Goal: Task Accomplishment & Management: Use online tool/utility

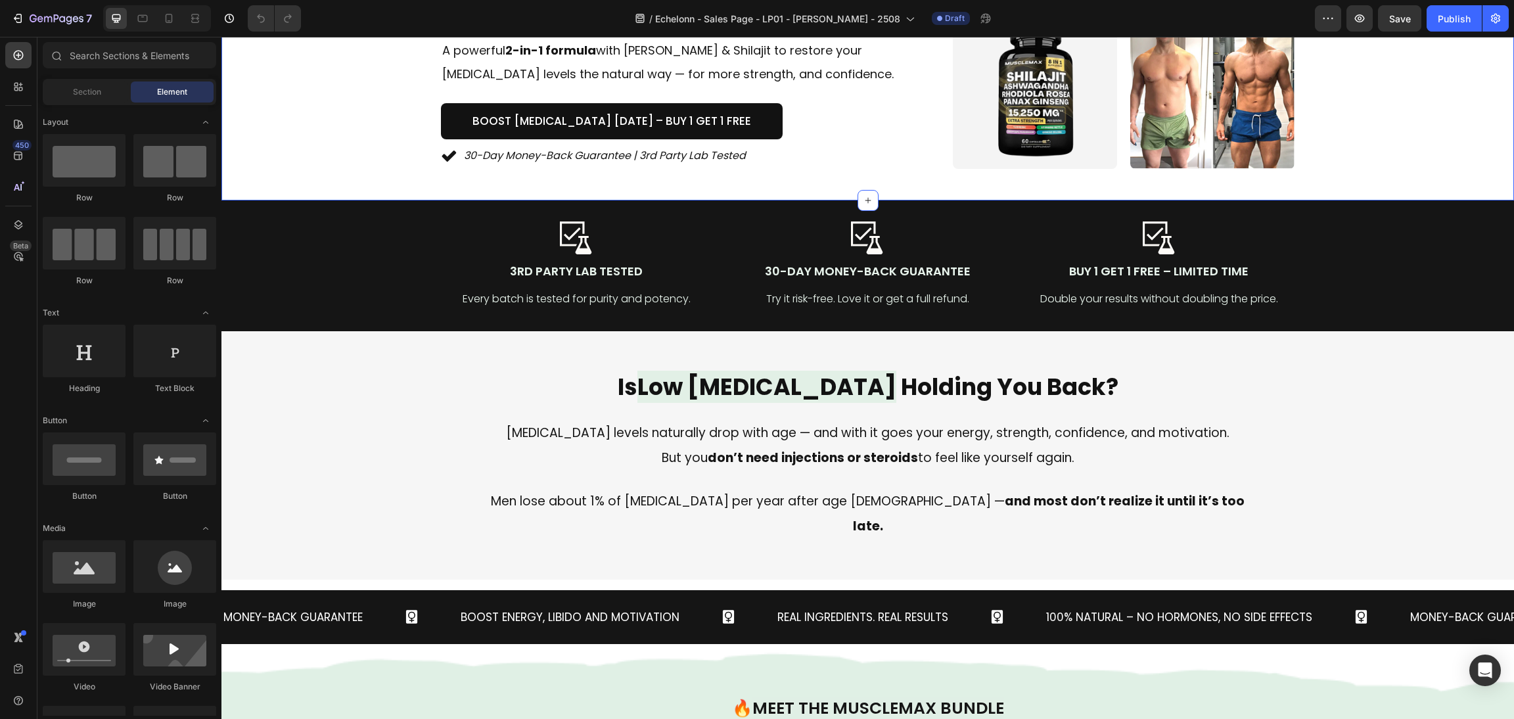
scroll to position [394, 0]
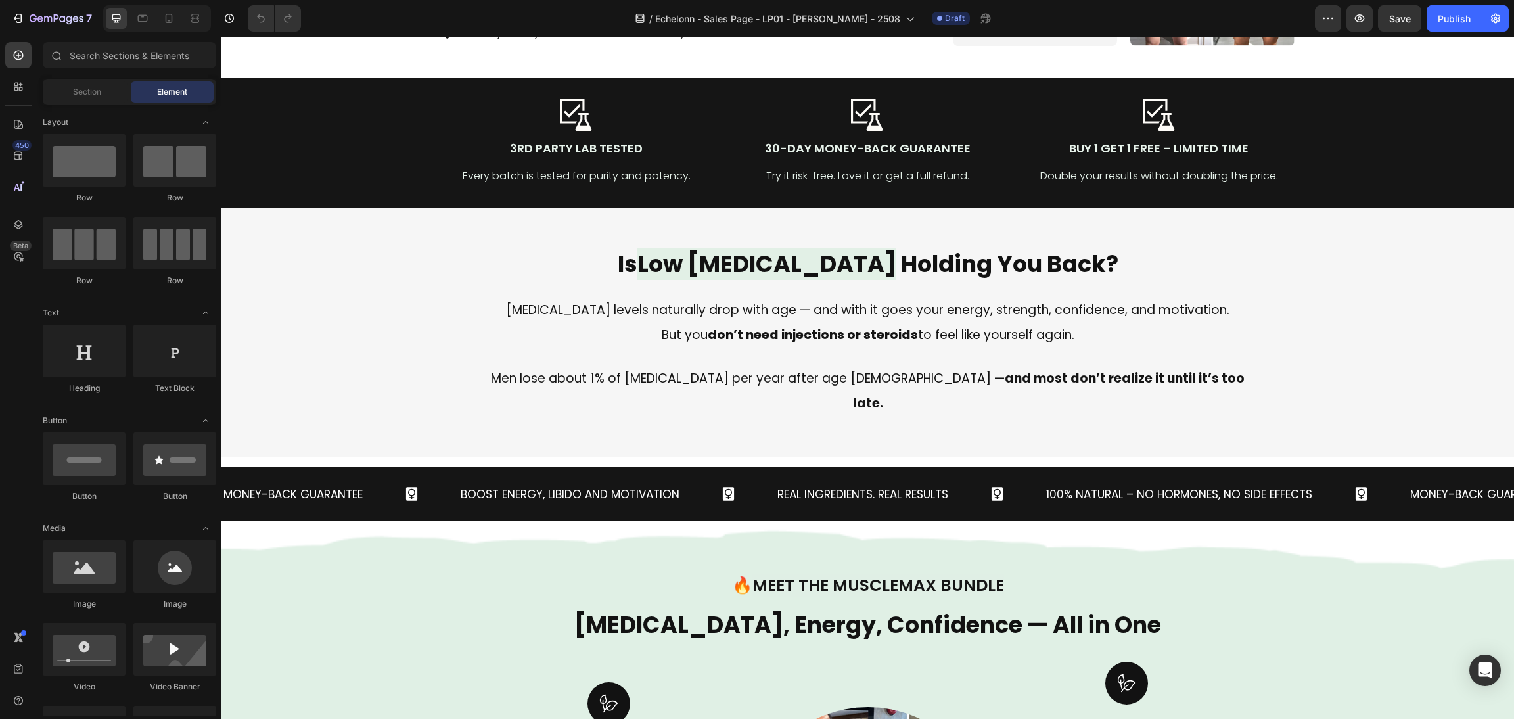
click at [966, 501] on div "Real Ingredients. Real Results Text Block" at bounding box center [910, 495] width 269 height 34
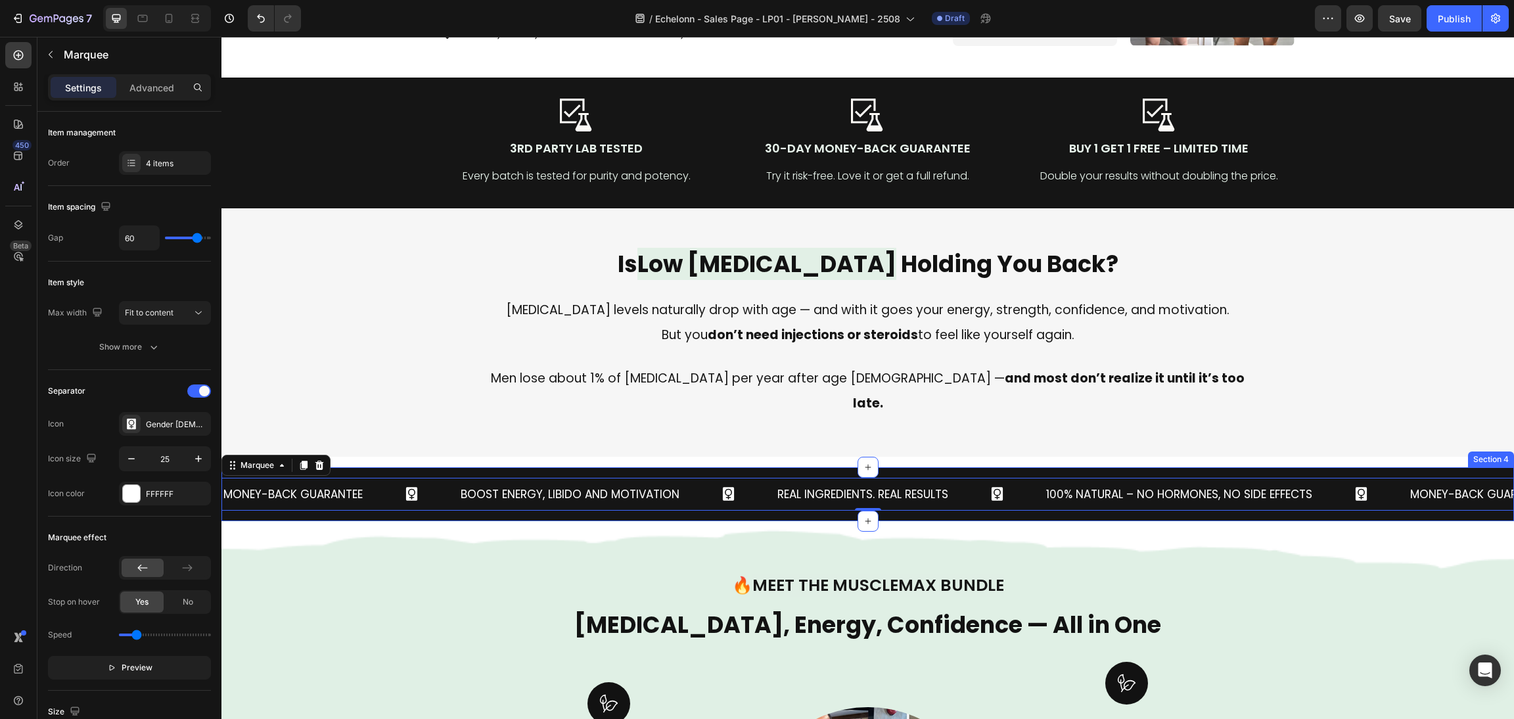
click at [953, 522] on div "Money-Back Guarantee Text Block Boost Energy, Libido and Motivation Text Block …" at bounding box center [867, 494] width 1292 height 55
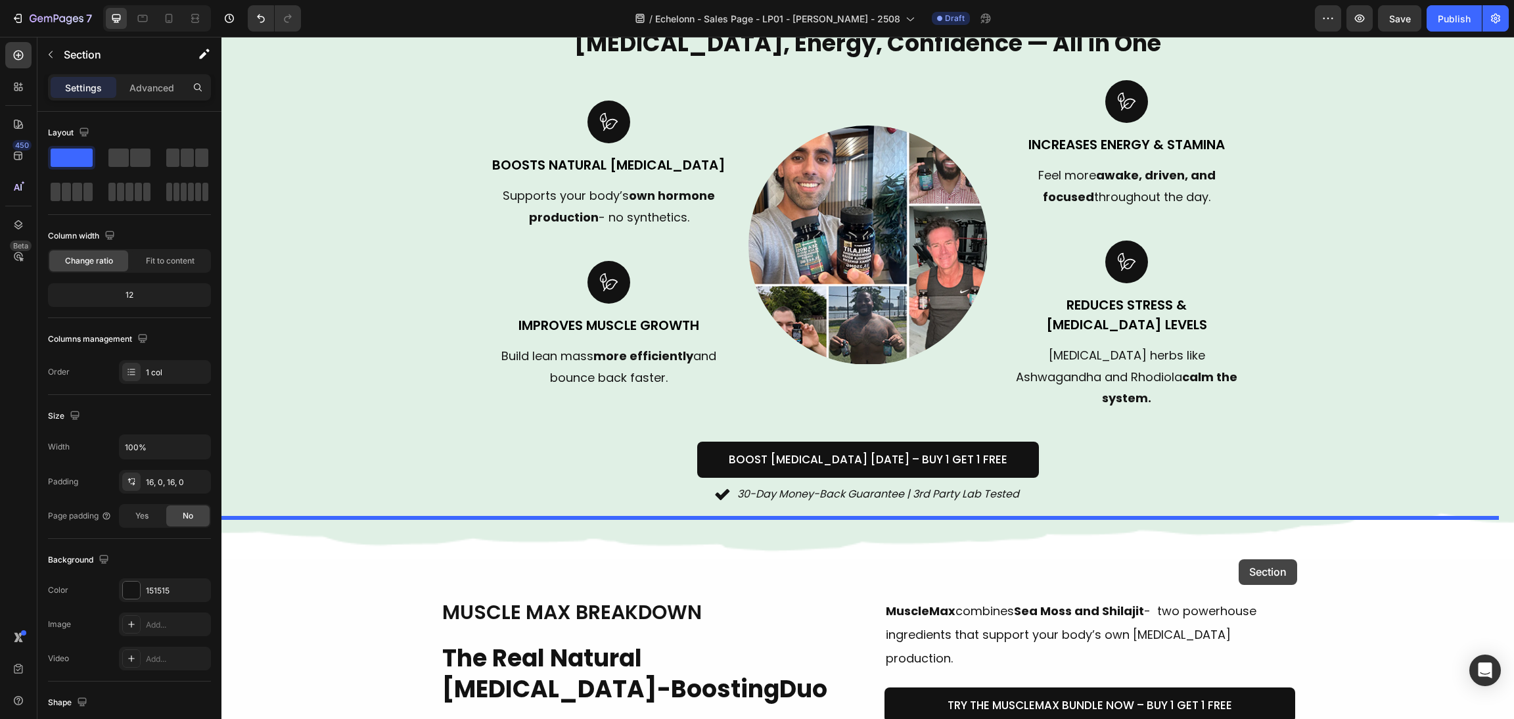
drag, startPoint x: 1240, startPoint y: 470, endPoint x: 1235, endPoint y: 553, distance: 82.9
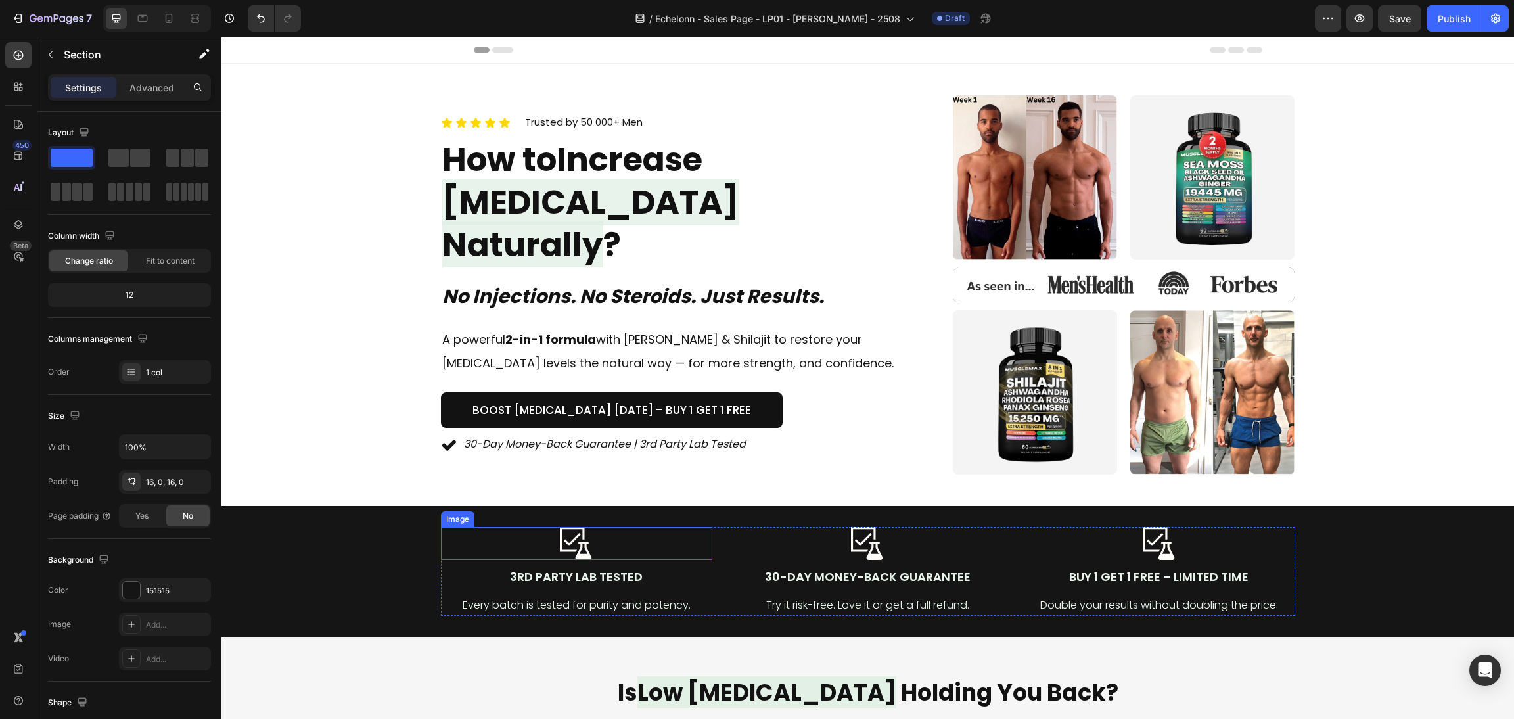
click at [593, 542] on div at bounding box center [576, 543] width 271 height 33
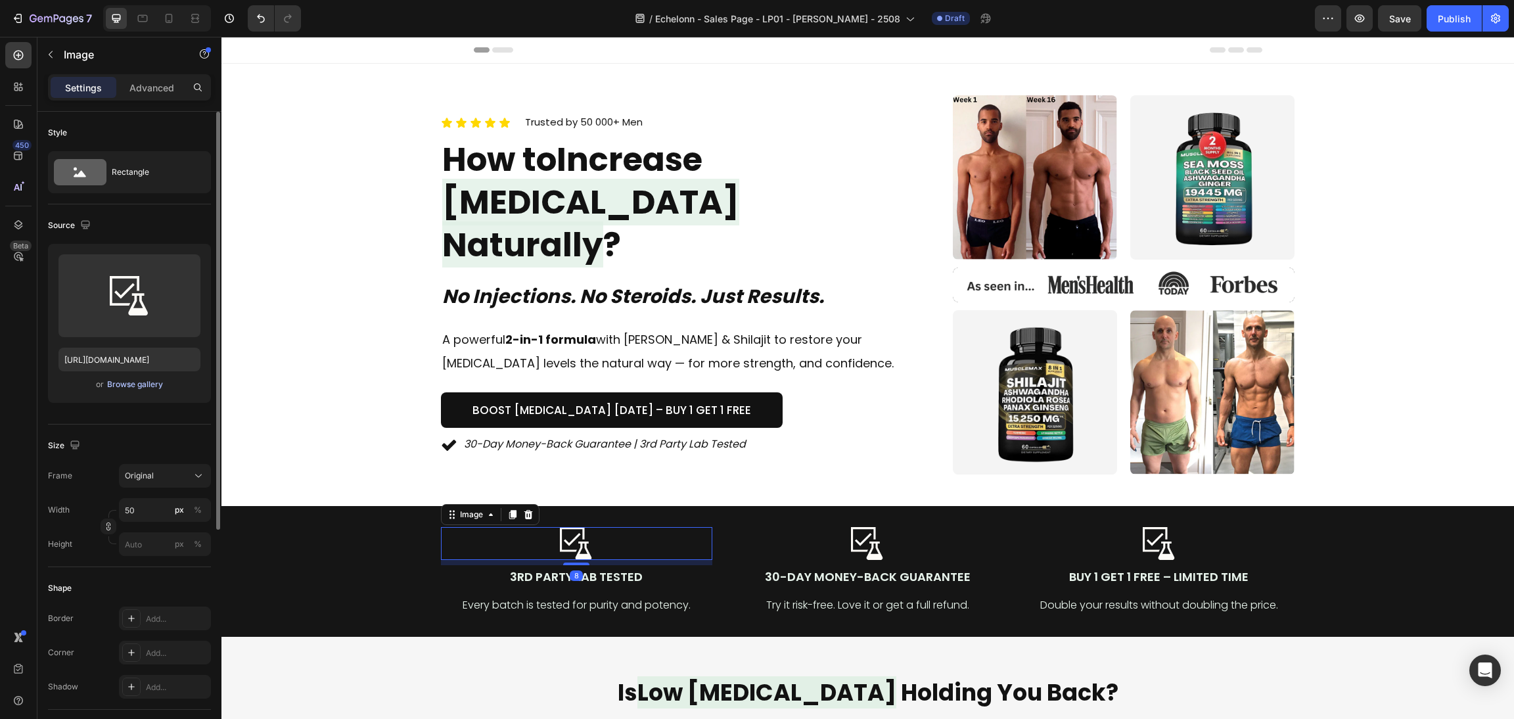
click at [152, 388] on div "Browse gallery" at bounding box center [135, 384] width 56 height 12
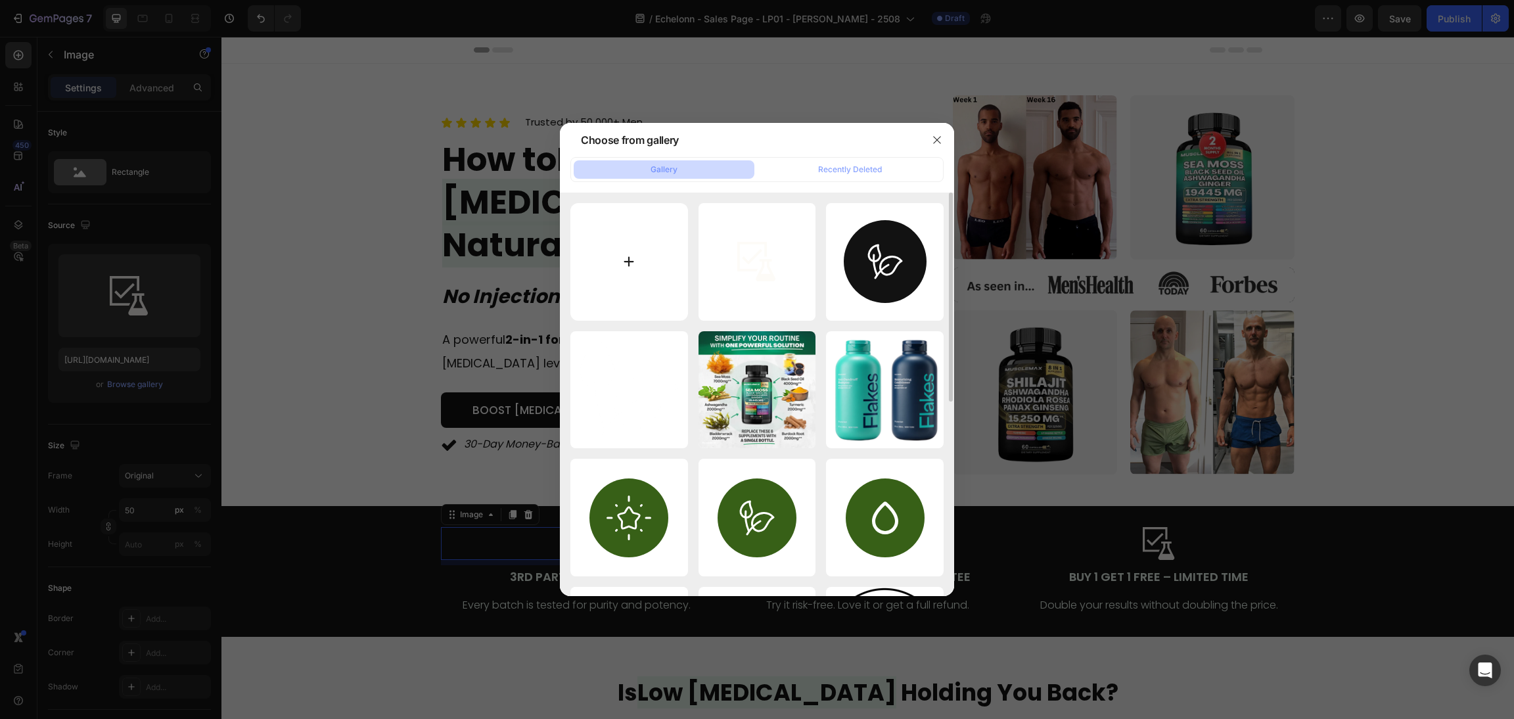
click at [639, 246] on input "file" at bounding box center [629, 262] width 118 height 118
type input "C:\fakepath\Frame 1 (19).svg"
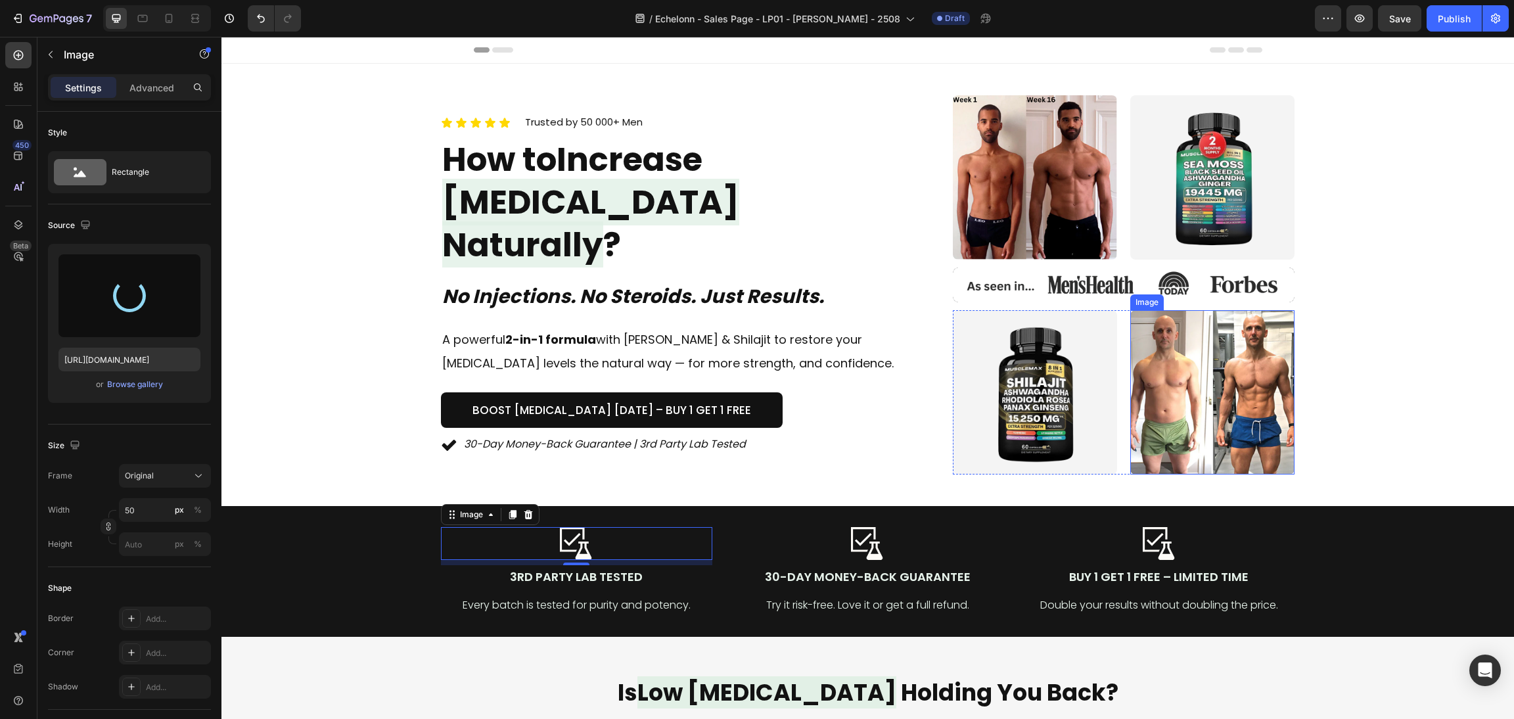
type input "https://cdn.shopify.com/s/files/1/0870/6542/8248/files/gempages_545224320612303…"
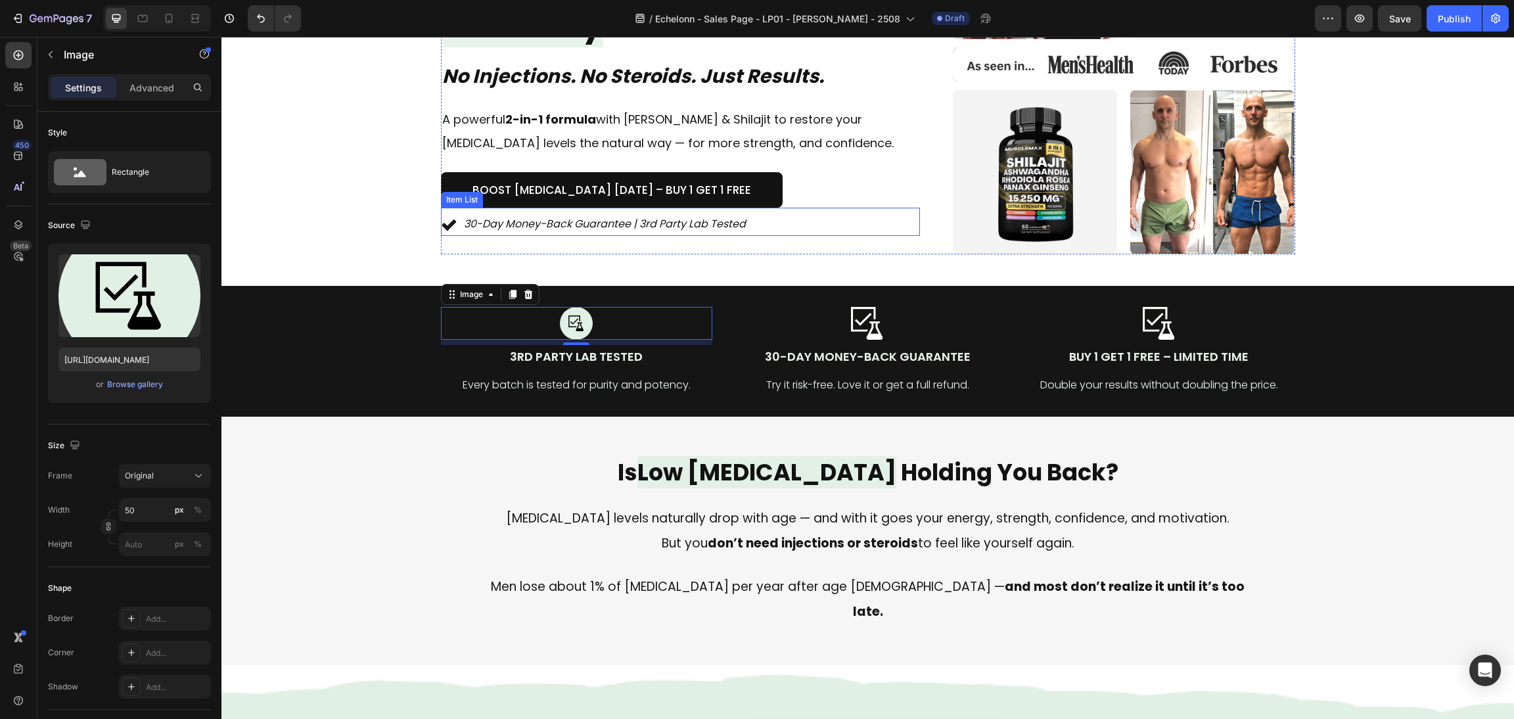
scroll to position [295, 0]
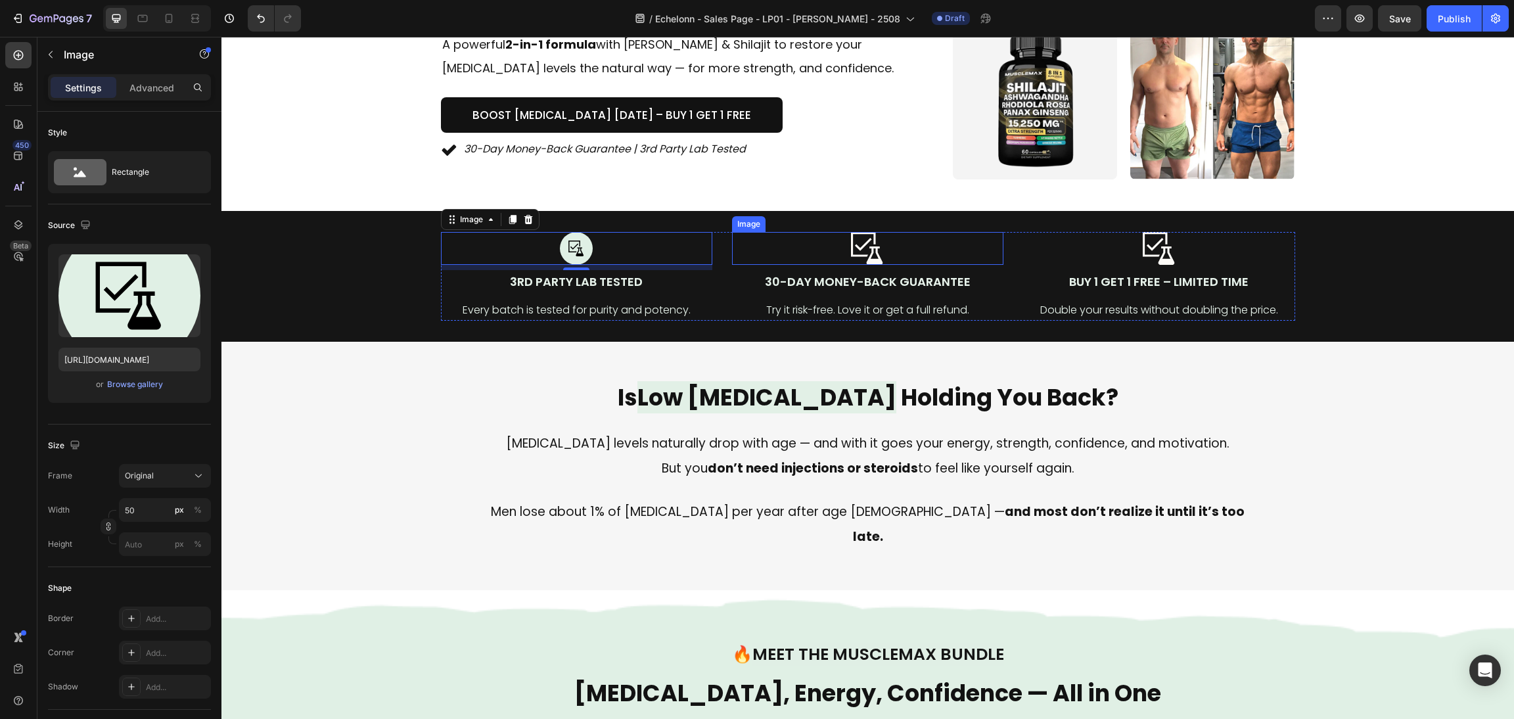
click at [836, 232] on div at bounding box center [867, 248] width 271 height 33
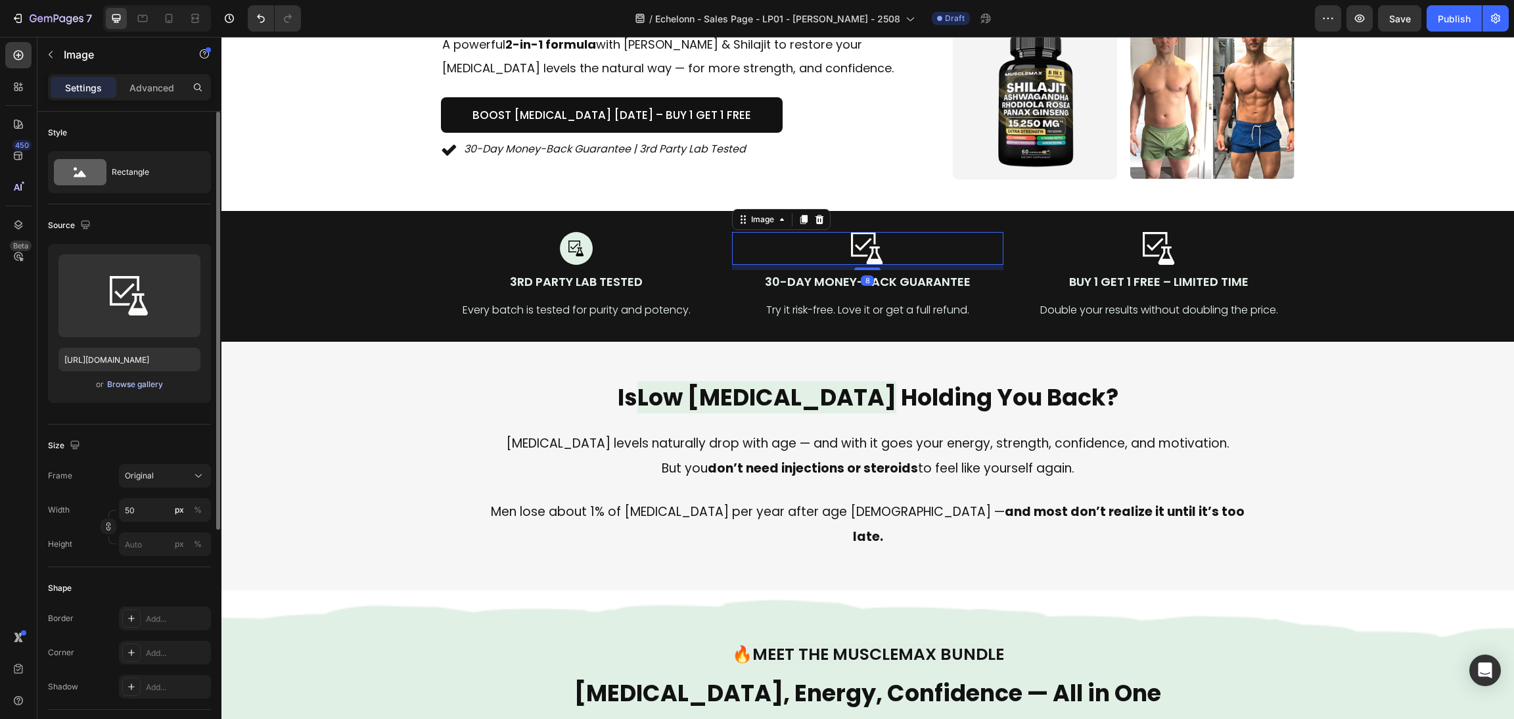
click at [122, 380] on div "Browse gallery" at bounding box center [135, 384] width 56 height 12
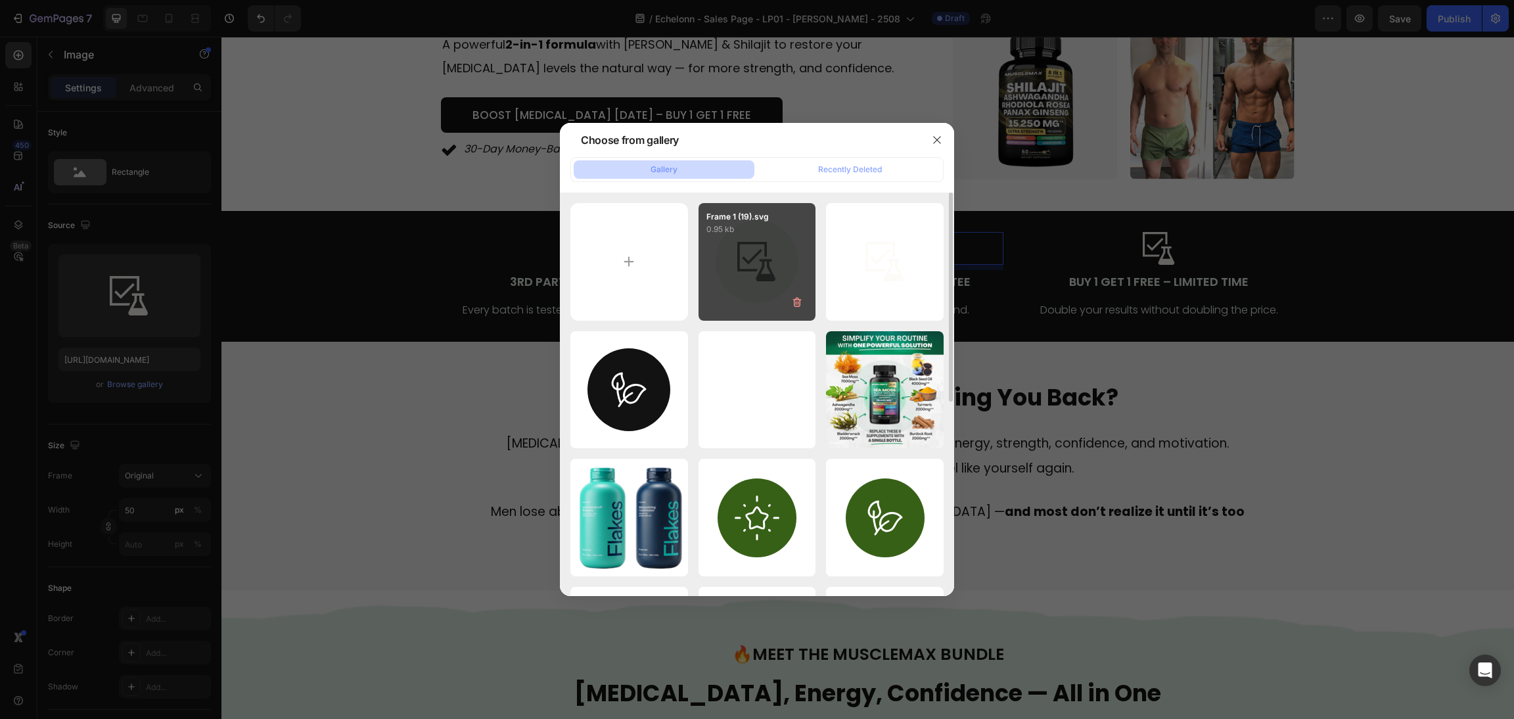
click at [754, 233] on p "0.95 kb" at bounding box center [757, 229] width 102 height 13
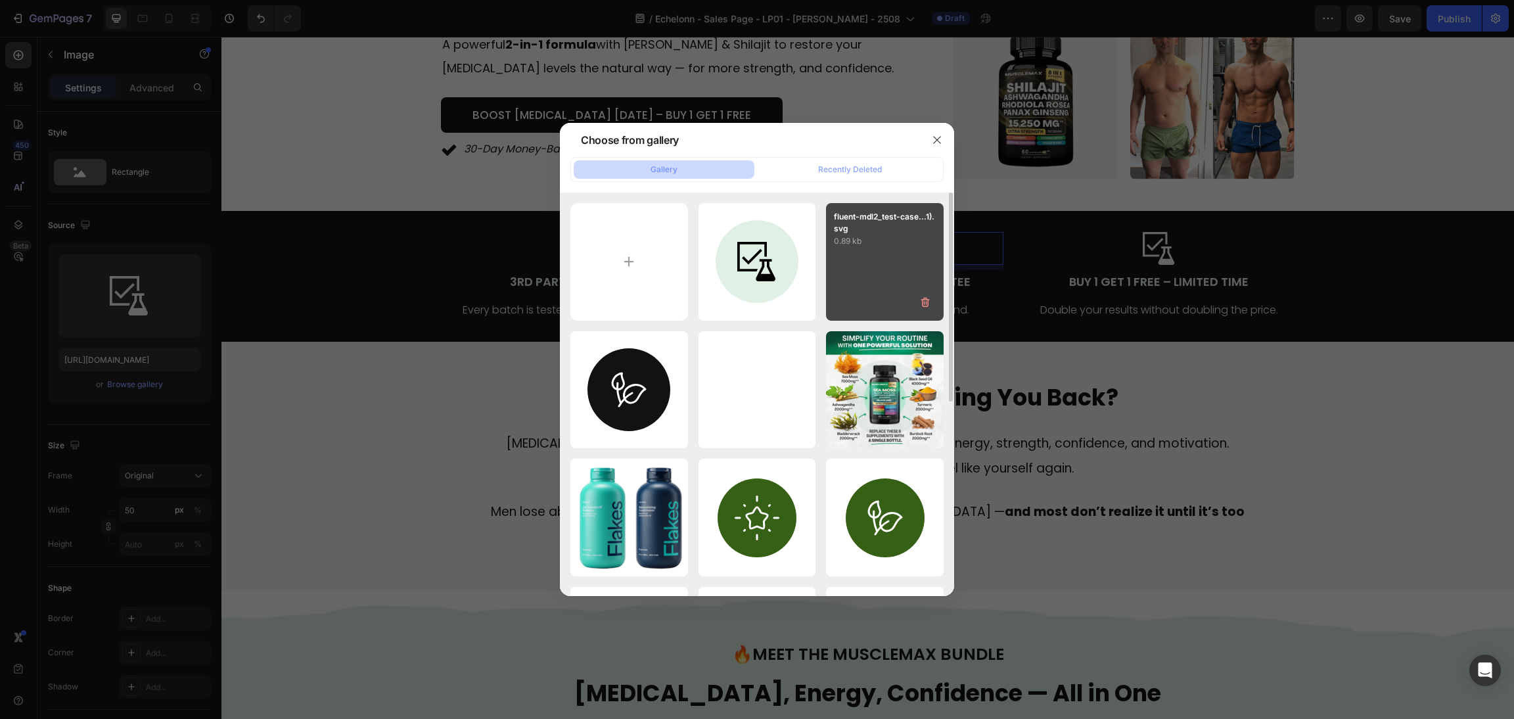
type input "https://cdn.shopify.com/s/files/1/0870/6542/8248/files/gempages_545224320612303…"
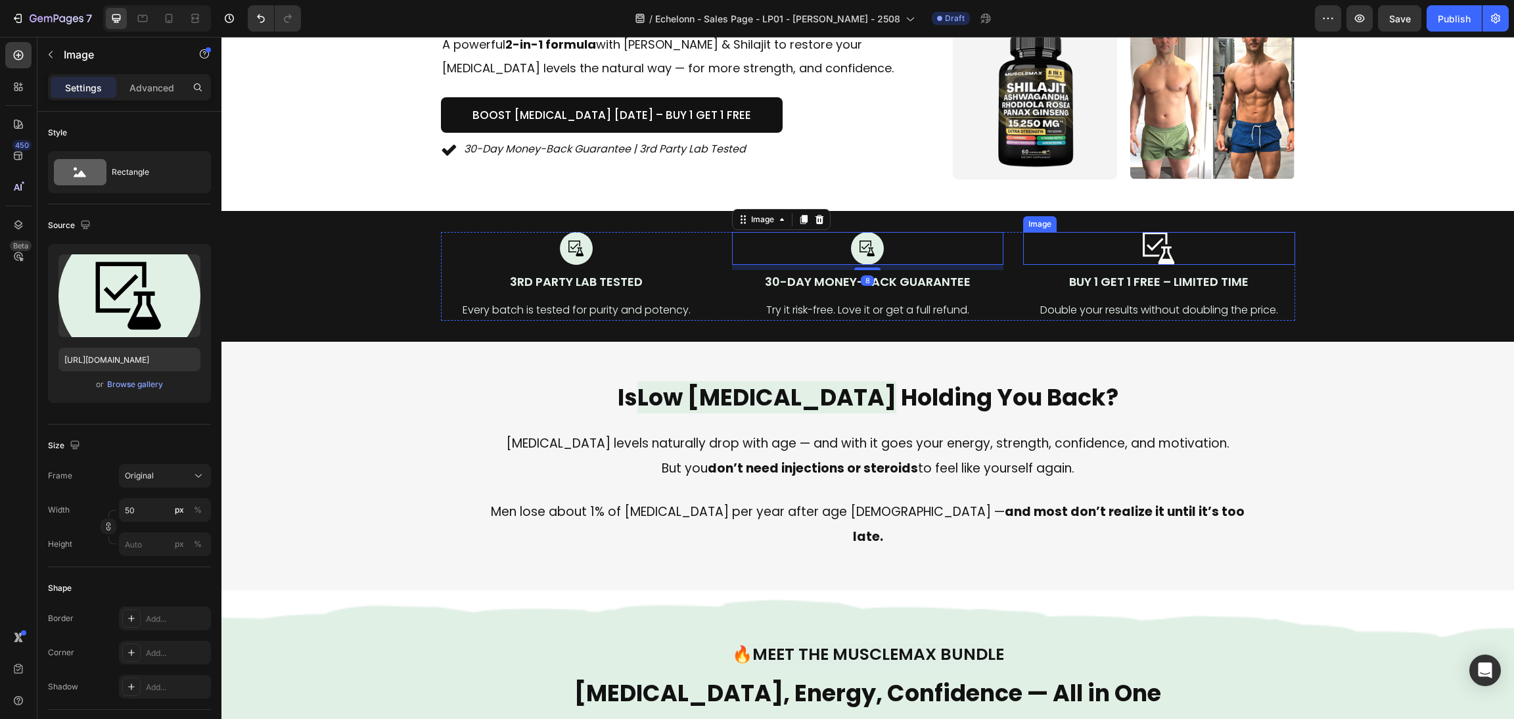
click at [1132, 240] on div at bounding box center [1158, 248] width 271 height 33
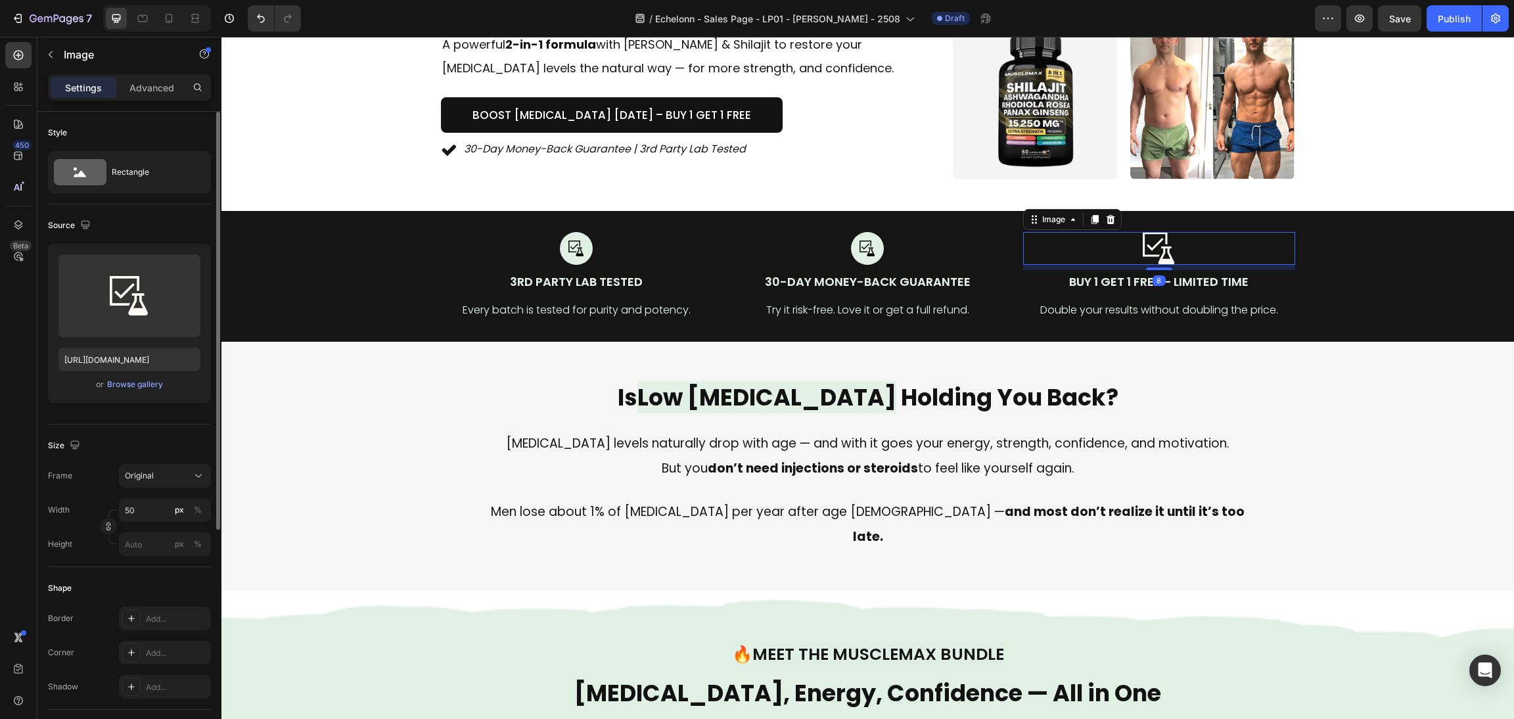
click at [117, 395] on div "Upload Image https://cdn.shopify.com/s/files/1/0870/6542/8248/files/gempages_54…" at bounding box center [129, 323] width 163 height 159
click at [121, 382] on div "Browse gallery" at bounding box center [135, 384] width 56 height 12
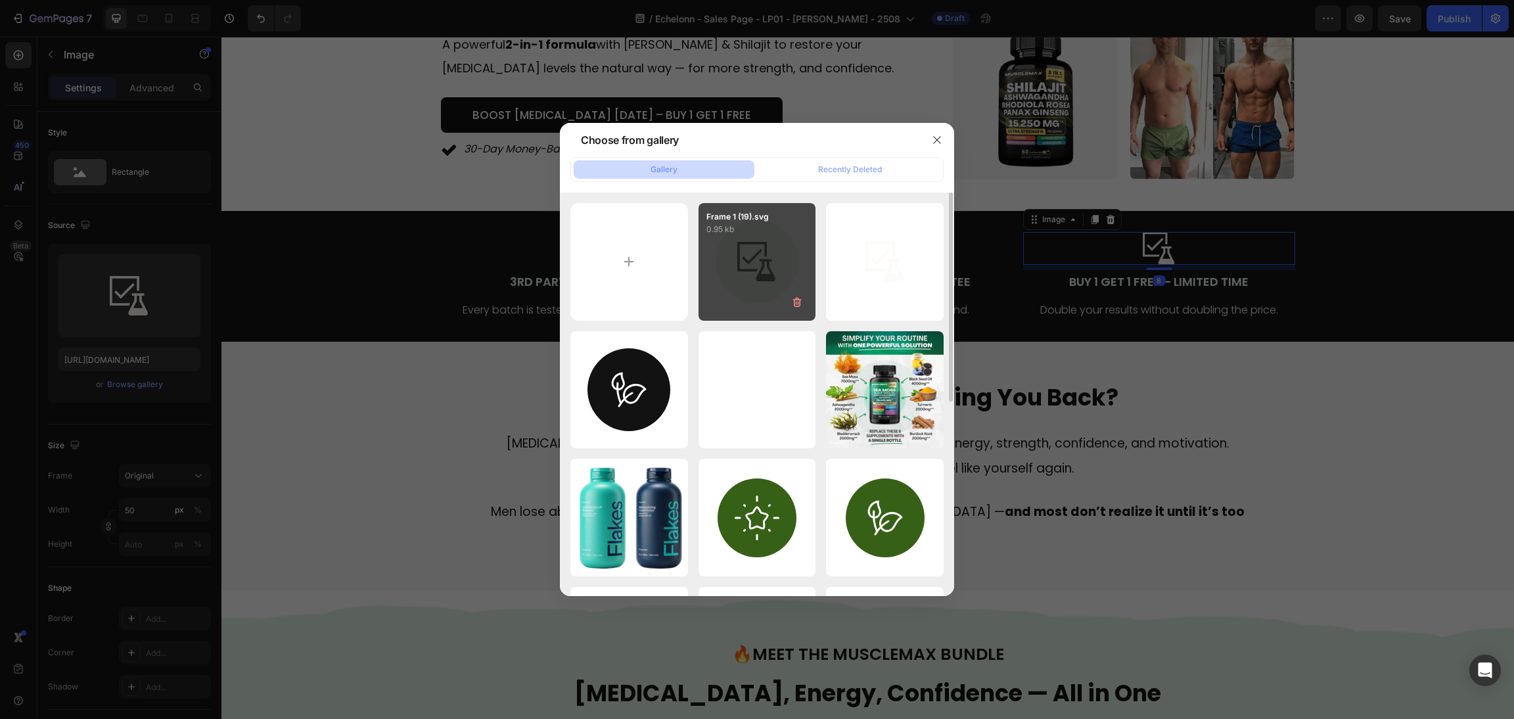
click at [786, 260] on div "Frame 1 (19).svg 0.95 kb" at bounding box center [757, 262] width 118 height 118
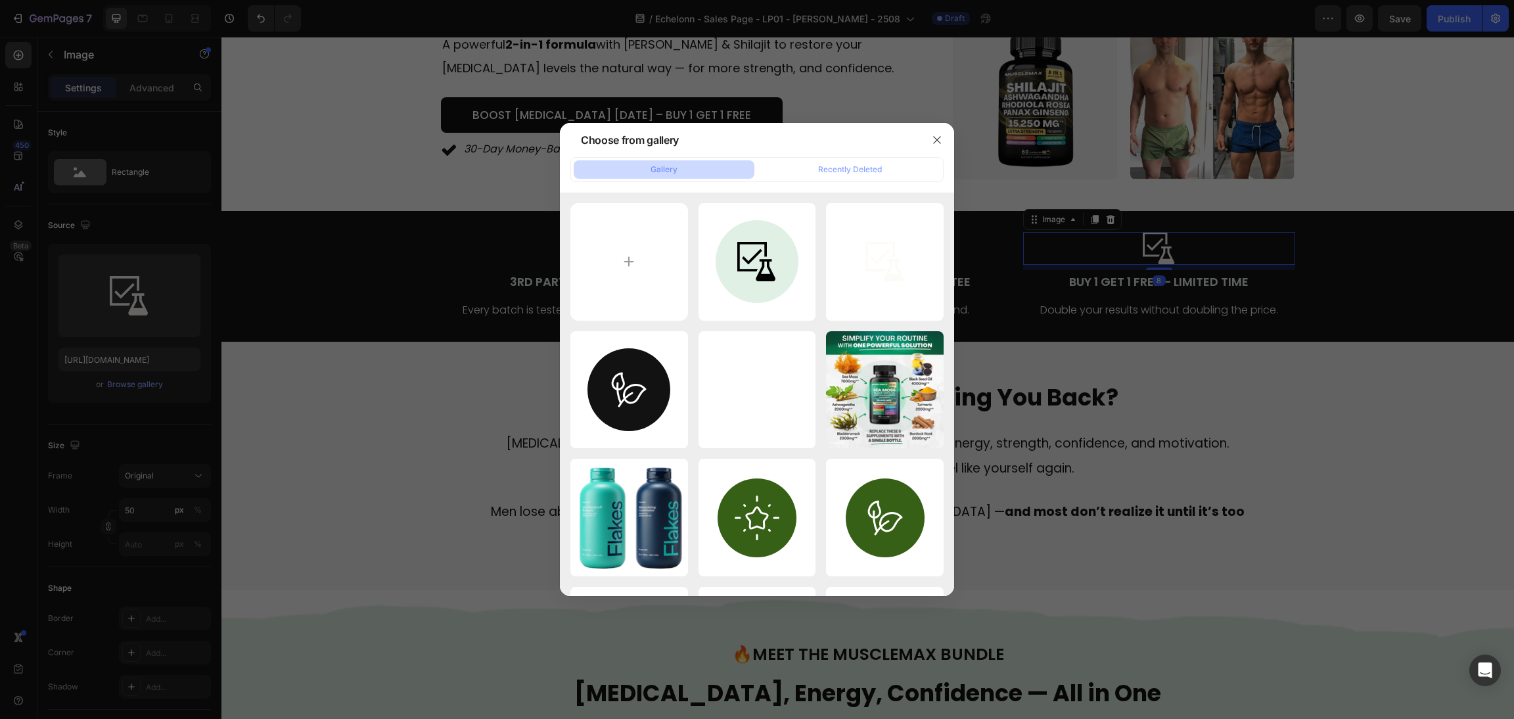
type input "https://cdn.shopify.com/s/files/1/0870/6542/8248/files/gempages_545224320612303…"
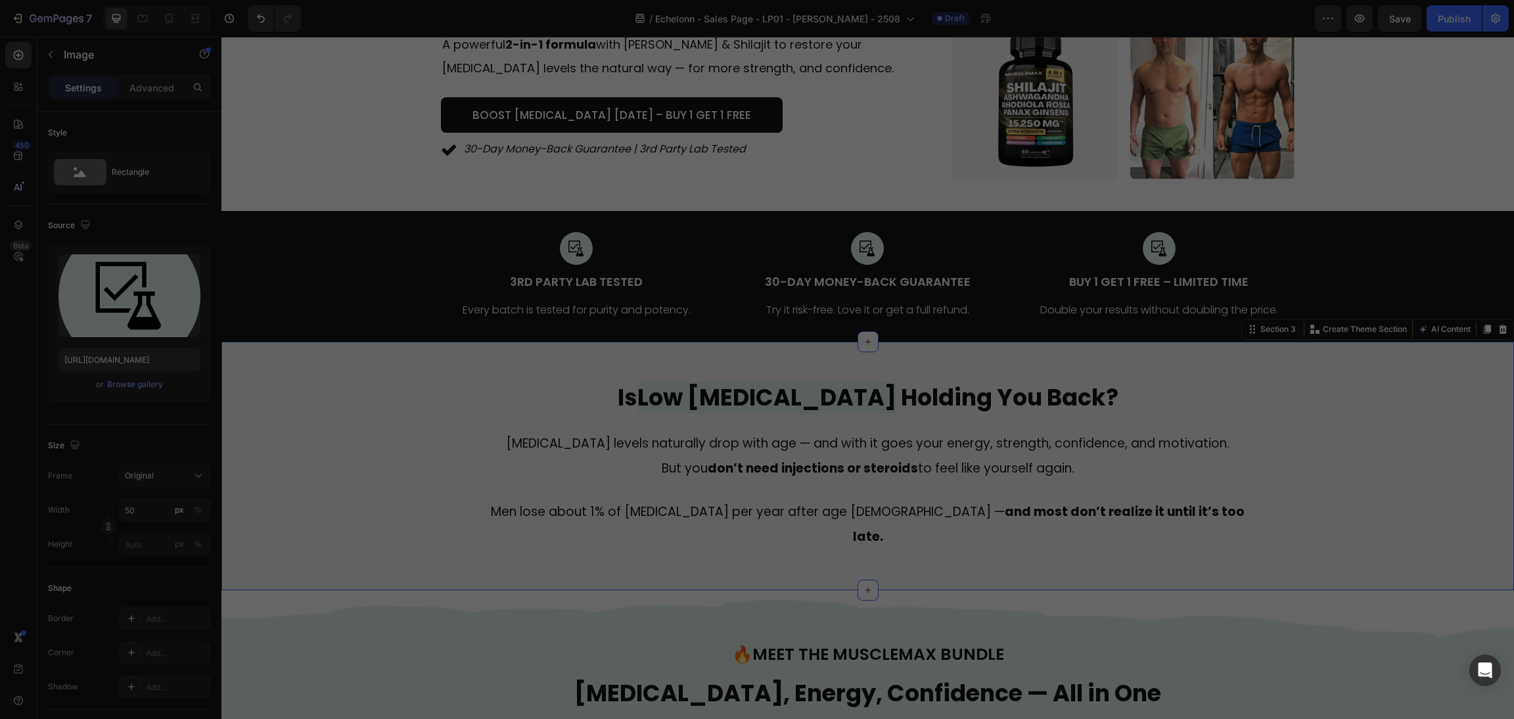
click at [1376, 416] on div "Is Low Testosterone Holding You Back? Heading Testosterone levels naturally dro…" at bounding box center [867, 465] width 1261 height 169
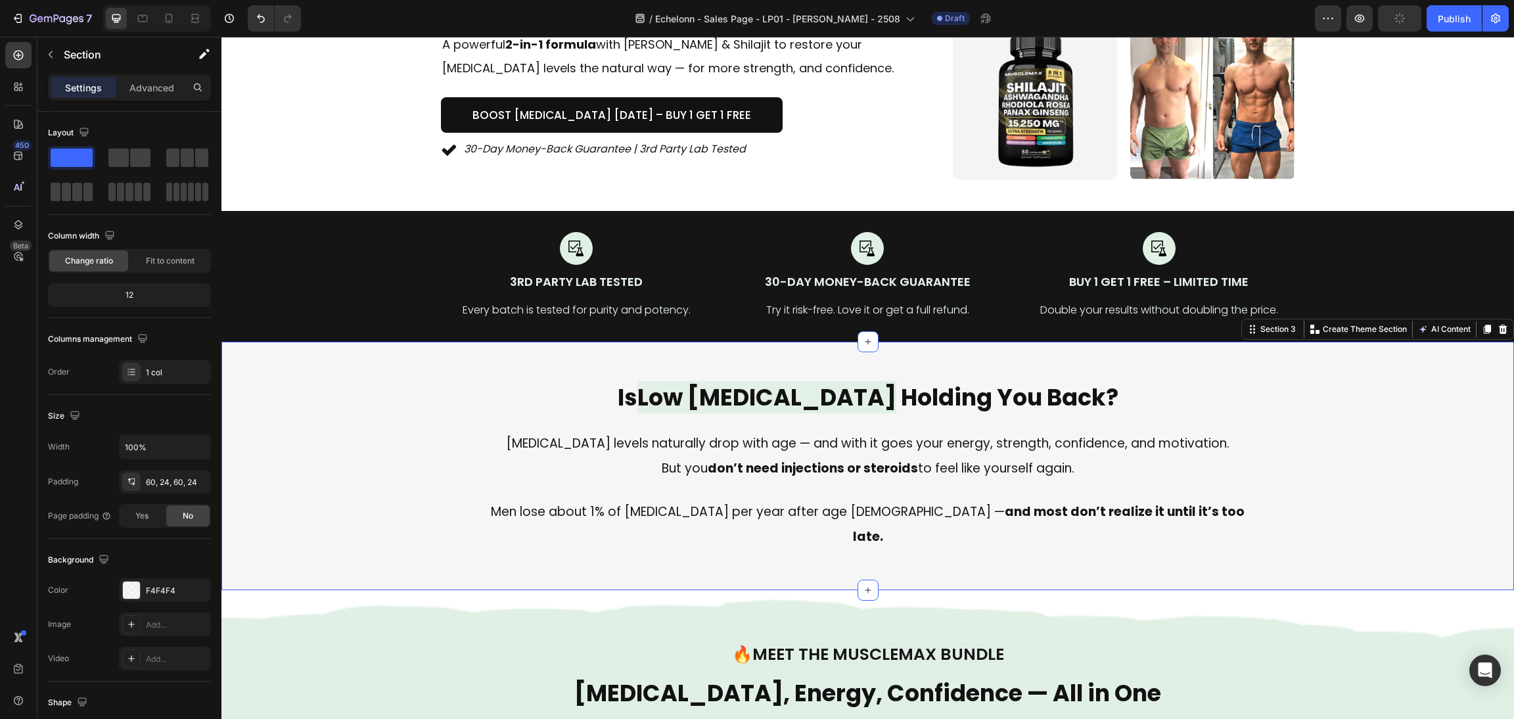
scroll to position [394, 0]
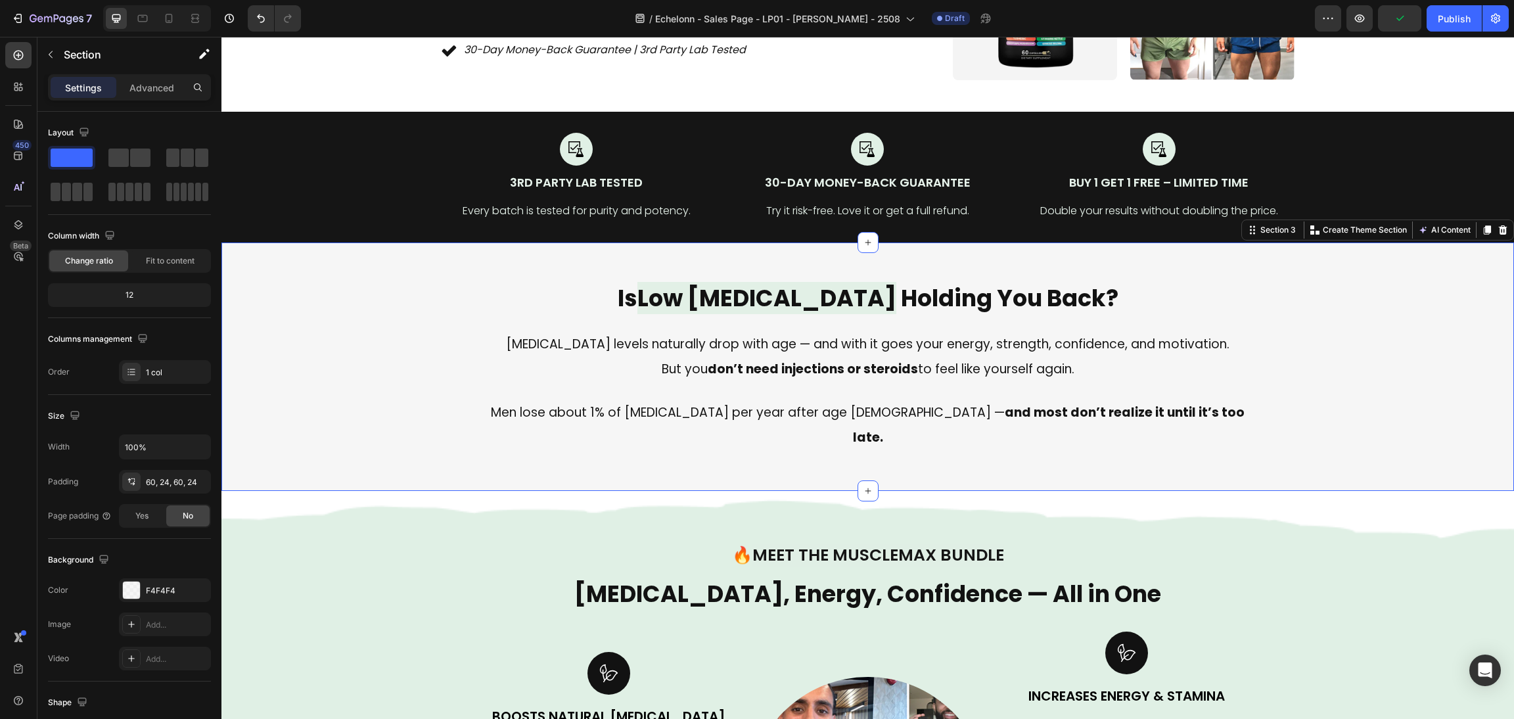
click at [1055, 249] on div "Is Low Testosterone Holding You Back? Heading Testosterone levels naturally dro…" at bounding box center [867, 366] width 1292 height 248
click at [147, 87] on p "Advanced" at bounding box center [151, 88] width 45 height 14
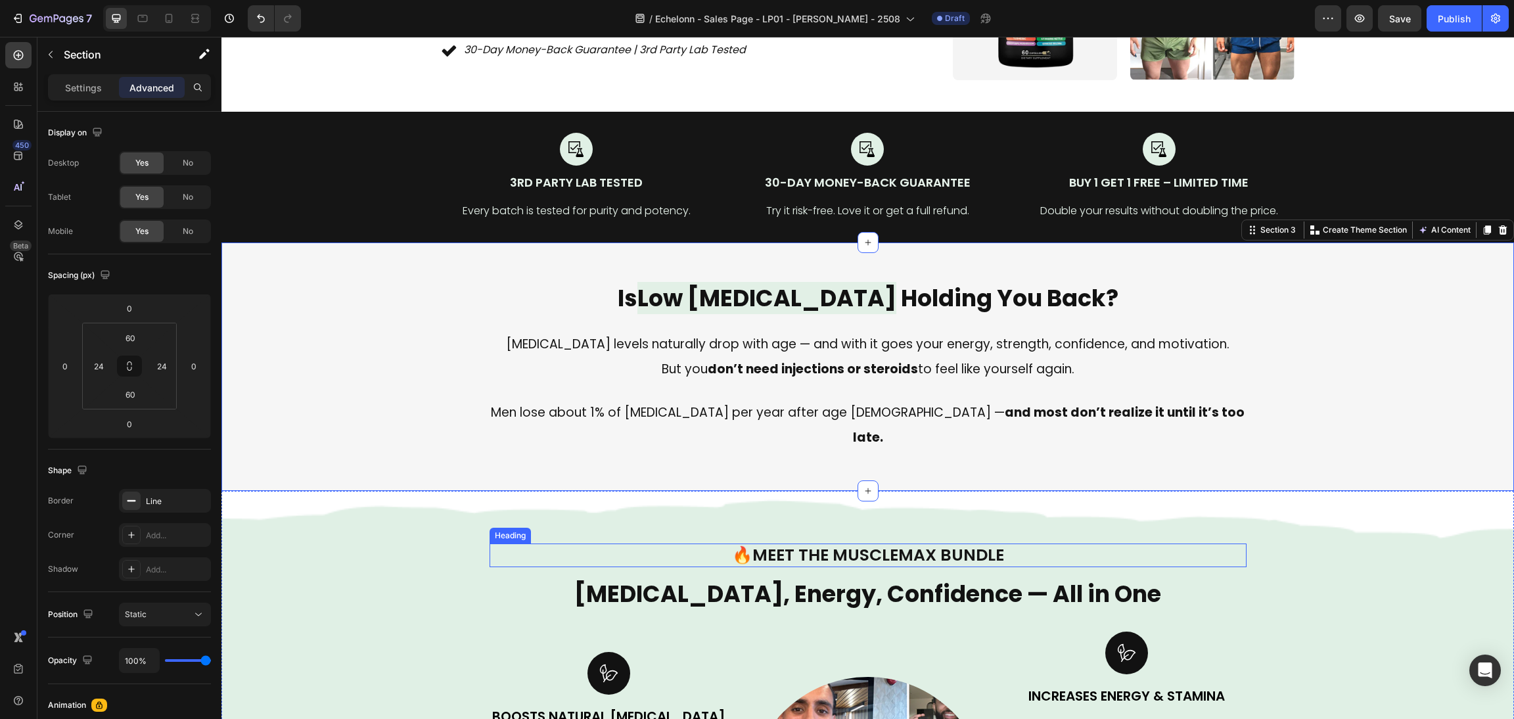
click at [1232, 543] on h1 "🔥 Meet the MuscleMax Bundle" at bounding box center [867, 555] width 757 height 24
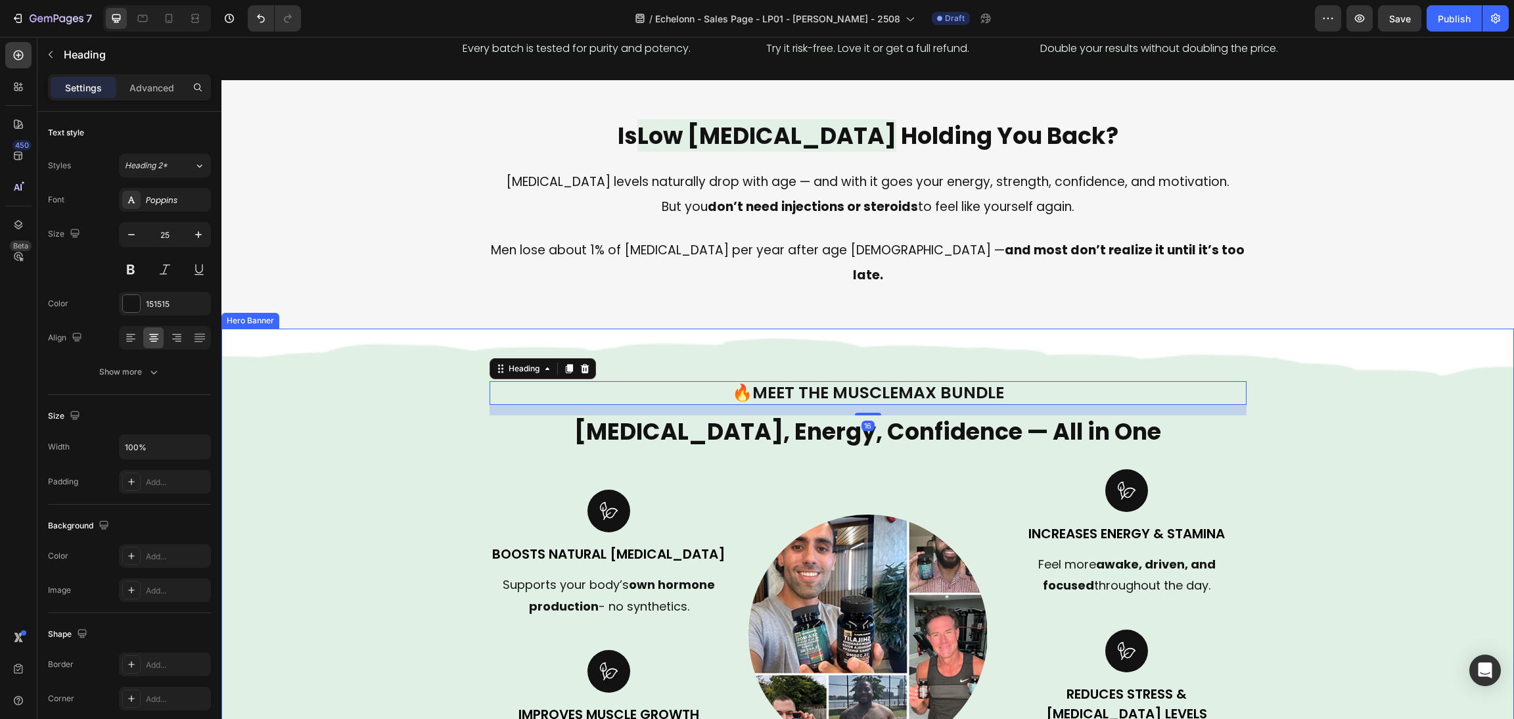
scroll to position [591, 0]
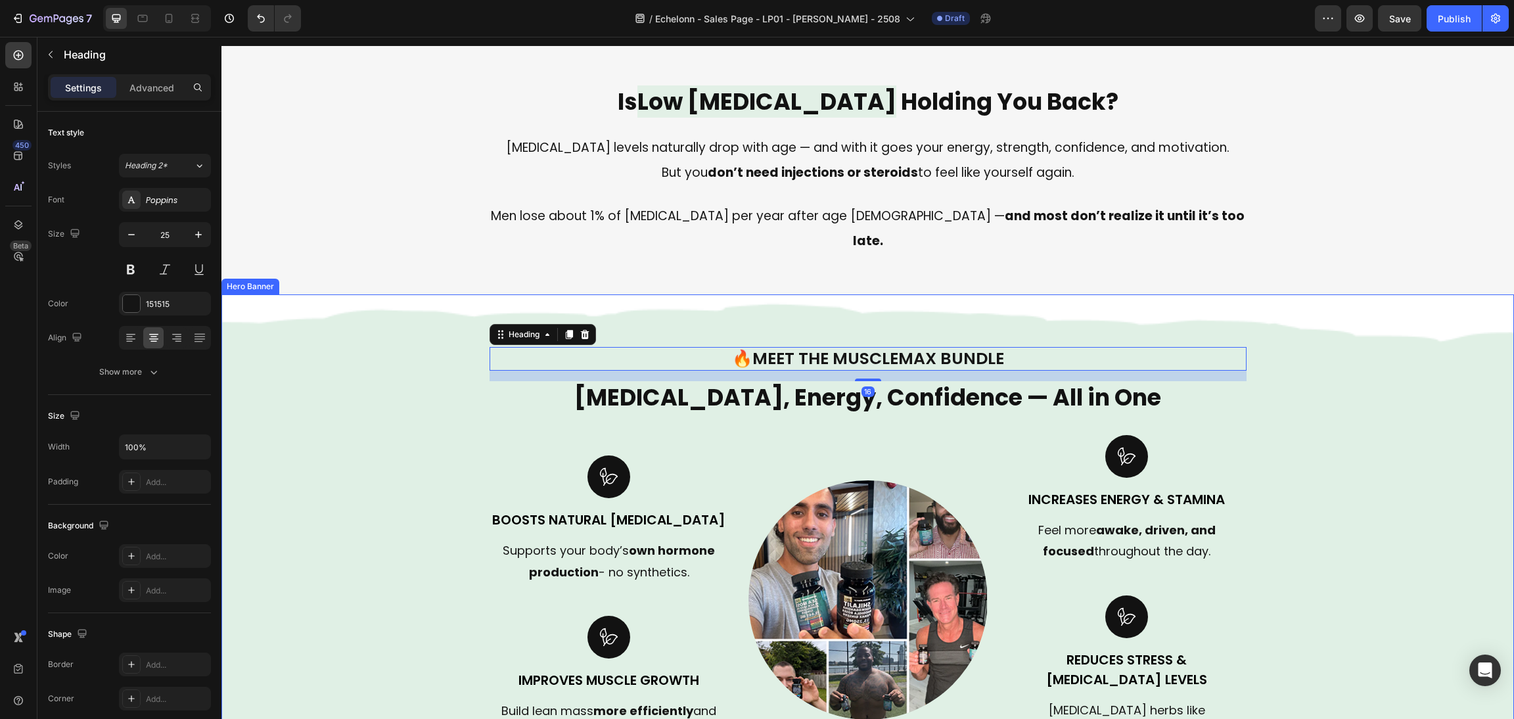
click at [1363, 493] on div "Background Image" at bounding box center [867, 603] width 1292 height 618
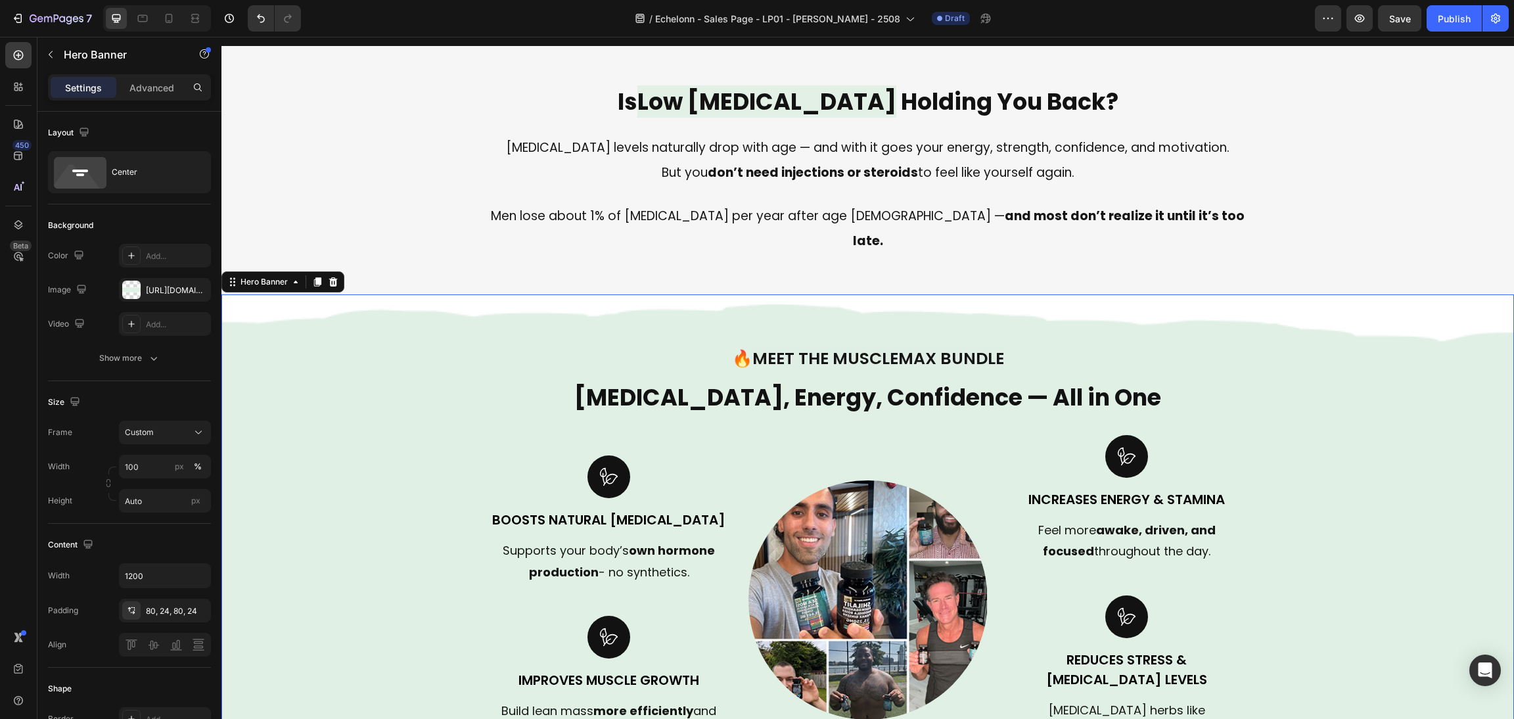
click at [443, 524] on div "Background Image" at bounding box center [867, 603] width 1292 height 618
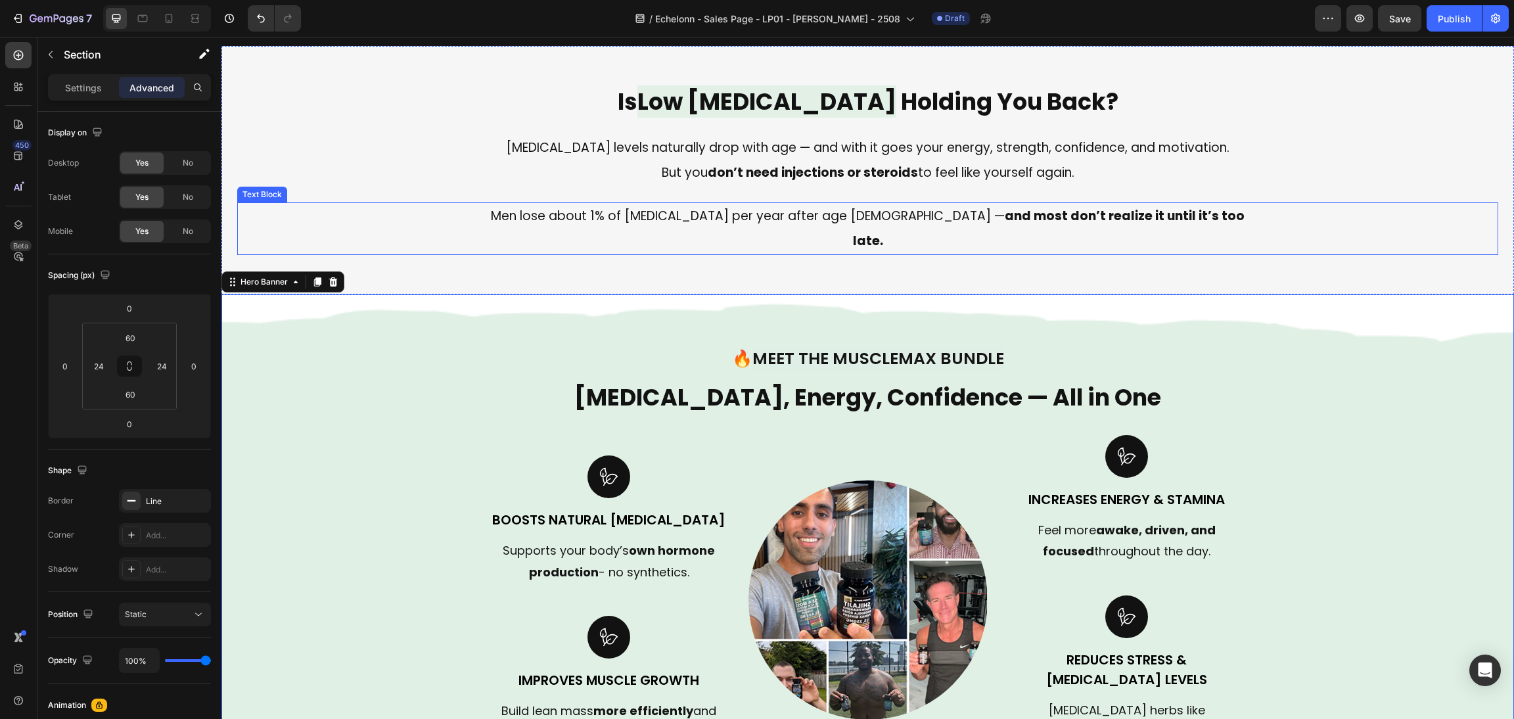
click at [438, 189] on div "Is Low Testosterone Holding You Back? Heading Testosterone levels naturally dro…" at bounding box center [867, 169] width 1261 height 169
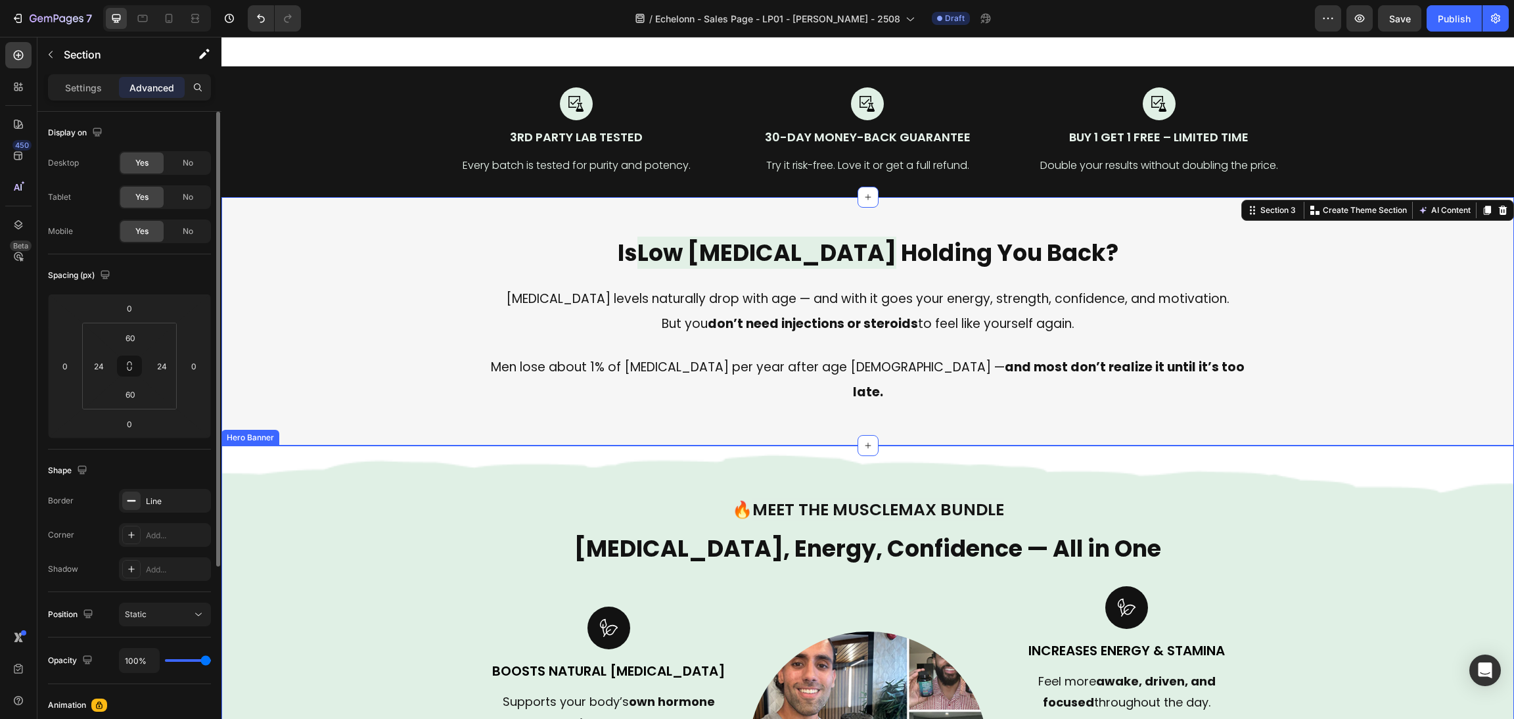
scroll to position [394, 0]
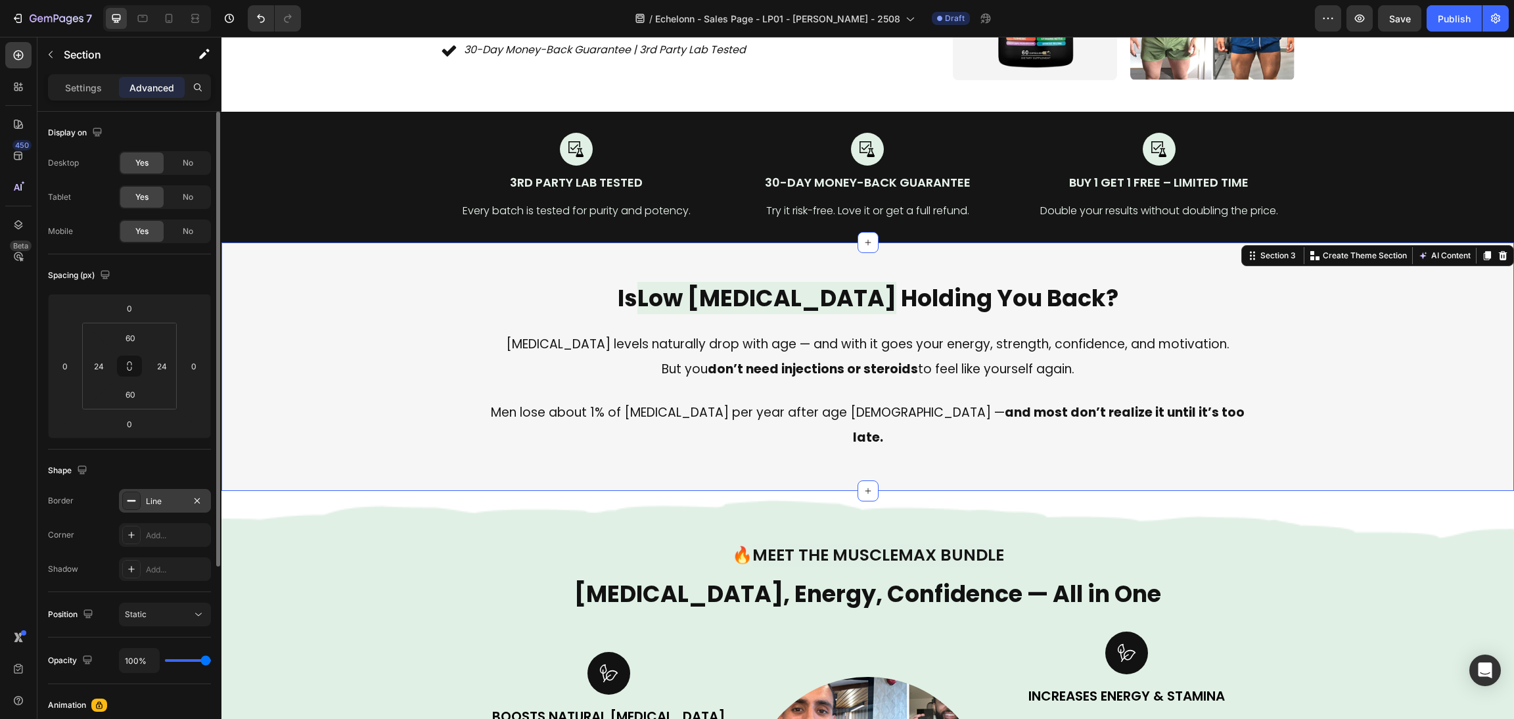
click at [127, 492] on div at bounding box center [131, 500] width 18 height 18
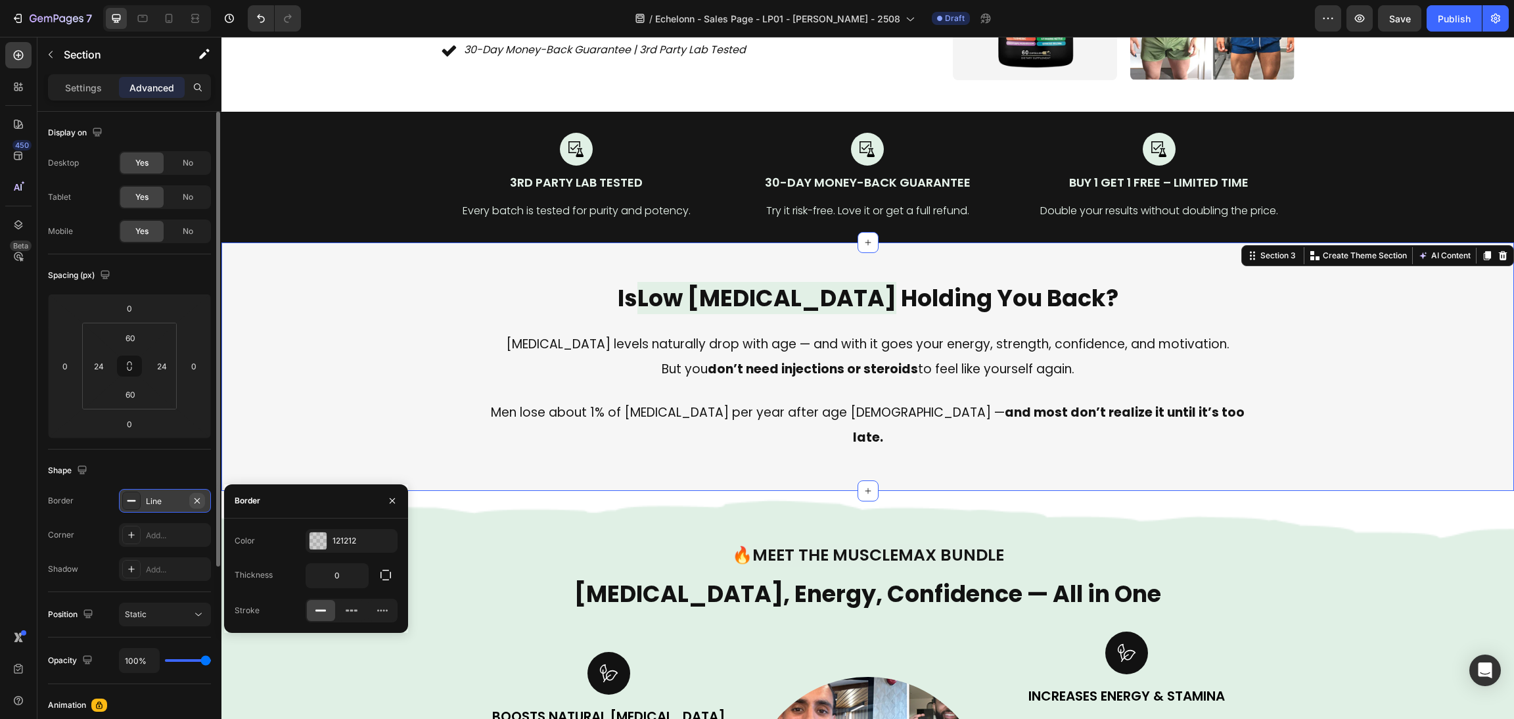
click at [199, 501] on icon "button" at bounding box center [197, 500] width 11 height 11
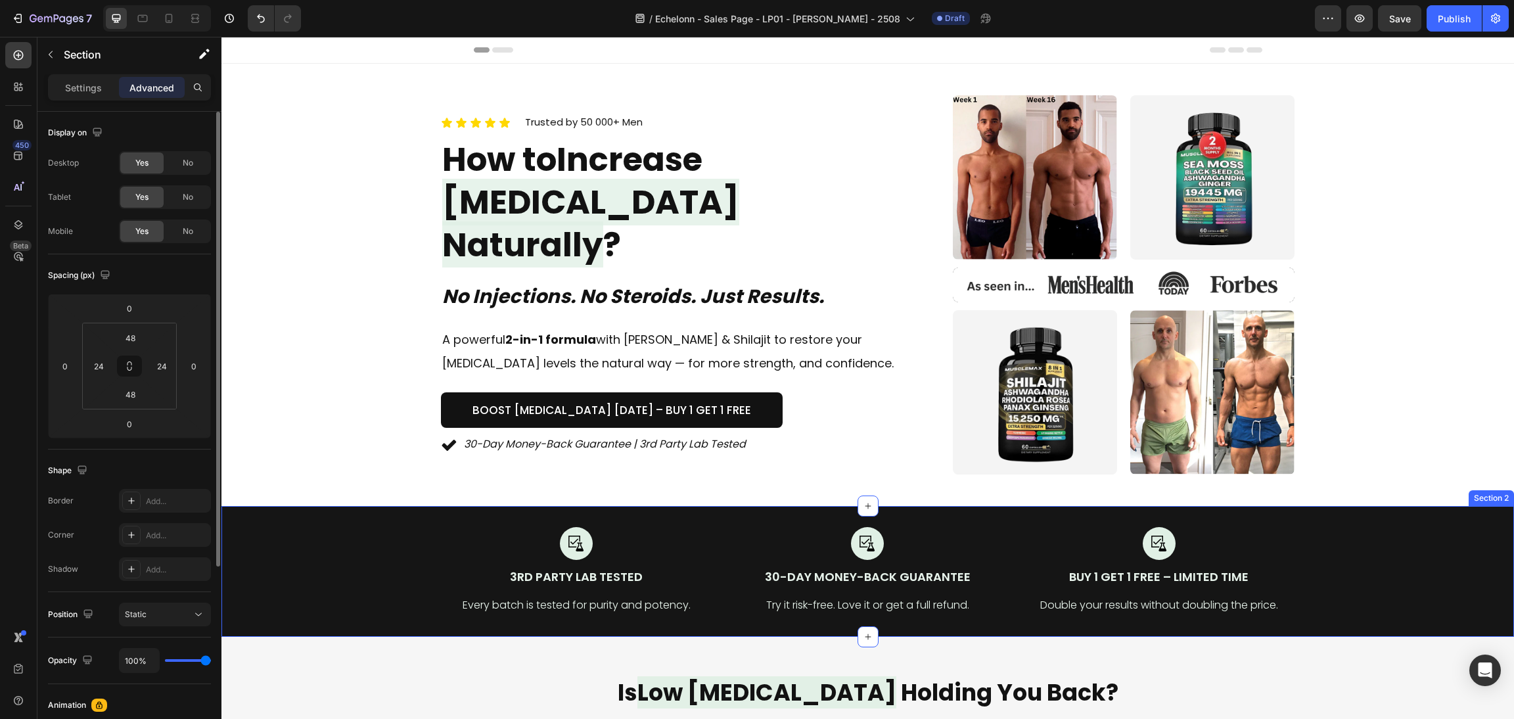
scroll to position [99, 0]
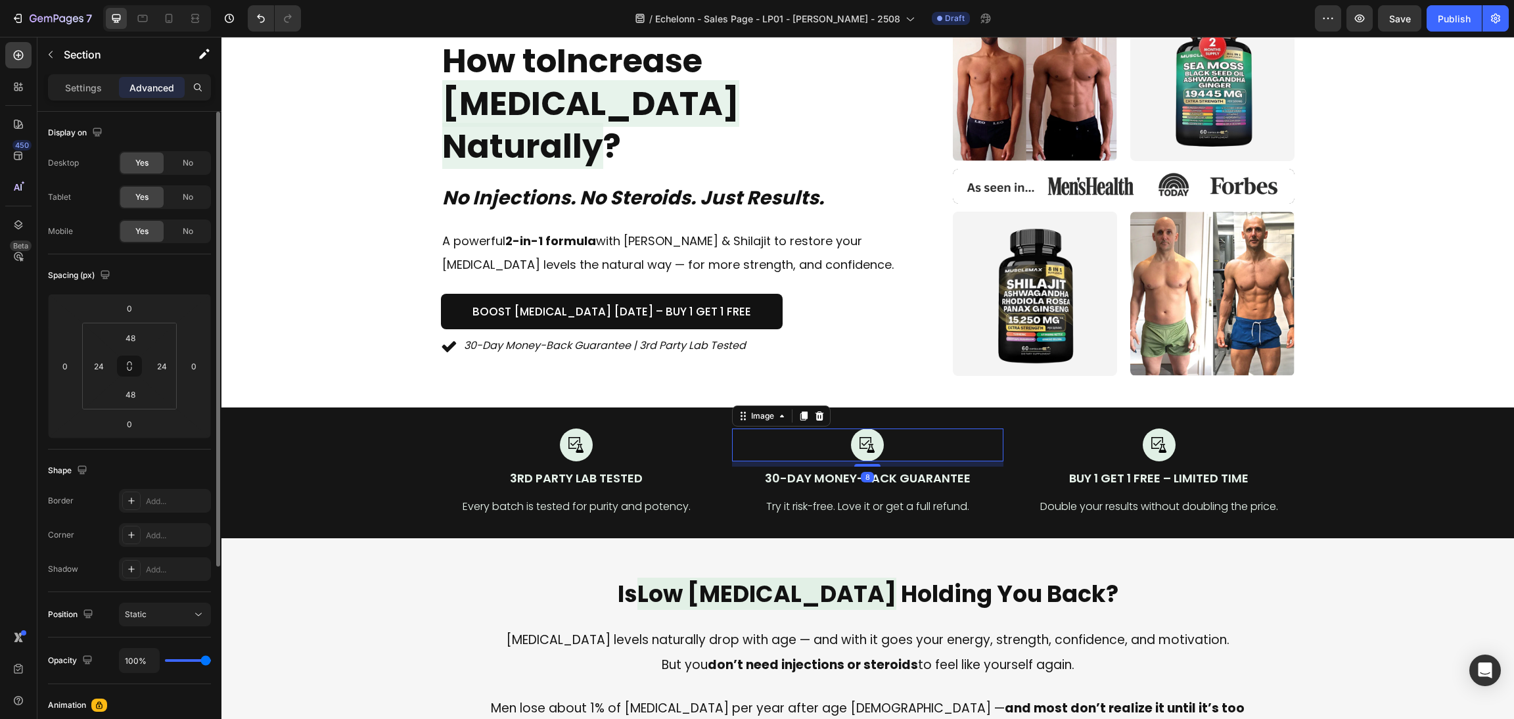
click at [869, 435] on img at bounding box center [867, 444] width 33 height 33
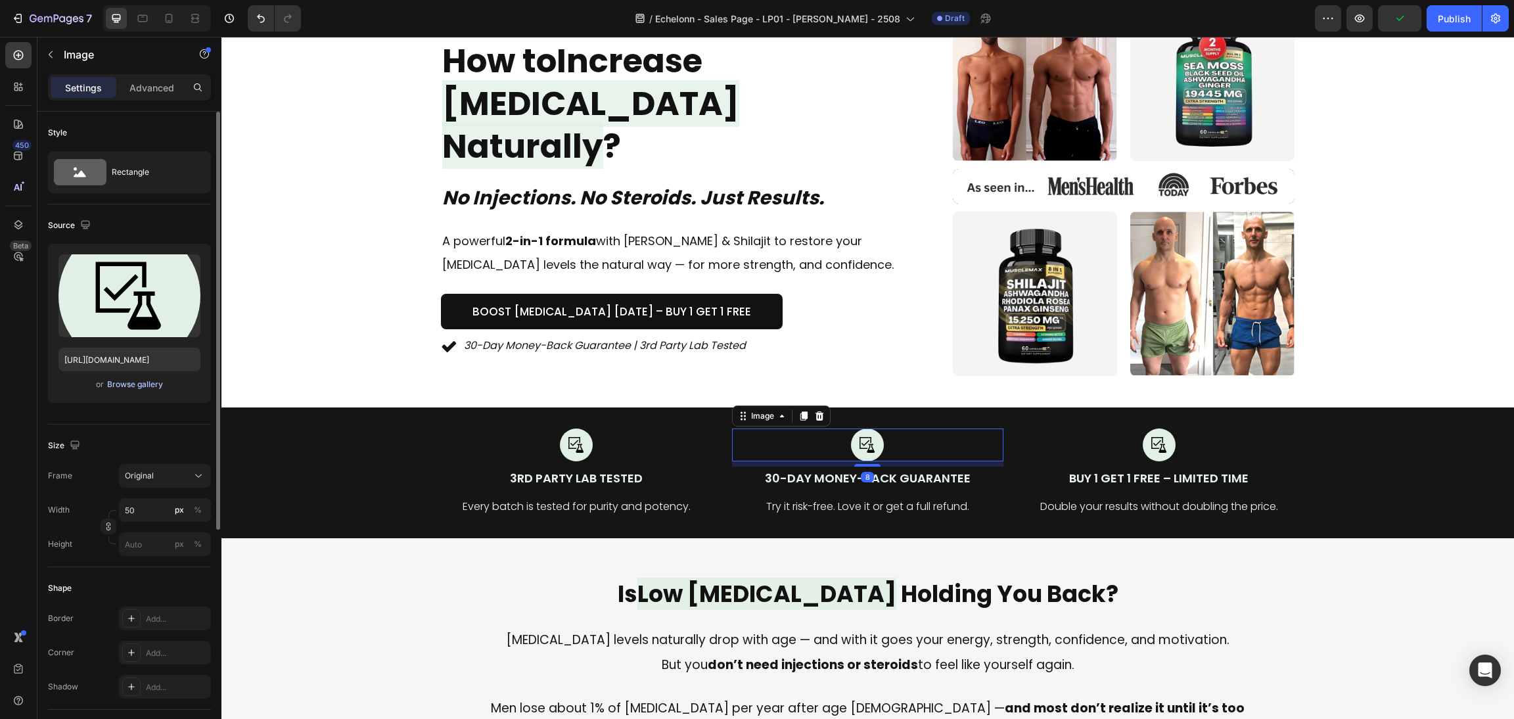
click at [109, 386] on div "Browse gallery" at bounding box center [135, 384] width 56 height 12
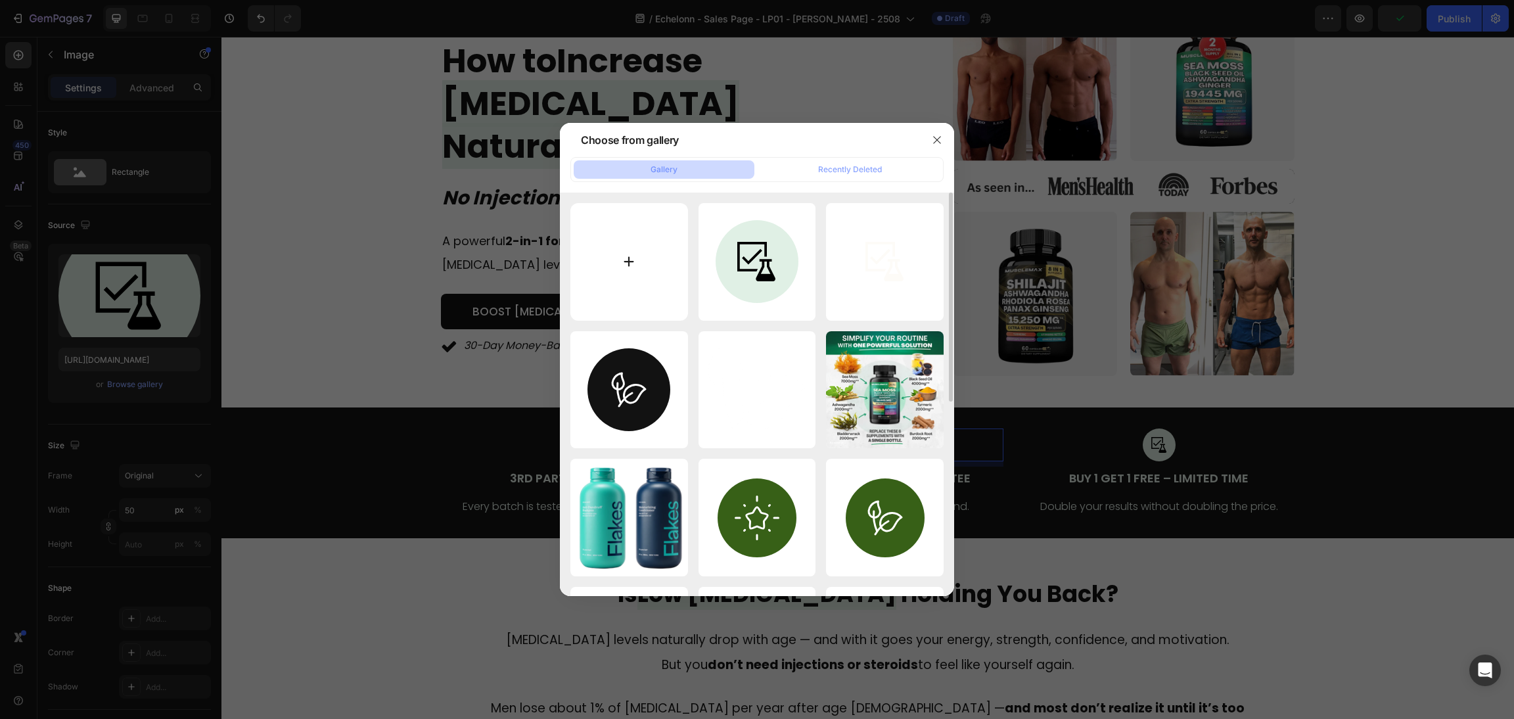
click at [608, 277] on input "file" at bounding box center [629, 262] width 118 height 118
type input "C:\fakepath\Frame 2 (6).svg"
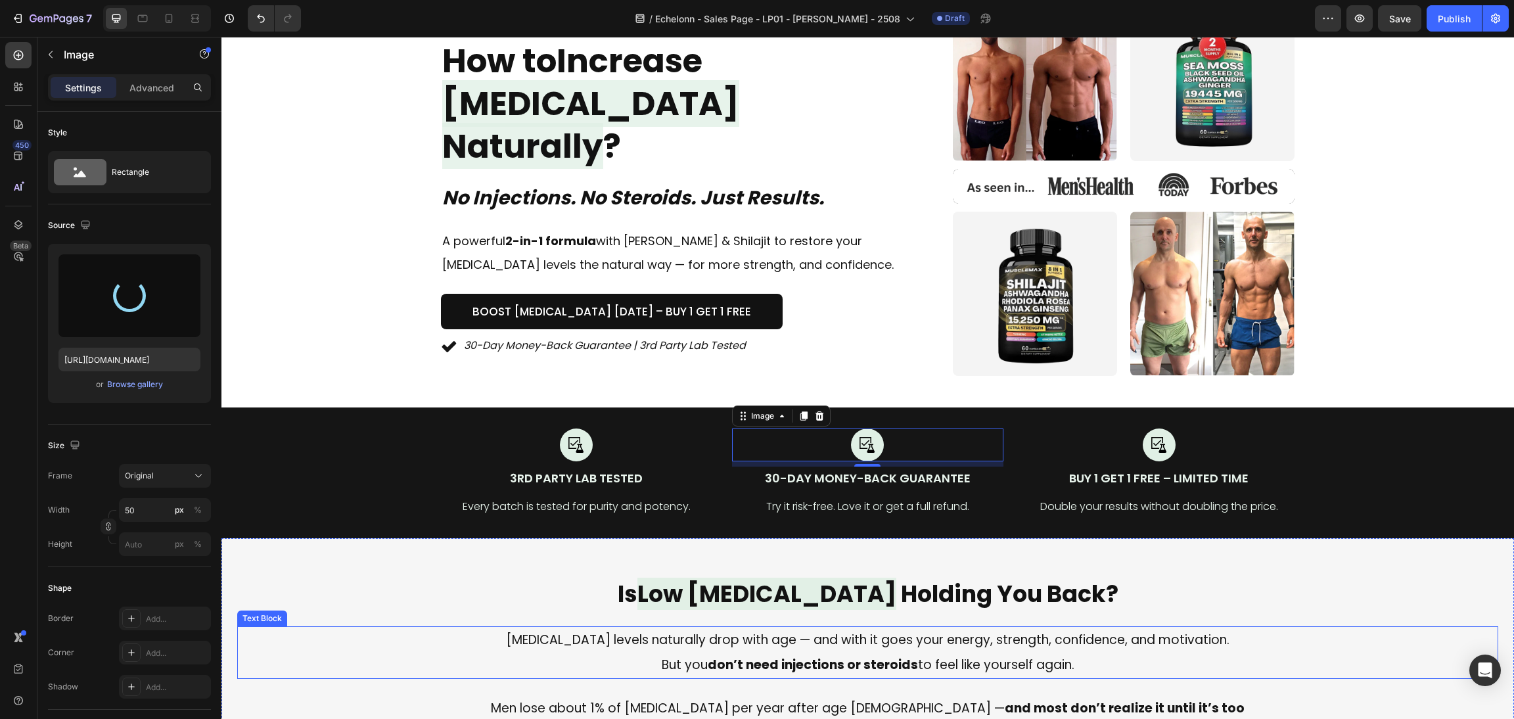
scroll to position [295, 0]
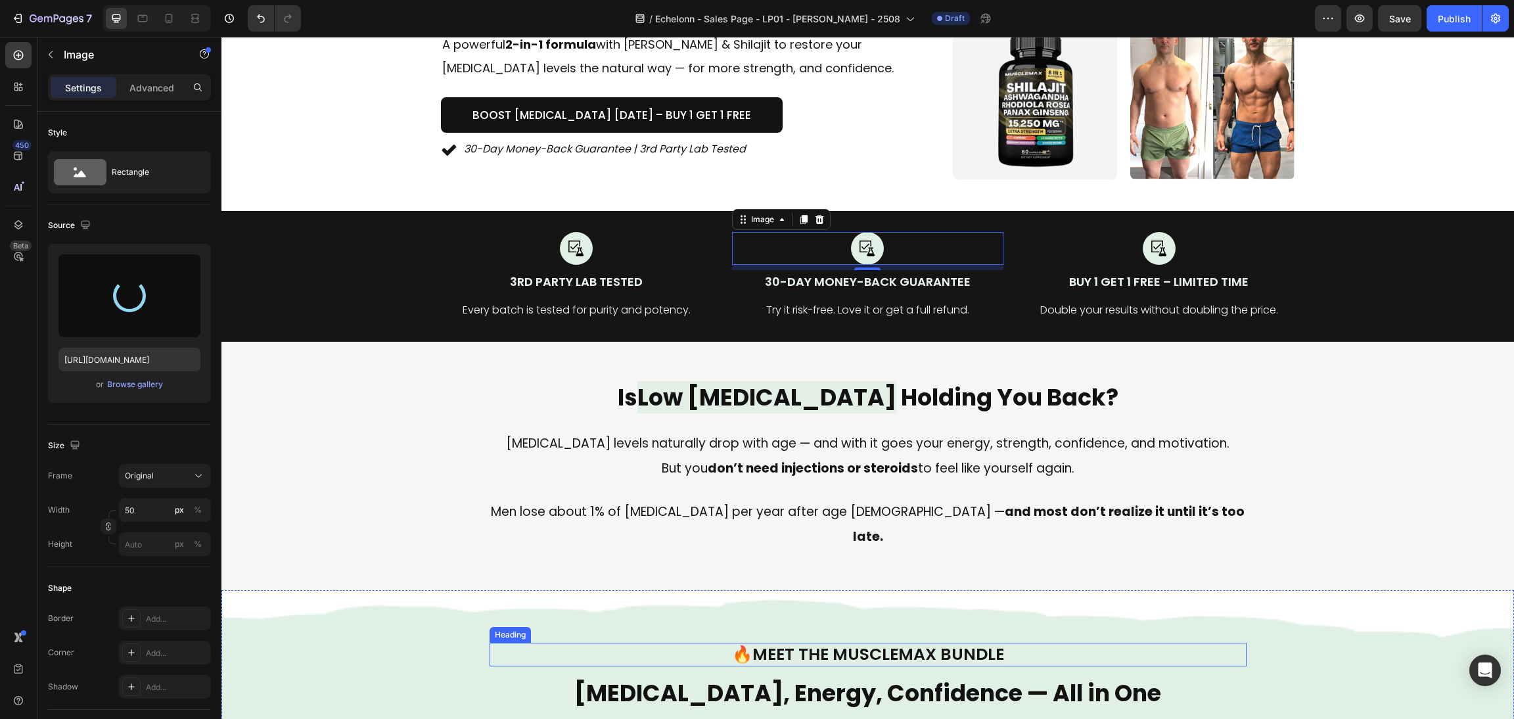
type input "https://cdn.shopify.com/s/files/1/0870/6542/8248/files/gempages_545224320612303…"
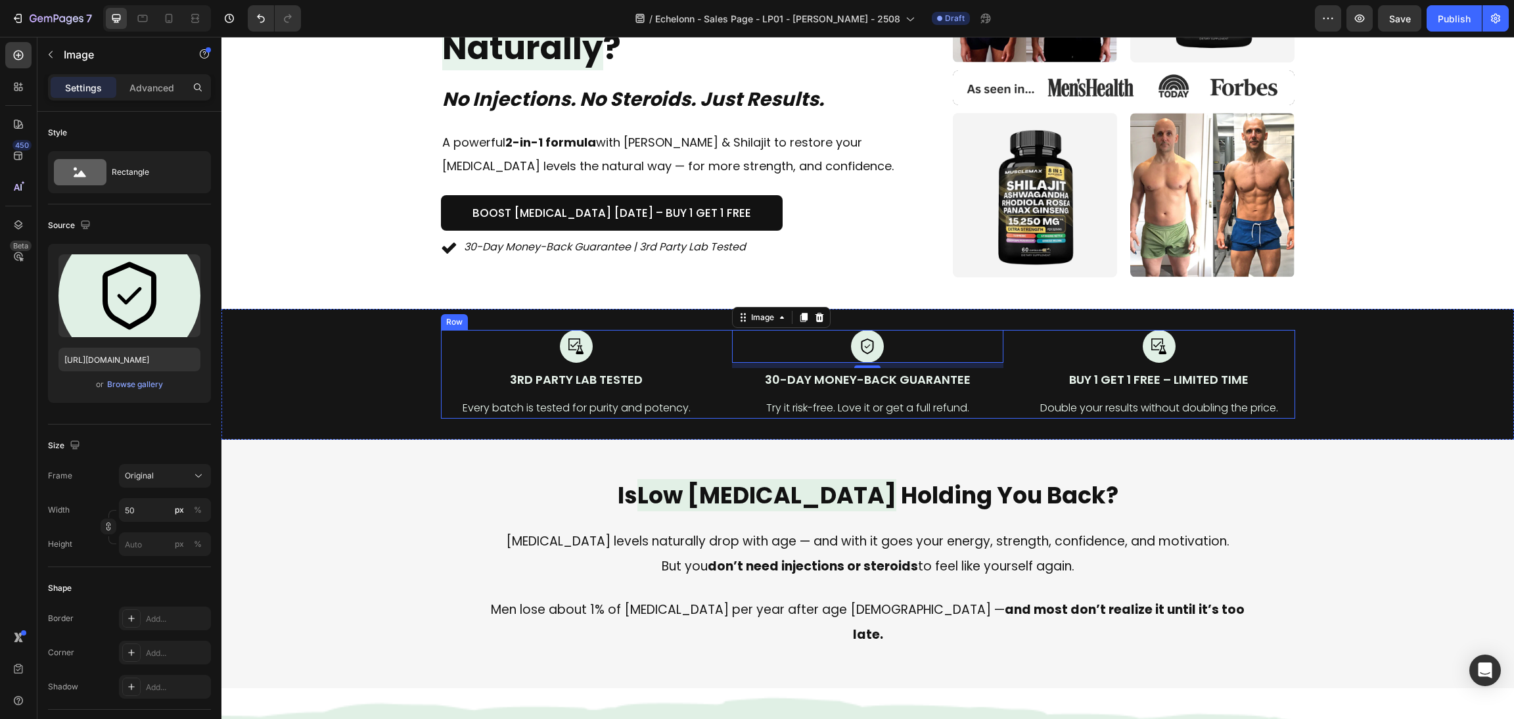
click at [1337, 229] on div "Icon Icon Icon Icon Icon Icon List Trusted by 50 000+ Men Text block Row How to…" at bounding box center [867, 87] width 1261 height 379
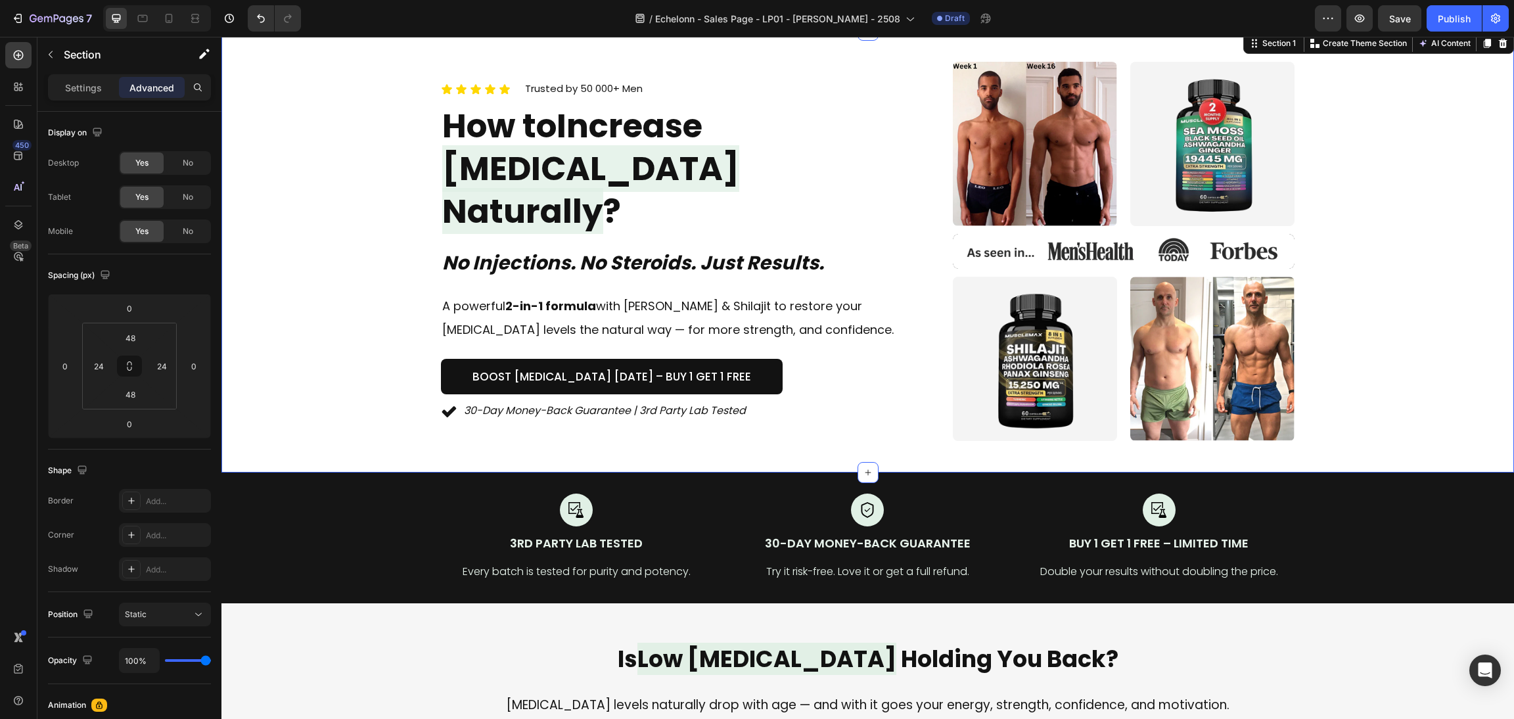
scroll to position [0, 0]
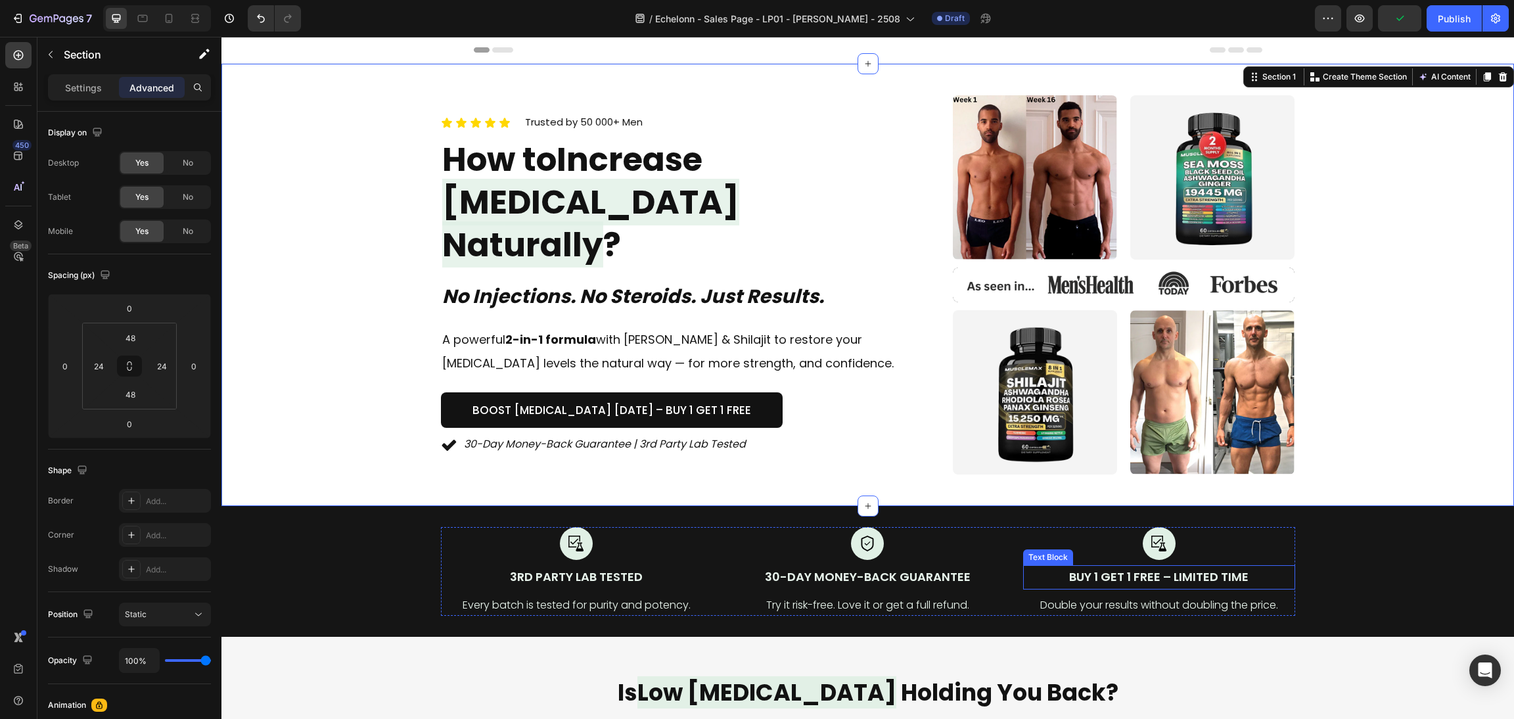
click at [1161, 562] on div "Image Buy 1 Get 1 Free – Limited Time Text Block Double your results without do…" at bounding box center [1158, 571] width 271 height 89
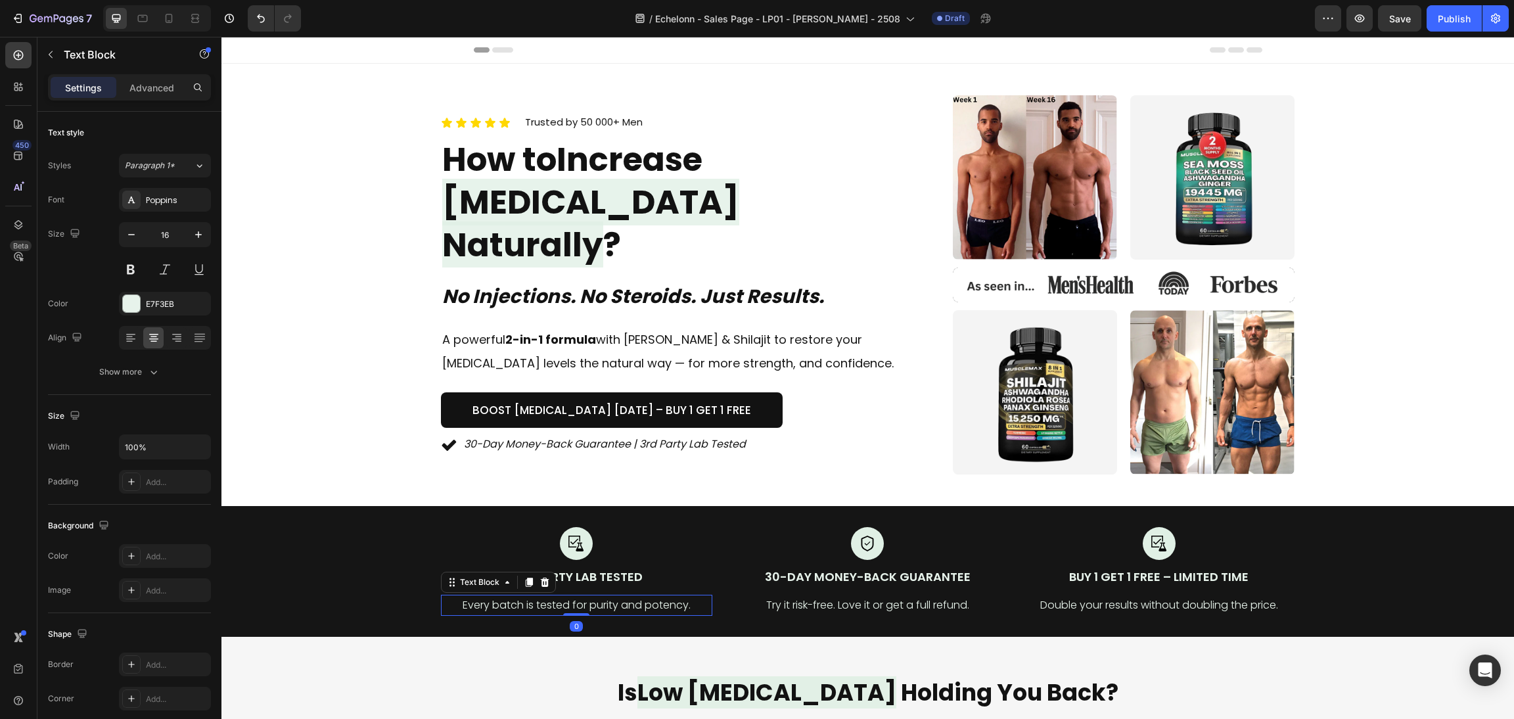
click at [572, 604] on p "Every batch is tested for purity and potency." at bounding box center [576, 605] width 269 height 19
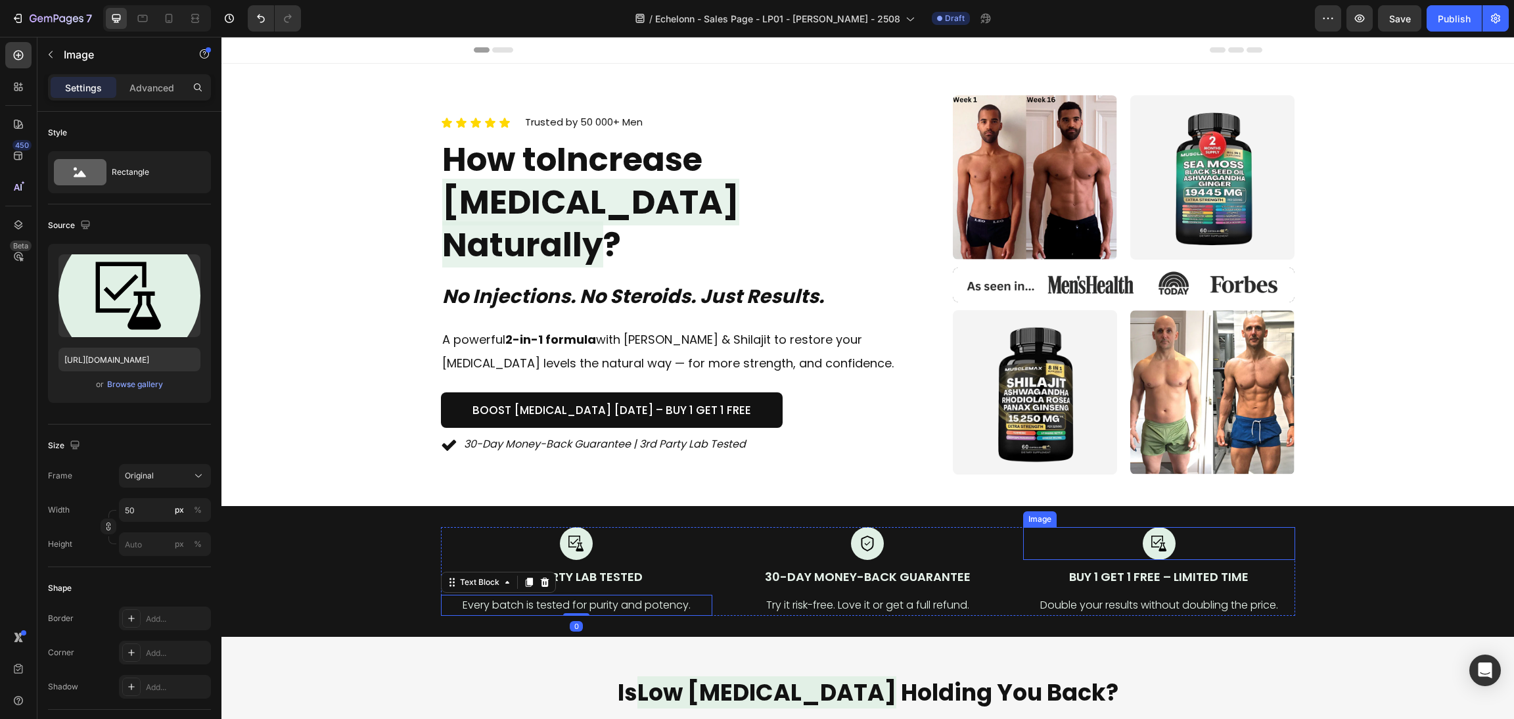
click at [1236, 546] on div at bounding box center [1158, 543] width 271 height 33
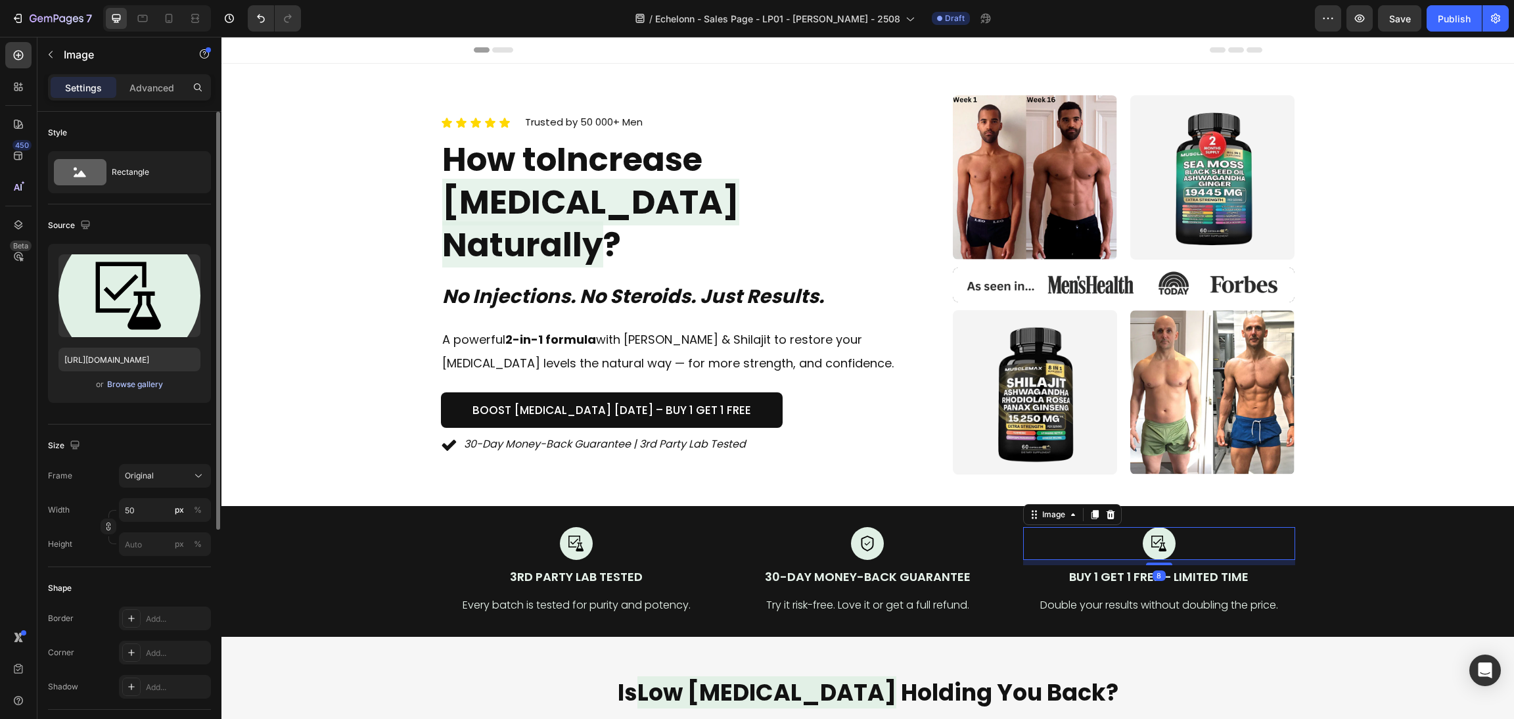
click at [125, 386] on div "Browse gallery" at bounding box center [135, 384] width 56 height 12
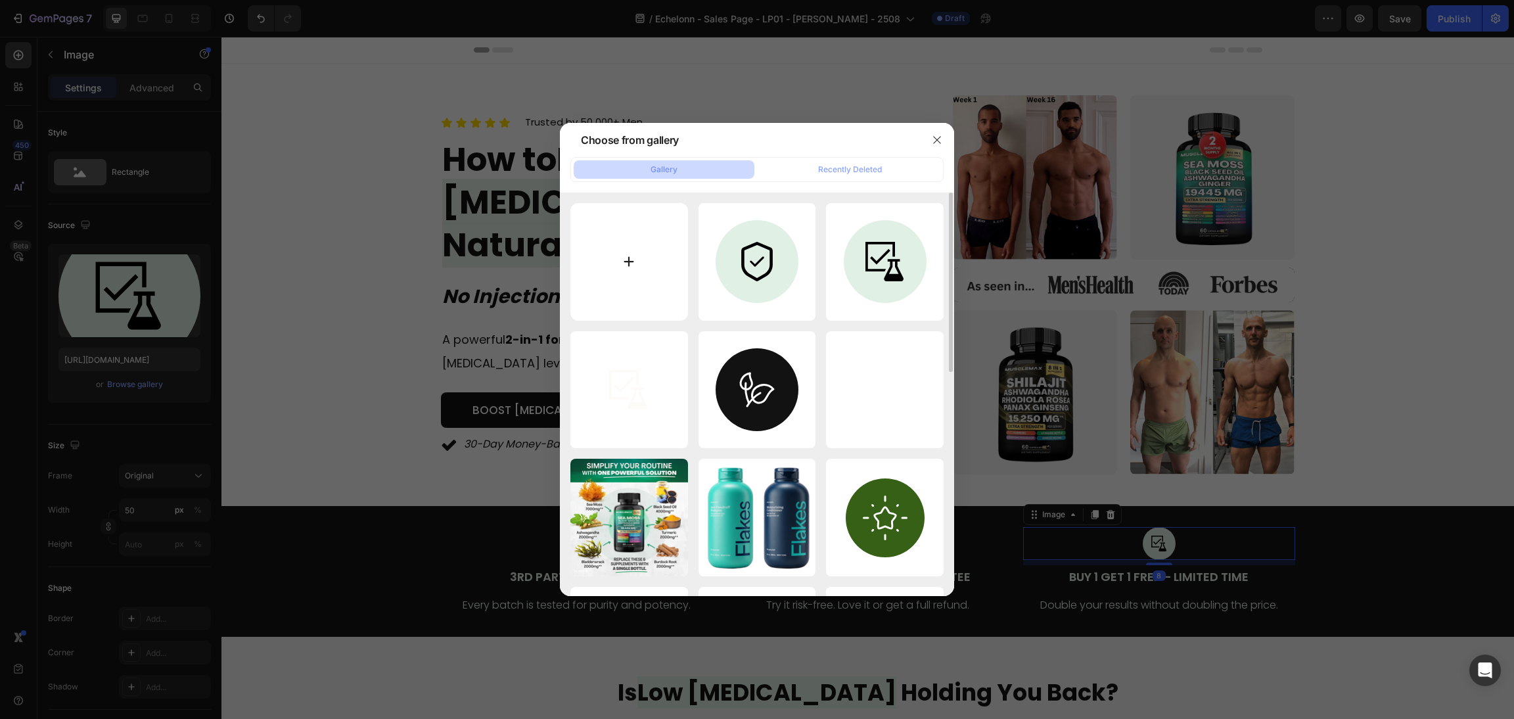
click at [620, 257] on input "file" at bounding box center [629, 262] width 118 height 118
type input "C:\fakepath\Frame 3 (7).svg"
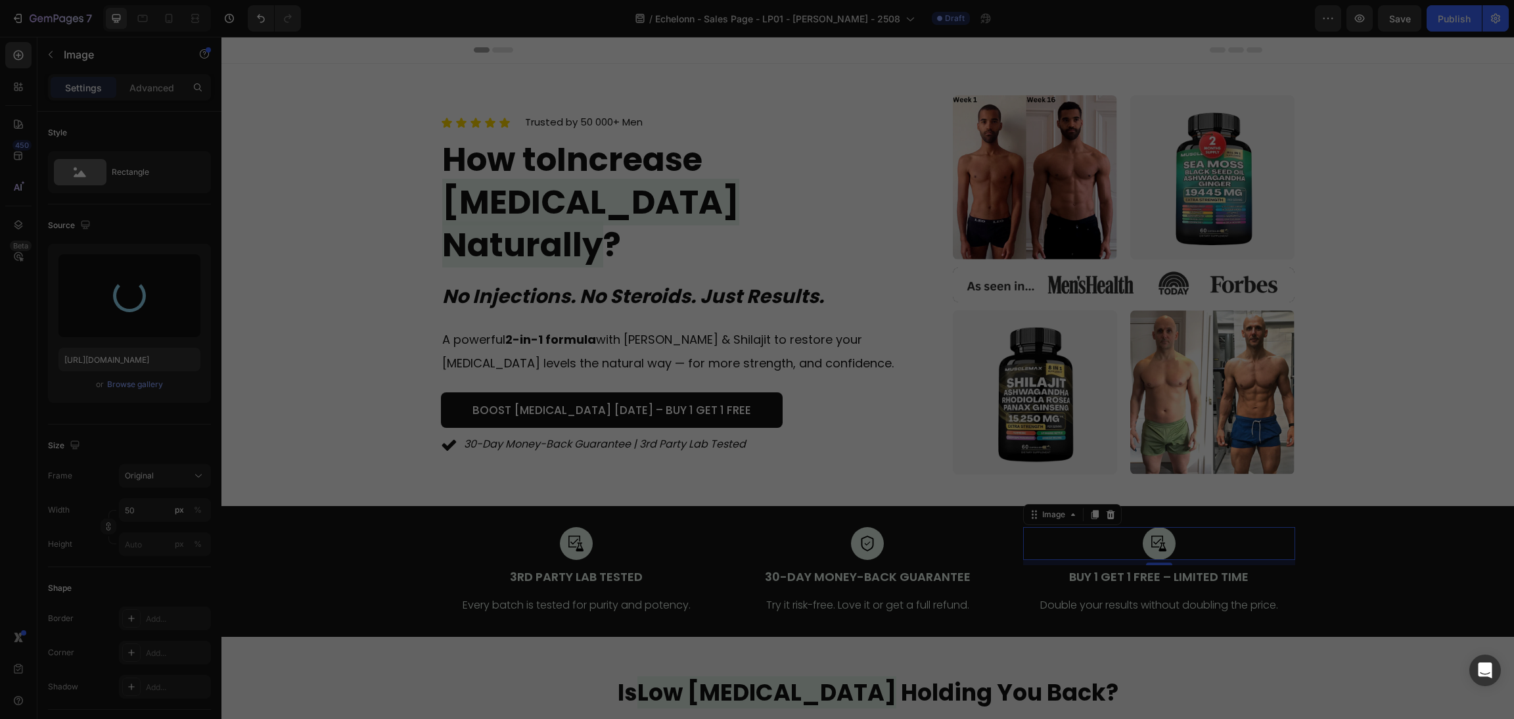
type input "https://cdn.shopify.com/s/files/1/0870/6542/8248/files/gempages_545224320612303…"
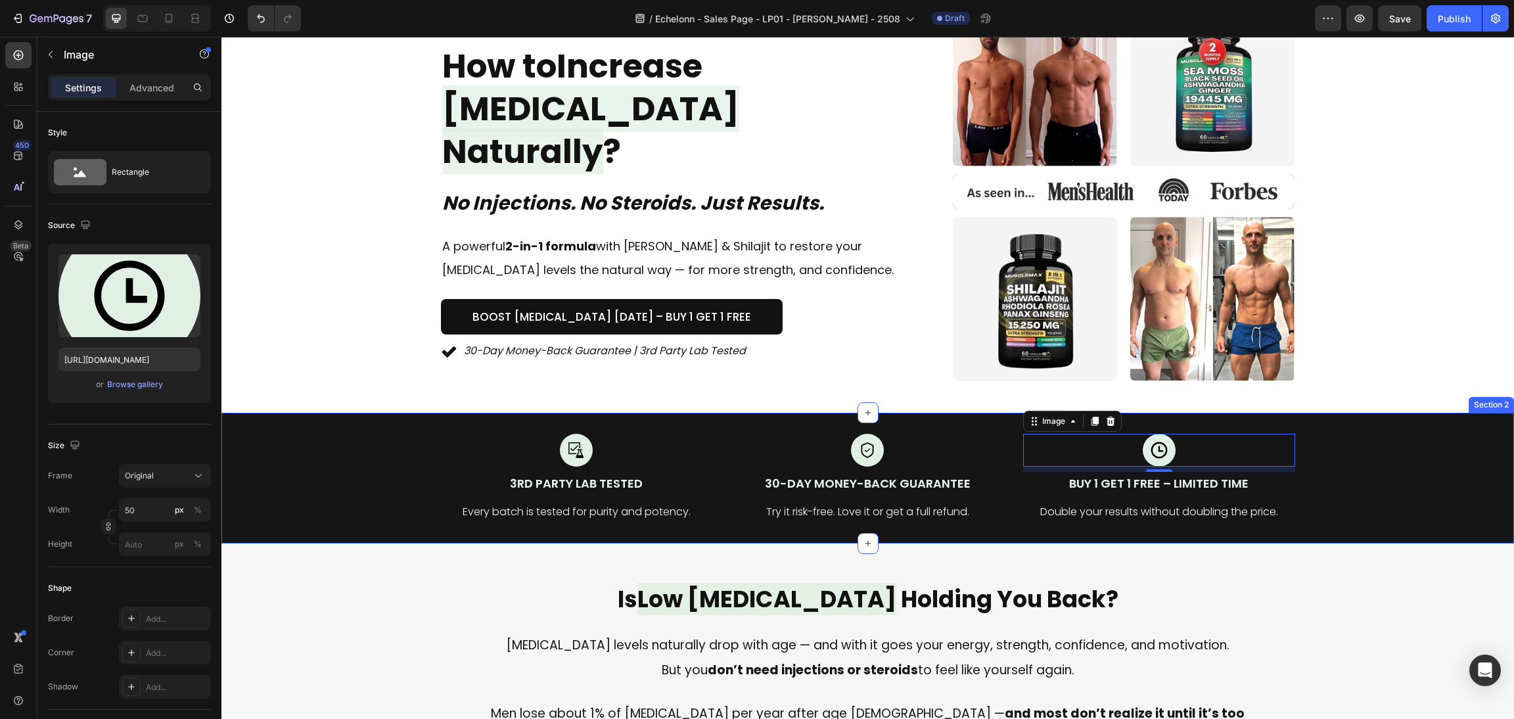
scroll to position [99, 0]
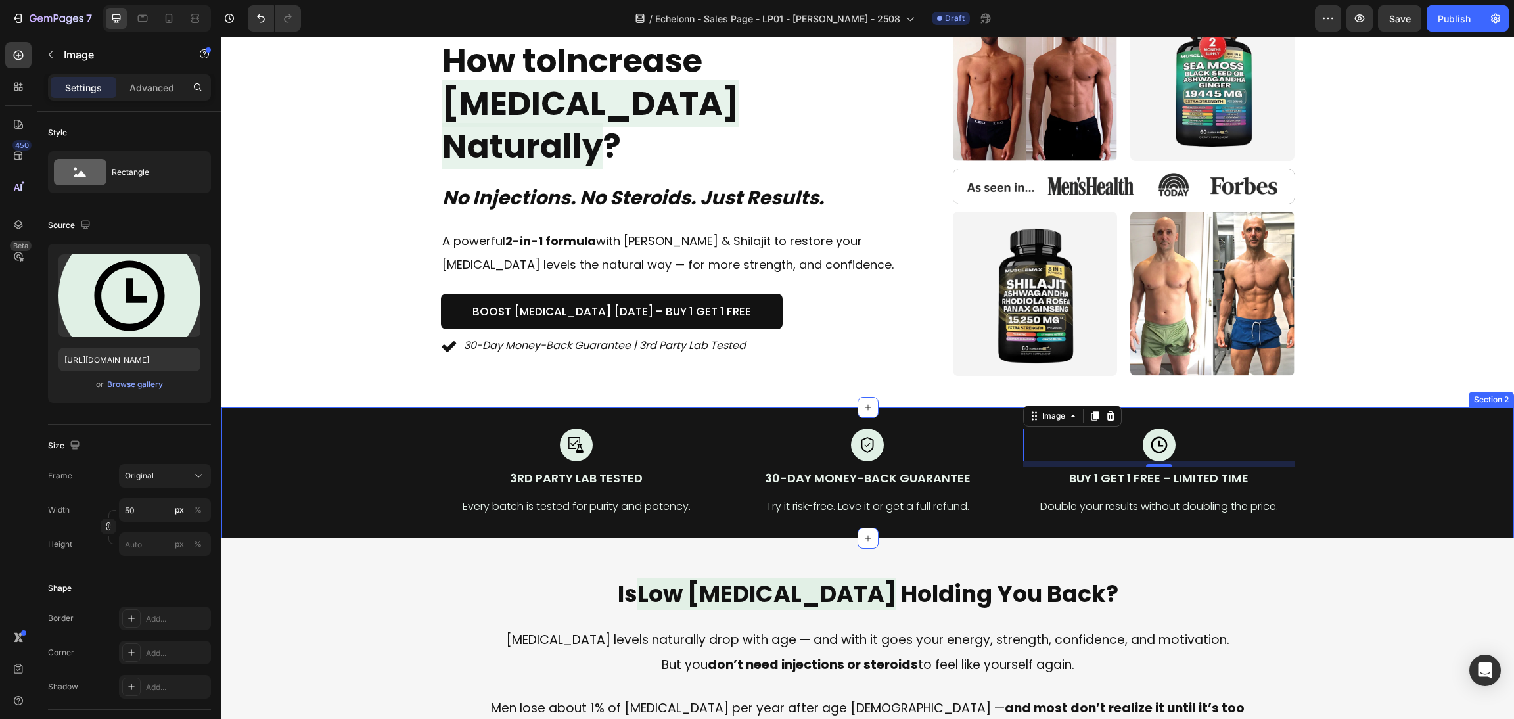
click at [398, 425] on div "Image 3rd Party Lab Tested Text Block Every batch is tested for purity and pote…" at bounding box center [867, 472] width 1292 height 131
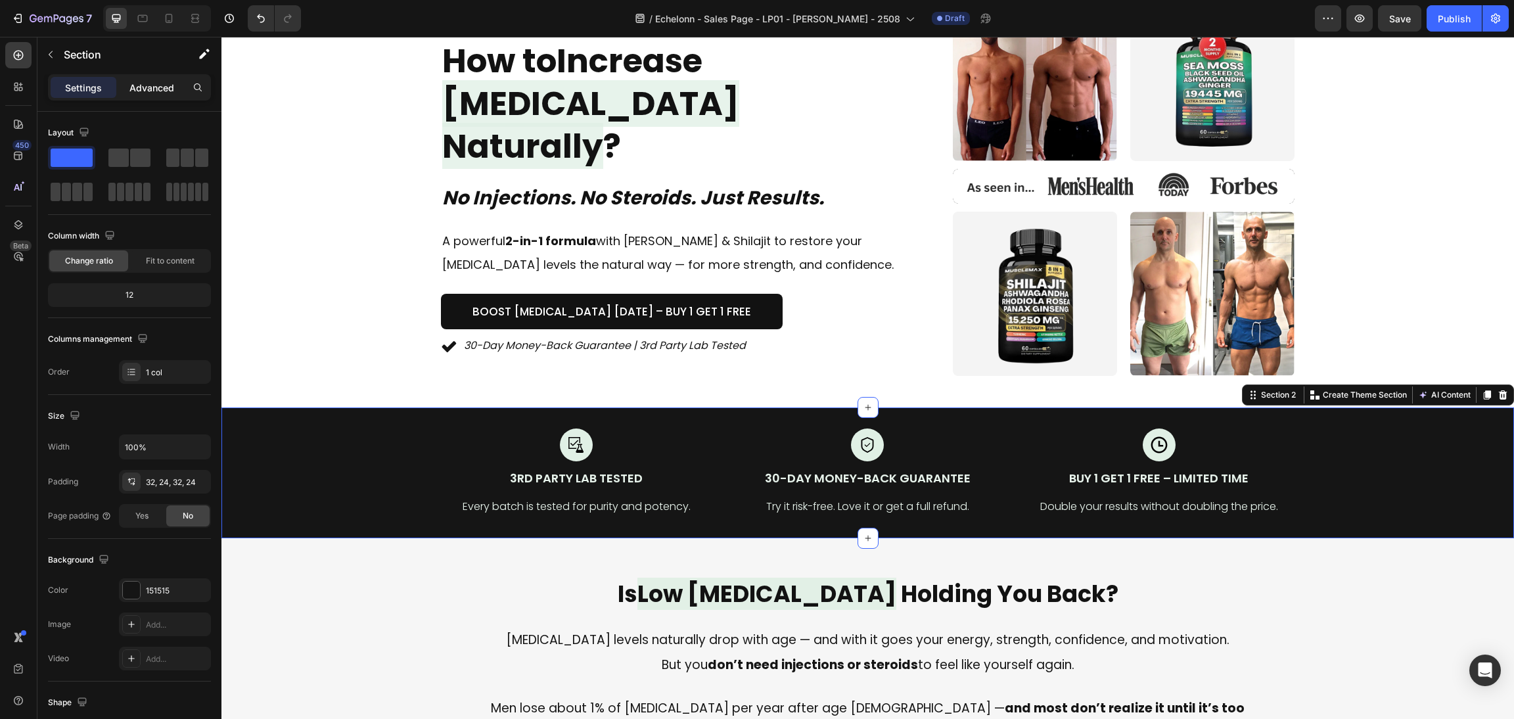
click at [133, 87] on p "Advanced" at bounding box center [151, 88] width 45 height 14
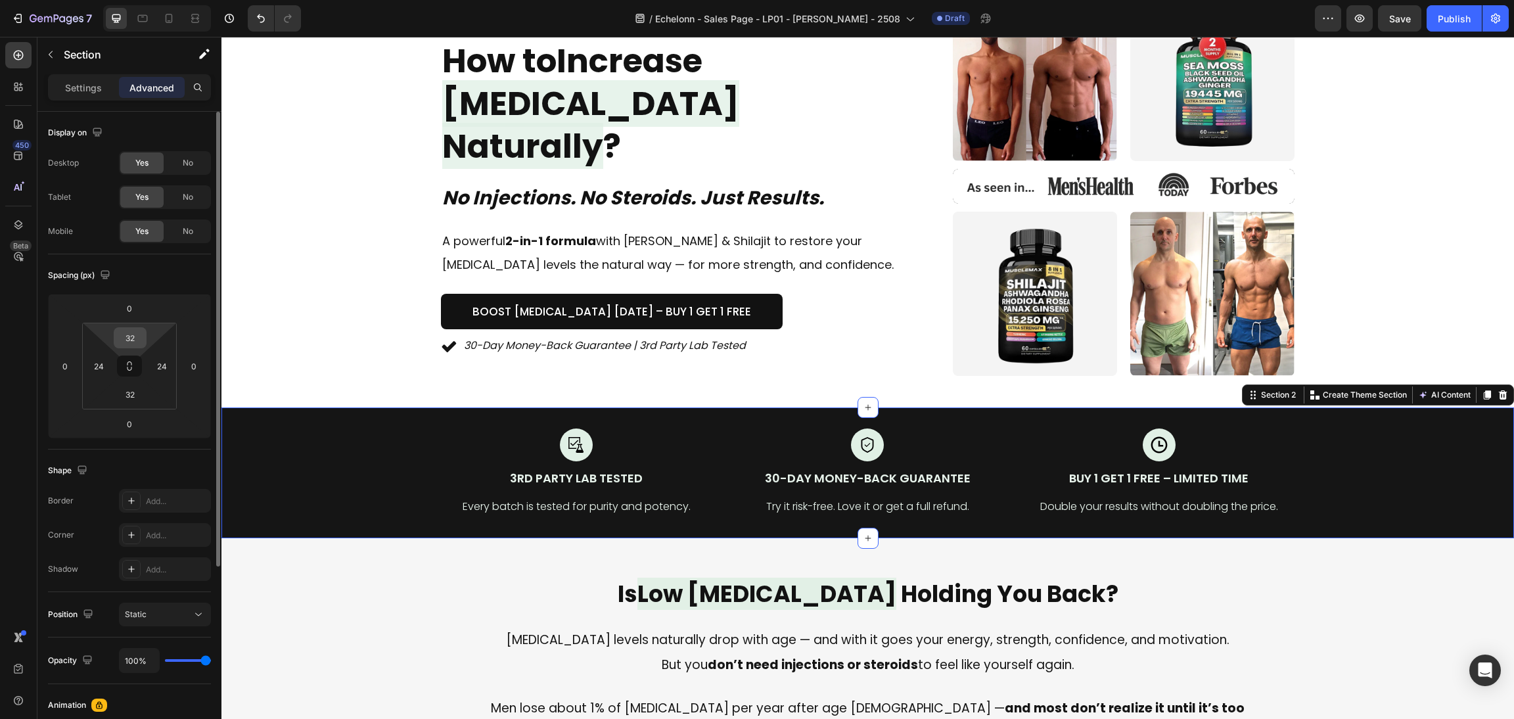
click at [129, 334] on input "32" at bounding box center [130, 338] width 26 height 20
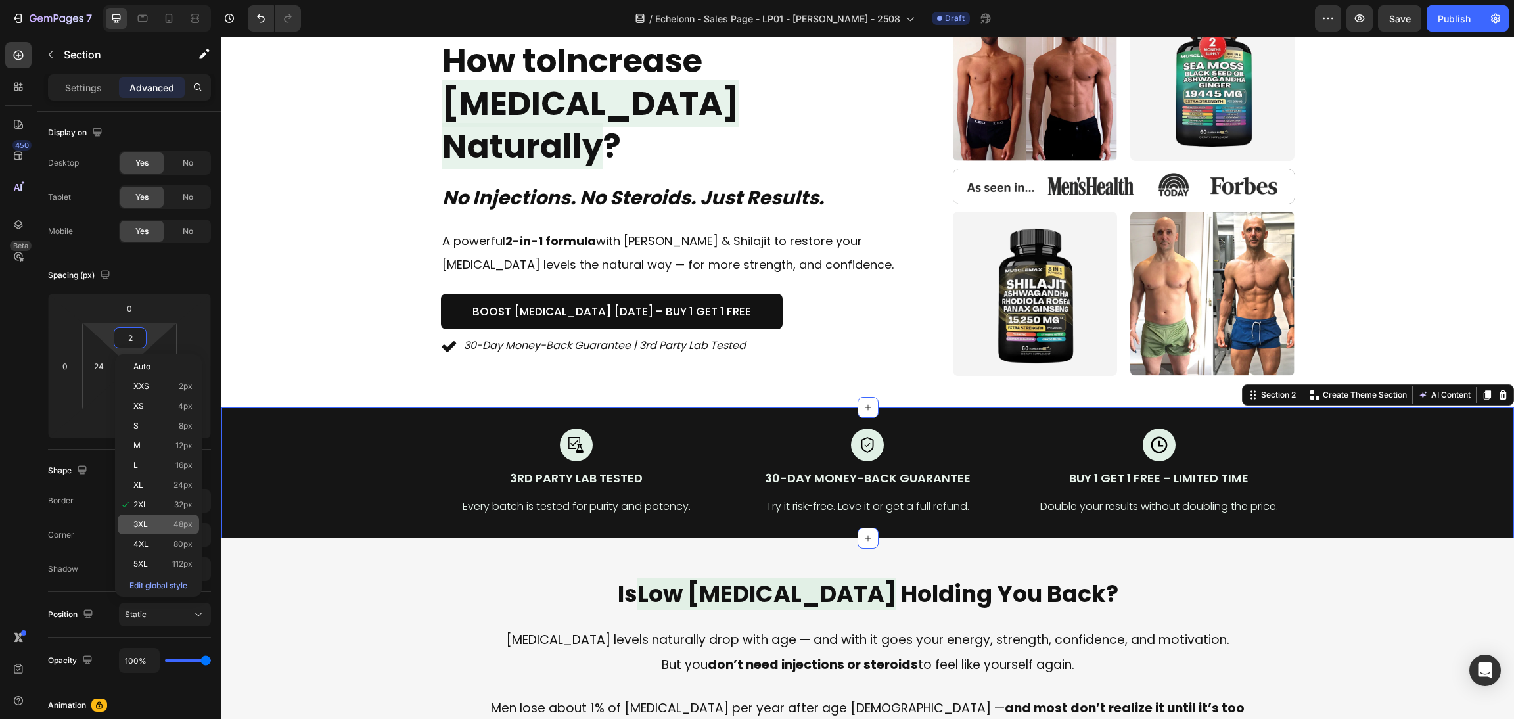
click at [161, 514] on div "3XL 48px" at bounding box center [158, 524] width 81 height 20
type input "48"
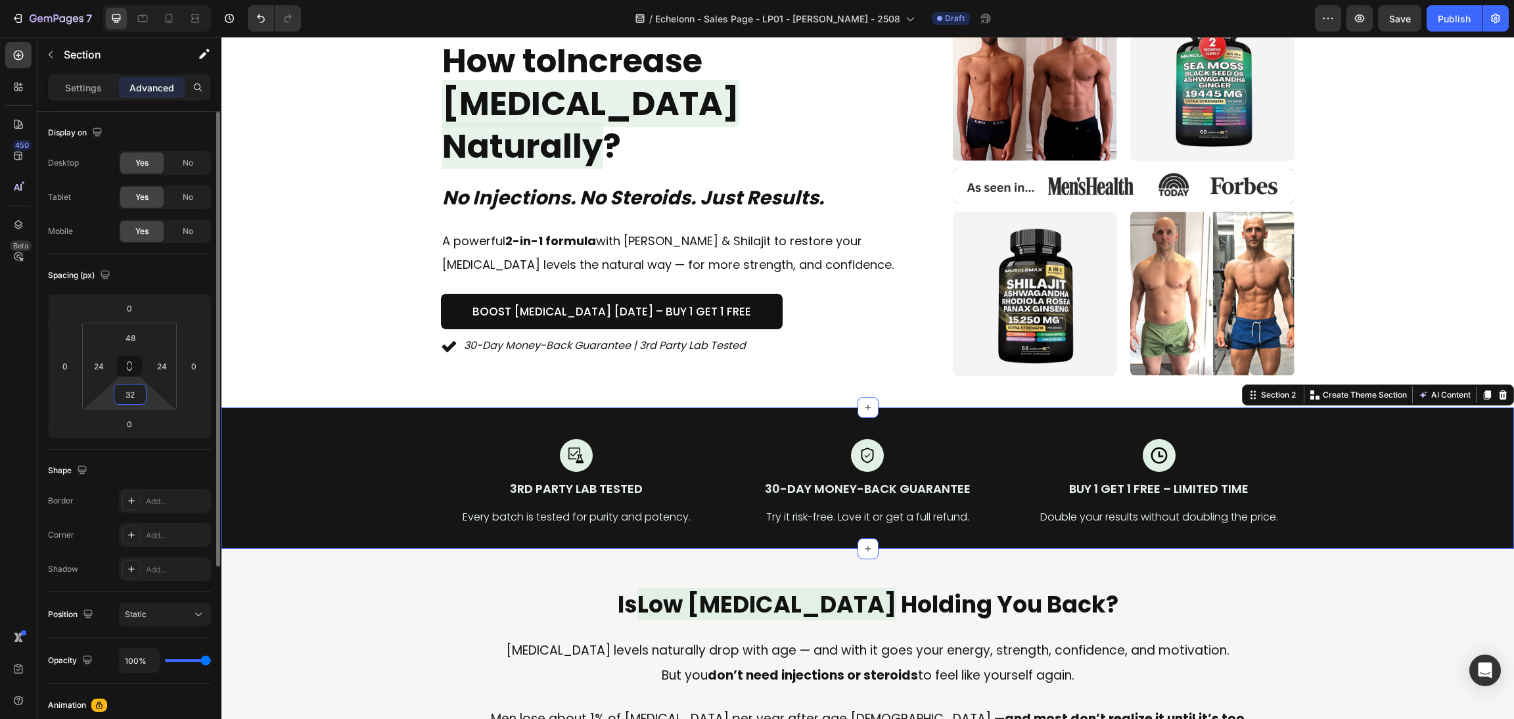
click at [120, 397] on input "32" at bounding box center [130, 394] width 26 height 20
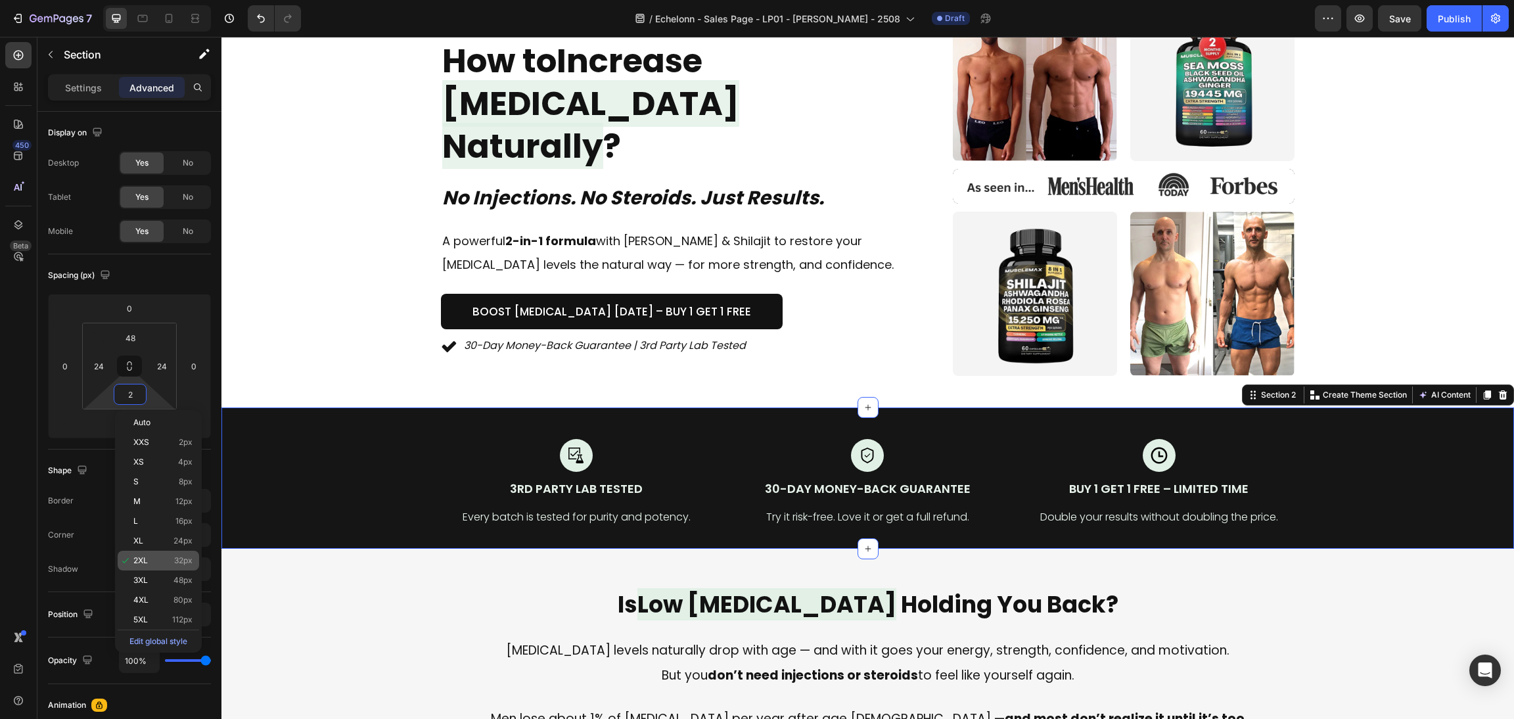
click at [135, 574] on div "3XL 48px" at bounding box center [158, 580] width 81 height 20
type input "48"
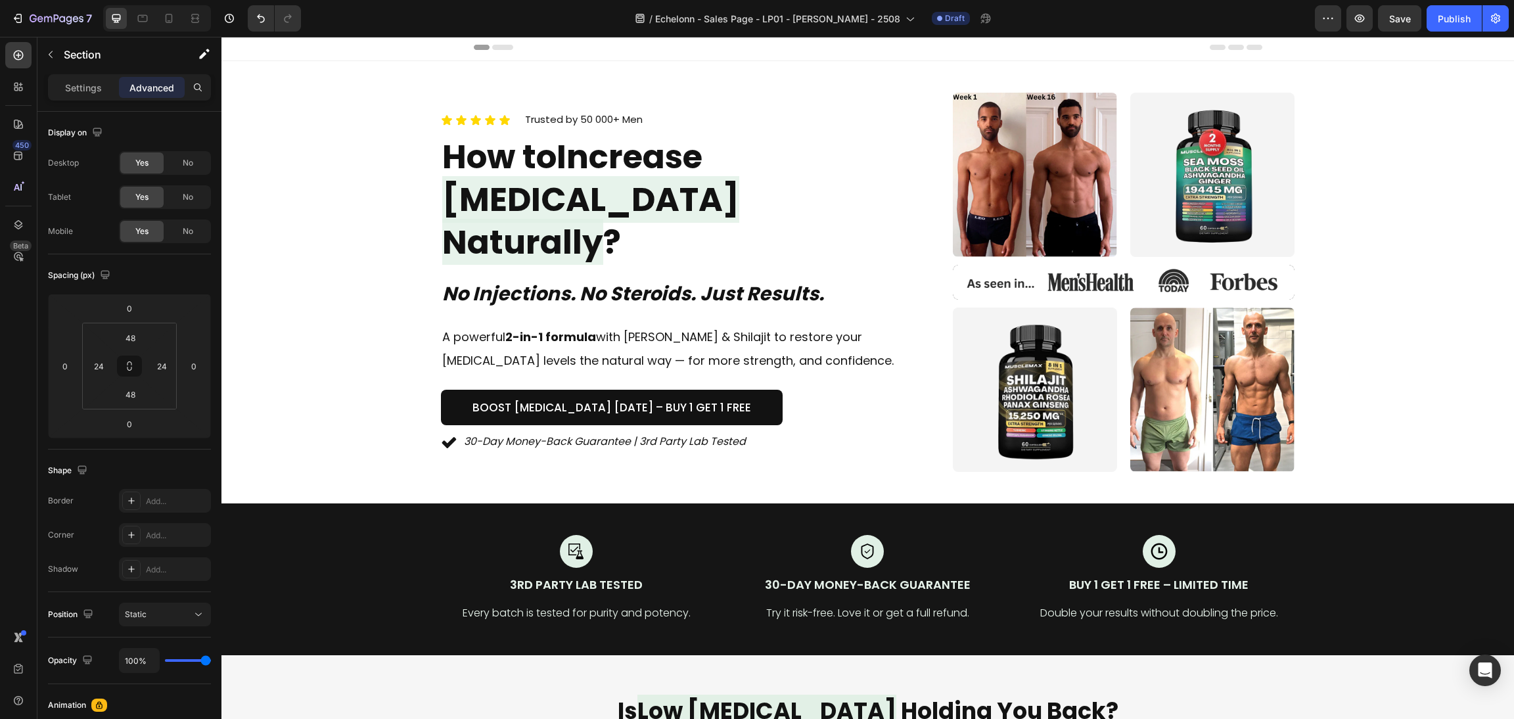
scroll to position [0, 0]
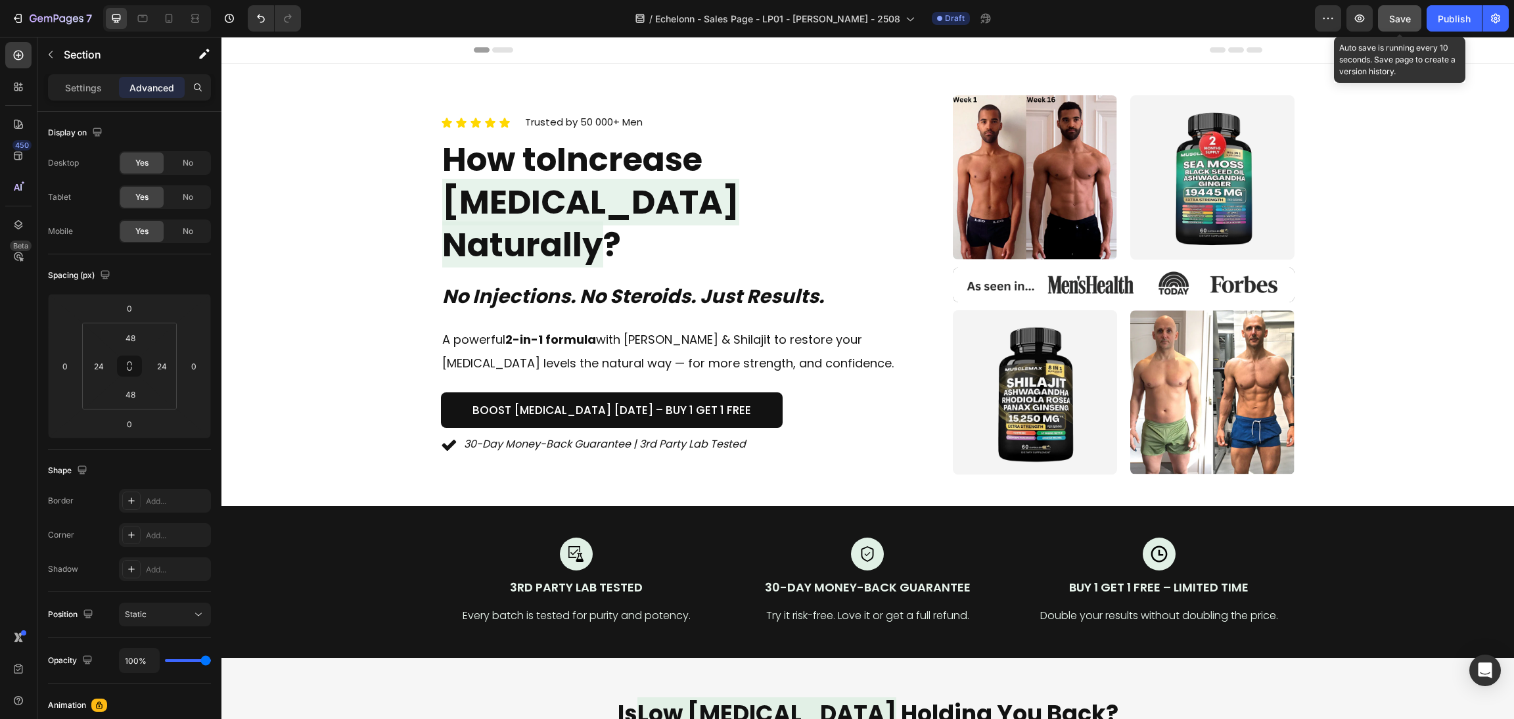
click at [1397, 15] on span "Save" at bounding box center [1400, 18] width 22 height 11
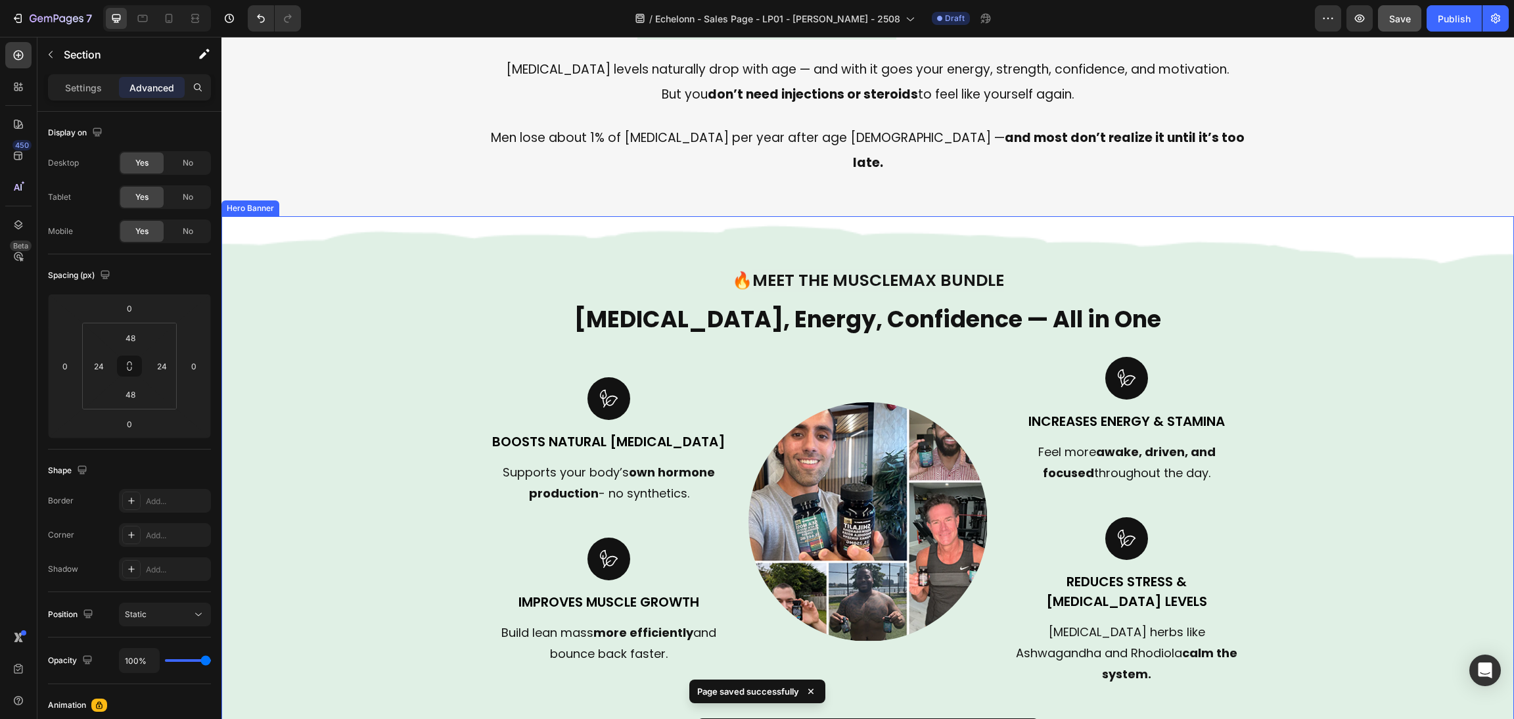
scroll to position [788, 0]
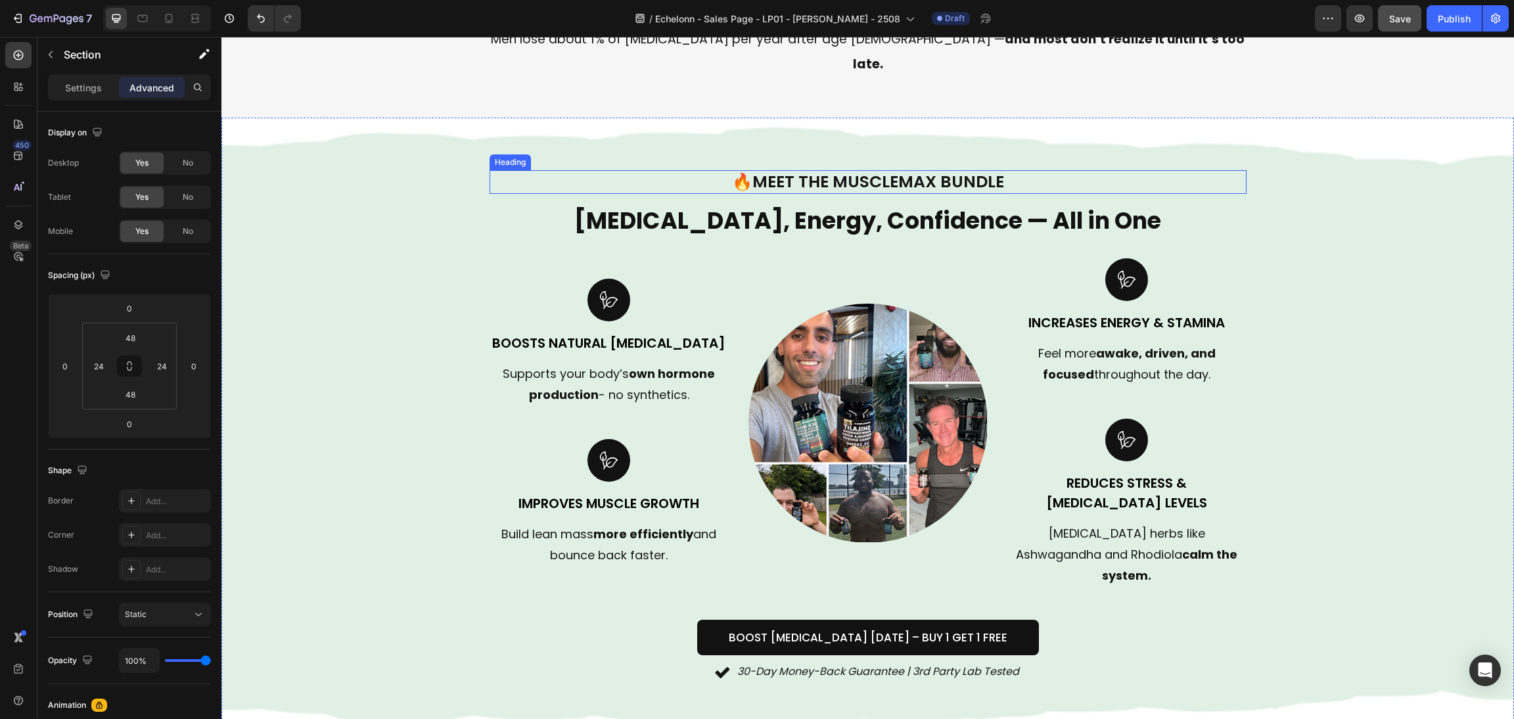
click at [911, 204] on h2 "Testosterone, Energy, Confidence — All in One" at bounding box center [867, 220] width 757 height 33
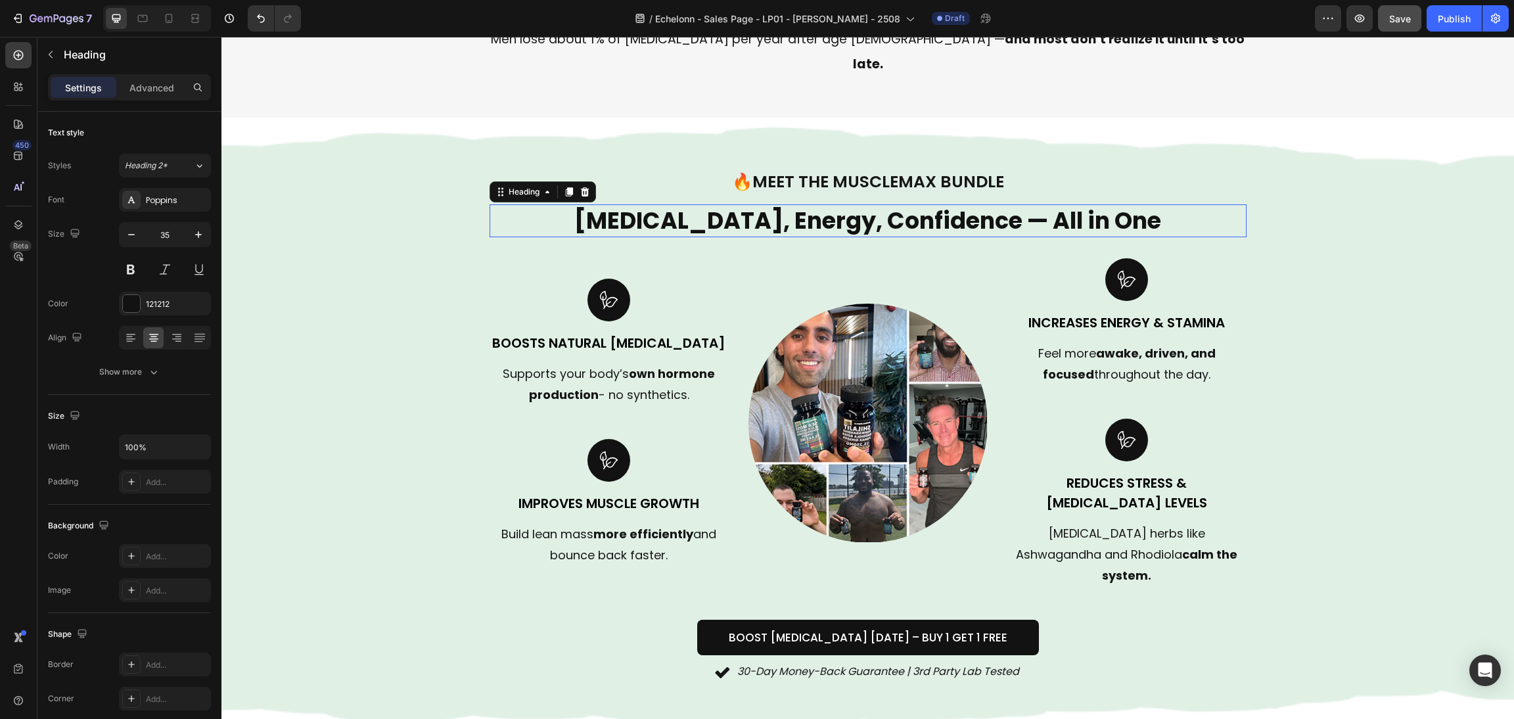
click at [929, 204] on h2 "Testosterone, Energy, Confidence — All in One" at bounding box center [867, 220] width 757 height 33
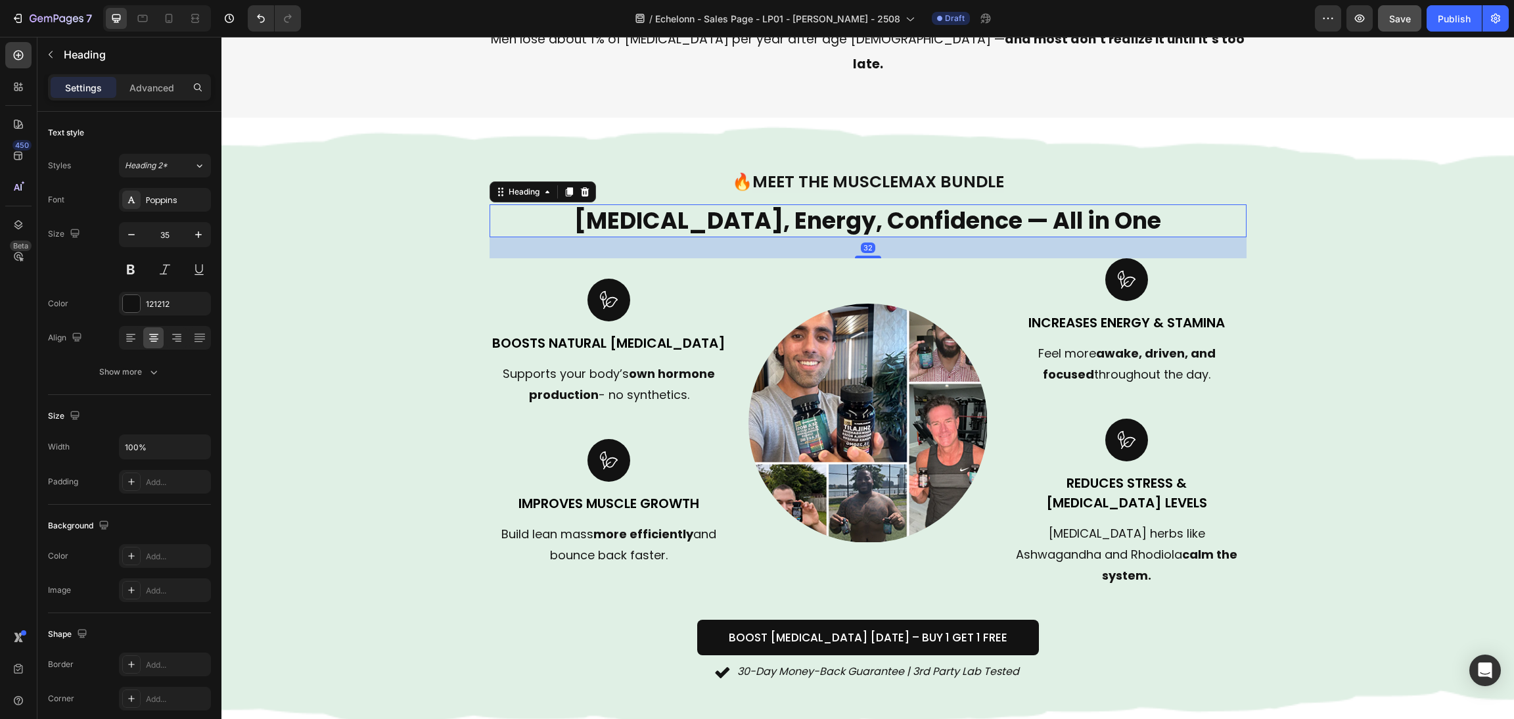
click at [979, 206] on p "Testosterone, Energy, Confidence — All in One" at bounding box center [868, 221] width 754 height 30
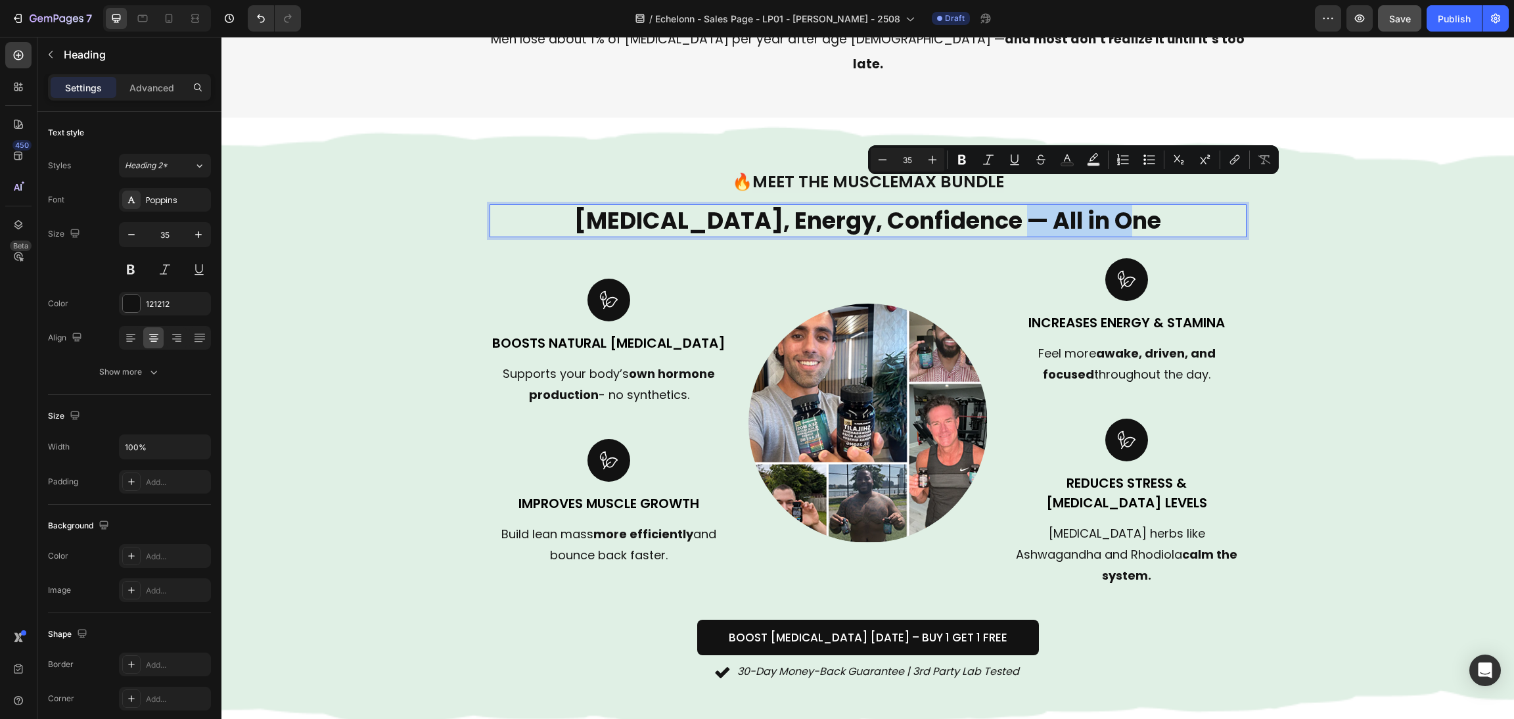
drag, startPoint x: 1158, startPoint y: 200, endPoint x: 1018, endPoint y: 197, distance: 139.3
click at [1018, 206] on p "Testosterone, Energy, Confidence — All in One" at bounding box center [868, 221] width 754 height 30
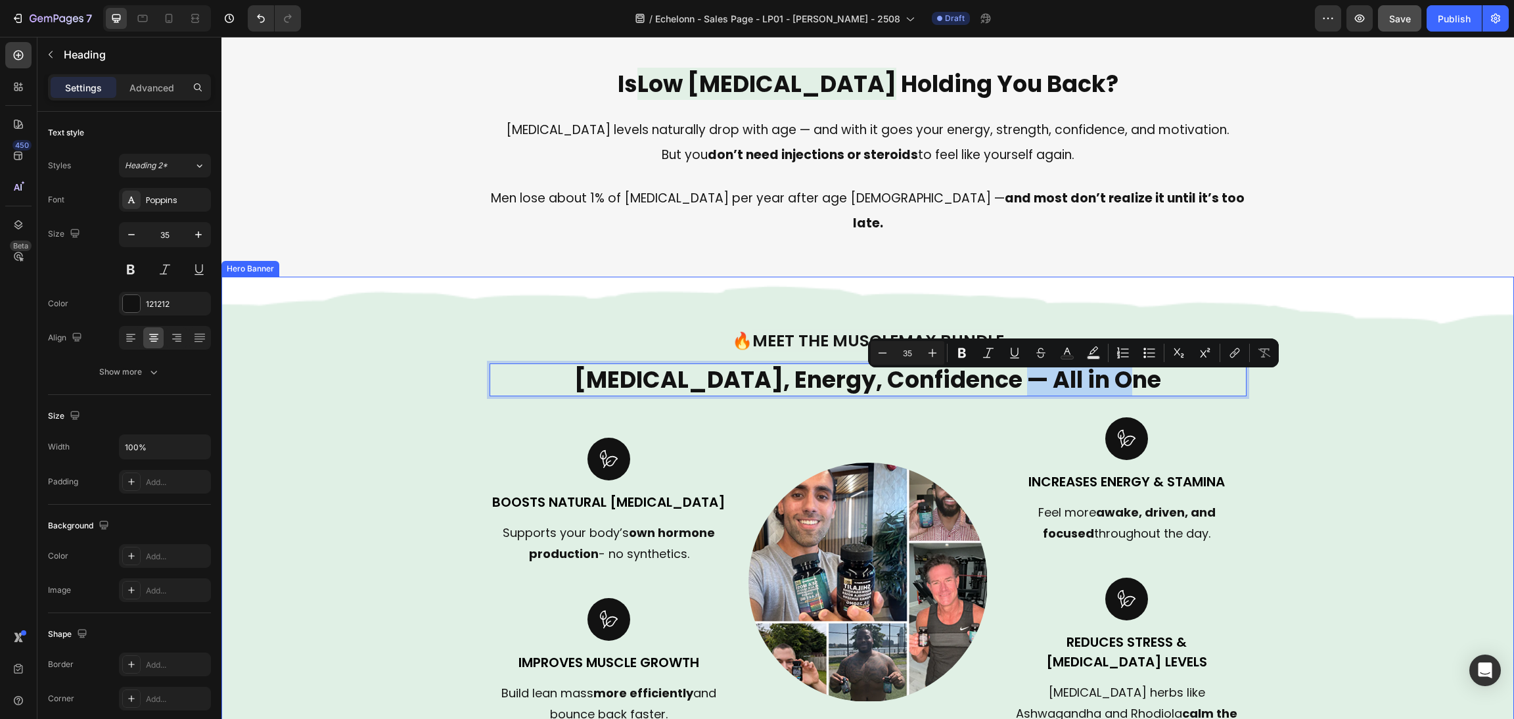
scroll to position [591, 0]
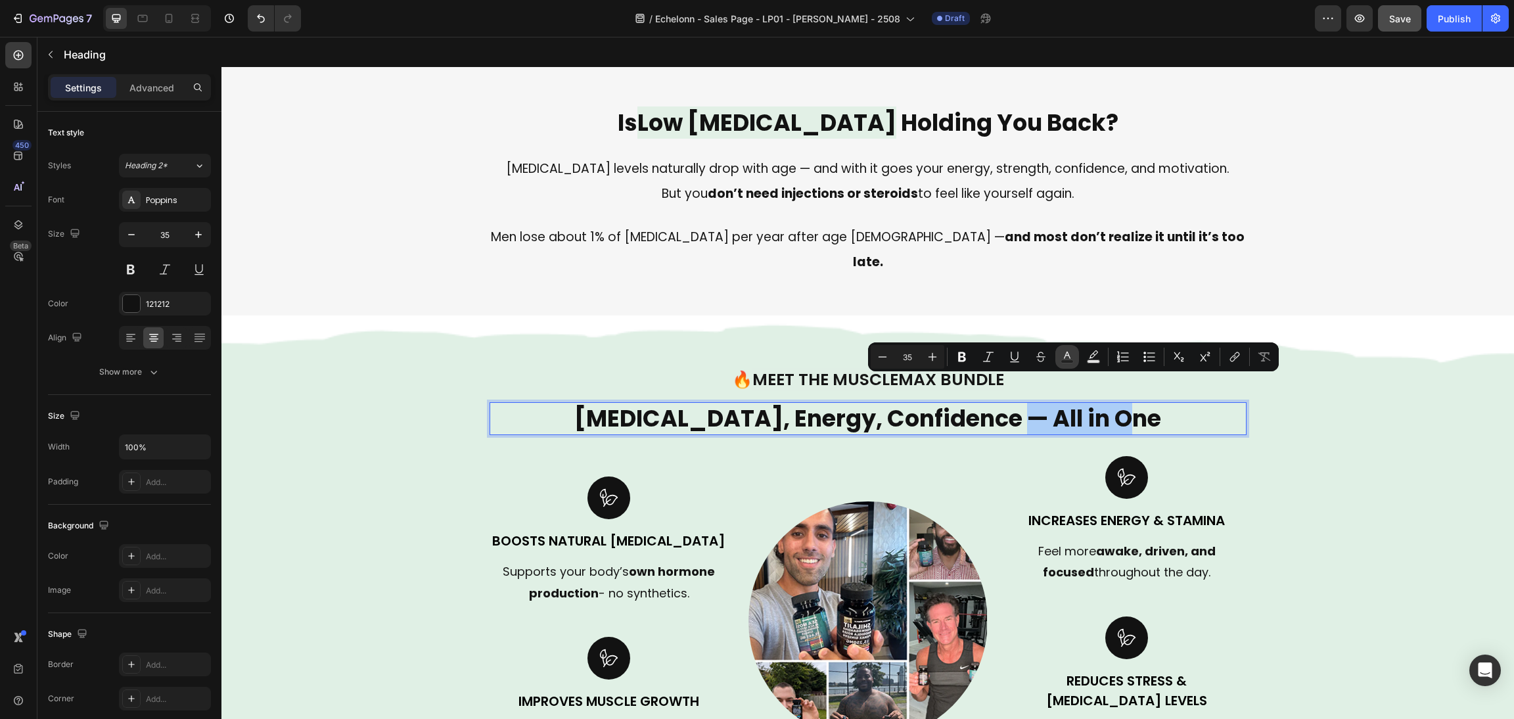
click at [1074, 348] on button "Text Color" at bounding box center [1067, 357] width 24 height 24
type input "121212"
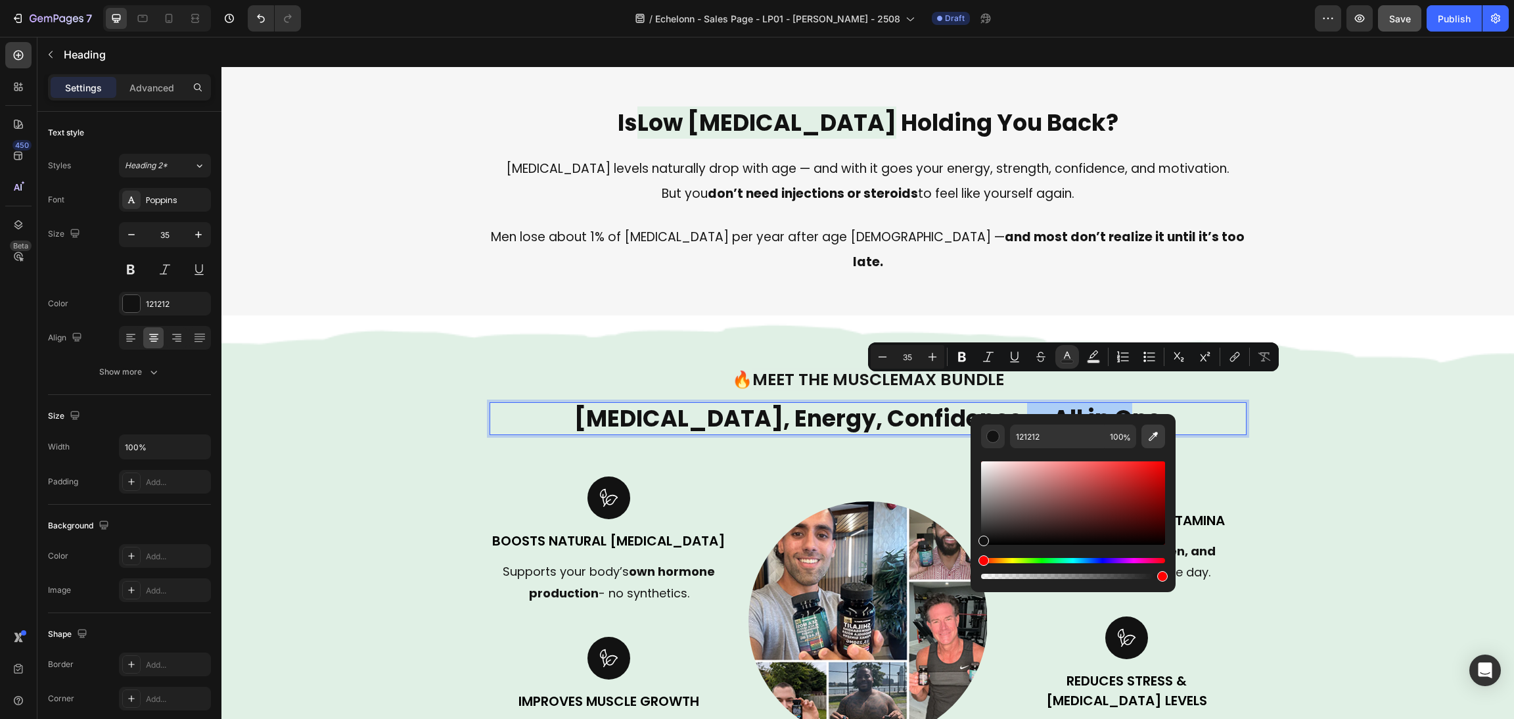
click at [1158, 434] on icon "Editor contextual toolbar" at bounding box center [1152, 436] width 13 height 13
type input "F6F6F6"
click at [1095, 360] on rect "Editor contextual toolbar" at bounding box center [1093, 361] width 12 height 3
type input "000000"
type input "77"
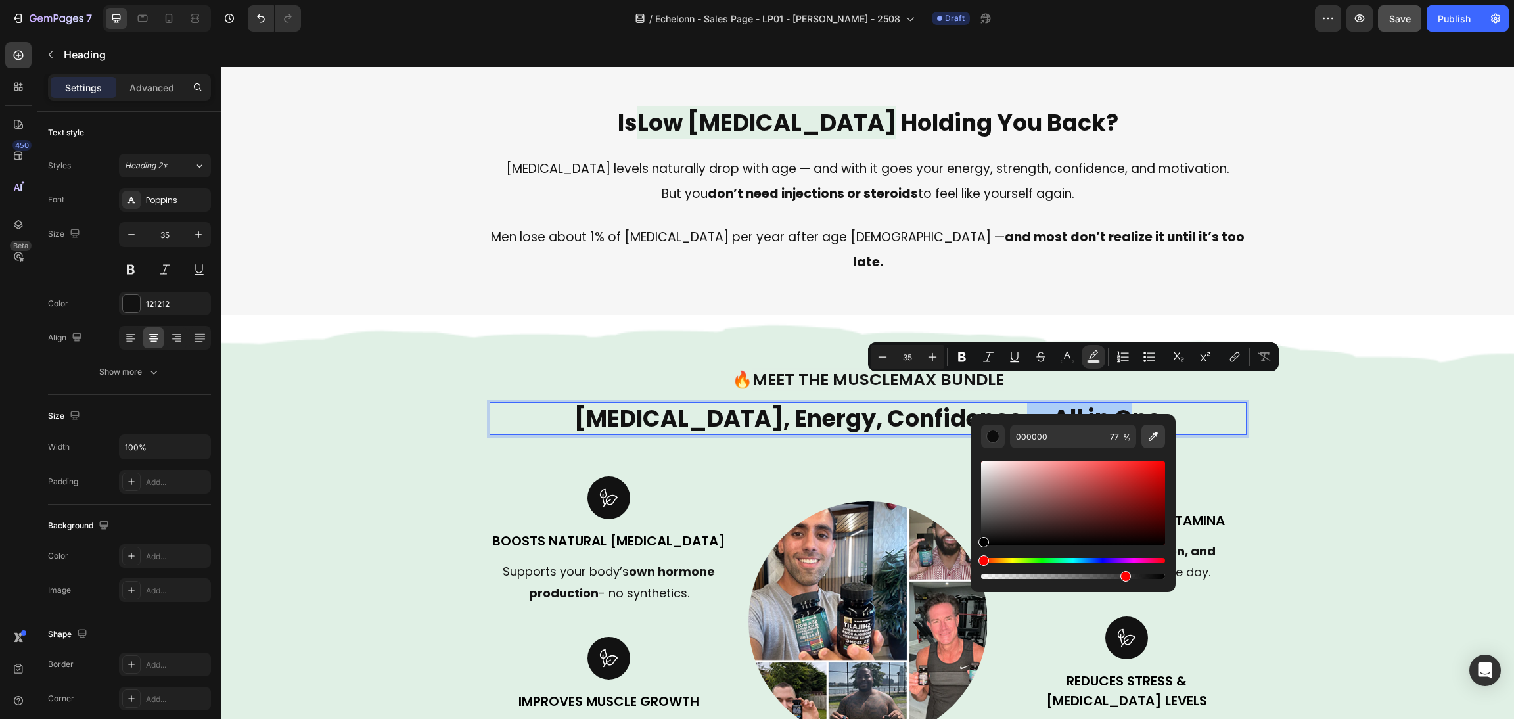
click at [1156, 436] on icon "Editor contextual toolbar" at bounding box center [1153, 436] width 9 height 9
type input "F6F6F6"
type input "100"
click at [1418, 435] on div "Background Image" at bounding box center [867, 624] width 1292 height 618
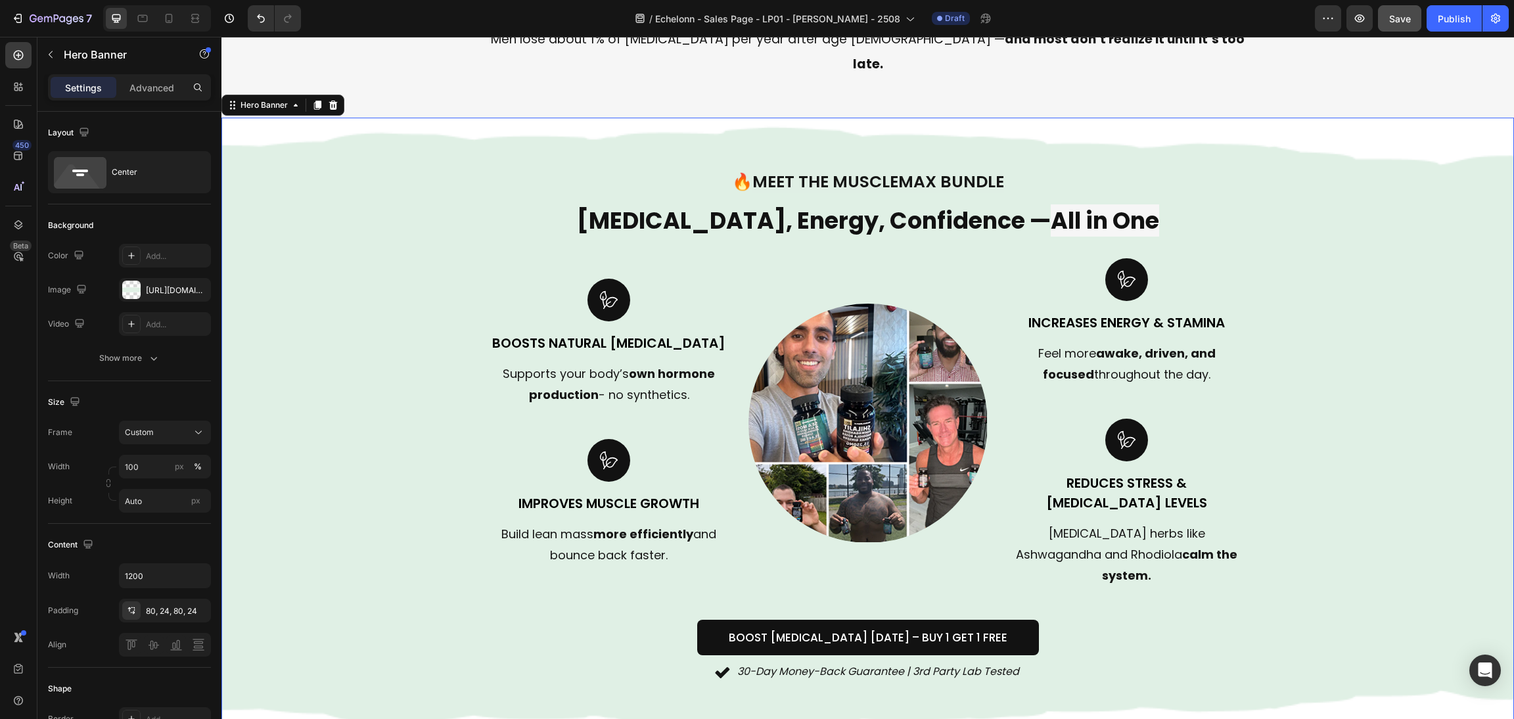
scroll to position [690, 0]
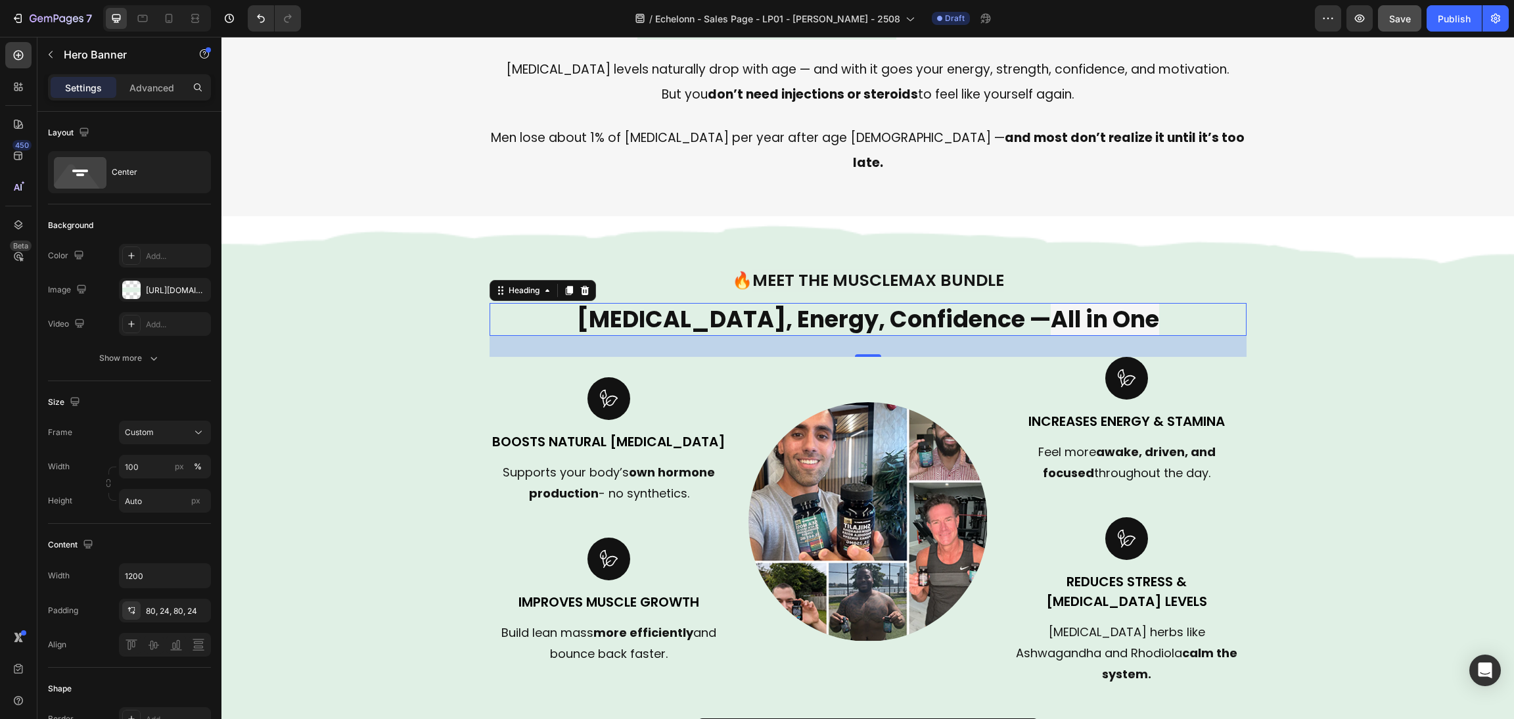
click at [1126, 303] on span "All in One" at bounding box center [1104, 319] width 108 height 32
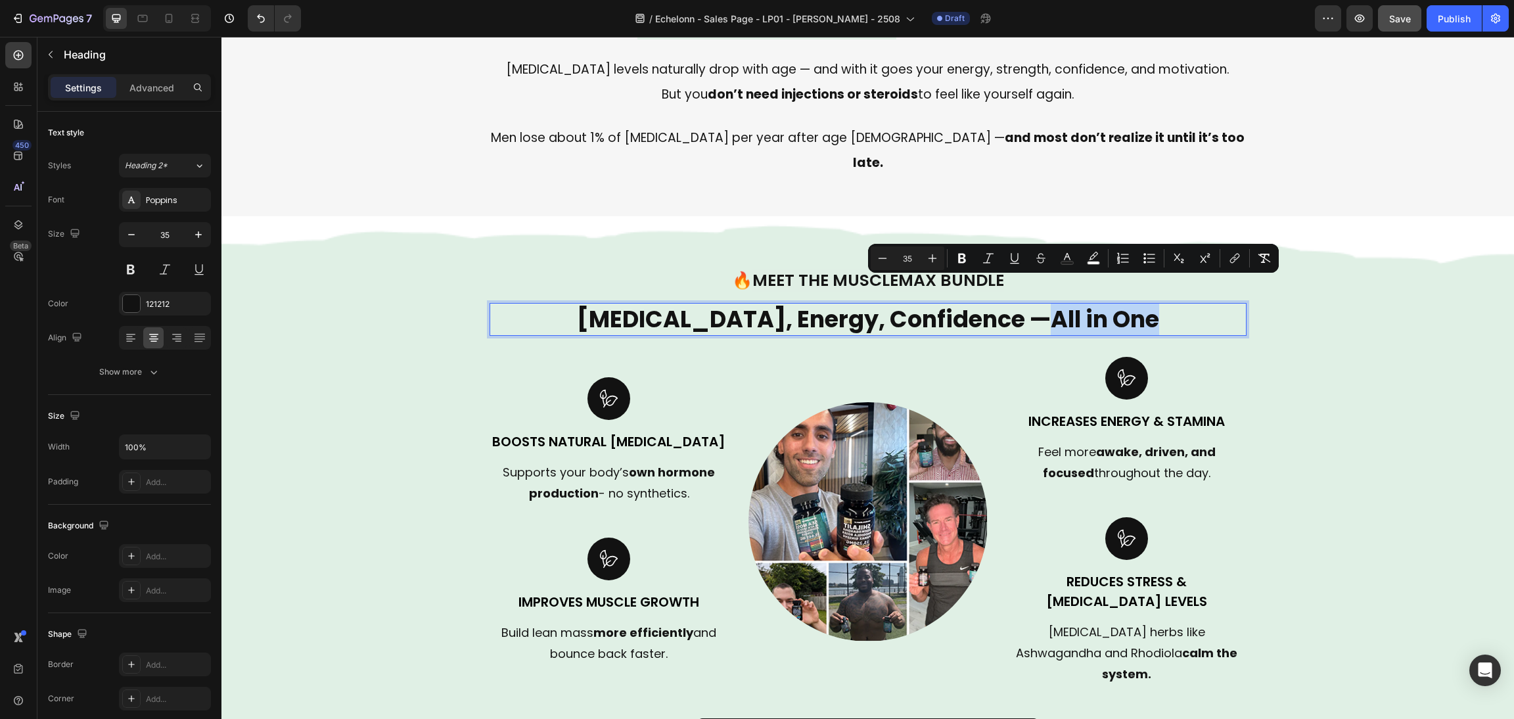
drag, startPoint x: 1147, startPoint y: 302, endPoint x: 1022, endPoint y: 298, distance: 125.5
click at [1022, 304] on p "Testosterone, Energy, Confidence — All in One" at bounding box center [868, 319] width 754 height 30
click at [1093, 261] on rect "Editor contextual toolbar" at bounding box center [1093, 262] width 12 height 3
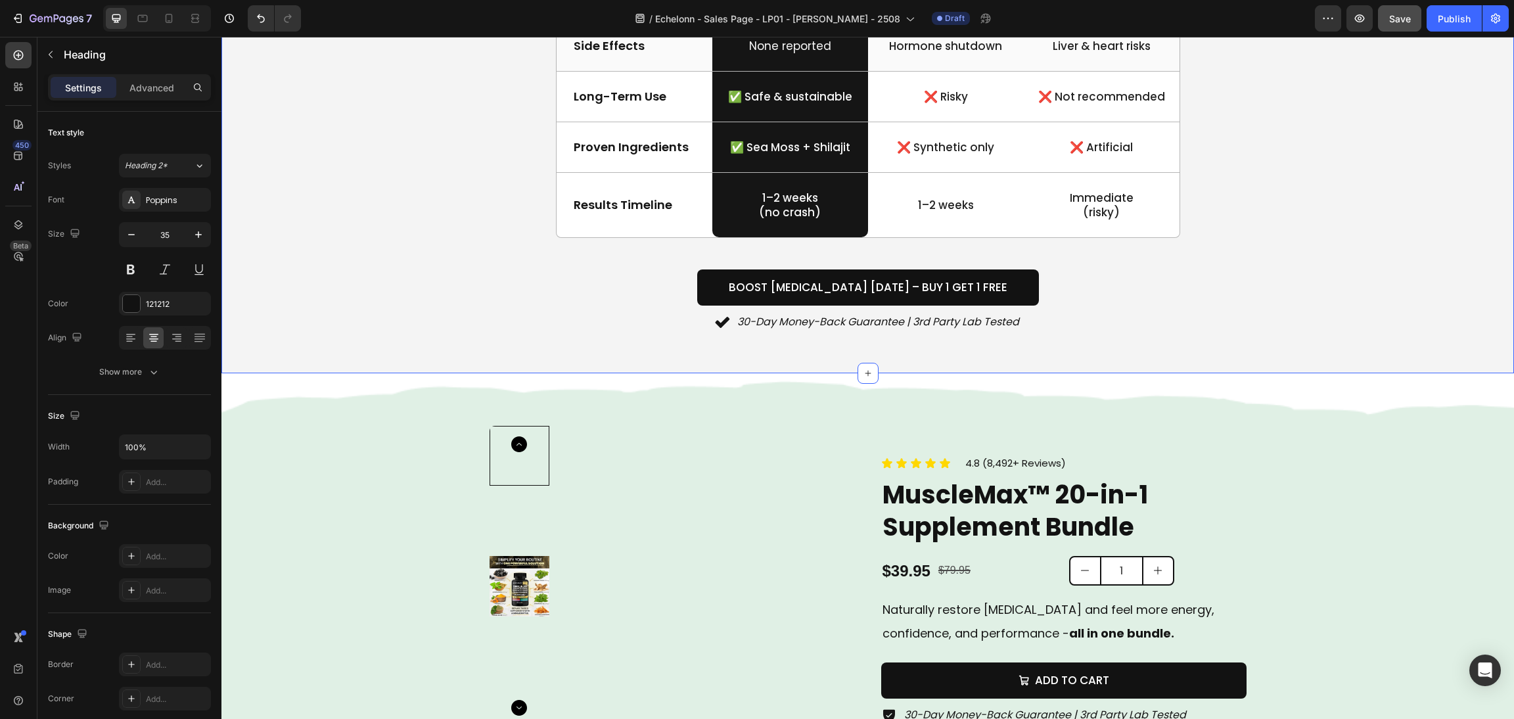
scroll to position [2463, 0]
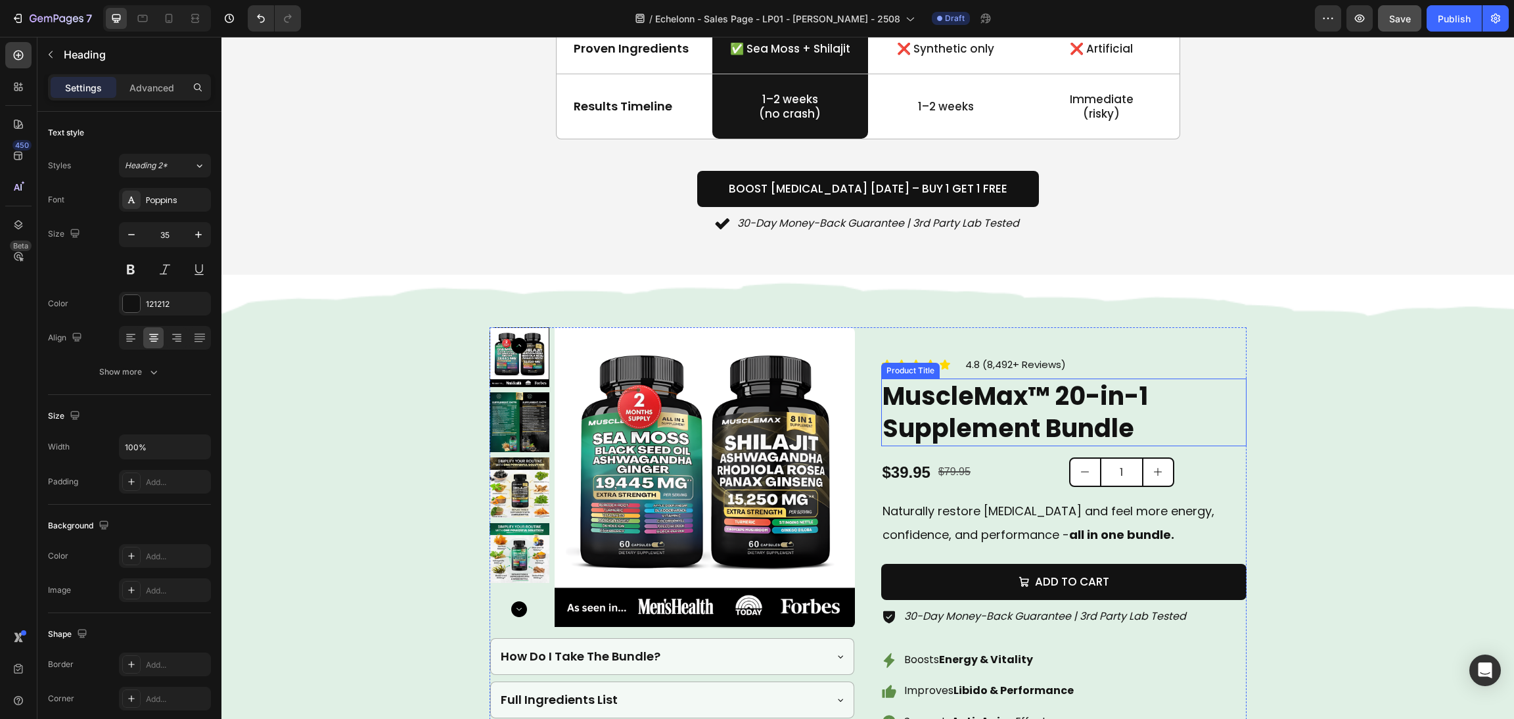
click at [1063, 431] on h2 "MuscleMax™ 20-in-1 Supplement Bundle" at bounding box center [1063, 412] width 365 height 68
type input "16"
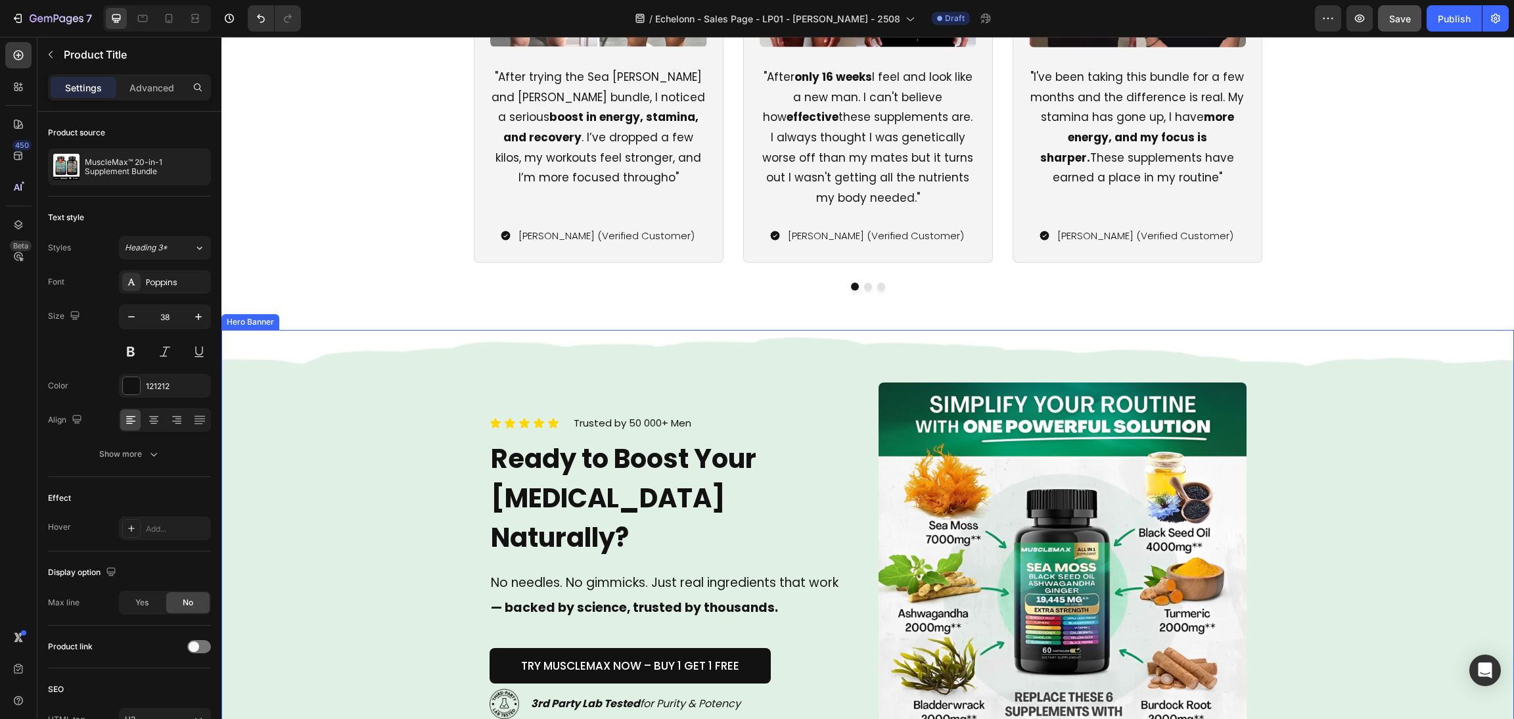
scroll to position [3744, 0]
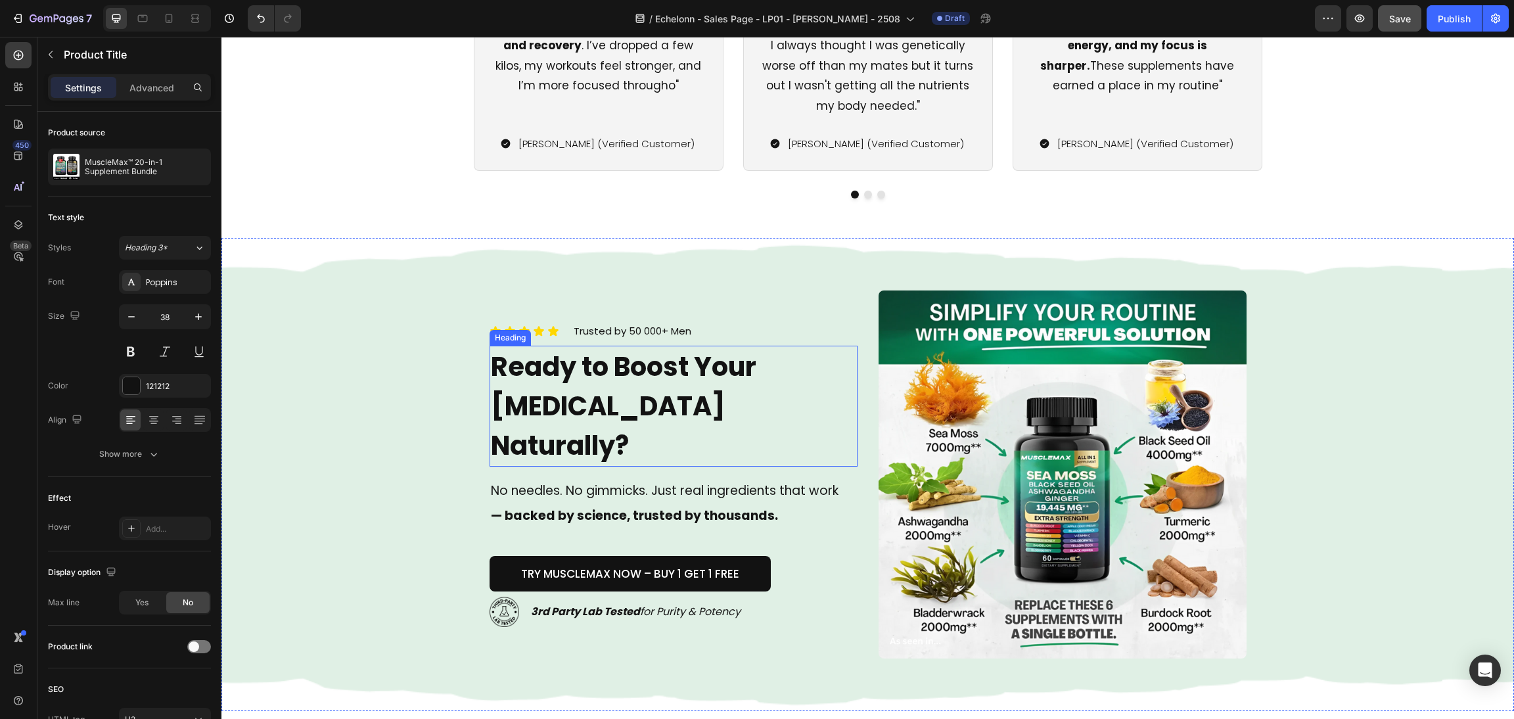
click at [690, 406] on h2 "Ready to Boost Your Testosterone Naturally?" at bounding box center [673, 406] width 368 height 121
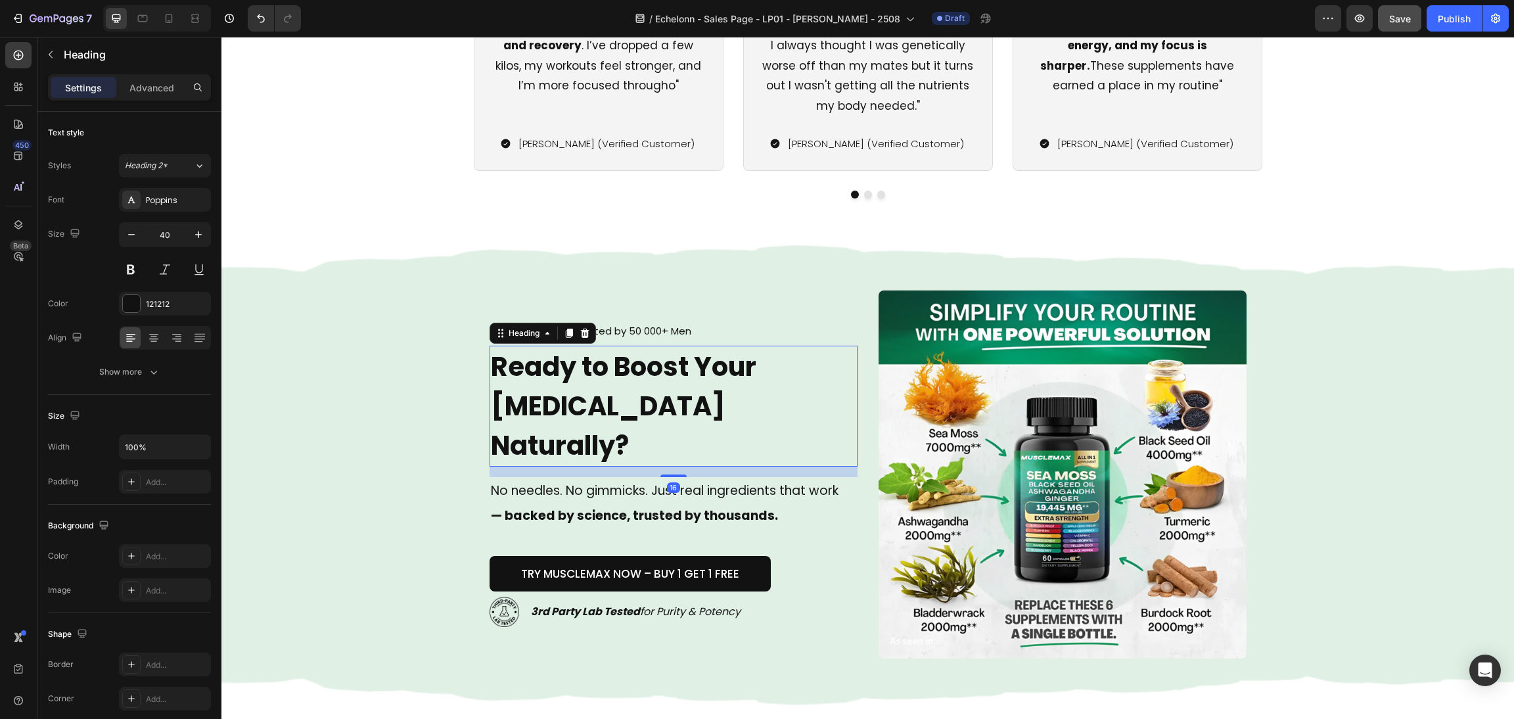
click at [706, 413] on h2 "Ready to Boost Your Testosterone Naturally?" at bounding box center [673, 406] width 368 height 121
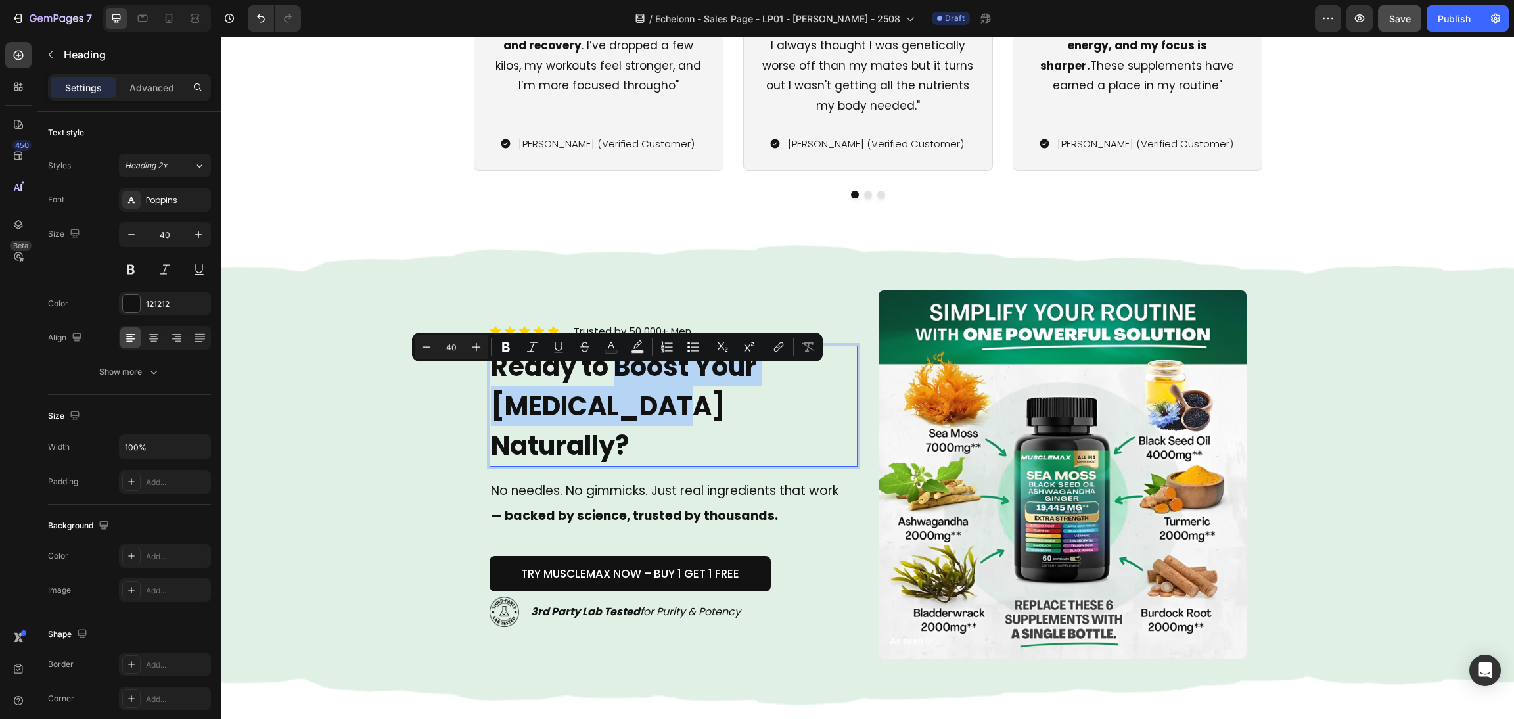
drag, startPoint x: 644, startPoint y: 418, endPoint x: 615, endPoint y: 382, distance: 46.7
click at [615, 382] on p "Ready to Boost Your Testosterone Naturally?" at bounding box center [673, 406] width 365 height 118
drag, startPoint x: 629, startPoint y: 349, endPoint x: 445, endPoint y: 377, distance: 186.1
click at [629, 349] on button "Text Background Color" at bounding box center [637, 347] width 24 height 24
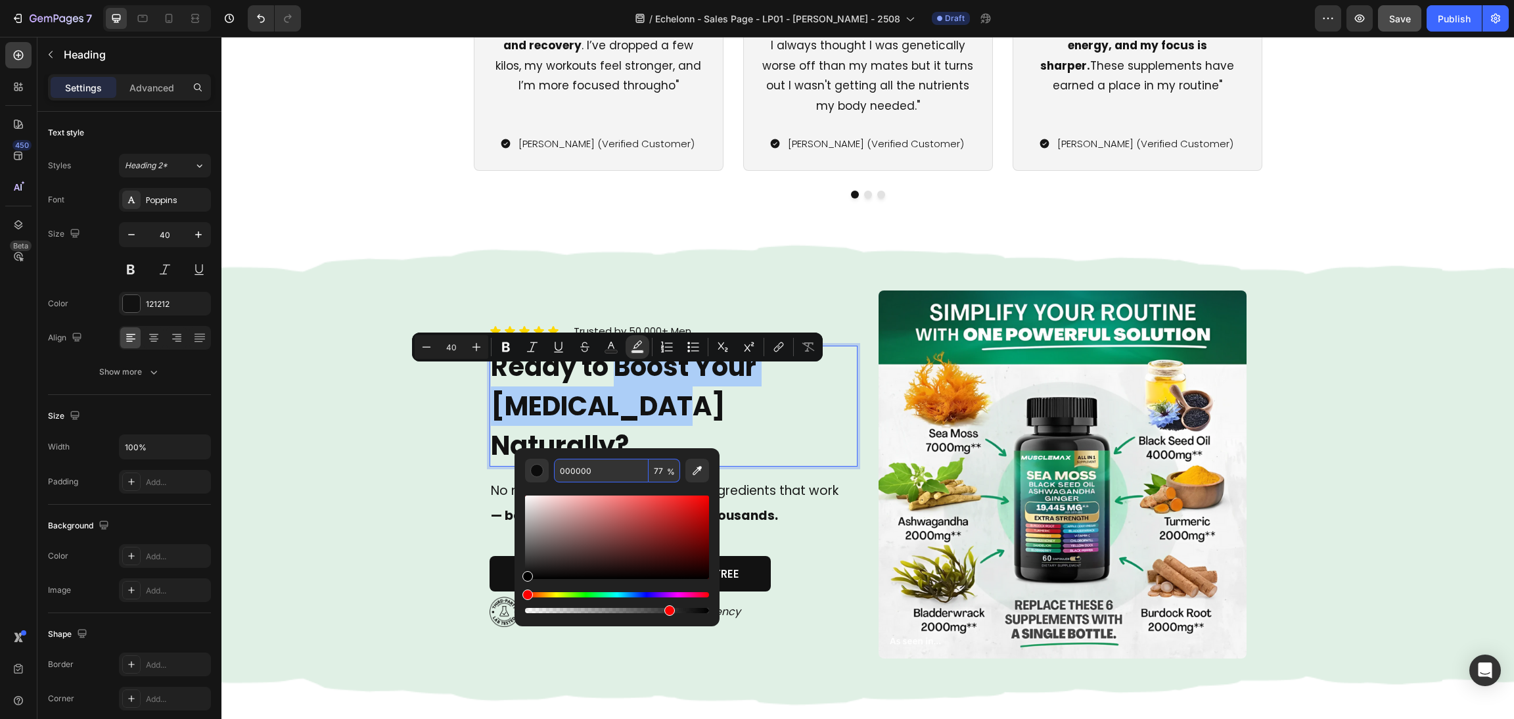
paste input "F6F6F6"
type input "F6F6F6"
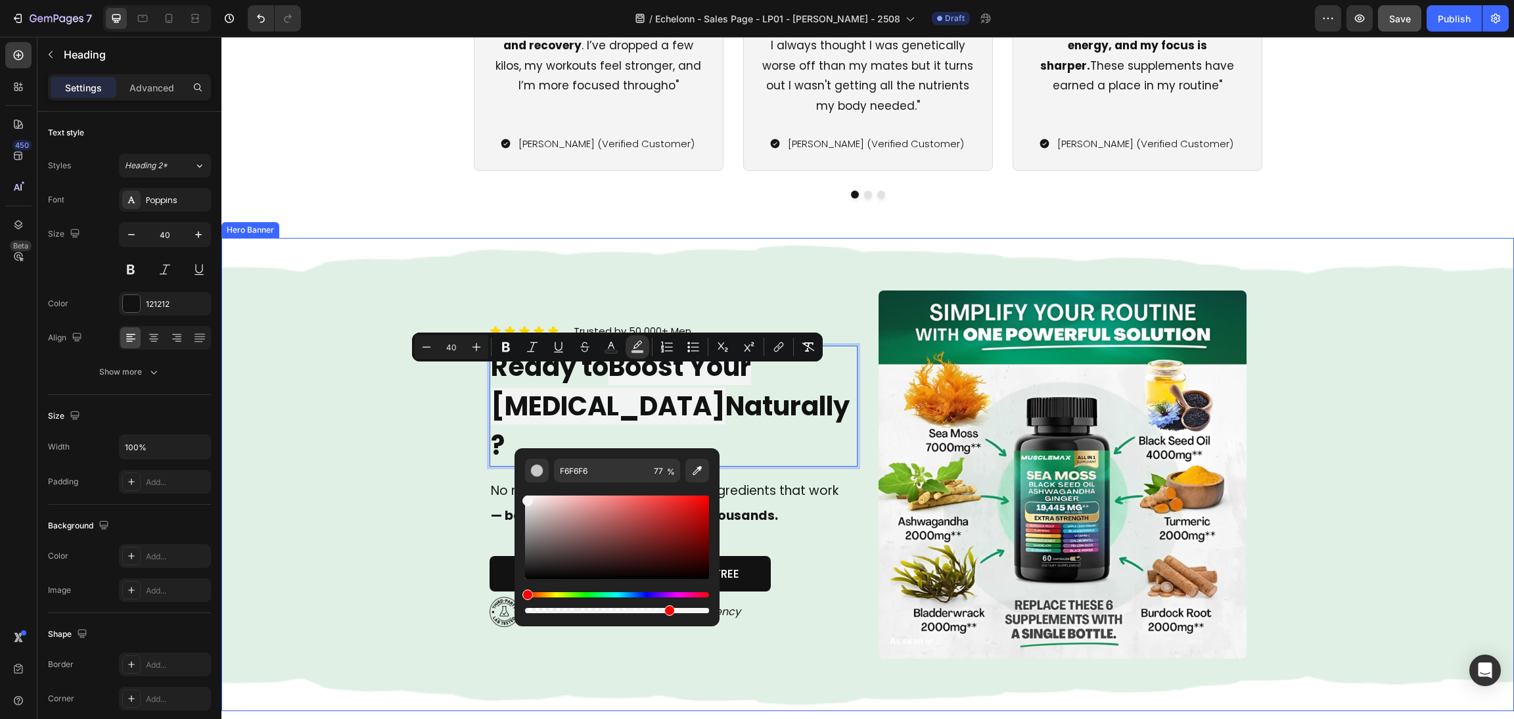
click at [1366, 454] on div "Background Image" at bounding box center [867, 474] width 1292 height 473
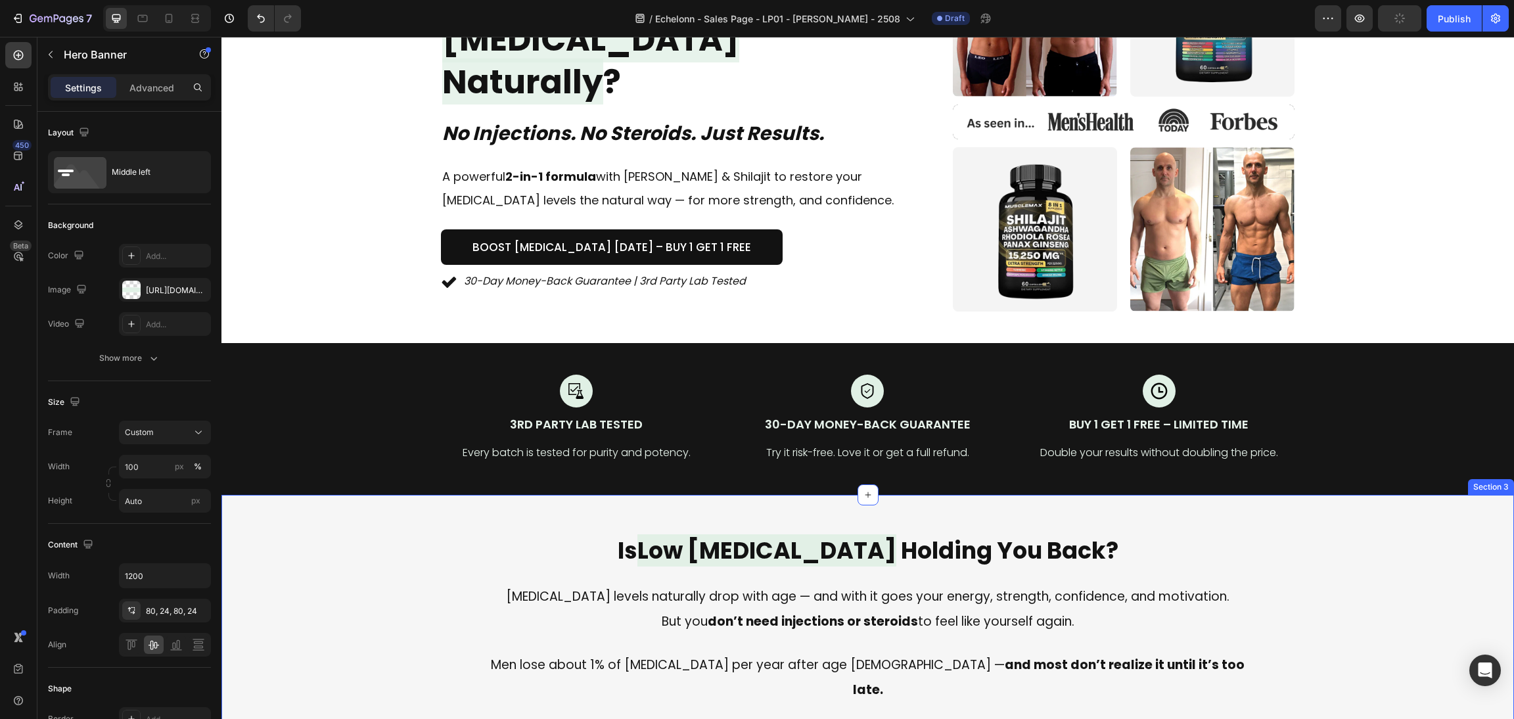
scroll to position [197, 0]
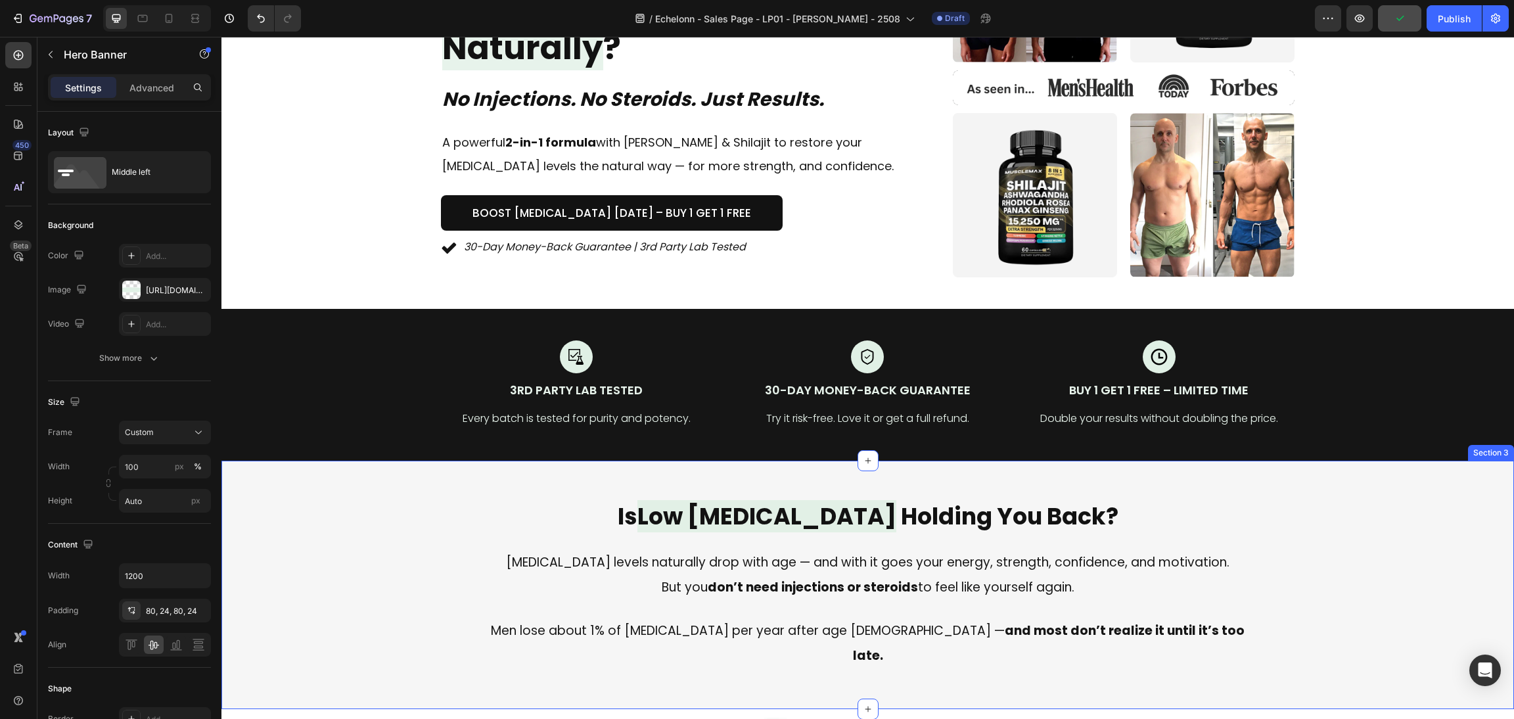
click at [853, 508] on span "Low [MEDICAL_DATA]" at bounding box center [766, 516] width 259 height 32
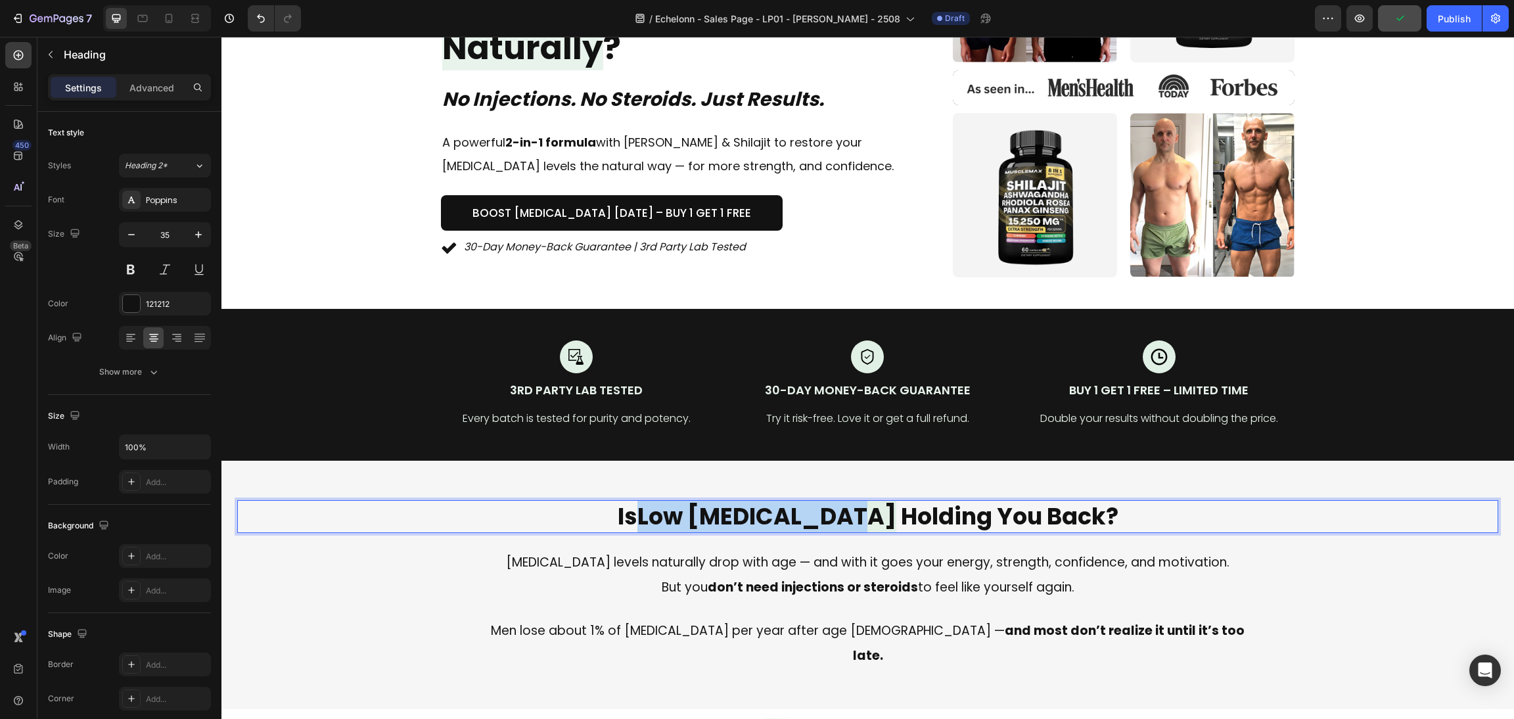
drag, startPoint x: 861, startPoint y: 514, endPoint x: 659, endPoint y: 510, distance: 202.4
click at [659, 510] on span "Low [MEDICAL_DATA]" at bounding box center [766, 516] width 259 height 32
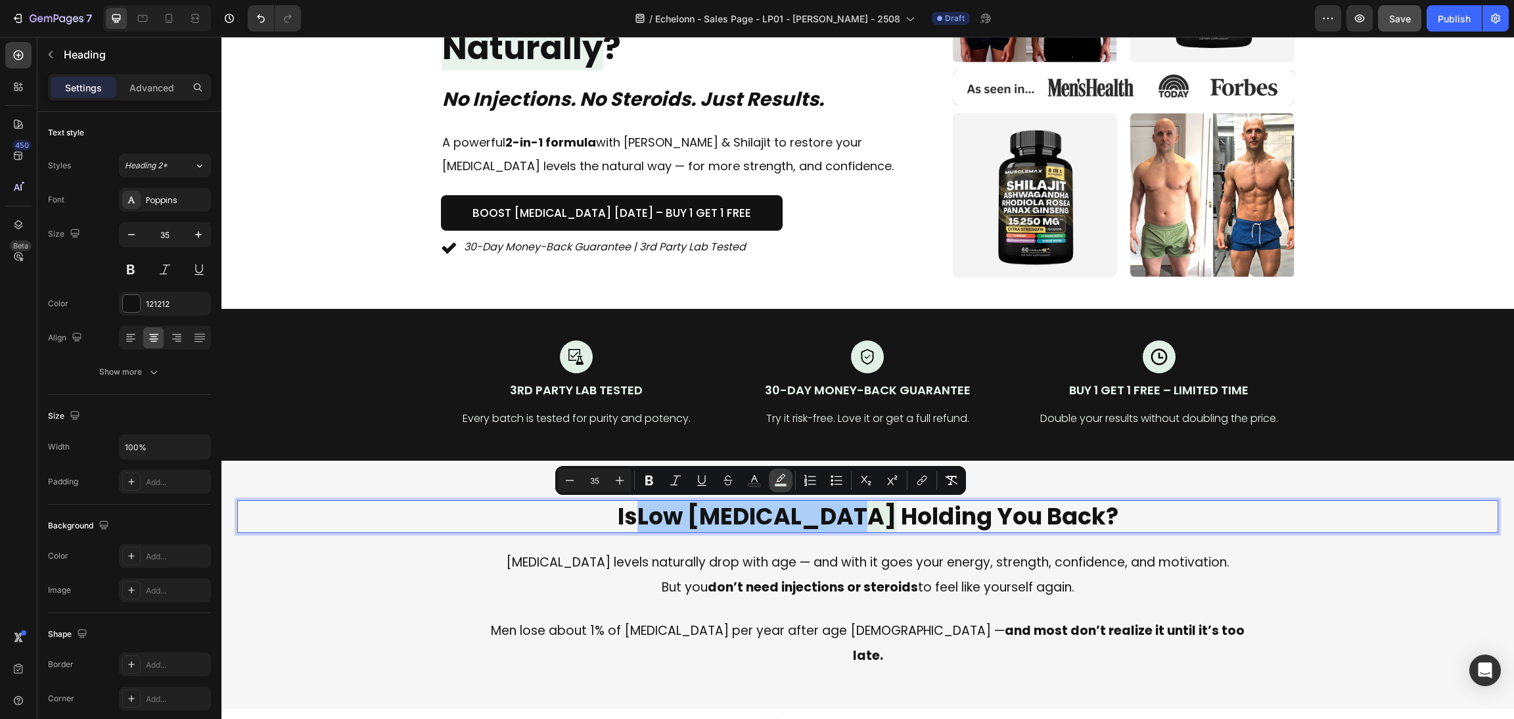
click at [790, 483] on button "color" at bounding box center [781, 480] width 24 height 24
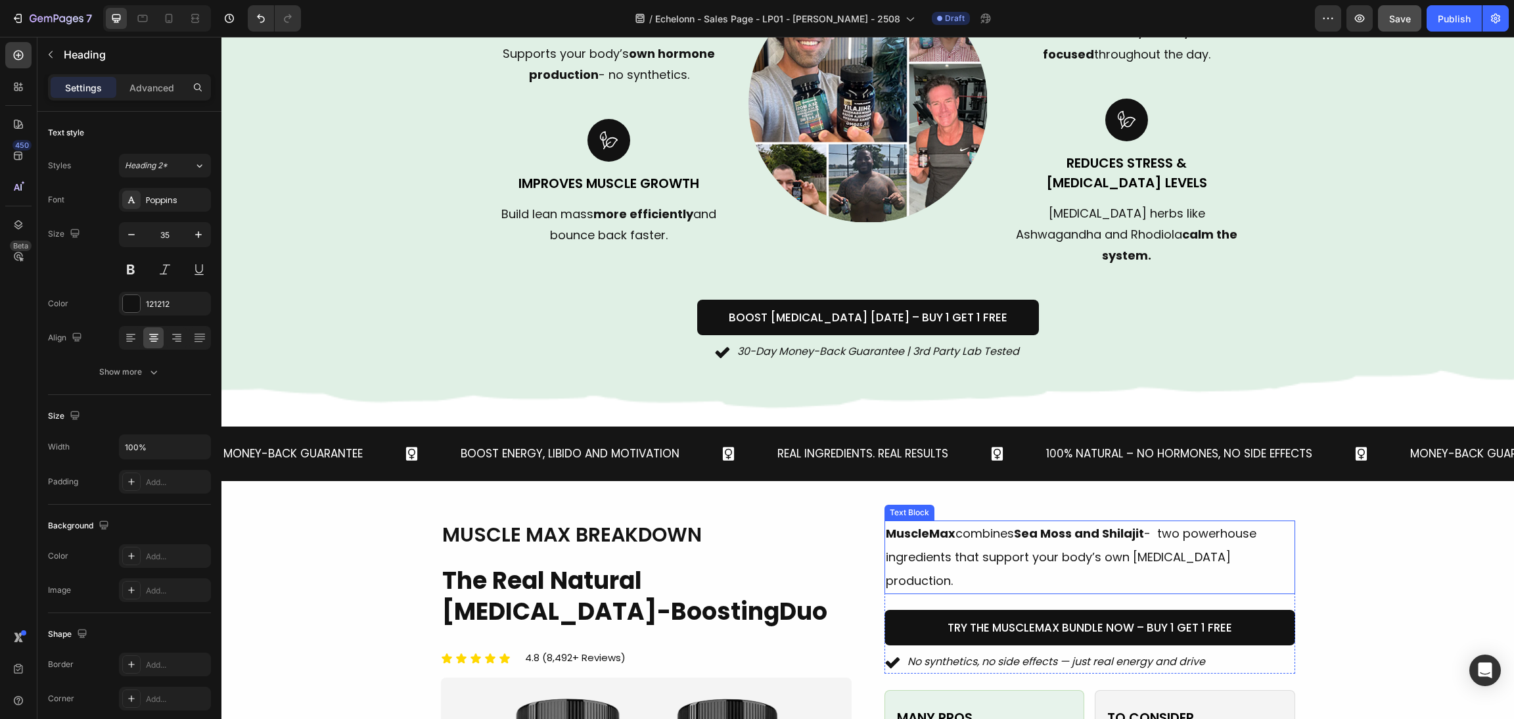
scroll to position [1182, 0]
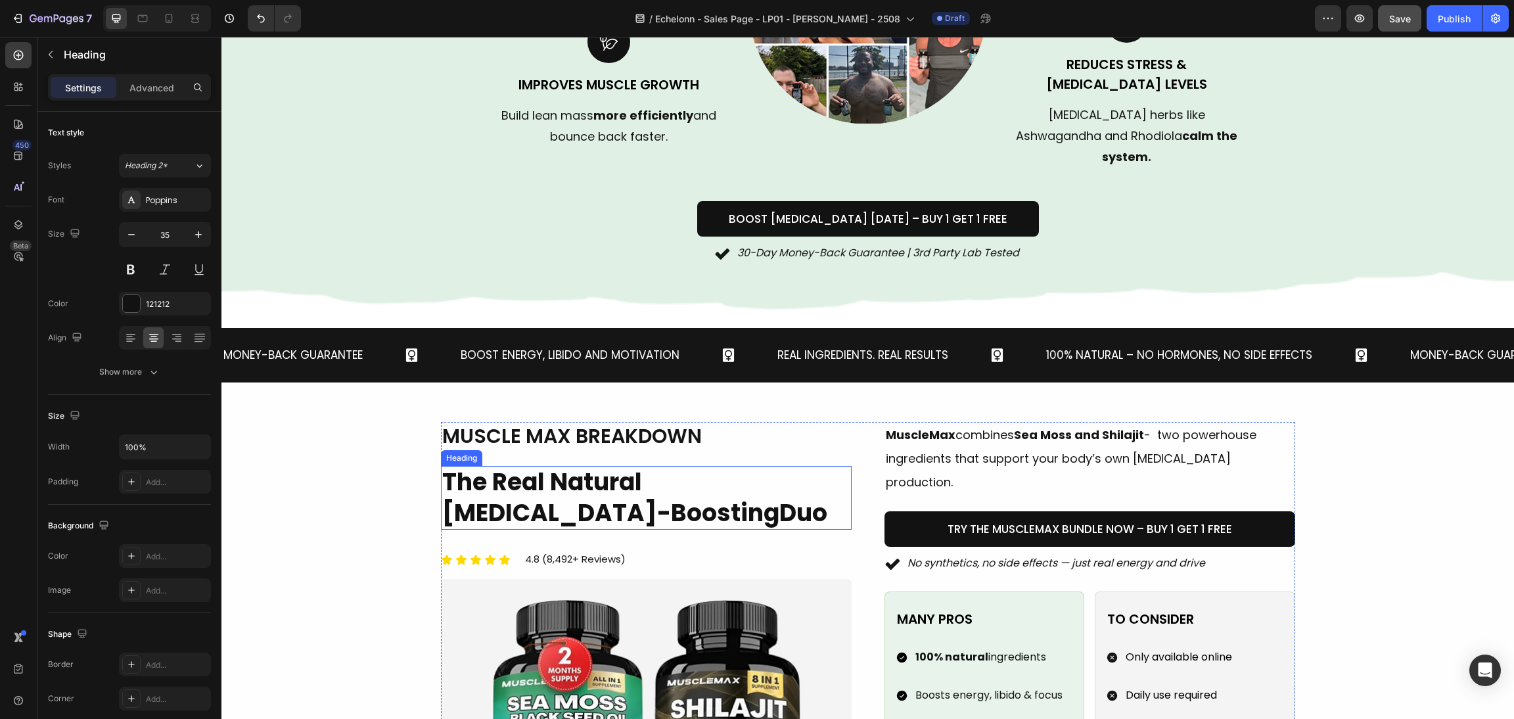
click at [589, 496] on span "[MEDICAL_DATA]-Boosting" at bounding box center [610, 513] width 337 height 34
type input "16"
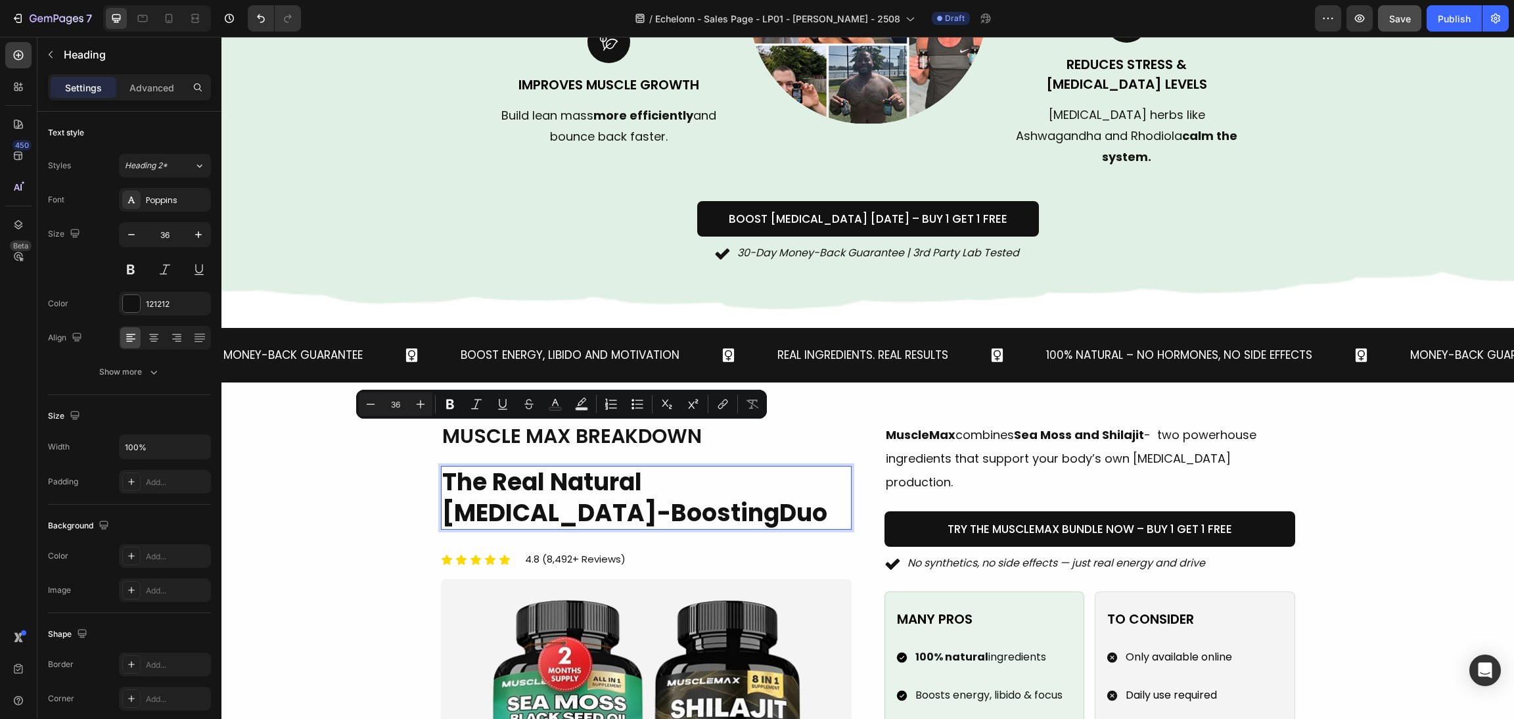
drag, startPoint x: 667, startPoint y: 440, endPoint x: 484, endPoint y: 443, distance: 183.3
click at [484, 467] on p "The Real Natural Testosterone-Boosting Duo" at bounding box center [646, 498] width 408 height 62
drag, startPoint x: 579, startPoint y: 473, endPoint x: 676, endPoint y: 471, distance: 96.6
click at [580, 496] on span "[MEDICAL_DATA]-Boosting" at bounding box center [610, 513] width 337 height 34
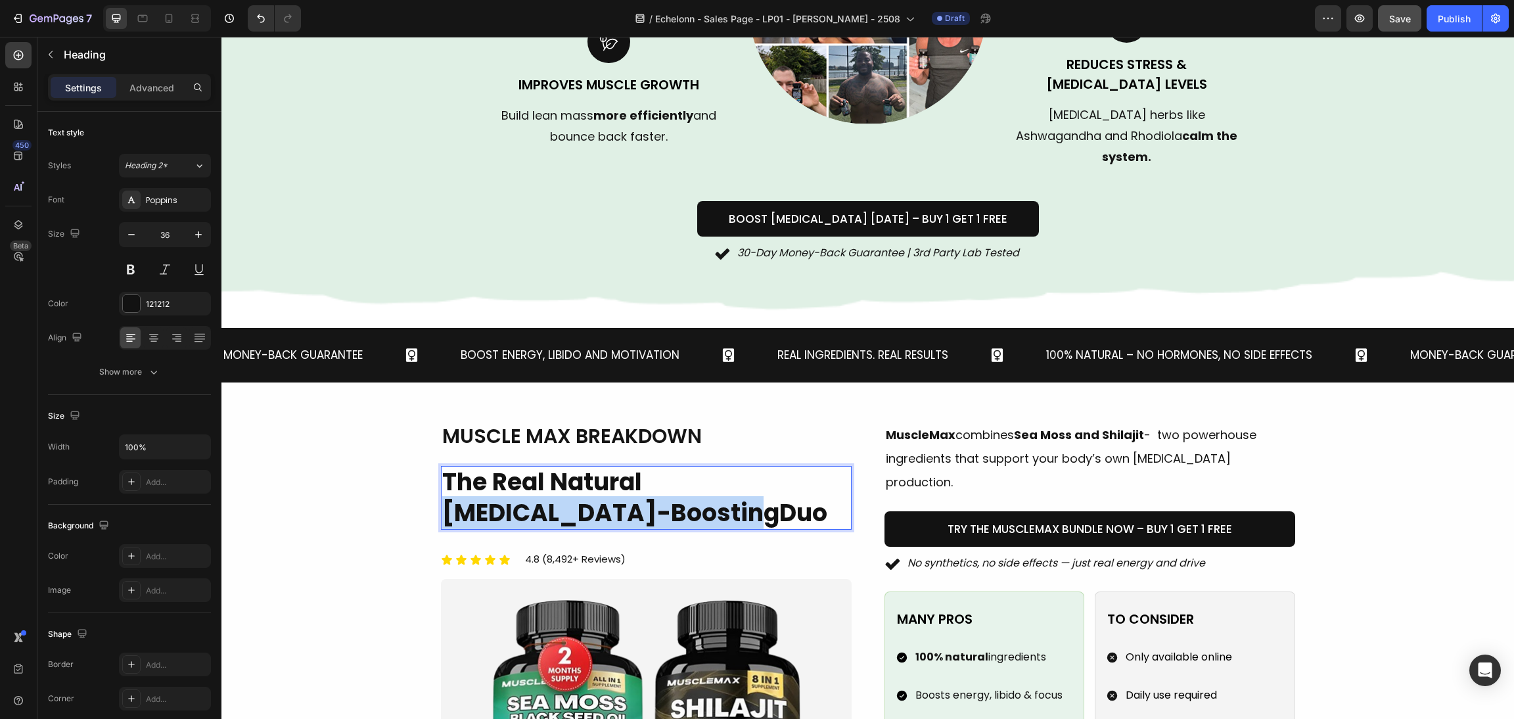
drag, startPoint x: 717, startPoint y: 471, endPoint x: 387, endPoint y: 478, distance: 330.5
click at [387, 478] on div "Image muscle max breakdown Heading The Real Natural Testosterone-Boosting Duo H…" at bounding box center [867, 667] width 1261 height 491
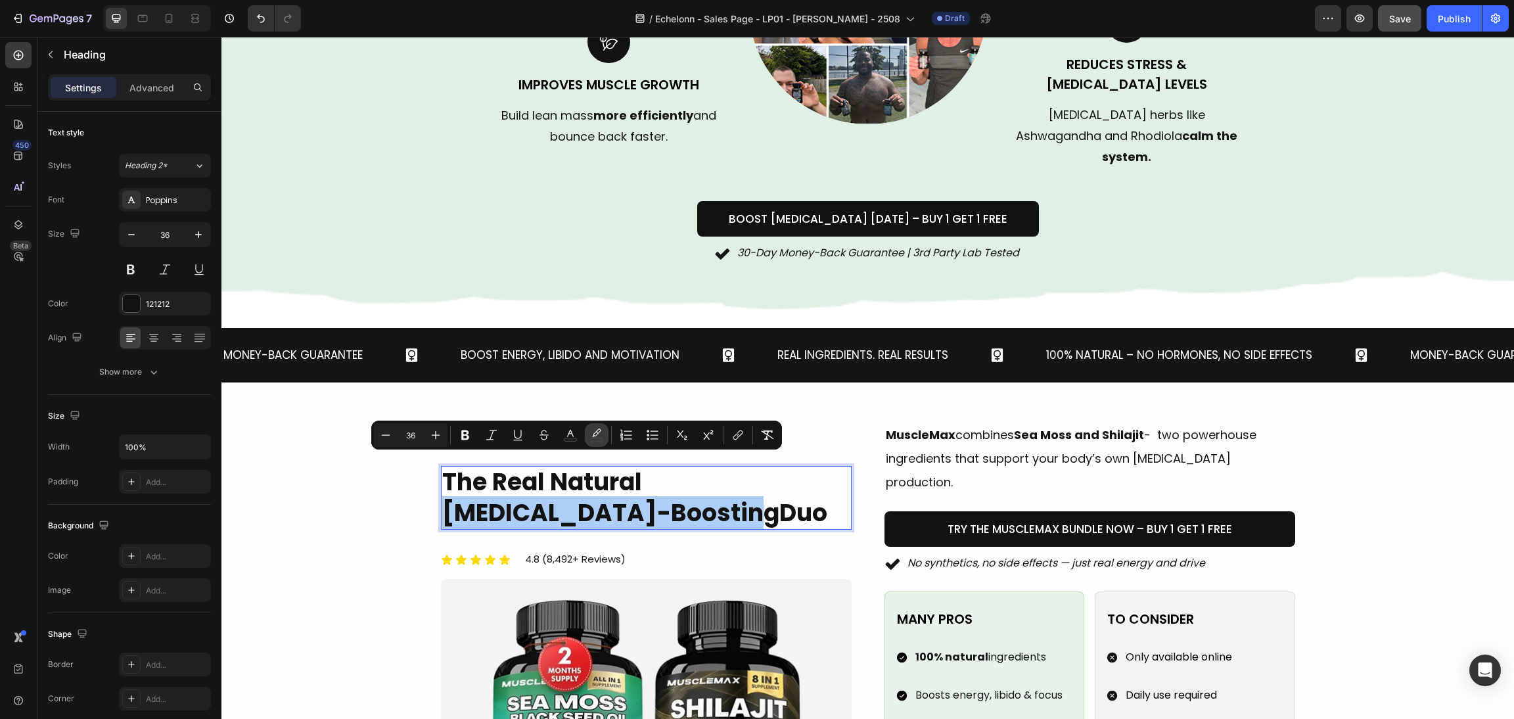
drag, startPoint x: 597, startPoint y: 438, endPoint x: 354, endPoint y: 456, distance: 243.1
click at [597, 438] on rect "Editor contextual toolbar" at bounding box center [597, 439] width 12 height 3
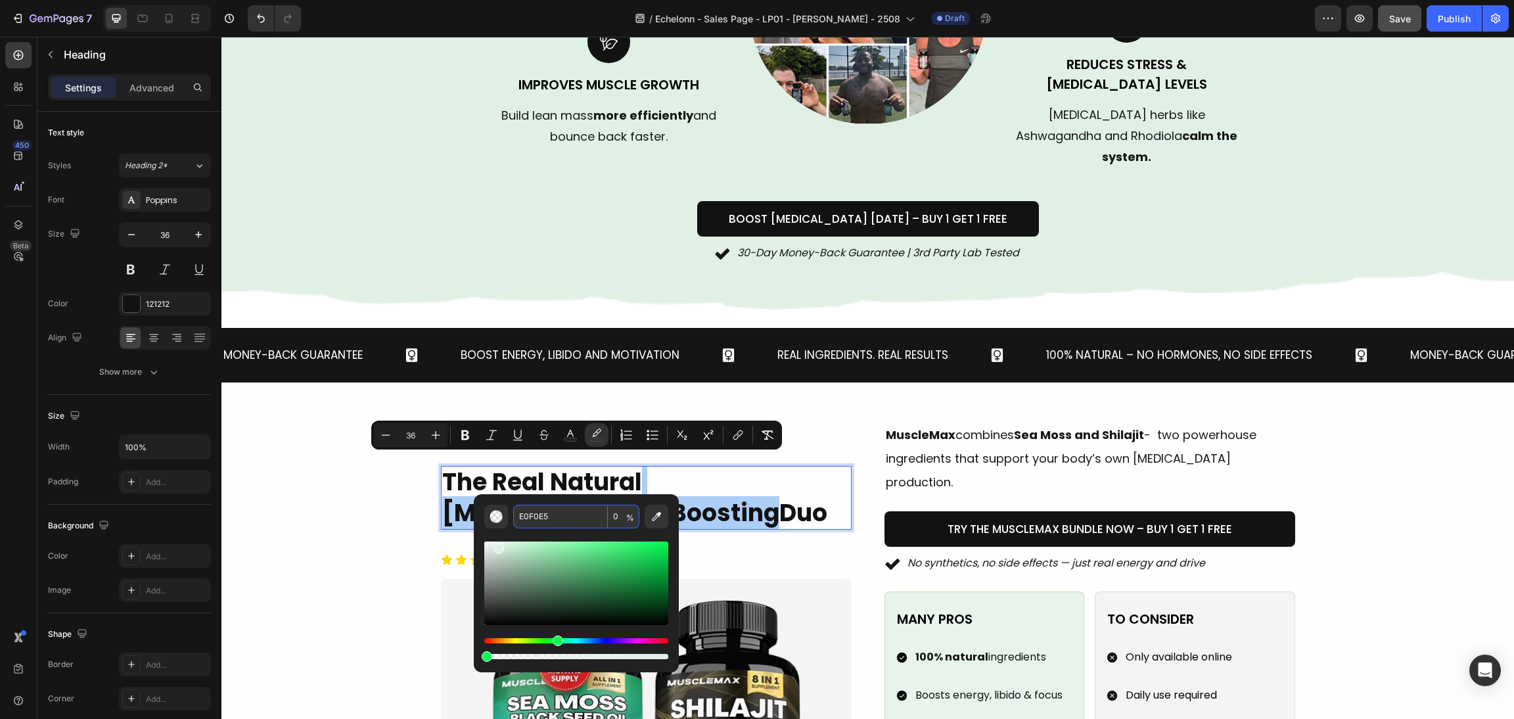
click at [620, 518] on input "0" at bounding box center [624, 517] width 32 height 24
type input "77"
click at [302, 463] on div "Image muscle max breakdown Heading The Real Natural Testosterone-Boosting Duo H…" at bounding box center [867, 667] width 1261 height 491
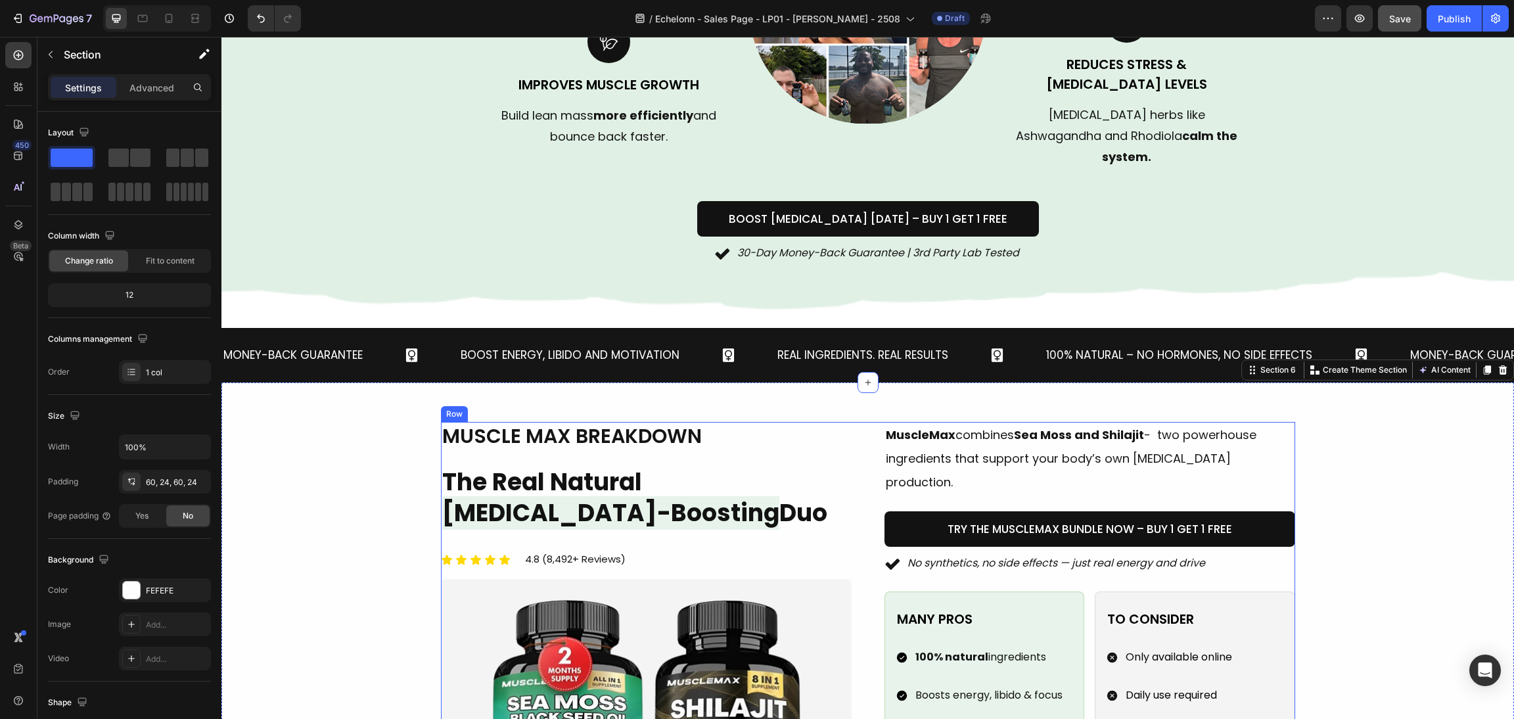
click at [704, 496] on span "[MEDICAL_DATA]-Boosting" at bounding box center [610, 513] width 337 height 34
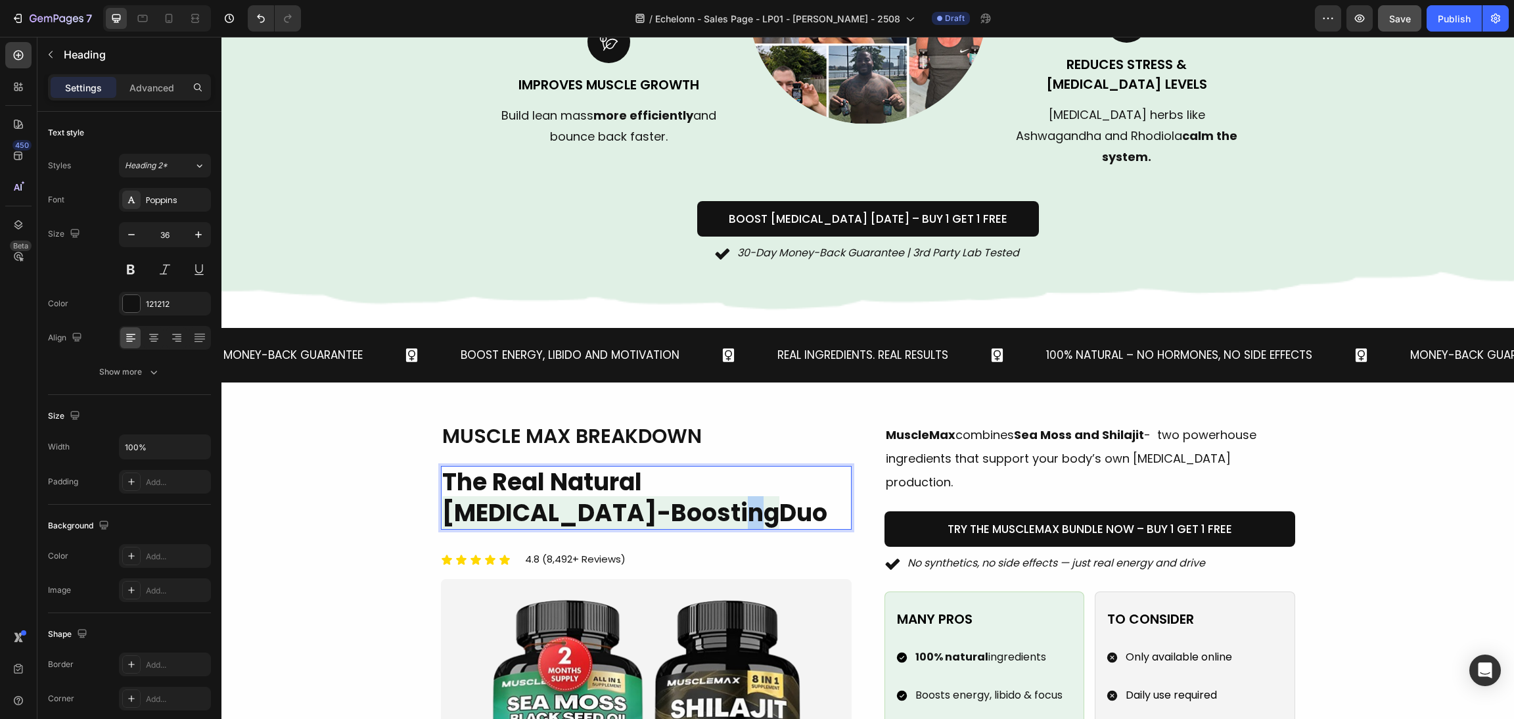
drag, startPoint x: 712, startPoint y: 474, endPoint x: 719, endPoint y: 477, distance: 7.3
click at [719, 477] on p "The Real Natural Testosterone-Boosting Duo" at bounding box center [646, 498] width 408 height 62
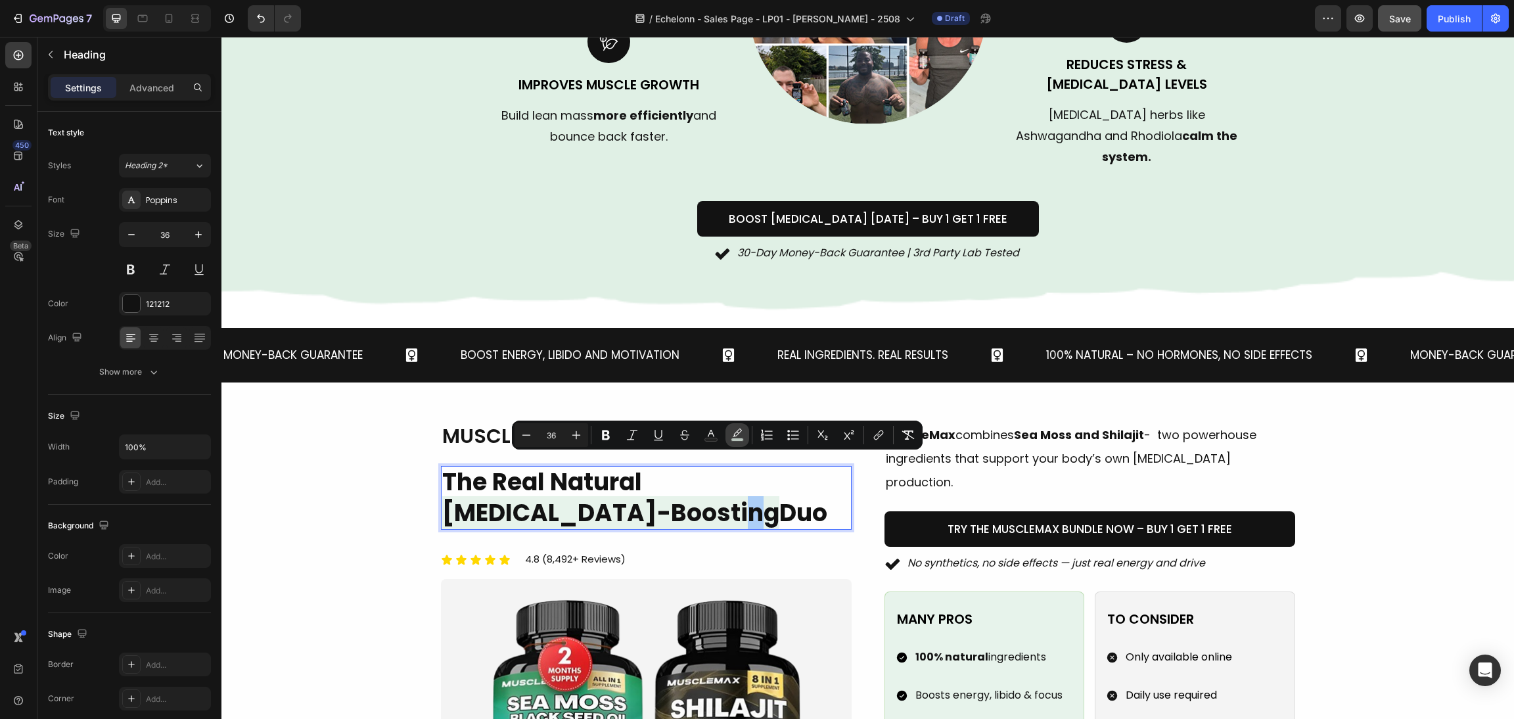
click at [740, 439] on rect "Editor contextual toolbar" at bounding box center [737, 439] width 12 height 3
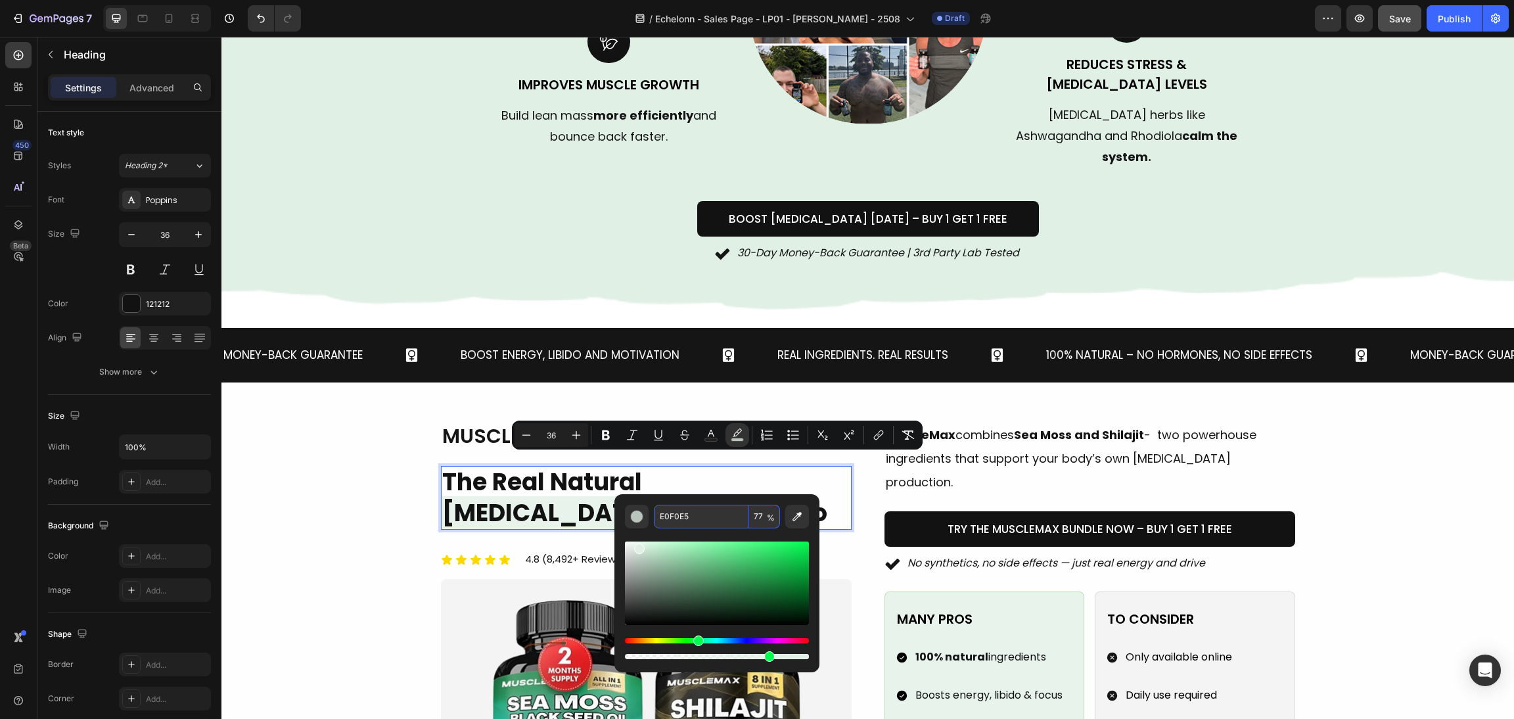
click at [759, 506] on input "77" at bounding box center [764, 517] width 32 height 24
type input "0"
click at [1432, 459] on div "Image muscle max breakdown Heading The Real Natural [MEDICAL_DATA]-Boosting Duo…" at bounding box center [867, 667] width 1261 height 491
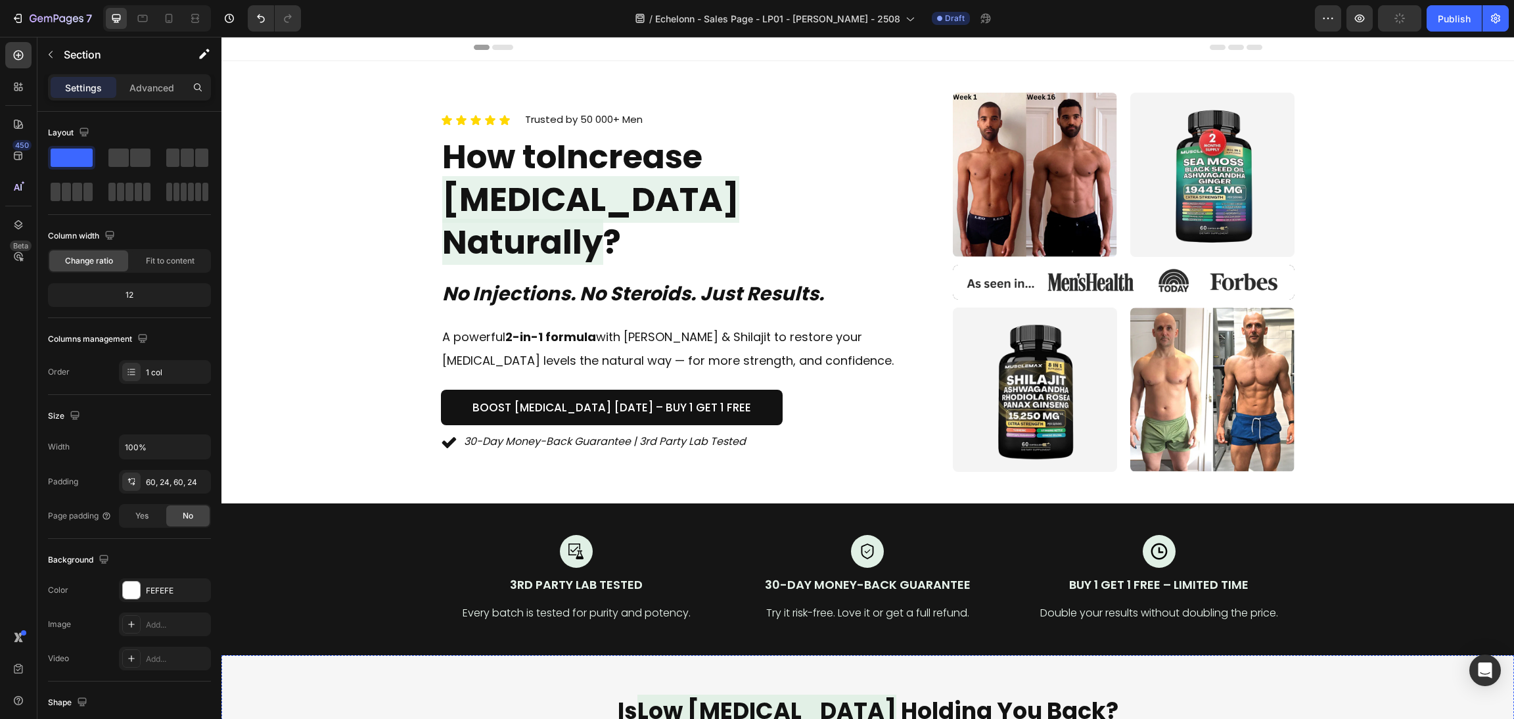
scroll to position [0, 0]
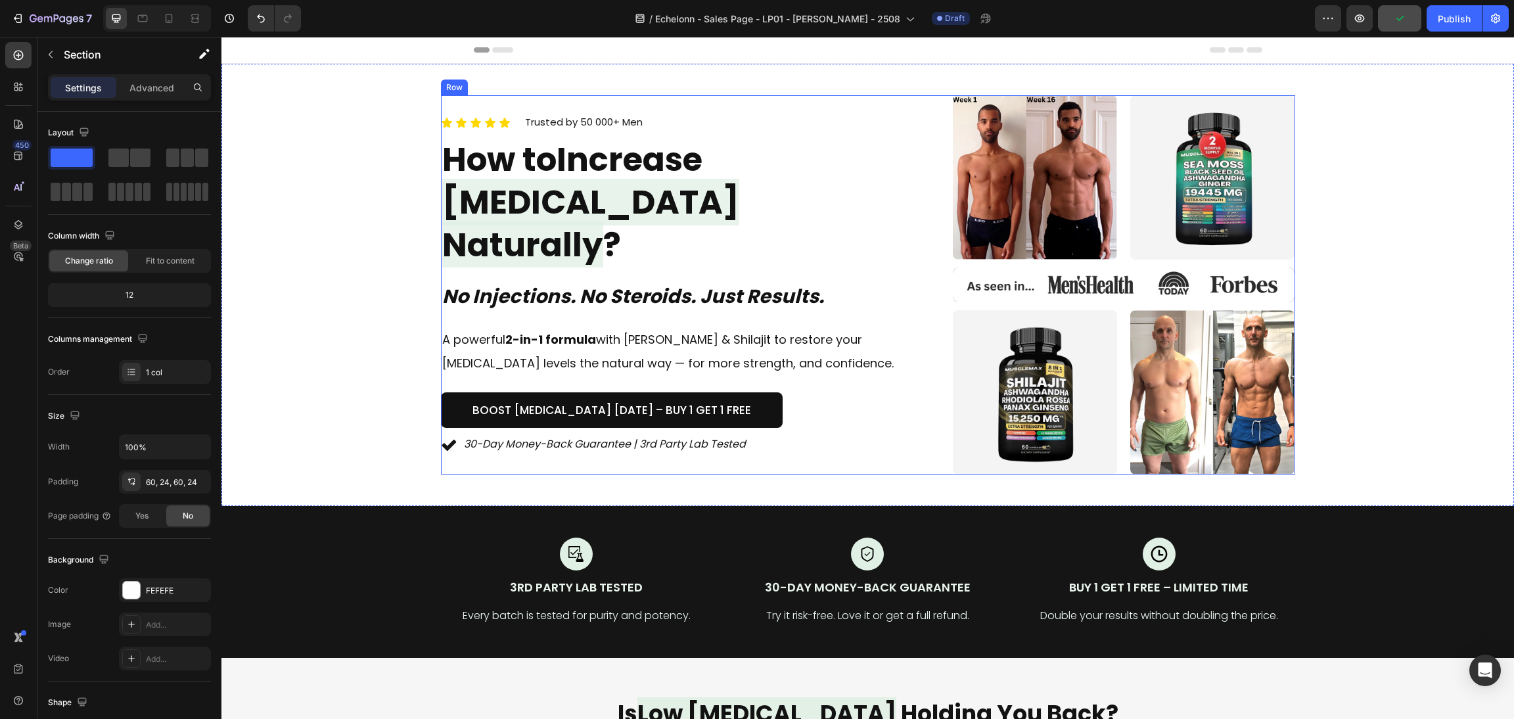
click at [860, 433] on div "30-Day Money-Back Guarantee | 3rd Party Lab Tested" at bounding box center [680, 444] width 479 height 23
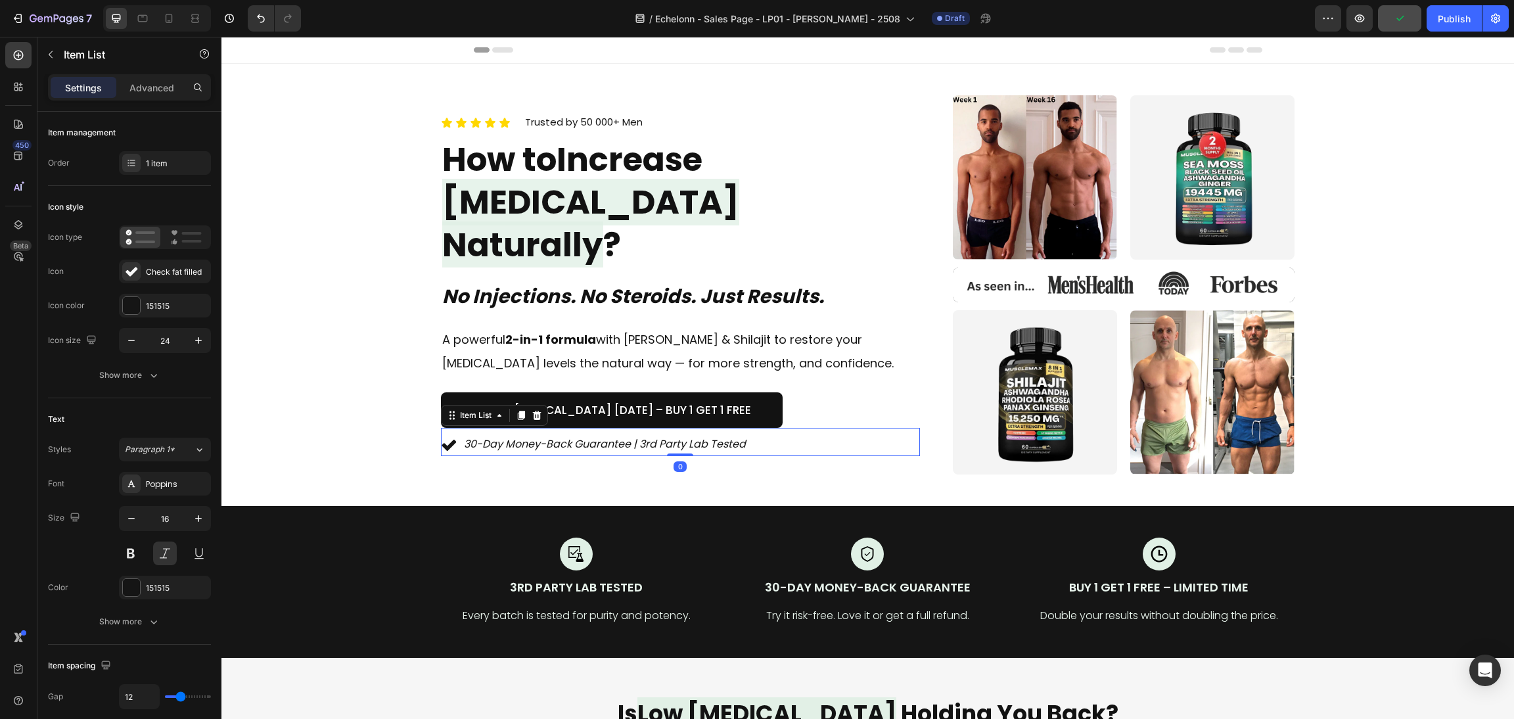
click at [903, 433] on div "30-Day Money-Back Guarantee | 3rd Party Lab Tested" at bounding box center [680, 444] width 479 height 23
click at [927, 386] on div "Icon Icon Icon Icon Icon Icon List Trusted by 50 000+ Men Text block Row How to…" at bounding box center [868, 284] width 854 height 379
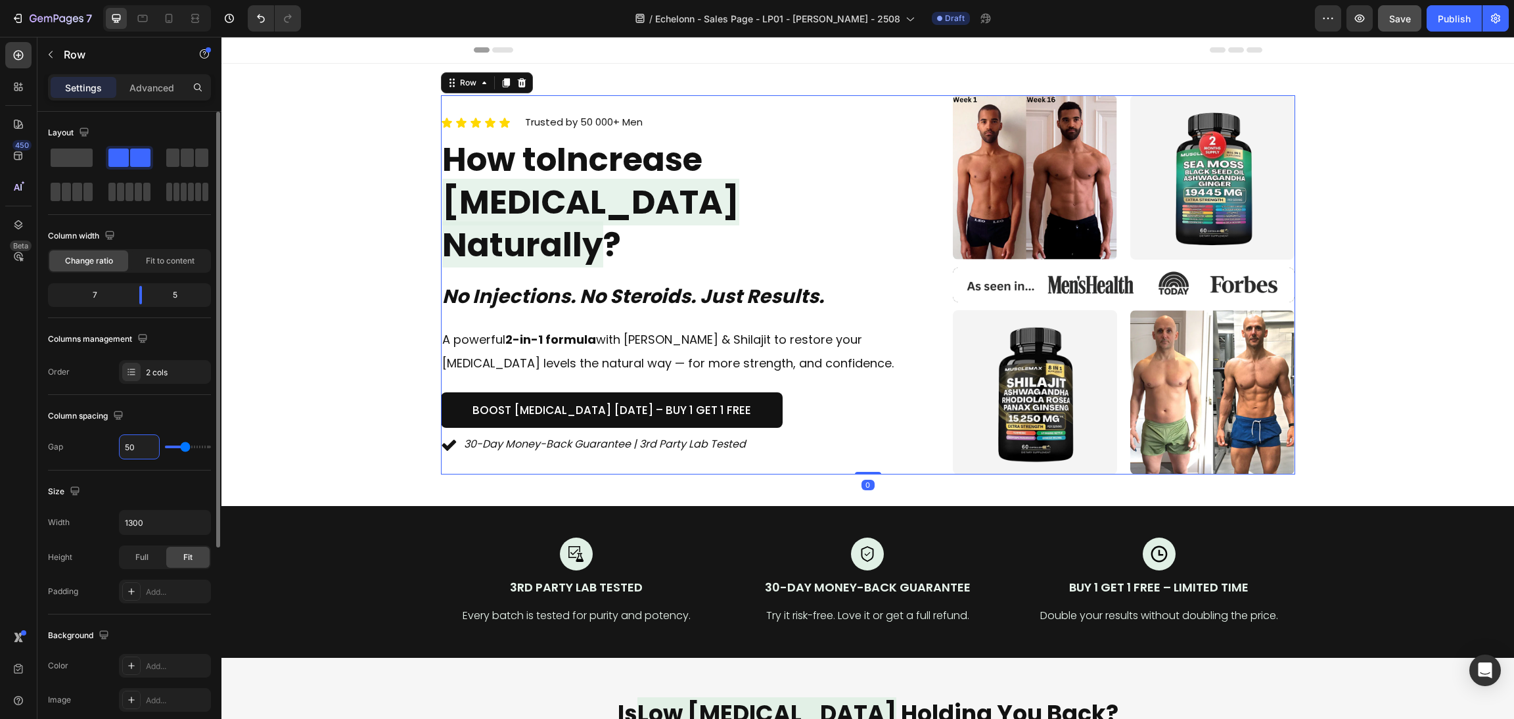
click at [148, 443] on input "50" at bounding box center [139, 447] width 39 height 24
type input "4"
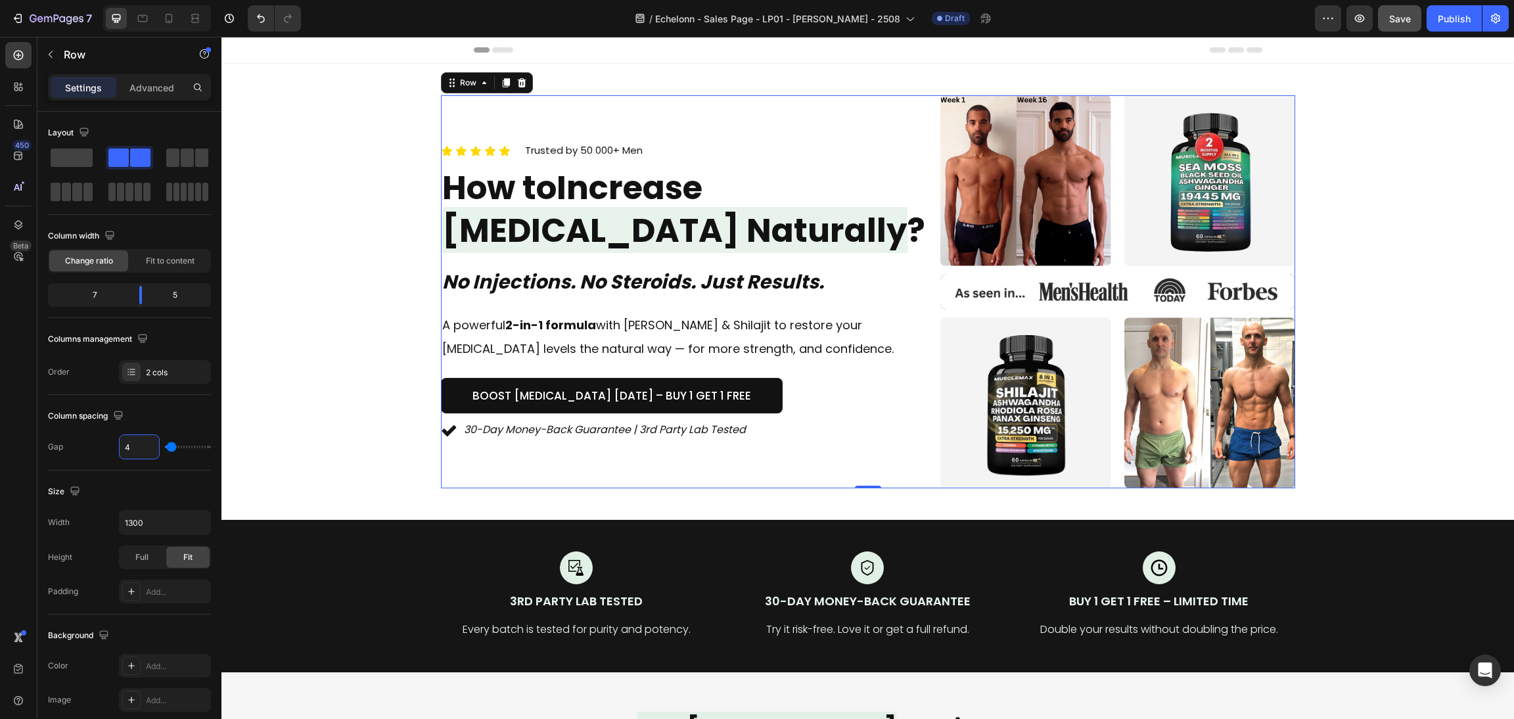
type input "40"
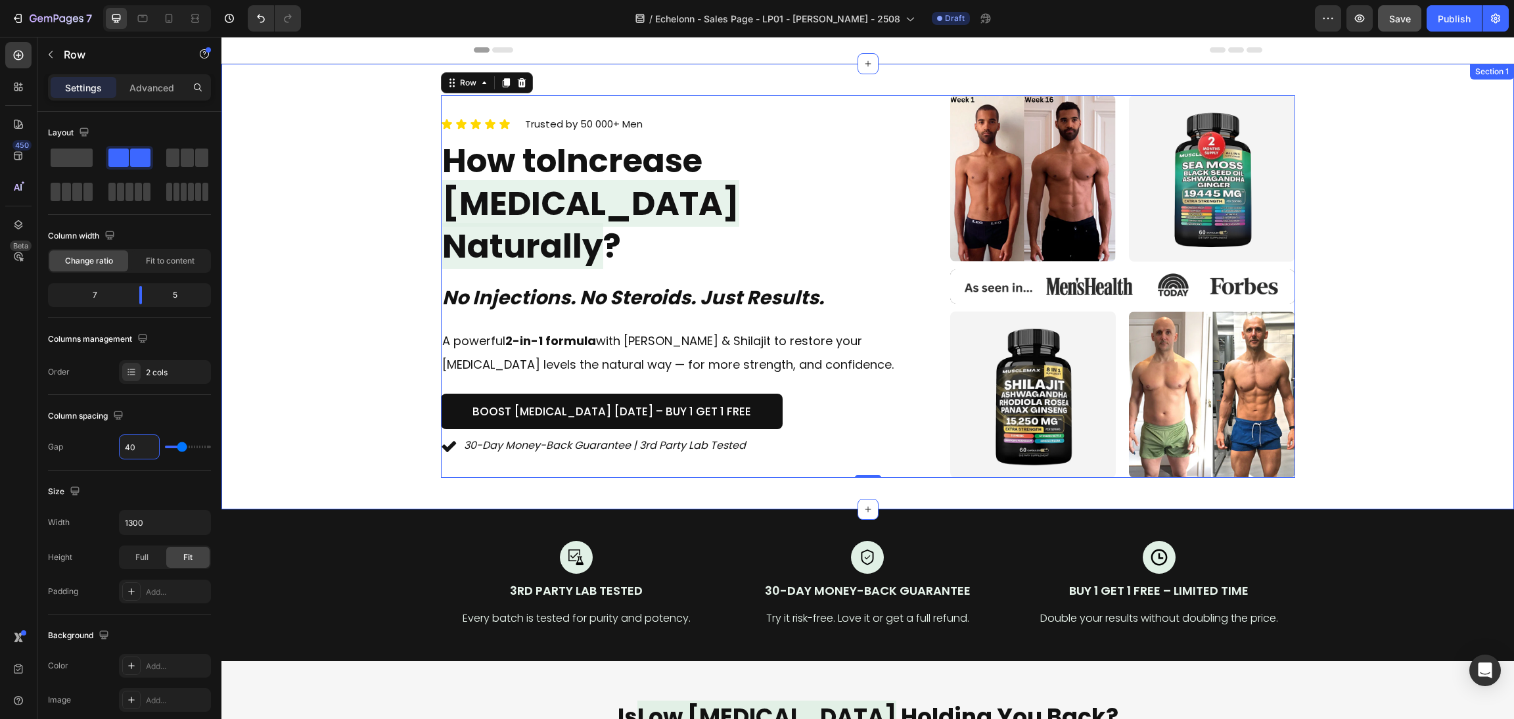
click at [1348, 307] on div "Icon Icon Icon Icon Icon Icon List Trusted by 50 000+ Men Text block Row How to…" at bounding box center [867, 286] width 1261 height 382
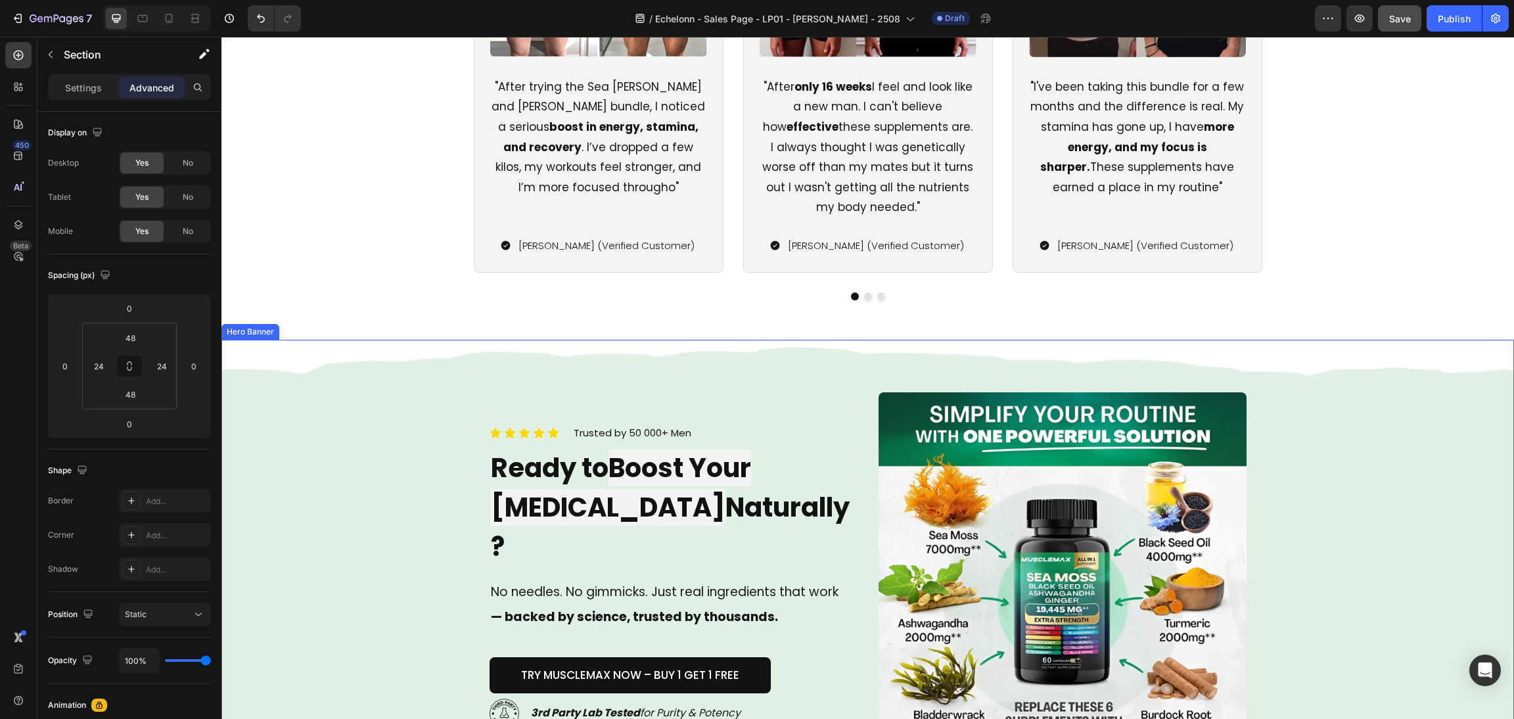
scroll to position [3744, 0]
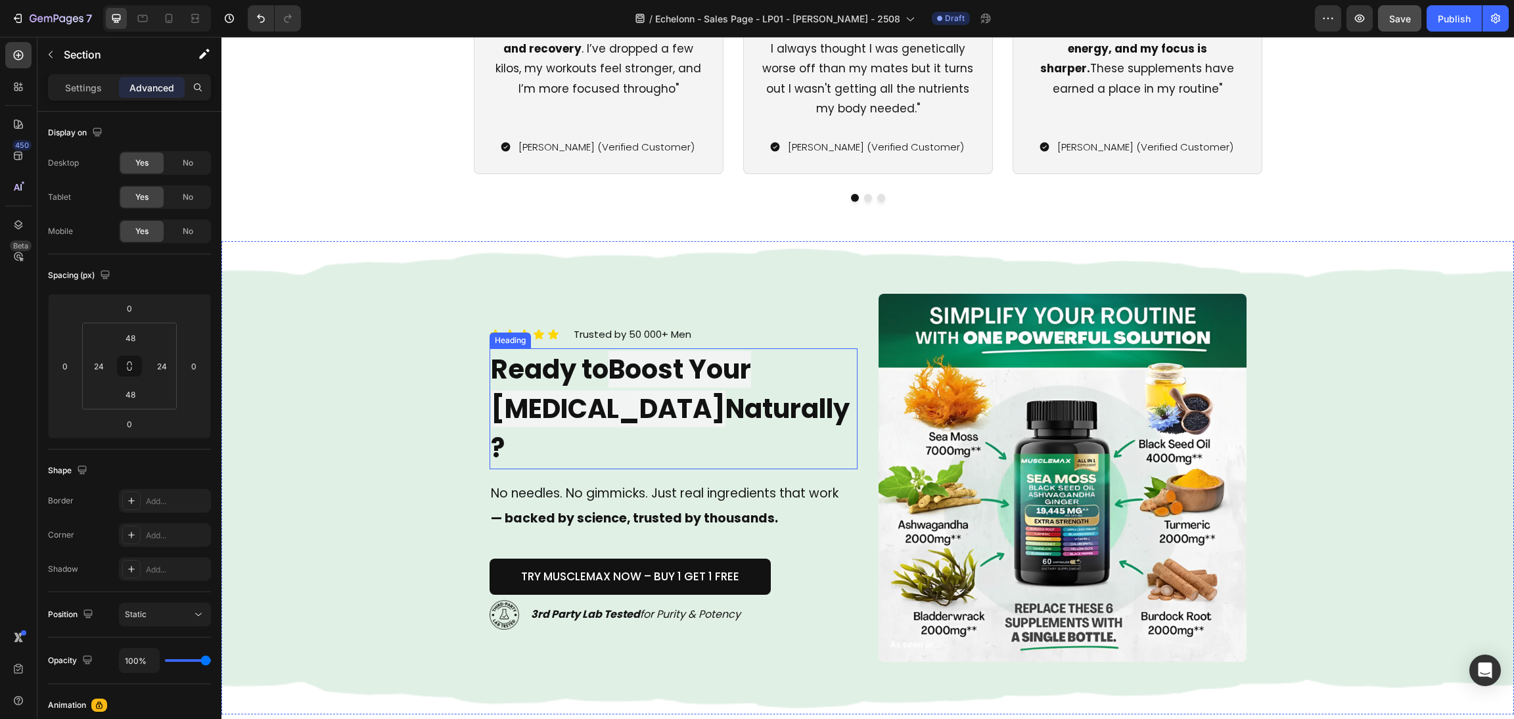
click at [717, 384] on span "Boost Your Testosterone" at bounding box center [621, 389] width 260 height 76
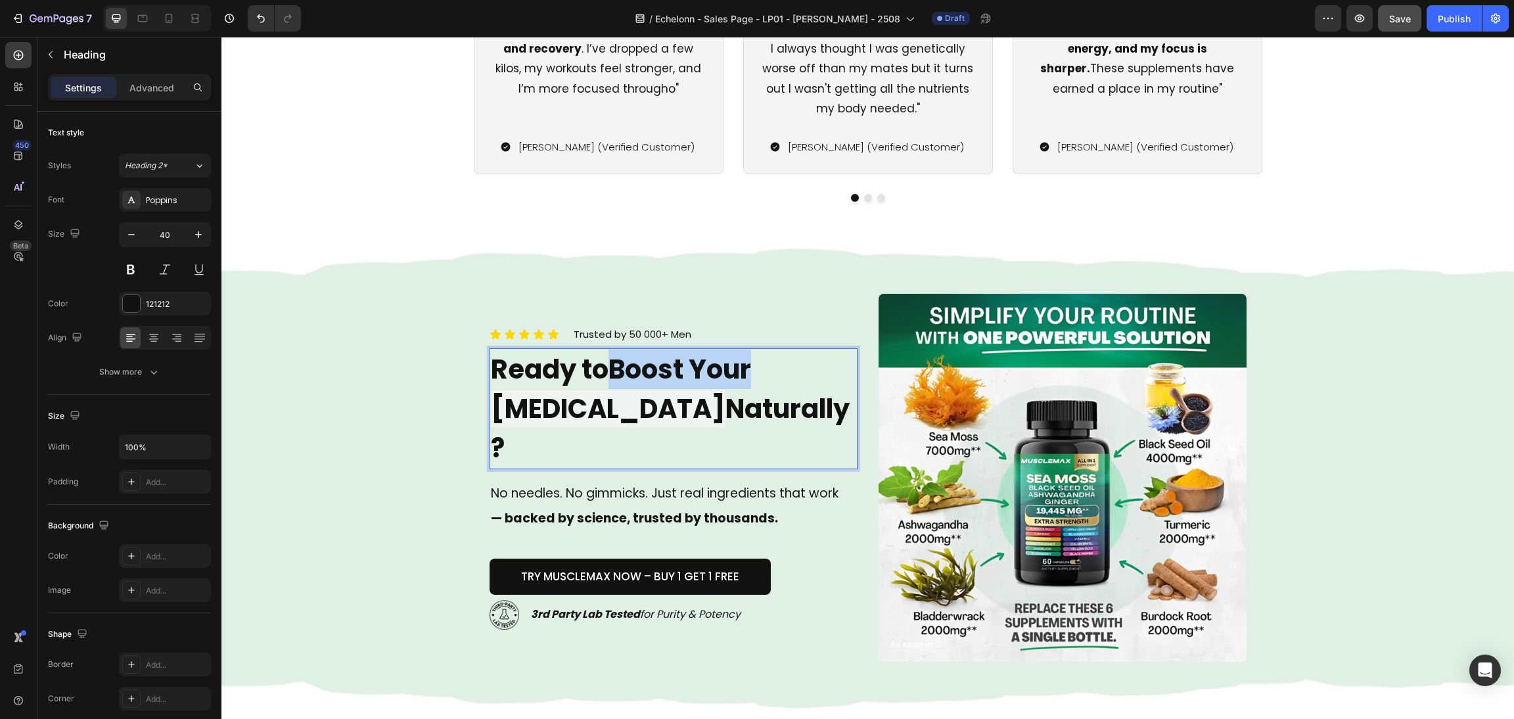
drag, startPoint x: 759, startPoint y: 388, endPoint x: 612, endPoint y: 394, distance: 147.9
click at [612, 394] on p "Ready to Boost Your Testosterone Naturally?" at bounding box center [673, 409] width 365 height 118
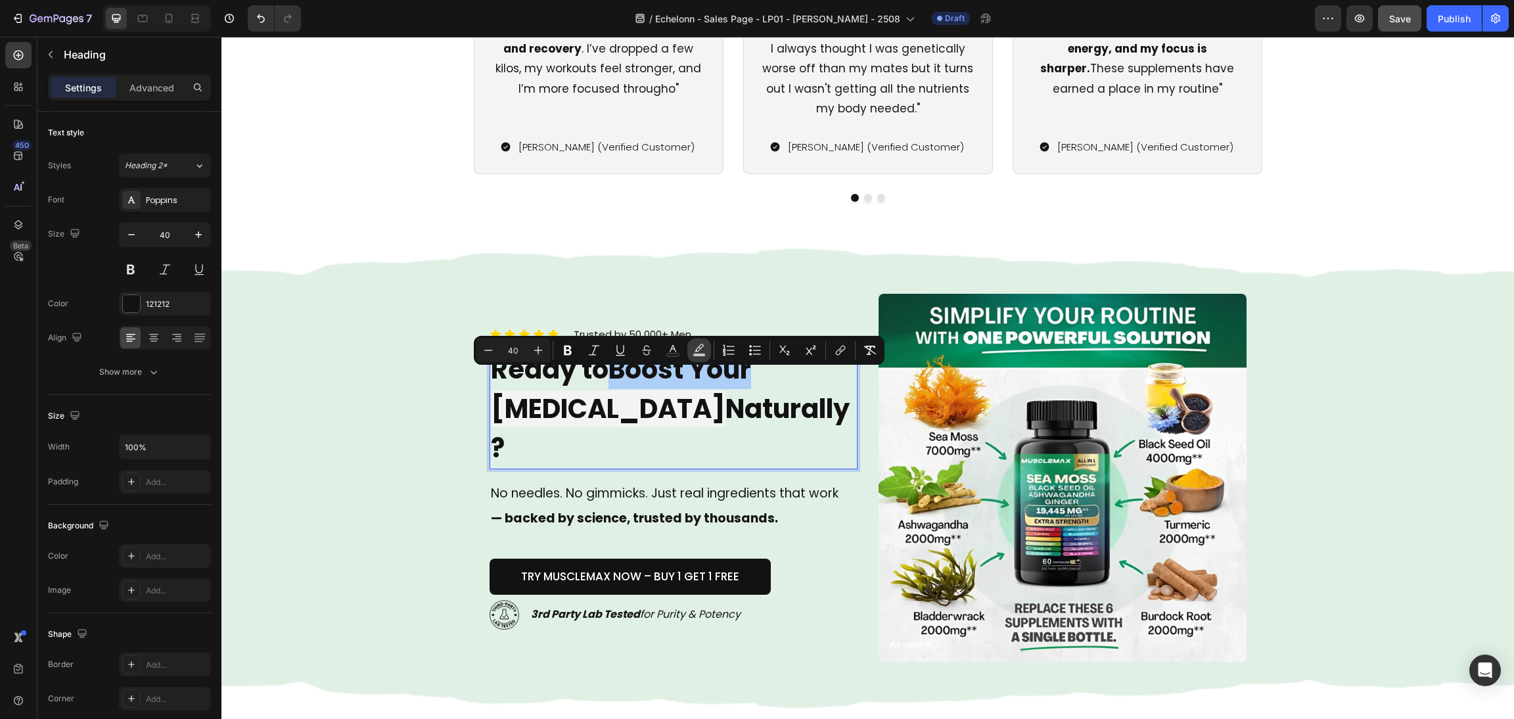
drag, startPoint x: 704, startPoint y: 355, endPoint x: 475, endPoint y: 373, distance: 229.3
click at [704, 355] on rect "Editor contextual toolbar" at bounding box center [699, 354] width 12 height 3
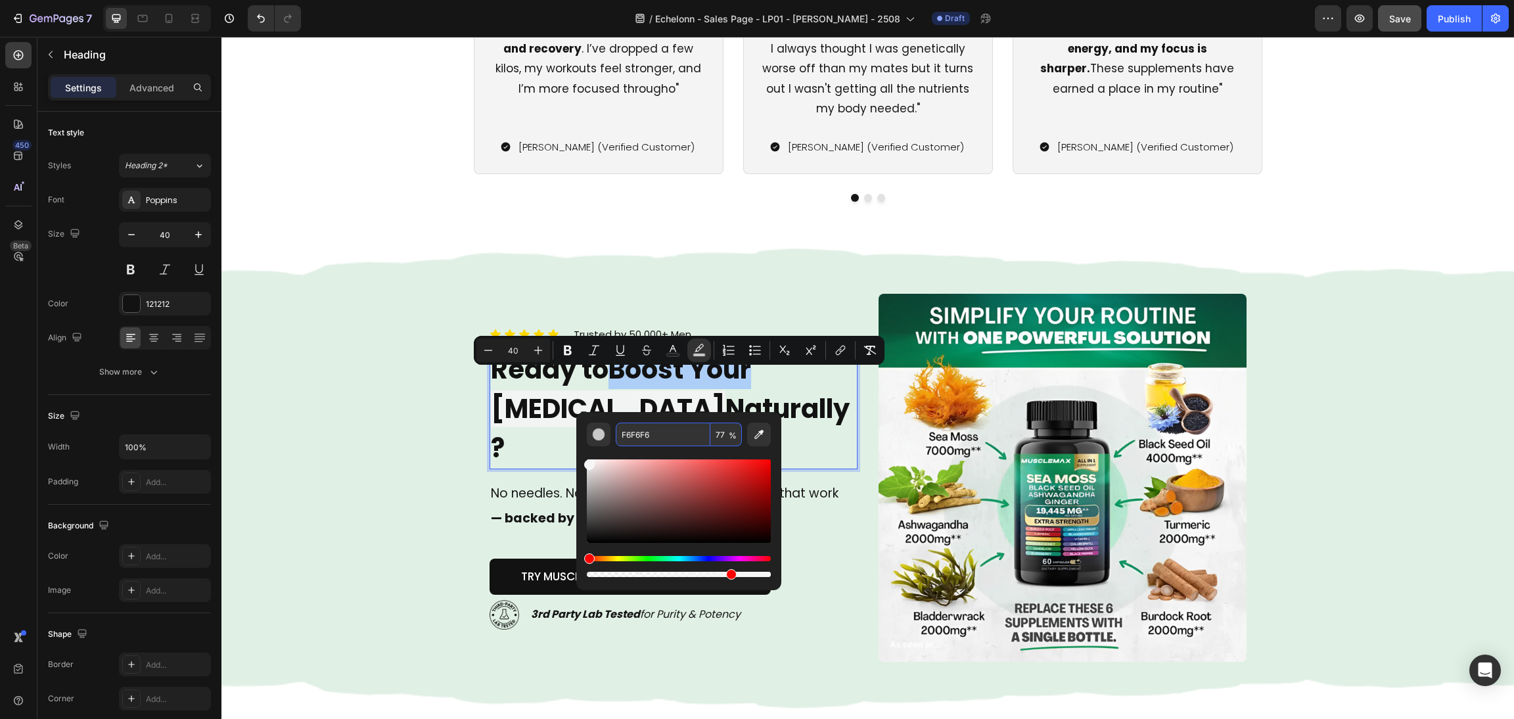
click at [727, 423] on input "77" at bounding box center [726, 434] width 32 height 24
type input "0"
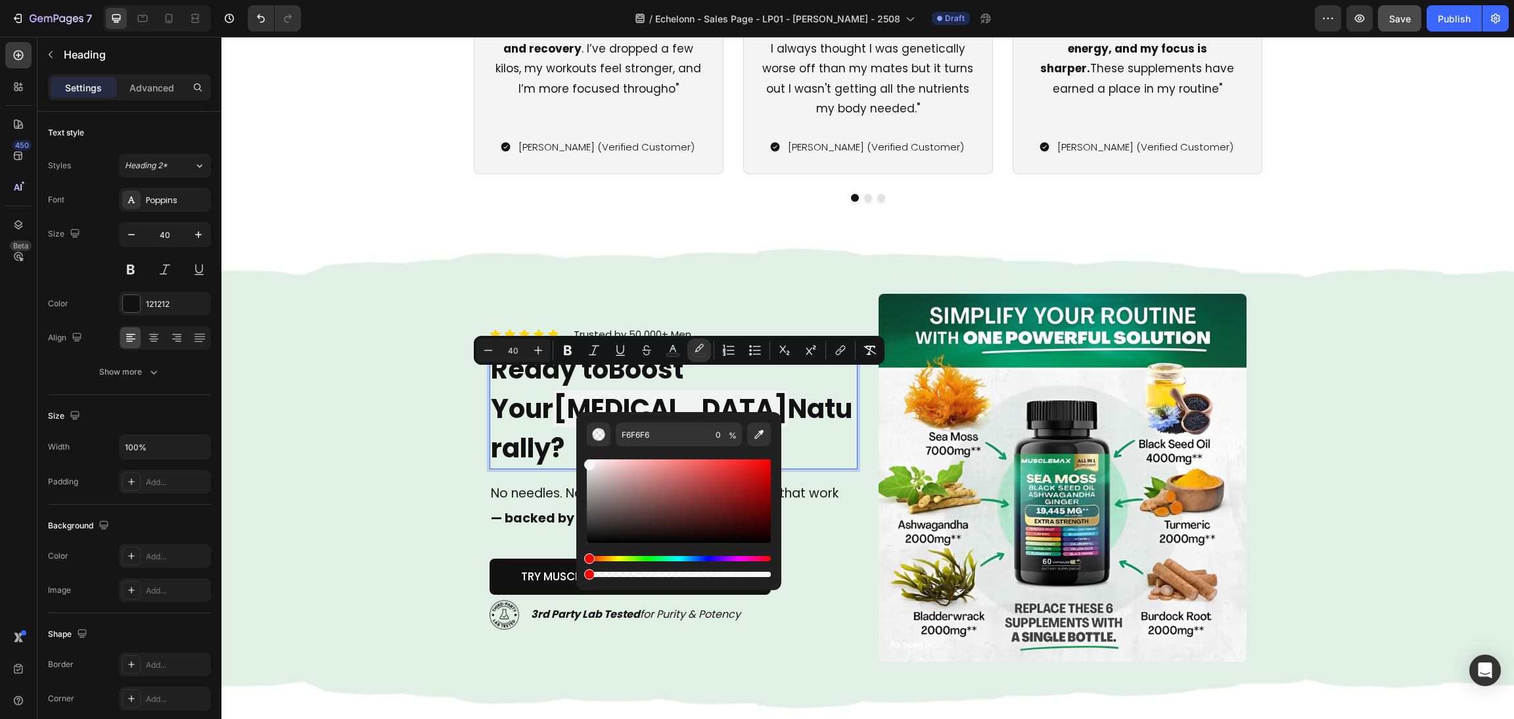
click at [828, 422] on p "Ready to Boost Your Testosterone Naturally?" at bounding box center [673, 409] width 365 height 118
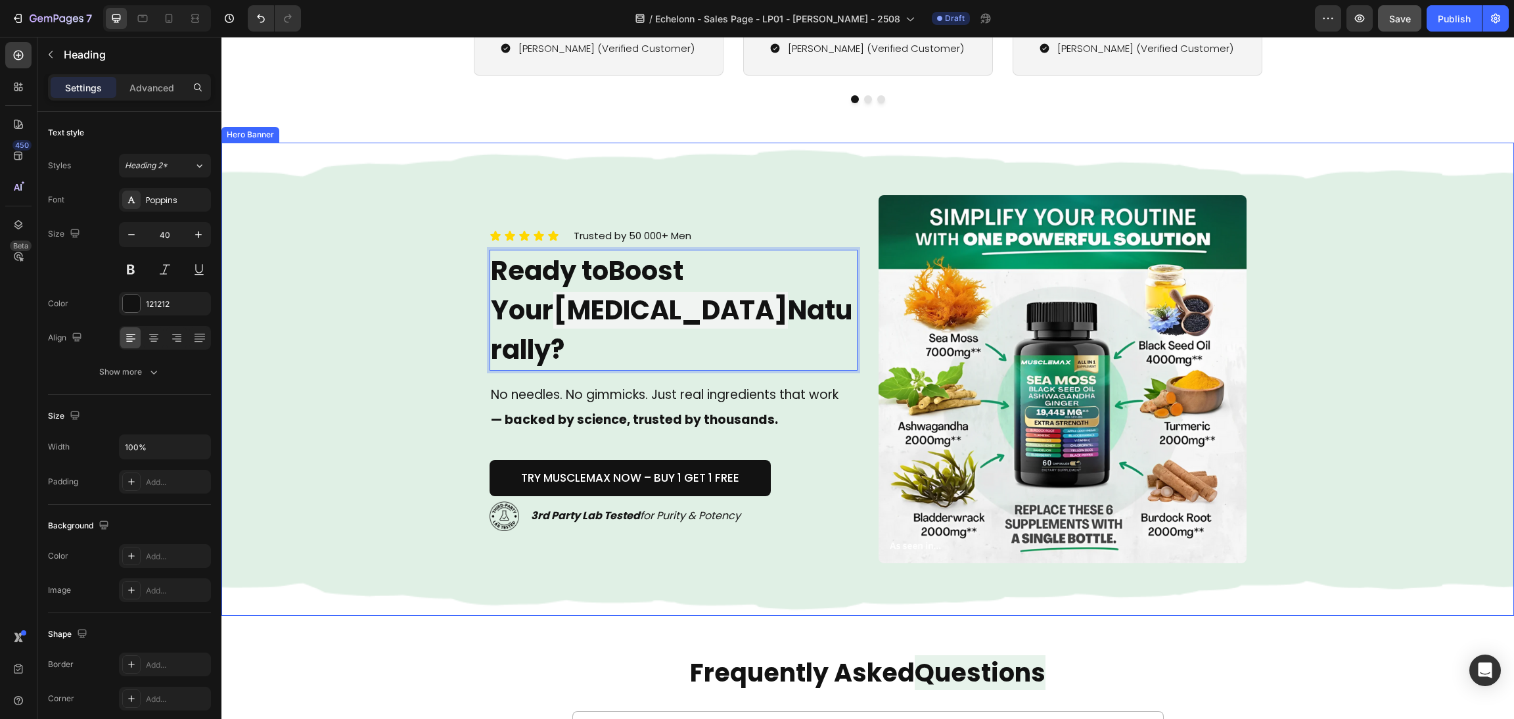
click at [1303, 461] on div "Background Image" at bounding box center [867, 379] width 1292 height 473
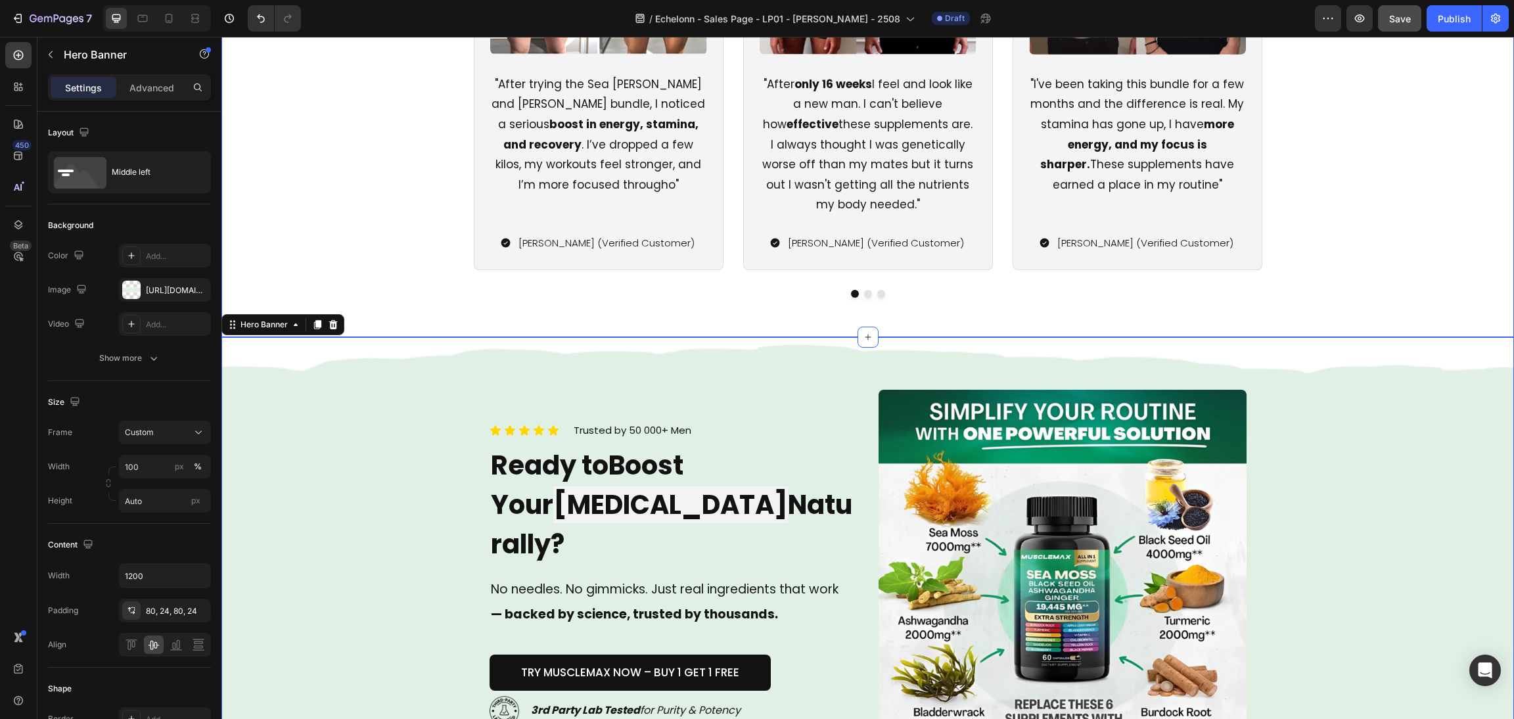
scroll to position [3646, 0]
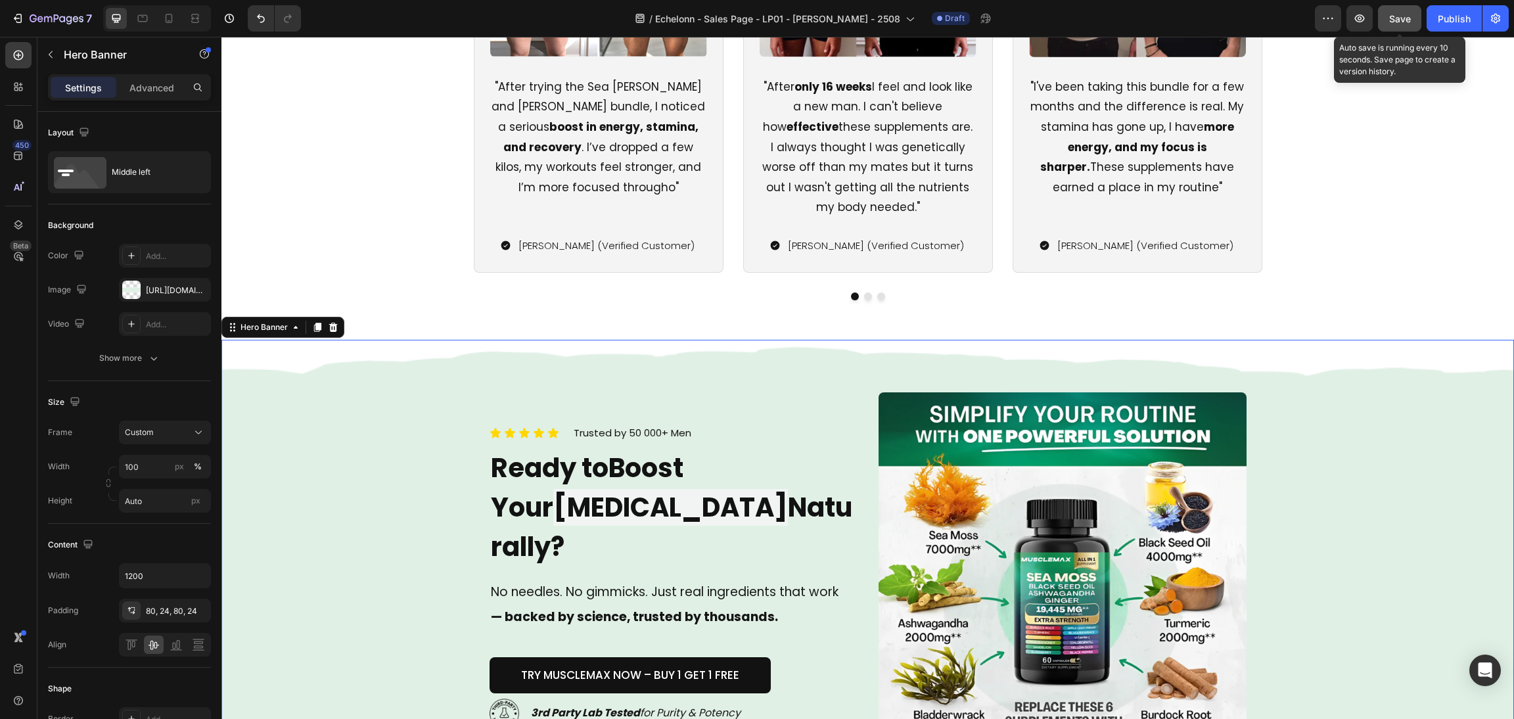
drag, startPoint x: 1163, startPoint y: 146, endPoint x: 1381, endPoint y: 26, distance: 249.1
click at [1380, 25] on button "Save" at bounding box center [1399, 18] width 43 height 26
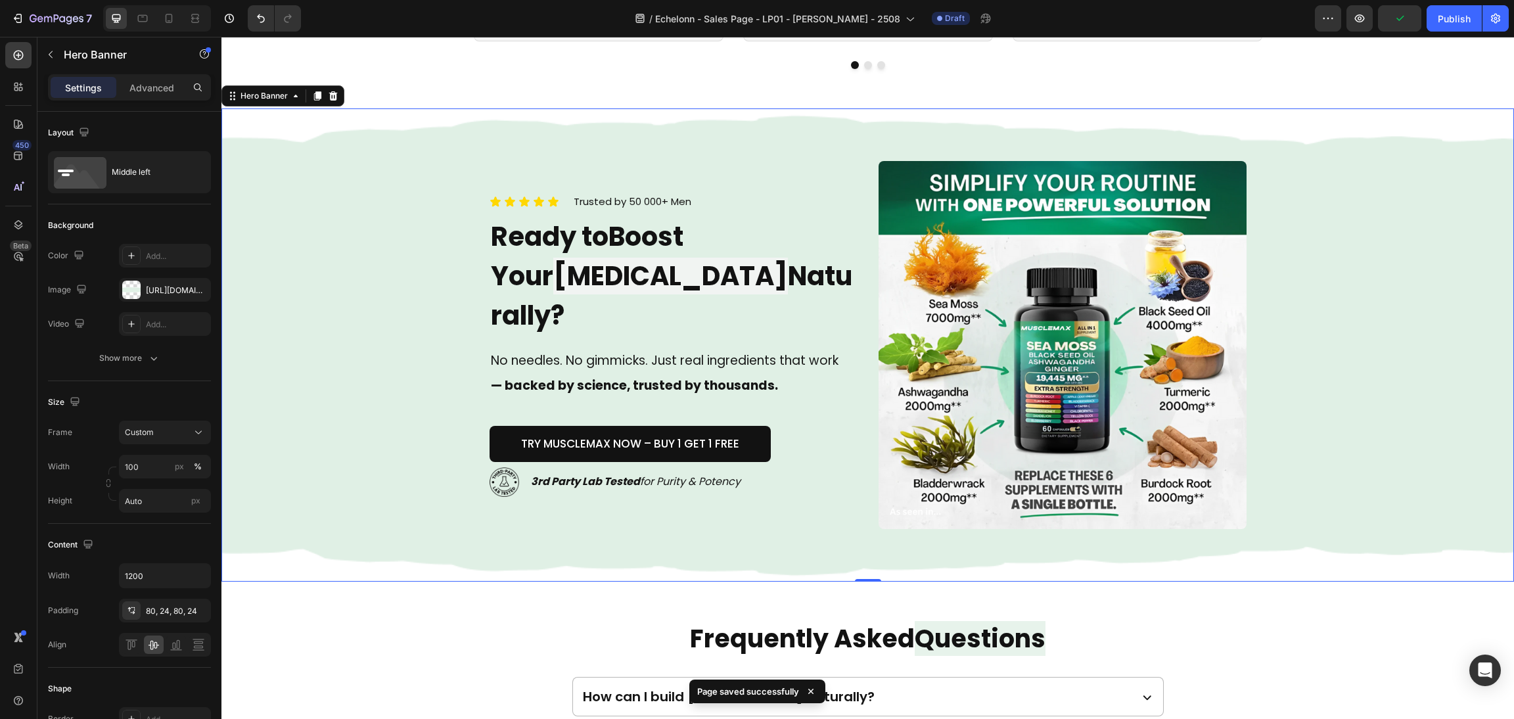
scroll to position [3843, 0]
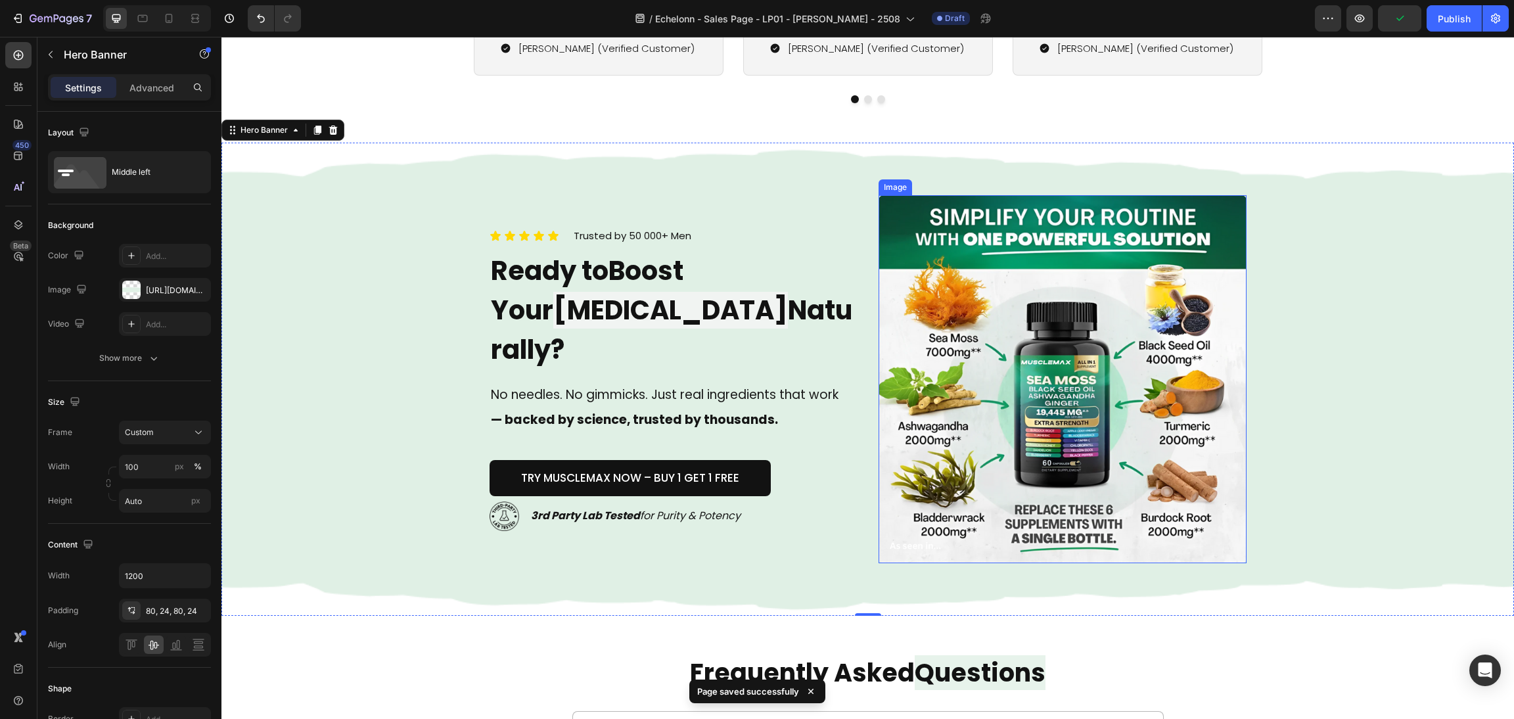
click at [834, 504] on div "3rd Party Lab Tested for Purity & Potency" at bounding box center [694, 516] width 328 height 24
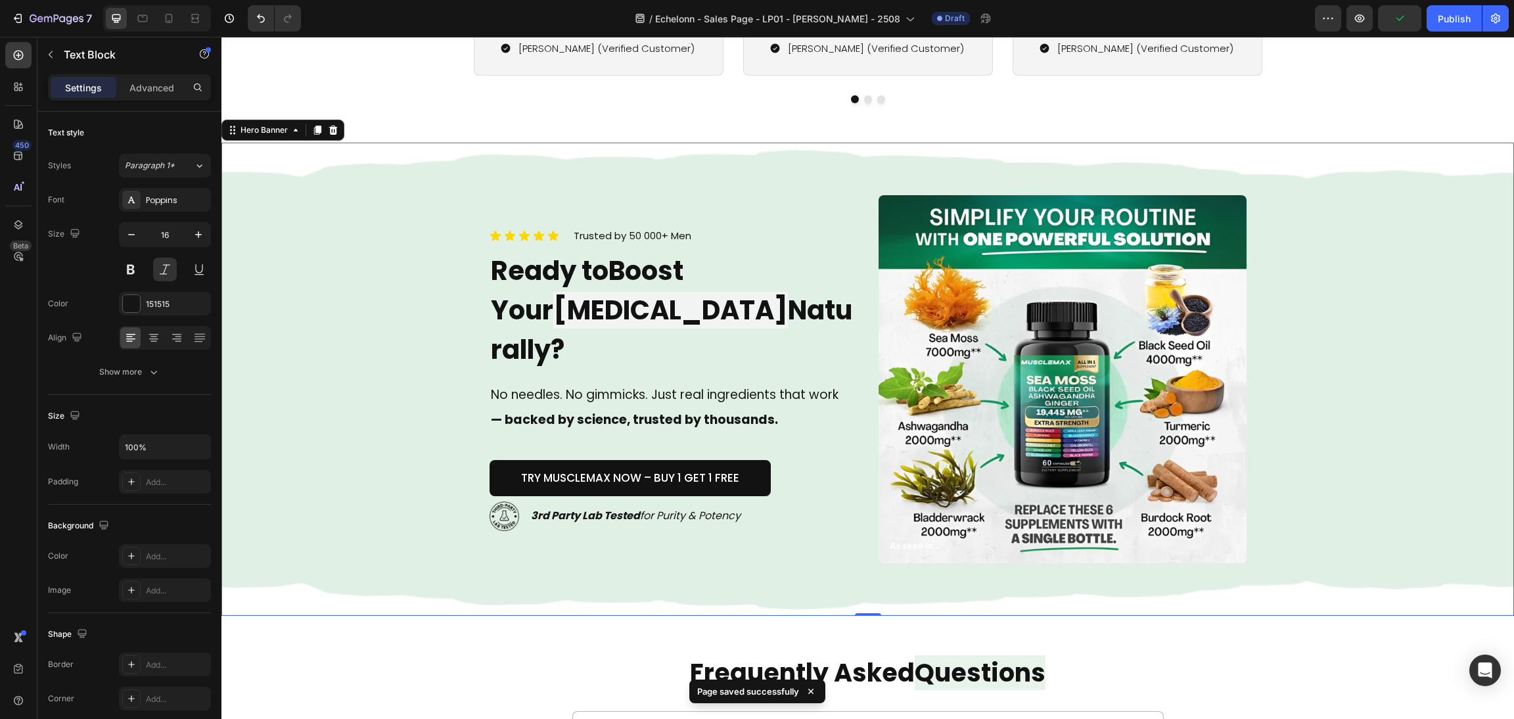
click at [865, 485] on div "Icon Icon Icon Icon Icon Icon List Trusted by 50 000+ Men Text block Row Ready …" at bounding box center [868, 379] width 788 height 473
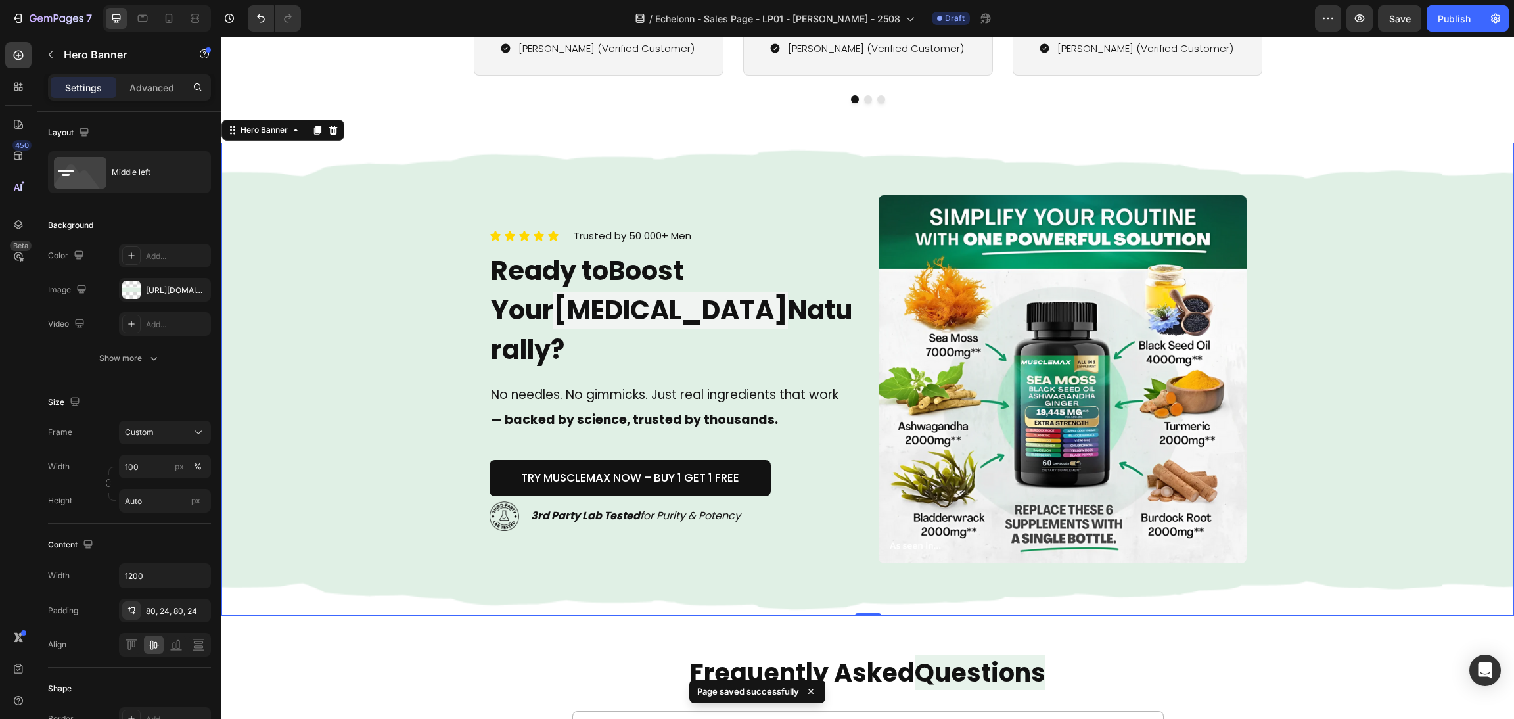
click at [860, 475] on div "Icon Icon Icon Icon Icon Icon List Trusted by 50 000+ Men Text block Row Ready …" at bounding box center [868, 379] width 788 height 473
click at [848, 348] on h2 "Ready to Boost Your Testosterone Naturally?" at bounding box center [673, 310] width 368 height 121
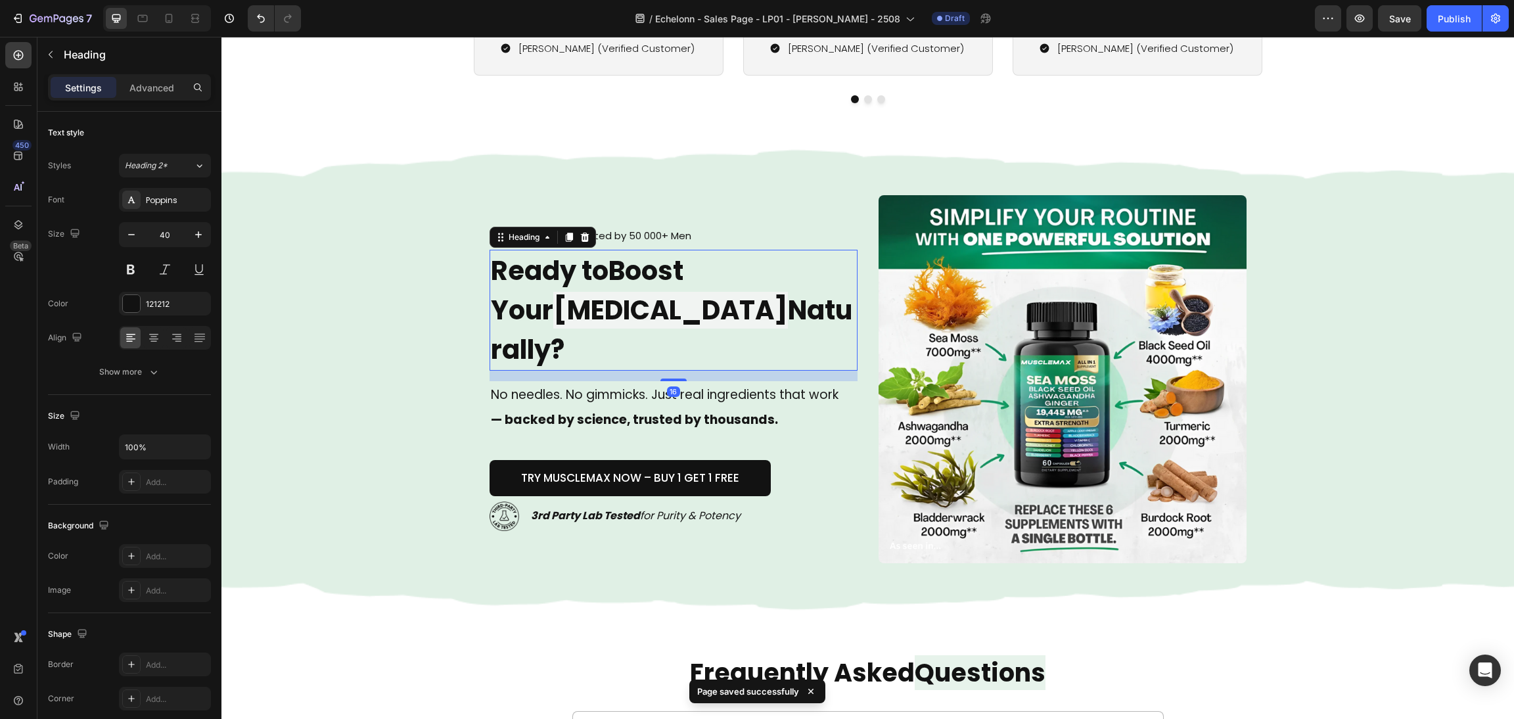
click at [841, 245] on div "Icon Icon Icon Icon Icon Icon List Trusted by 50 000+ Men Text block Row" at bounding box center [673, 236] width 368 height 18
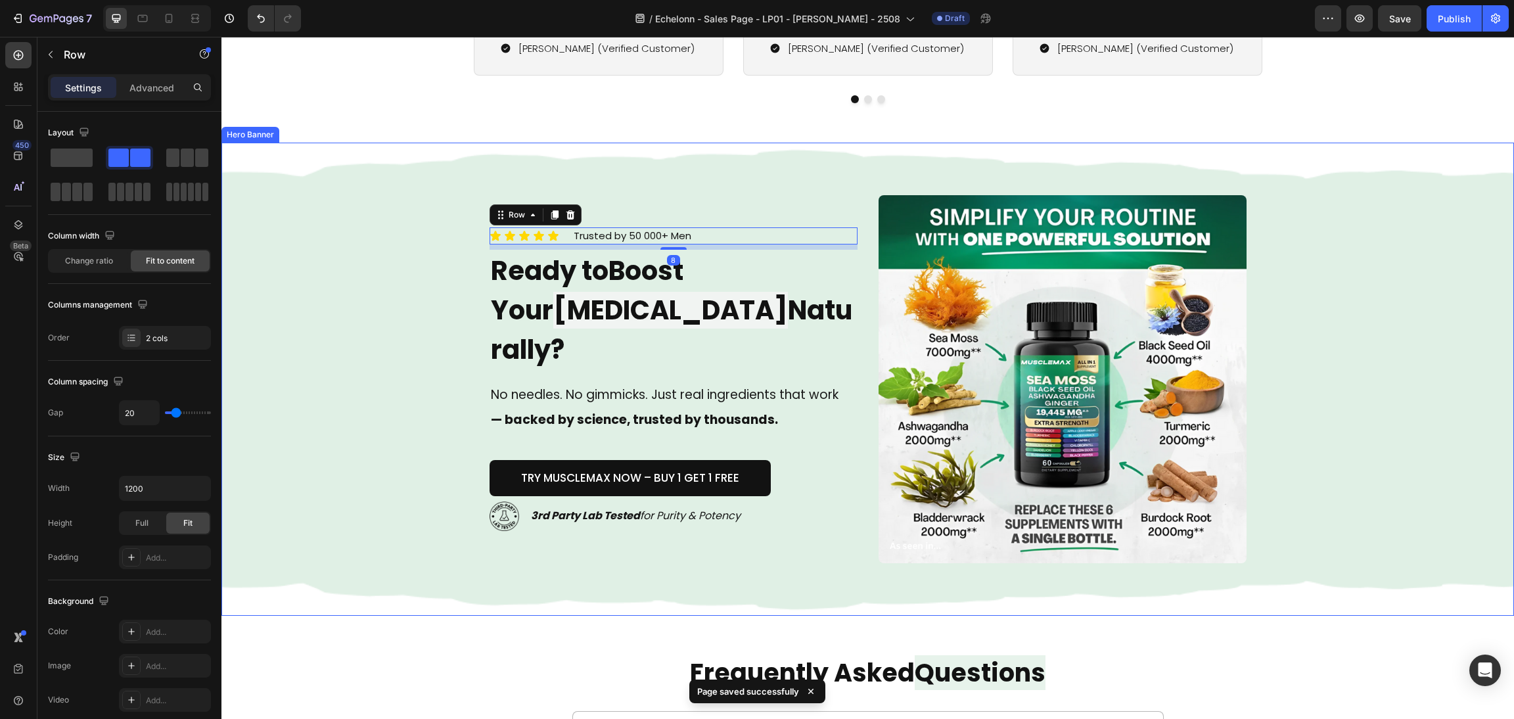
click at [860, 242] on div "Icon Icon Icon Icon Icon Icon List Trusted by 50 000+ Men Text block Row 8 Read…" at bounding box center [868, 379] width 788 height 473
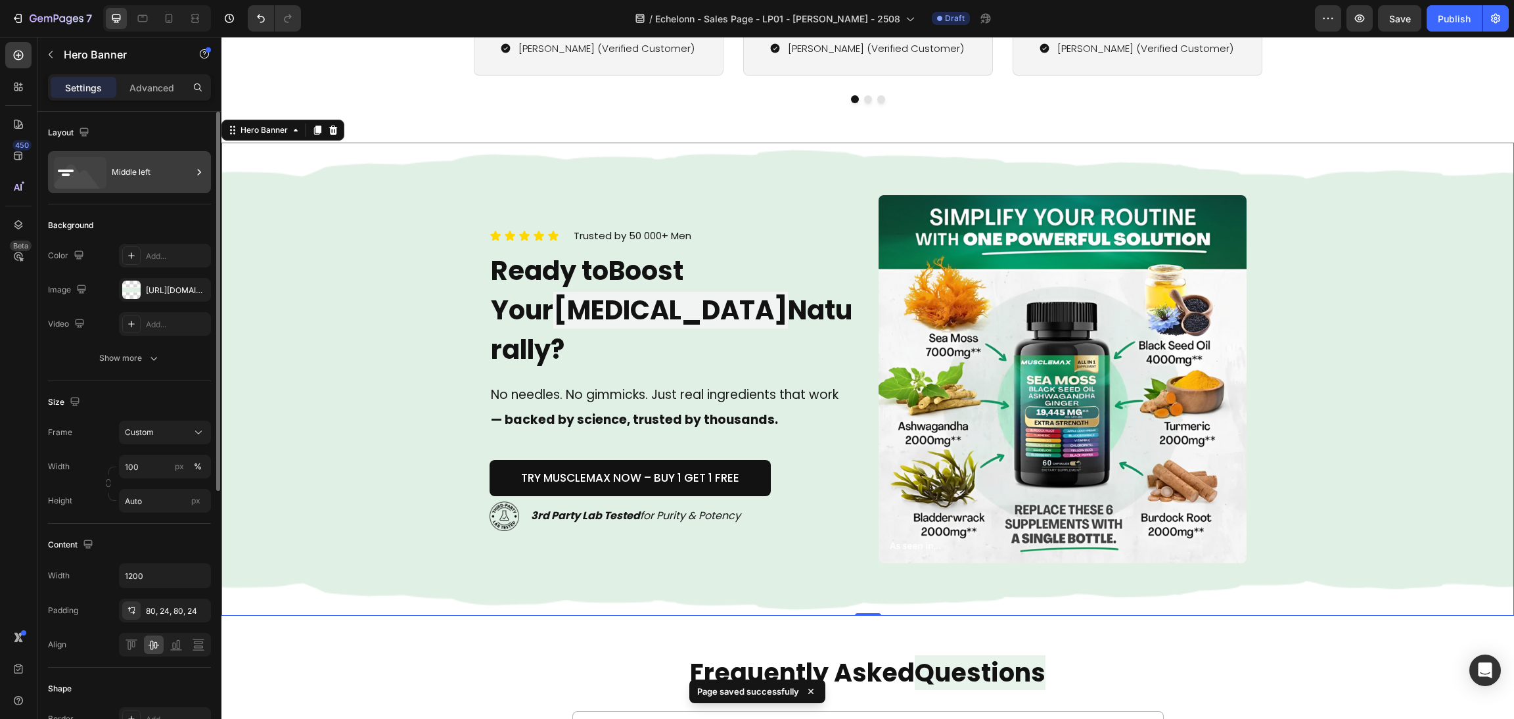
click at [144, 174] on div "Middle left" at bounding box center [152, 172] width 80 height 30
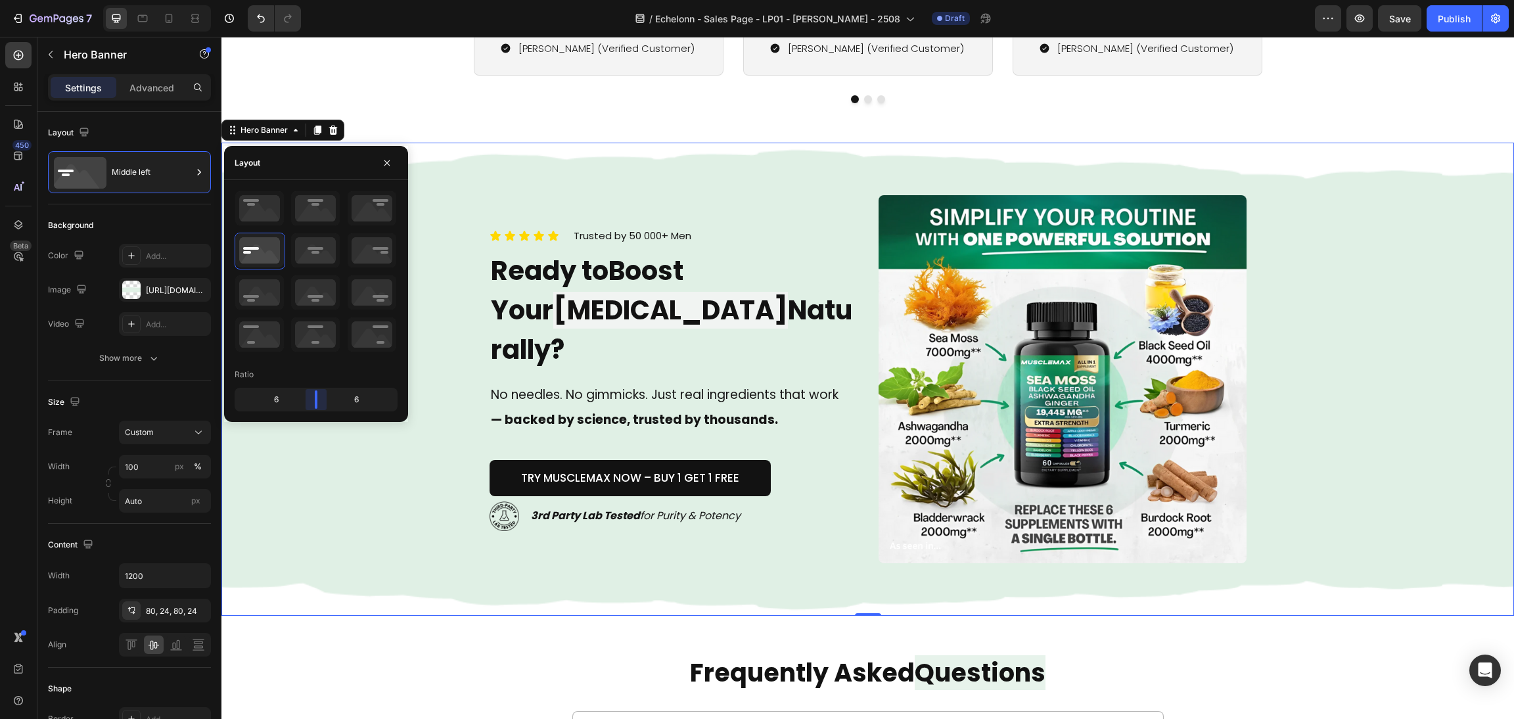
click at [317, 0] on body "7 / Echelonn - Sales Page - LP01 - [PERSON_NAME] - 2508 Draft Preview Save Publ…" at bounding box center [757, 0] width 1514 height 0
click at [1257, 394] on div "Background Image" at bounding box center [867, 379] width 1292 height 473
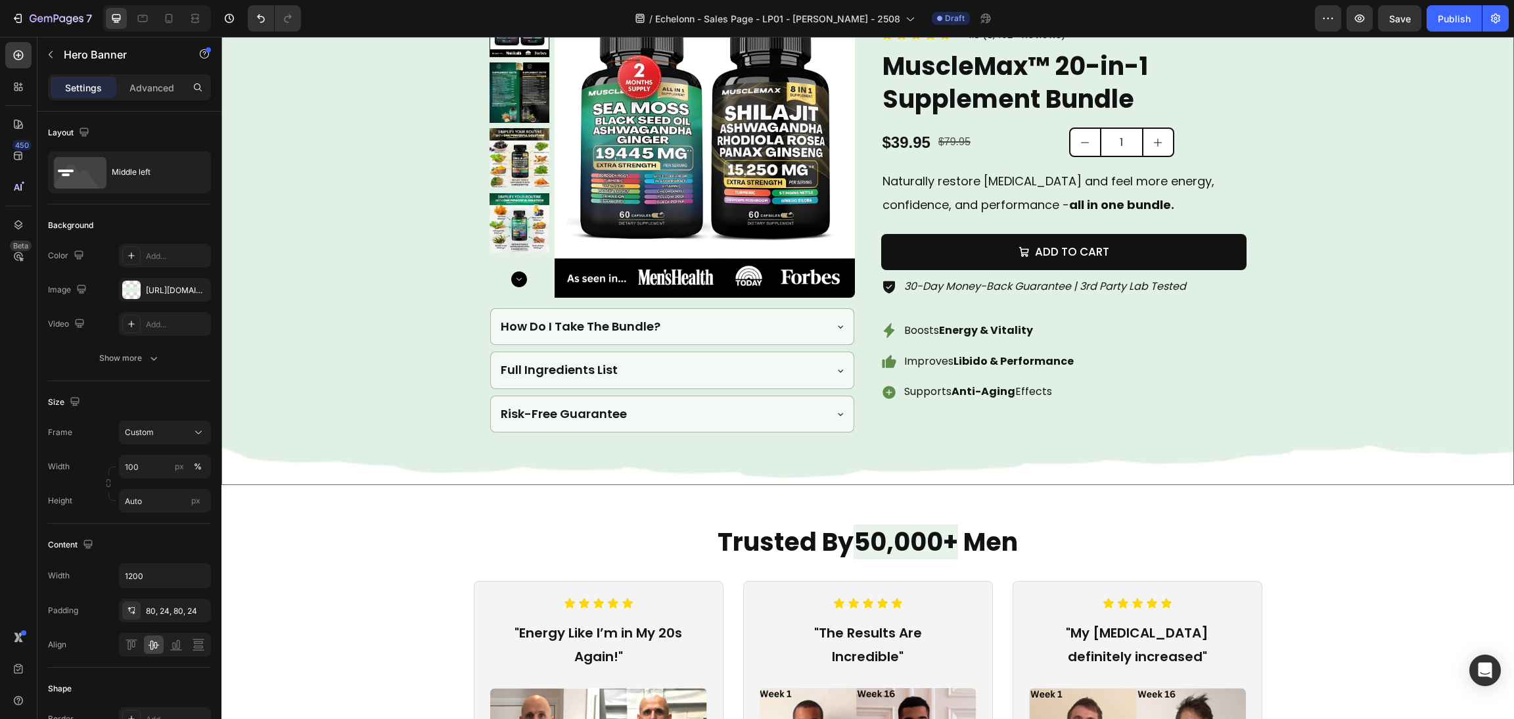
scroll to position [2858, 0]
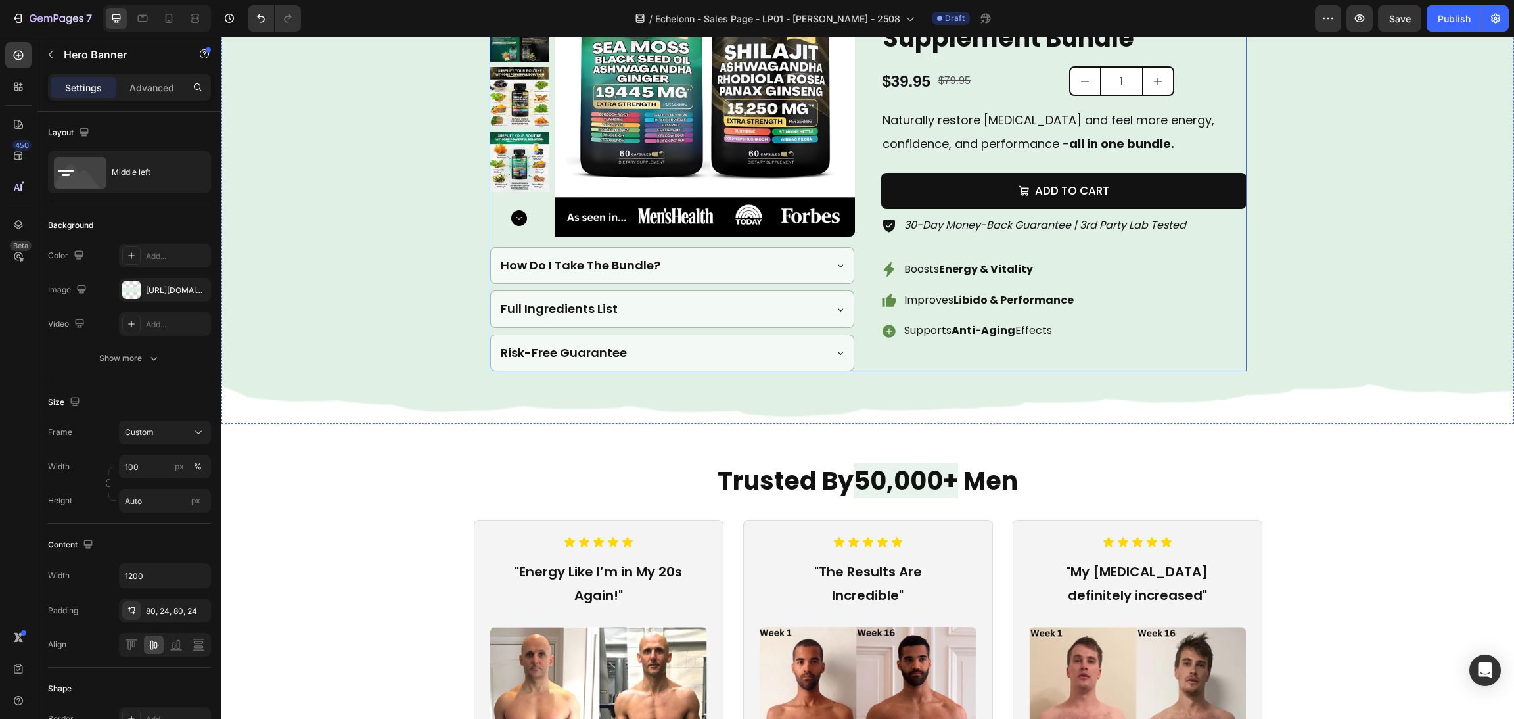
click at [1097, 295] on div "Boosts Energy & Vitality Improves Libido & Performance Supports Anti-Aging Effe…" at bounding box center [1063, 300] width 365 height 84
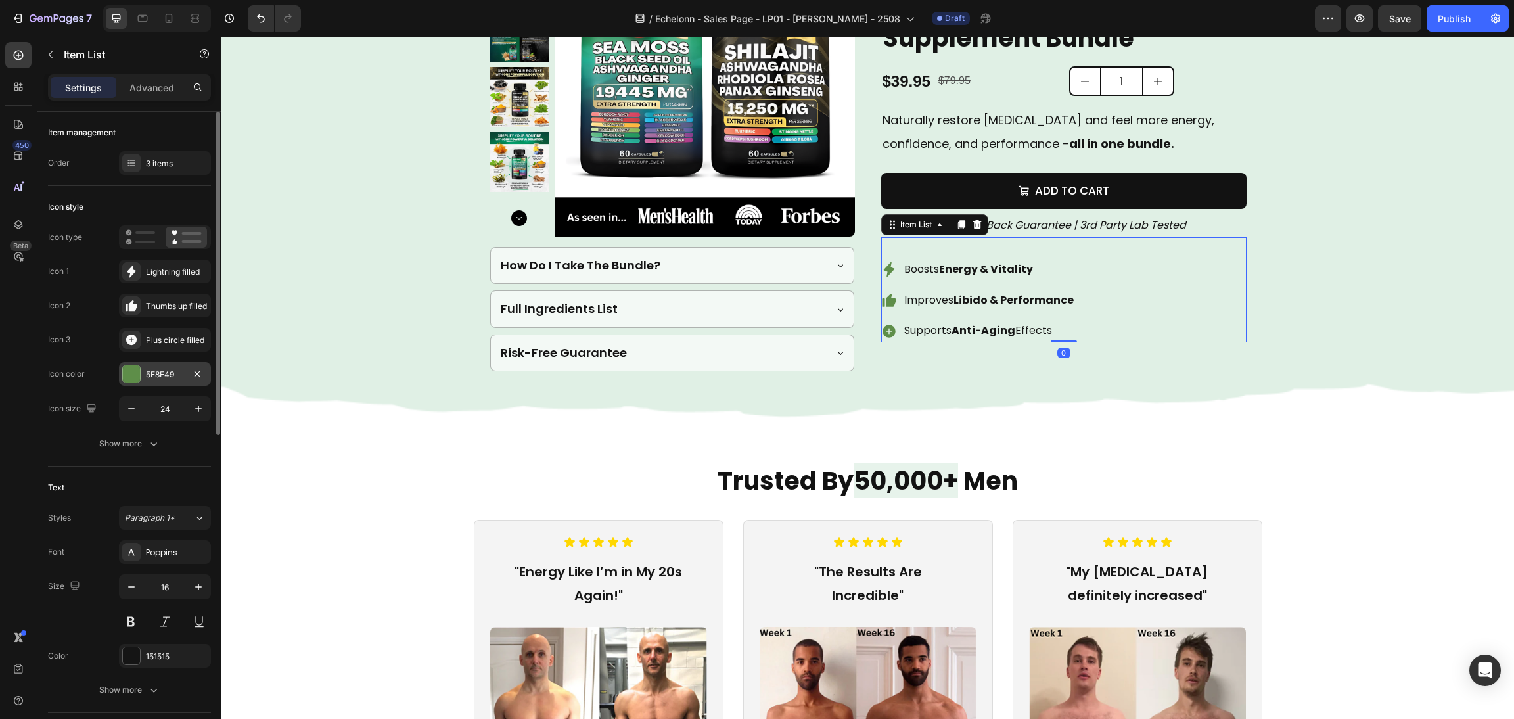
click at [131, 367] on div at bounding box center [131, 373] width 17 height 17
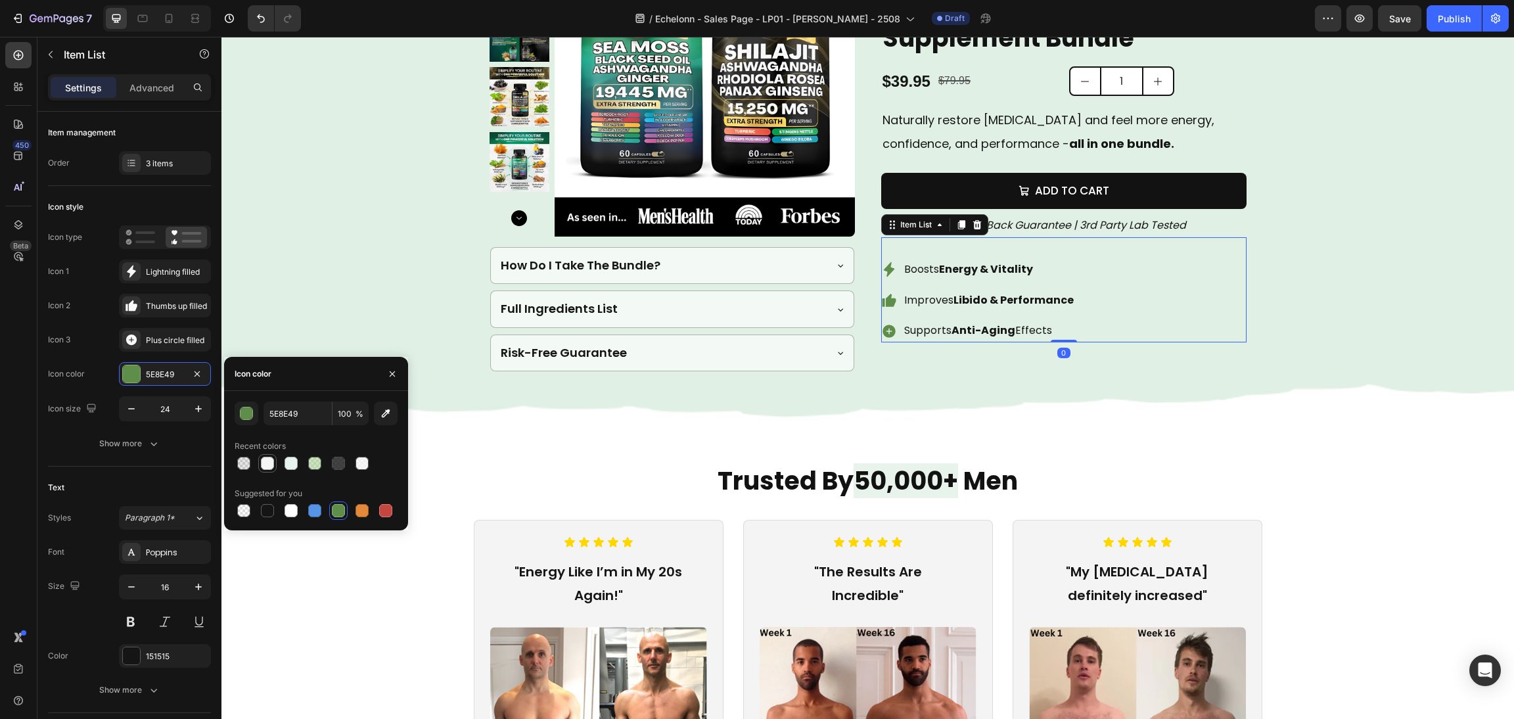
click at [274, 459] on div at bounding box center [268, 463] width 16 height 16
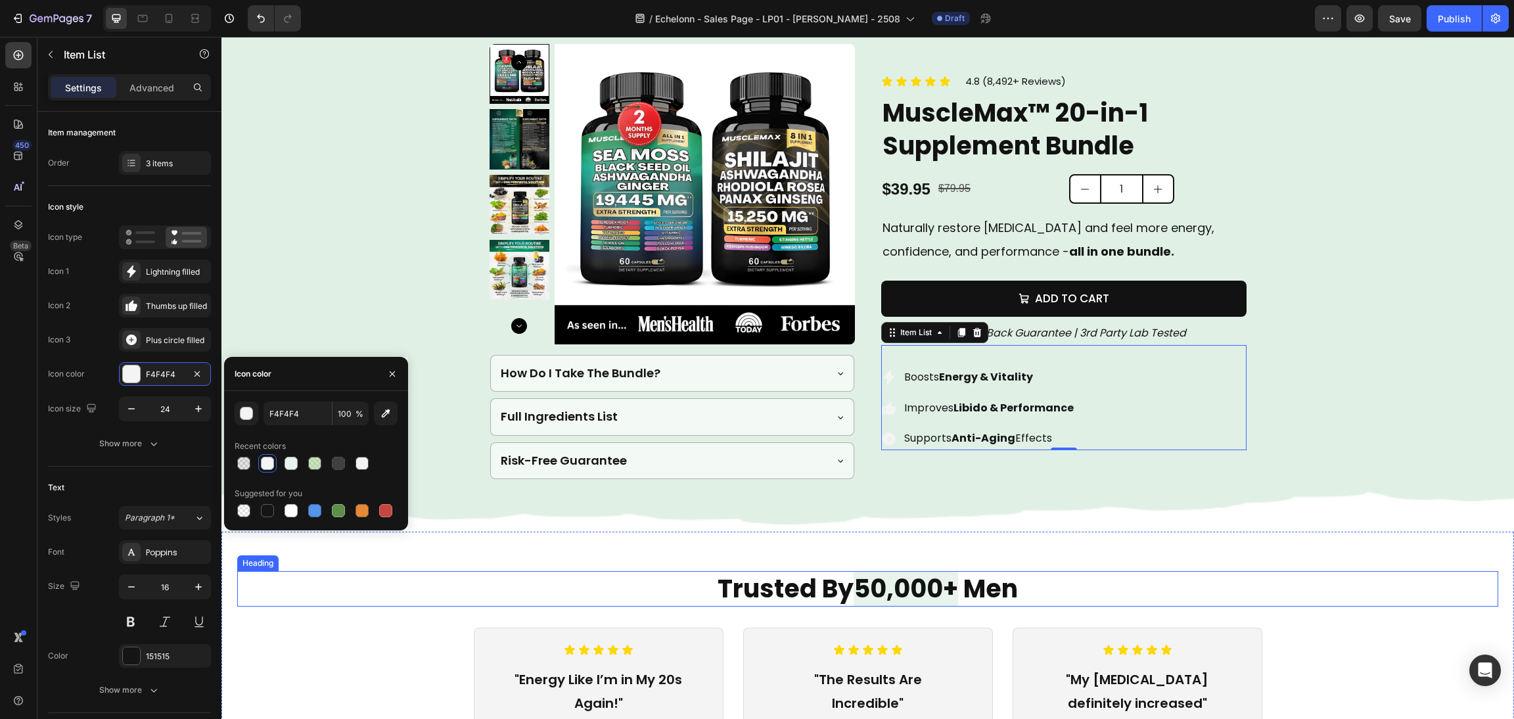
scroll to position [2660, 0]
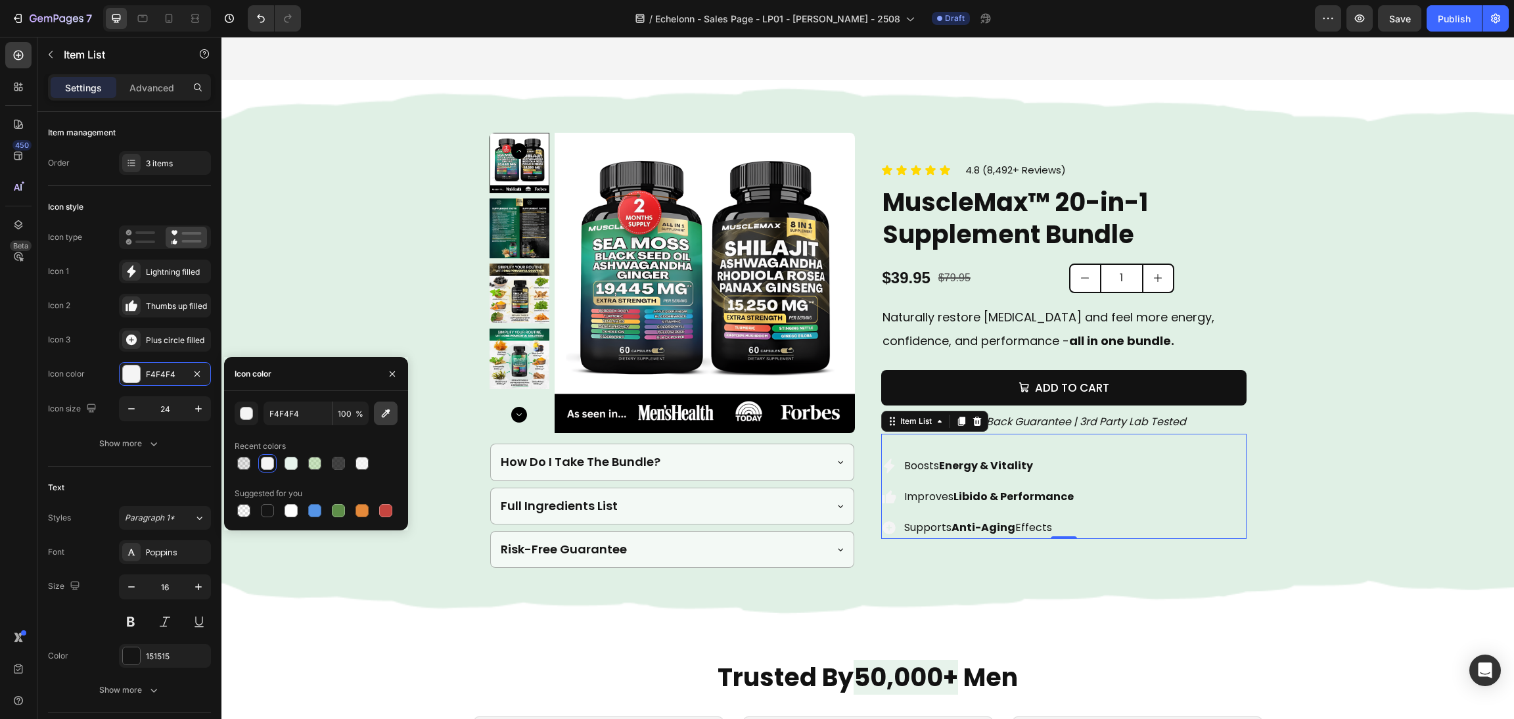
click at [386, 407] on icon "button" at bounding box center [385, 413] width 13 height 13
type input "000000"
click at [1335, 441] on div "Background Image" at bounding box center [867, 350] width 1292 height 540
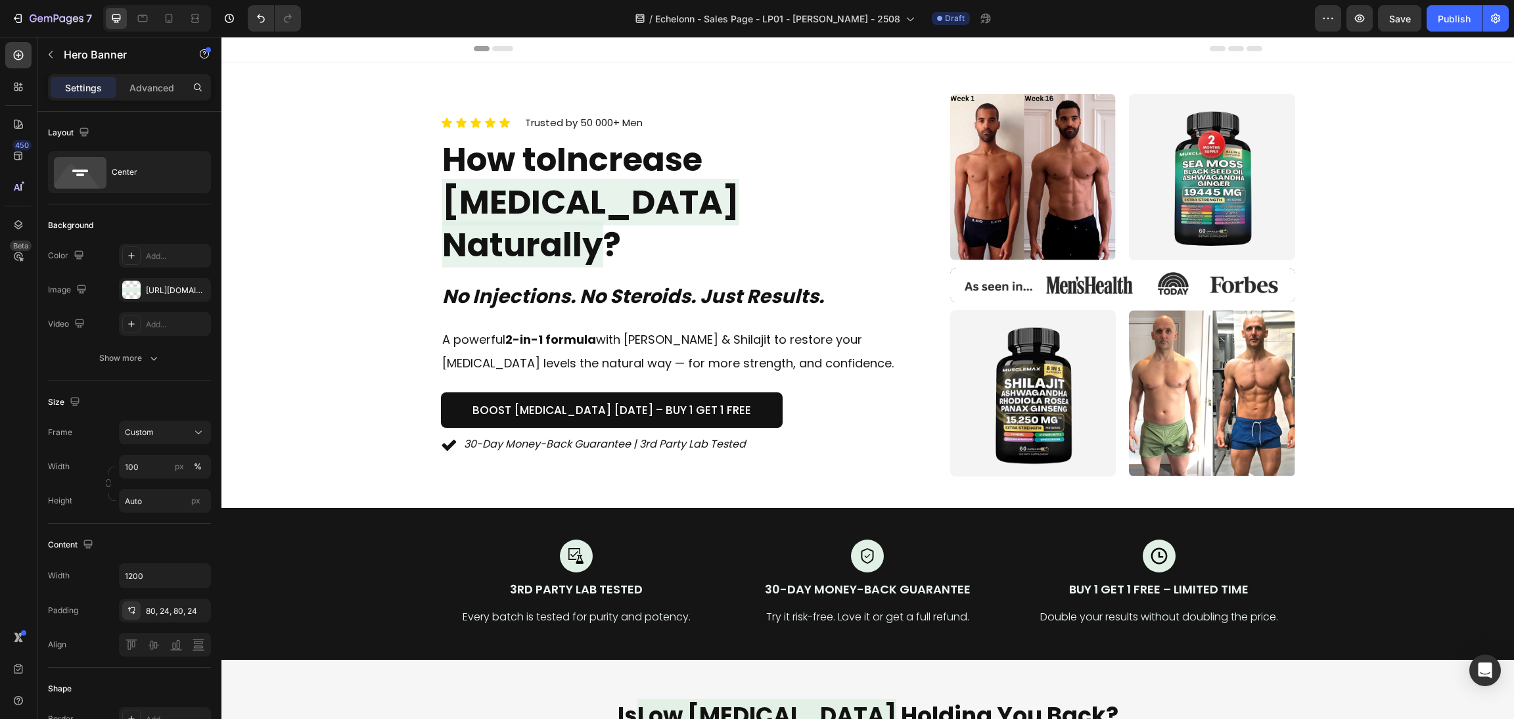
scroll to position [0, 0]
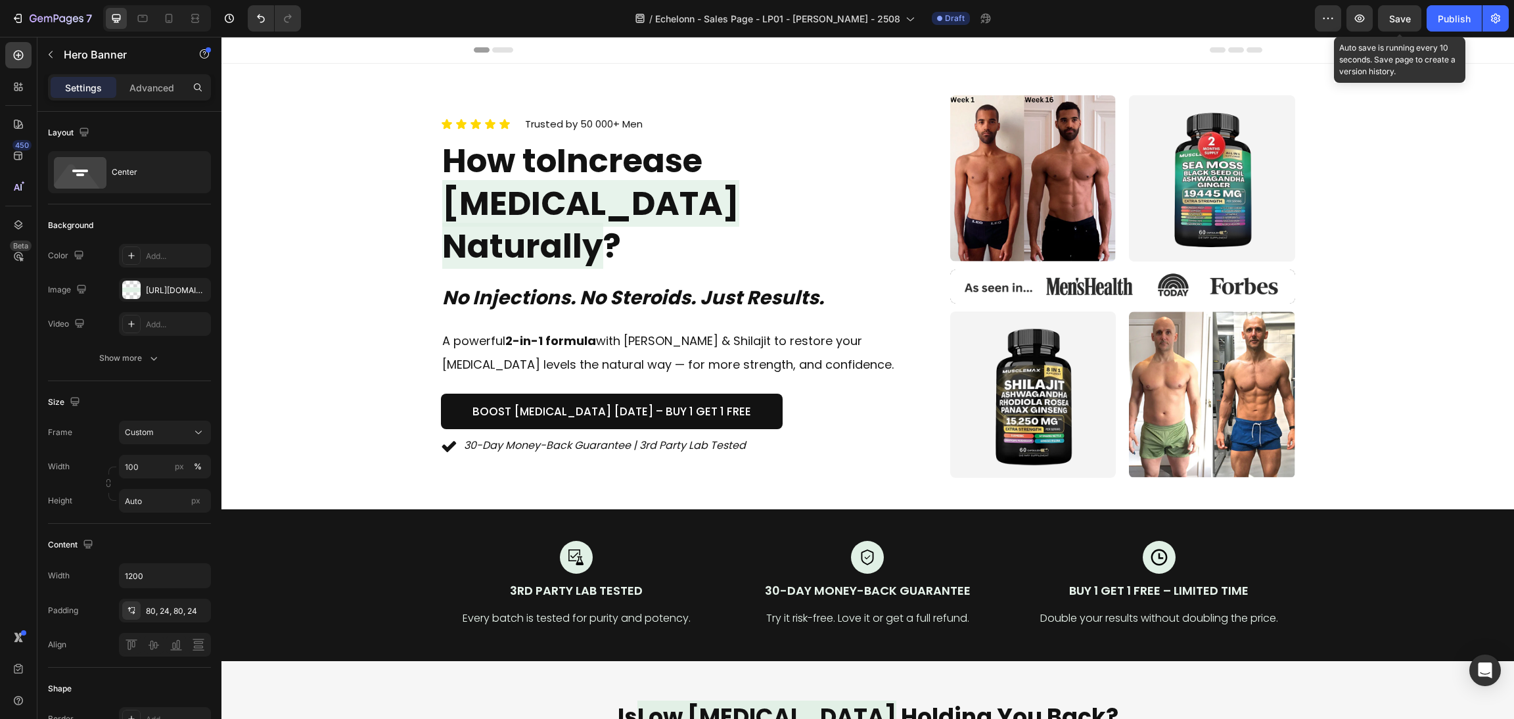
click at [1389, 21] on span "Save" at bounding box center [1400, 18] width 22 height 11
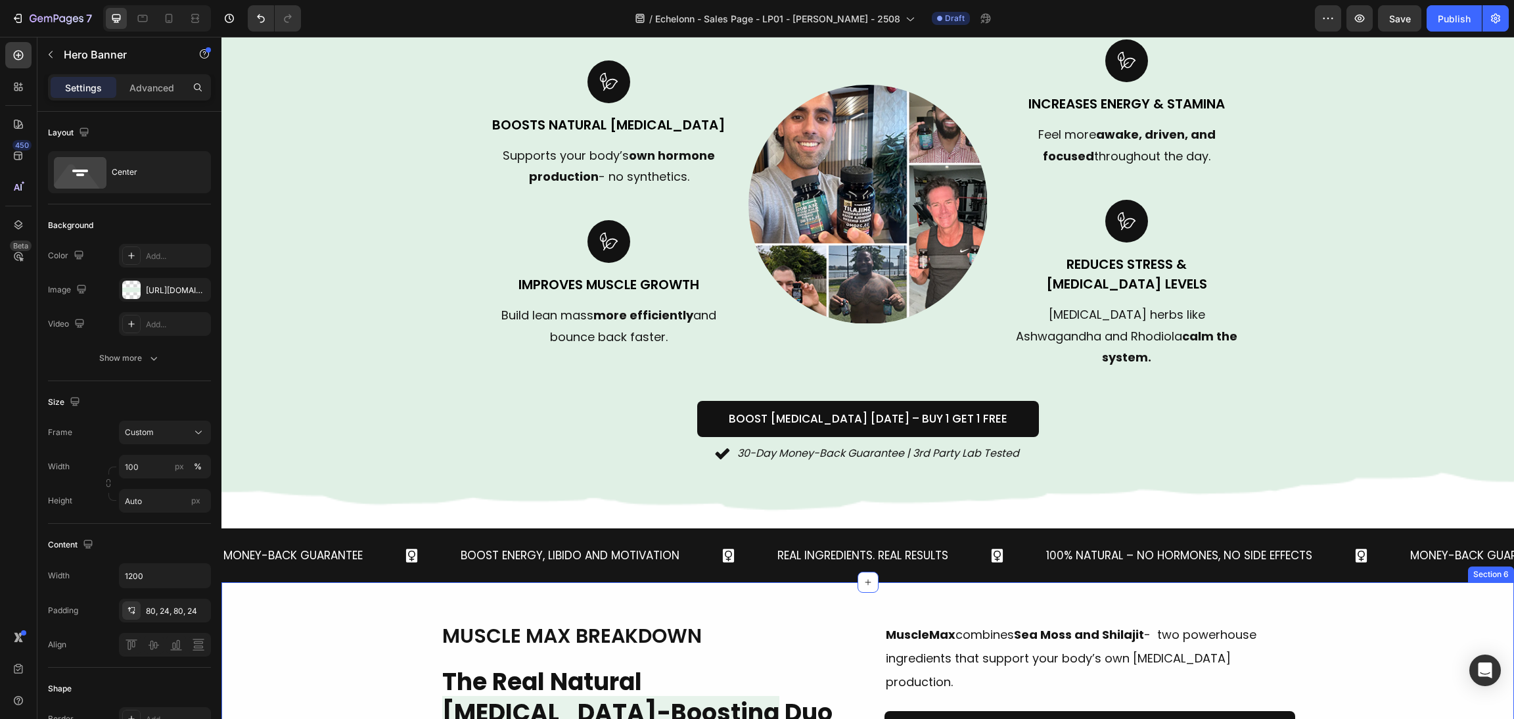
scroll to position [1083, 0]
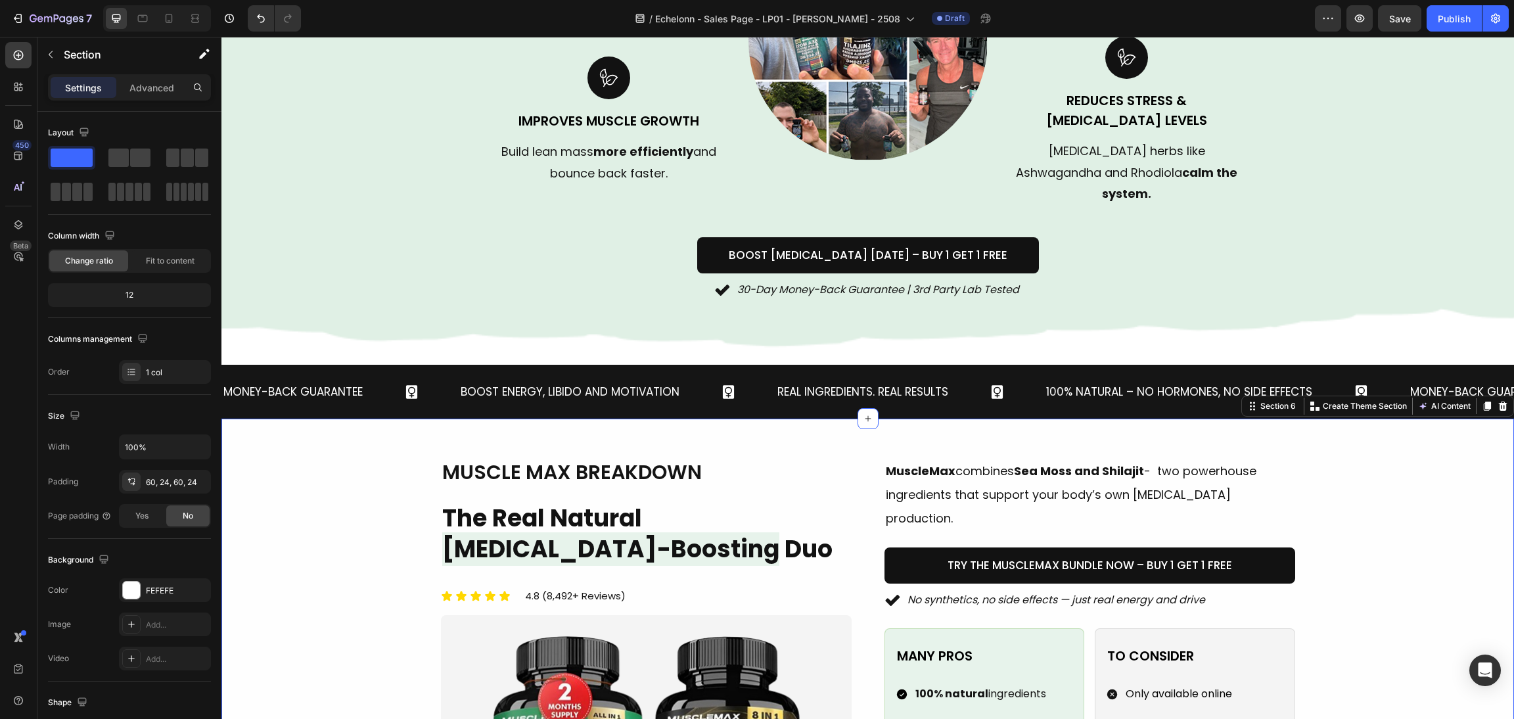
scroll to position [1182, 0]
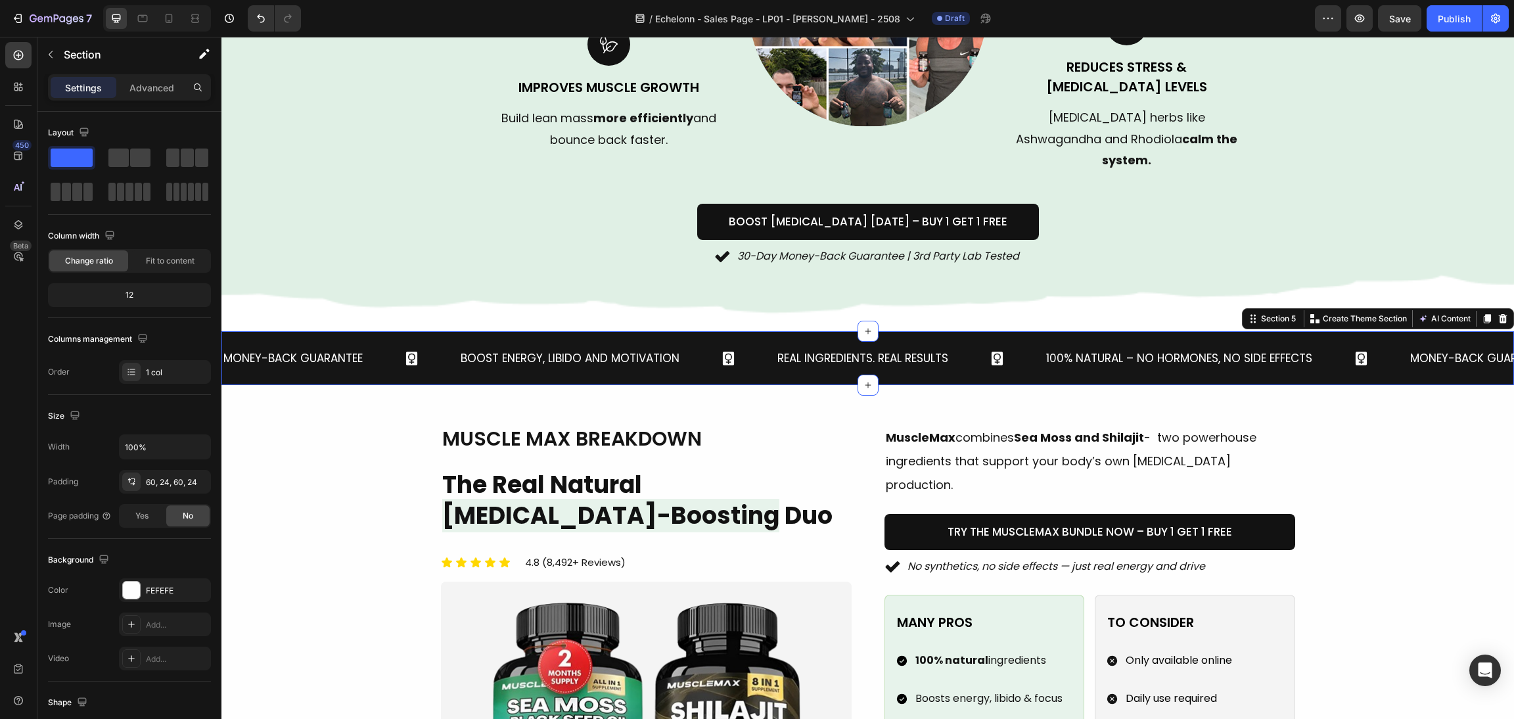
click at [968, 331] on div "Money-Back Guarantee Text Block Boost Energy, Libido and Motivation Text Block …" at bounding box center [867, 358] width 1292 height 55
click at [152, 88] on p "Advanced" at bounding box center [151, 88] width 45 height 14
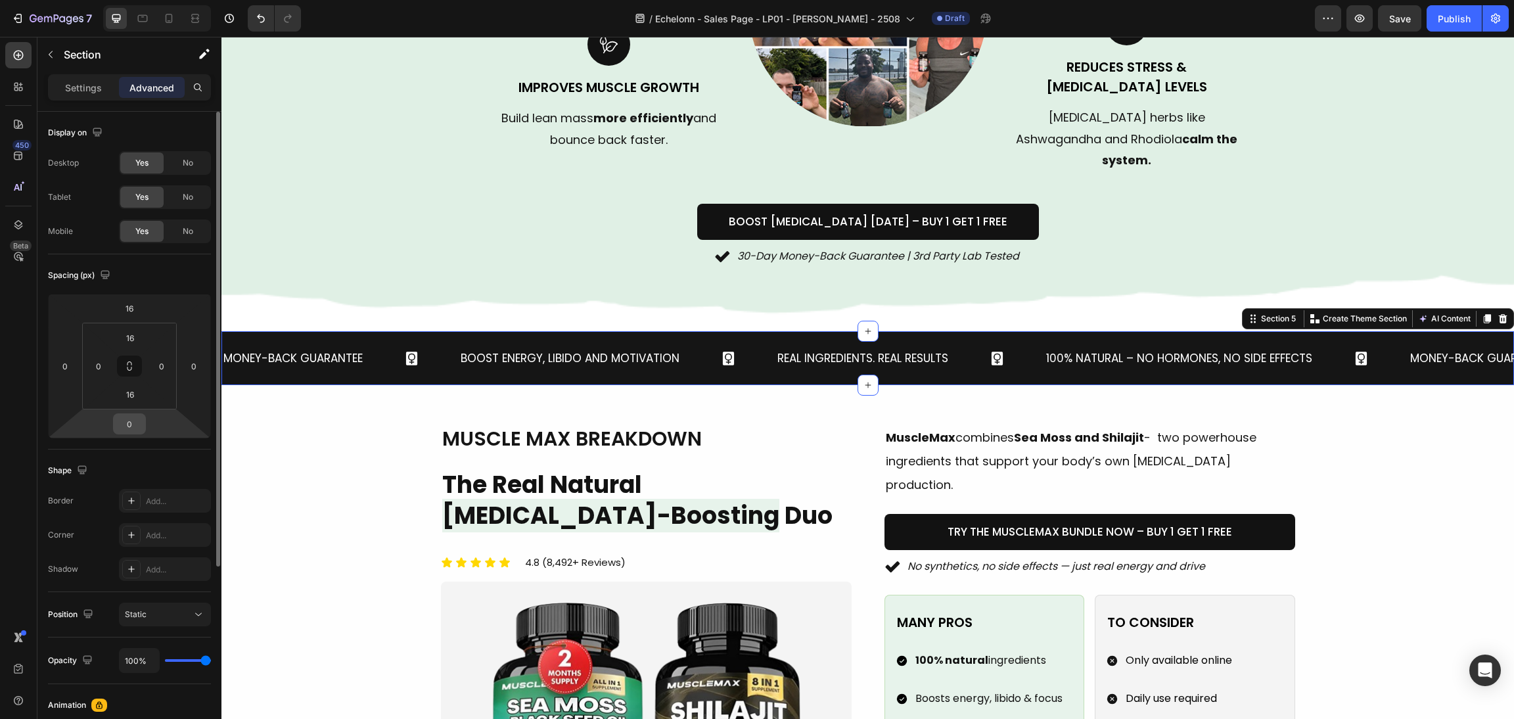
click at [133, 424] on input "0" at bounding box center [129, 424] width 26 height 20
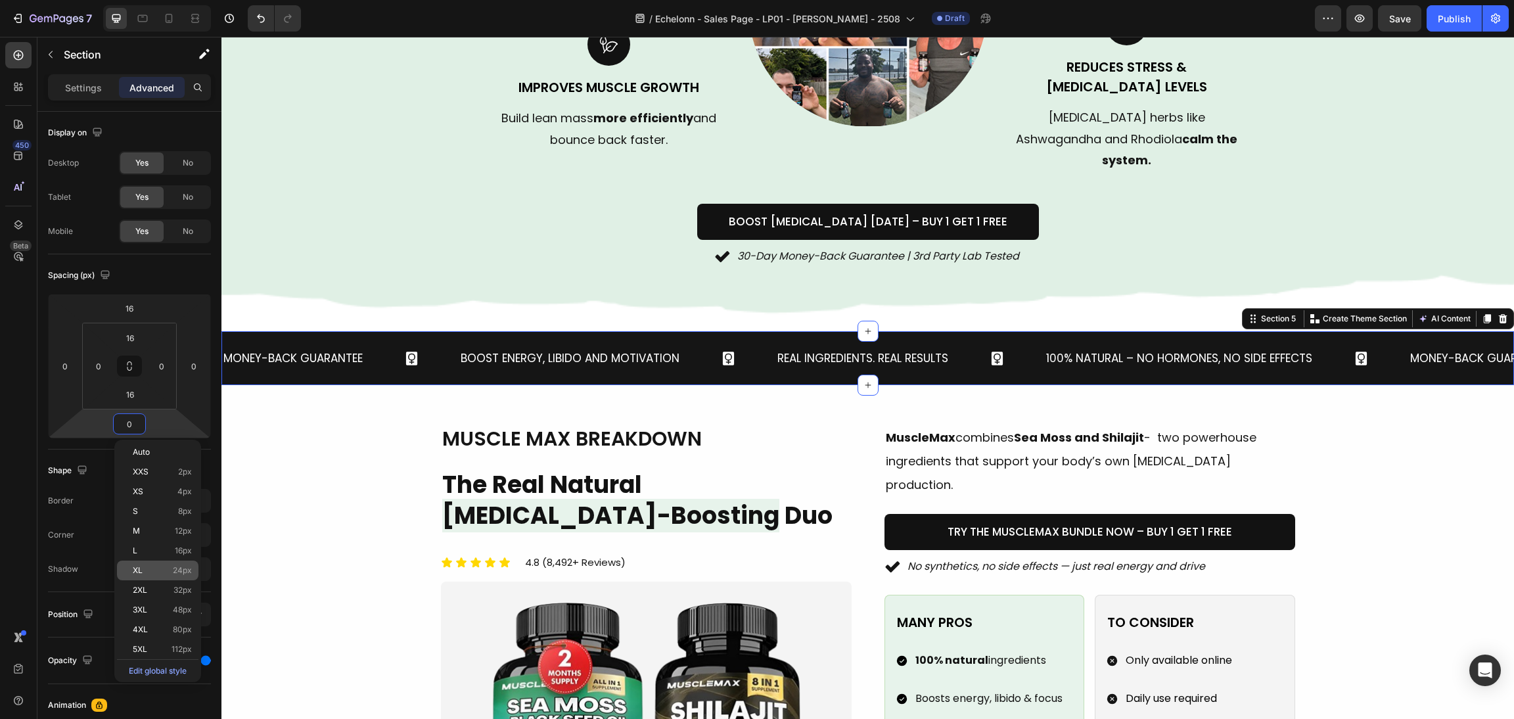
click at [156, 572] on p "XL 24px" at bounding box center [162, 570] width 59 height 9
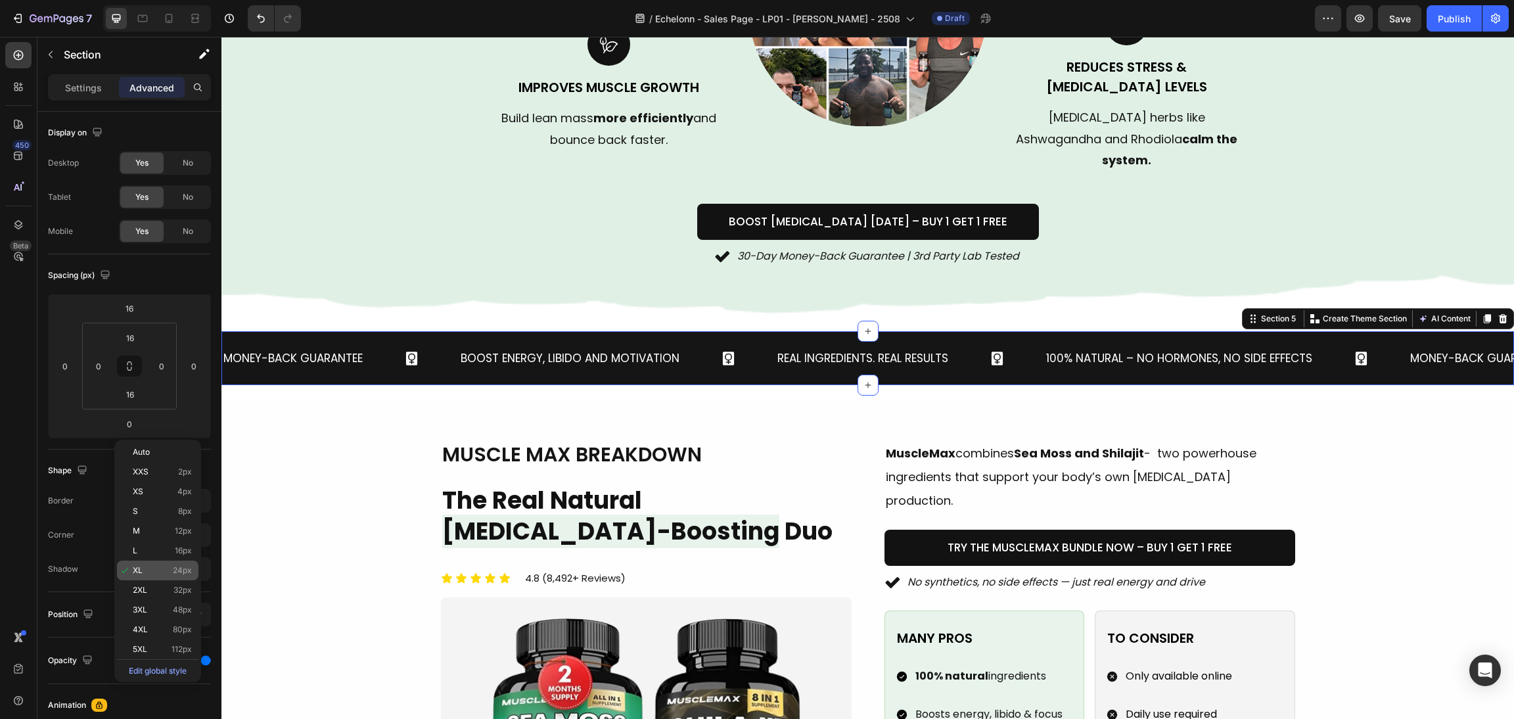
type input "24"
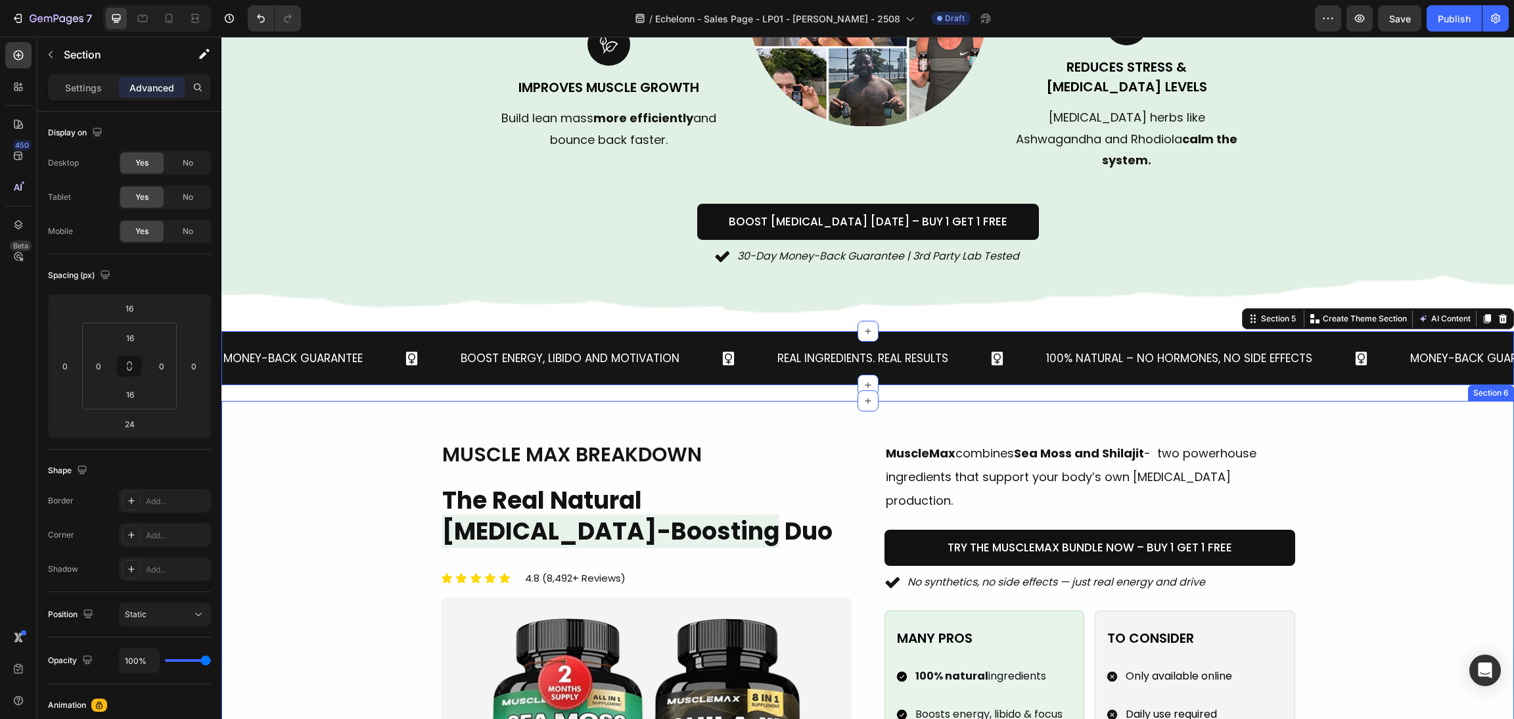
click at [442, 514] on span "[MEDICAL_DATA]-Boosting" at bounding box center [610, 531] width 337 height 34
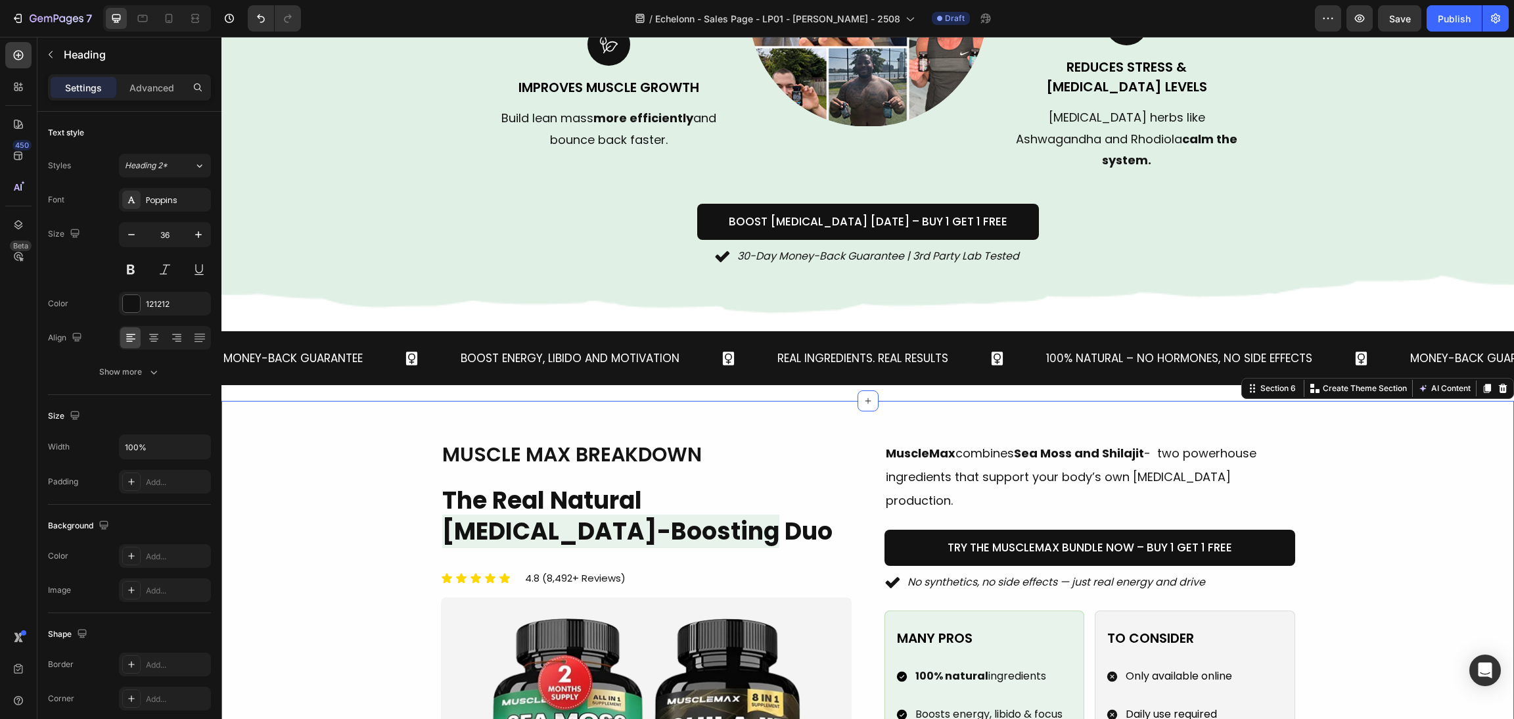
click at [1183, 401] on div "Image muscle max breakdown Heading The Real Natural [MEDICAL_DATA]-Boosting Duo…" at bounding box center [867, 686] width 1292 height 570
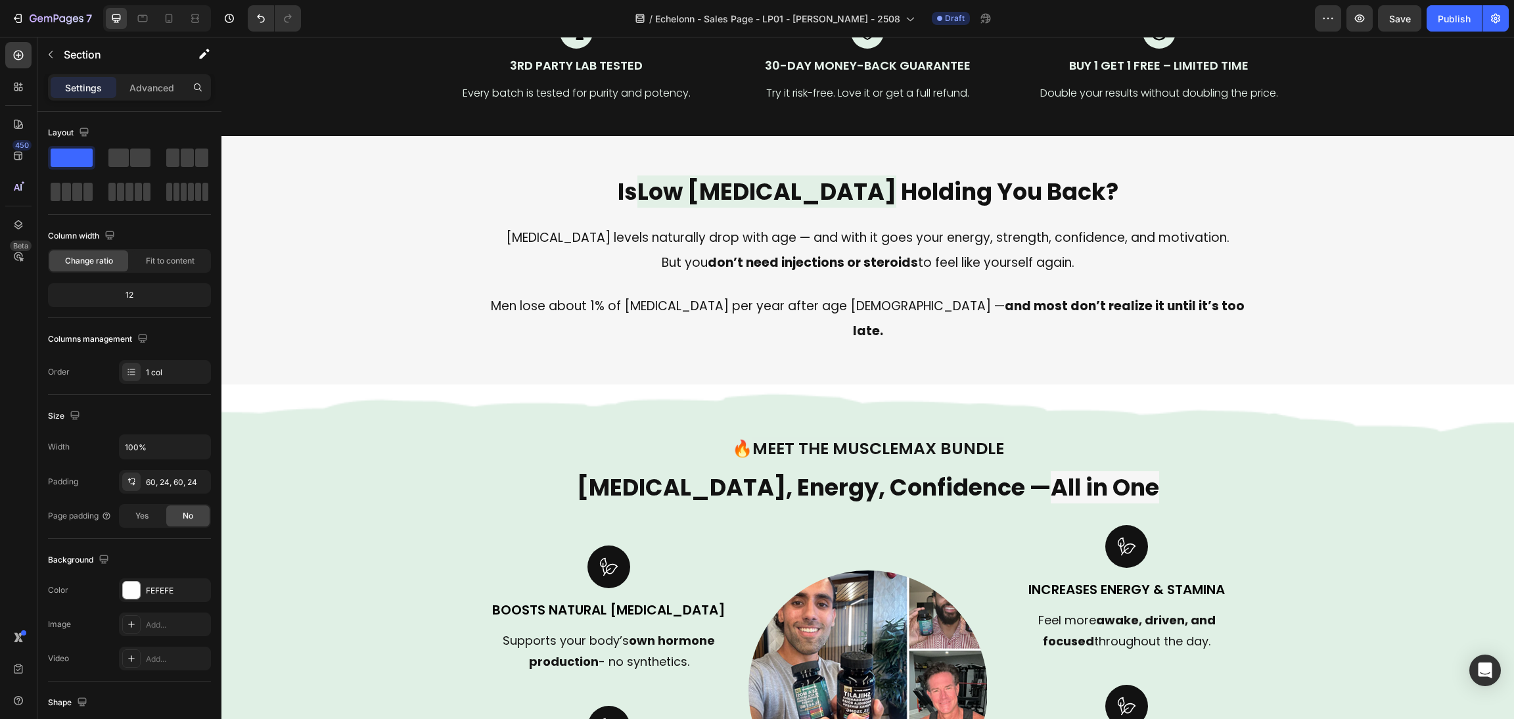
scroll to position [722, 0]
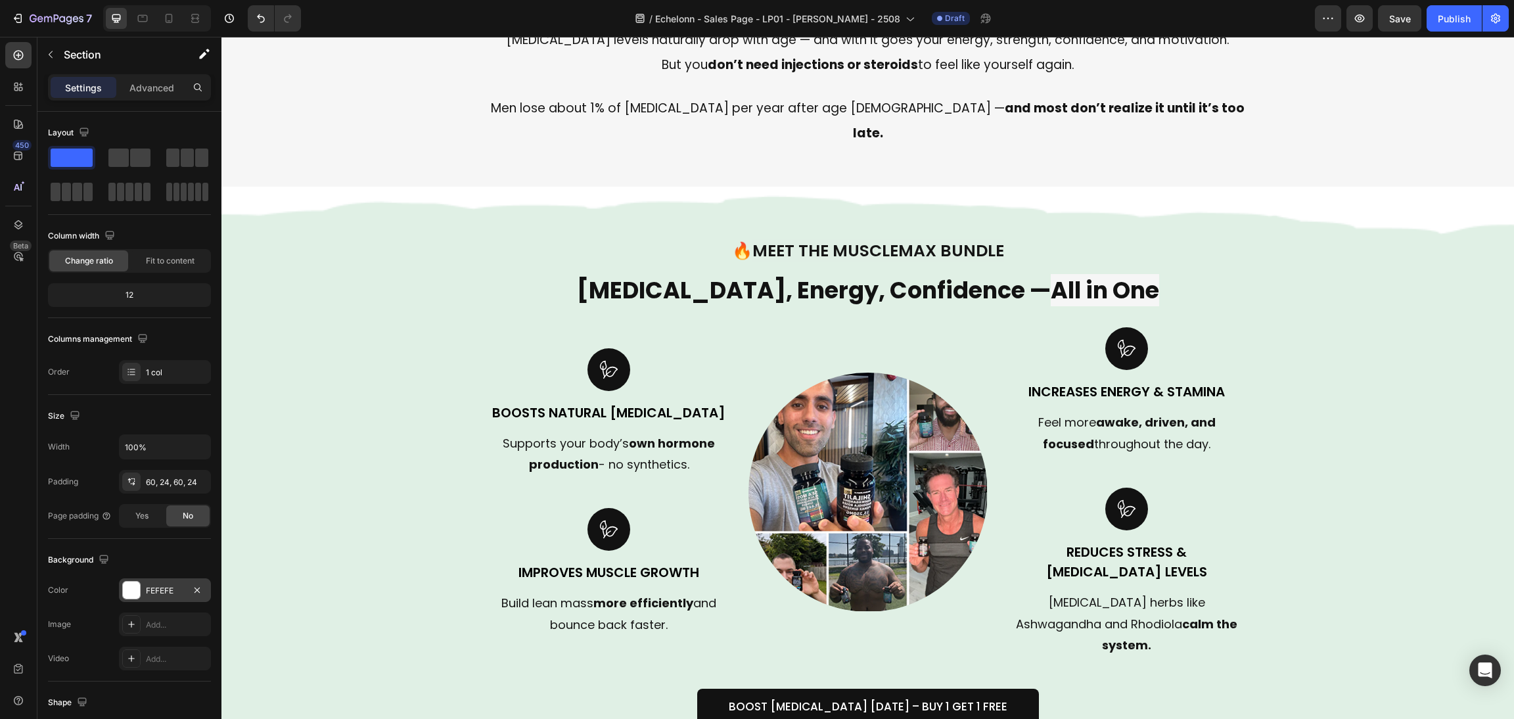
click at [120, 587] on div "FEFEFE" at bounding box center [165, 590] width 92 height 24
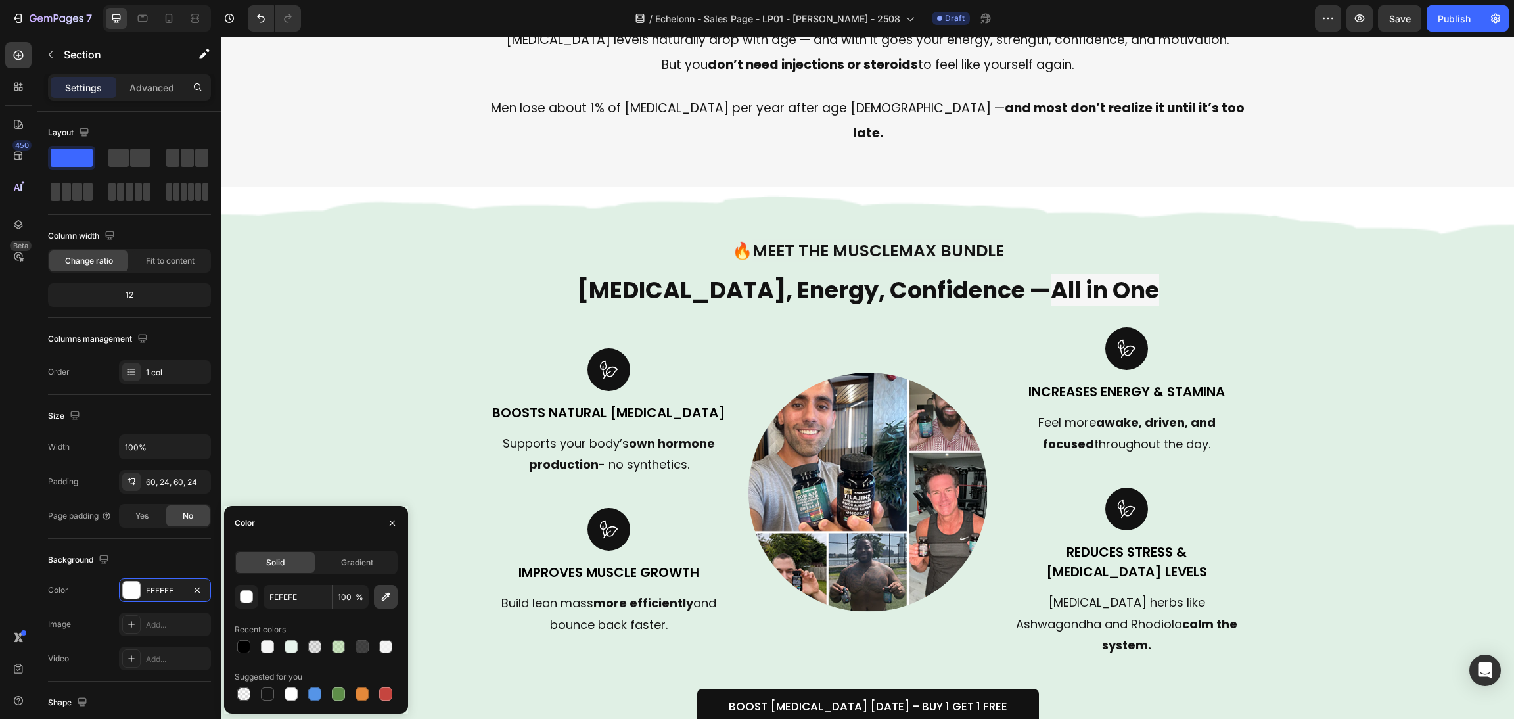
click at [383, 596] on icon "button" at bounding box center [385, 596] width 13 height 13
type input "F6F6F6"
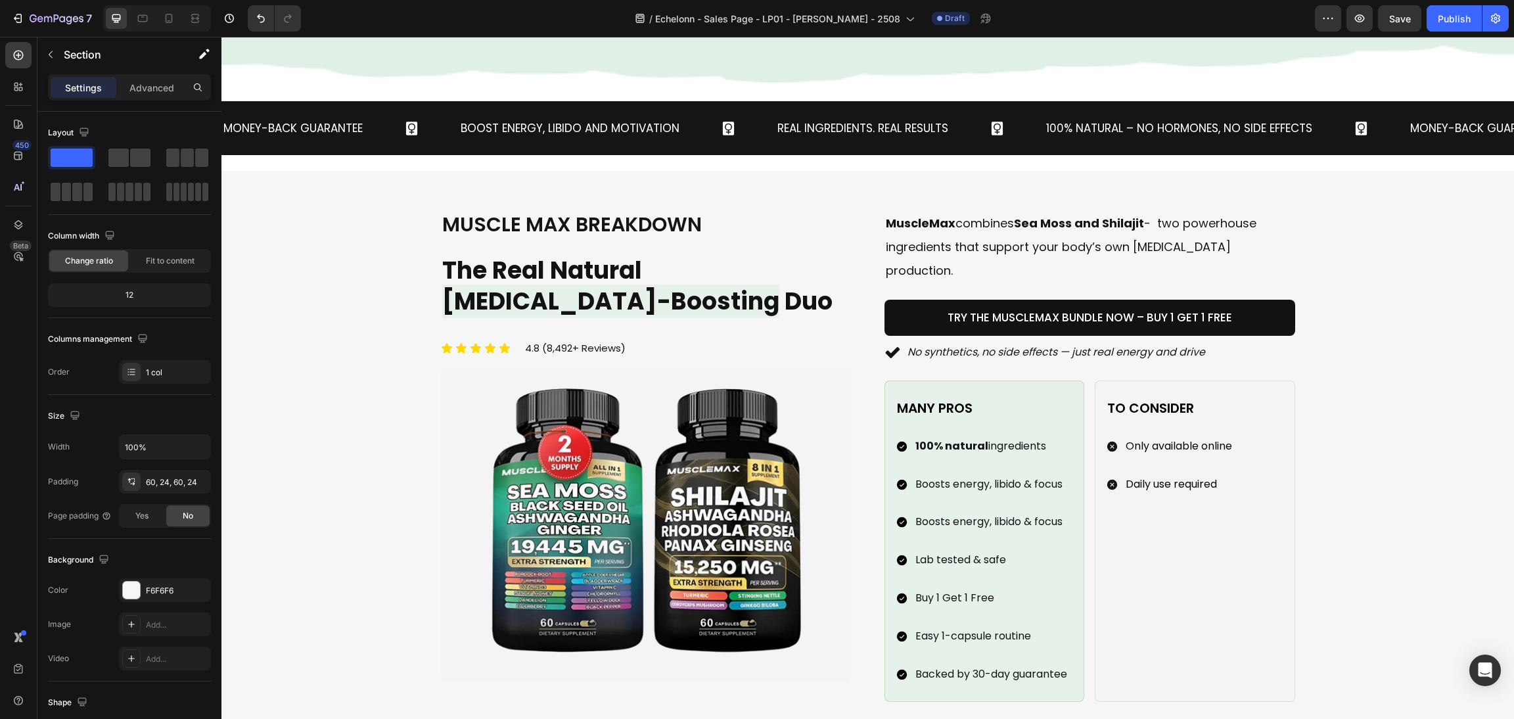
click at [1402, 541] on div "Image muscle max breakdown Heading The Real Natural [MEDICAL_DATA]-Boosting Duo…" at bounding box center [867, 455] width 1261 height 491
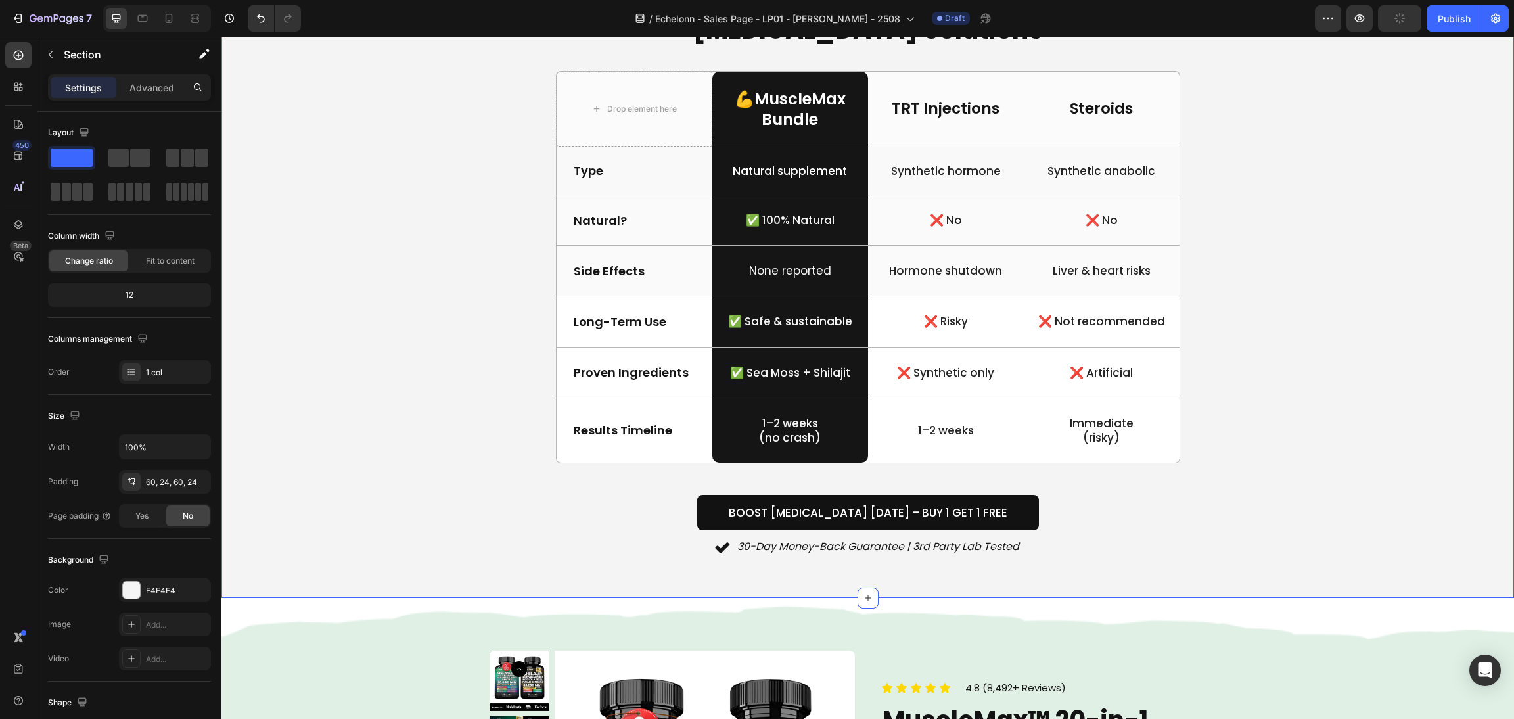
scroll to position [2397, 0]
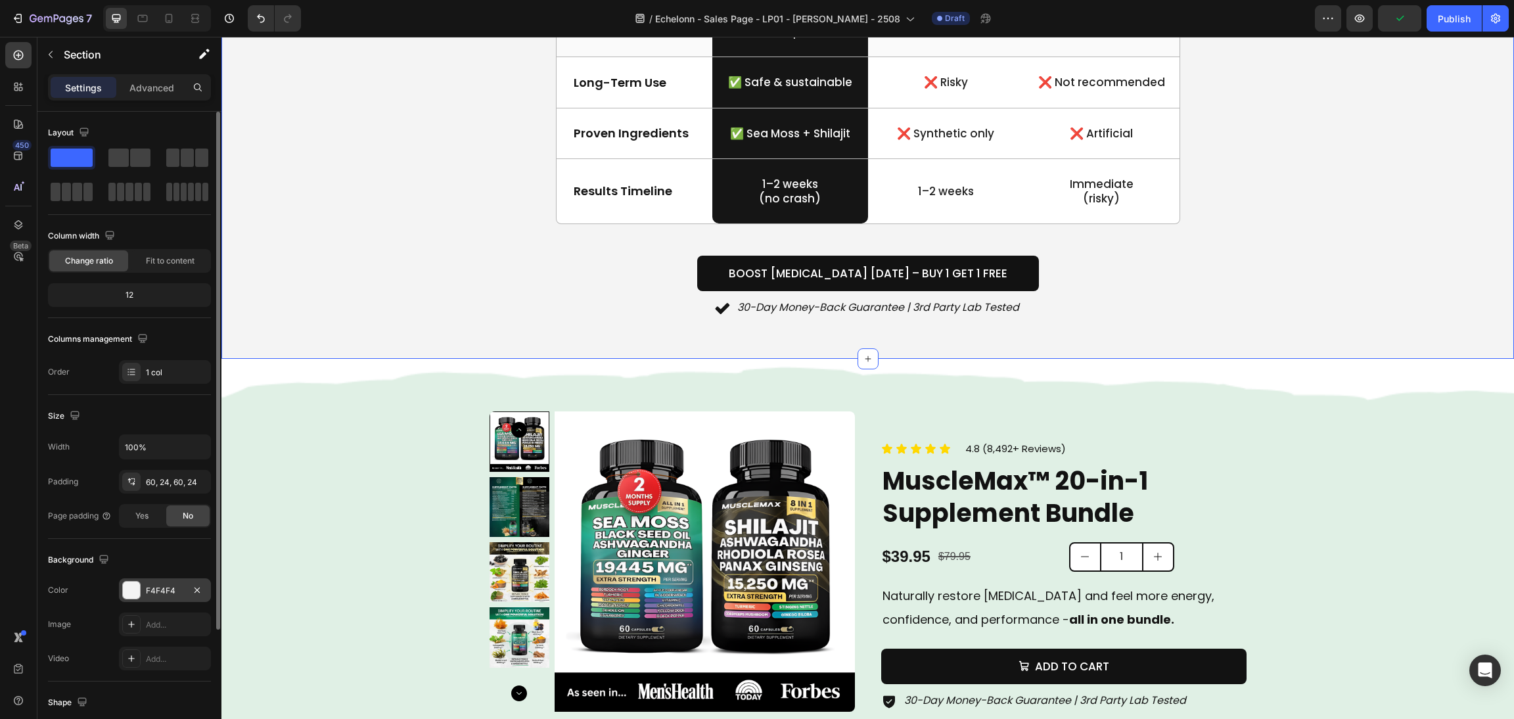
click at [135, 591] on div at bounding box center [131, 589] width 17 height 17
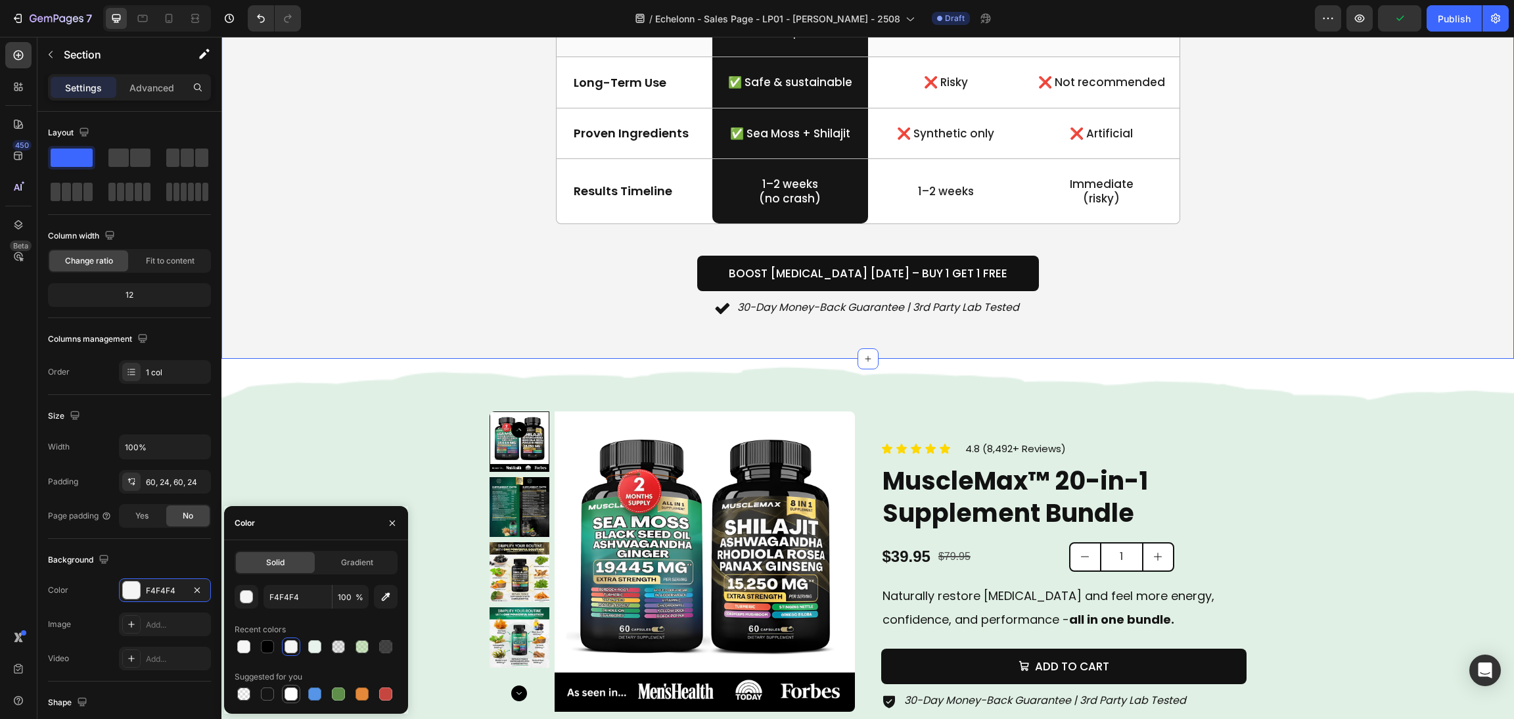
drag, startPoint x: 283, startPoint y: 690, endPoint x: 576, endPoint y: 568, distance: 316.9
click at [284, 690] on div at bounding box center [290, 693] width 13 height 13
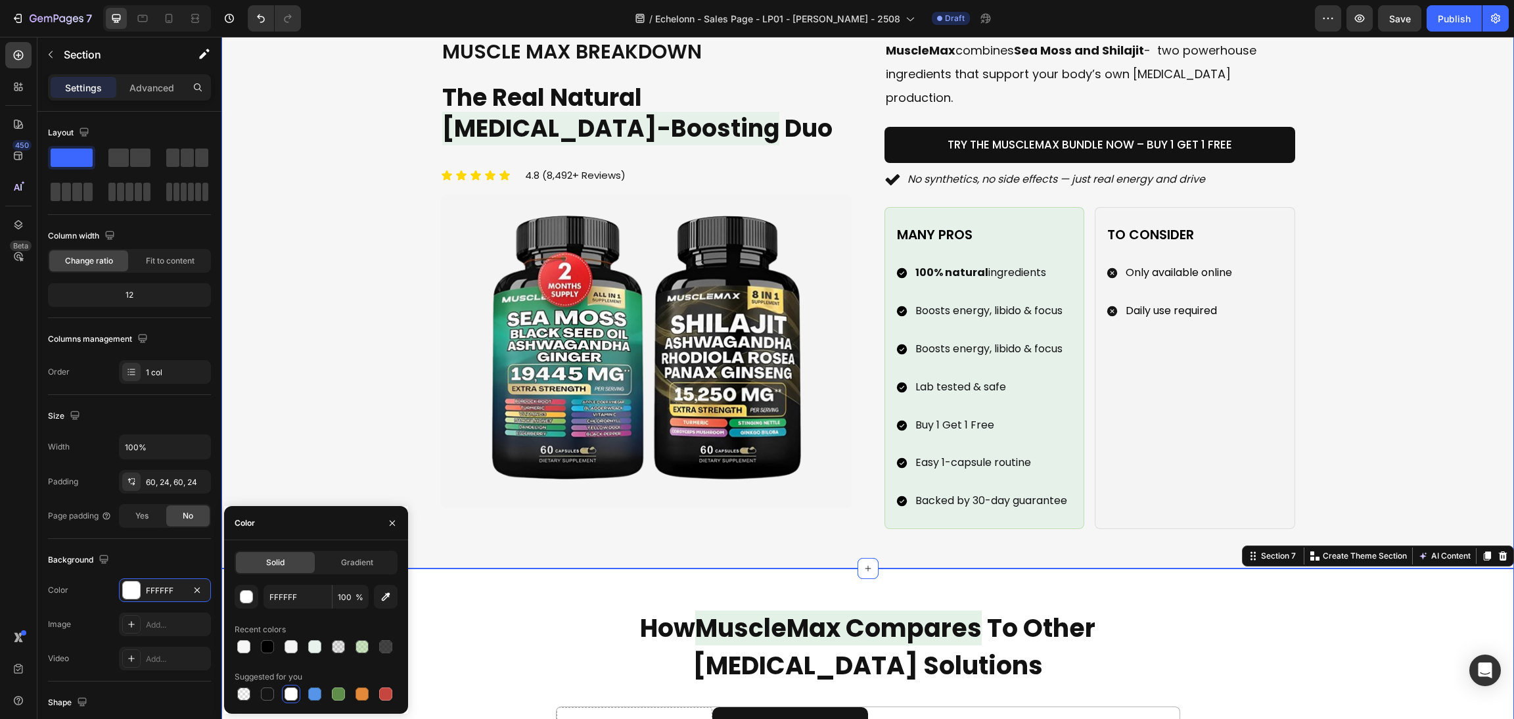
scroll to position [1510, 0]
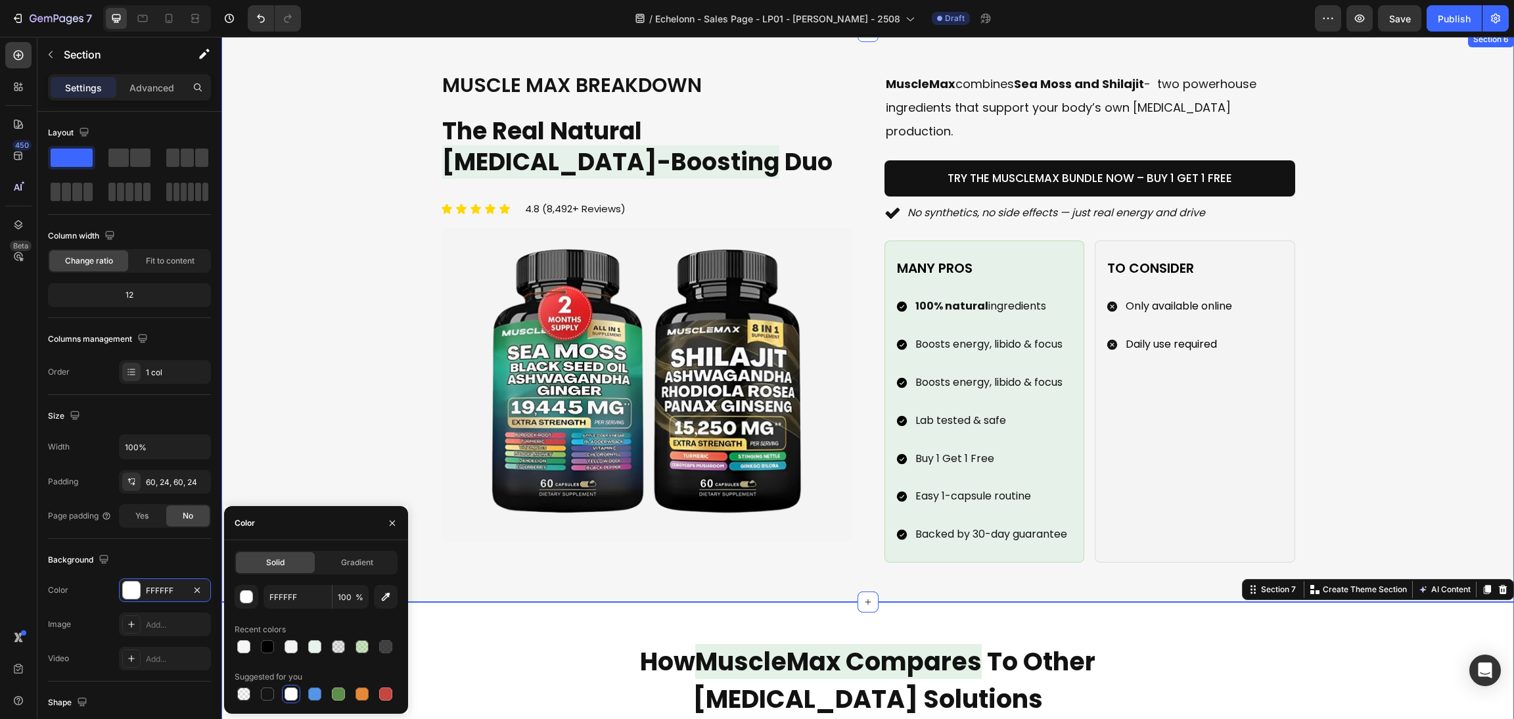
type input "F4F4F4"
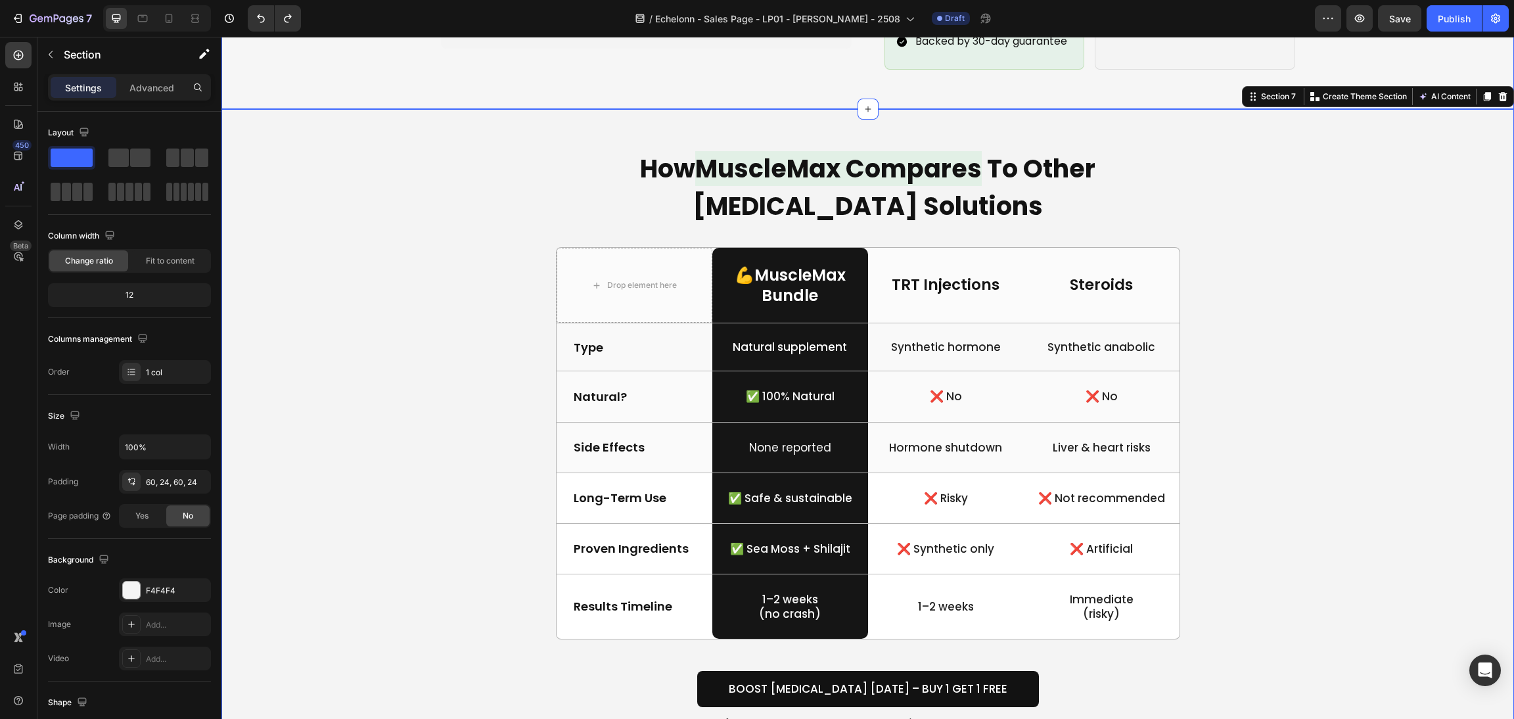
click at [1293, 455] on div "How MuscleMax Compares To Other Testosterone Solutions Heading Drop element her…" at bounding box center [867, 441] width 1261 height 586
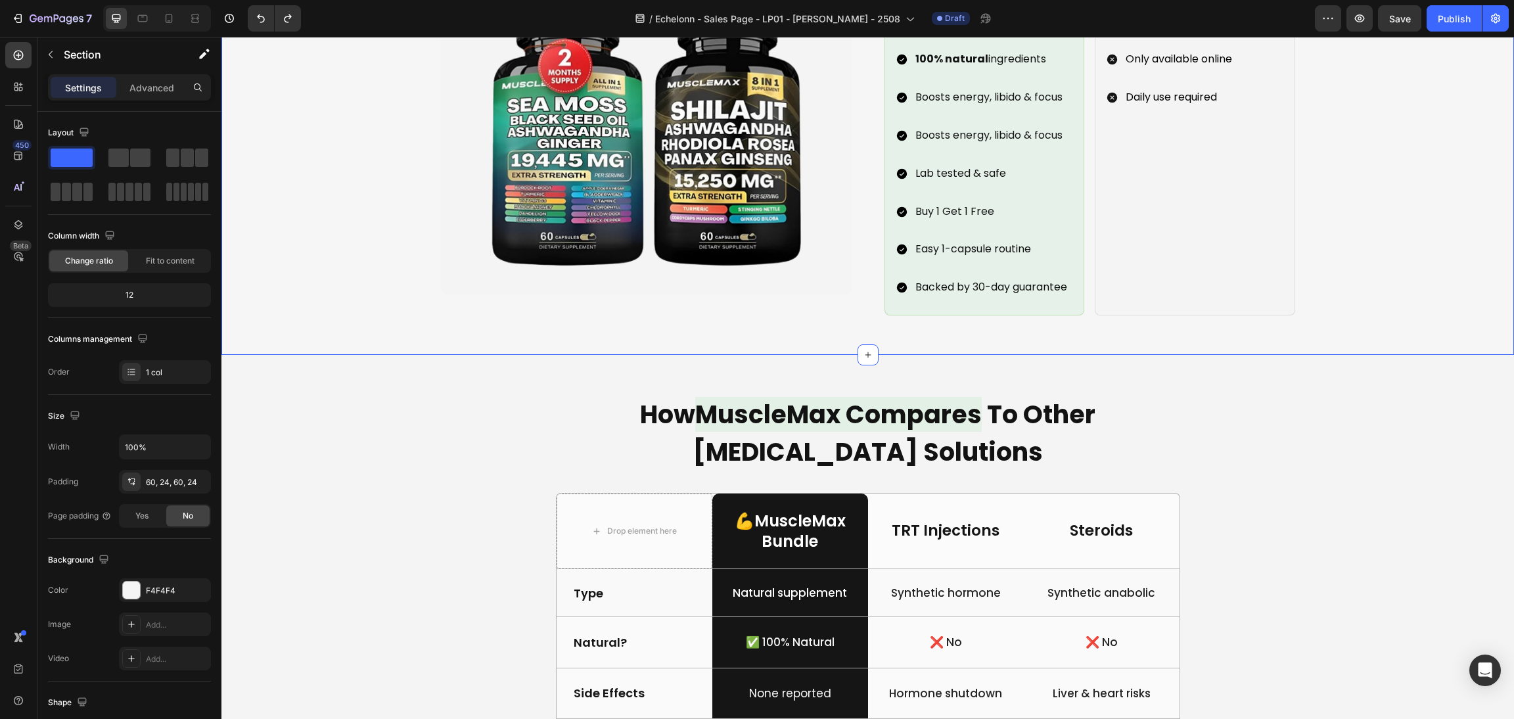
scroll to position [1806, 0]
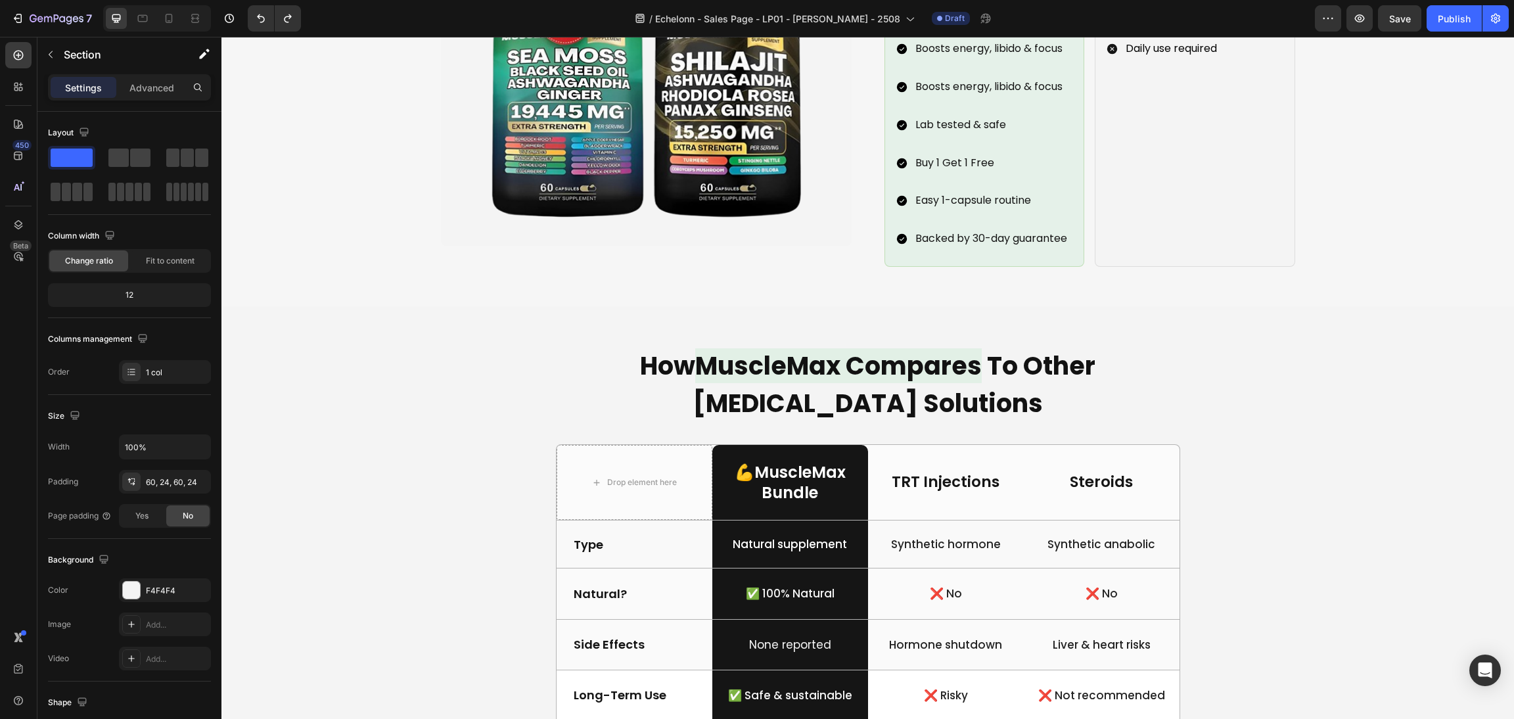
click at [1305, 445] on div "How MuscleMax Compares To Other Testosterone Solutions Heading Drop element her…" at bounding box center [867, 639] width 1261 height 586
click at [1271, 313] on div "How MuscleMax Compares To Other Testosterone Solutions Heading Drop element her…" at bounding box center [867, 638] width 1292 height 665
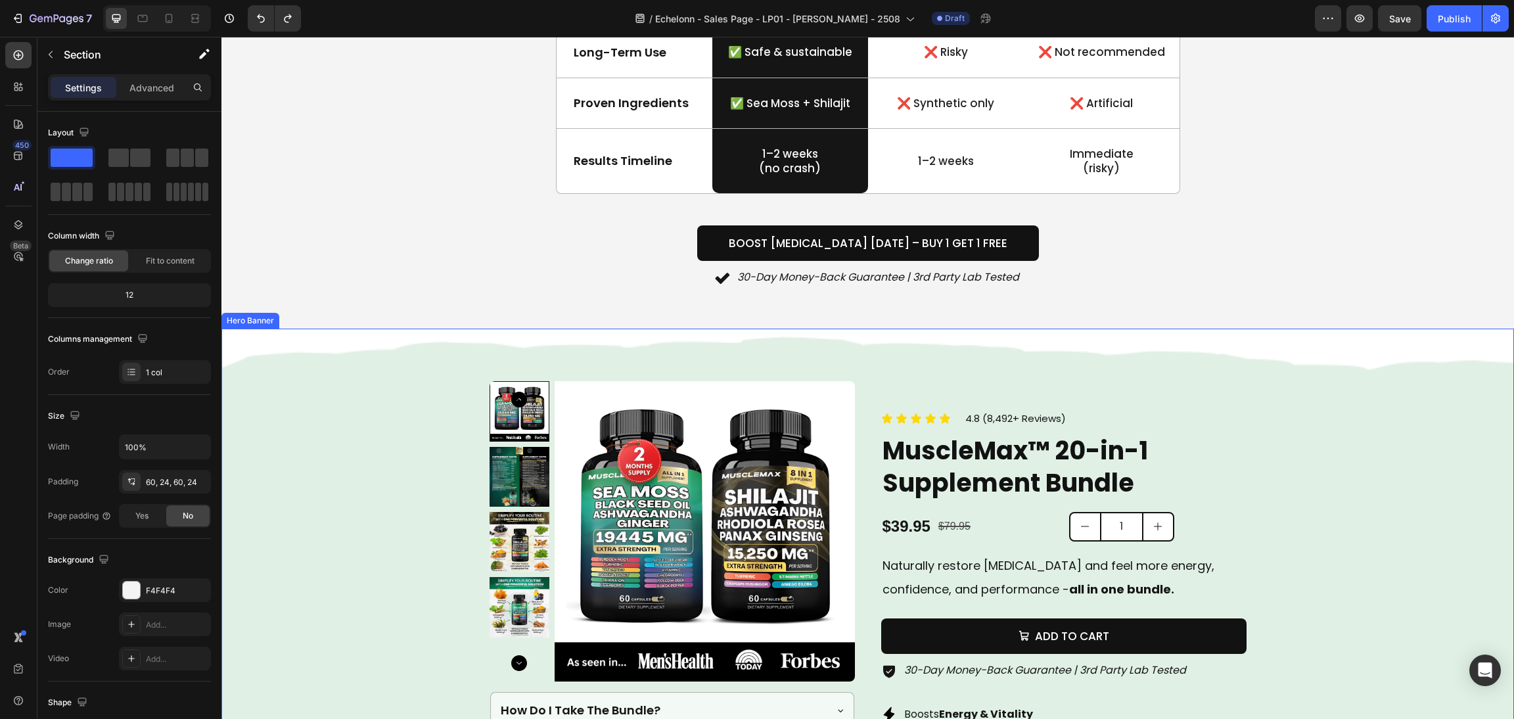
scroll to position [2496, 0]
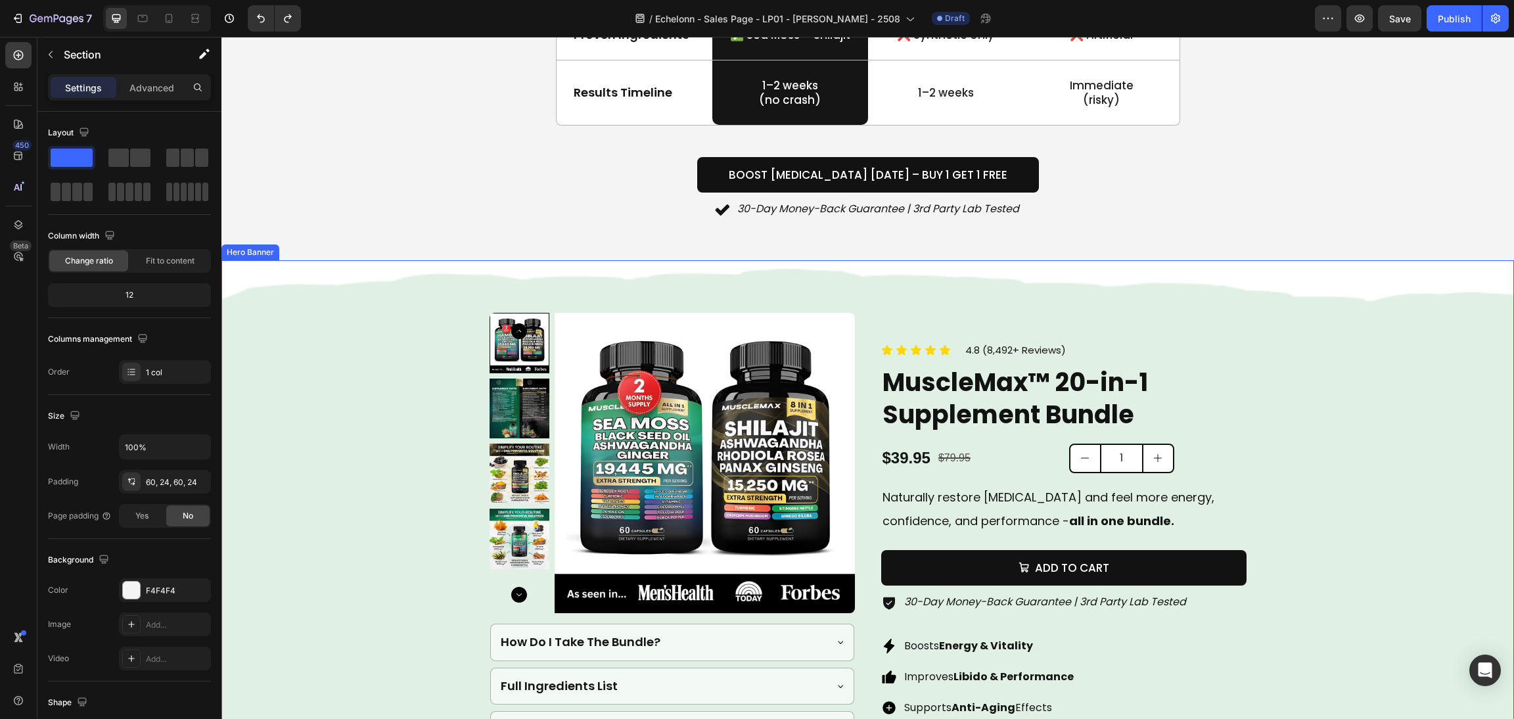
click at [1272, 319] on div "Background Image" at bounding box center [867, 530] width 1292 height 540
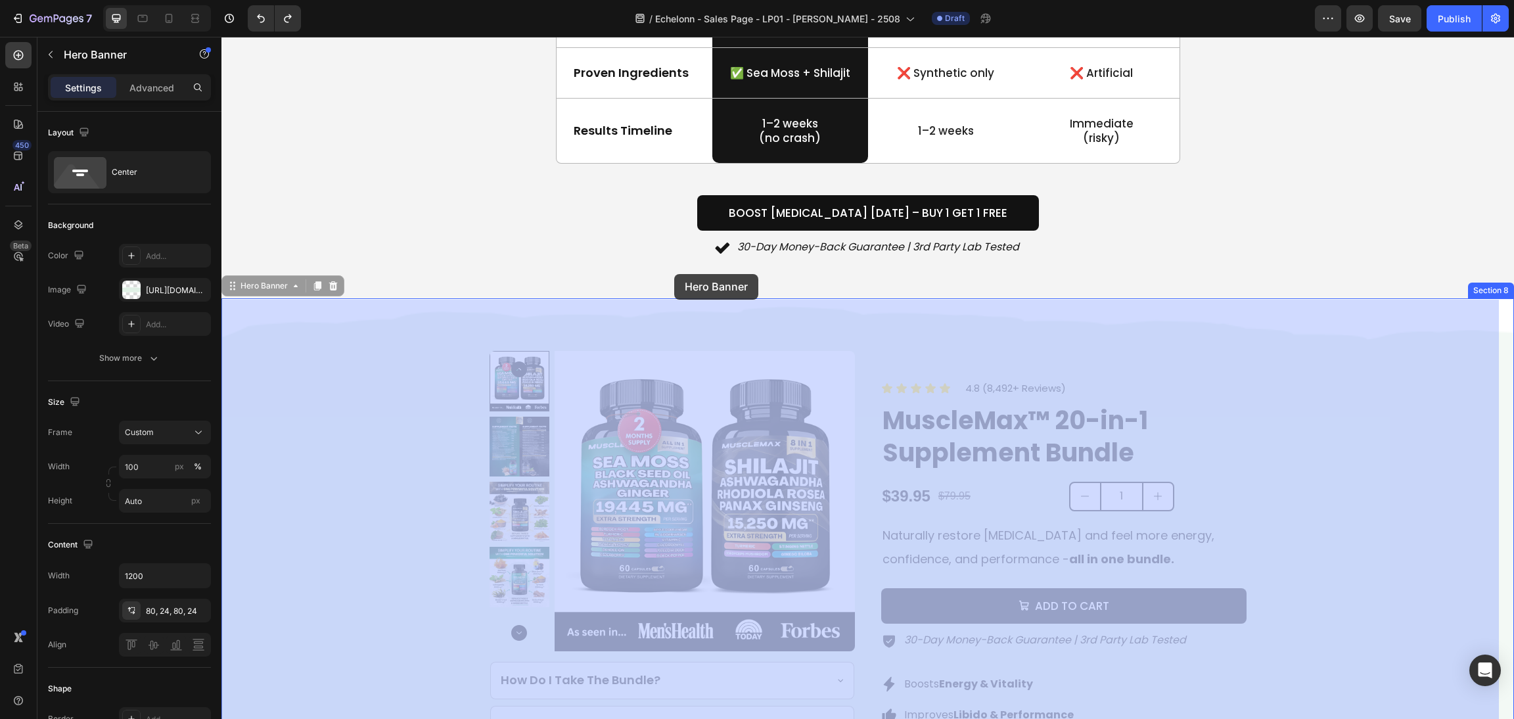
drag, startPoint x: 229, startPoint y: 256, endPoint x: 674, endPoint y: 274, distance: 445.1
click at [674, 274] on div "Header How MuscleMax Compares To Other Testosterone Solutions Heading Drop elem…" at bounding box center [867, 79] width 1292 height 5000
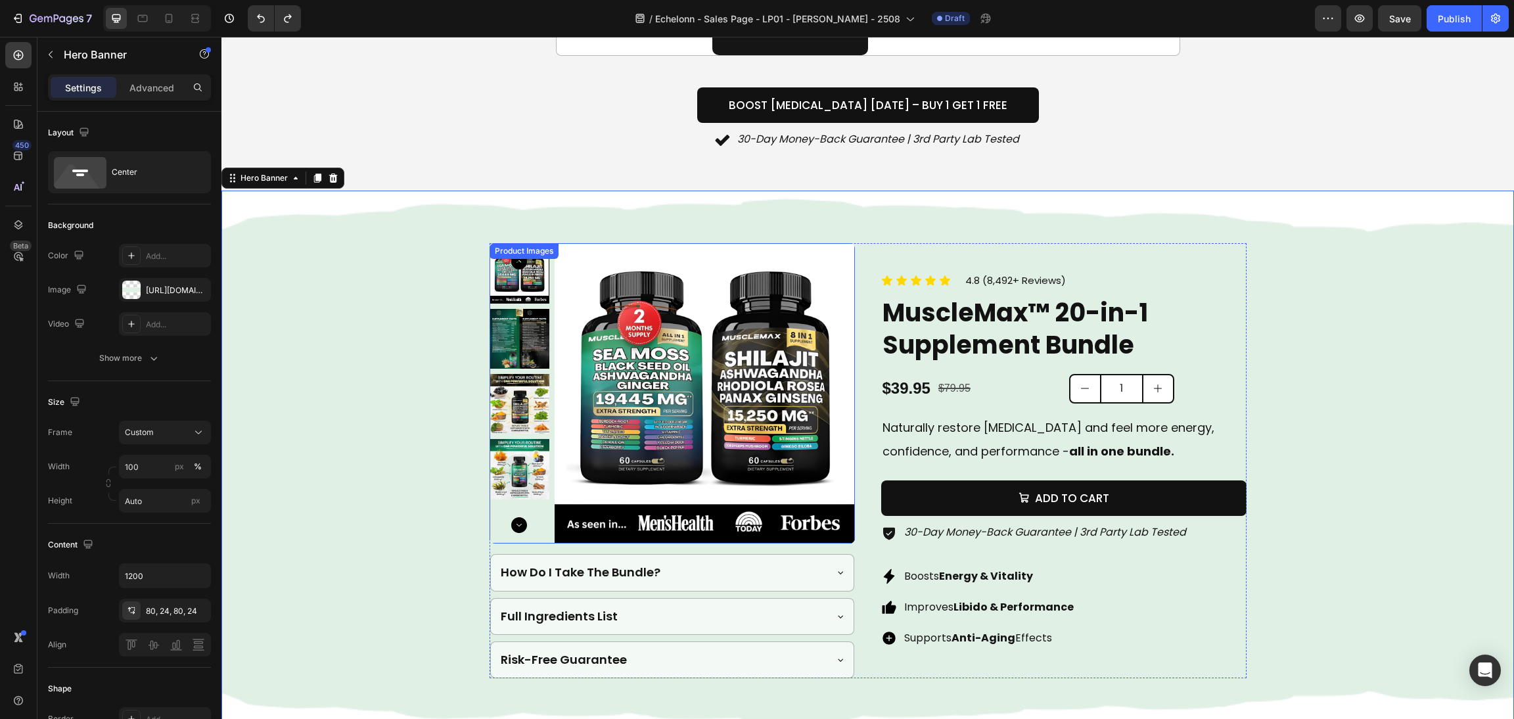
scroll to position [2594, 0]
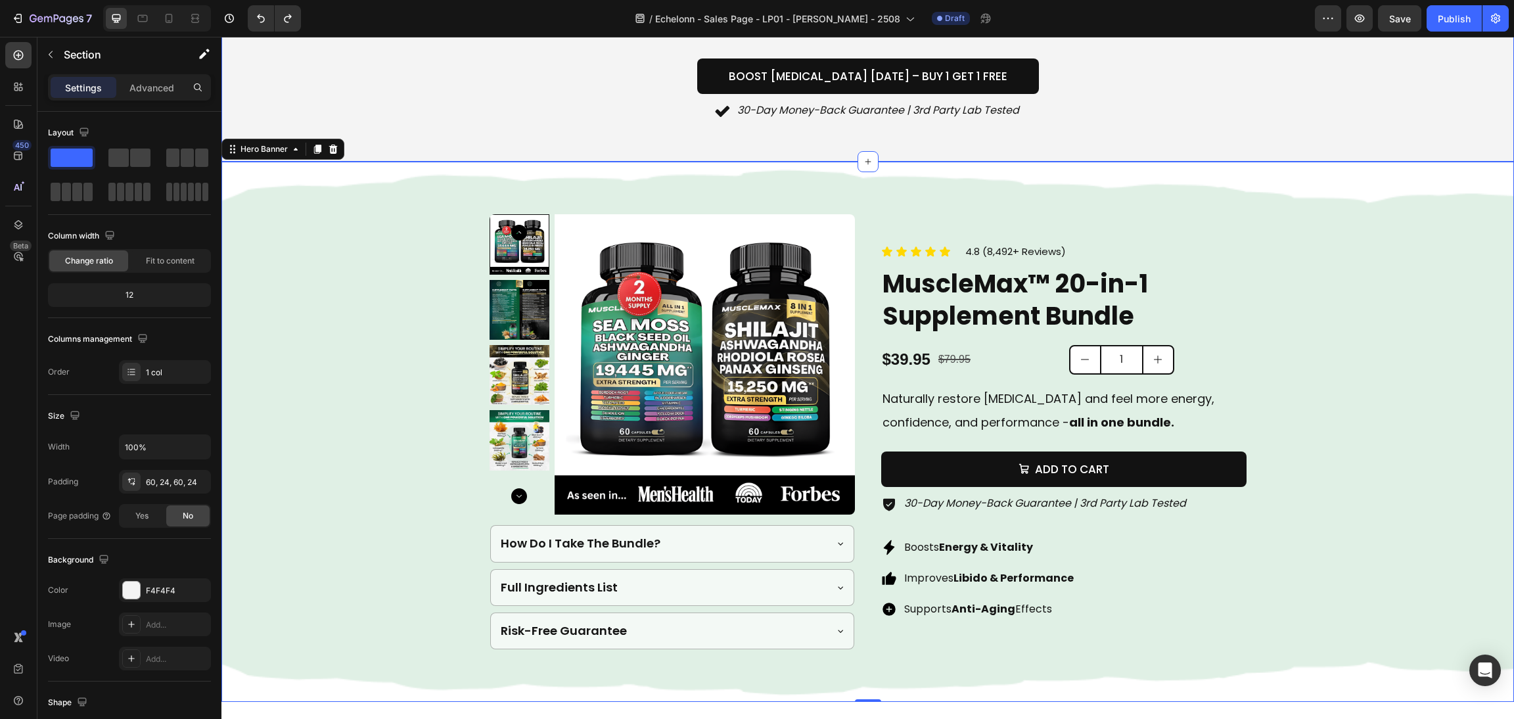
click at [543, 167] on div "Product Images How Do I Take The Bundle? Full Ingredients List Risk-Free Guaran…" at bounding box center [868, 432] width 788 height 540
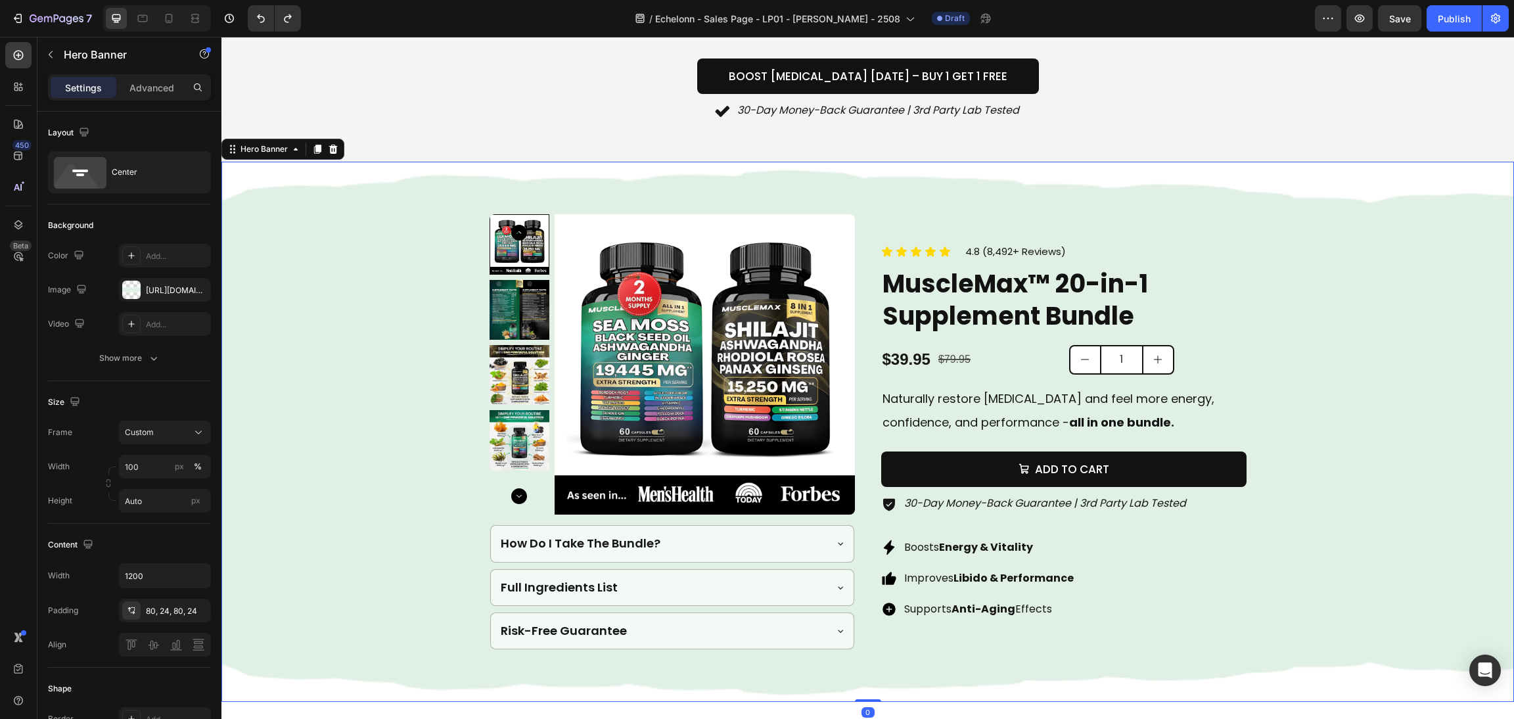
drag, startPoint x: 543, startPoint y: 167, endPoint x: 826, endPoint y: 329, distance: 326.9
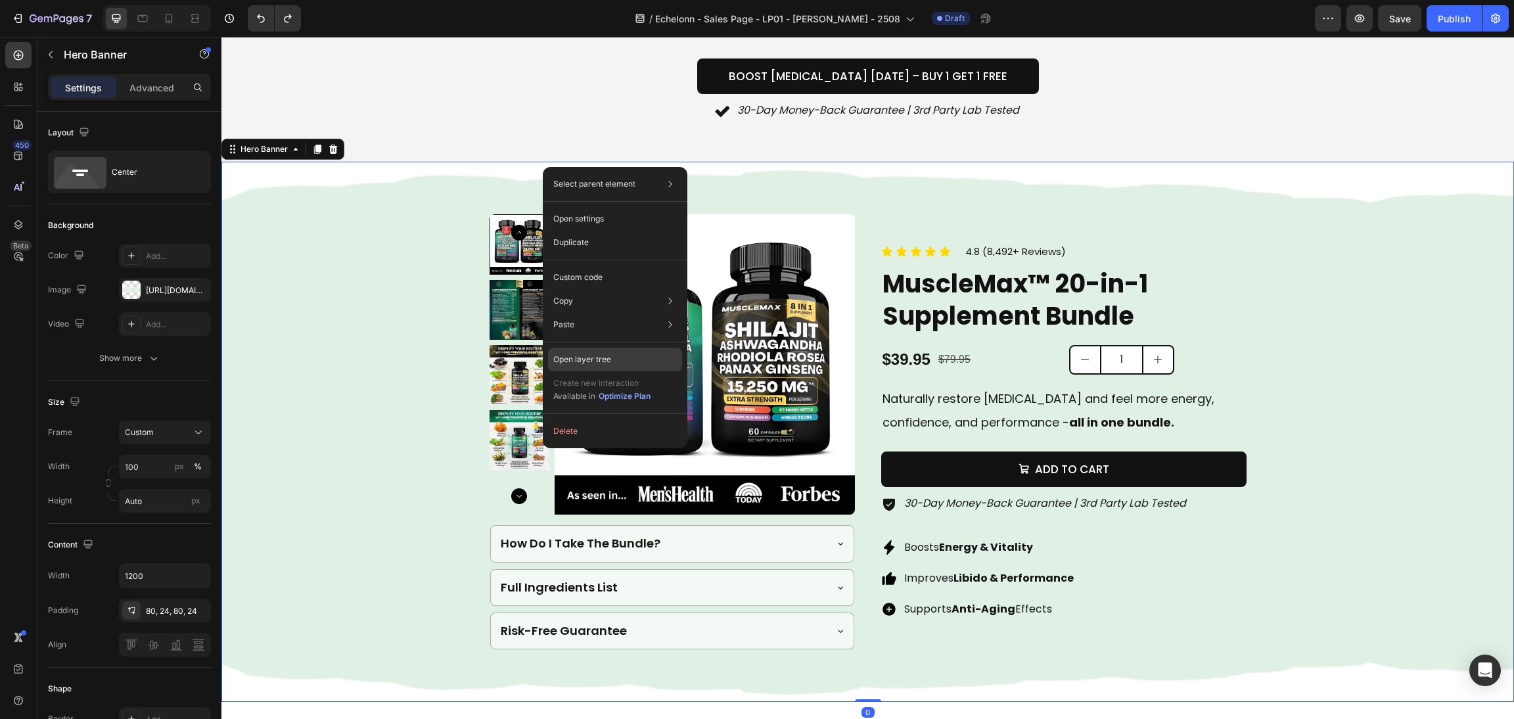
click at [602, 351] on div "Open layer tree" at bounding box center [615, 360] width 134 height 24
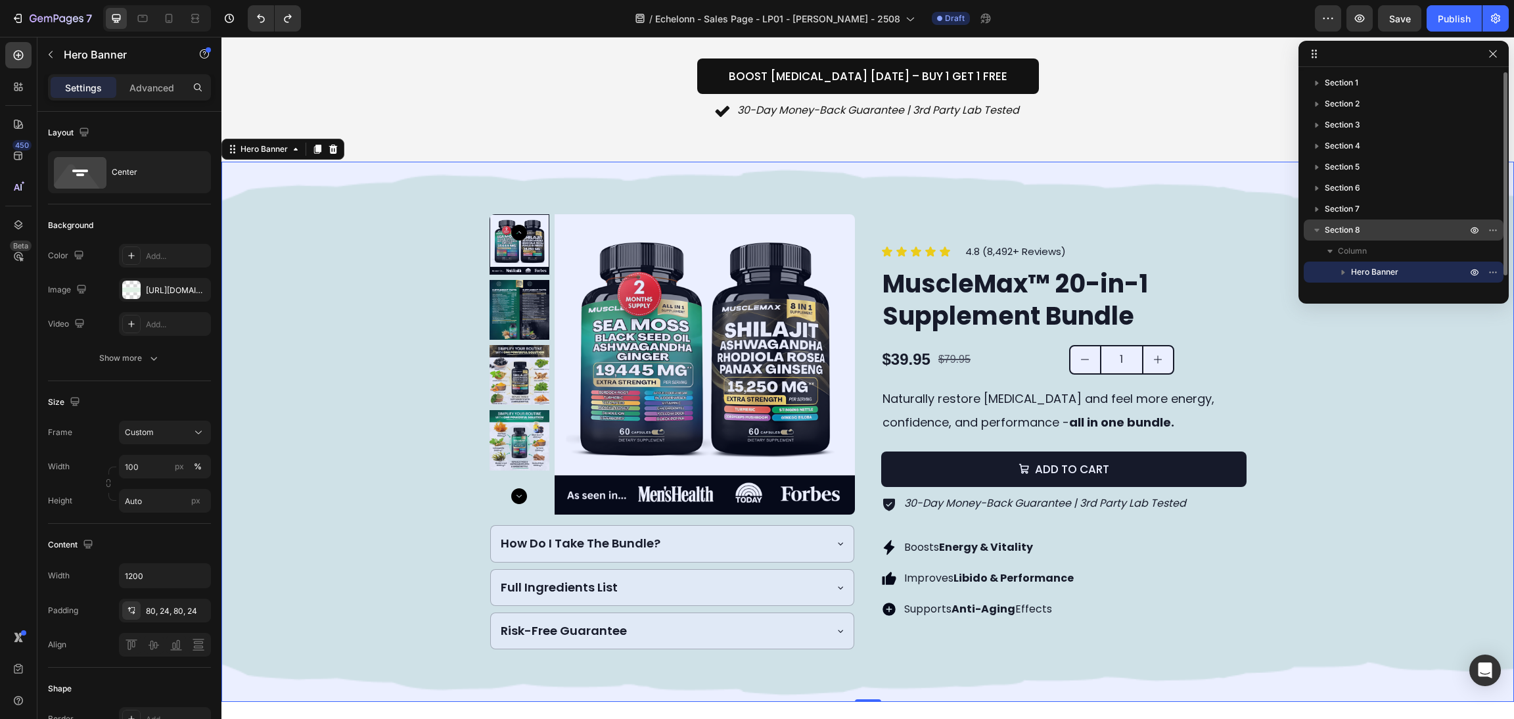
click at [1351, 231] on span "Section 8" at bounding box center [1341, 229] width 35 height 13
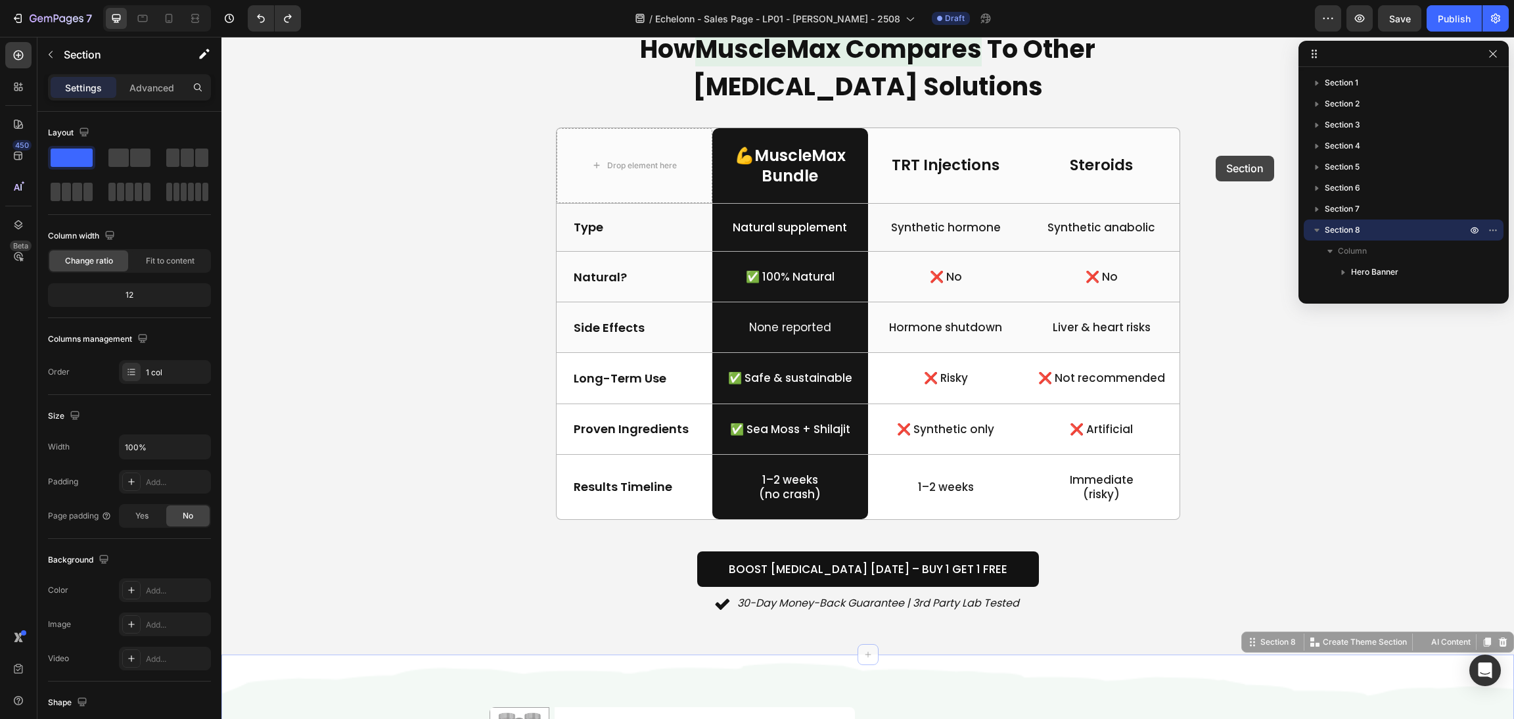
scroll to position [1806, 0]
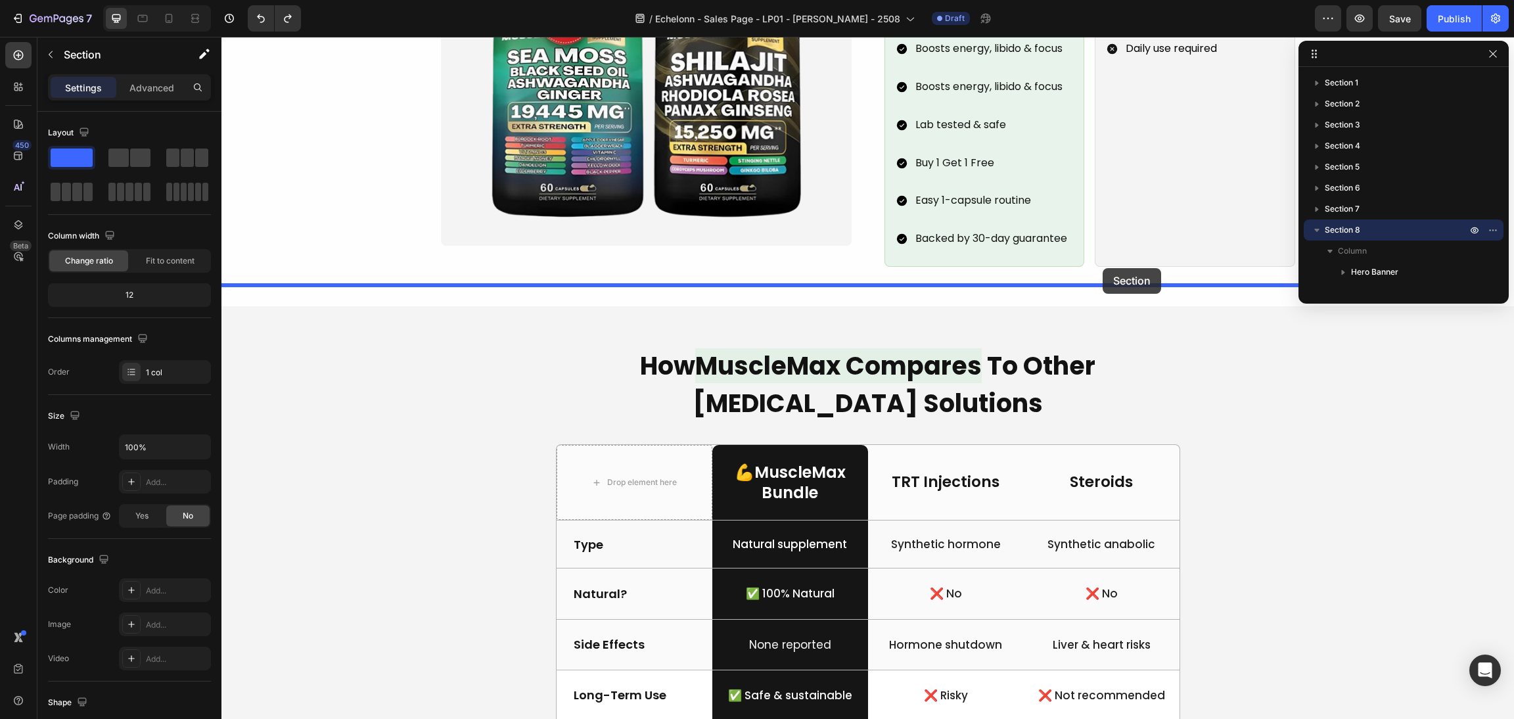
drag, startPoint x: 1232, startPoint y: 644, endPoint x: 1102, endPoint y: 268, distance: 398.3
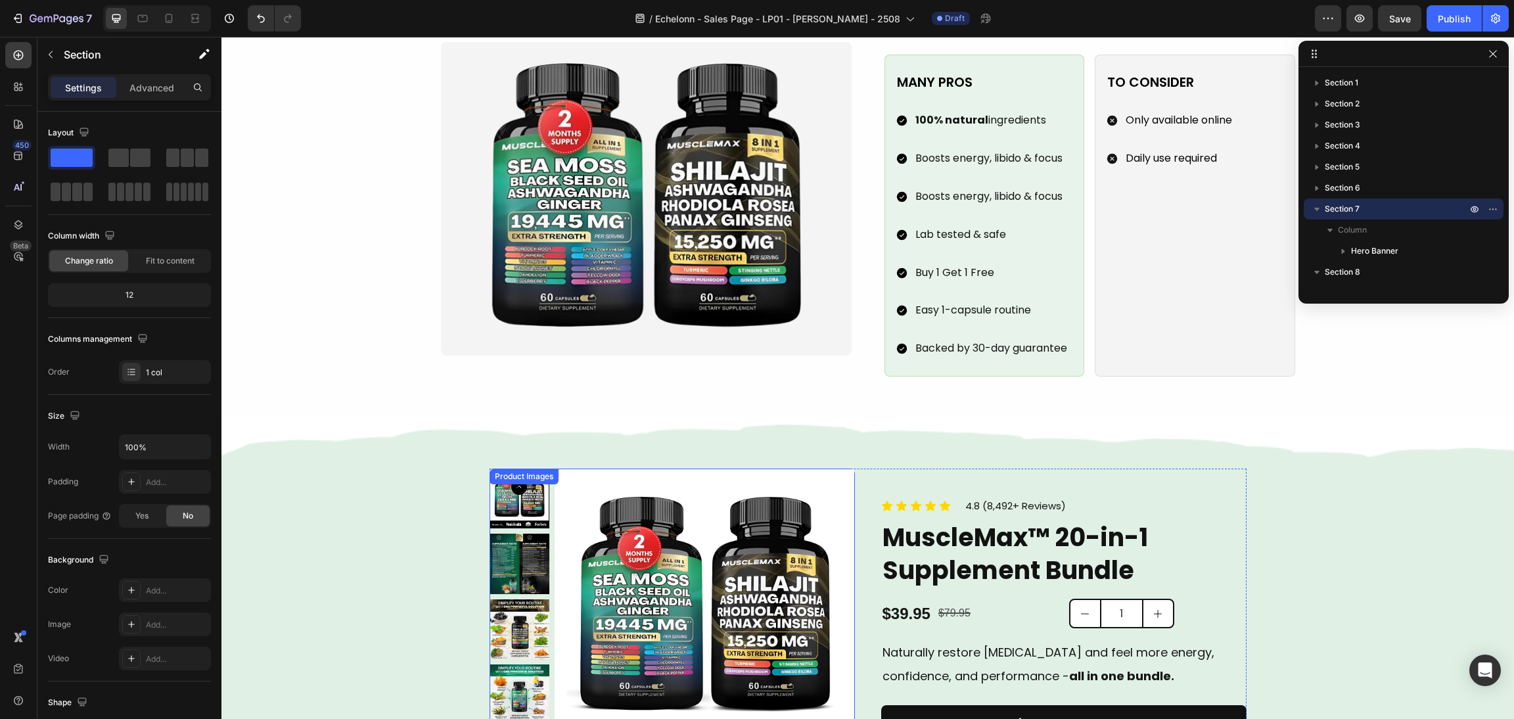
scroll to position [1510, 0]
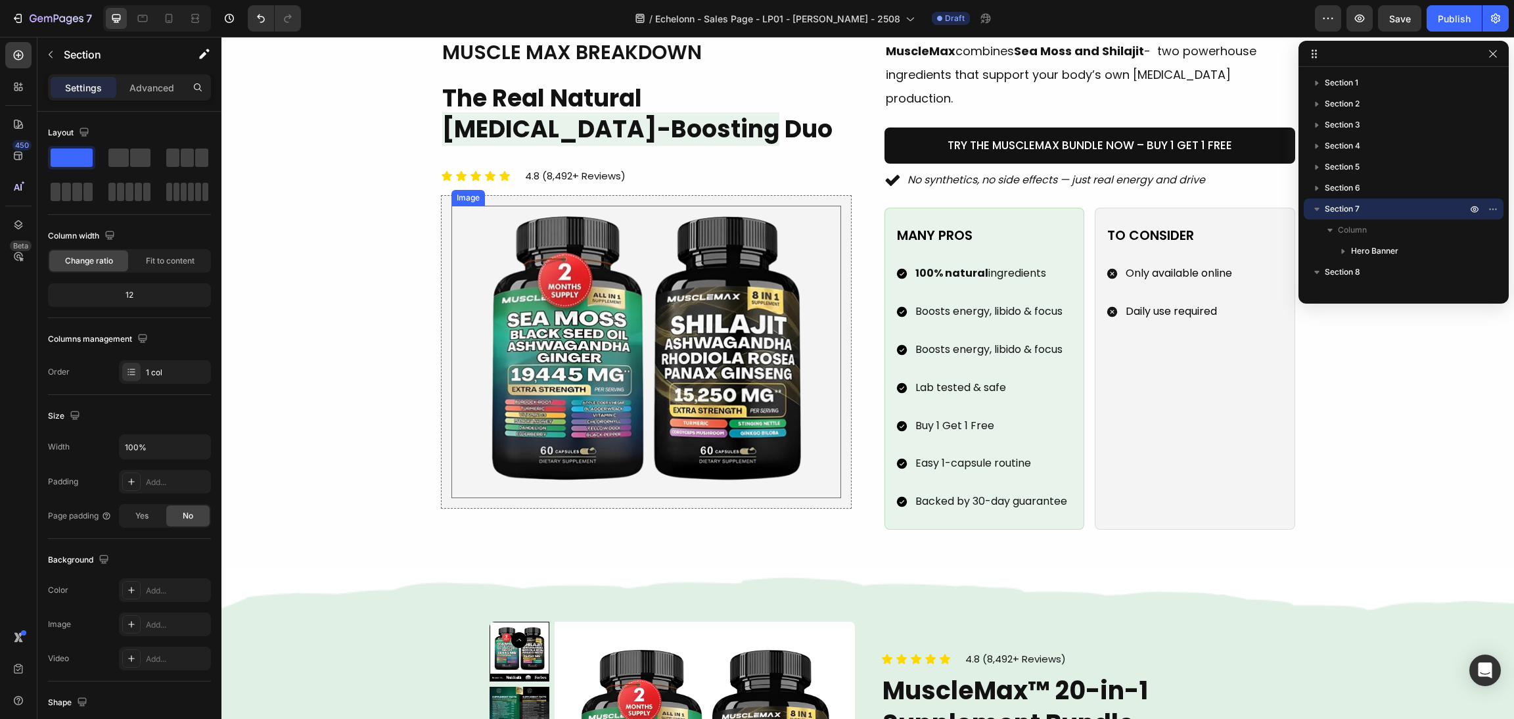
click at [666, 341] on img at bounding box center [646, 352] width 390 height 292
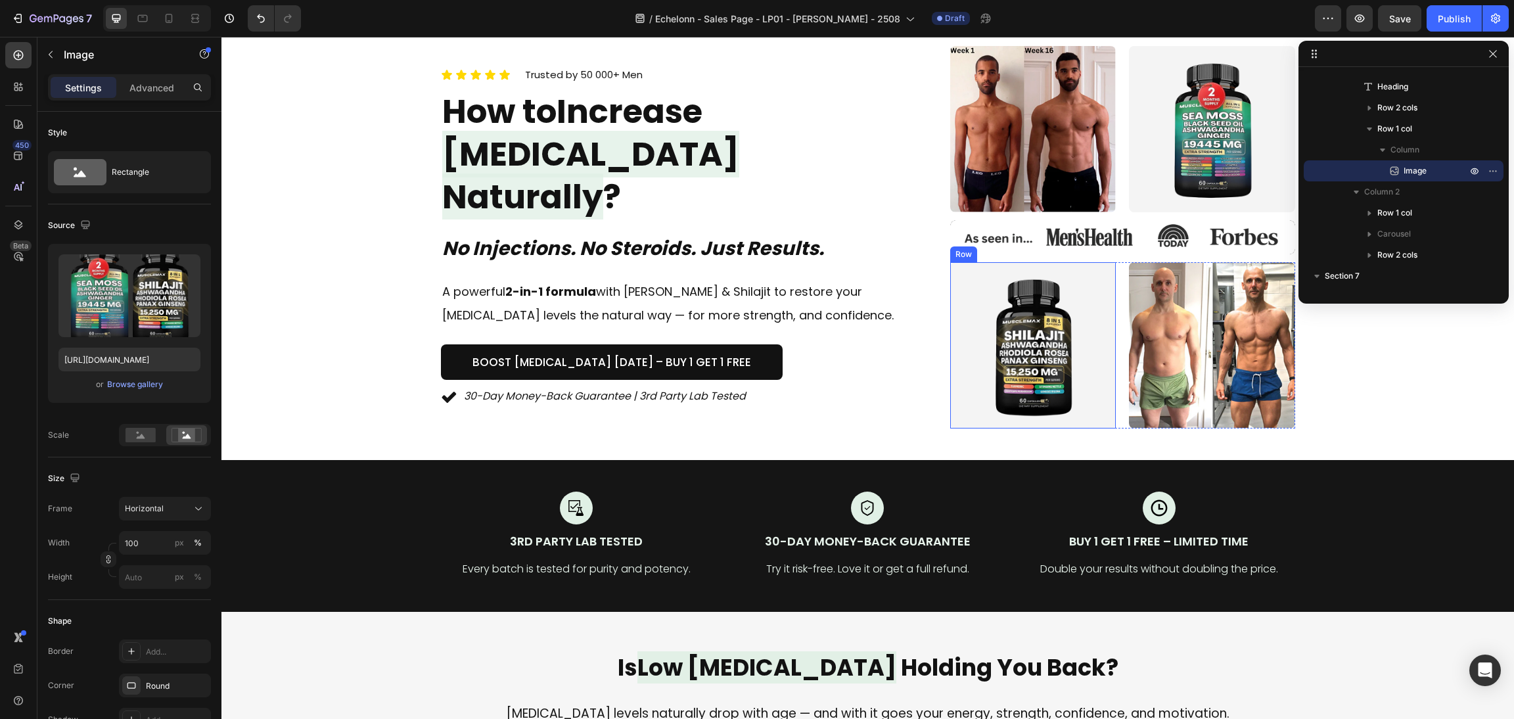
scroll to position [0, 0]
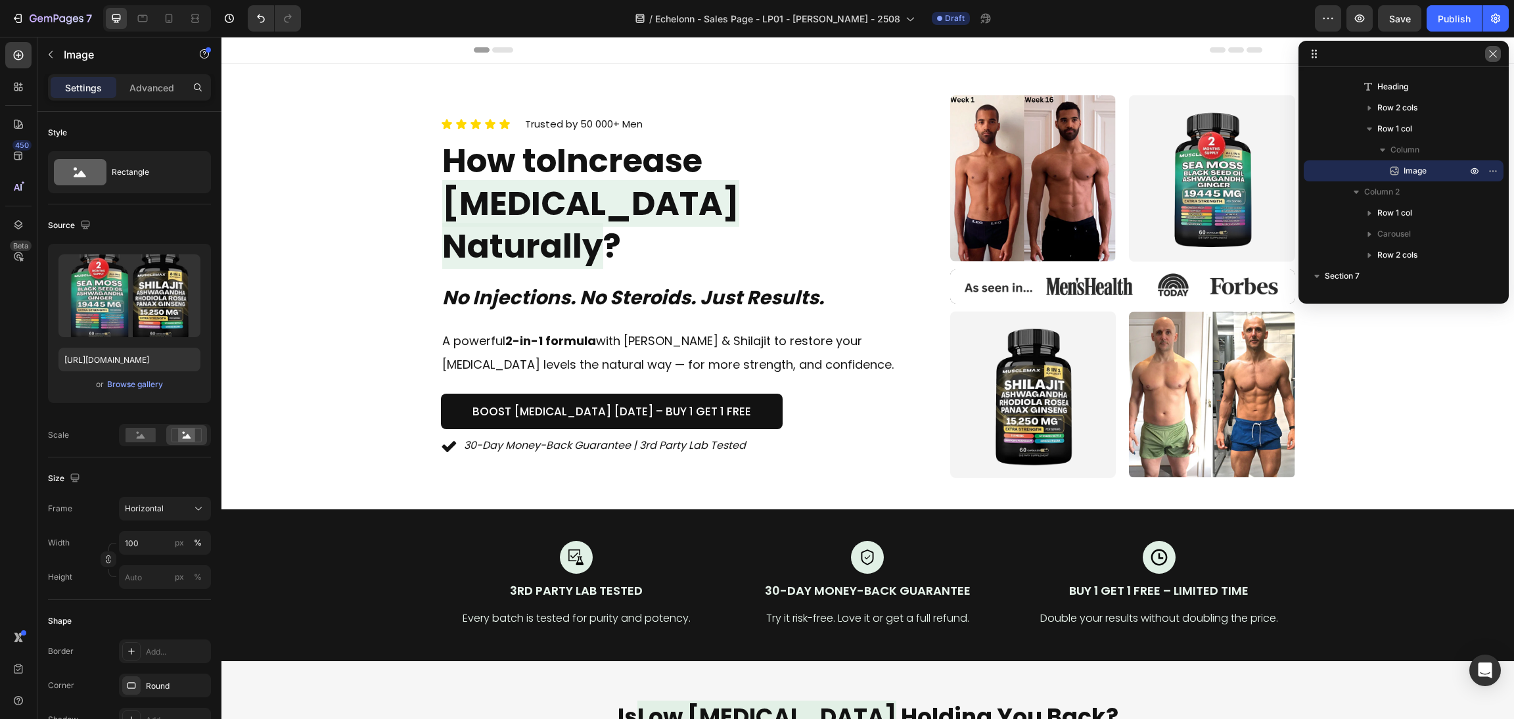
click at [1489, 56] on icon "button" at bounding box center [1492, 54] width 11 height 11
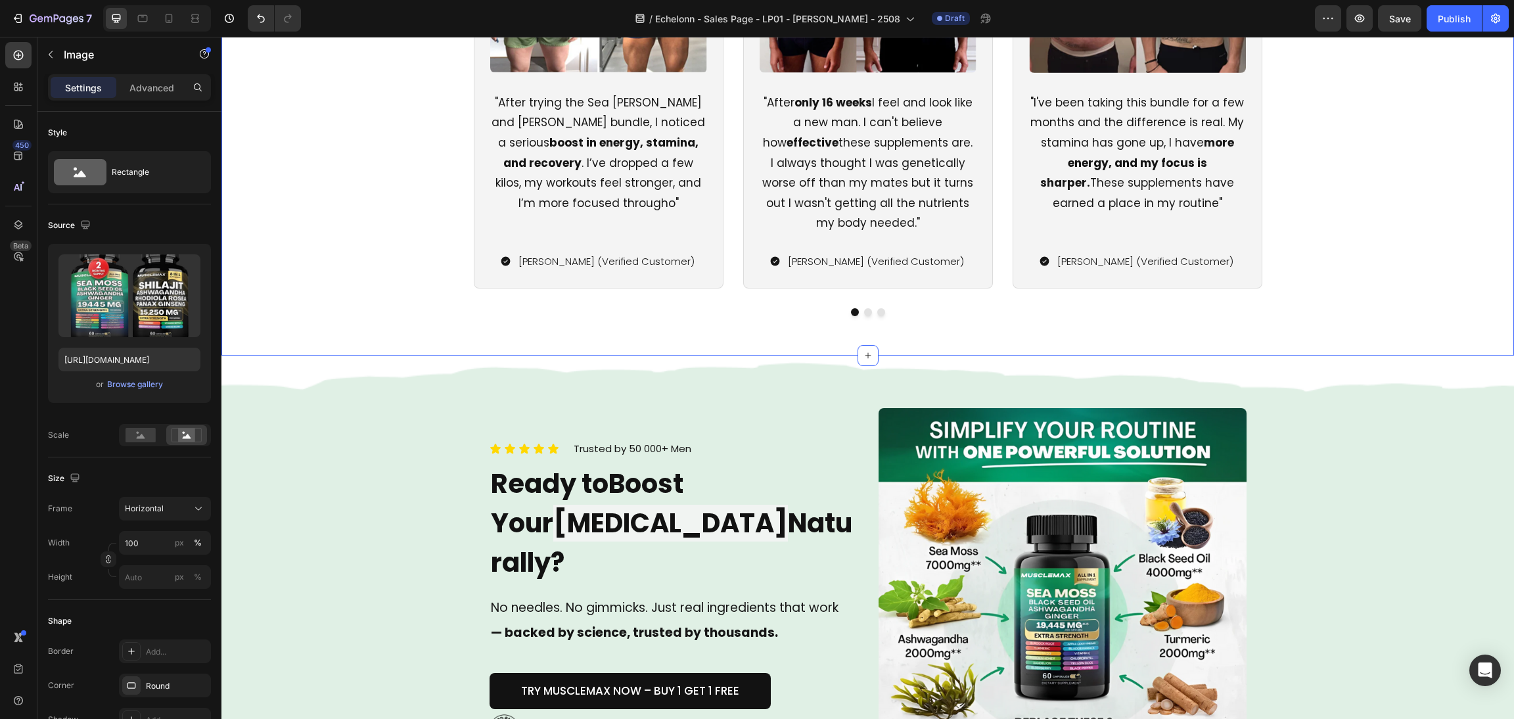
scroll to position [3843, 0]
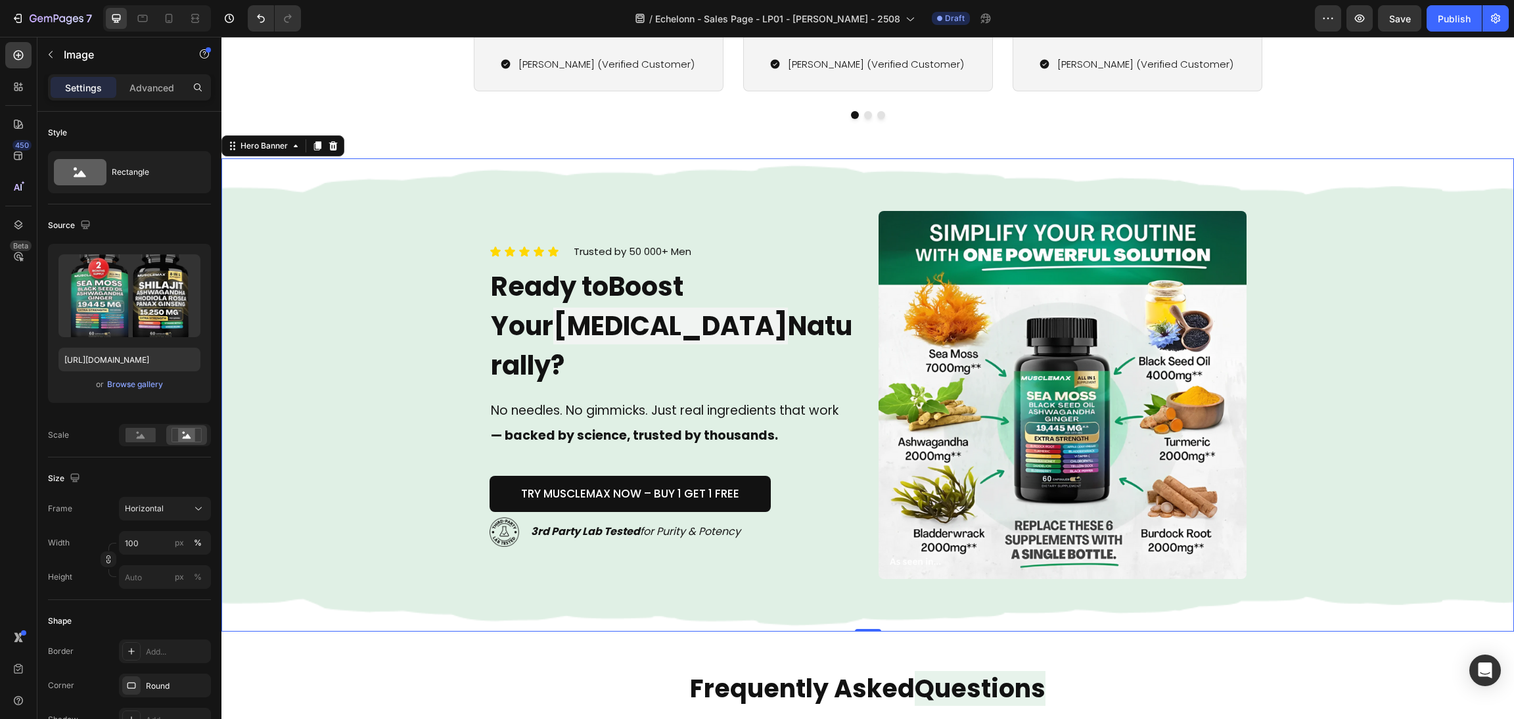
click at [1376, 504] on div "Background Image" at bounding box center [867, 394] width 1292 height 473
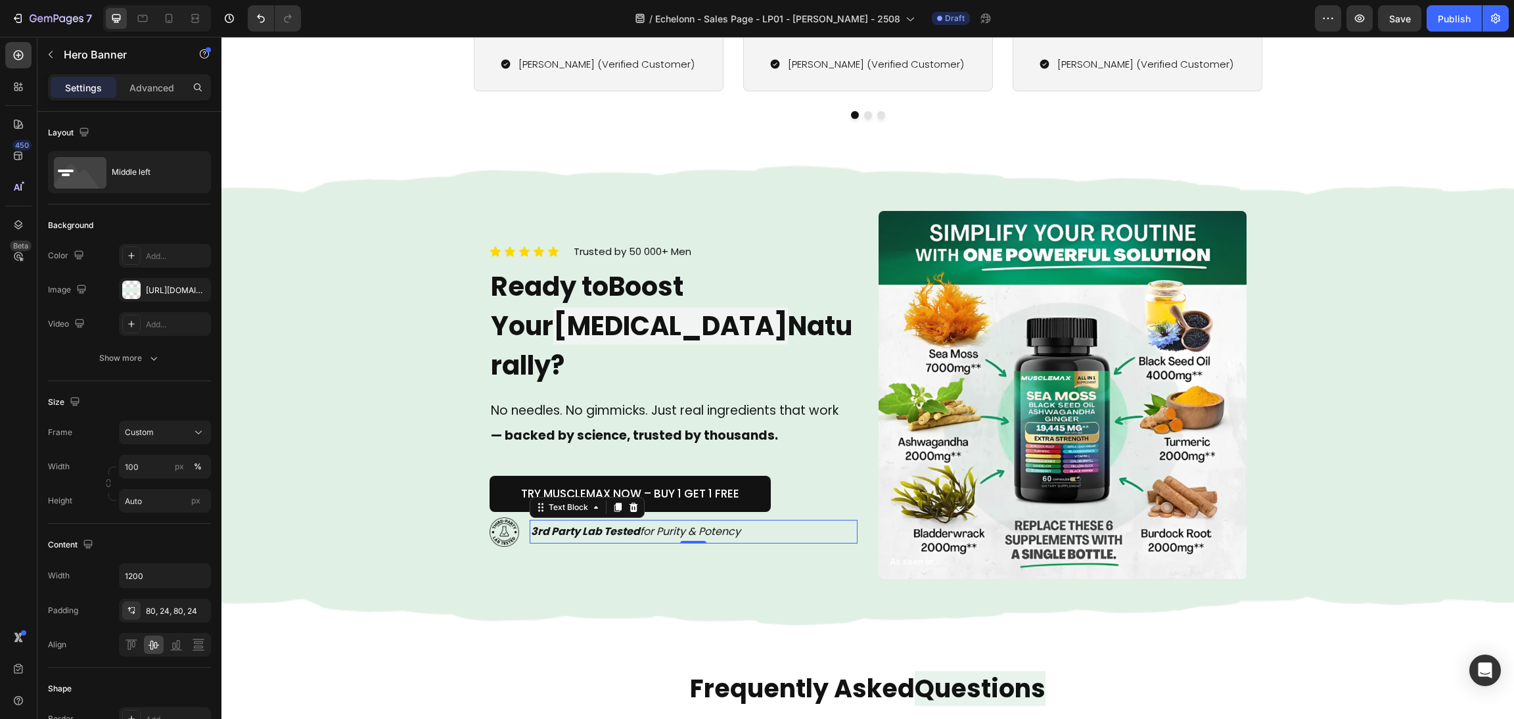
click at [841, 520] on div "3rd Party Lab Tested for Purity & Potency" at bounding box center [694, 532] width 328 height 24
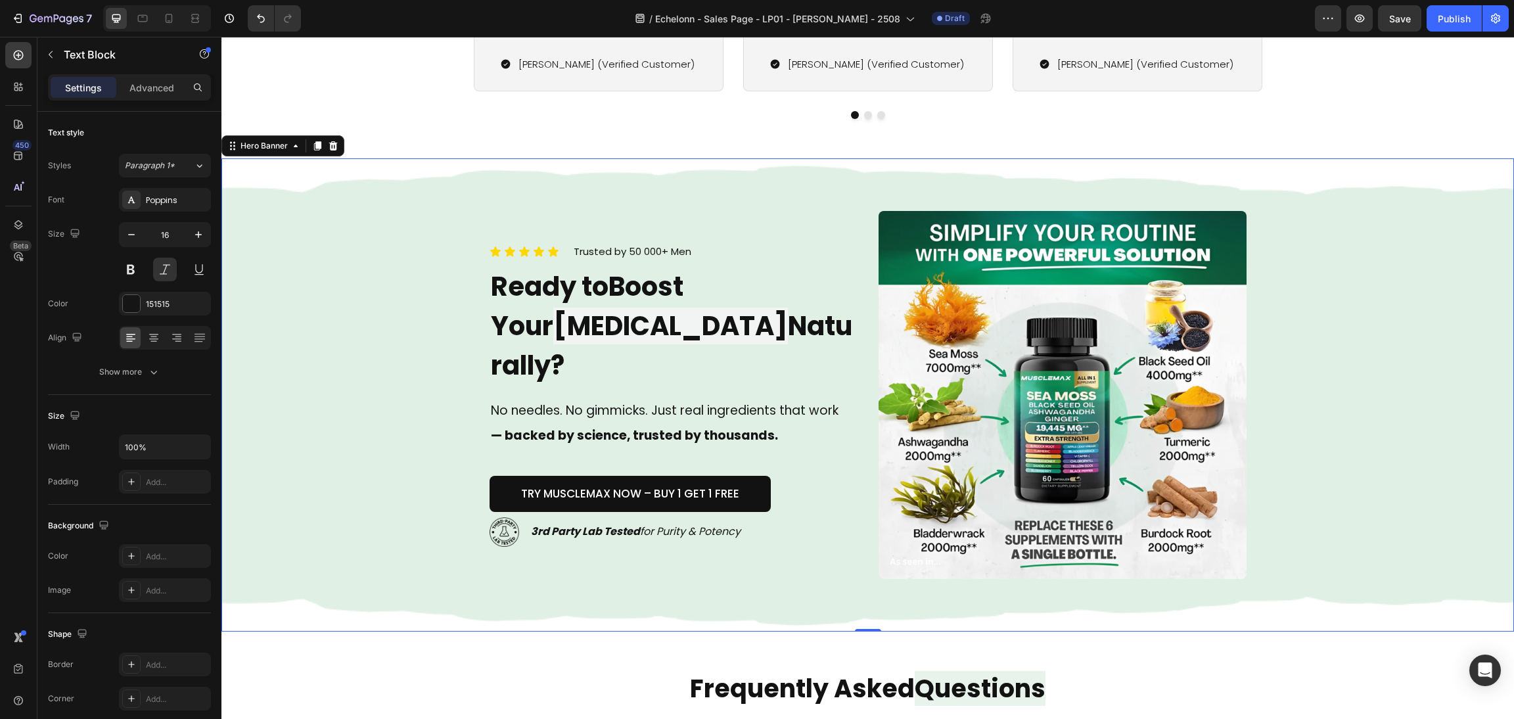
click at [1286, 367] on div "Background Image" at bounding box center [867, 394] width 1292 height 473
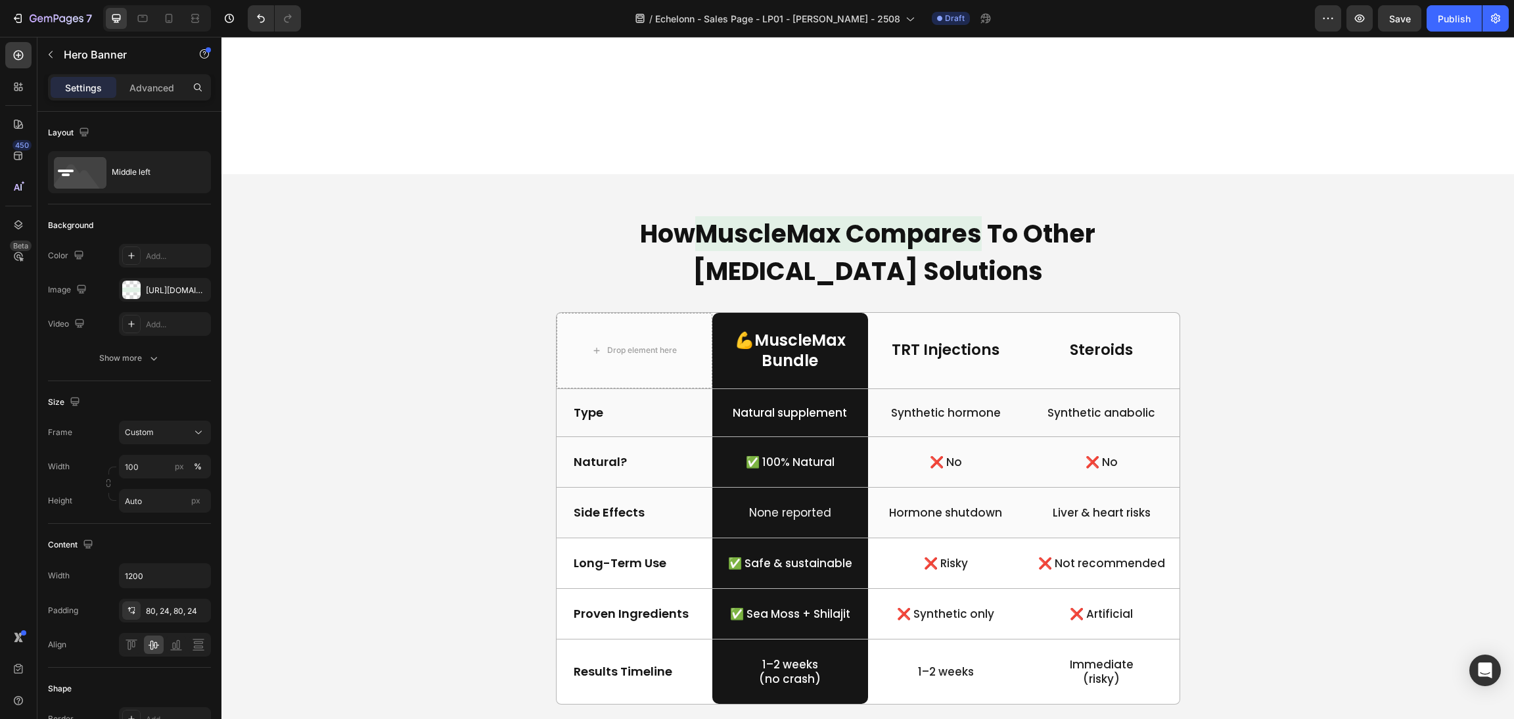
scroll to position [2660, 0]
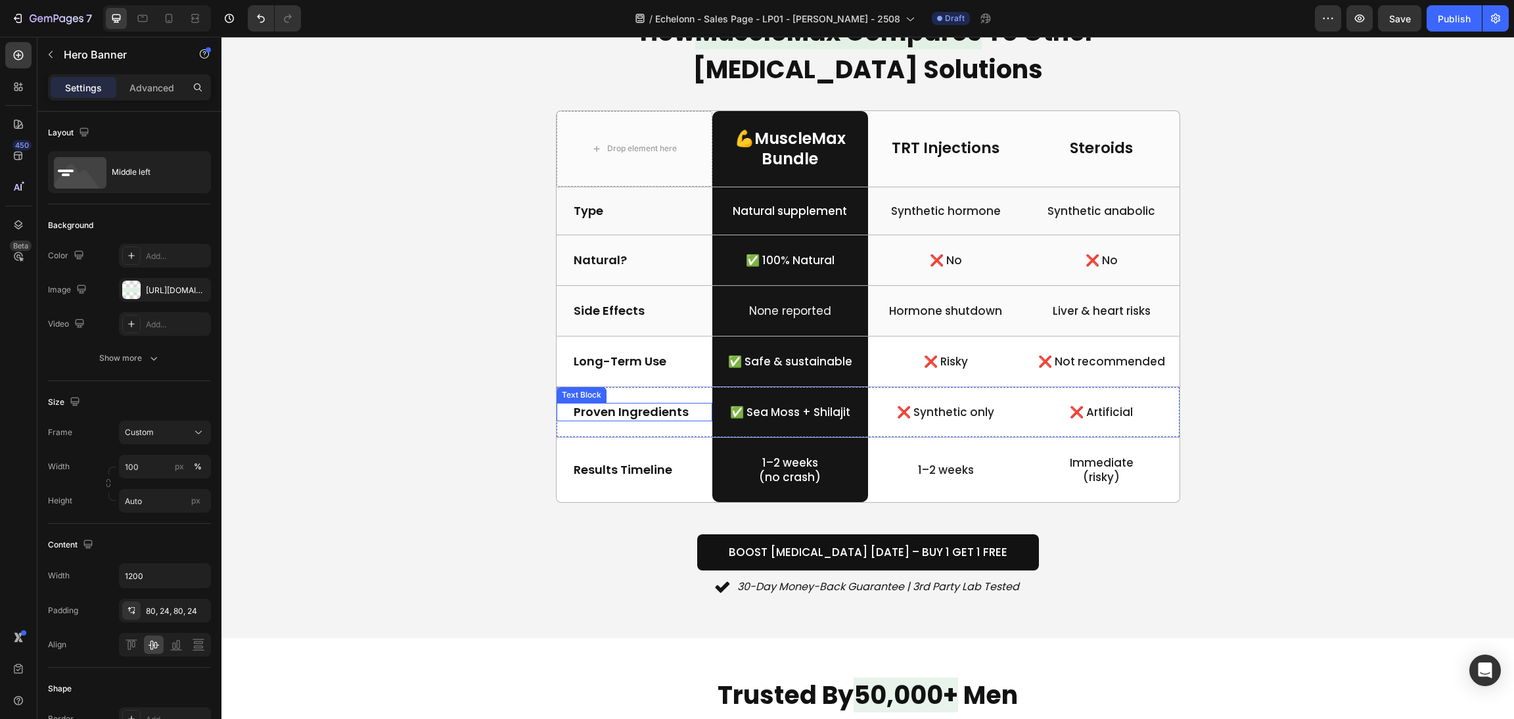
click at [683, 414] on p "Proven Ingredients" at bounding box center [635, 411] width 122 height 15
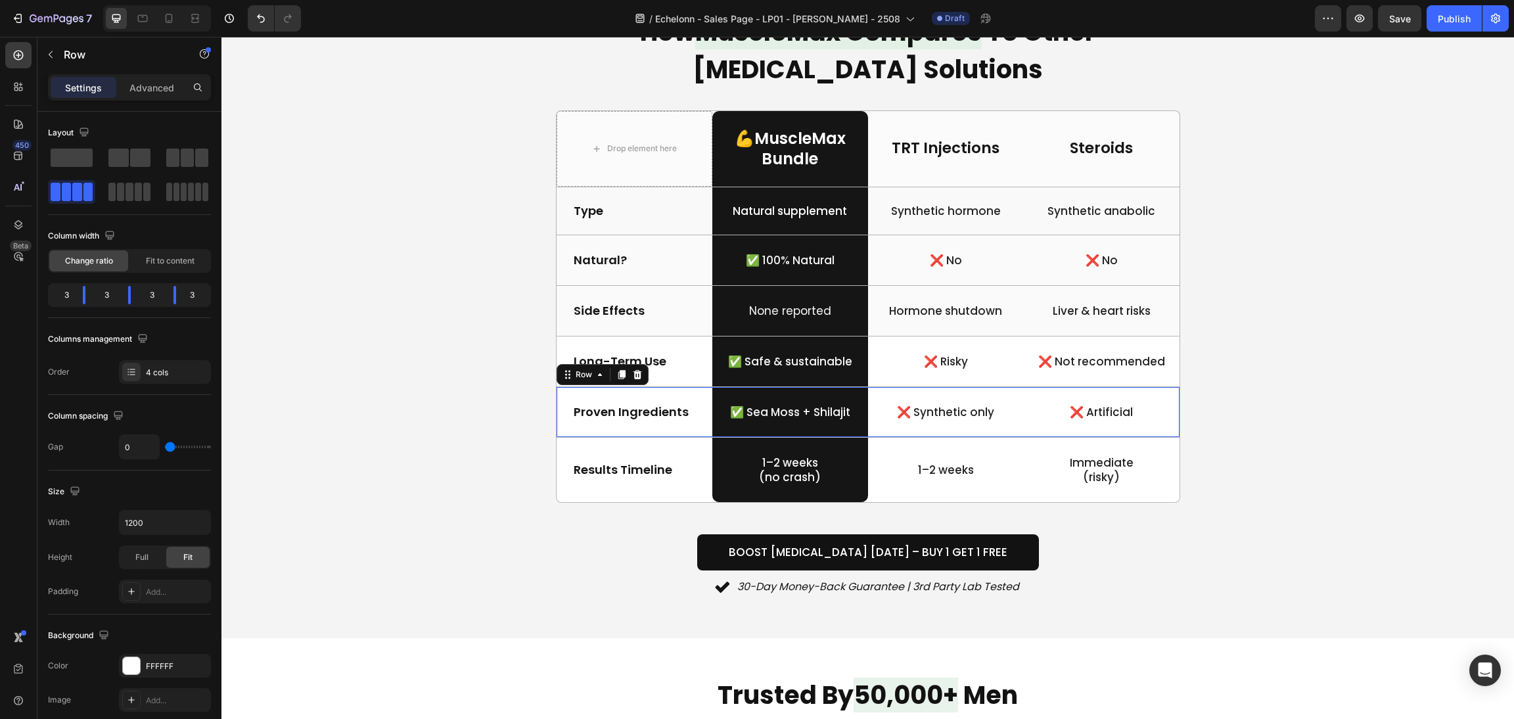
click at [692, 428] on div "Proven Ingredients Text Block" at bounding box center [634, 412] width 156 height 50
click at [633, 378] on icon at bounding box center [637, 374] width 9 height 9
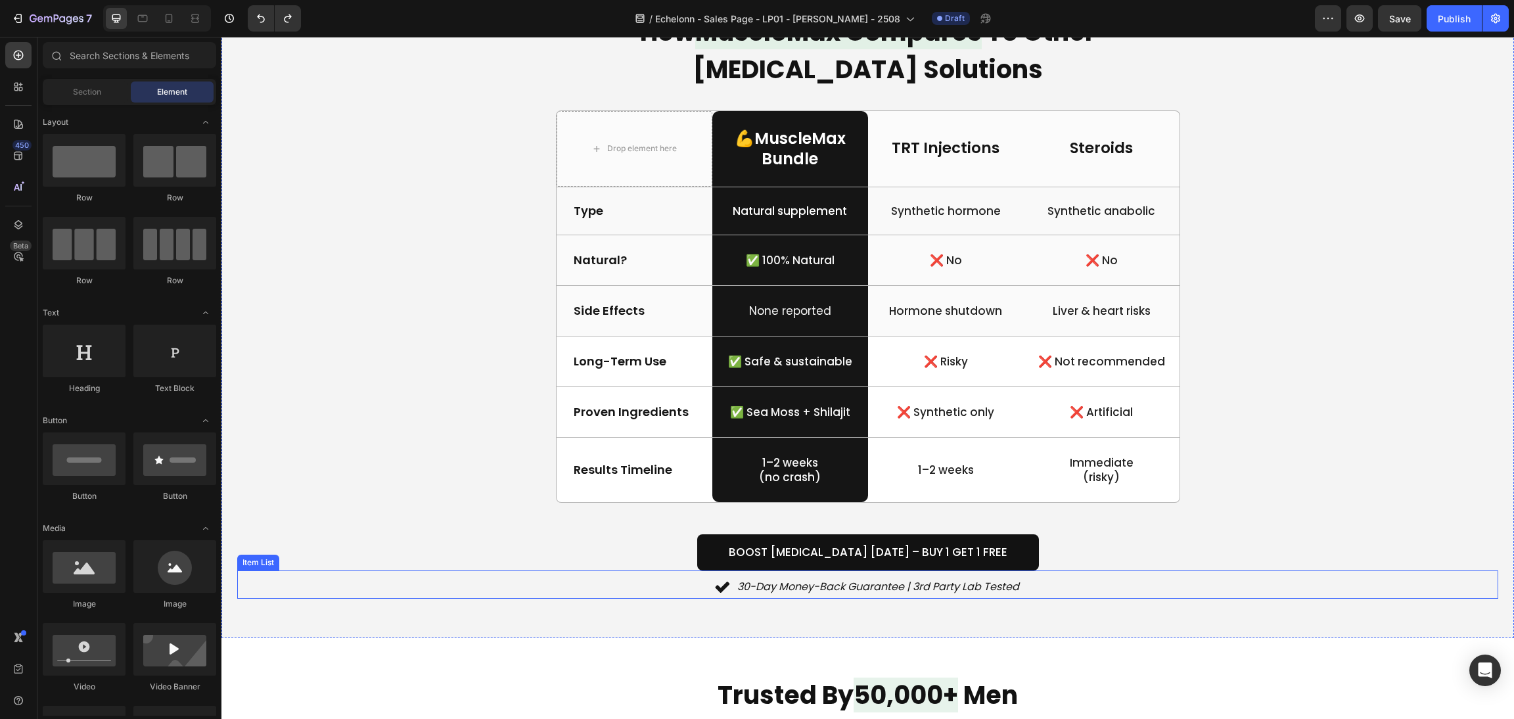
click at [1110, 545] on div "Boost Testosterone Today – Buy 1 Get 1 Free Button" at bounding box center [867, 552] width 1261 height 36
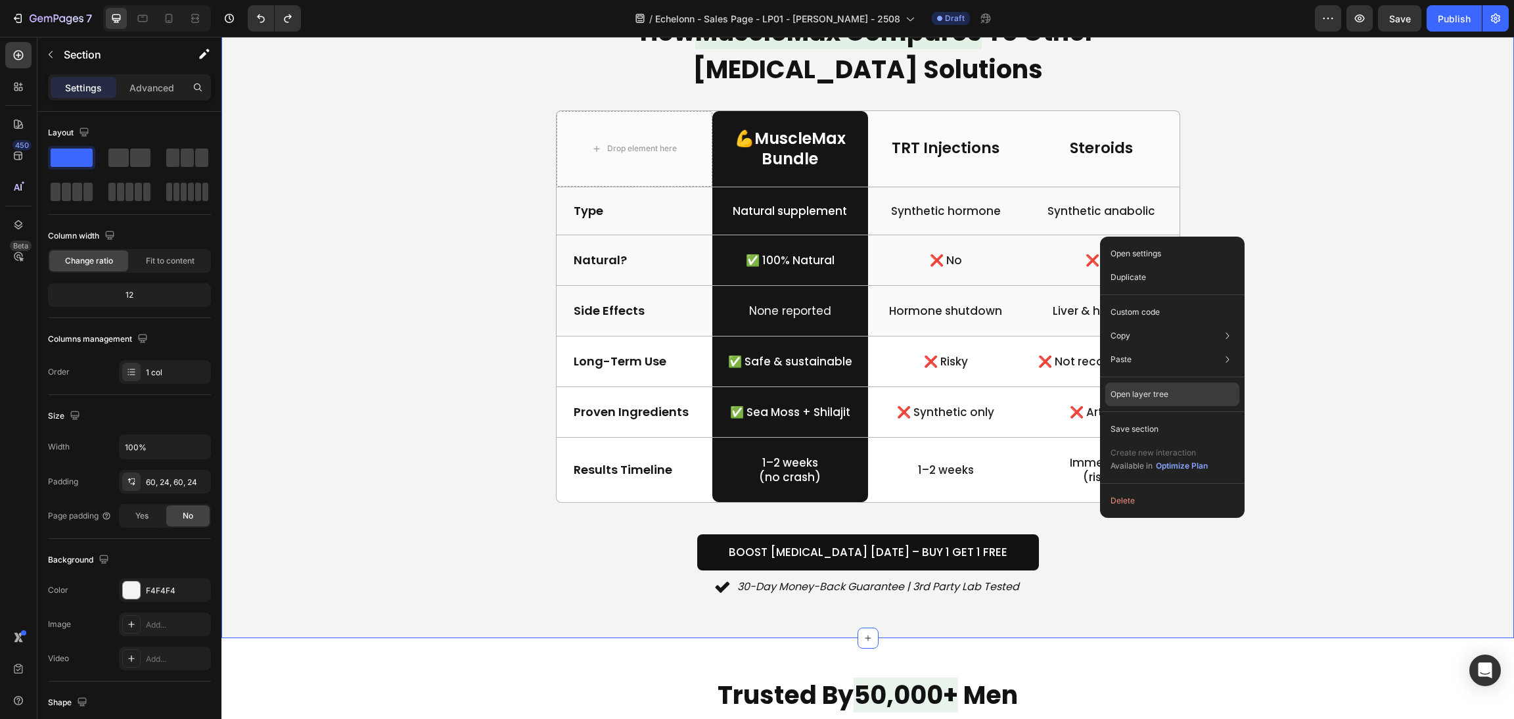
drag, startPoint x: 1166, startPoint y: 382, endPoint x: 947, endPoint y: 349, distance: 222.0
click at [1166, 441] on div "Open layer tree" at bounding box center [1172, 459] width 134 height 37
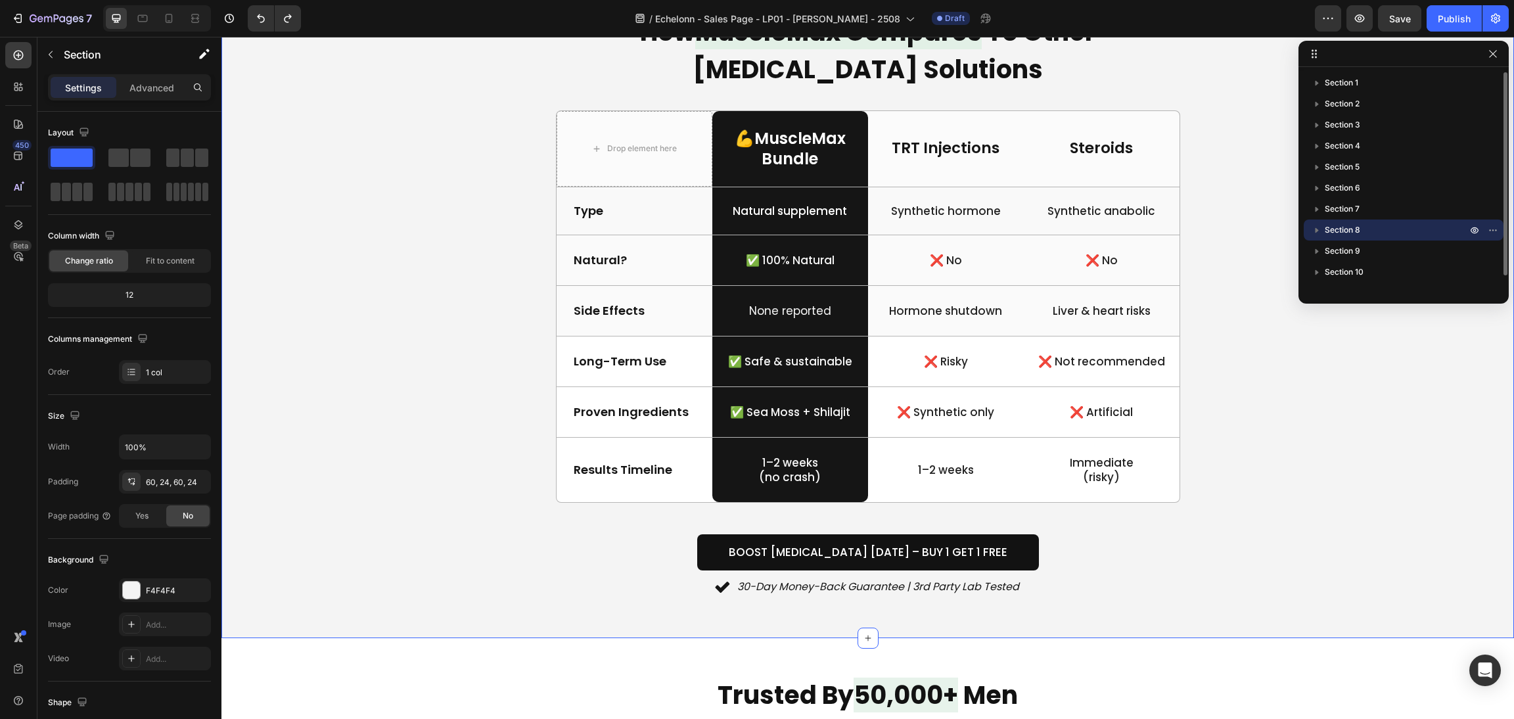
click at [1314, 229] on icon "button" at bounding box center [1316, 229] width 13 height 13
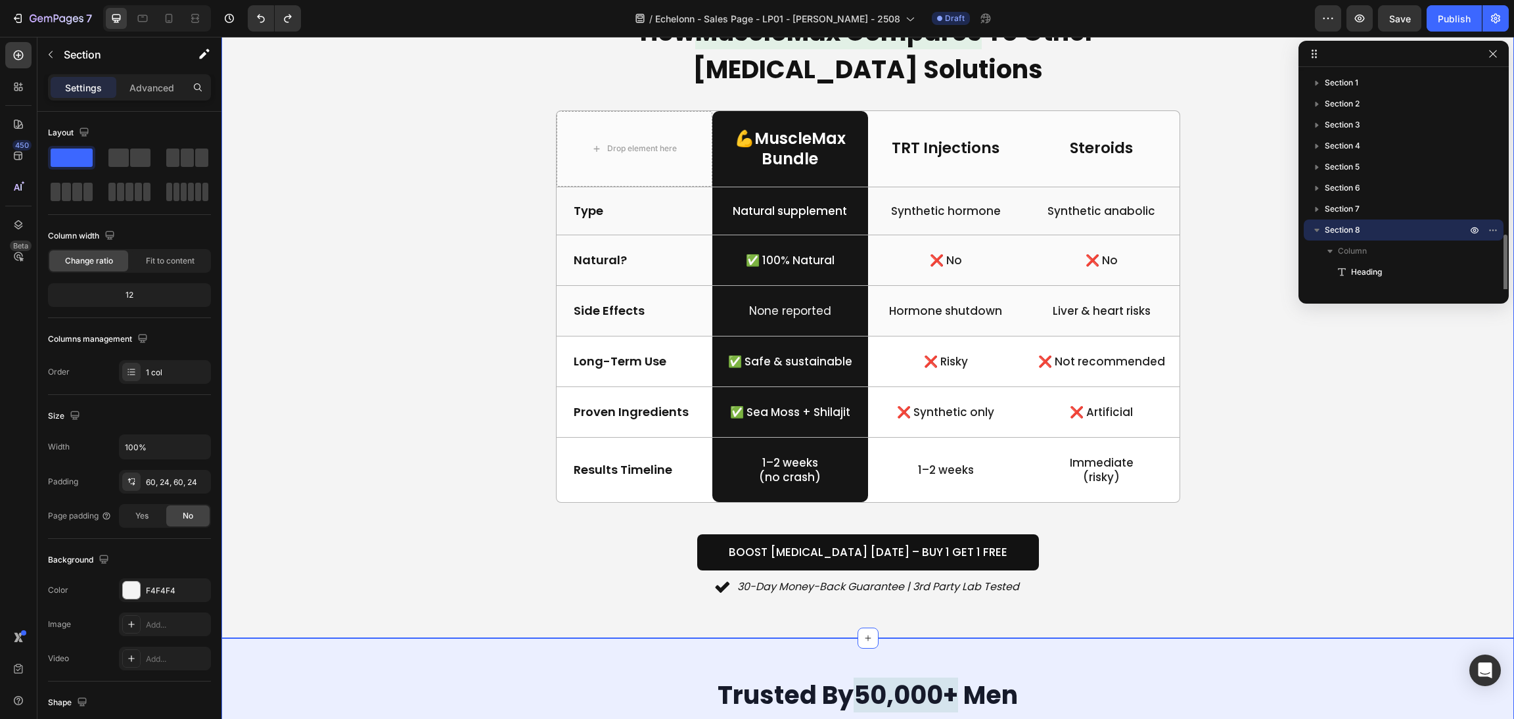
scroll to position [99, 0]
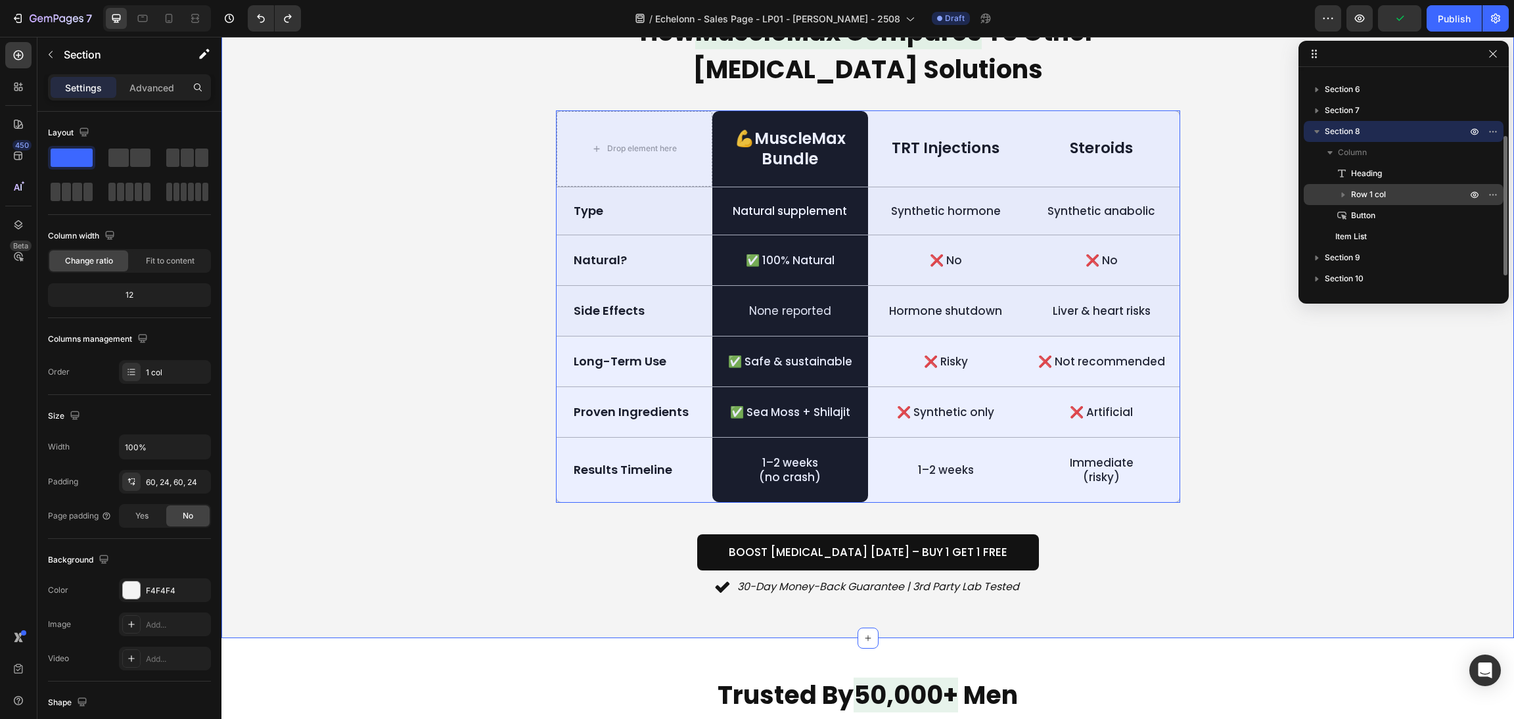
click at [1366, 196] on span "Row 1 col" at bounding box center [1368, 194] width 35 height 13
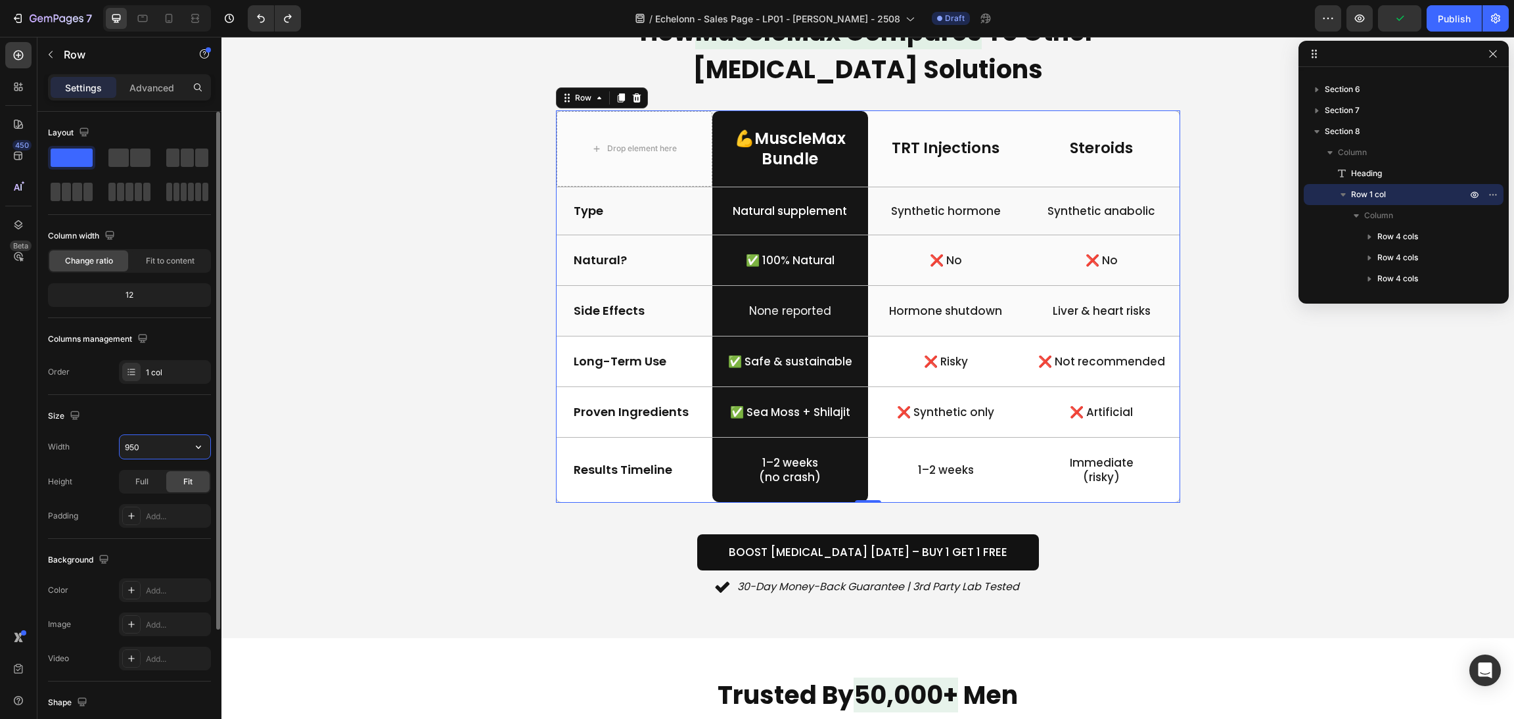
click at [143, 438] on input "950" at bounding box center [165, 447] width 91 height 24
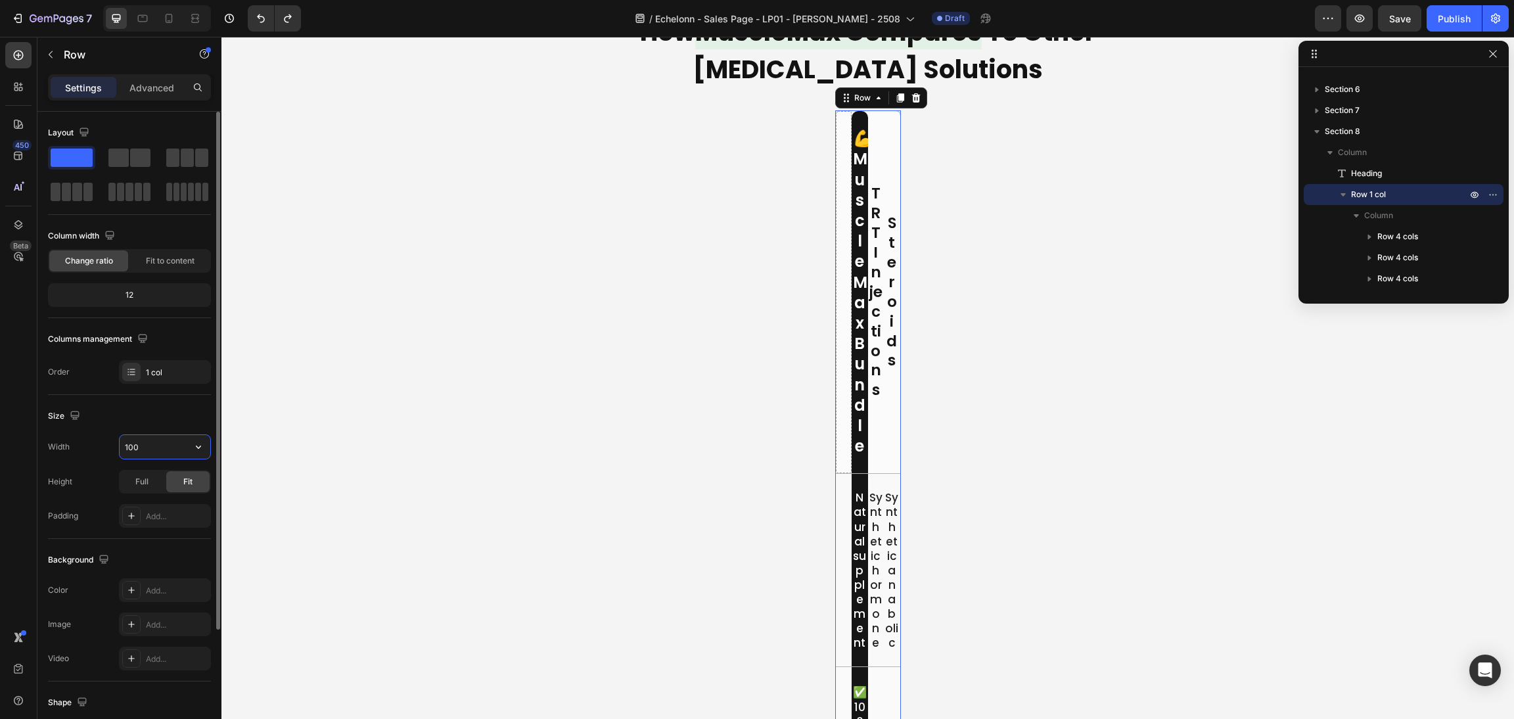
type input "1000"
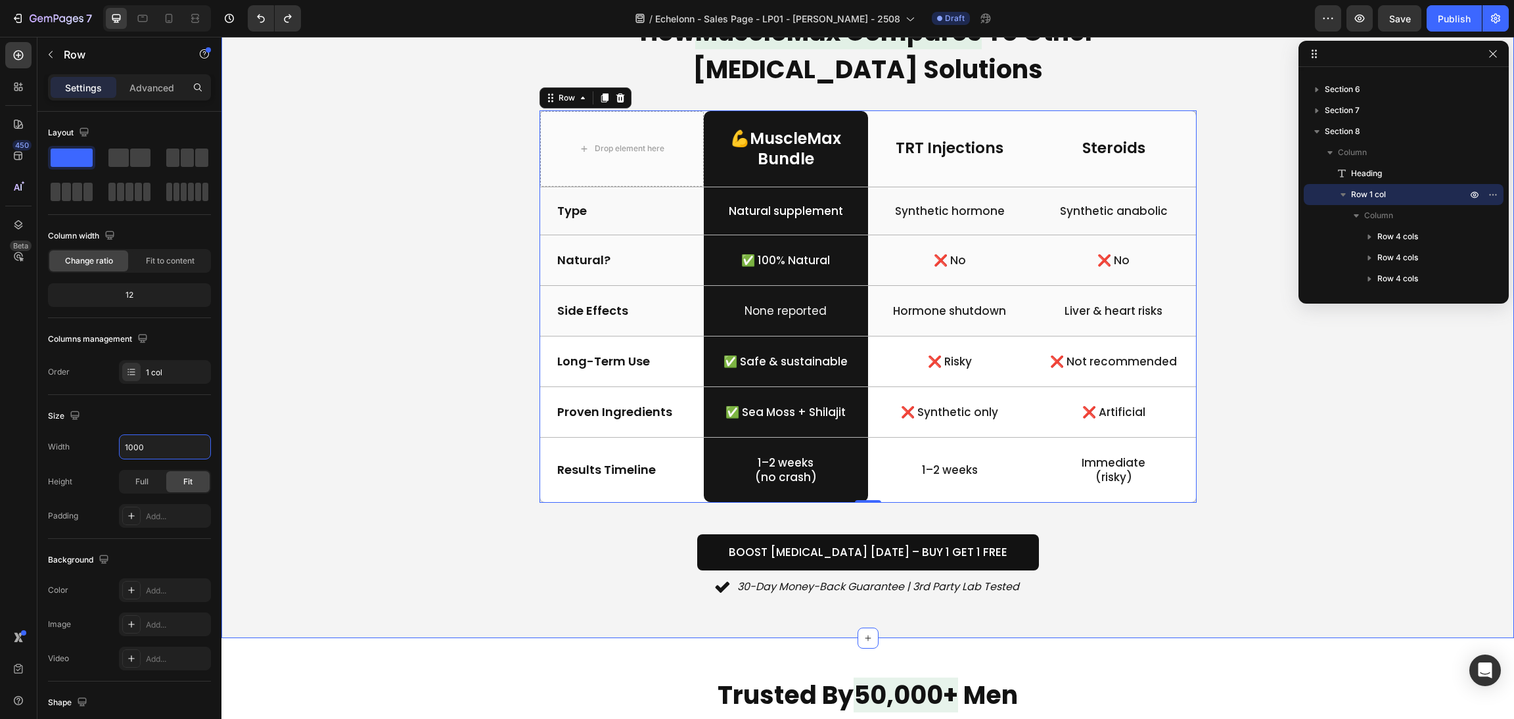
click at [1309, 399] on div "How MuscleMax Compares To Other Testosterone Solutions Heading Drop element her…" at bounding box center [867, 305] width 1261 height 586
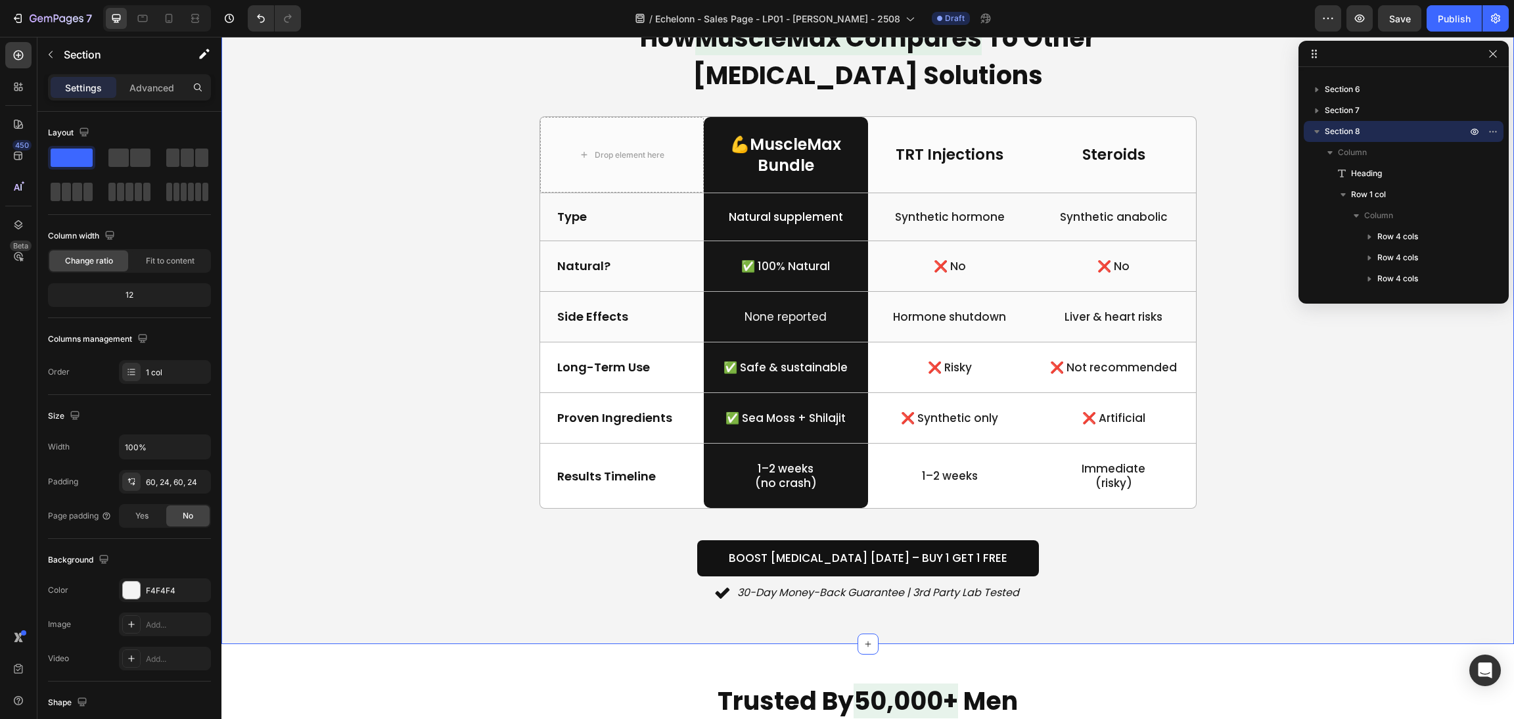
scroll to position [2562, 0]
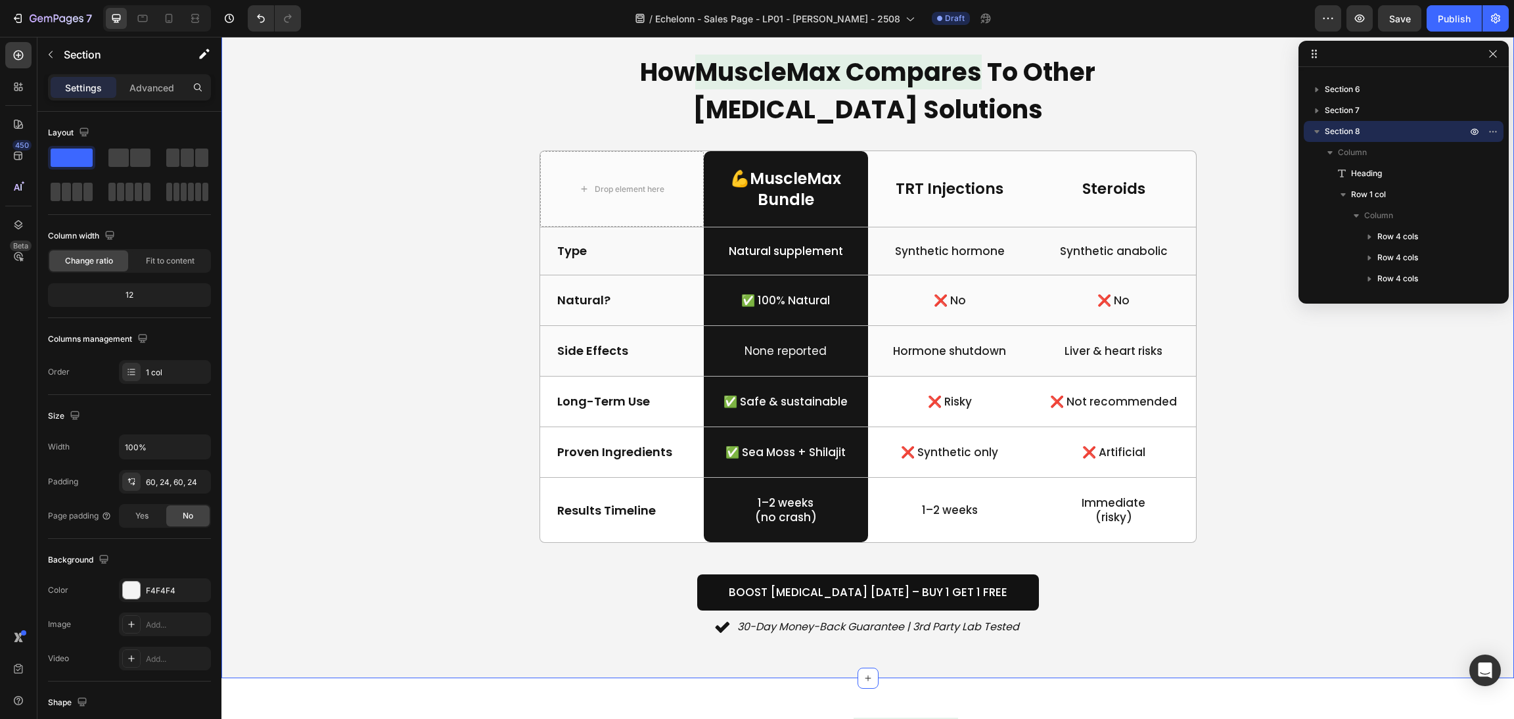
drag, startPoint x: 1309, startPoint y: 399, endPoint x: 1326, endPoint y: 375, distance: 29.7
click at [1315, 401] on div "How MuscleMax Compares To Other Testosterone Solutions Heading Drop element her…" at bounding box center [867, 345] width 1261 height 586
click at [1488, 51] on icon "button" at bounding box center [1492, 54] width 11 height 11
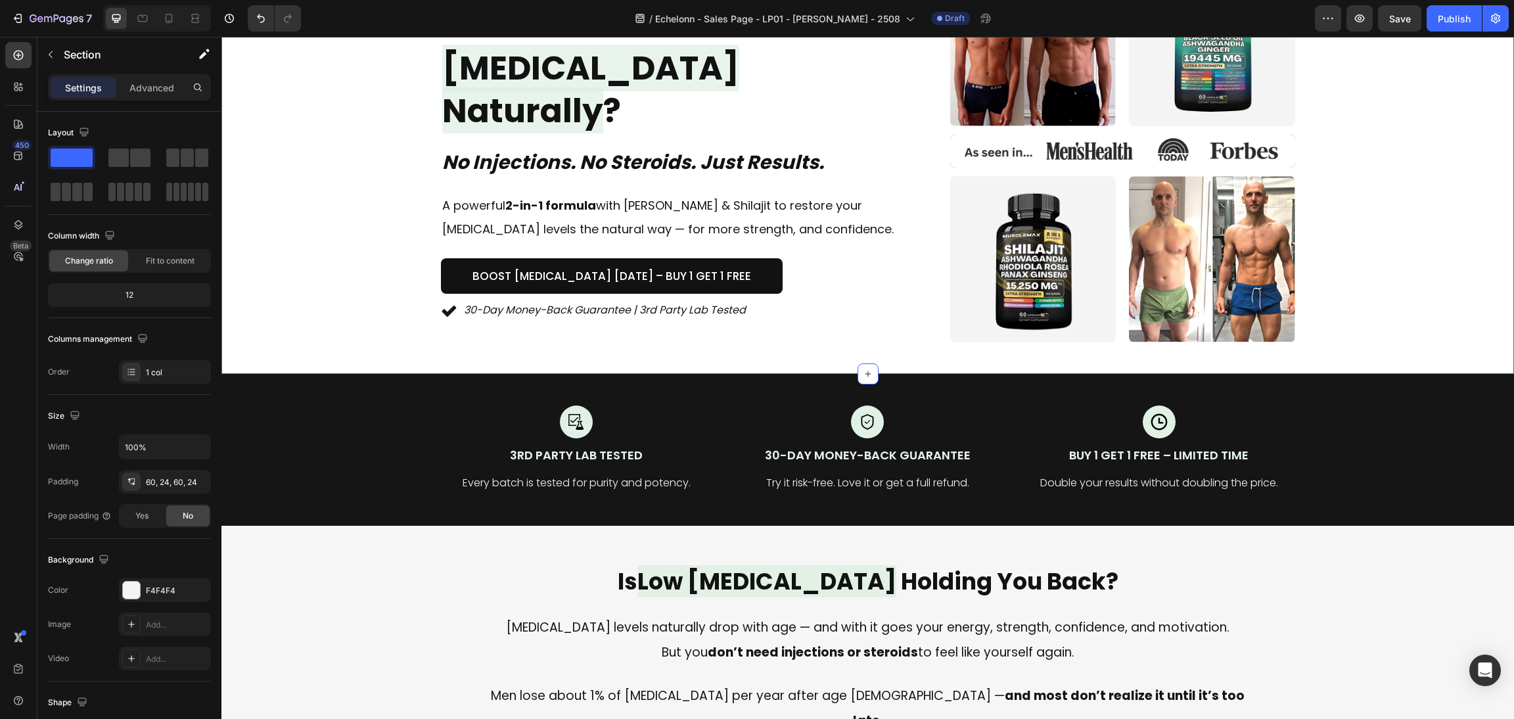
scroll to position [0, 0]
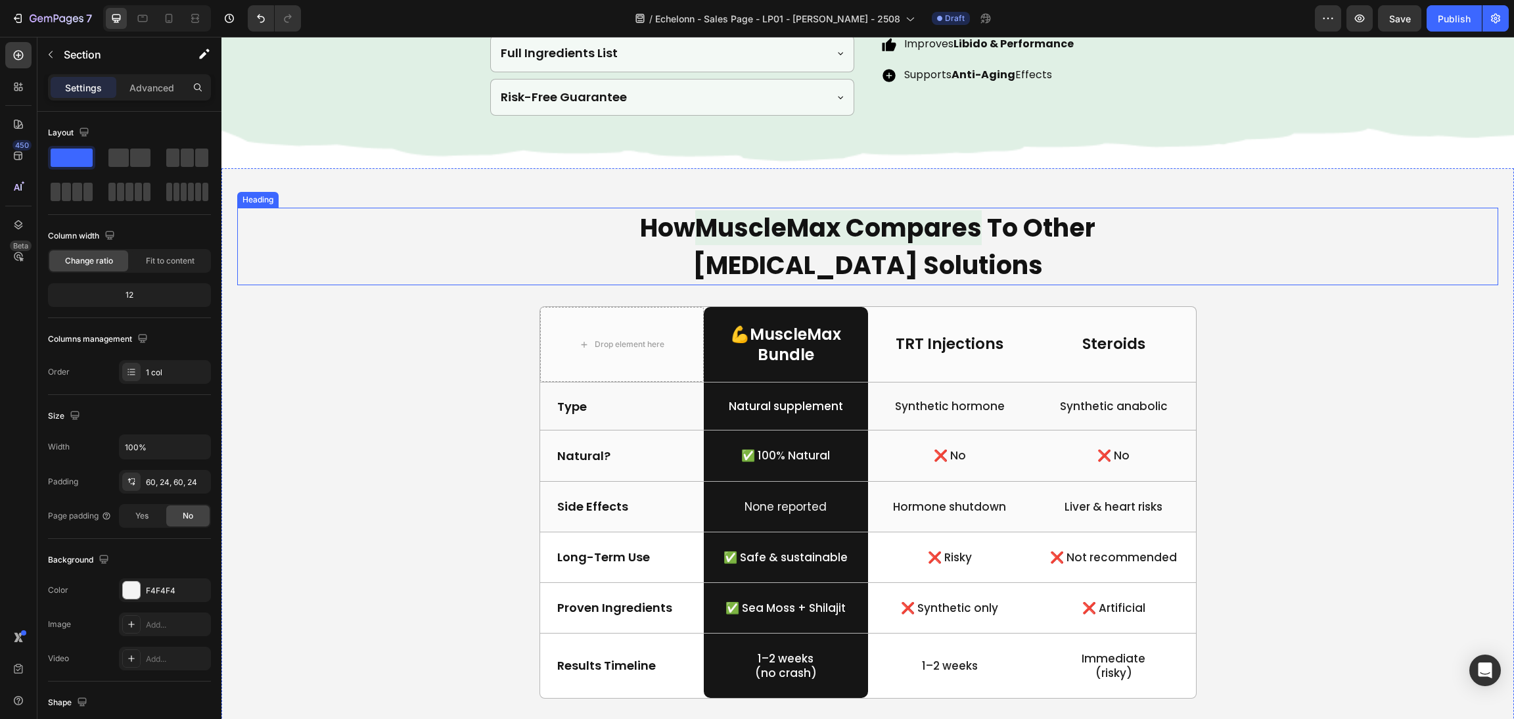
click at [1355, 284] on div "How MuscleMax Compares To Other [MEDICAL_DATA] Solutions" at bounding box center [867, 247] width 1261 height 78
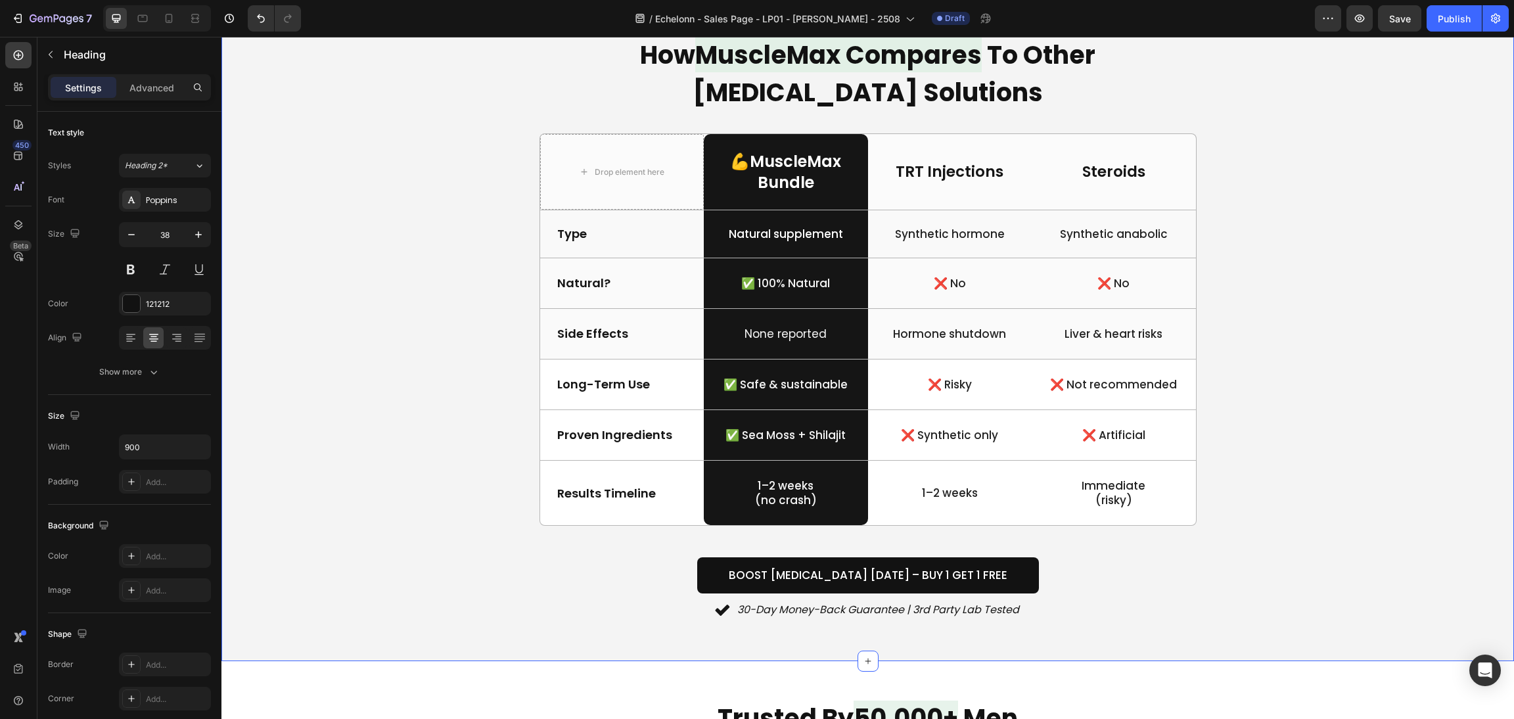
scroll to position [2463, 0]
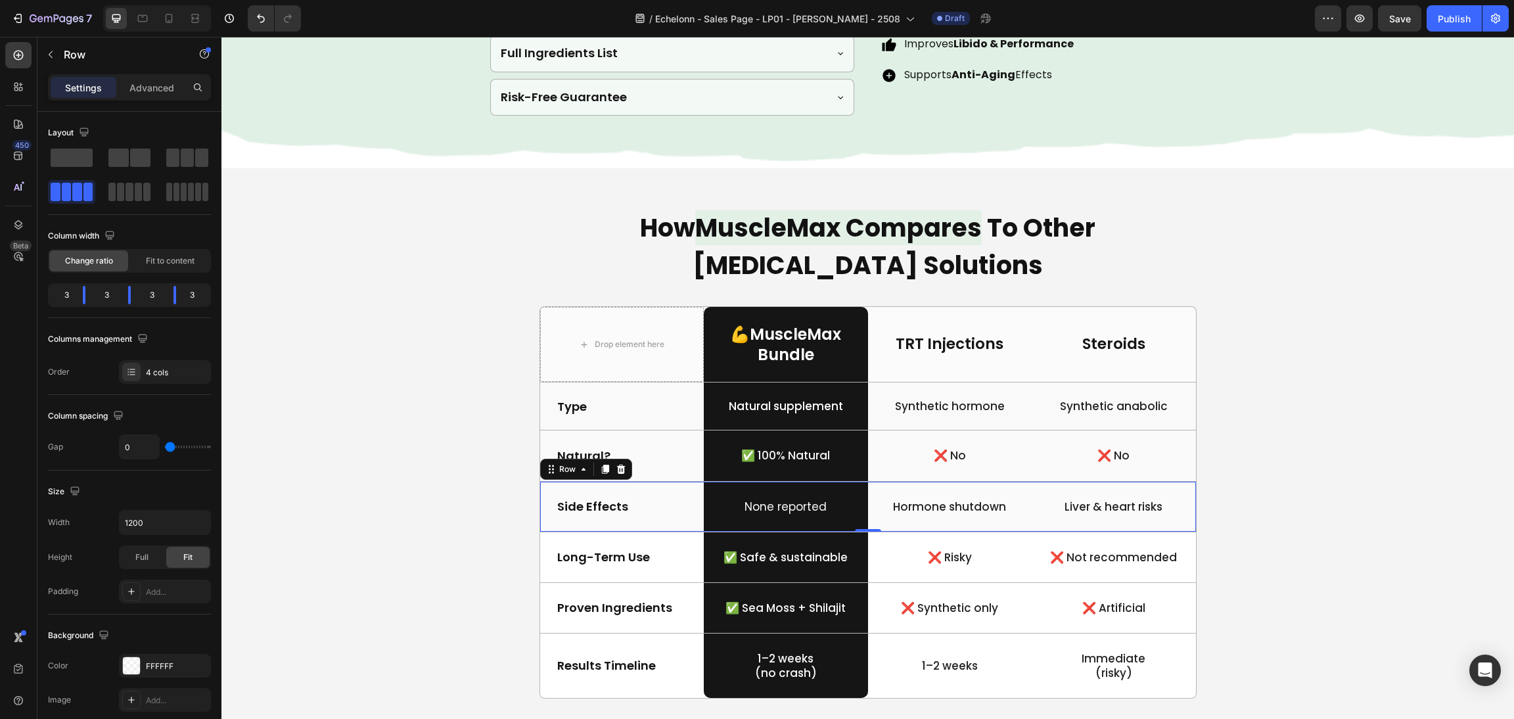
click at [650, 522] on div "Side Effects Text Block" at bounding box center [622, 507] width 164 height 50
click at [613, 475] on div at bounding box center [621, 469] width 16 height 16
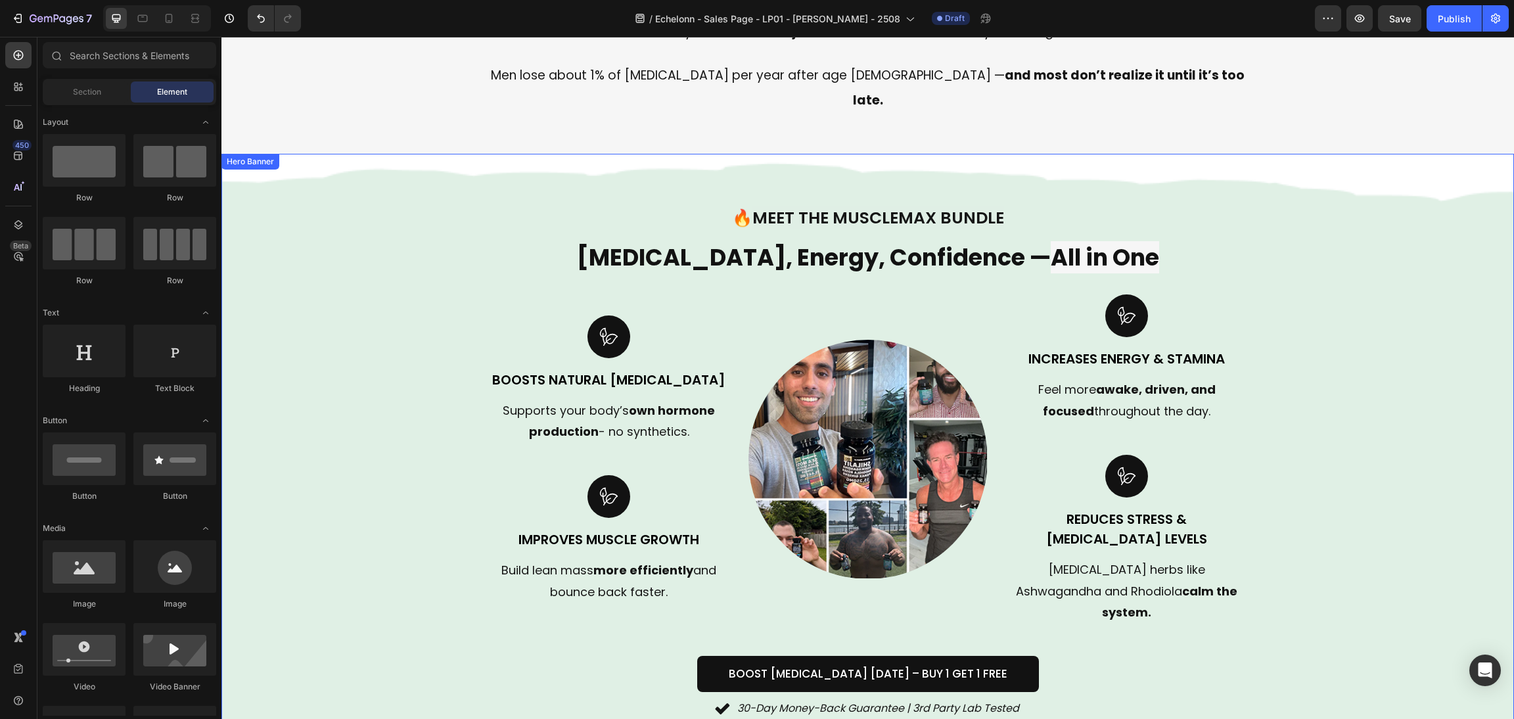
scroll to position [394, 0]
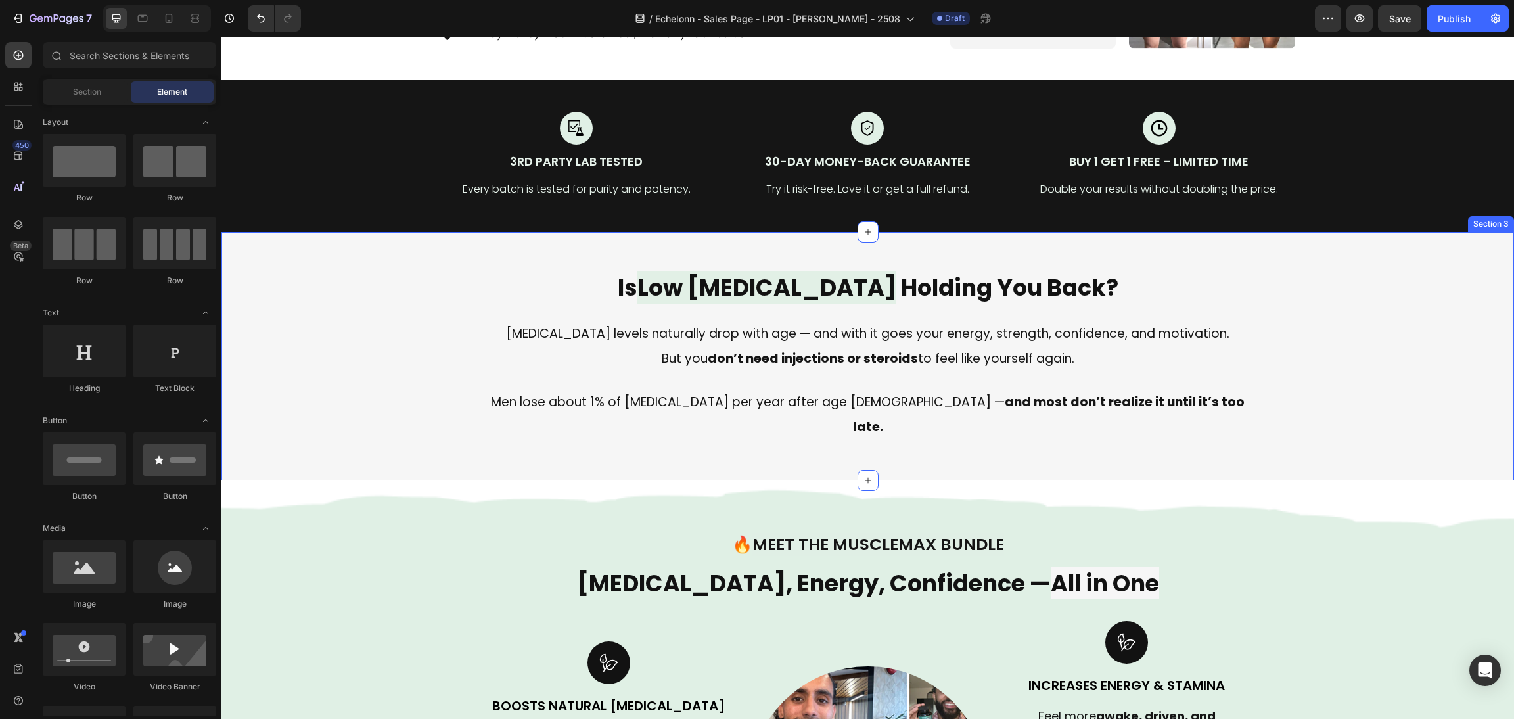
click at [1345, 458] on div "Is Low Testosterone Holding You Back? Heading Testosterone levels naturally dro…" at bounding box center [867, 356] width 1292 height 248
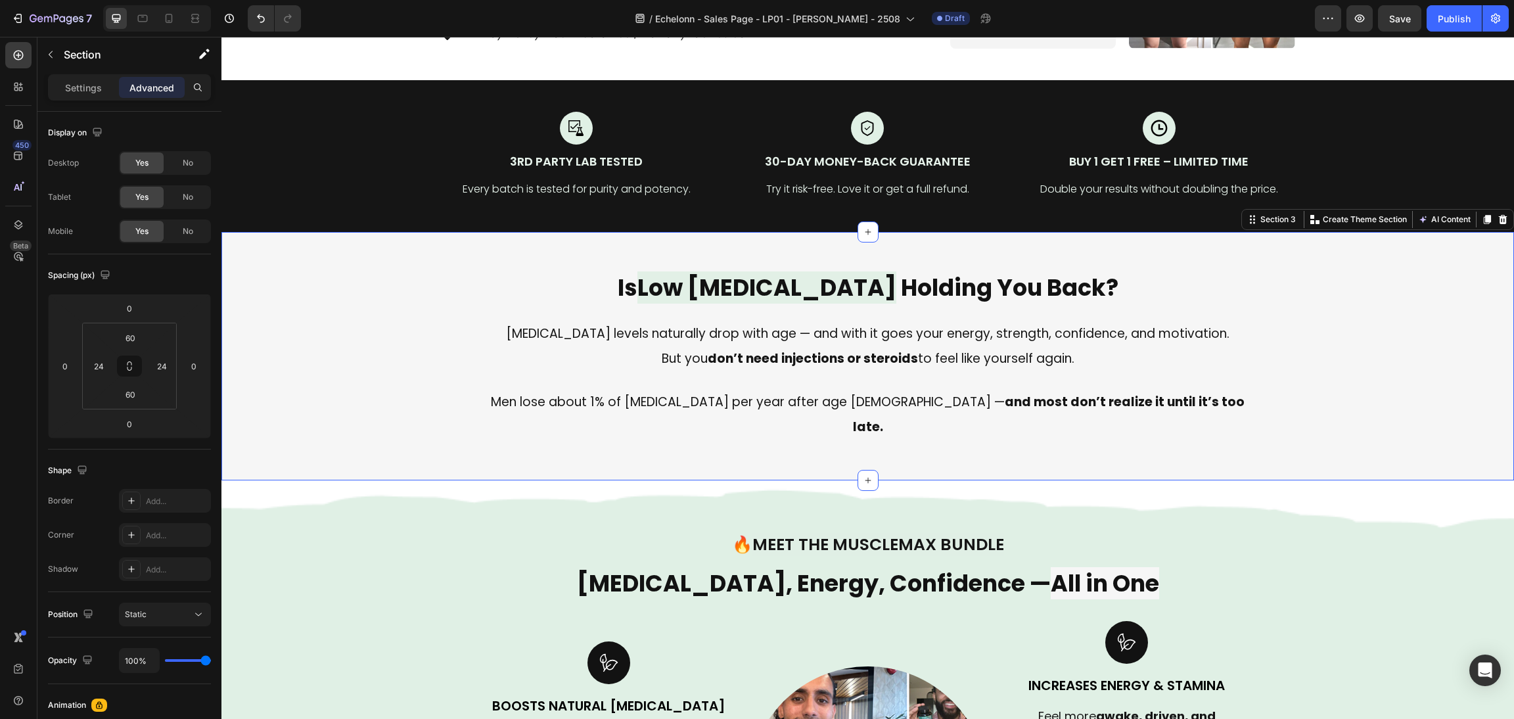
drag, startPoint x: 1464, startPoint y: 256, endPoint x: 1435, endPoint y: 266, distance: 30.8
click at [1479, 227] on div at bounding box center [1487, 220] width 16 height 16
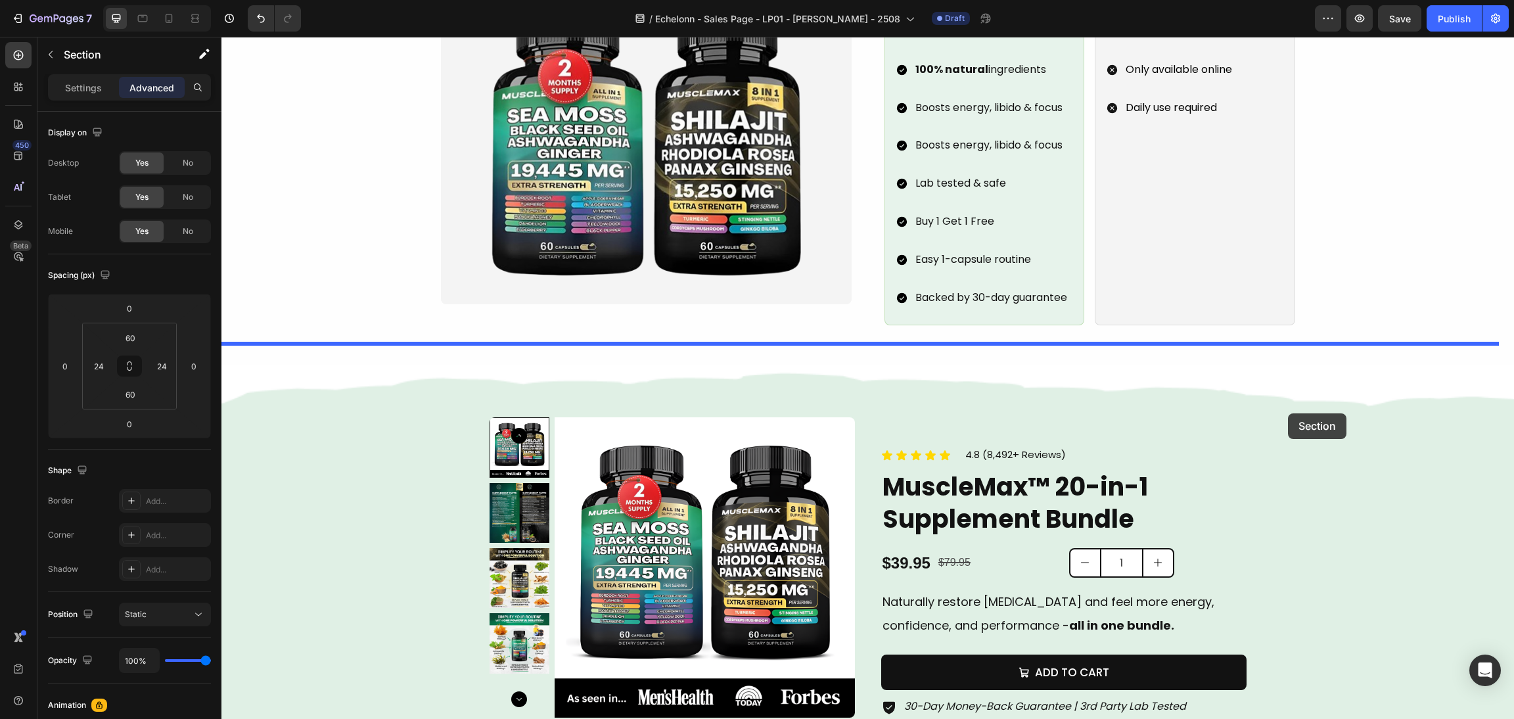
drag, startPoint x: 1234, startPoint y: 481, endPoint x: 1288, endPoint y: 413, distance: 86.1
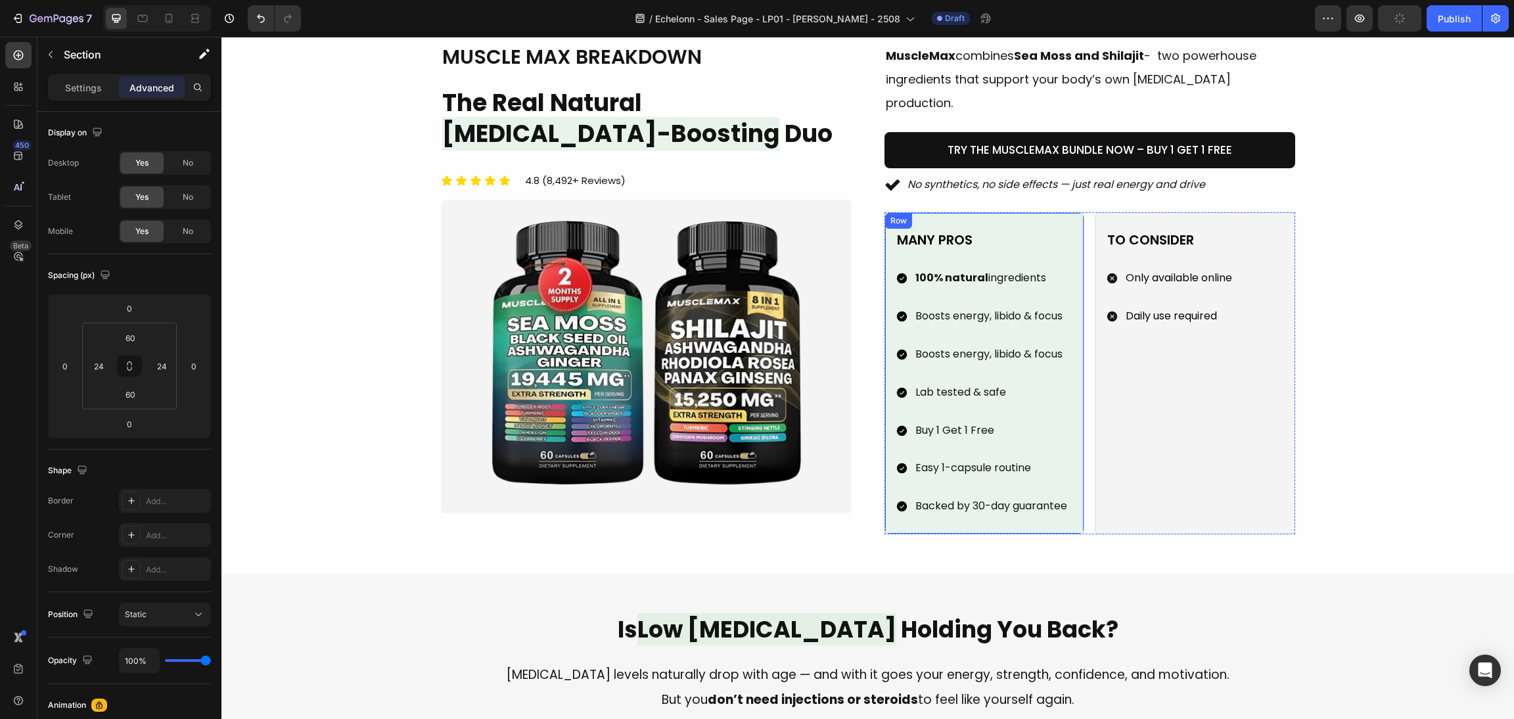
scroll to position [1773, 0]
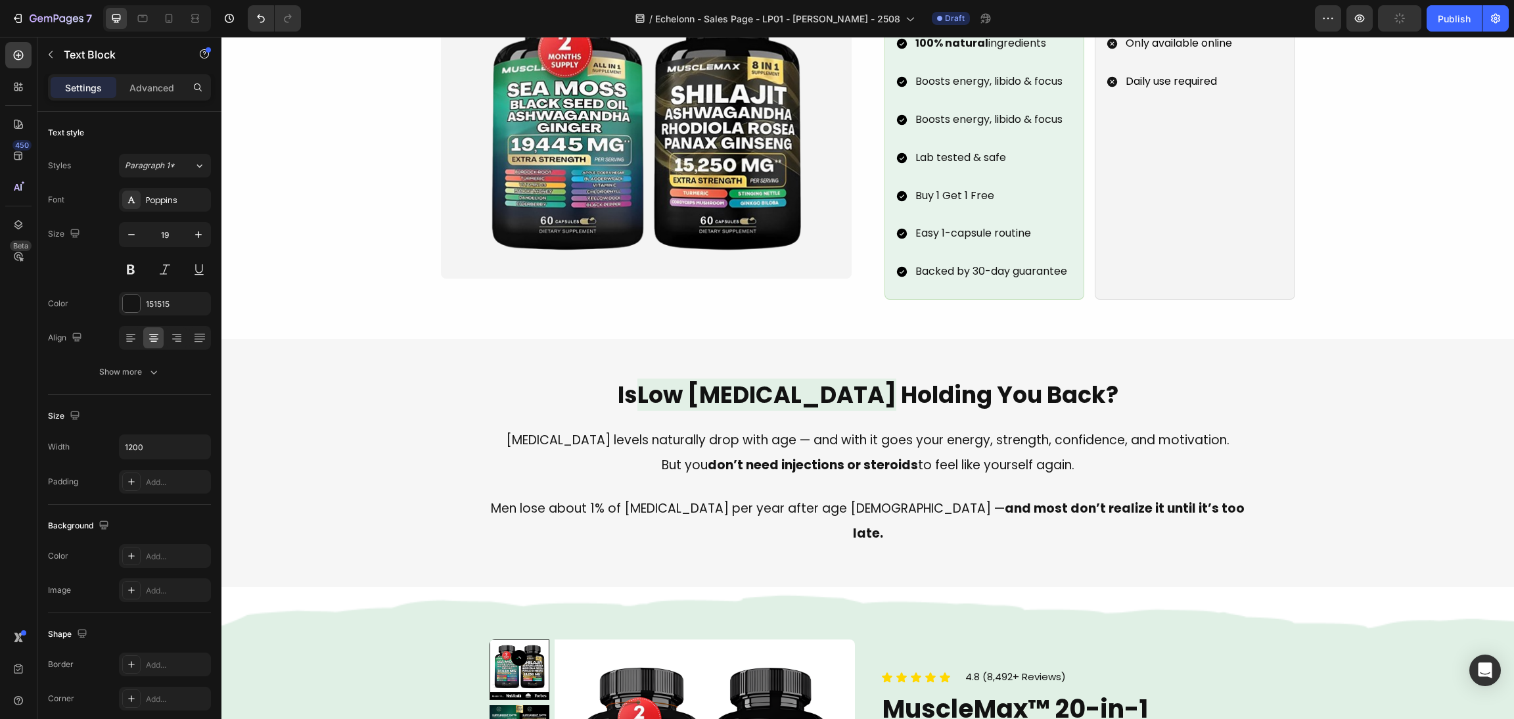
click at [787, 428] on p "[MEDICAL_DATA] levels naturally drop with age — and with it goes your energy, s…" at bounding box center [868, 440] width 786 height 25
click at [344, 409] on icon at bounding box center [341, 413] width 9 height 9
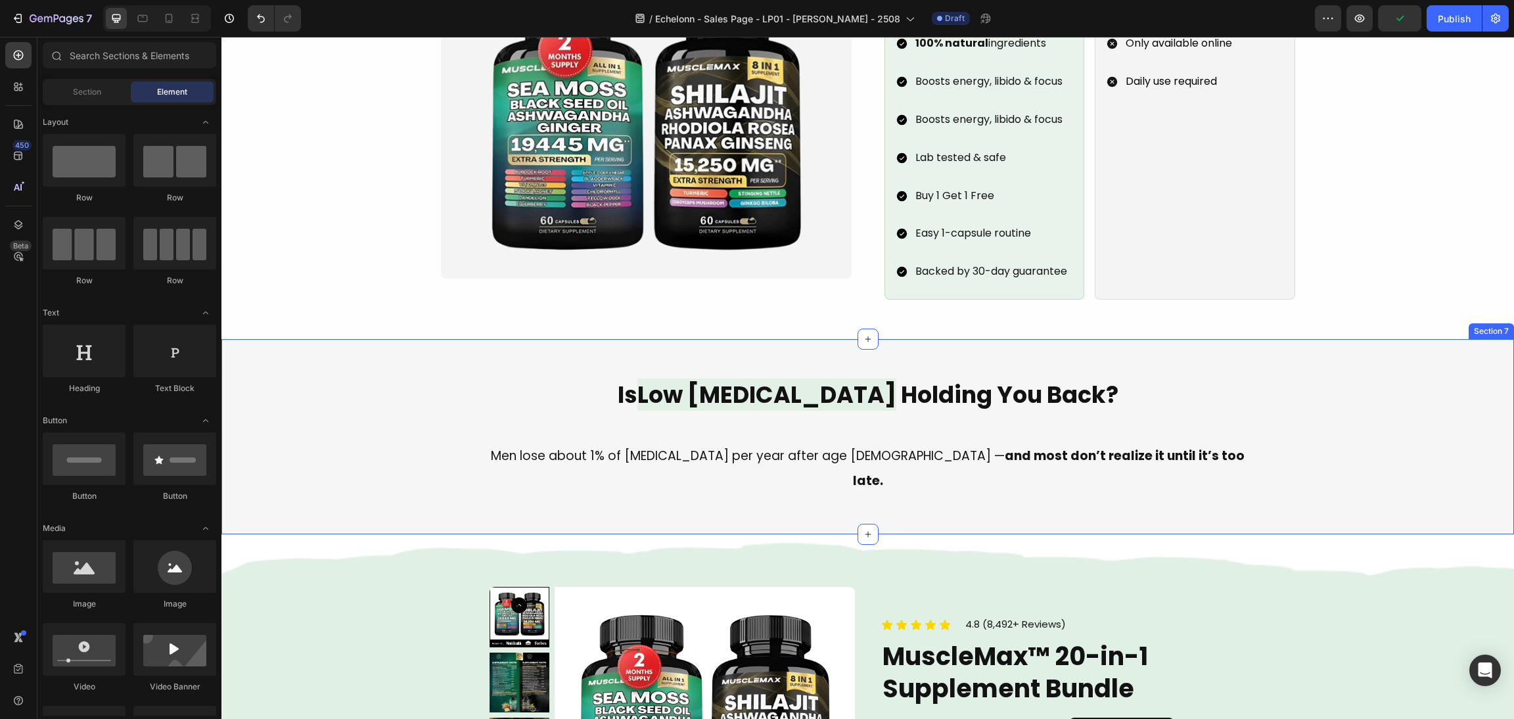
click at [656, 451] on div "Is Low Testosterone Holding You Back? Heading Men lose about 1% of testosterone…" at bounding box center [867, 437] width 1292 height 196
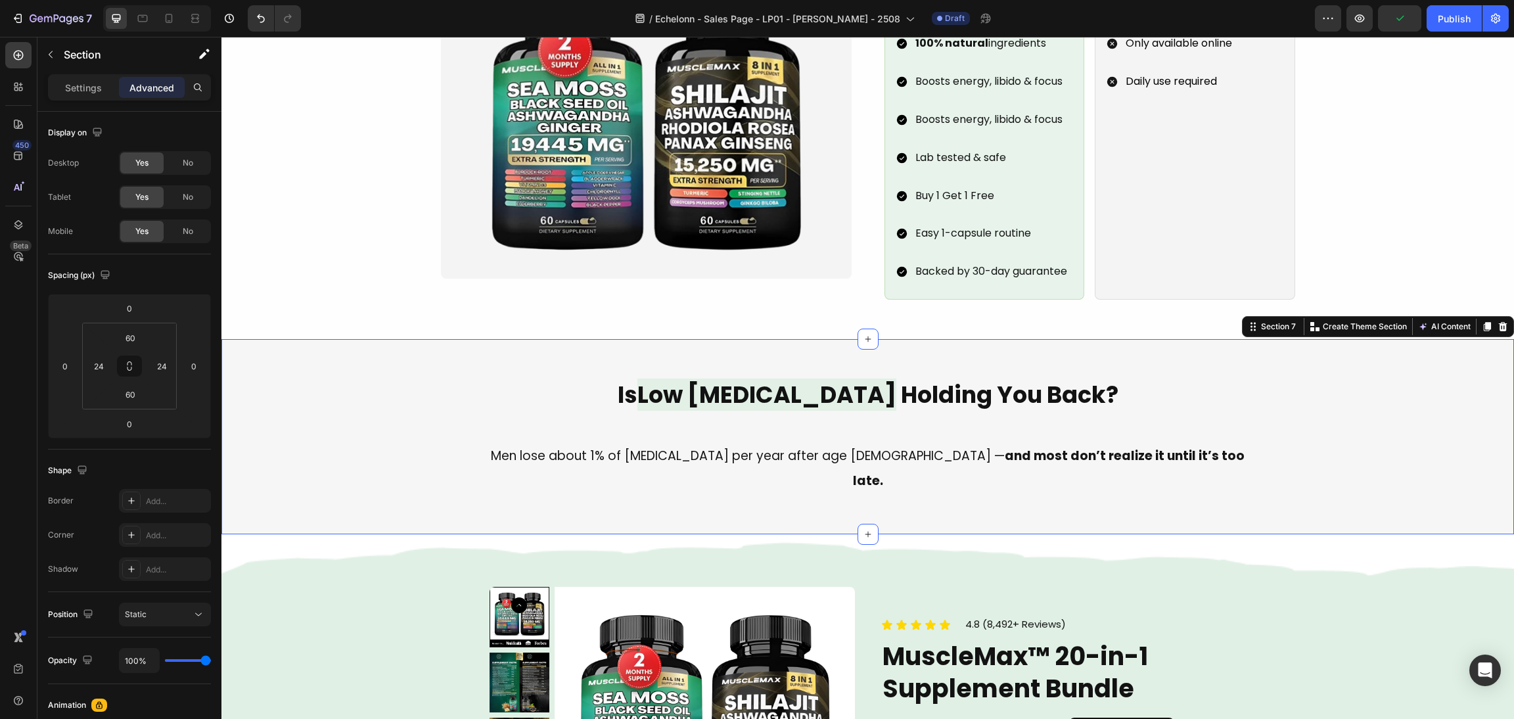
click at [643, 443] on p "Men lose about 1% of testosterone per year after age 30 — and most don’t realiz…" at bounding box center [868, 468] width 786 height 50
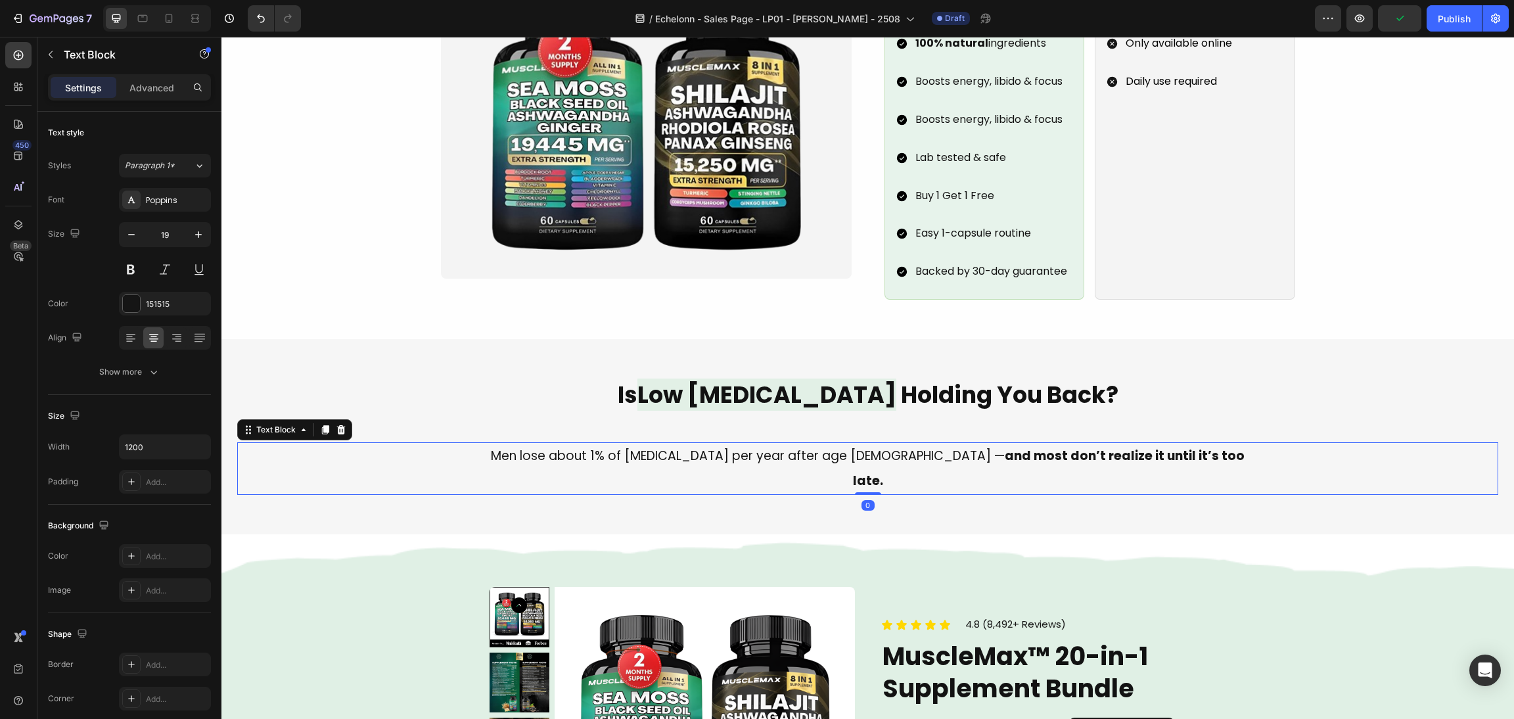
click at [349, 419] on div "Text Block" at bounding box center [294, 429] width 115 height 21
click at [337, 424] on icon at bounding box center [341, 429] width 11 height 11
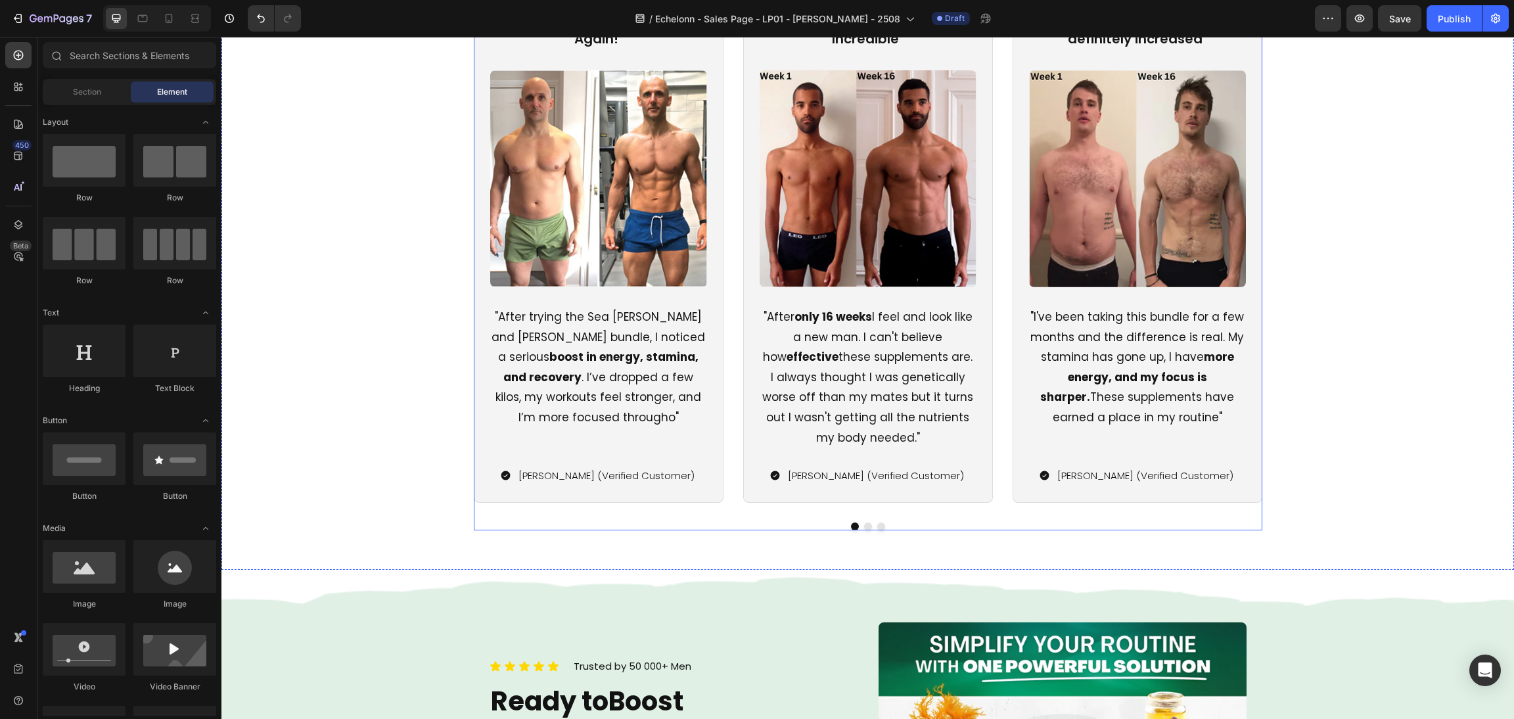
click at [994, 501] on div "Icon Icon Icon Icon Icon Icon List "Energy Like I’m in My 20s Again!" Text Bloc…" at bounding box center [868, 232] width 788 height 539
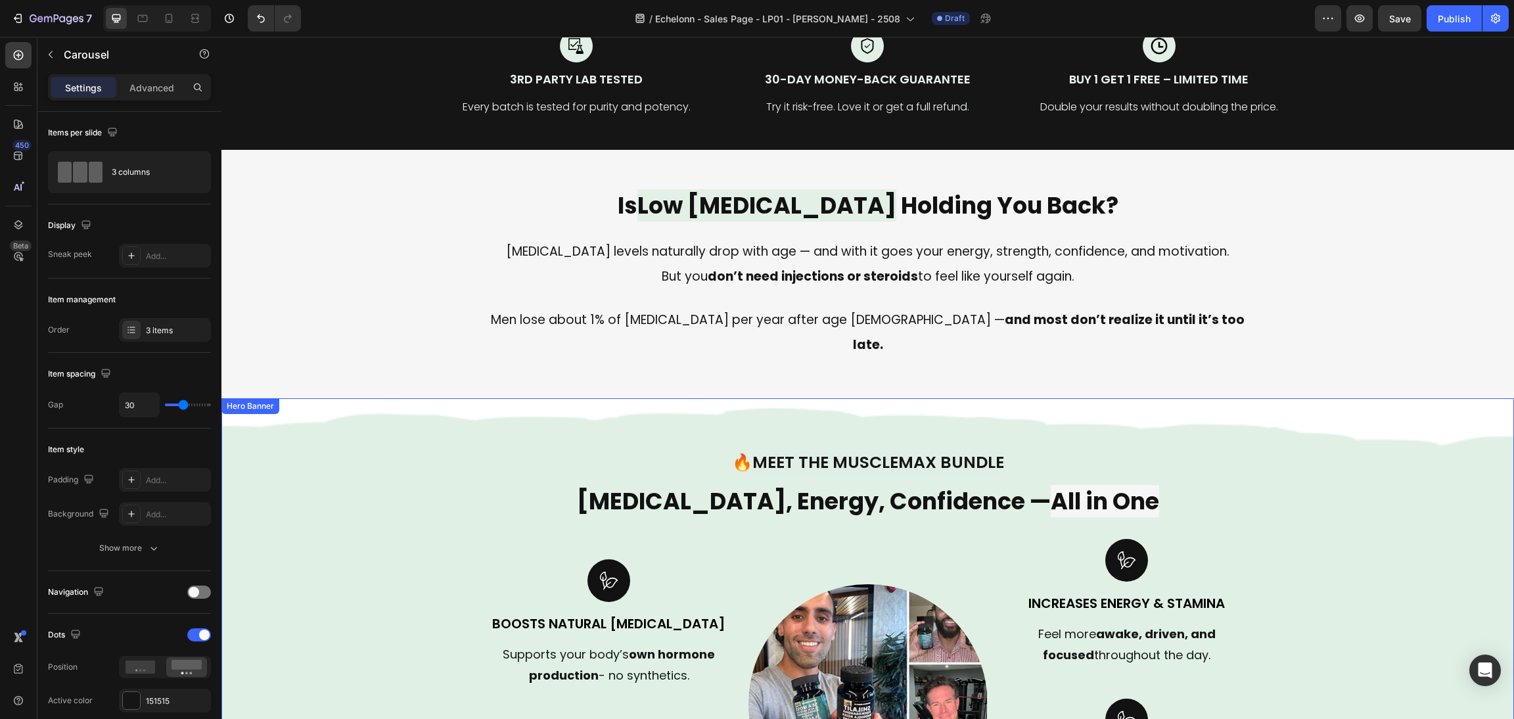
scroll to position [805, 0]
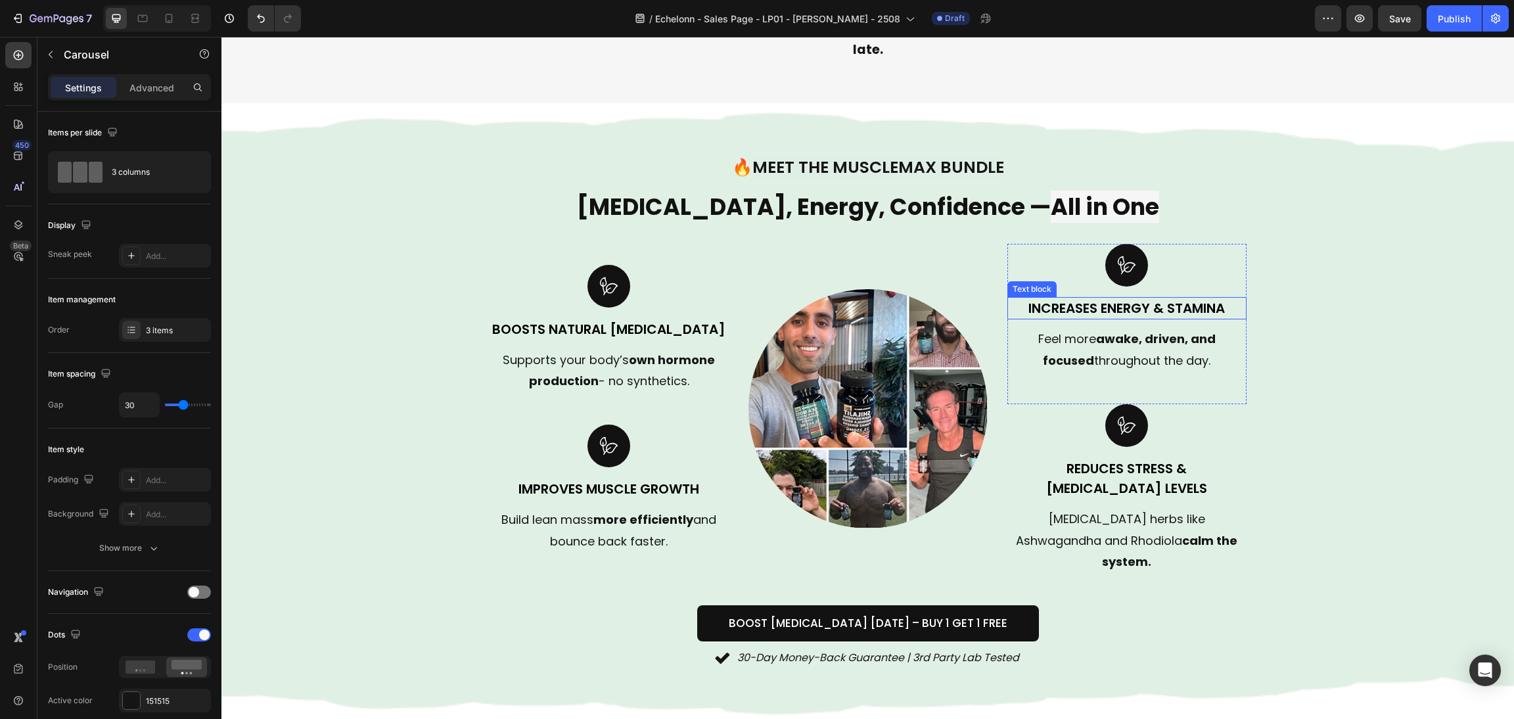
click at [1180, 254] on div at bounding box center [1126, 265] width 239 height 43
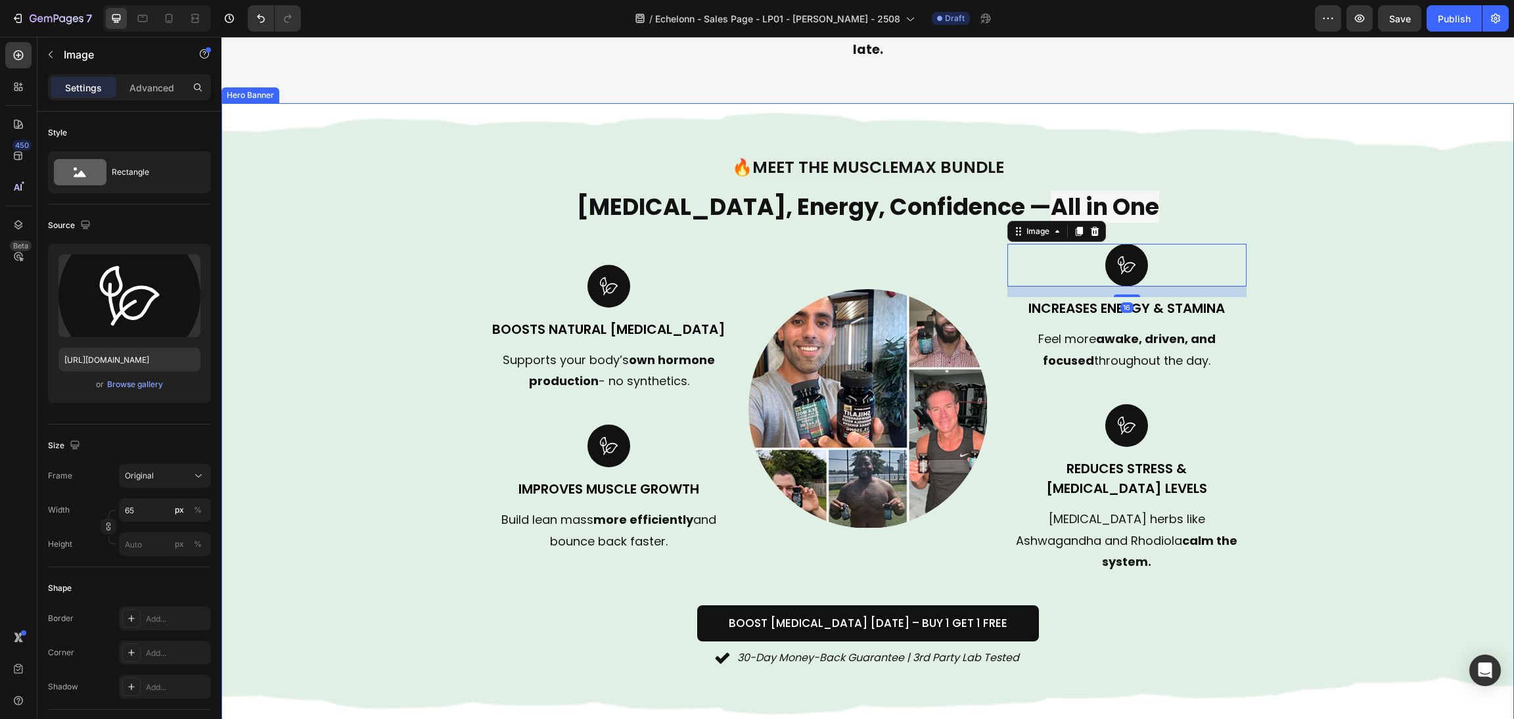
click at [1372, 312] on div "Background Image" at bounding box center [867, 412] width 1292 height 618
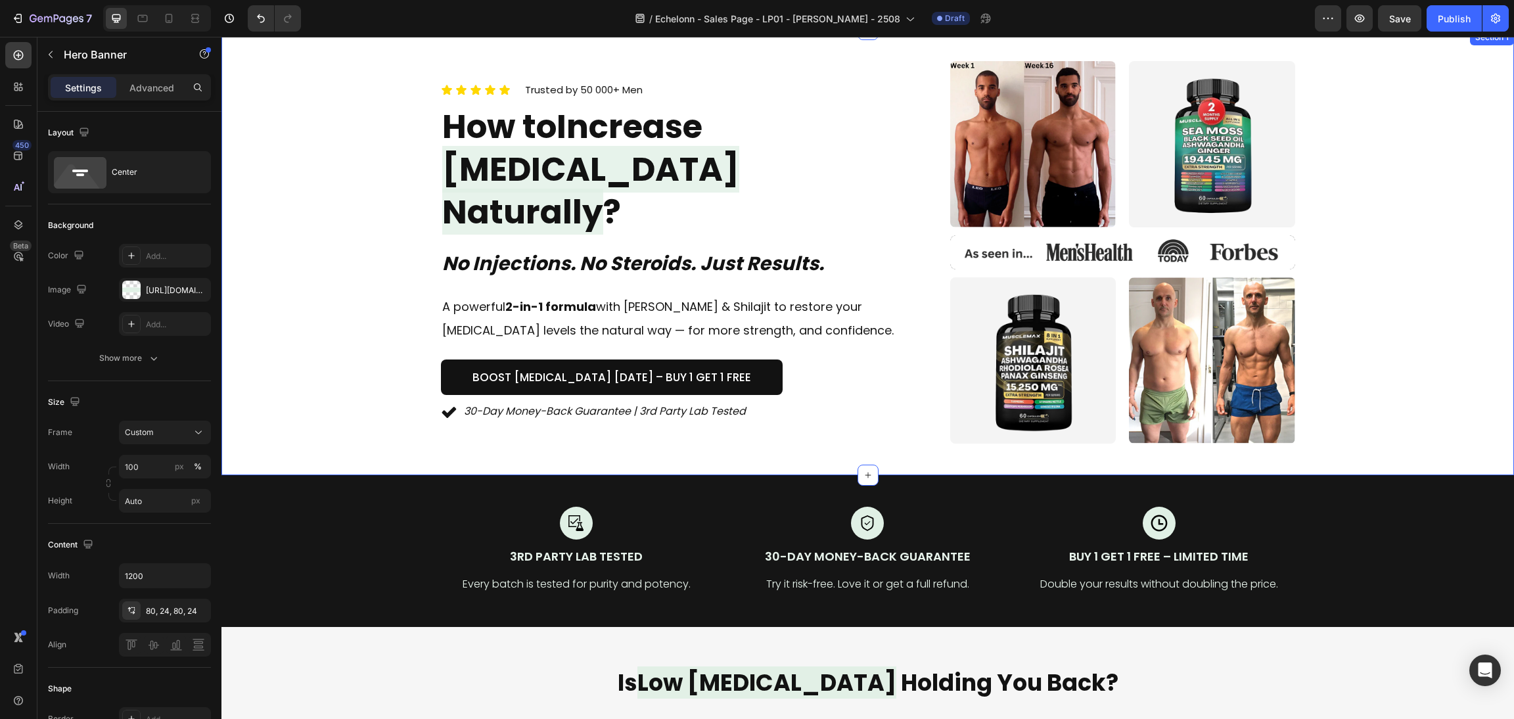
scroll to position [0, 0]
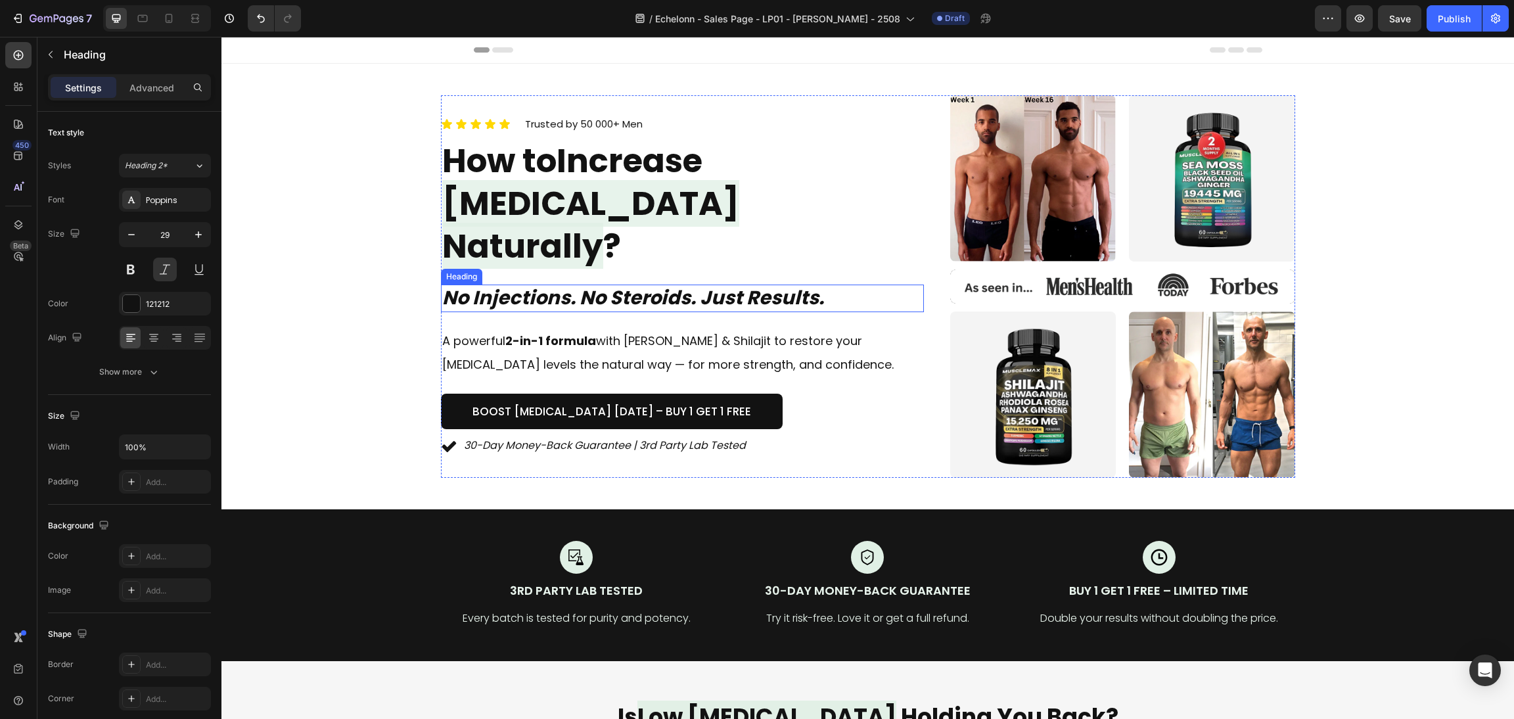
click at [810, 284] on h1 "No Injections. No Steroids. Just Results." at bounding box center [682, 298] width 483 height 28
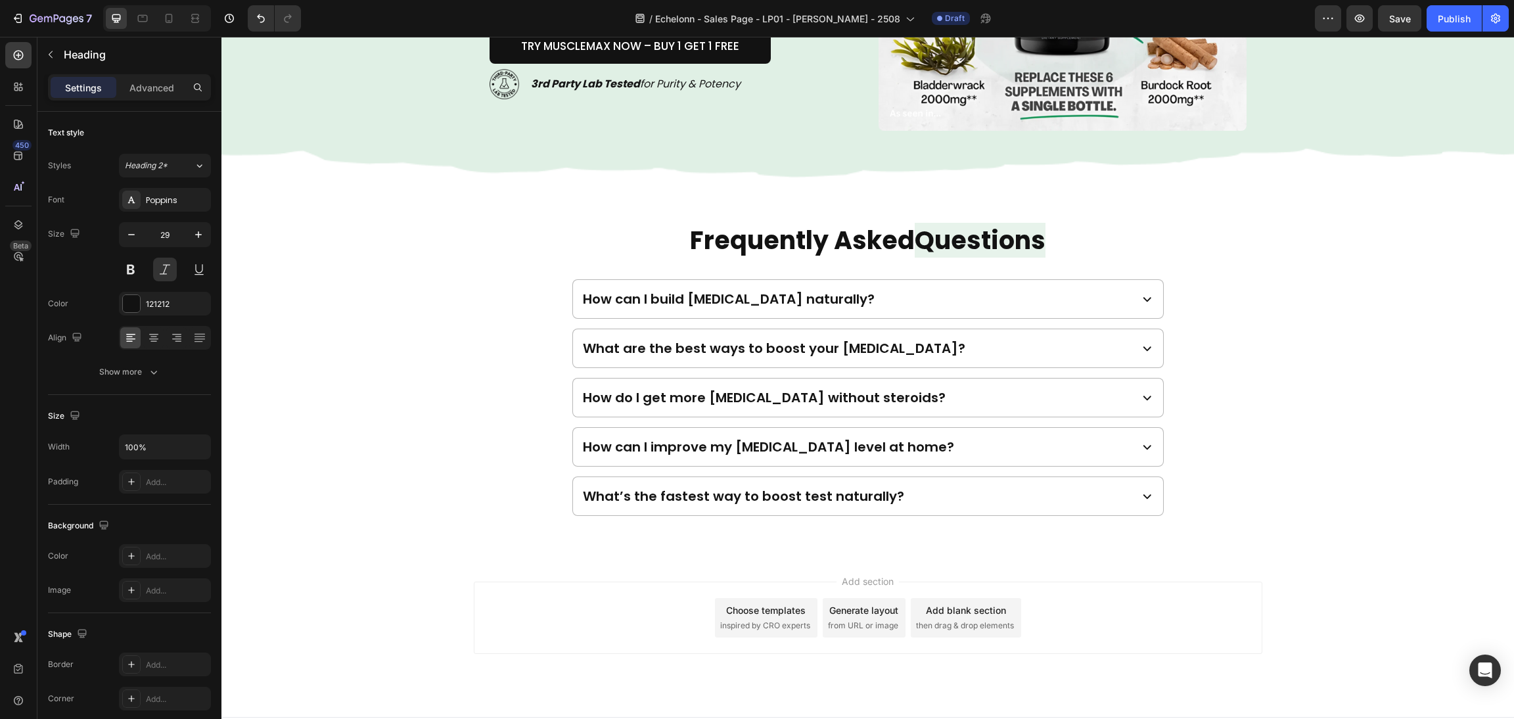
click at [1394, 595] on div "Add section Choose templates inspired by CRO experts Generate layout from URL o…" at bounding box center [867, 636] width 1292 height 162
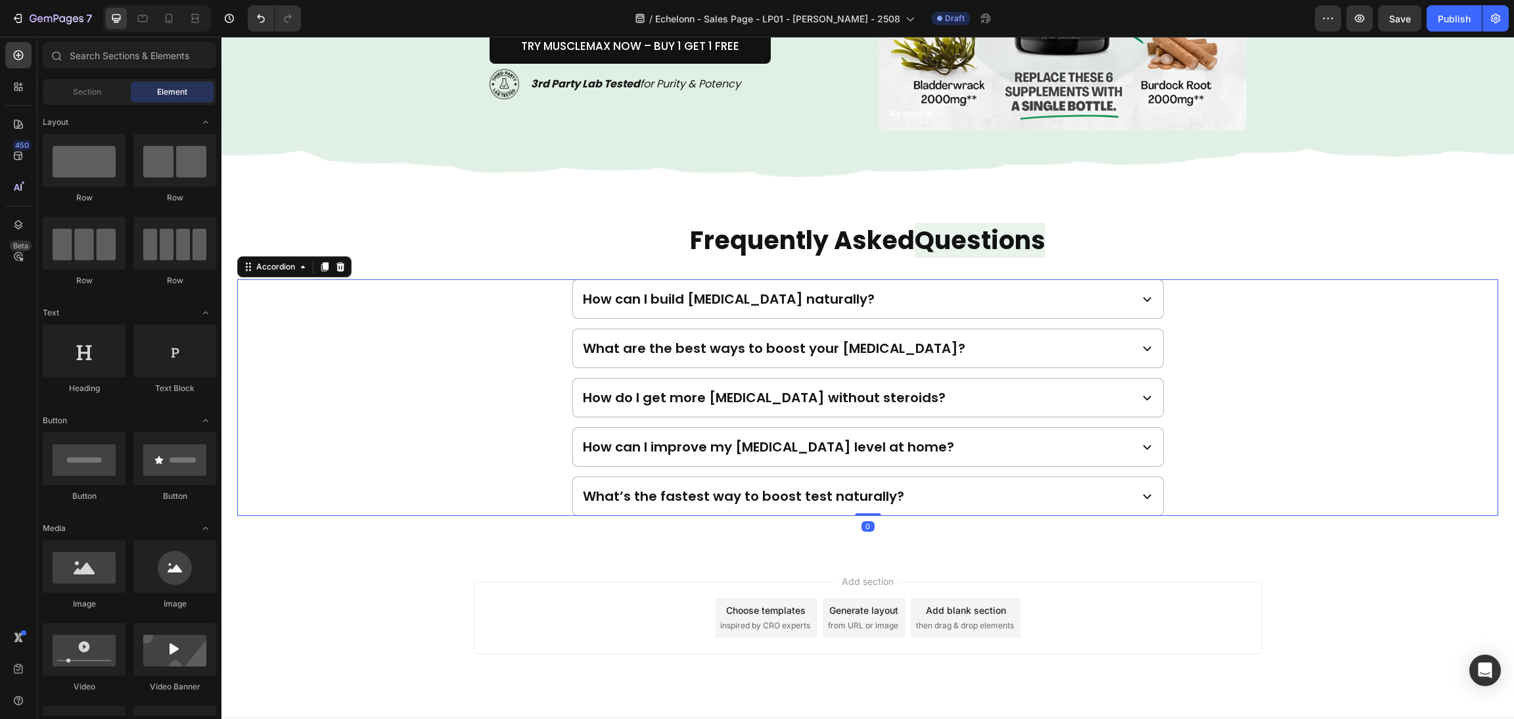
click at [1353, 489] on div "What’s the fastest way to boost test naturally?" at bounding box center [867, 495] width 1259 height 39
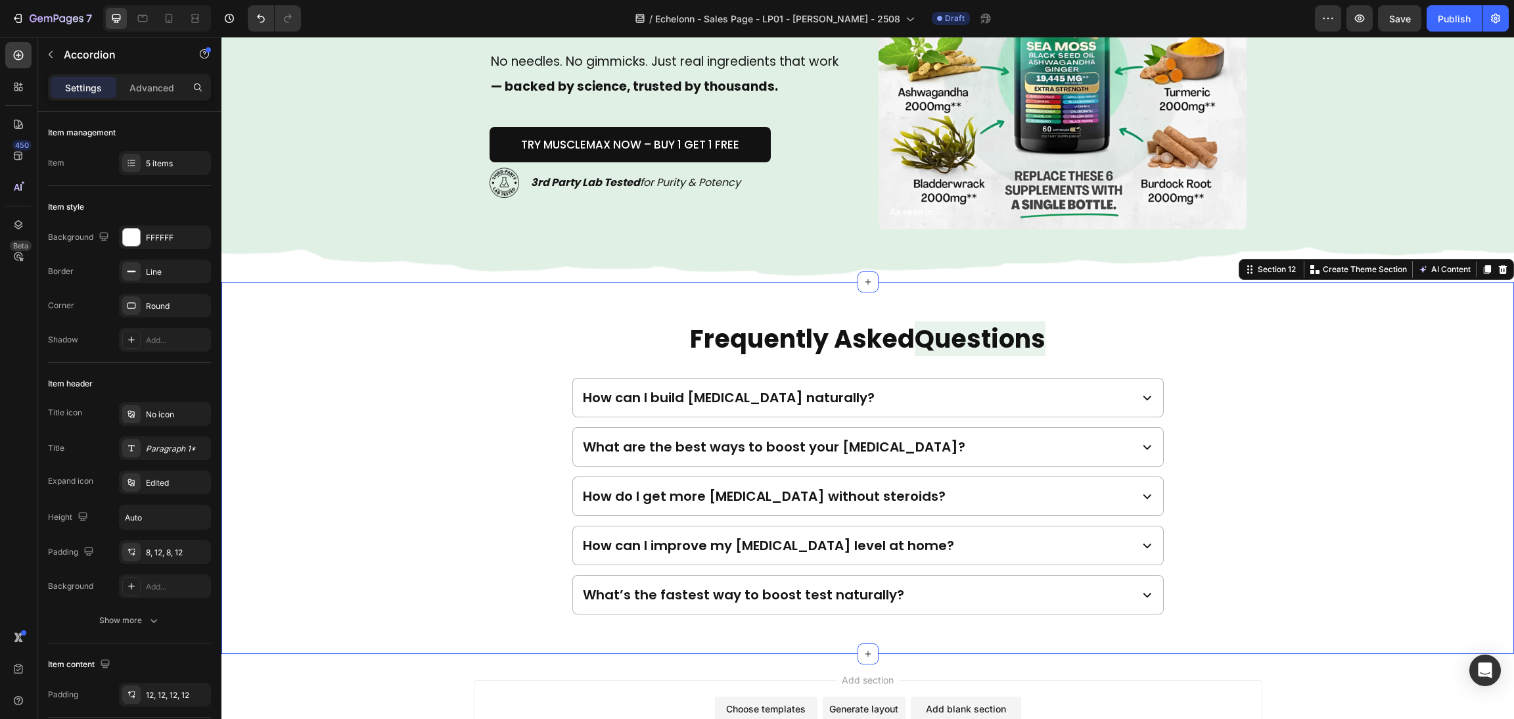
click at [1328, 376] on div "Frequently Asked Questions Heading How can I build testosterone naturally? What…" at bounding box center [867, 467] width 1261 height 292
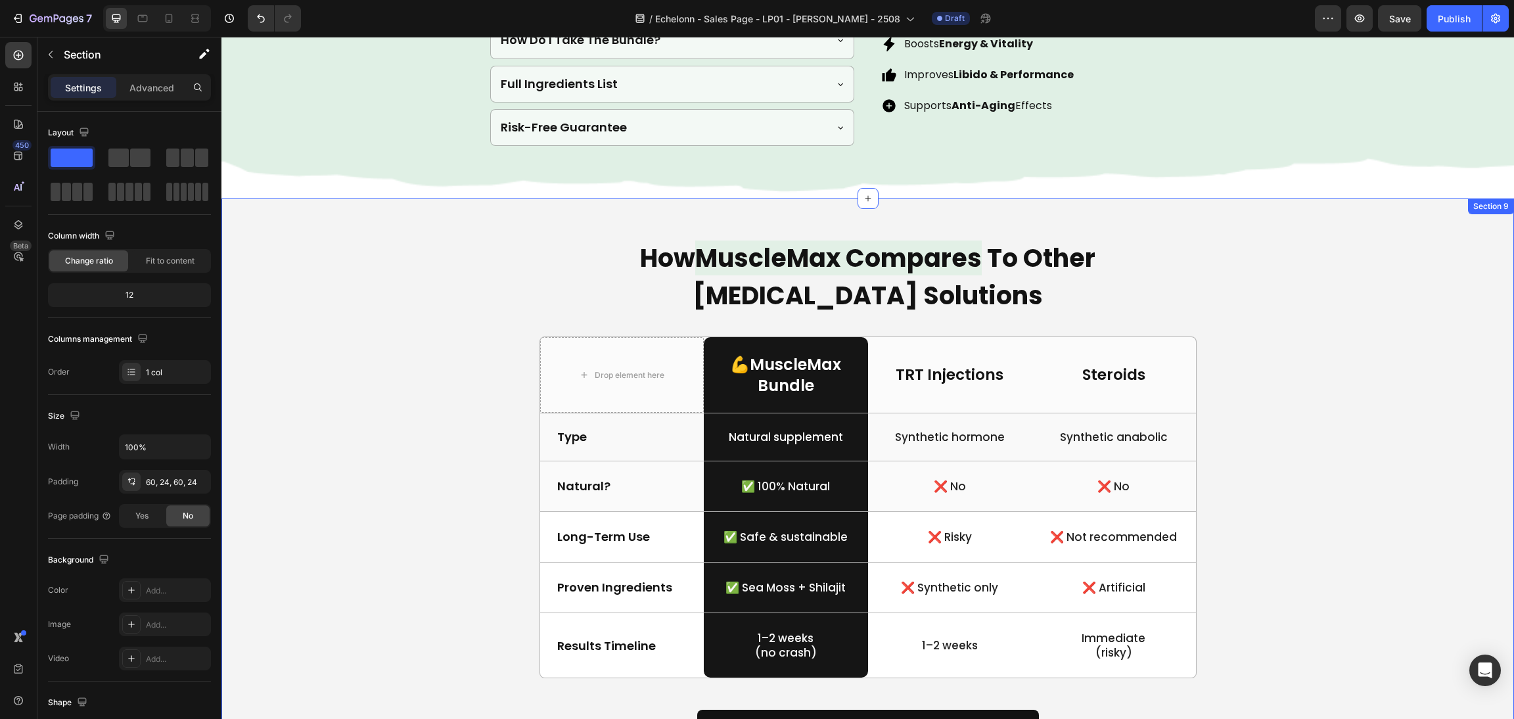
scroll to position [2396, 0]
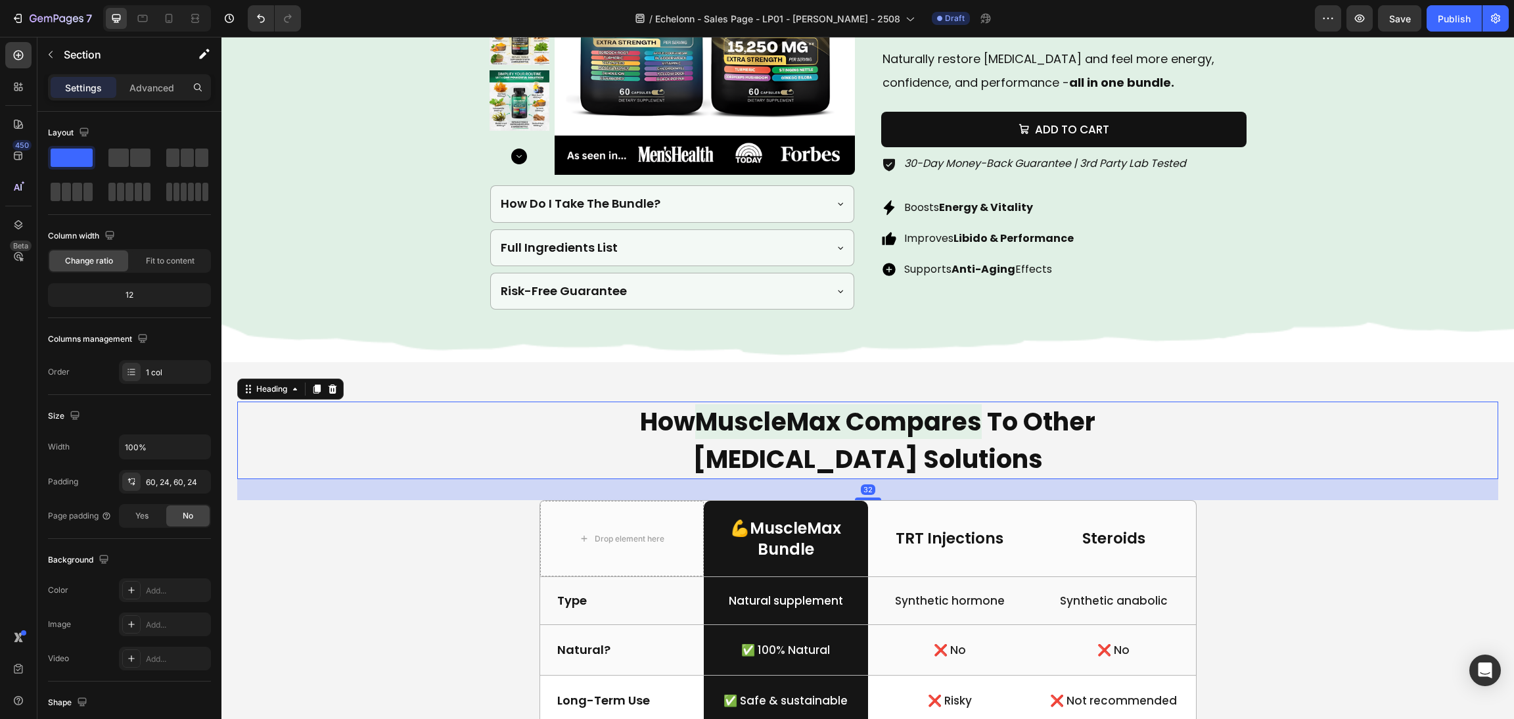
click at [384, 450] on div "How MuscleMax Compares To Other [MEDICAL_DATA] Solutions" at bounding box center [867, 440] width 1261 height 78
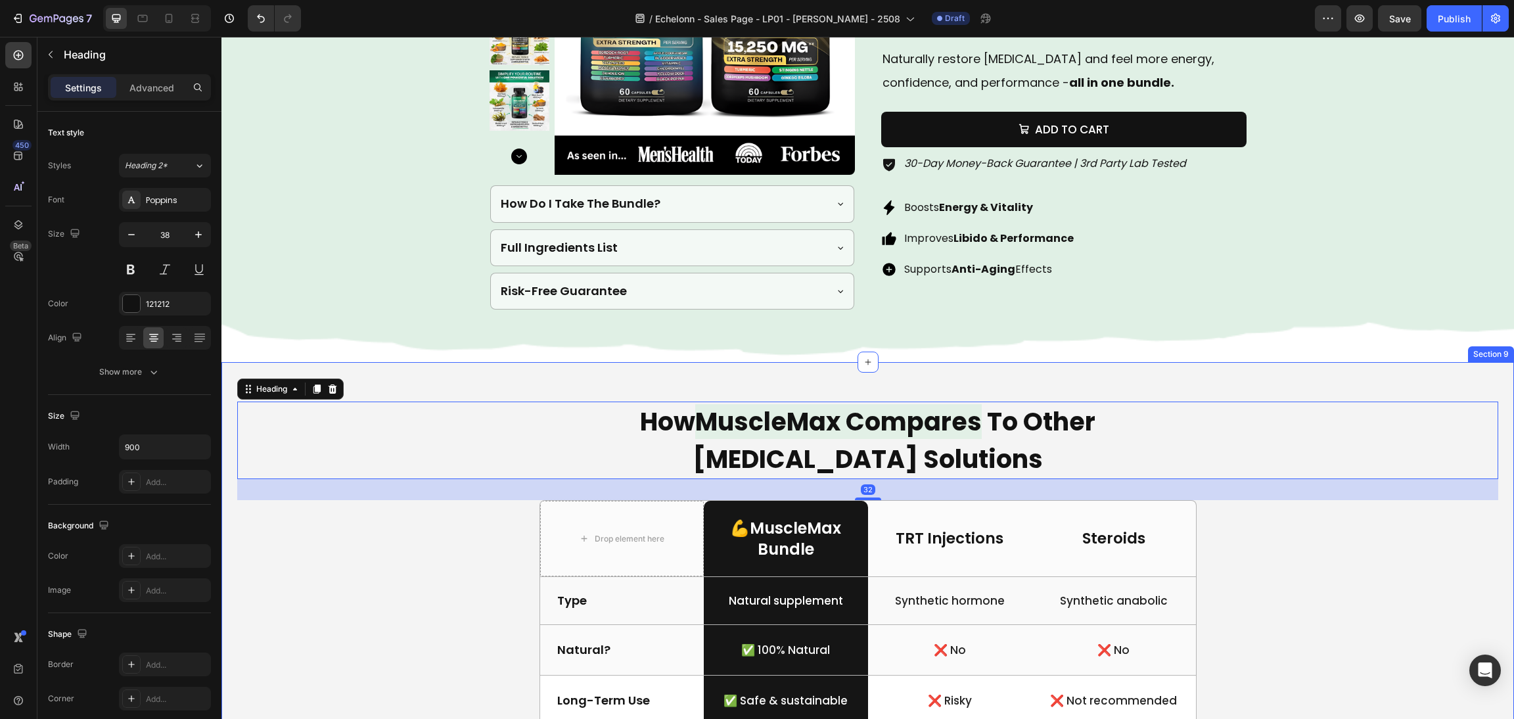
click at [296, 635] on div "How MuscleMax Compares To Other Testosterone Solutions Heading 32 Drop element …" at bounding box center [867, 668] width 1261 height 535
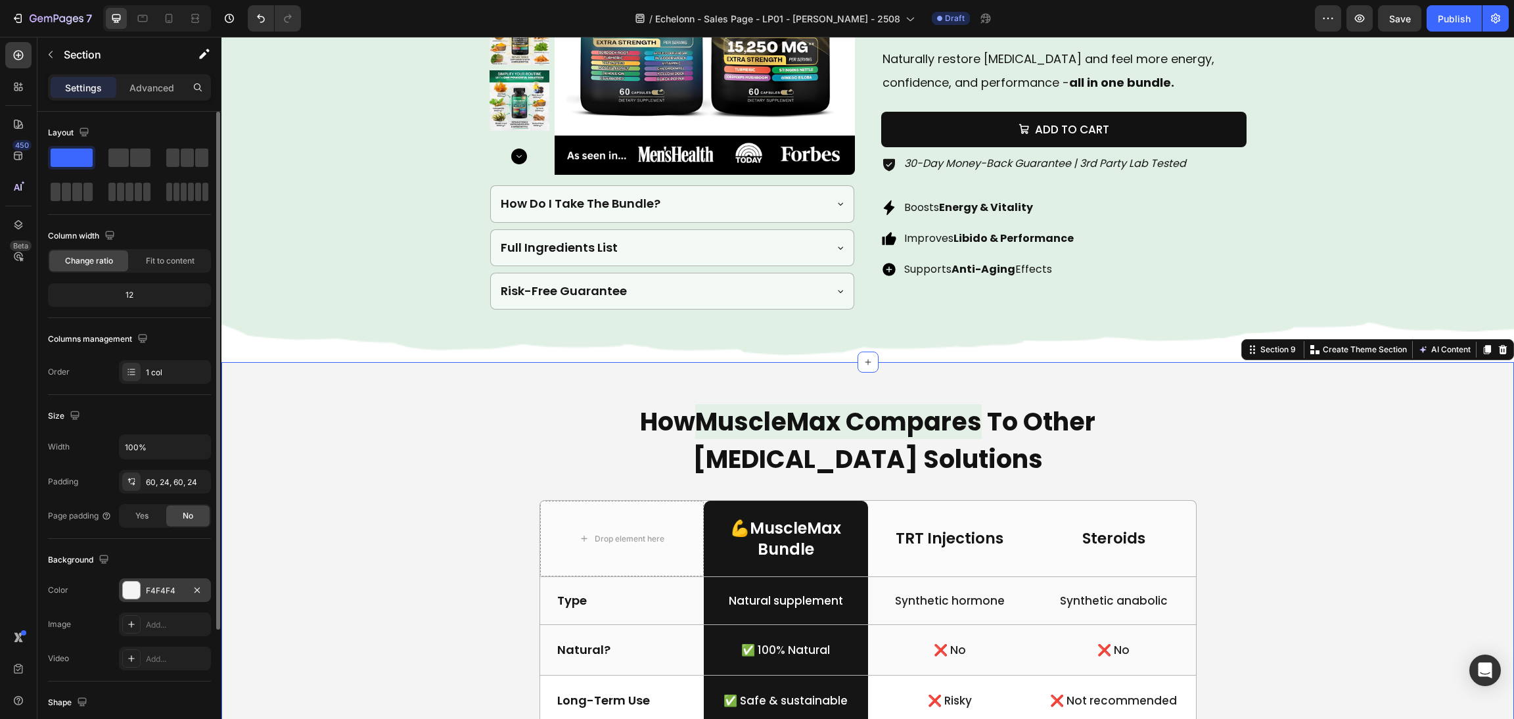
click at [137, 587] on div at bounding box center [131, 589] width 17 height 17
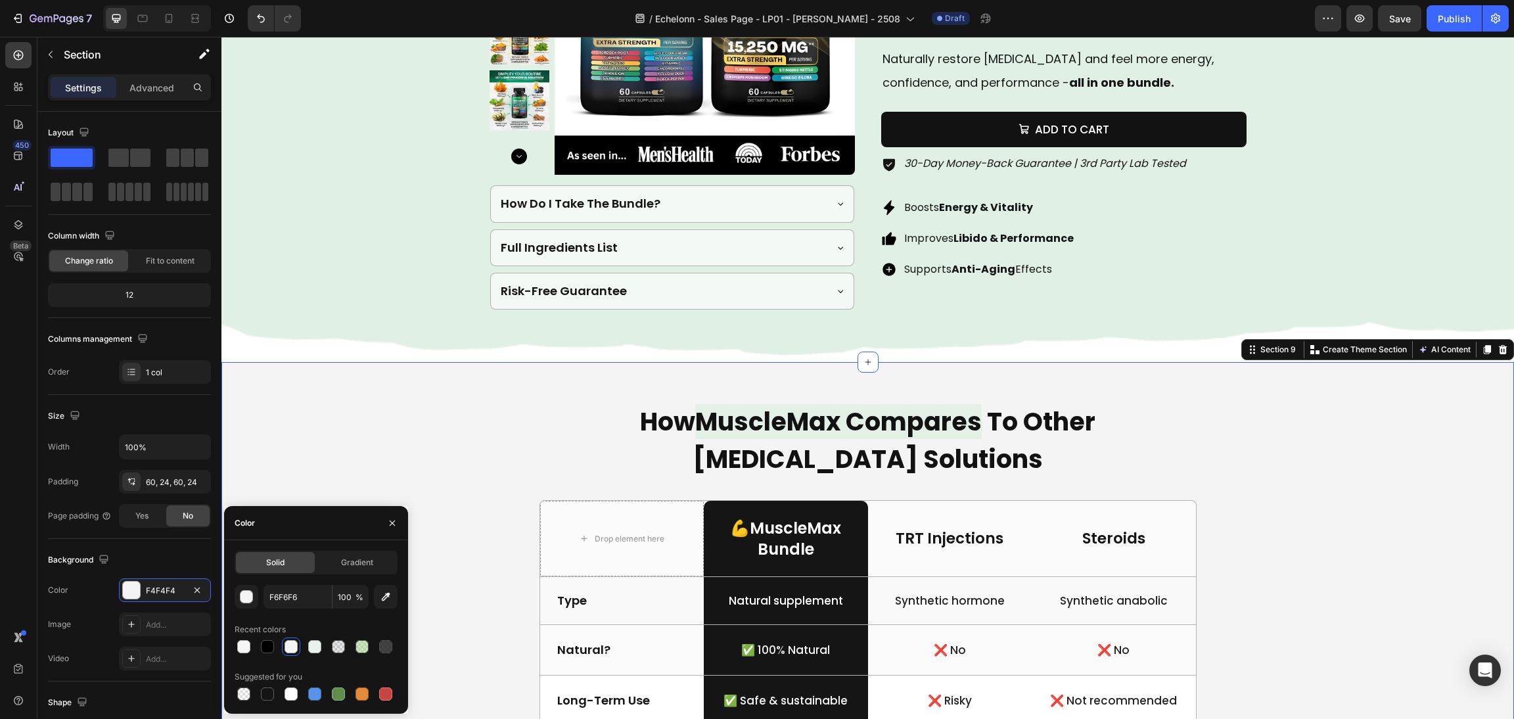
click at [428, 187] on div "Background Image" at bounding box center [867, 92] width 1292 height 540
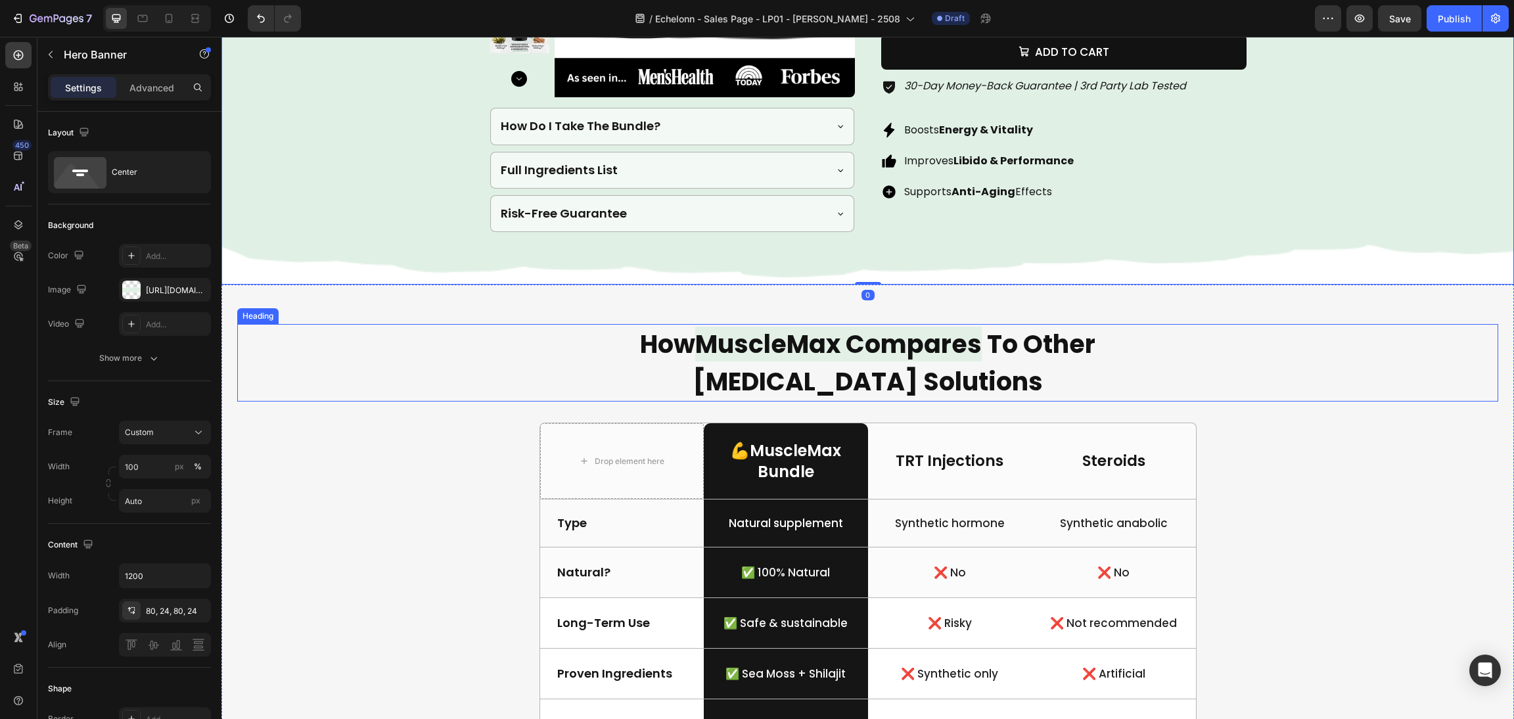
scroll to position [2495, 0]
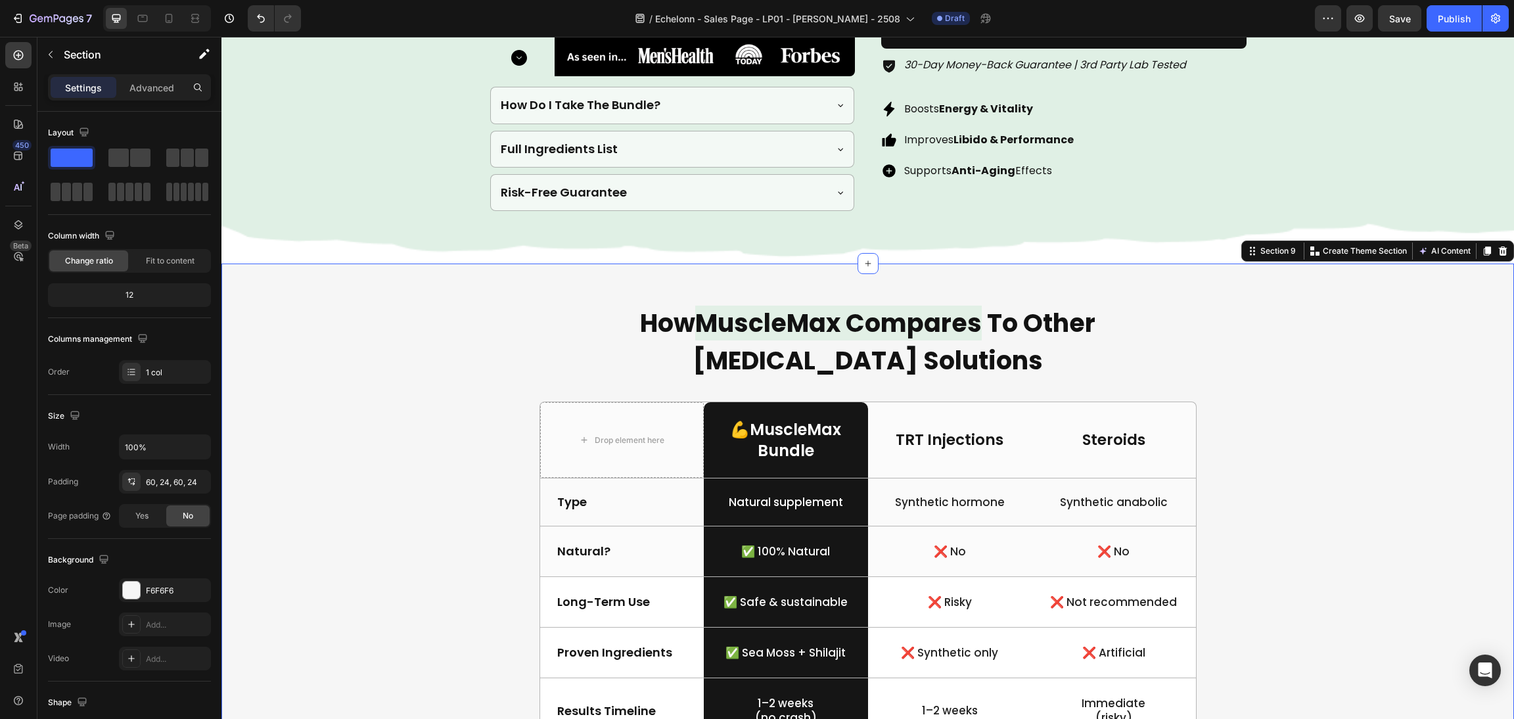
click at [387, 388] on div "How MuscleMax Compares To Other Testosterone Solutions Heading Drop element her…" at bounding box center [867, 570] width 1261 height 535
click at [125, 587] on div at bounding box center [131, 589] width 17 height 17
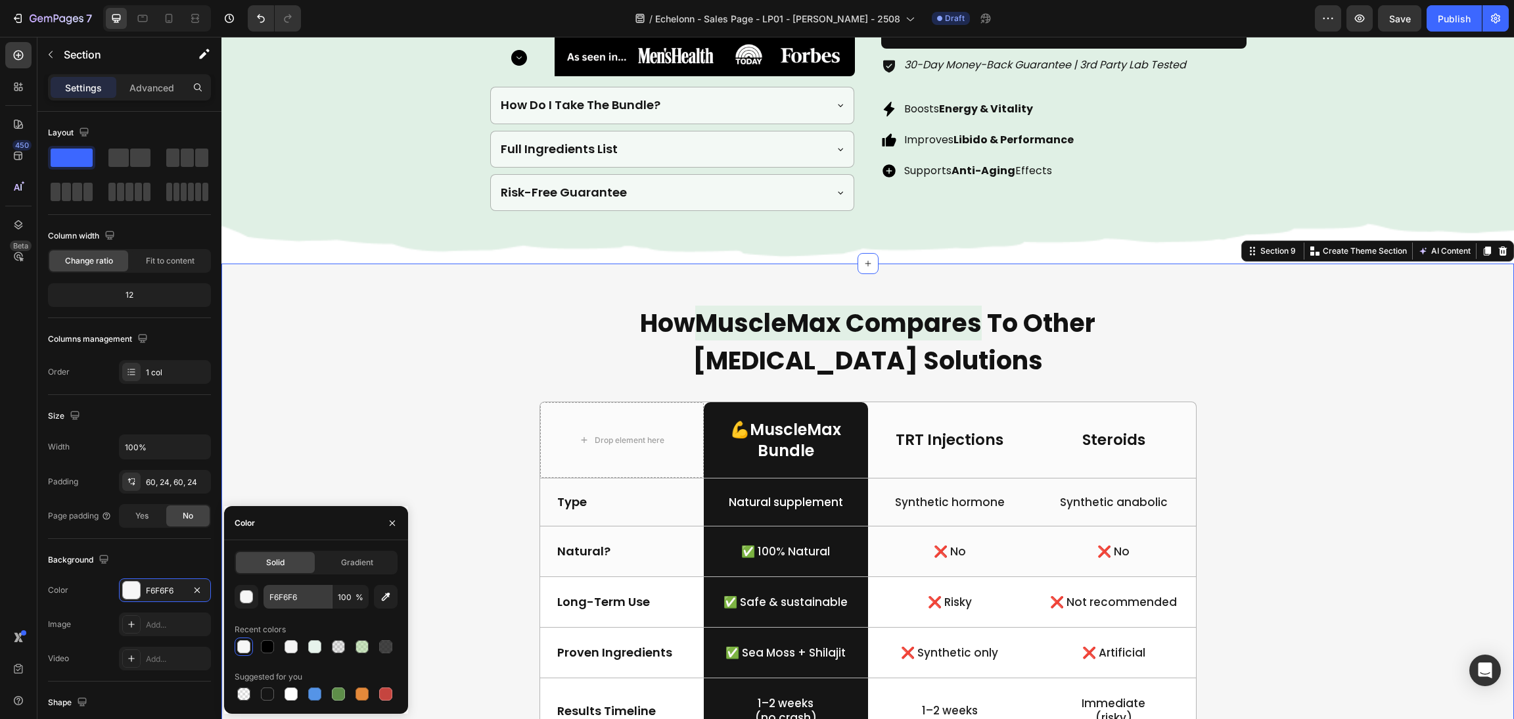
type input "F4F4F4"
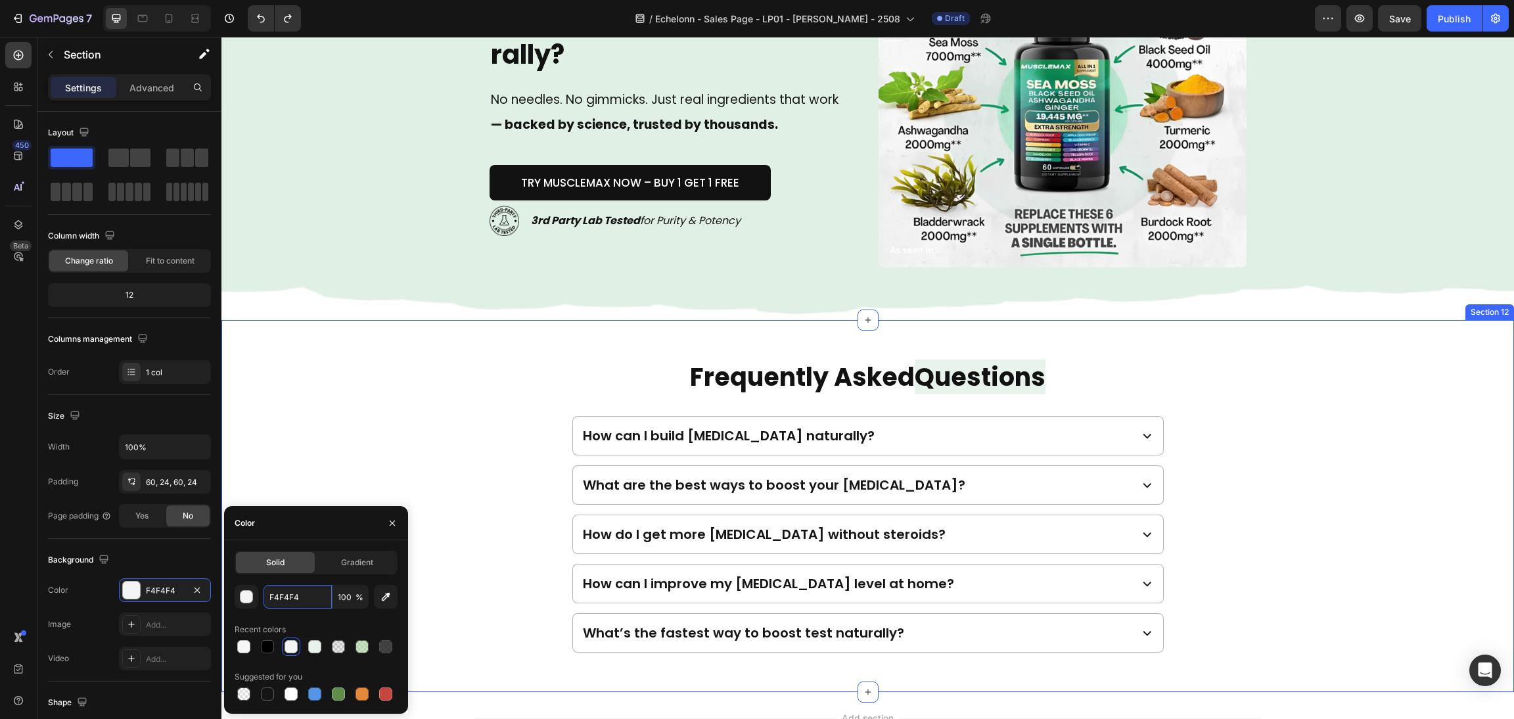
scroll to position [4268, 0]
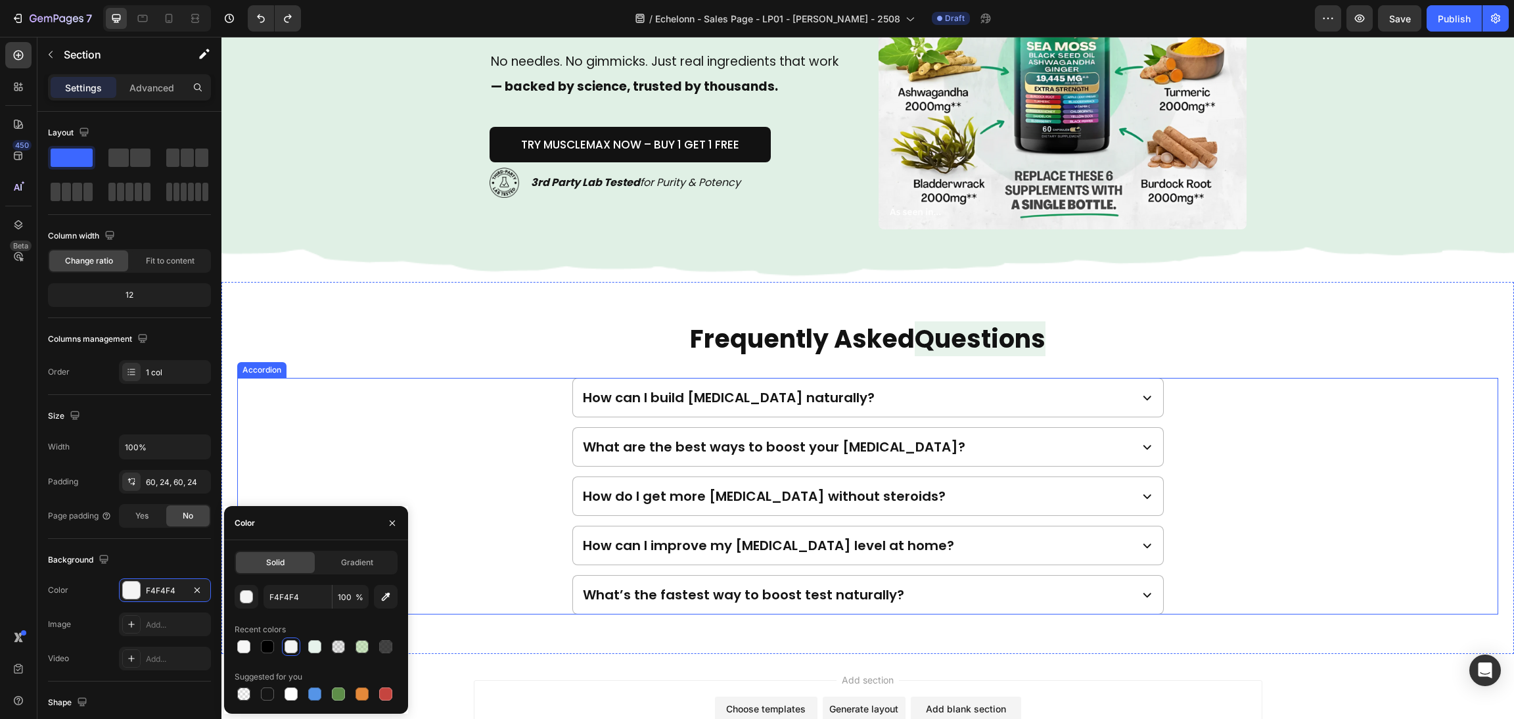
click at [1307, 538] on div "How can I improve my [MEDICAL_DATA] level at home?" at bounding box center [867, 545] width 1259 height 39
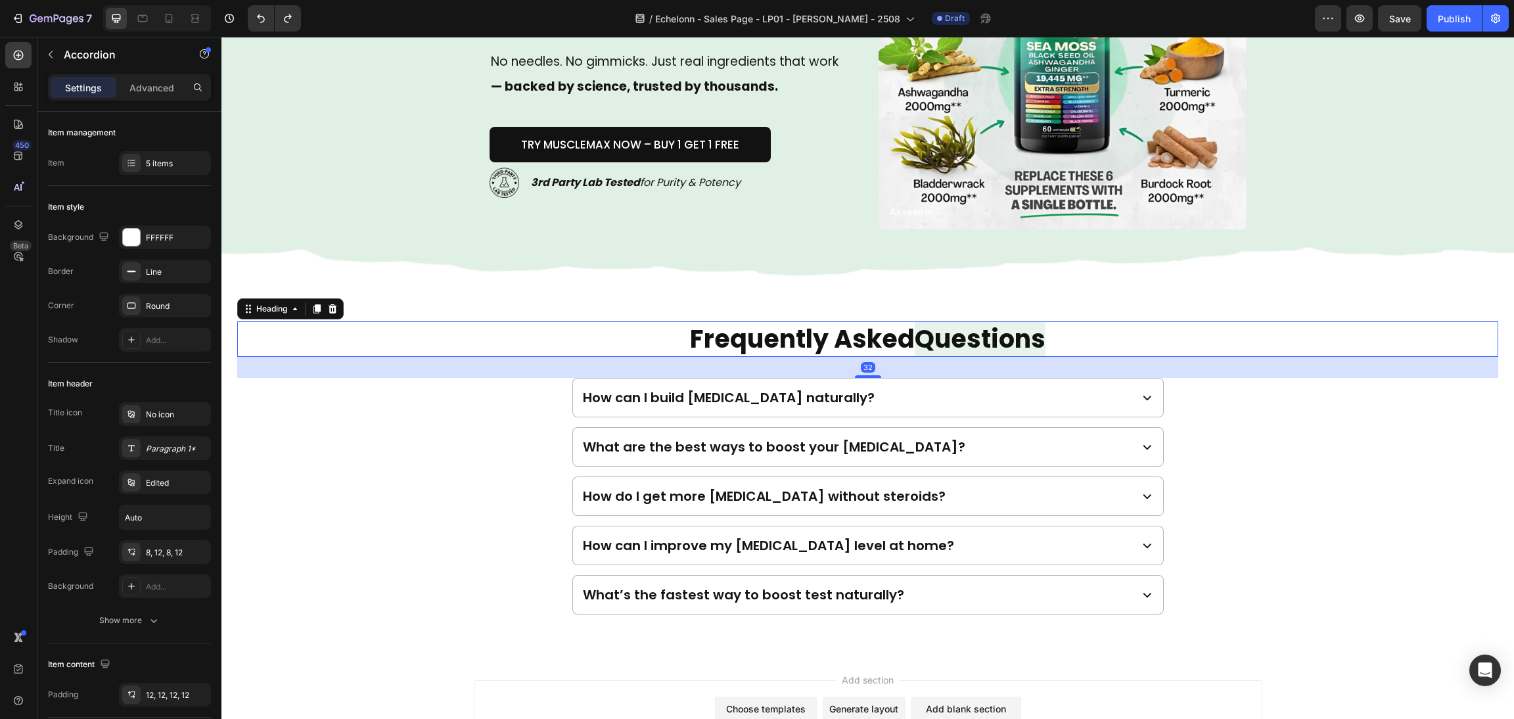
click at [1265, 337] on h2 "Frequently Asked Questions" at bounding box center [867, 338] width 1261 height 35
click at [1262, 607] on div "What’s the fastest way to boost test naturally?" at bounding box center [867, 594] width 1259 height 39
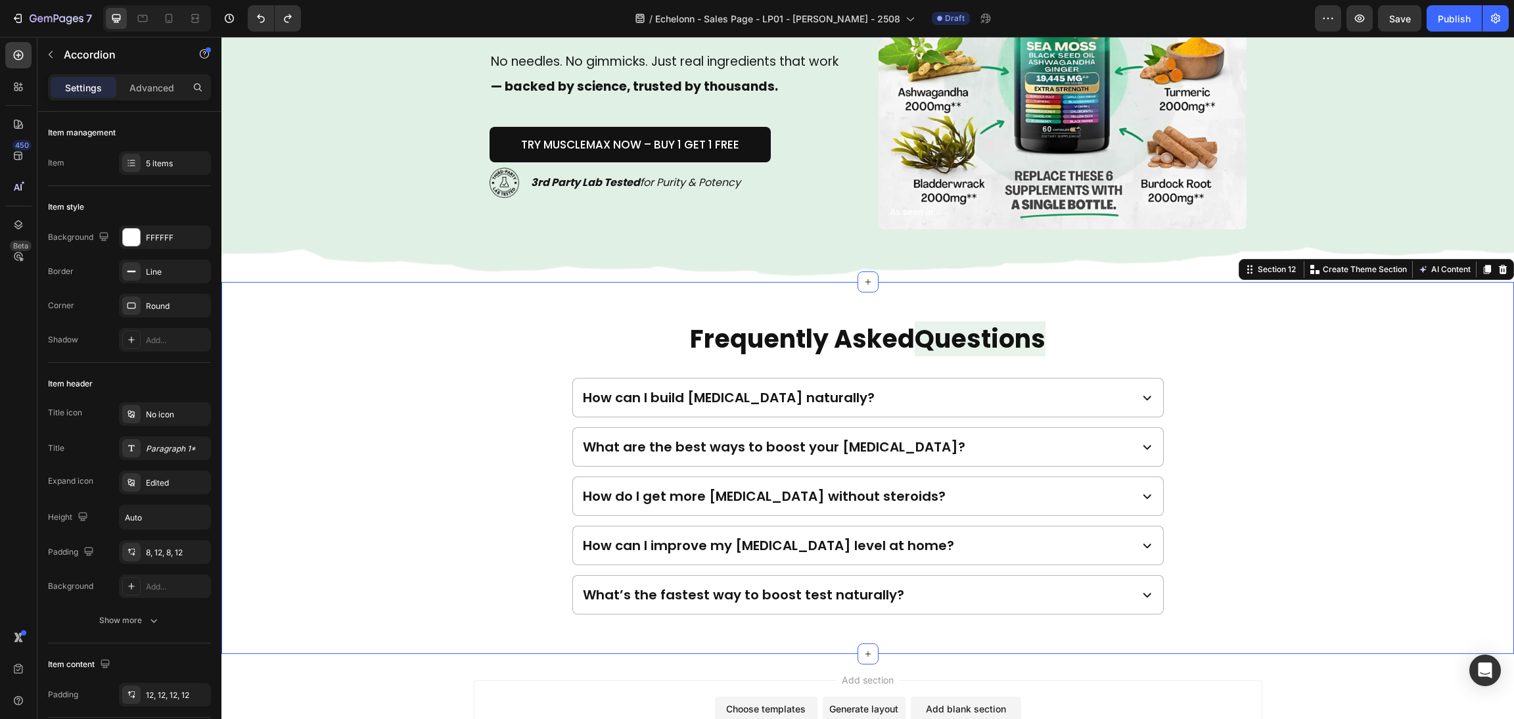
click at [1255, 646] on div "Frequently Asked Questions Heading How can I build testosterone naturally? What…" at bounding box center [867, 467] width 1292 height 371
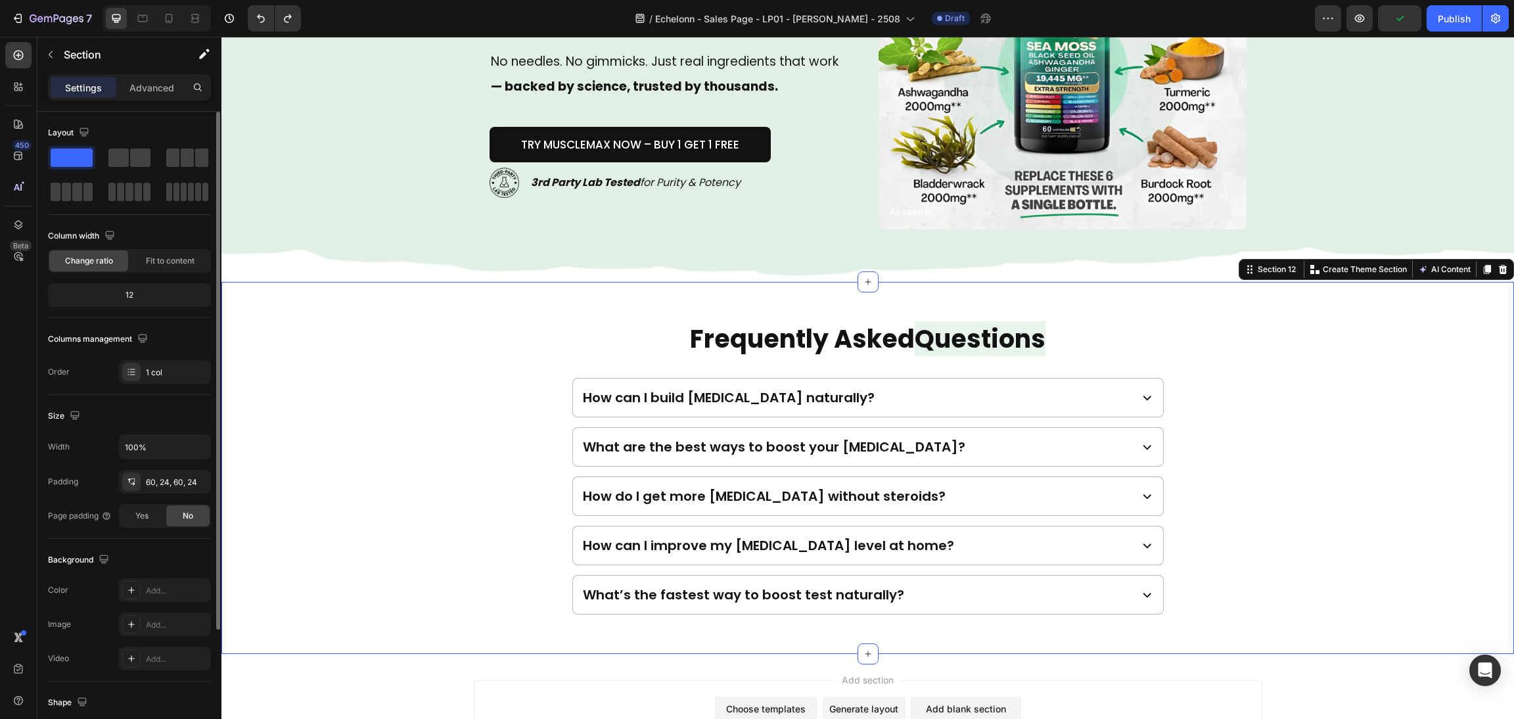
scroll to position [157, 0]
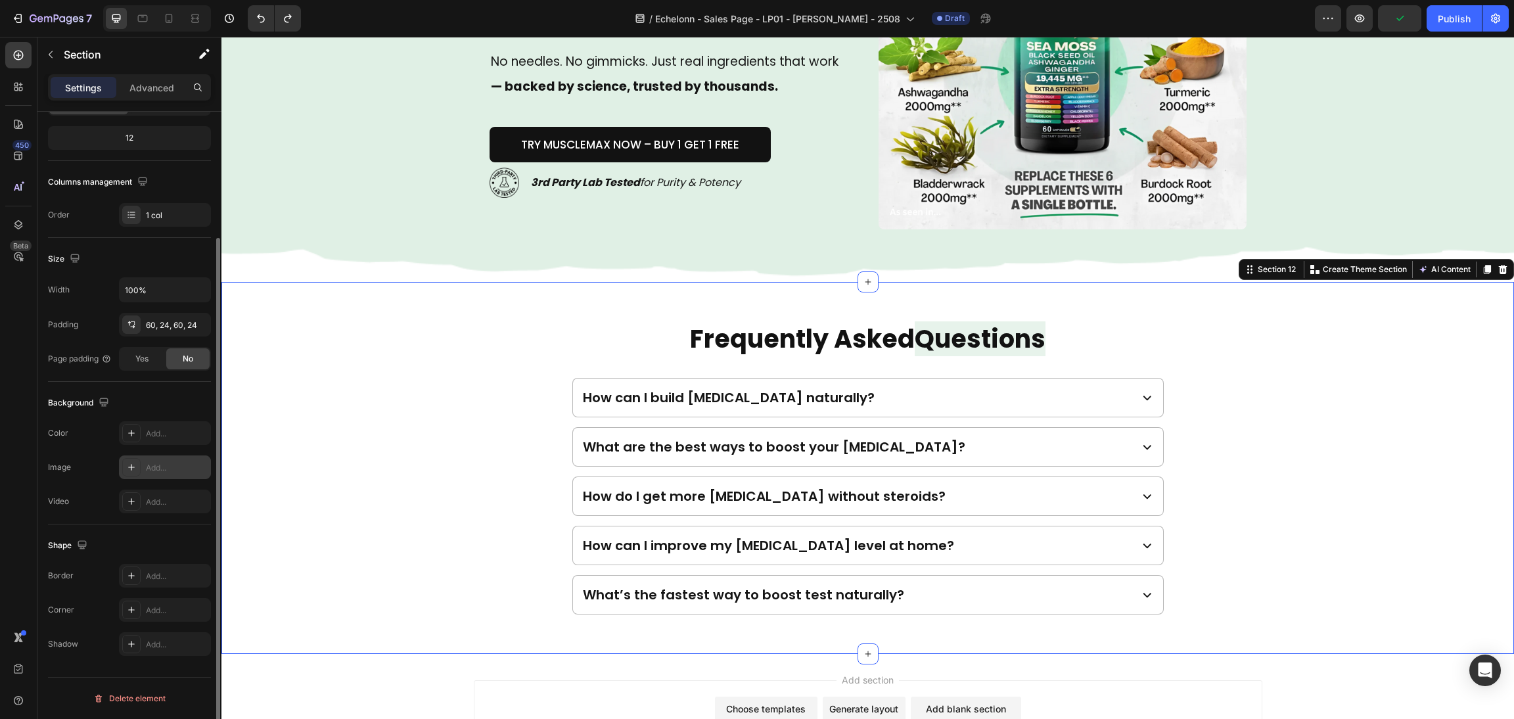
drag, startPoint x: 140, startPoint y: 431, endPoint x: 187, endPoint y: 468, distance: 59.8
click at [139, 431] on div at bounding box center [131, 433] width 18 height 18
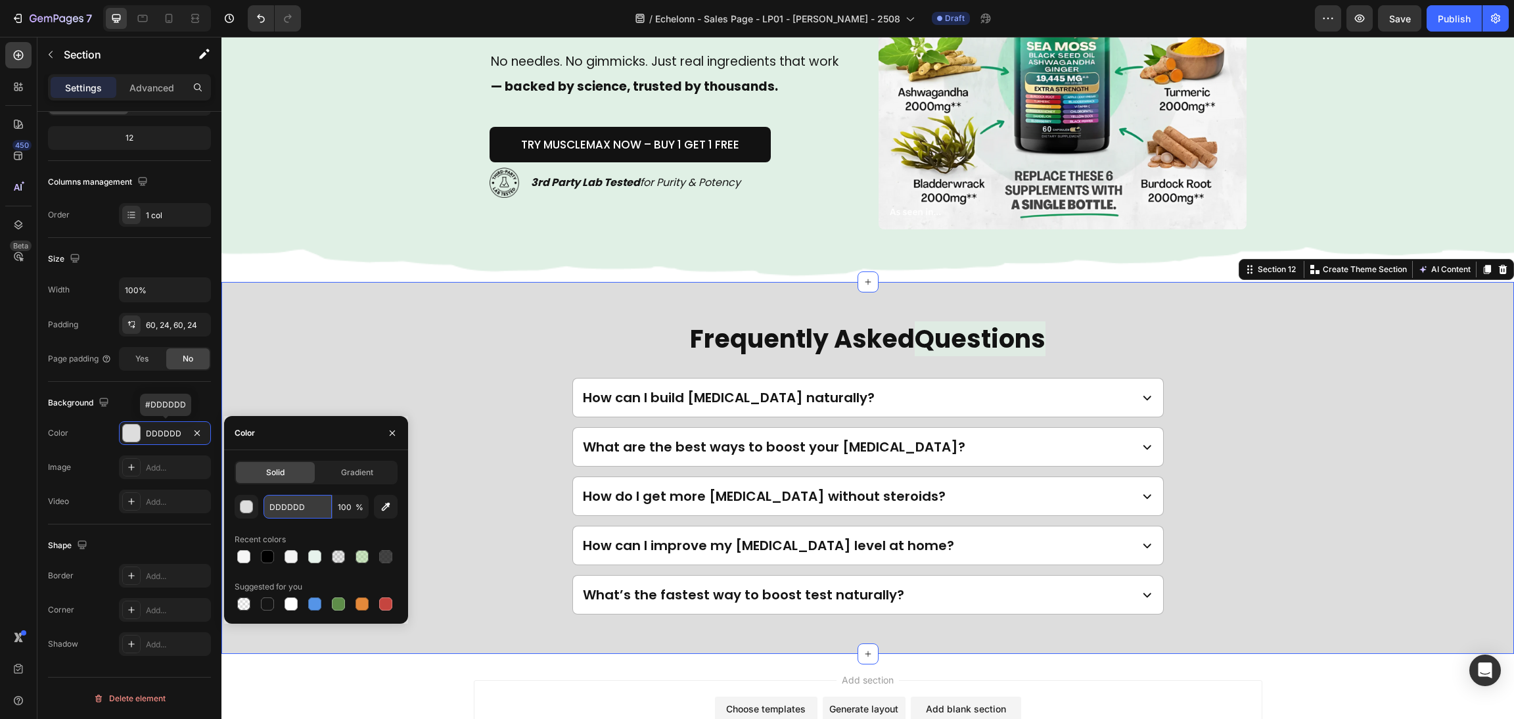
paste input "F4F4F4"
type input "F4F4F4"
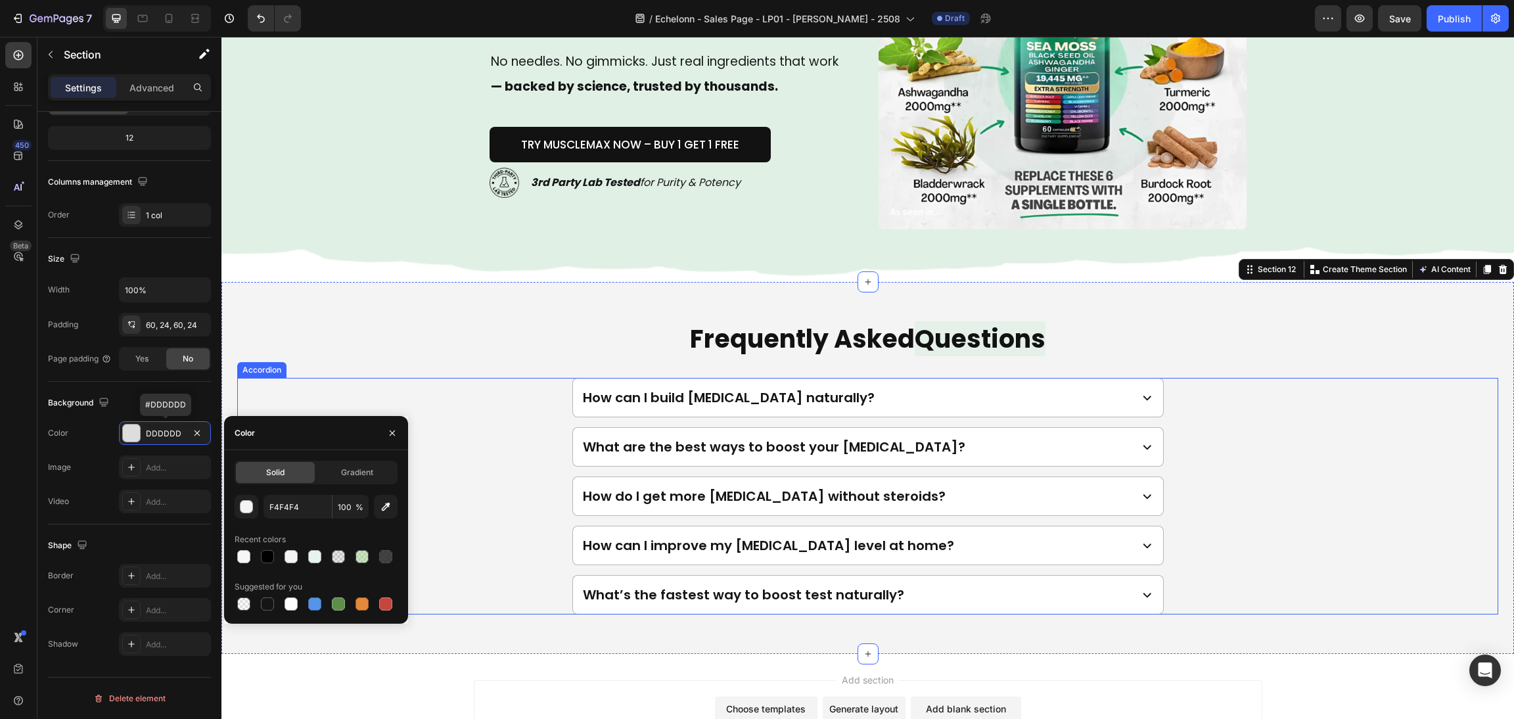
click at [1270, 631] on div "Frequently Asked Questions Heading How can I build testosterone naturally? What…" at bounding box center [867, 467] width 1292 height 371
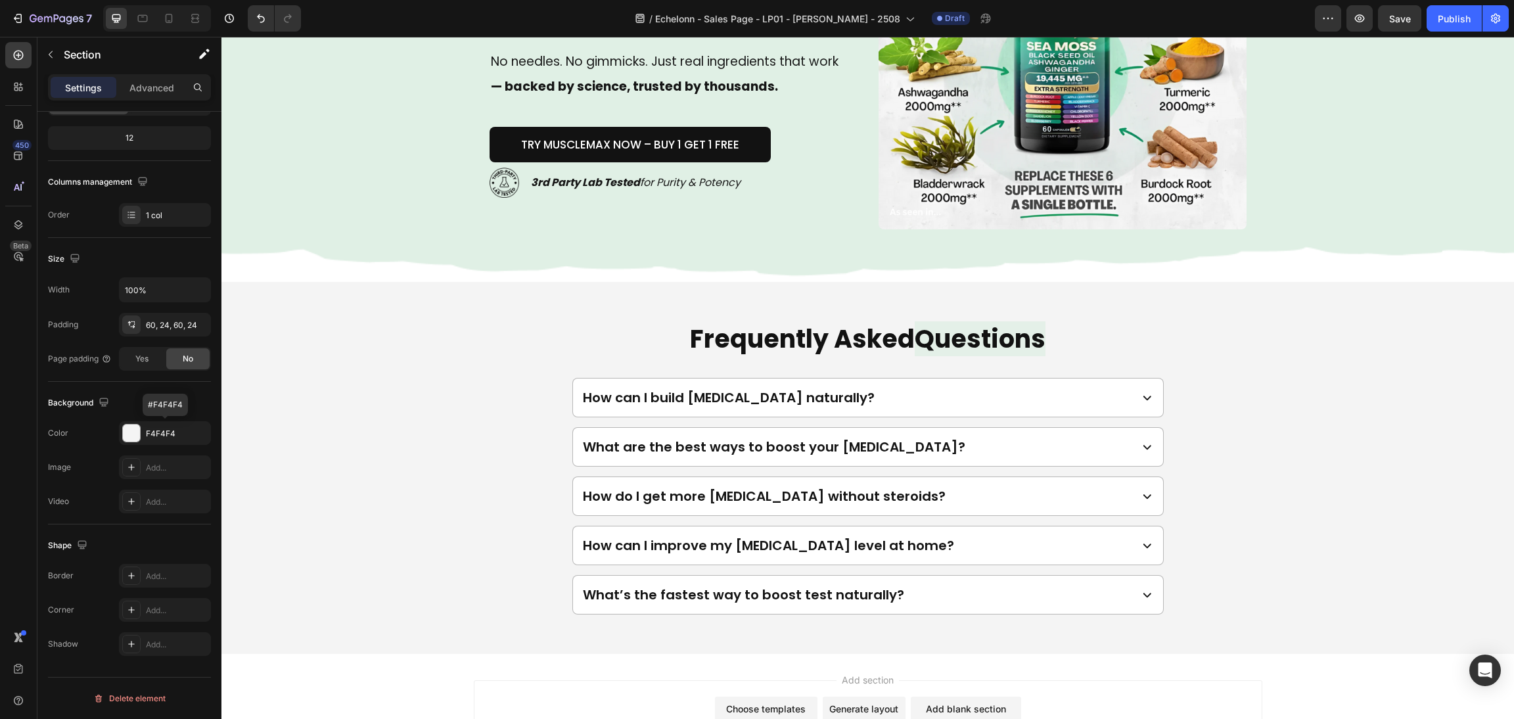
drag, startPoint x: 1269, startPoint y: 702, endPoint x: 1262, endPoint y: 694, distance: 11.2
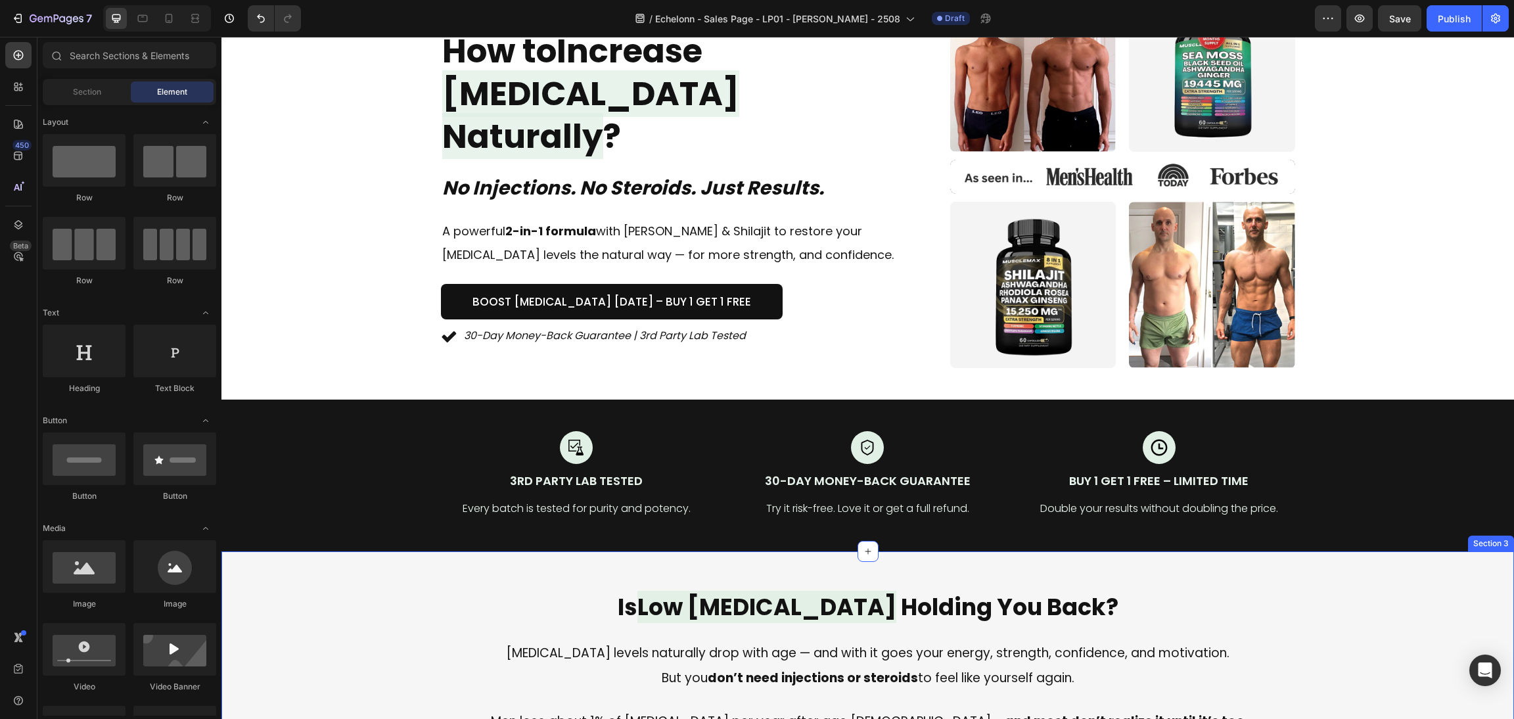
scroll to position [0, 0]
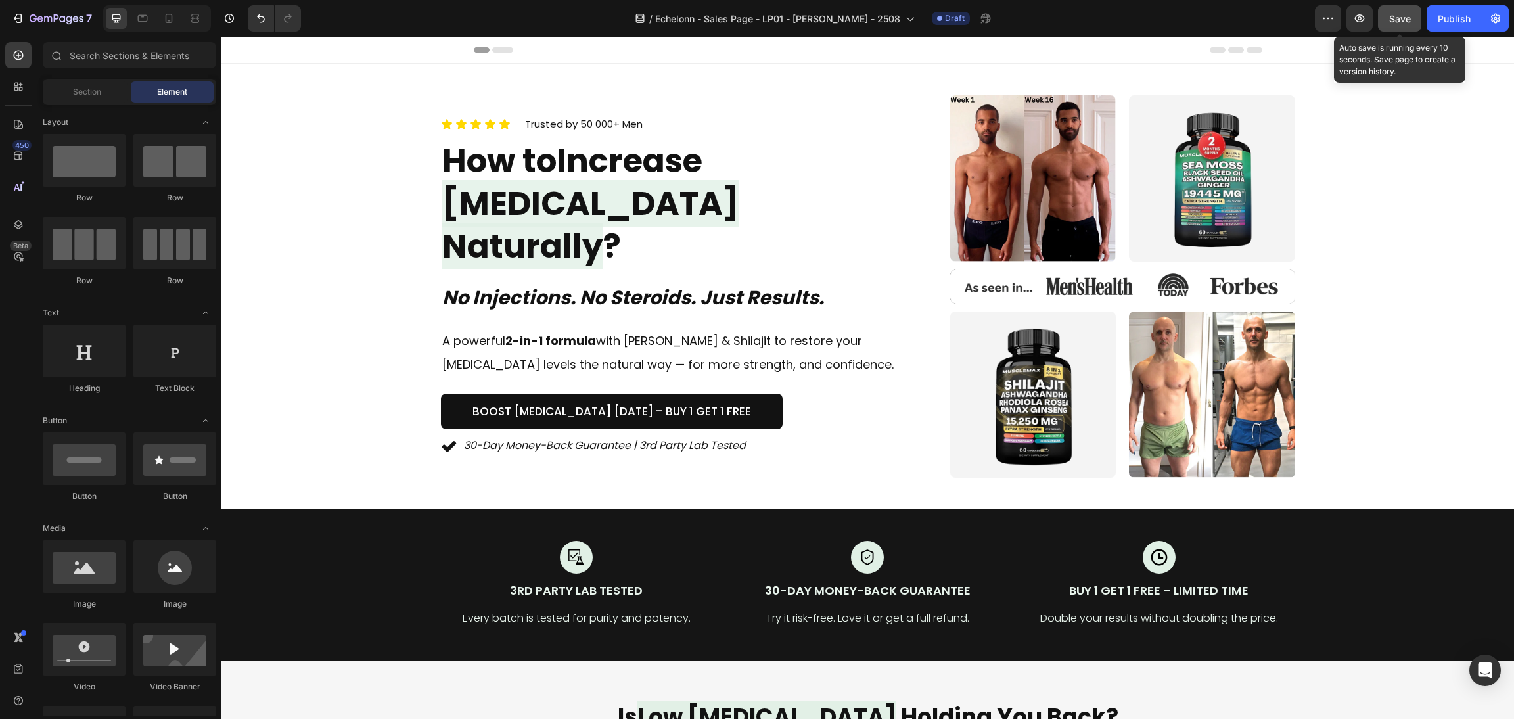
drag, startPoint x: 1400, startPoint y: 20, endPoint x: 749, endPoint y: 55, distance: 652.0
click at [1399, 20] on span "Save" at bounding box center [1400, 18] width 22 height 11
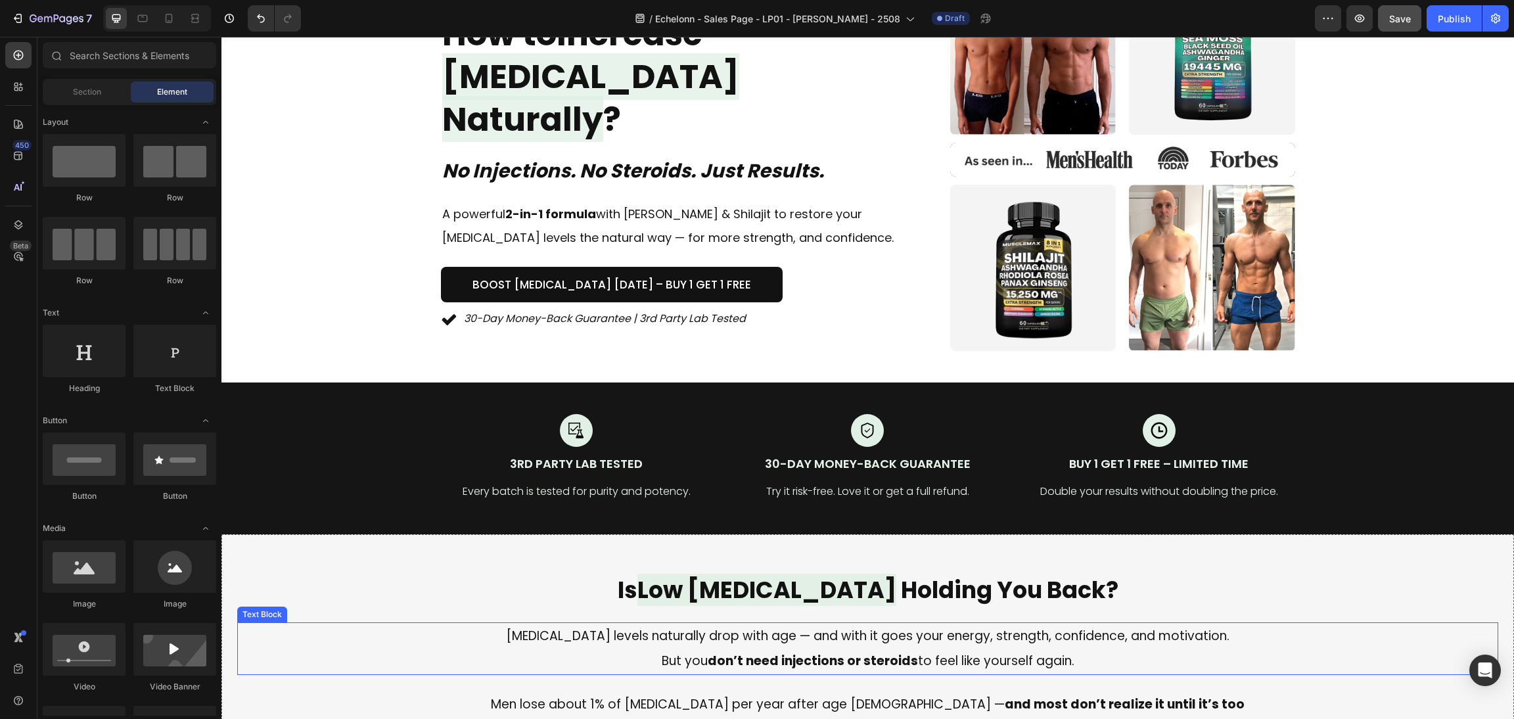
scroll to position [99, 0]
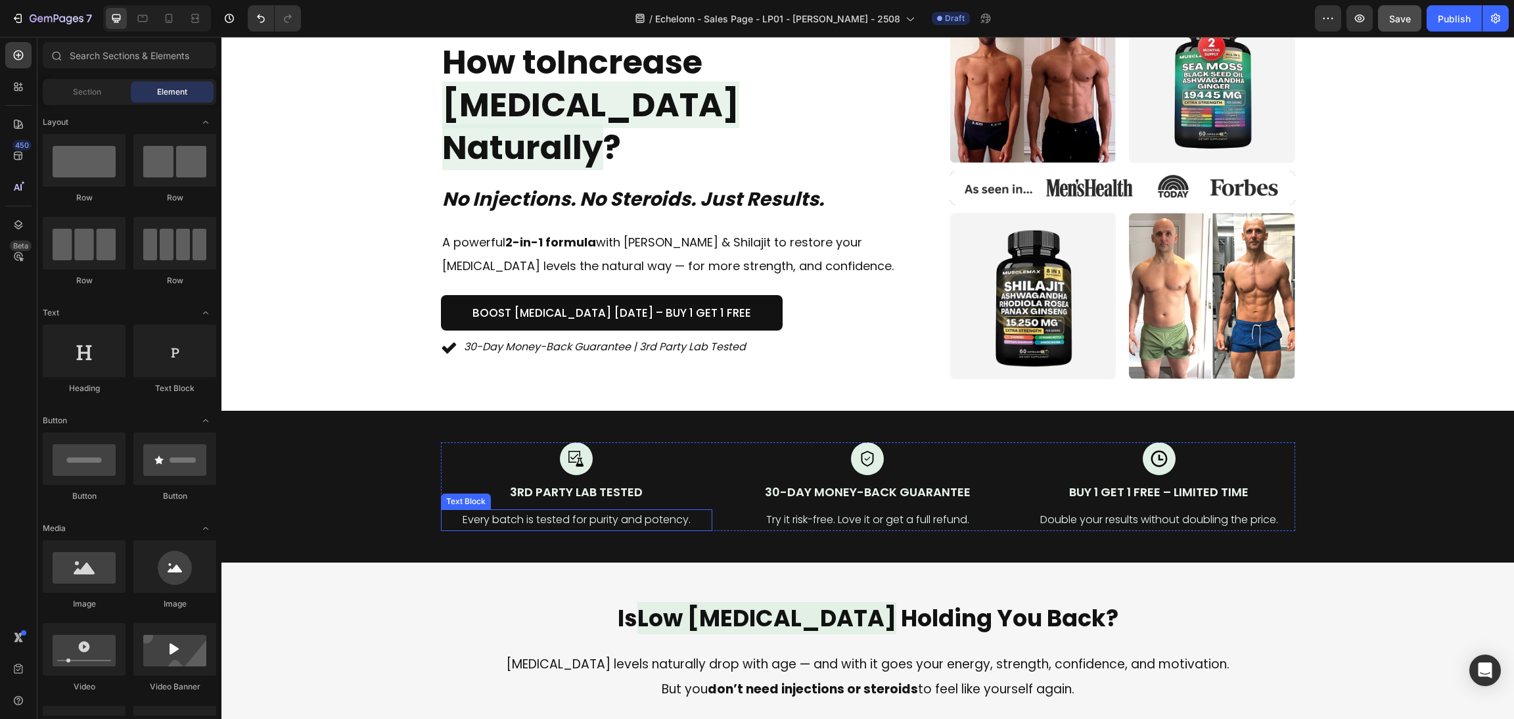
click at [507, 521] on p "Every batch is tested for purity and potency." at bounding box center [576, 519] width 269 height 19
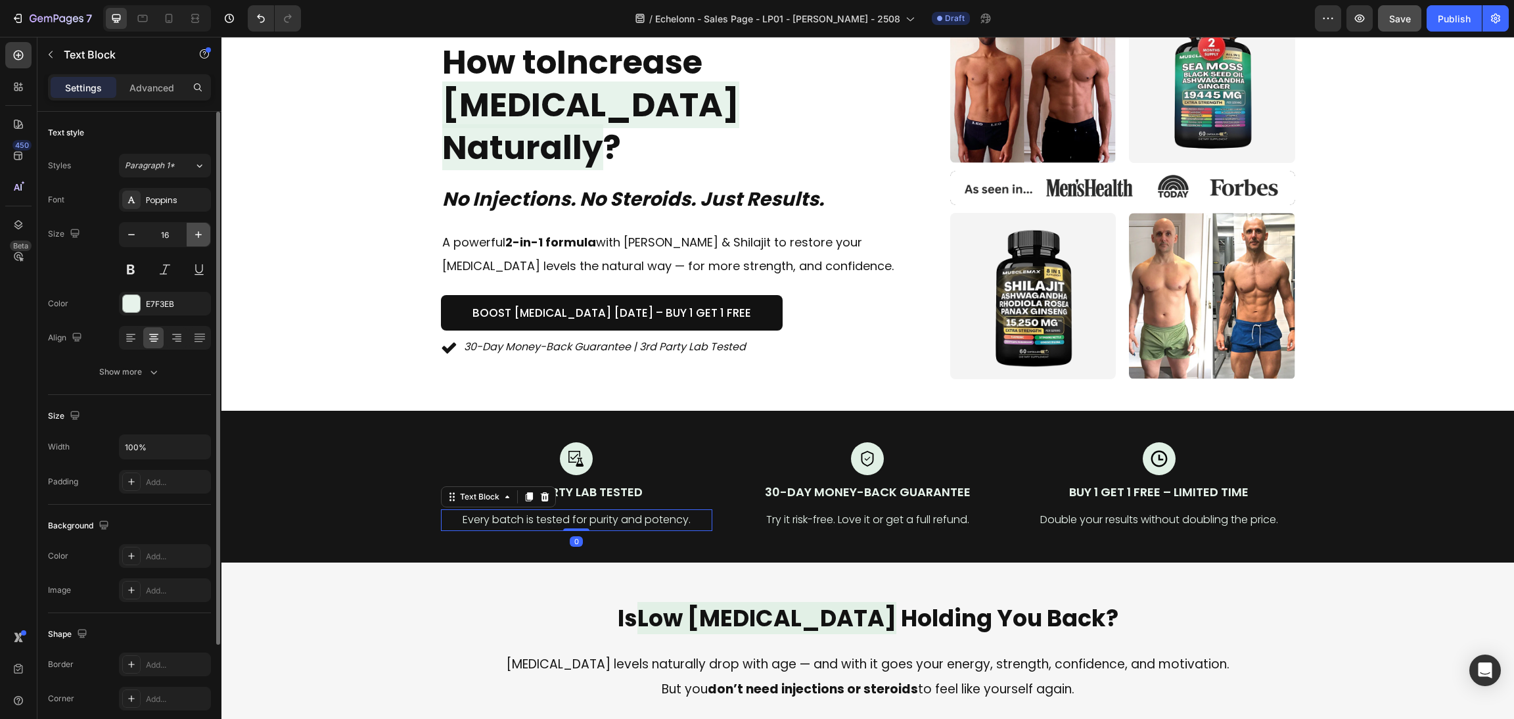
click at [199, 233] on icon "button" at bounding box center [198, 234] width 13 height 13
type input "17"
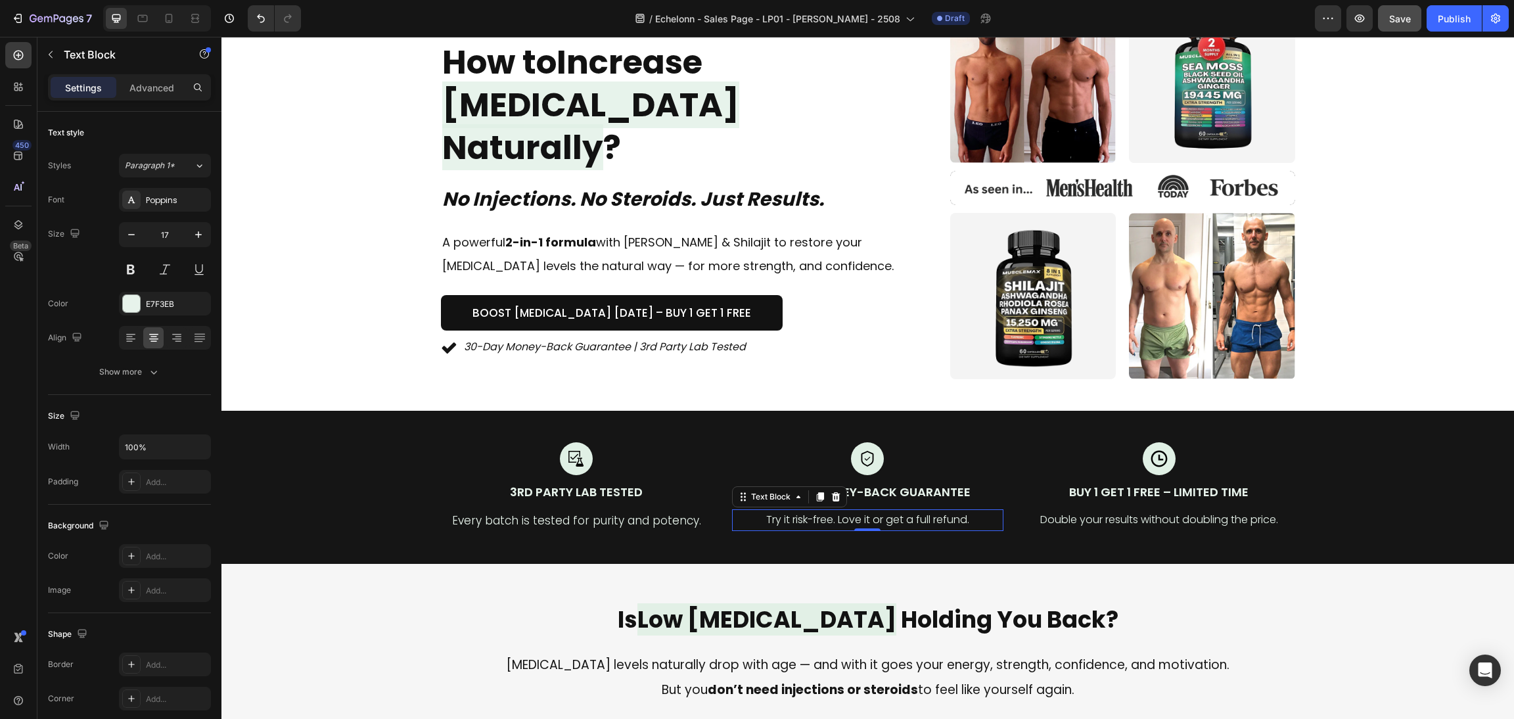
click at [825, 524] on p "Try it risk-free. Love it or get a full refund." at bounding box center [867, 519] width 269 height 19
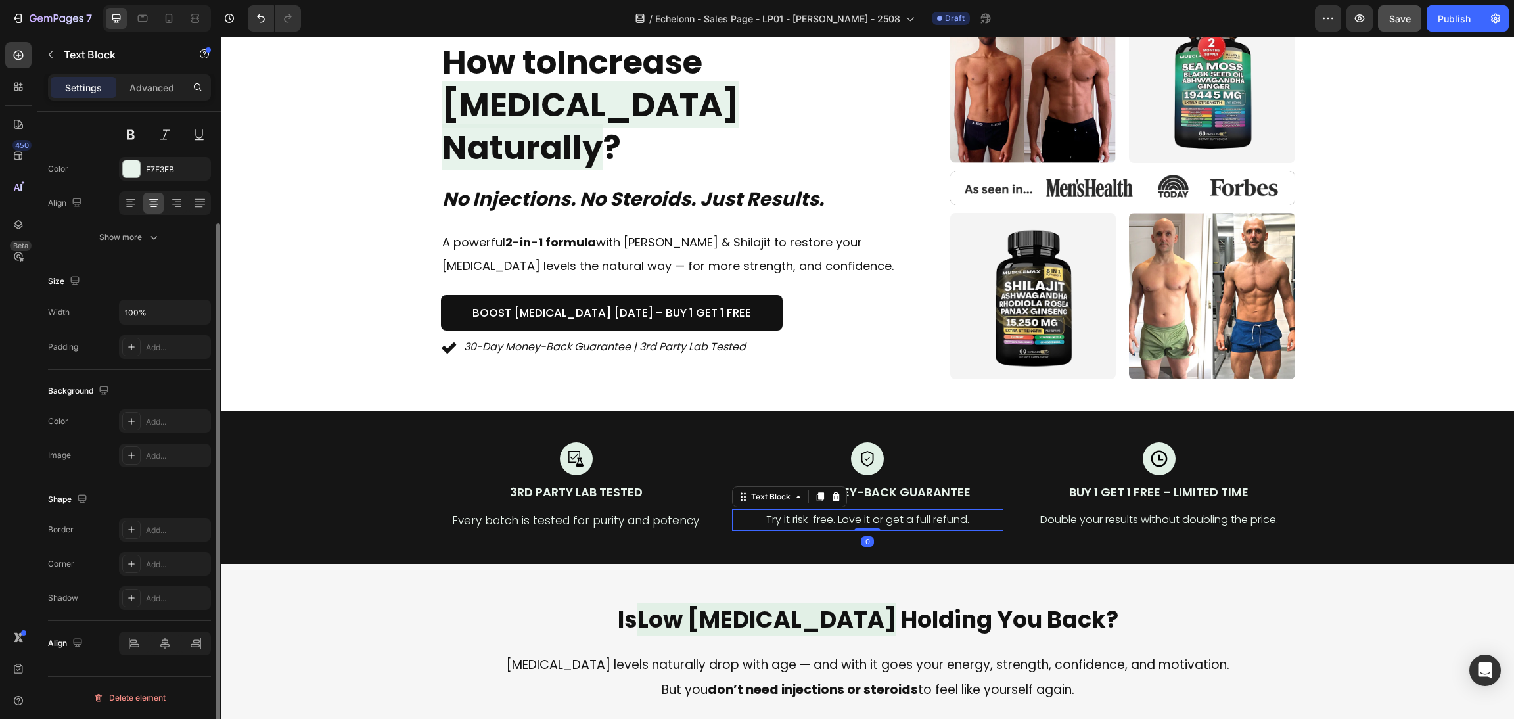
scroll to position [0, 0]
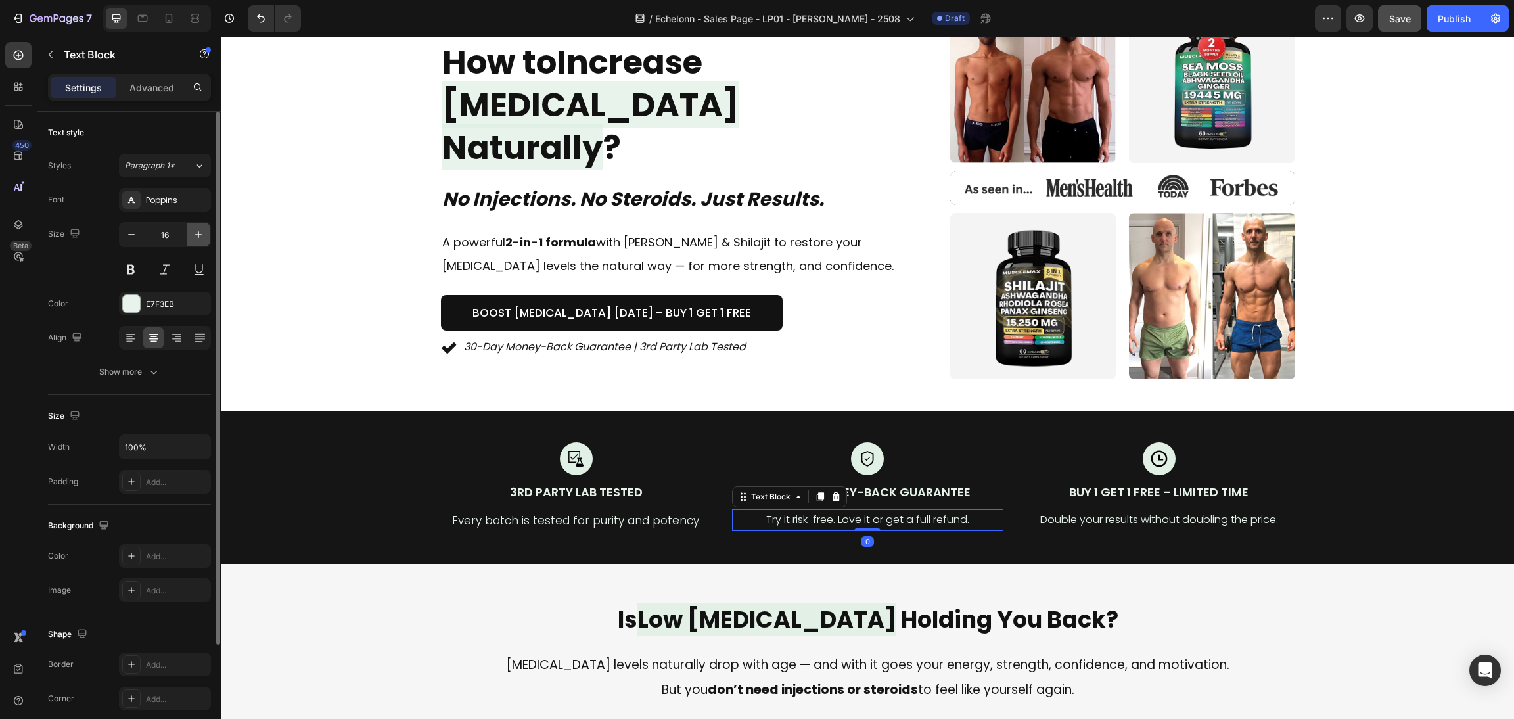
click at [196, 233] on icon "button" at bounding box center [198, 234] width 13 height 13
type input "17"
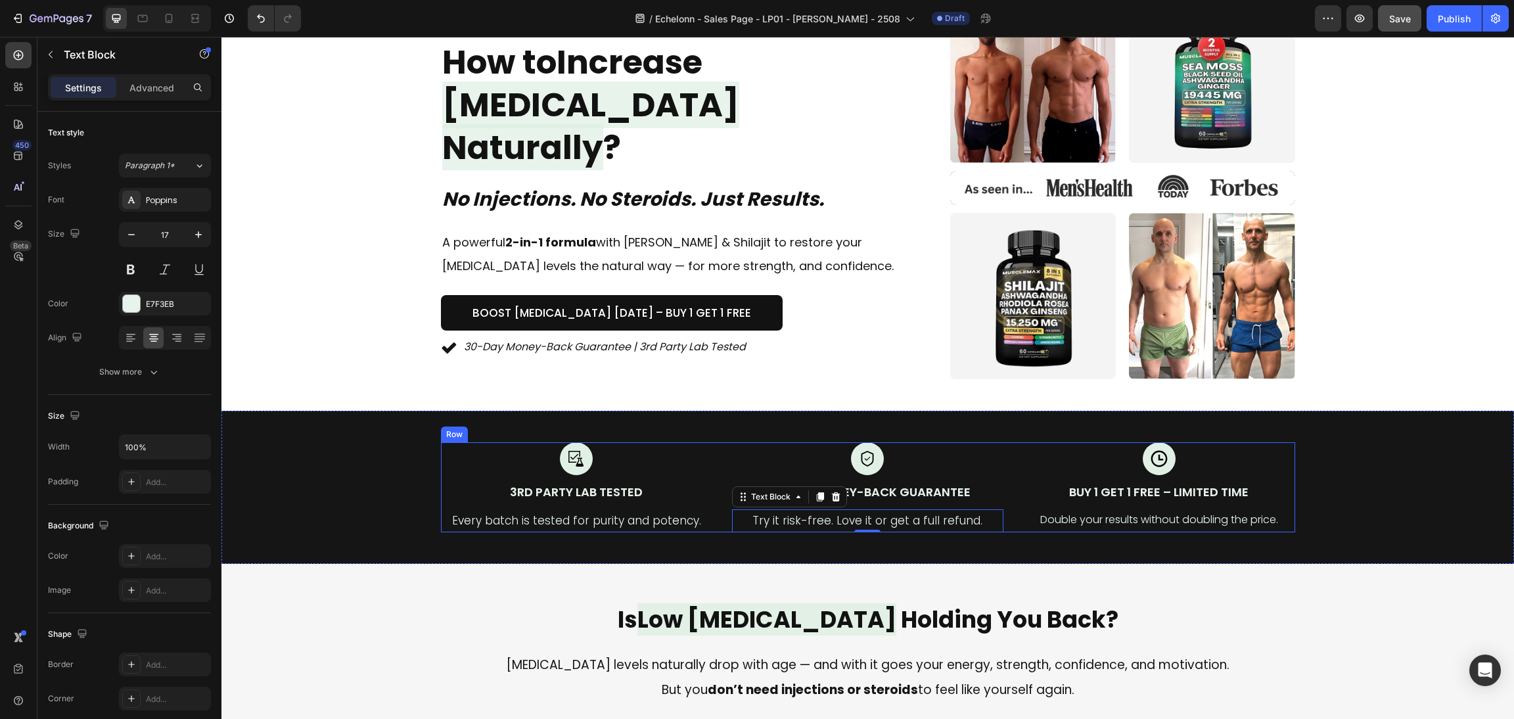
click at [1121, 518] on div "Double your results without doubling the price." at bounding box center [1158, 520] width 271 height 22
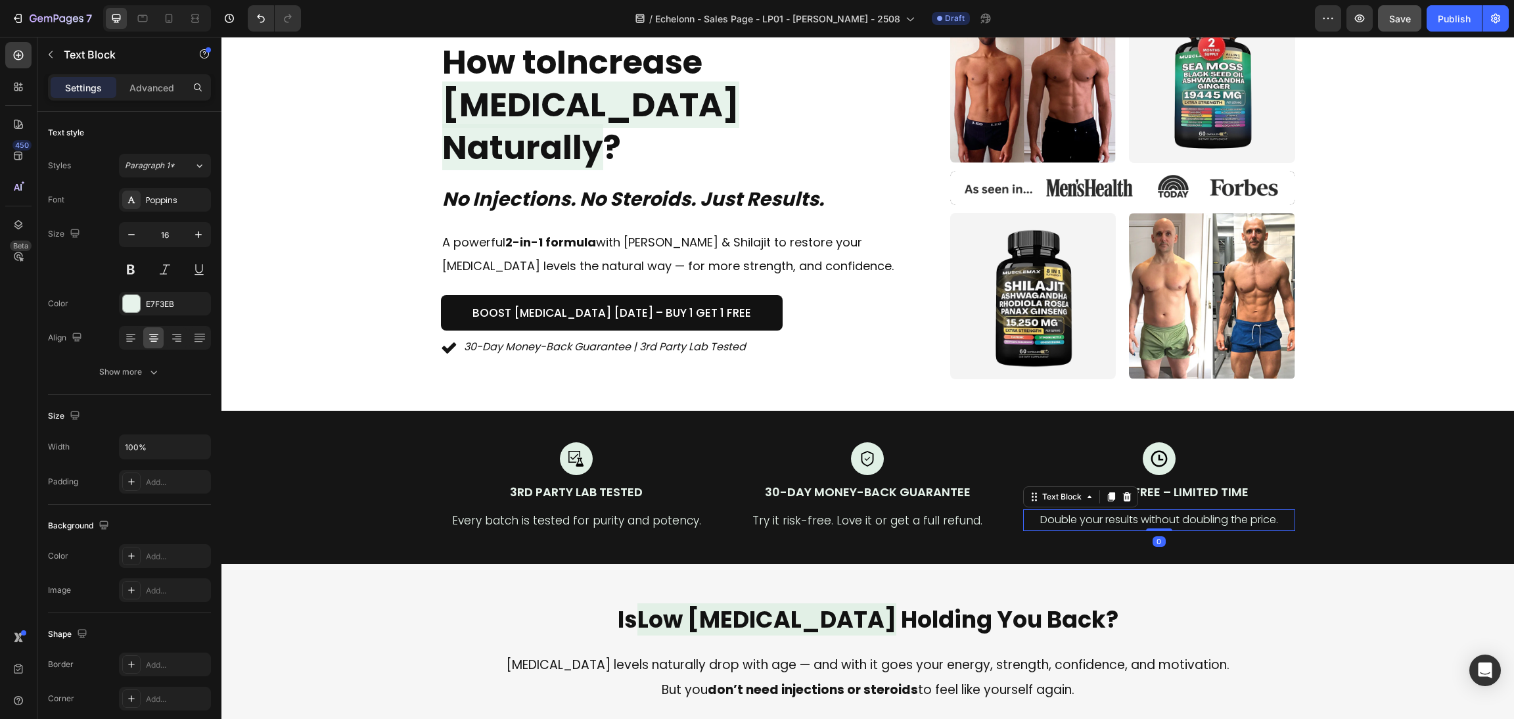
click at [1121, 526] on p "Double your results without doubling the price." at bounding box center [1158, 519] width 269 height 19
click at [200, 227] on button "button" at bounding box center [199, 235] width 24 height 24
type input "17"
click at [1370, 266] on div "Icon Icon Icon Icon Icon Icon List Trusted by 50 000+ Men Text block Row How to…" at bounding box center [867, 188] width 1261 height 382
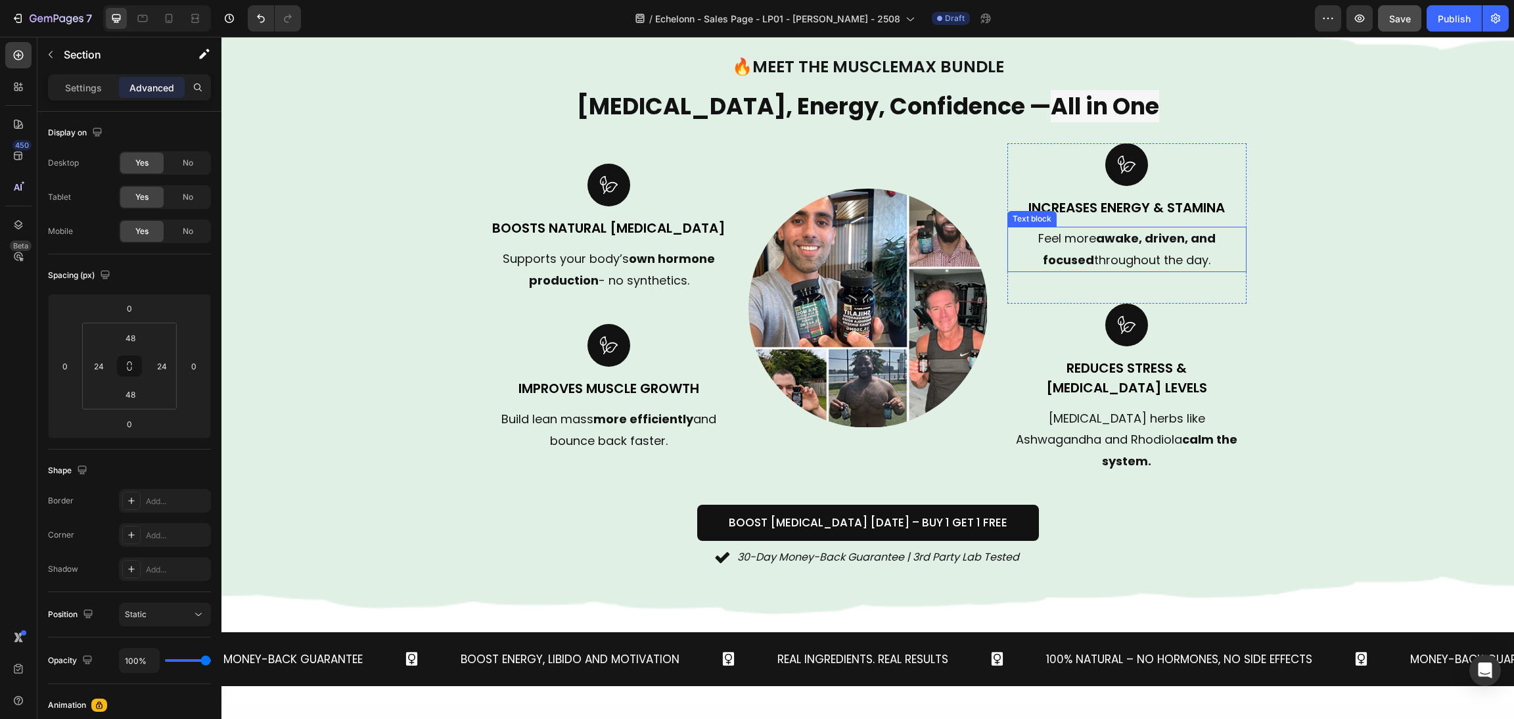
scroll to position [849, 0]
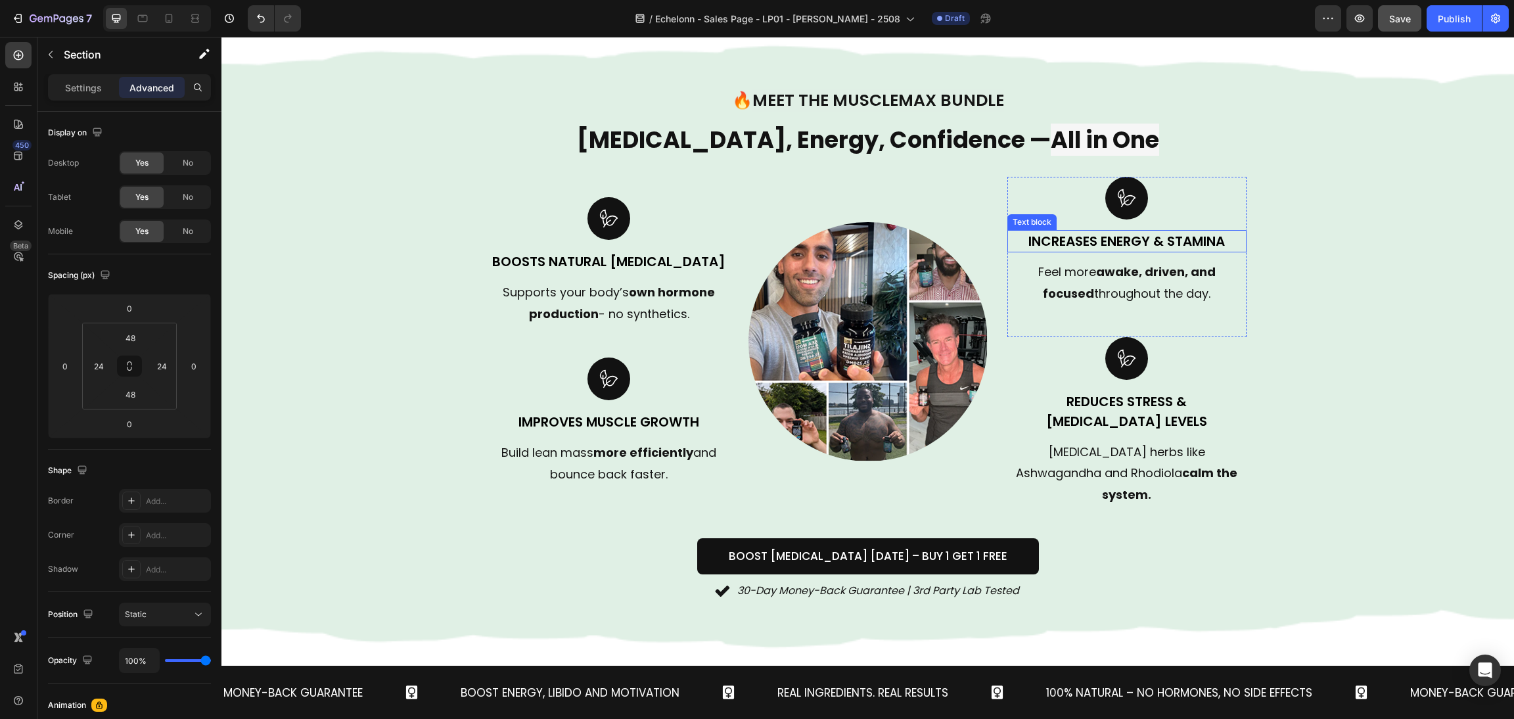
click at [1191, 231] on p "Increases Energy & Stamina" at bounding box center [1126, 241] width 237 height 20
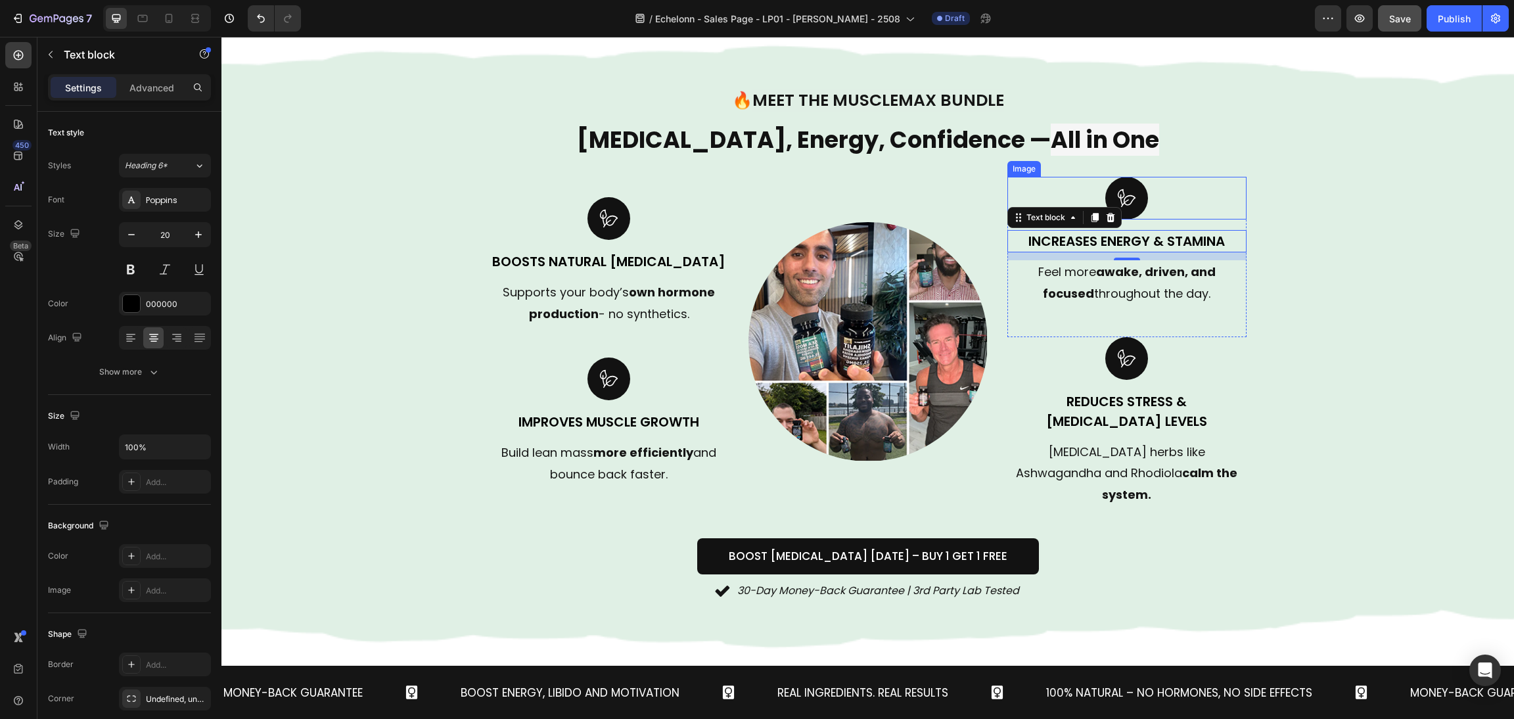
click at [1081, 181] on div at bounding box center [1126, 198] width 239 height 43
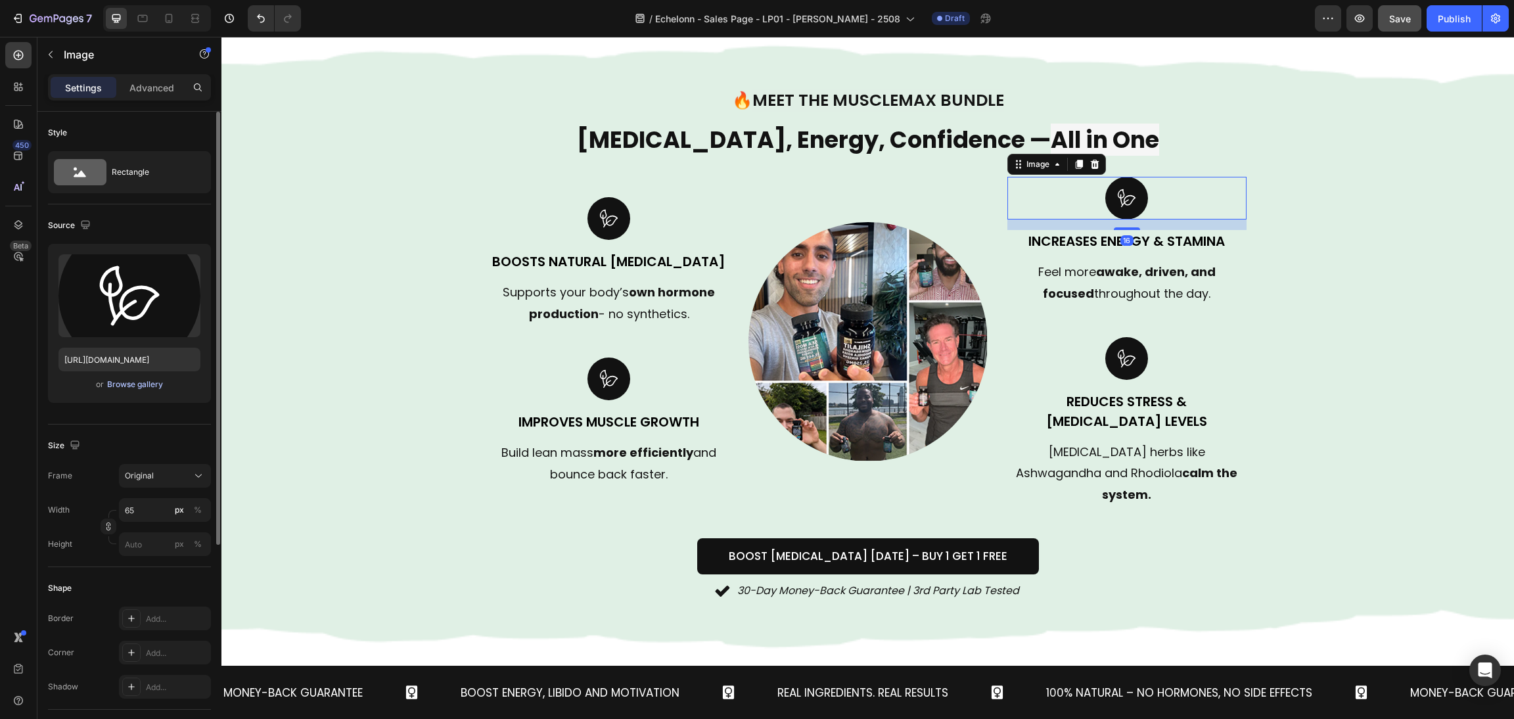
click at [124, 384] on div "Browse gallery" at bounding box center [135, 384] width 56 height 12
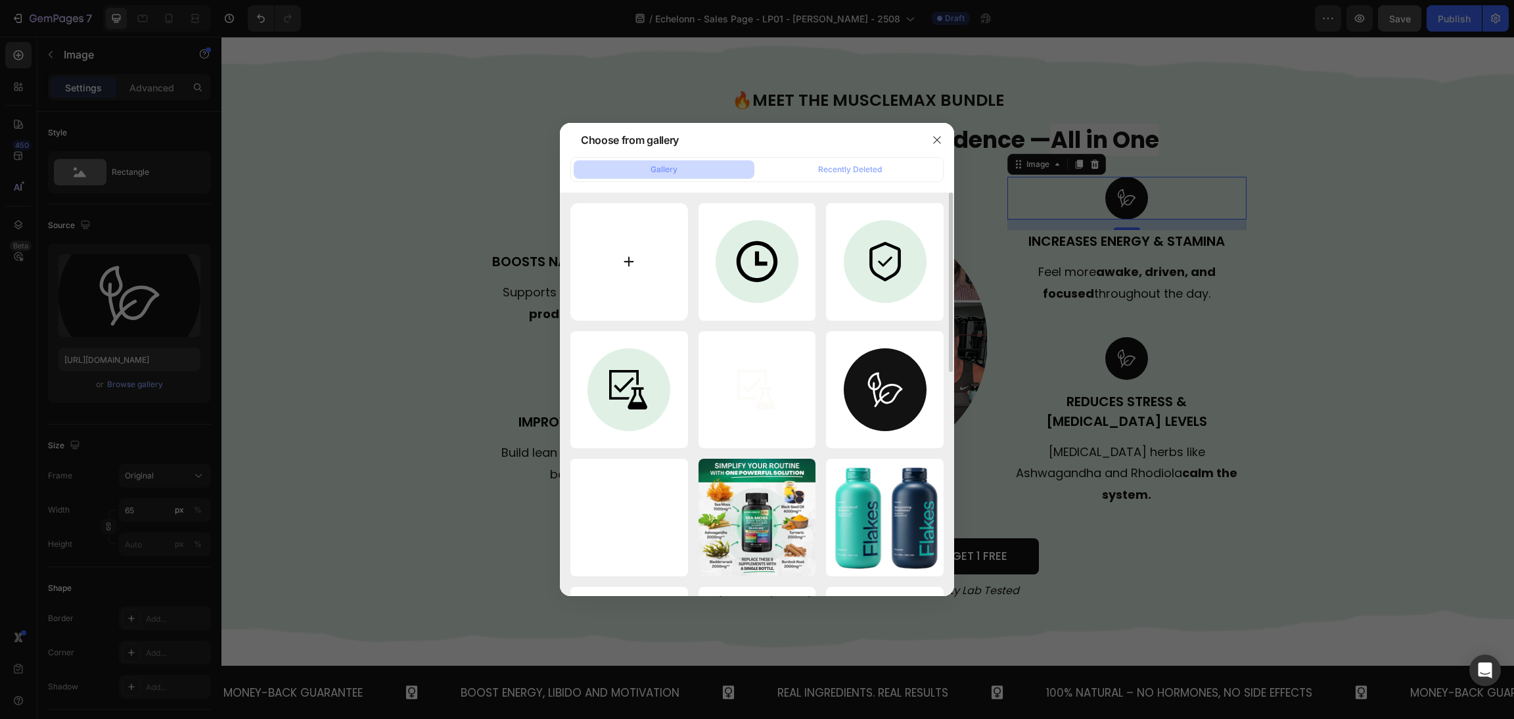
click at [608, 253] on input "file" at bounding box center [629, 262] width 118 height 118
type input "C:\fakepath\Frame 5.svg"
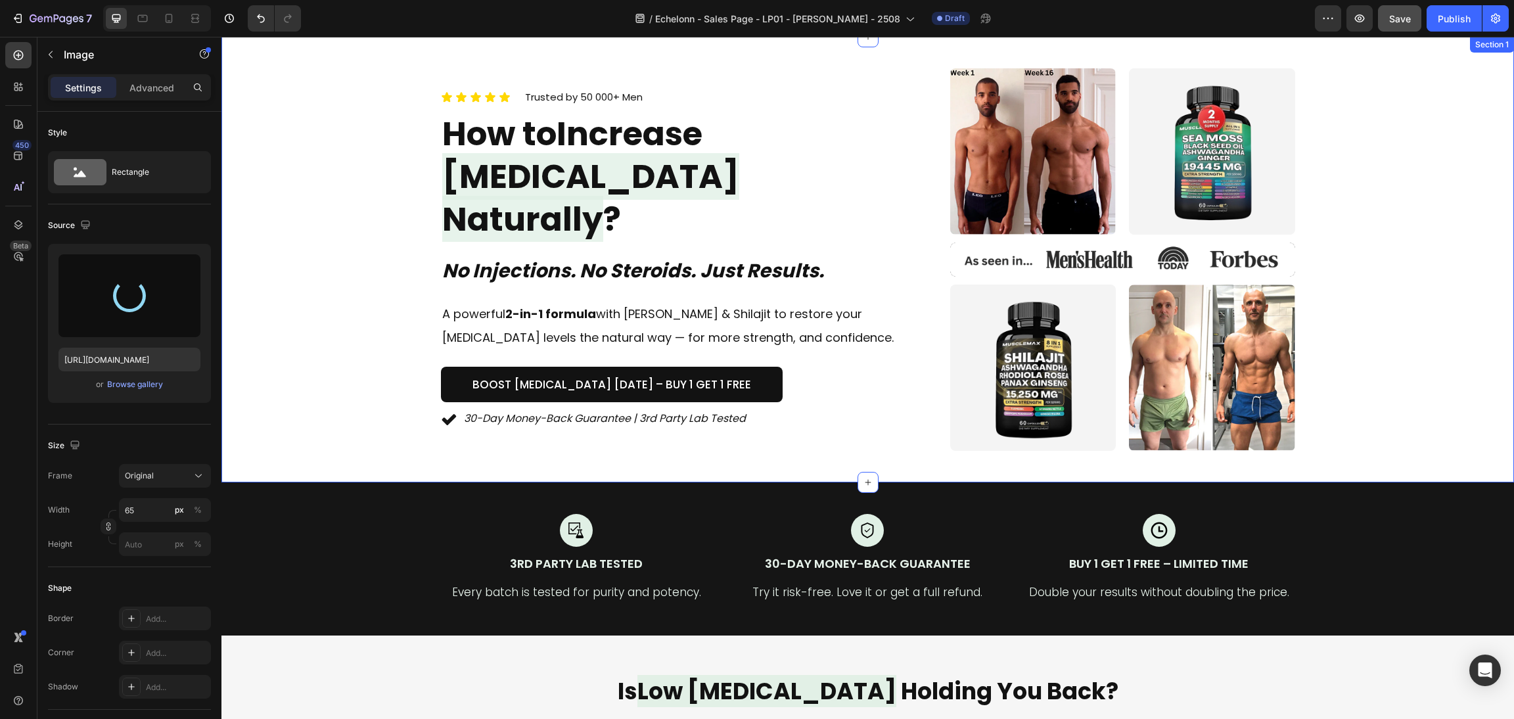
scroll to position [0, 0]
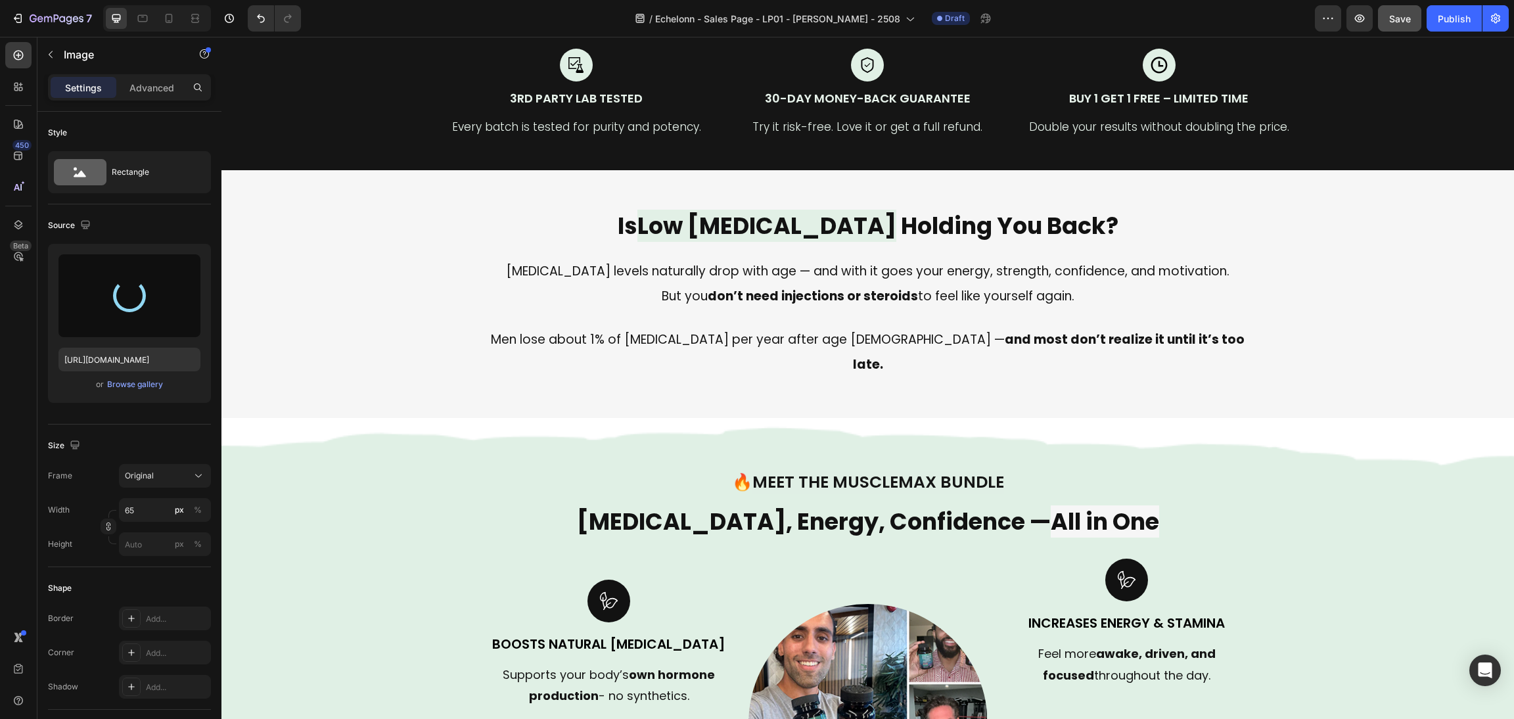
type input "https://cdn.shopify.com/s/files/1/0870/6542/8248/files/gempages_545224320612303…"
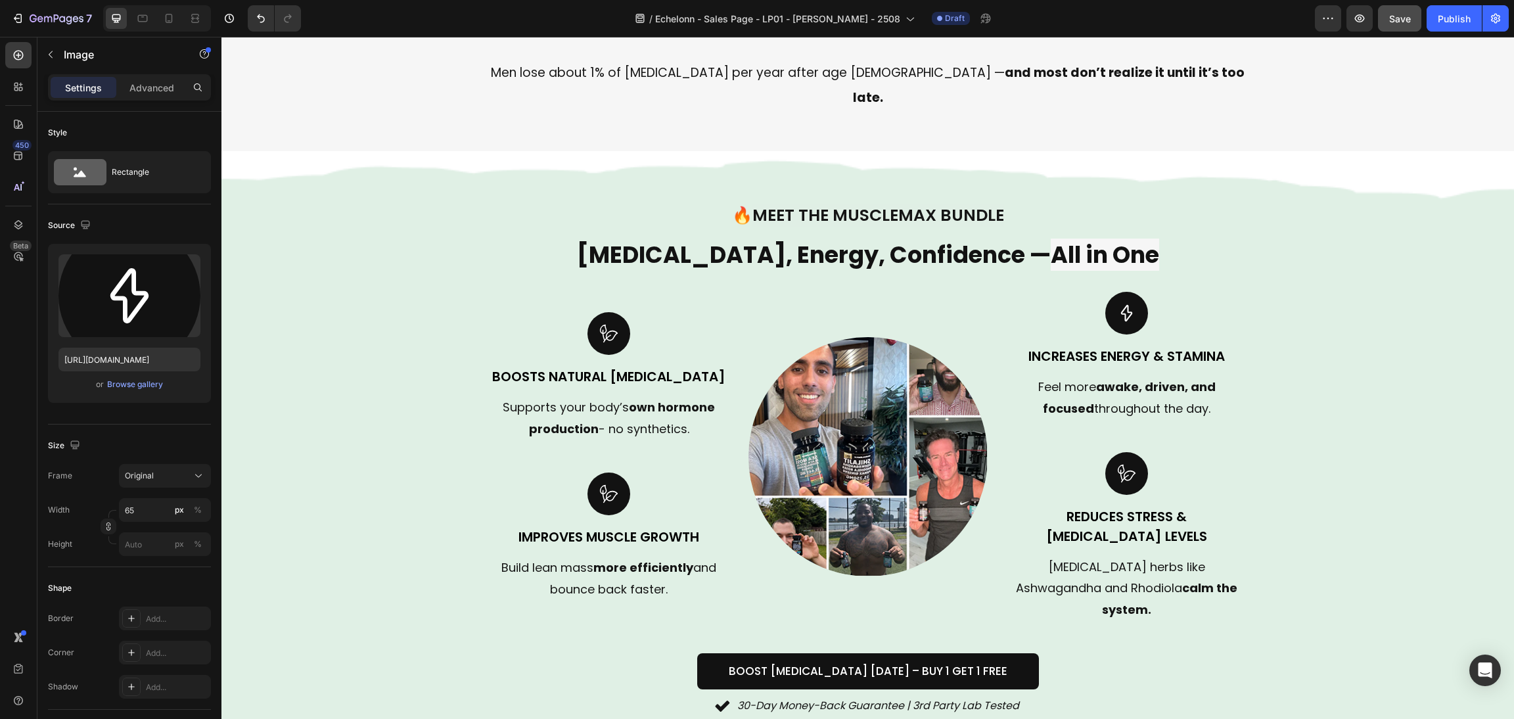
scroll to position [788, 0]
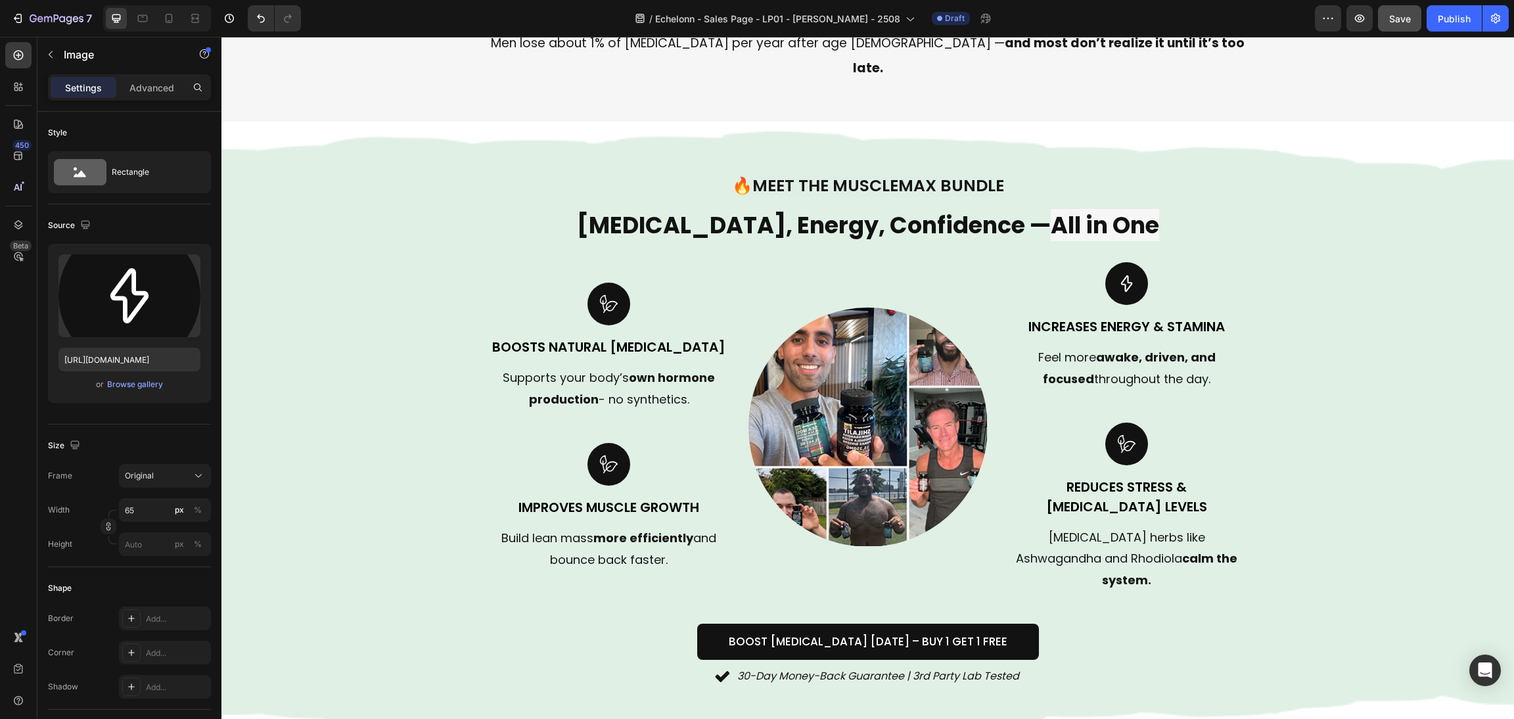
click at [1393, 415] on div "Background Image" at bounding box center [867, 431] width 1292 height 618
click at [556, 443] on div "Image" at bounding box center [608, 464] width 239 height 43
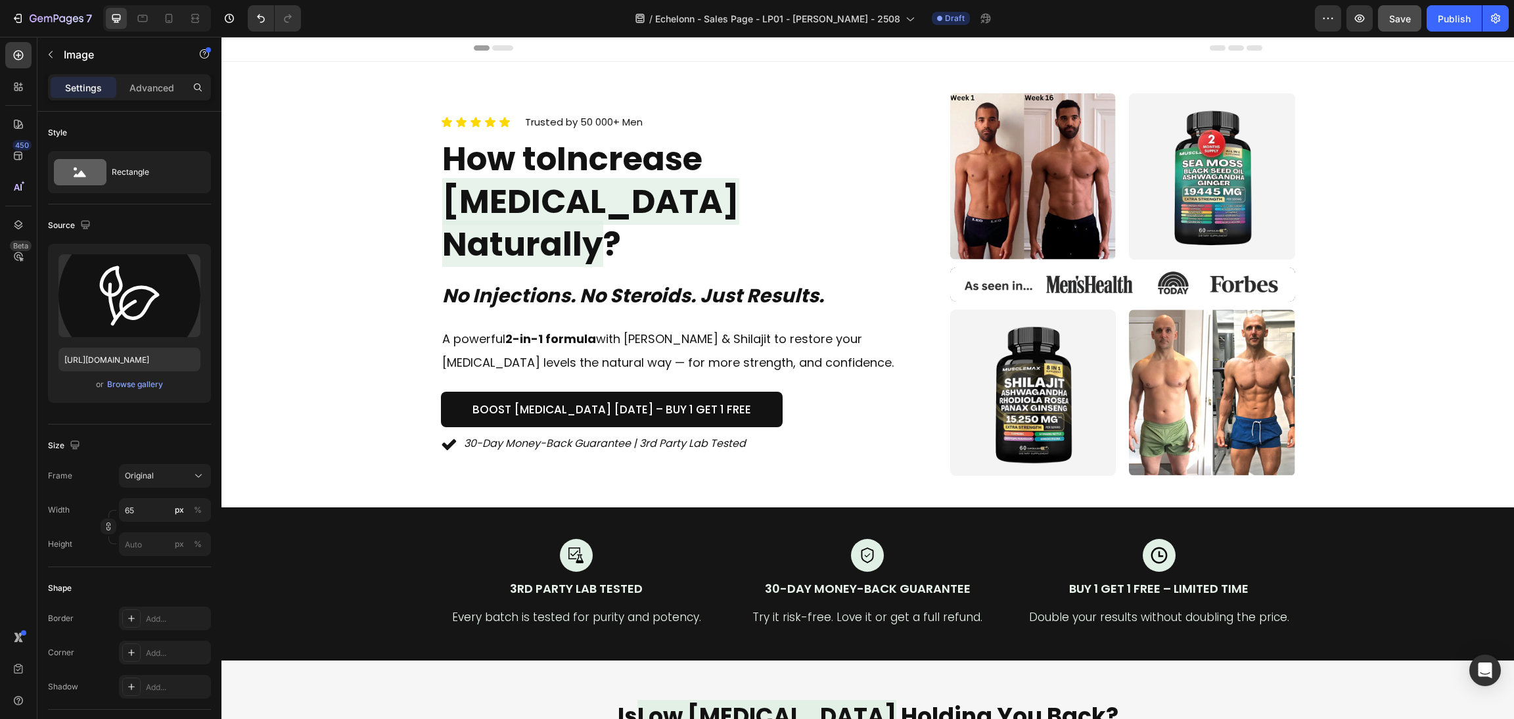
scroll to position [0, 0]
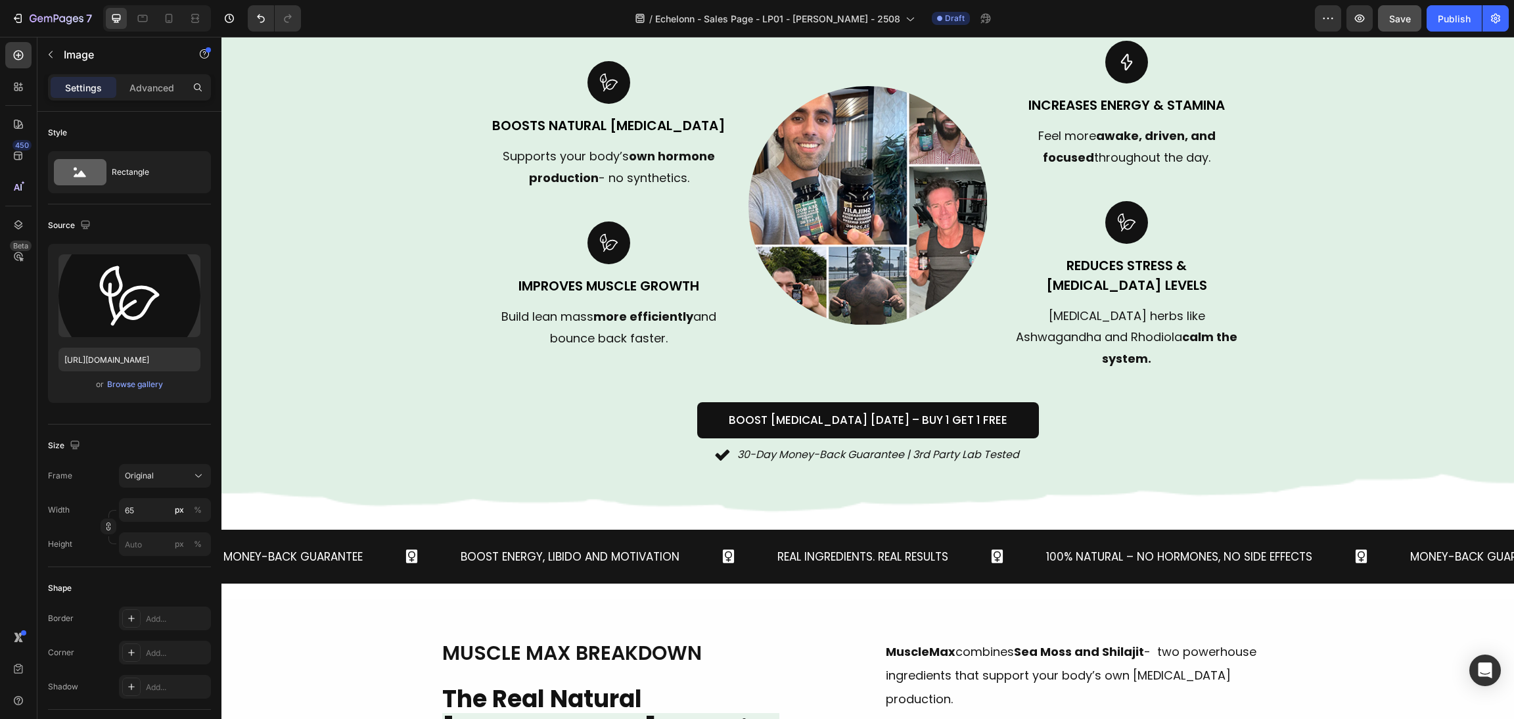
click at [643, 234] on div at bounding box center [608, 242] width 239 height 43
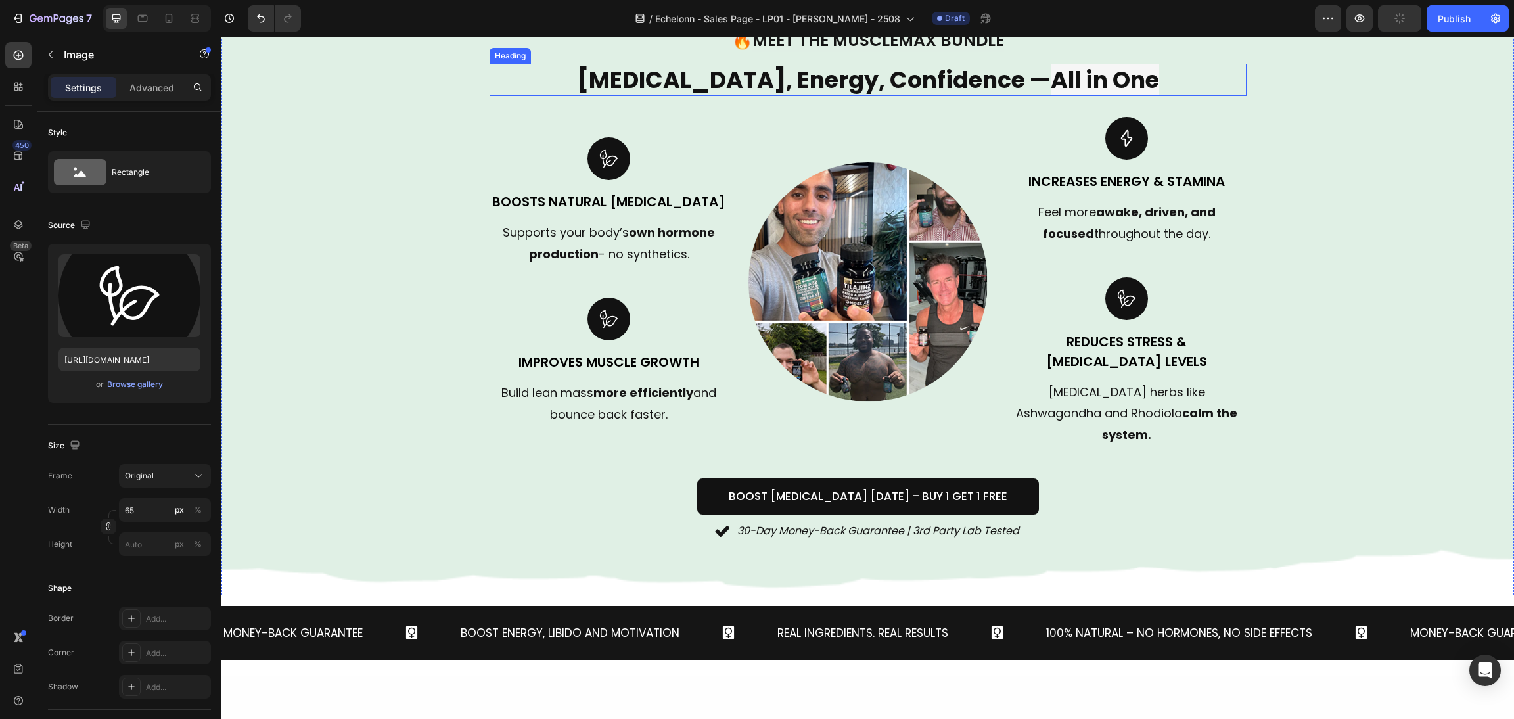
scroll to position [886, 0]
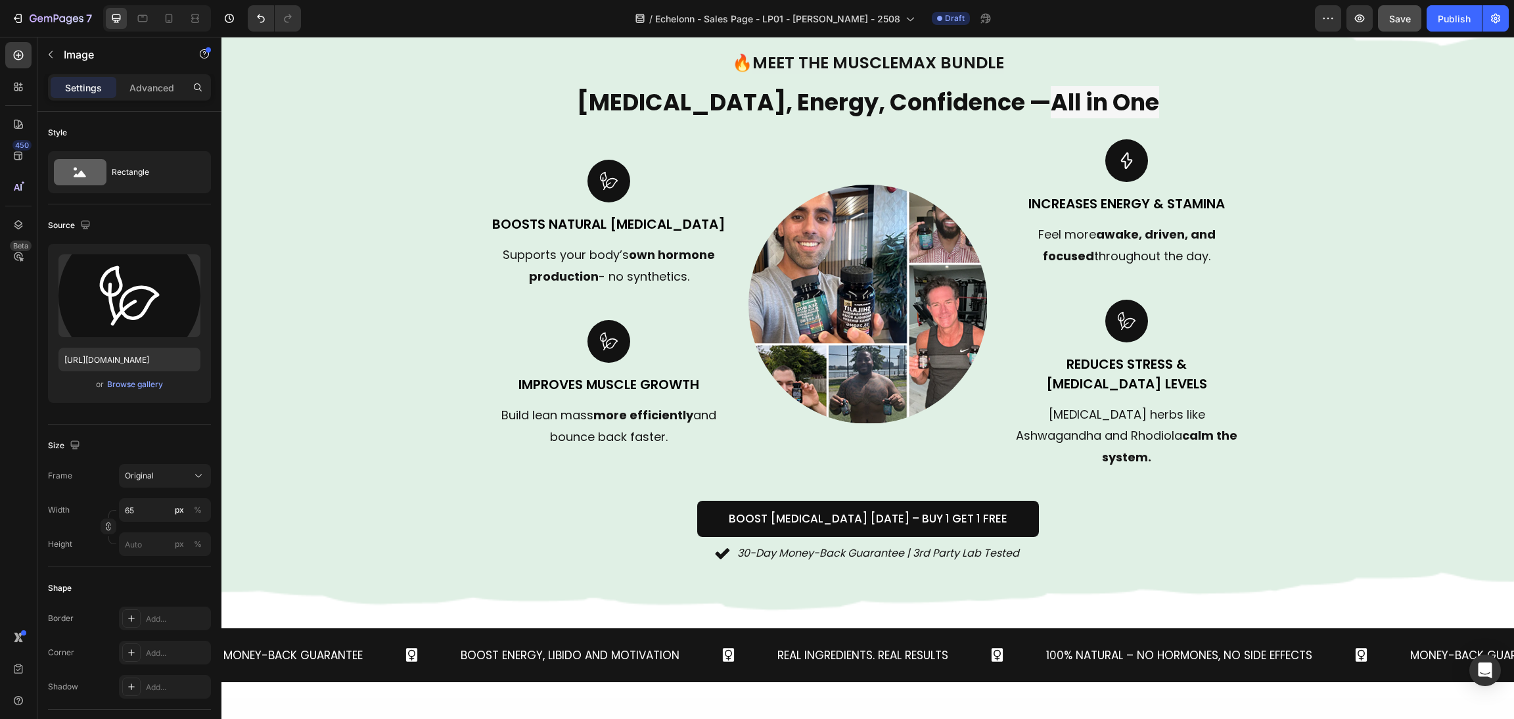
click at [614, 336] on img at bounding box center [608, 341] width 43 height 43
click at [589, 331] on img at bounding box center [608, 341] width 43 height 43
click at [424, 287] on div "Background Image" at bounding box center [867, 308] width 1292 height 618
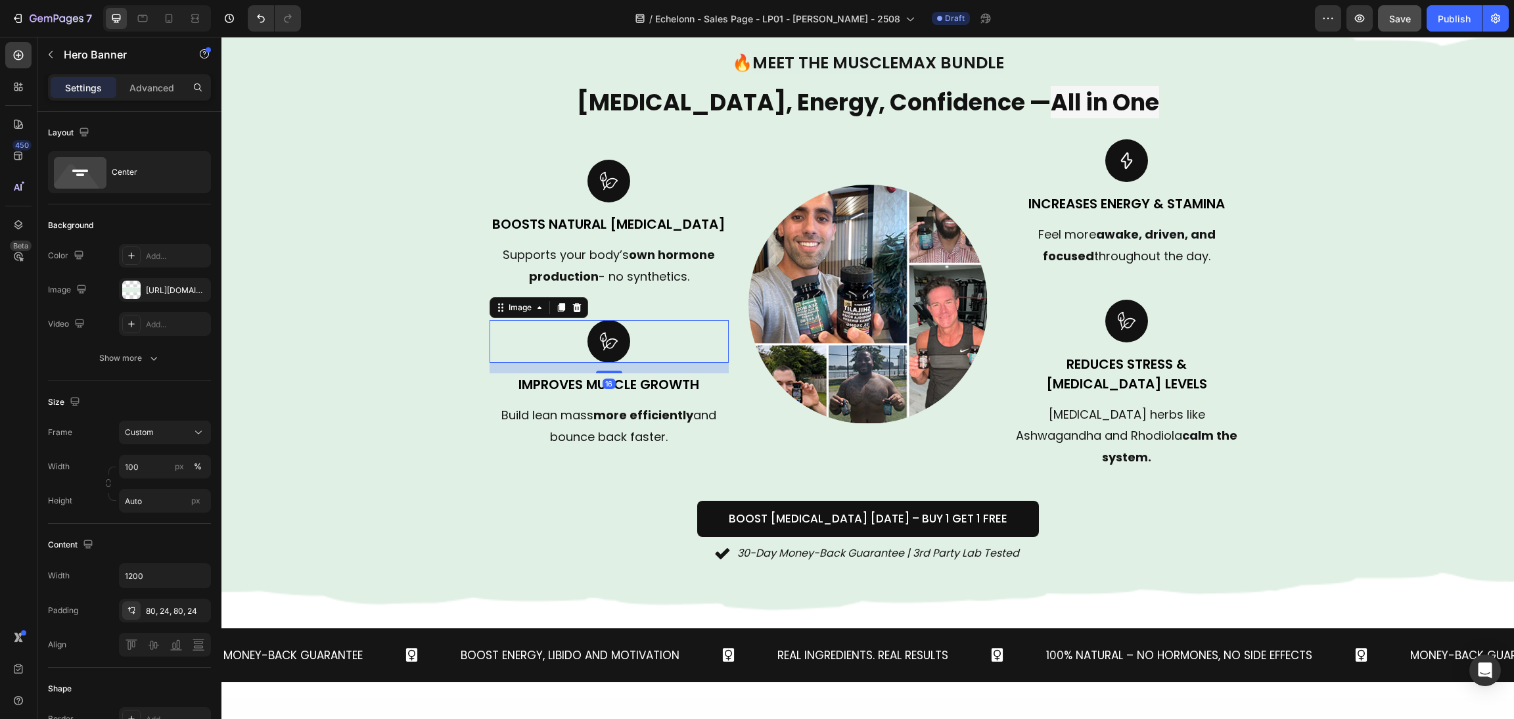
click at [601, 320] on img at bounding box center [608, 341] width 43 height 43
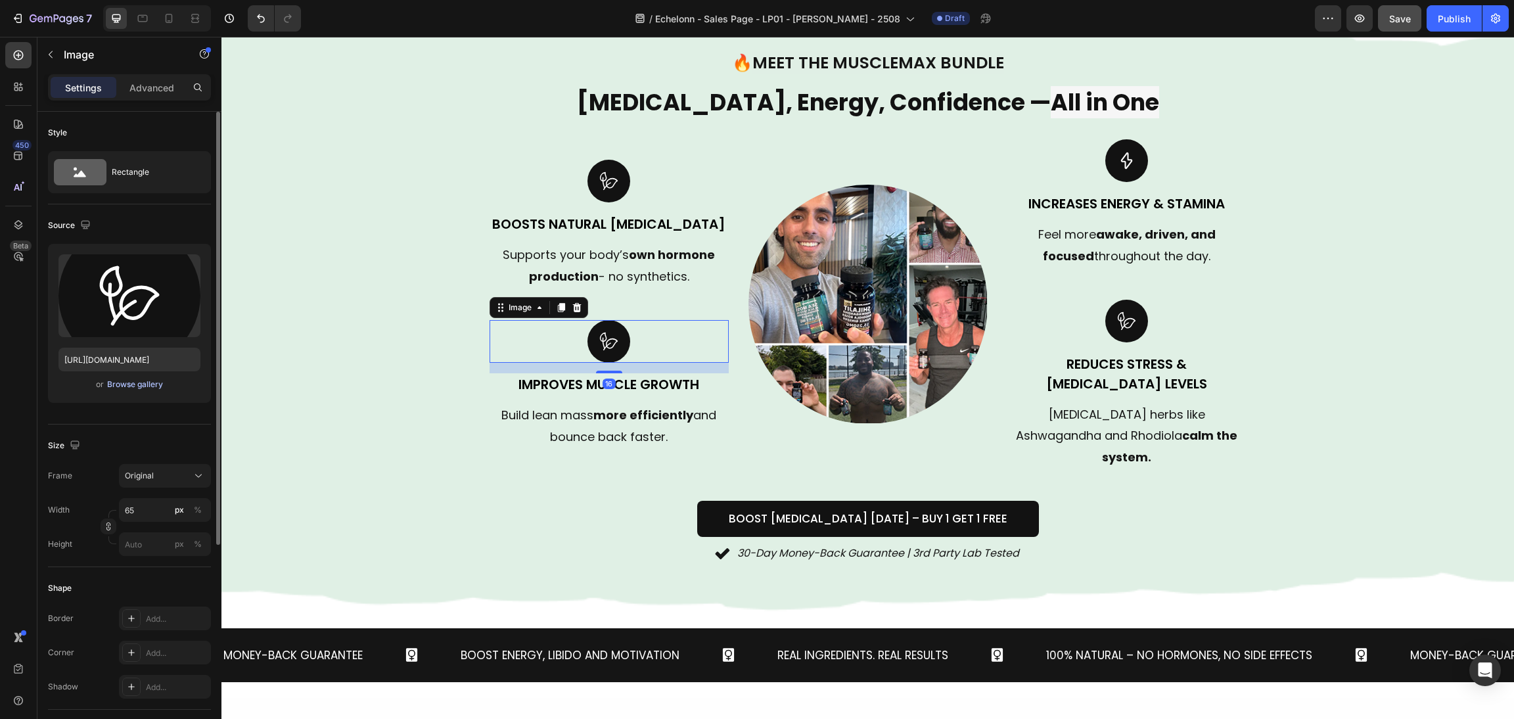
click at [131, 382] on div "Browse gallery" at bounding box center [135, 384] width 56 height 12
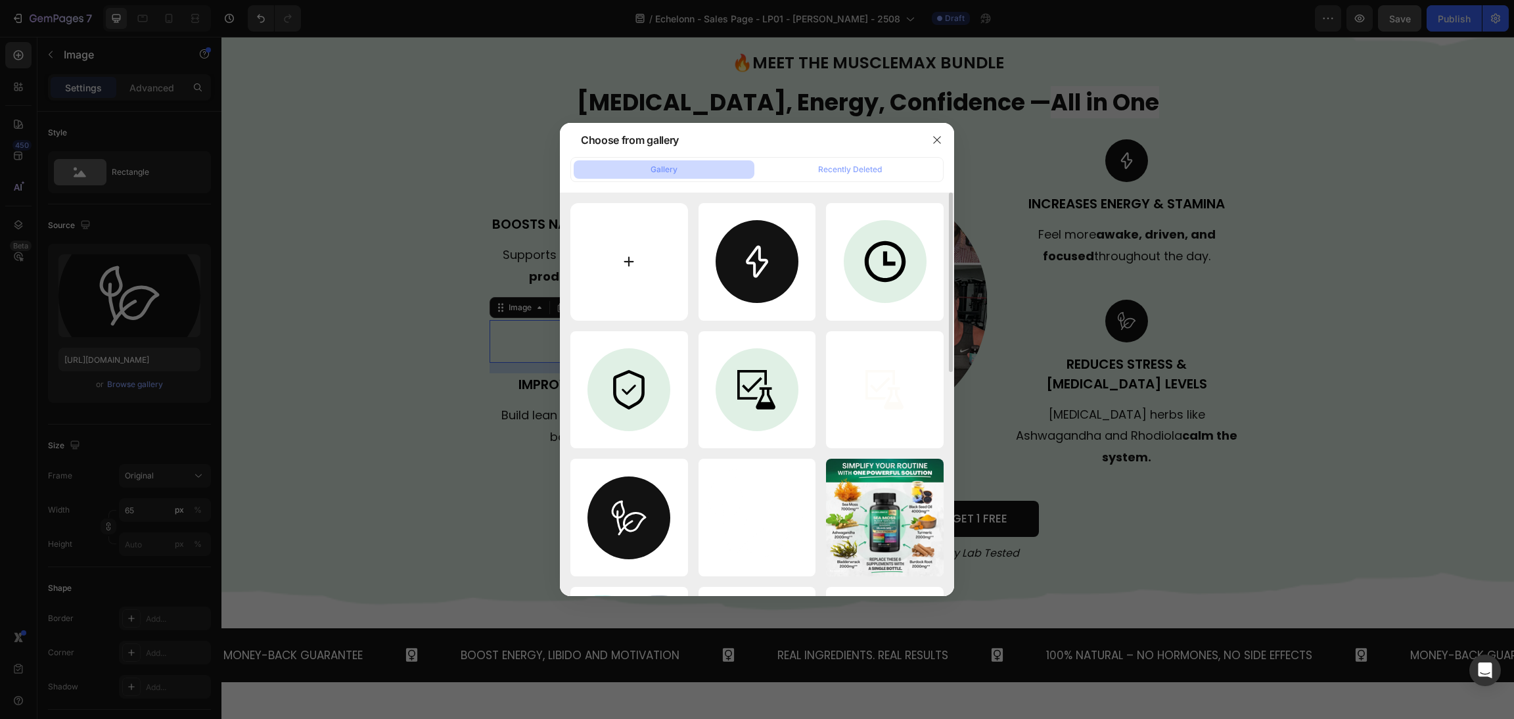
click at [625, 264] on input "file" at bounding box center [629, 262] width 118 height 118
type input "C:\fakepath\Frame 6 (1).svg"
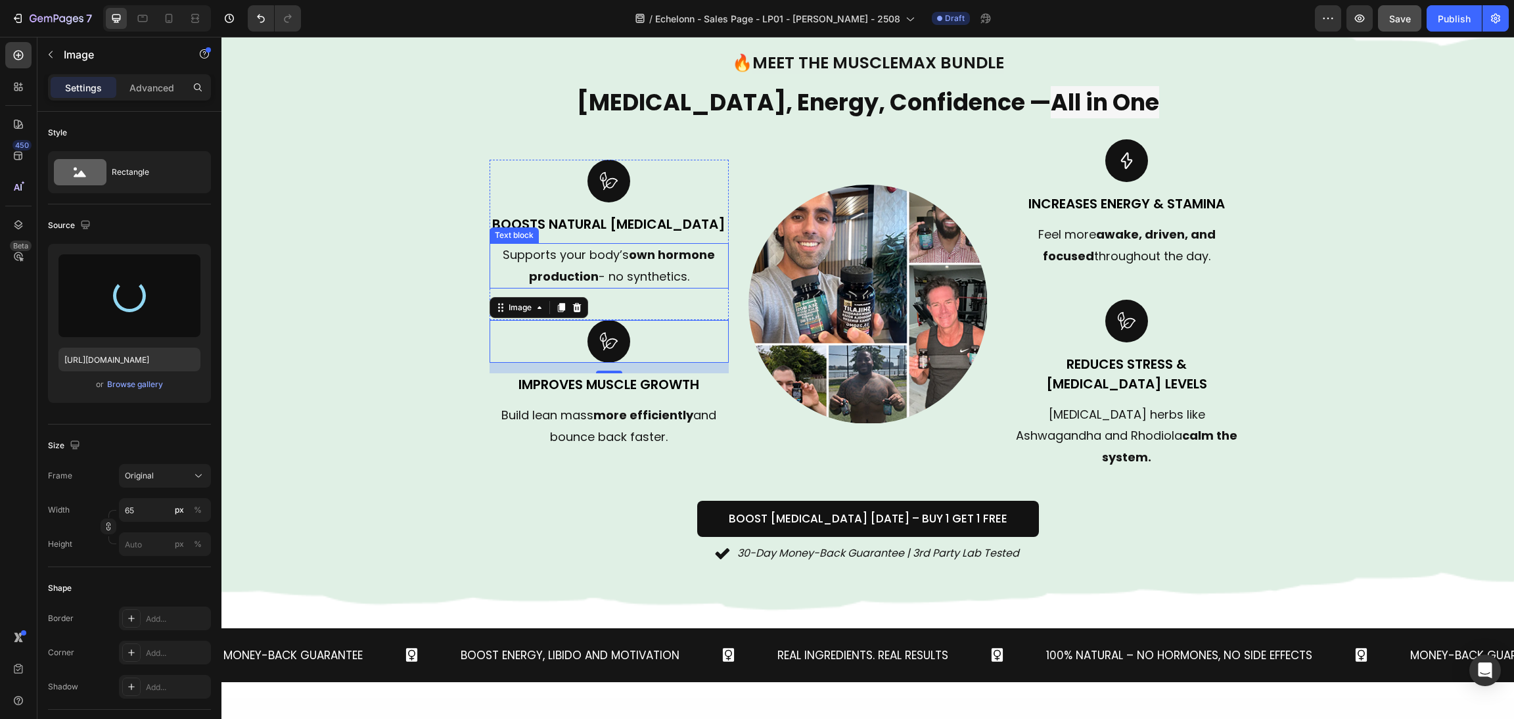
type input "https://cdn.shopify.com/s/files/1/0870/6542/8248/files/gempages_545224320612303…"
click at [1118, 300] on img at bounding box center [1126, 321] width 43 height 43
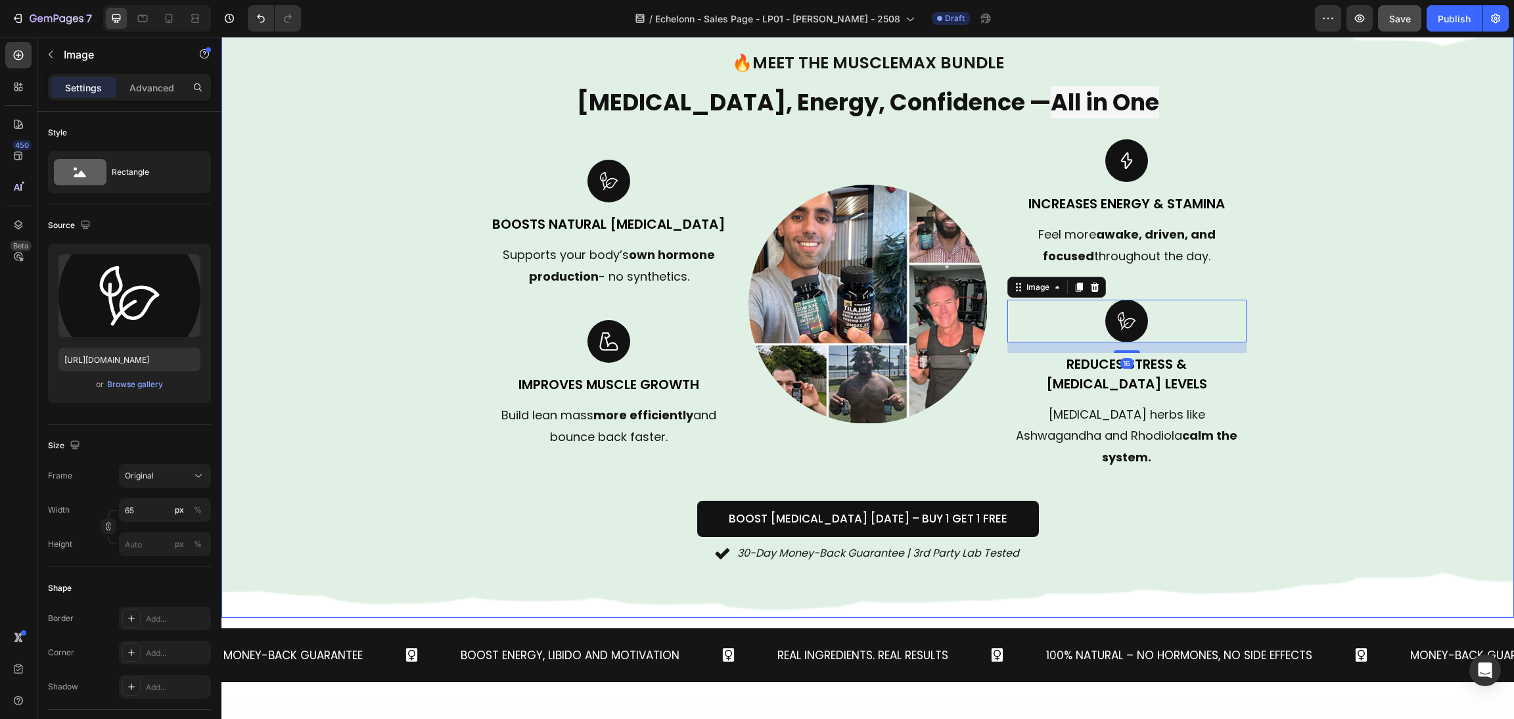
click at [1412, 325] on div "Background Image" at bounding box center [867, 308] width 1292 height 618
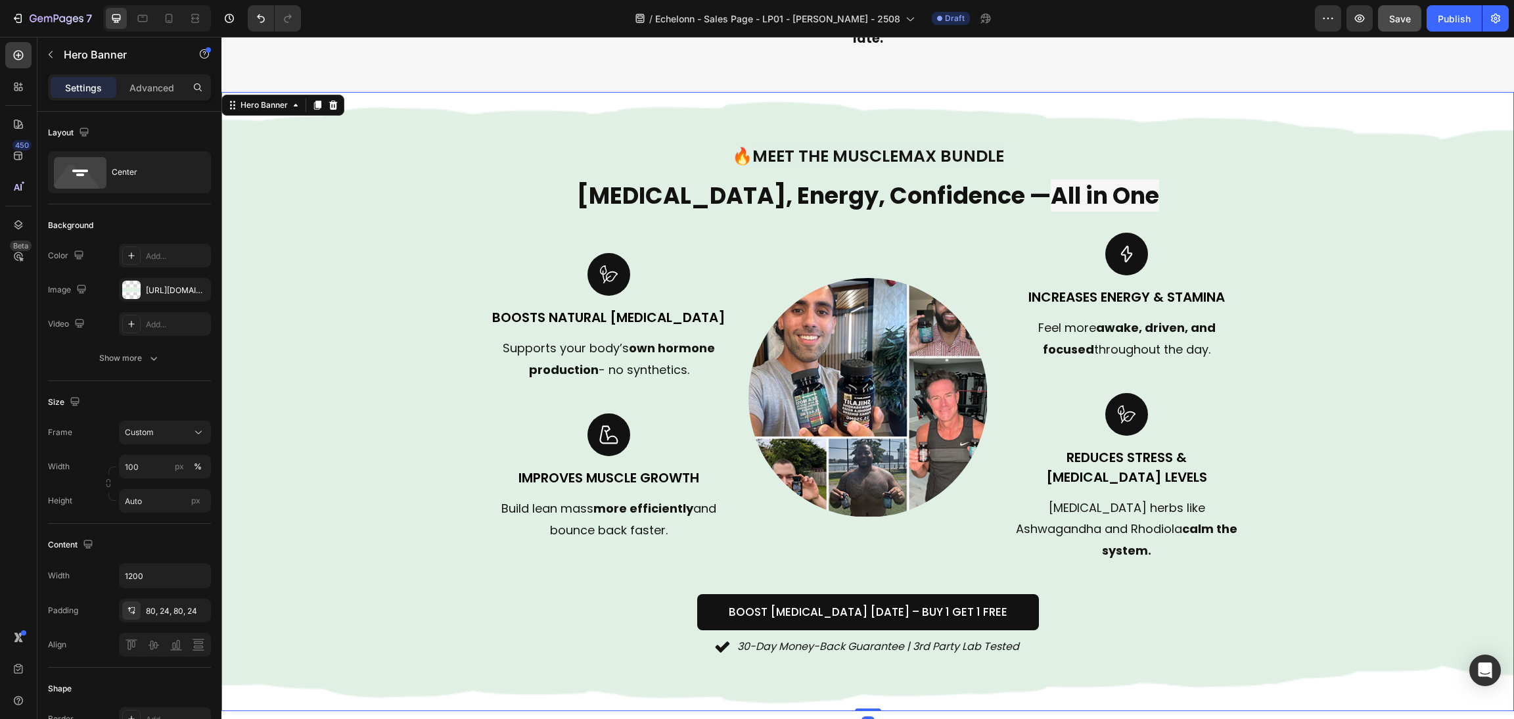
scroll to position [788, 0]
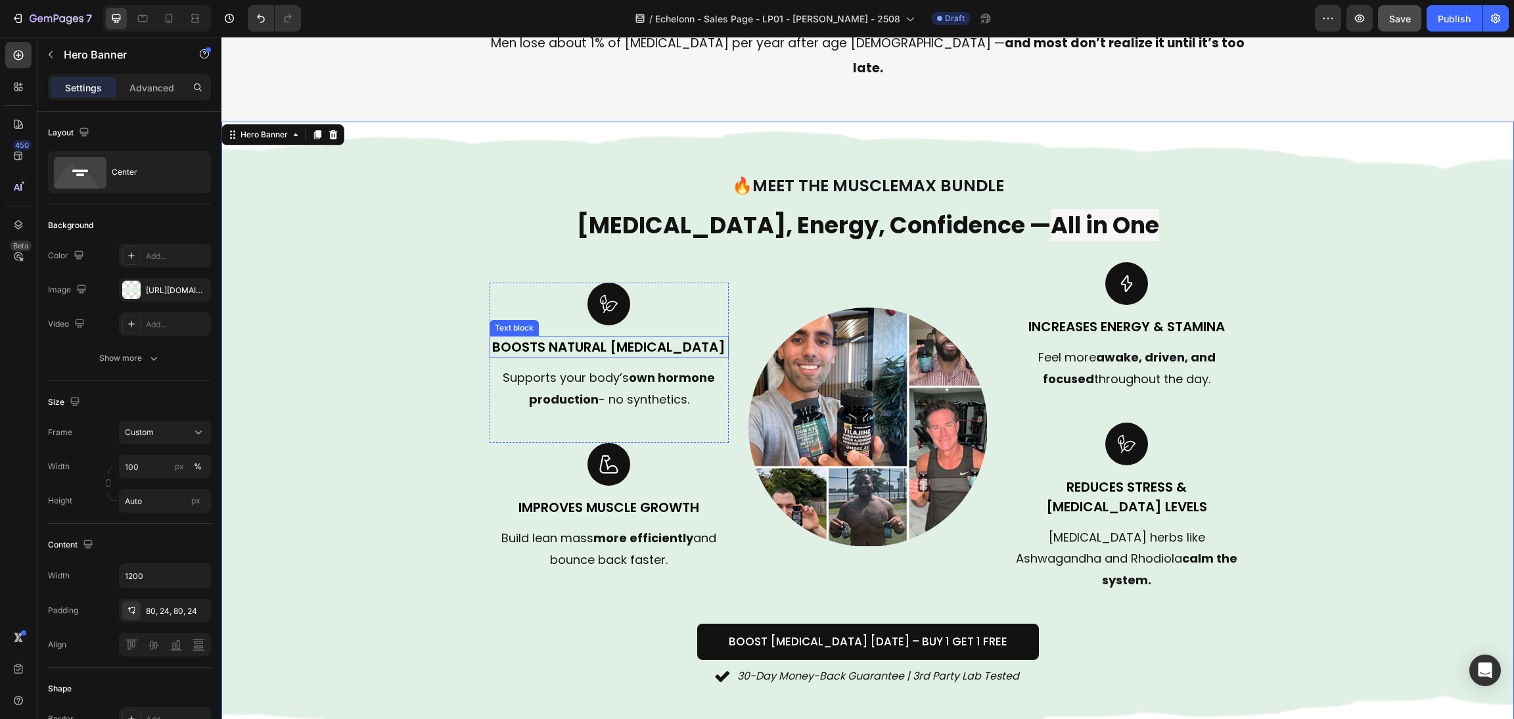
click at [605, 337] on p "Boosts Natural [MEDICAL_DATA]" at bounding box center [609, 347] width 237 height 20
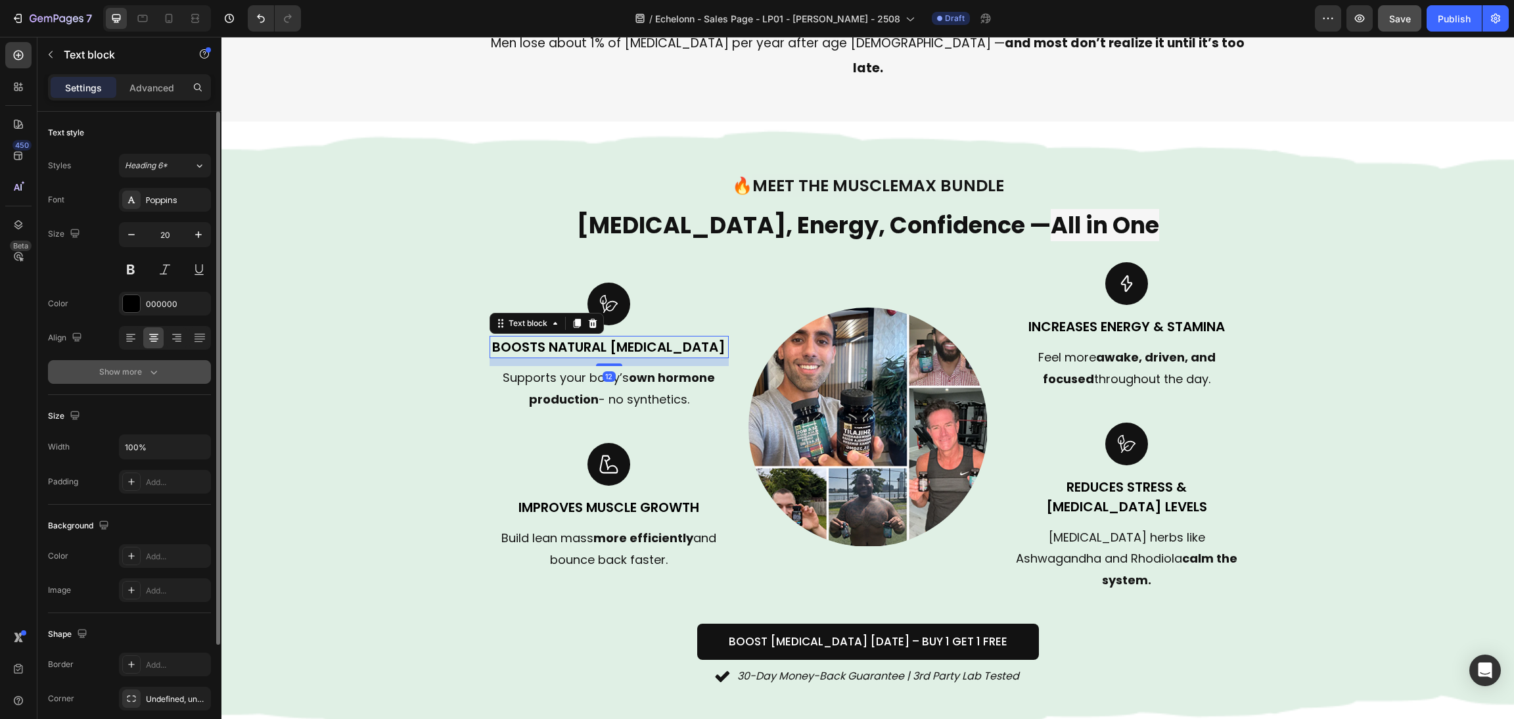
click at [124, 361] on button "Show more" at bounding box center [129, 372] width 163 height 24
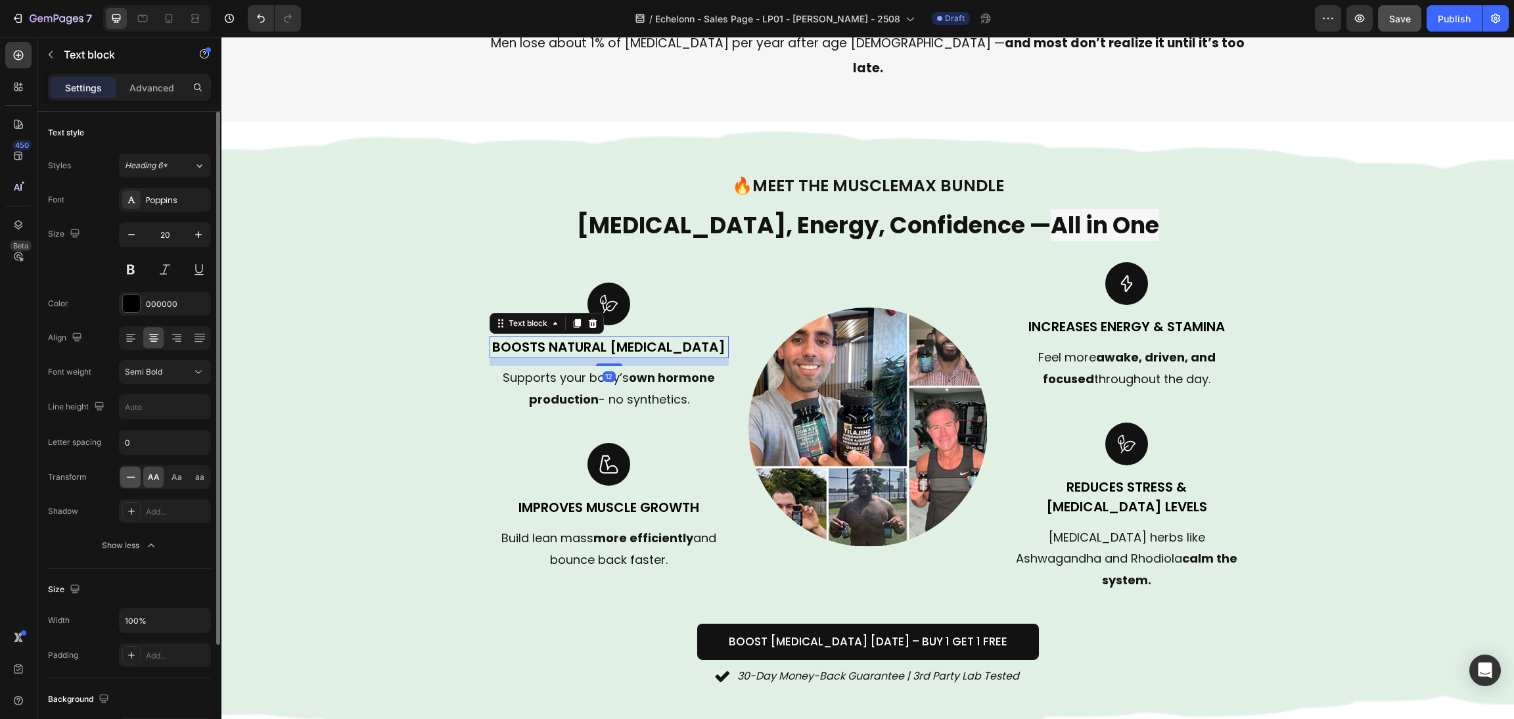
click at [127, 483] on icon at bounding box center [130, 476] width 13 height 13
click at [392, 439] on div "Background Image" at bounding box center [867, 431] width 1292 height 618
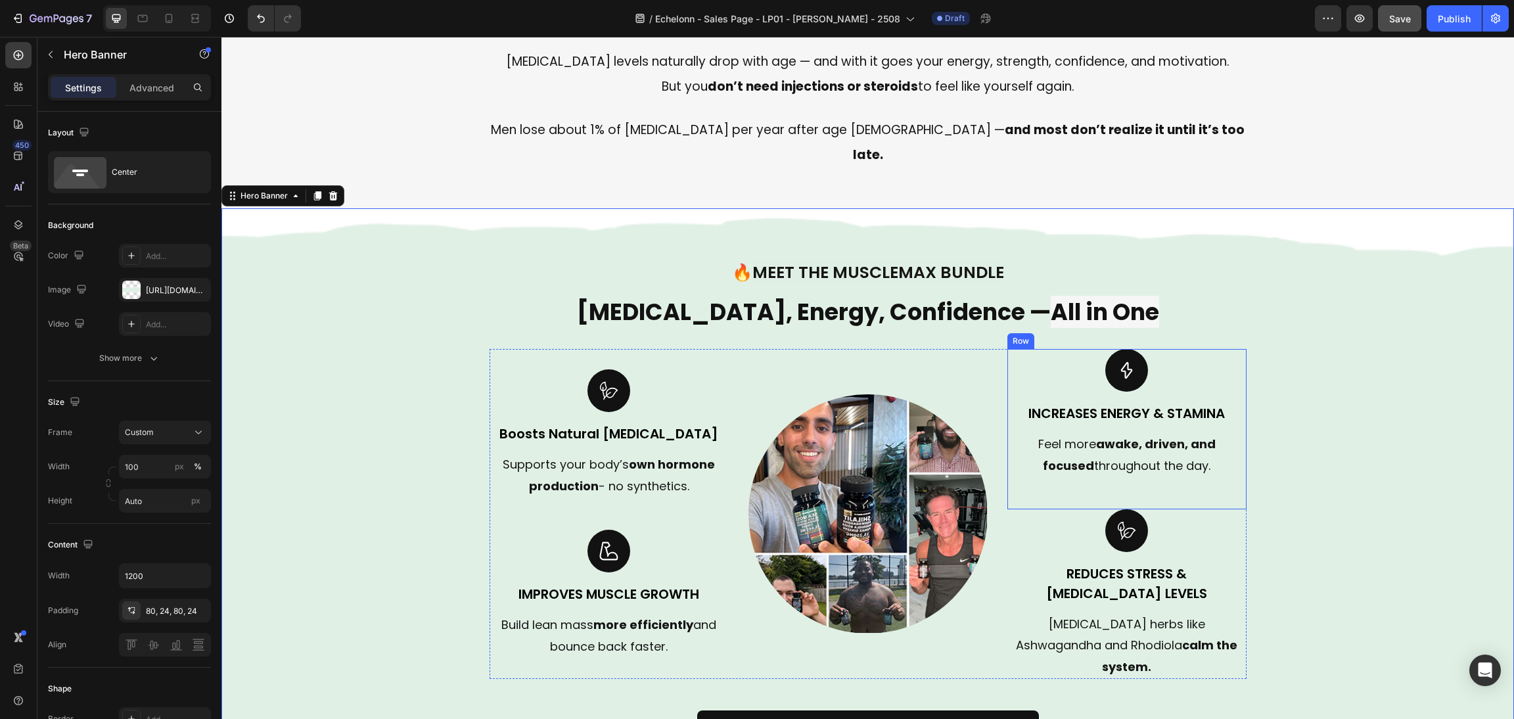
scroll to position [690, 0]
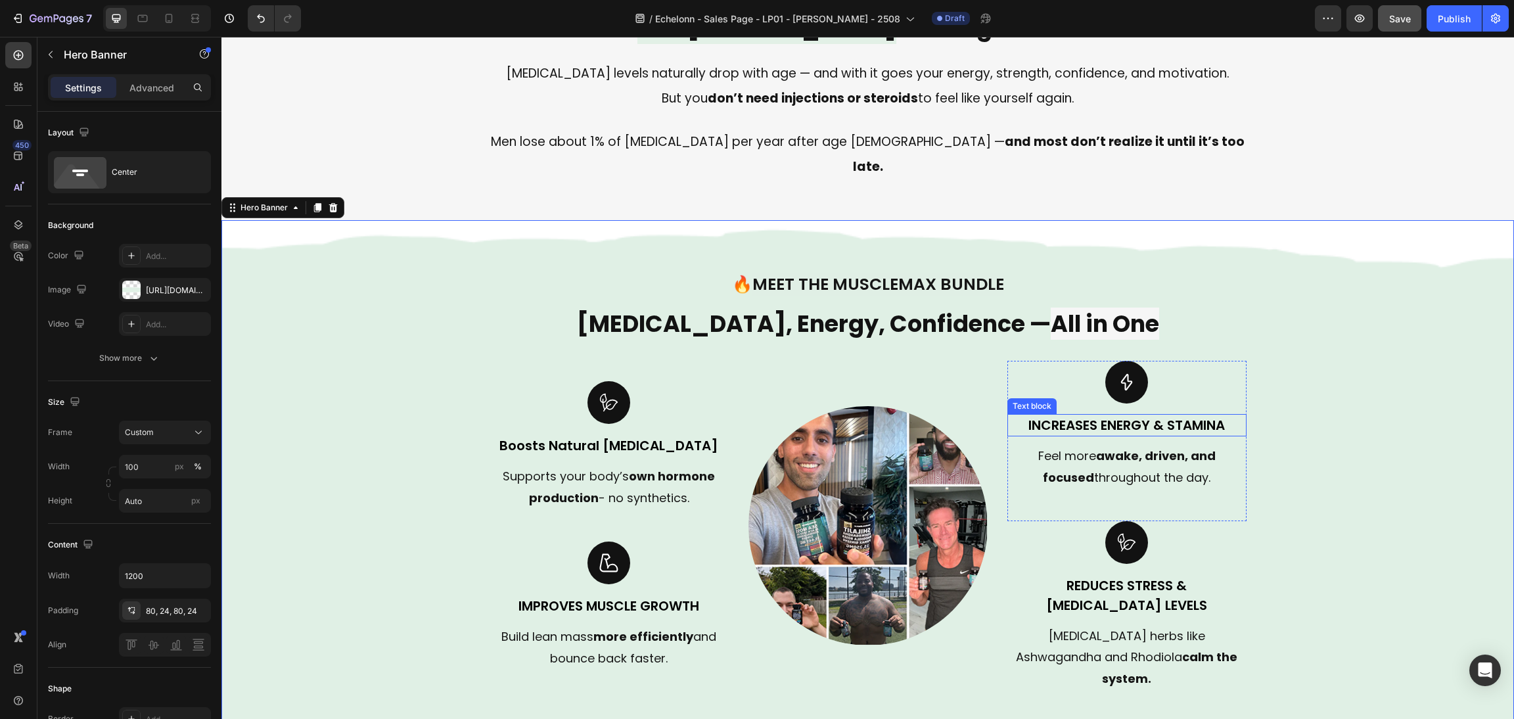
click at [1175, 415] on p "Increases Energy & Stamina" at bounding box center [1126, 425] width 237 height 20
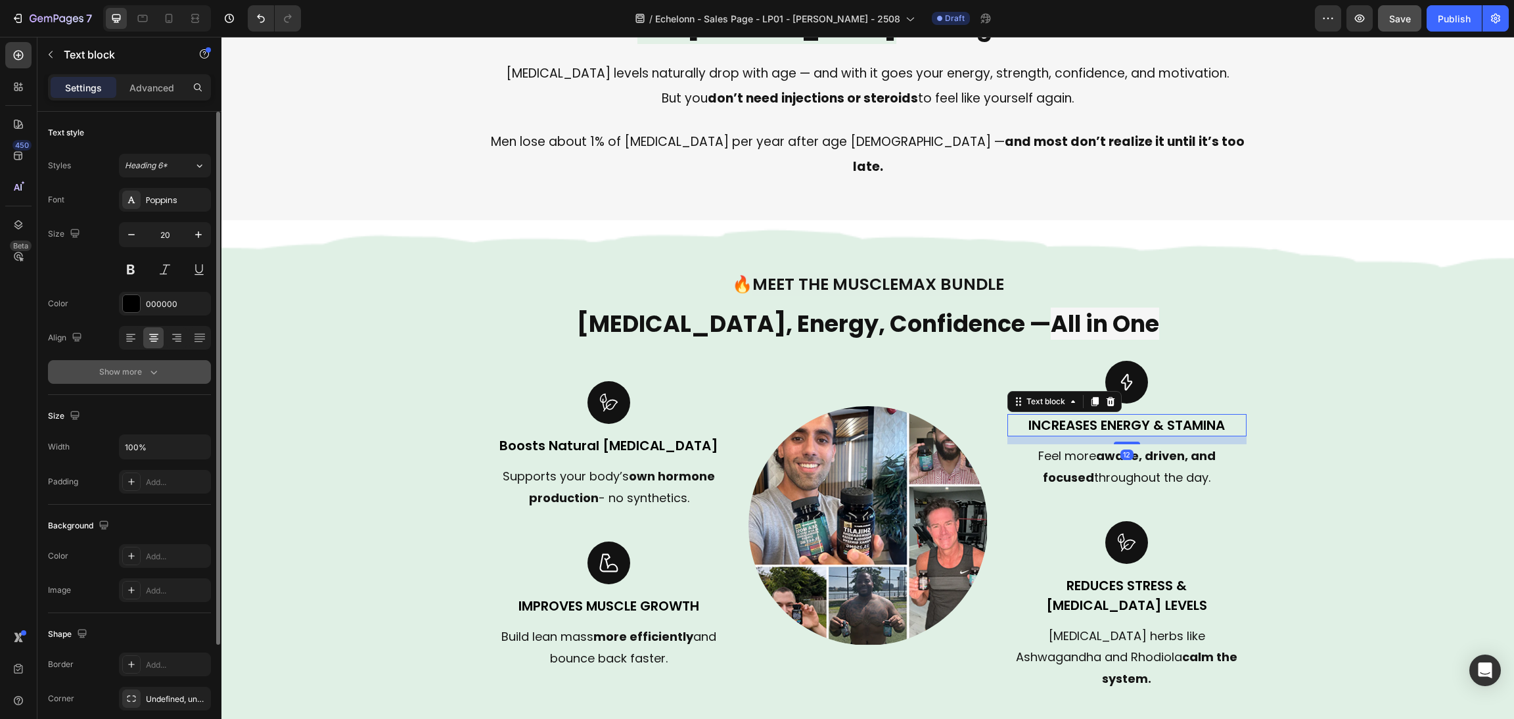
click at [132, 378] on div "Show more" at bounding box center [129, 371] width 61 height 13
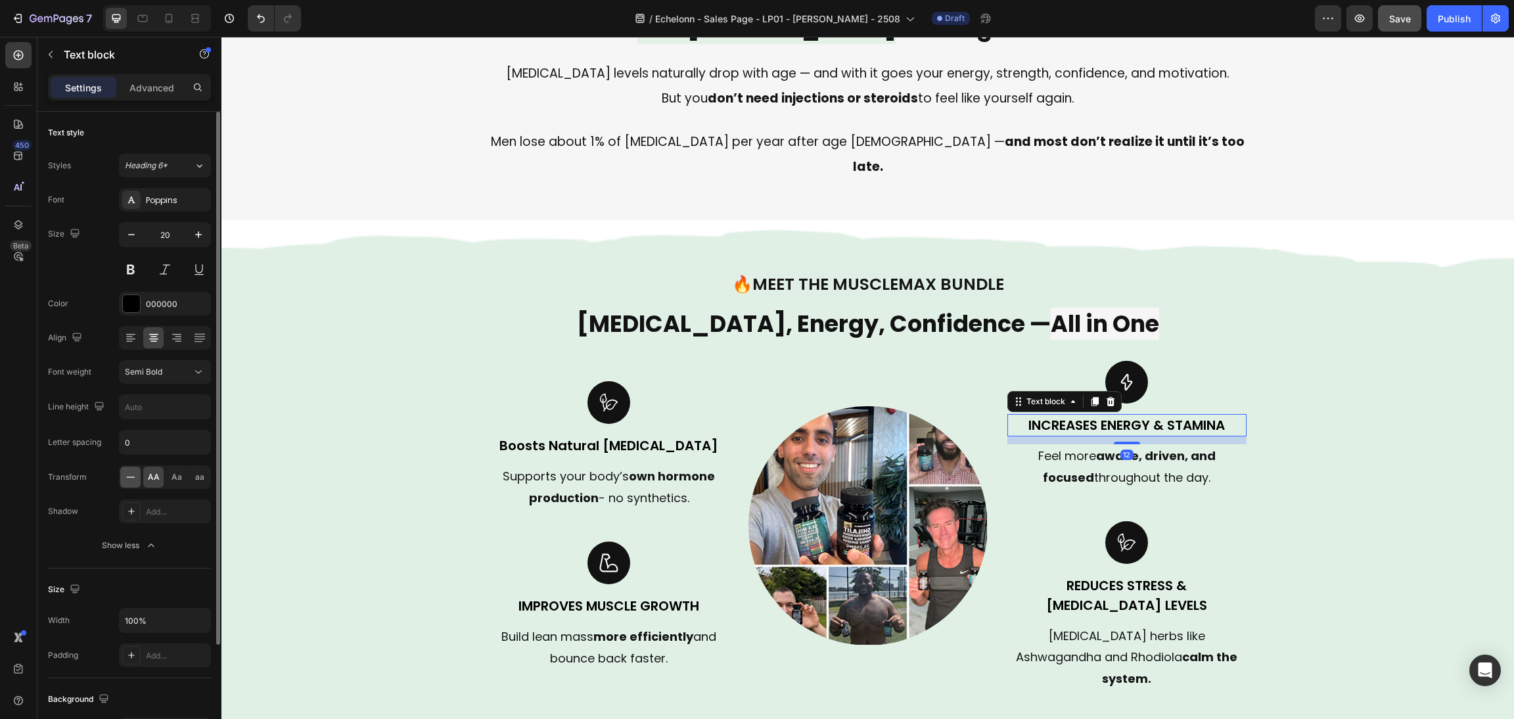
click at [132, 470] on icon at bounding box center [130, 476] width 13 height 13
click at [548, 548] on div "Image Improves Muscle Growth Text block Build lean mass more efficiently and bo…" at bounding box center [608, 605] width 239 height 129
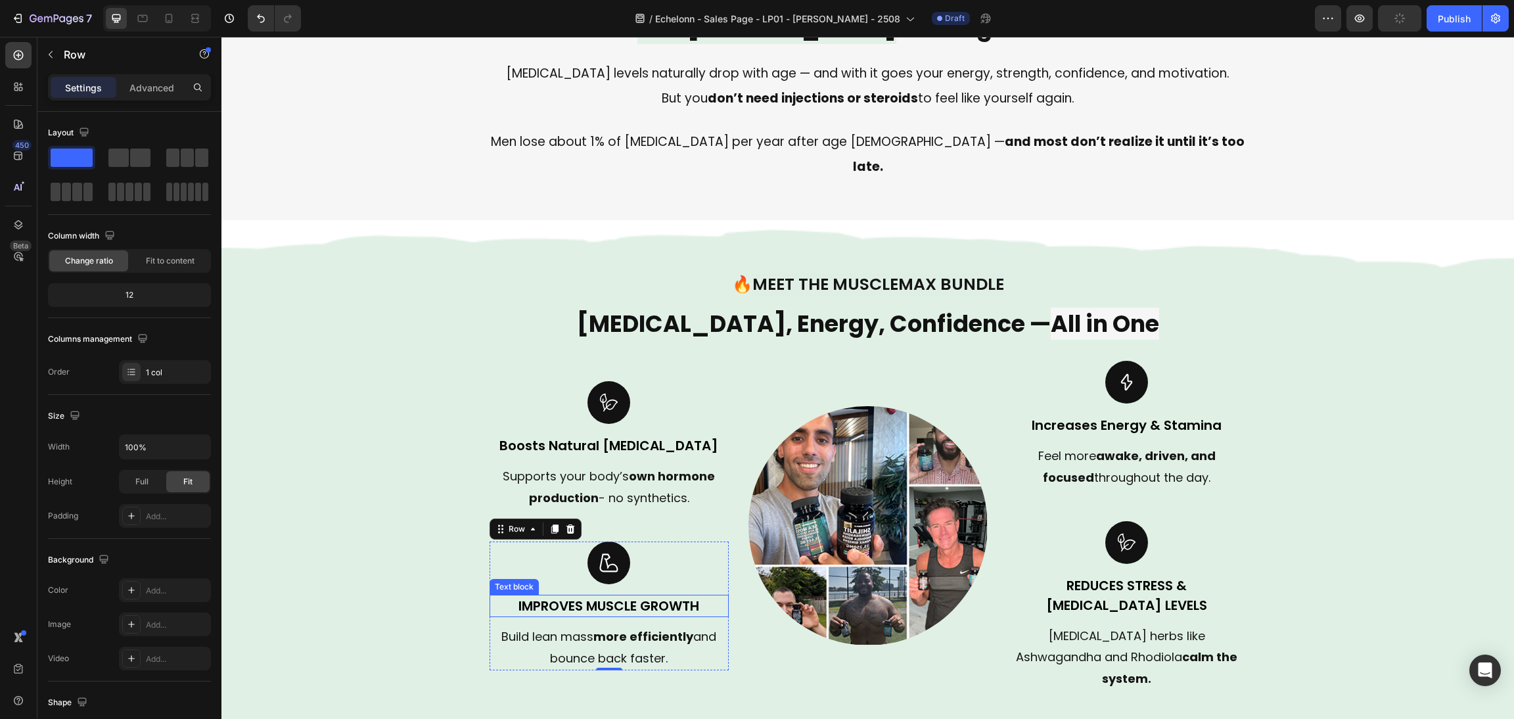
click at [549, 596] on p "Improves Muscle Growth" at bounding box center [609, 606] width 237 height 20
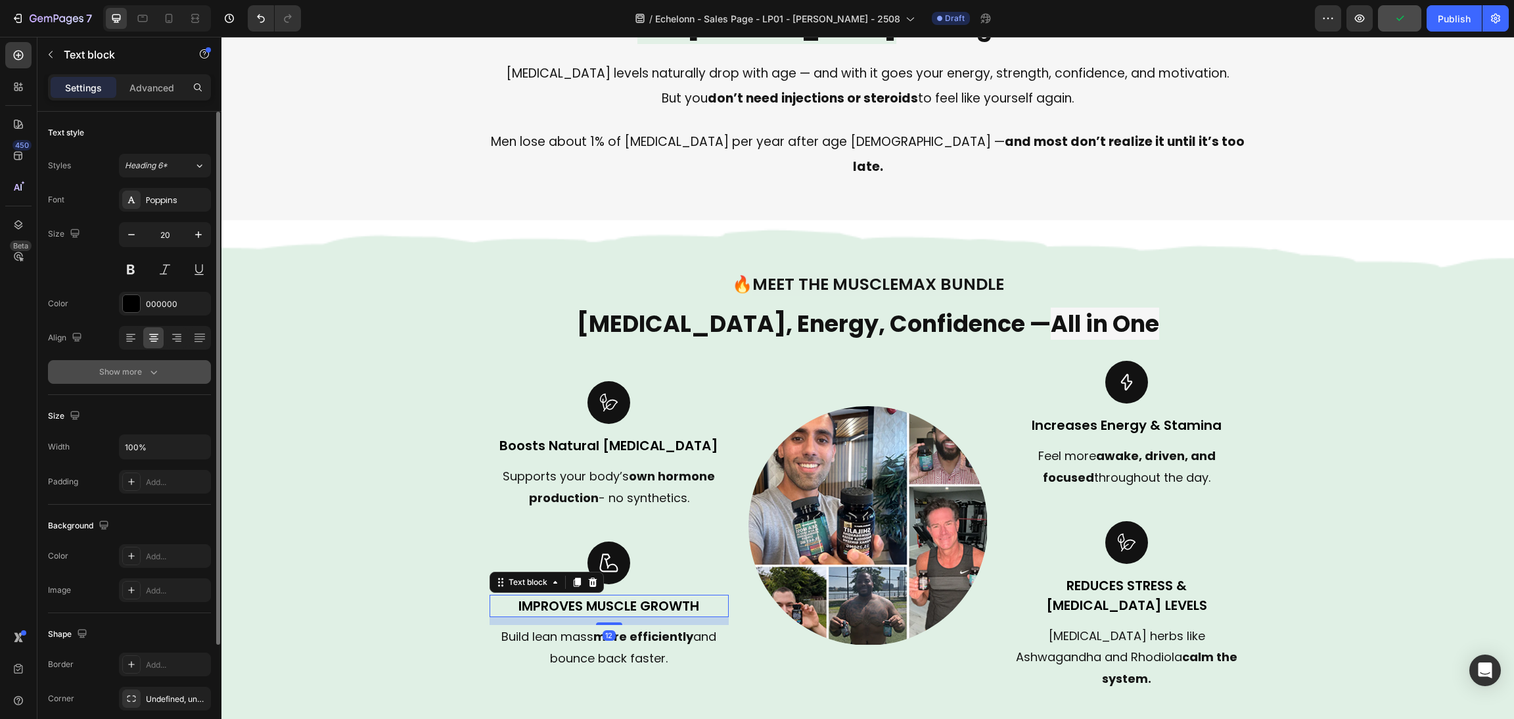
click at [120, 376] on div "Show more" at bounding box center [129, 371] width 61 height 13
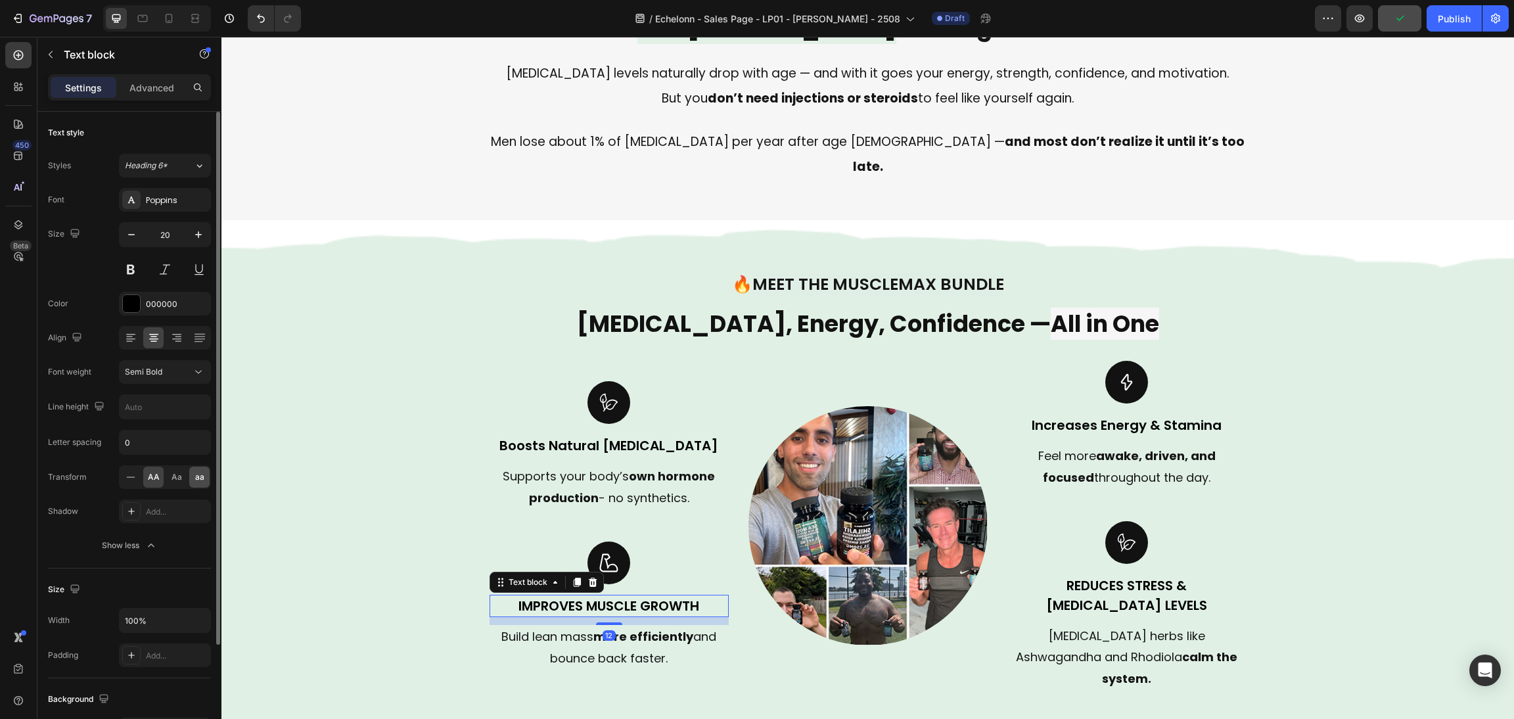
drag, startPoint x: 125, startPoint y: 484, endPoint x: 200, endPoint y: 470, distance: 76.3
click at [156, 477] on div "AA Aa aa" at bounding box center [165, 477] width 92 height 24
click at [585, 436] on p "Boosts Natural [MEDICAL_DATA]" at bounding box center [609, 446] width 237 height 20
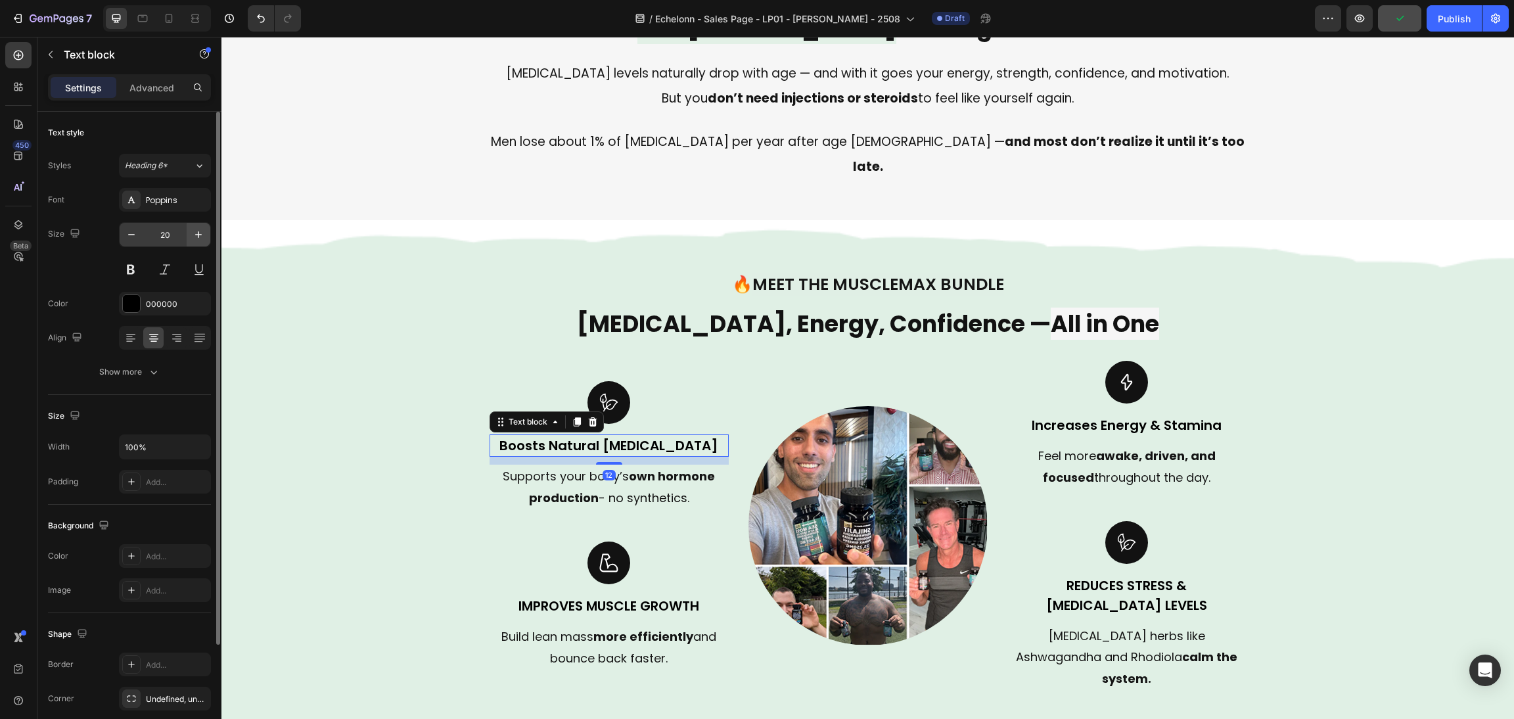
click at [194, 233] on icon "button" at bounding box center [198, 234] width 13 height 13
type input "21"
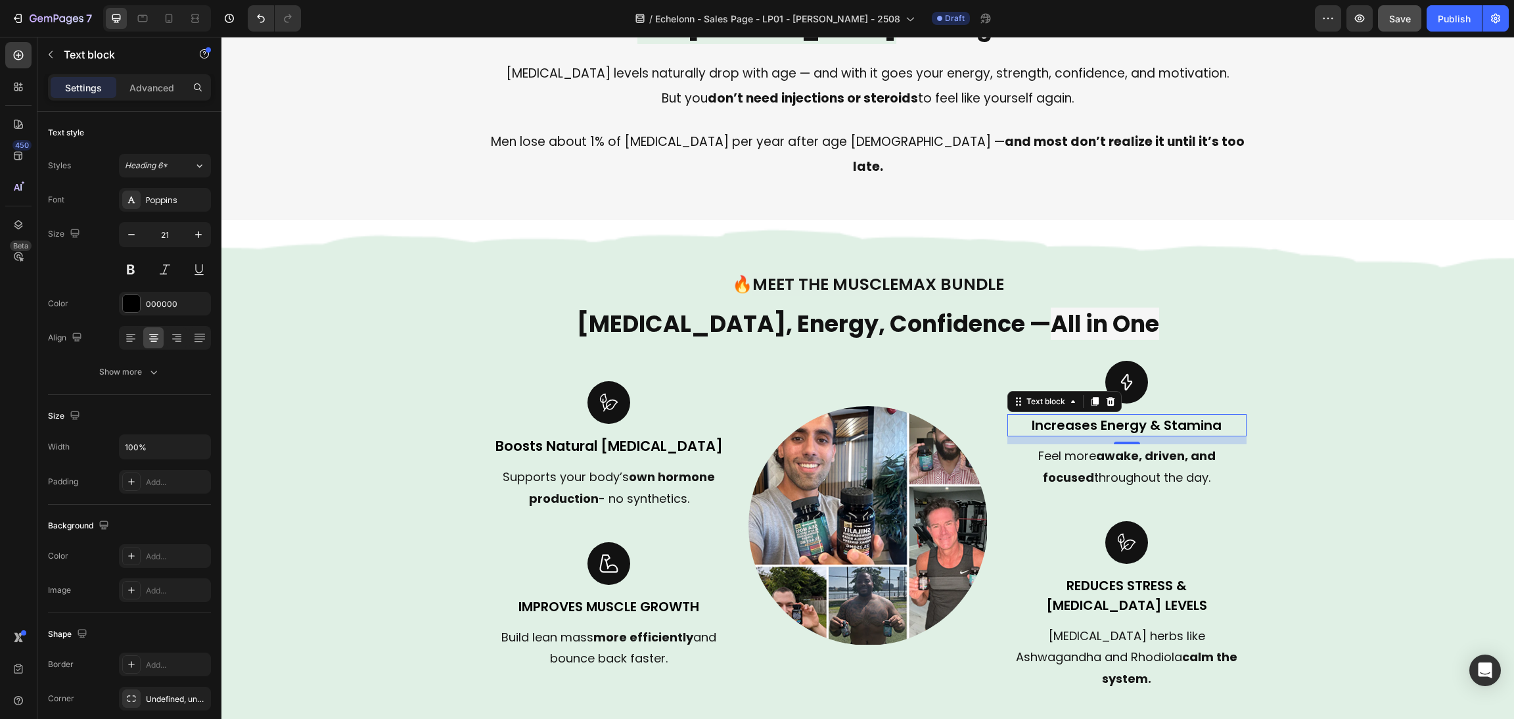
click at [1171, 415] on p "Increases Energy & Stamina" at bounding box center [1126, 425] width 237 height 20
click at [191, 244] on button "button" at bounding box center [199, 235] width 24 height 24
type input "21"
click at [528, 597] on p "Improves Muscle Growth" at bounding box center [609, 607] width 237 height 20
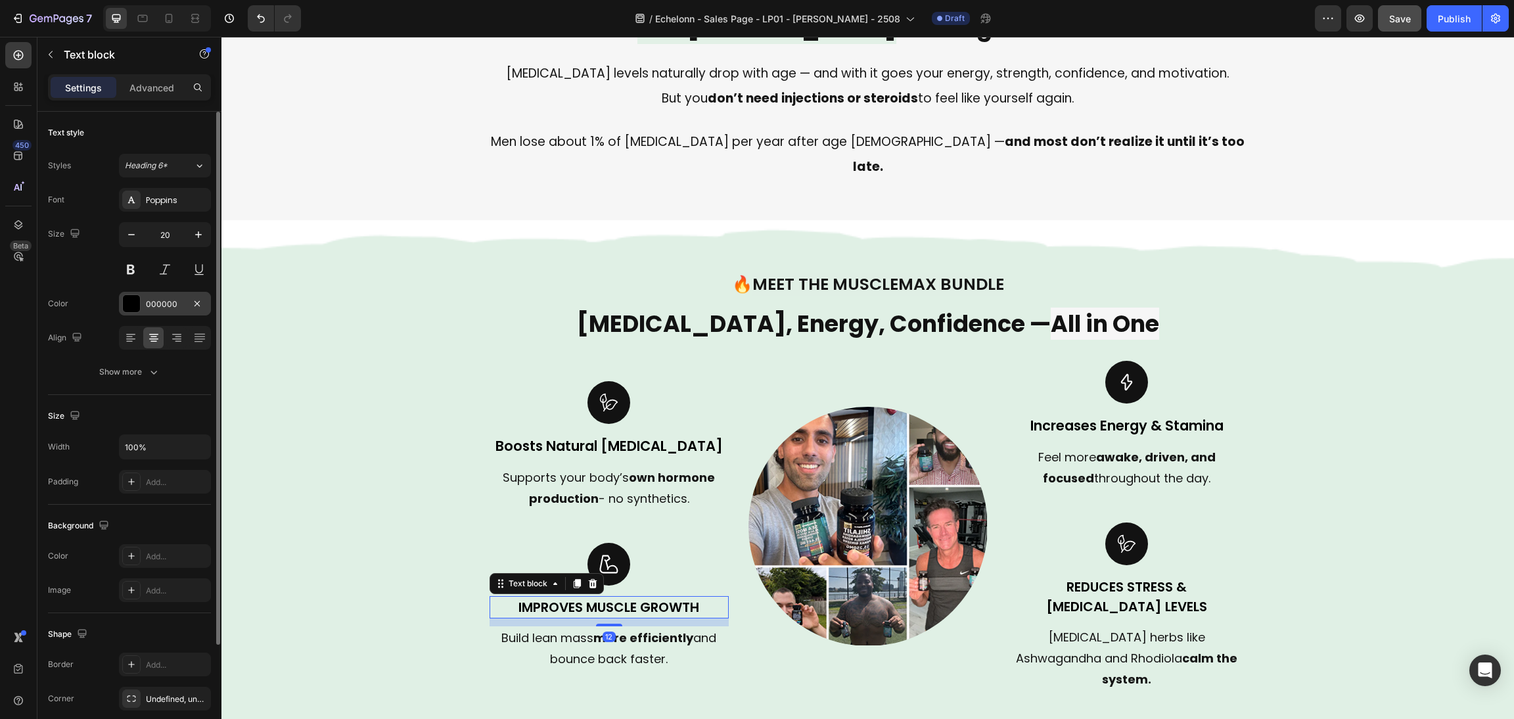
drag, startPoint x: 189, startPoint y: 238, endPoint x: 175, endPoint y: 304, distance: 67.1
click at [190, 238] on button "button" at bounding box center [199, 235] width 24 height 24
type input "21"
click at [145, 382] on button "Show more" at bounding box center [129, 372] width 163 height 24
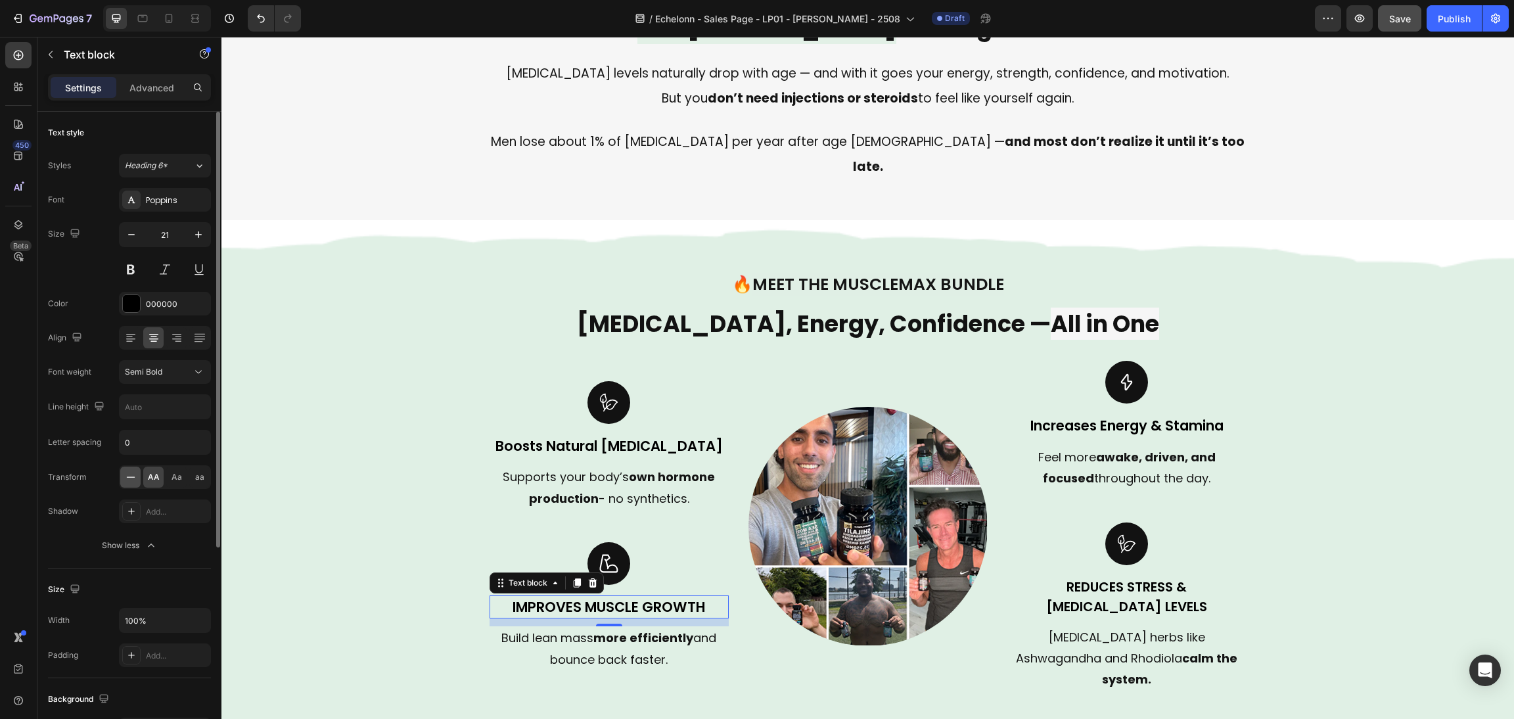
click at [129, 477] on icon at bounding box center [130, 476] width 9 height 1
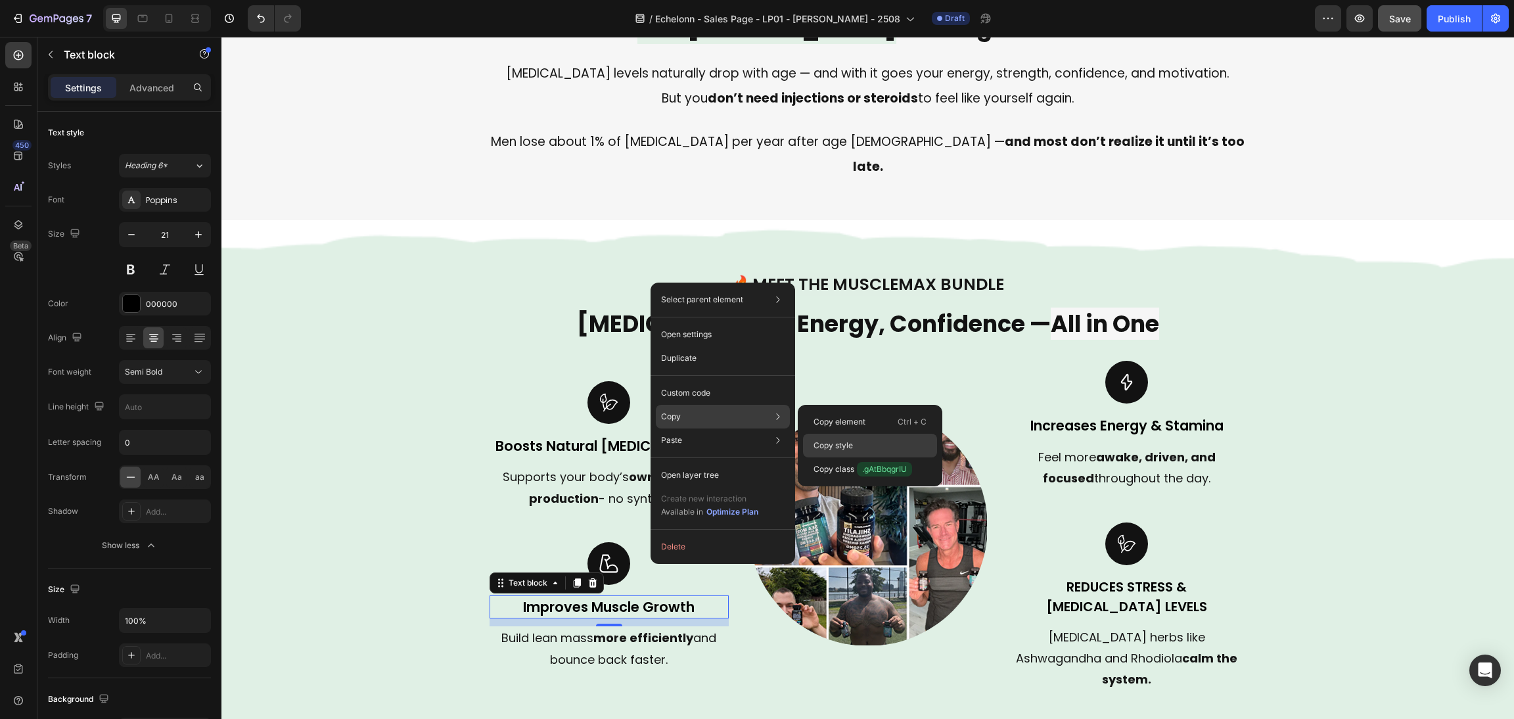
click at [862, 457] on div "Copy style" at bounding box center [870, 469] width 134 height 24
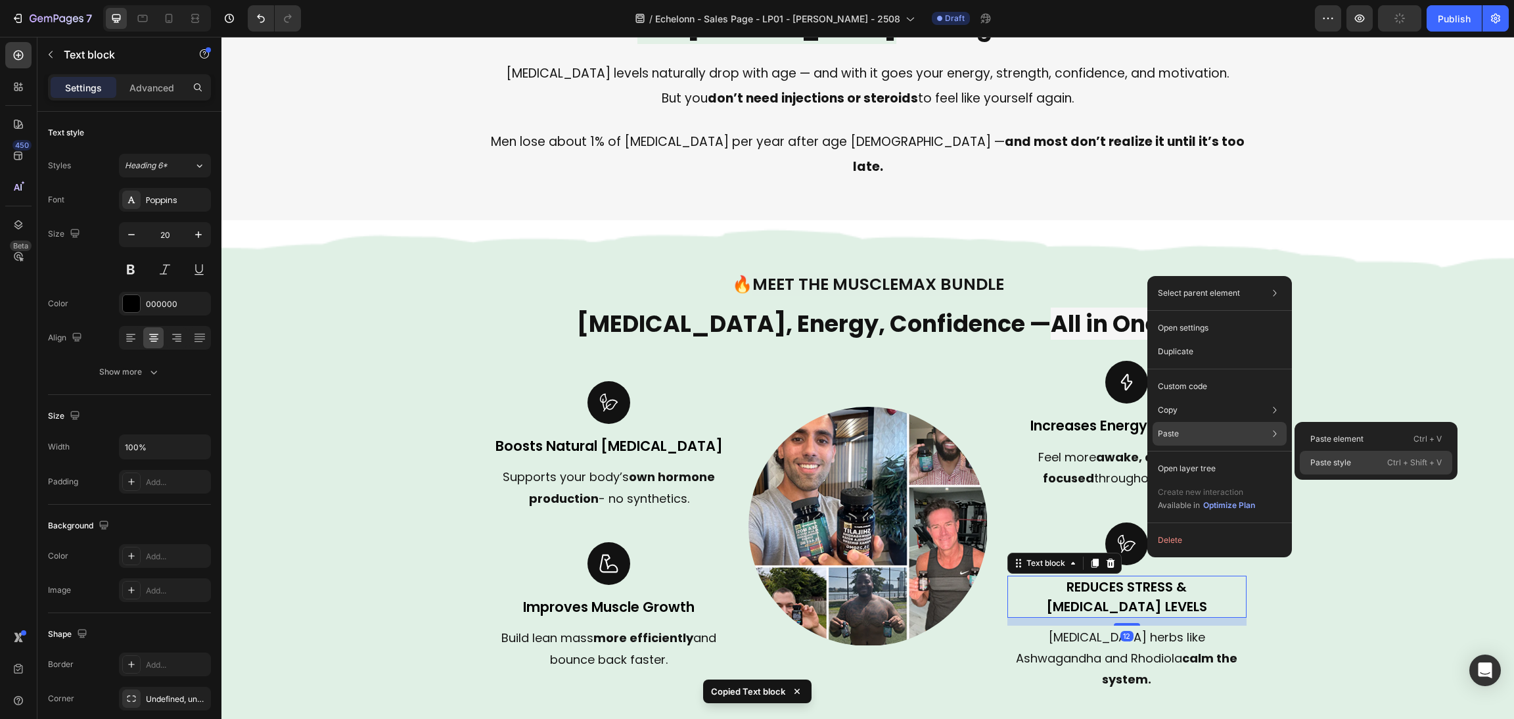
click at [1325, 463] on p "Paste style" at bounding box center [1330, 463] width 41 height 12
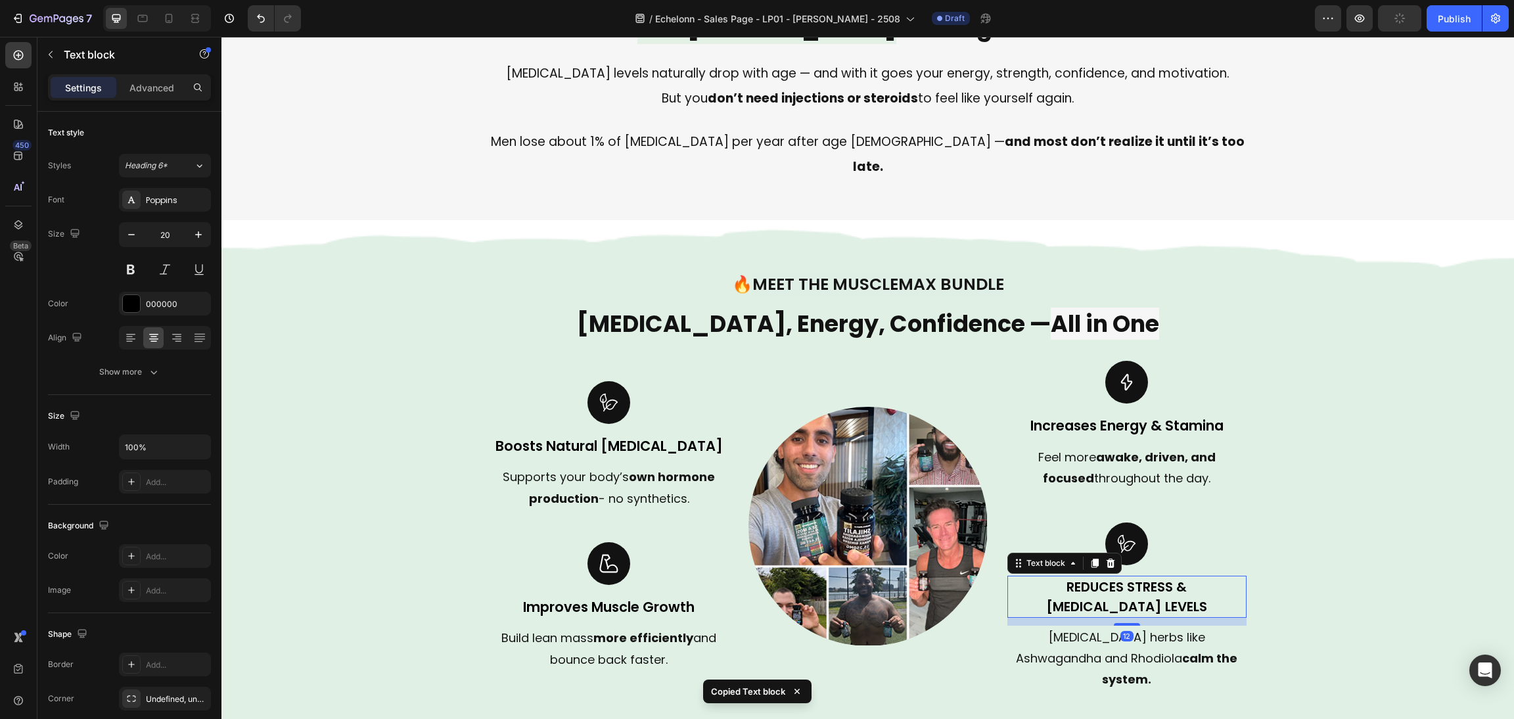
type input "21"
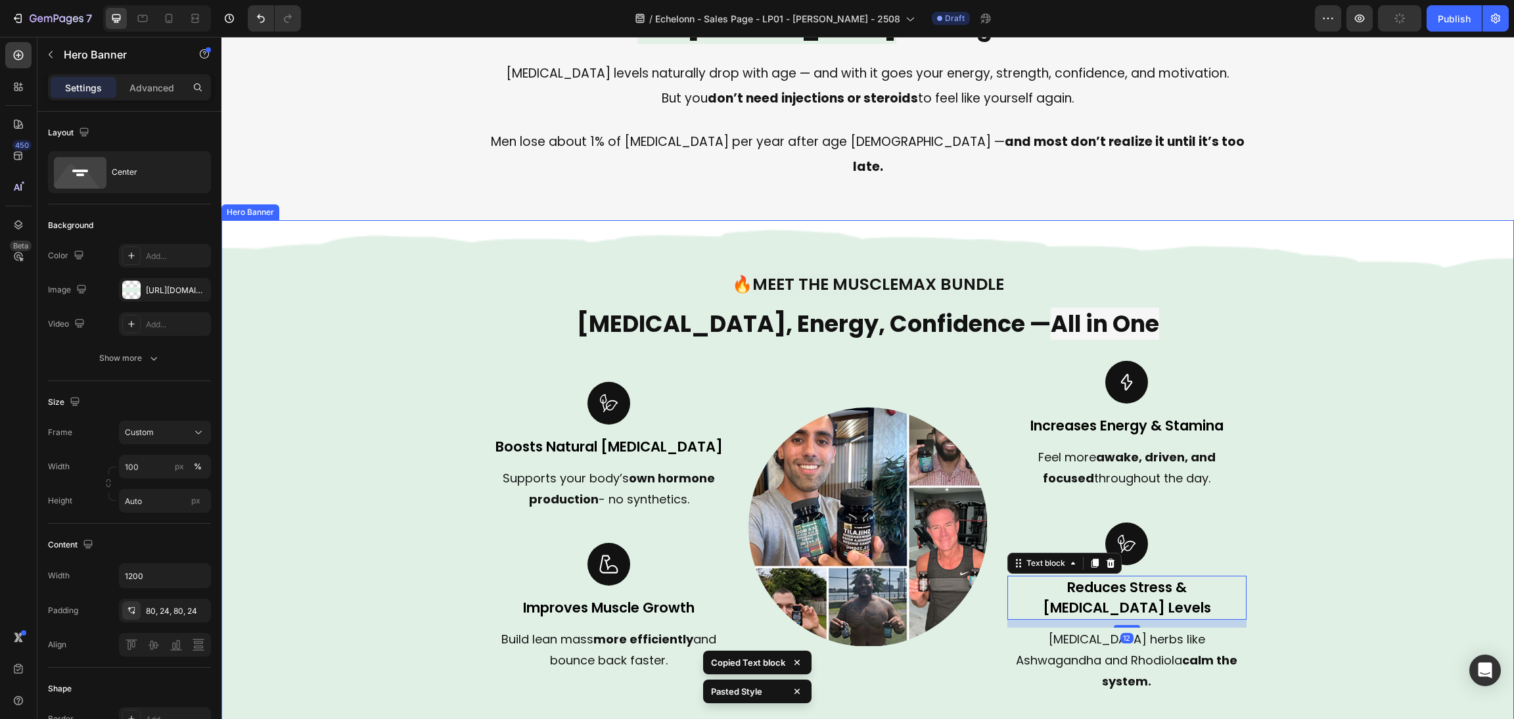
click at [1328, 462] on div "Background Image" at bounding box center [867, 530] width 1292 height 621
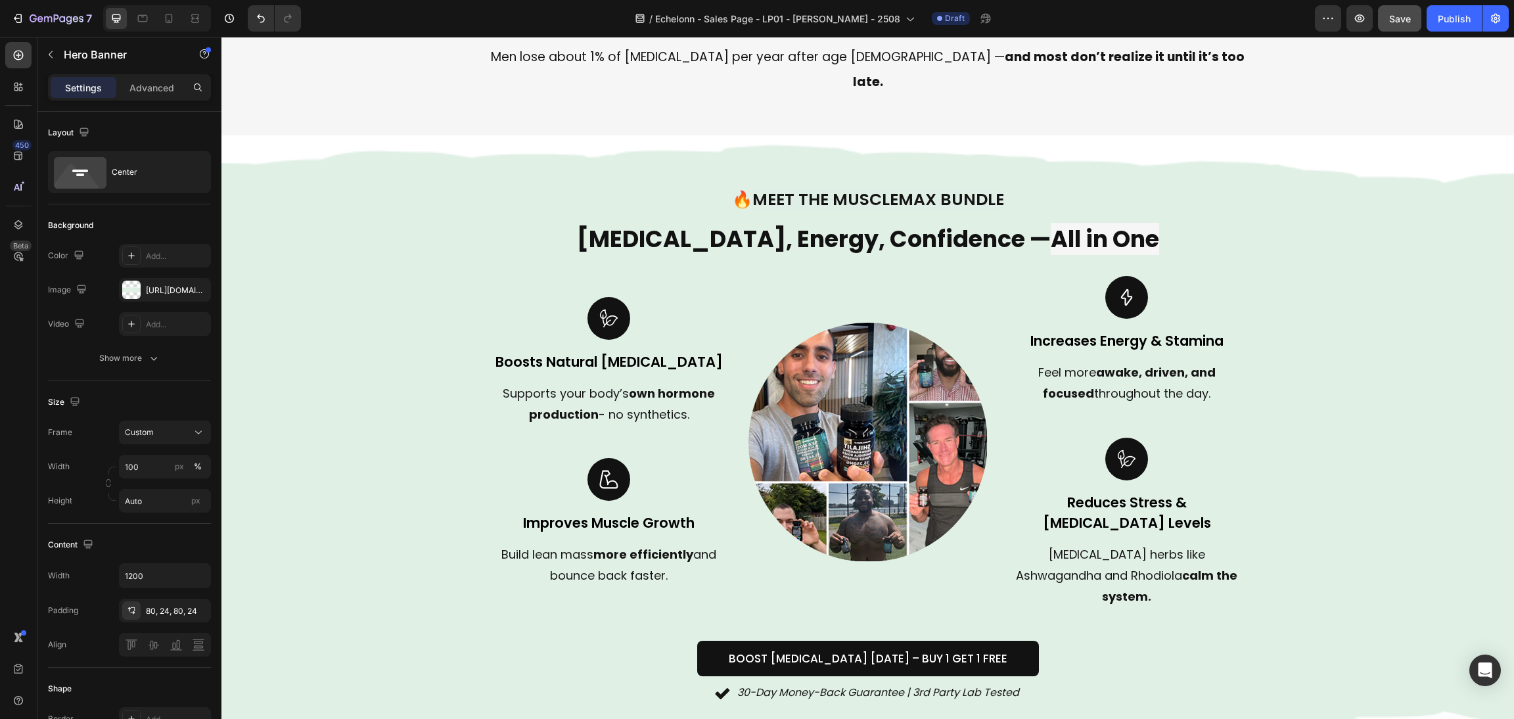
scroll to position [805, 0]
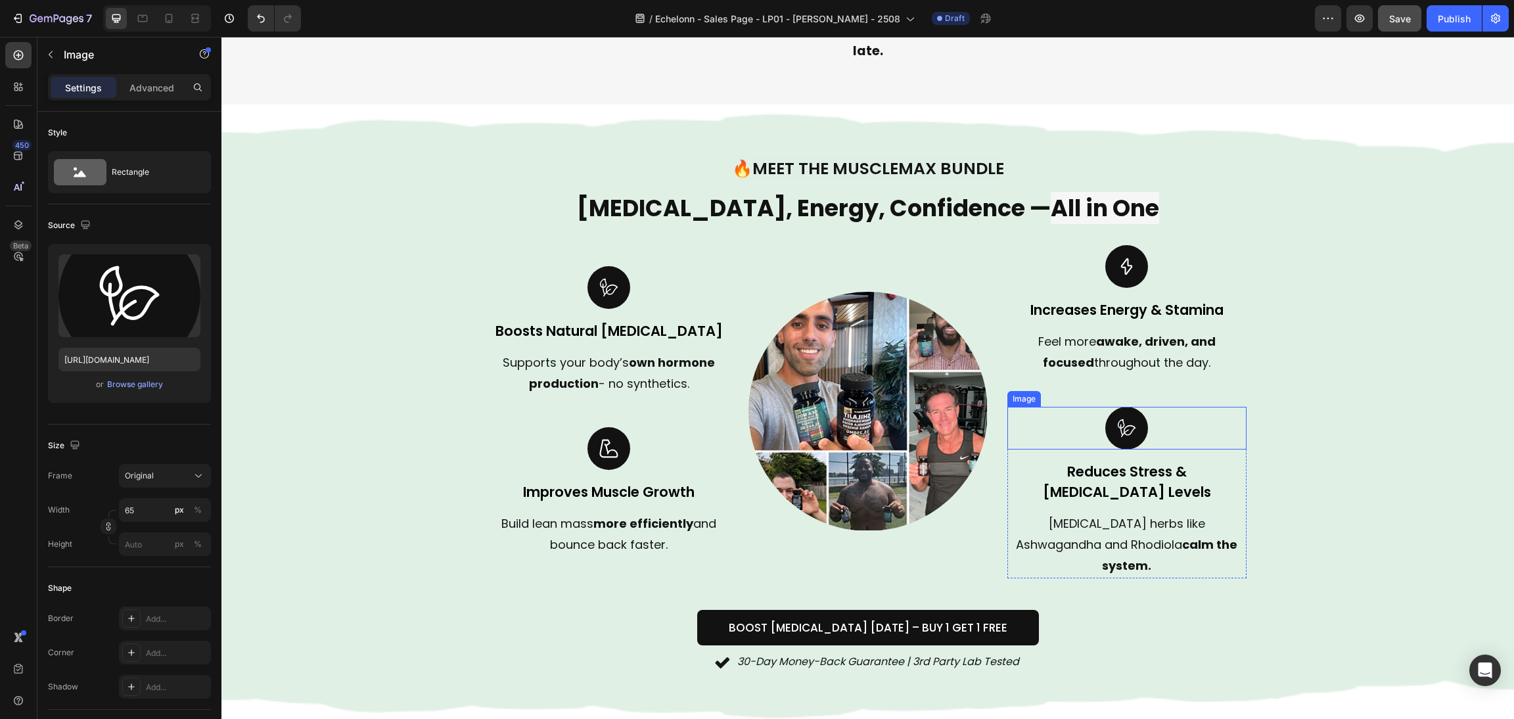
click at [1144, 407] on div at bounding box center [1126, 428] width 239 height 43
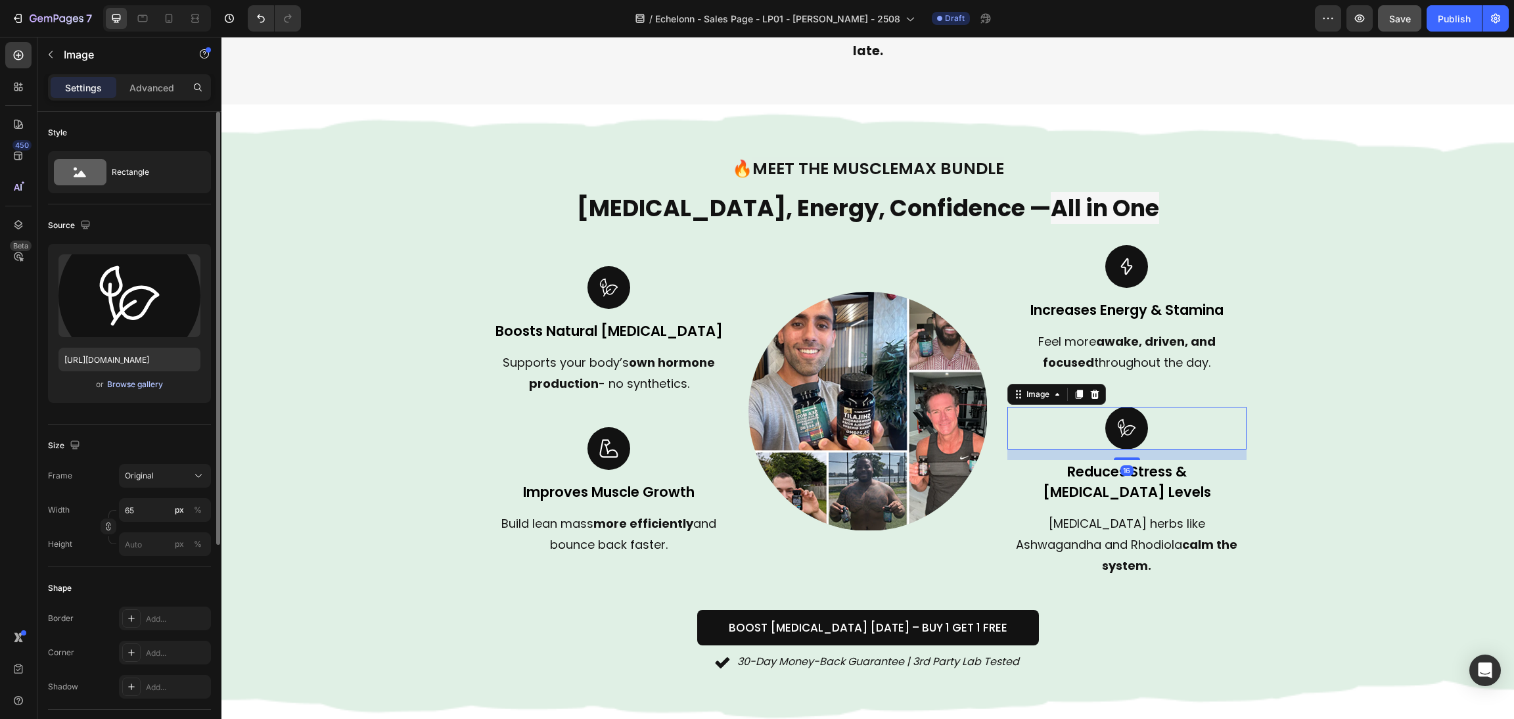
click at [156, 380] on div "Browse gallery" at bounding box center [135, 384] width 56 height 12
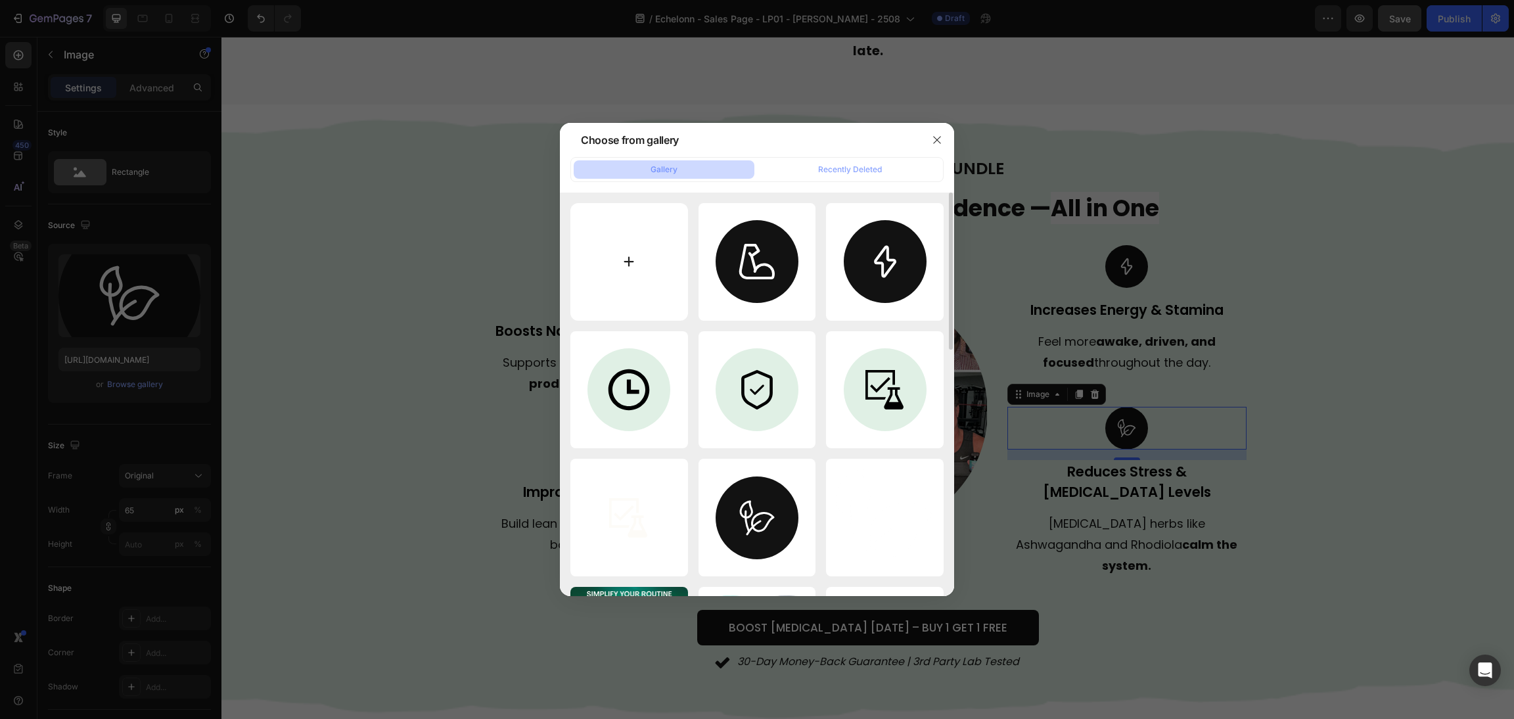
click at [673, 256] on input "file" at bounding box center [629, 262] width 118 height 118
type input "C:\fakepath\Frame 6 (2).svg"
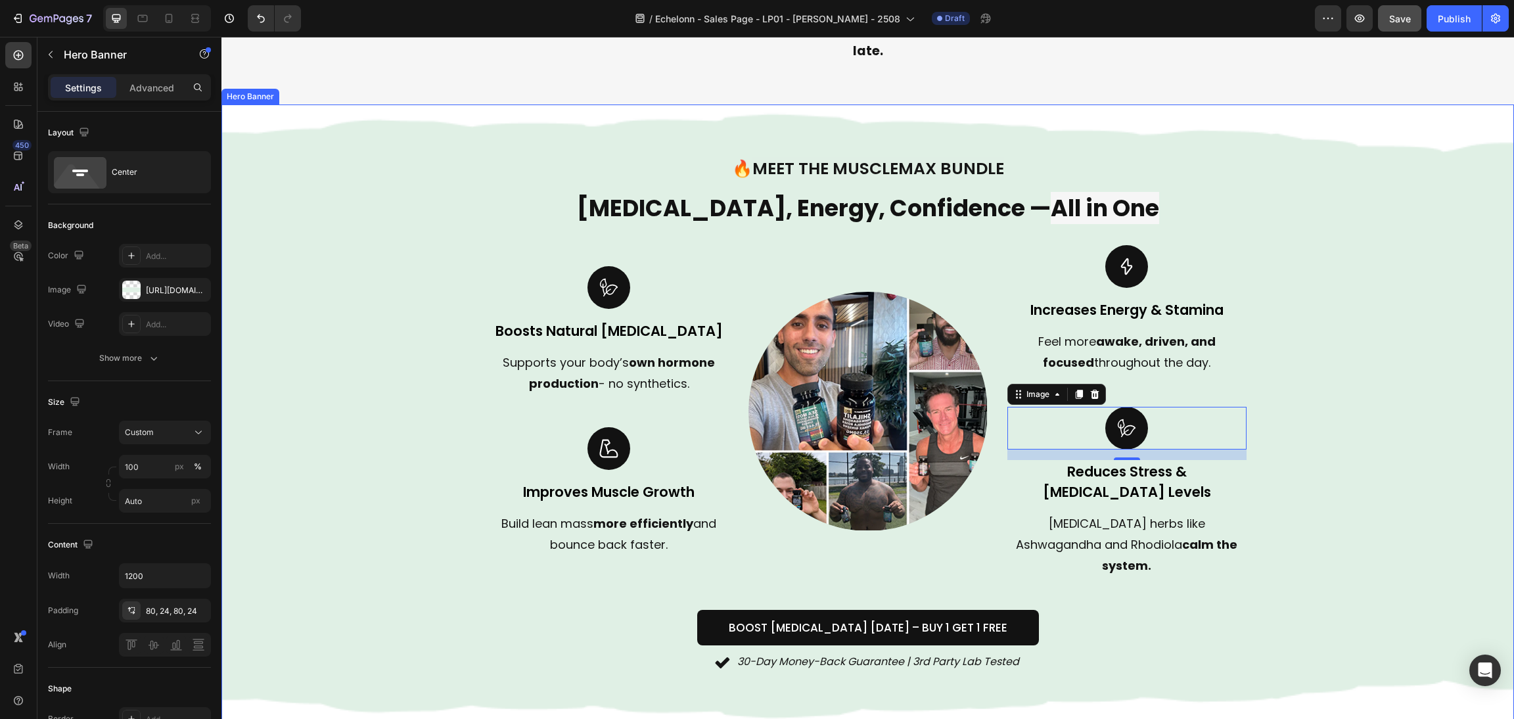
click at [1345, 434] on div "Background Image" at bounding box center [867, 414] width 1292 height 621
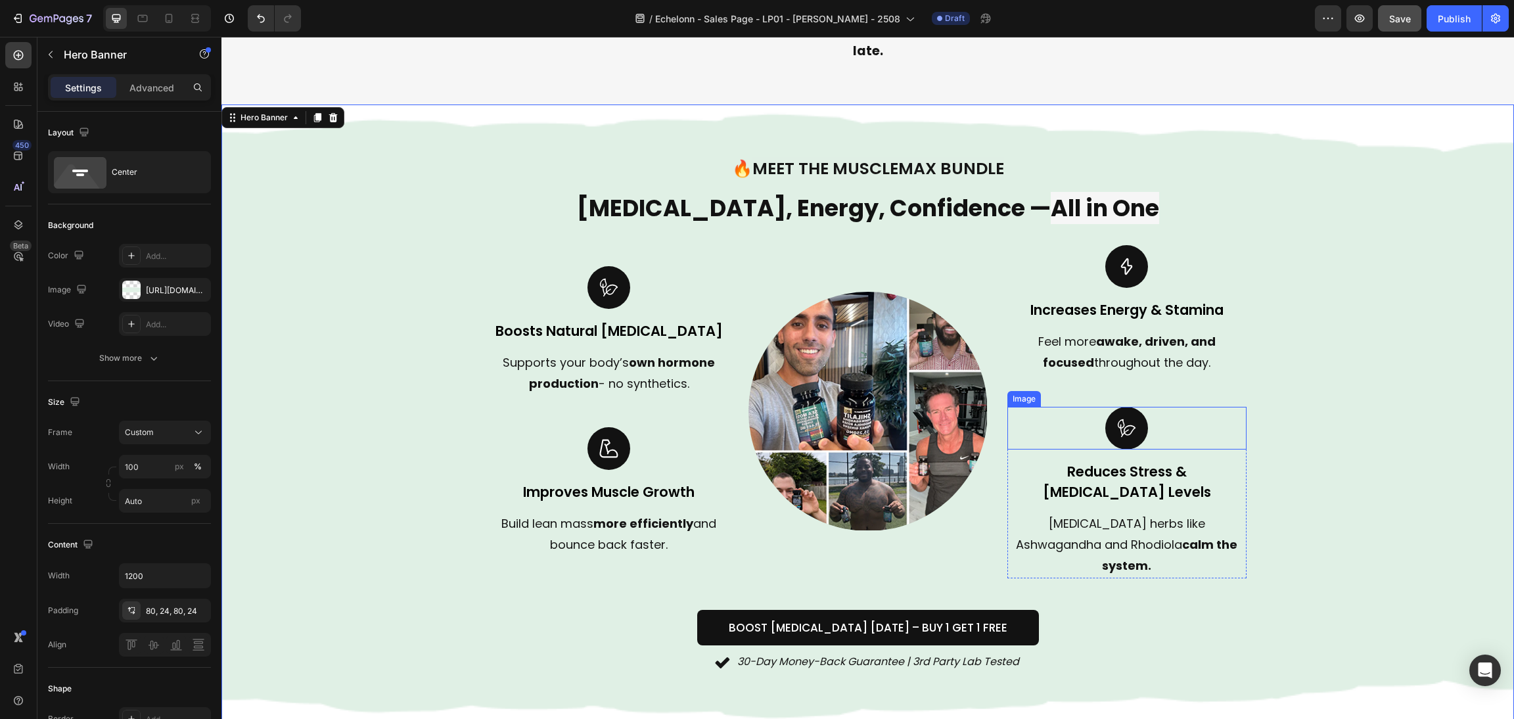
click at [1114, 410] on img at bounding box center [1126, 428] width 43 height 43
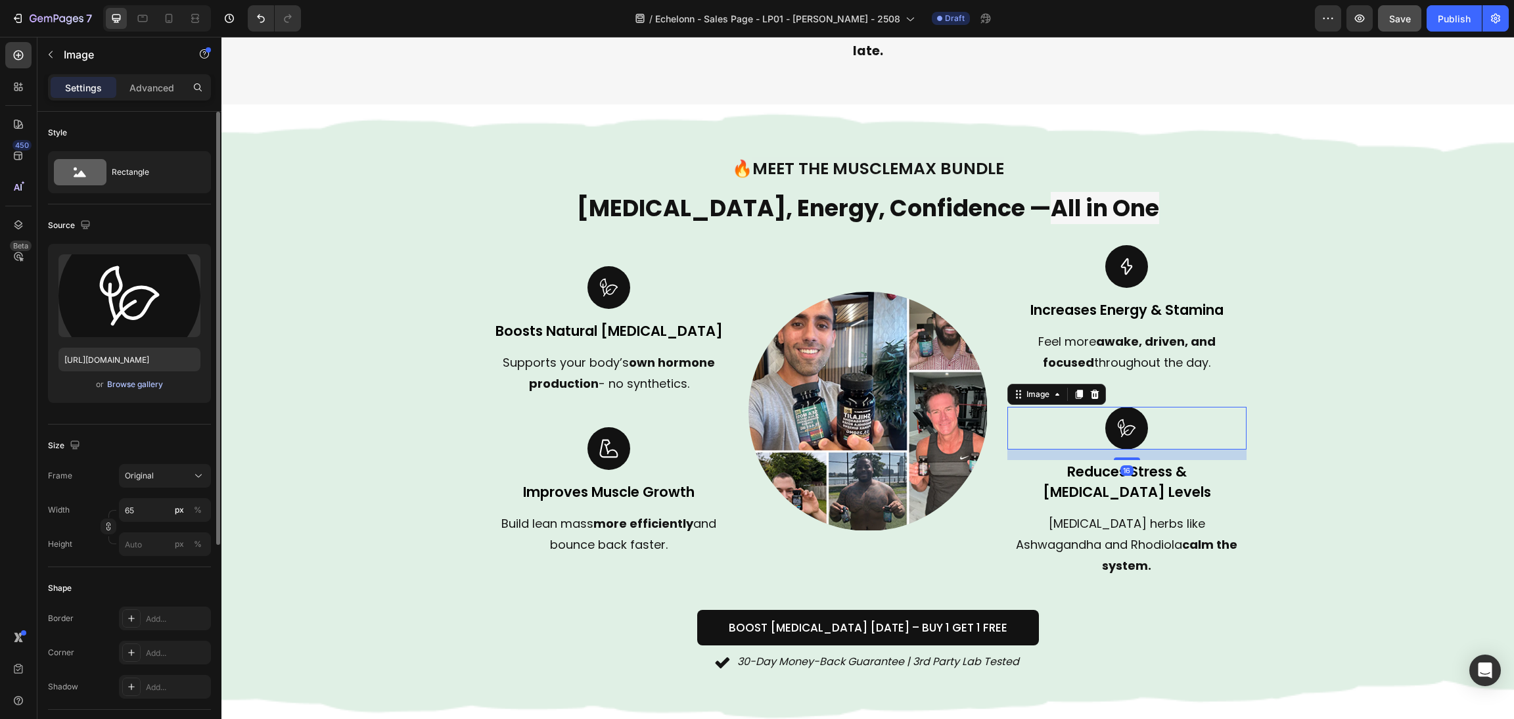
click at [131, 386] on div "Browse gallery" at bounding box center [135, 384] width 56 height 12
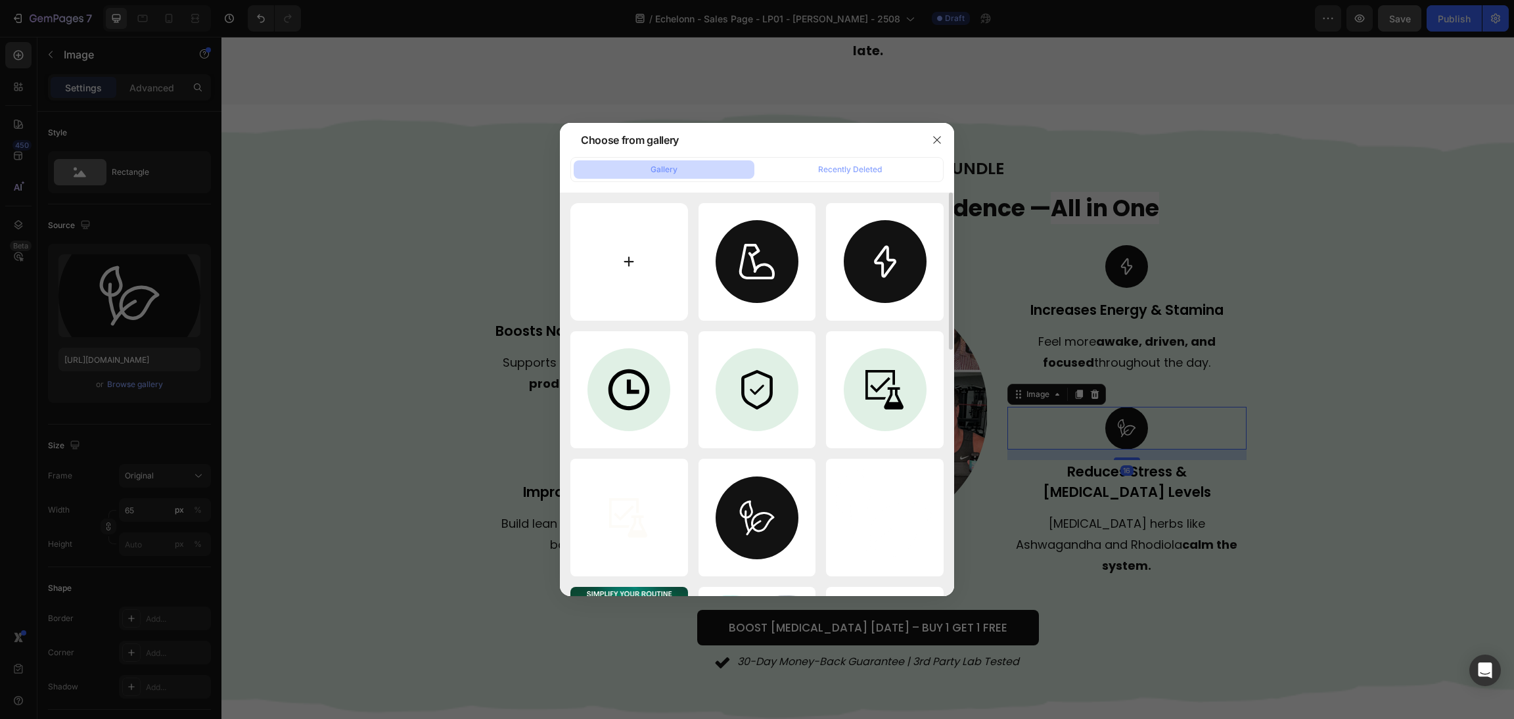
click at [630, 252] on input "file" at bounding box center [629, 262] width 118 height 118
type input "C:\fakepath\Frame 6 (2).svg"
type input "https://cdn.shopify.com/s/files/1/0870/6542/8248/files/gempages_545224320612303…"
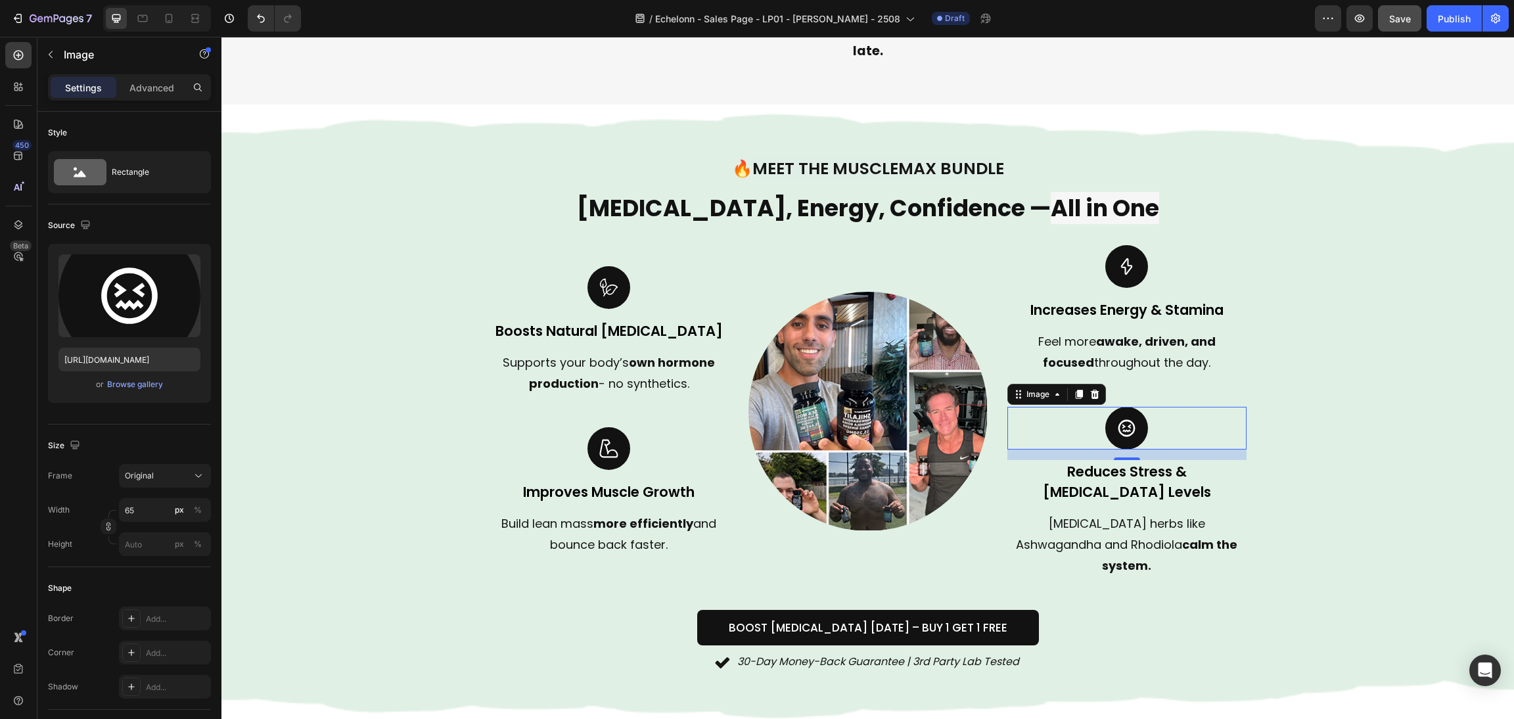
click at [1260, 433] on div "Background Image" at bounding box center [867, 414] width 1292 height 621
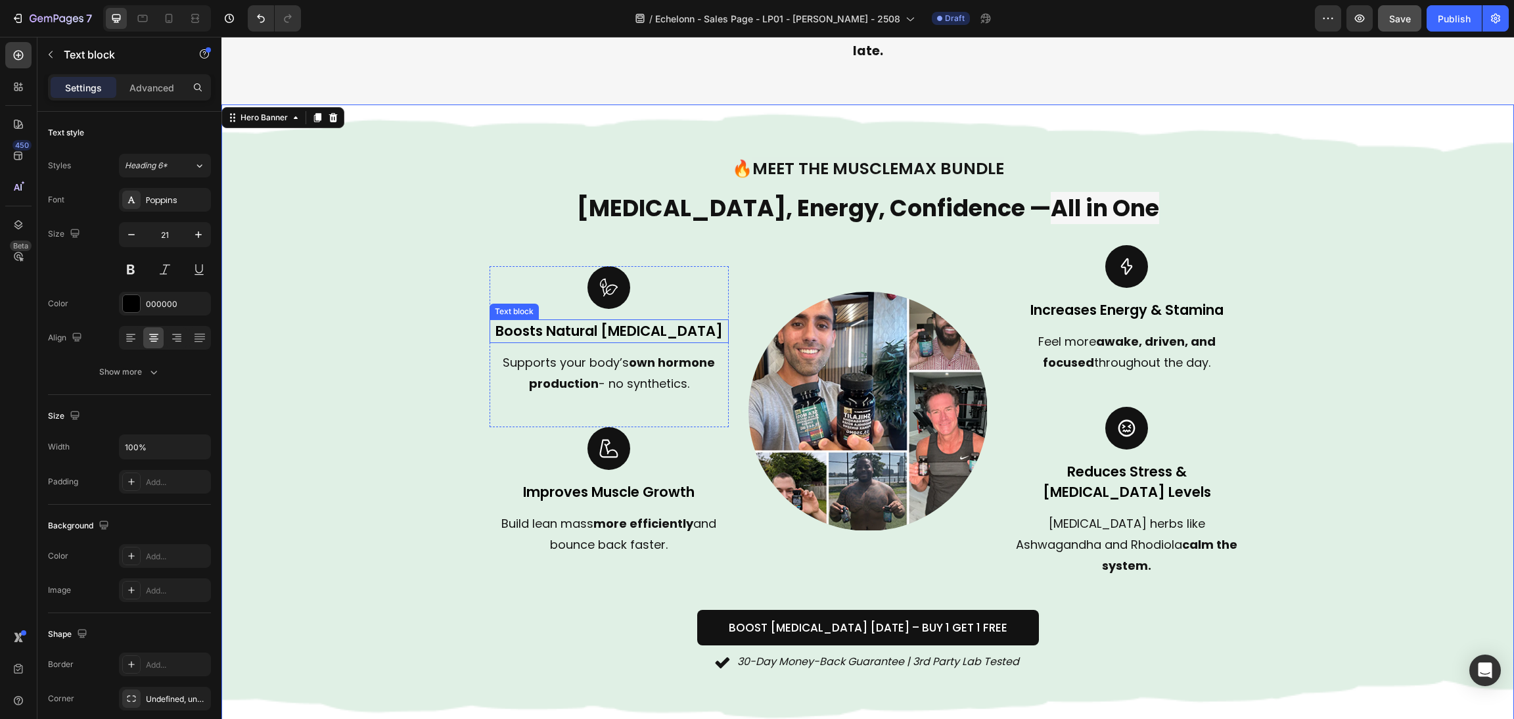
click at [637, 321] on p "Boosts Natural [MEDICAL_DATA]" at bounding box center [609, 331] width 237 height 21
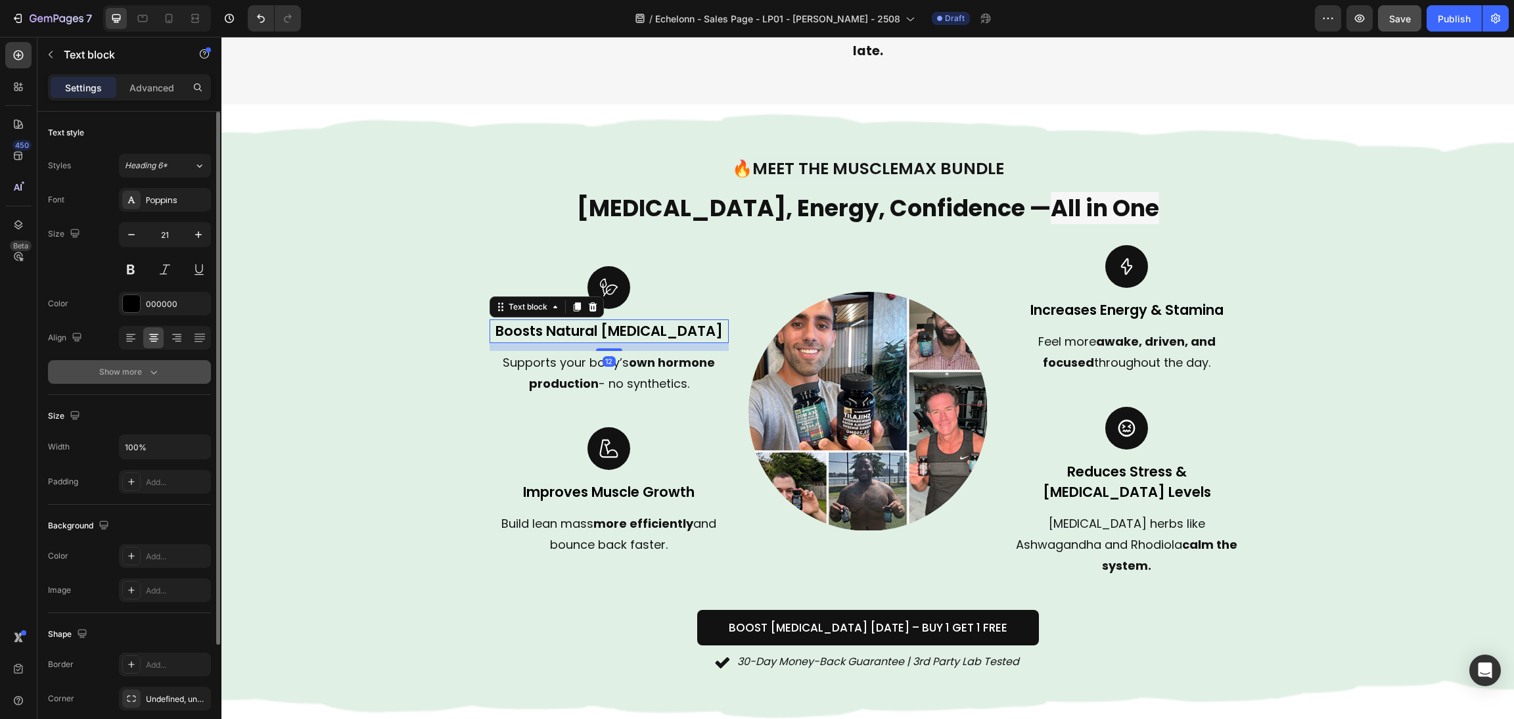
click at [160, 376] on button "Show more" at bounding box center [129, 372] width 163 height 24
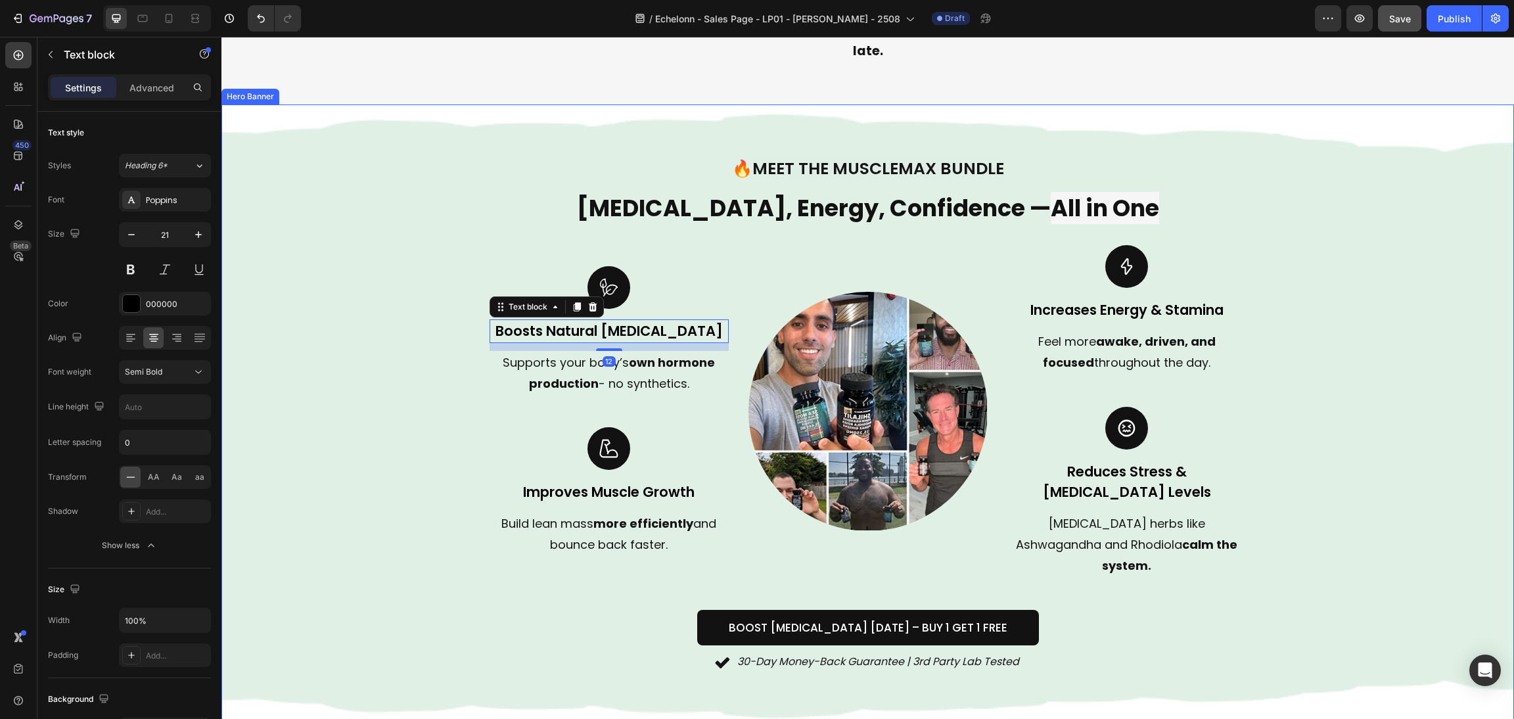
click at [1246, 359] on div "🔥 Meet the MuscleMax Bundle Heading Testosterone, Energy, Confidence — All in O…" at bounding box center [868, 414] width 788 height 621
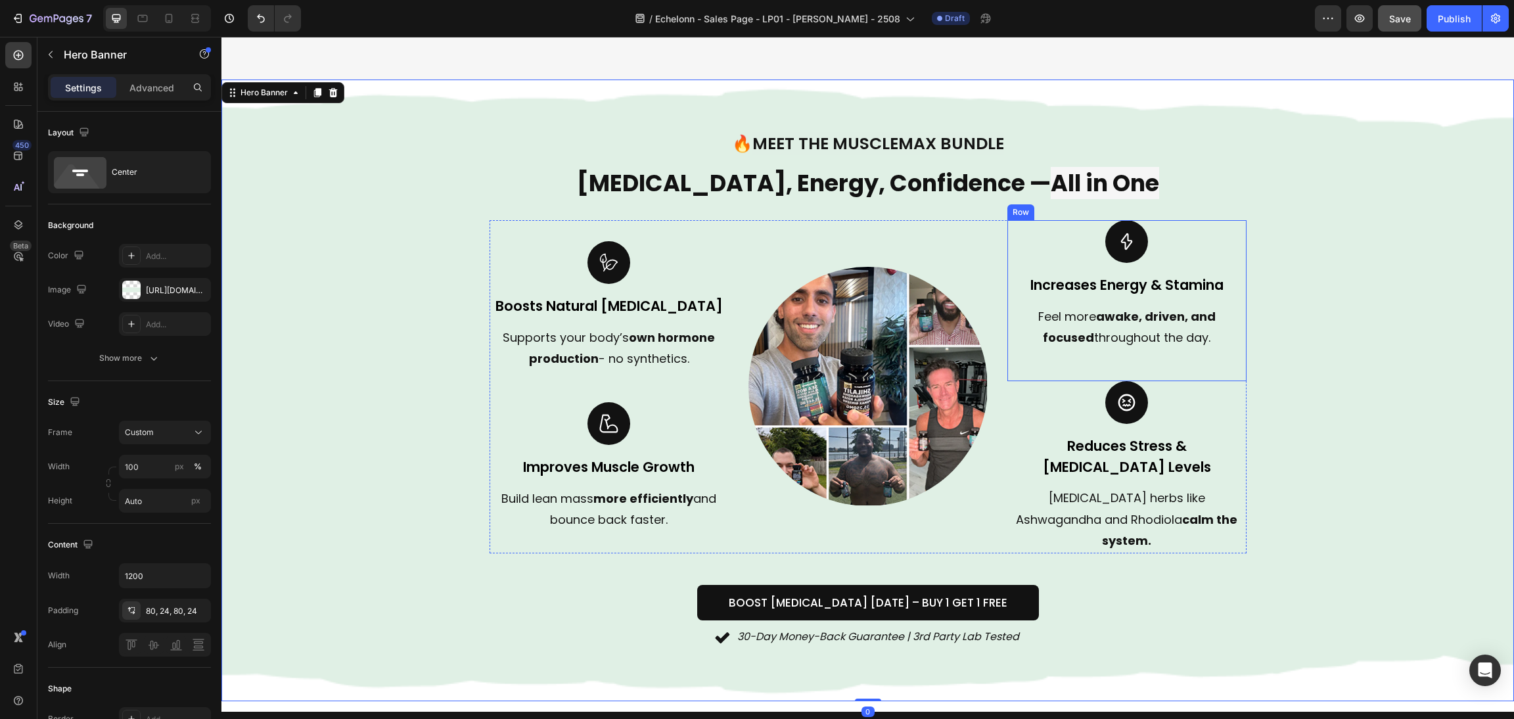
scroll to position [904, 0]
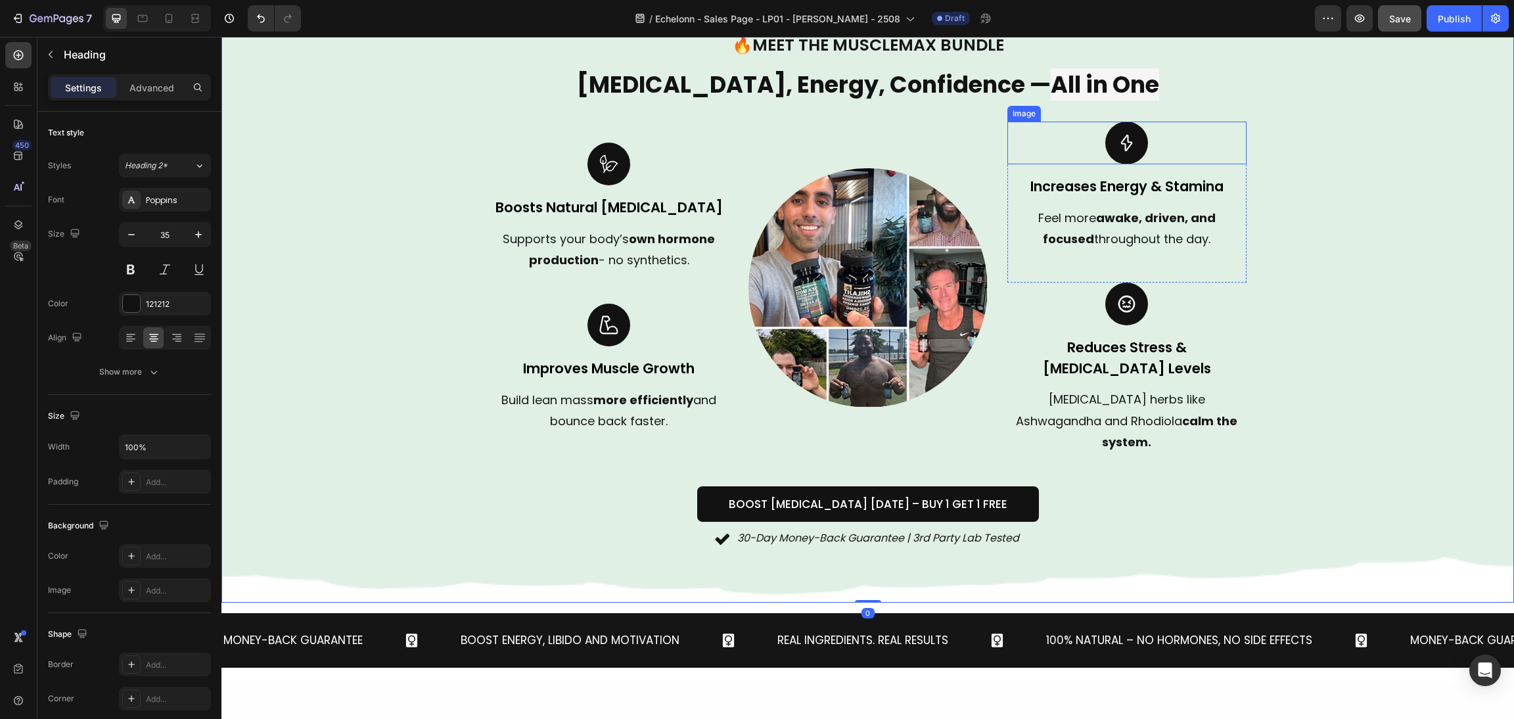
click at [1050, 82] on span "All in One" at bounding box center [1104, 84] width 108 height 32
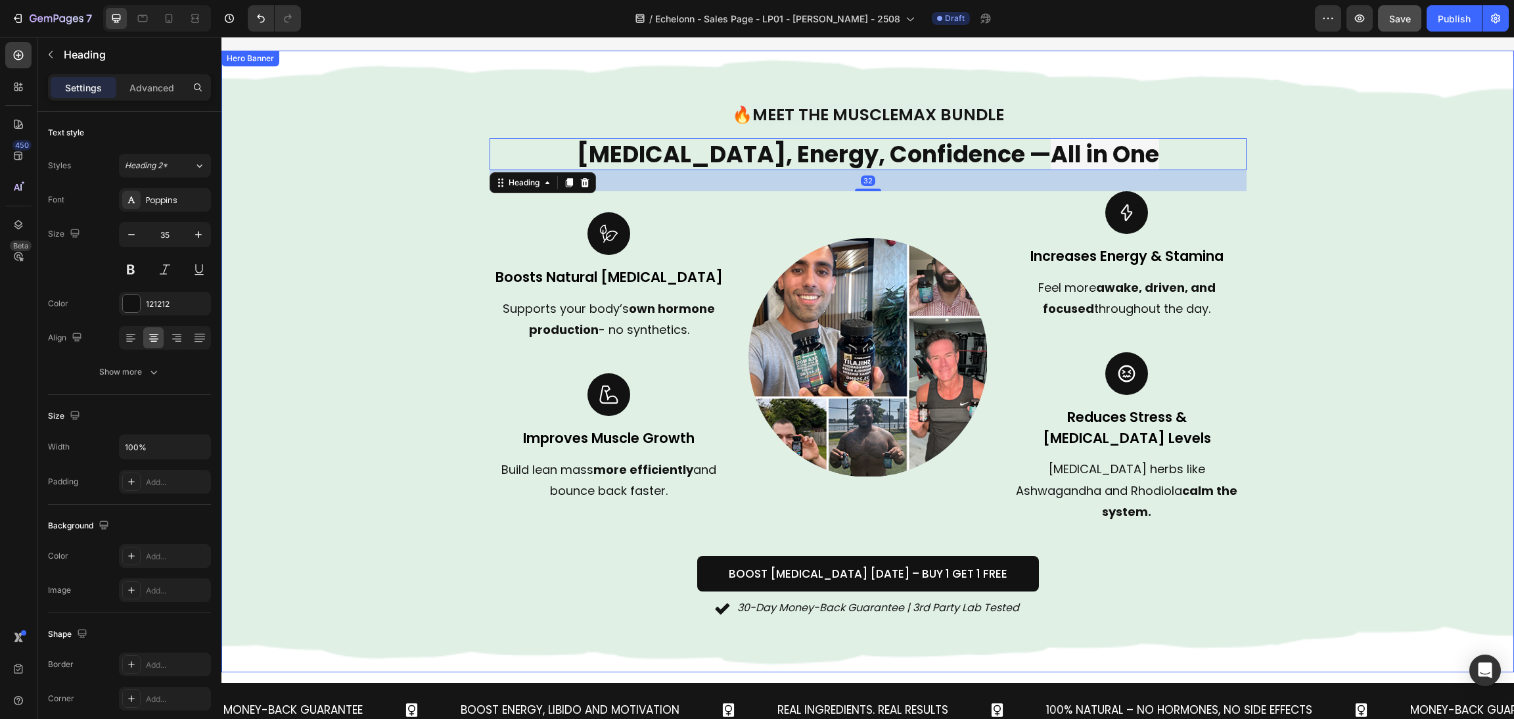
scroll to position [805, 0]
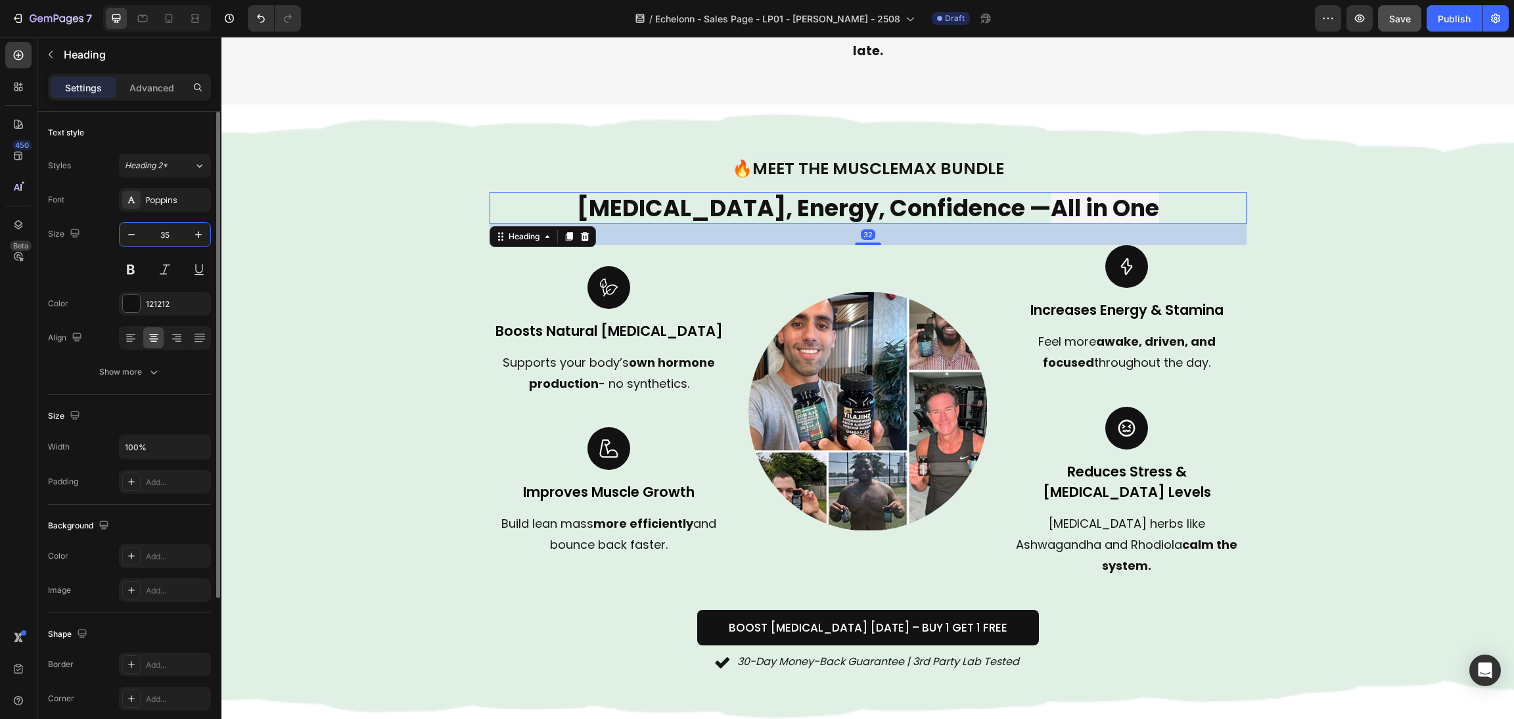
click at [175, 227] on input "35" at bounding box center [164, 235] width 43 height 24
click at [192, 230] on icon "button" at bounding box center [198, 234] width 13 height 13
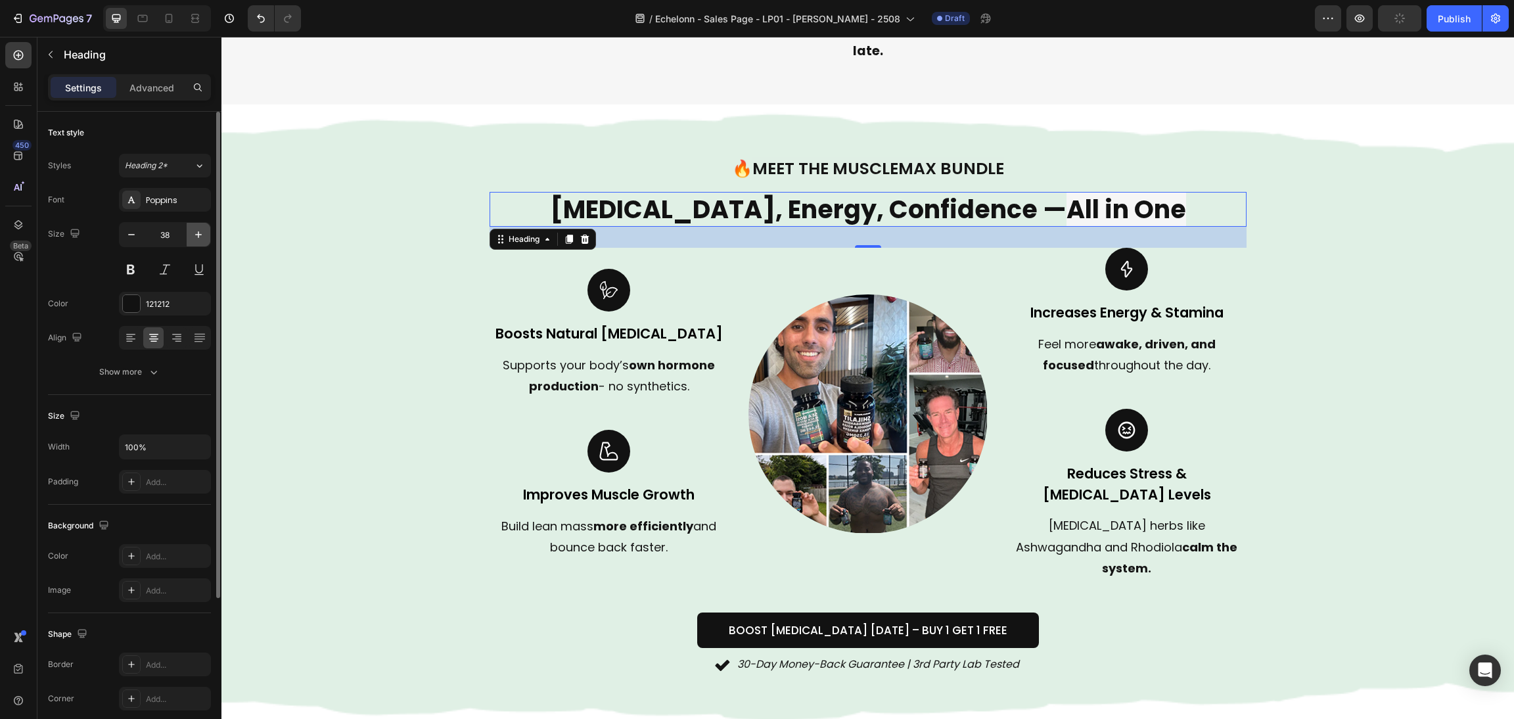
click at [192, 230] on icon "button" at bounding box center [198, 234] width 13 height 13
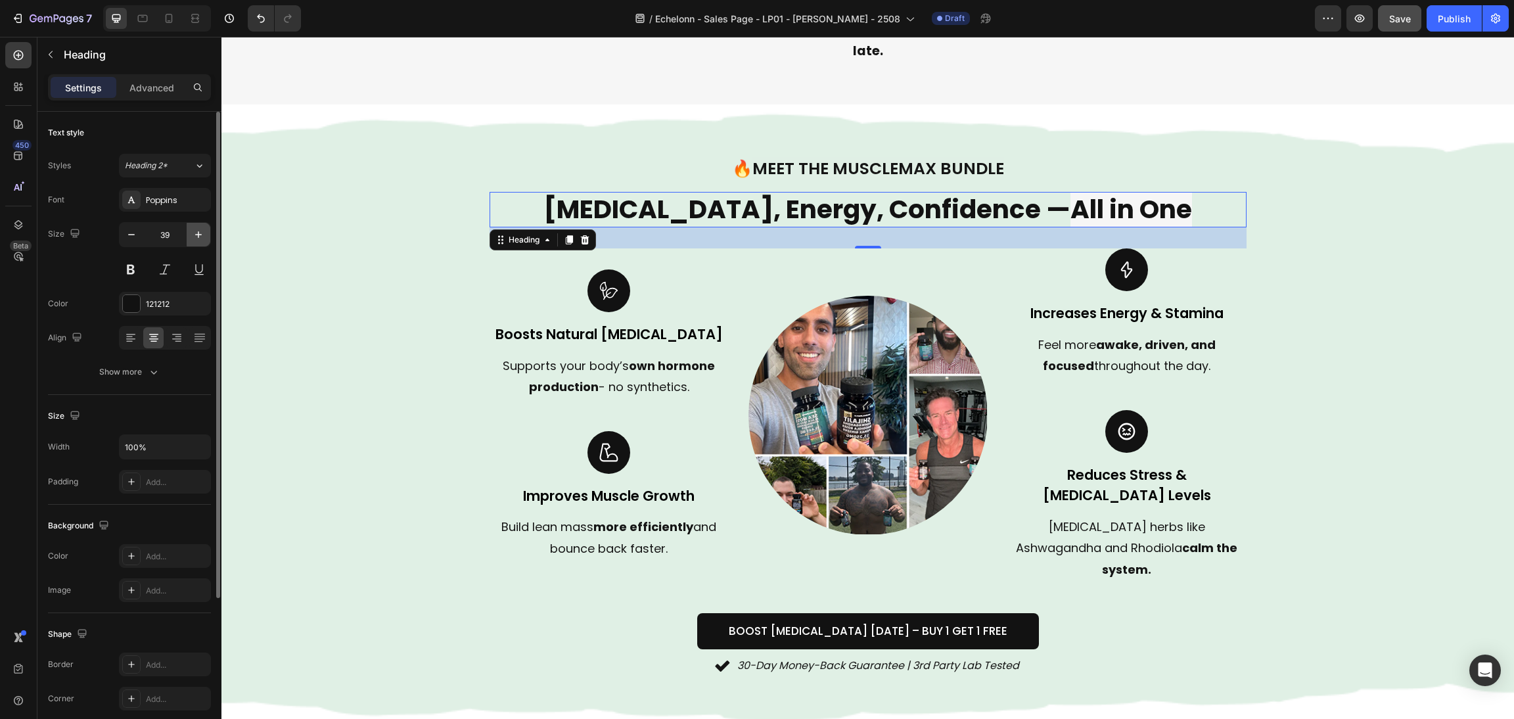
click at [192, 230] on icon "button" at bounding box center [198, 234] width 13 height 13
click at [120, 232] on button "button" at bounding box center [132, 235] width 24 height 24
type input "38"
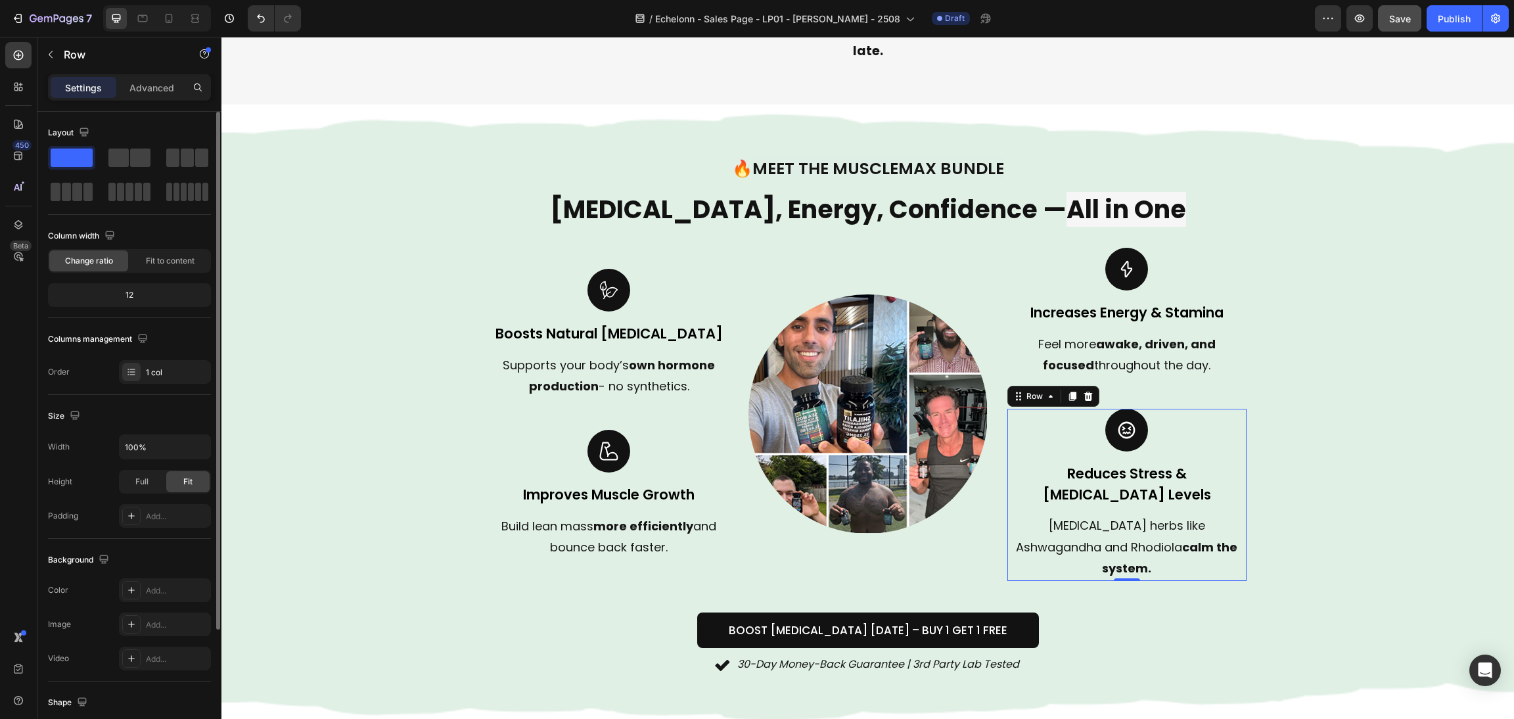
click at [1236, 434] on div "Image Reduces Stress & Cortisol Levels Text block Enhances Shine Text block Ada…" at bounding box center [1126, 494] width 239 height 171
click at [1376, 426] on div "Background Image" at bounding box center [867, 416] width 1292 height 624
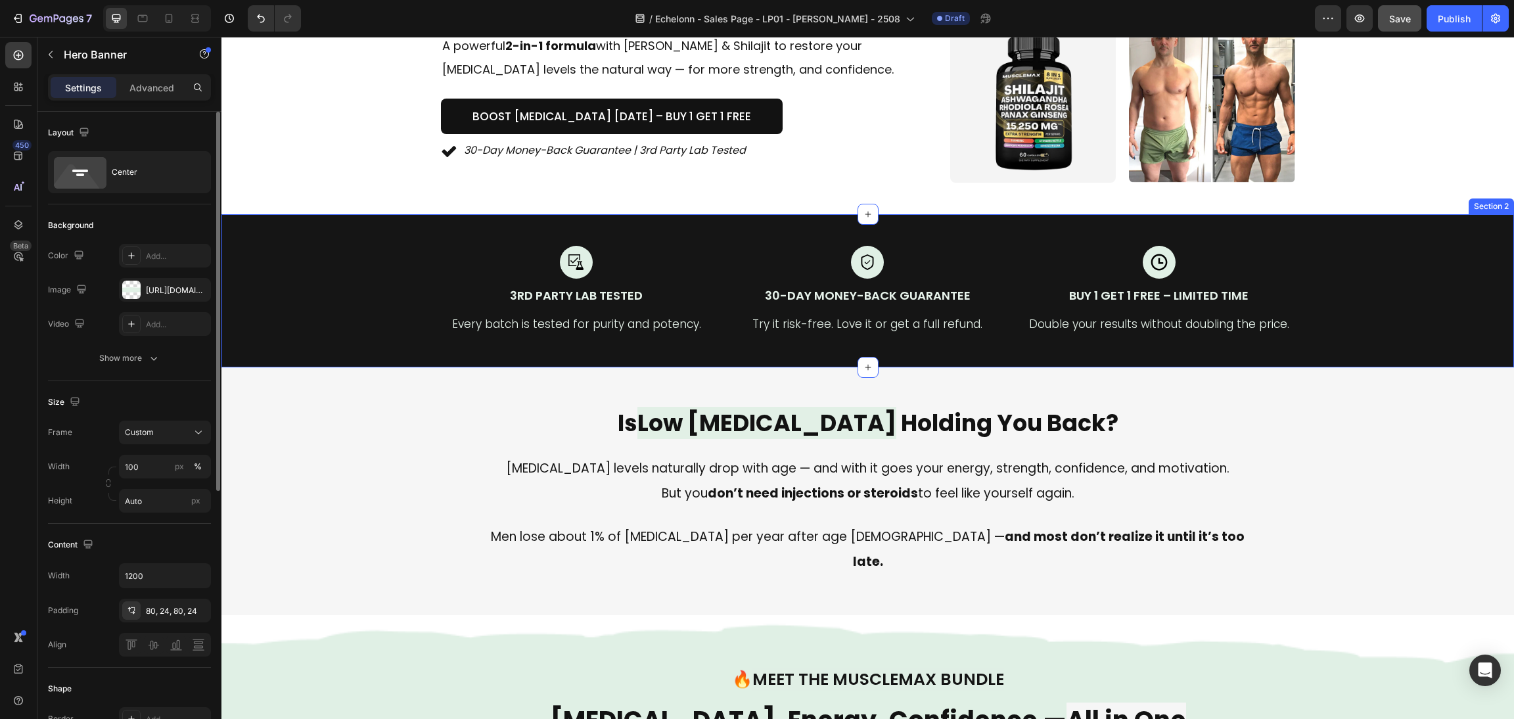
scroll to position [394, 0]
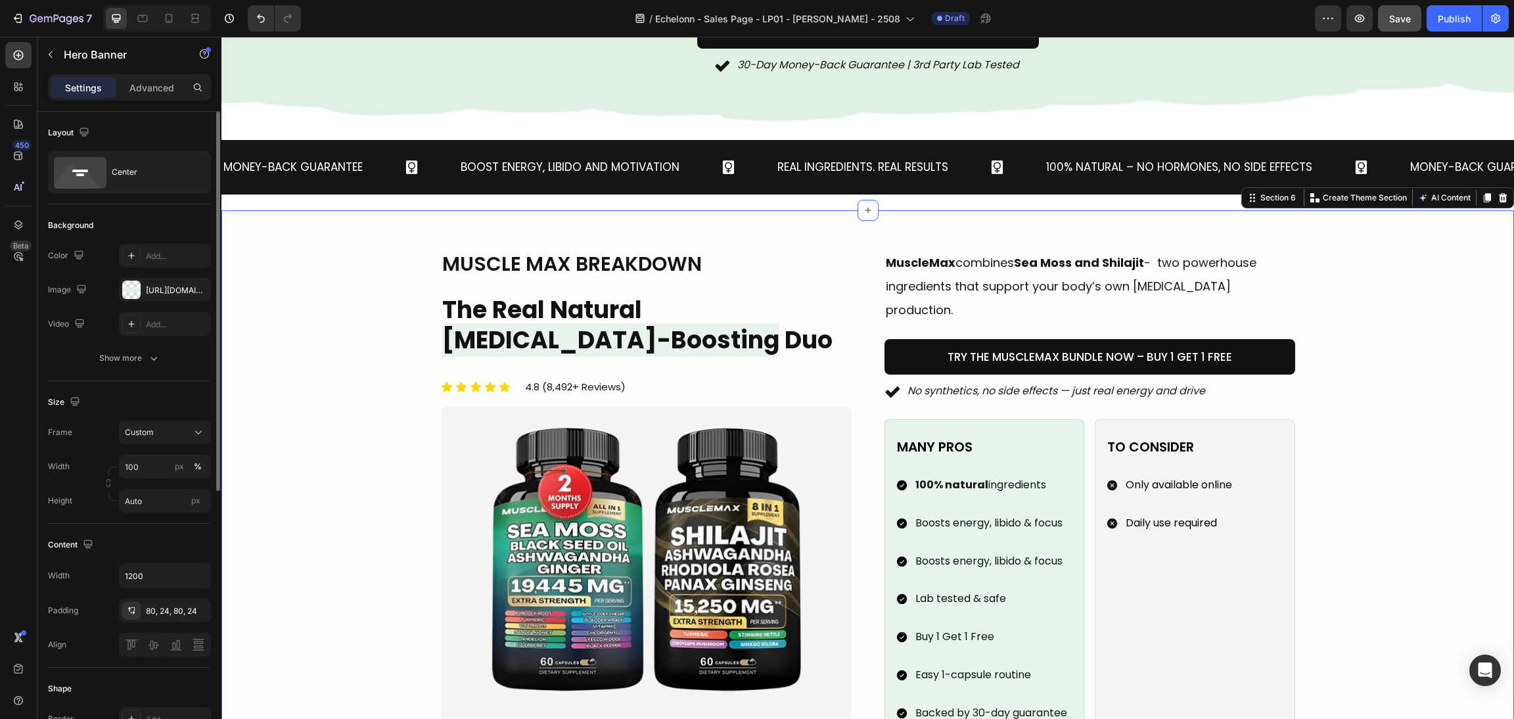
click at [1354, 513] on div "Image muscle max breakdown Heading The Real Natural Testosterone-Boosting Duo H…" at bounding box center [867, 495] width 1261 height 491
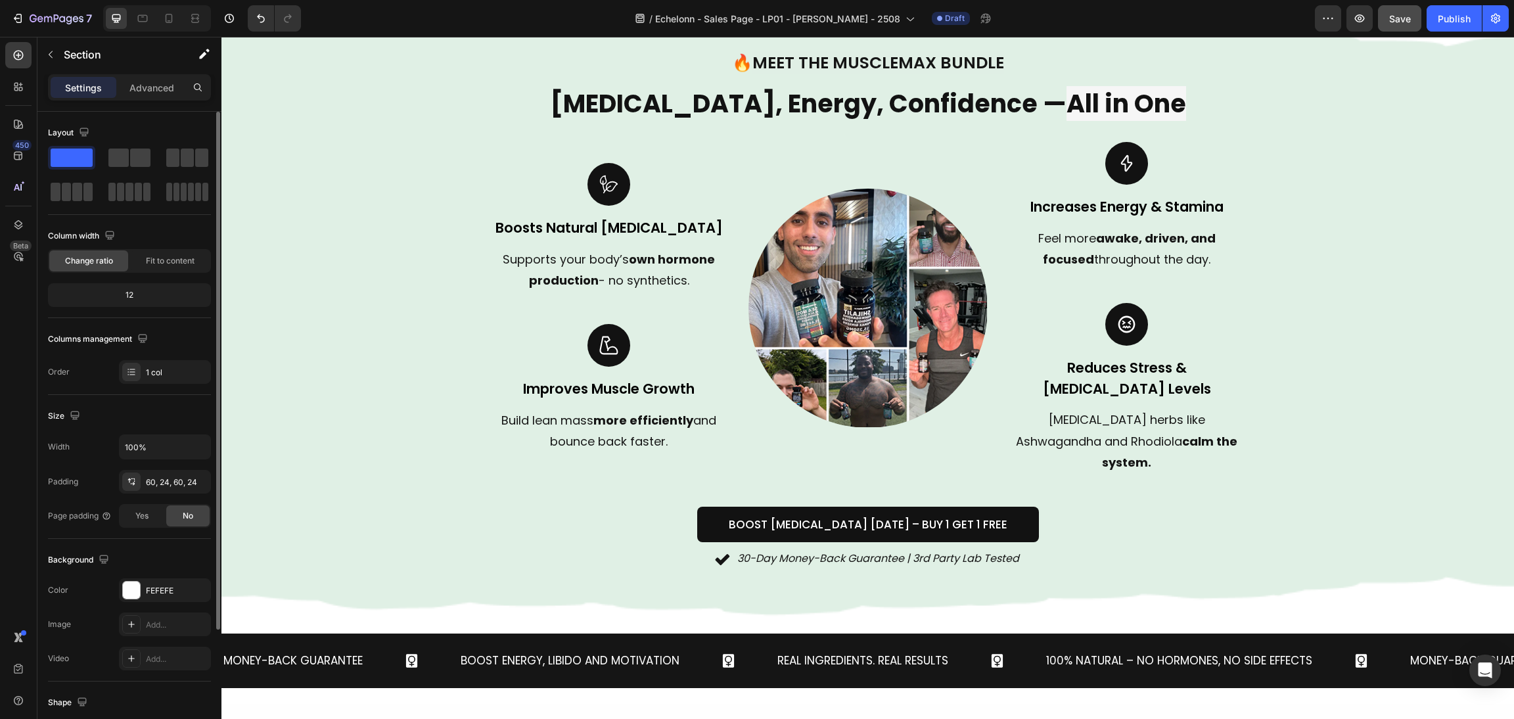
scroll to position [985, 0]
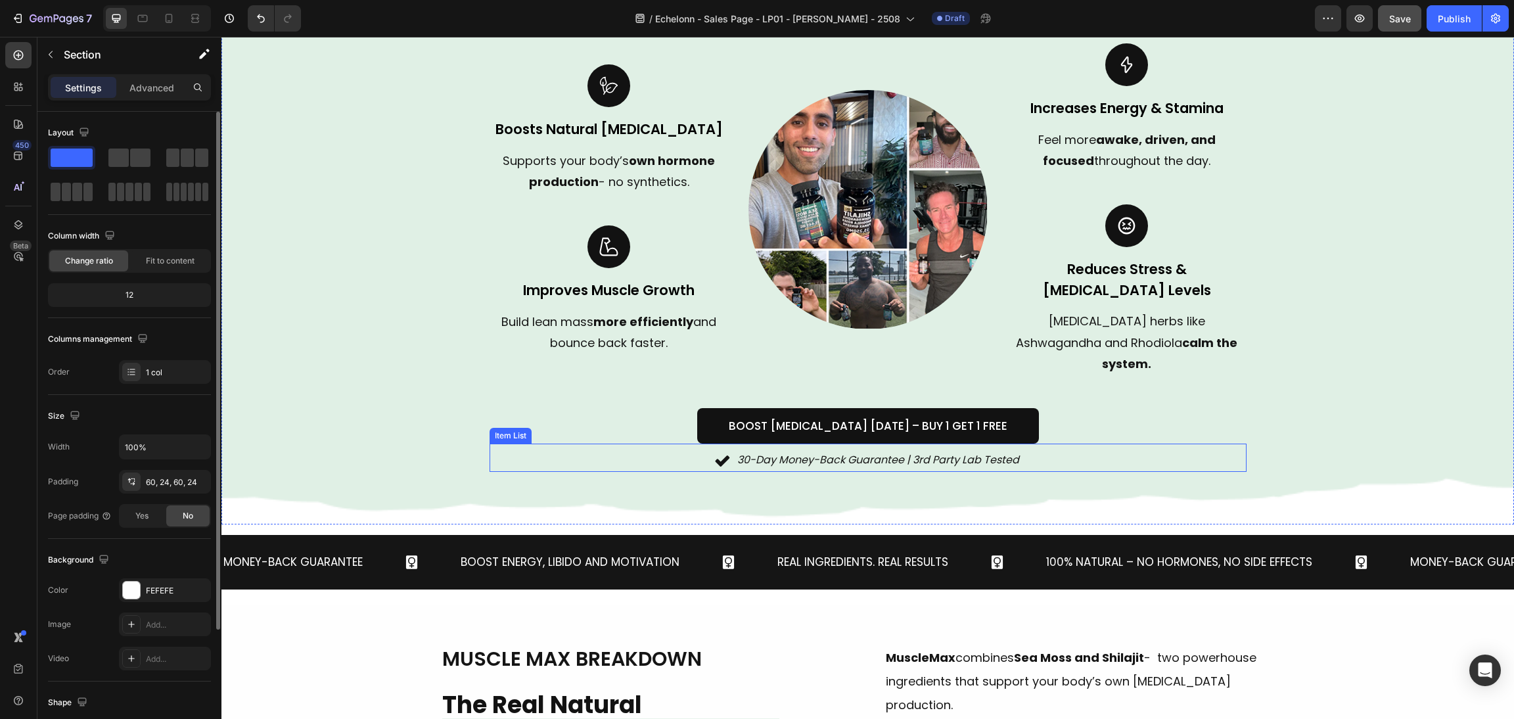
click at [871, 451] on p "30-Day Money-Back Guarantee | 3rd Party Lab Tested" at bounding box center [878, 460] width 282 height 19
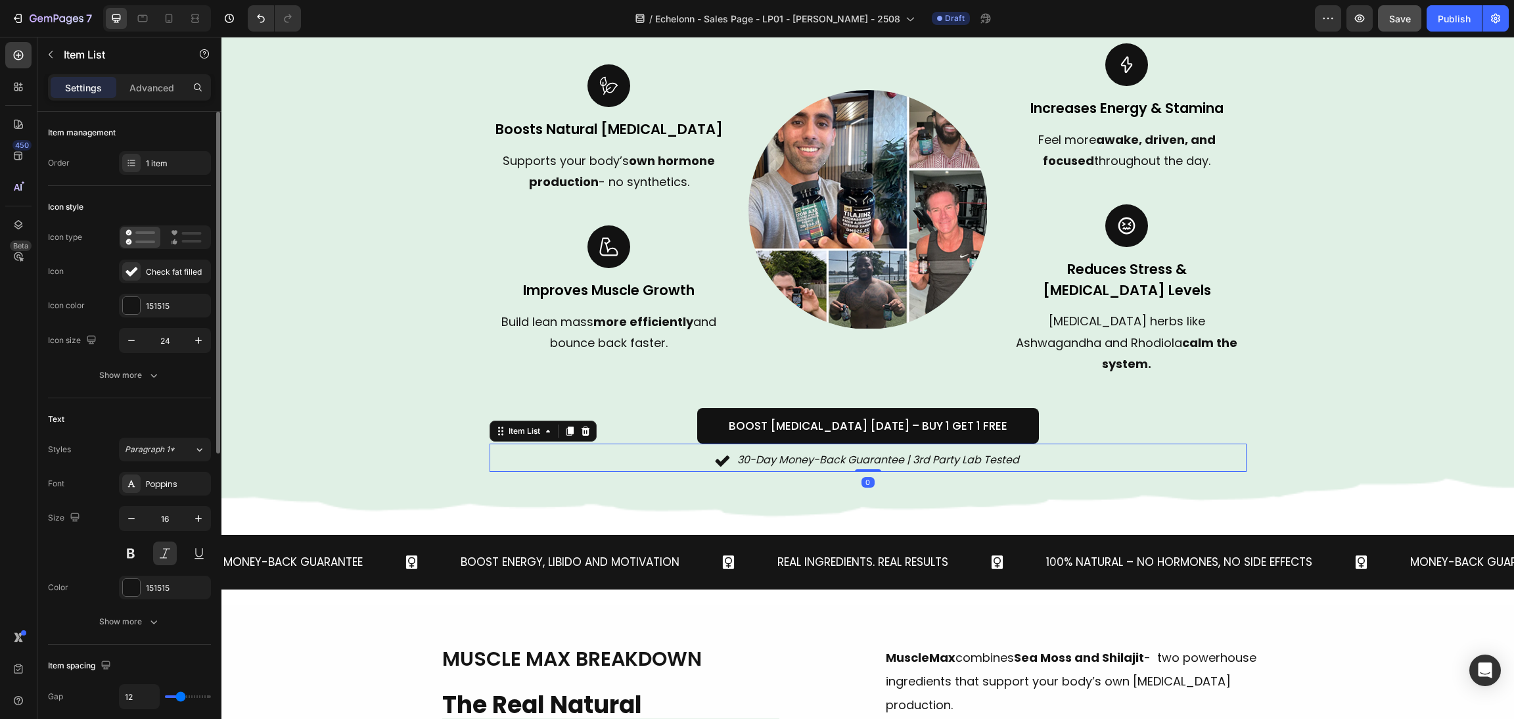
click at [874, 451] on p "30-Day Money-Back Guarantee | 3rd Party Lab Tested" at bounding box center [878, 460] width 282 height 19
click at [905, 451] on p "30-Day Money-Back Guarantee | 3rd Party Lab Tested" at bounding box center [878, 460] width 282 height 19
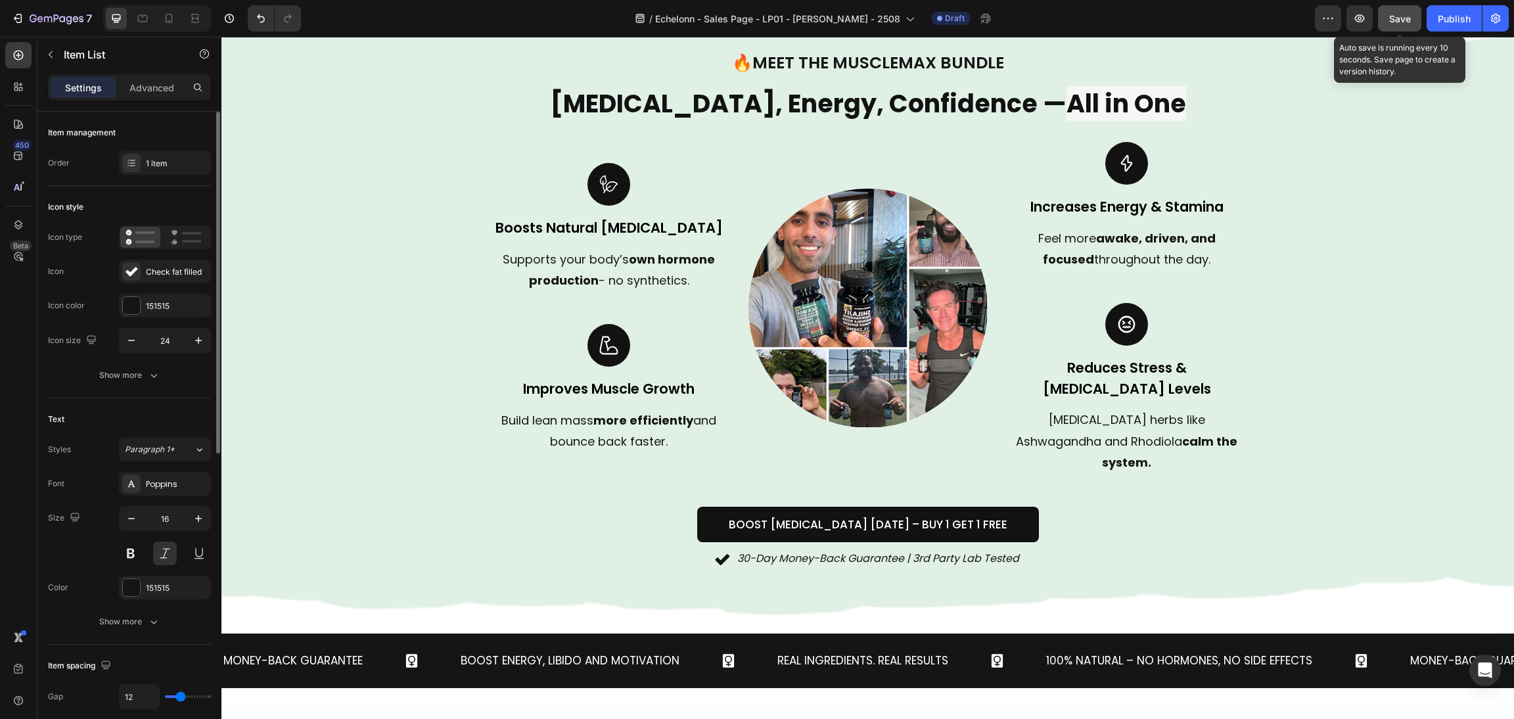
click at [1394, 9] on button "Save" at bounding box center [1399, 18] width 43 height 26
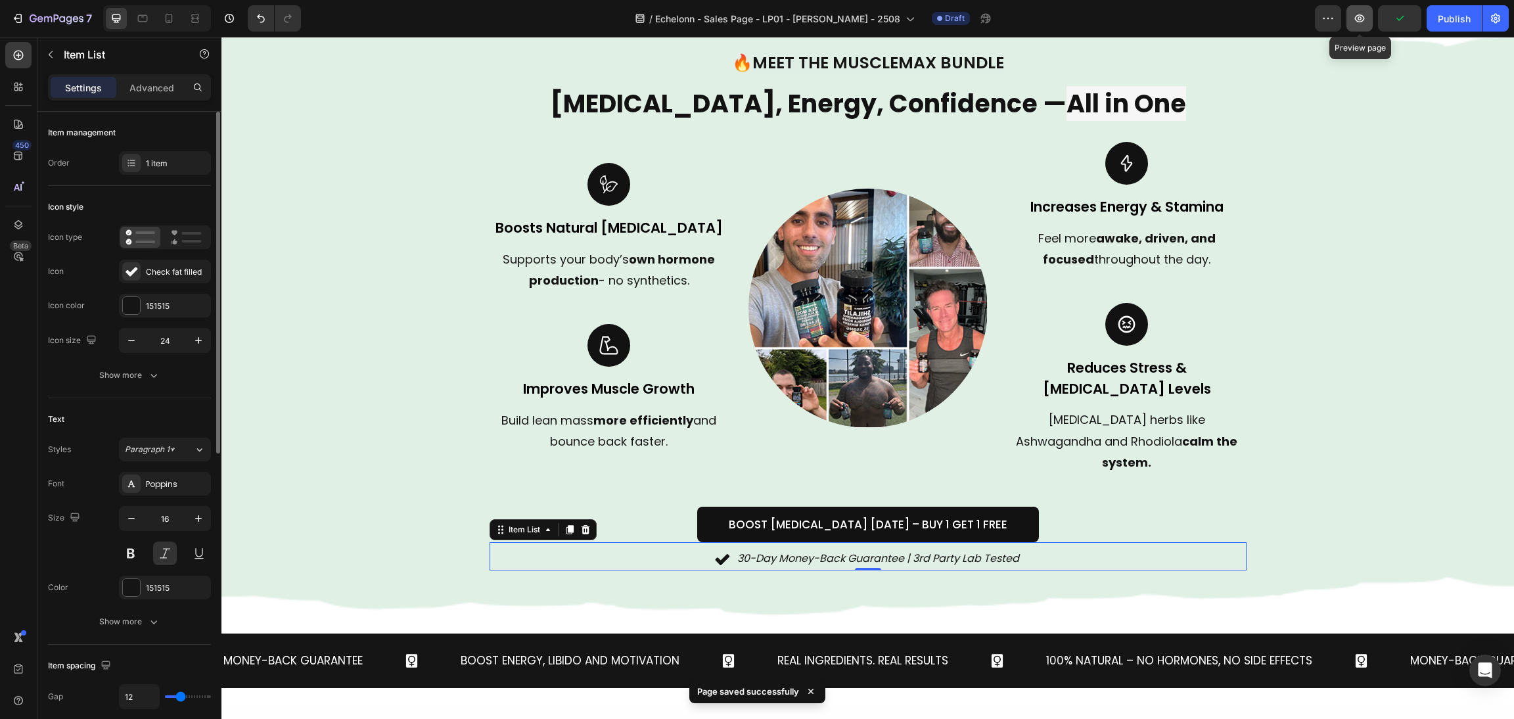
click at [1354, 18] on icon "button" at bounding box center [1359, 18] width 13 height 13
click at [1387, 27] on button "Save" at bounding box center [1399, 18] width 43 height 26
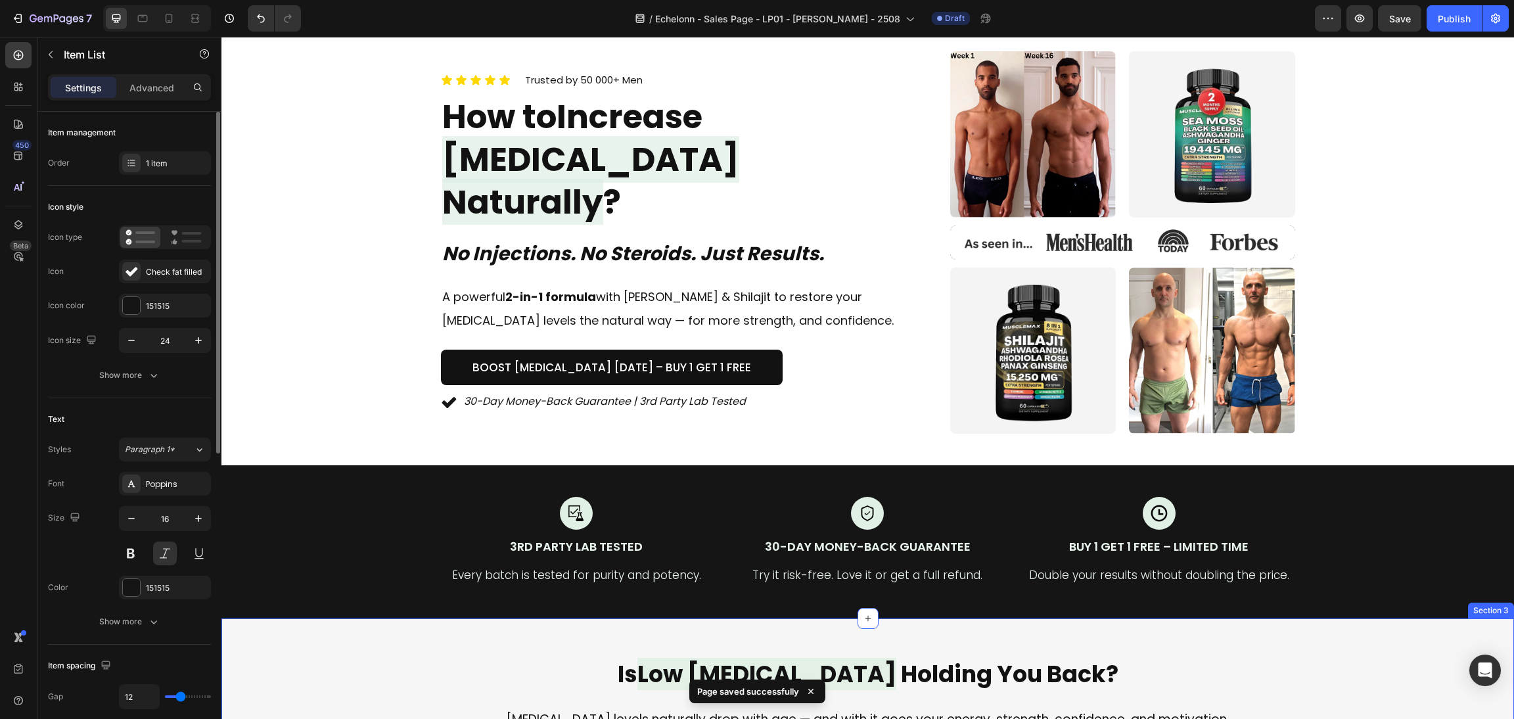
scroll to position [0, 0]
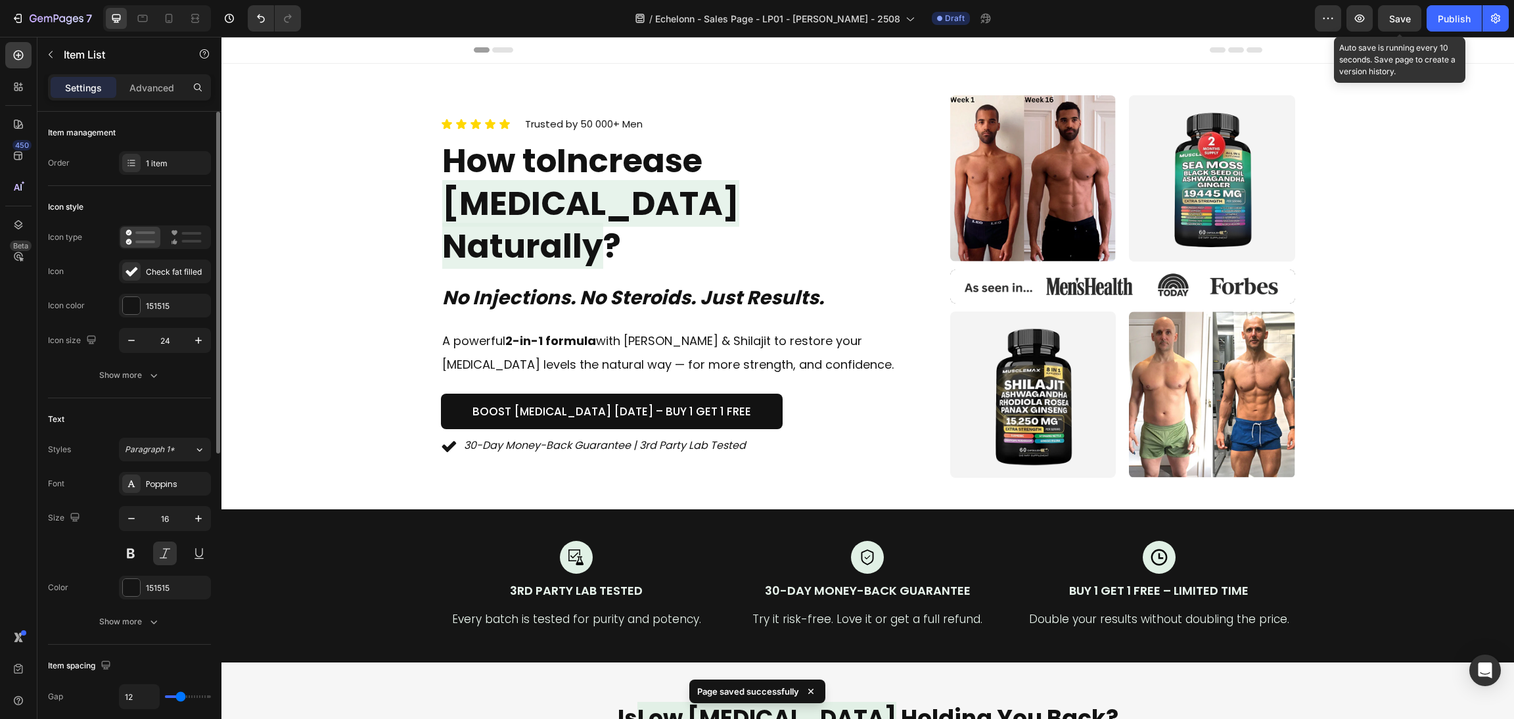
click at [1394, 21] on span "Save" at bounding box center [1400, 18] width 22 height 11
click at [1357, 20] on icon "button" at bounding box center [1359, 18] width 13 height 13
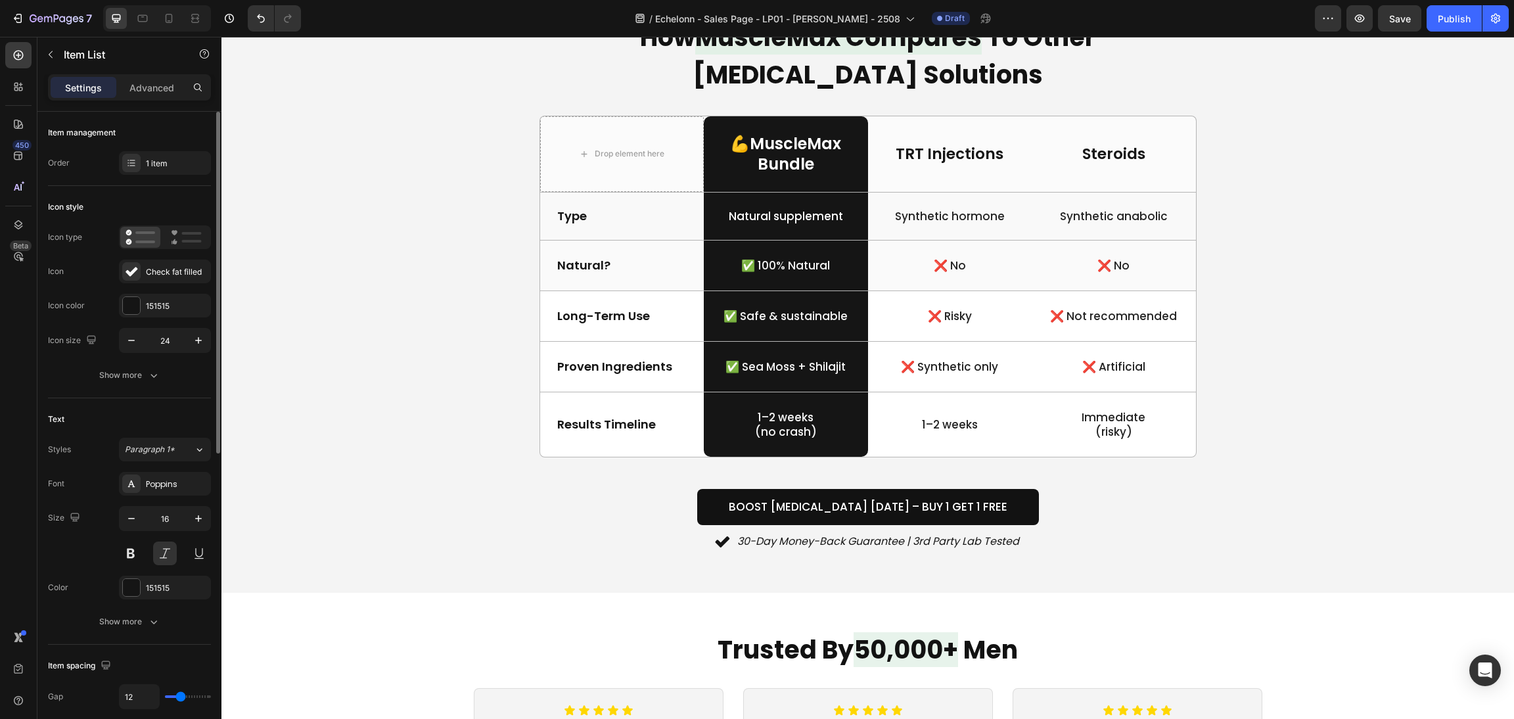
scroll to position [2660, 0]
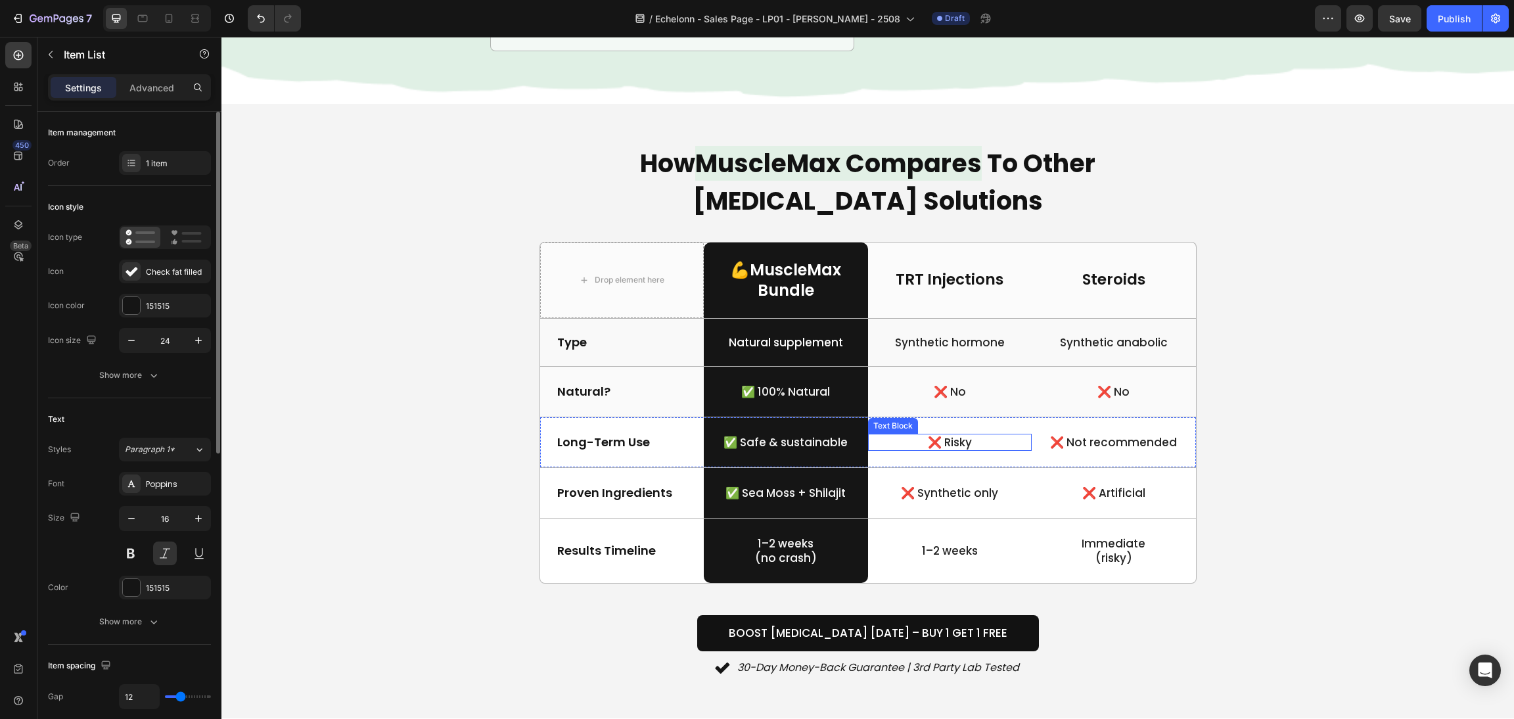
click at [976, 440] on p "❌ Risky" at bounding box center [950, 442] width 162 height 14
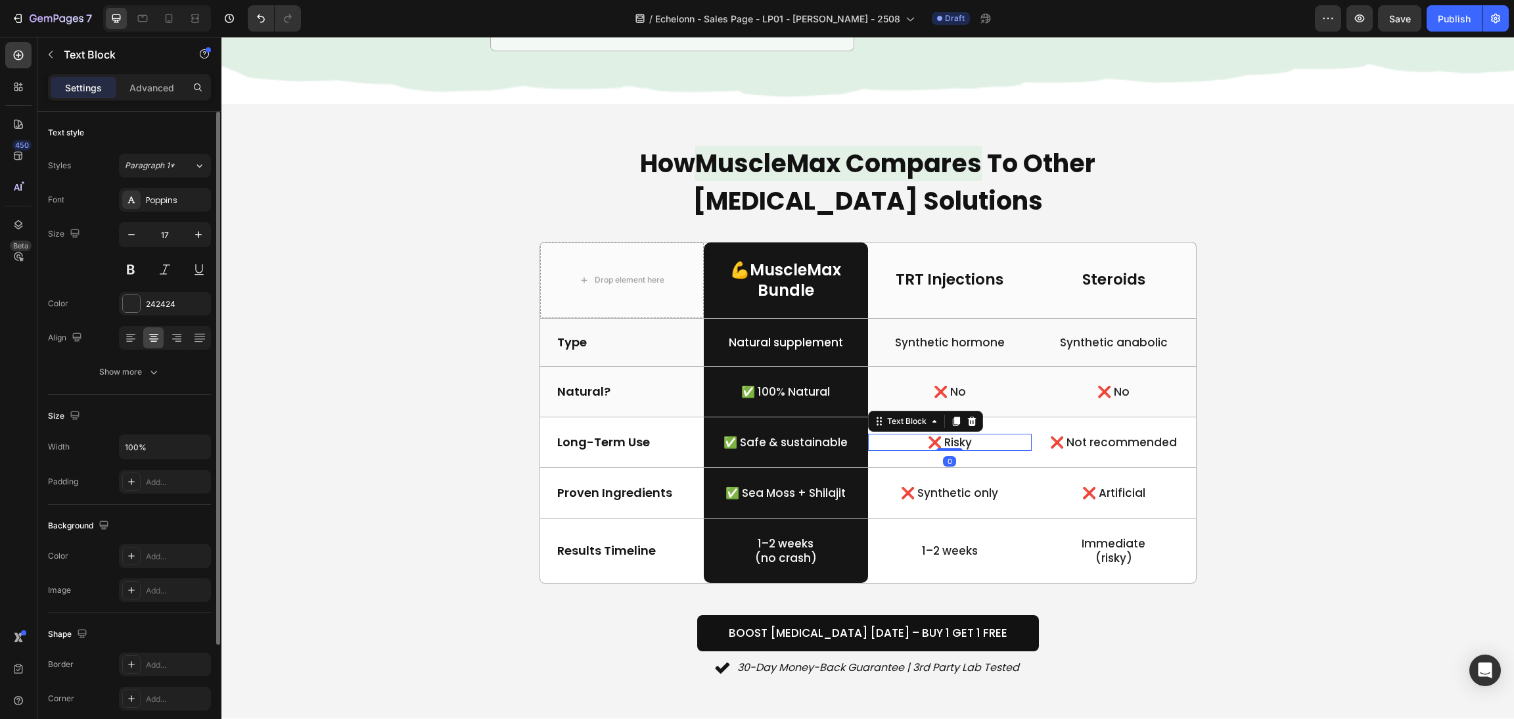
click at [957, 447] on p "❌ Risky" at bounding box center [950, 442] width 162 height 14
click at [936, 451] on div "❌ Risky" at bounding box center [950, 442] width 164 height 17
click at [940, 384] on p "❌ No" at bounding box center [950, 391] width 162 height 14
click at [939, 388] on p "❌ No" at bounding box center [950, 391] width 162 height 14
click at [1278, 449] on div "How MuscleMax Compares To Other Testosterone Solutions Heading Drop element her…" at bounding box center [867, 410] width 1261 height 535
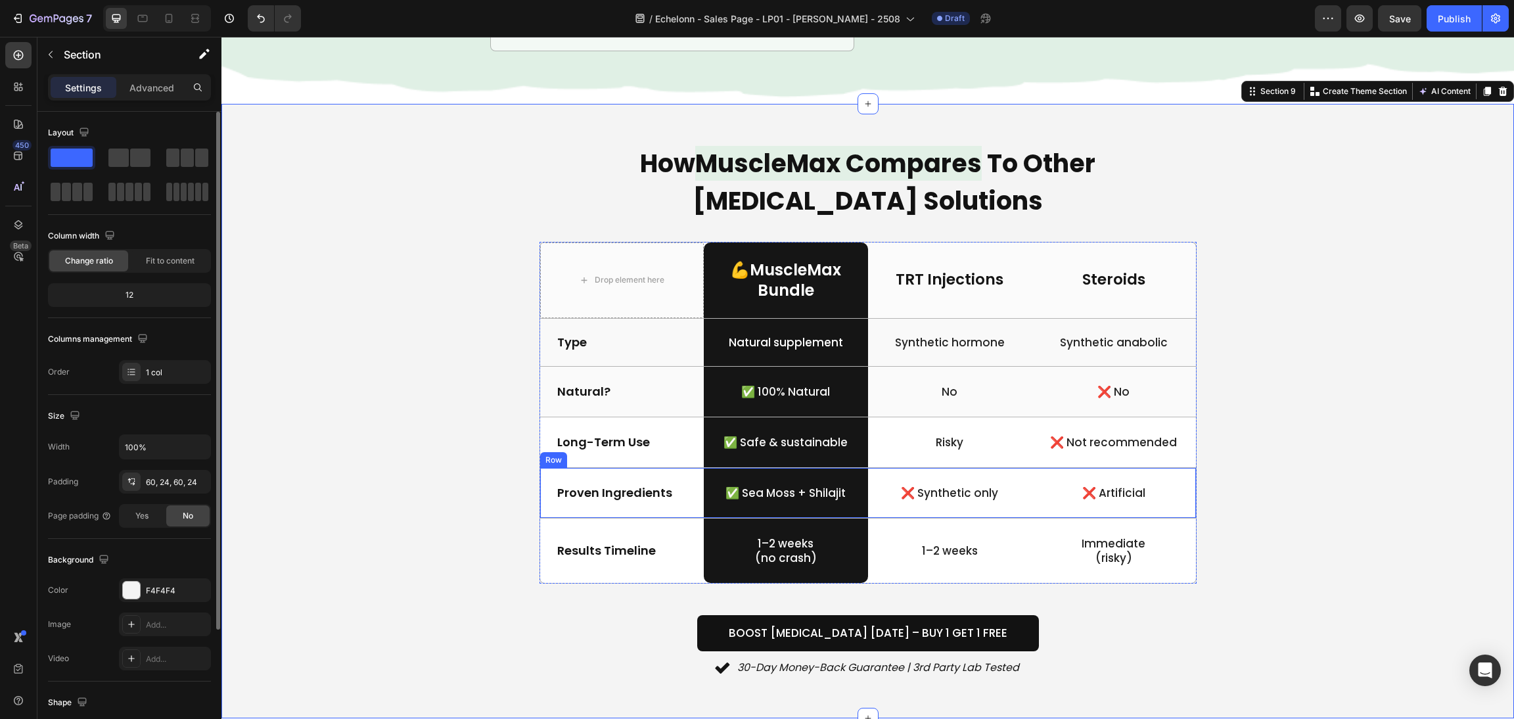
click at [936, 498] on p "❌ Synthetic only" at bounding box center [950, 492] width 162 height 14
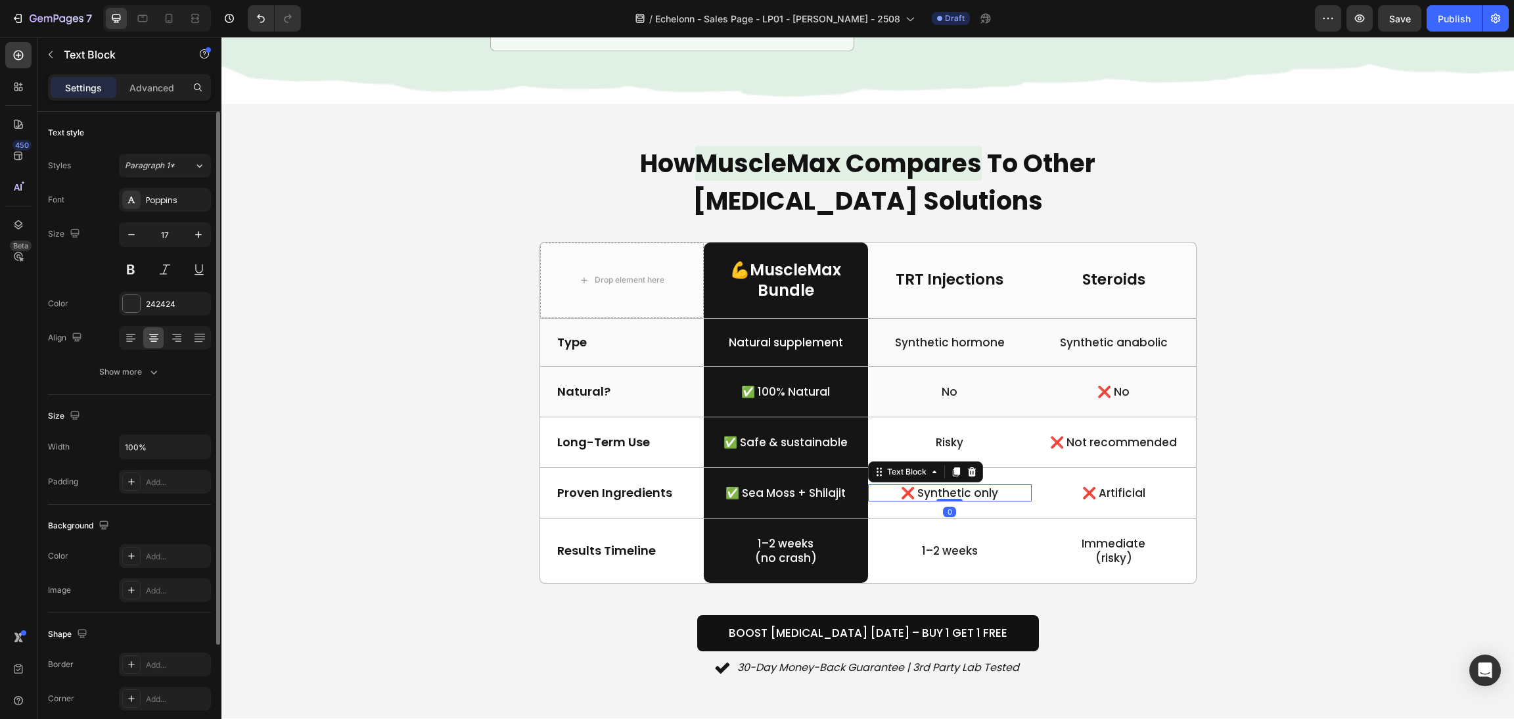
click at [922, 494] on p "❌ Synthetic only" at bounding box center [950, 492] width 162 height 14
click at [909, 492] on p "❌ Synthetic only" at bounding box center [950, 492] width 162 height 14
click at [1116, 489] on p "❌ Artificial" at bounding box center [1114, 492] width 162 height 14
click at [1090, 492] on p "❌ Artificial" at bounding box center [1114, 492] width 162 height 14
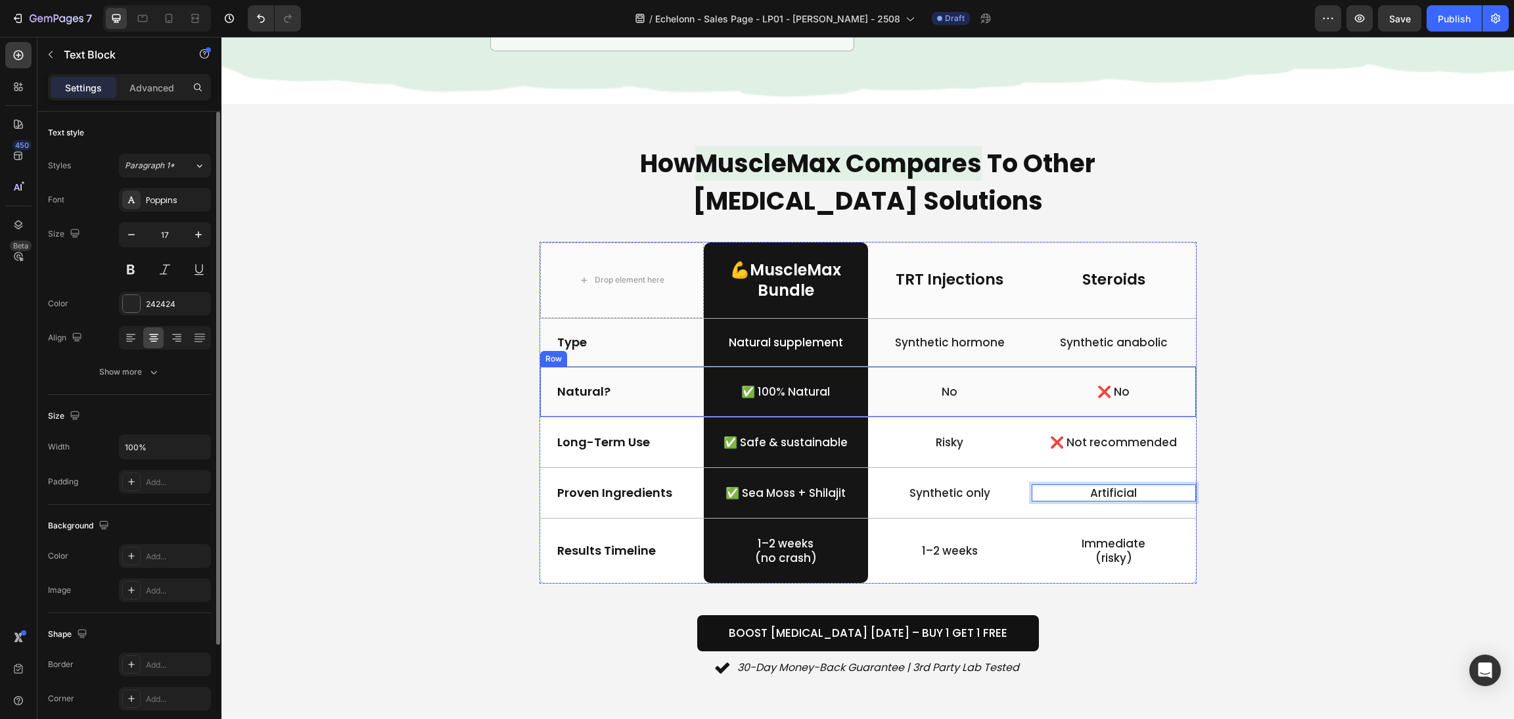
click at [1081, 440] on p "❌ Not recommended" at bounding box center [1114, 442] width 162 height 14
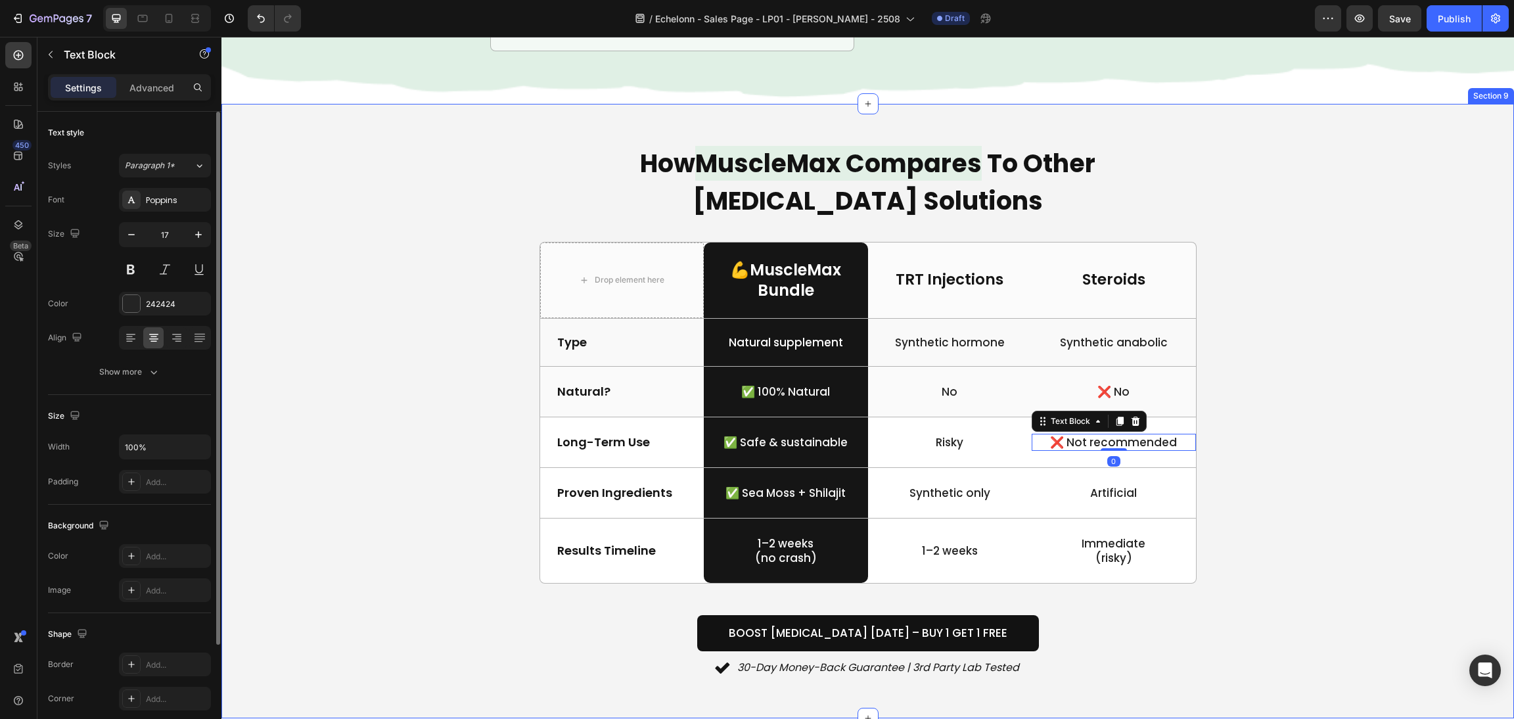
click at [1260, 454] on div "How MuscleMax Compares To Other Testosterone Solutions Heading Drop element her…" at bounding box center [867, 410] width 1261 height 535
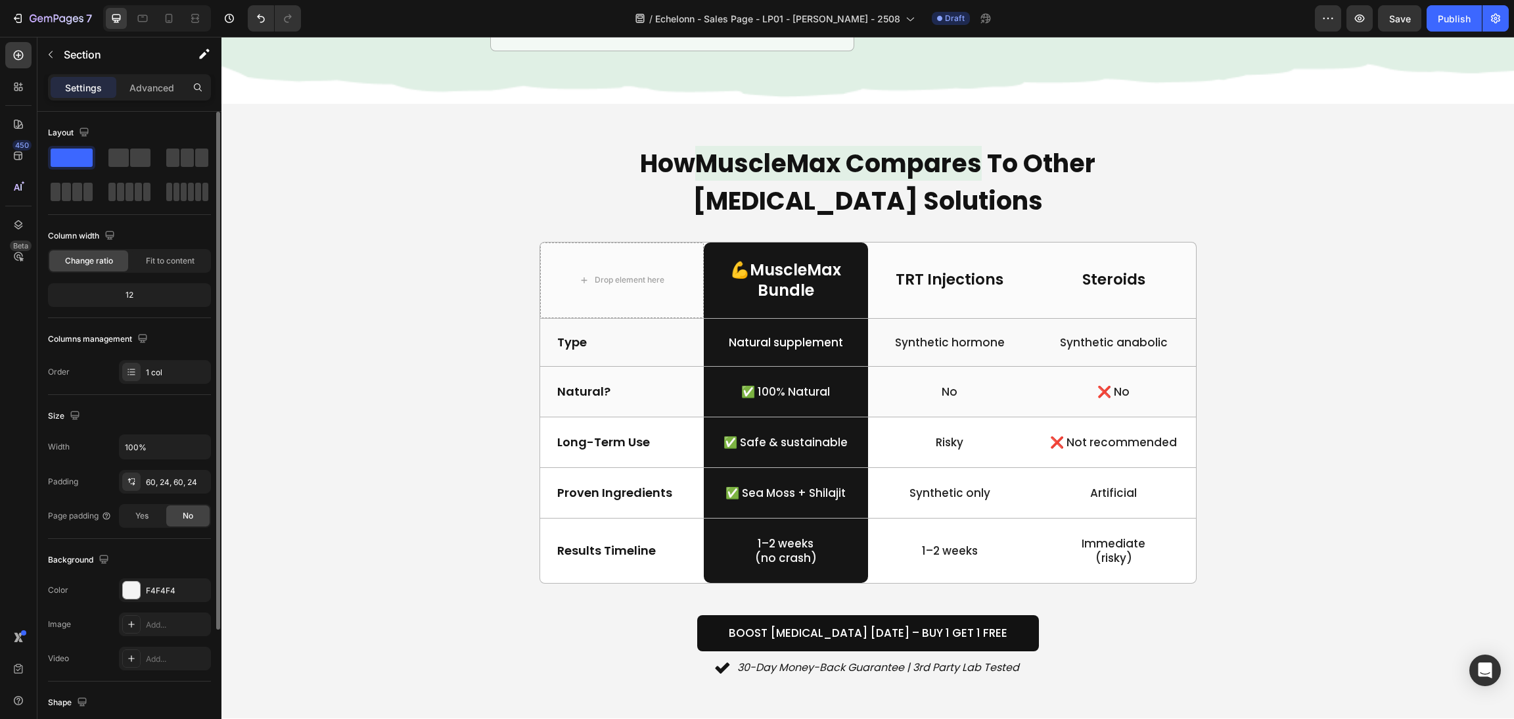
click at [1285, 486] on div "How MuscleMax Compares To Other Testosterone Solutions Heading Drop element her…" at bounding box center [867, 410] width 1261 height 535
click at [1108, 388] on p "❌ No" at bounding box center [1114, 391] width 162 height 14
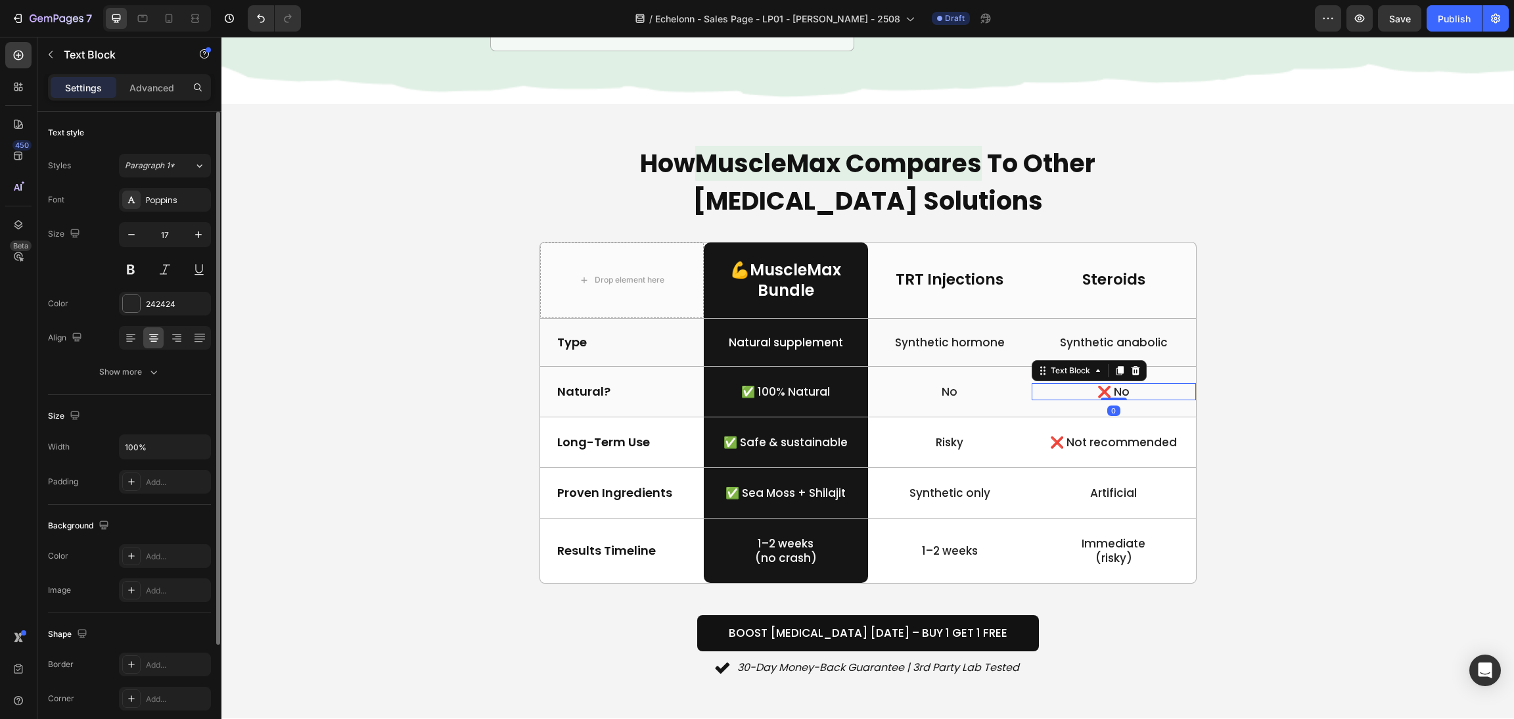
click at [1104, 395] on p "❌ No" at bounding box center [1114, 391] width 162 height 14
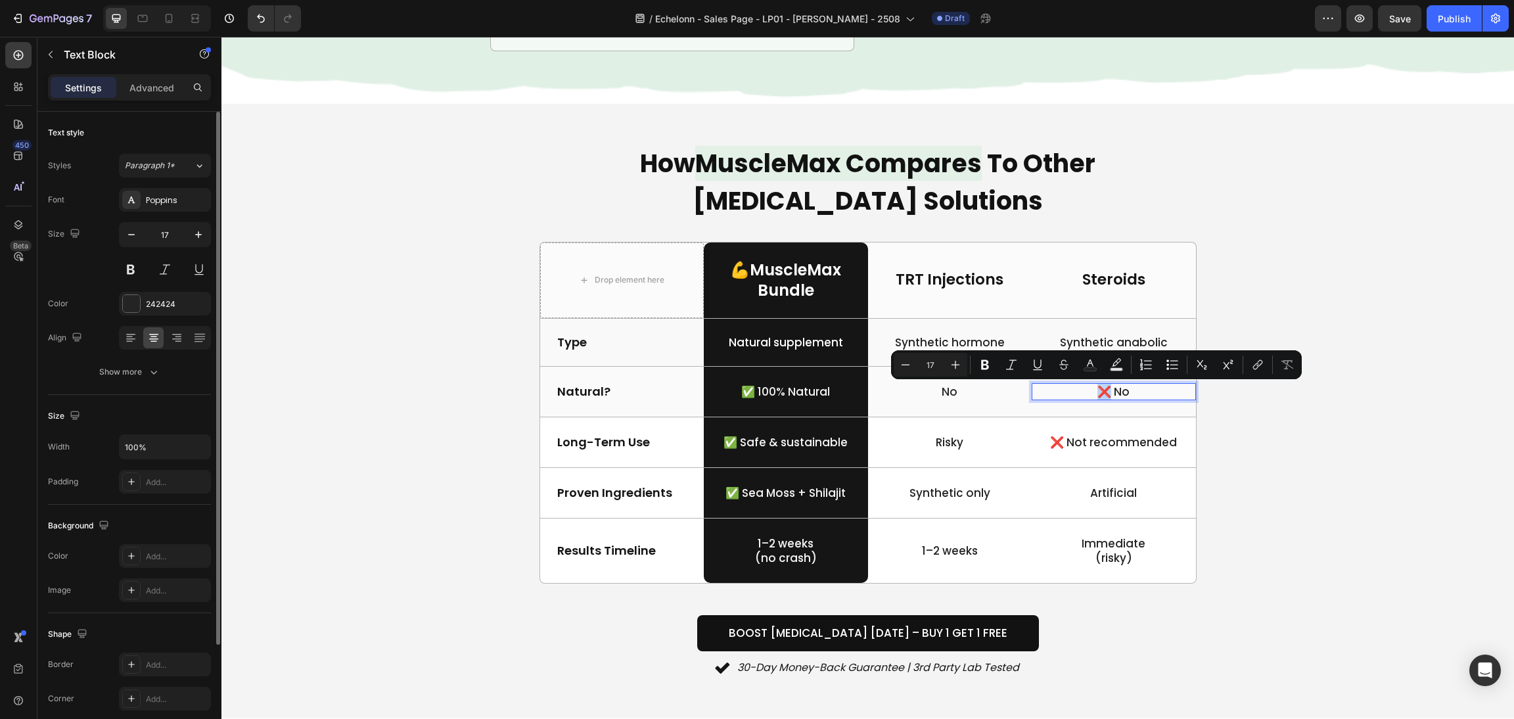
drag, startPoint x: 1098, startPoint y: 395, endPoint x: 1089, endPoint y: 394, distance: 9.2
click at [1089, 394] on p "❌ No" at bounding box center [1114, 391] width 162 height 14
copy p "❌"
click at [945, 394] on p "No" at bounding box center [950, 391] width 162 height 14
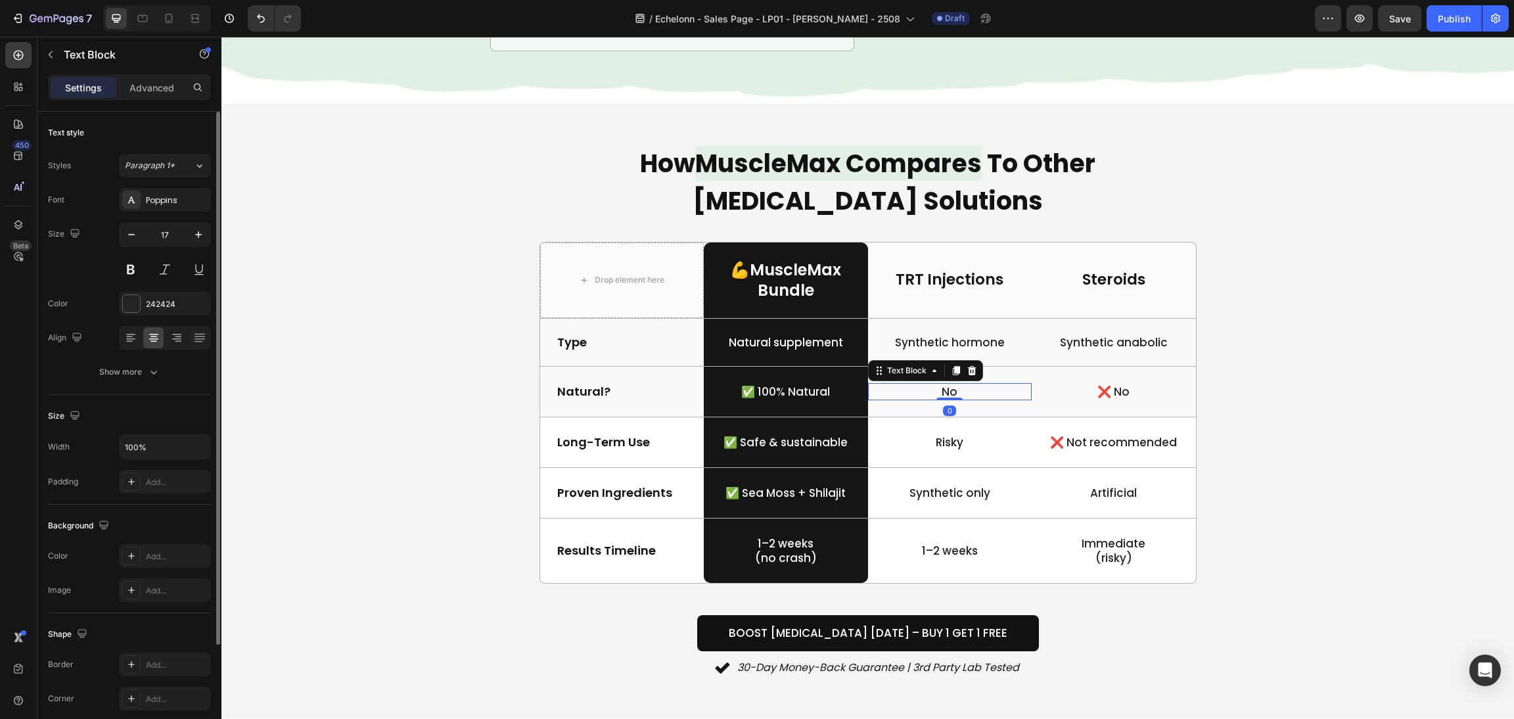
click at [937, 390] on p "No" at bounding box center [950, 391] width 162 height 14
click at [1064, 445] on p "❌ Not recommended" at bounding box center [1114, 442] width 162 height 14
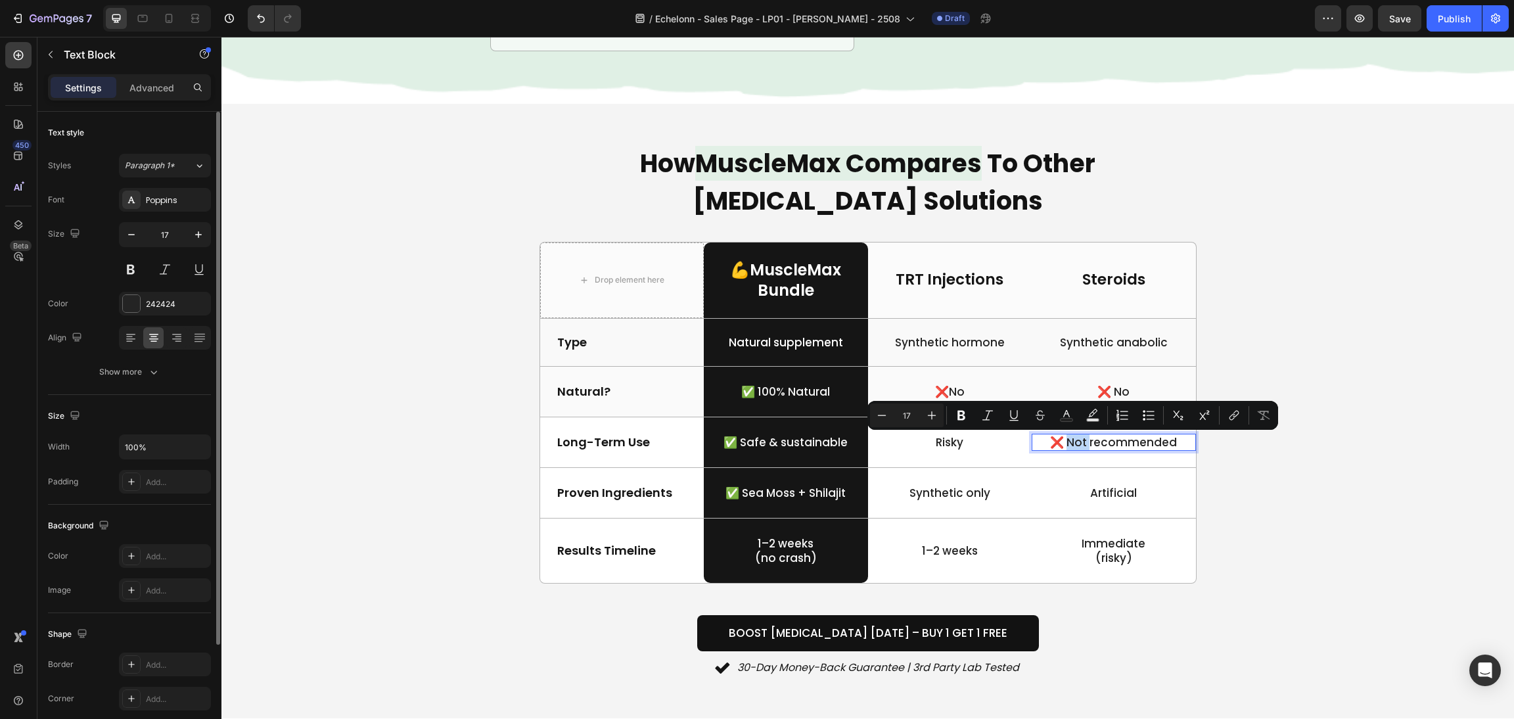
click at [1063, 445] on p "❌ Not recommended" at bounding box center [1114, 442] width 162 height 14
click at [1057, 443] on p "❌ Not recommended" at bounding box center [1114, 442] width 162 height 14
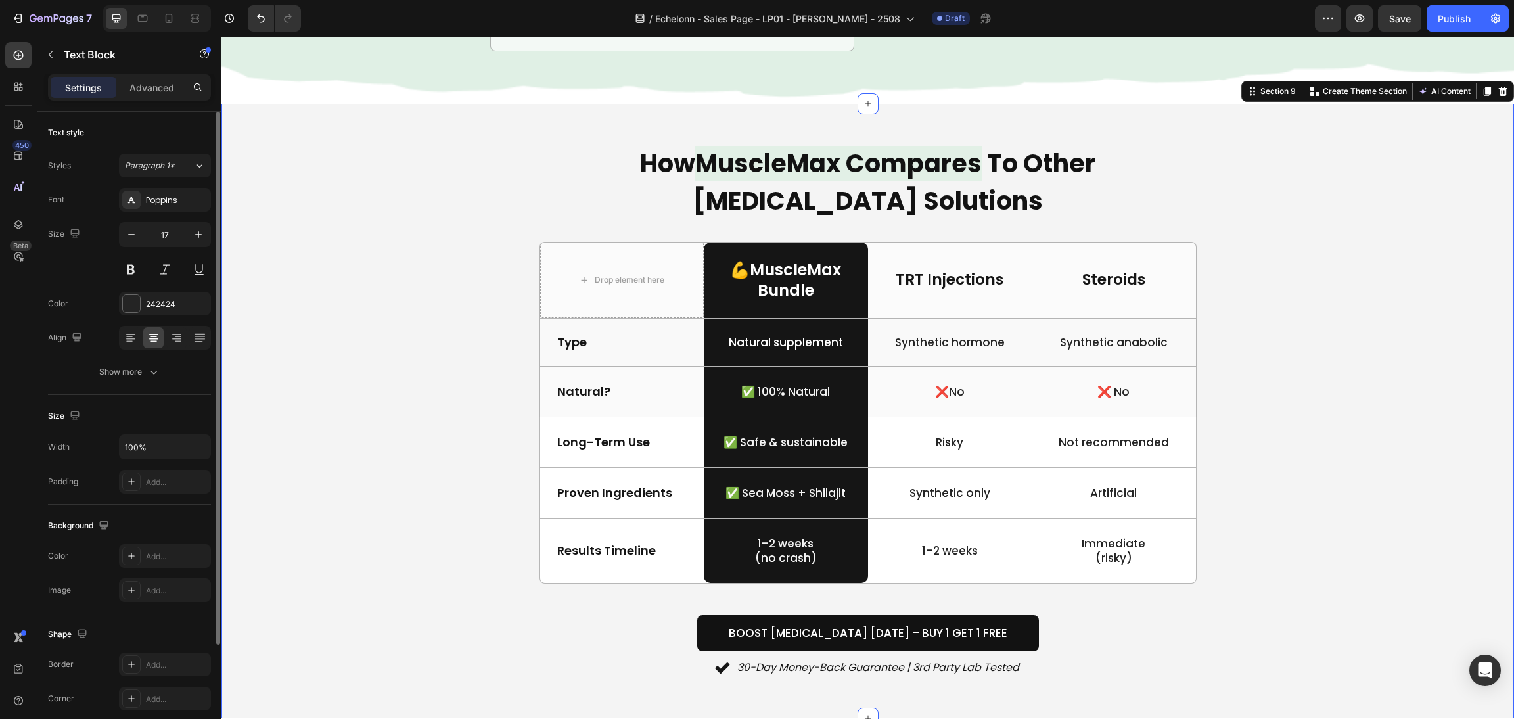
click at [1333, 408] on div "How MuscleMax Compares To Other Testosterone Solutions Heading Drop element her…" at bounding box center [867, 410] width 1261 height 535
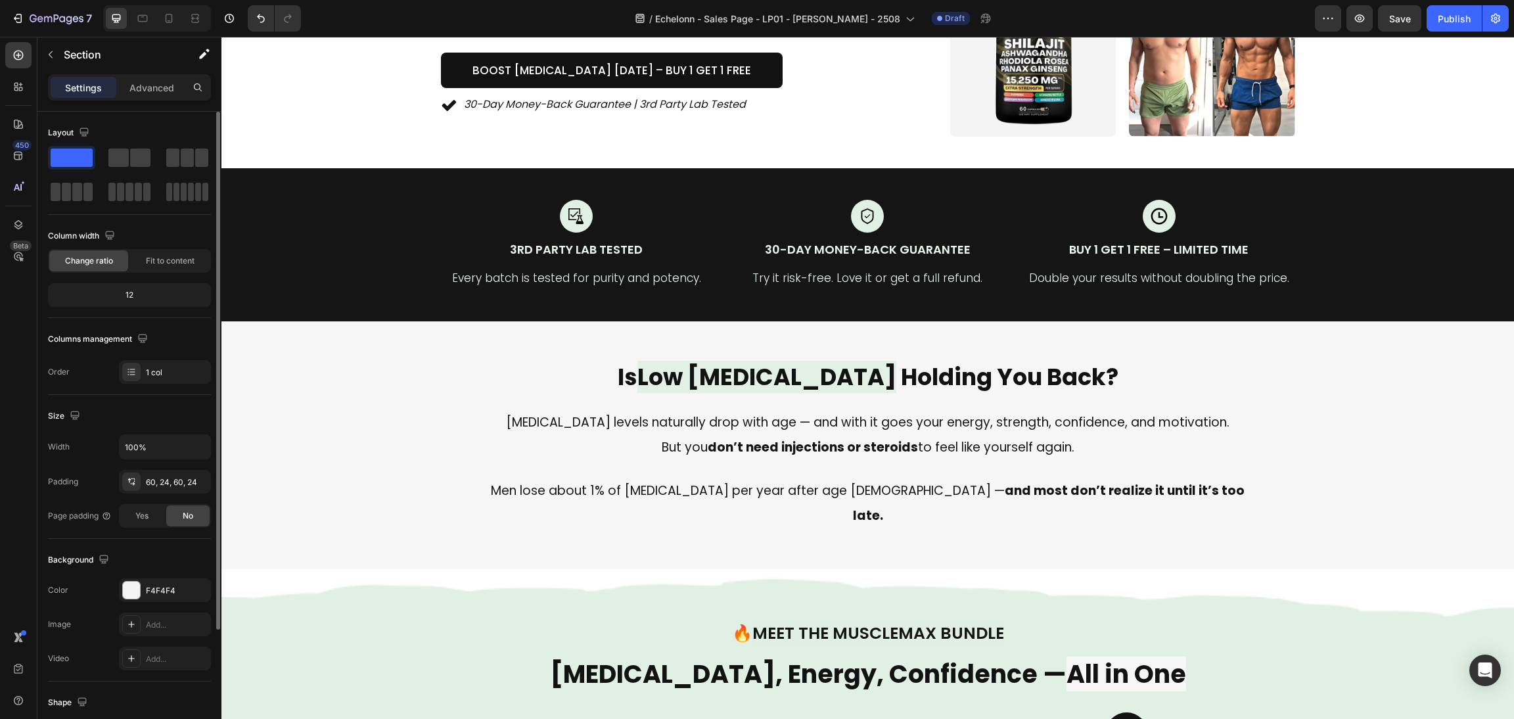
scroll to position [0, 0]
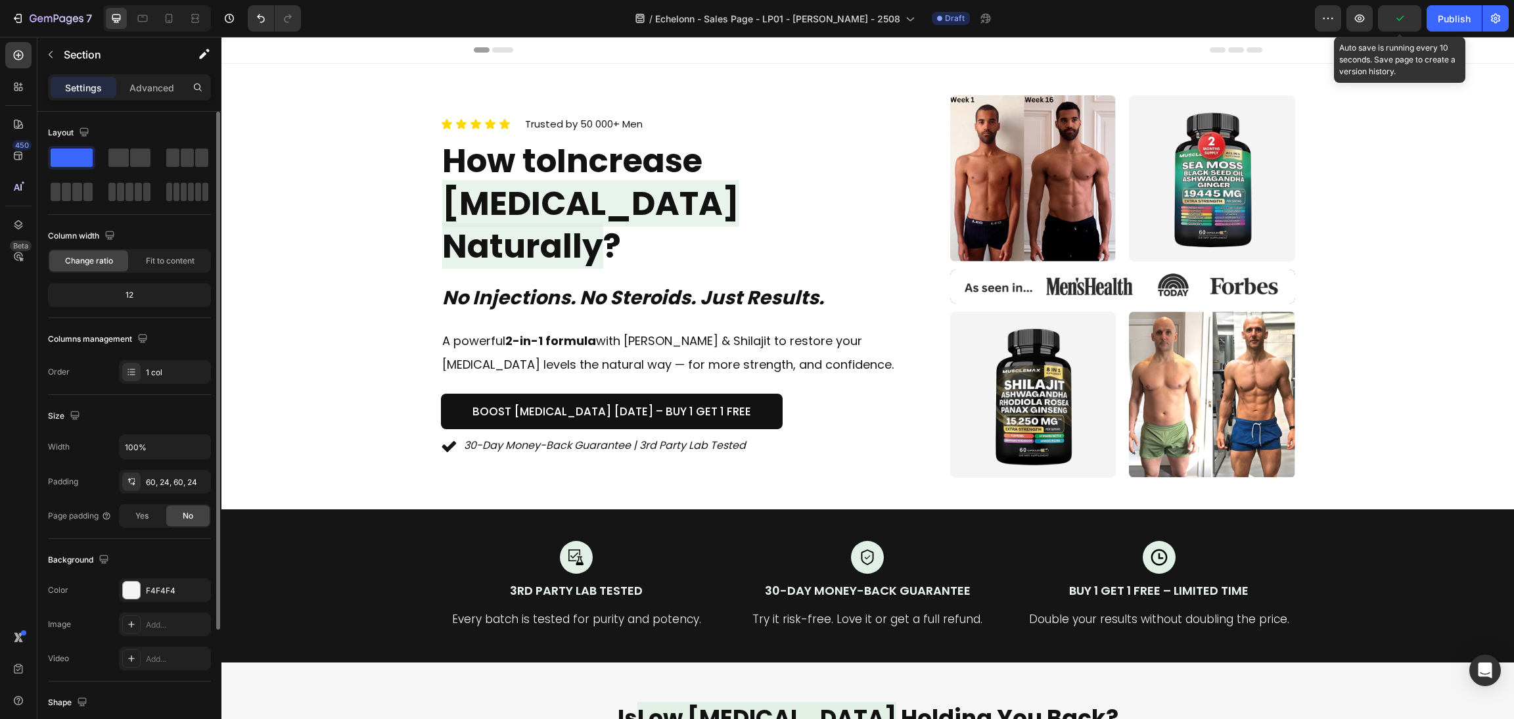
click at [1397, 23] on icon "button" at bounding box center [1399, 18] width 13 height 13
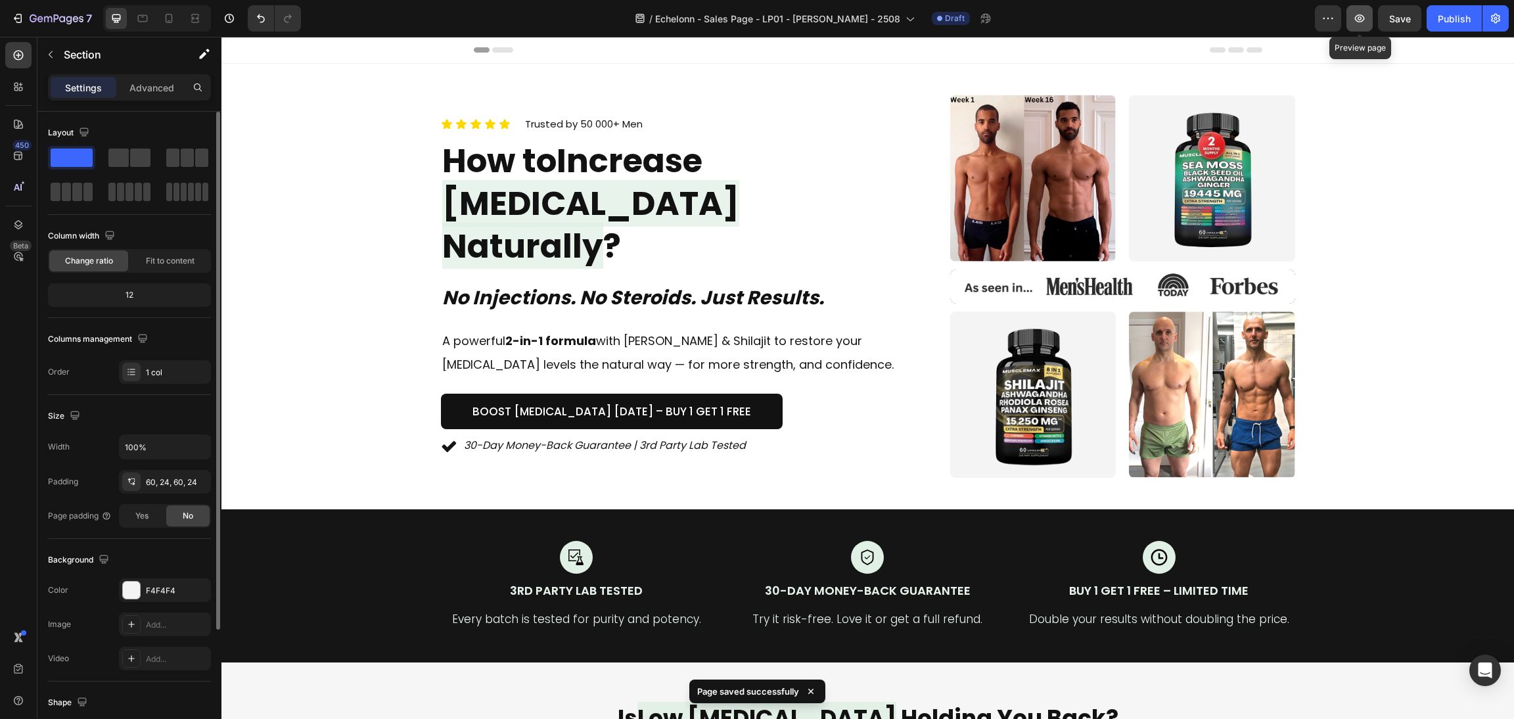
click at [1363, 15] on icon "button" at bounding box center [1359, 18] width 13 height 13
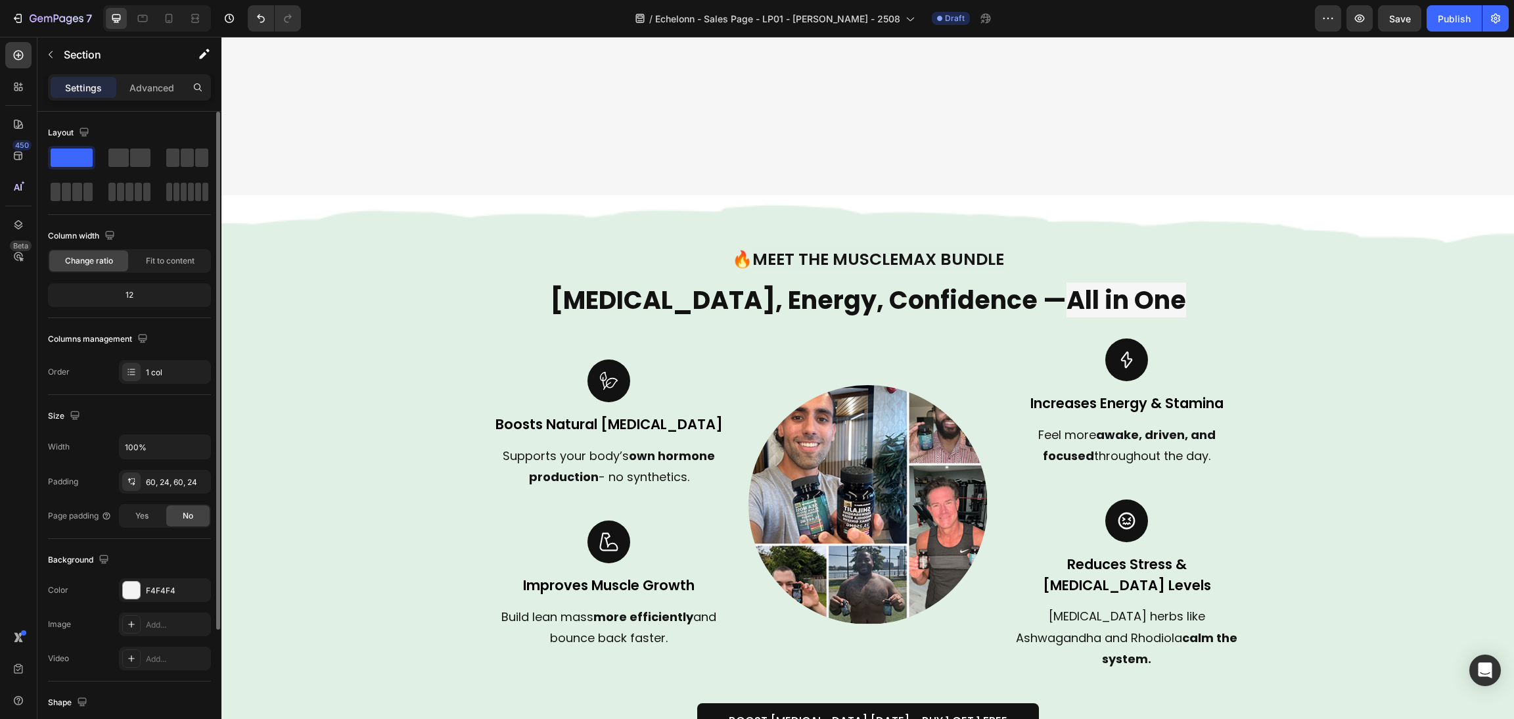
scroll to position [886, 0]
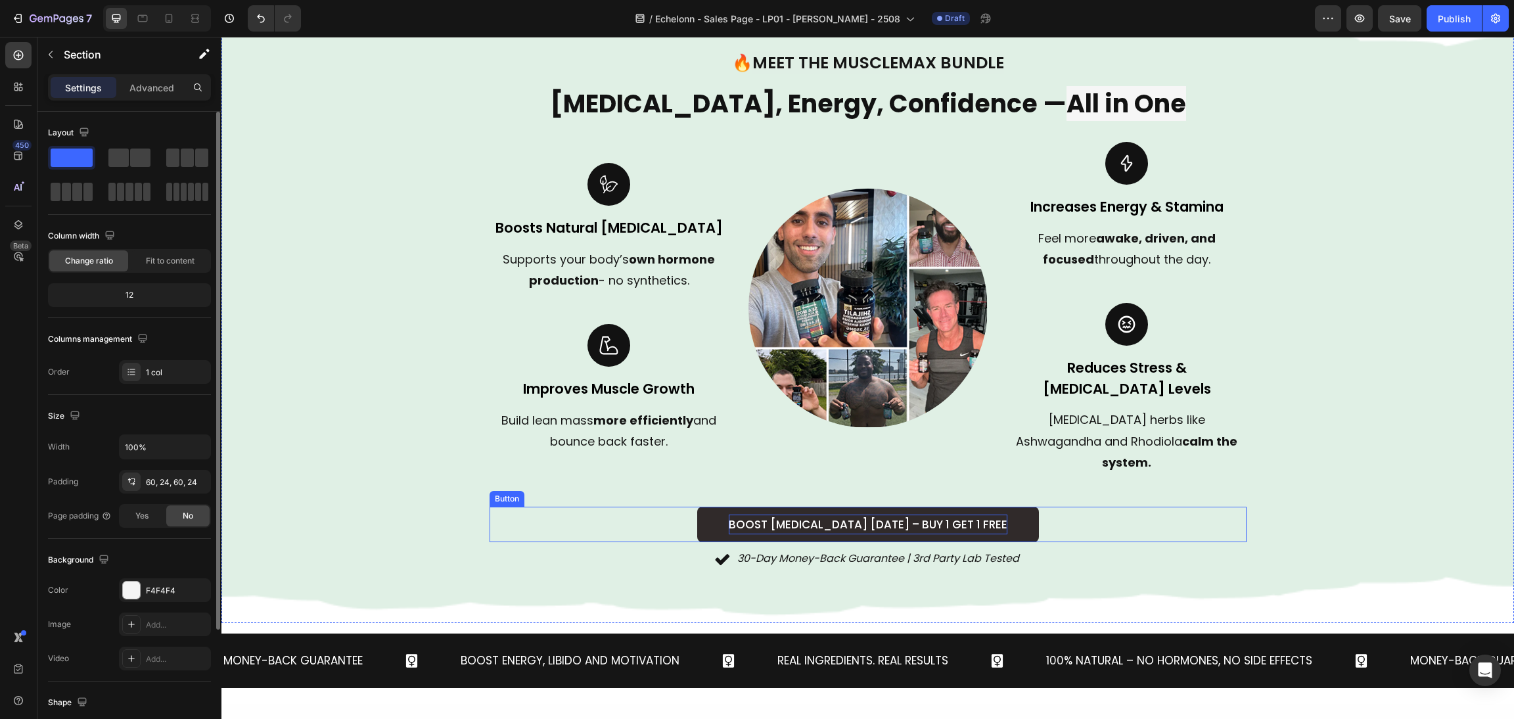
click at [963, 514] on p "Boost [MEDICAL_DATA] [DATE] – Buy 1 Get 1 Free" at bounding box center [868, 524] width 279 height 20
click at [975, 514] on p "Boost [MEDICAL_DATA] [DATE] – Buy 1 Get 1 Free" at bounding box center [868, 524] width 279 height 20
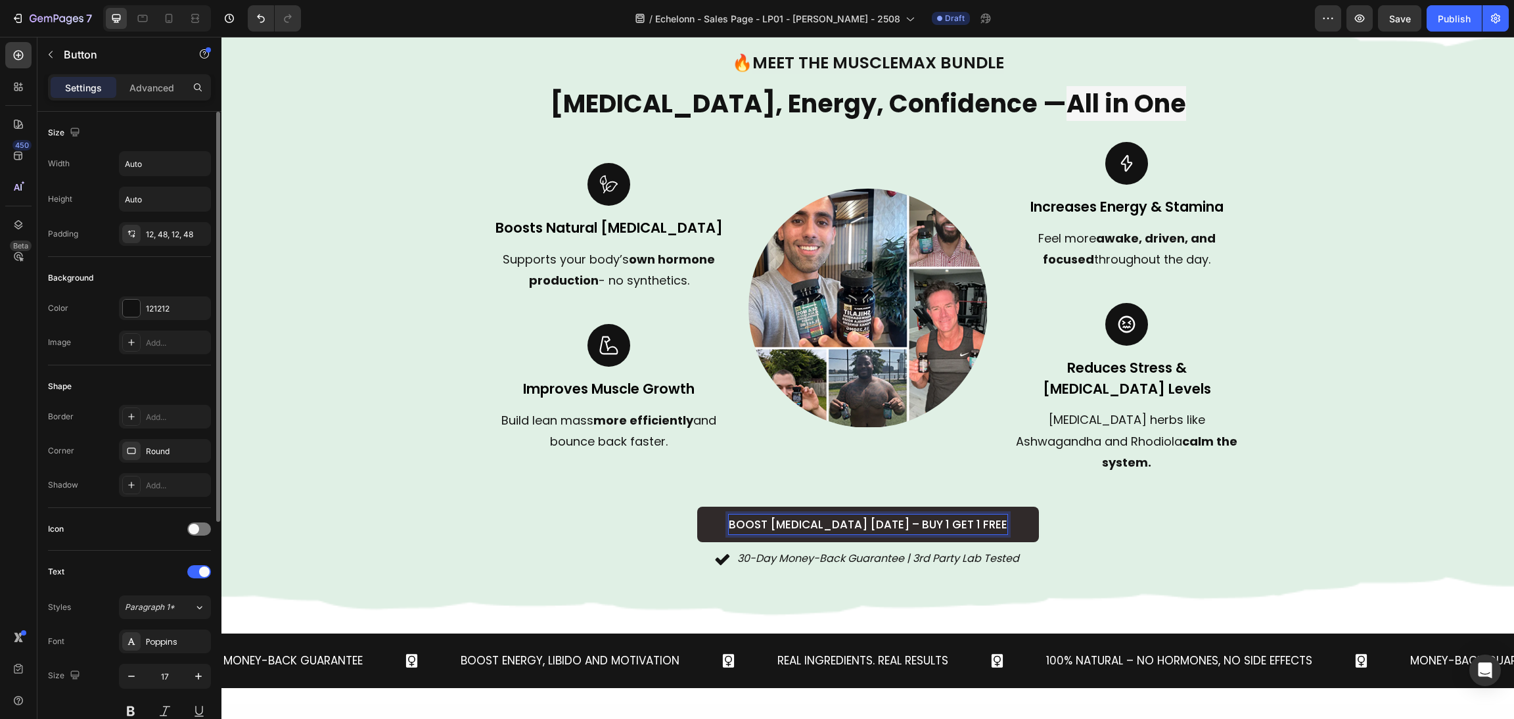
click at [985, 514] on p "Boost [MEDICAL_DATA] [DATE] – Buy 1 Get 1 Free" at bounding box center [868, 524] width 279 height 20
drag, startPoint x: 991, startPoint y: 479, endPoint x: 636, endPoint y: 488, distance: 354.9
click at [636, 507] on div "Boost Testosterone Today – Buy 1 Get 1 Free Button 0" at bounding box center [867, 525] width 757 height 36
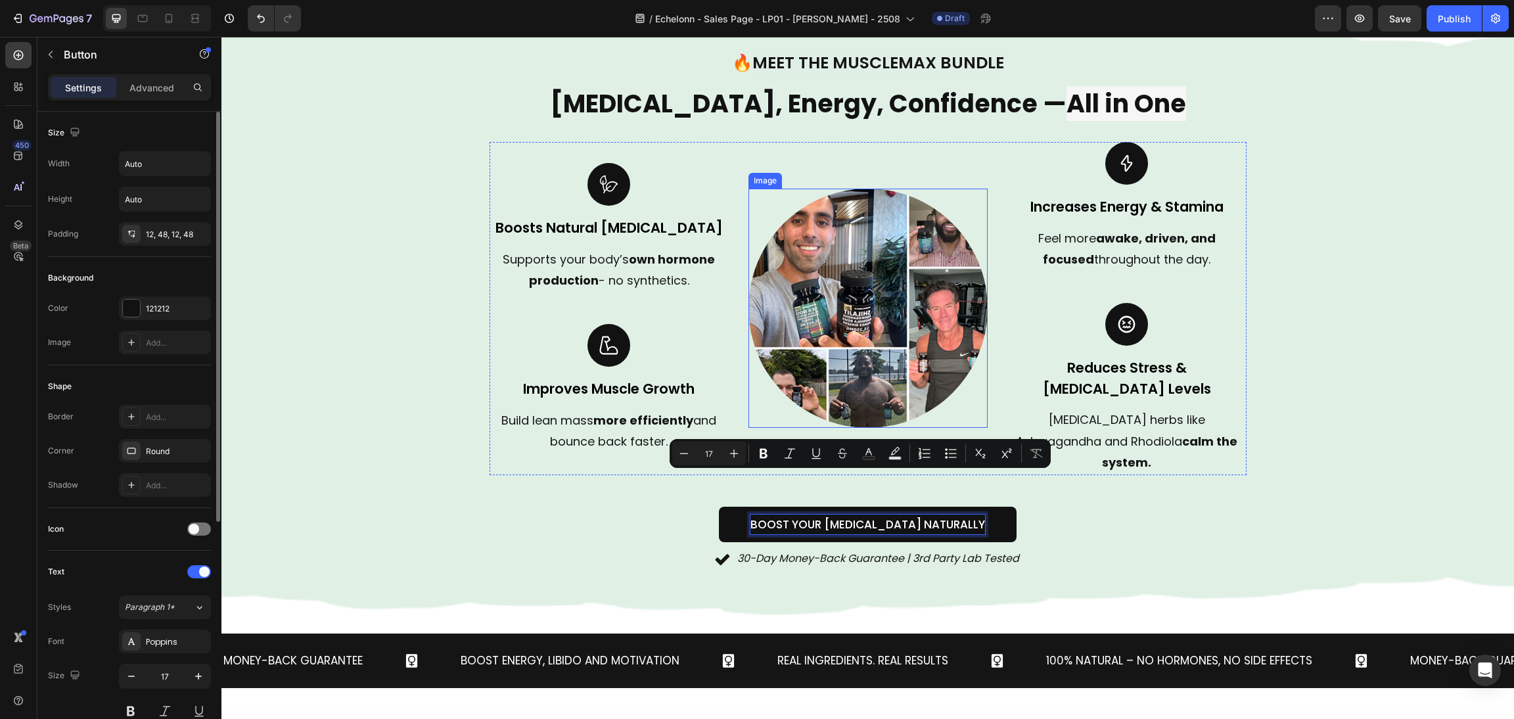
click at [1299, 493] on div "Background Image" at bounding box center [867, 311] width 1292 height 624
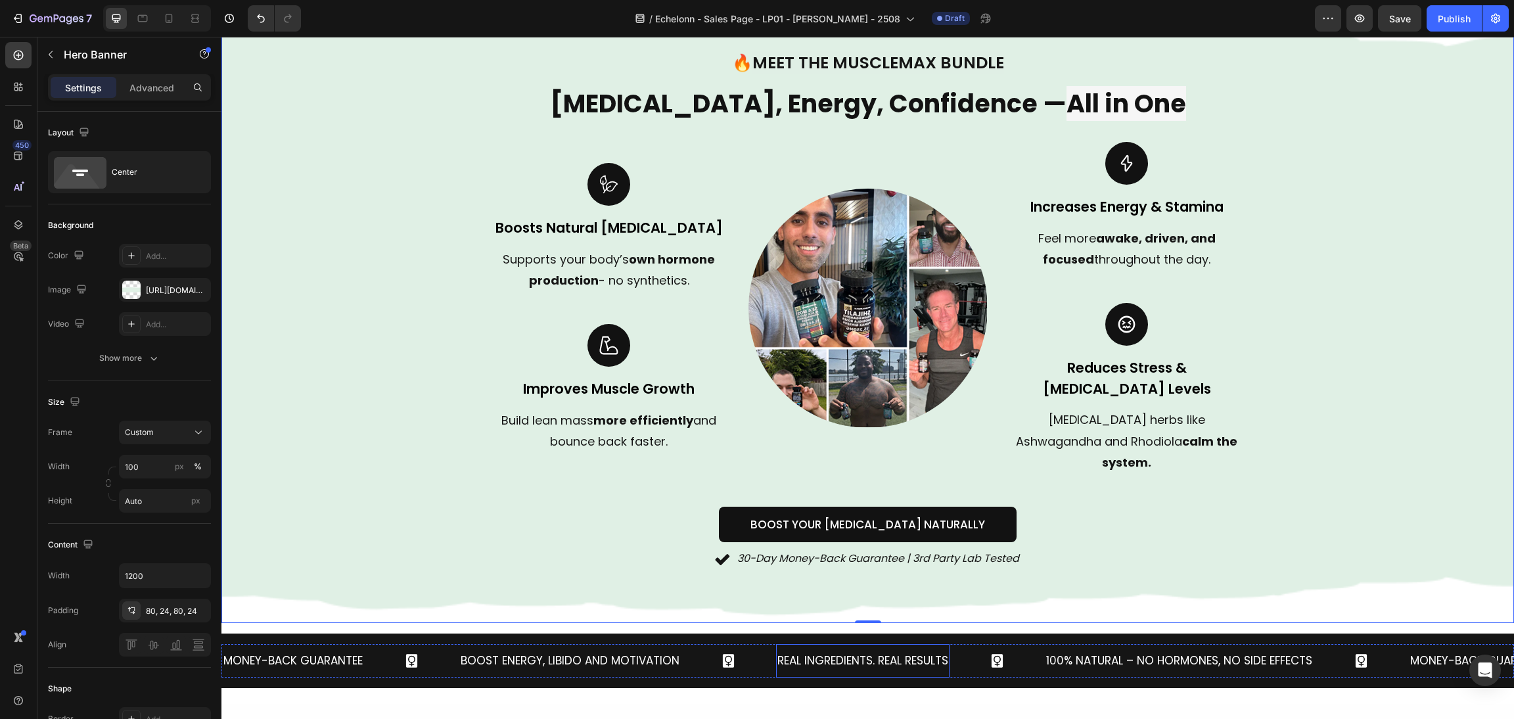
scroll to position [886, 0]
drag, startPoint x: 946, startPoint y: 507, endPoint x: 938, endPoint y: 513, distance: 10.3
click at [947, 549] on p "30-Day Money-Back Guarantee | 3rd Party Lab Tested" at bounding box center [878, 558] width 282 height 19
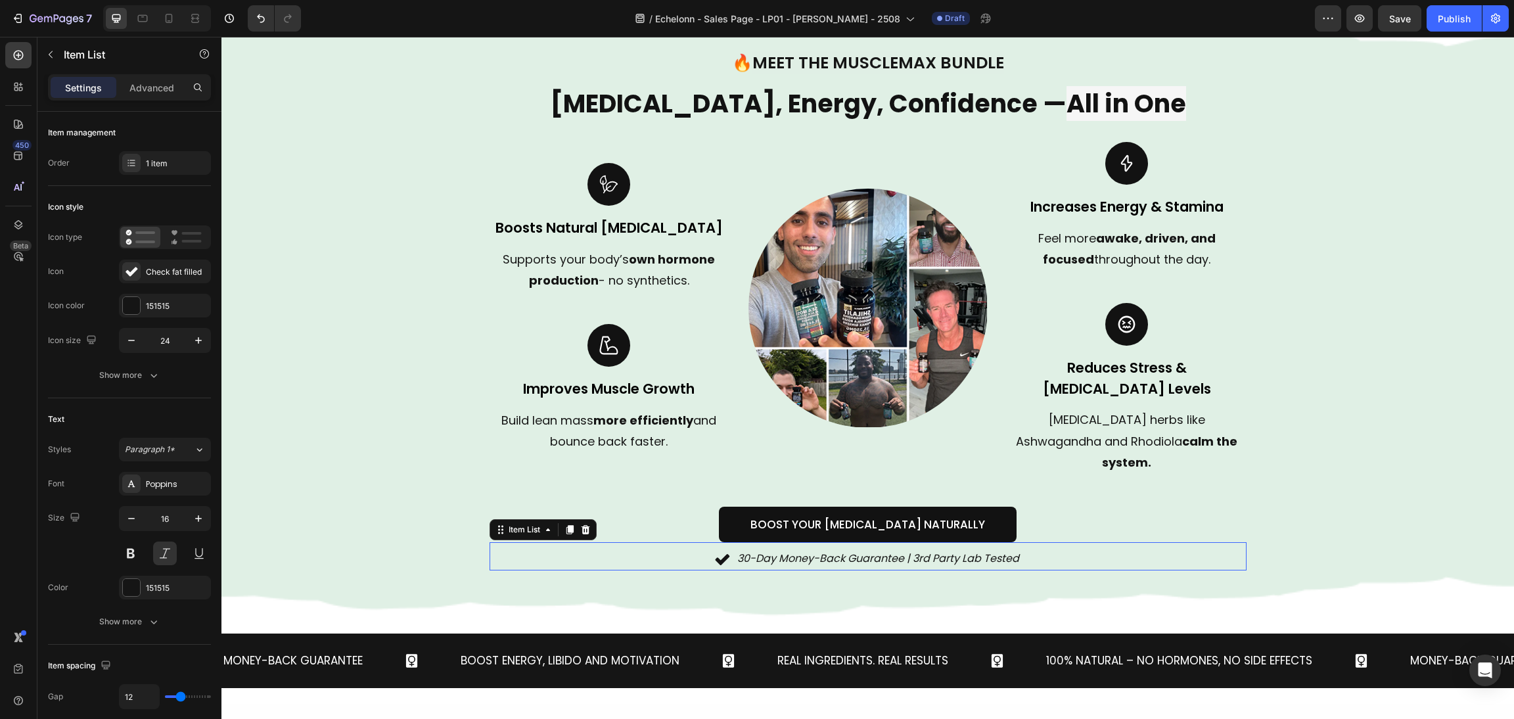
drag, startPoint x: 899, startPoint y: 520, endPoint x: 865, endPoint y: 520, distance: 33.5
click at [896, 549] on p "30-Day Money-Back Guarantee | 3rd Party Lab Tested" at bounding box center [878, 558] width 282 height 19
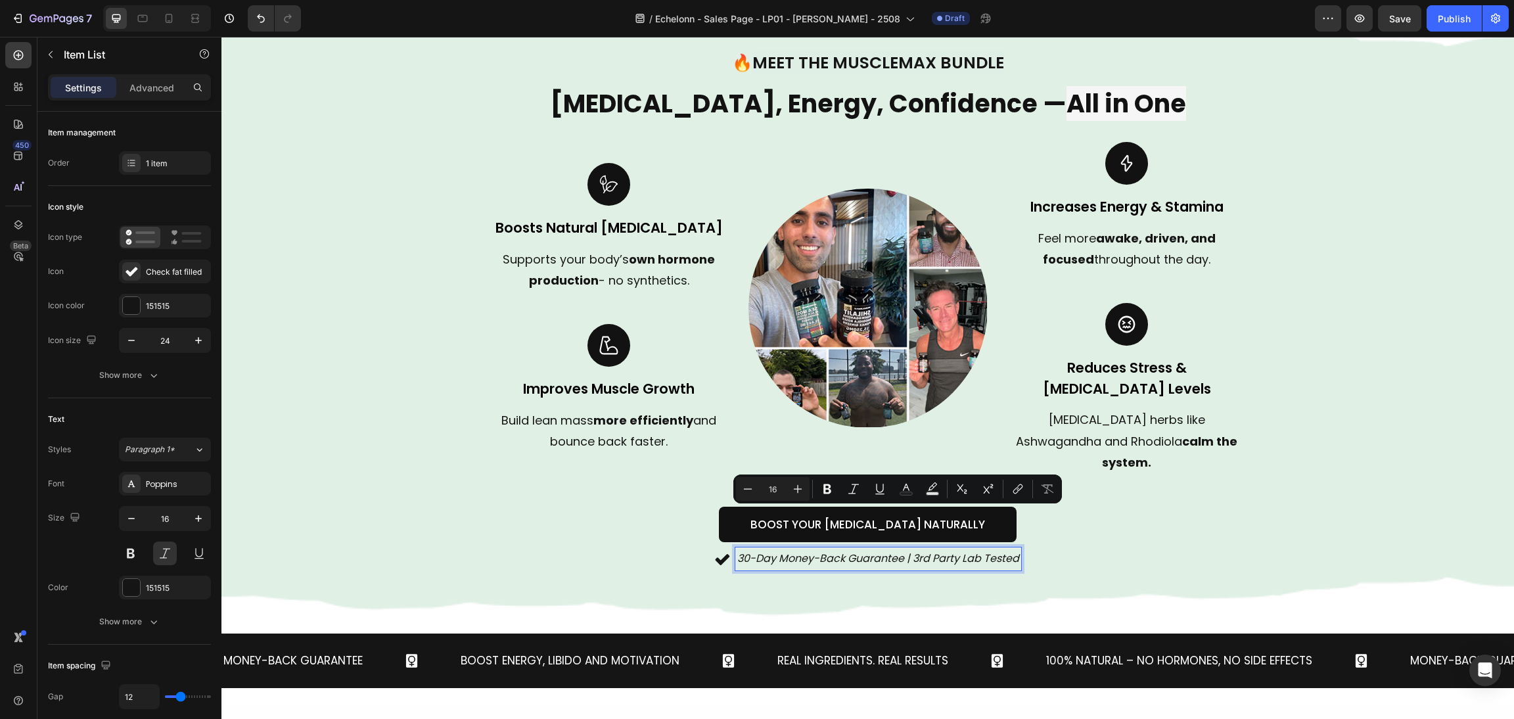
drag, startPoint x: 731, startPoint y: 514, endPoint x: 1248, endPoint y: 532, distance: 517.4
click at [1338, 526] on div "🔥 Meet the MuscleMax Bundle Heading Testosterone, Energy, Confidence — All in O…" at bounding box center [867, 311] width 1292 height 624
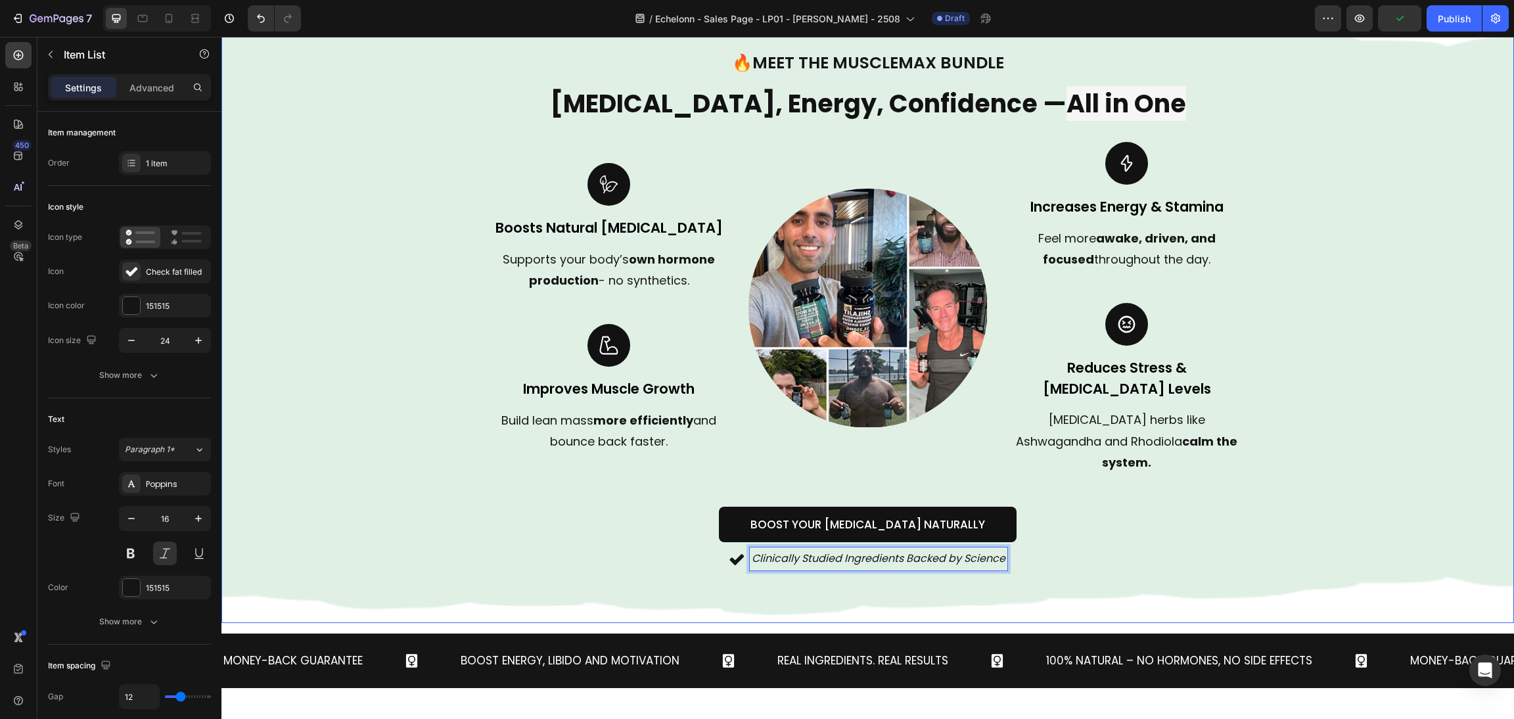
click at [1175, 507] on div "Boost Your Testosterone Naturally Button" at bounding box center [867, 525] width 757 height 36
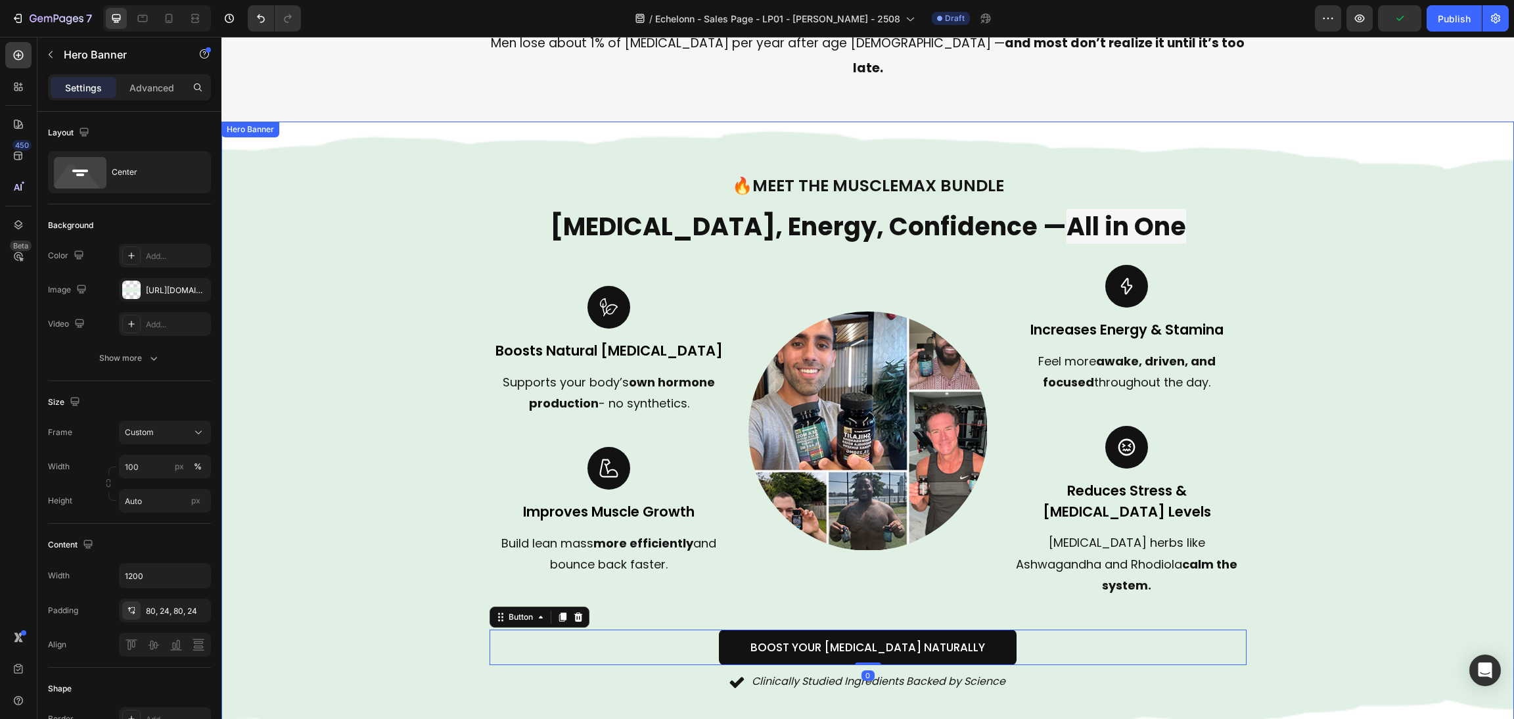
click at [1409, 434] on div "Background Image" at bounding box center [867, 434] width 1292 height 624
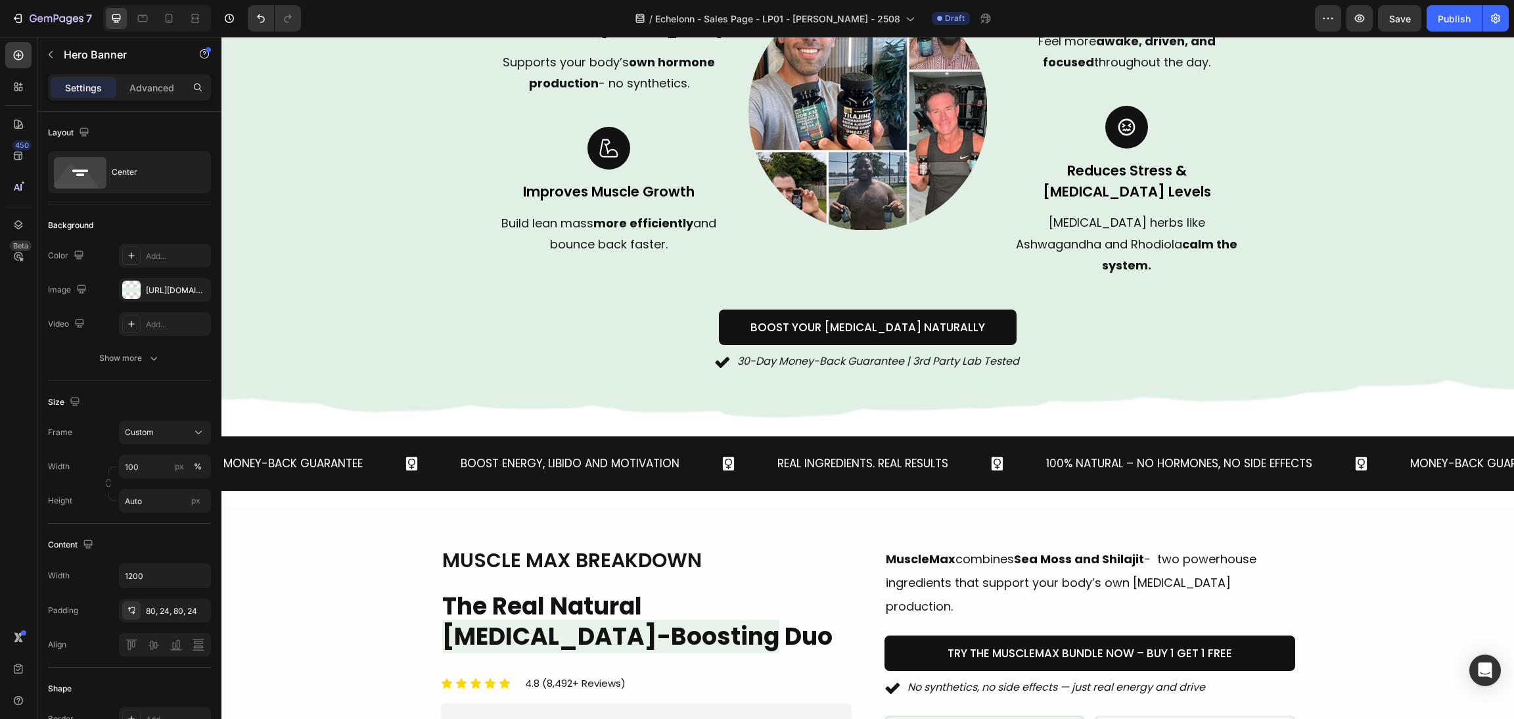
scroll to position [1280, 0]
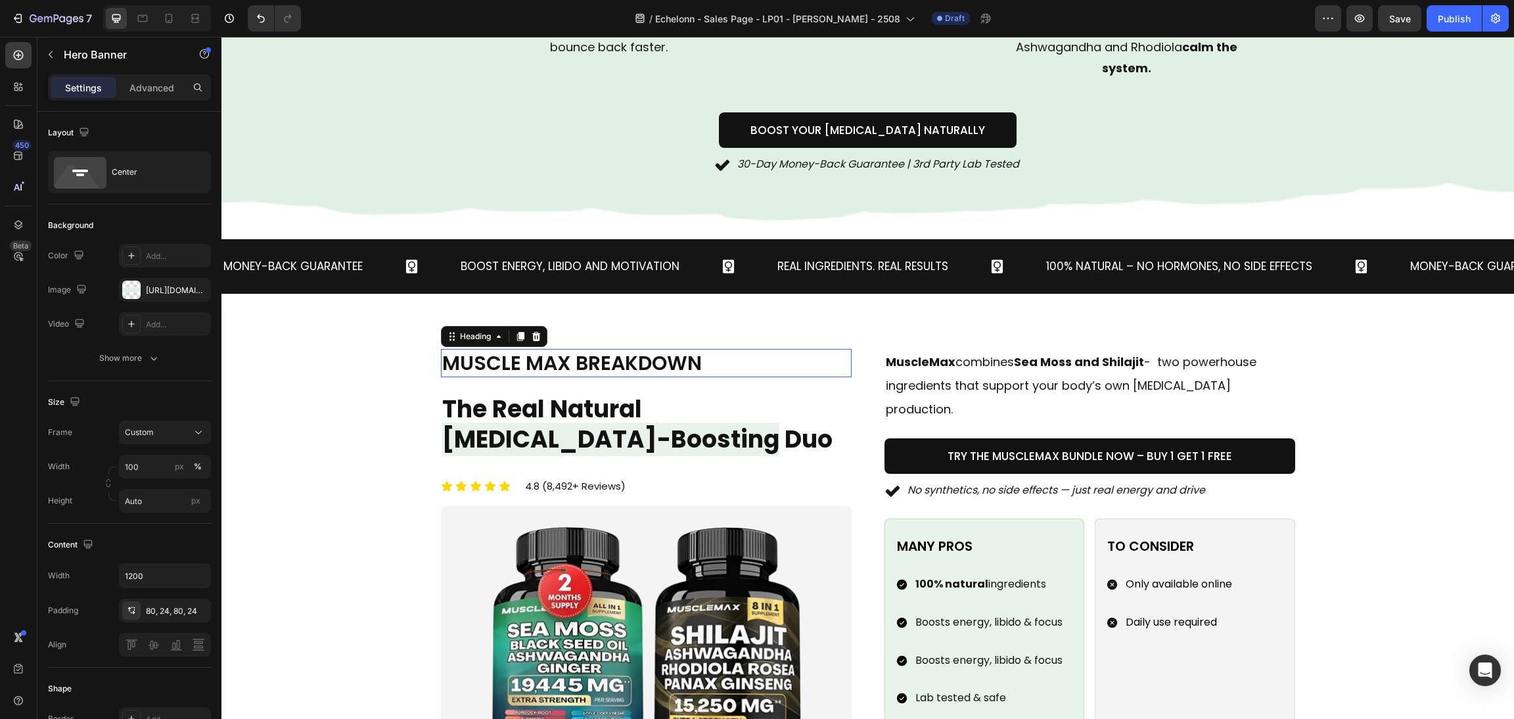
click at [608, 349] on span "muscle max breakdown" at bounding box center [572, 363] width 260 height 28
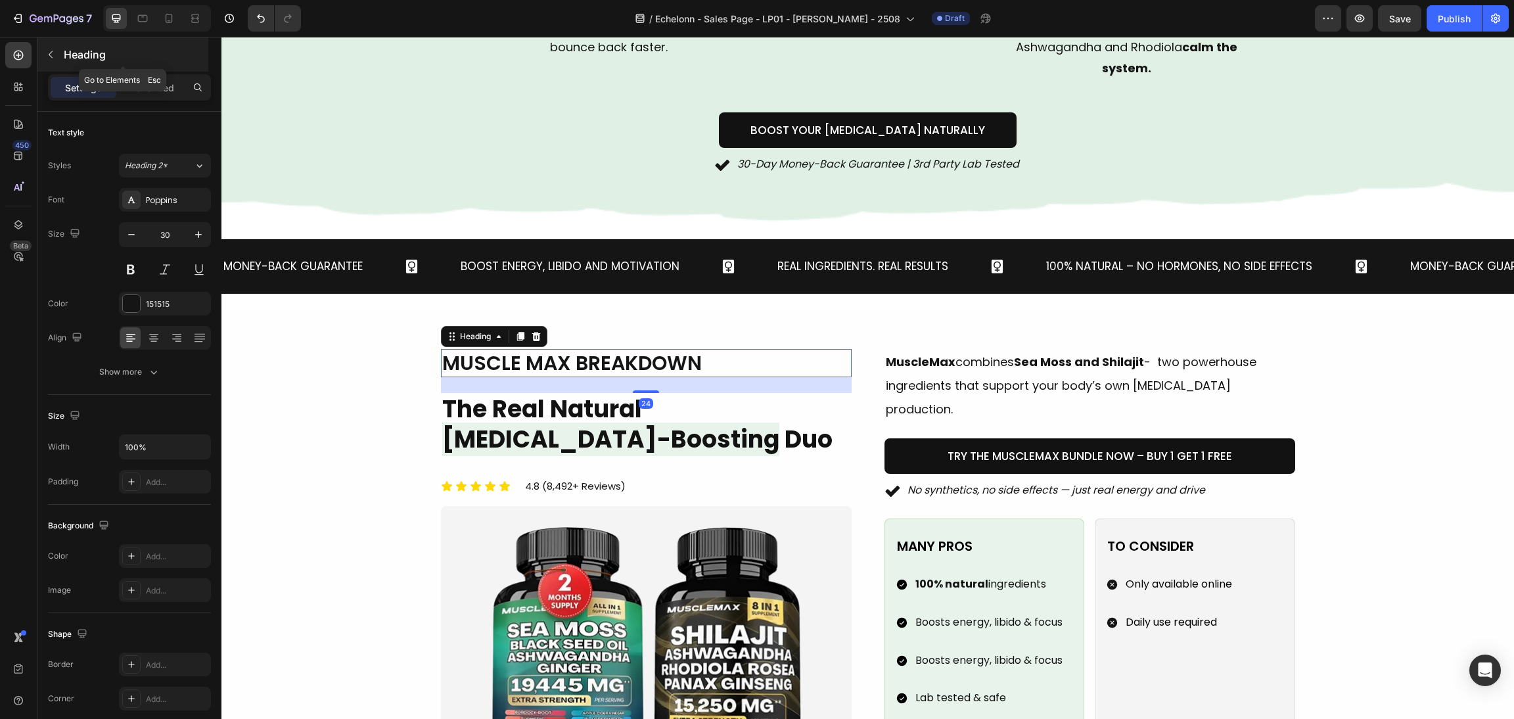
click at [144, 70] on div "Heading" at bounding box center [122, 54] width 171 height 34
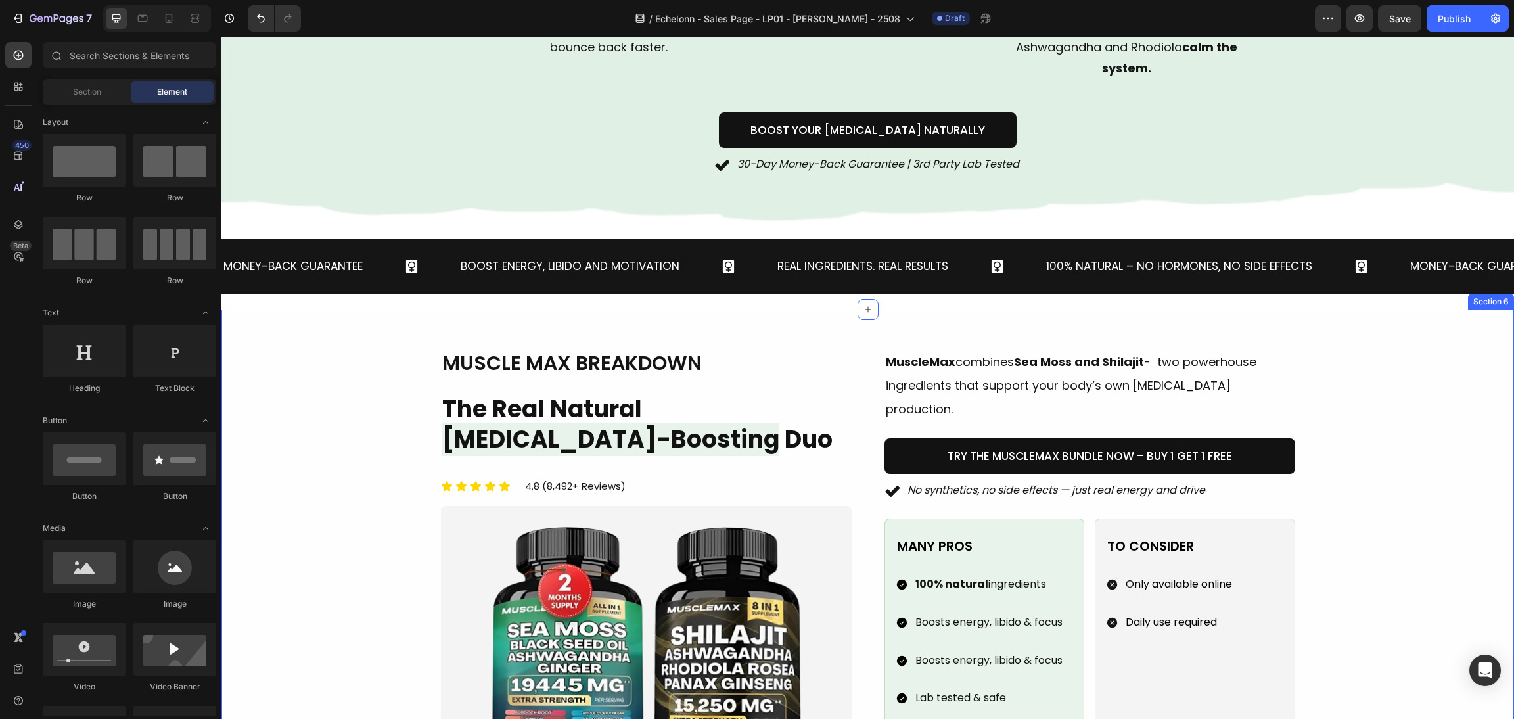
click at [532, 349] on span "muscle max breakdown" at bounding box center [572, 363] width 260 height 28
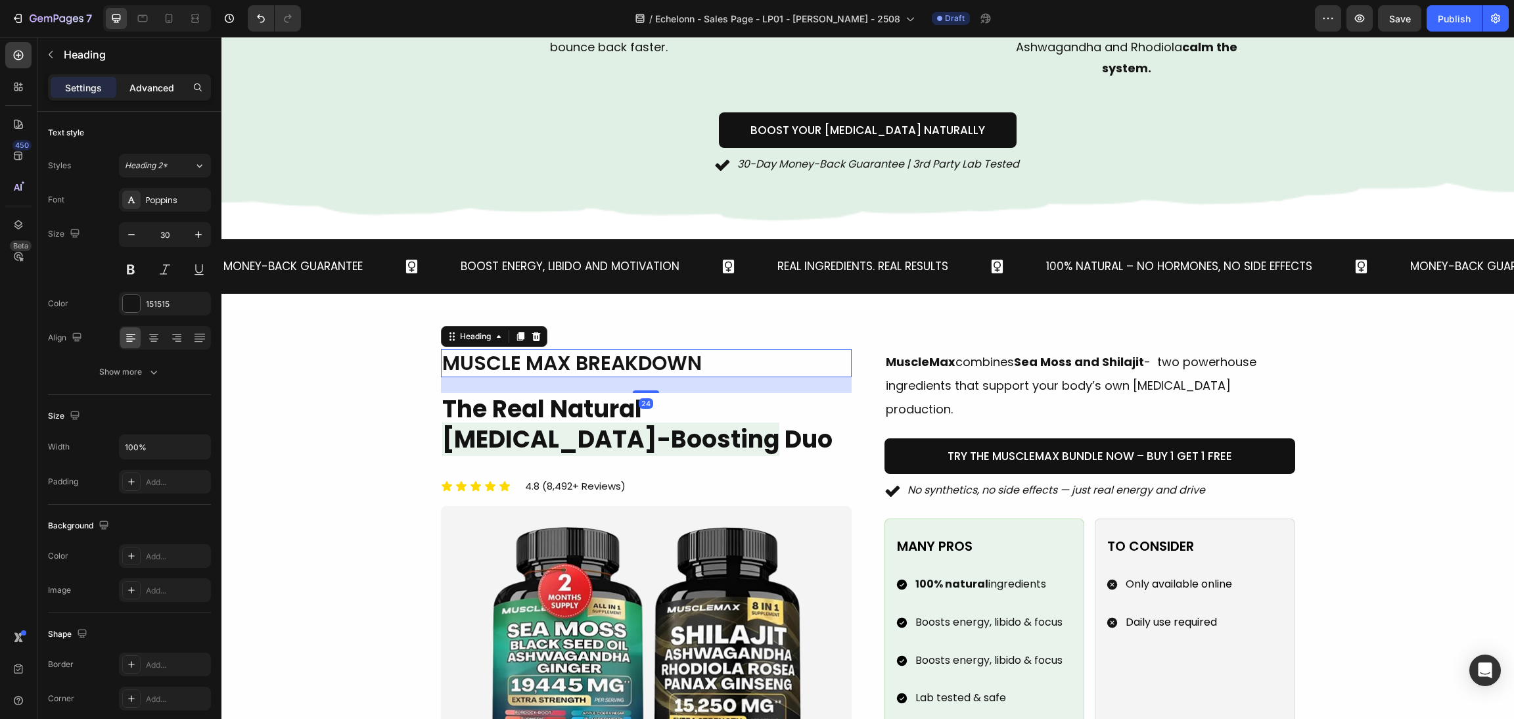
click at [158, 78] on div "Advanced" at bounding box center [152, 87] width 66 height 21
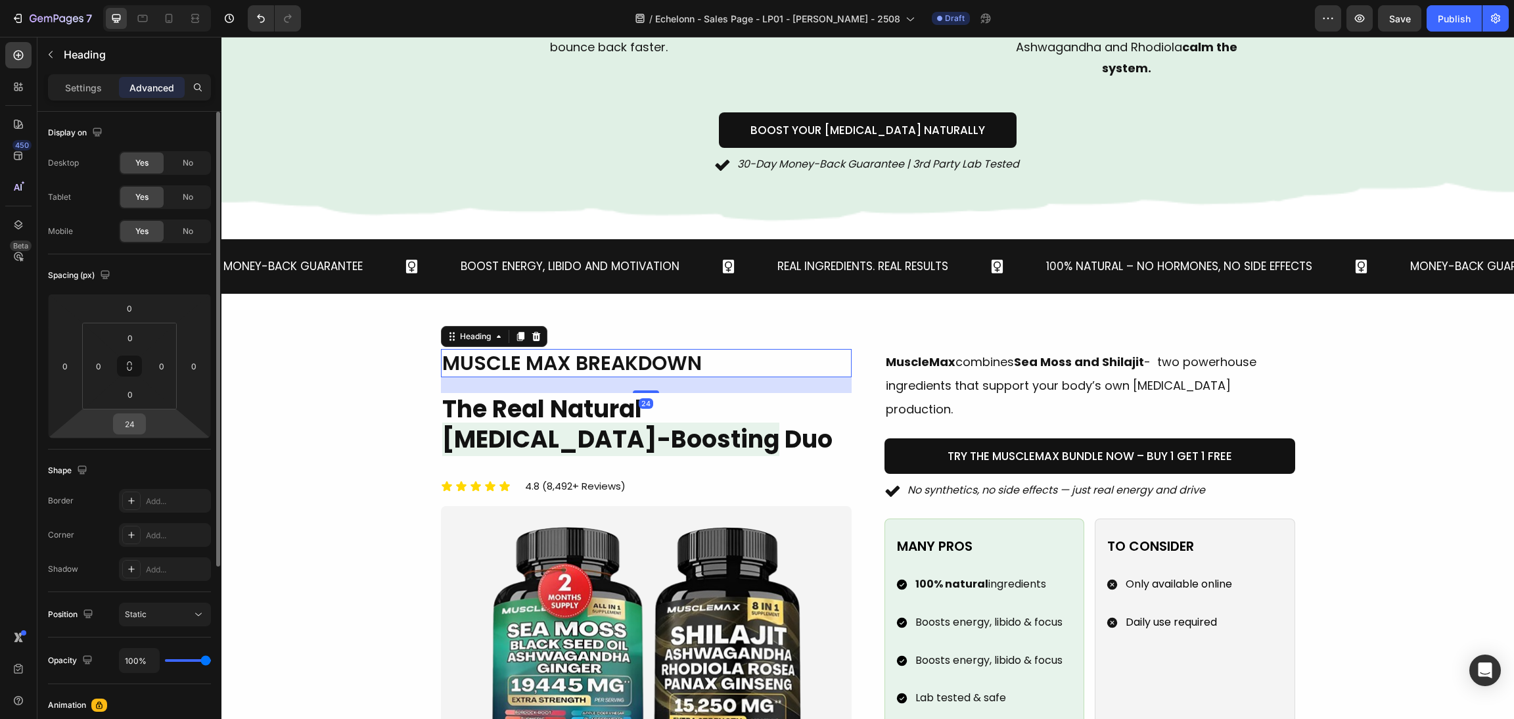
click at [131, 431] on input "24" at bounding box center [129, 424] width 26 height 20
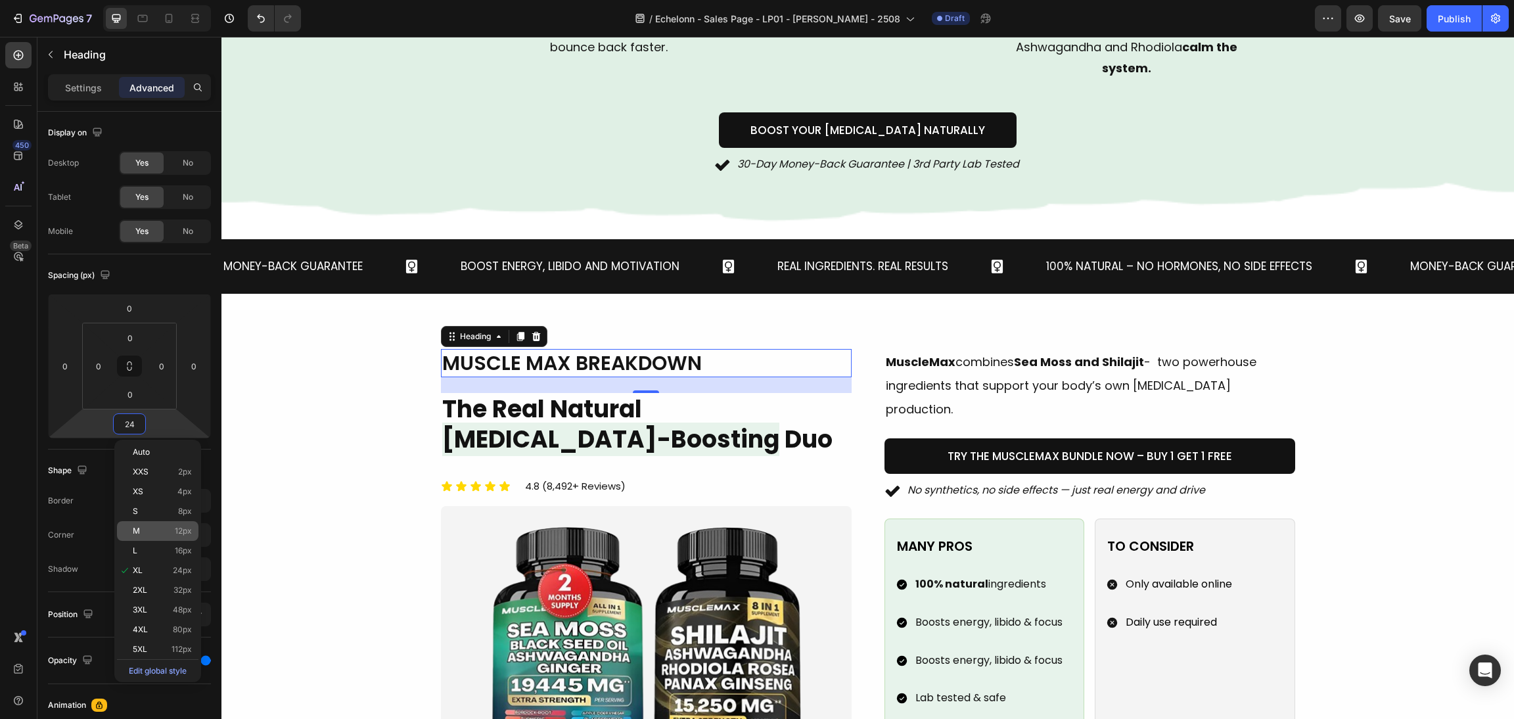
click at [160, 533] on p "M 12px" at bounding box center [162, 530] width 59 height 9
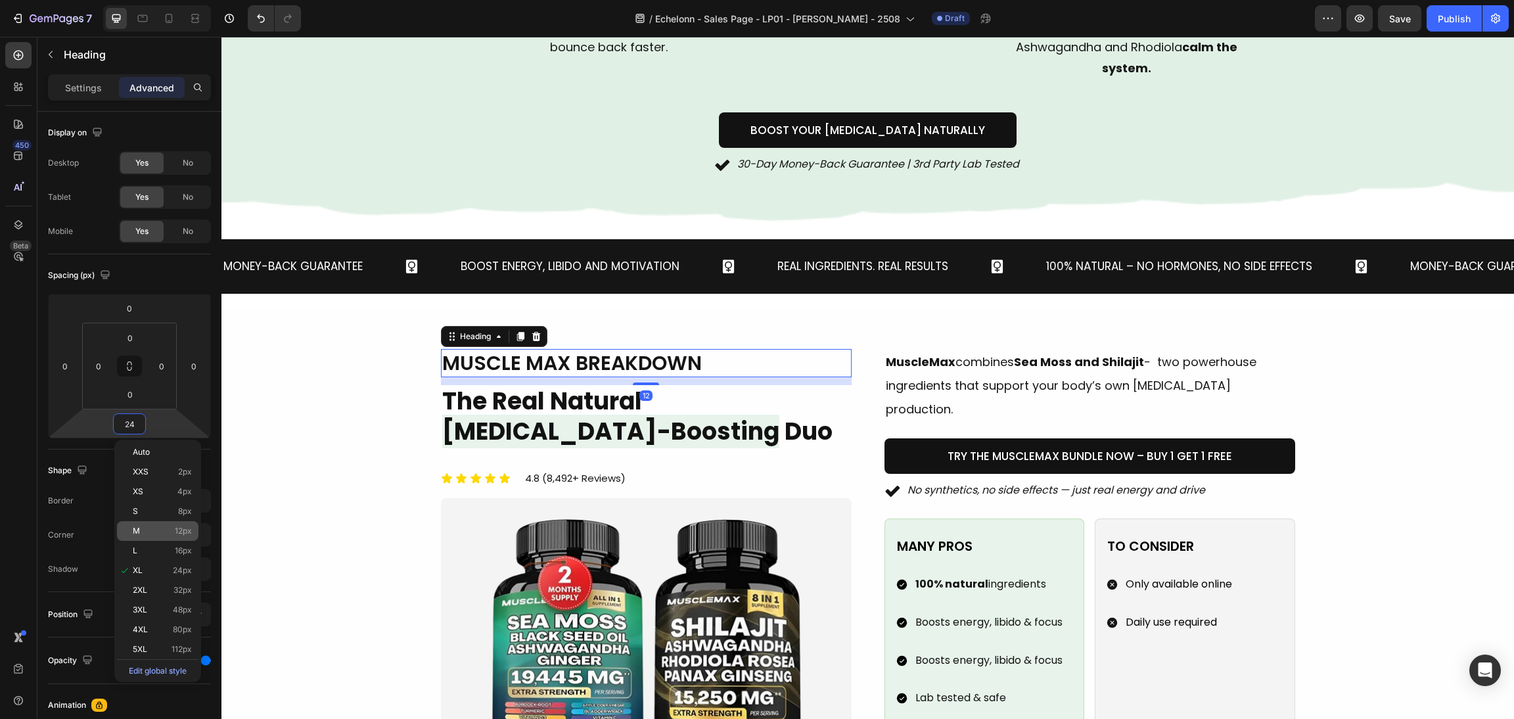
type input "12"
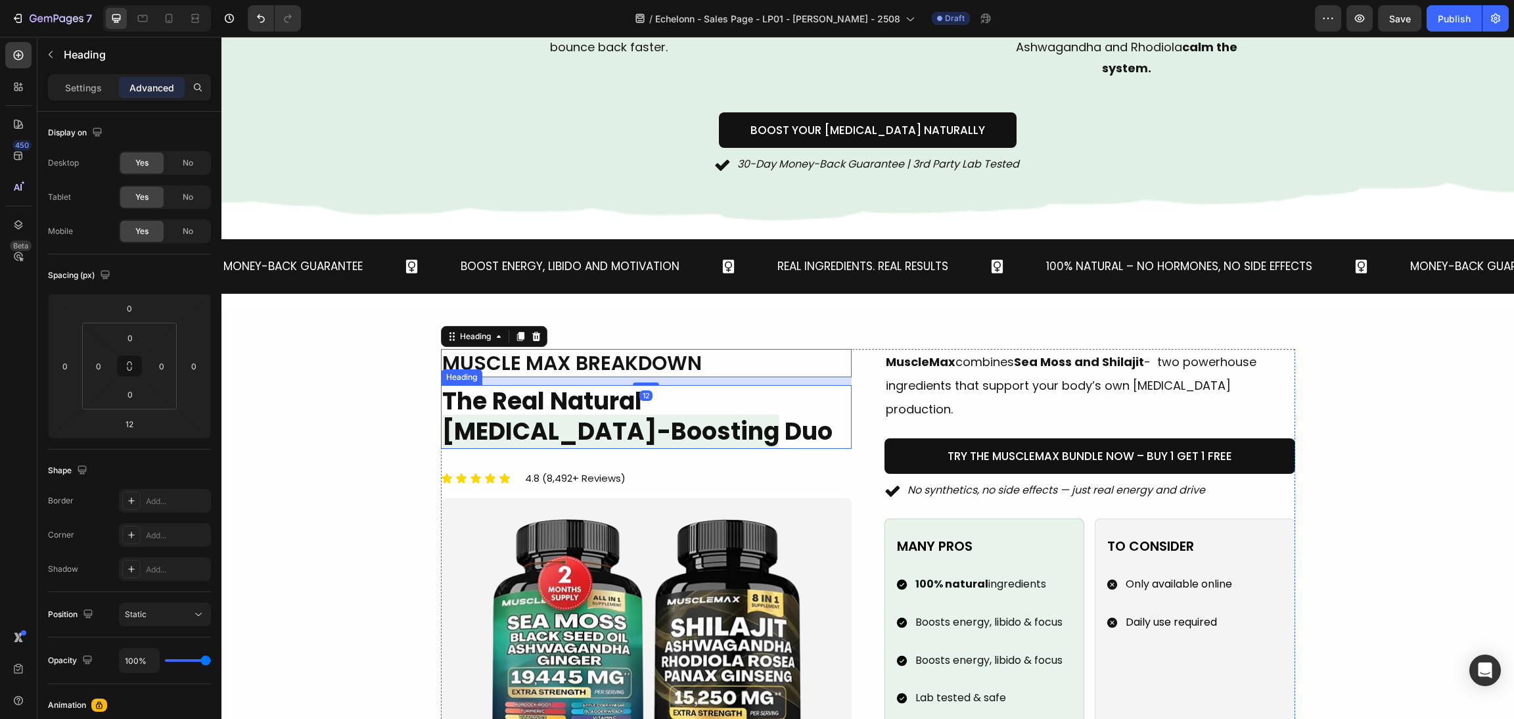
click at [664, 415] on span "[MEDICAL_DATA]-Boosting" at bounding box center [610, 432] width 337 height 34
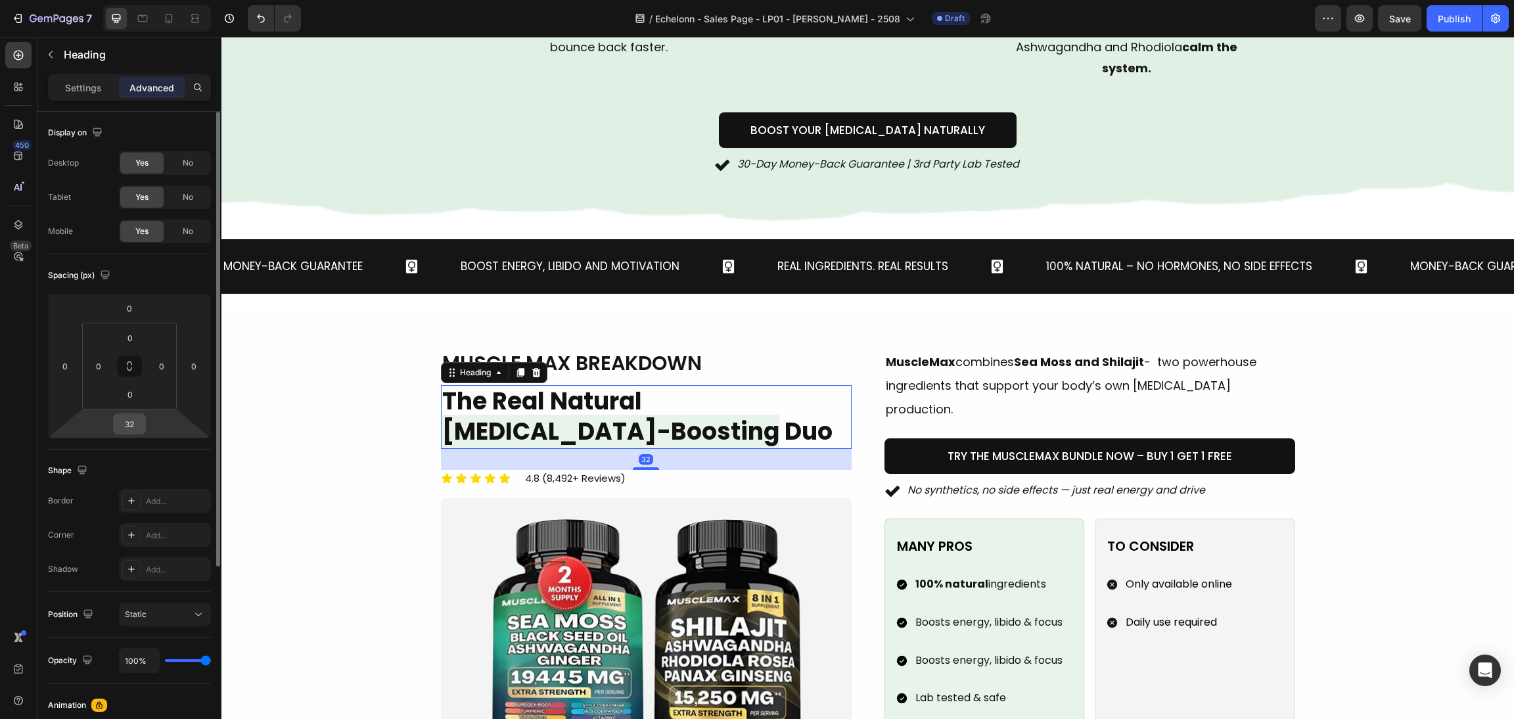
click at [139, 427] on input "32" at bounding box center [129, 424] width 26 height 20
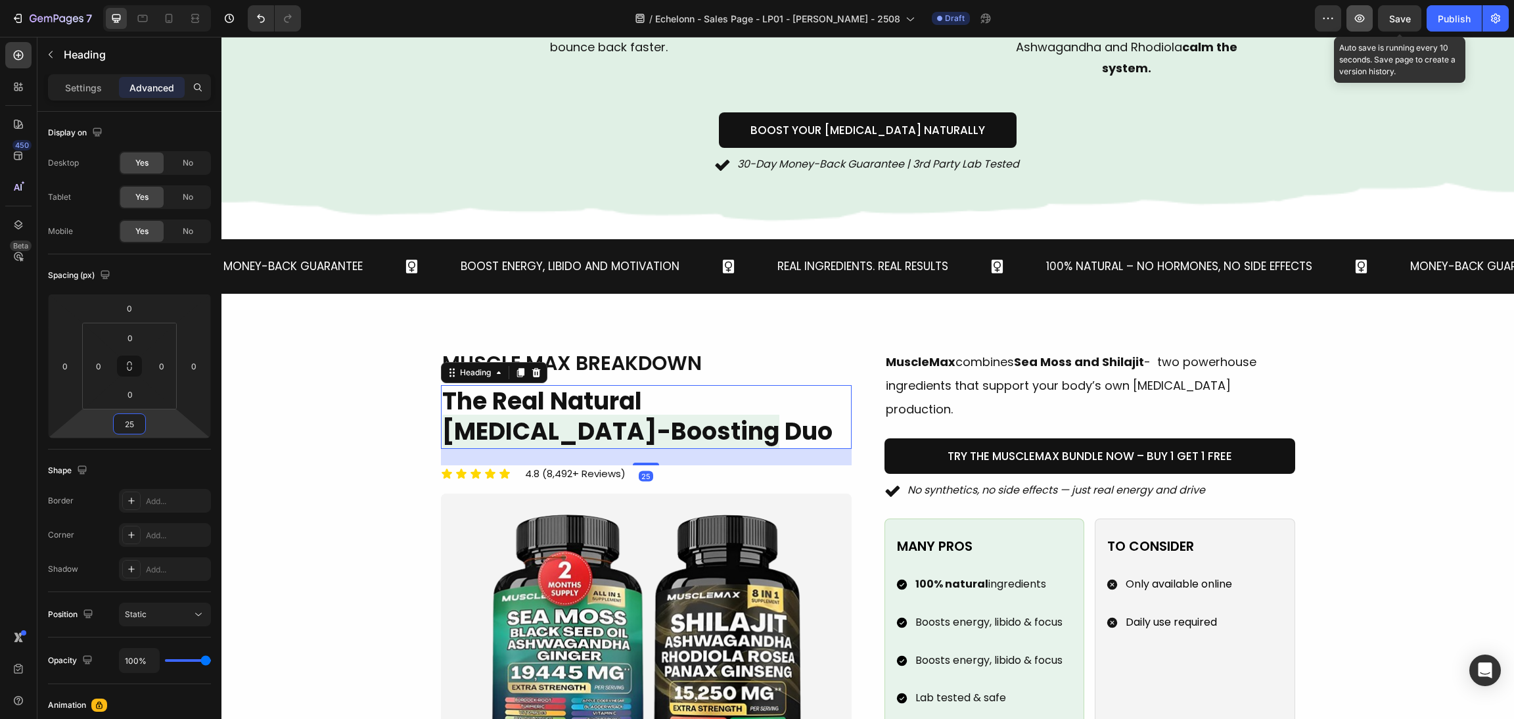
type input "25"
click at [1408, 14] on span "Save" at bounding box center [1400, 18] width 22 height 11
click at [1359, 18] on icon "button" at bounding box center [1359, 18] width 13 height 13
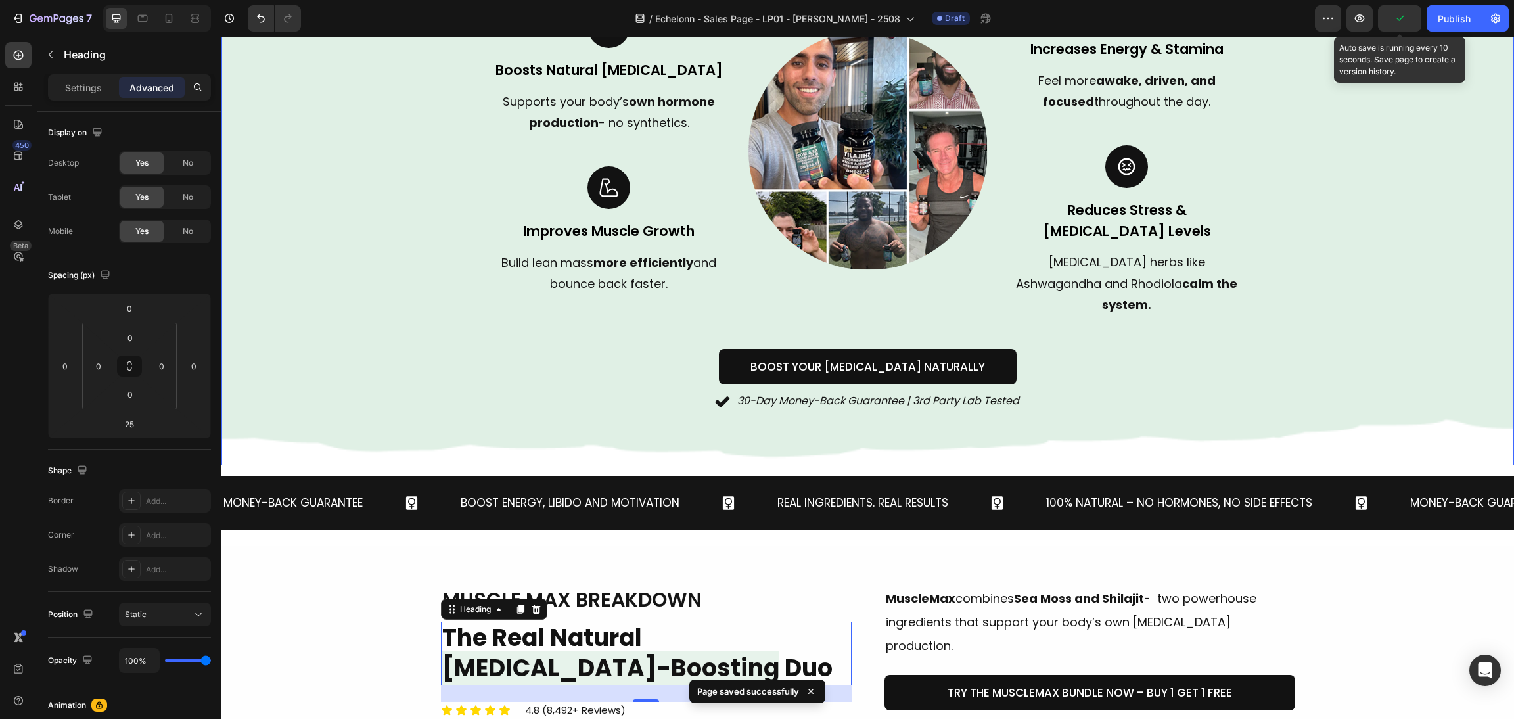
scroll to position [985, 0]
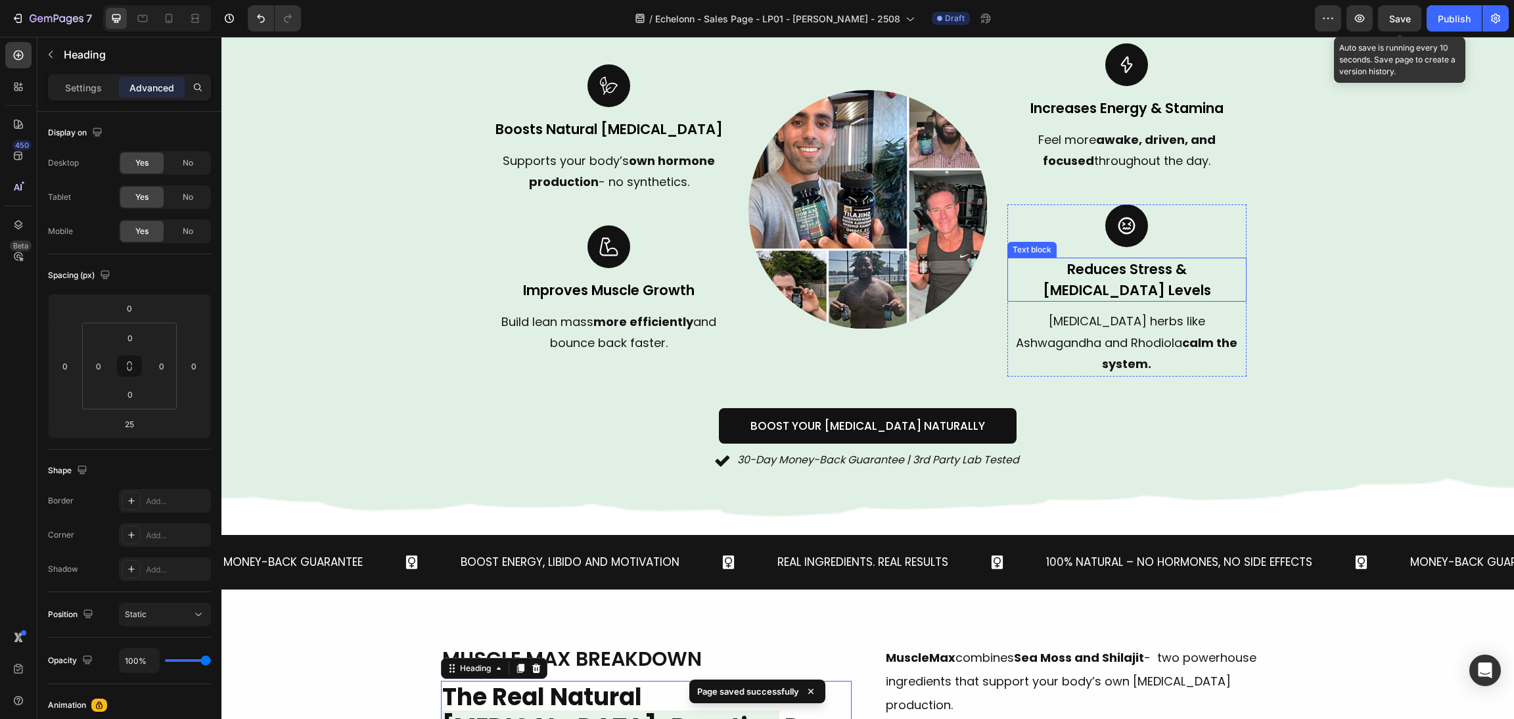
click at [1076, 279] on div "Reduces Stress & [MEDICAL_DATA] Levels" at bounding box center [1126, 280] width 239 height 44
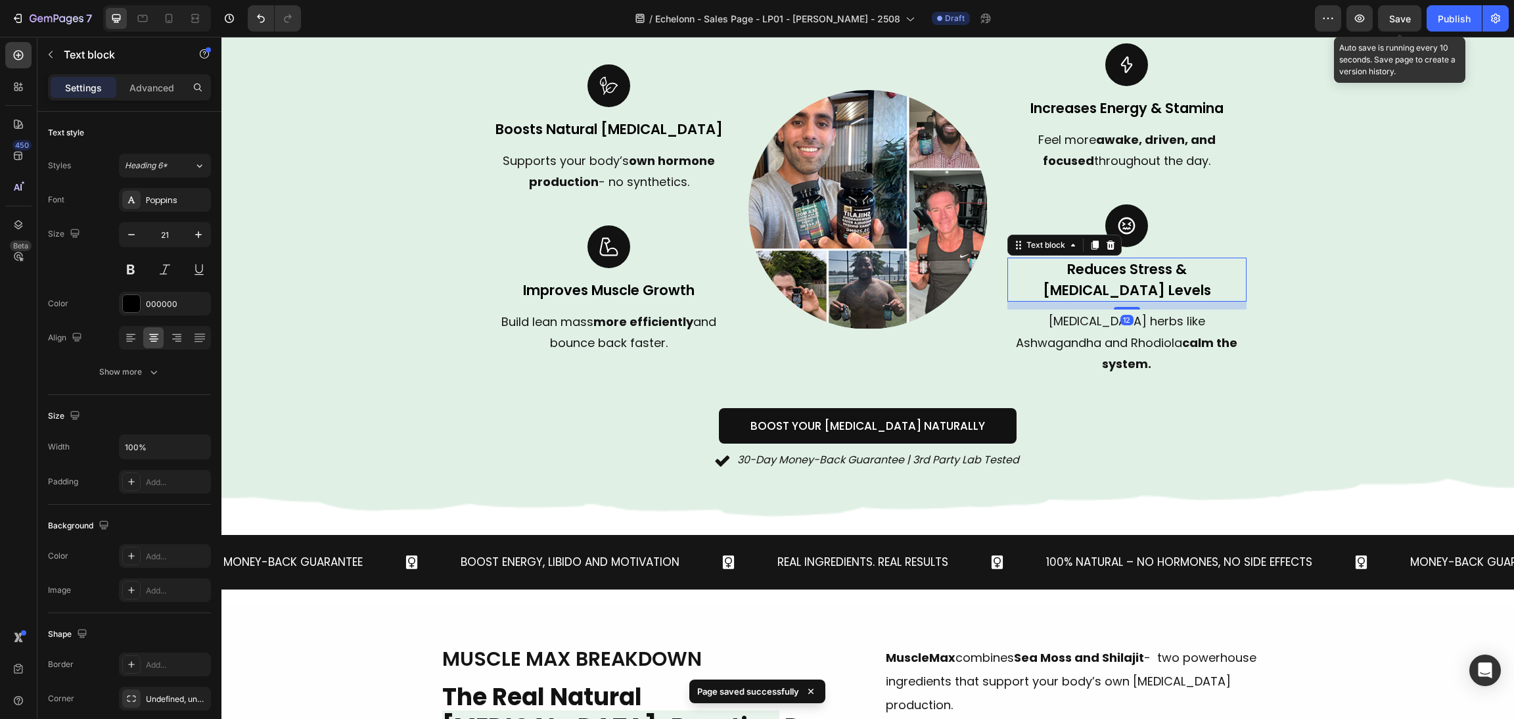
click at [1074, 311] on p "Adaptogenic herbs like Ashwagandha and Rhodiola calm the system." at bounding box center [1126, 343] width 237 height 64
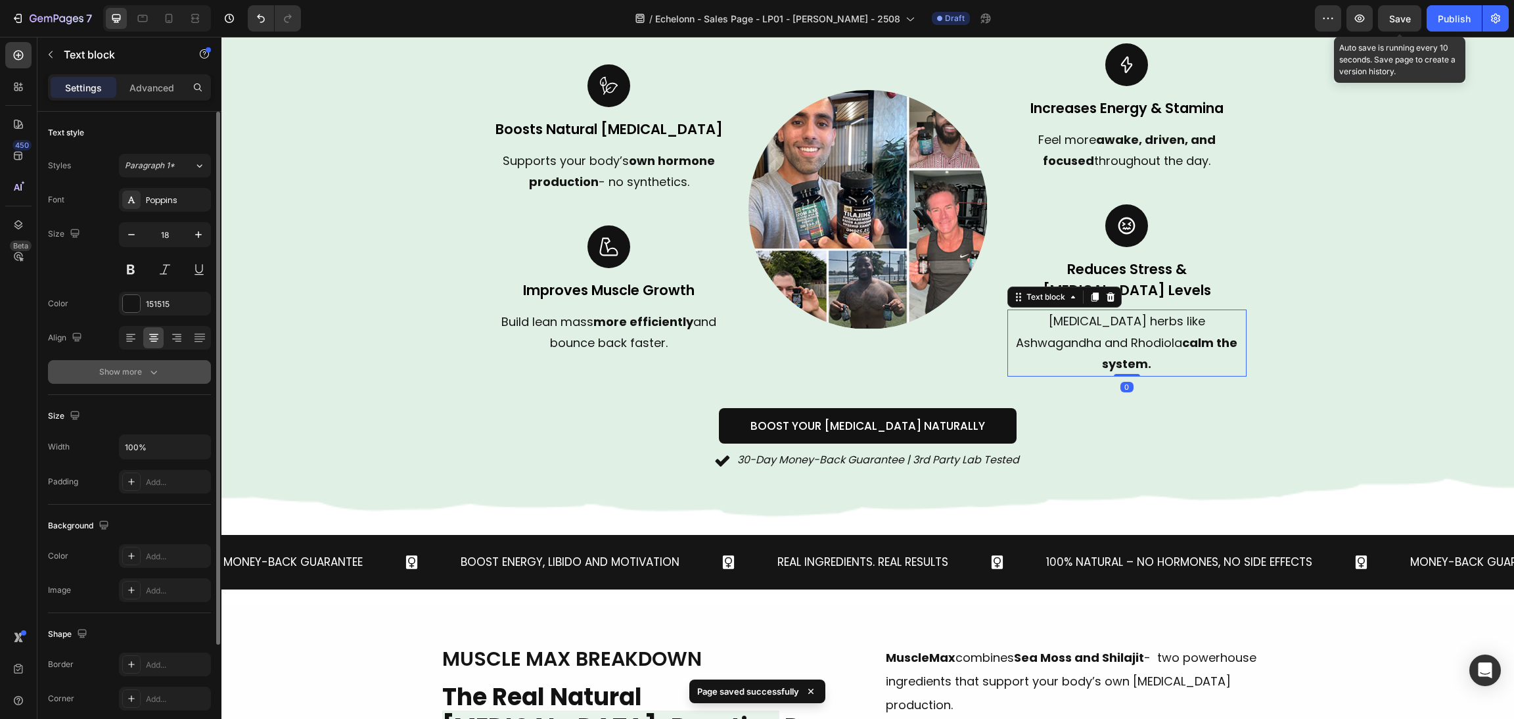
click at [129, 376] on div "Show more" at bounding box center [129, 371] width 61 height 13
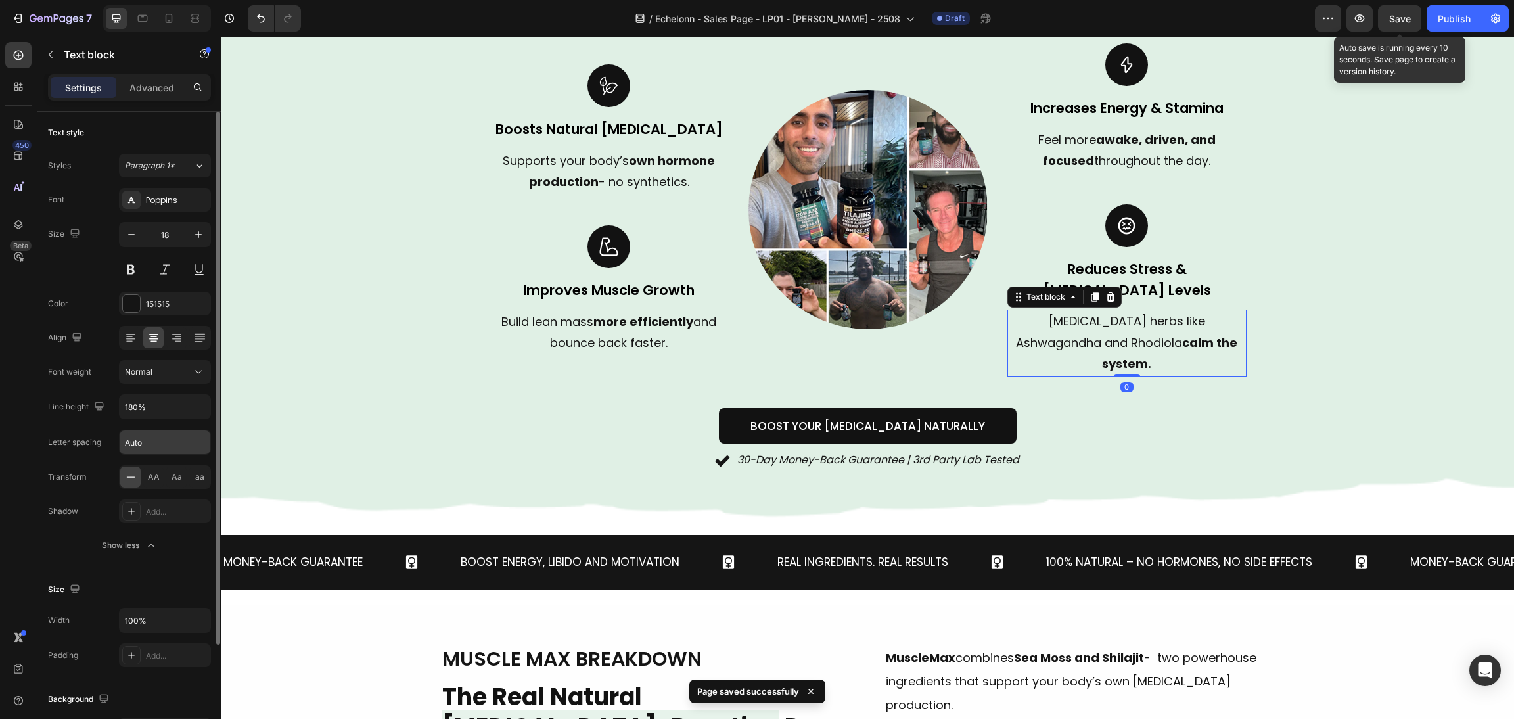
click at [141, 449] on input "Auto" at bounding box center [165, 442] width 91 height 24
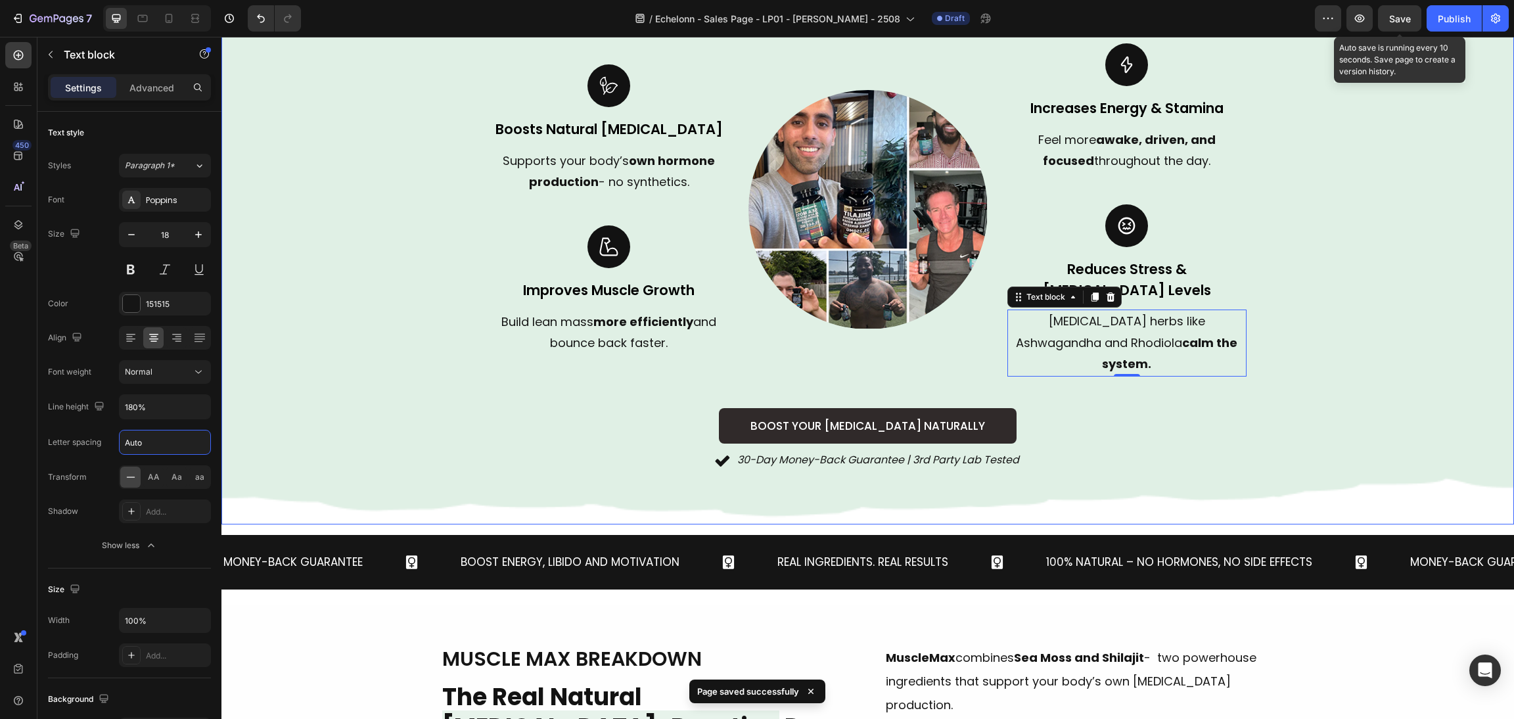
type input "0"
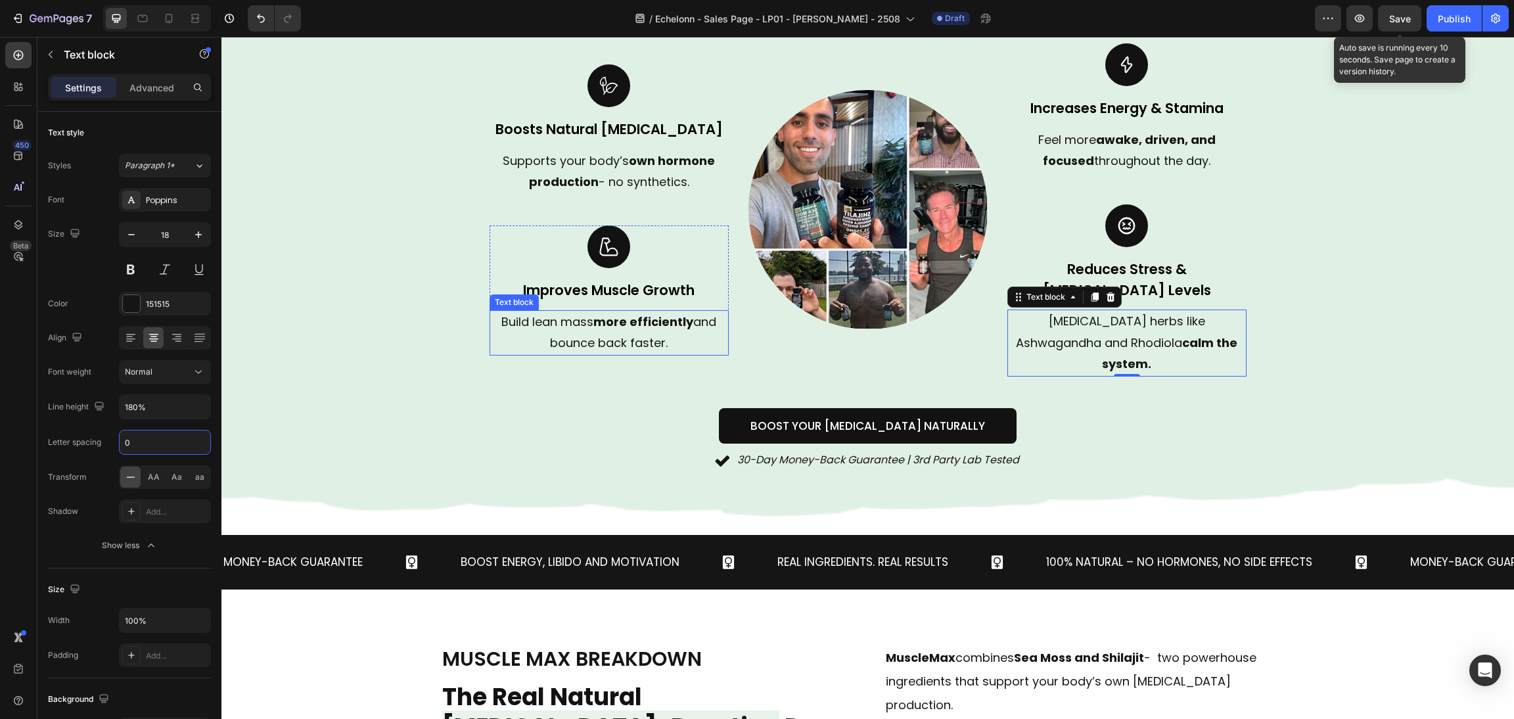
click at [616, 310] on div "Build lean mass more efficiently and bounce back faster." at bounding box center [608, 332] width 239 height 45
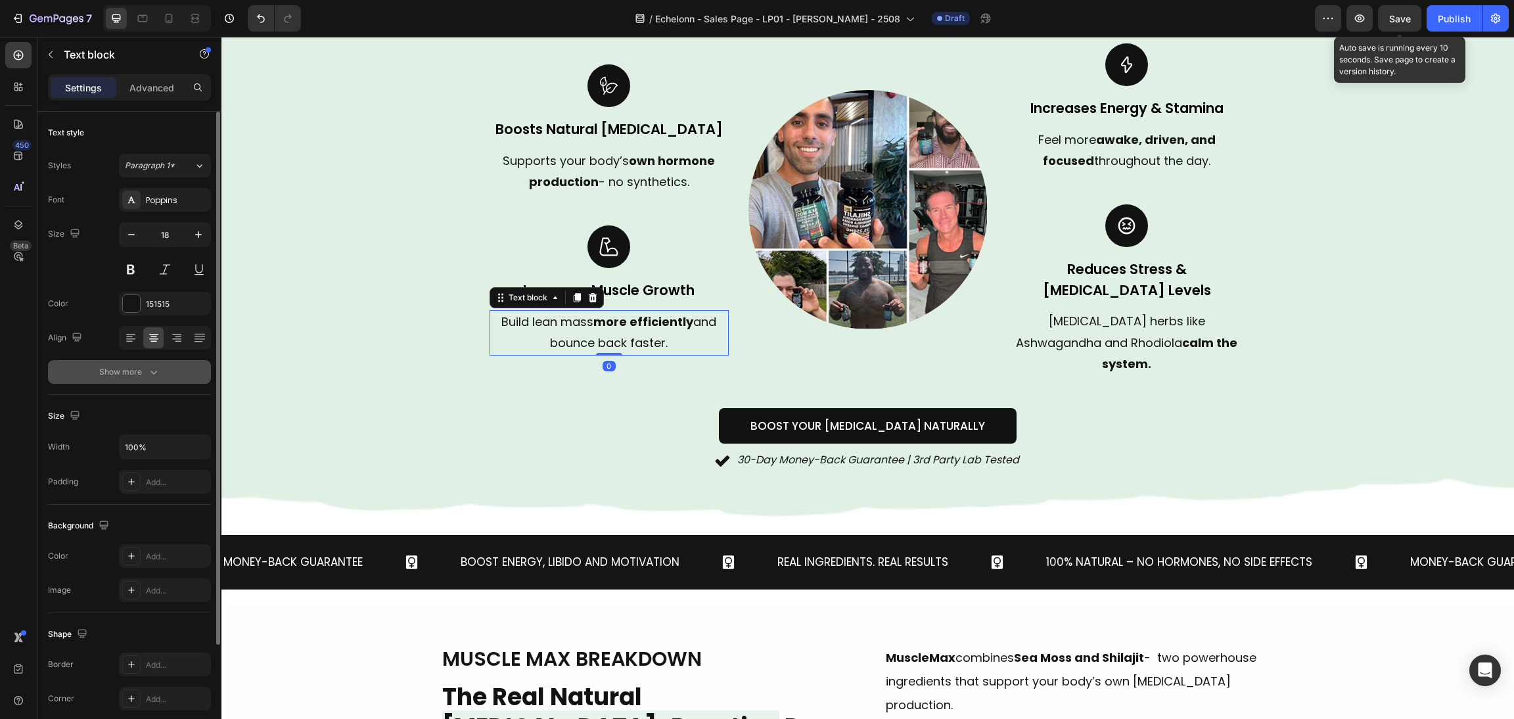
click at [151, 505] on div "Text style Styles Paragraph 1* Font Poppins Size 18 Color 151515 Align Show more" at bounding box center [129, 559] width 163 height 108
click at [152, 376] on icon "button" at bounding box center [153, 371] width 13 height 13
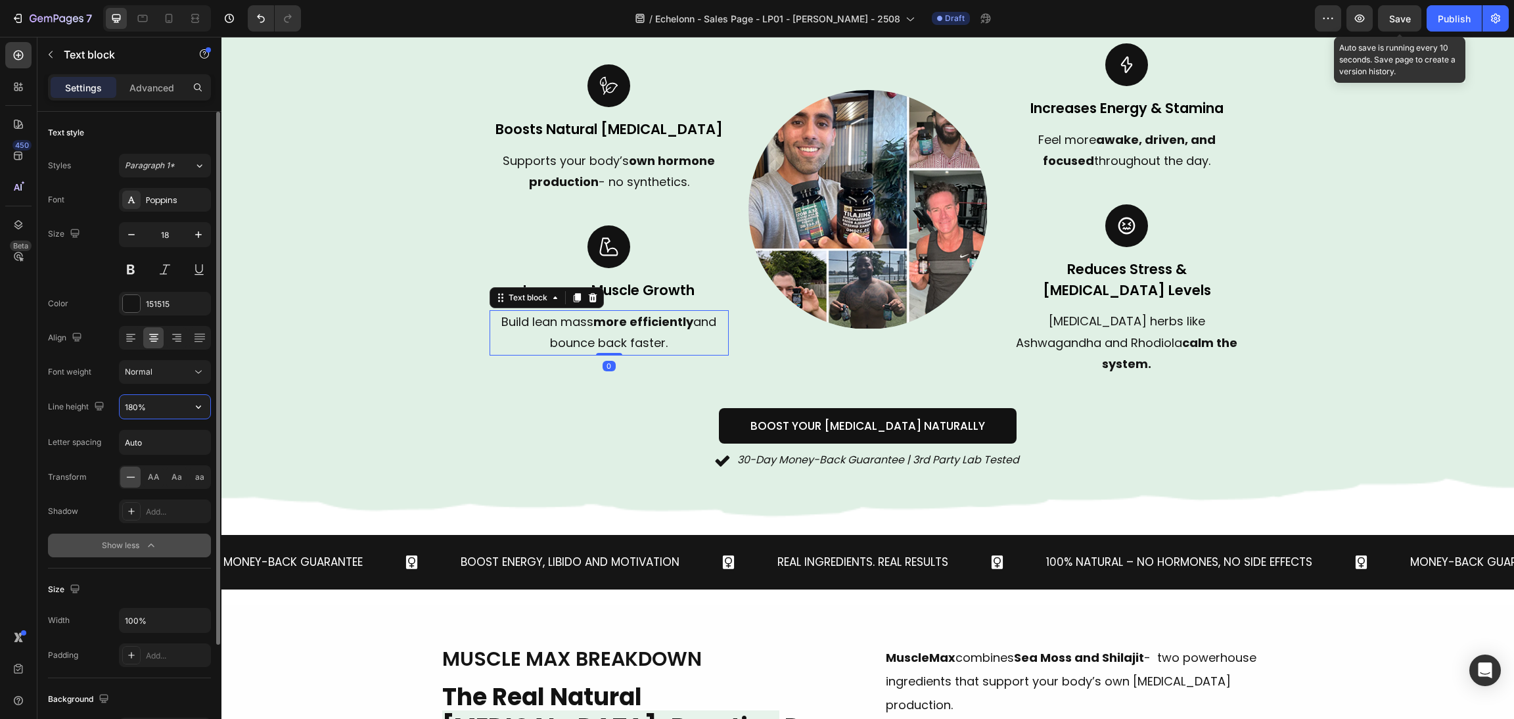
click at [154, 402] on input "180%" at bounding box center [165, 407] width 91 height 24
click at [152, 445] on input "Auto" at bounding box center [165, 442] width 91 height 24
type input "0"
click at [618, 152] on span "Supports your body’s own hormone production - no synthetics." at bounding box center [609, 170] width 212 height 37
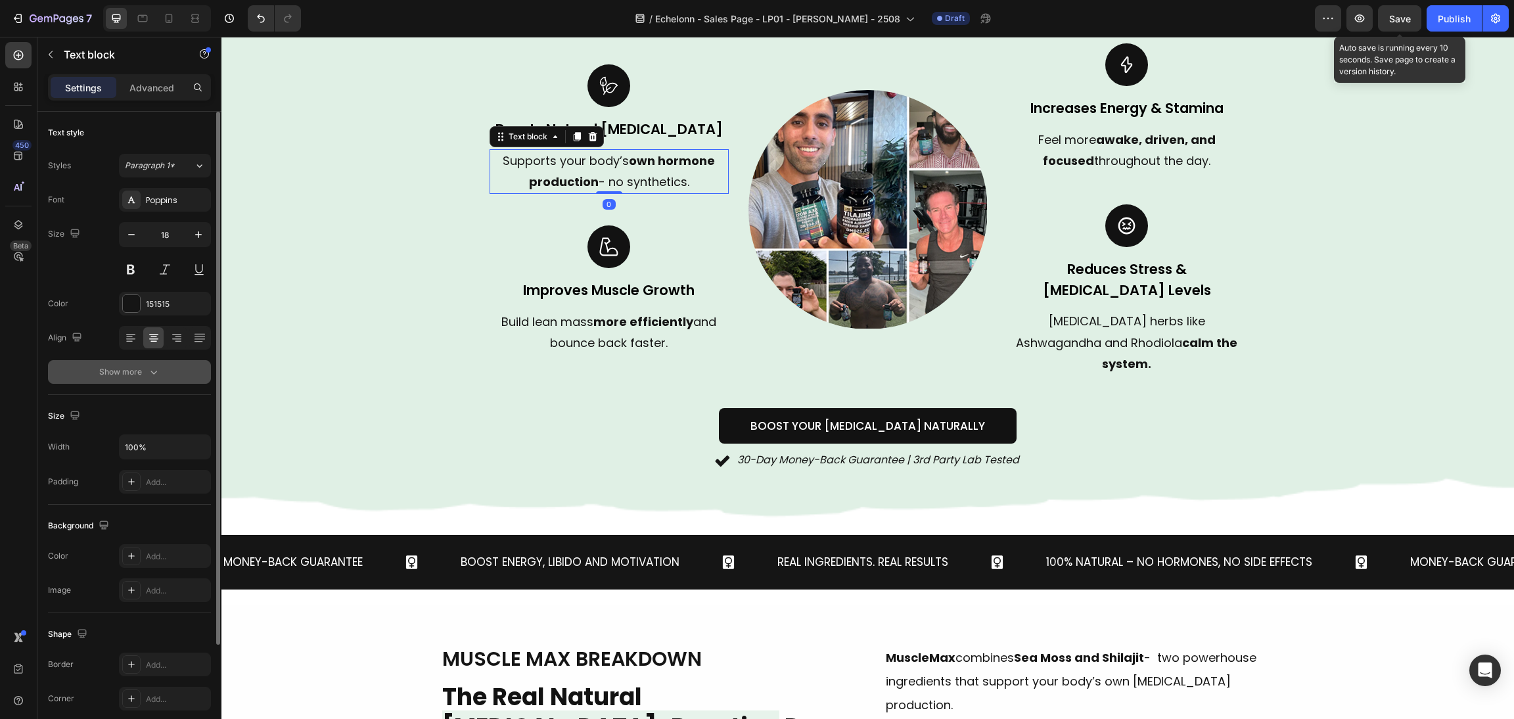
click at [163, 374] on button "Show more" at bounding box center [129, 372] width 163 height 24
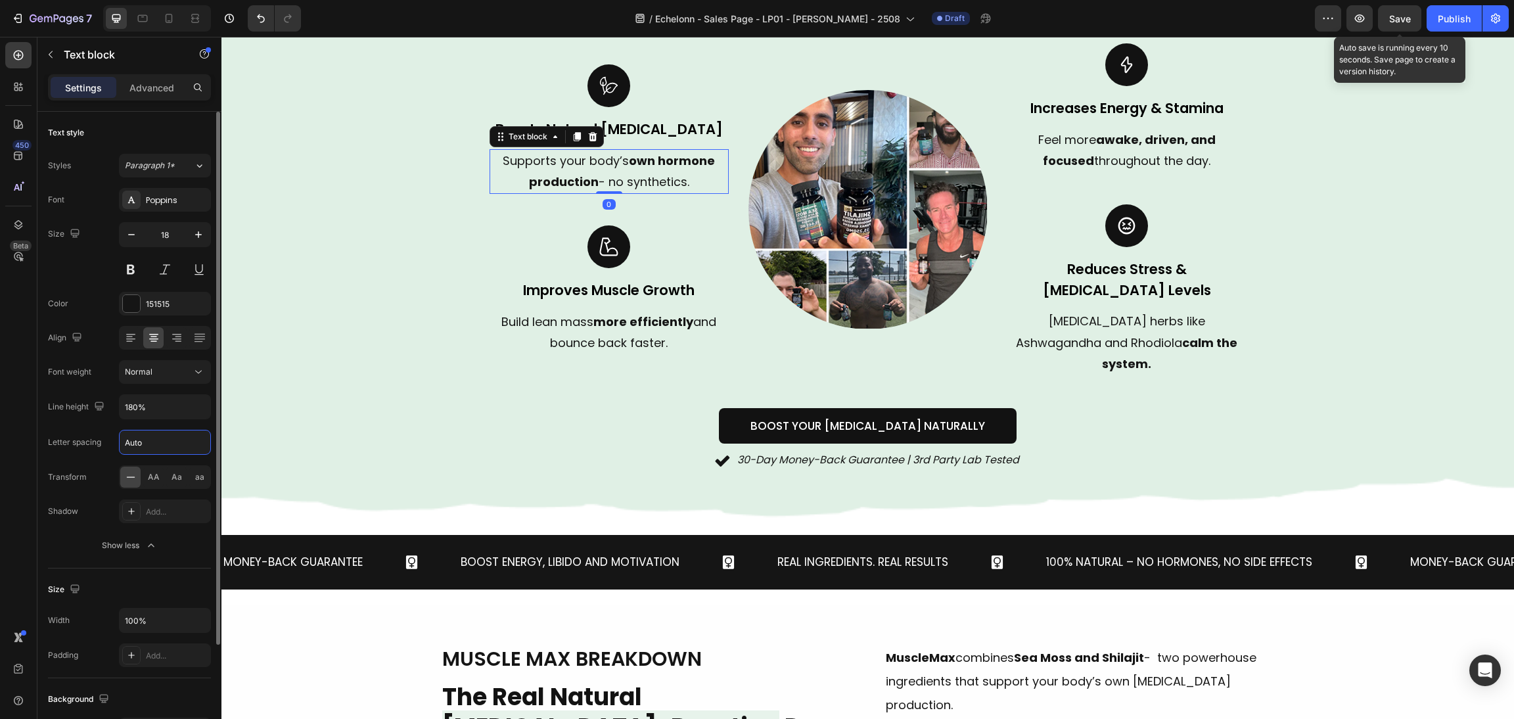
click at [152, 432] on input "Auto" at bounding box center [165, 442] width 91 height 24
type input "0"
click at [1133, 163] on p "Feel more awake, driven, and focused throughout the day." at bounding box center [1126, 150] width 237 height 43
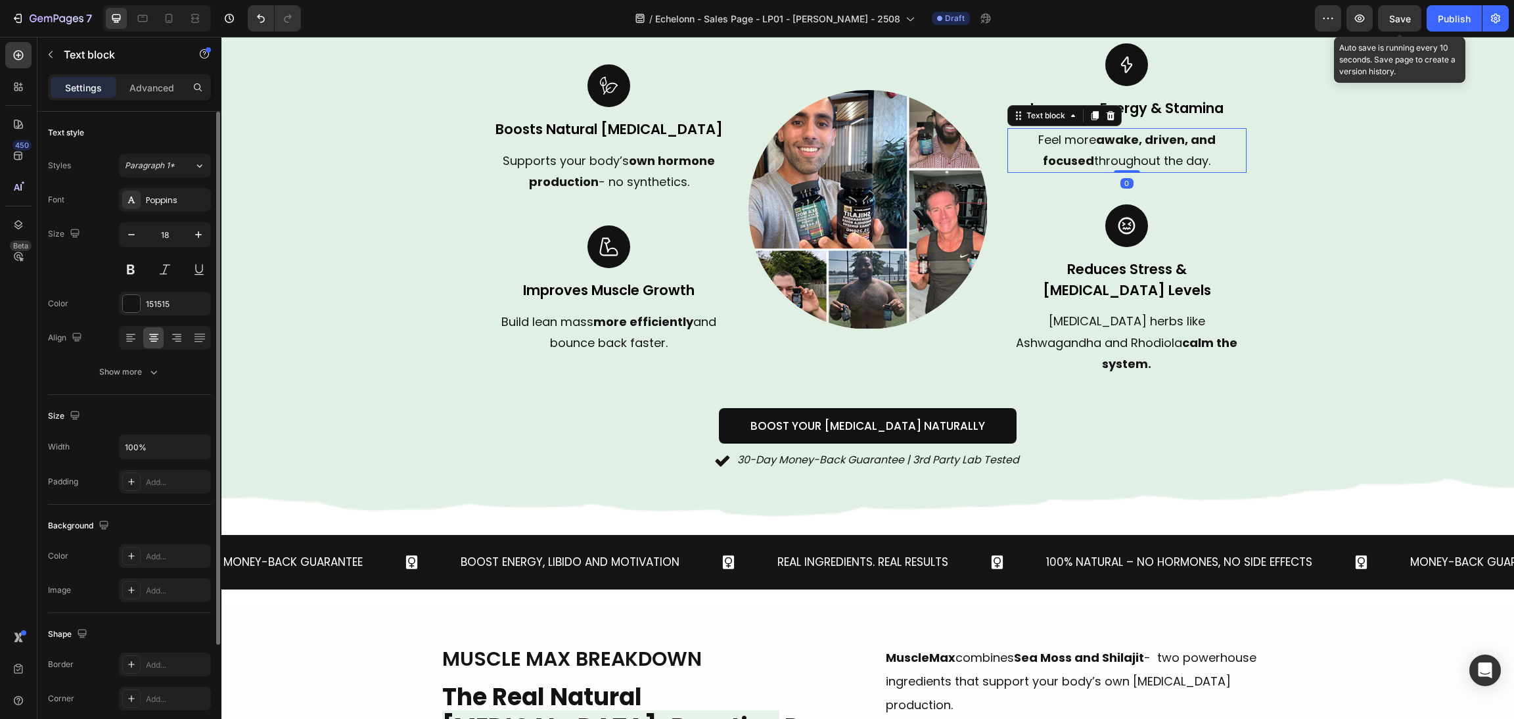
click at [120, 505] on div "Text style Styles Paragraph 1* Font Poppins Size 18 Color 151515 Align Show more" at bounding box center [129, 559] width 163 height 108
click at [129, 375] on div "Show more" at bounding box center [129, 371] width 61 height 13
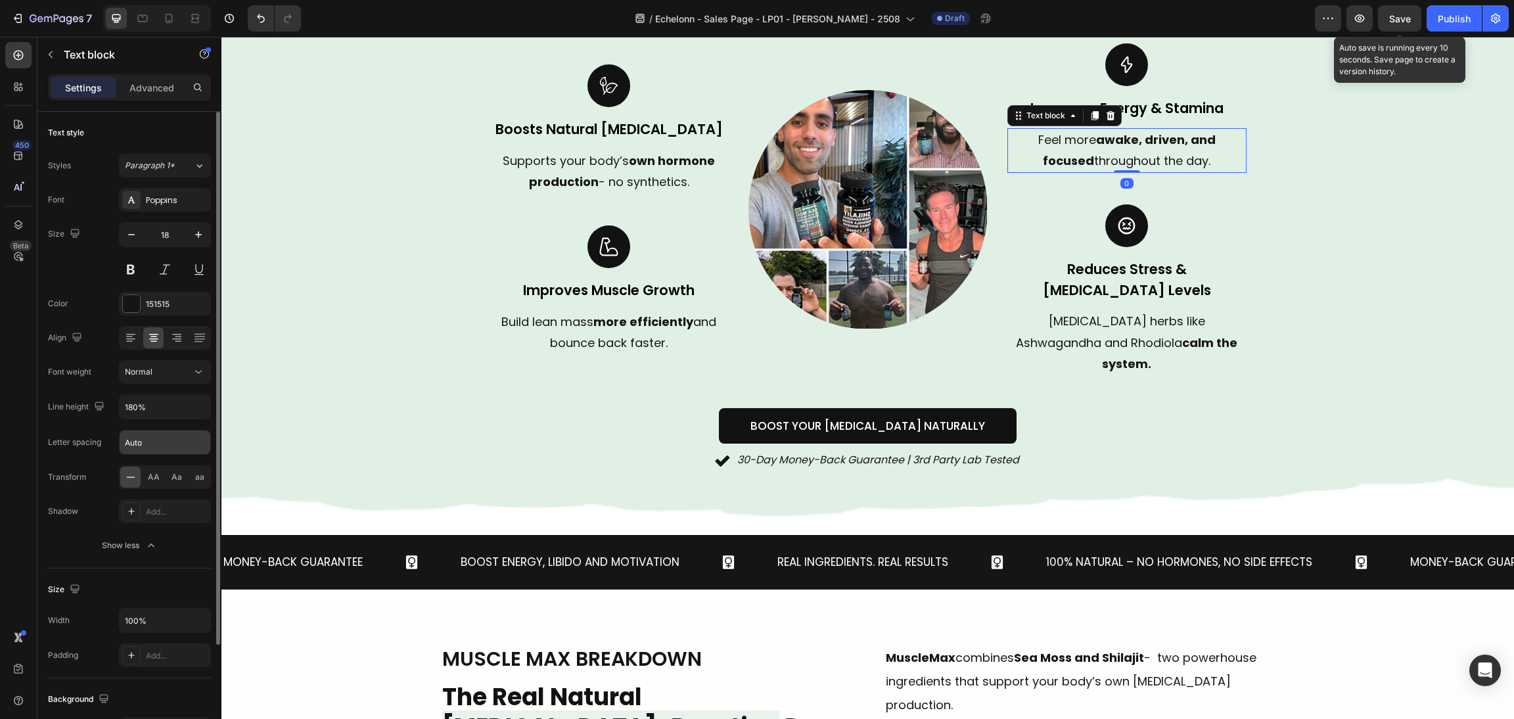
click at [140, 432] on input "Auto" at bounding box center [165, 442] width 91 height 24
type input "0"
click at [588, 280] on p "Improves Muscle Growth" at bounding box center [609, 290] width 237 height 21
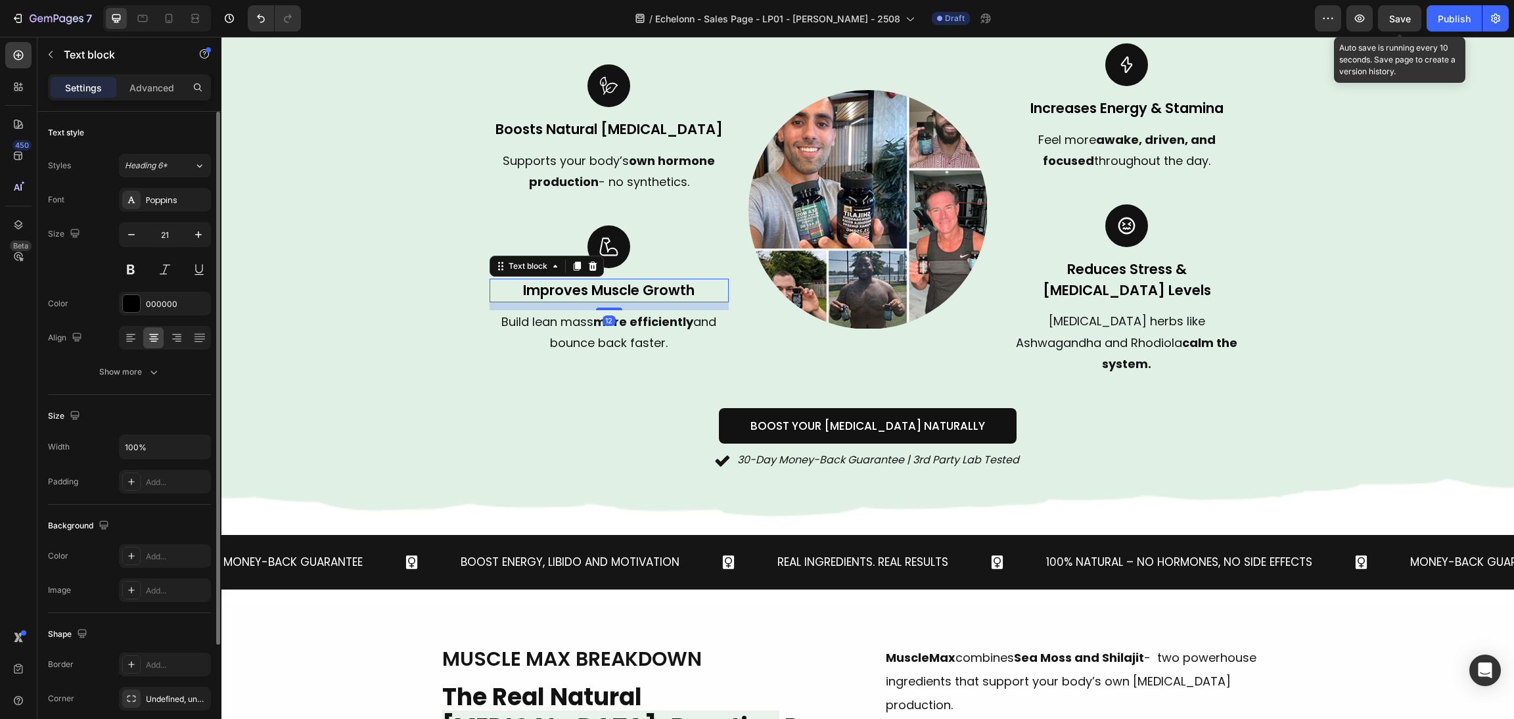
drag, startPoint x: 145, startPoint y: 367, endPoint x: 152, endPoint y: 388, distance: 22.0
click at [145, 366] on div "Show more" at bounding box center [129, 371] width 61 height 13
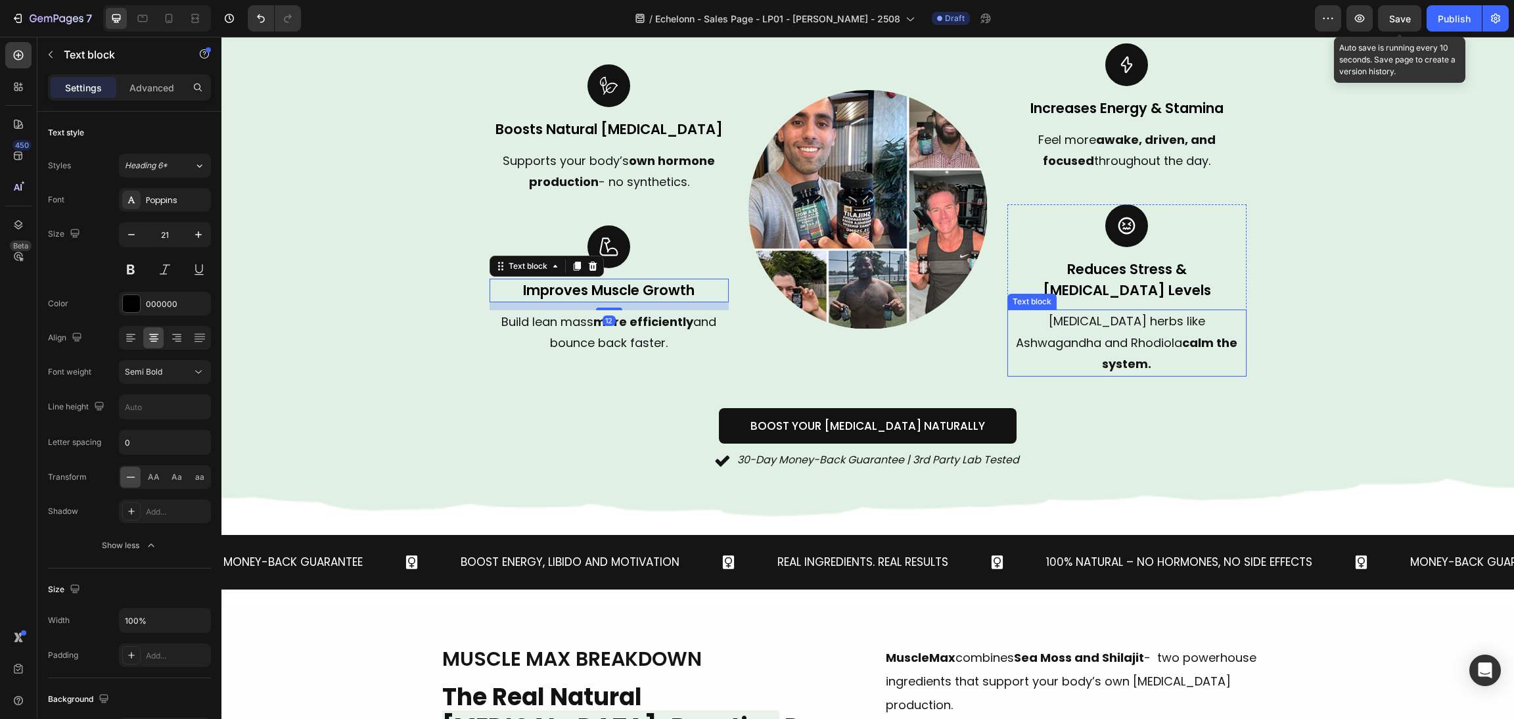
click at [1079, 269] on p "Reduces Stress & [MEDICAL_DATA] Levels" at bounding box center [1126, 279] width 237 height 41
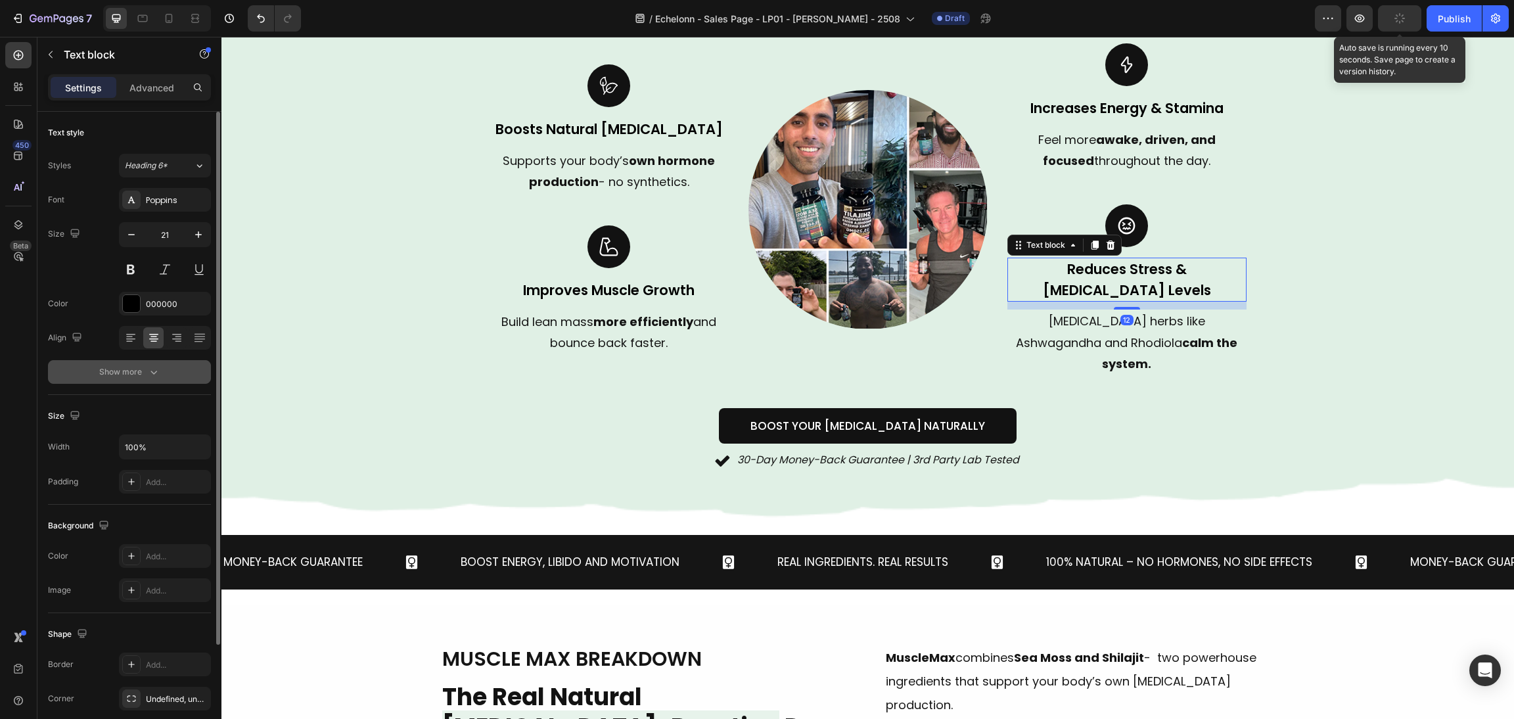
click at [132, 371] on div "Show more" at bounding box center [129, 371] width 61 height 13
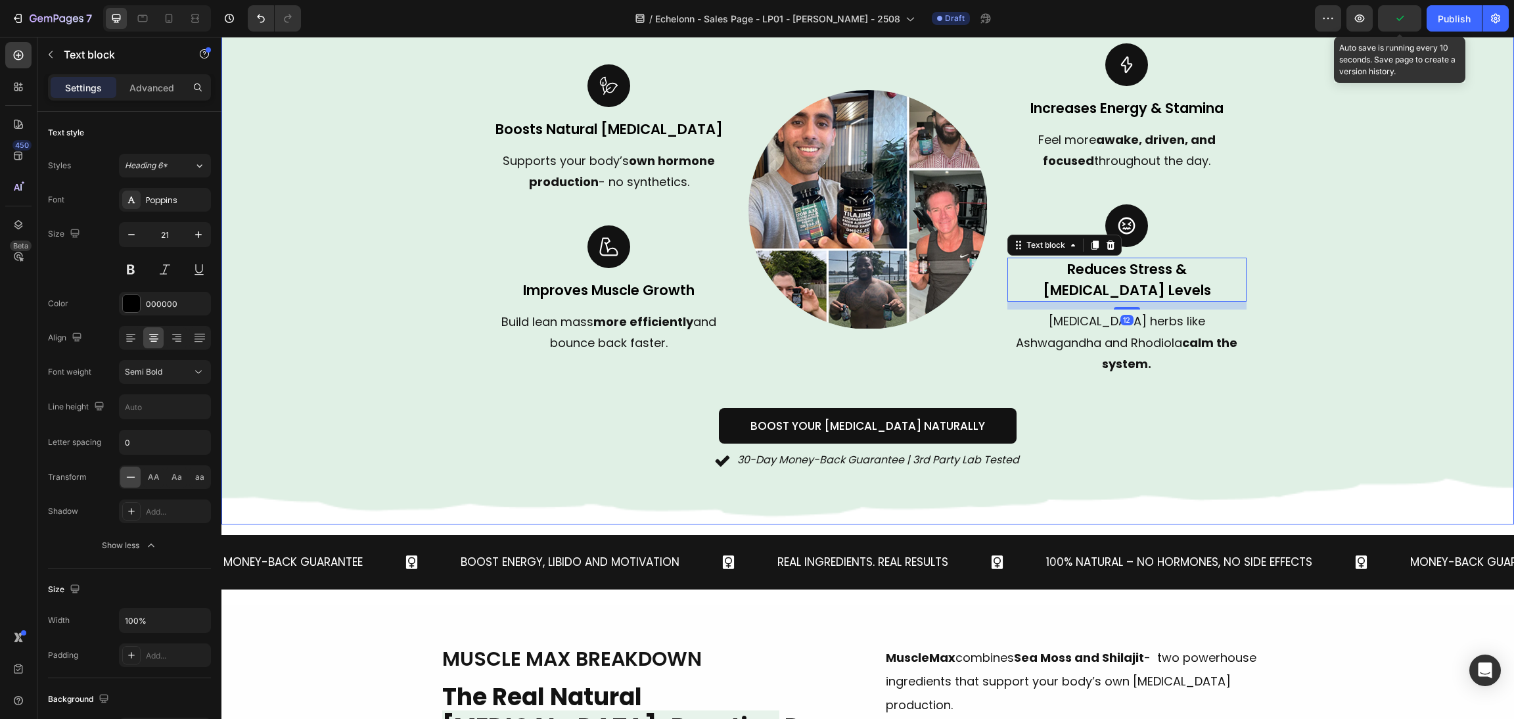
click at [1059, 331] on p "Adaptogenic herbs like Ashwagandha and Rhodiola calm the system." at bounding box center [1126, 343] width 237 height 64
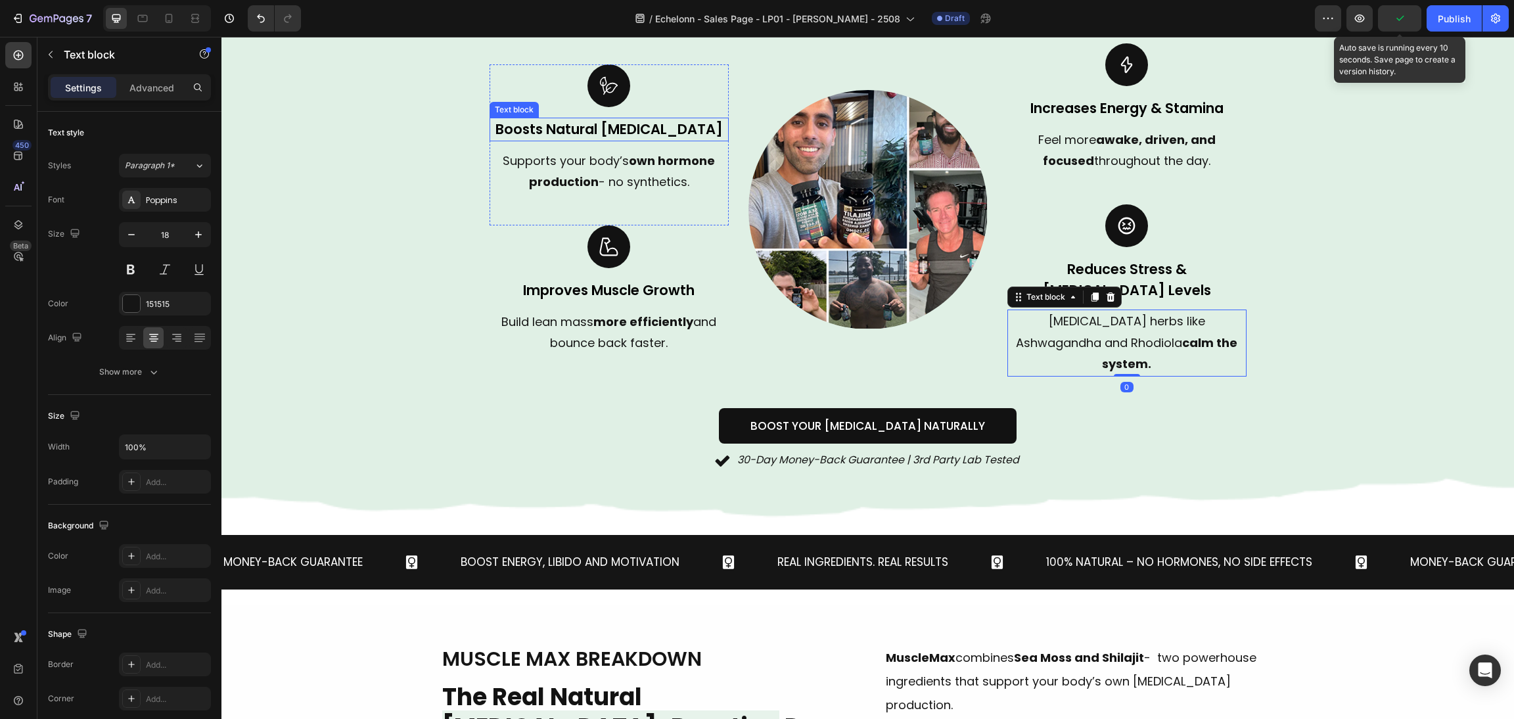
click at [616, 152] on span "Supports your body’s own hormone production - no synthetics." at bounding box center [609, 170] width 212 height 37
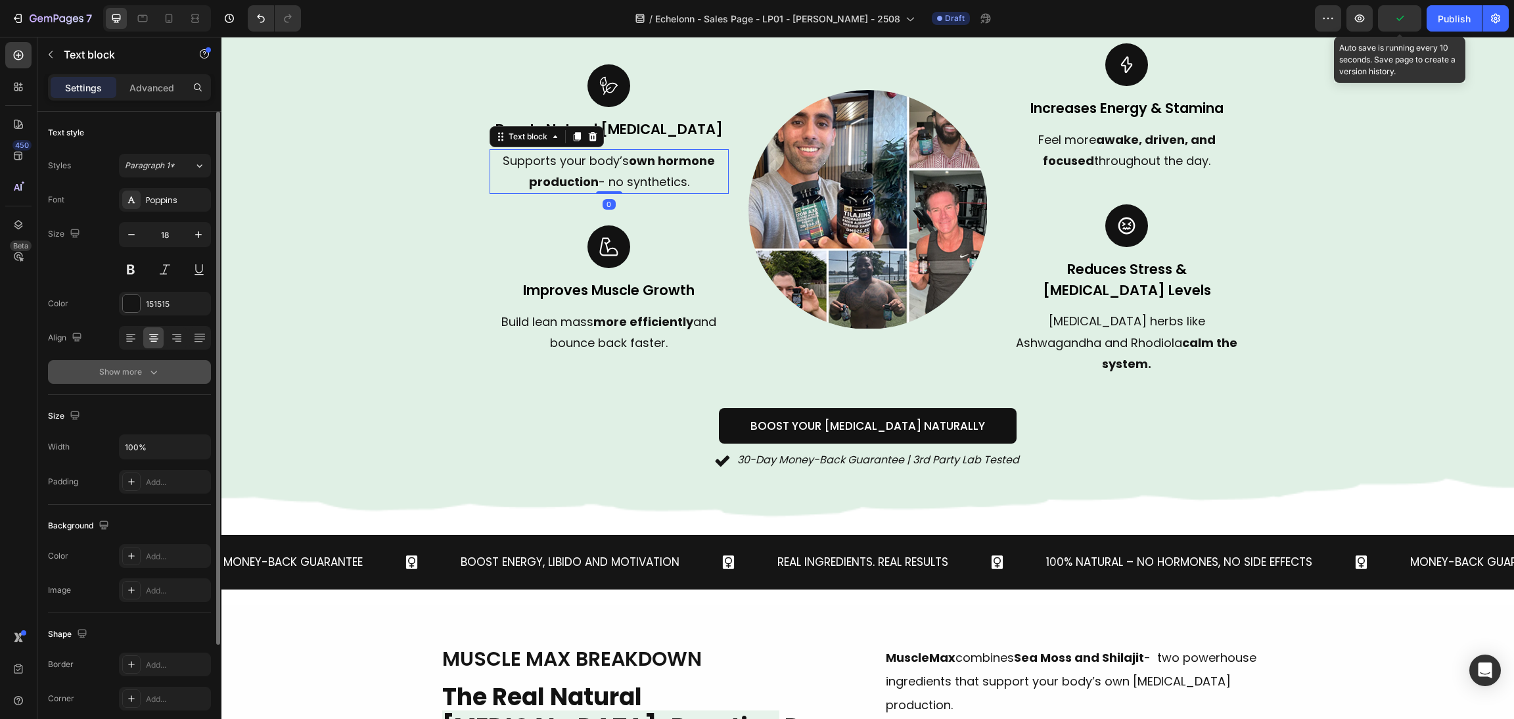
click at [164, 370] on button "Show more" at bounding box center [129, 372] width 163 height 24
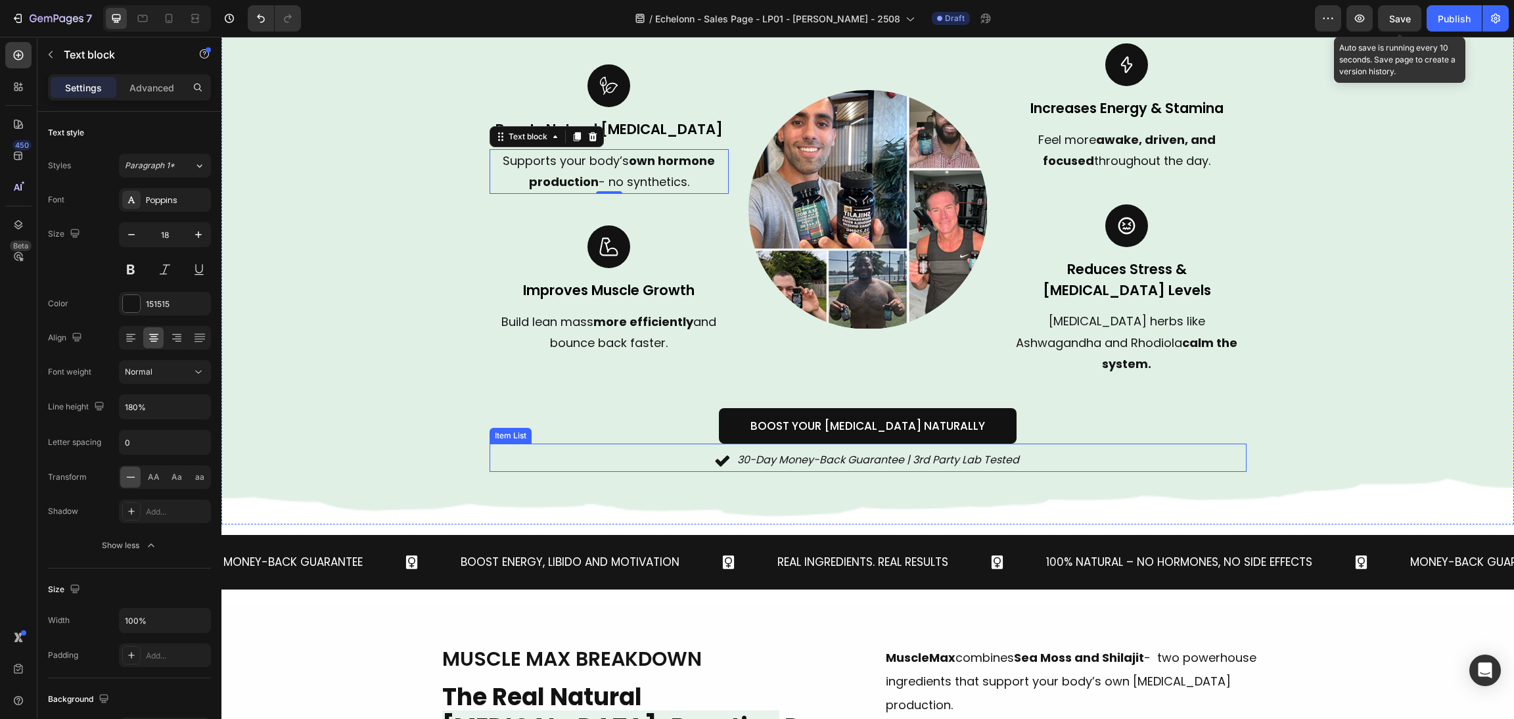
drag, startPoint x: 754, startPoint y: 424, endPoint x: 726, endPoint y: 429, distance: 28.7
click at [754, 451] on p "30-Day Money-Back Guarantee | 3rd Party Lab Tested" at bounding box center [878, 460] width 282 height 19
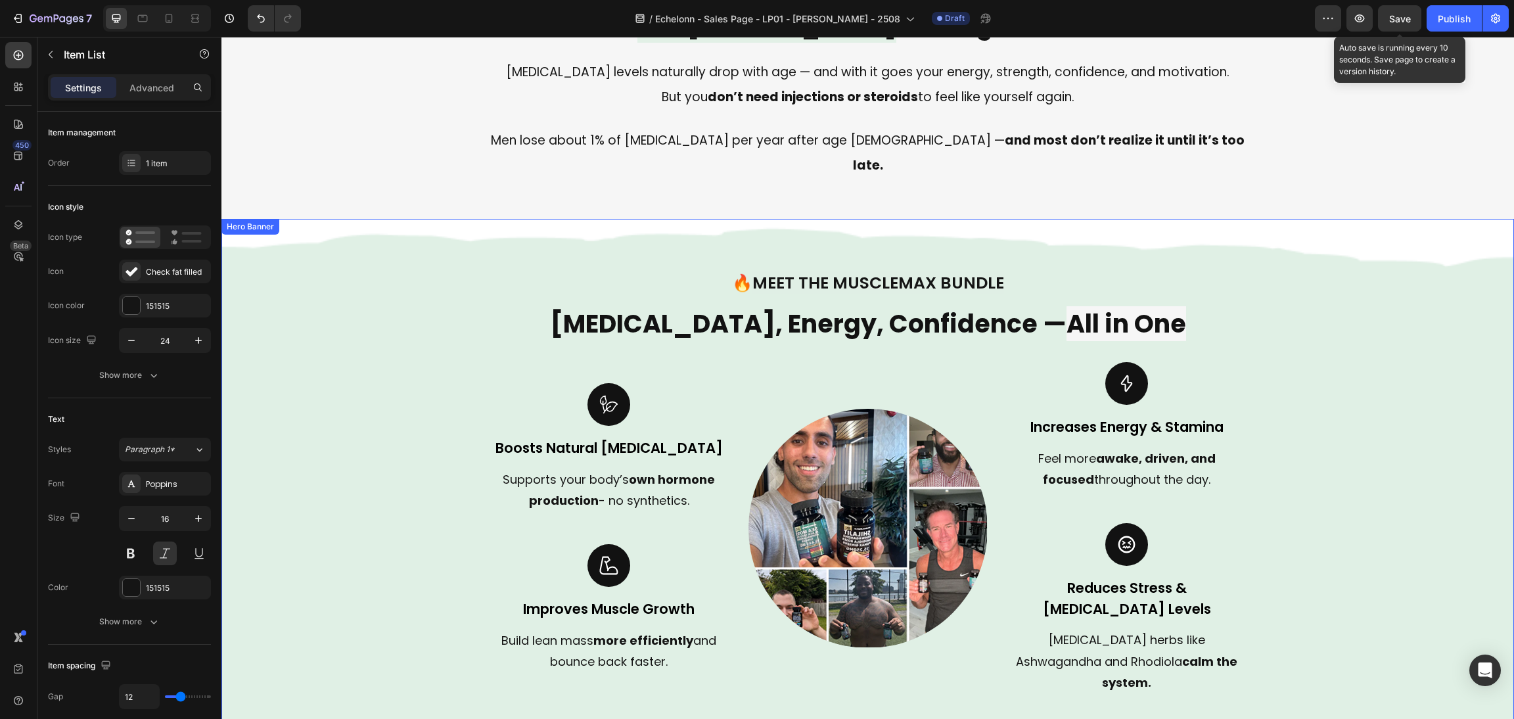
scroll to position [690, 0]
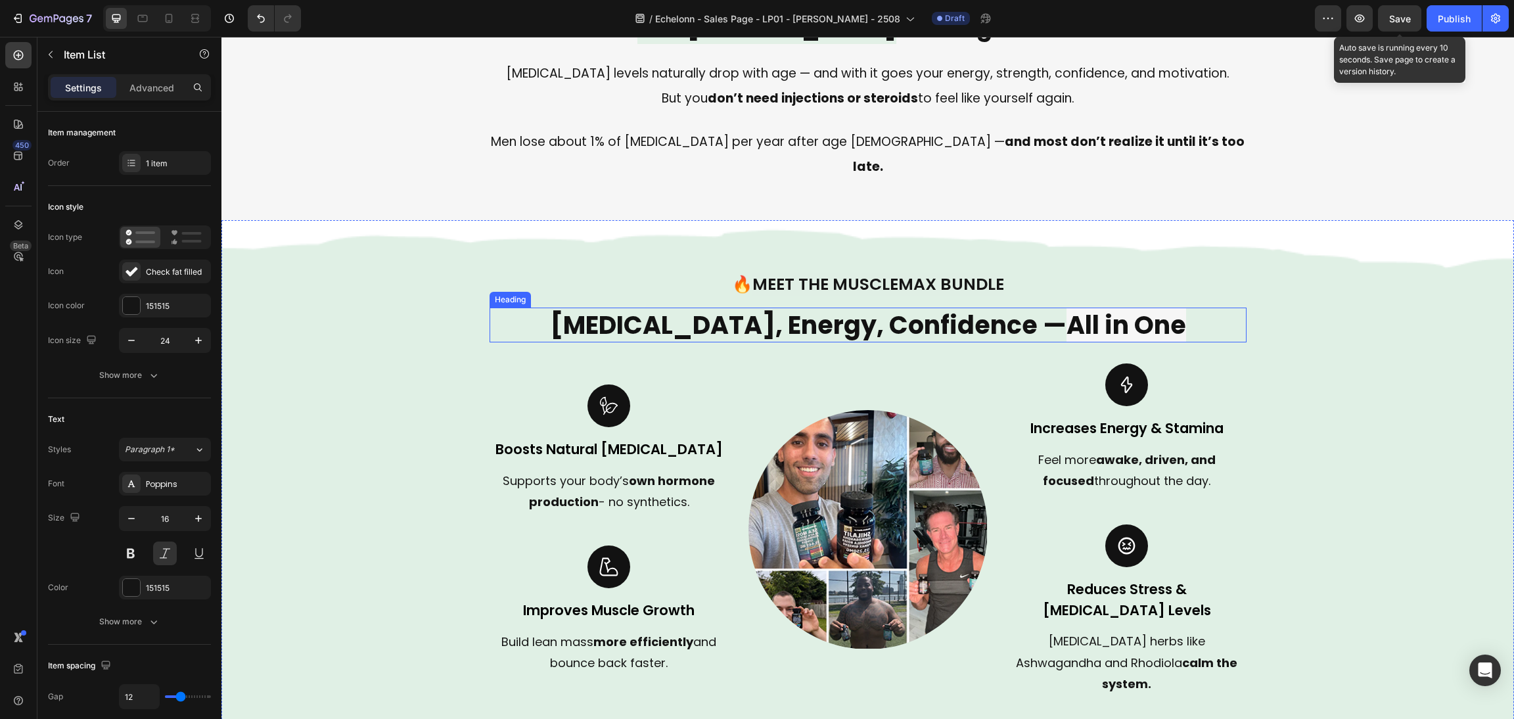
click at [891, 315] on h2 "Testosterone, Energy, Confidence — All in One" at bounding box center [867, 324] width 757 height 35
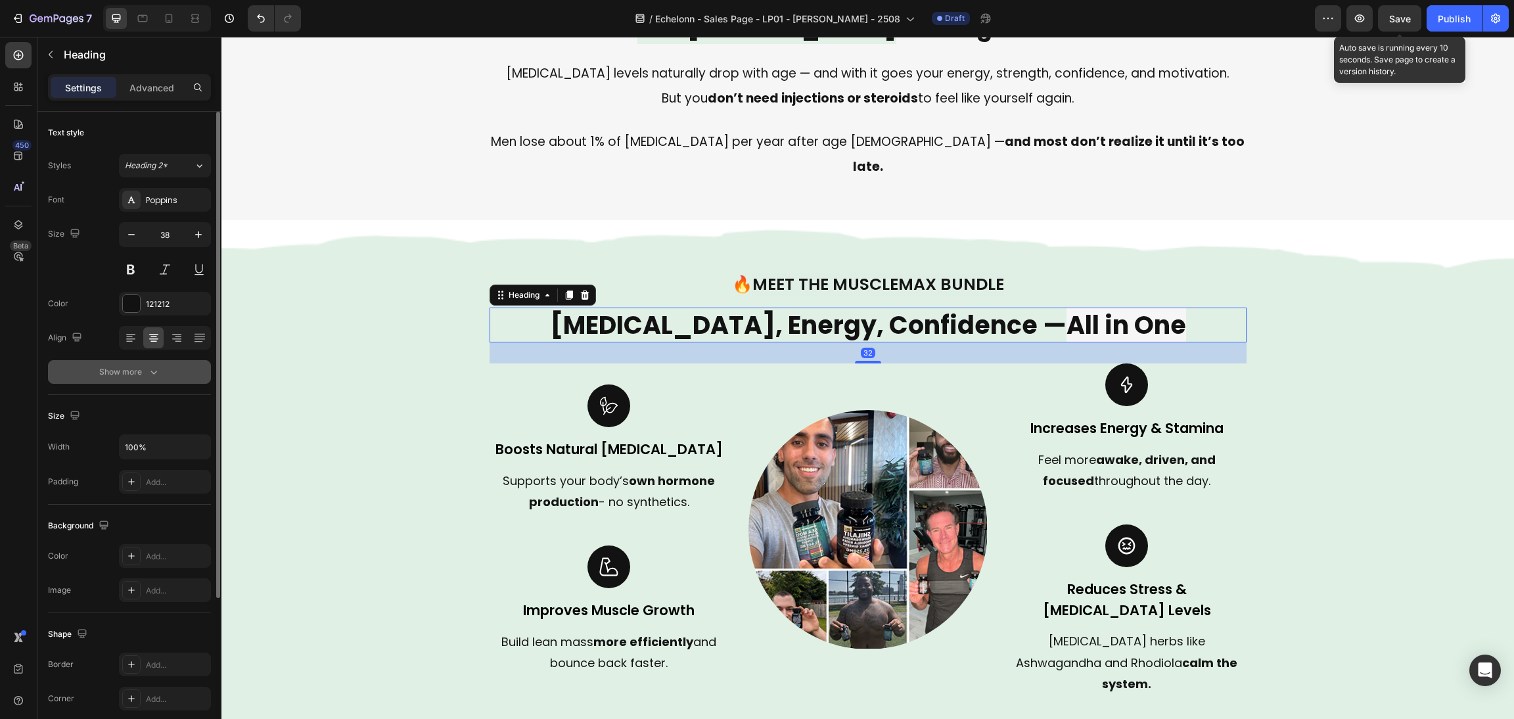
click at [119, 373] on div "Show more" at bounding box center [129, 371] width 61 height 13
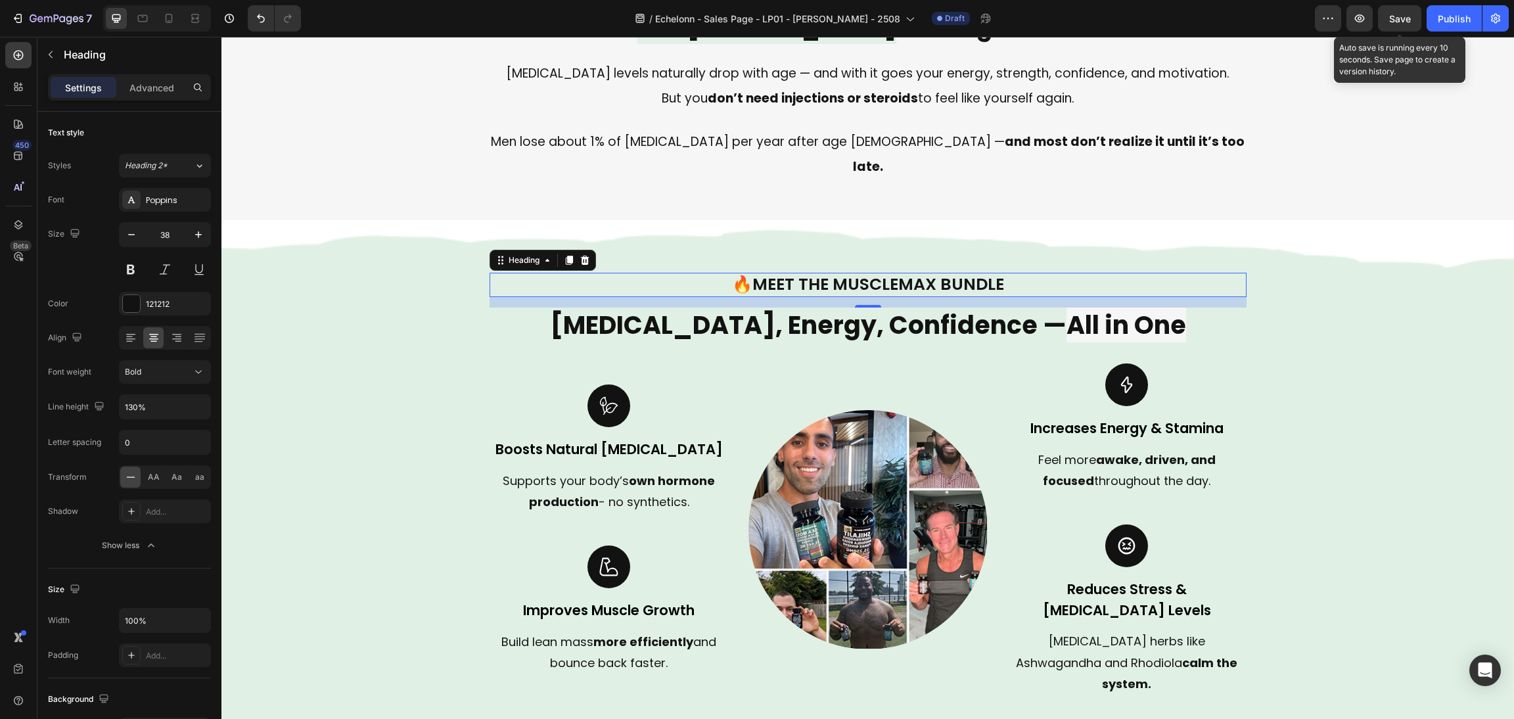
click at [781, 273] on span "Meet the MuscleMax Bundle" at bounding box center [878, 284] width 252 height 23
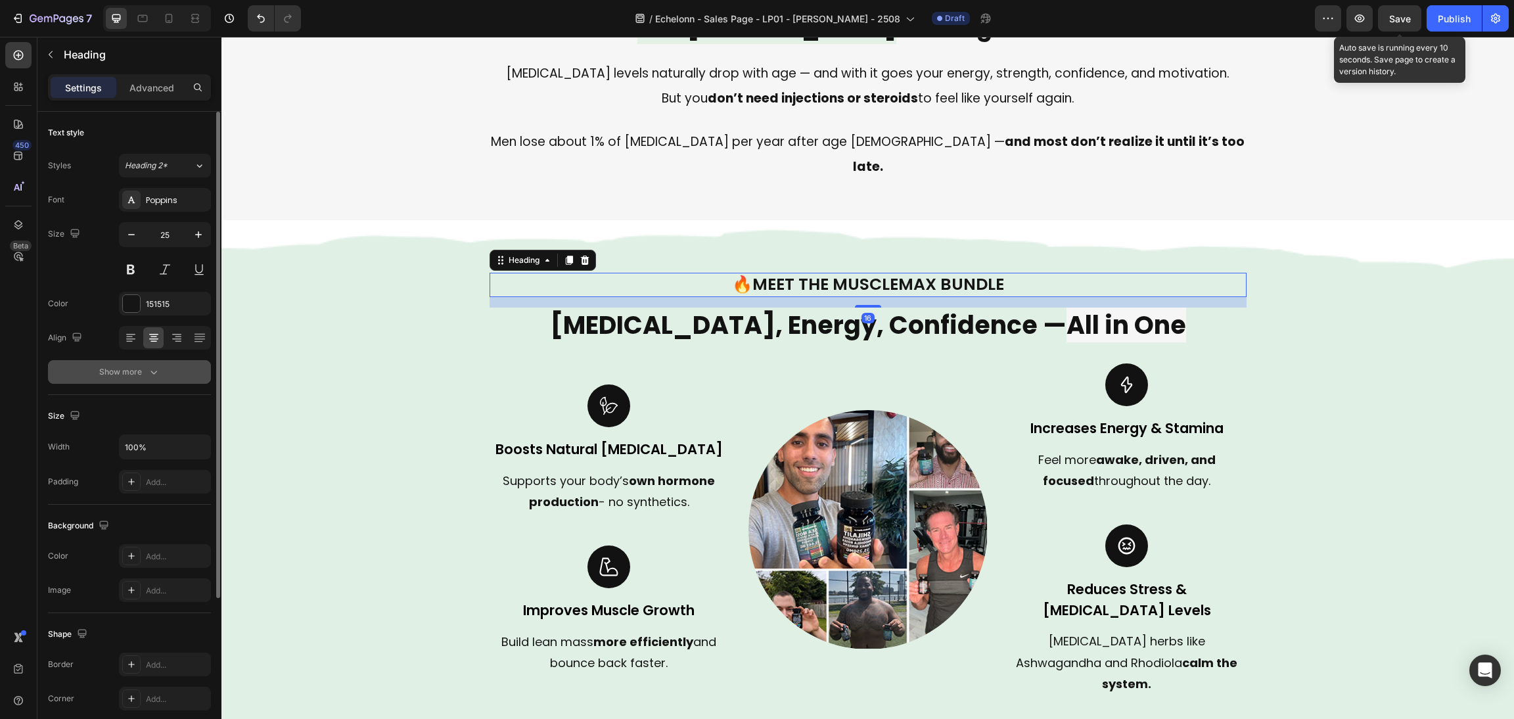
click at [178, 365] on button "Show more" at bounding box center [129, 372] width 163 height 24
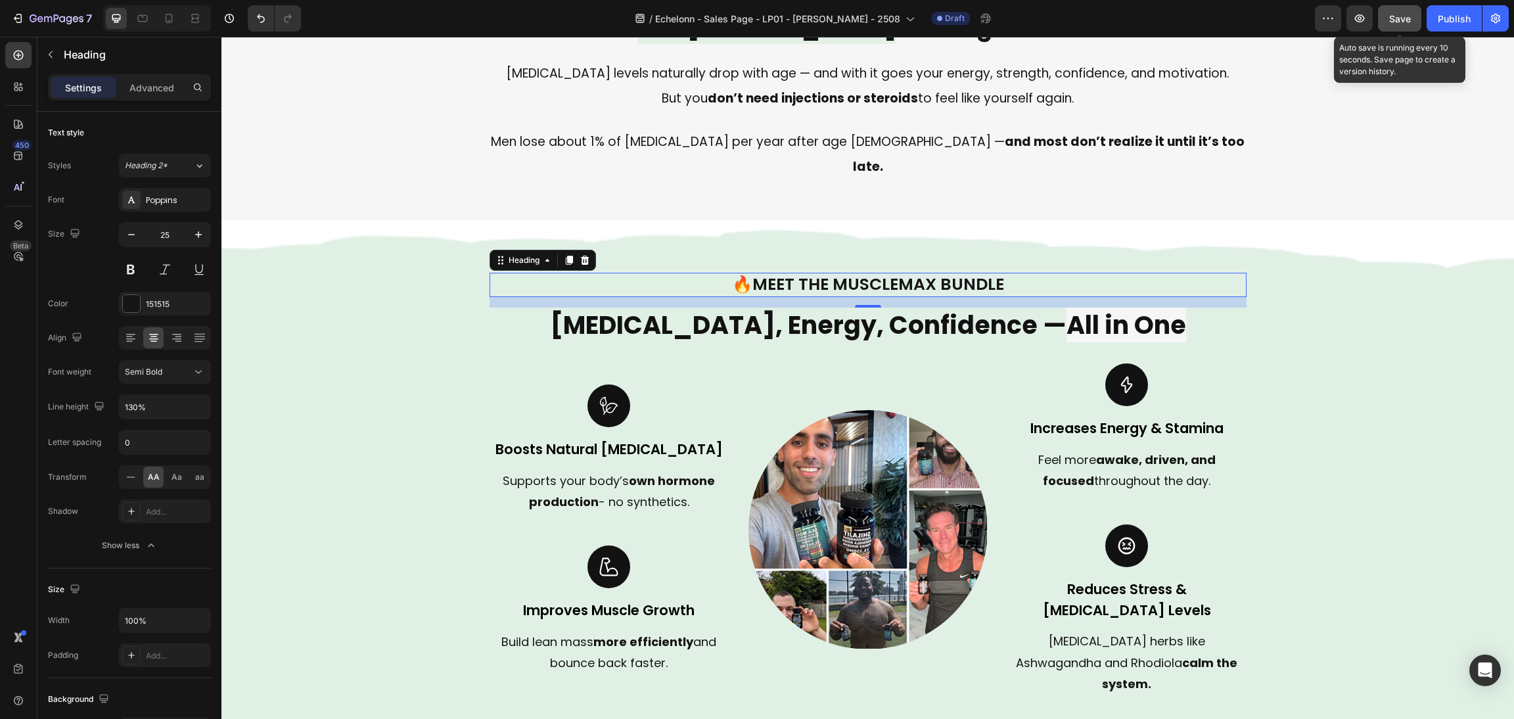
click at [1395, 13] on div "Save" at bounding box center [1400, 19] width 22 height 14
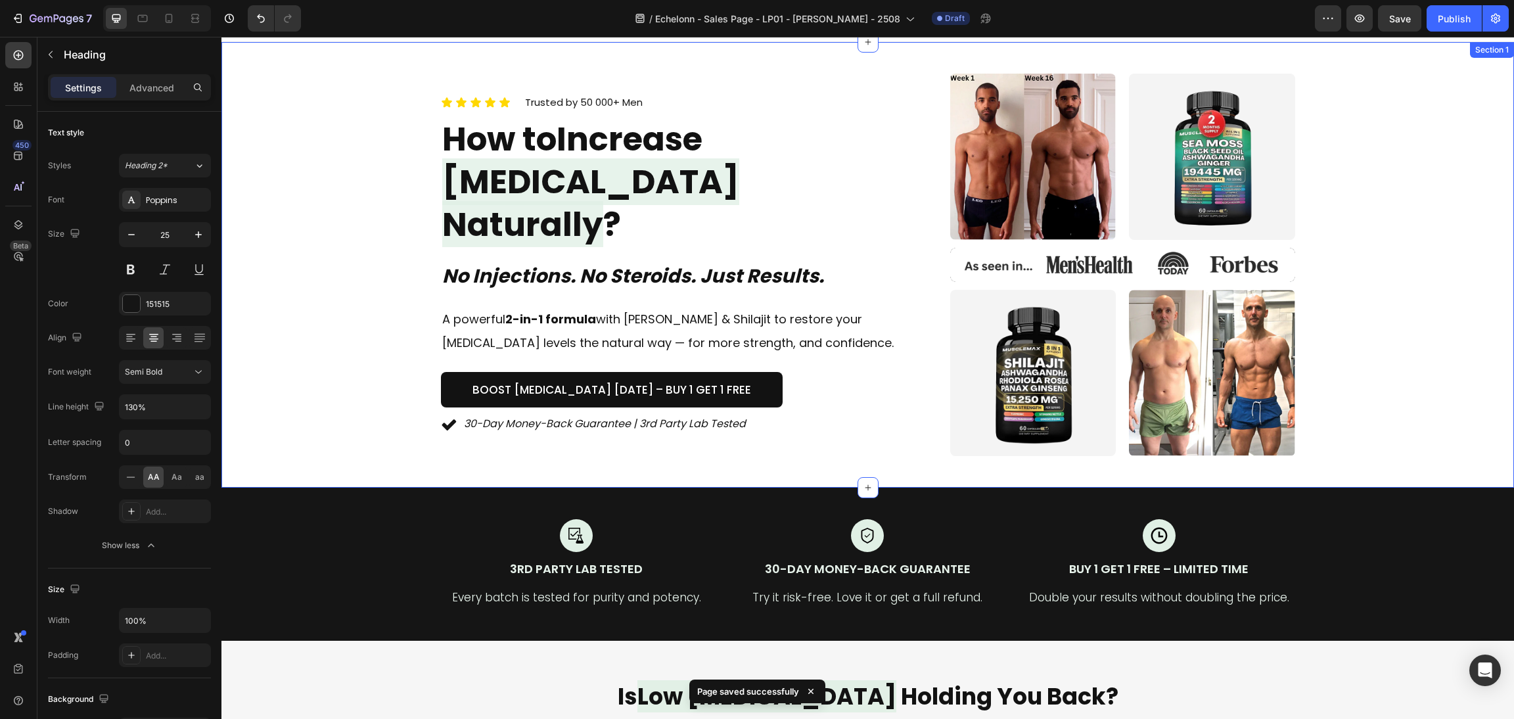
scroll to position [0, 0]
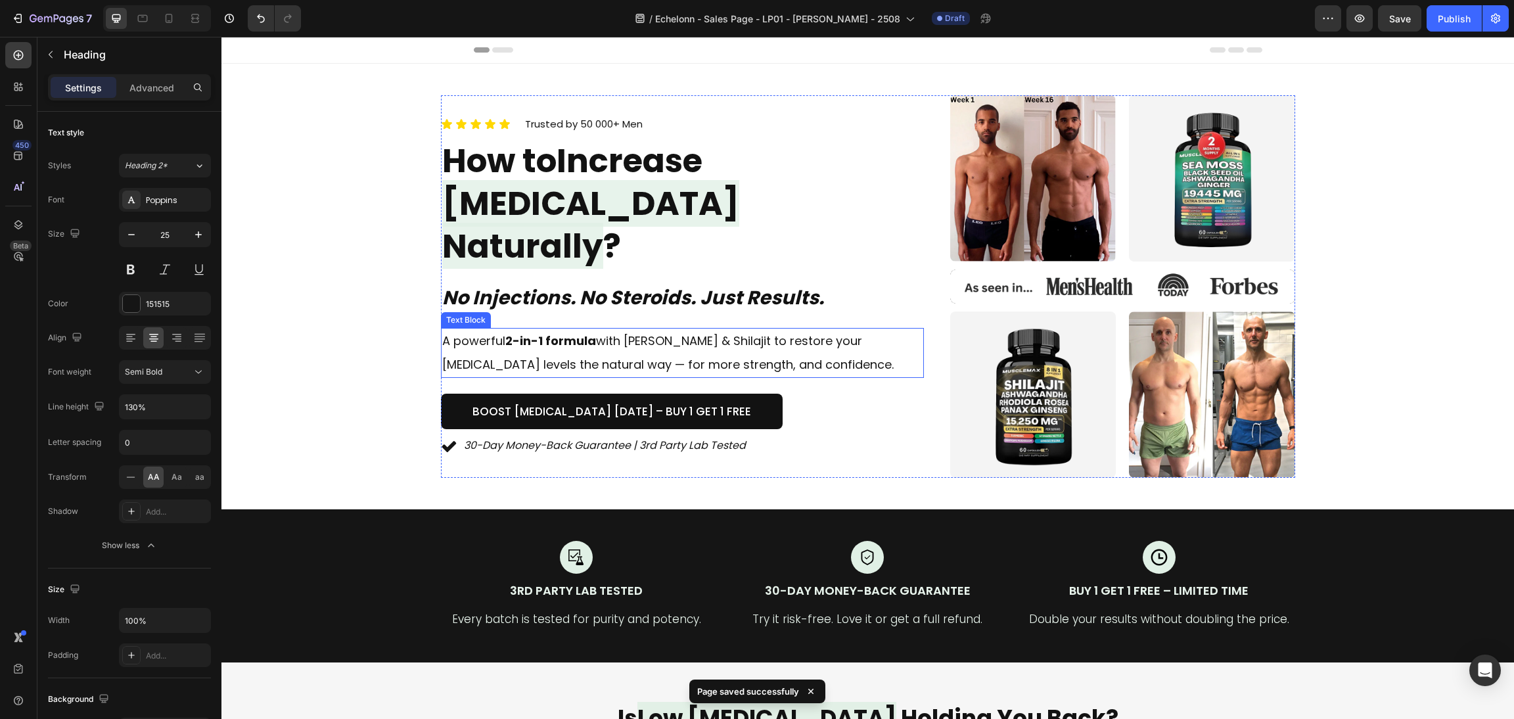
click at [704, 329] on p "A powerful 2-in-1 formula with Sea Moss & Shilajit to restore your testosterone…" at bounding box center [682, 352] width 480 height 47
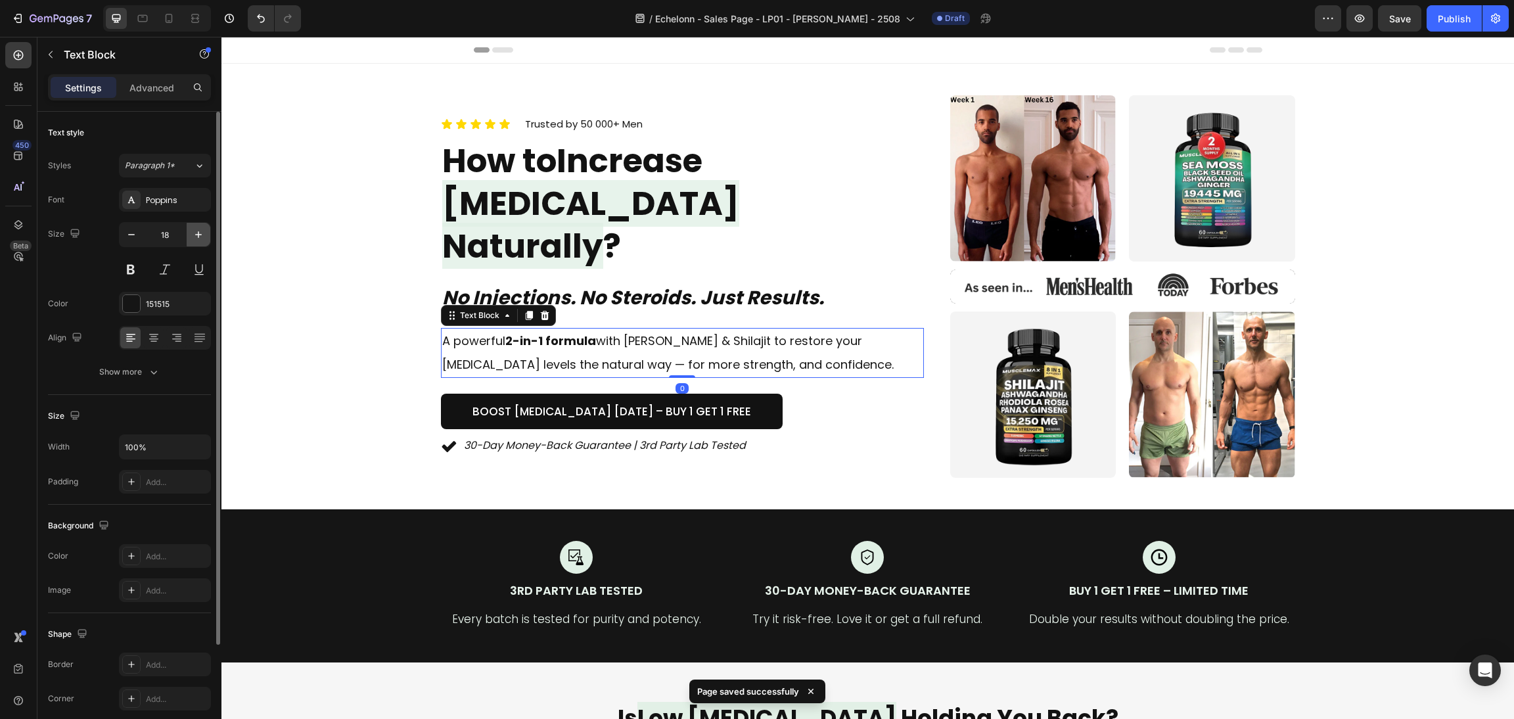
click at [191, 238] on button "button" at bounding box center [199, 235] width 24 height 24
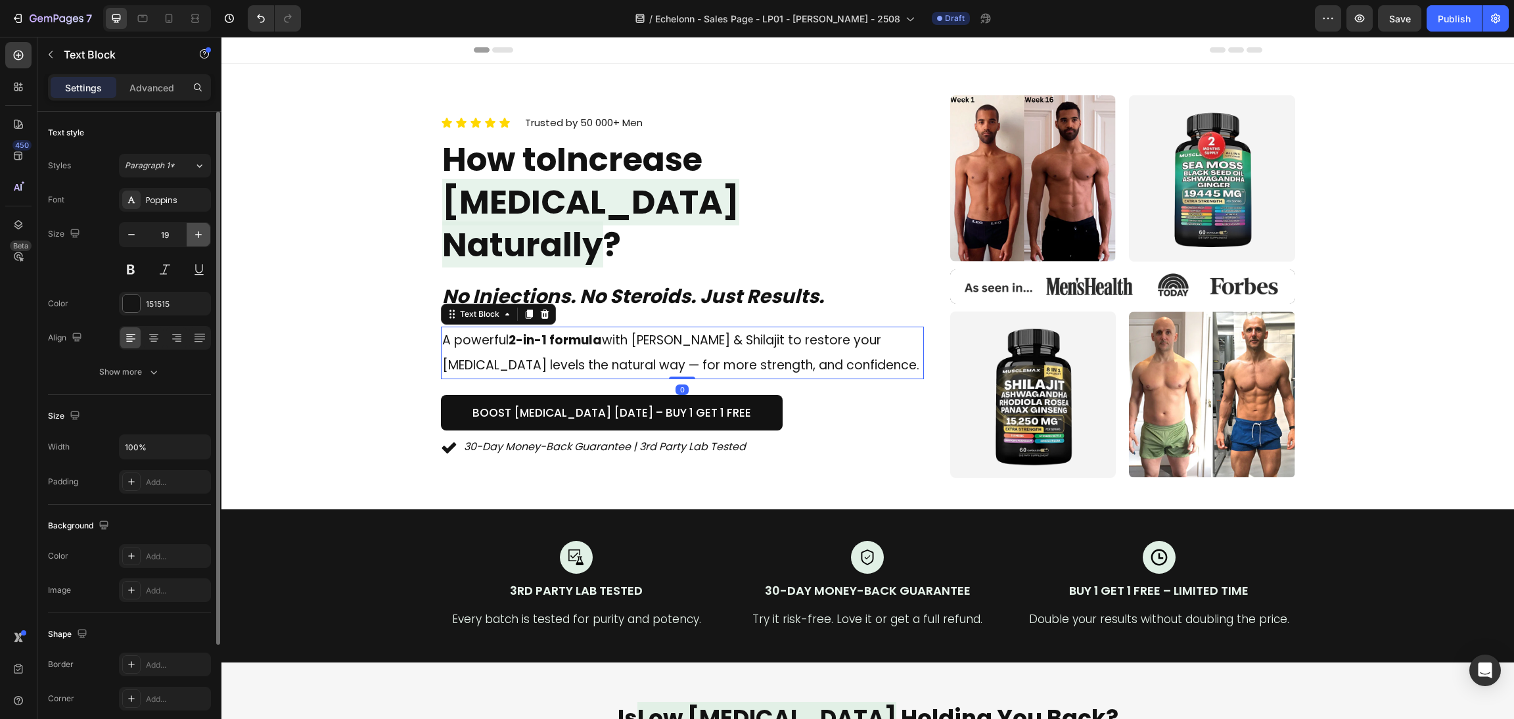
click at [191, 238] on button "button" at bounding box center [199, 235] width 24 height 24
type input "20"
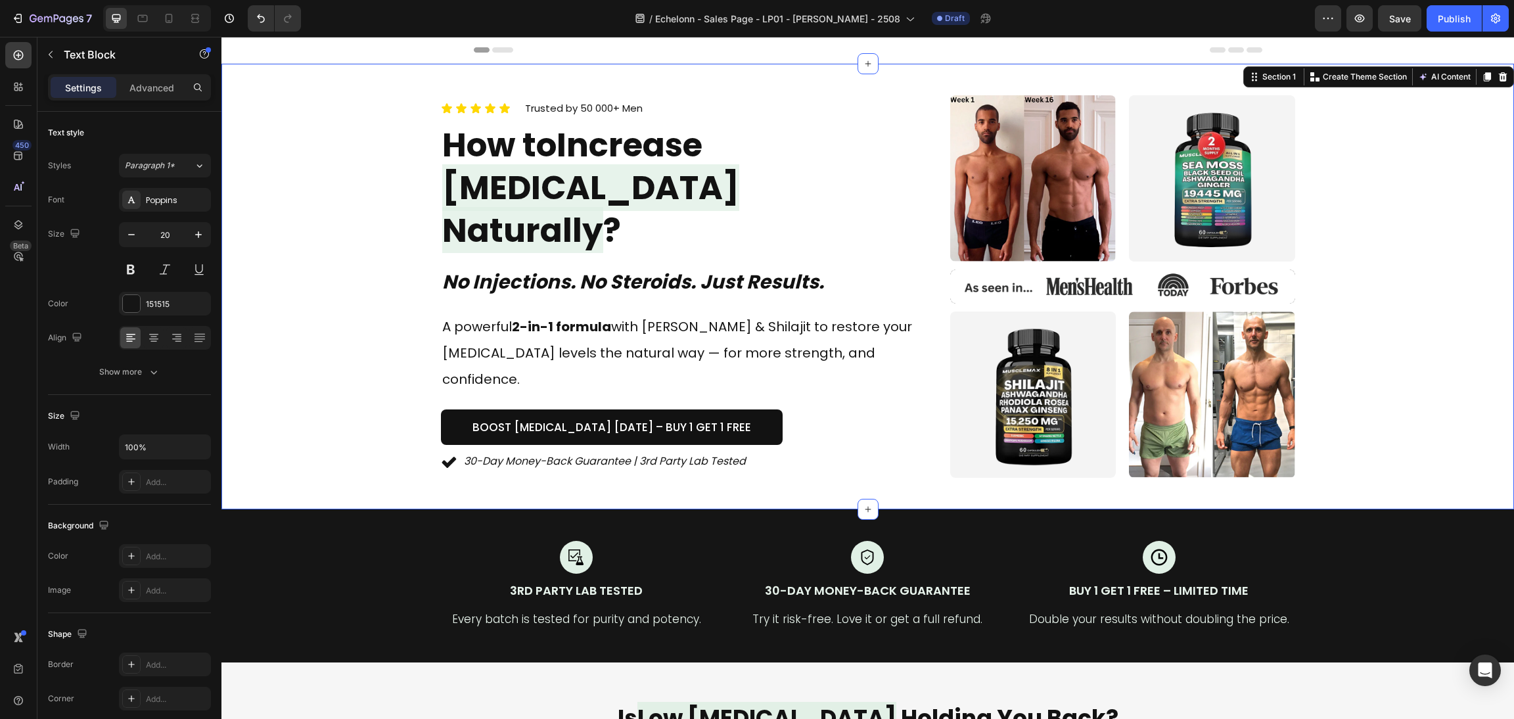
click at [356, 228] on div "Icon Icon Icon Icon Icon Icon List Trusted by 50 000+ Men Text block Row How to…" at bounding box center [867, 286] width 1261 height 382
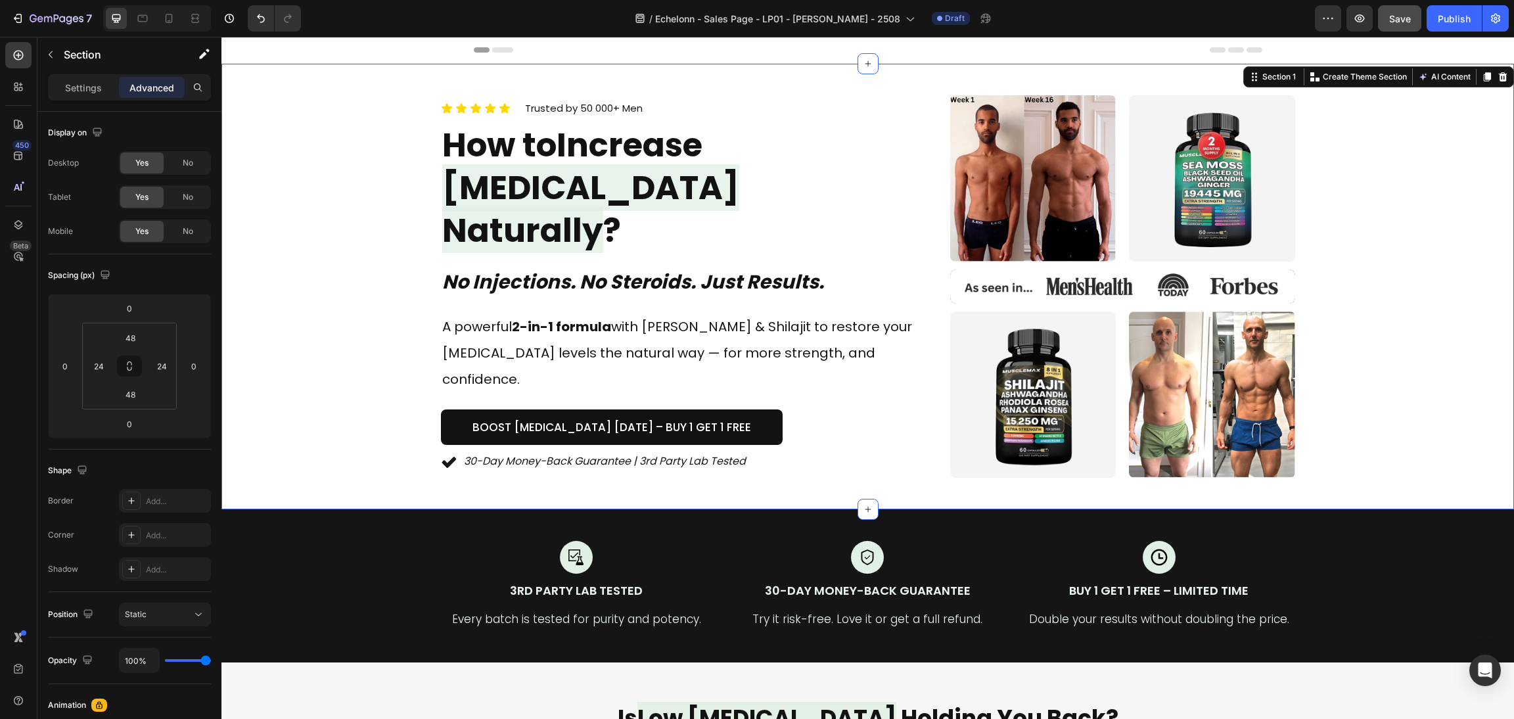
click at [1396, 13] on span "Save" at bounding box center [1400, 18] width 22 height 11
drag, startPoint x: 1373, startPoint y: 13, endPoint x: 1363, endPoint y: 13, distance: 10.5
click at [1371, 13] on div "Preview Publish" at bounding box center [1412, 18] width 194 height 26
click at [1351, 14] on button "button" at bounding box center [1359, 18] width 26 height 26
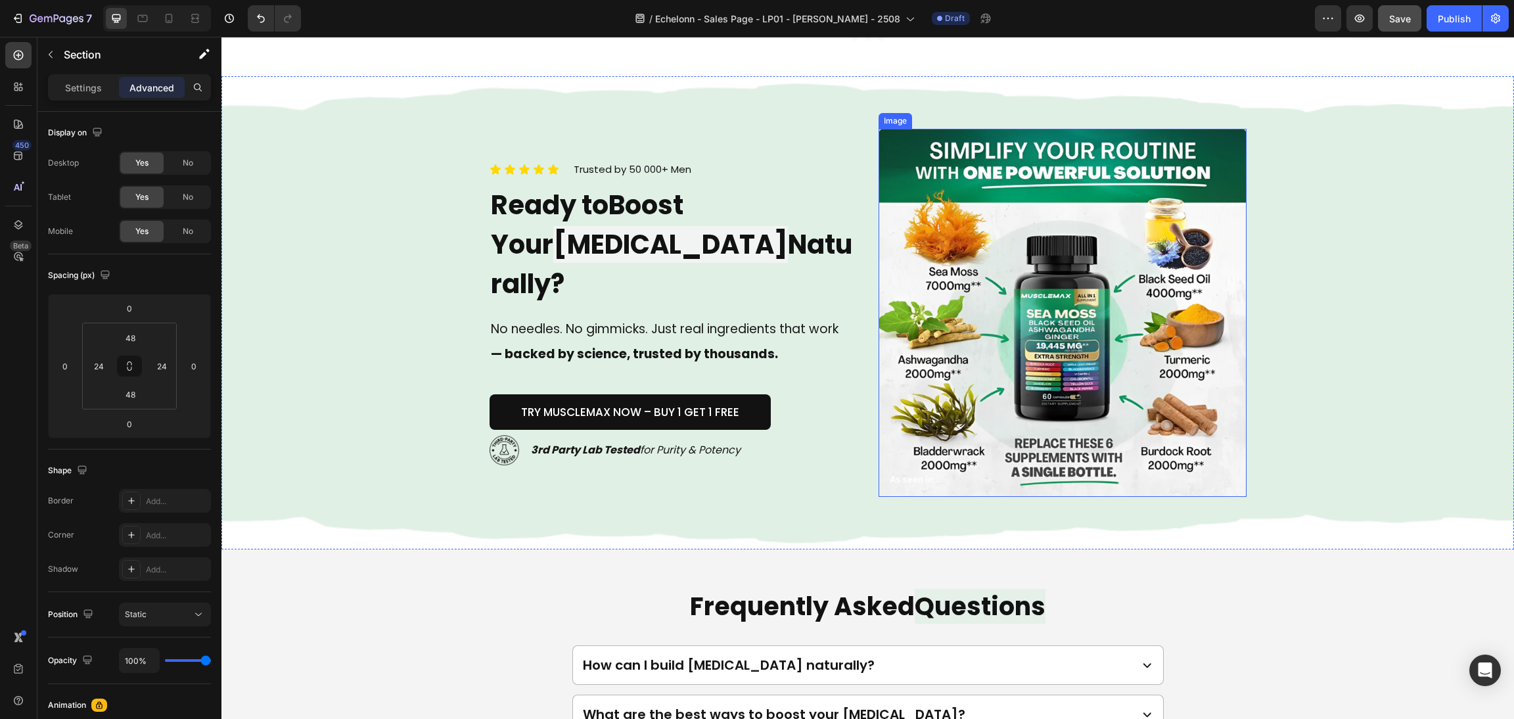
scroll to position [4040, 0]
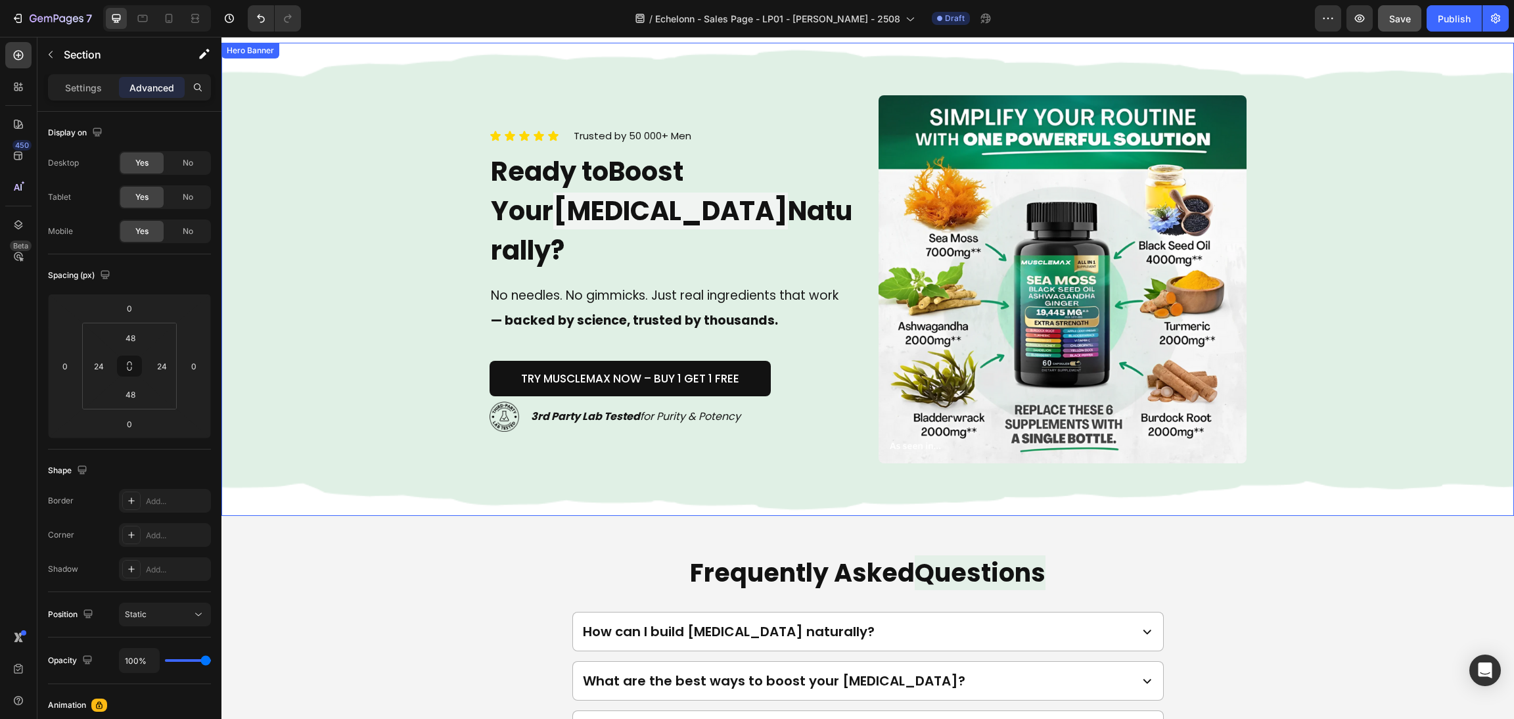
click at [861, 384] on div "Icon Icon Icon Icon Icon Icon List Trusted by 50 000+ Men Text block Row Ready …" at bounding box center [868, 279] width 788 height 473
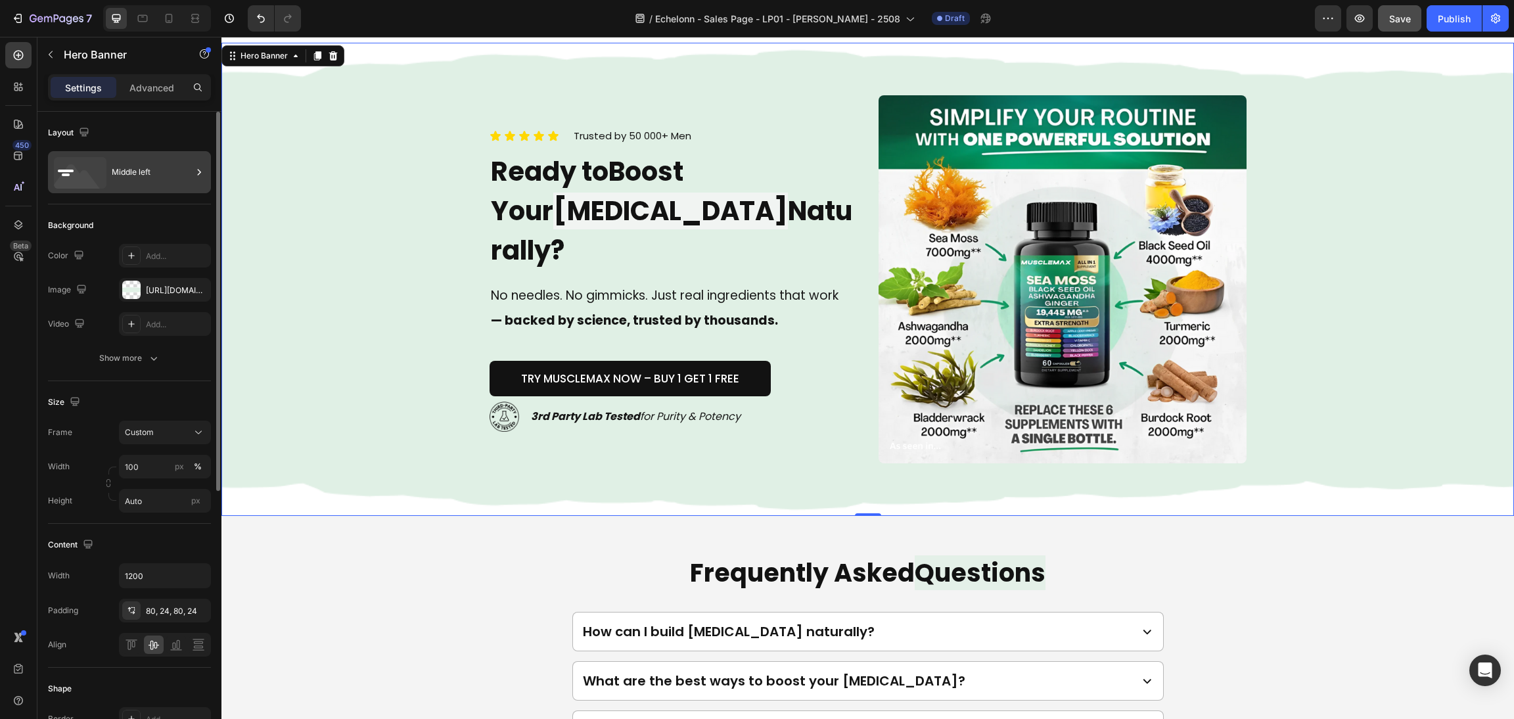
click at [136, 175] on div "Middle left" at bounding box center [152, 172] width 80 height 30
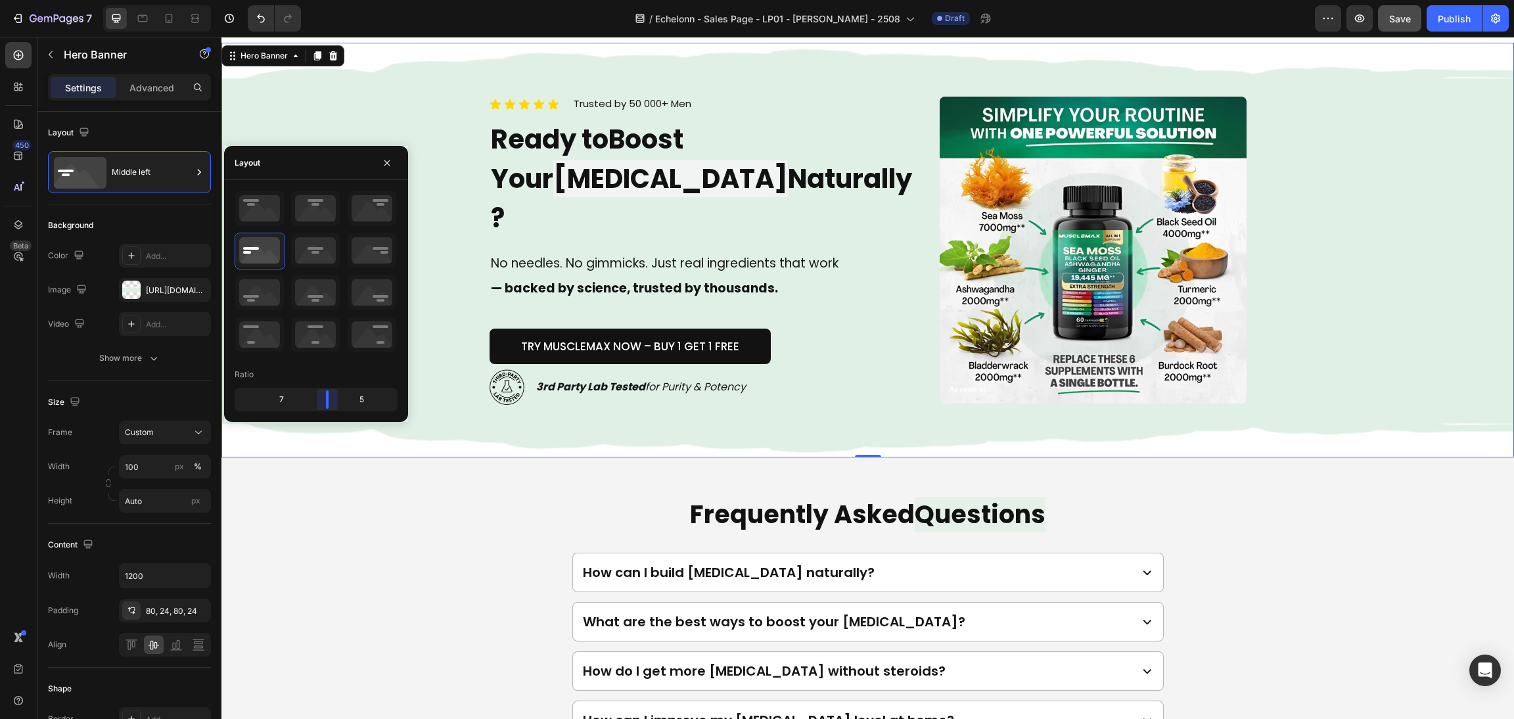
drag, startPoint x: 313, startPoint y: 399, endPoint x: 276, endPoint y: 343, distance: 67.2
click at [328, 0] on body "7 / Echelonn - Sales Page - LP01 - [PERSON_NAME] - 2508 Draft Preview Save Publ…" at bounding box center [757, 0] width 1514 height 0
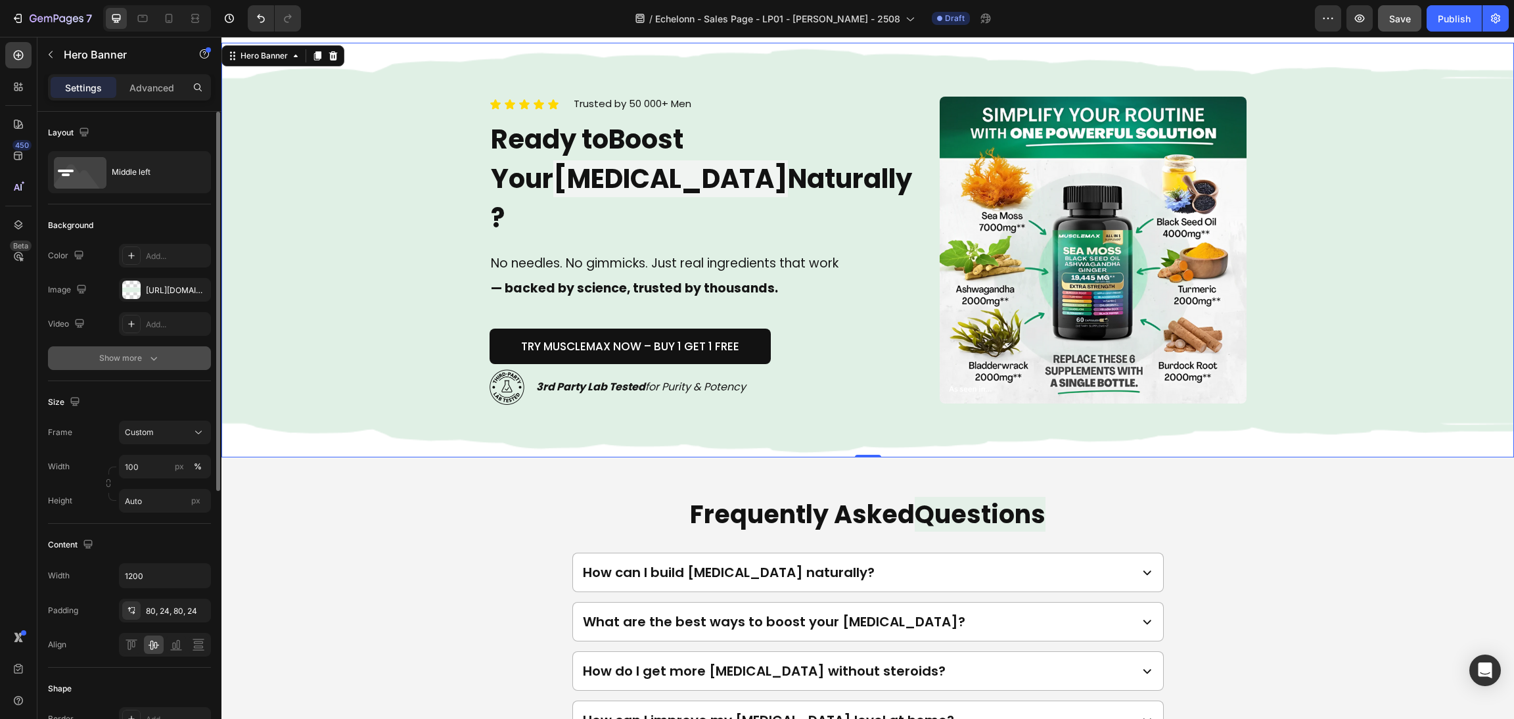
click at [171, 363] on button "Show more" at bounding box center [129, 358] width 163 height 24
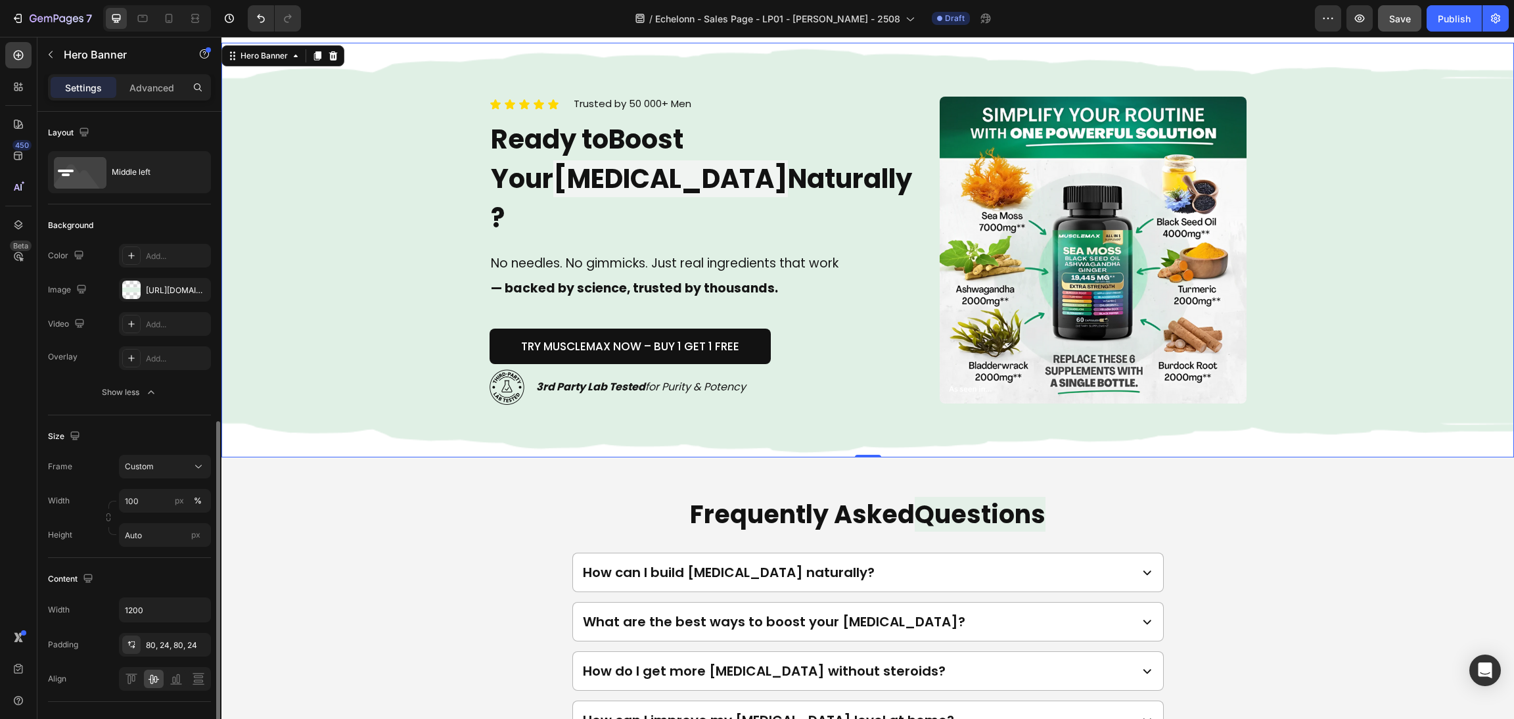
scroll to position [295, 0]
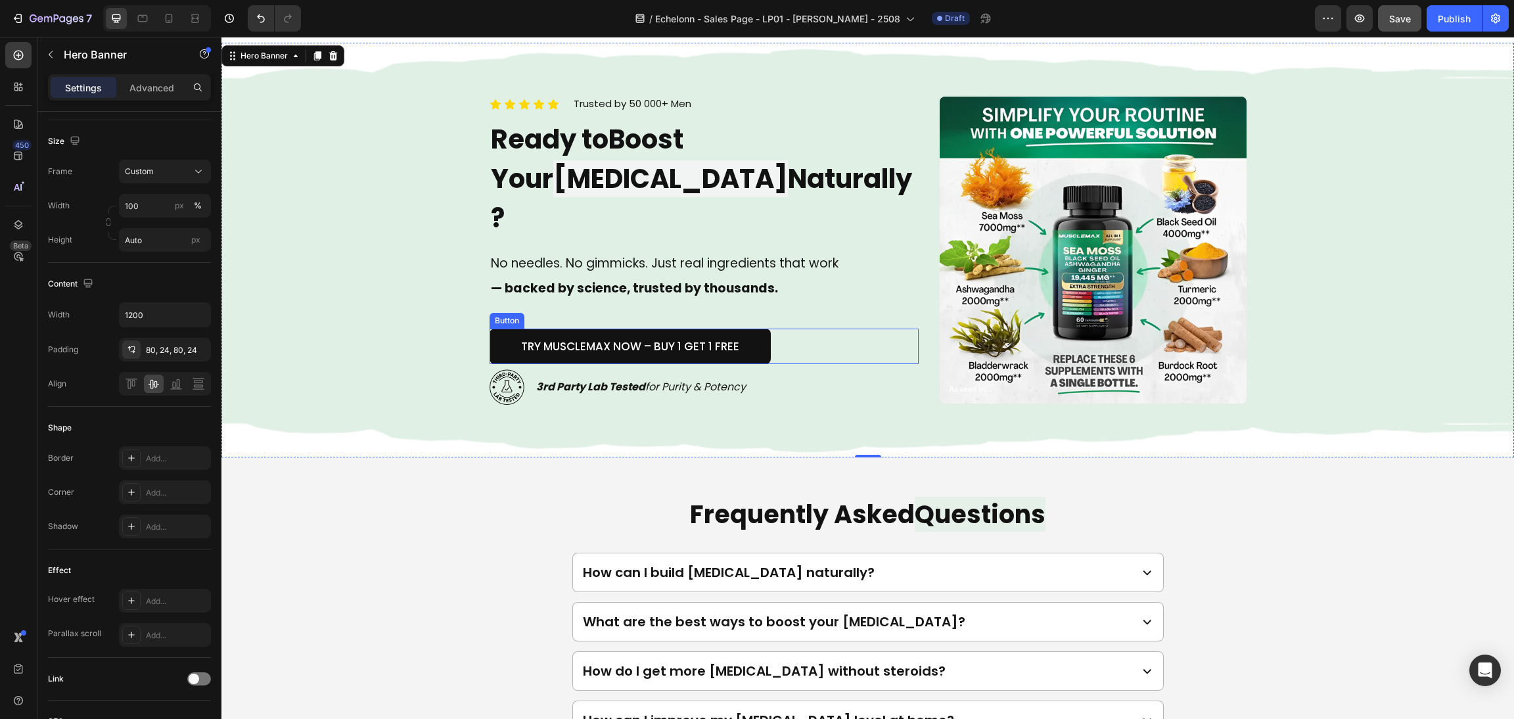
click at [909, 328] on div "TRY MUSCLEMAX NOW – Buy 1 Get 1 Free Button" at bounding box center [703, 346] width 429 height 36
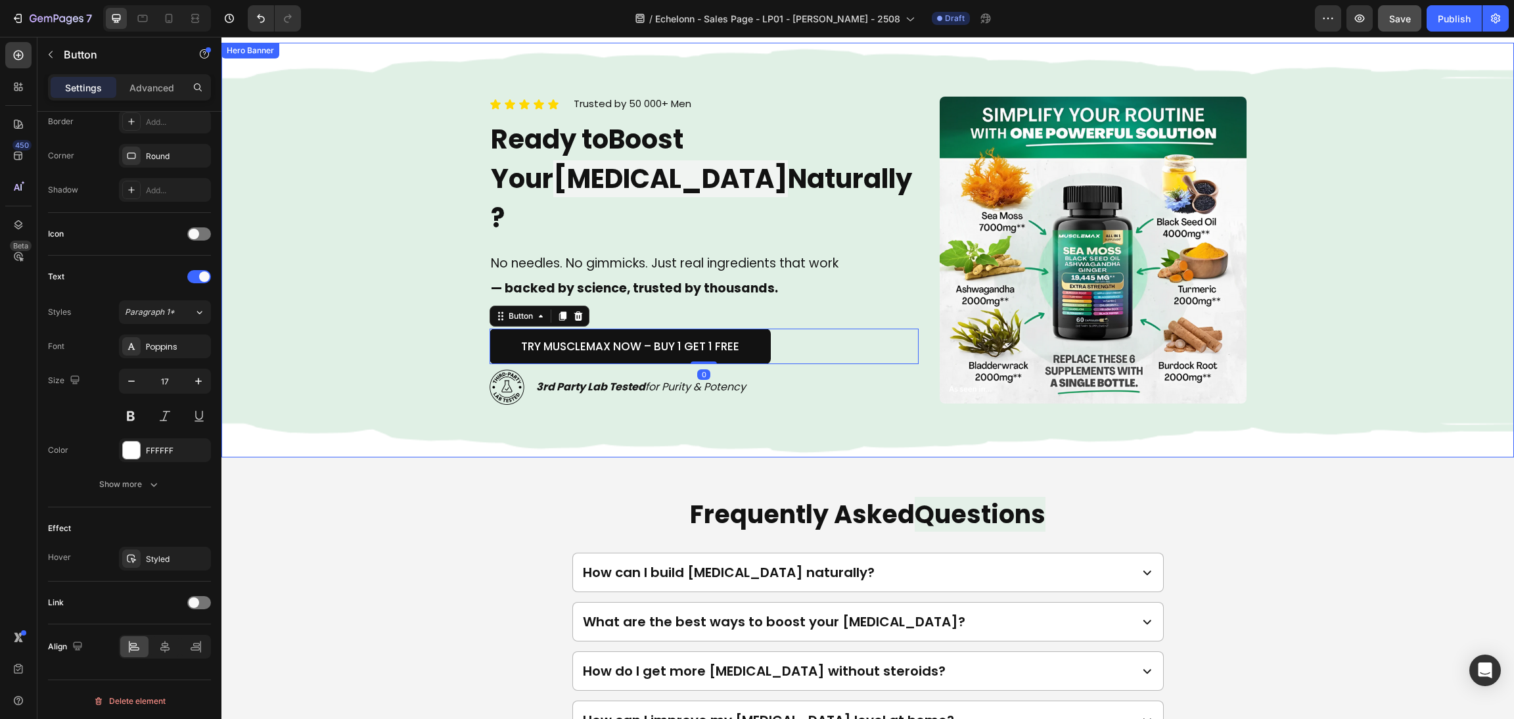
scroll to position [0, 0]
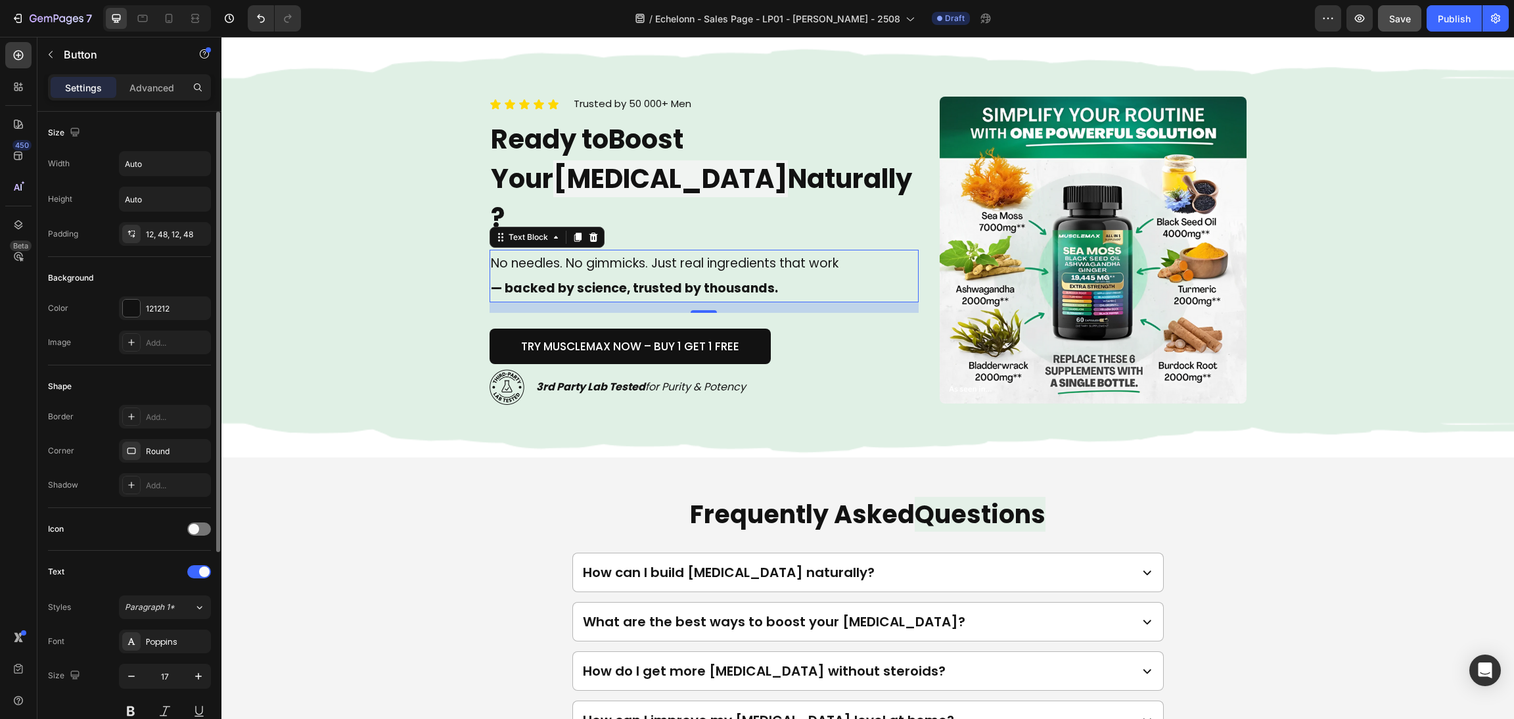
click at [790, 276] on p "— backed by science, trusted by thousands." at bounding box center [704, 288] width 426 height 25
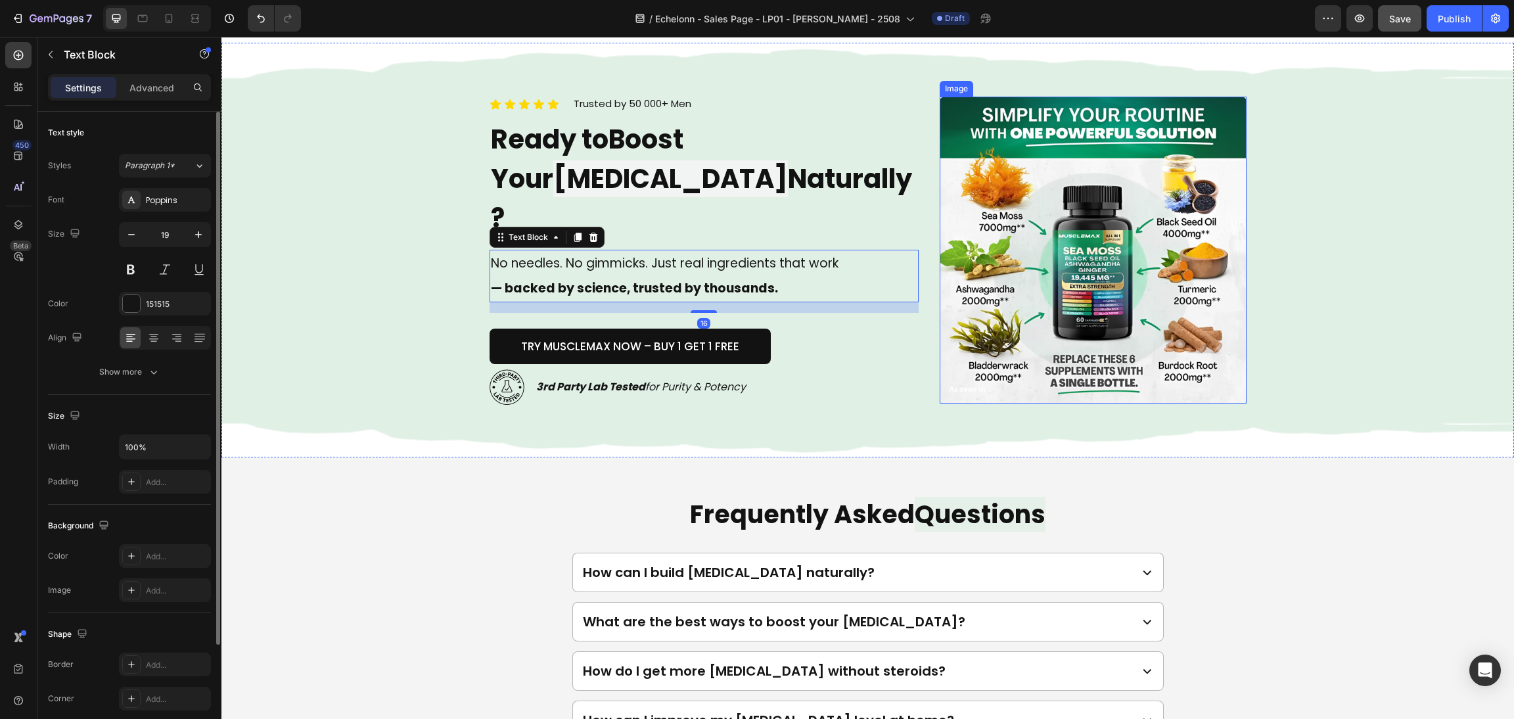
click at [1491, 325] on div "Background Image" at bounding box center [867, 250] width 1292 height 414
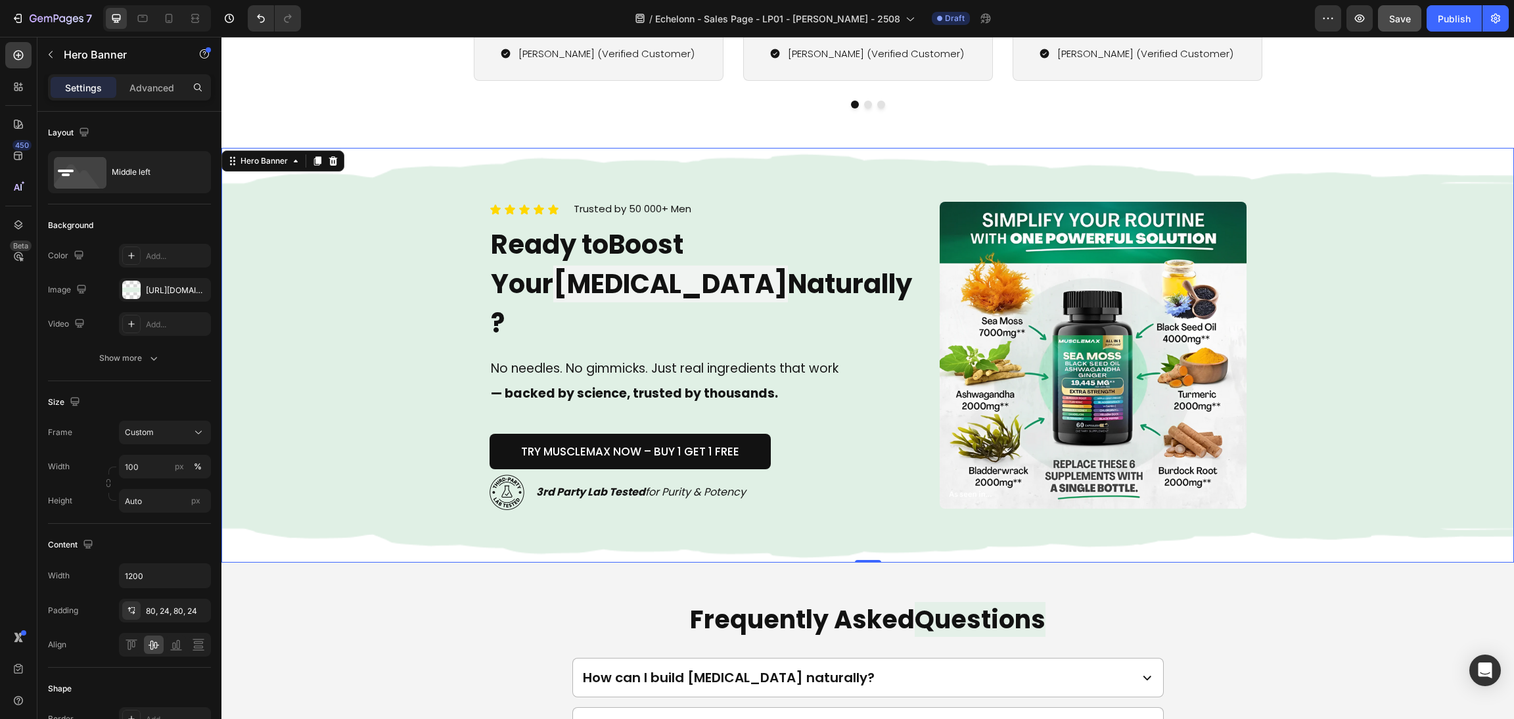
scroll to position [3941, 0]
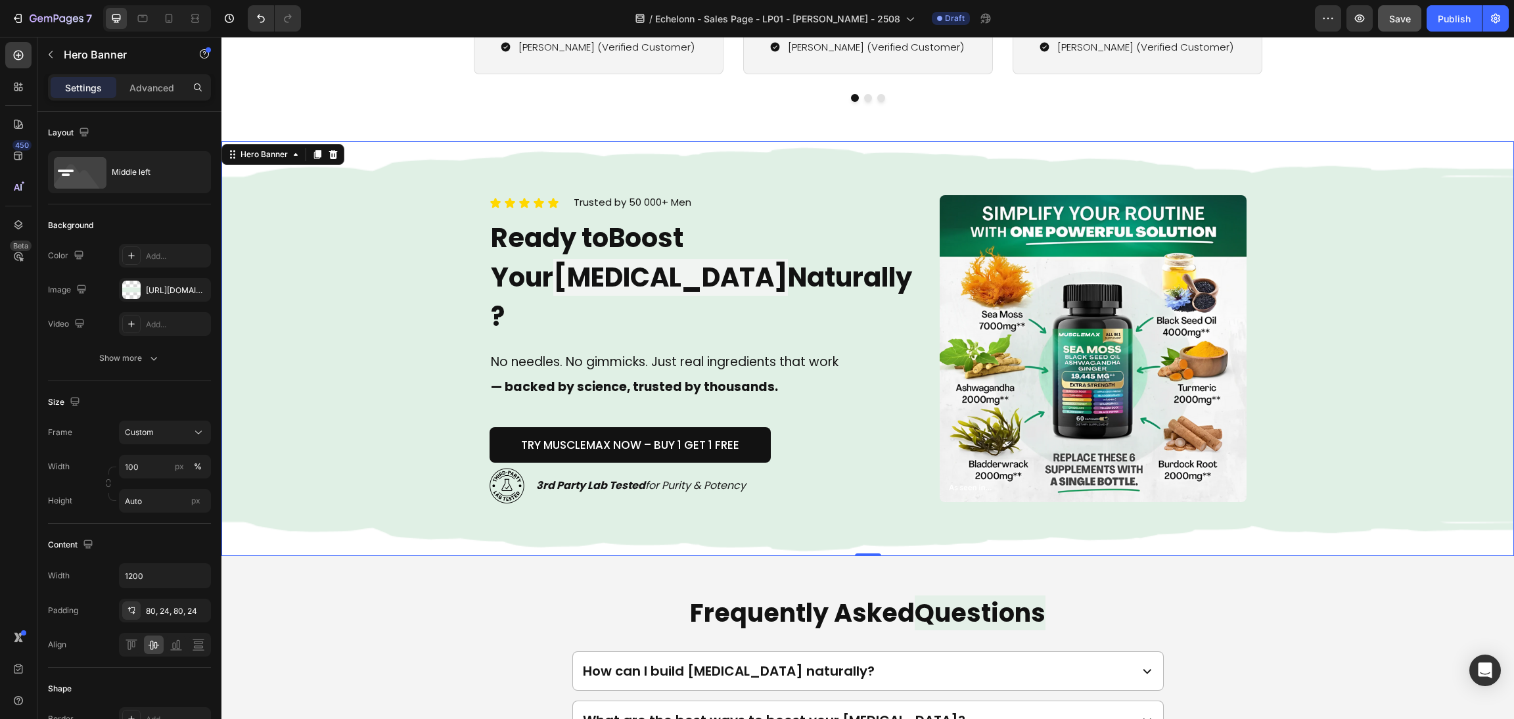
click at [817, 321] on div "Icon Icon Icon Icon Icon Icon List Trusted by 50 000+ Men Text block Row Ready …" at bounding box center [703, 348] width 429 height 309
click at [141, 573] on input "1200" at bounding box center [165, 576] width 91 height 24
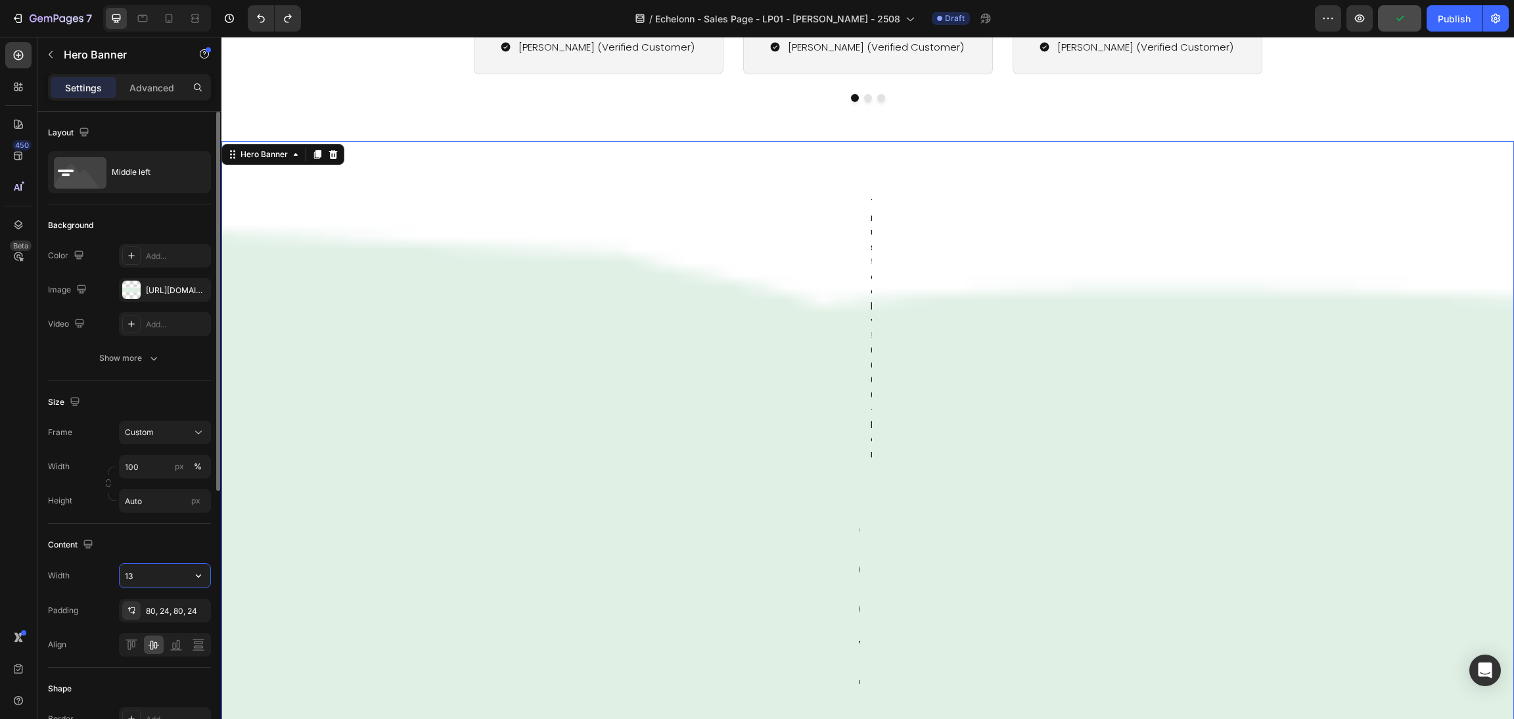
type input "1200"
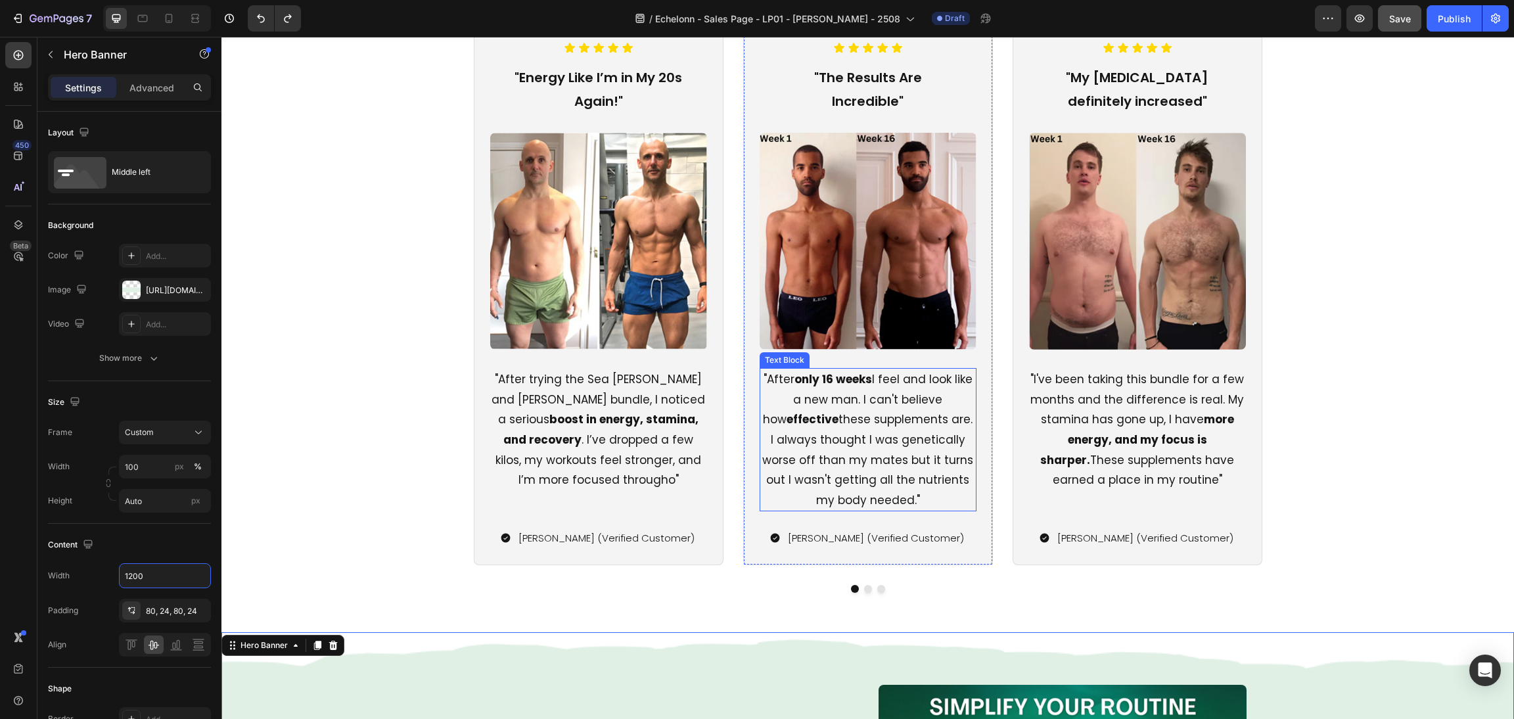
scroll to position [3448, 0]
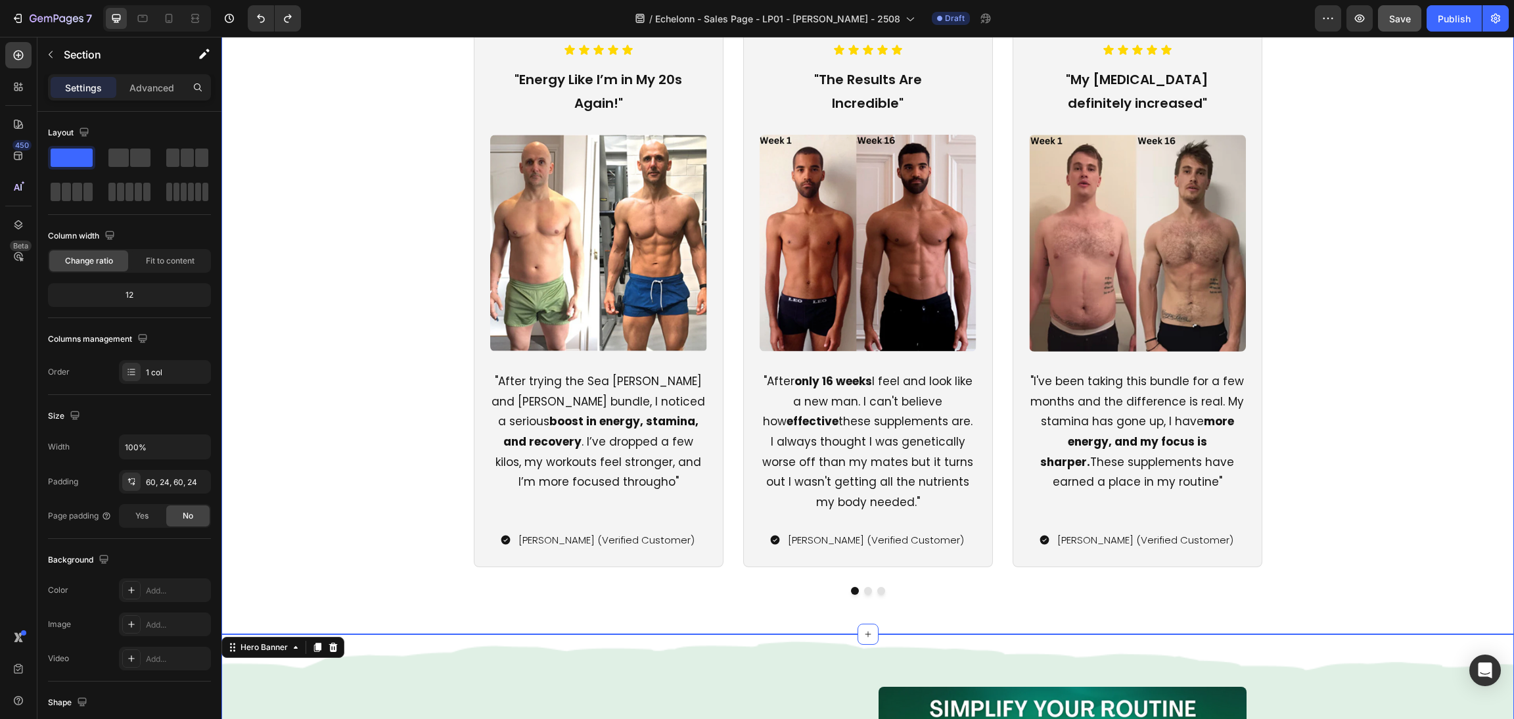
drag, startPoint x: 940, startPoint y: 609, endPoint x: 937, endPoint y: 603, distance: 6.8
click at [939, 609] on div "Trusted By 50,000+ Men Heading Icon Icon Icon Icon Icon Icon List "Energy Like …" at bounding box center [867, 283] width 1292 height 702
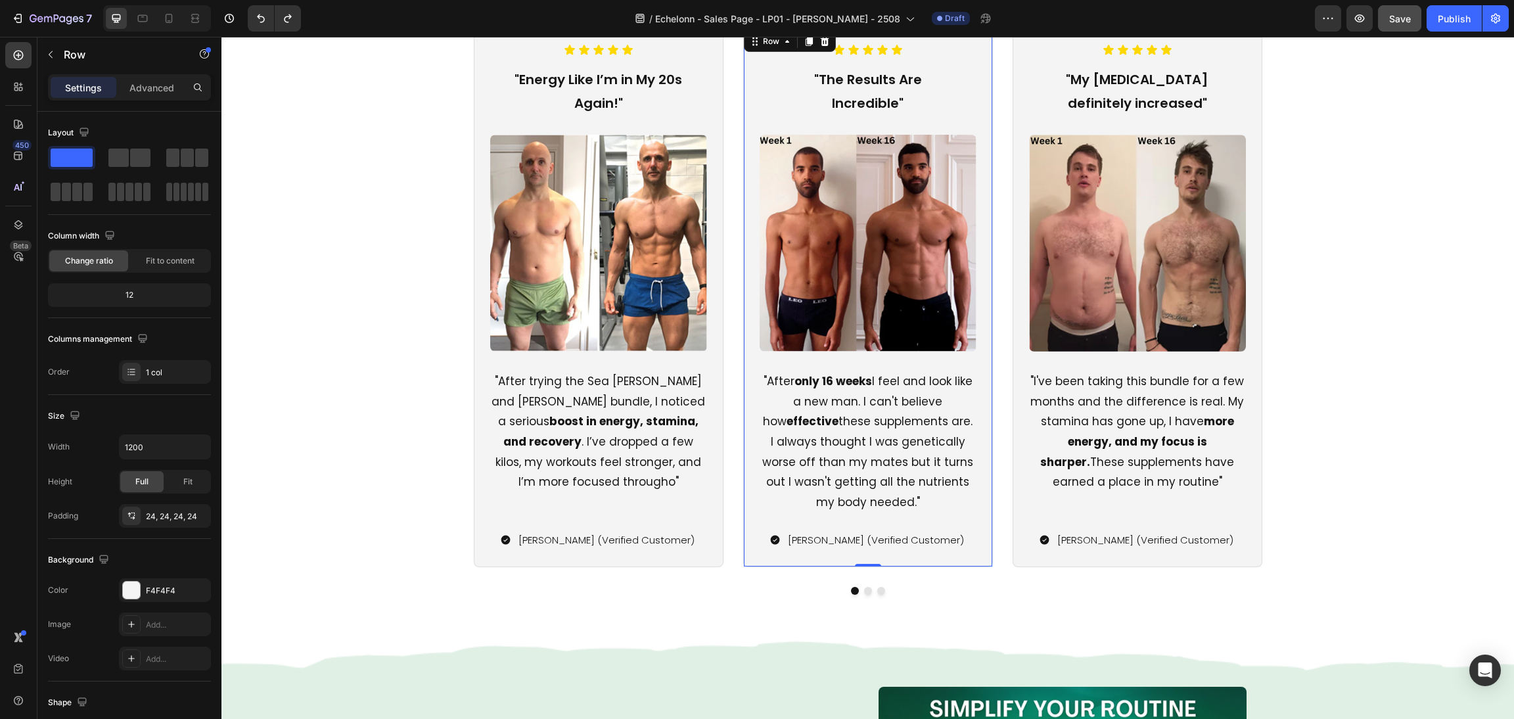
click at [928, 566] on div "Icon Icon Icon Icon Icon Icon List "The Results Are Incredible" Text Block Imag…" at bounding box center [868, 297] width 250 height 539
drag, startPoint x: 929, startPoint y: 598, endPoint x: 924, endPoint y: 593, distance: 7.5
click at [928, 597] on div "Trusted By 50,000+ Men Heading Icon Icon Icon Icon Icon Icon List "Energy Like …" at bounding box center [867, 283] width 1292 height 702
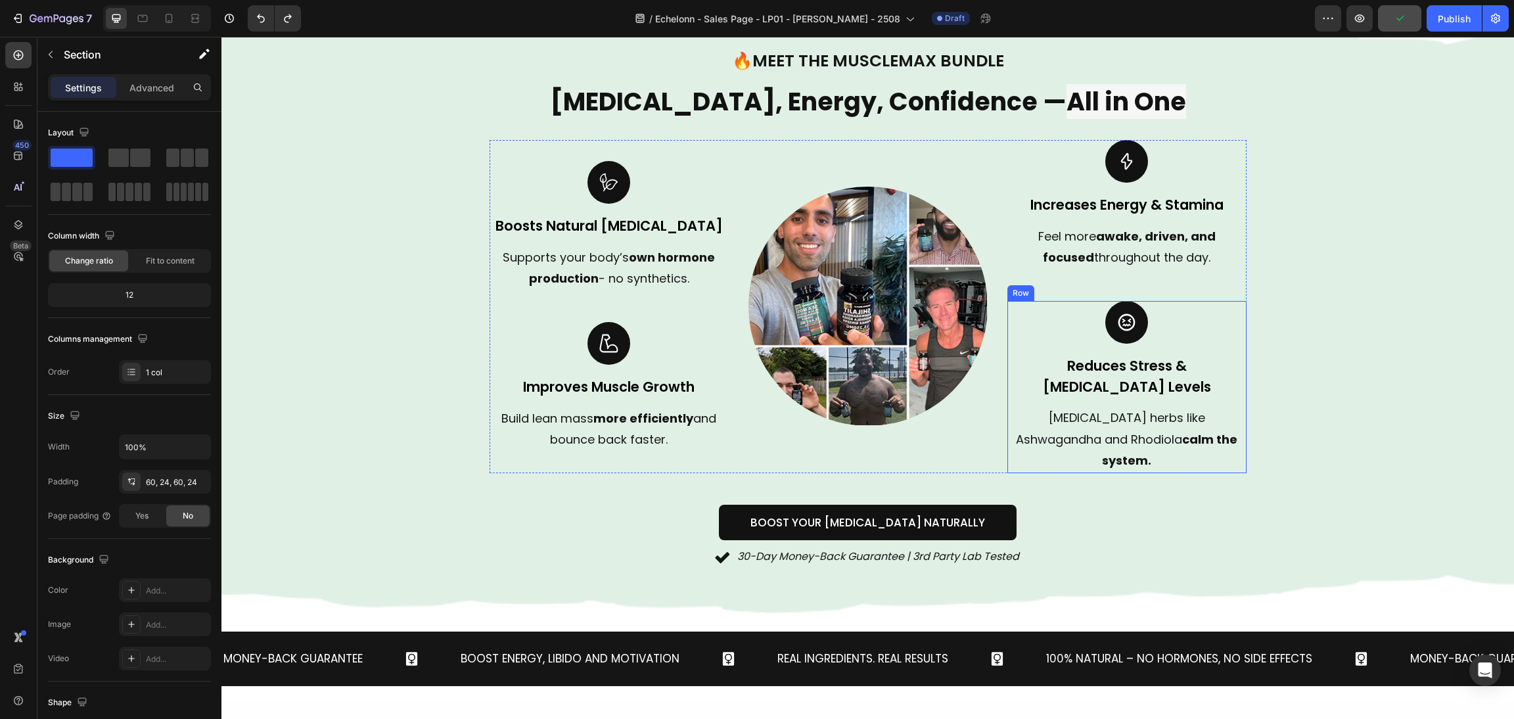
scroll to position [886, 0]
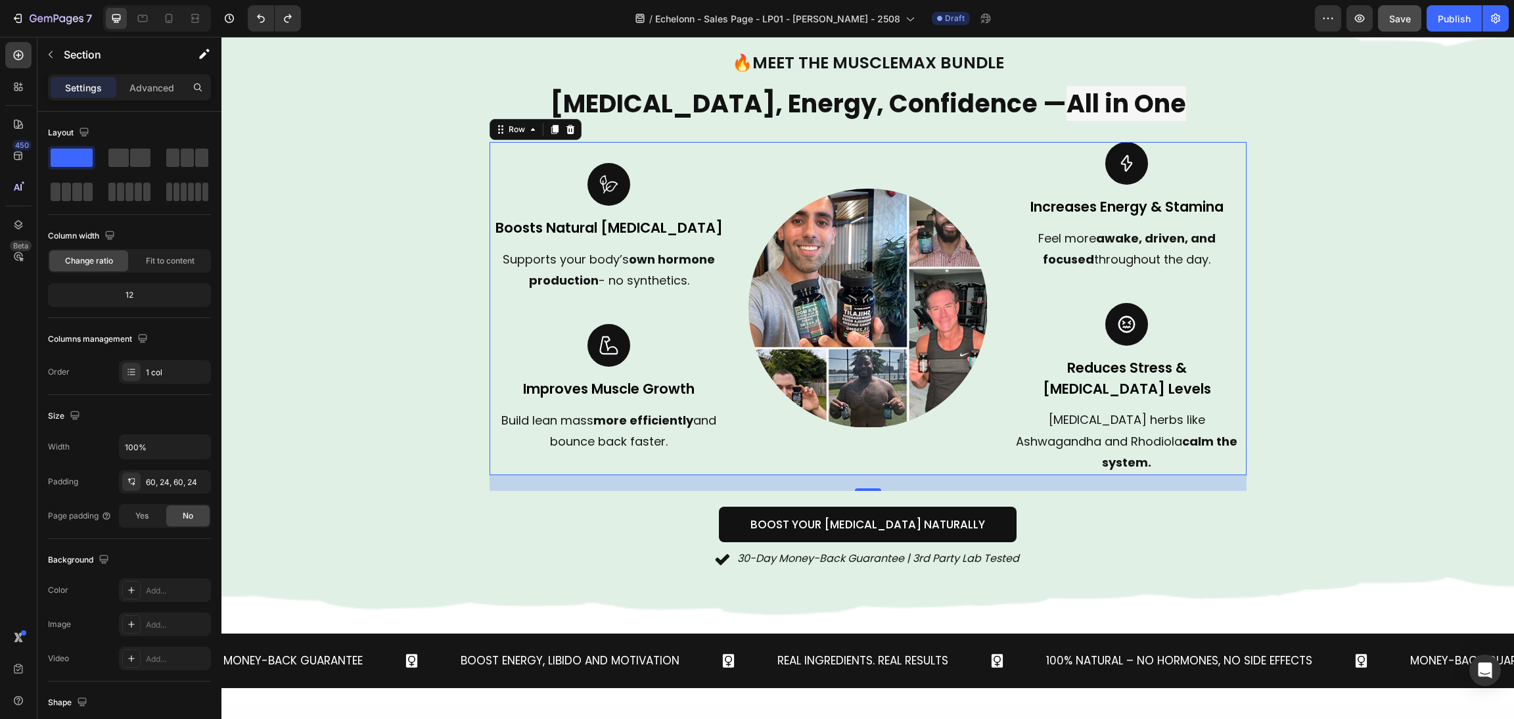
click at [972, 428] on div "Image" at bounding box center [867, 308] width 239 height 333
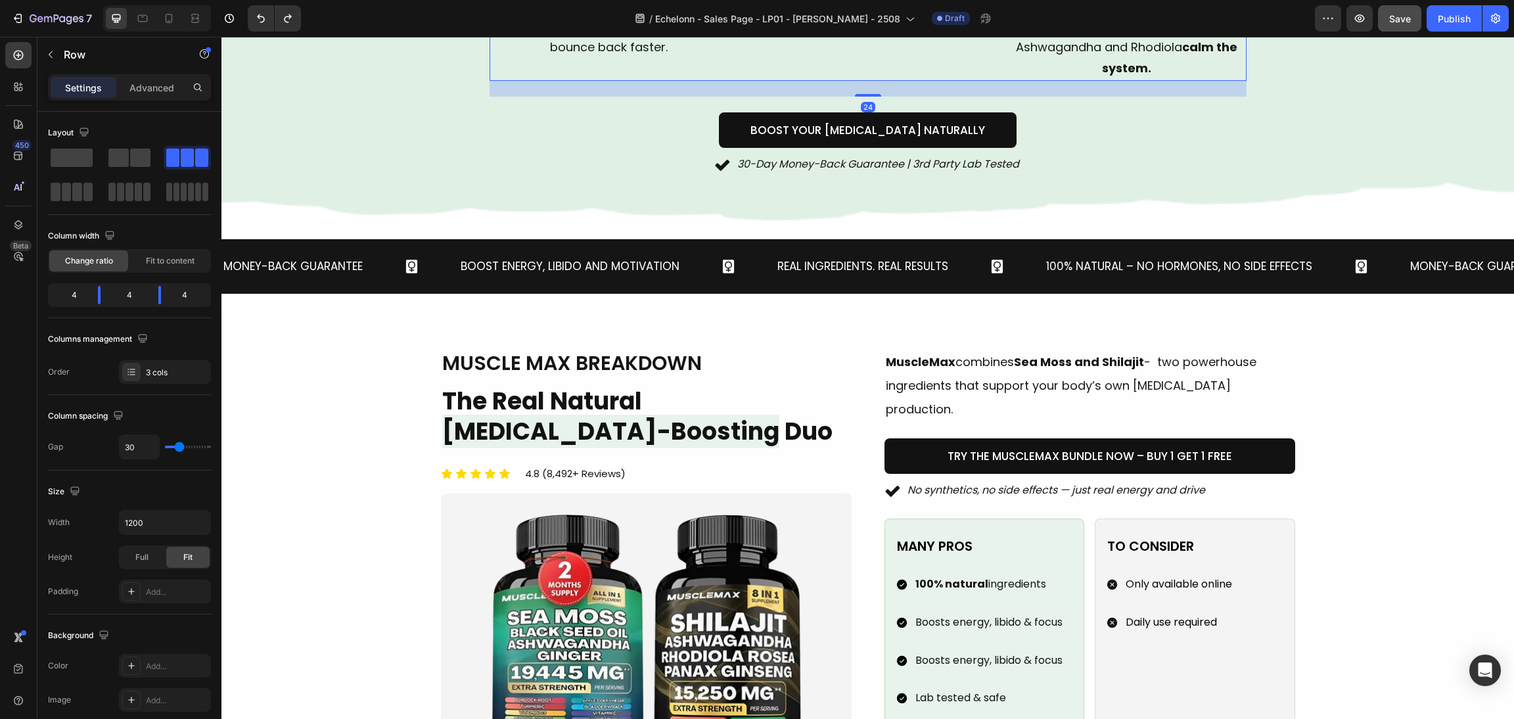
scroll to position [1380, 0]
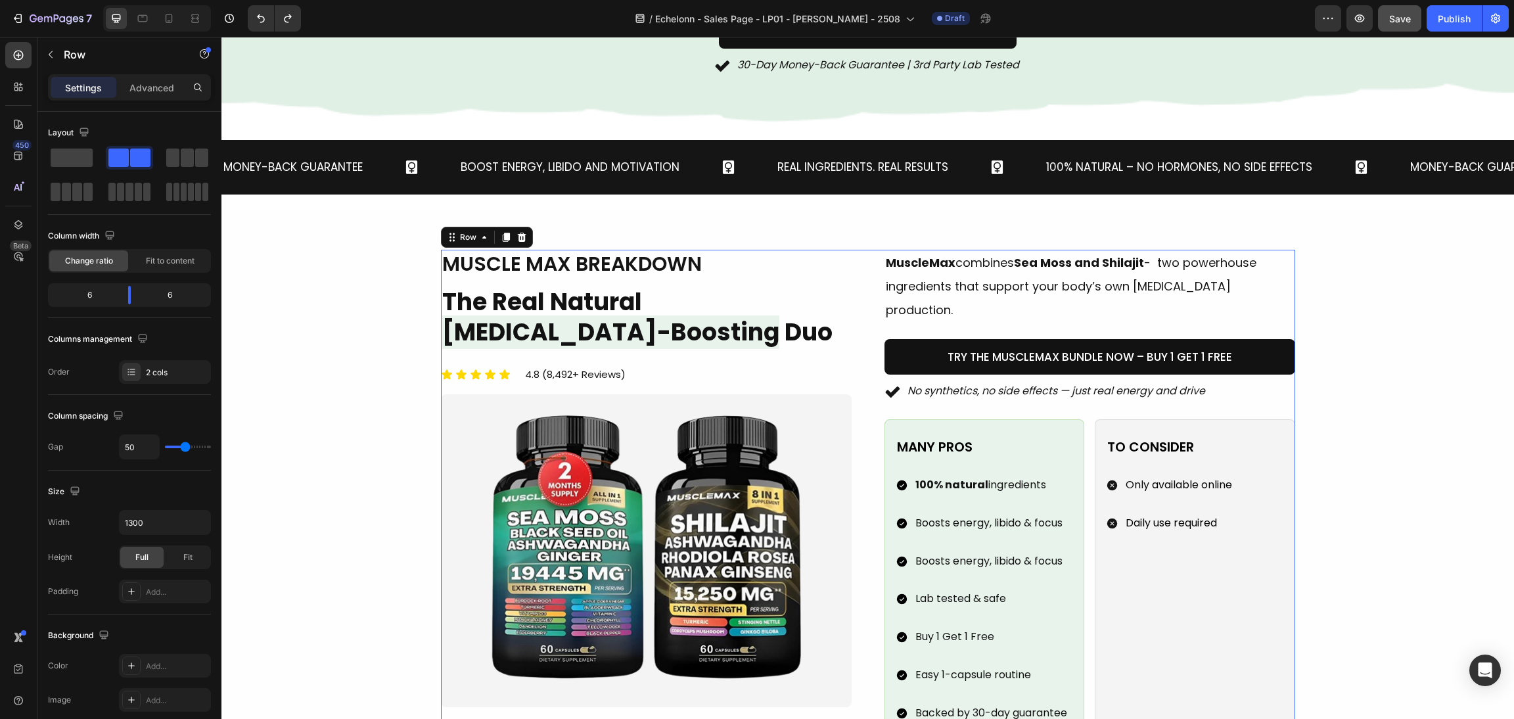
click at [851, 445] on div "Image muscle max breakdown Heading The Real Natural [MEDICAL_DATA]-Boosting Duo…" at bounding box center [868, 495] width 854 height 491
click at [160, 535] on div "1300" at bounding box center [165, 522] width 92 height 25
click at [154, 525] on input "1300" at bounding box center [165, 522] width 91 height 24
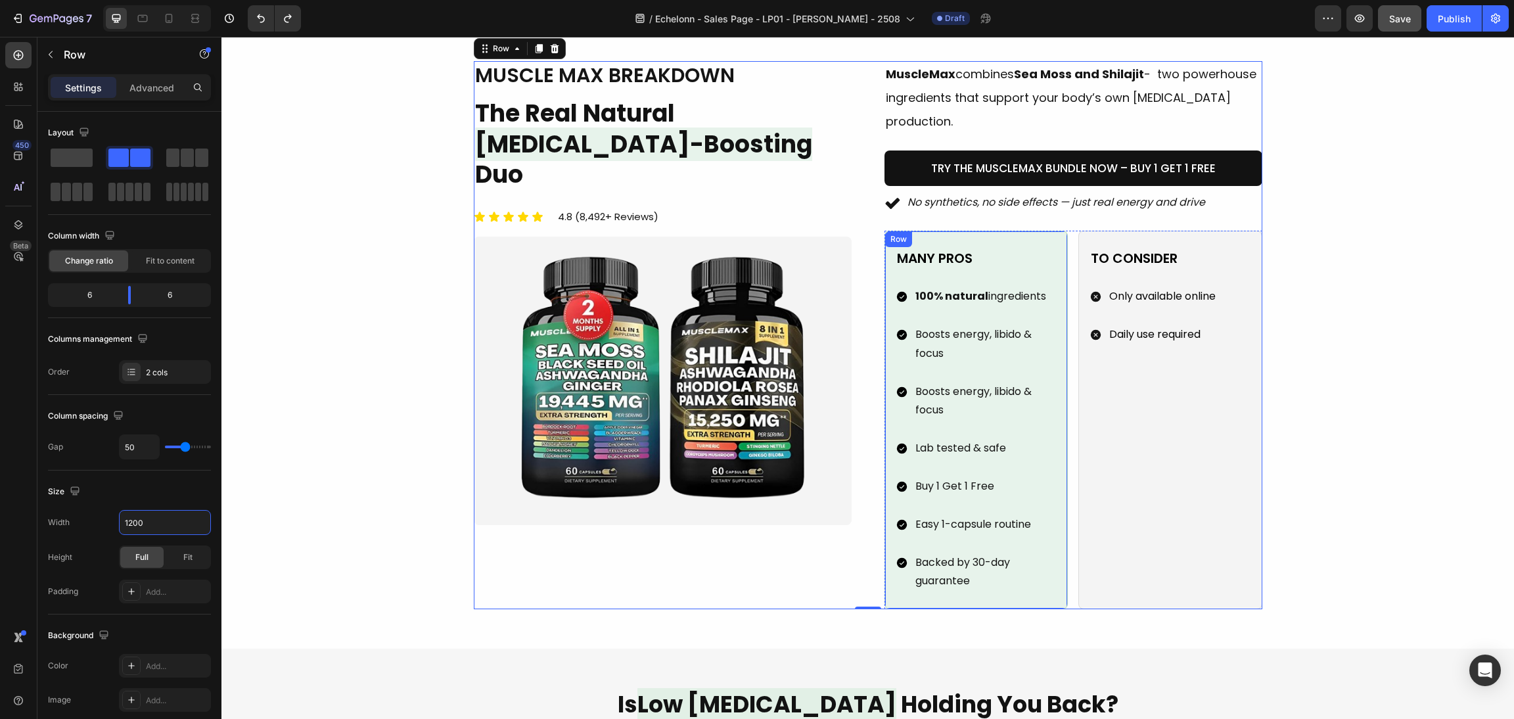
scroll to position [1478, 0]
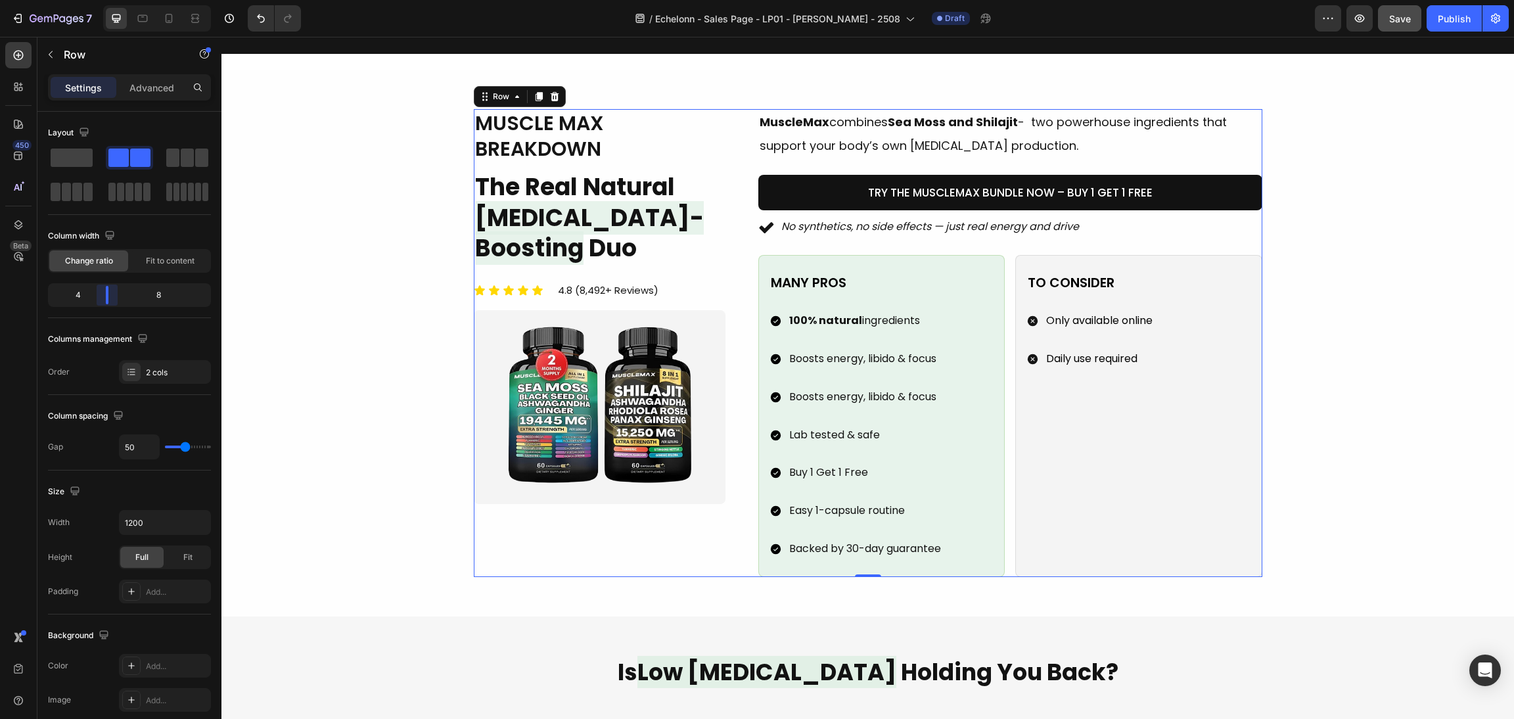
click at [104, 0] on body "7 / Echelonn - Sales Page - LP01 - [PERSON_NAME] - 2508 Draft Preview Save Publ…" at bounding box center [757, 0] width 1514 height 0
type input "1300"
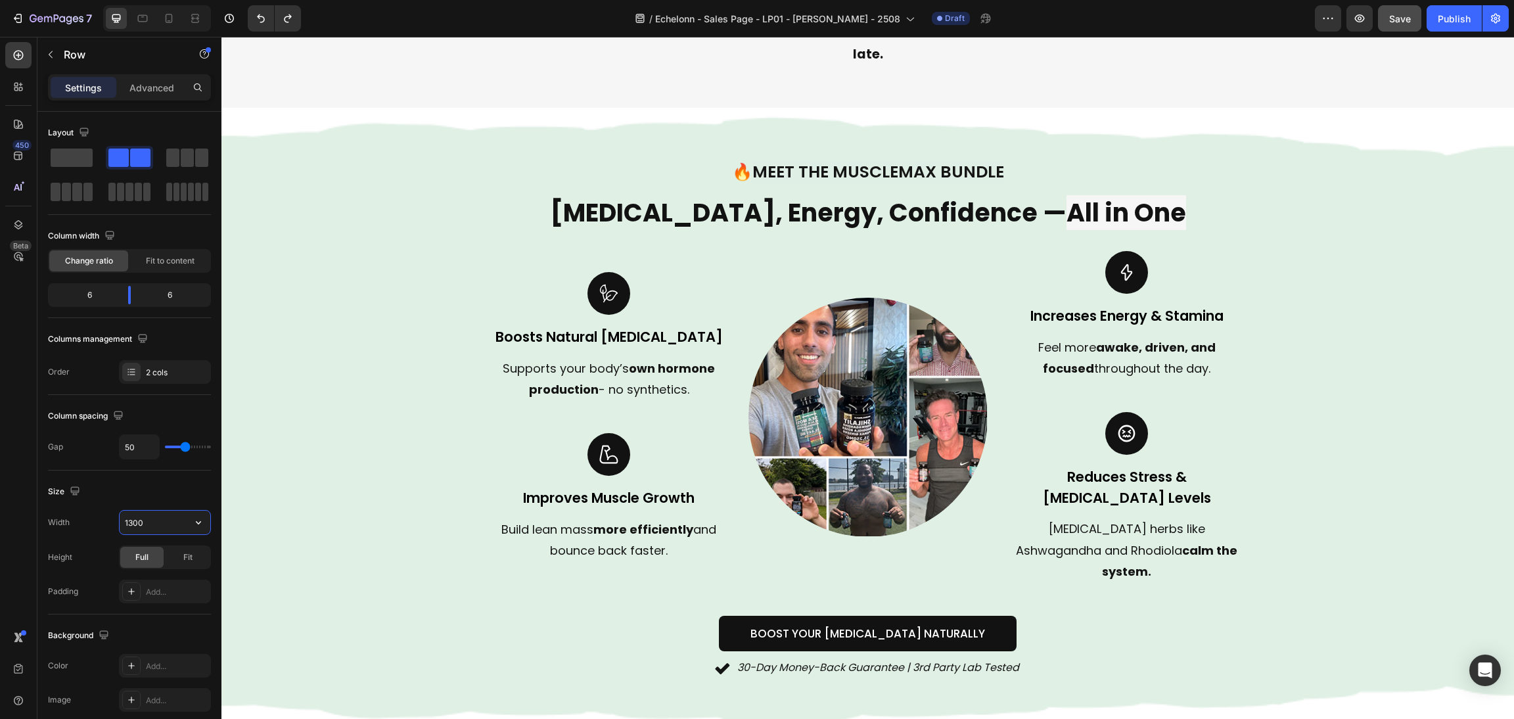
scroll to position [690, 0]
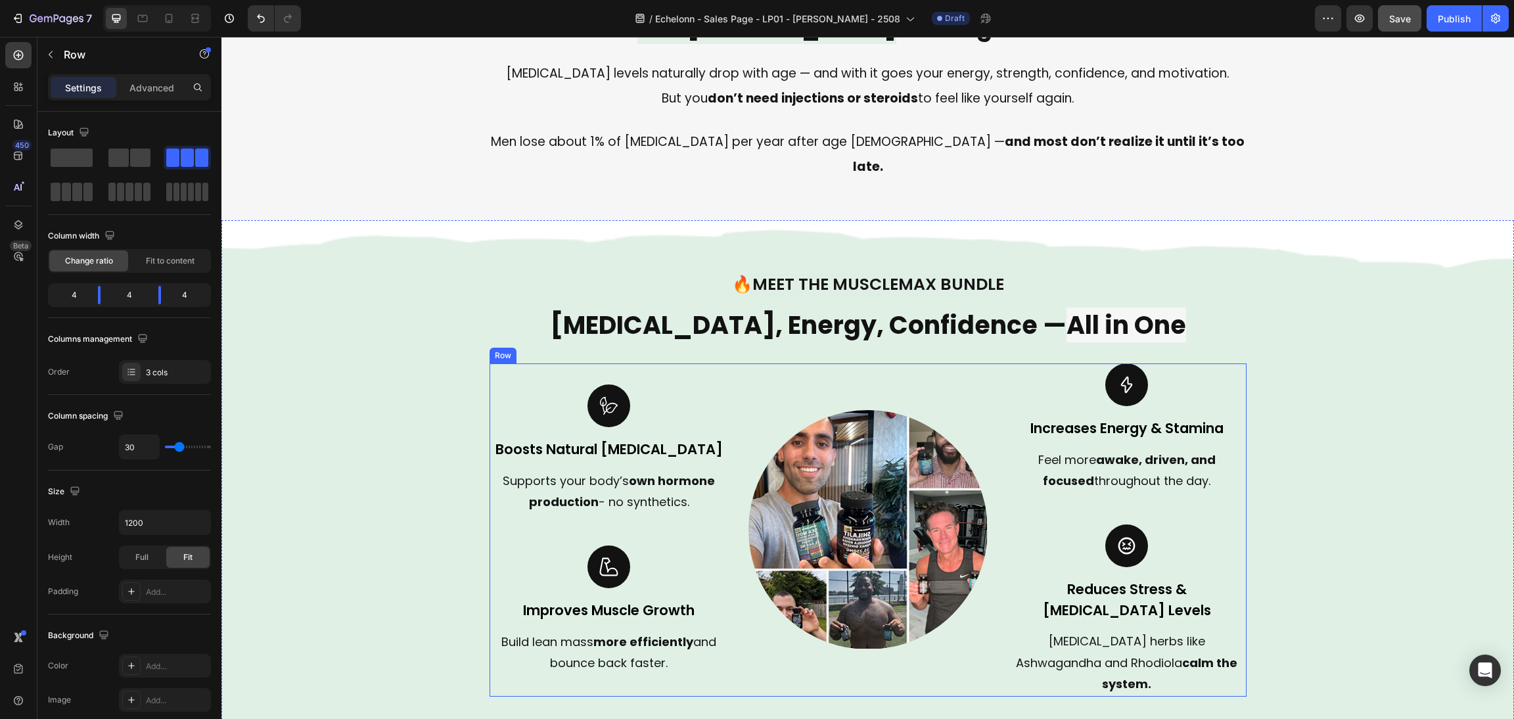
click at [730, 583] on div "Image Boosts Natural Testosterone Text block Supports your body’s own hormone p…" at bounding box center [867, 529] width 757 height 333
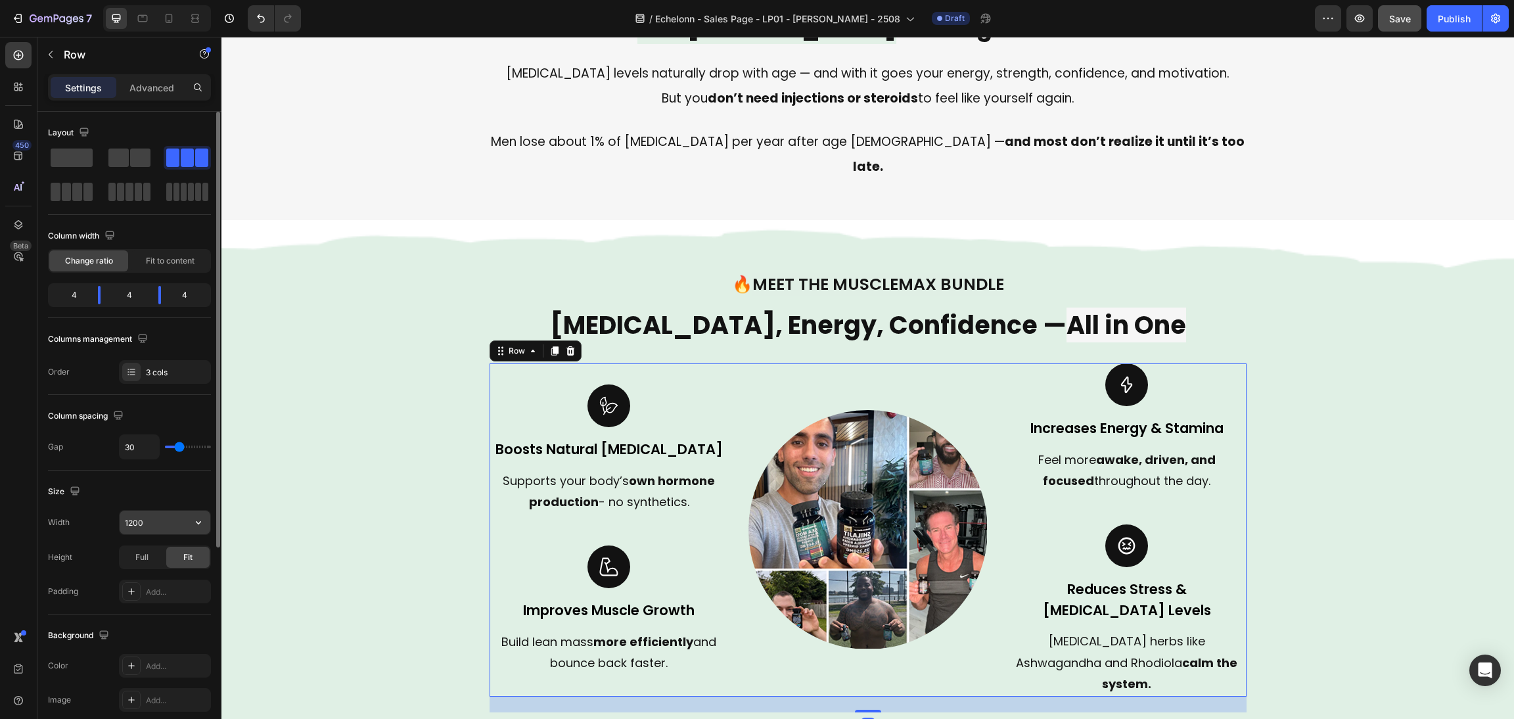
click at [141, 514] on input "1200" at bounding box center [165, 522] width 91 height 24
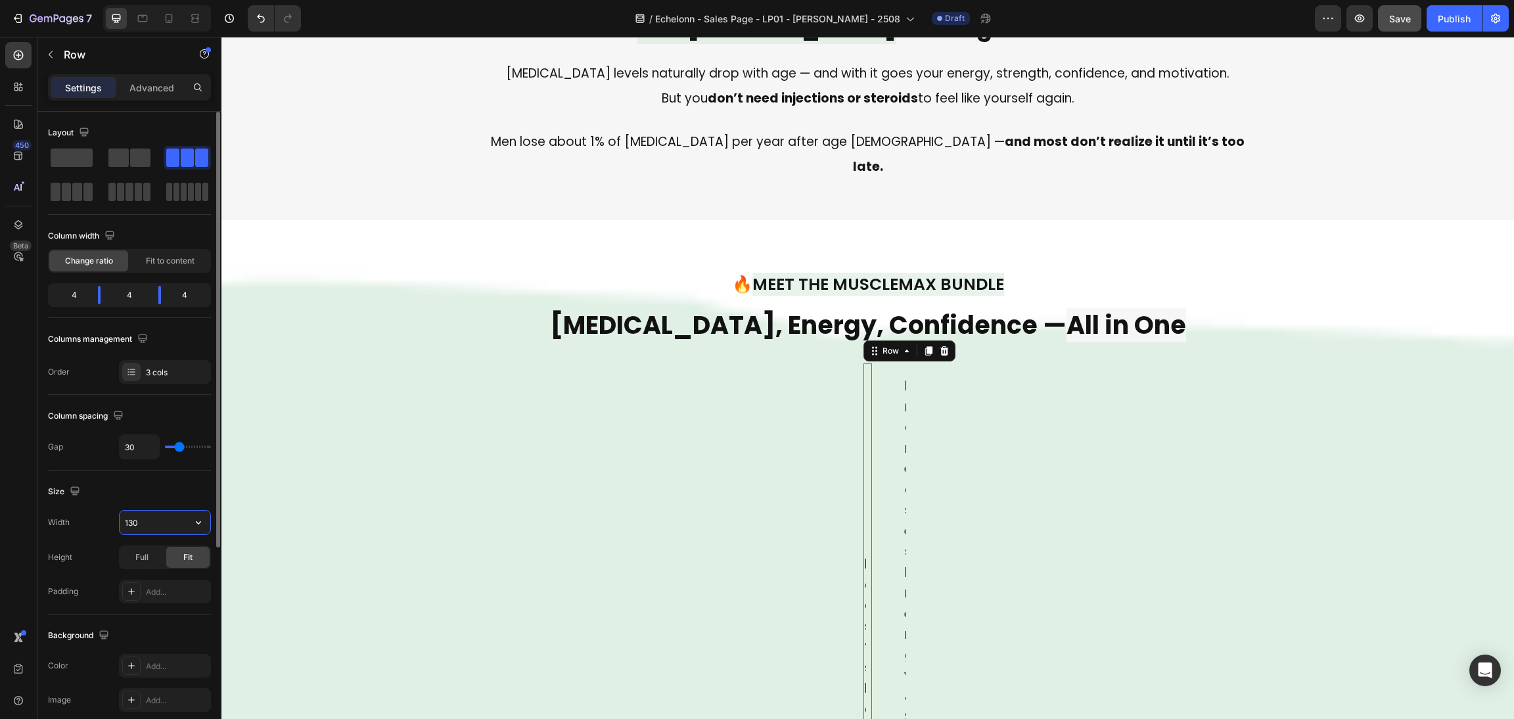
type input "1300"
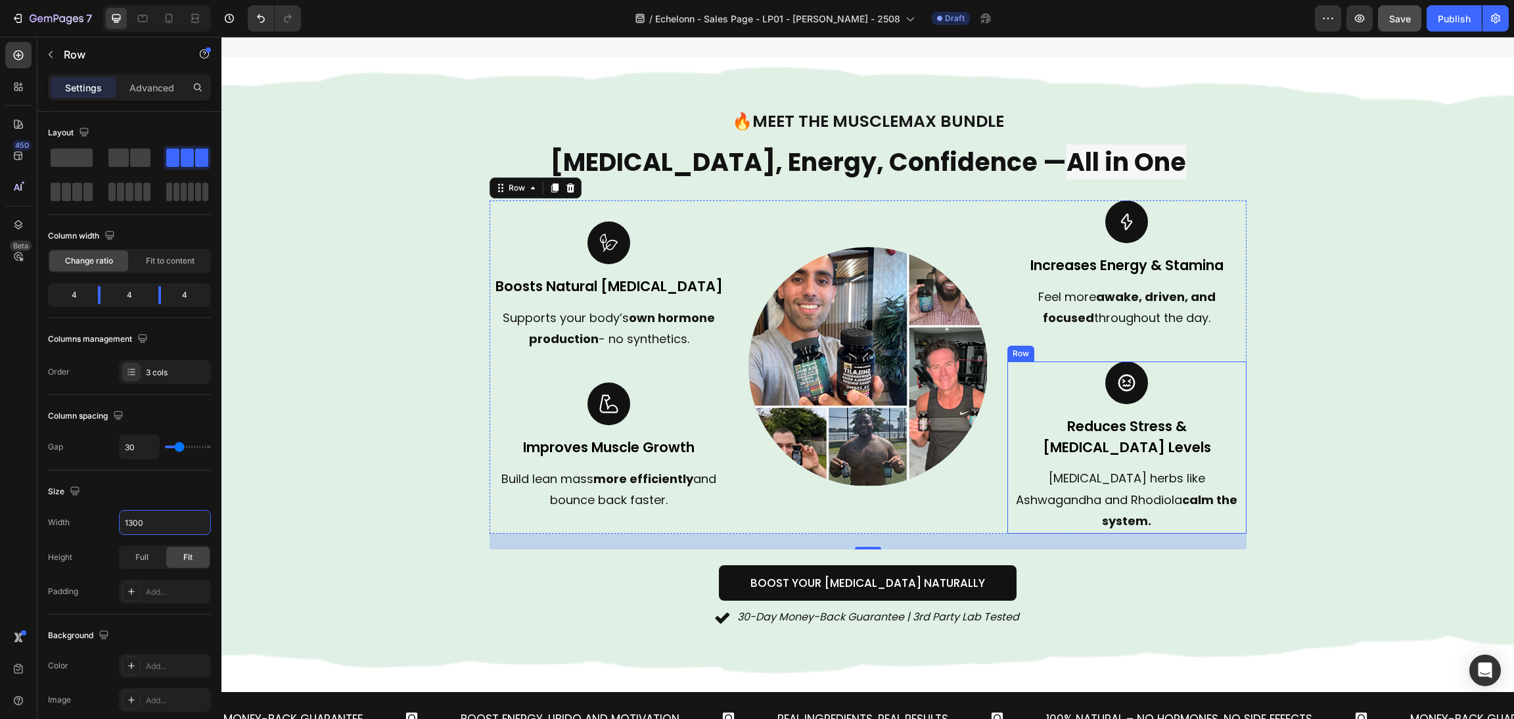
scroll to position [886, 0]
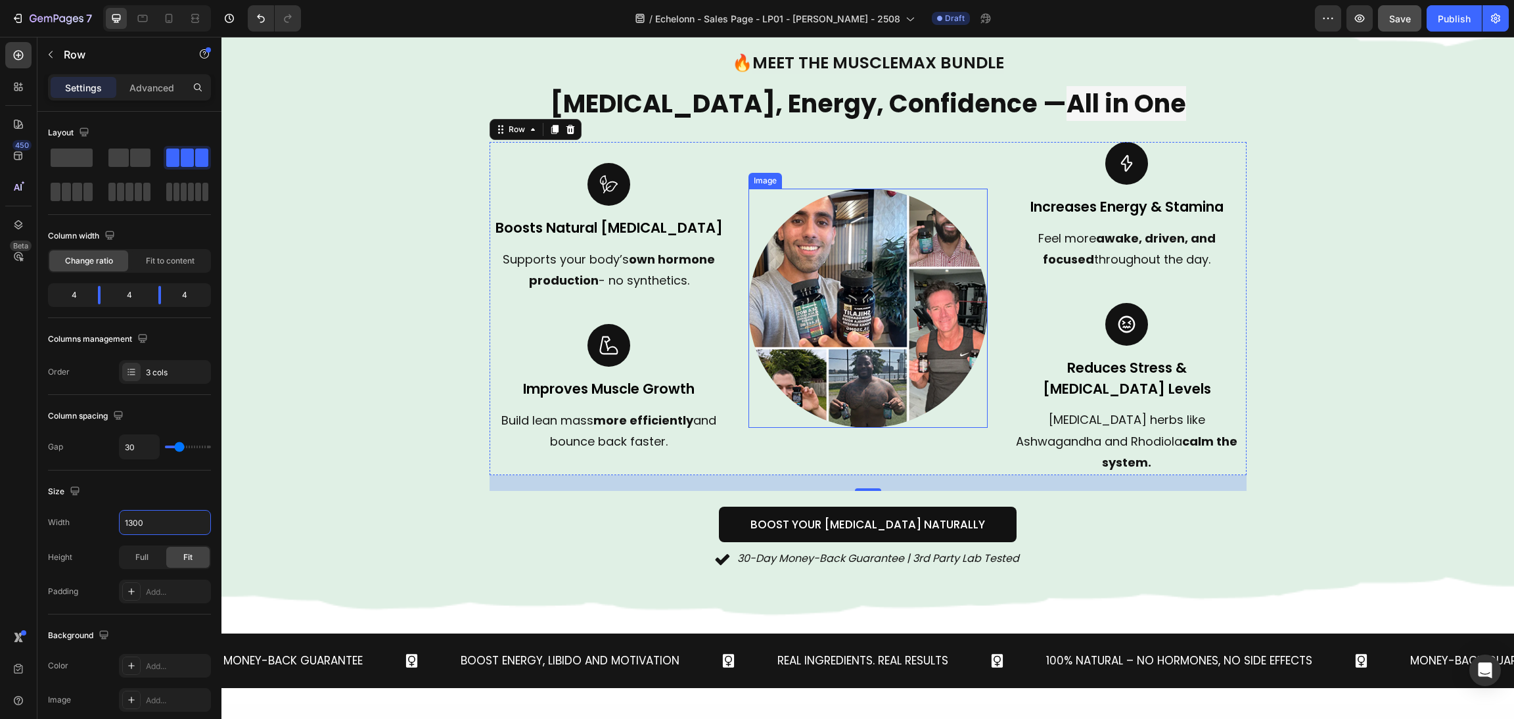
click at [927, 308] on img at bounding box center [867, 308] width 239 height 239
click at [917, 420] on div "Image" at bounding box center [867, 308] width 239 height 333
click at [879, 313] on img at bounding box center [867, 308] width 239 height 239
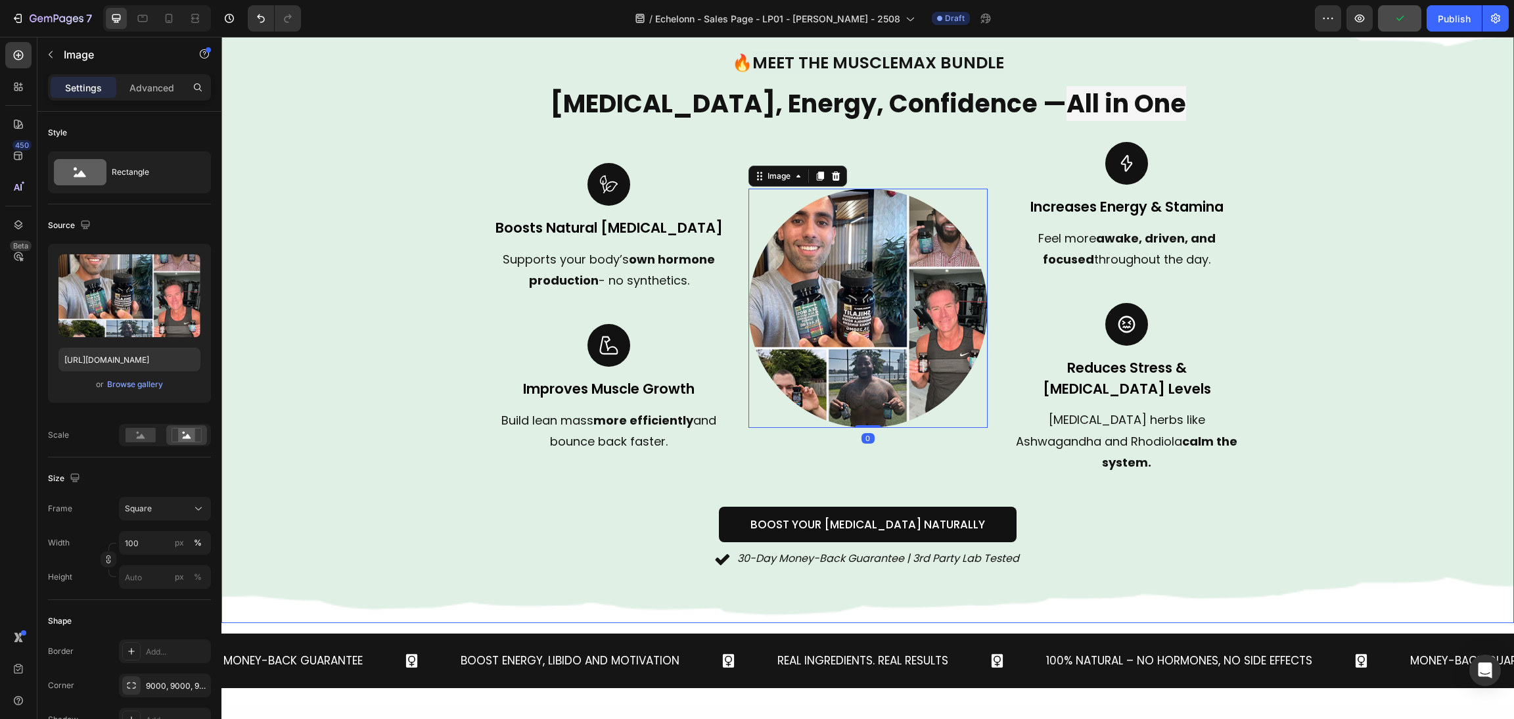
click at [1292, 340] on div "Background Image" at bounding box center [867, 311] width 1292 height 624
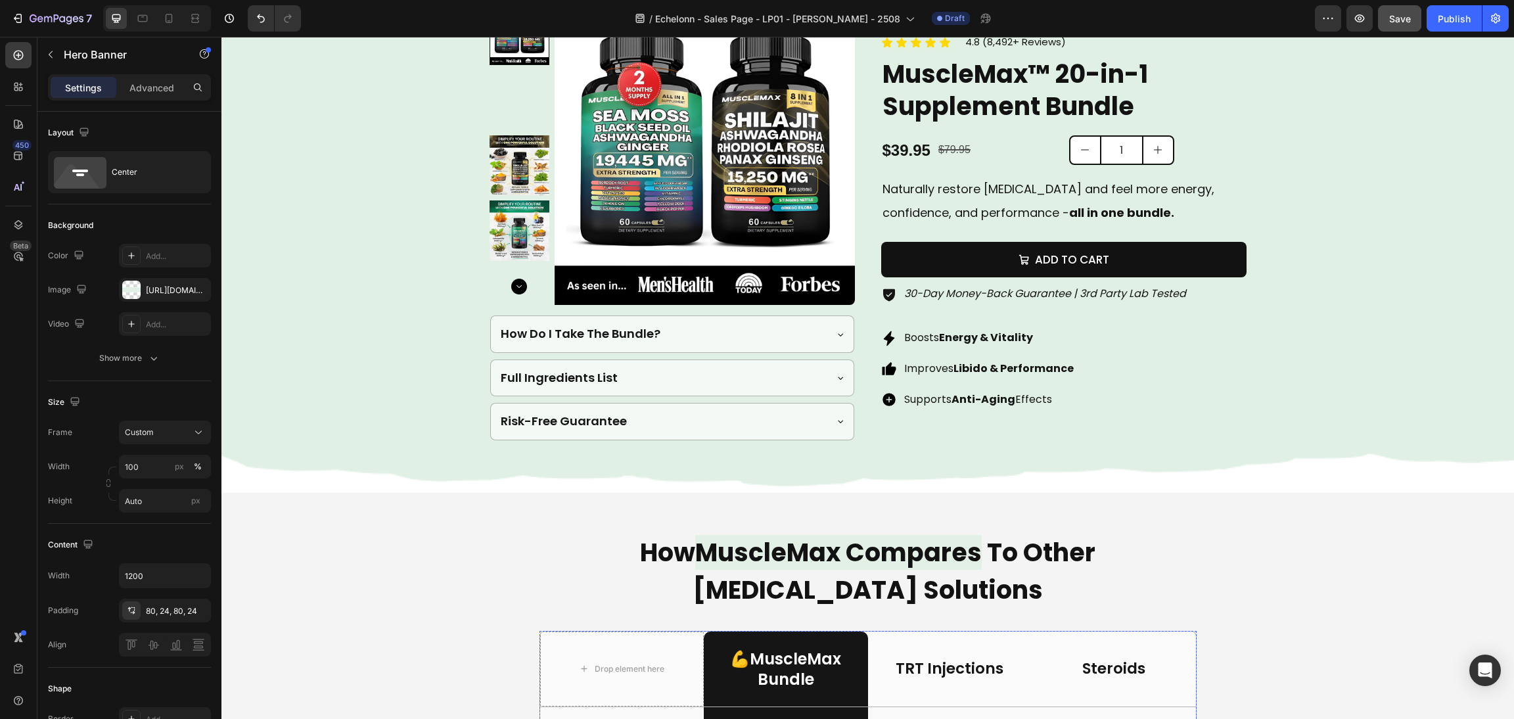
scroll to position [2266, 0]
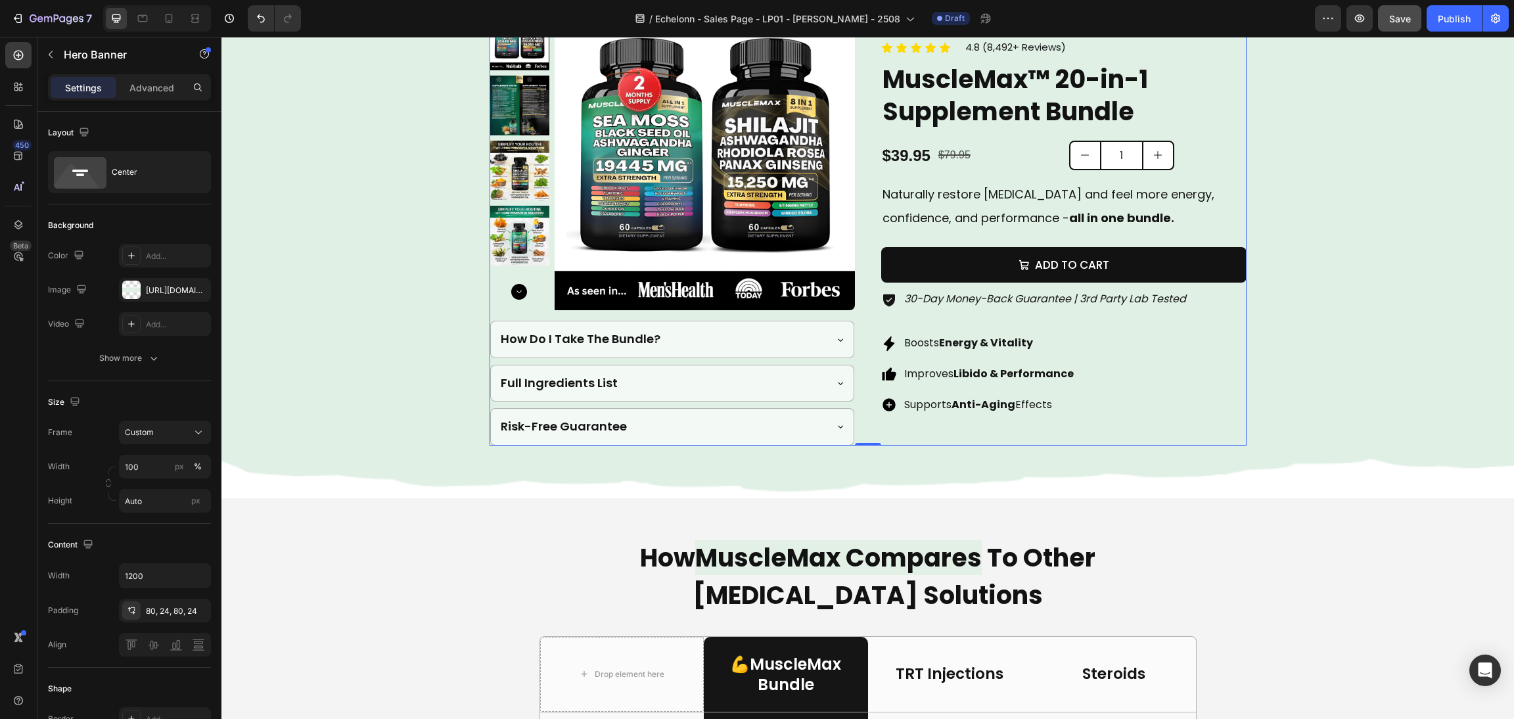
click at [848, 346] on div "Product Images How Do I Take The Bundle? Full Ingredients List Risk-Free Guaran…" at bounding box center [867, 227] width 757 height 435
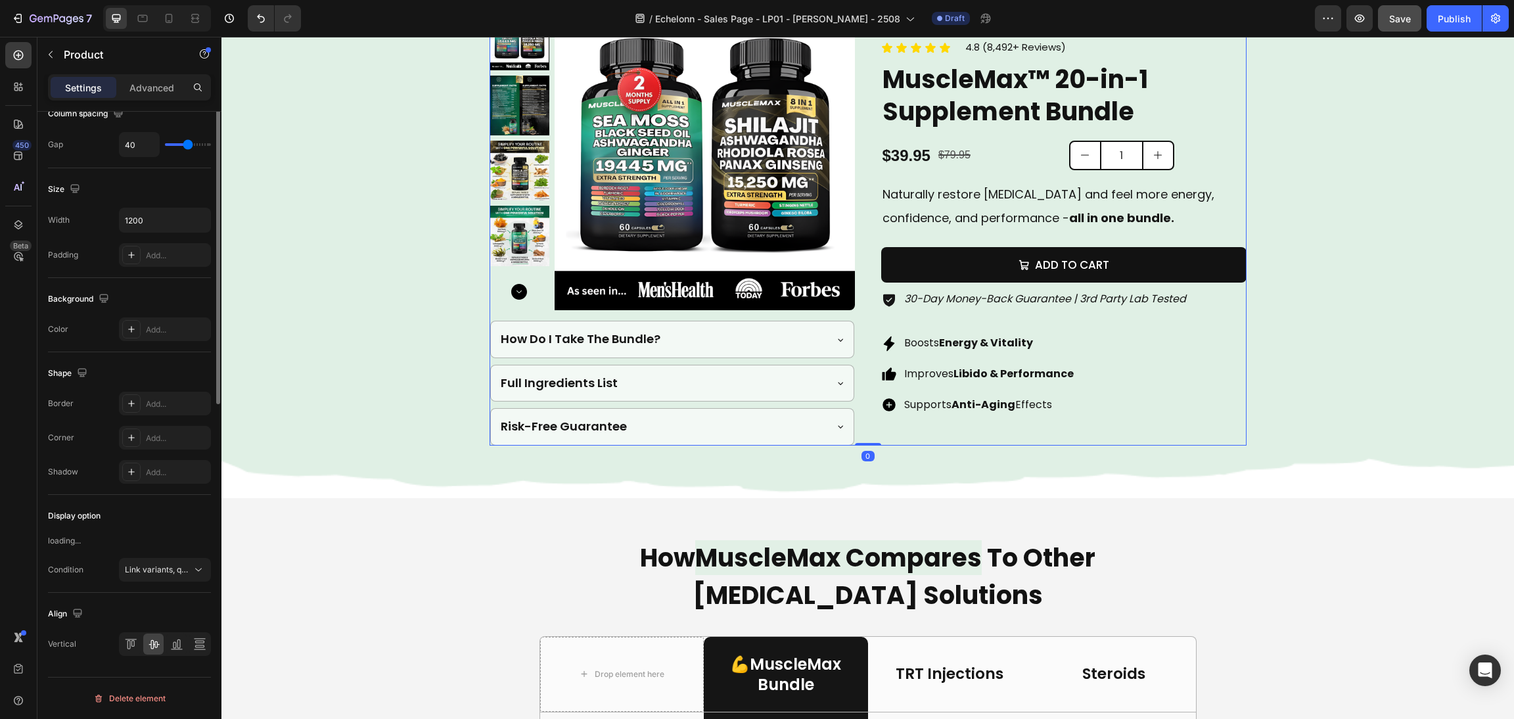
scroll to position [0, 0]
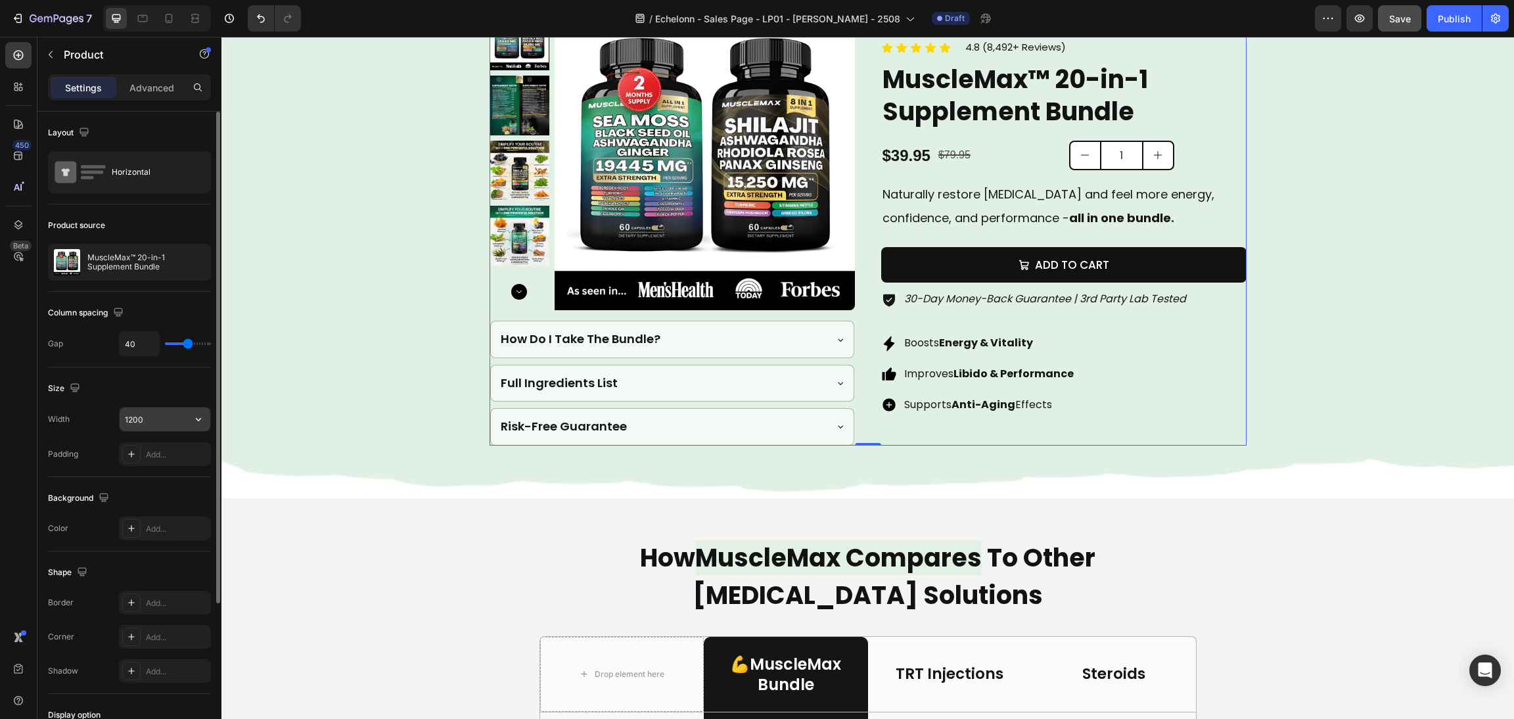
click at [148, 419] on input "1200" at bounding box center [165, 419] width 91 height 24
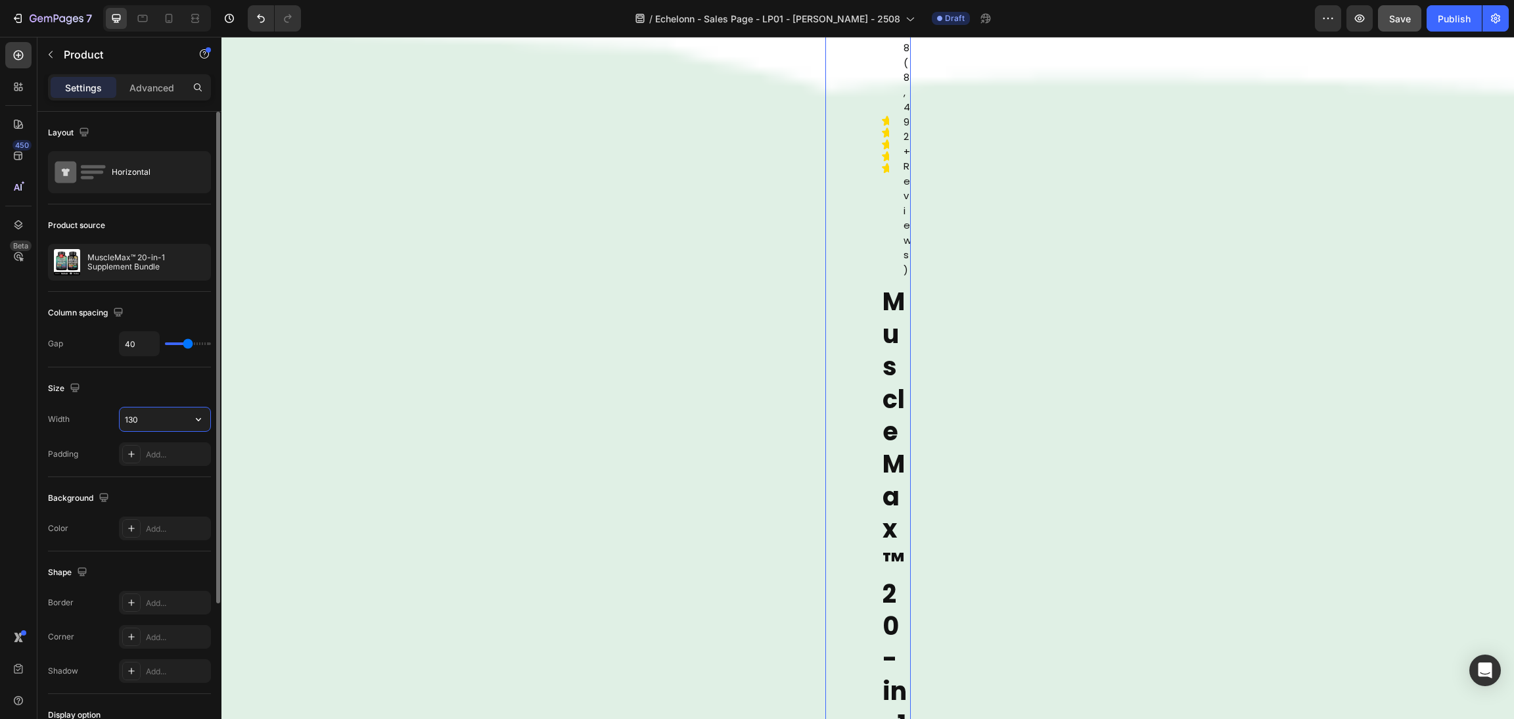
type input "1300"
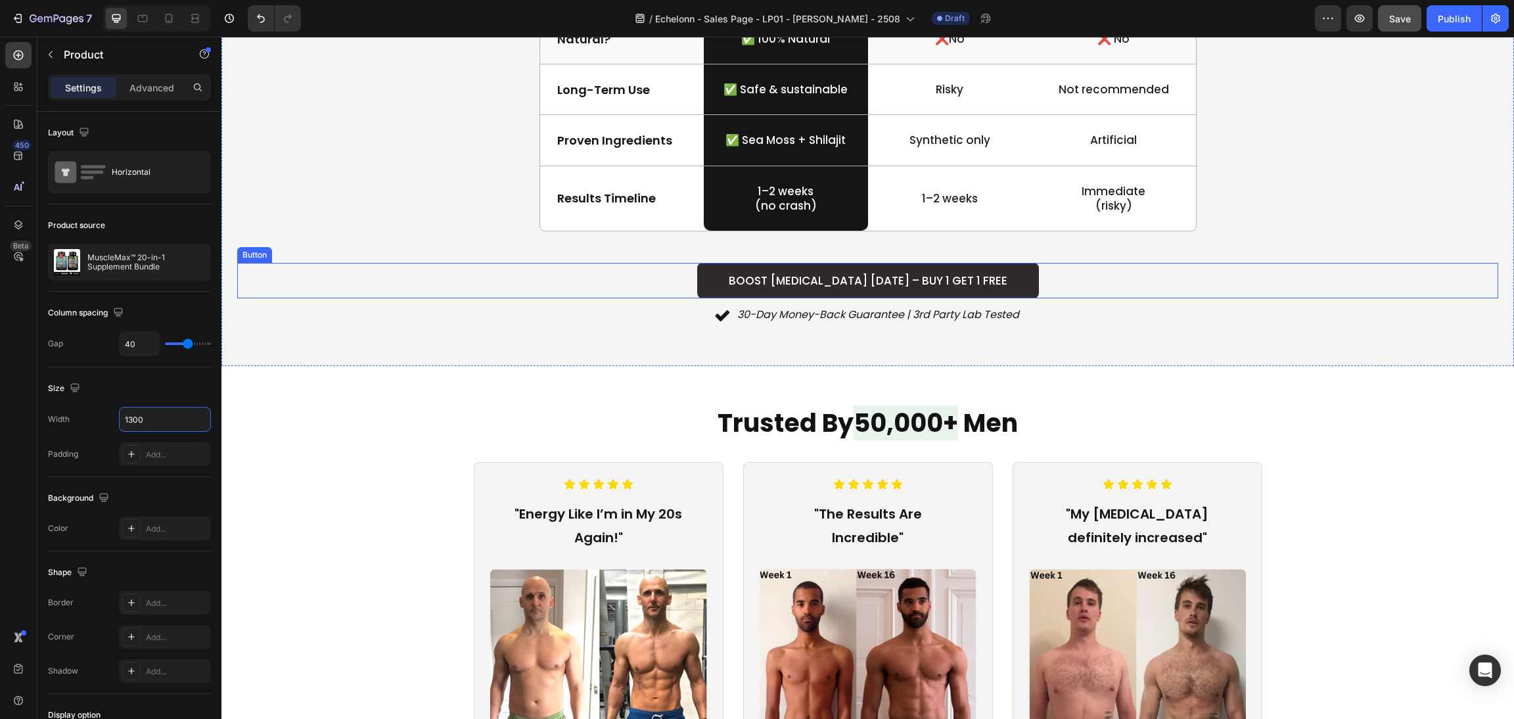
scroll to position [3153, 0]
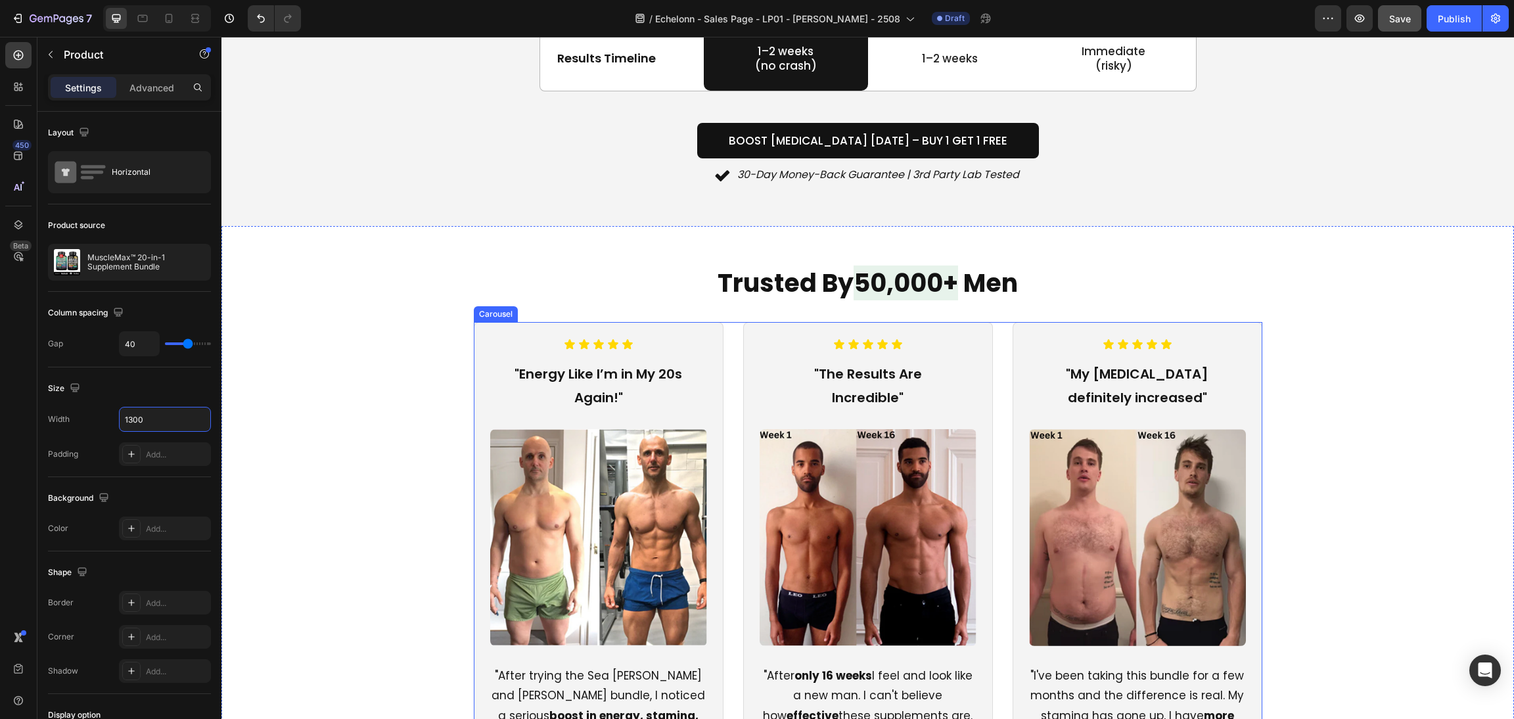
click at [722, 454] on div "Icon Icon Icon Icon Icon Icon List "Energy Like I’m in My 20s Again!" Text Bloc…" at bounding box center [868, 591] width 788 height 539
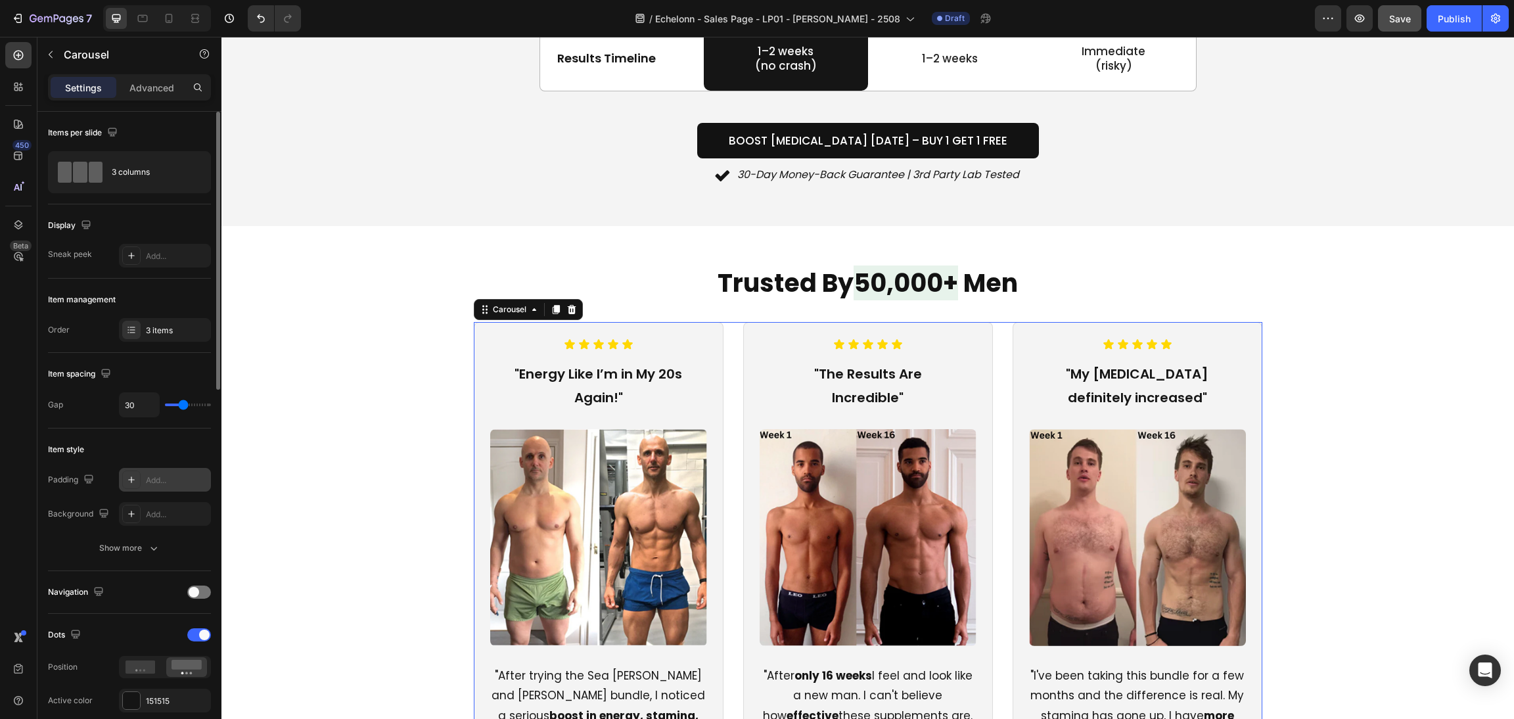
scroll to position [591, 0]
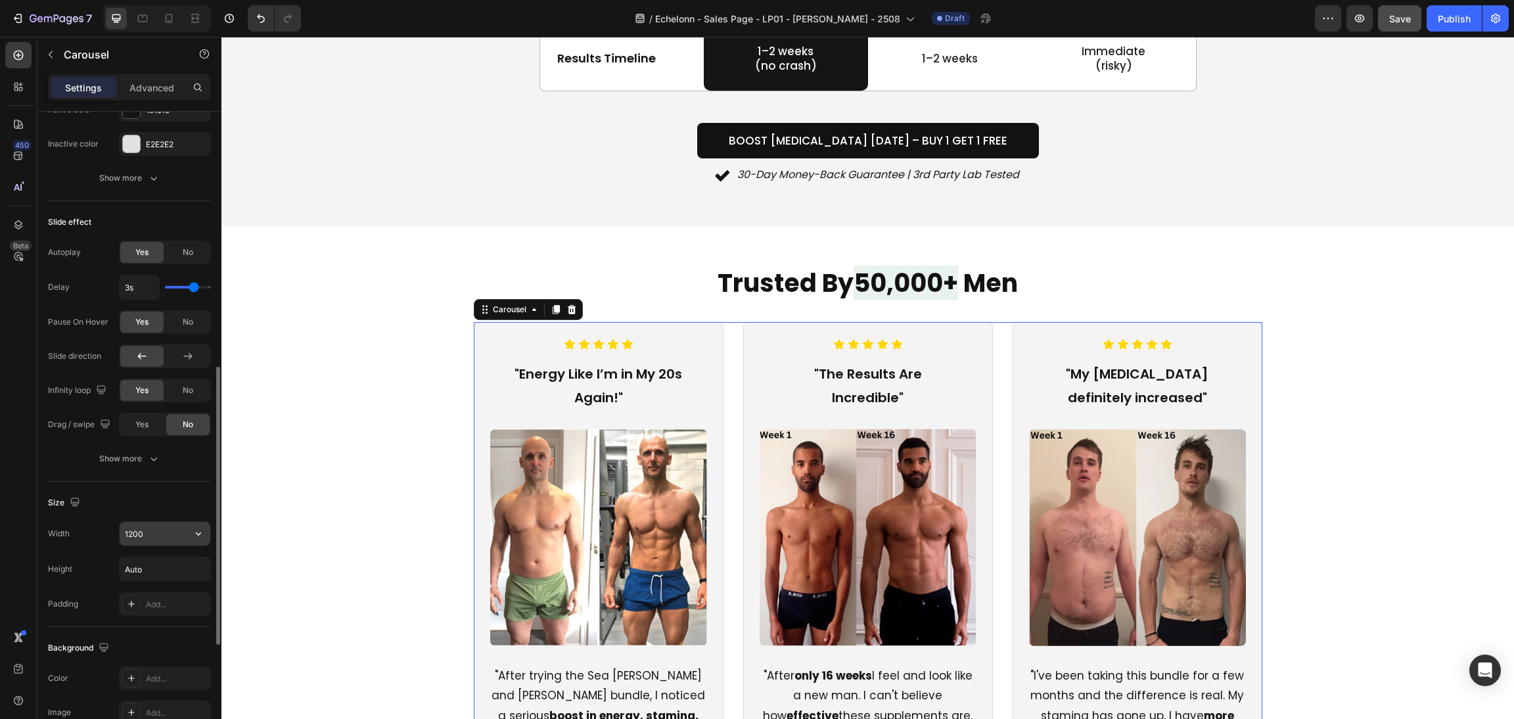
click at [154, 533] on input "1200" at bounding box center [165, 534] width 91 height 24
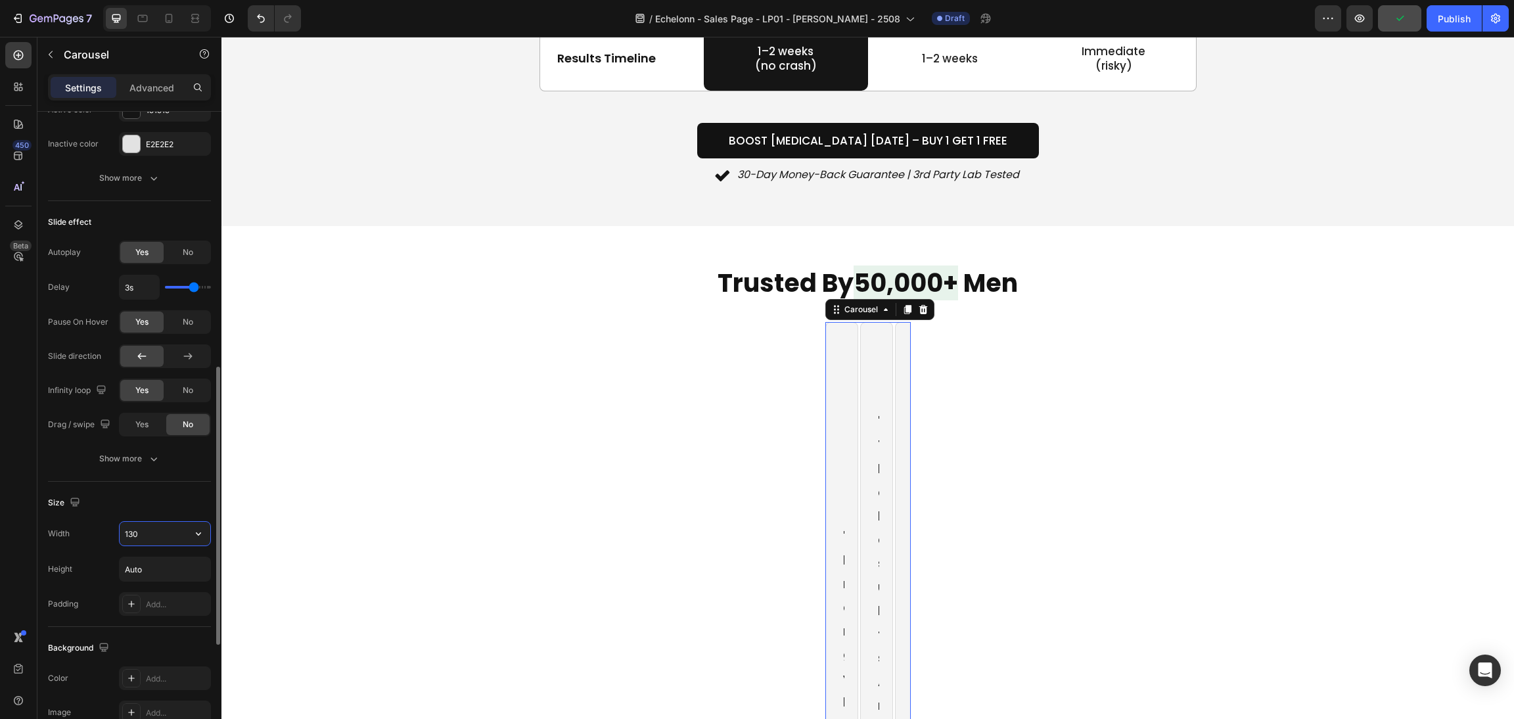
type input "1300"
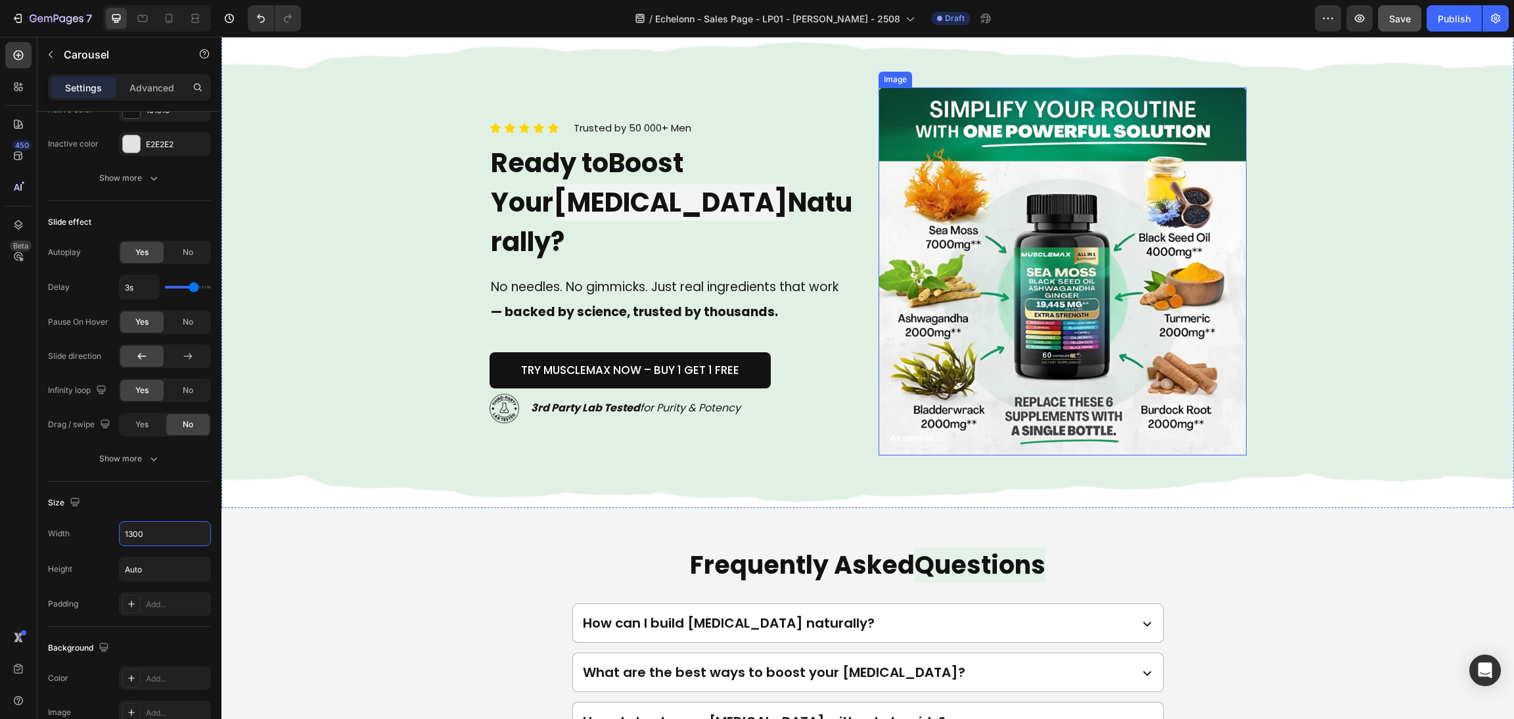
scroll to position [4138, 0]
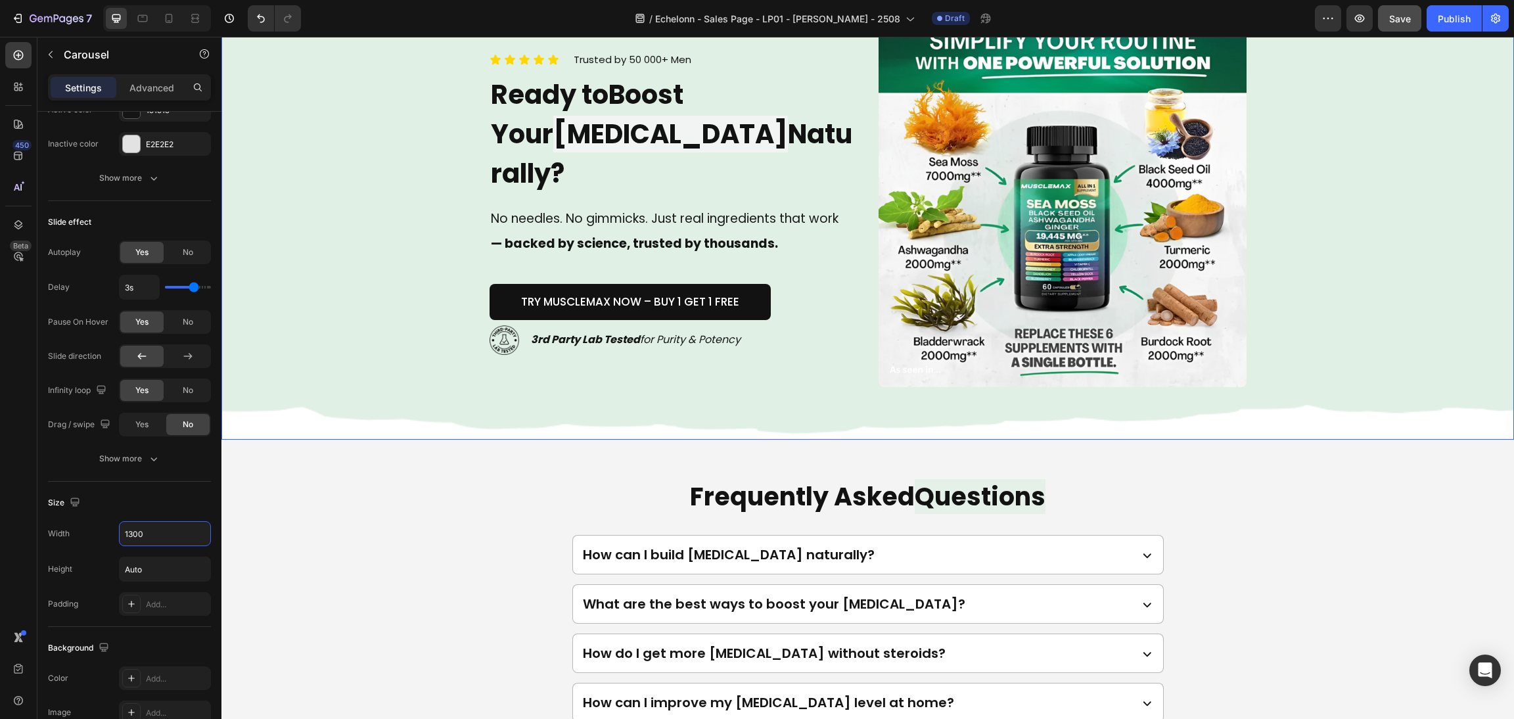
click at [851, 361] on div "Icon Icon Icon Icon Icon Icon List Trusted by 50 000+ Men Text block Row Ready …" at bounding box center [868, 202] width 788 height 473
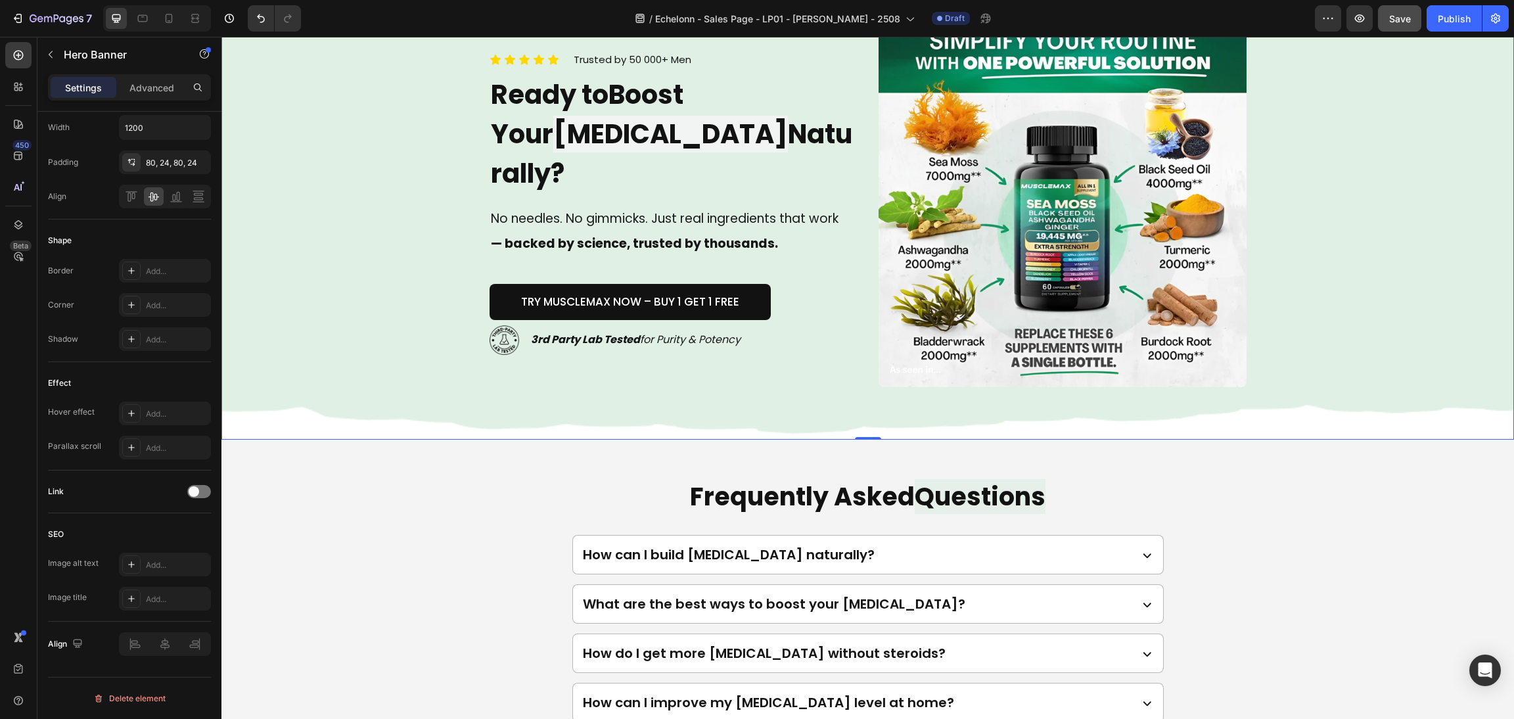
scroll to position [0, 0]
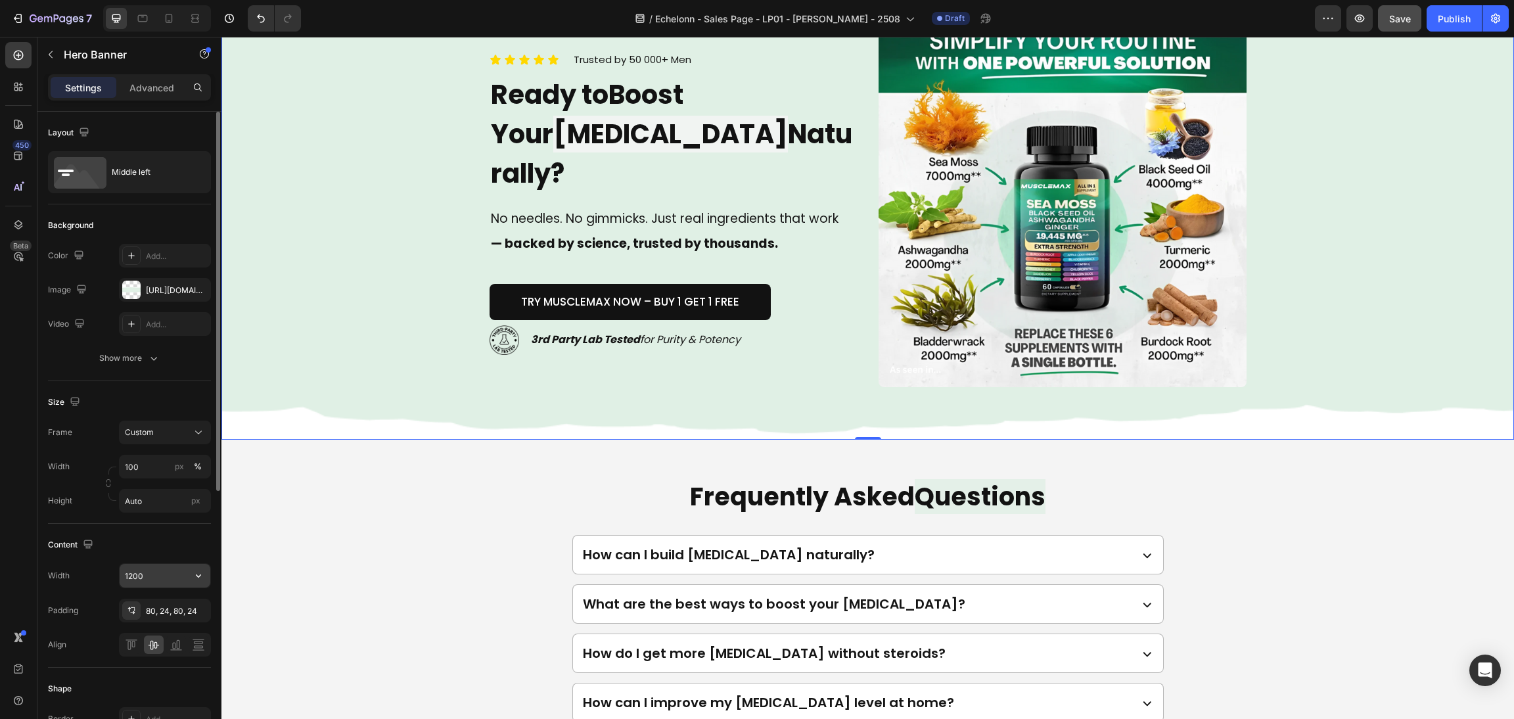
click at [151, 574] on input "1200" at bounding box center [165, 576] width 91 height 24
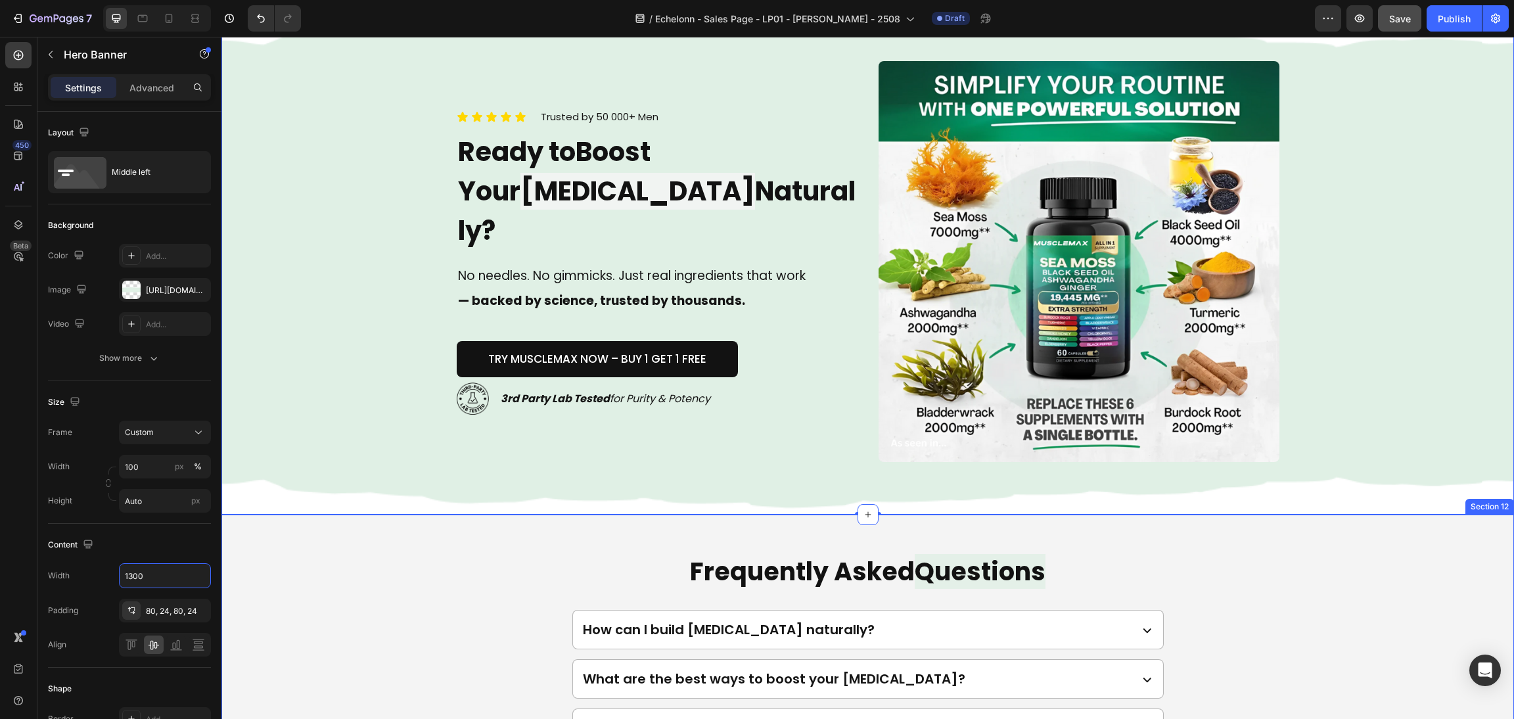
scroll to position [4040, 0]
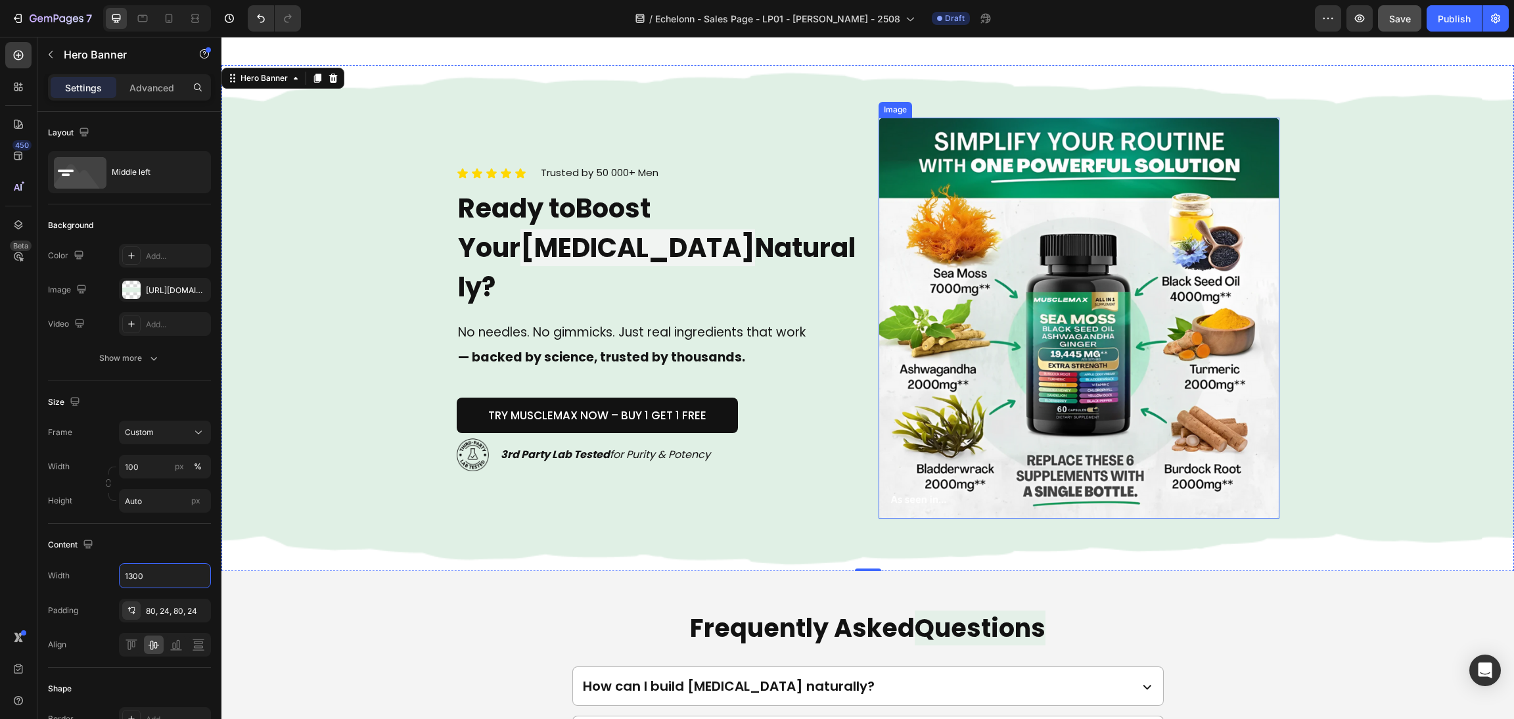
type input "1300"
click at [1359, 356] on div "Background Image" at bounding box center [867, 318] width 1292 height 506
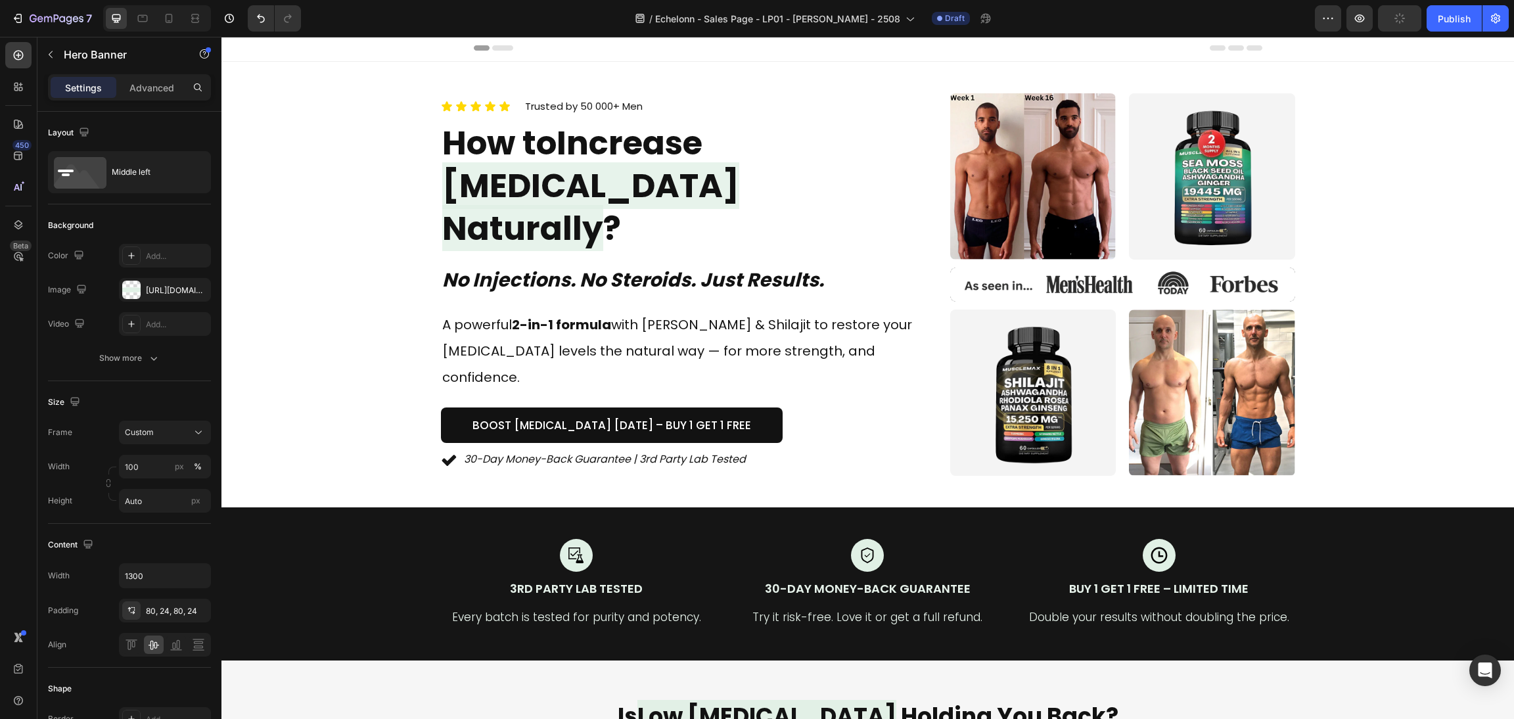
scroll to position [0, 0]
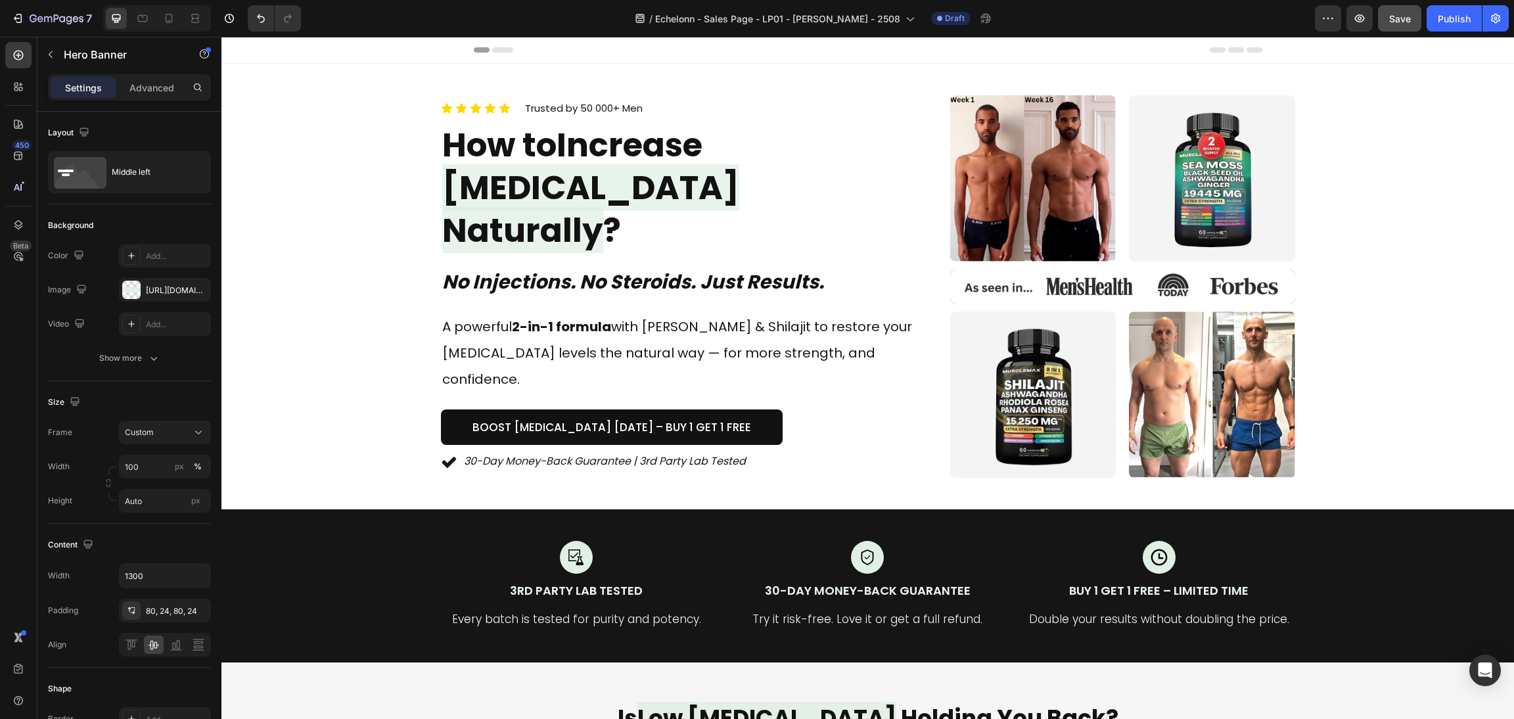
click at [1404, 19] on span "Save" at bounding box center [1400, 18] width 22 height 11
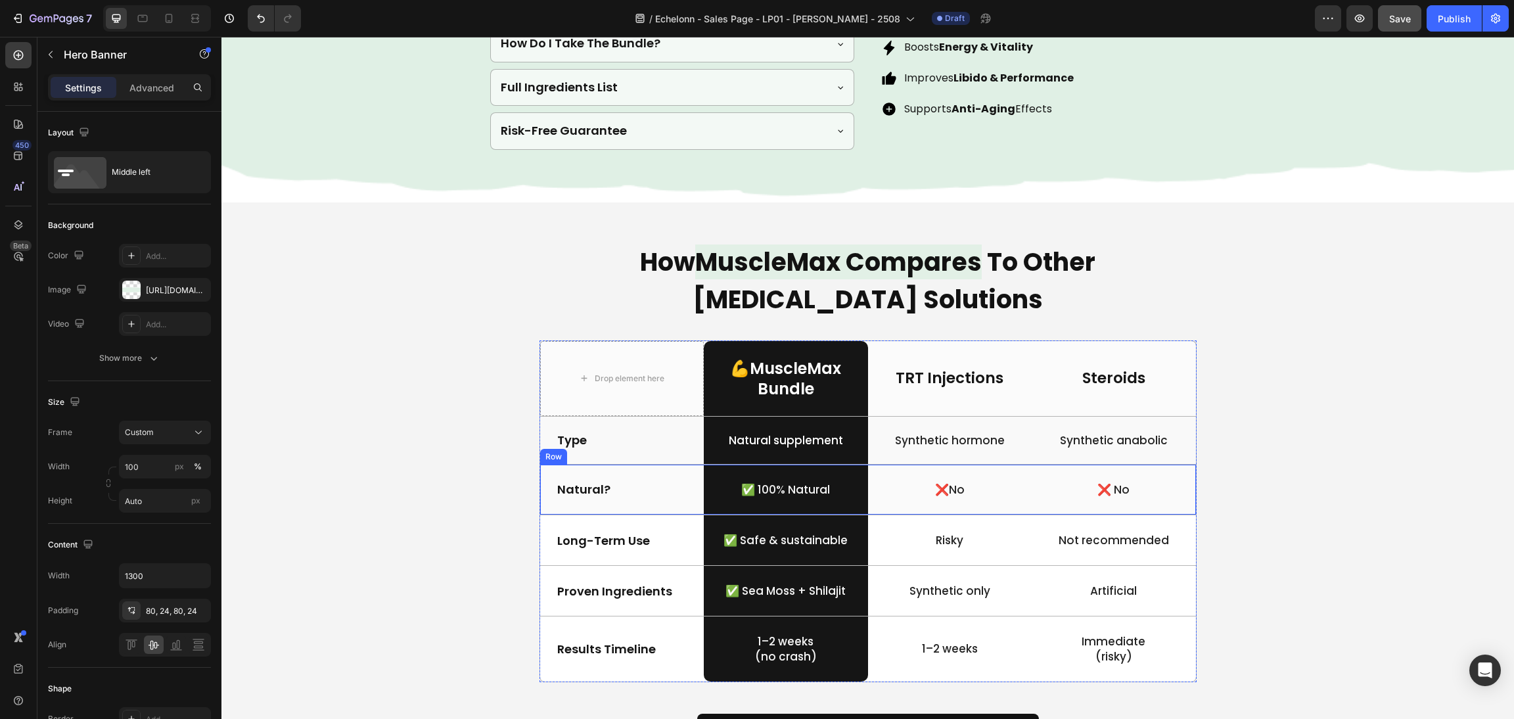
scroll to position [2660, 0]
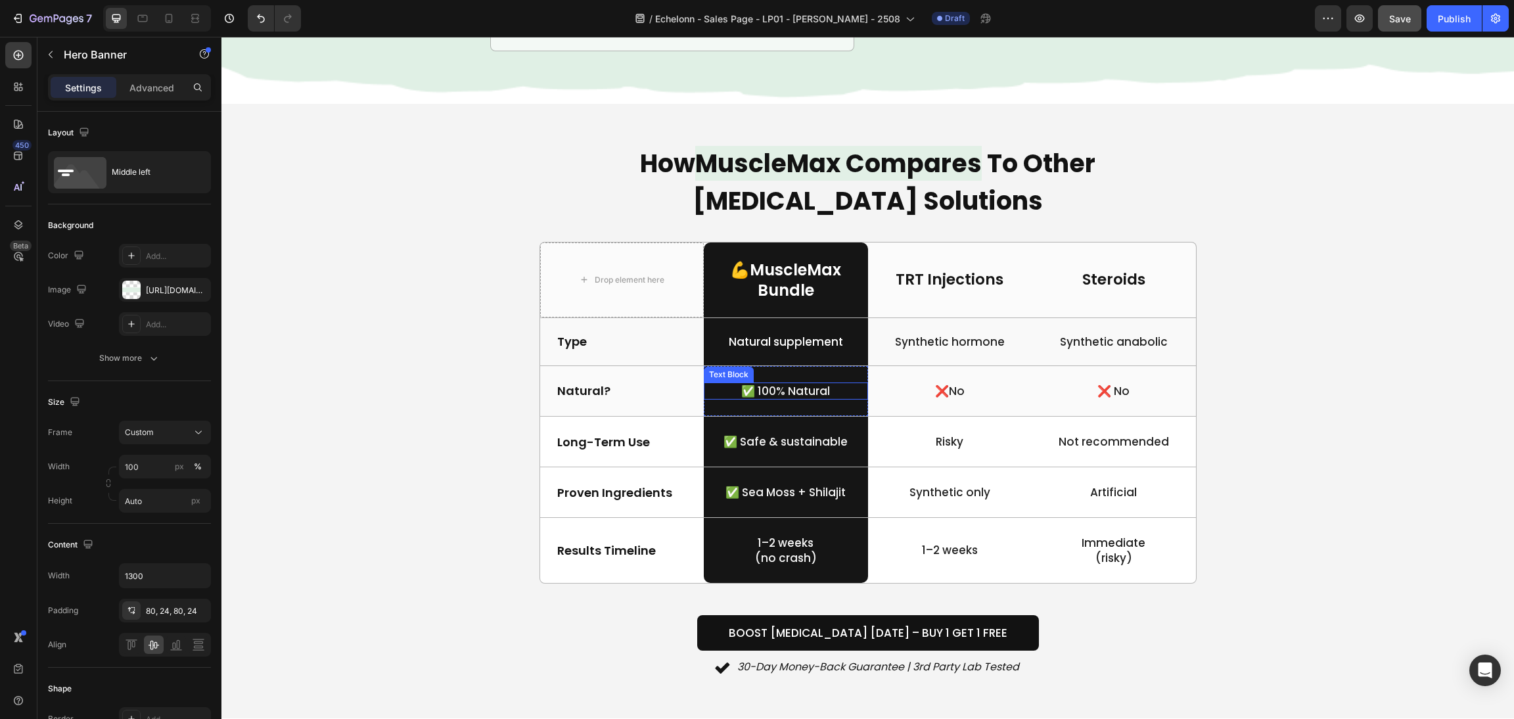
click at [757, 391] on p "✅ 100% Natural" at bounding box center [786, 391] width 162 height 14
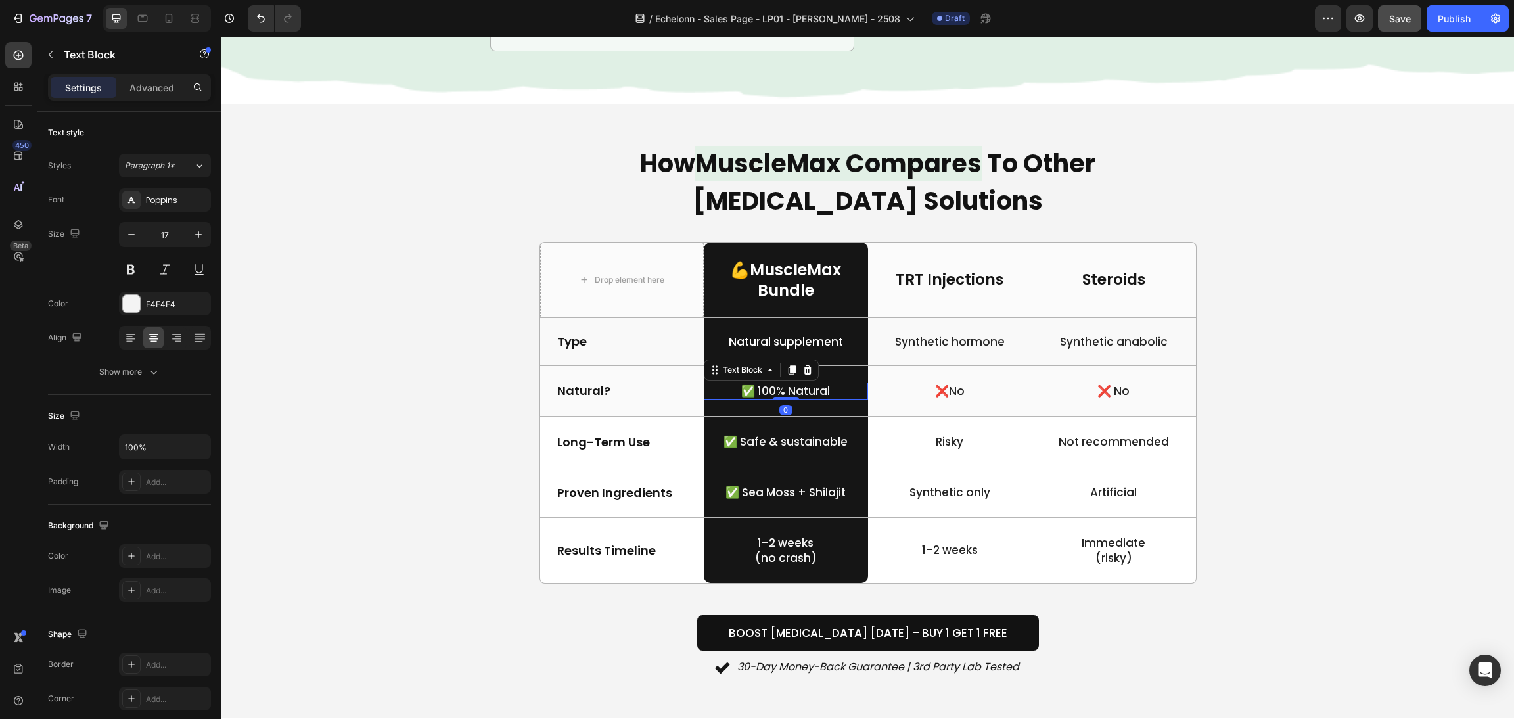
click at [747, 391] on p "✅ 100% Natural" at bounding box center [786, 391] width 162 height 14
drag, startPoint x: 746, startPoint y: 391, endPoint x: 735, endPoint y: 390, distance: 11.2
click at [735, 390] on p "✅ 100% Natural" at bounding box center [786, 391] width 162 height 14
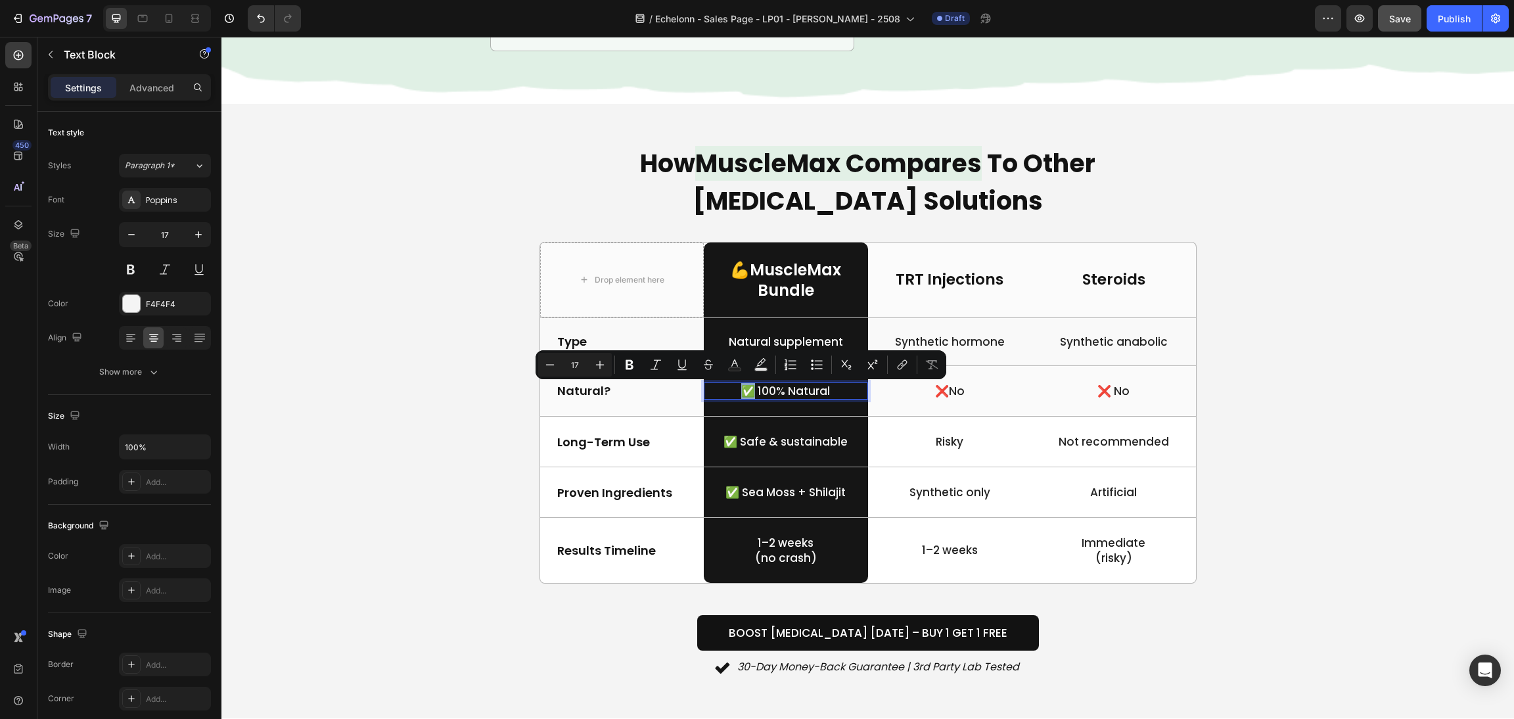
copy p "✅"
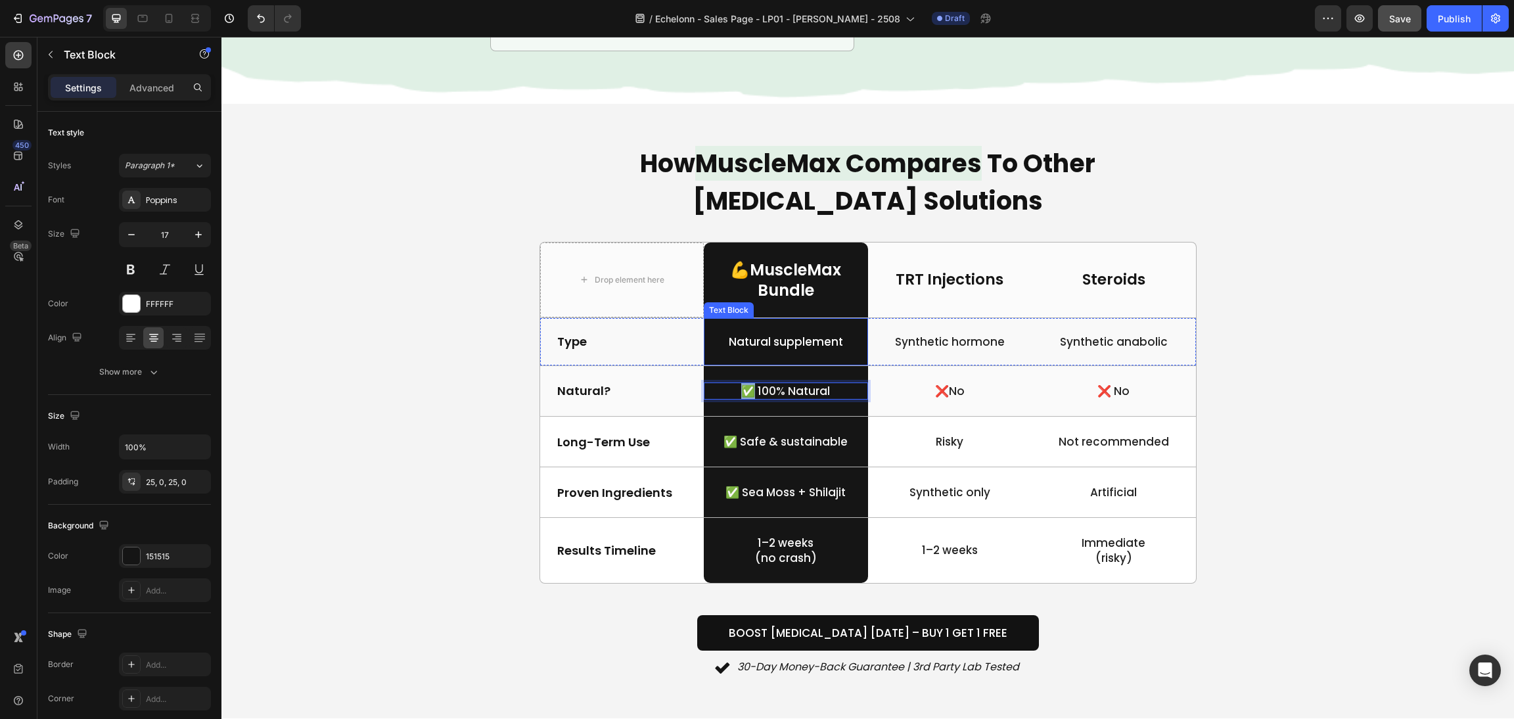
click at [719, 339] on p "Natural supplement" at bounding box center [786, 341] width 162 height 14
click at [720, 339] on p "Natural supplement" at bounding box center [786, 341] width 162 height 14
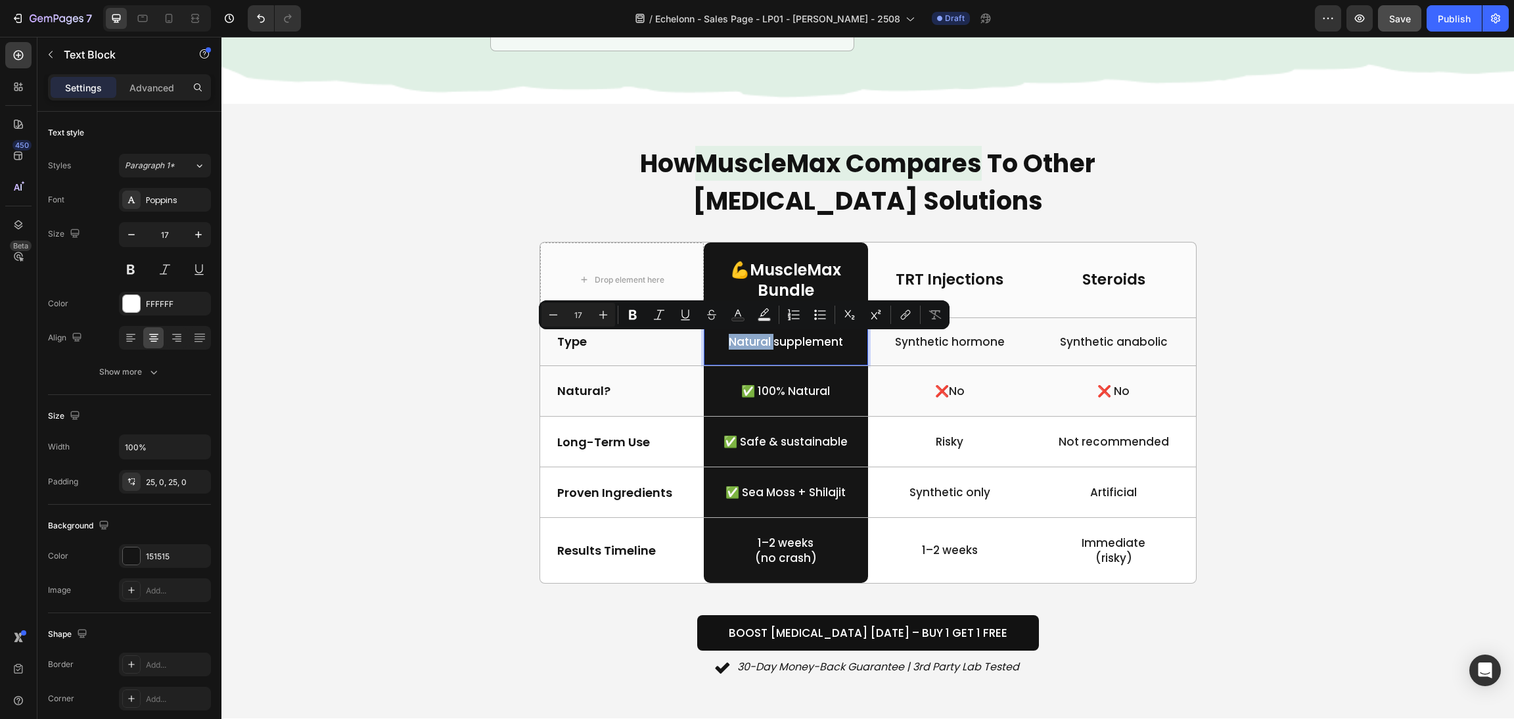
click at [719, 343] on p "Natural supplement" at bounding box center [786, 341] width 162 height 14
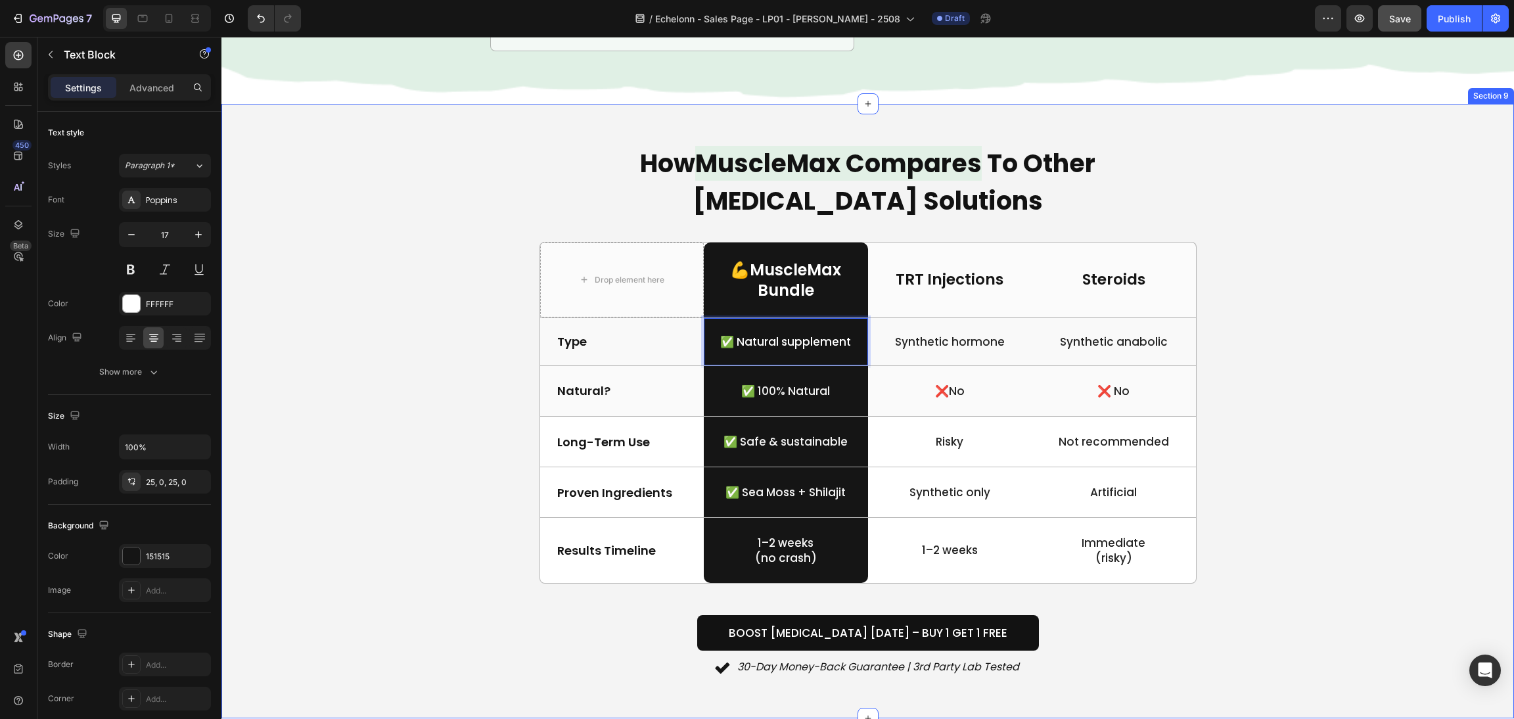
click at [1281, 225] on div "How MuscleMax Compares To Other Testosterone Solutions Heading Drop element her…" at bounding box center [867, 410] width 1261 height 535
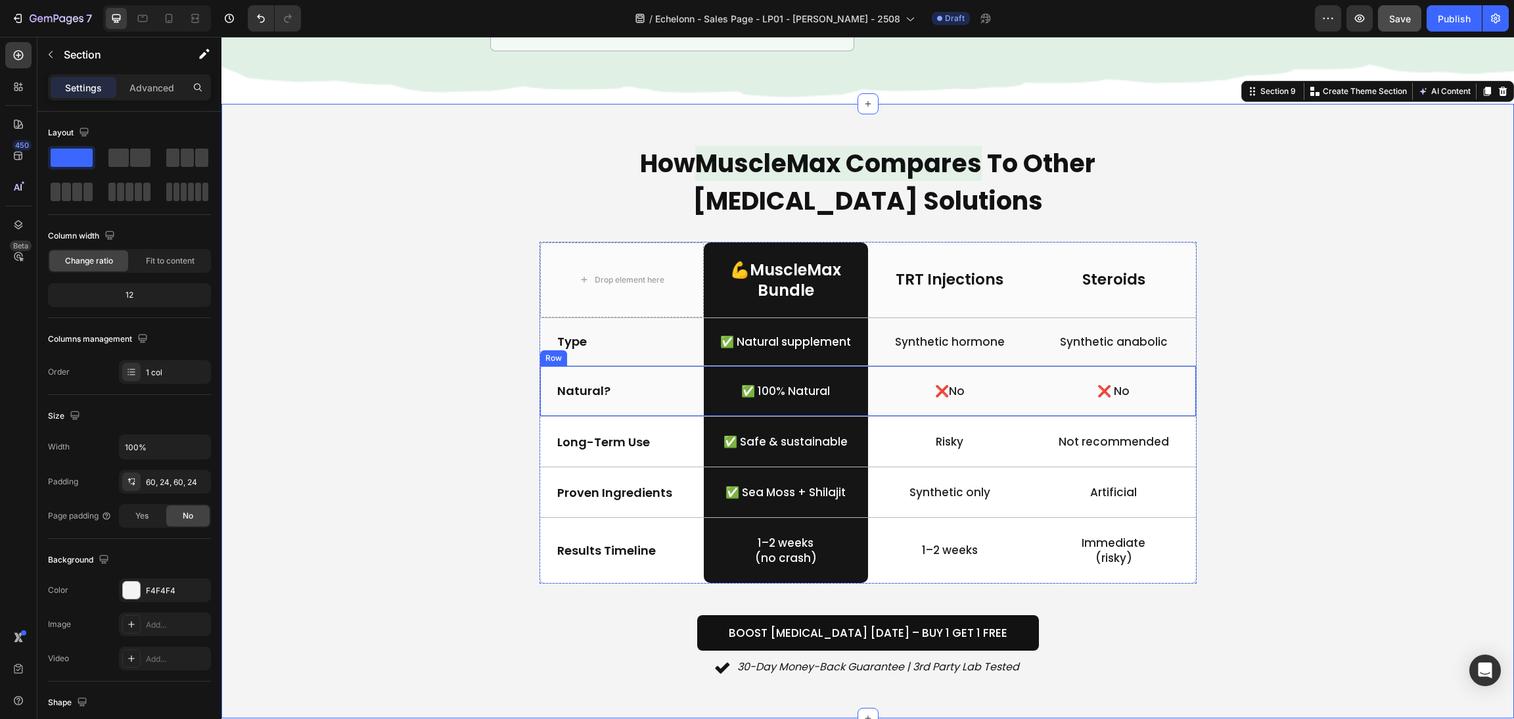
click at [946, 380] on div "❌No Text Block" at bounding box center [950, 391] width 164 height 50
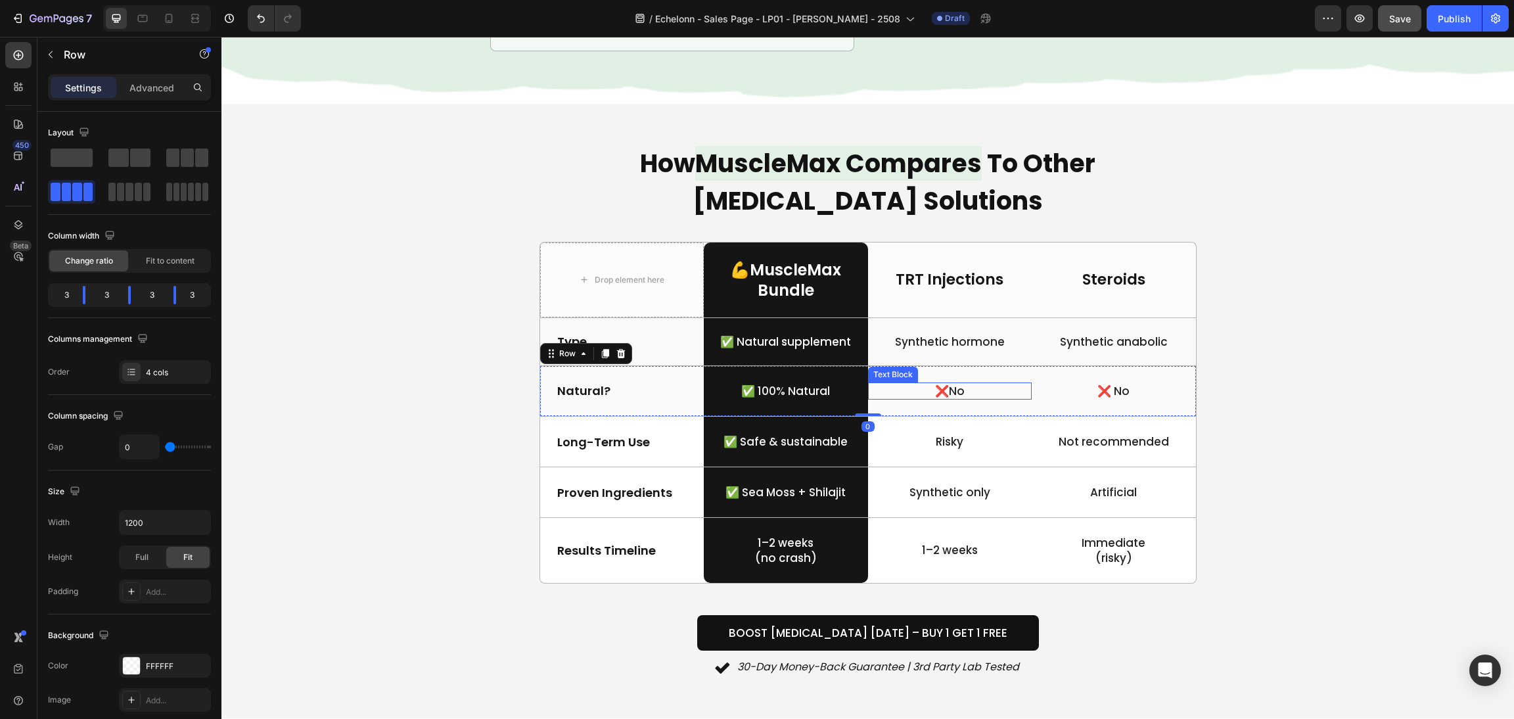
click at [942, 392] on p "❌No" at bounding box center [950, 391] width 162 height 14
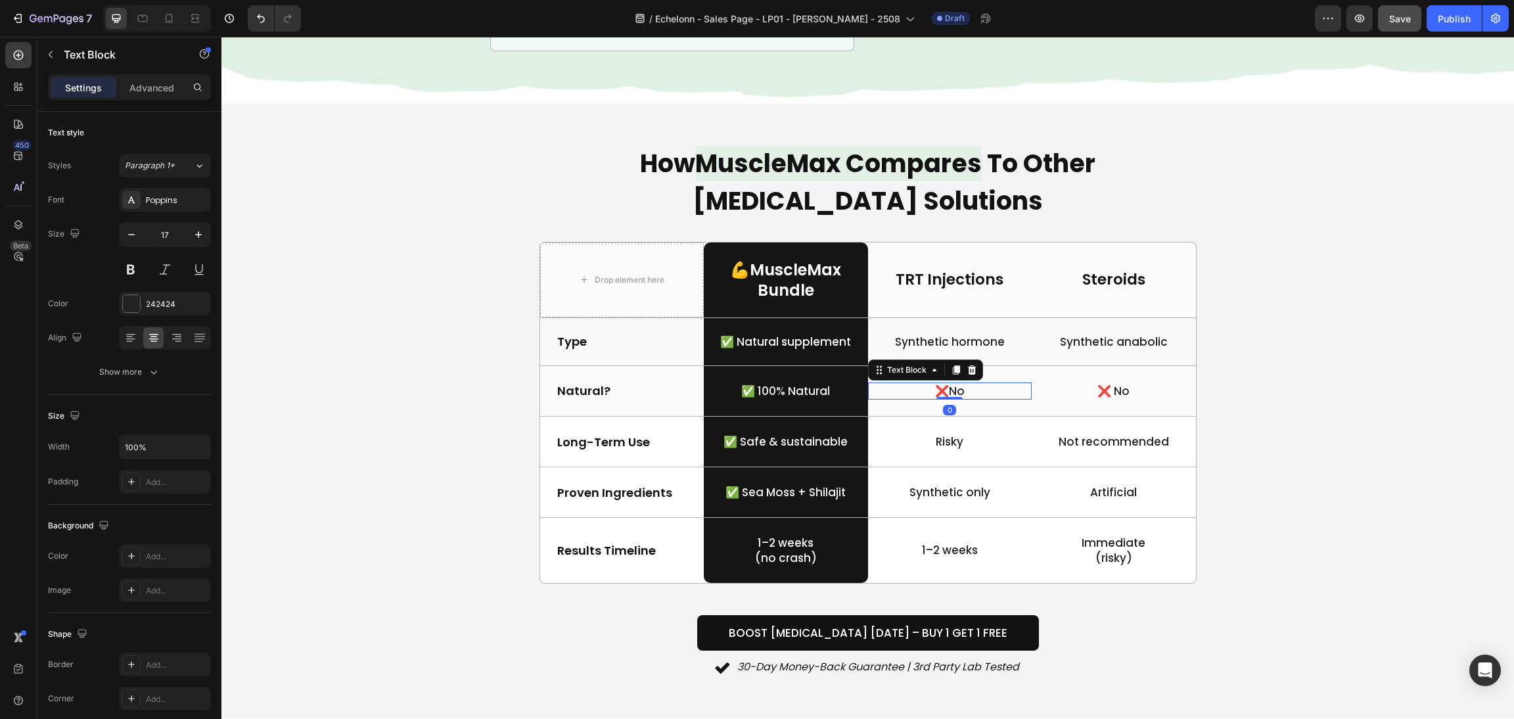
scroll to position [2652, 0]
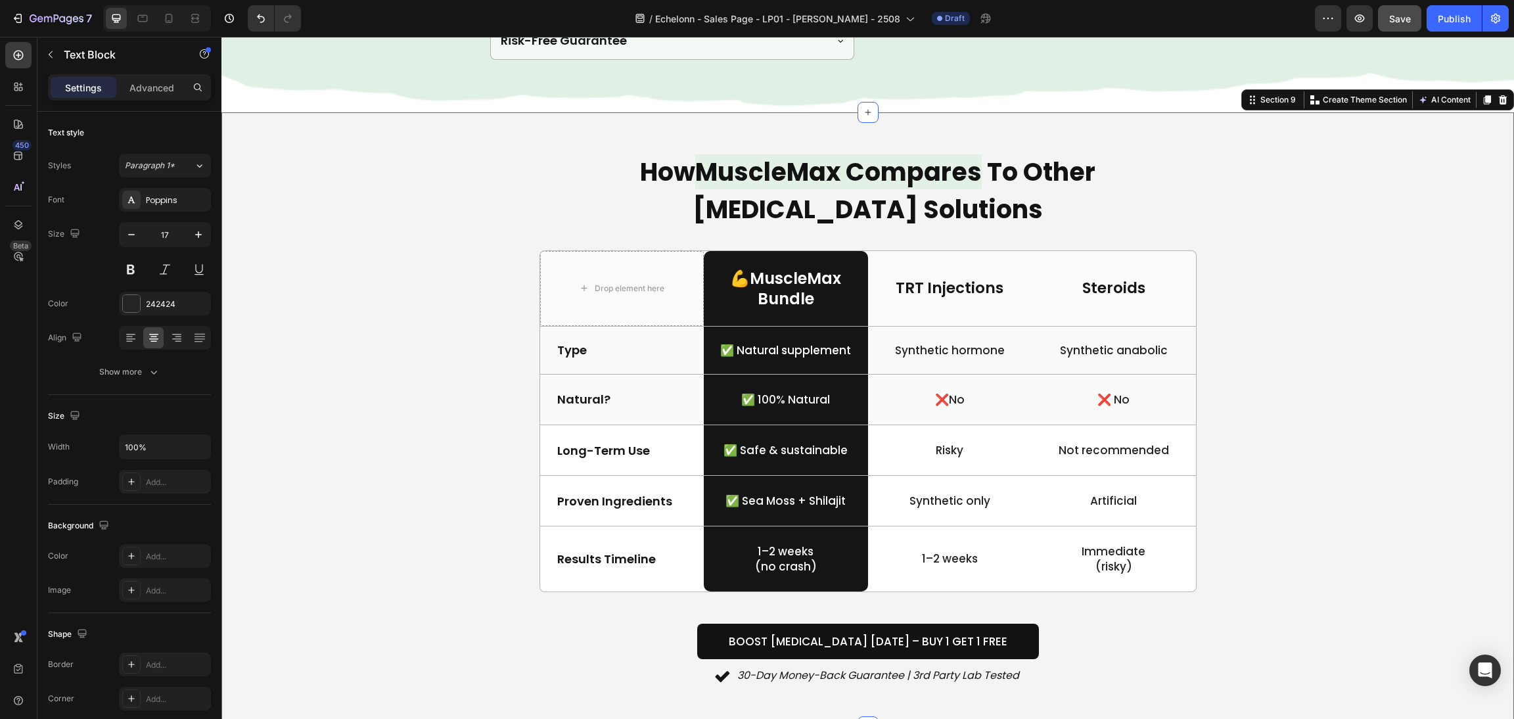
click at [1345, 375] on div "How MuscleMax Compares To Other [MEDICAL_DATA] Solutions Heading Drop element h…" at bounding box center [867, 419] width 1261 height 535
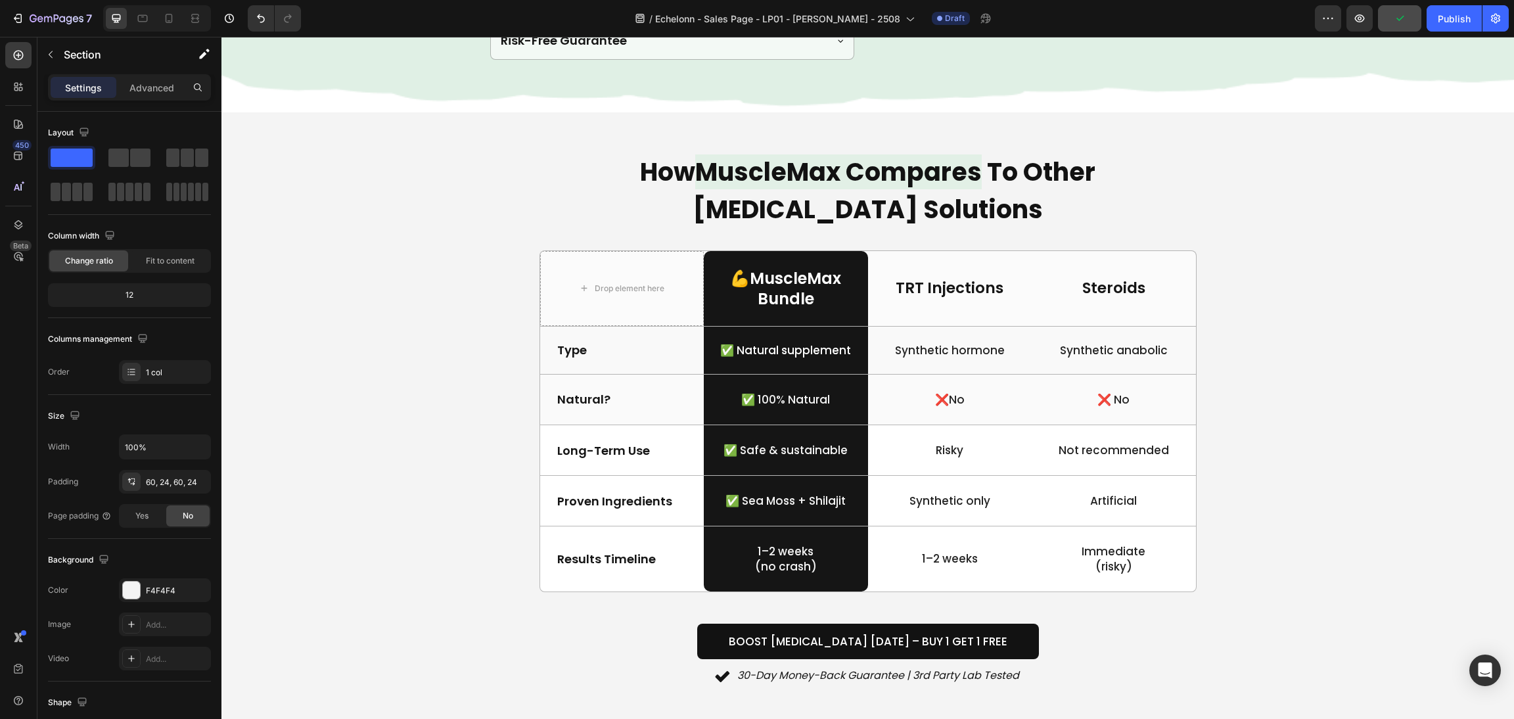
click at [871, 602] on div "Boost Testosterone Today – Buy 1 Get 1 Free Button" at bounding box center [867, 626] width 1261 height 68
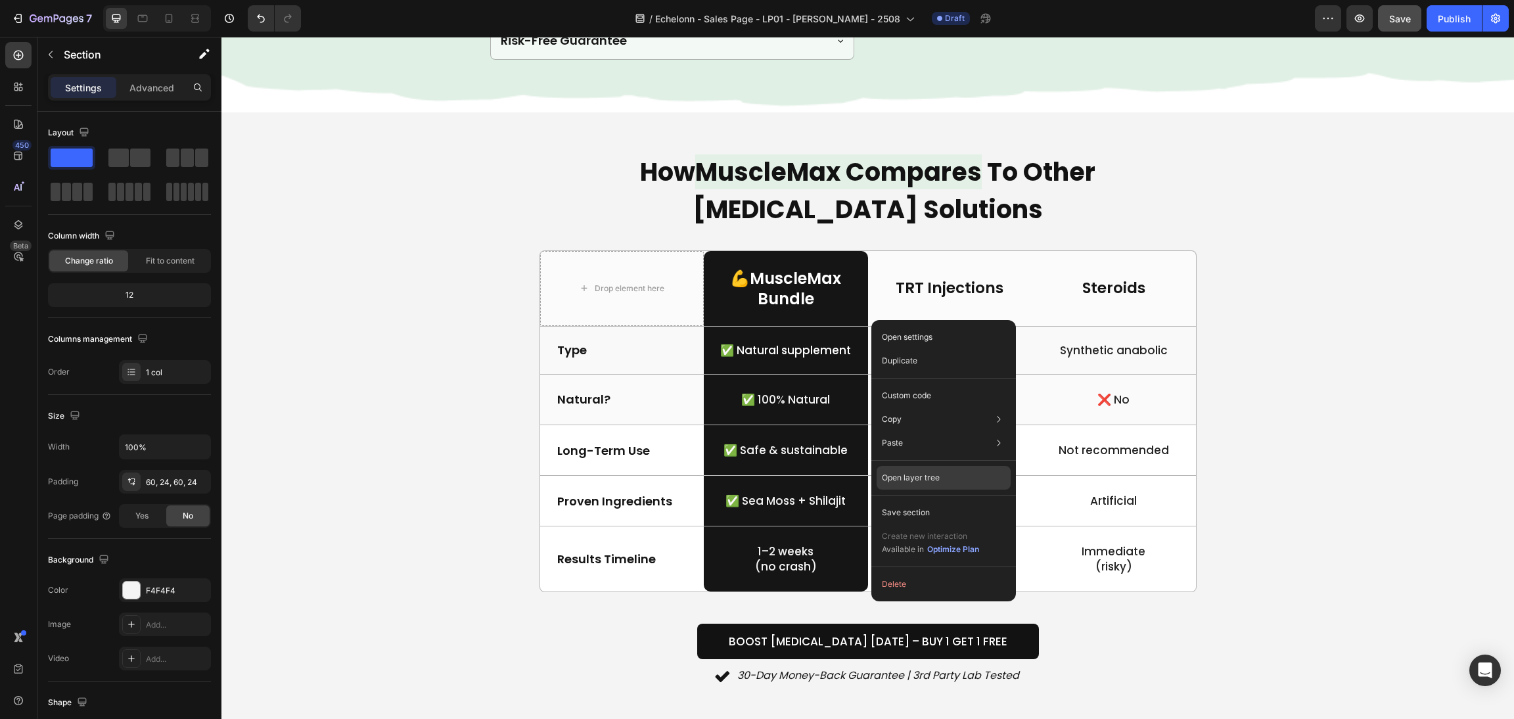
click at [975, 524] on div "Open layer tree" at bounding box center [943, 542] width 134 height 37
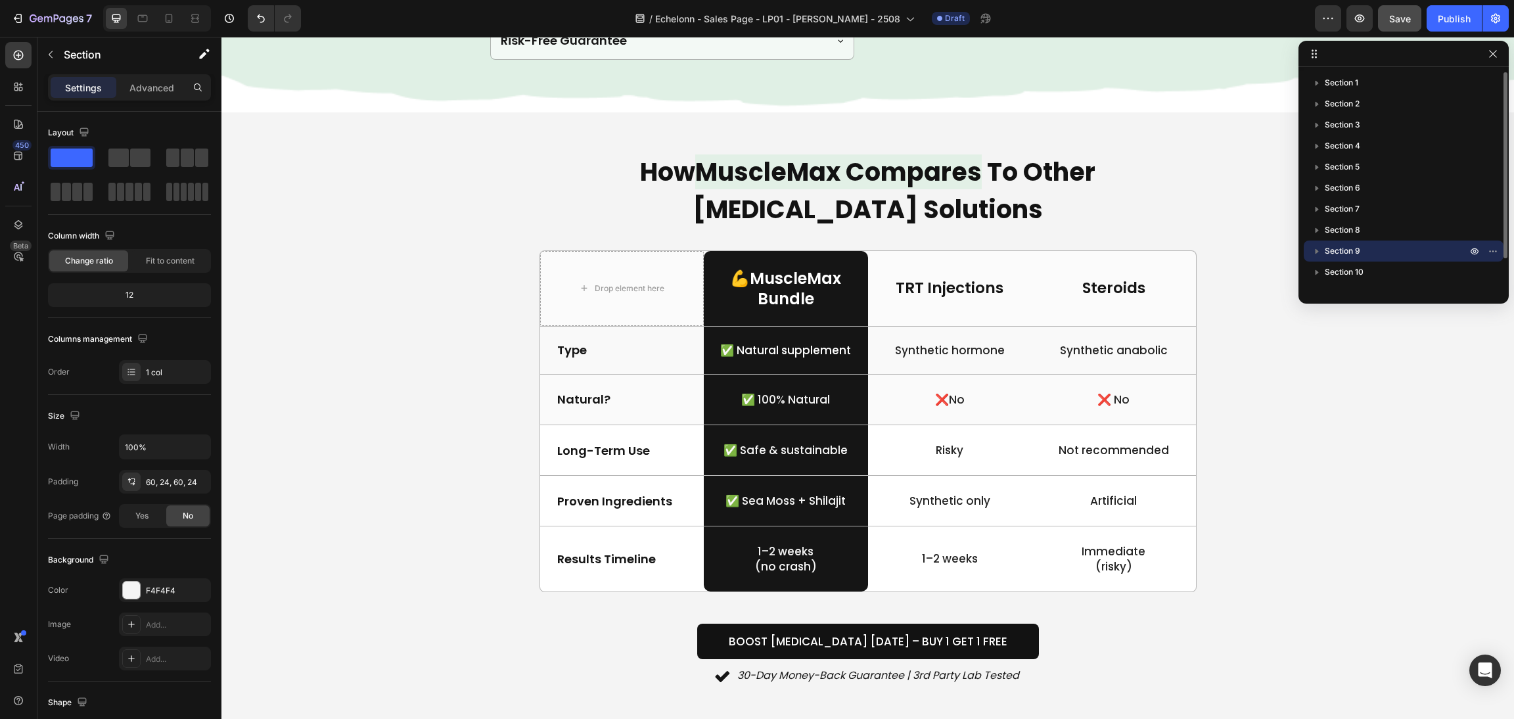
click at [1320, 245] on icon "button" at bounding box center [1316, 250] width 13 height 13
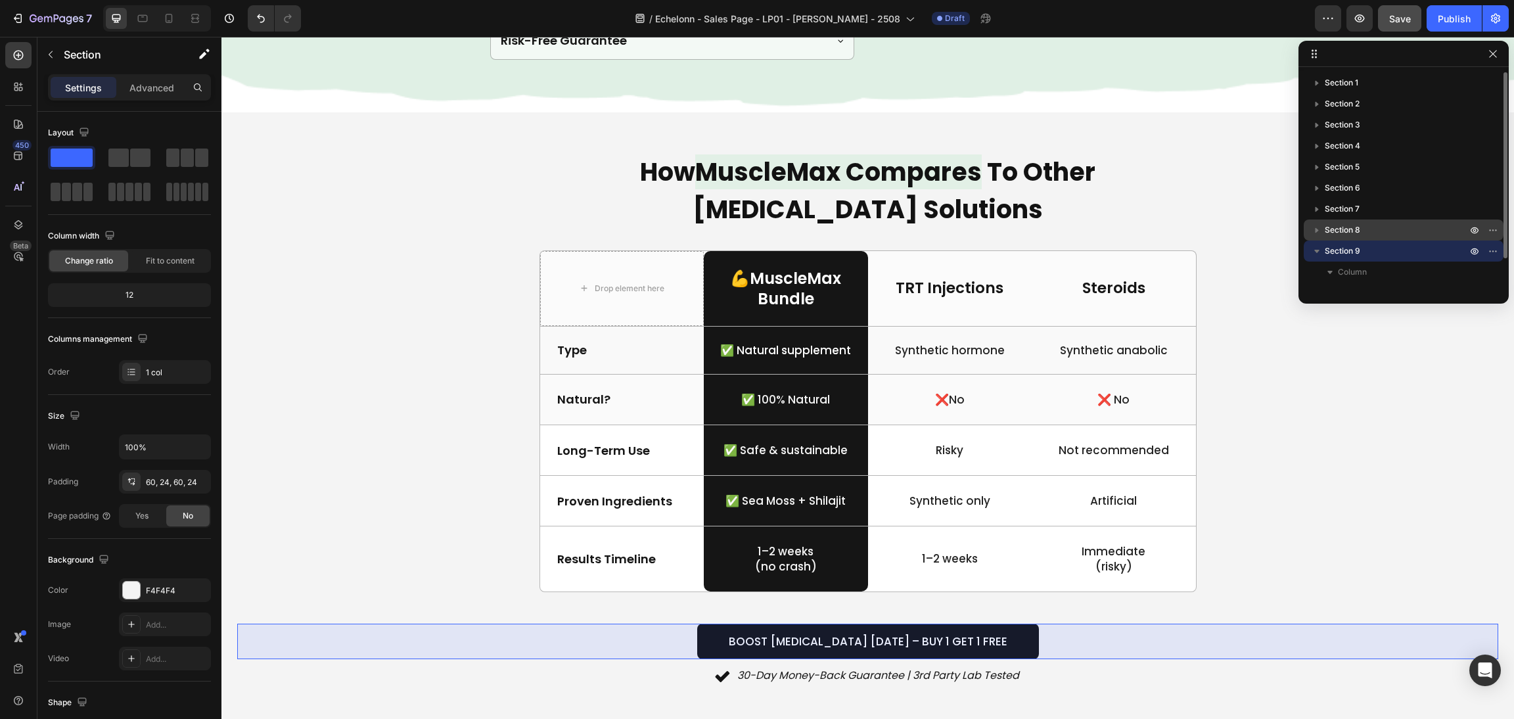
scroll to position [99, 0]
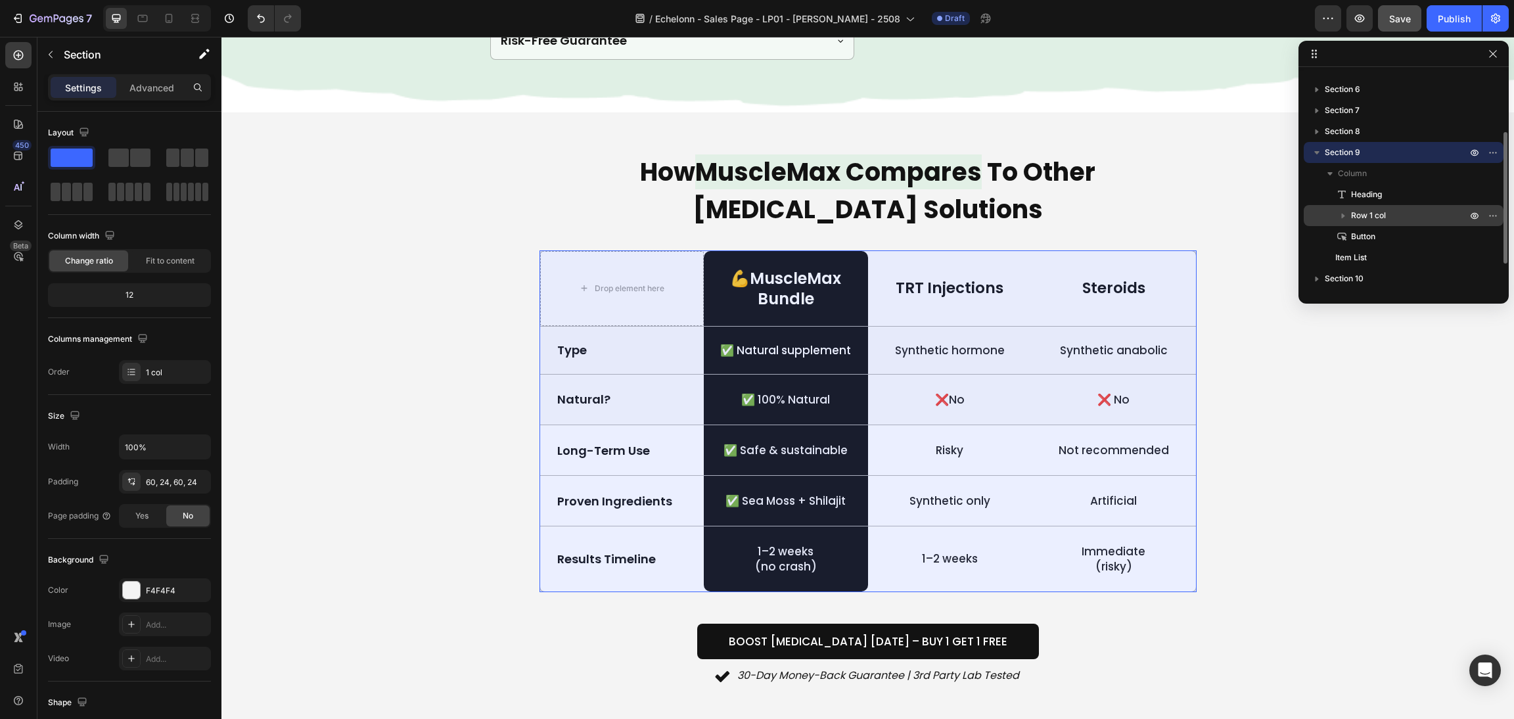
click at [1378, 210] on span "Row 1 col" at bounding box center [1368, 215] width 35 height 13
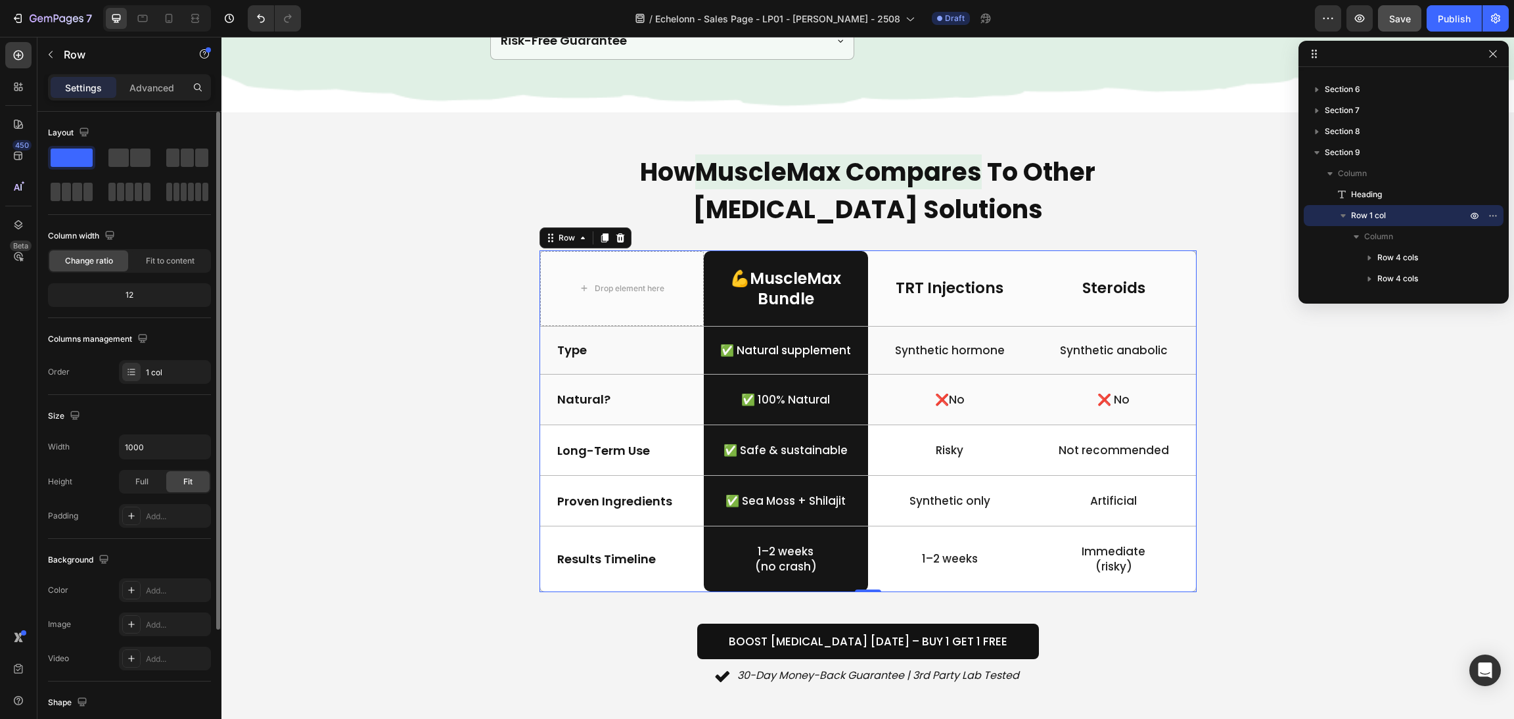
click at [145, 424] on div "Size" at bounding box center [129, 415] width 163 height 21
click at [137, 455] on input "1000" at bounding box center [165, 447] width 91 height 24
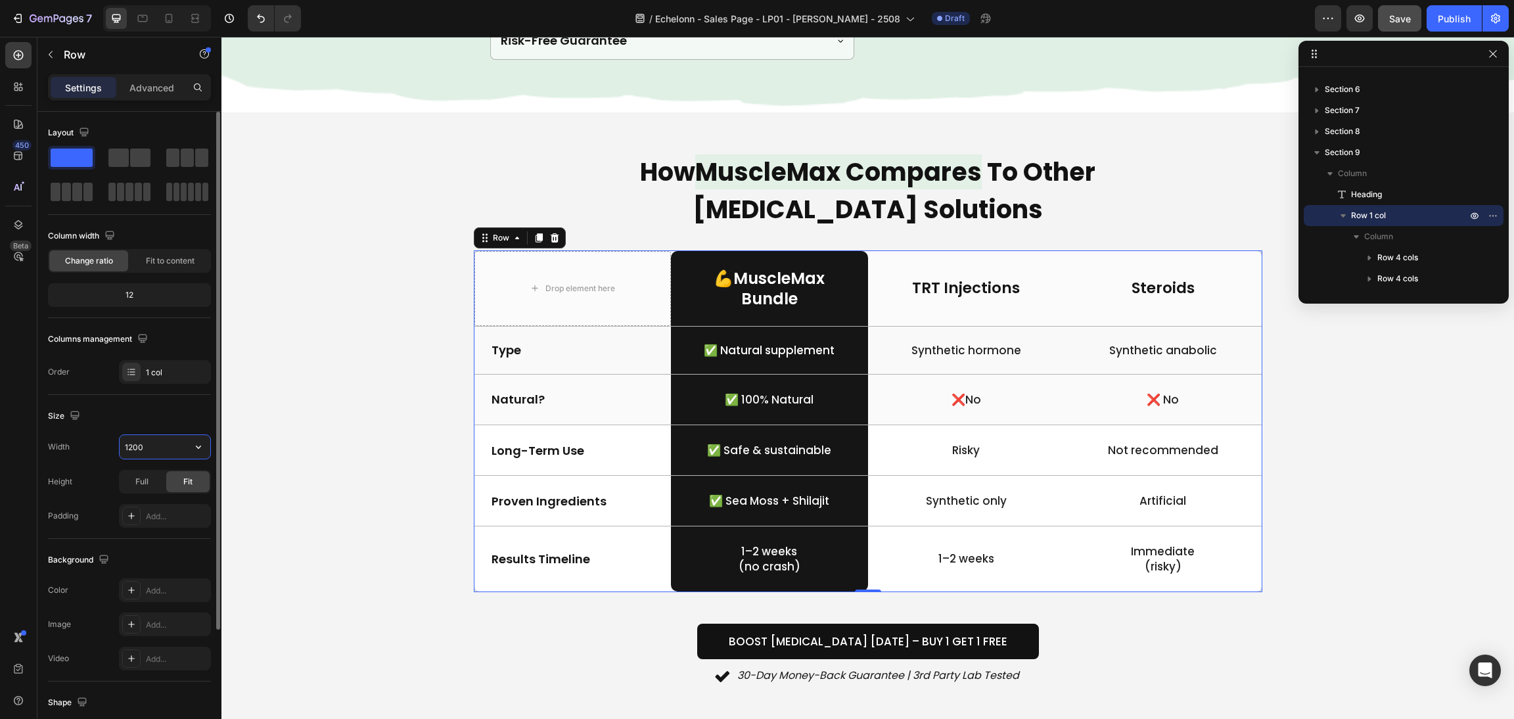
drag, startPoint x: 178, startPoint y: 447, endPoint x: 131, endPoint y: 443, distance: 47.4
click at [131, 443] on input "1200" at bounding box center [165, 447] width 91 height 24
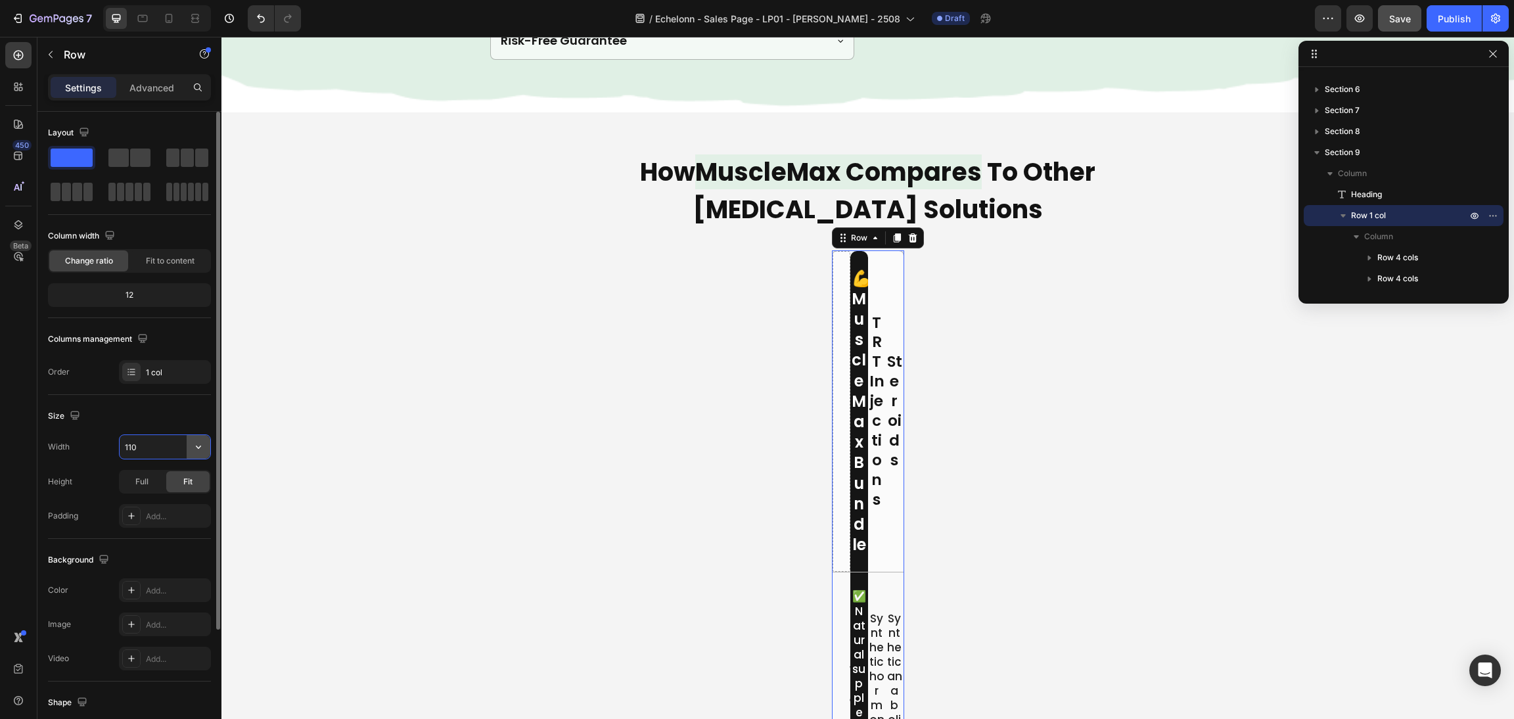
type input "1100"
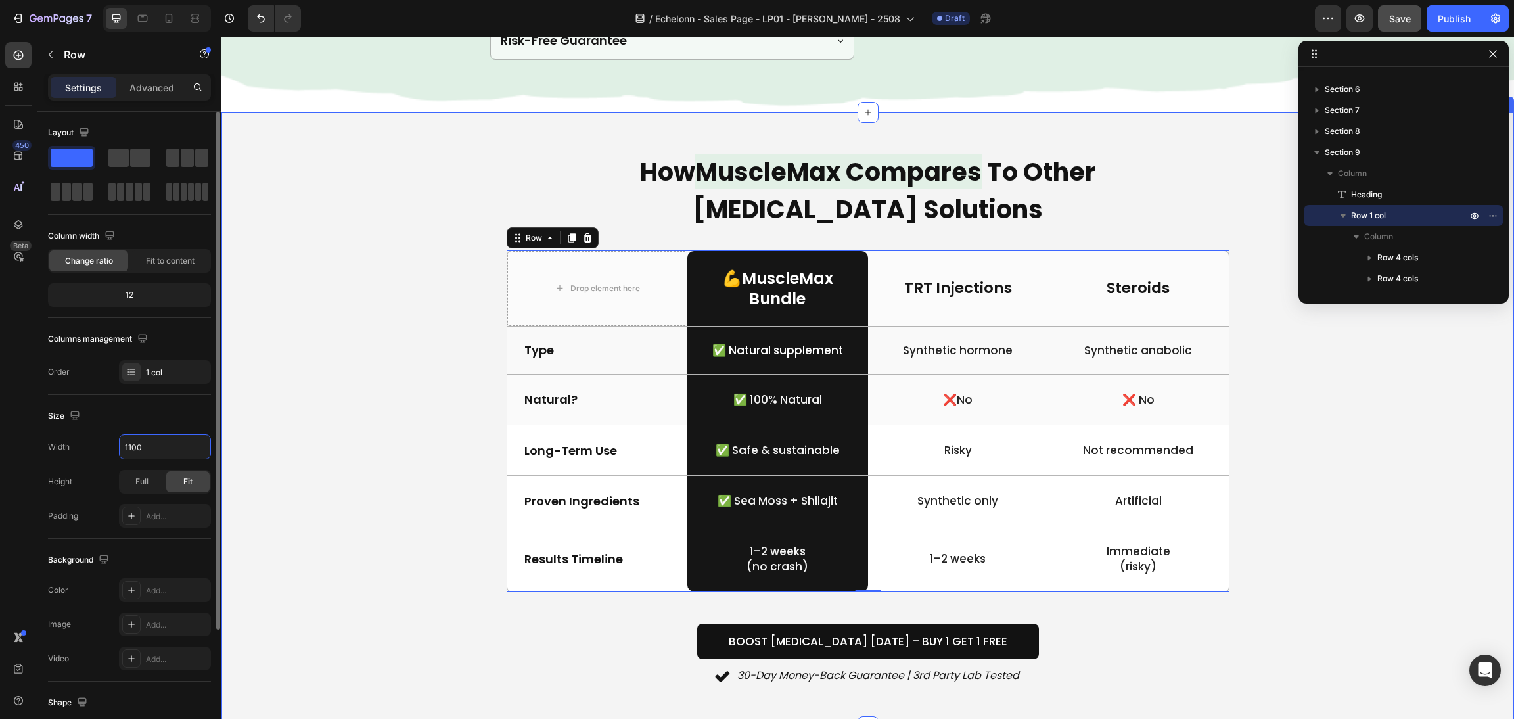
click at [1317, 441] on div "How MuscleMax Compares To Other Testosterone Solutions Heading Drop element her…" at bounding box center [867, 419] width 1261 height 535
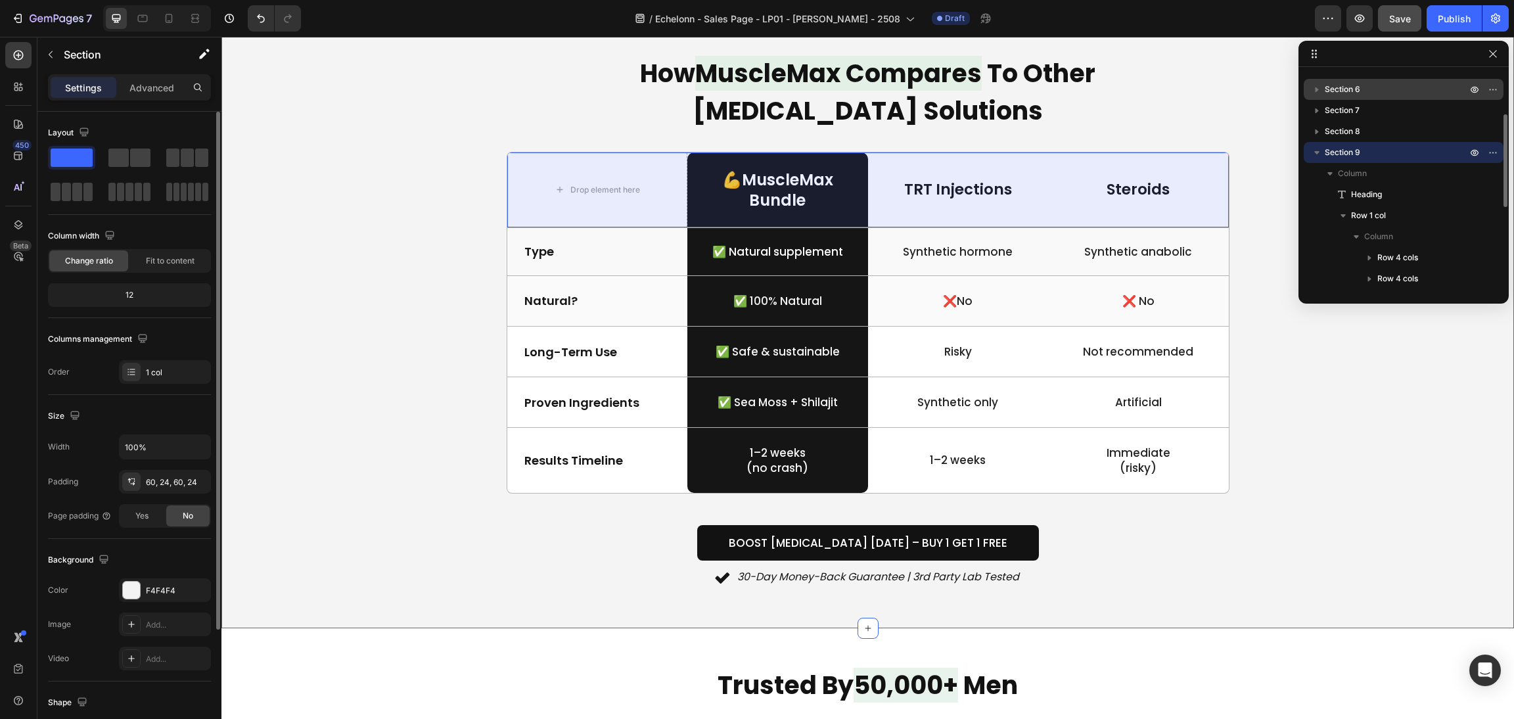
scroll to position [2652, 0]
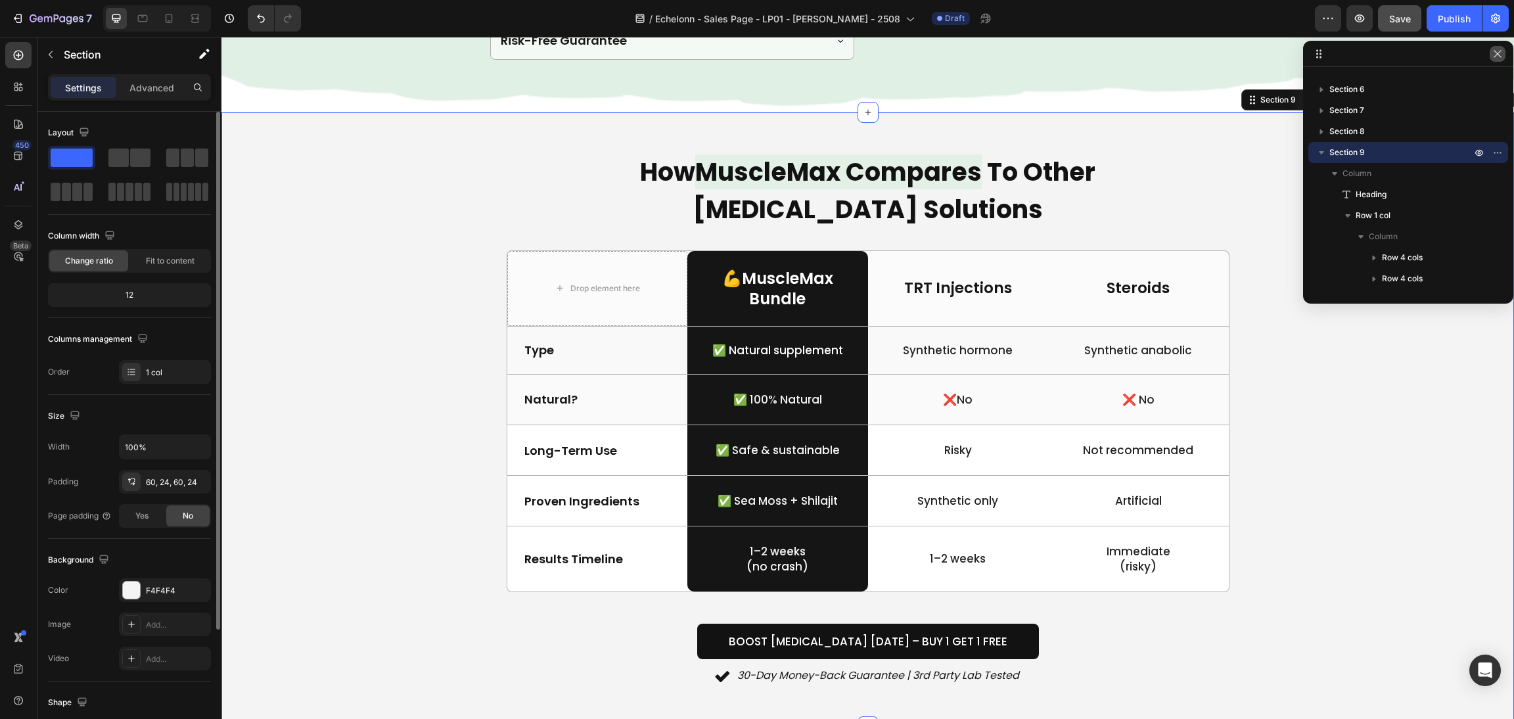
click at [1493, 55] on icon "button" at bounding box center [1497, 54] width 11 height 11
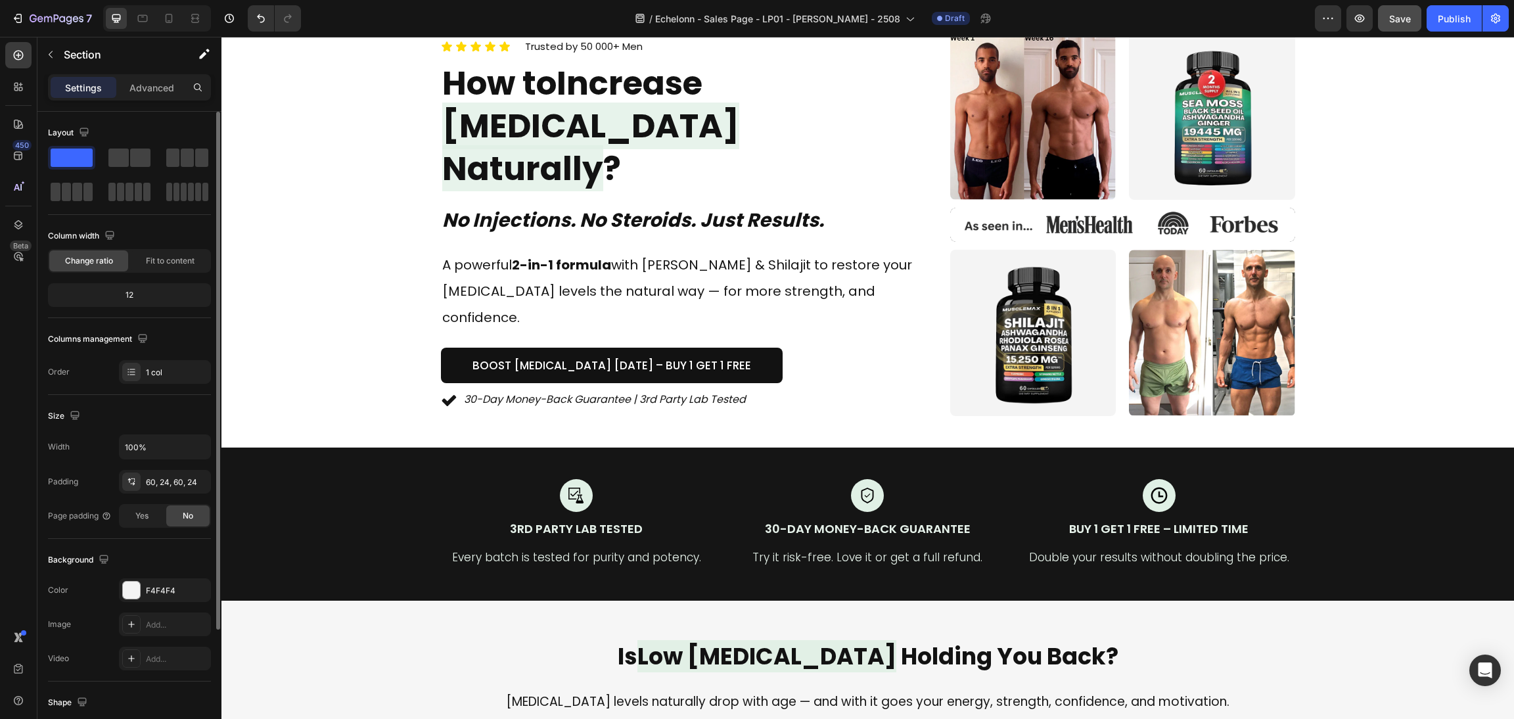
scroll to position [0, 0]
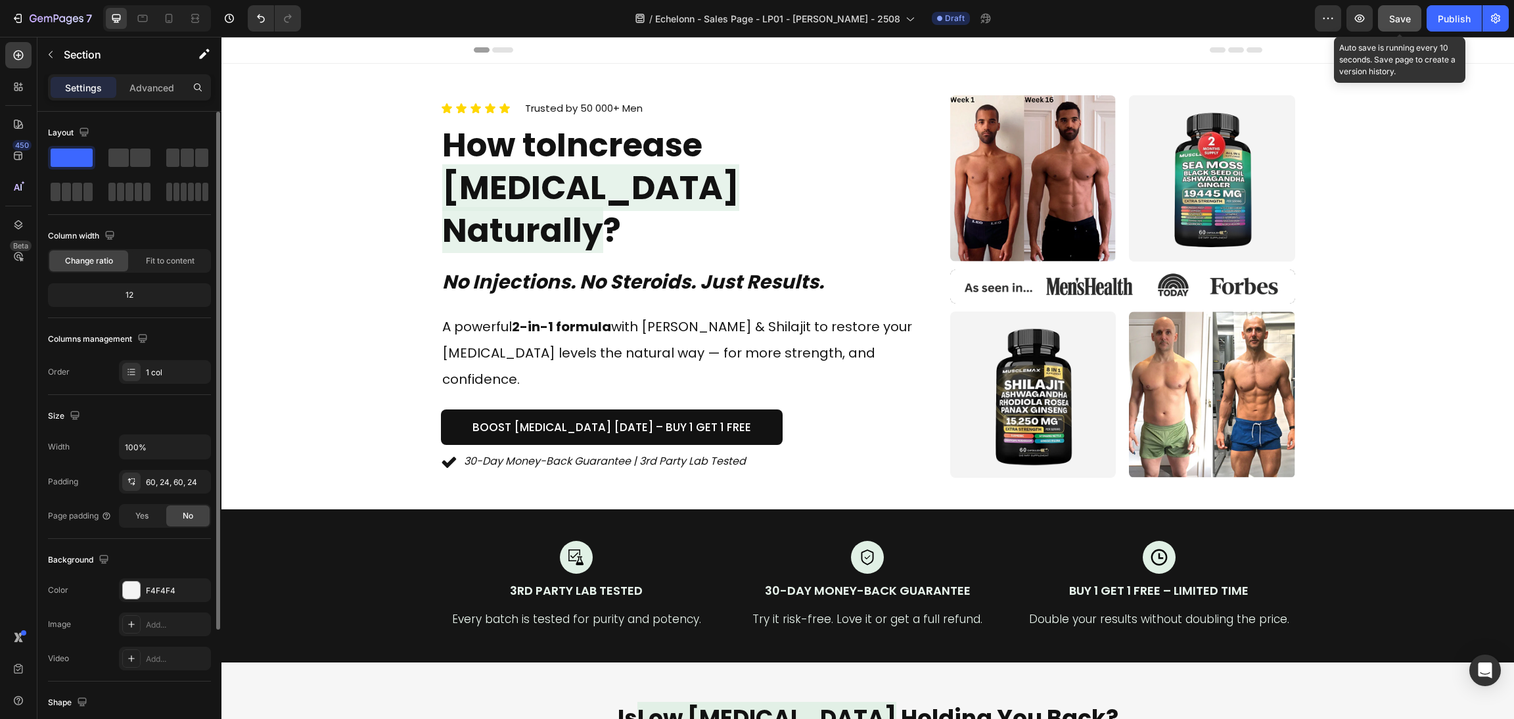
click at [1402, 19] on span "Save" at bounding box center [1400, 18] width 22 height 11
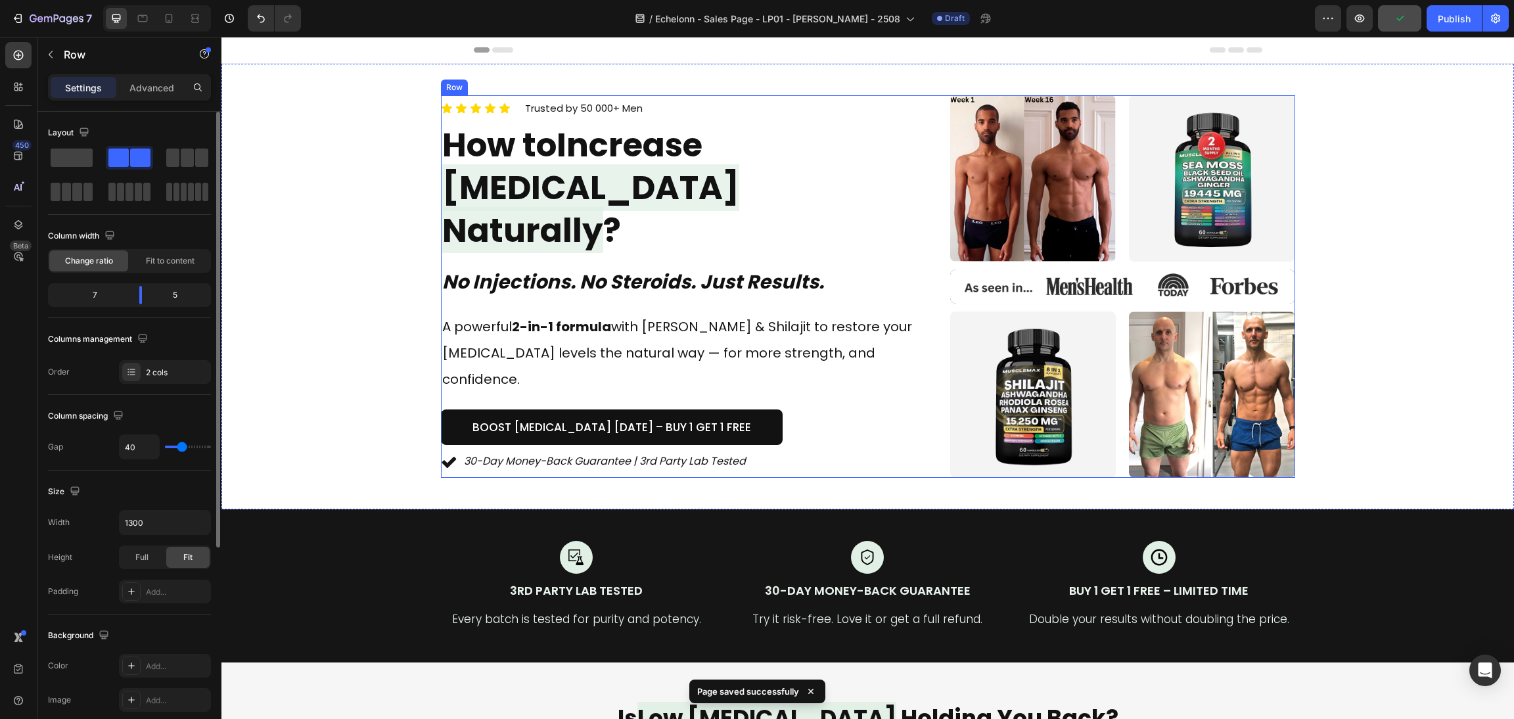
click at [889, 394] on div "Boost Testosterone Today – Buy 1 Get 1 Free Button" at bounding box center [682, 420] width 483 height 52
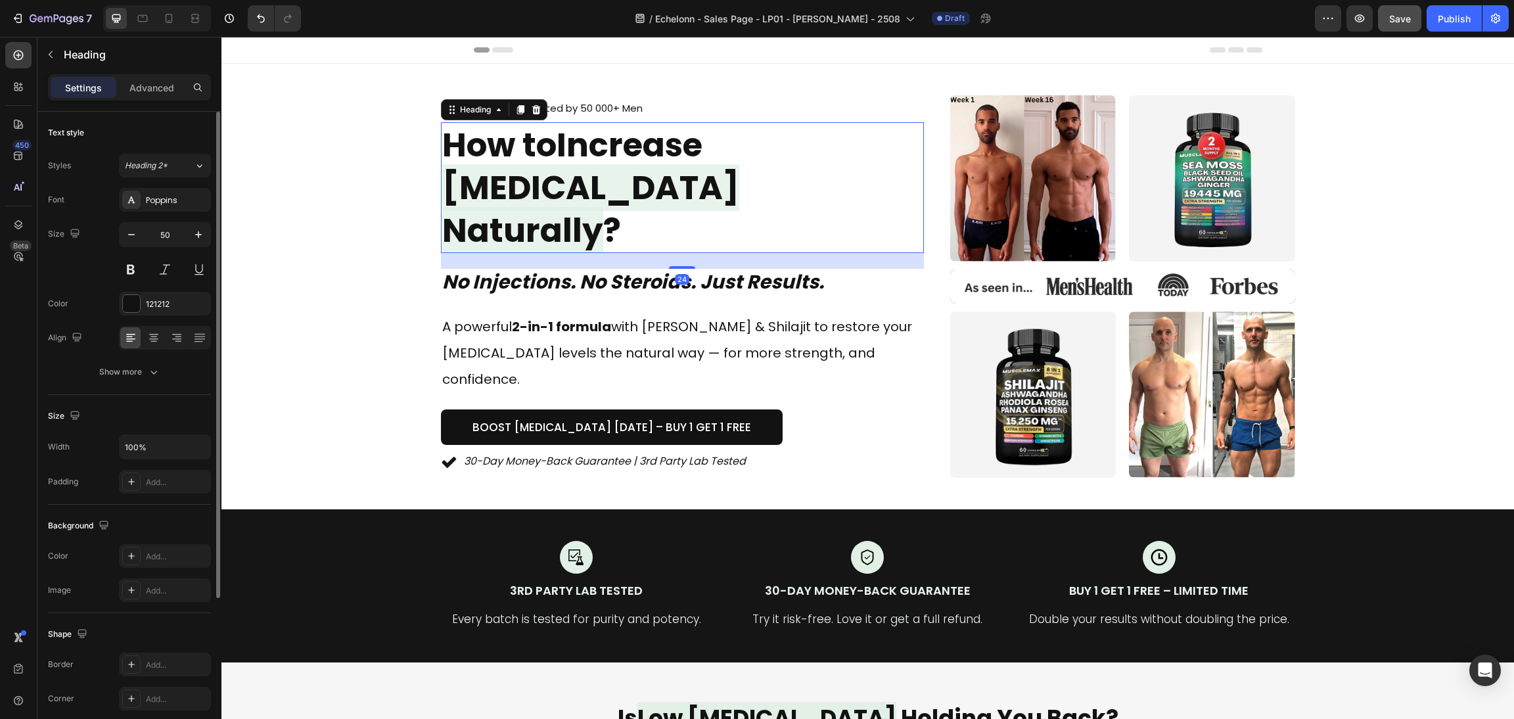
click at [893, 217] on h1 "How to Increase Testosterone Naturally ?" at bounding box center [682, 187] width 483 height 131
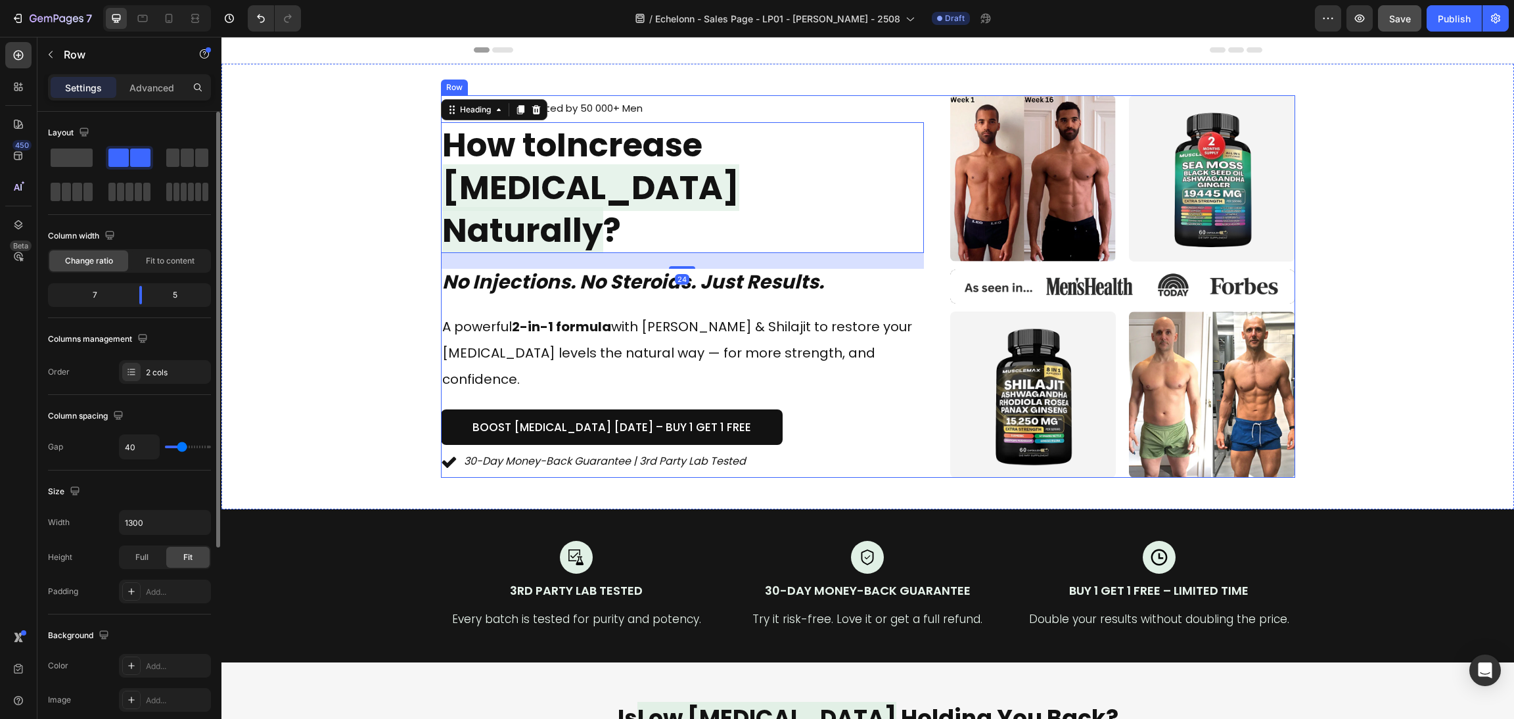
click at [925, 281] on div "Icon Icon Icon Icon Icon Icon List Trusted by 50 000+ Men Text block Row How to…" at bounding box center [868, 286] width 854 height 382
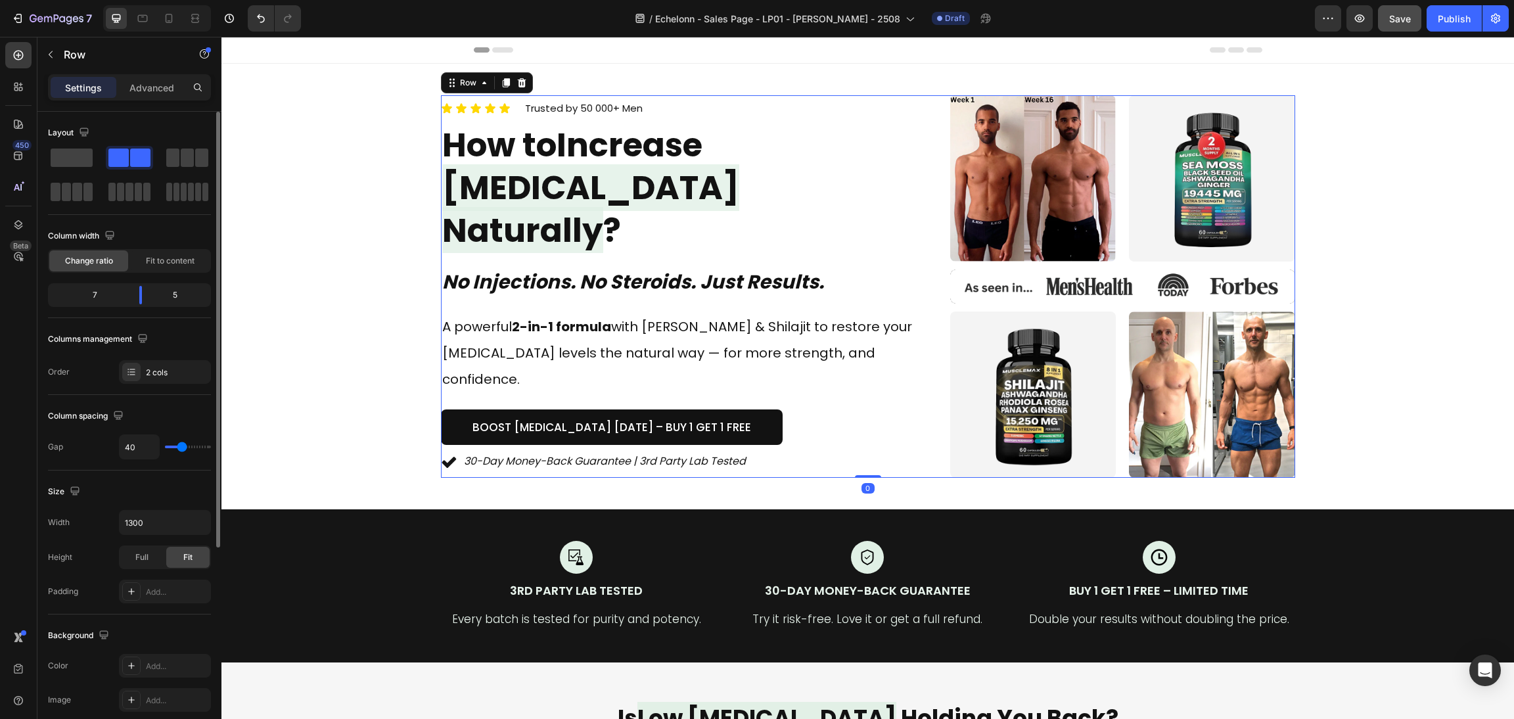
type input "35"
type input "32"
type input "30"
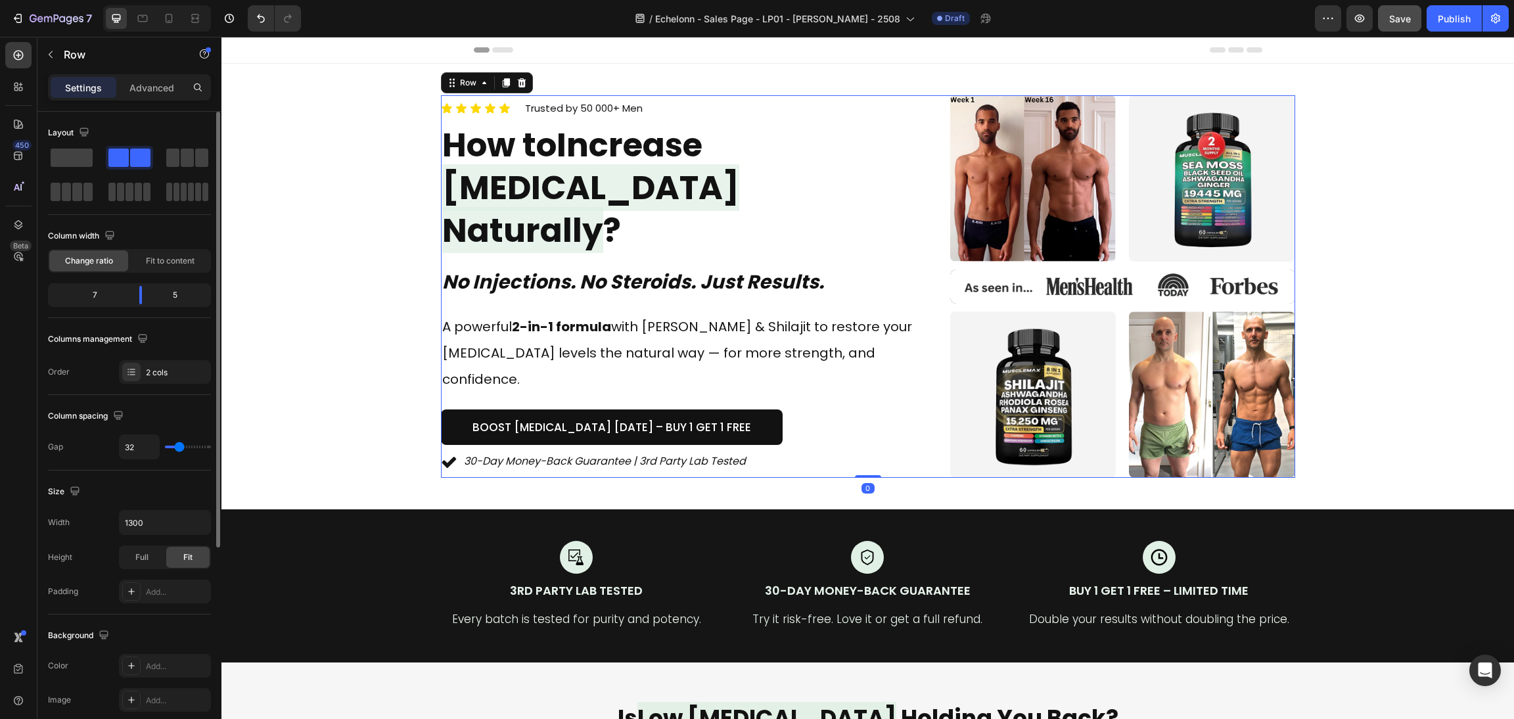
type input "30"
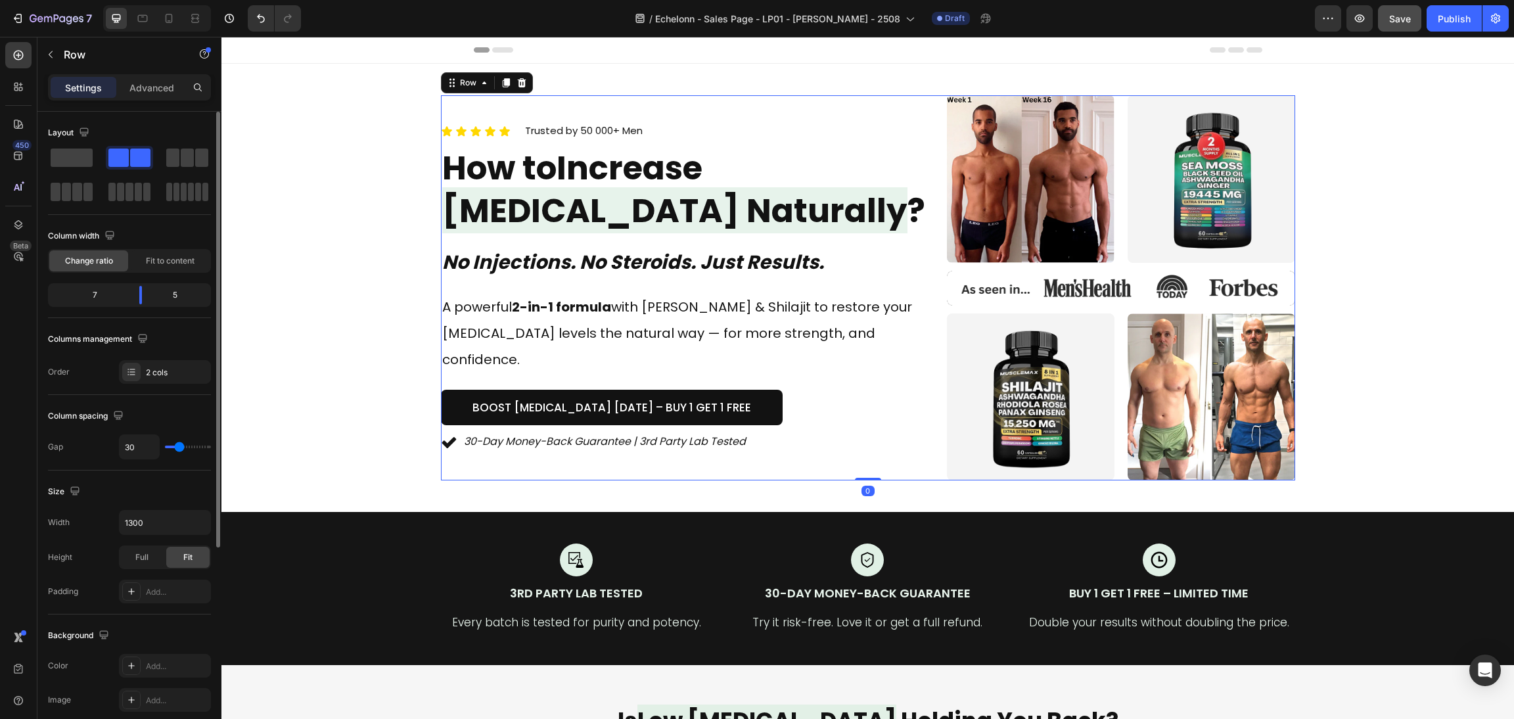
type input "27"
type input "22"
type input "16"
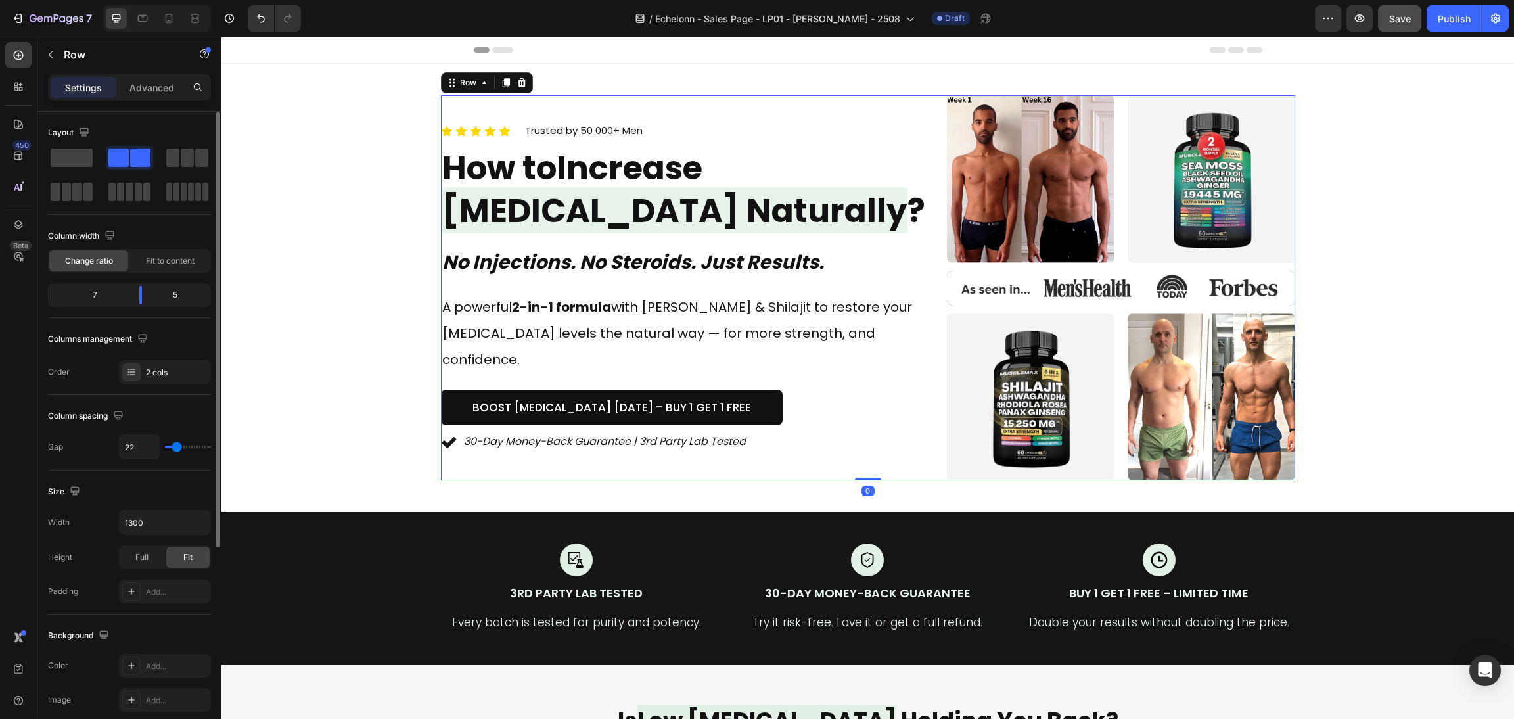
type input "16"
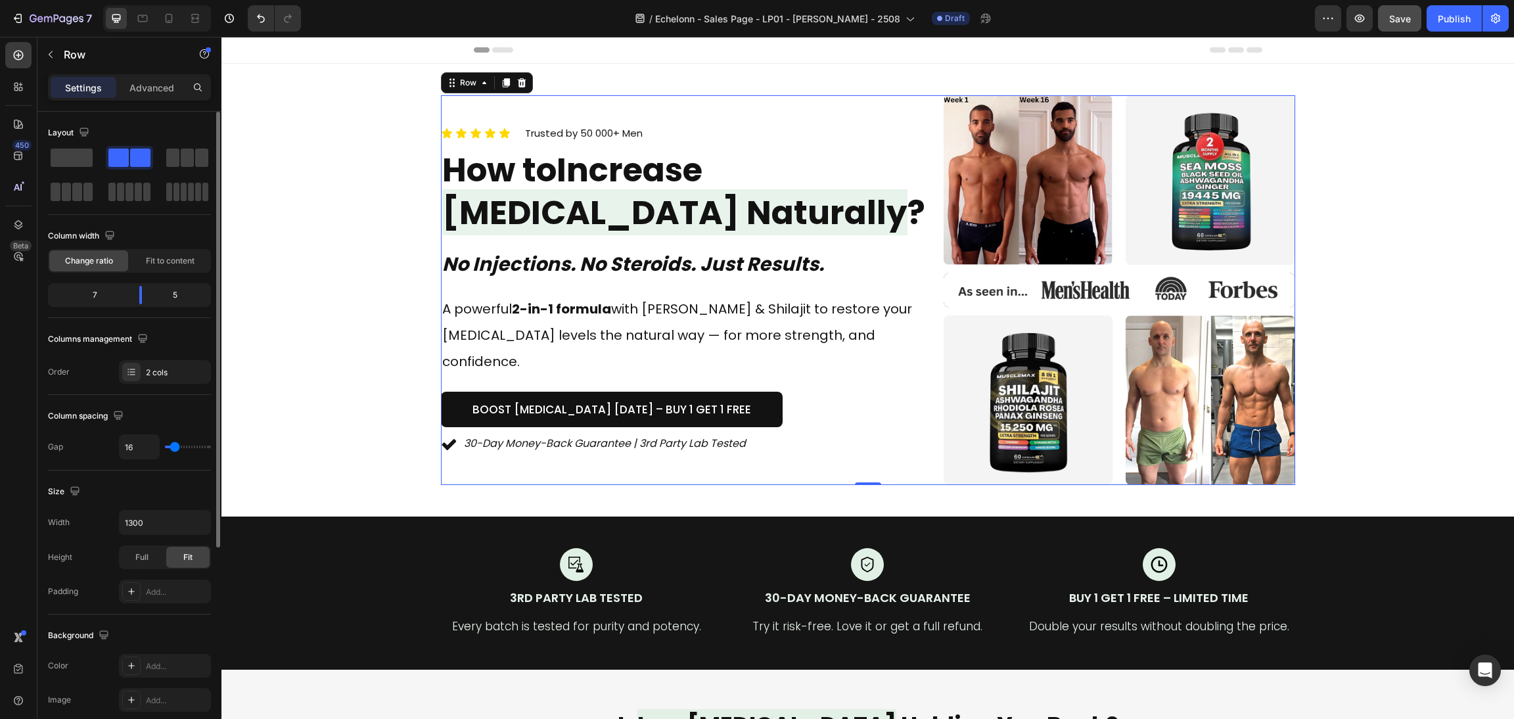
type input "8"
type input "3"
type input "0"
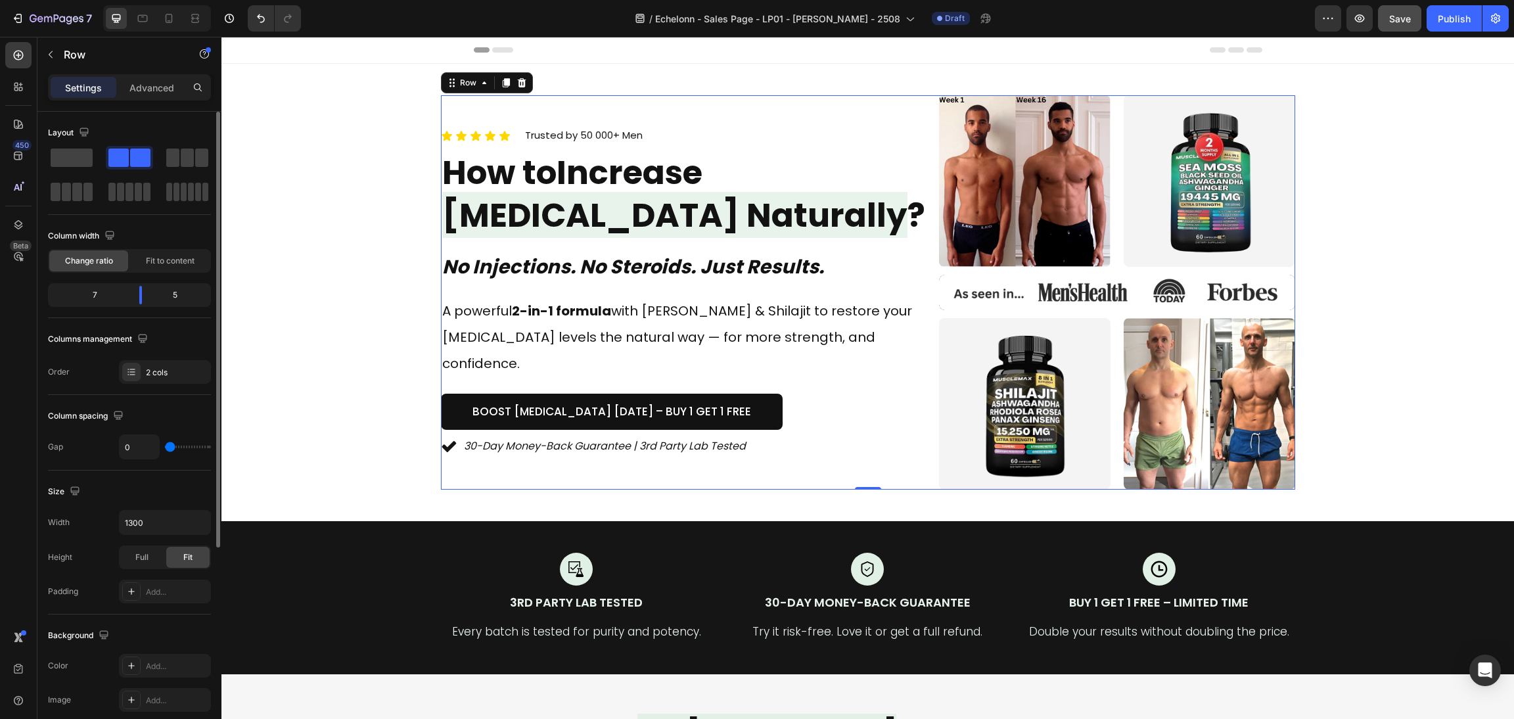
drag, startPoint x: 180, startPoint y: 449, endPoint x: 162, endPoint y: 443, distance: 18.5
type input "0"
click at [165, 445] on input "range" at bounding box center [188, 446] width 46 height 3
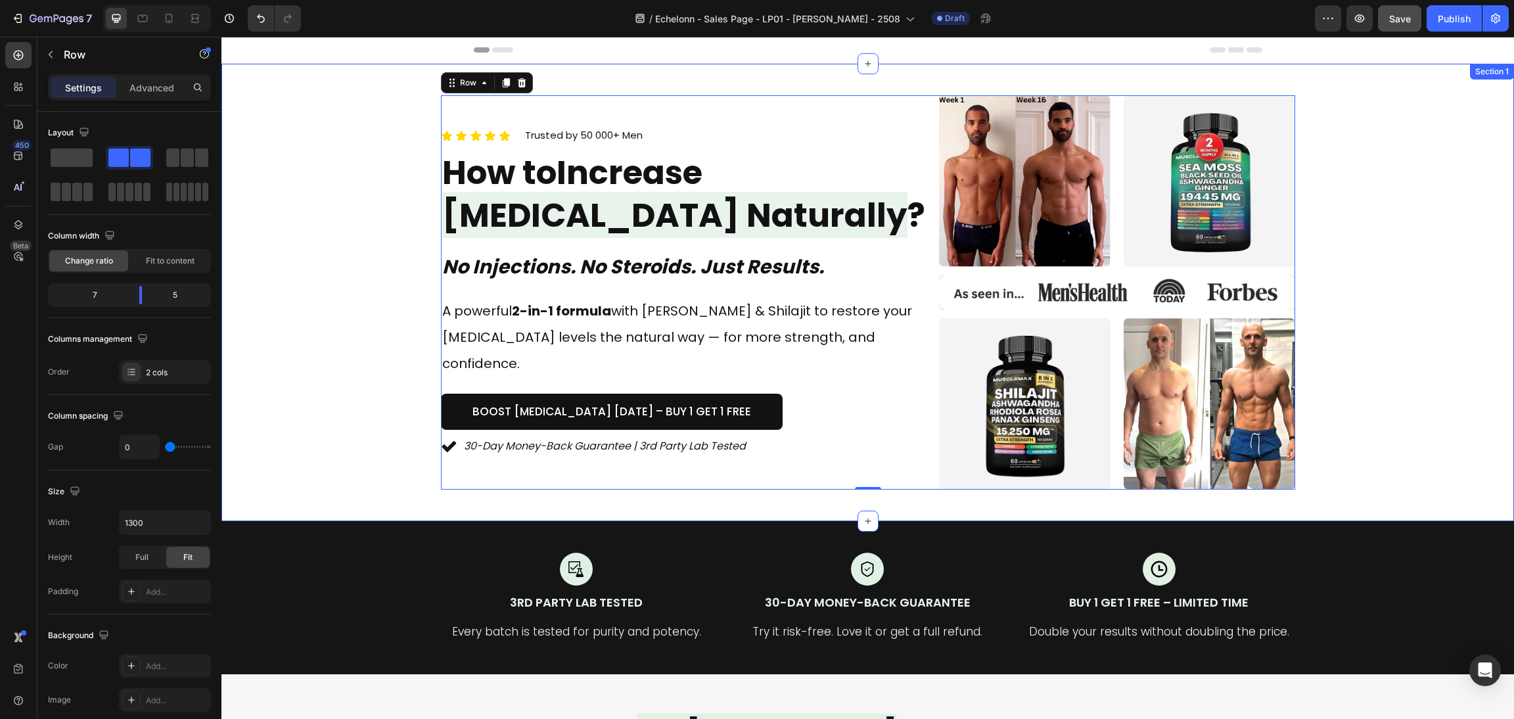
click at [1372, 302] on div "Icon Icon Icon Icon Icon Icon List Trusted by 50 000+ Men Text block Row How to…" at bounding box center [867, 292] width 1261 height 394
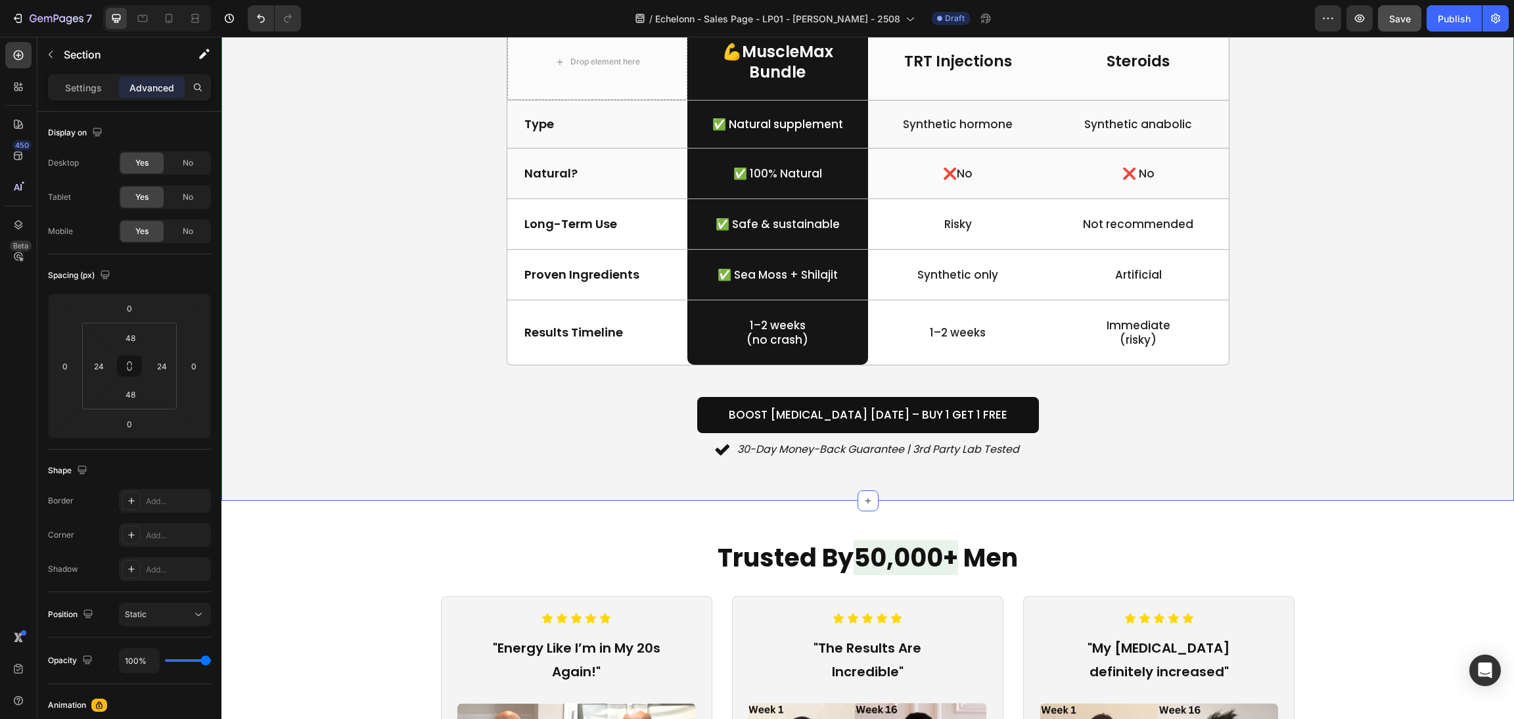
scroll to position [2759, 0]
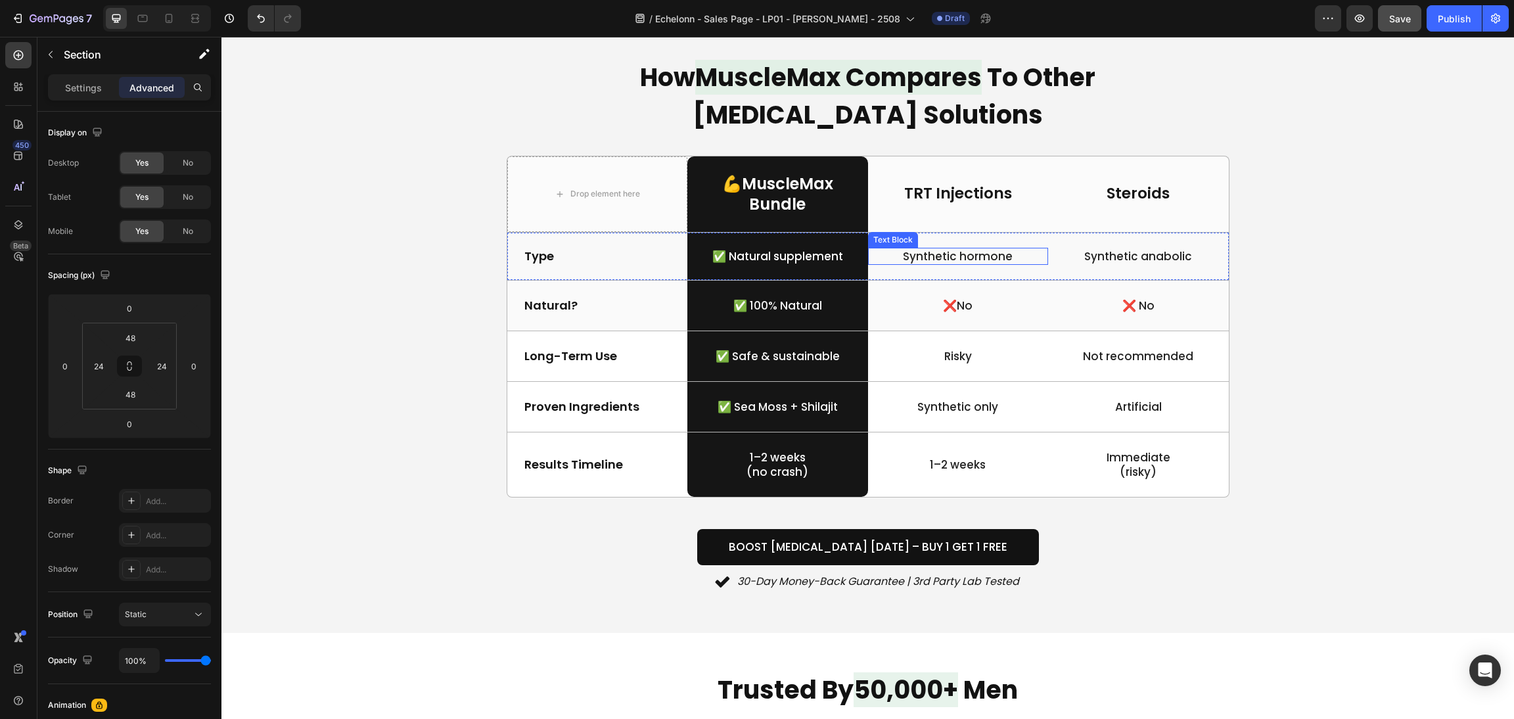
click at [927, 252] on p "Synthetic hormone" at bounding box center [958, 256] width 178 height 14
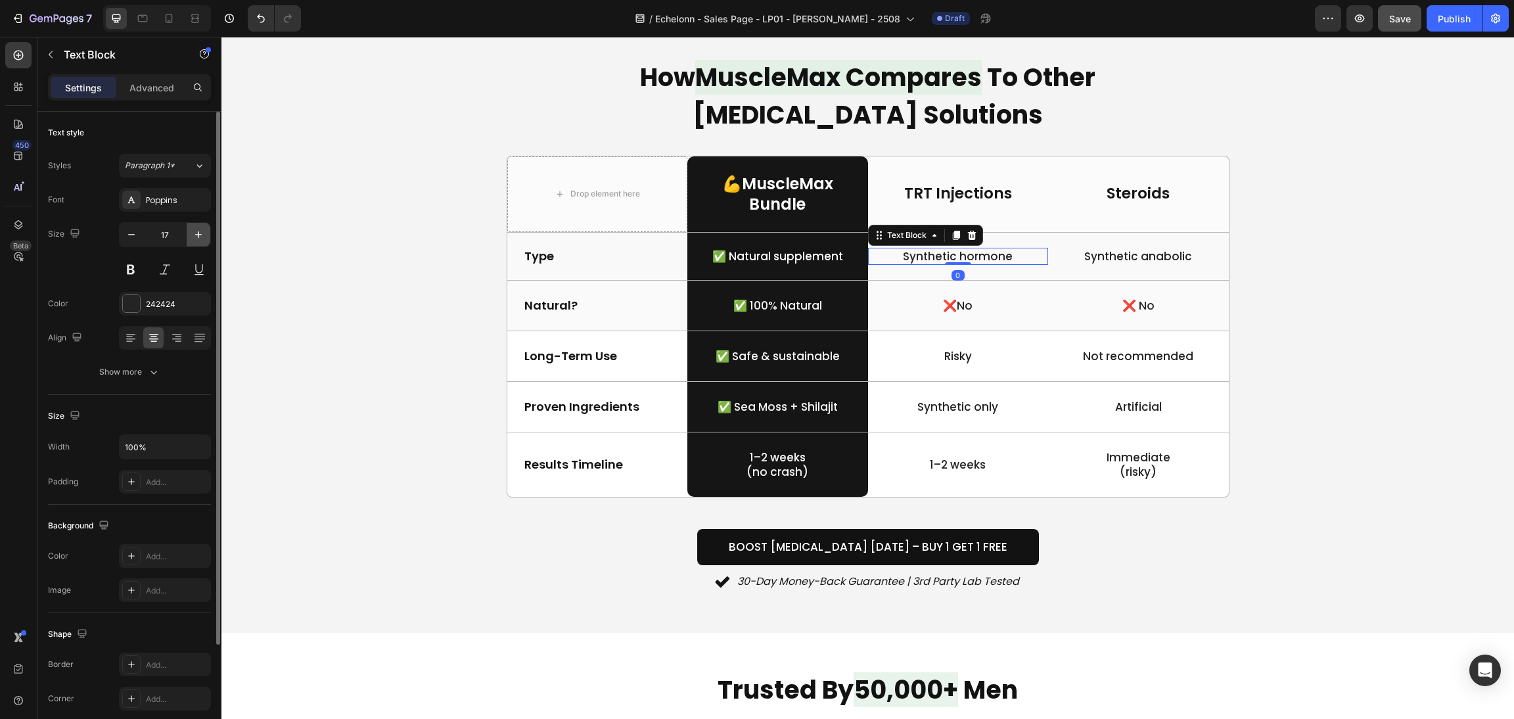
click at [204, 235] on button "button" at bounding box center [199, 235] width 24 height 24
type input "18"
click at [721, 257] on p "✅ Natural supplement" at bounding box center [778, 256] width 178 height 14
click at [192, 238] on icon "button" at bounding box center [198, 234] width 13 height 13
type input "18"
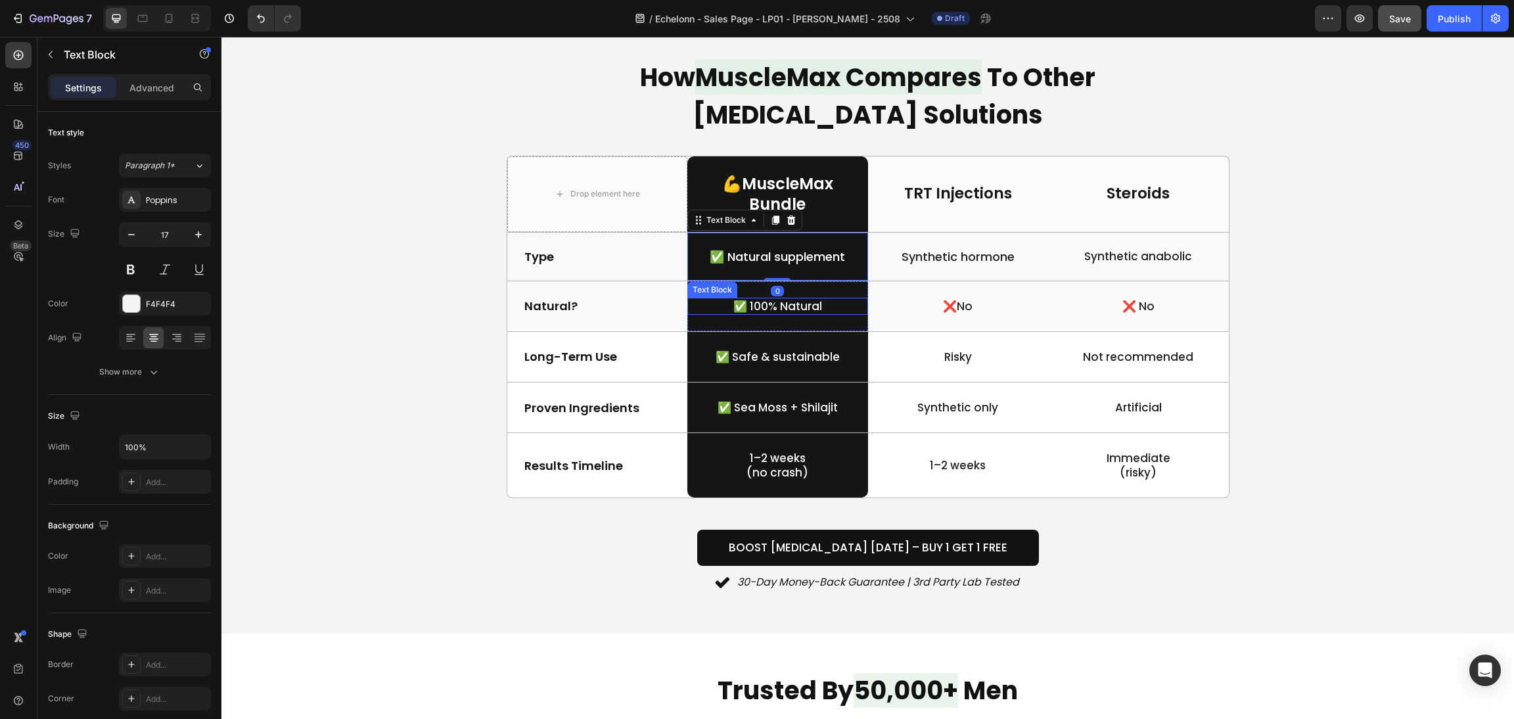
click at [853, 303] on p "✅ 100% Natural" at bounding box center [778, 306] width 178 height 14
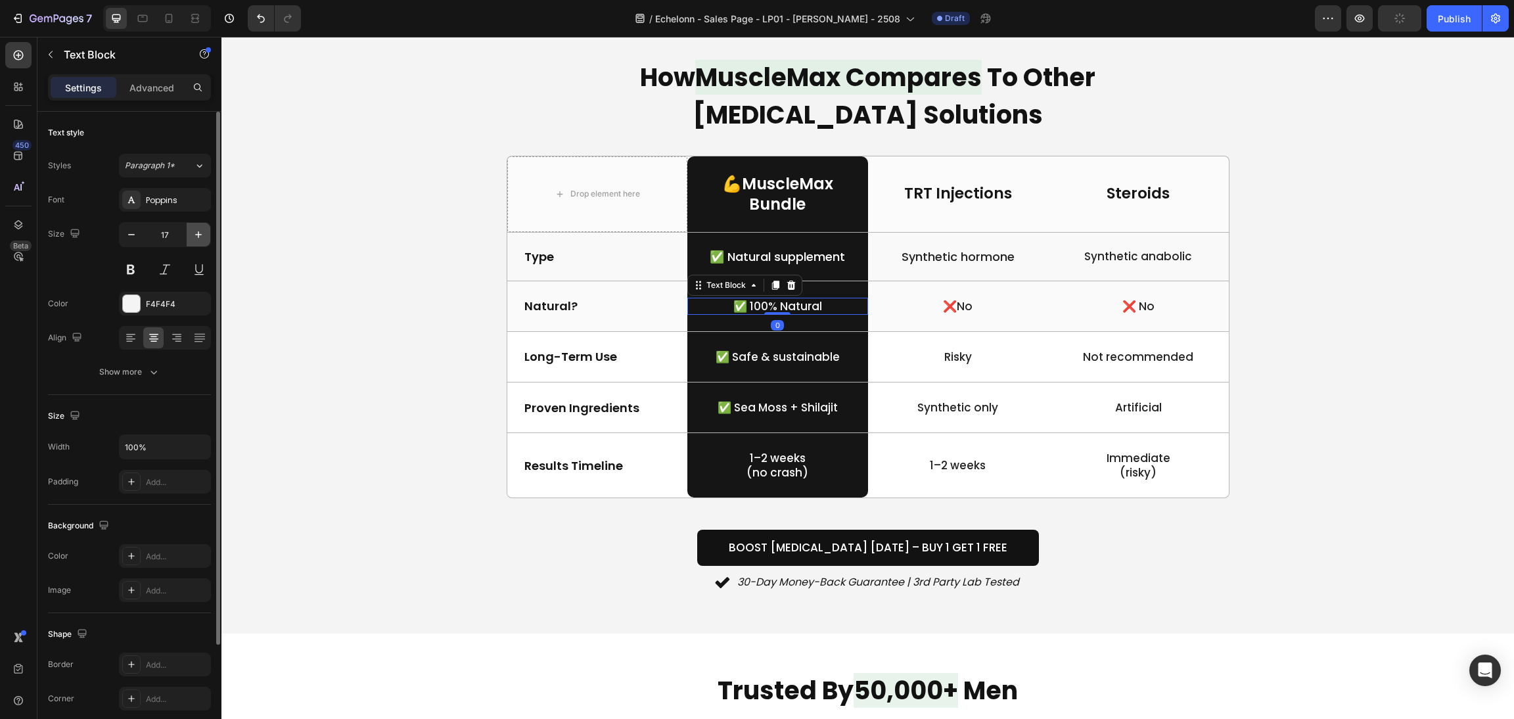
click at [206, 237] on button "button" at bounding box center [199, 235] width 24 height 24
type input "18"
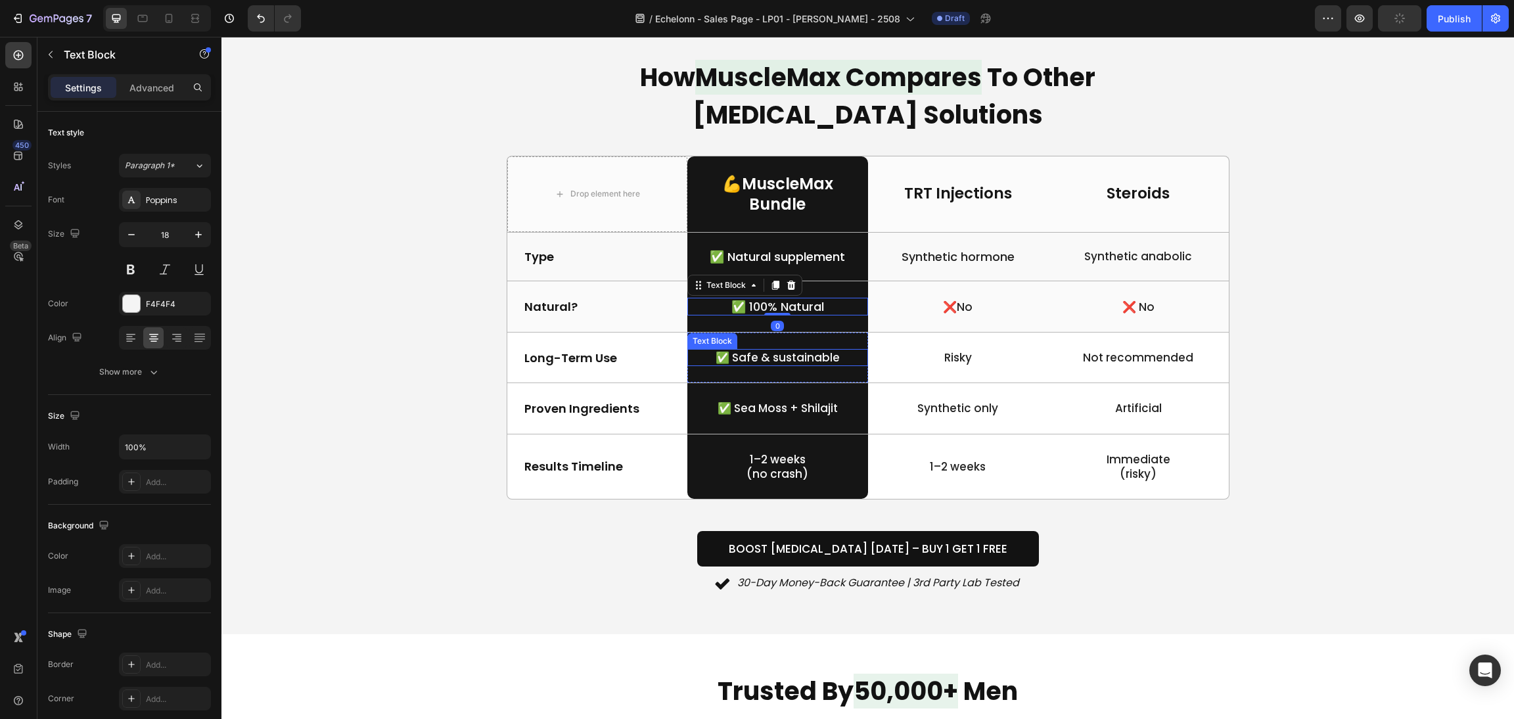
click at [797, 355] on p "✅ Safe & sustainable" at bounding box center [778, 357] width 178 height 14
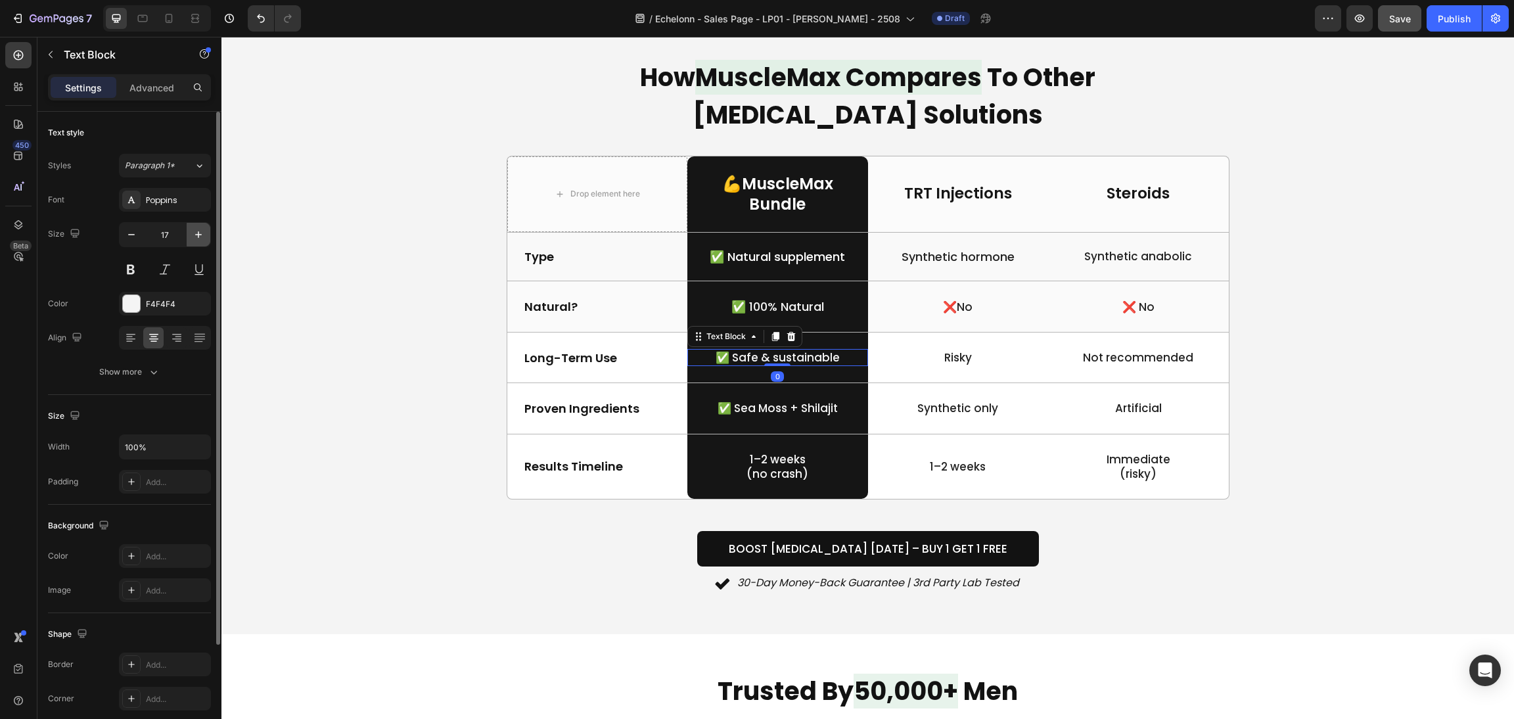
click at [198, 241] on button "button" at bounding box center [199, 235] width 24 height 24
type input "18"
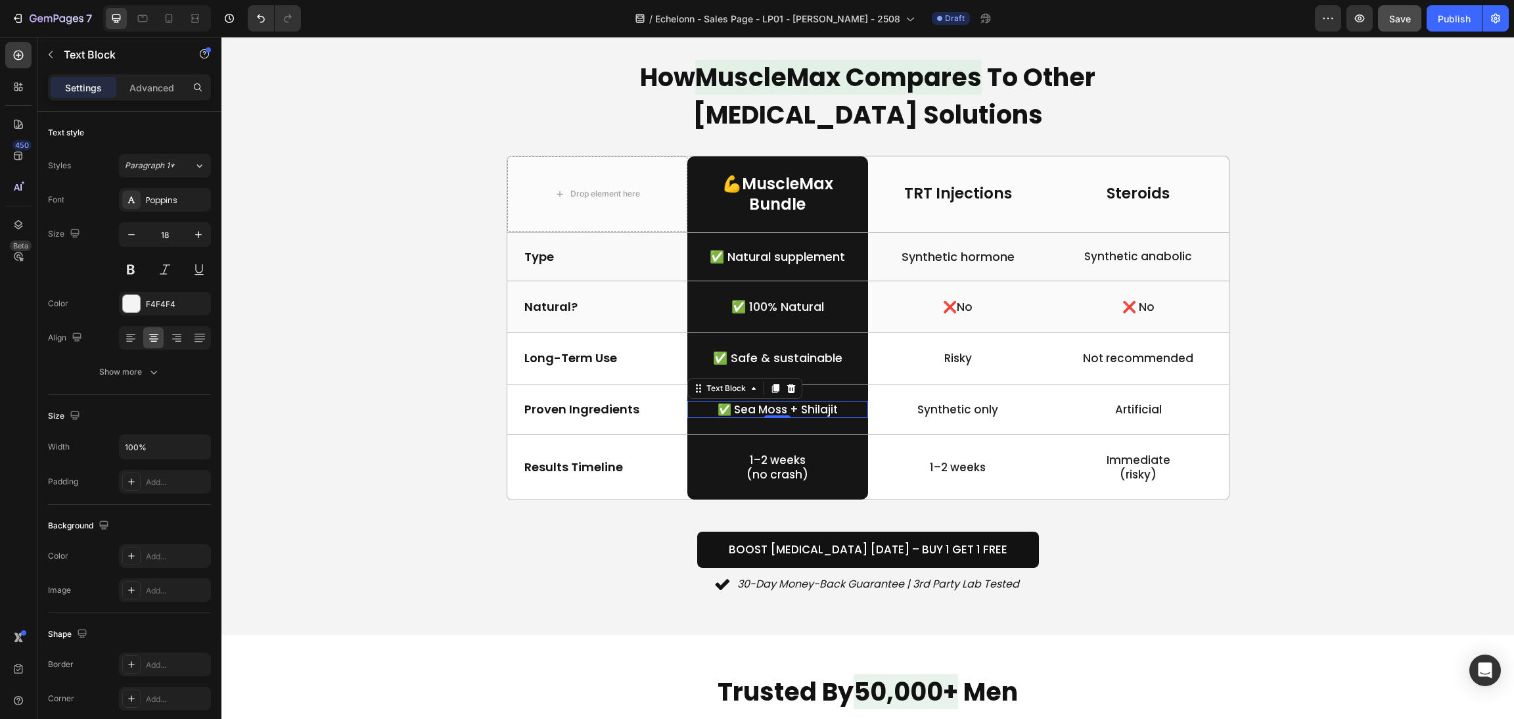
click at [769, 405] on p "✅ Sea Moss + Shilajit" at bounding box center [778, 409] width 178 height 14
click at [196, 231] on icon "button" at bounding box center [198, 234] width 13 height 13
type input "18"
click at [775, 468] on p "(no crash)" at bounding box center [778, 475] width 178 height 14
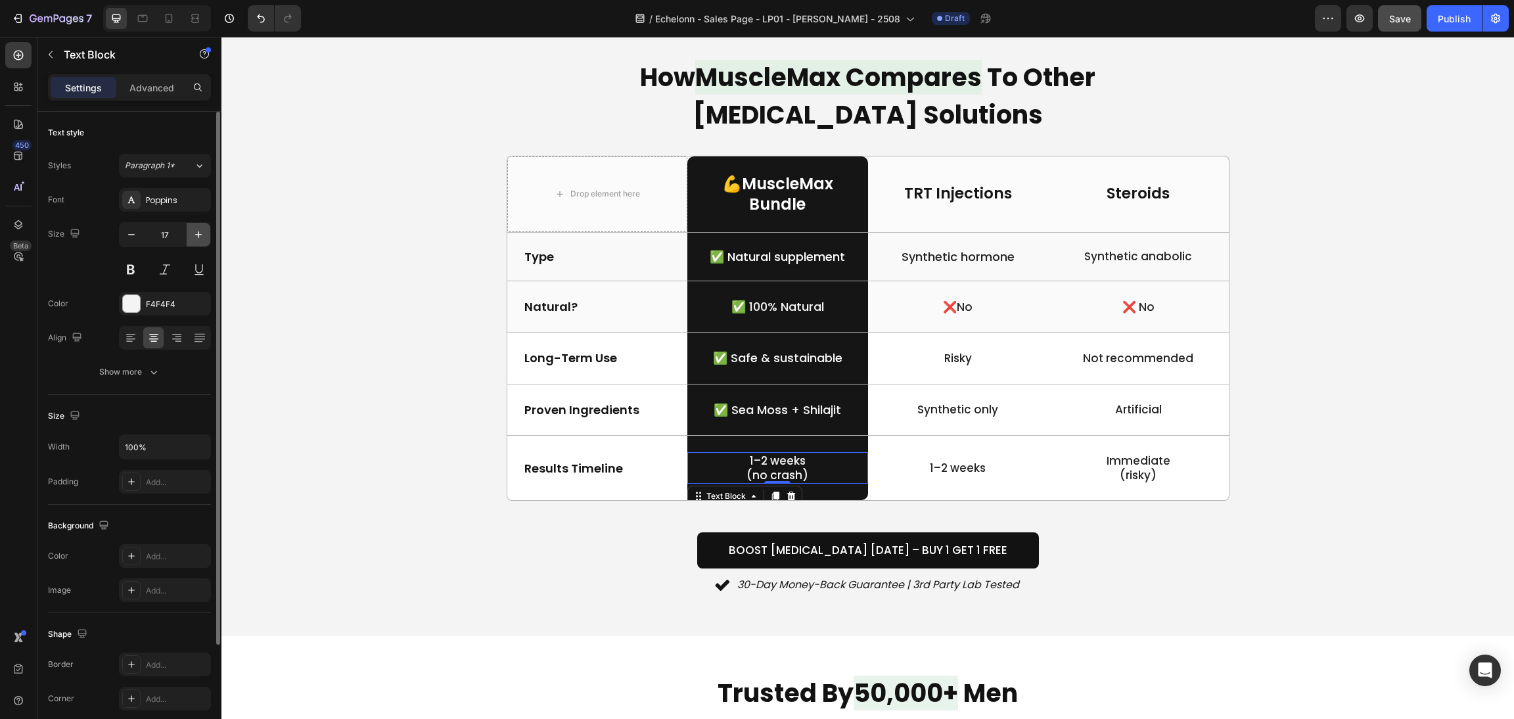
click at [195, 231] on icon "button" at bounding box center [198, 234] width 13 height 13
type input "18"
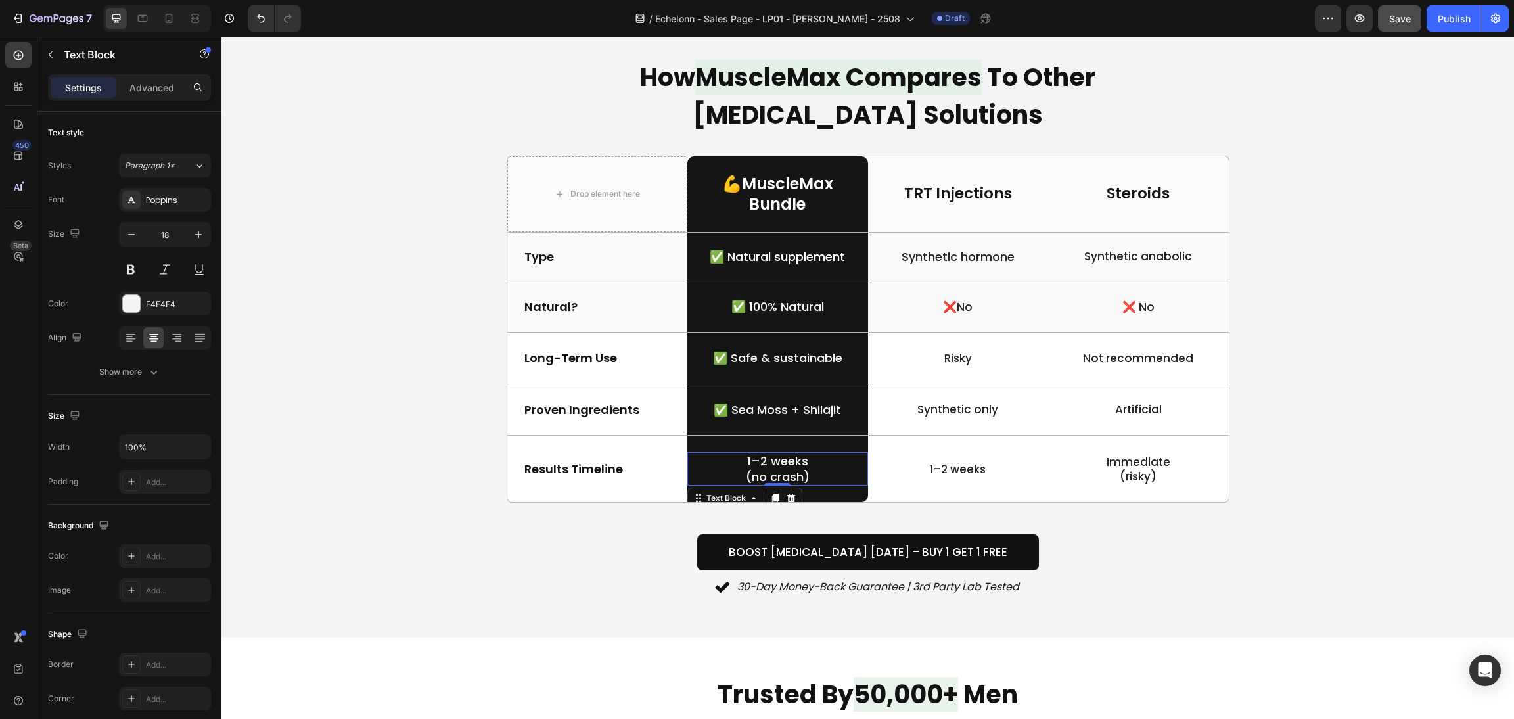
click at [745, 471] on p "(no crash)" at bounding box center [778, 476] width 178 height 15
click at [736, 472] on p "(no crash)" at bounding box center [778, 476] width 178 height 15
click at [959, 474] on p "1–2 weeks" at bounding box center [958, 469] width 178 height 14
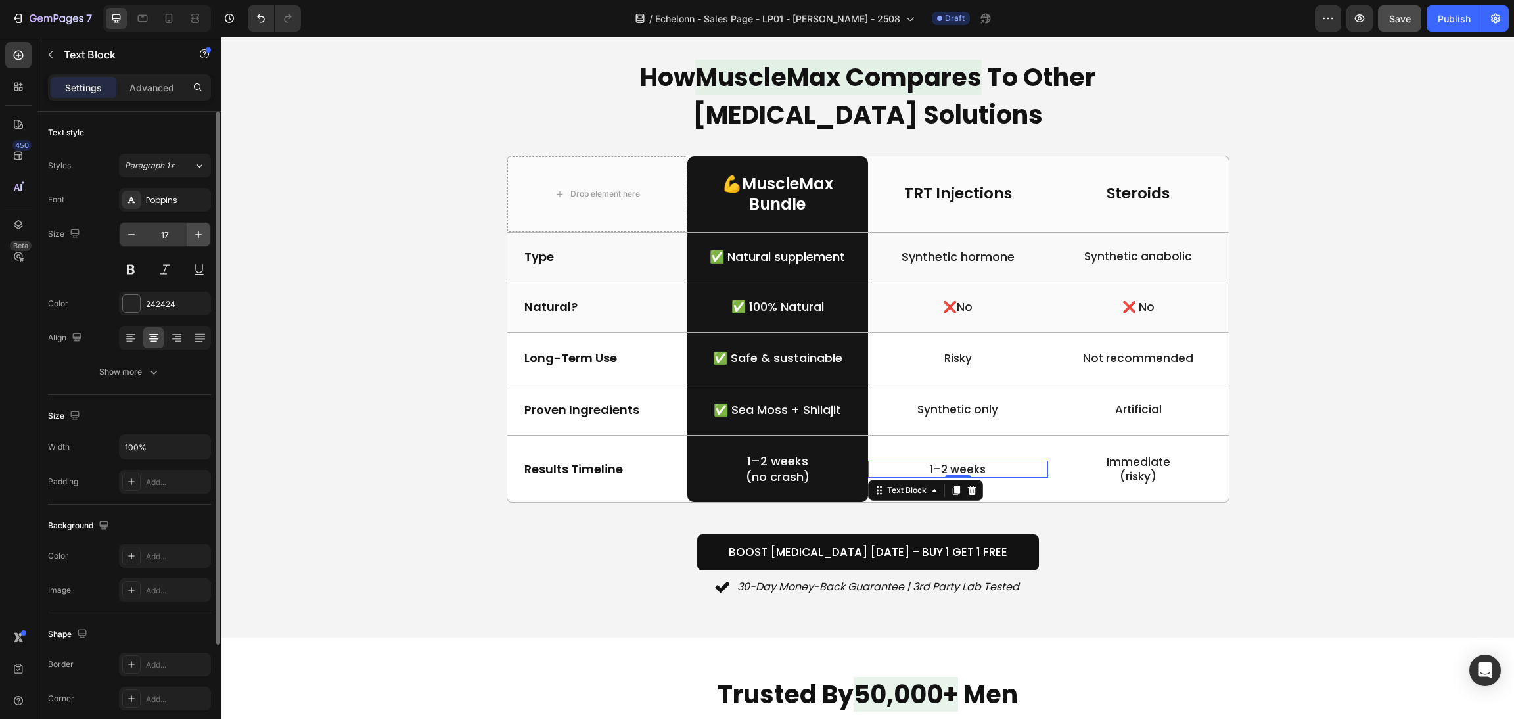
click at [206, 231] on button "button" at bounding box center [199, 235] width 24 height 24
type input "18"
click at [939, 415] on p "Synthetic only" at bounding box center [958, 409] width 178 height 14
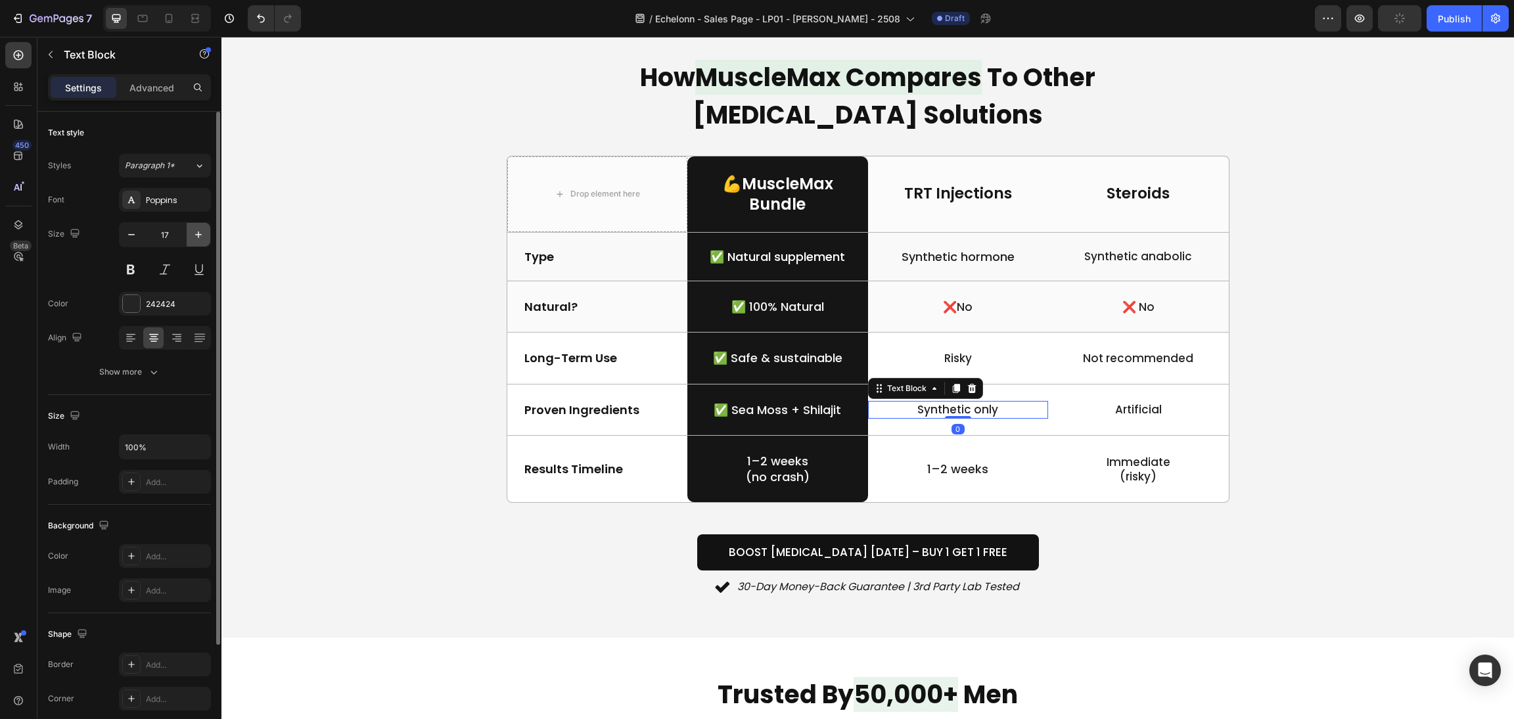
click at [204, 235] on button "button" at bounding box center [199, 235] width 24 height 24
type input "18"
click at [963, 305] on p "❌No" at bounding box center [958, 307] width 178 height 14
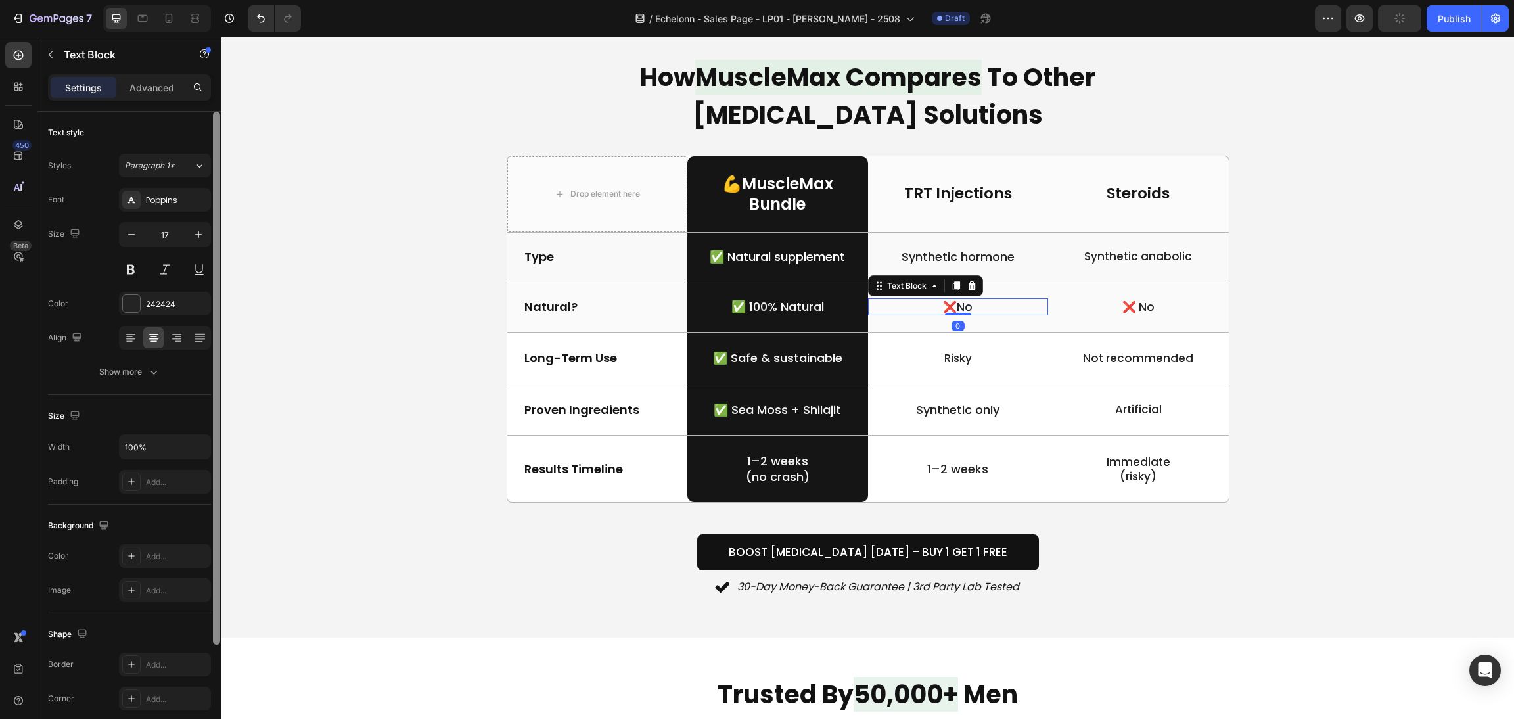
click at [219, 228] on div at bounding box center [216, 378] width 7 height 533
click at [192, 233] on icon "button" at bounding box center [198, 234] width 13 height 13
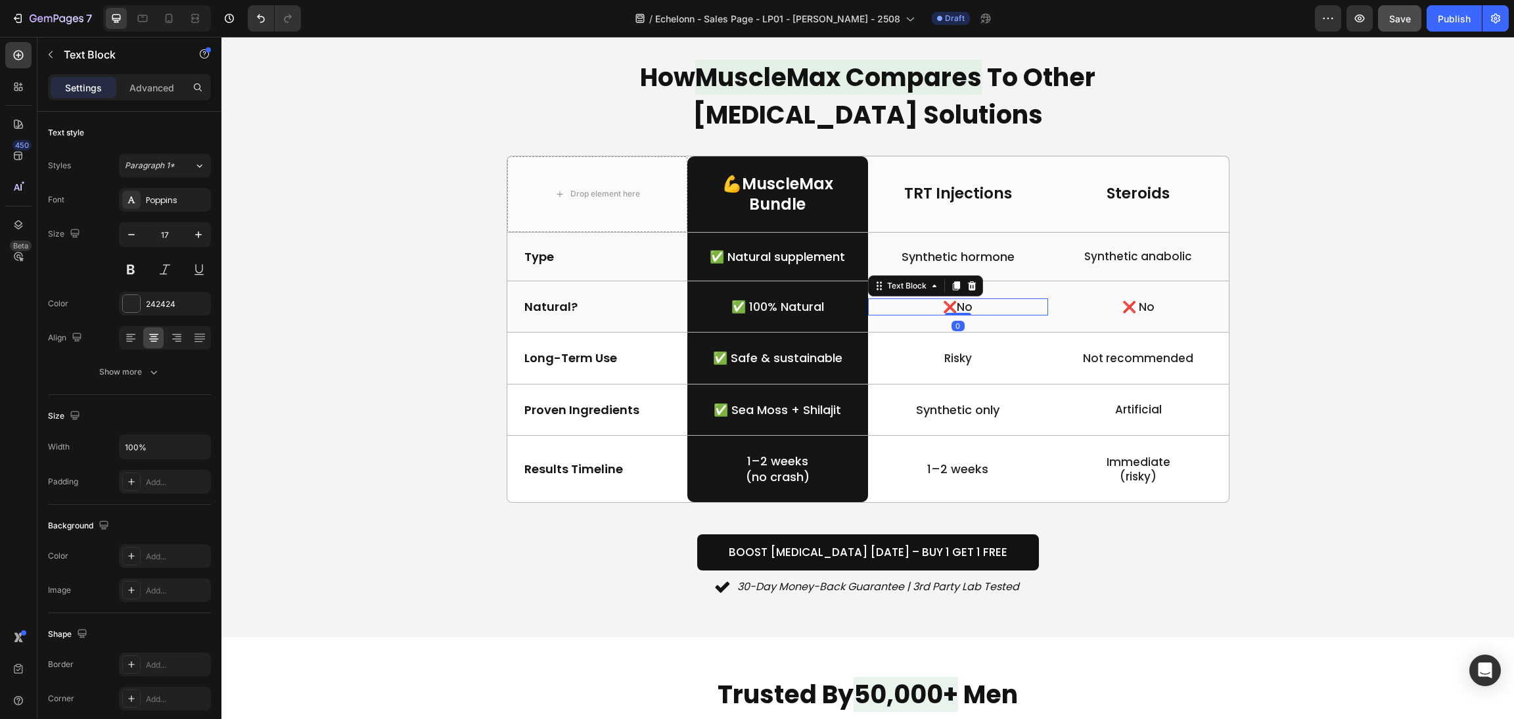
type input "18"
click at [959, 371] on div "Risky Text Block" at bounding box center [958, 357] width 181 height 51
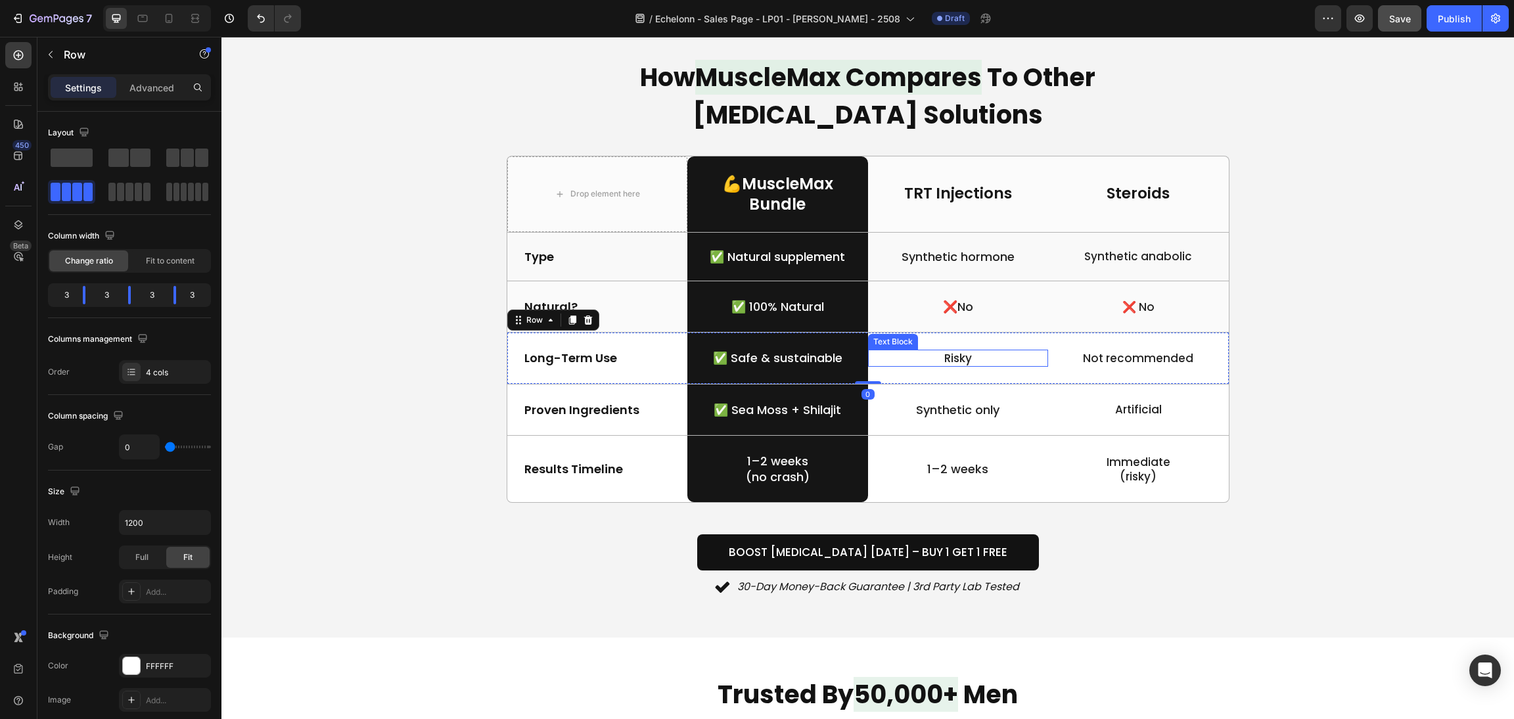
click at [950, 354] on p "Risky" at bounding box center [958, 358] width 178 height 14
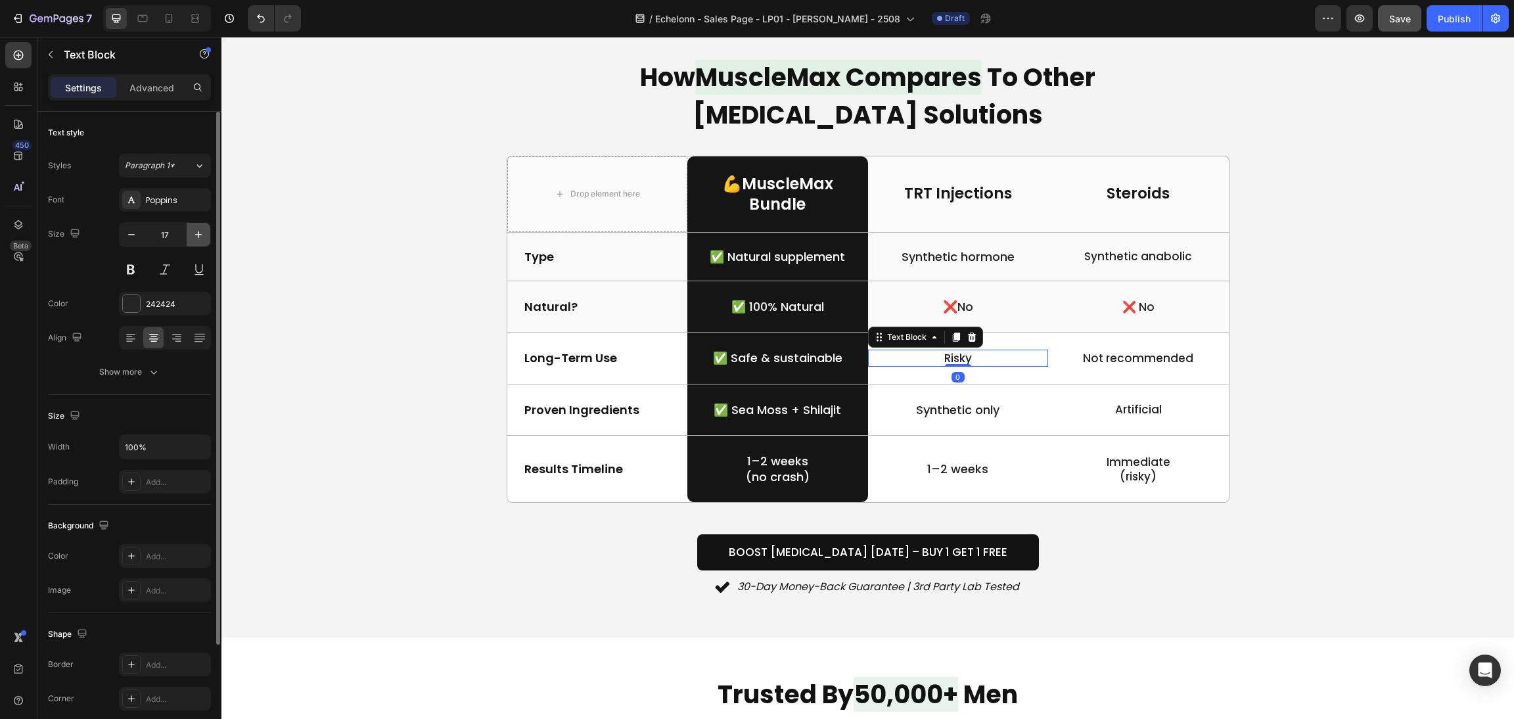
click at [206, 240] on button "button" at bounding box center [199, 235] width 24 height 24
type input "18"
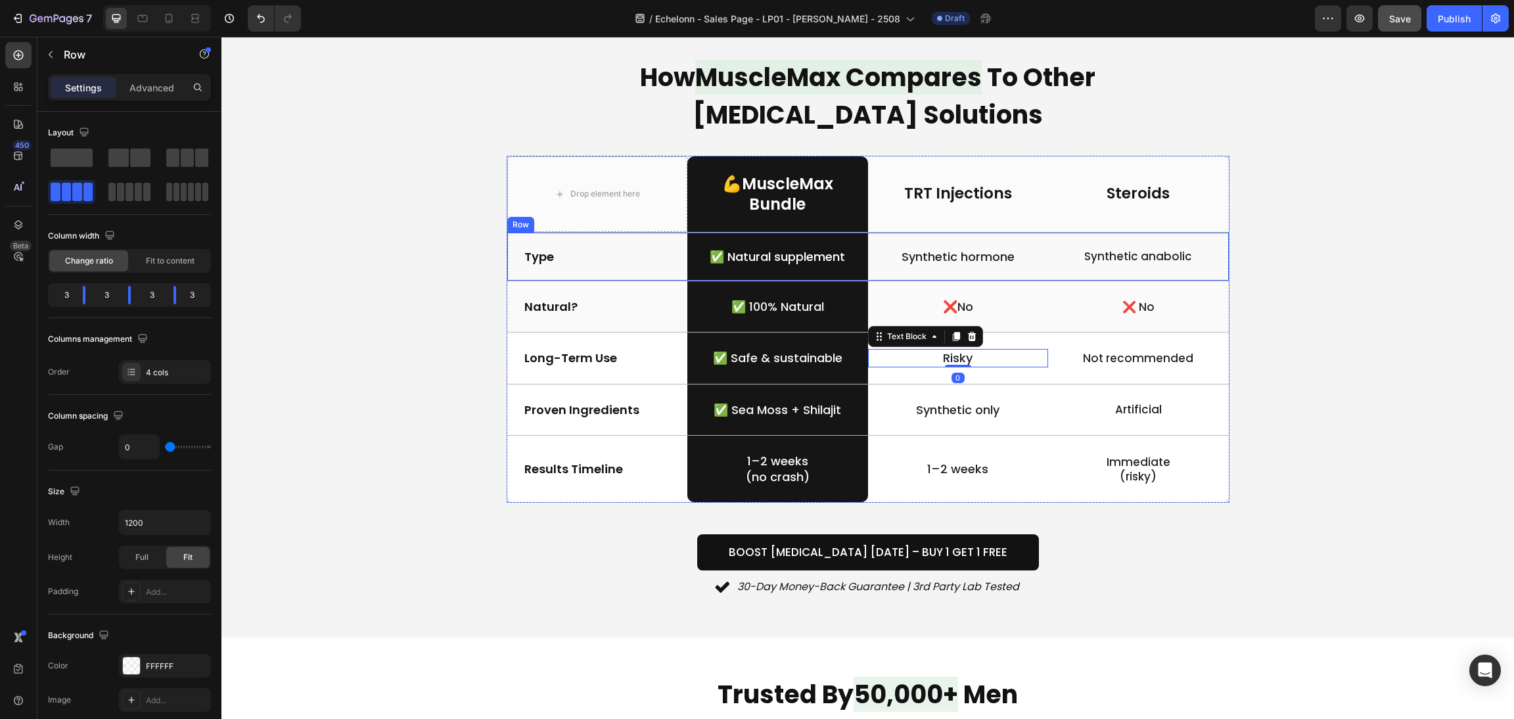
click at [924, 246] on div "Synthetic hormone Text Block" at bounding box center [958, 257] width 181 height 48
click at [940, 257] on p "Synthetic hormone" at bounding box center [958, 256] width 178 height 15
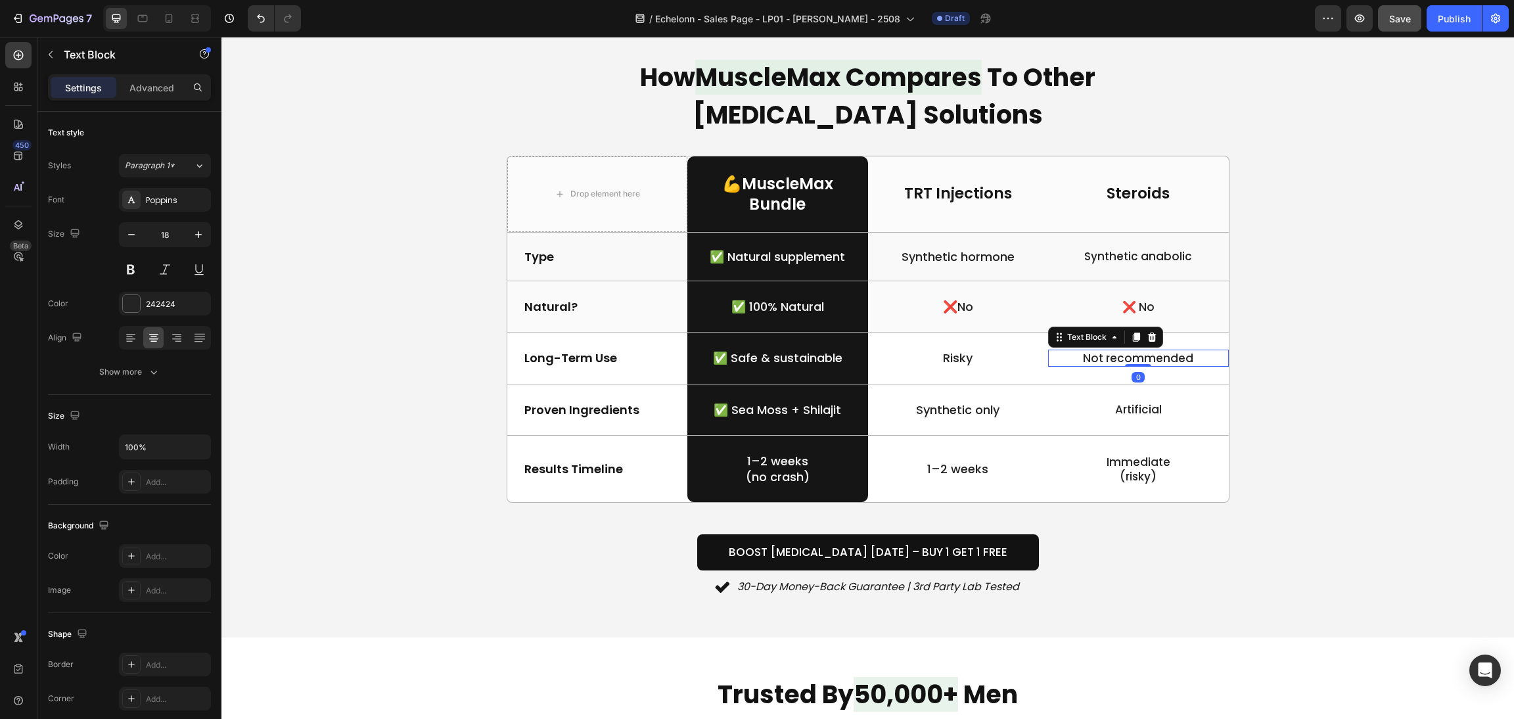
click at [1177, 363] on p "Not recommended" at bounding box center [1138, 358] width 178 height 14
click at [196, 234] on icon "button" at bounding box center [198, 234] width 13 height 13
type input "18"
click at [1129, 313] on div "❌ No Text Block 0" at bounding box center [1138, 306] width 181 height 17
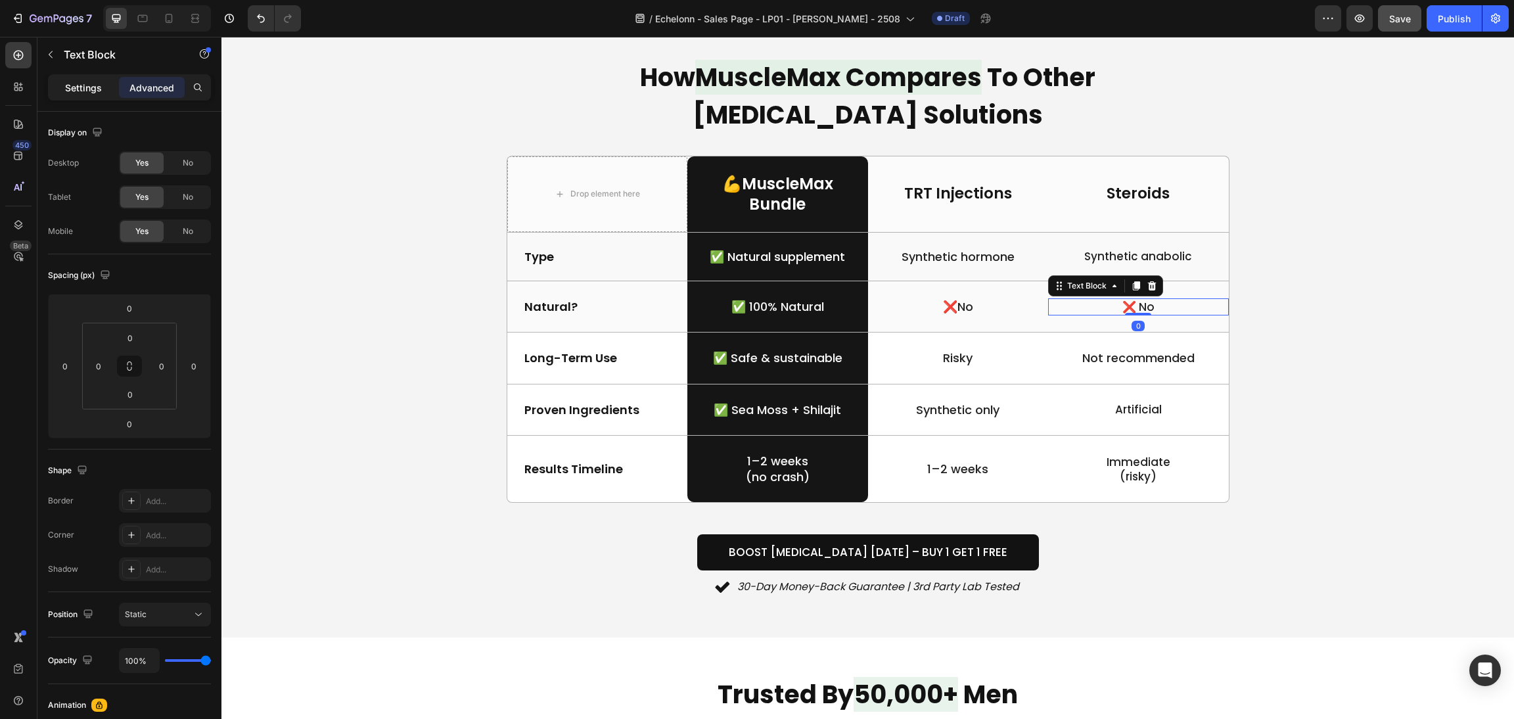
click at [98, 78] on div "Settings" at bounding box center [84, 87] width 66 height 21
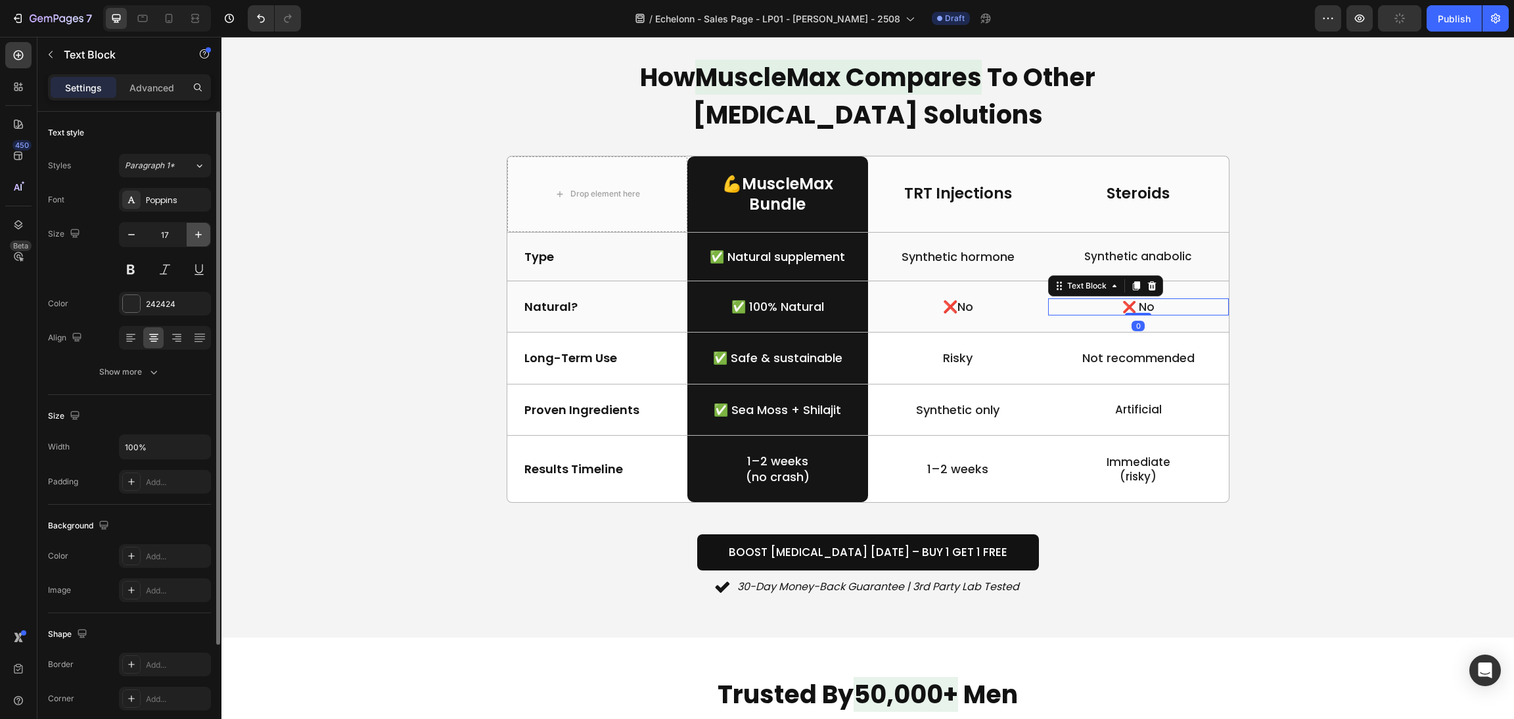
drag, startPoint x: 198, startPoint y: 235, endPoint x: 1, endPoint y: 199, distance: 199.6
click at [198, 235] on icon "button" at bounding box center [198, 234] width 13 height 13
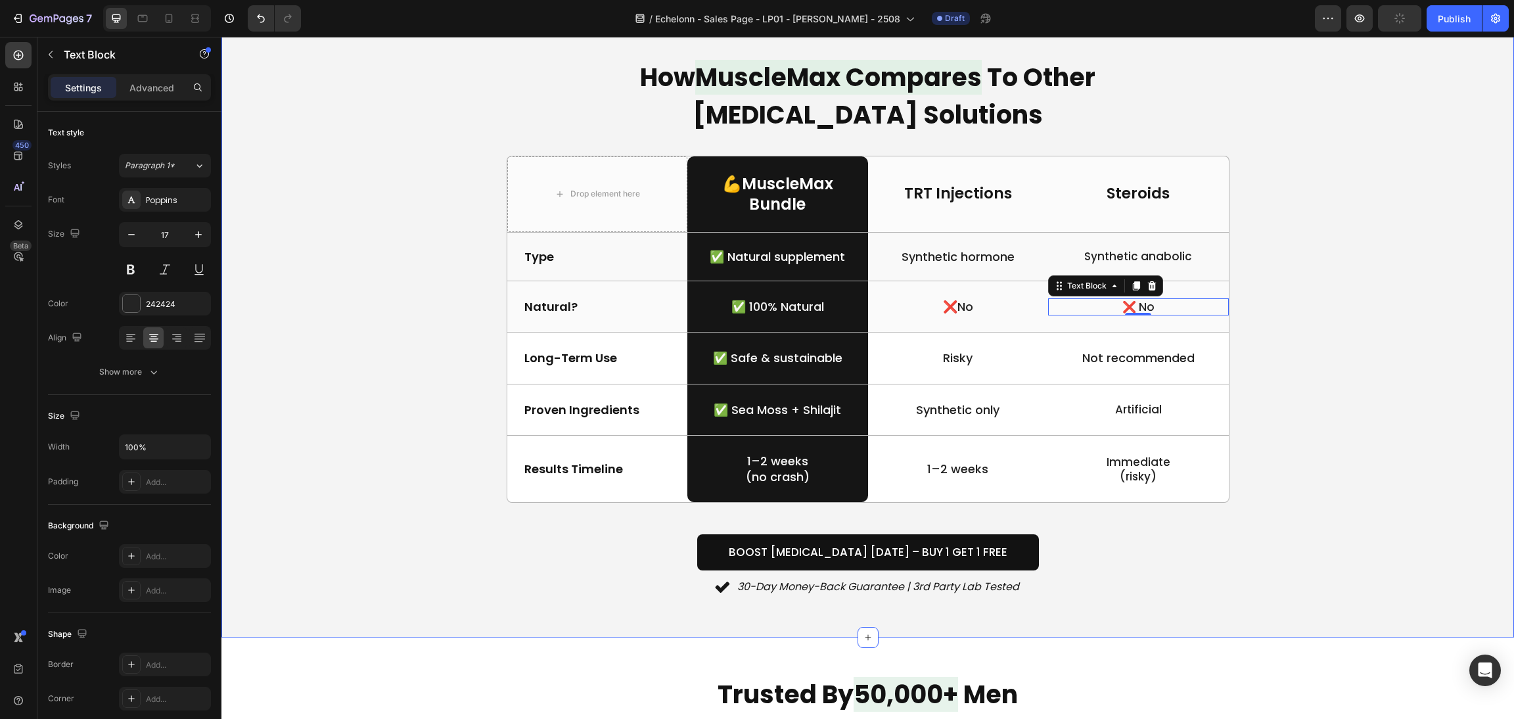
type input "18"
click at [1148, 252] on p "Synthetic anabolic" at bounding box center [1138, 256] width 178 height 14
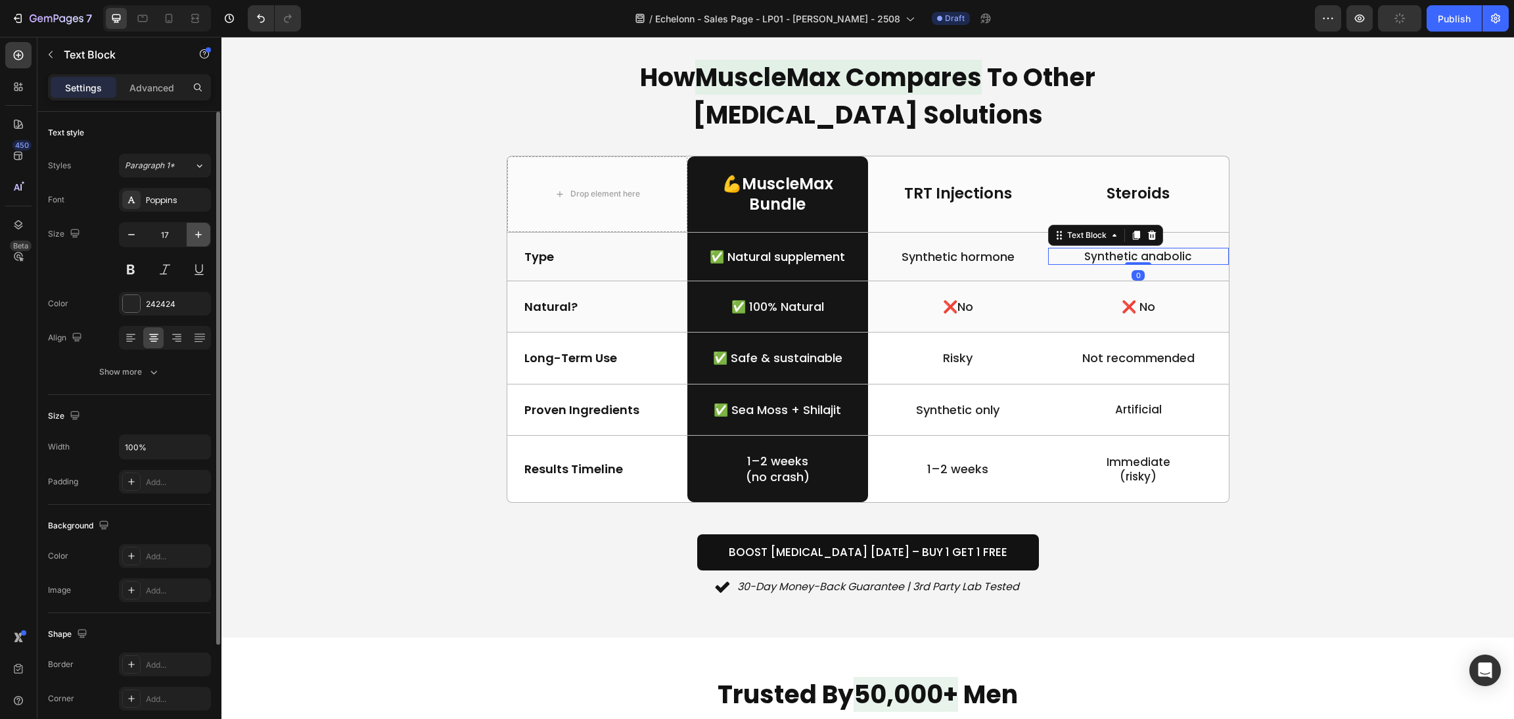
click at [204, 234] on button "button" at bounding box center [199, 235] width 24 height 24
type input "18"
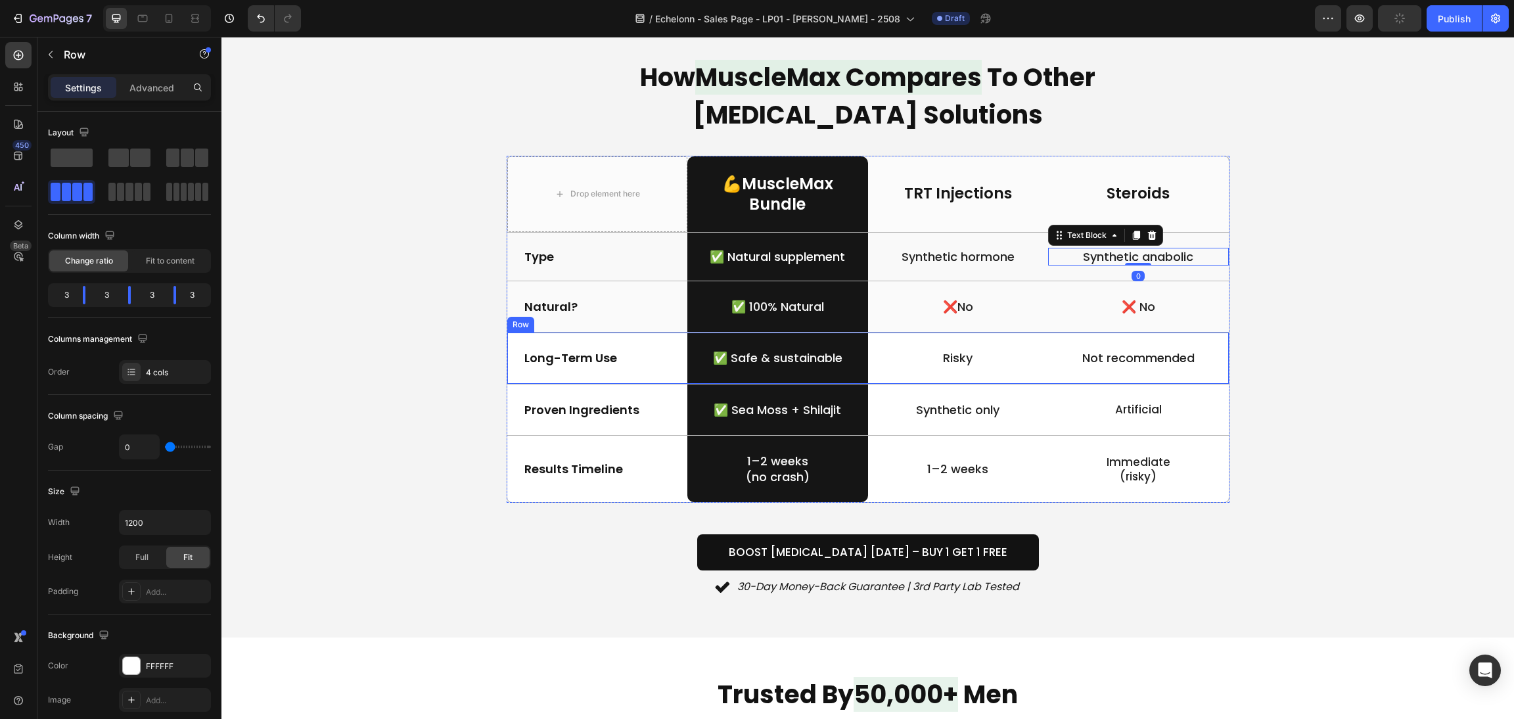
click at [1156, 346] on div "Not recommended Text Block" at bounding box center [1138, 357] width 181 height 51
click at [1159, 357] on p "Not recommended" at bounding box center [1138, 357] width 178 height 15
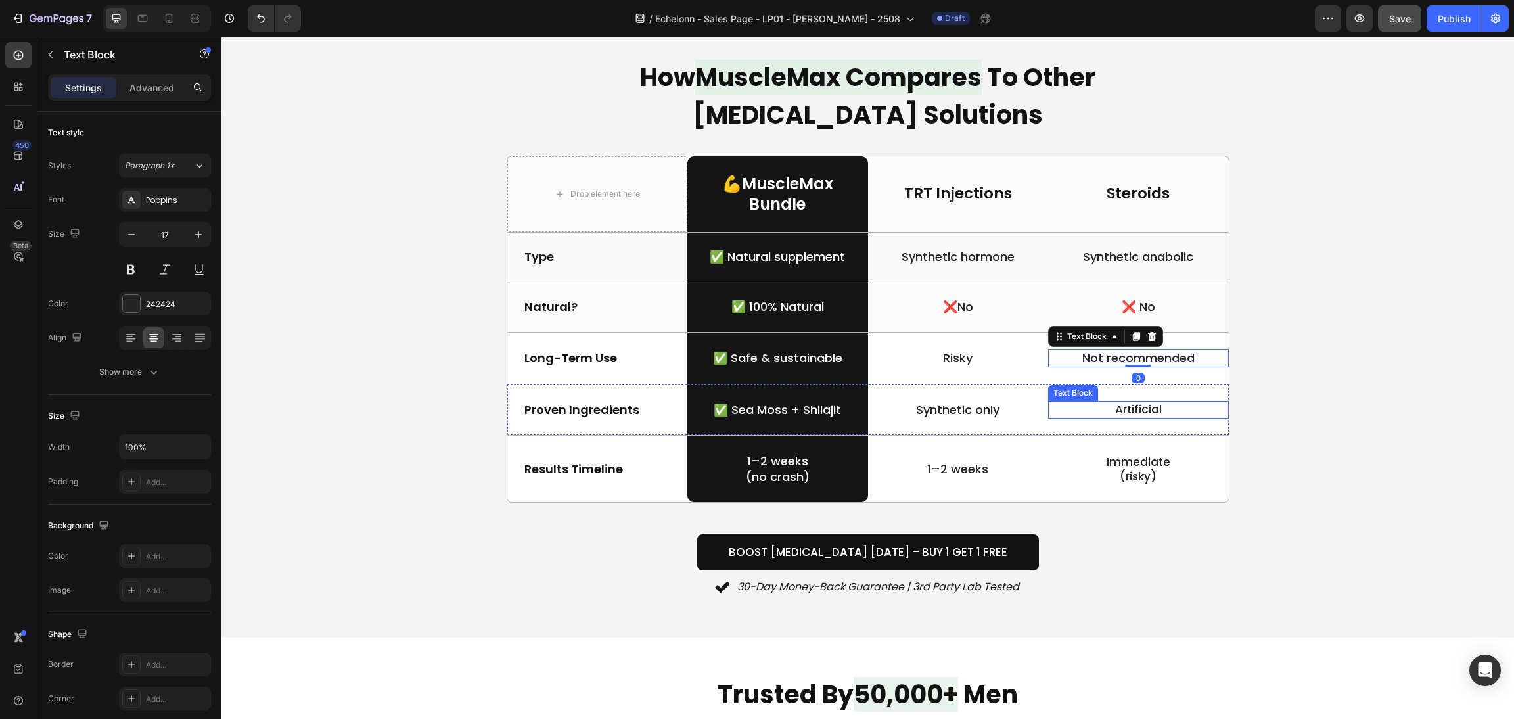
click at [1163, 409] on p "Artificial" at bounding box center [1138, 409] width 178 height 14
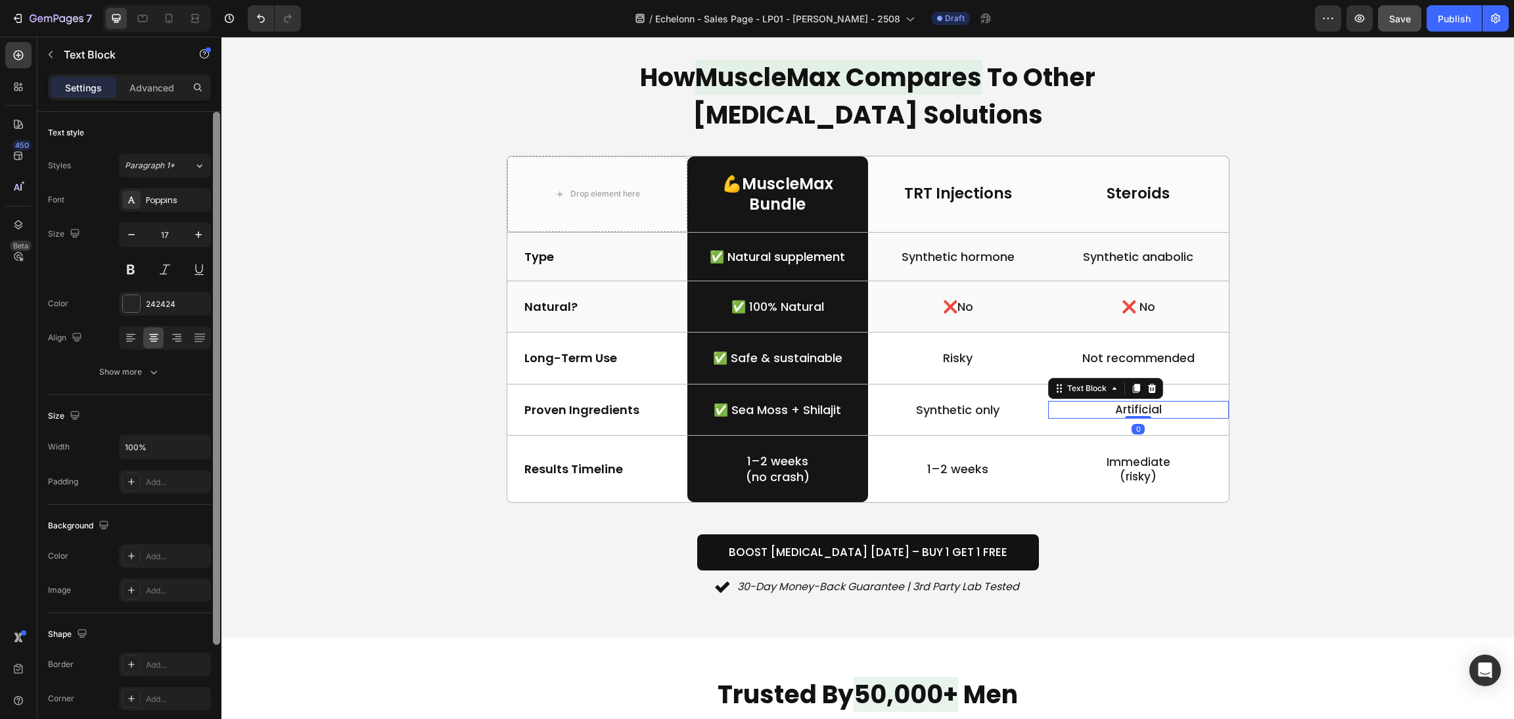
drag, startPoint x: 191, startPoint y: 233, endPoint x: 215, endPoint y: 250, distance: 29.3
click at [192, 233] on icon "button" at bounding box center [198, 234] width 13 height 13
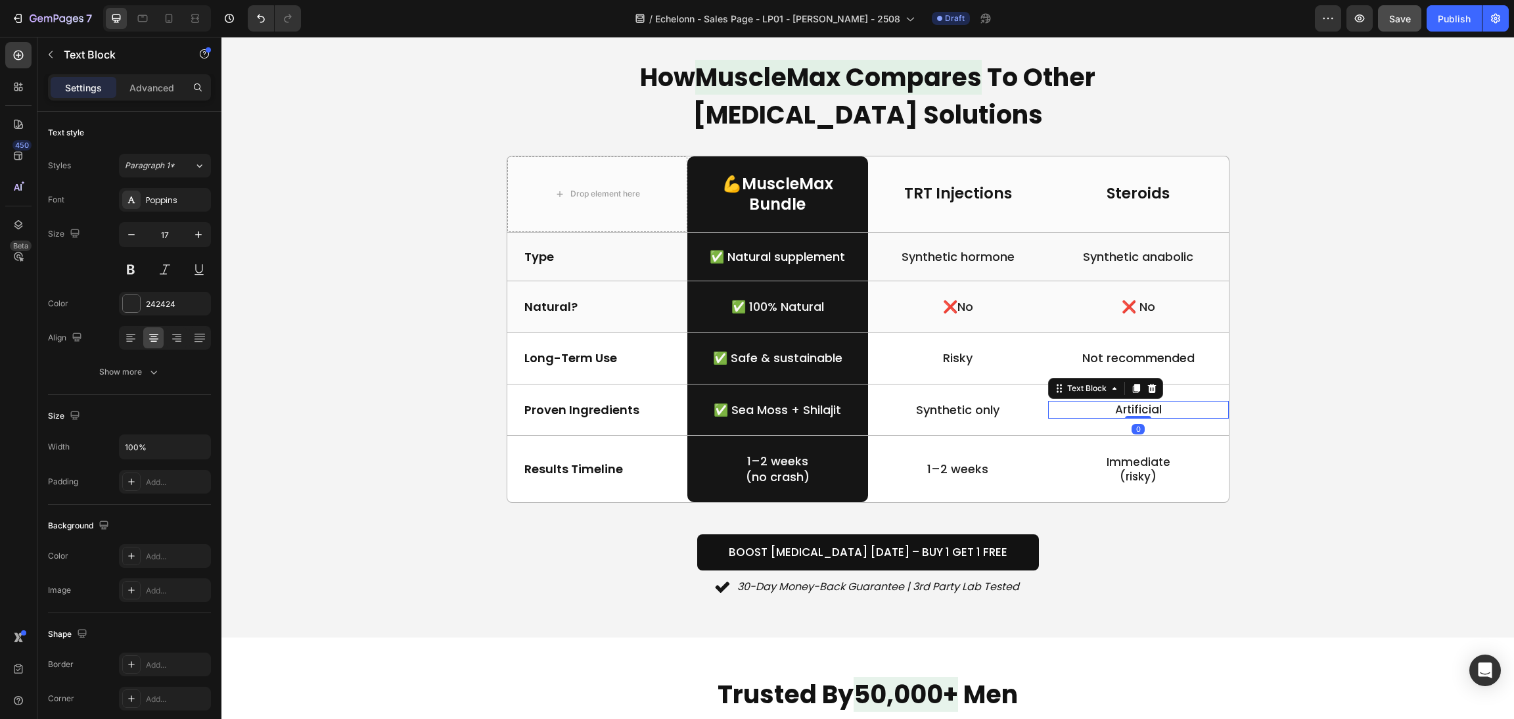
type input "18"
click at [1153, 458] on p "Immediate" at bounding box center [1138, 462] width 178 height 14
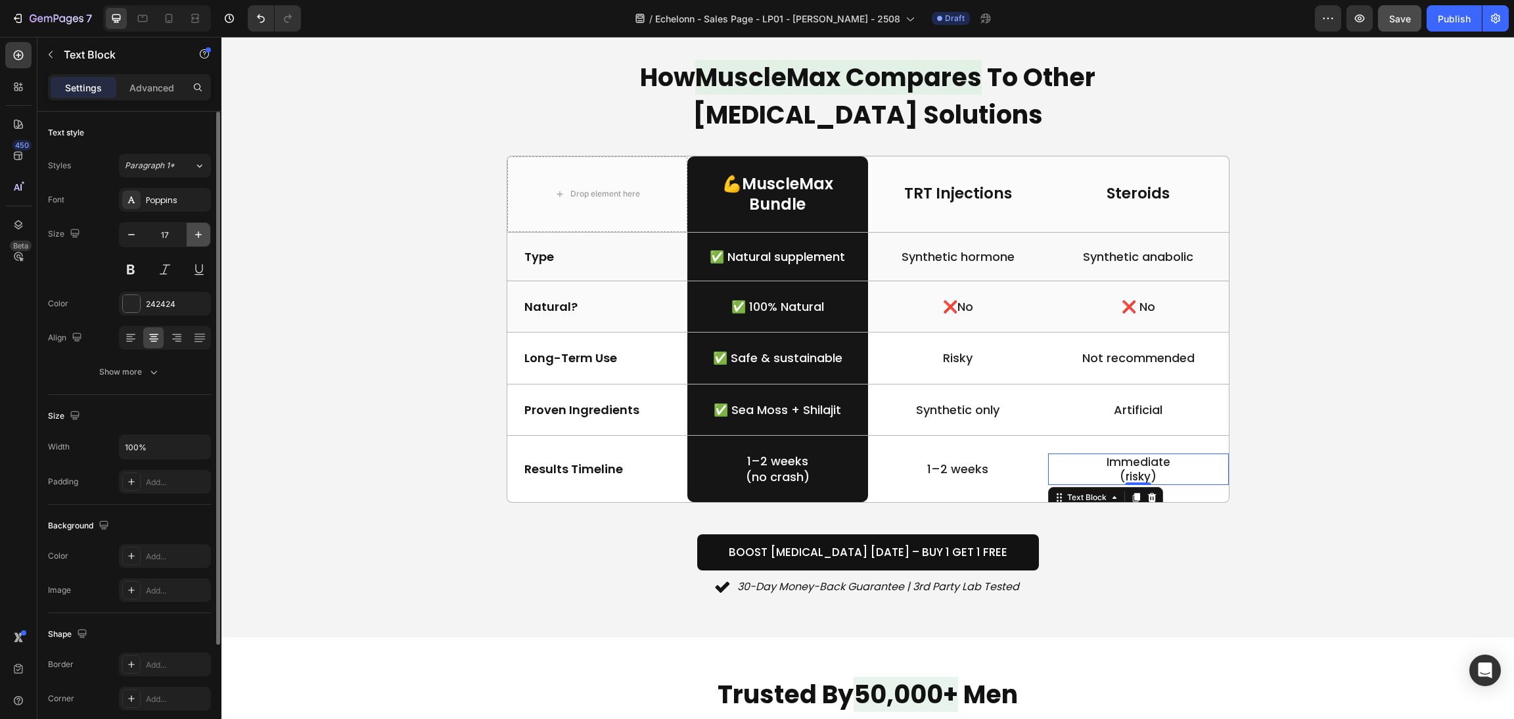
click at [202, 233] on icon "button" at bounding box center [198, 234] width 13 height 13
type input "18"
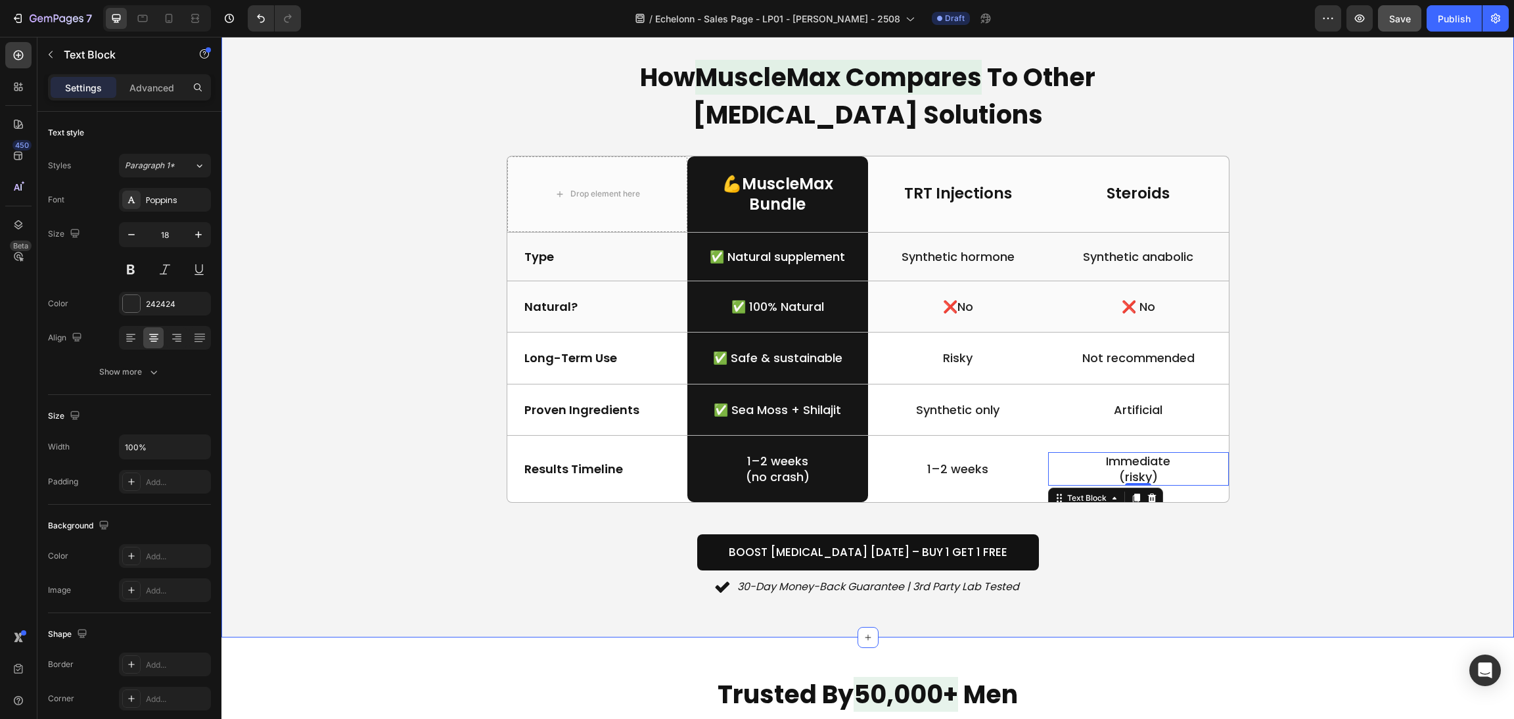
click at [1410, 445] on div "How MuscleMax Compares To Other Testosterone Solutions Heading Drop element her…" at bounding box center [867, 327] width 1261 height 541
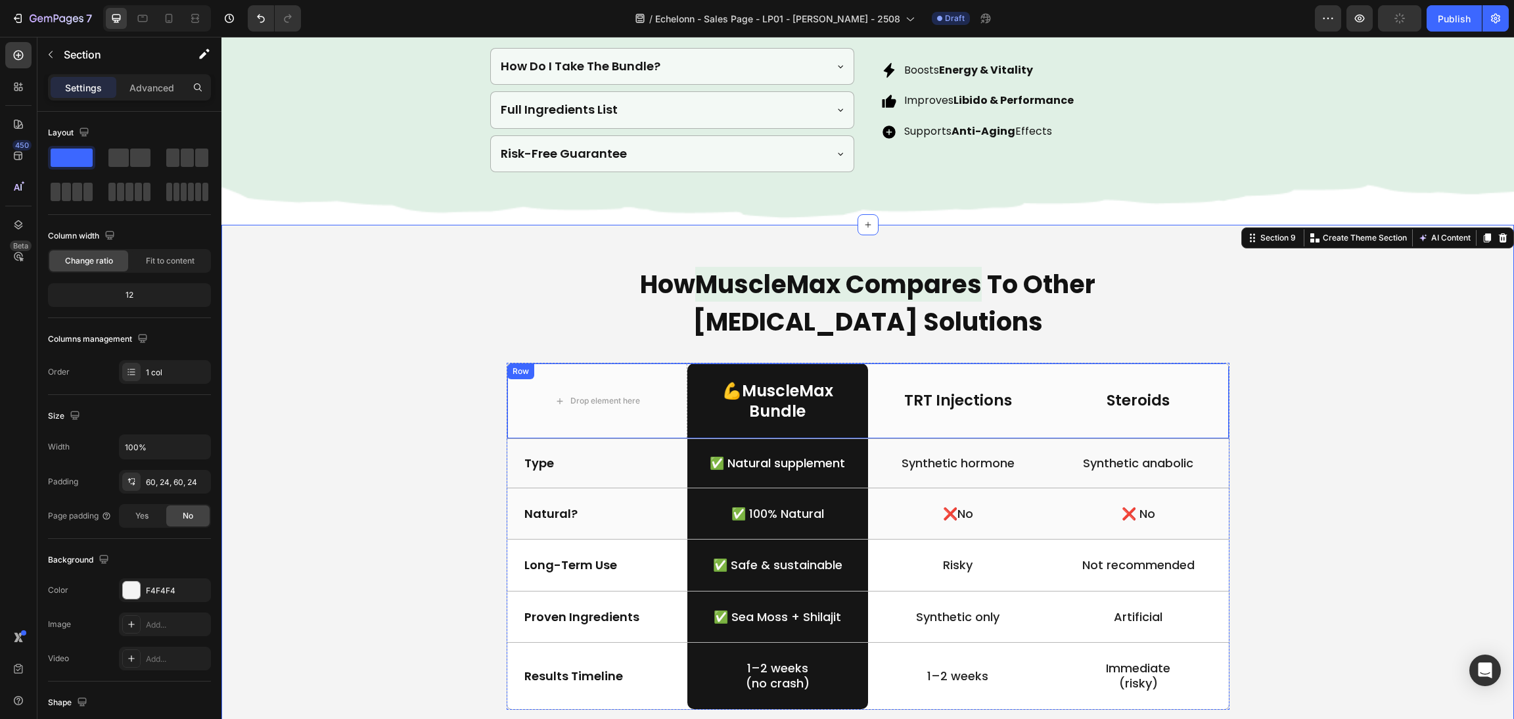
scroll to position [2562, 0]
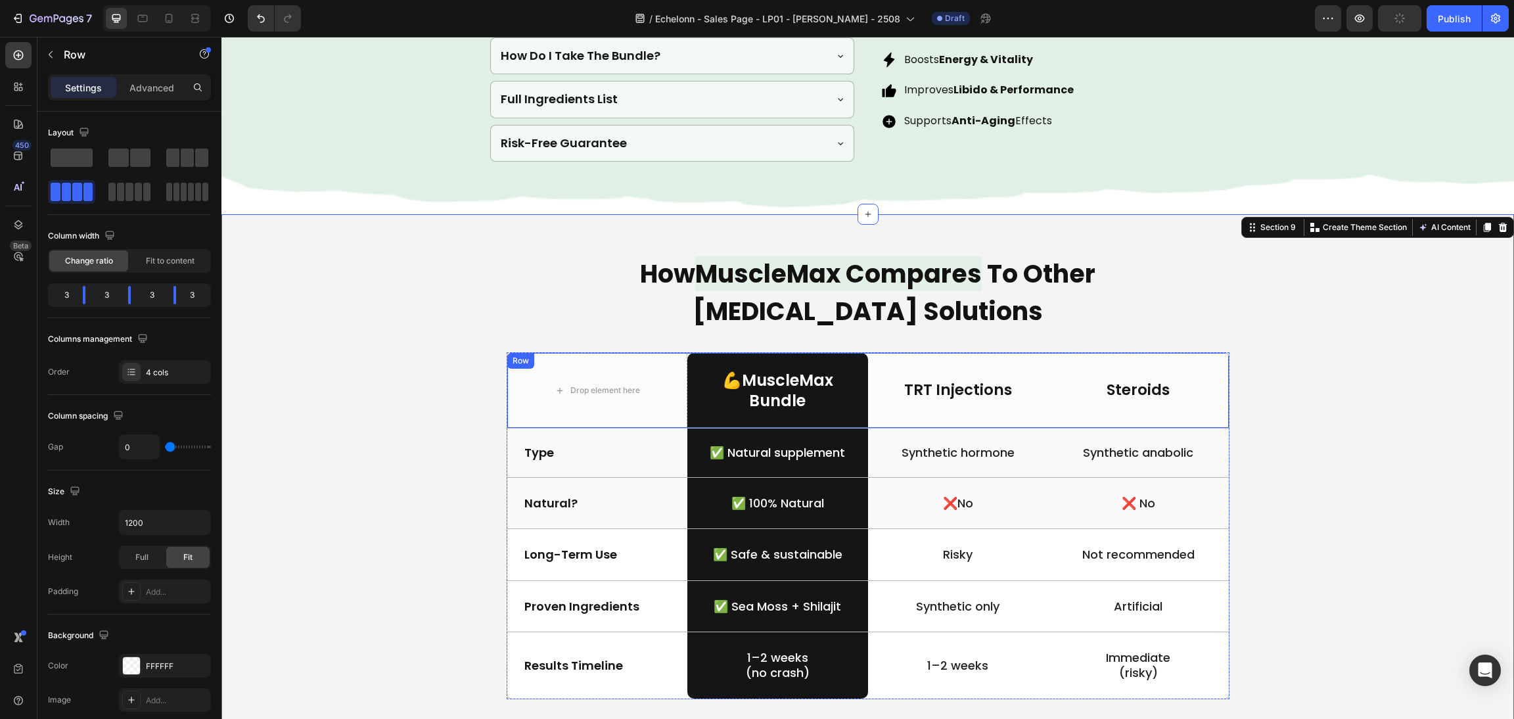
click at [960, 411] on div "TRT Injections Text Block" at bounding box center [958, 390] width 181 height 75
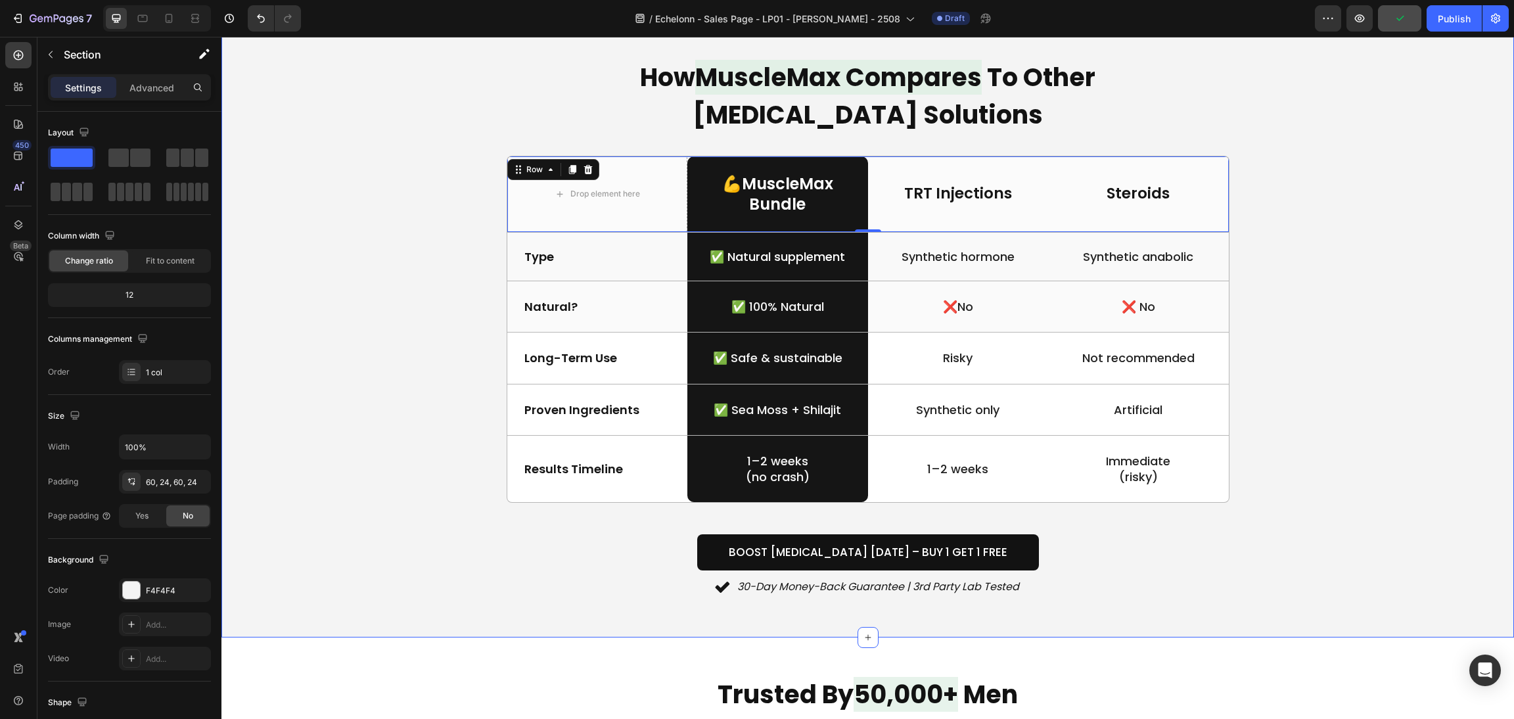
click at [1406, 384] on div "How MuscleMax Compares To Other Testosterone Solutions Heading Drop element her…" at bounding box center [867, 327] width 1261 height 541
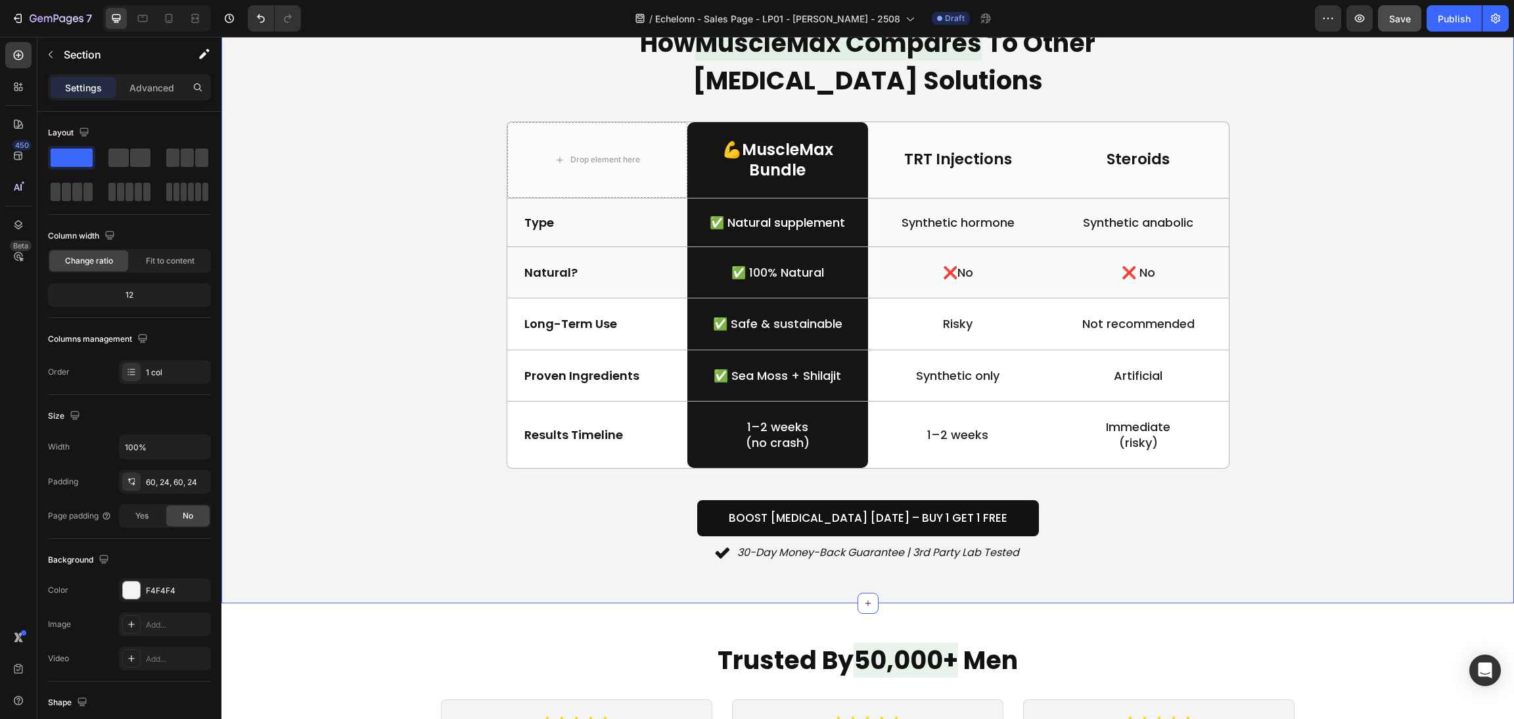
scroll to position [2759, 0]
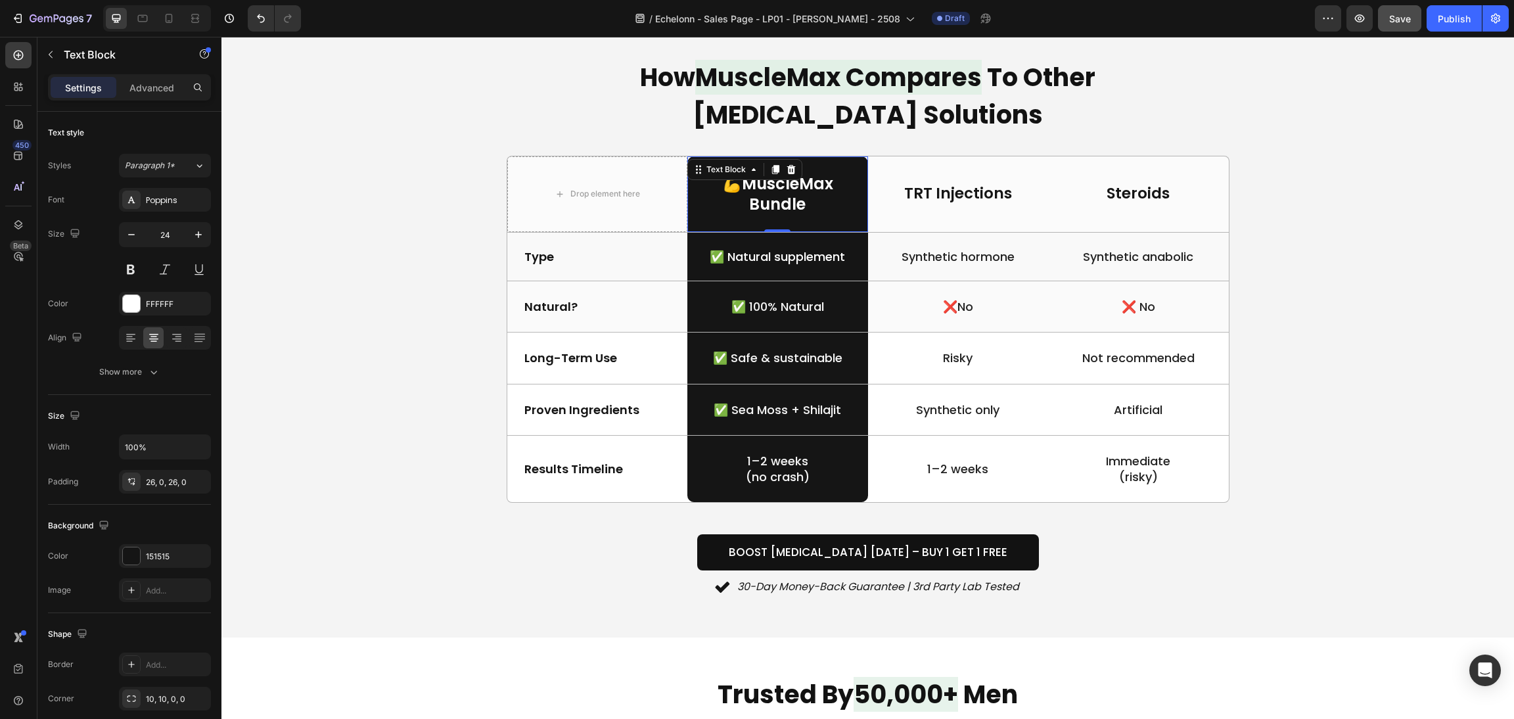
click at [818, 221] on div "💪MuscleMax Bundle" at bounding box center [777, 193] width 181 height 75
click at [767, 162] on div at bounding box center [775, 170] width 16 height 16
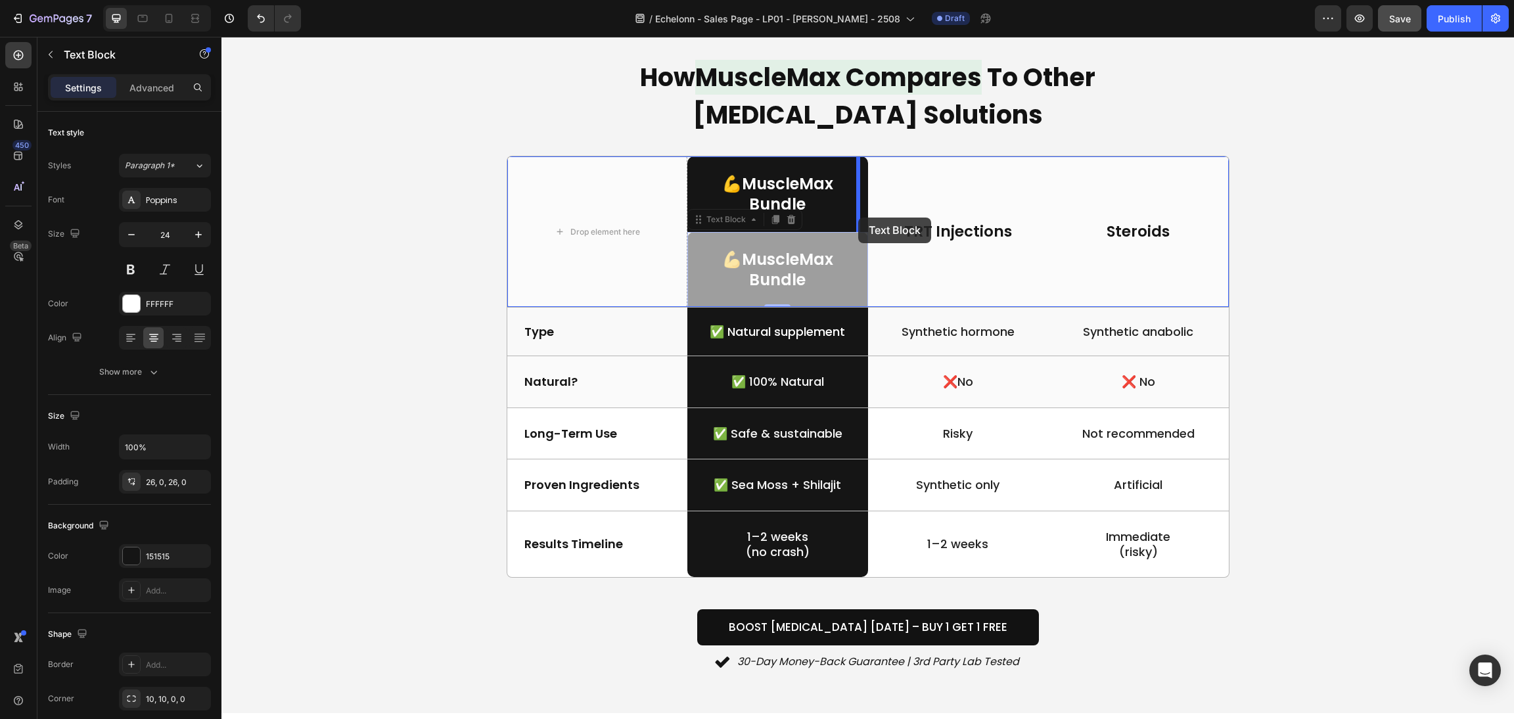
drag, startPoint x: 691, startPoint y: 225, endPoint x: 858, endPoint y: 217, distance: 167.1
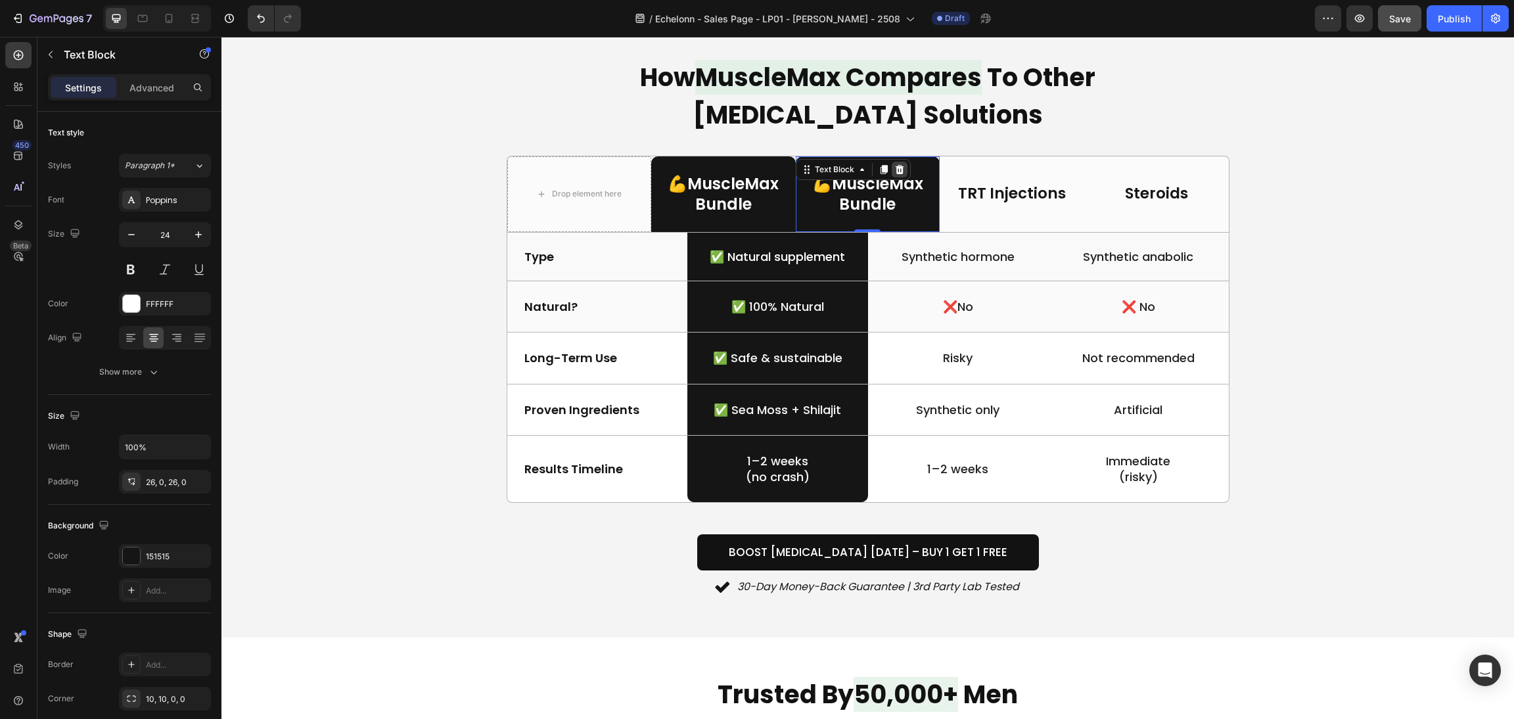
click at [893, 163] on div at bounding box center [900, 170] width 16 height 16
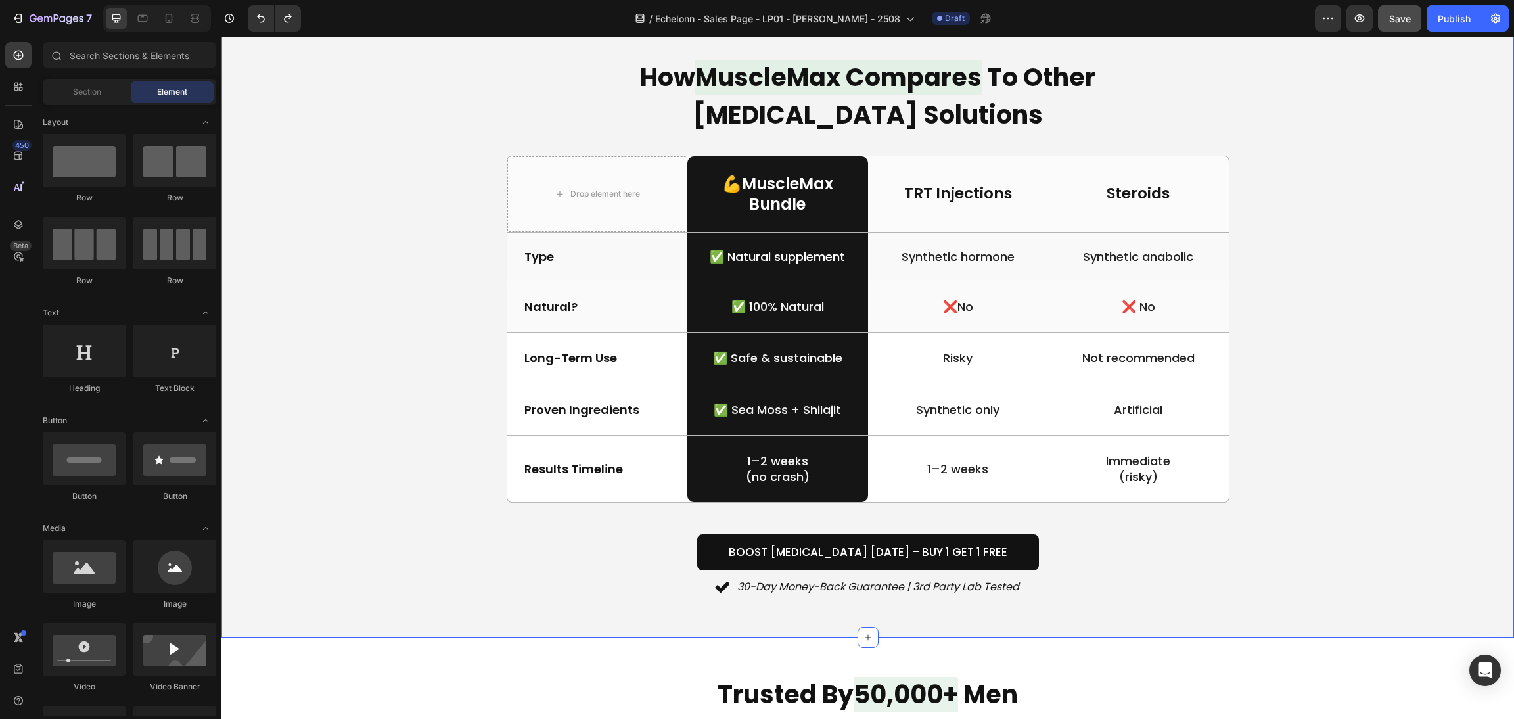
click at [1323, 324] on div "How MuscleMax Compares To Other Testosterone Solutions Heading Drop element her…" at bounding box center [867, 327] width 1261 height 541
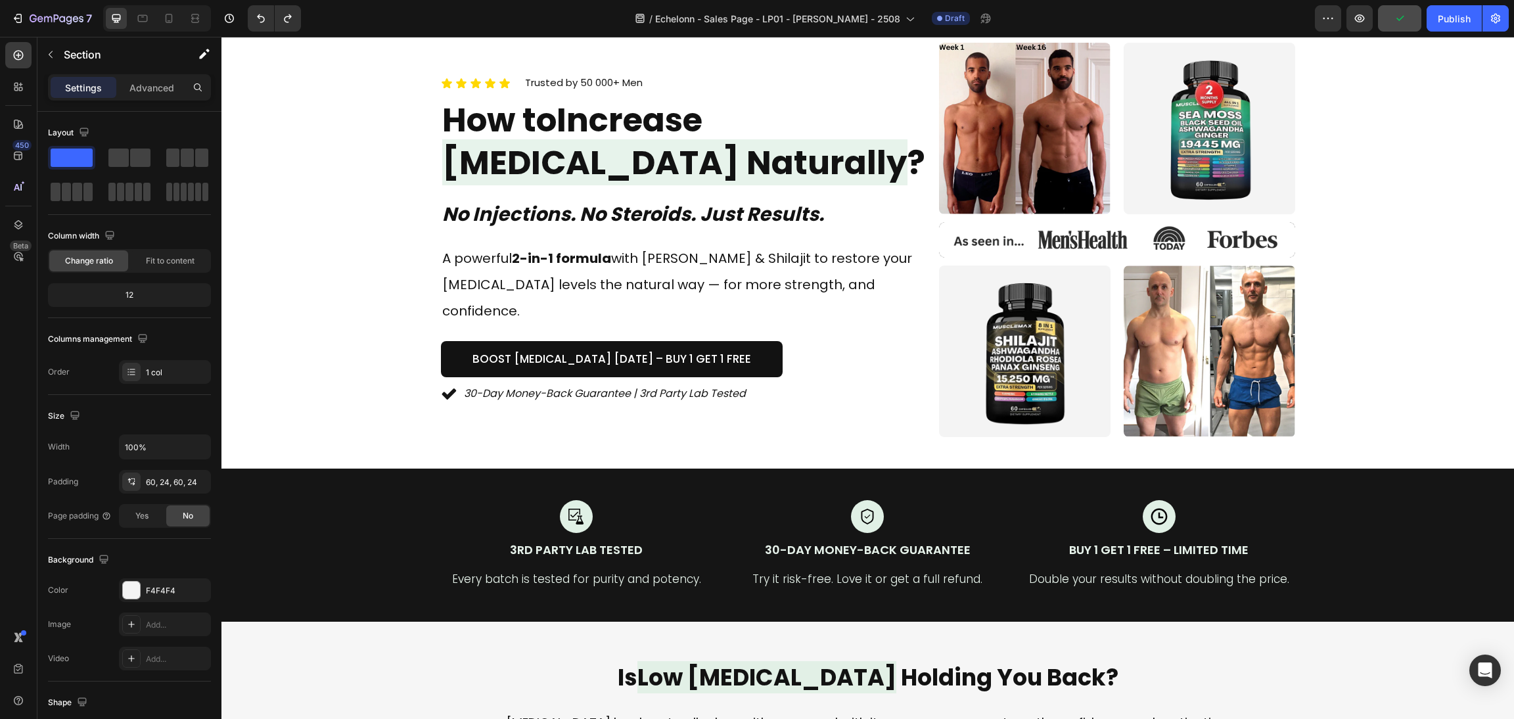
scroll to position [0, 0]
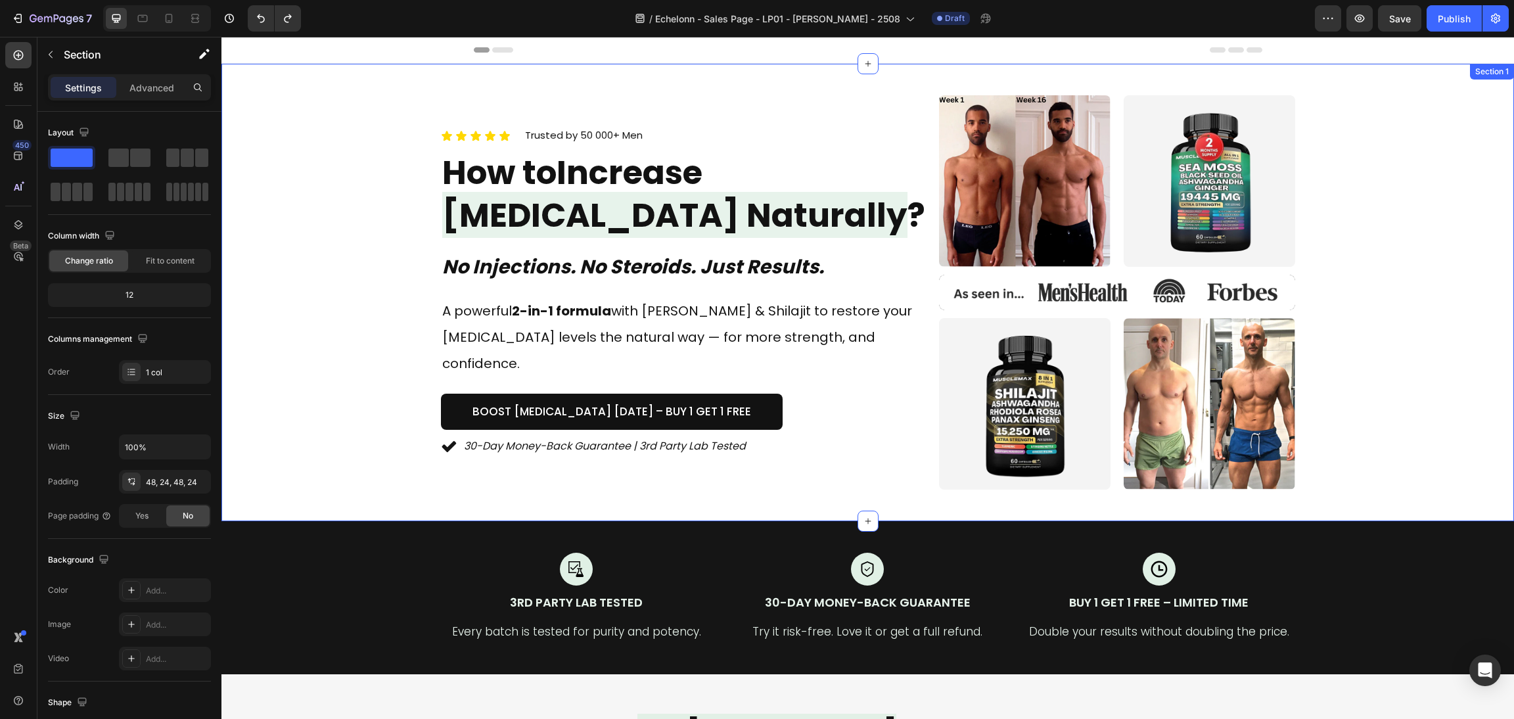
click at [400, 238] on div "Icon Icon Icon Icon Icon Icon List Trusted by 50 000+ Men Text block Row How to…" at bounding box center [867, 292] width 1261 height 394
click at [164, 83] on p "Advanced" at bounding box center [151, 88] width 45 height 14
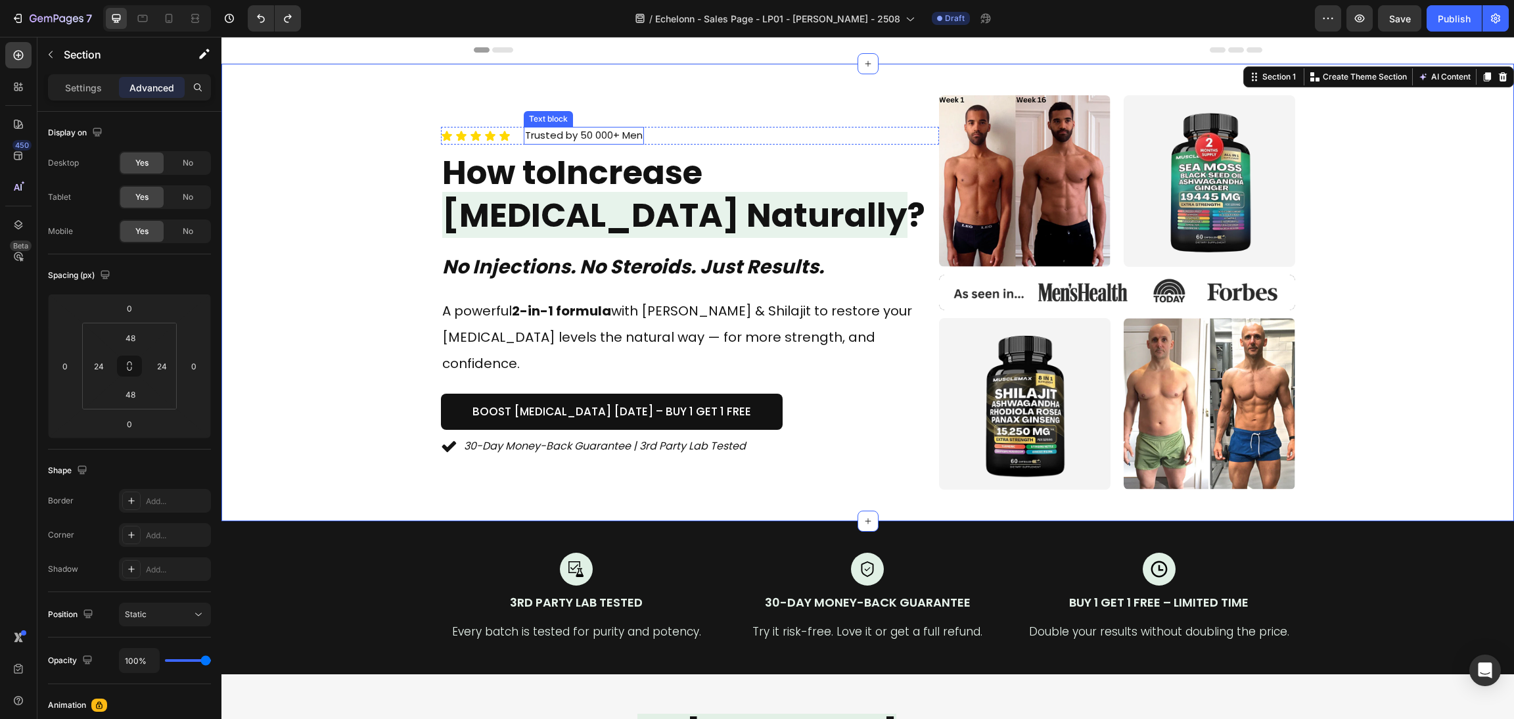
drag, startPoint x: 576, startPoint y: 143, endPoint x: 517, endPoint y: 162, distance: 62.1
click at [576, 143] on p "Trusted by 50 000+ Men" at bounding box center [584, 135] width 118 height 15
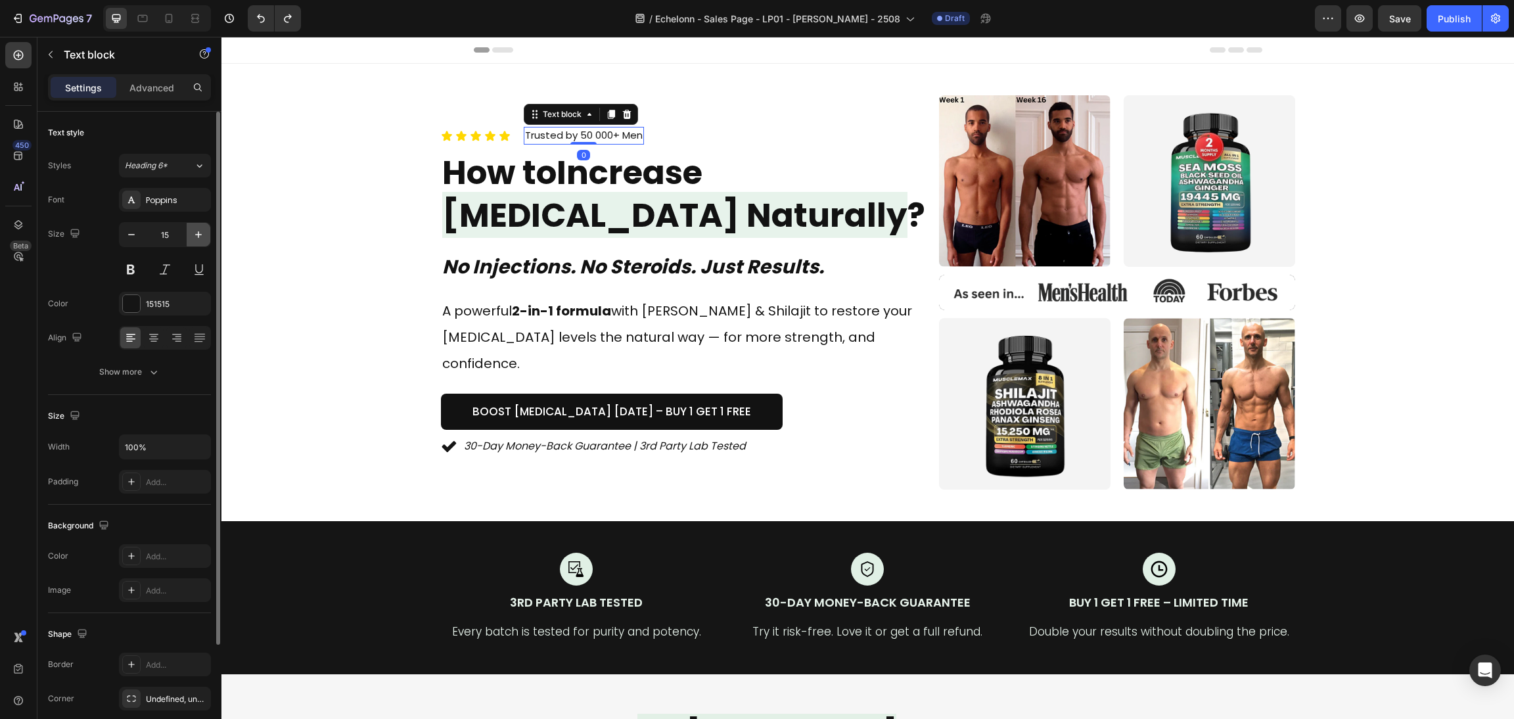
click at [203, 235] on icon "button" at bounding box center [198, 234] width 13 height 13
type input "16"
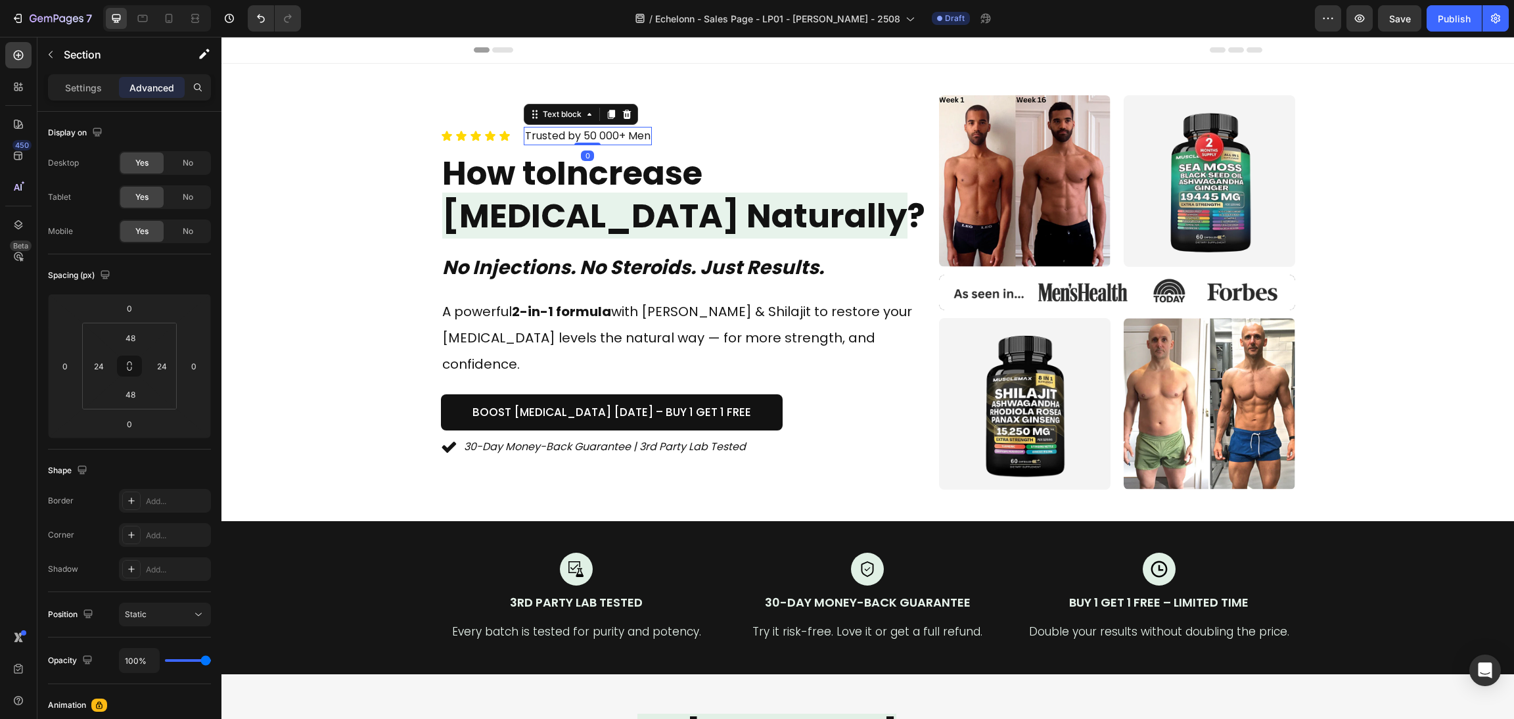
click at [304, 285] on div "Icon Icon Icon Icon Icon Icon List Trusted by 50 000+ Men Text block 0 Row How …" at bounding box center [867, 292] width 1261 height 394
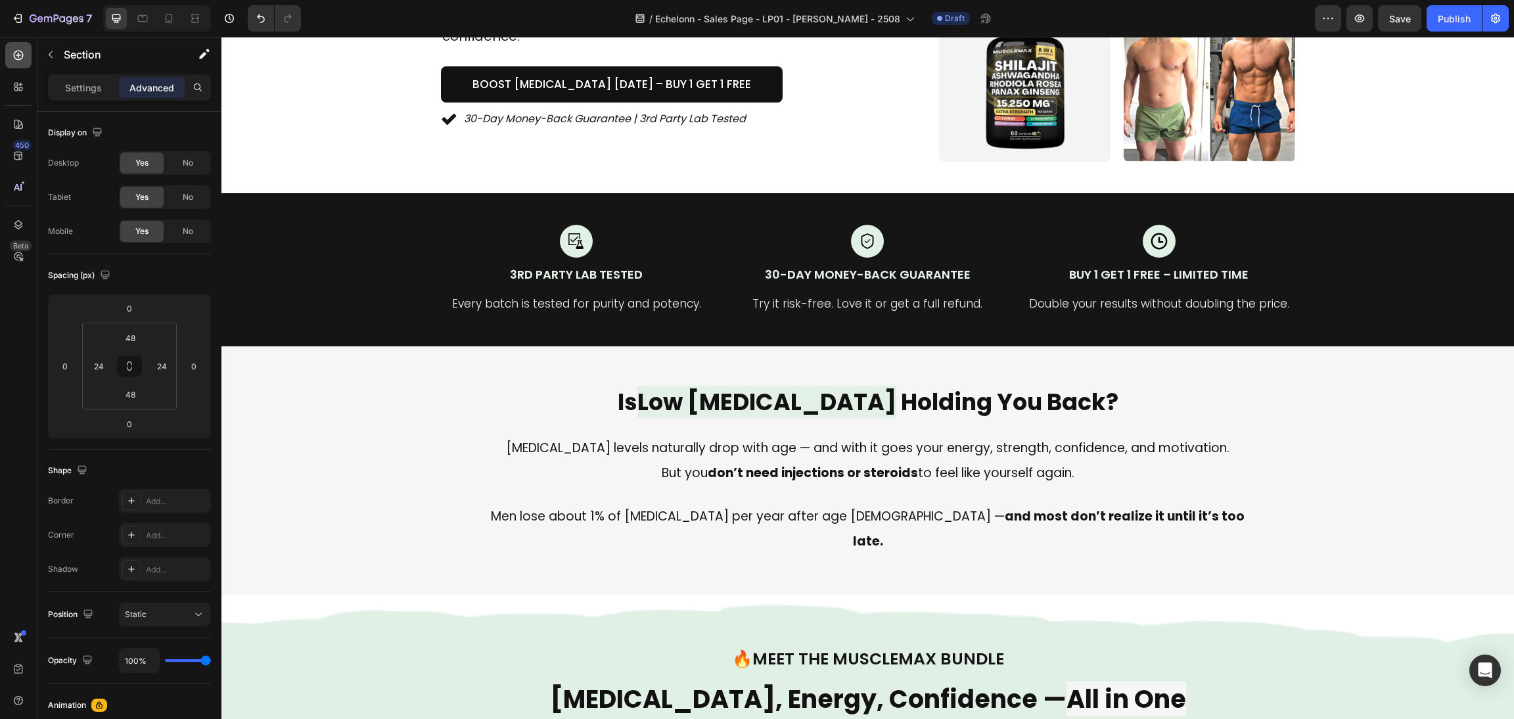
scroll to position [394, 0]
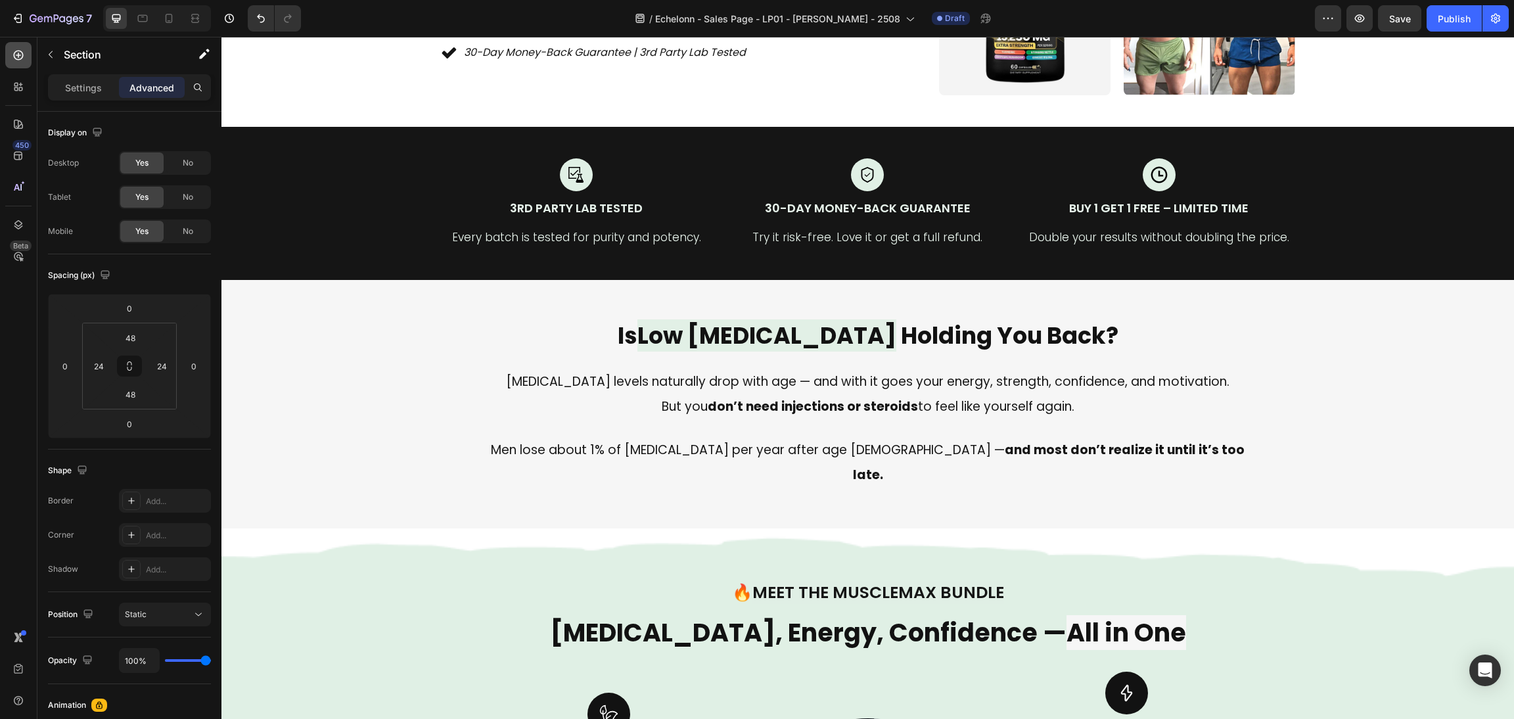
click at [12, 56] on icon at bounding box center [18, 55] width 13 height 13
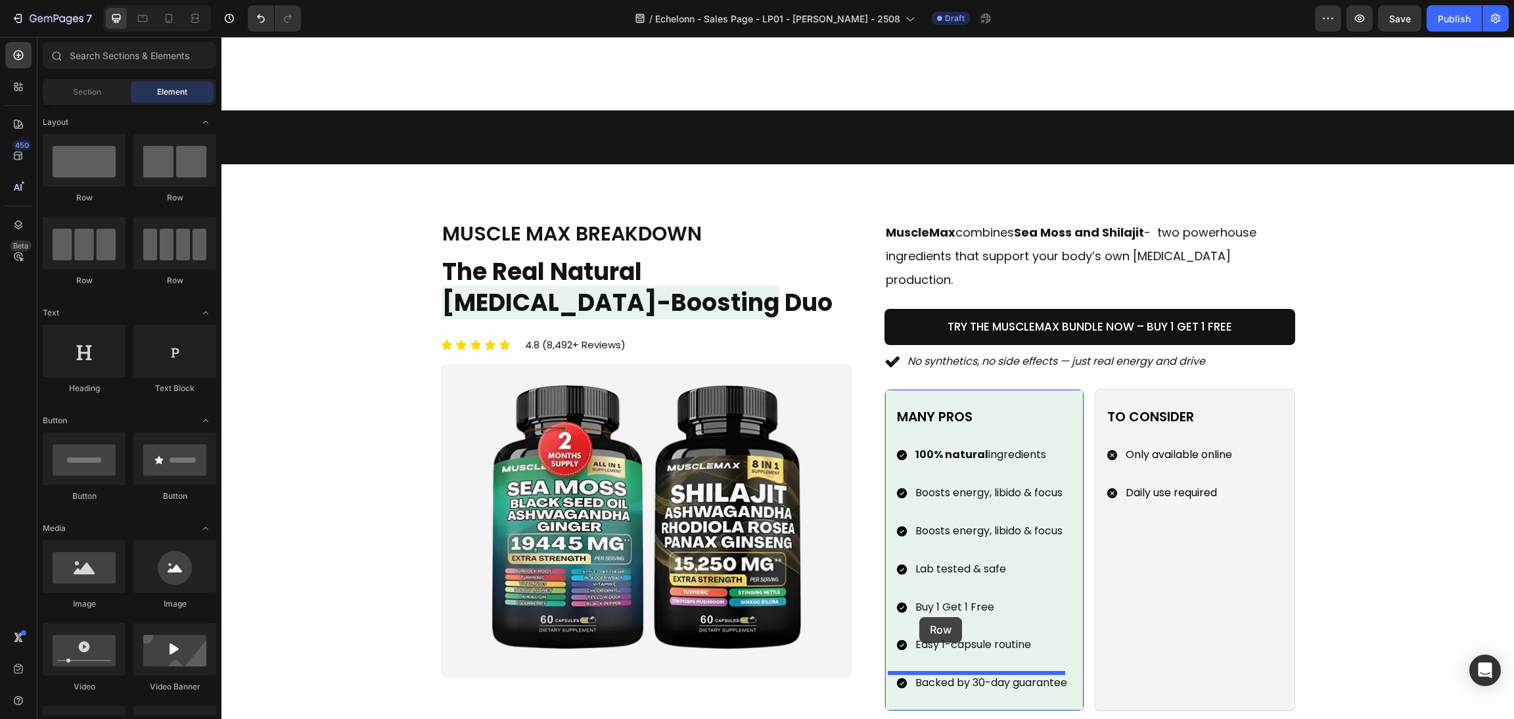
scroll to position [1773, 0]
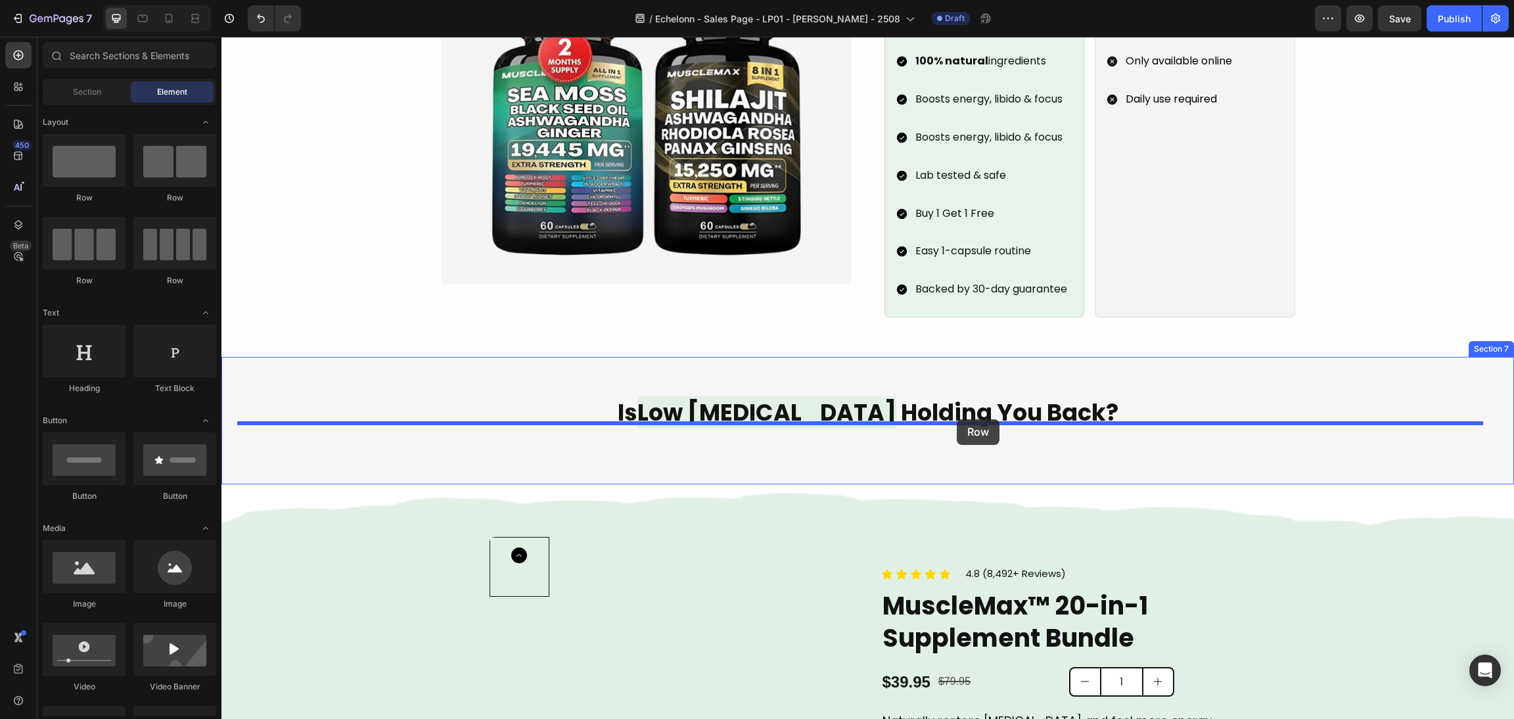
drag, startPoint x: 298, startPoint y: 292, endPoint x: 957, endPoint y: 419, distance: 670.5
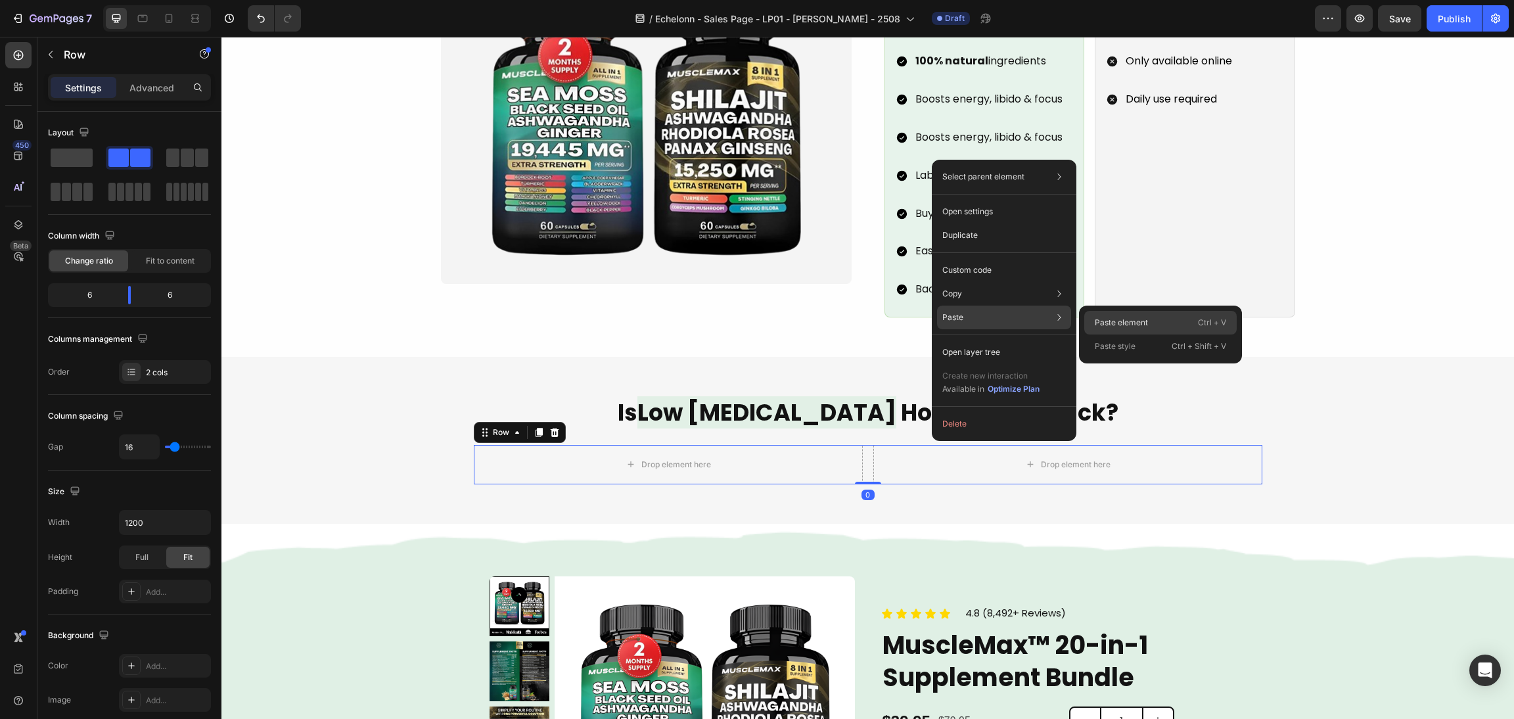
click at [1144, 323] on p "Paste element" at bounding box center [1121, 323] width 53 height 12
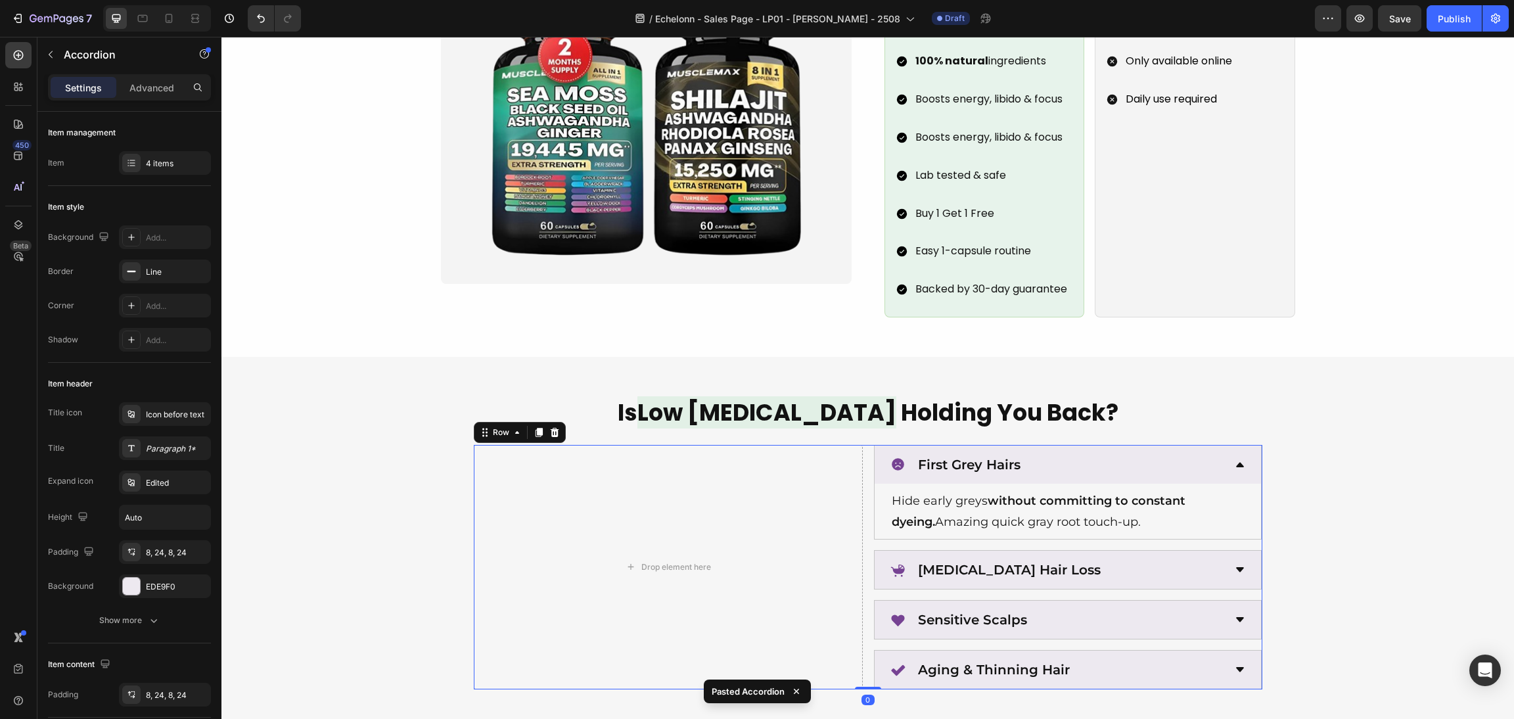
click at [857, 466] on div "Drop element here First Grey Hairs Hide early greys without committing to const…" at bounding box center [868, 567] width 788 height 245
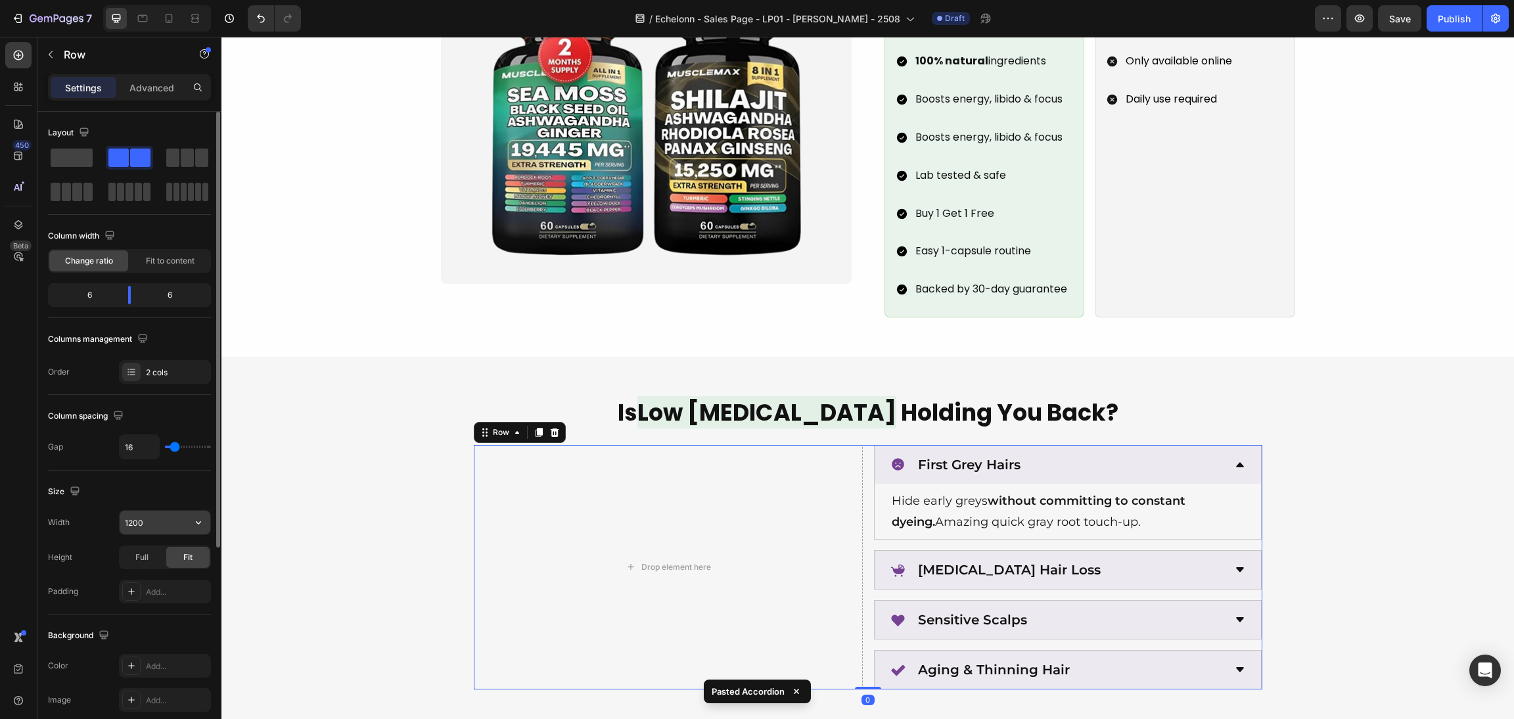
click at [151, 528] on input "1200" at bounding box center [165, 522] width 91 height 24
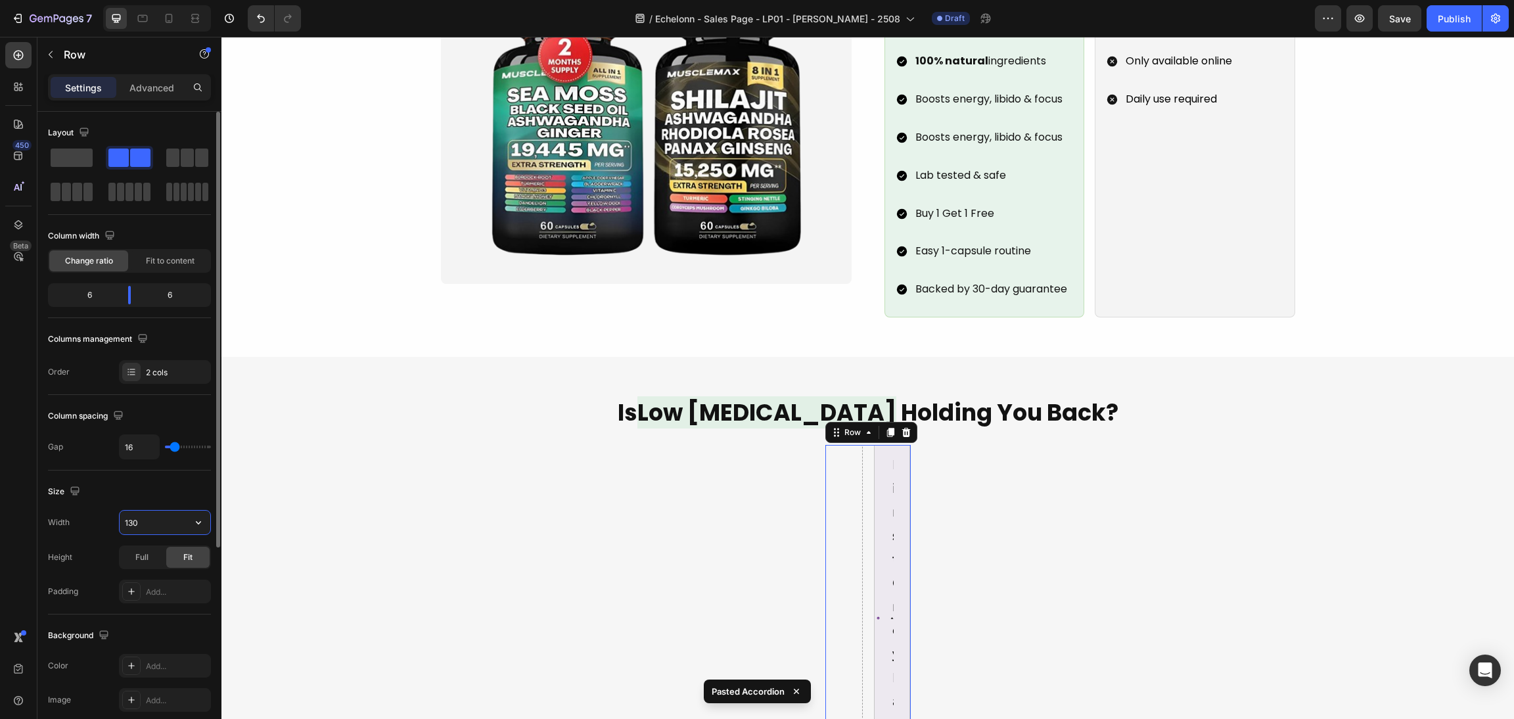
type input "1300"
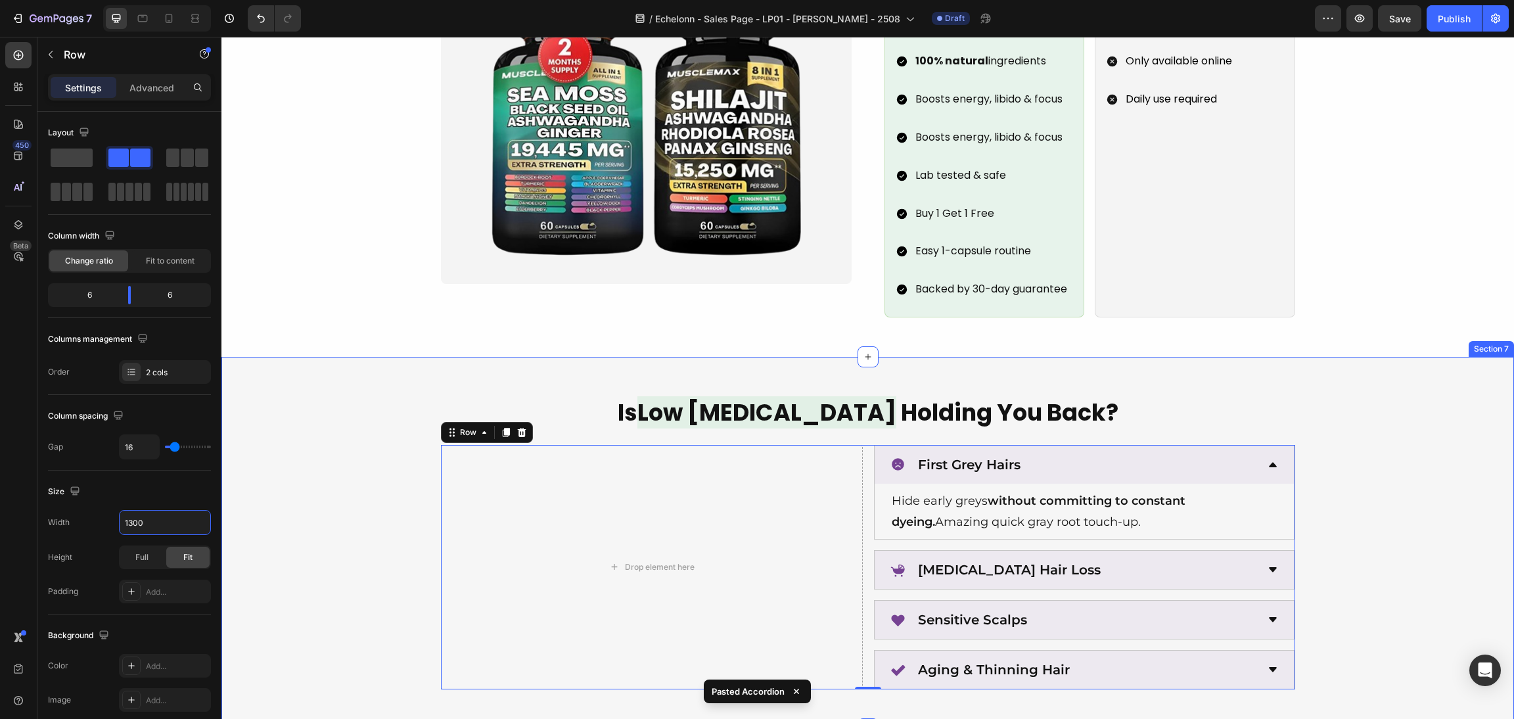
click at [1234, 363] on div "Is Low [MEDICAL_DATA] Holding You Back? Heading Drop element here First Grey Ha…" at bounding box center [867, 543] width 1292 height 372
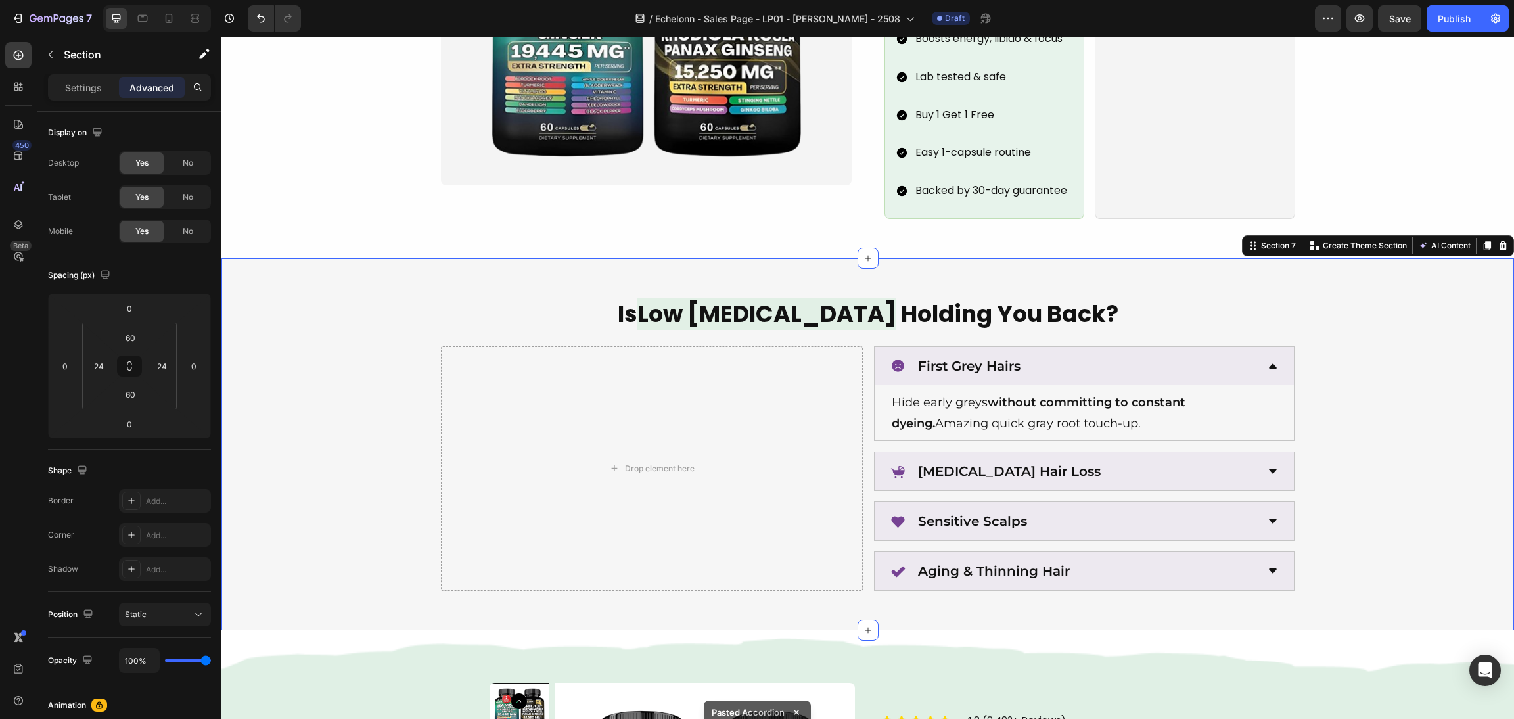
click at [1424, 426] on div "Is Low [MEDICAL_DATA] Holding You Back? Heading Drop element here First Grey Ha…" at bounding box center [867, 444] width 1261 height 293
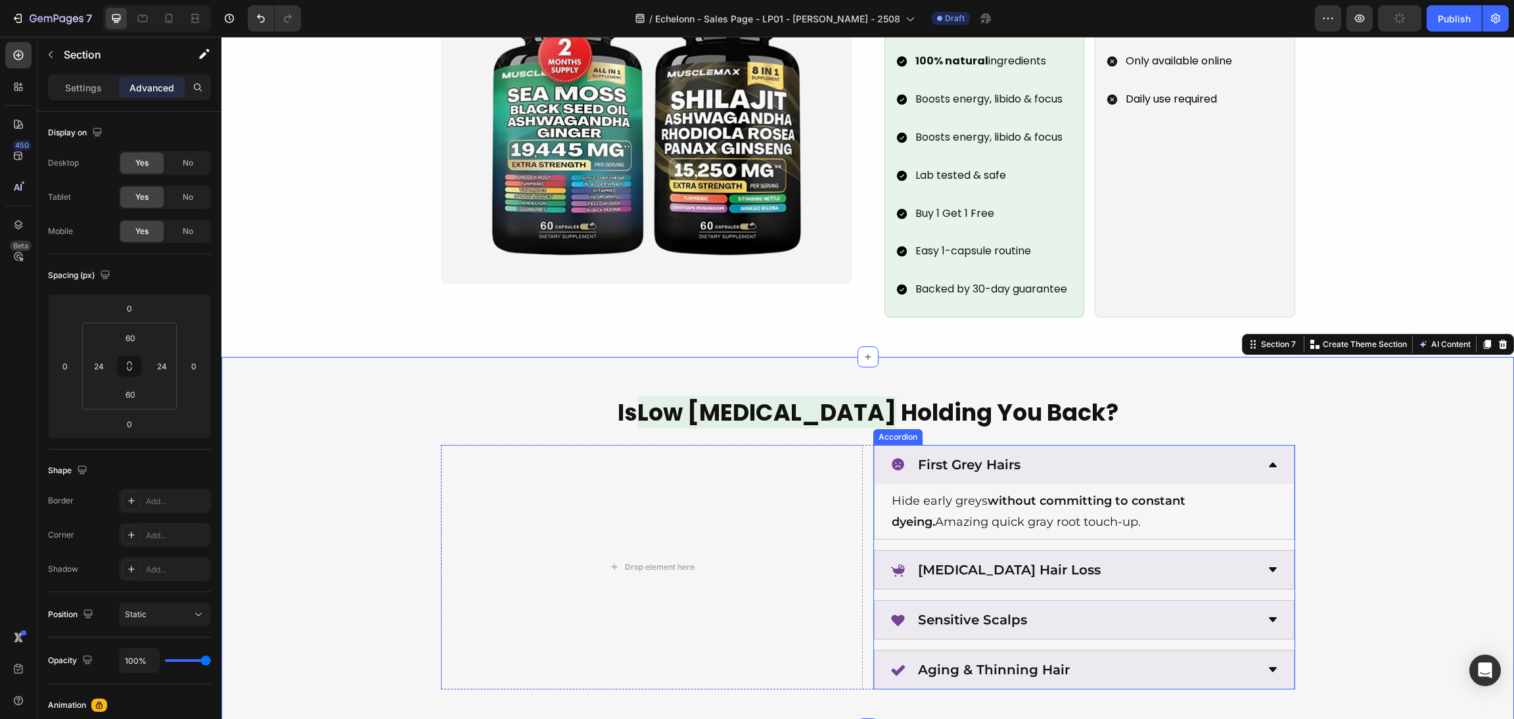
click at [926, 526] on div "First Grey Hairs Hide early greys without committing to constant dyeing. Amazin…" at bounding box center [1084, 567] width 422 height 245
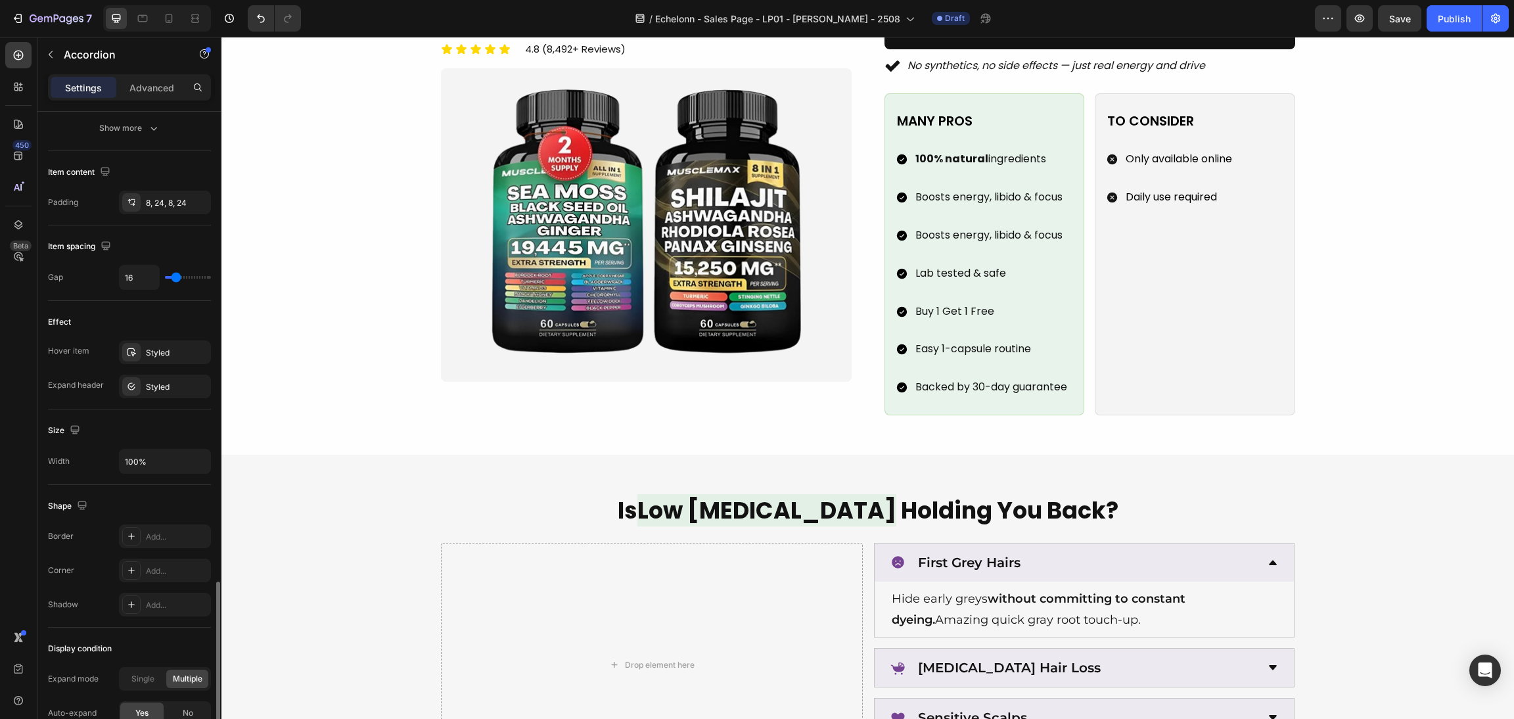
scroll to position [641, 0]
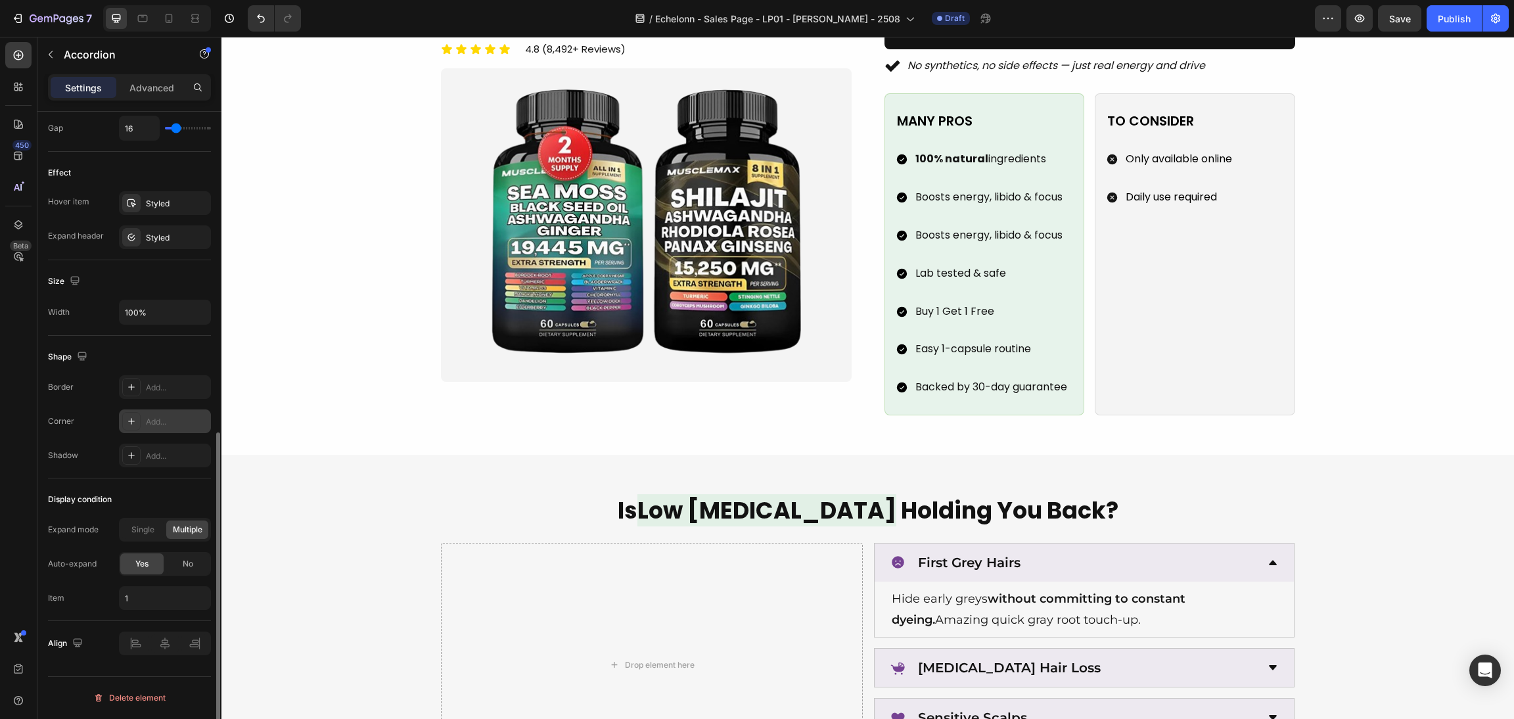
click at [129, 422] on icon at bounding box center [131, 421] width 7 height 7
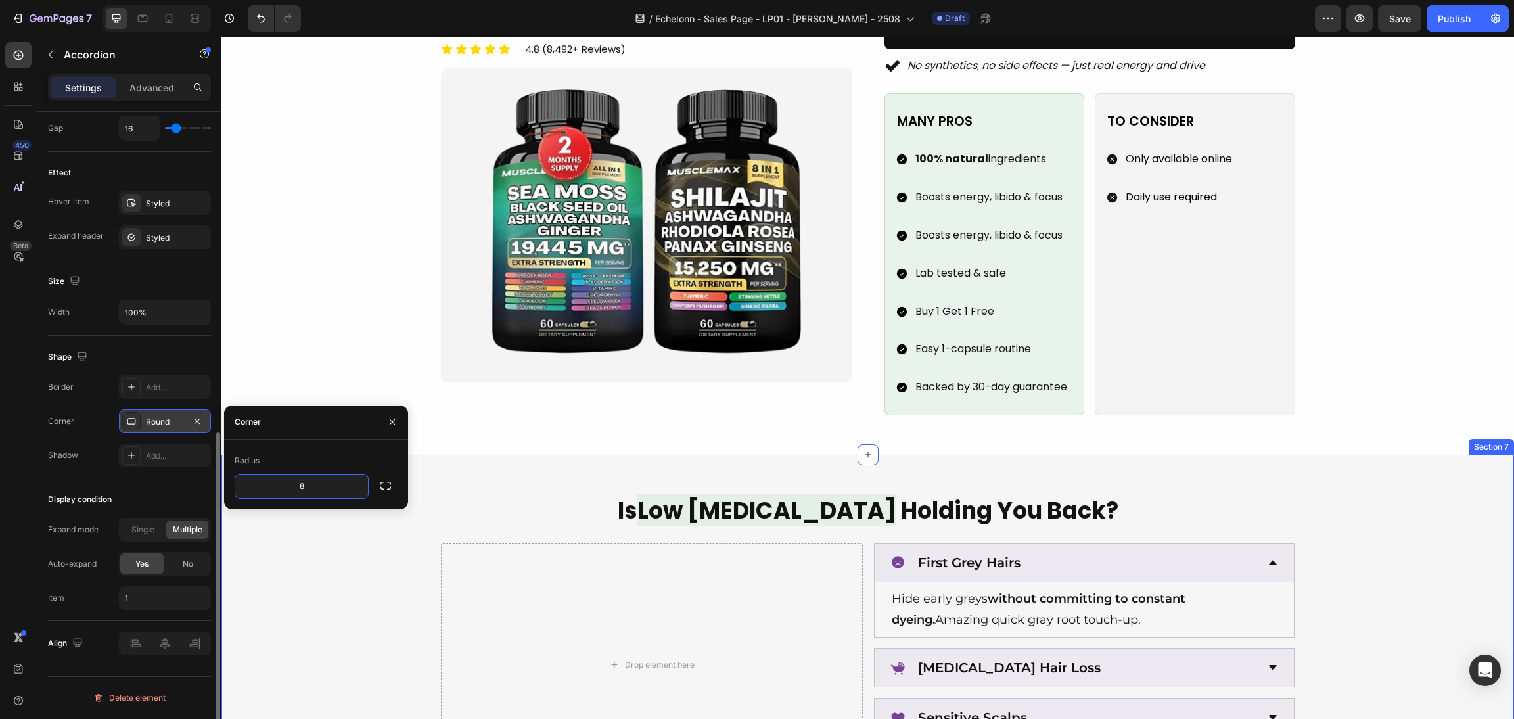
click at [818, 455] on div "Is Low [MEDICAL_DATA] Holding You Back? Heading Drop element here First Grey Ha…" at bounding box center [867, 641] width 1292 height 372
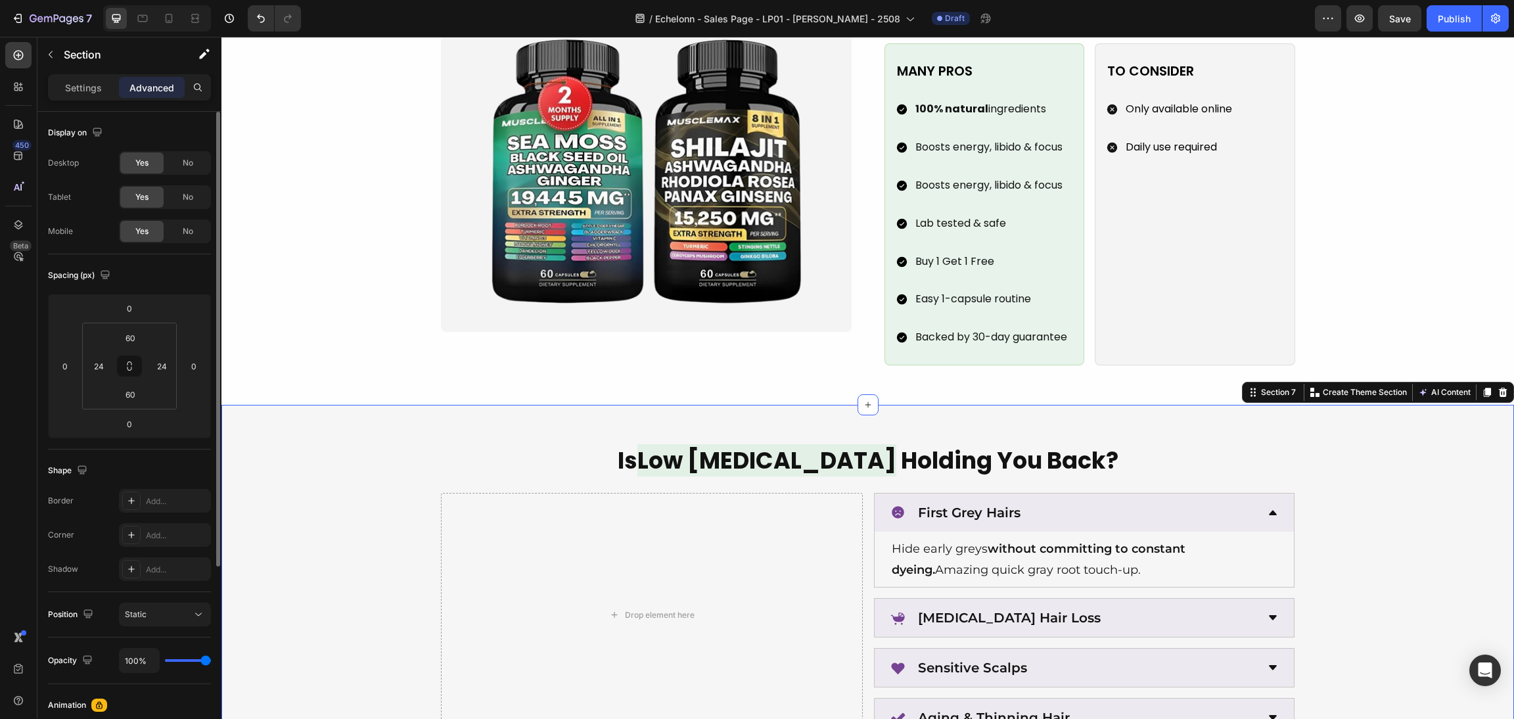
scroll to position [1773, 0]
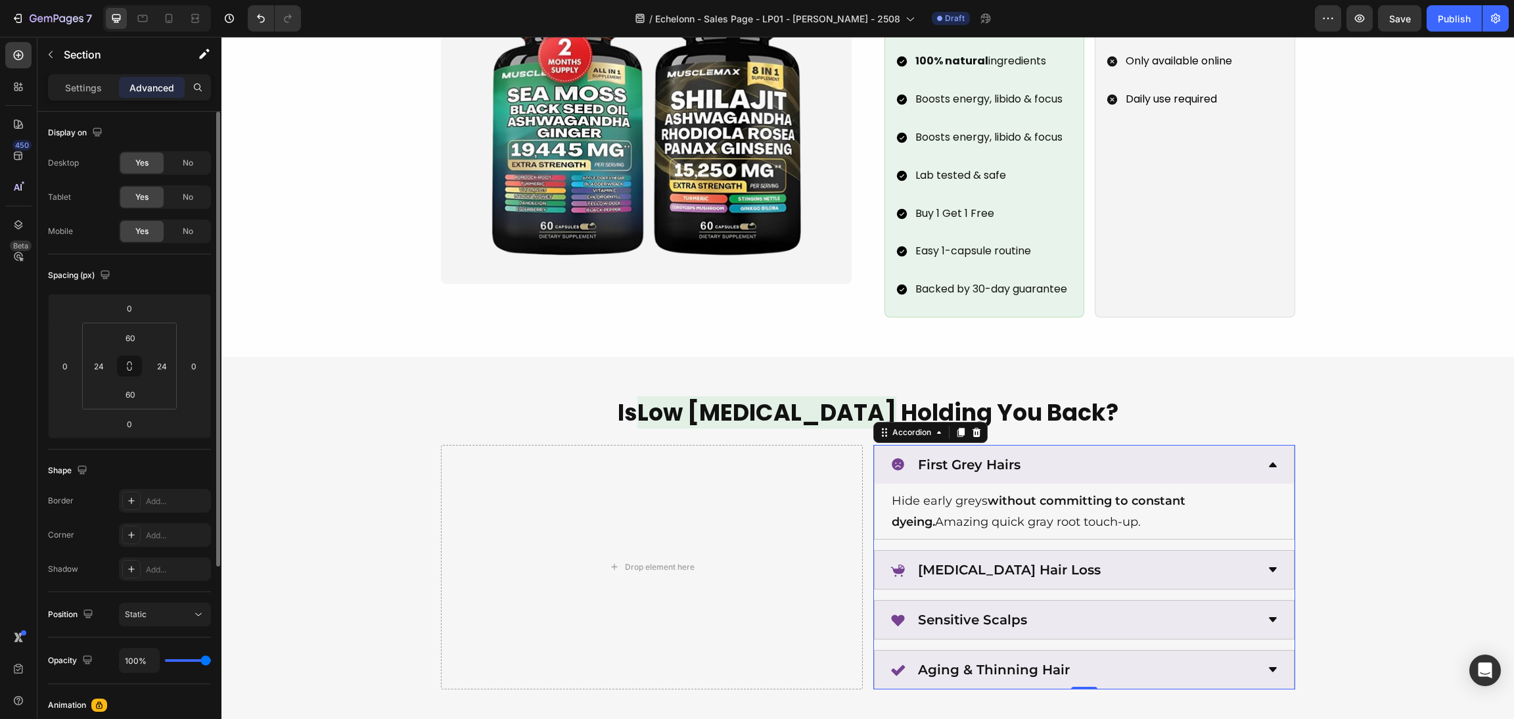
click at [1173, 451] on div "First Grey Hairs" at bounding box center [1073, 465] width 367 height 28
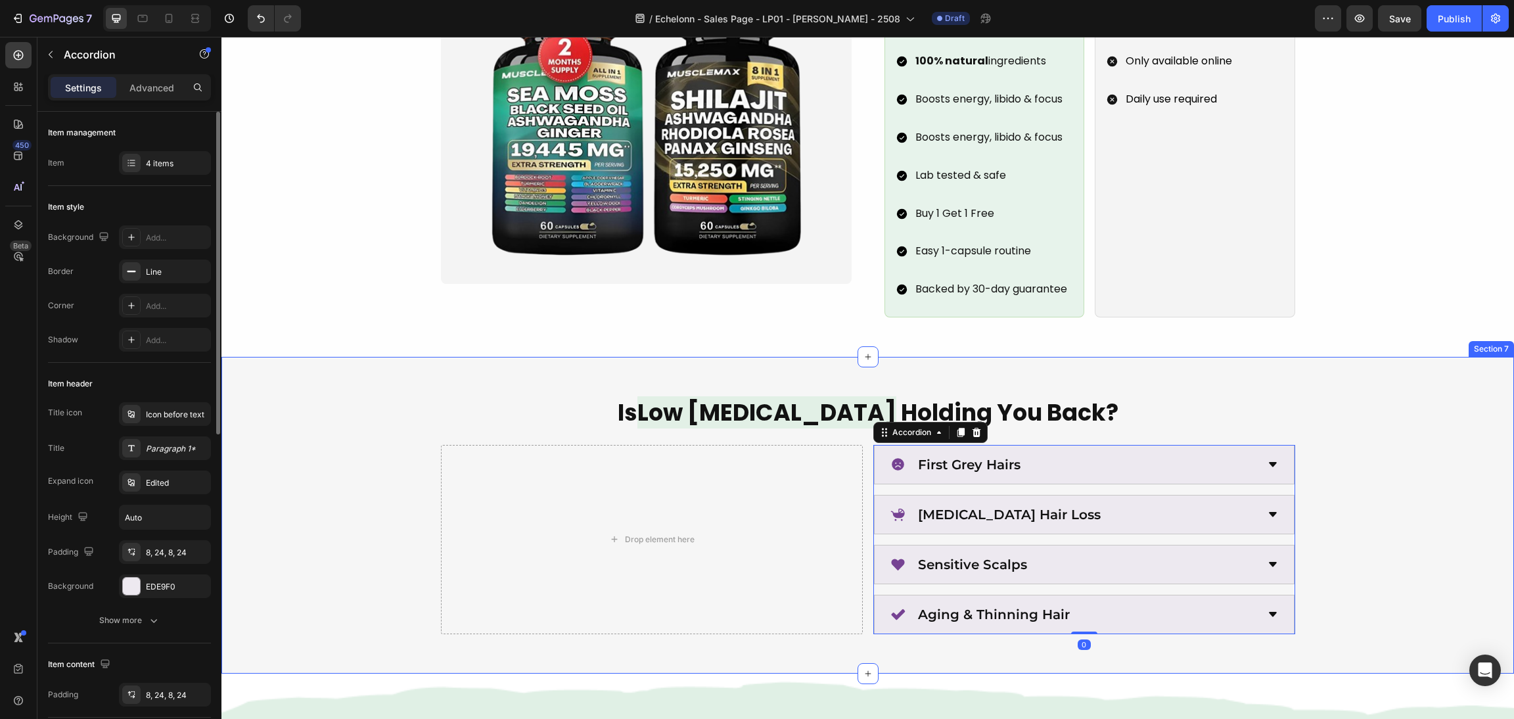
click at [1400, 439] on div "Is Low [MEDICAL_DATA] Holding You Back? Heading Drop element here First Grey Ha…" at bounding box center [867, 515] width 1261 height 238
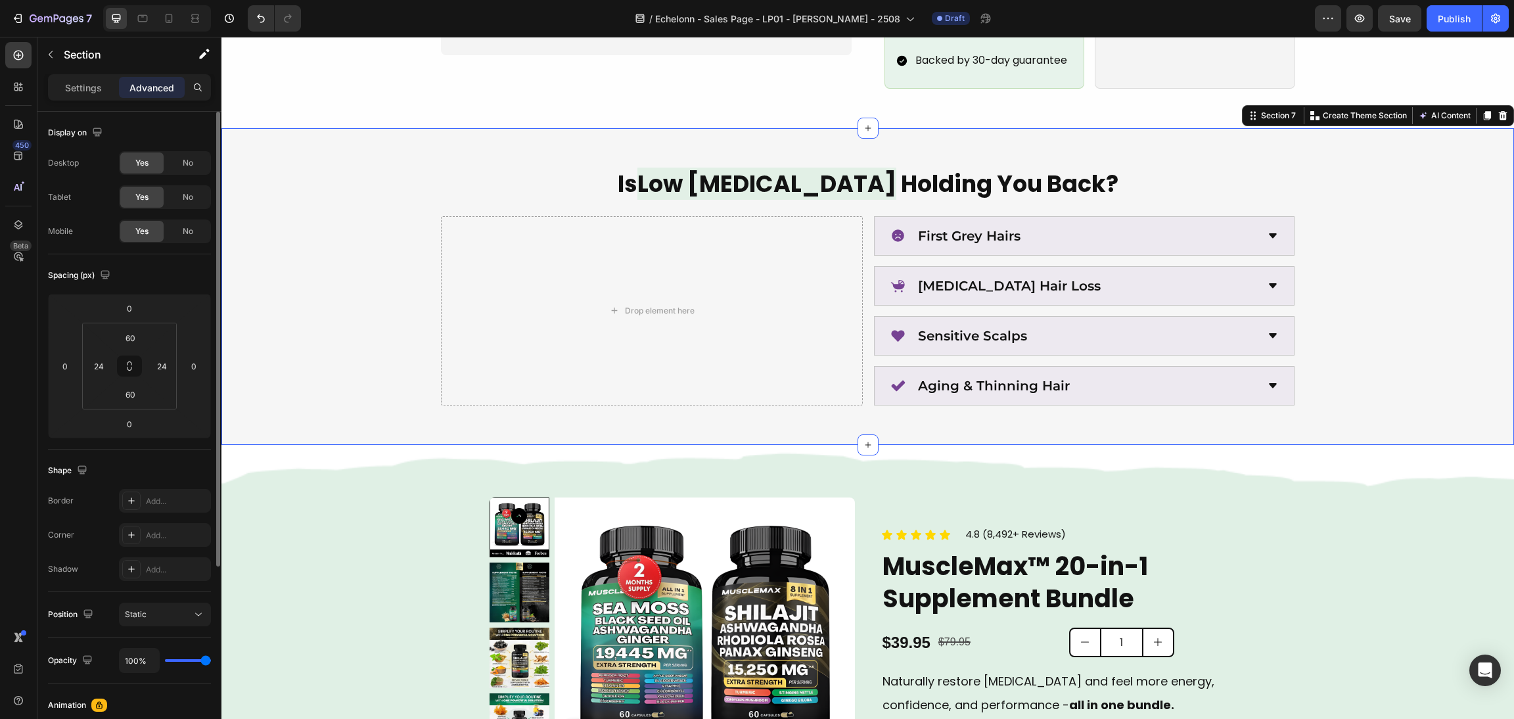
scroll to position [1970, 0]
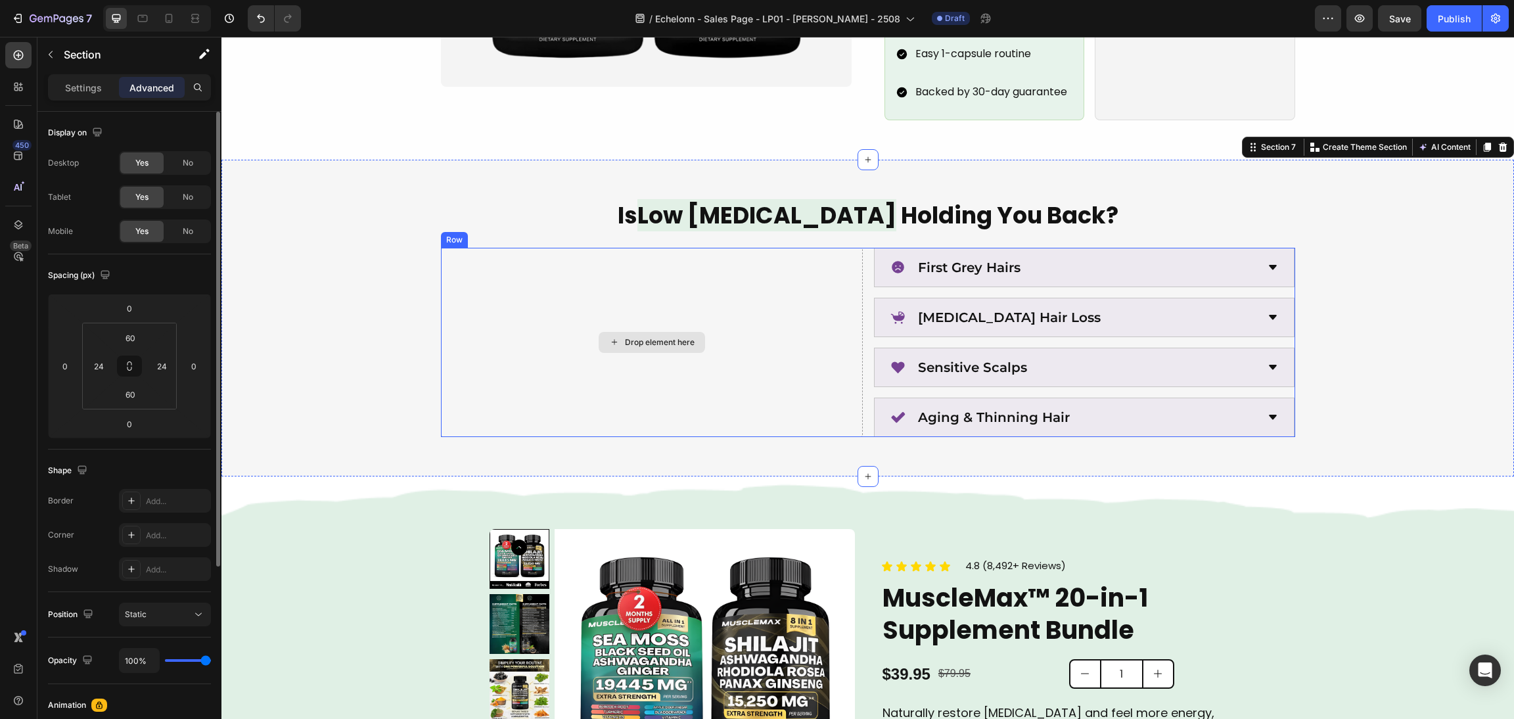
click at [853, 323] on div "Drop element here" at bounding box center [652, 342] width 422 height 189
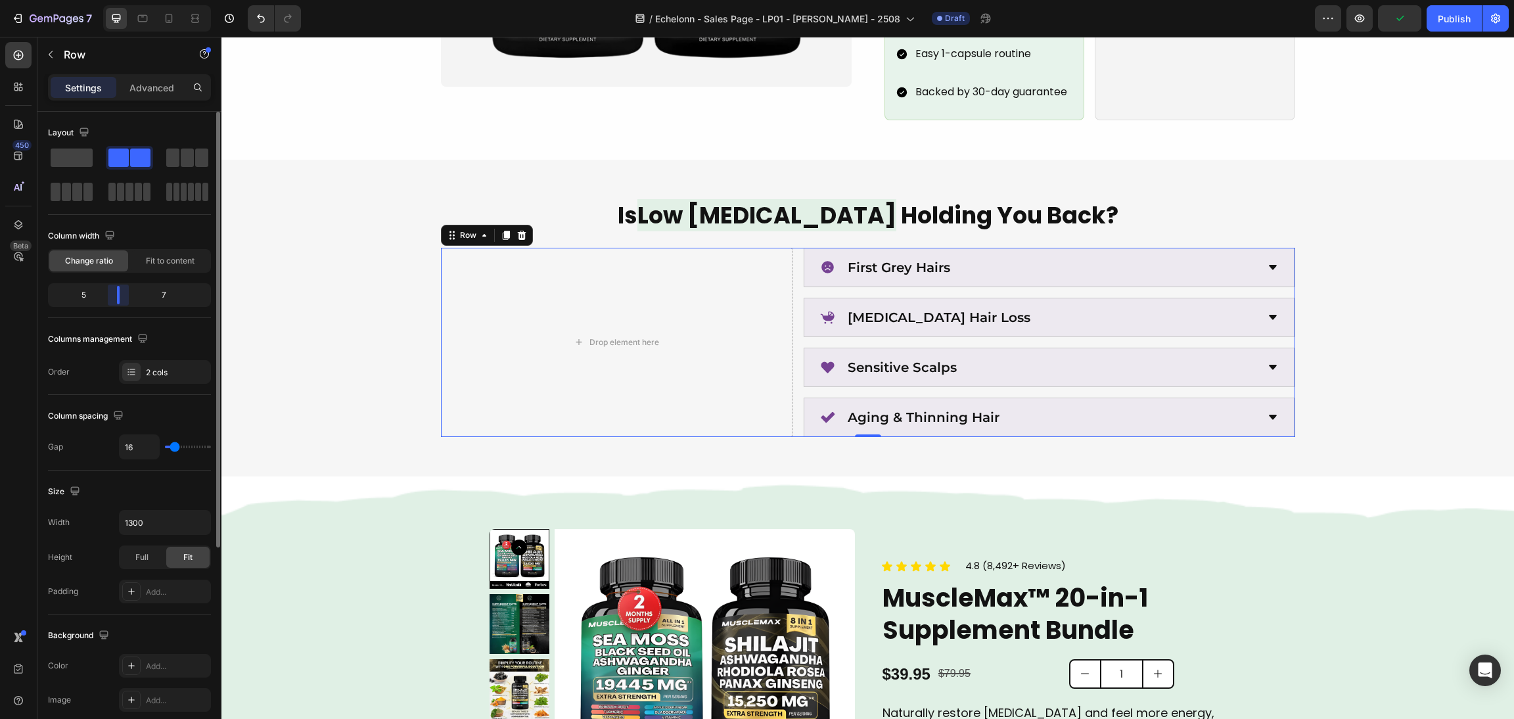
drag, startPoint x: 122, startPoint y: 294, endPoint x: 112, endPoint y: 293, distance: 9.9
click at [112, 0] on body "7 / Echelonn - Sales Page - LP01 - [PERSON_NAME] - 2508 Draft Preview Publish 4…" at bounding box center [757, 0] width 1514 height 0
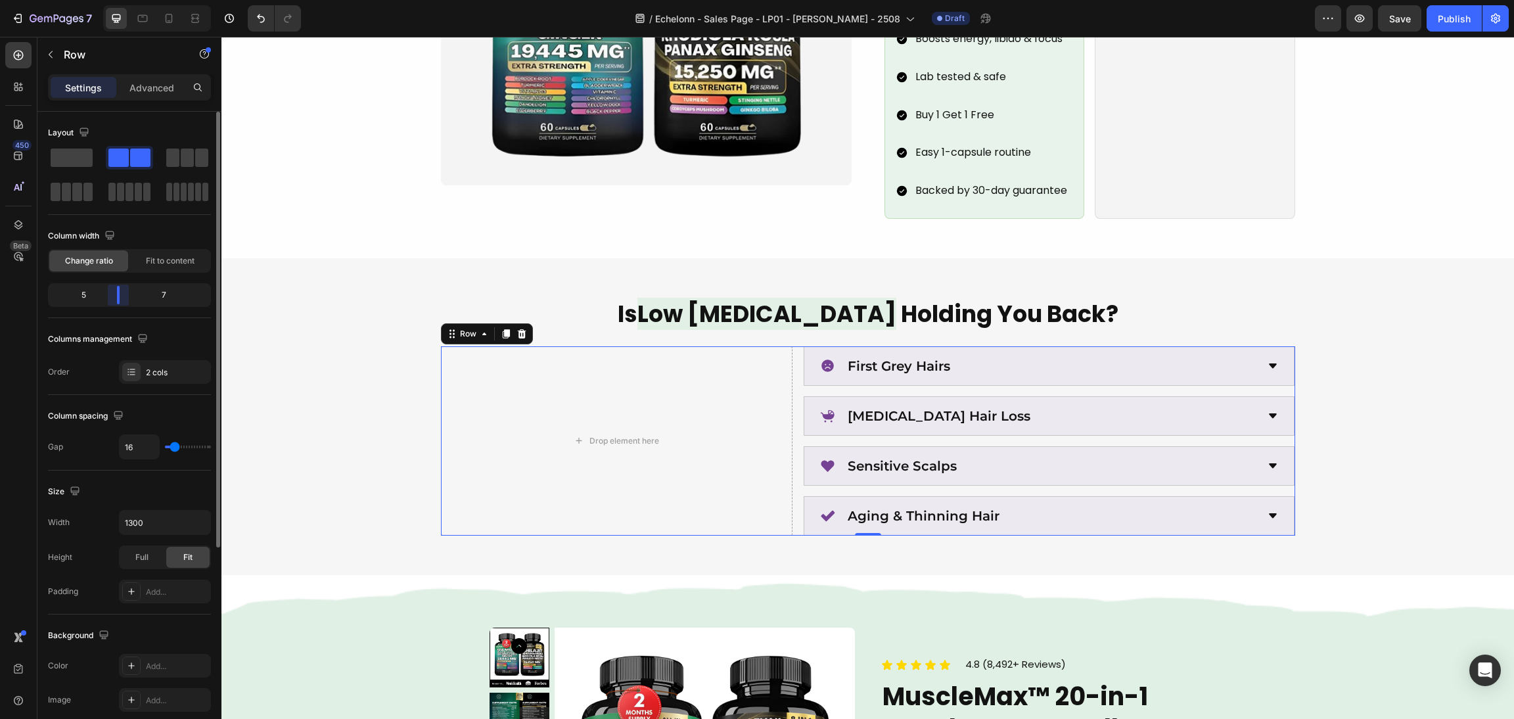
drag, startPoint x: 115, startPoint y: 293, endPoint x: 124, endPoint y: 293, distance: 8.5
click at [124, 0] on body "7 / Echelonn - Sales Page - LP01 - [PERSON_NAME] - 2508 Draft Preview Save Publ…" at bounding box center [757, 0] width 1514 height 0
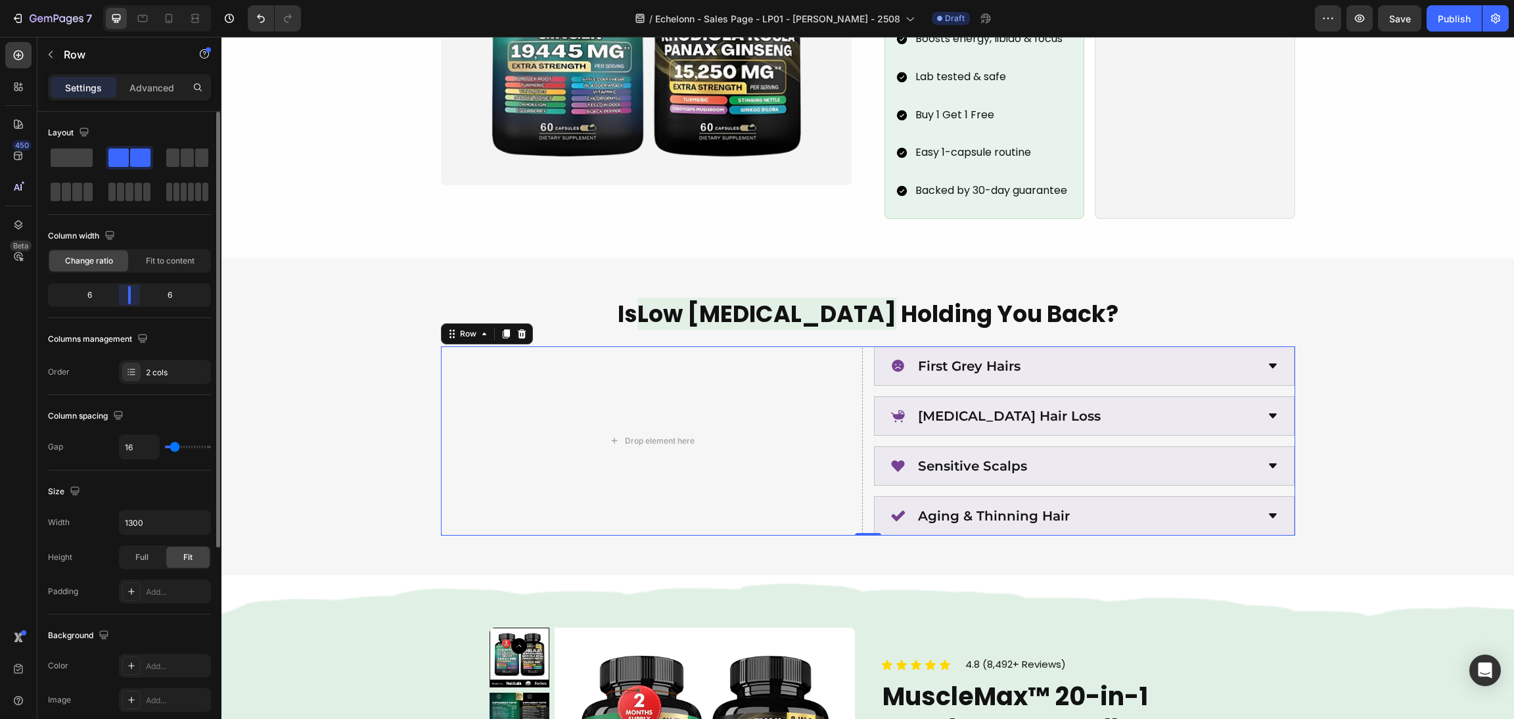
drag, startPoint x: 116, startPoint y: 291, endPoint x: 127, endPoint y: 291, distance: 11.8
click at [127, 0] on body "7 / Echelonn - Sales Page - LP01 - [PERSON_NAME] - 2508 Draft Preview Save Publ…" at bounding box center [757, 0] width 1514 height 0
click at [137, 450] on input "16" at bounding box center [139, 447] width 39 height 24
type input "4"
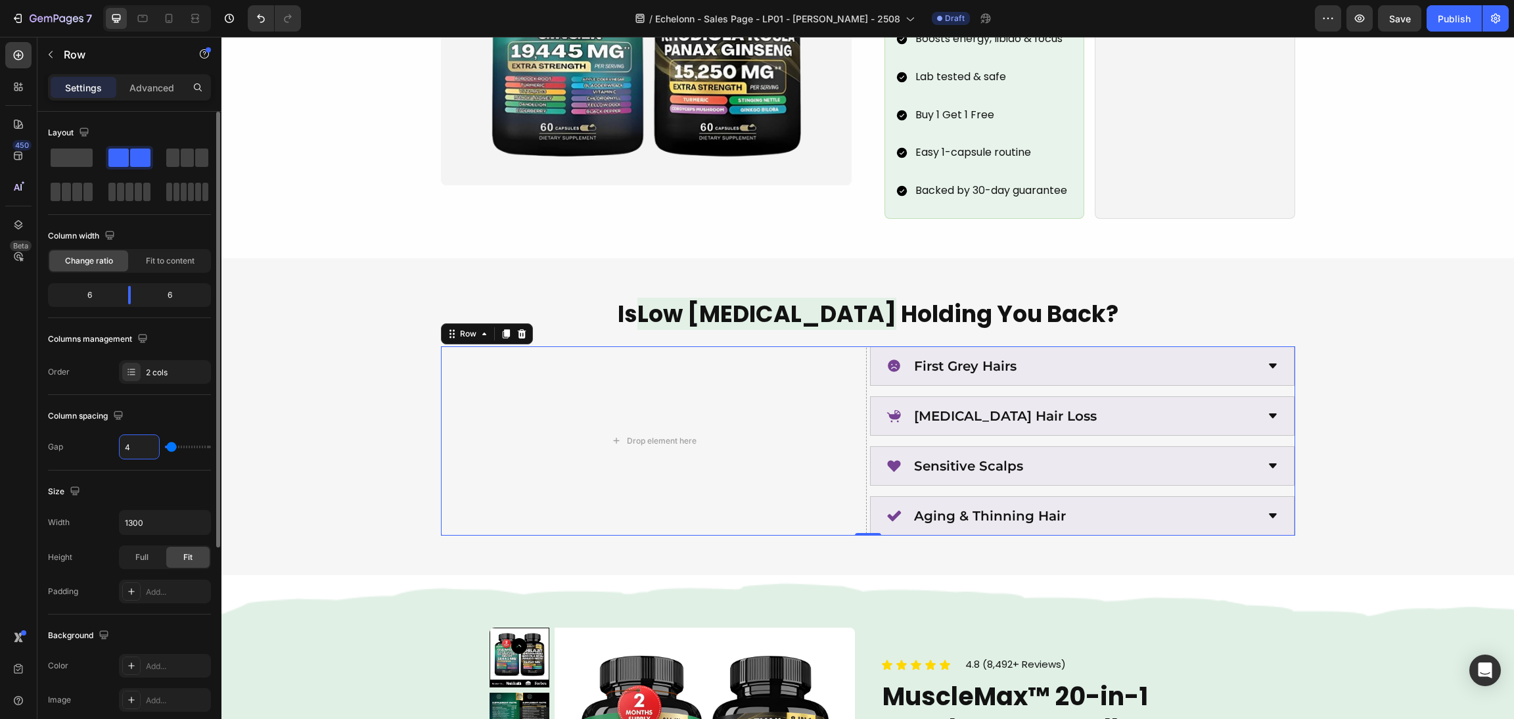
type input "40"
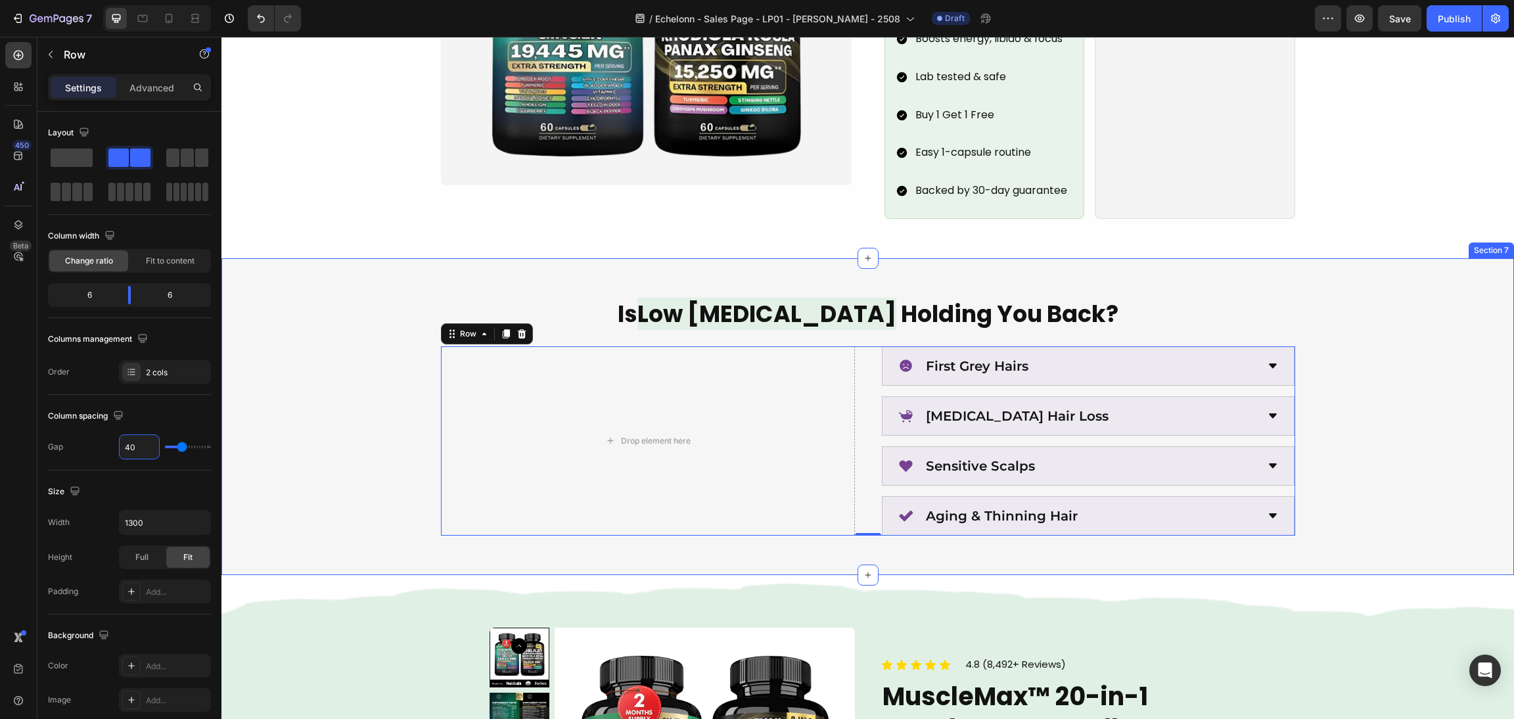
click at [1413, 333] on div "Is Low [MEDICAL_DATA] Holding You Back? Heading Drop element here First Grey Ha…" at bounding box center [867, 417] width 1261 height 238
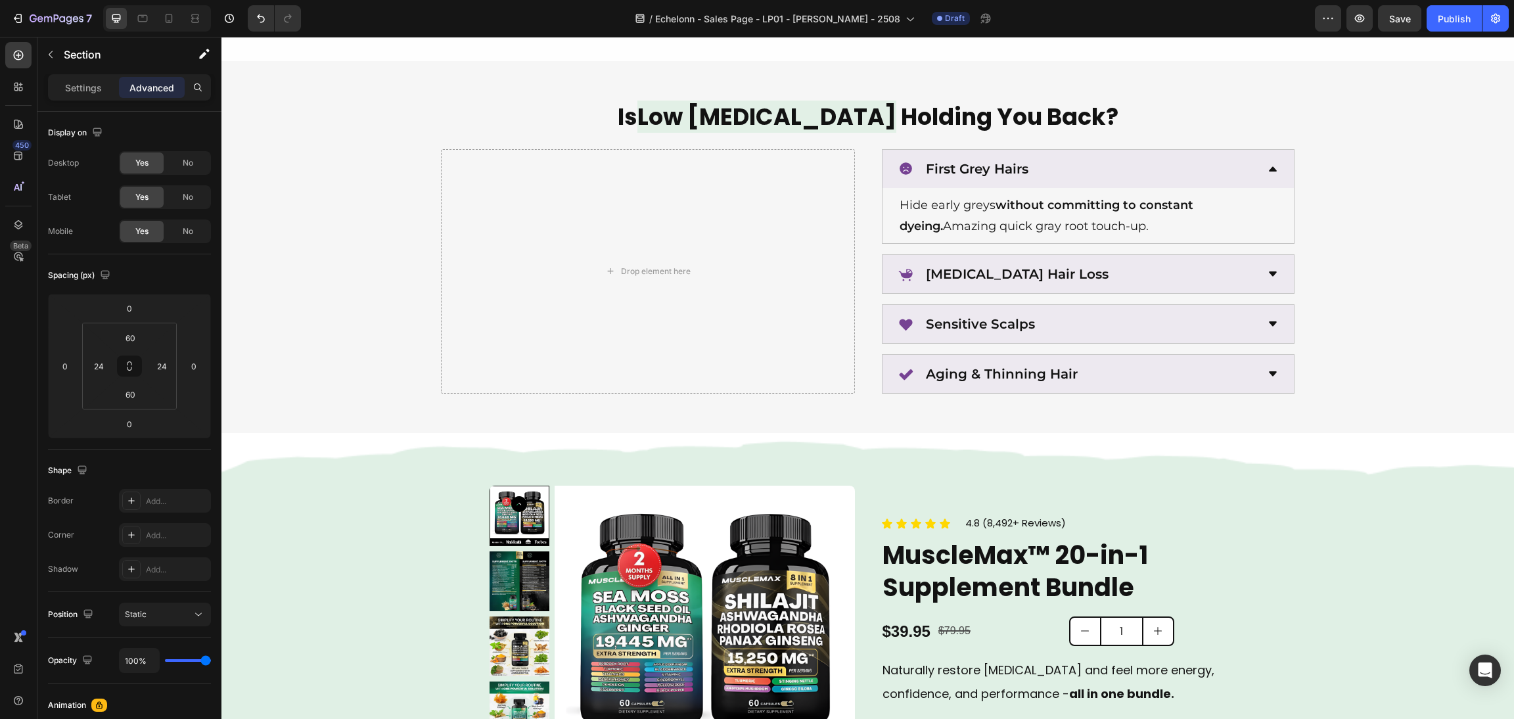
scroll to position [1970, 0]
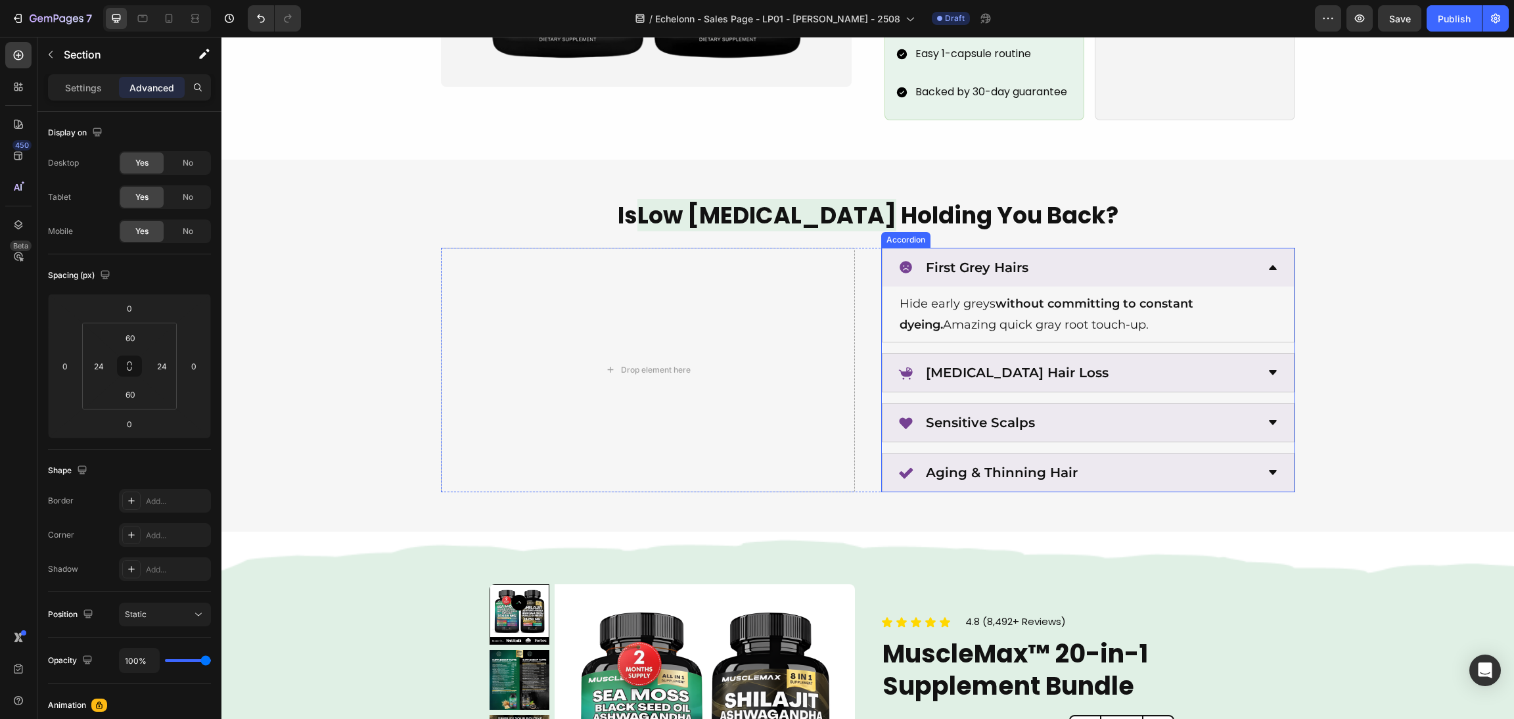
click at [1147, 254] on div "First Grey Hairs" at bounding box center [1077, 268] width 359 height 28
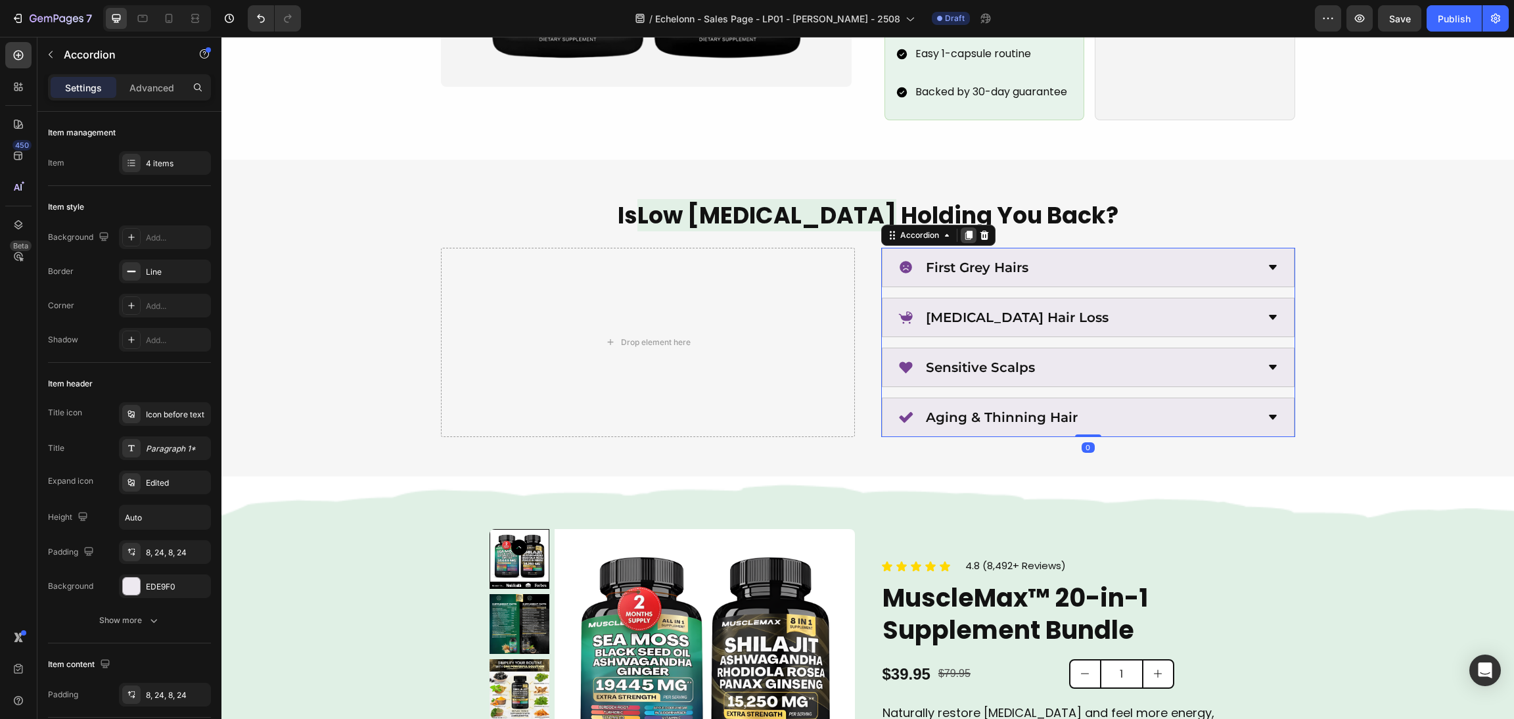
click at [964, 231] on icon at bounding box center [967, 235] width 7 height 9
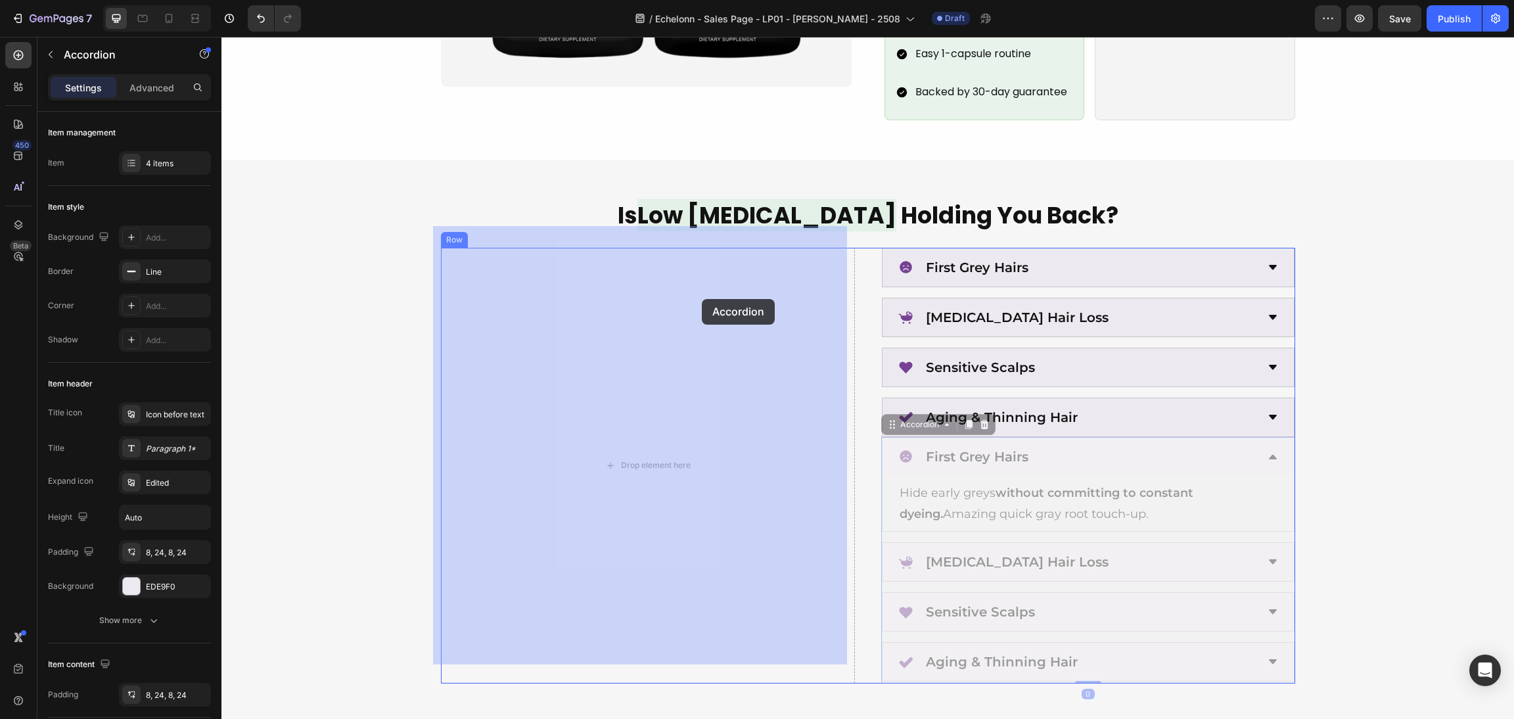
drag, startPoint x: 814, startPoint y: 374, endPoint x: 702, endPoint y: 299, distance: 135.4
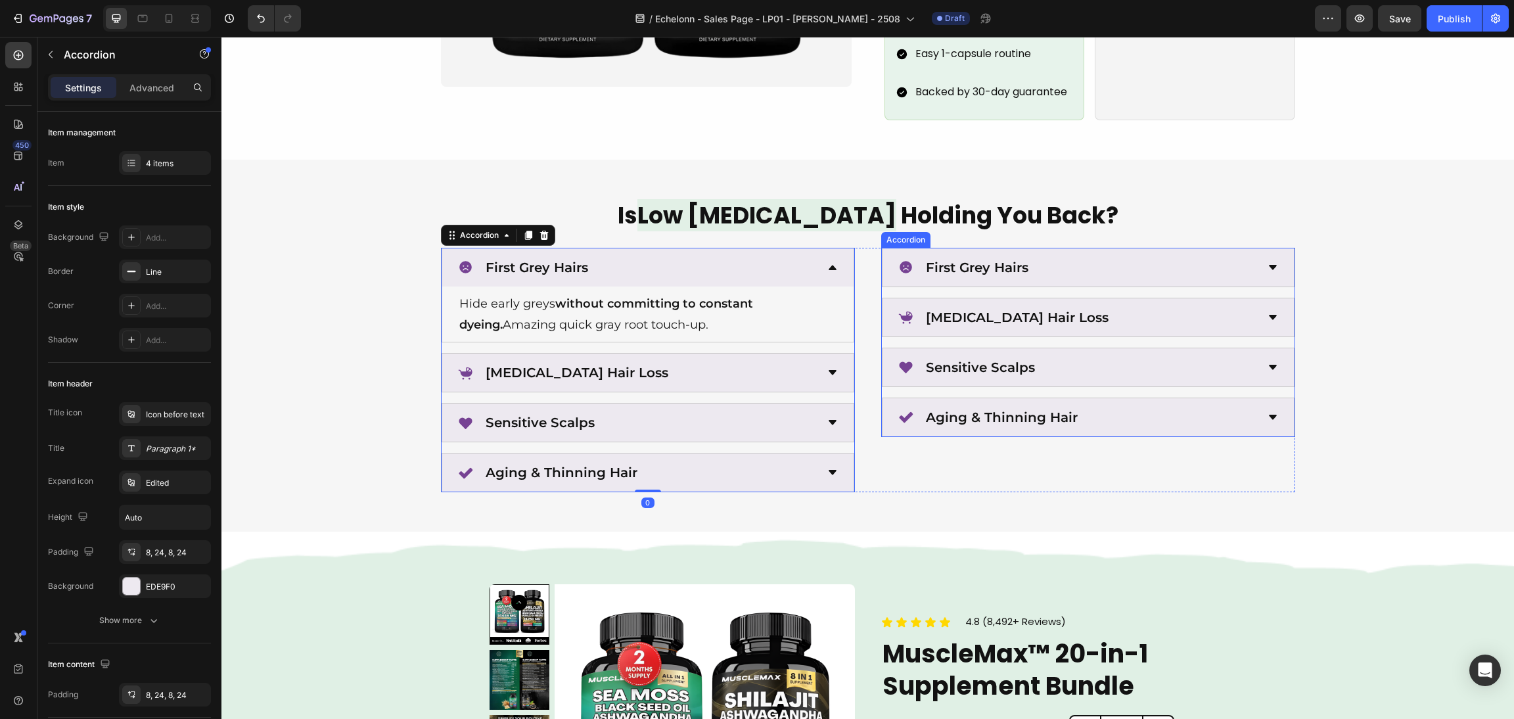
click at [1372, 293] on div "Is Low [MEDICAL_DATA] Holding You Back? Heading First Grey Hairs Hide early gre…" at bounding box center [867, 345] width 1261 height 293
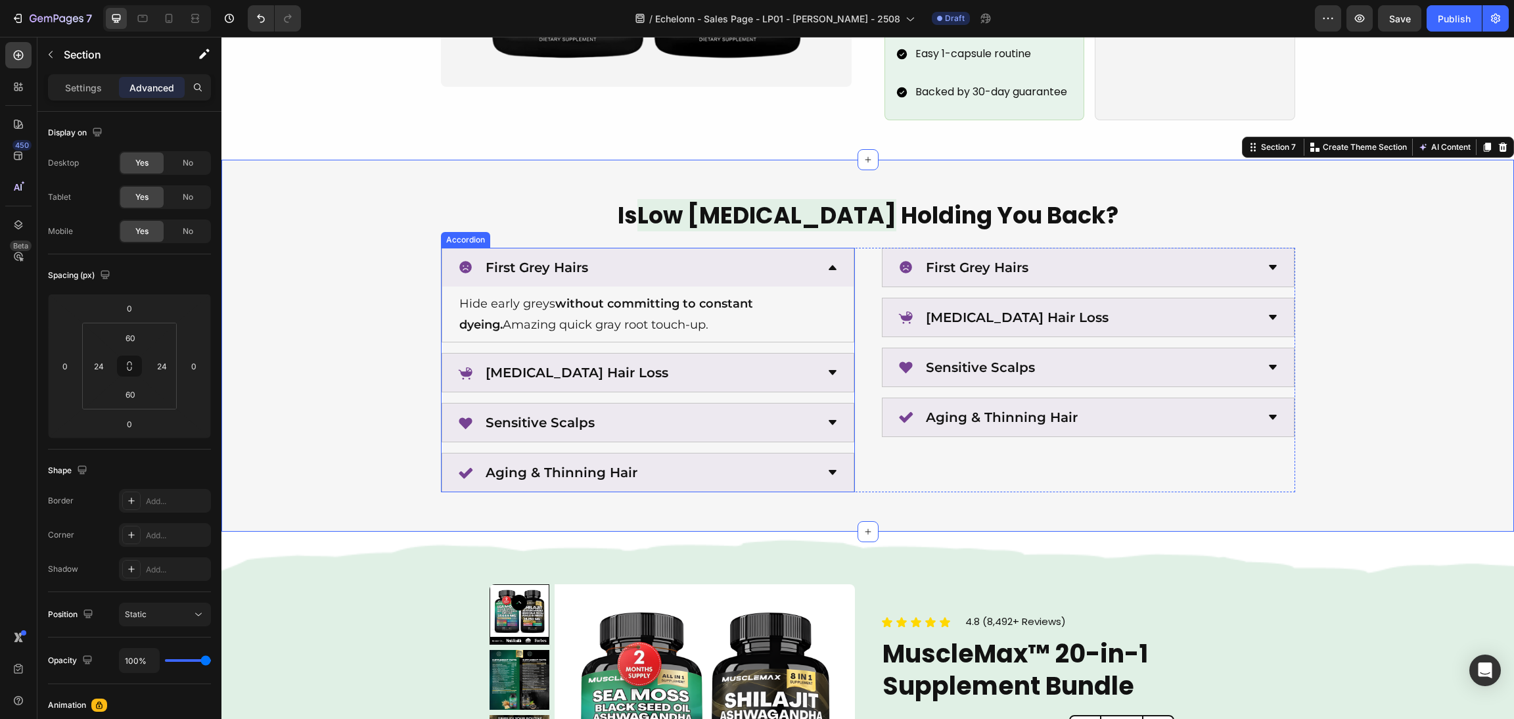
click at [813, 249] on div "First Grey Hairs" at bounding box center [647, 267] width 411 height 38
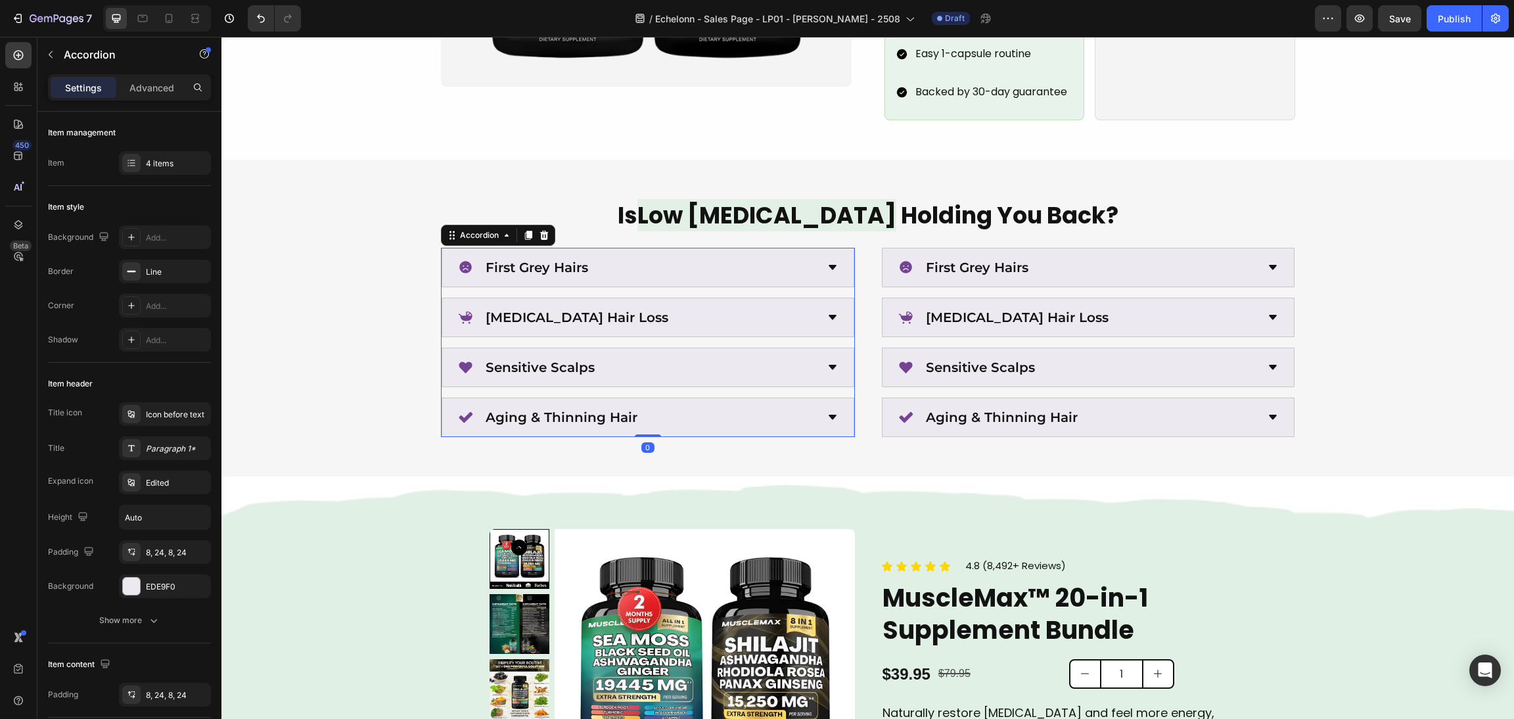
click at [735, 254] on div "First Grey Hairs" at bounding box center [637, 268] width 359 height 28
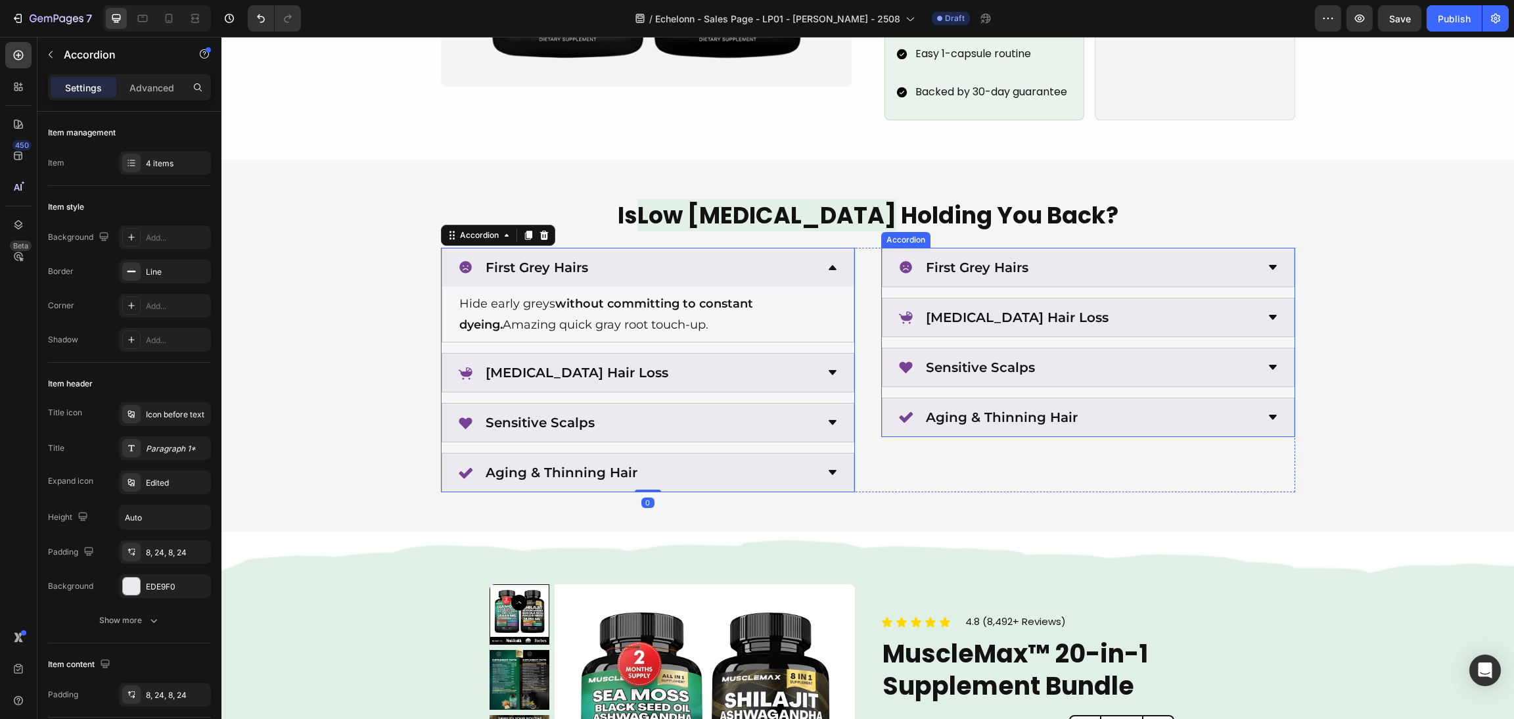
click at [1106, 256] on div "First Grey Hairs" at bounding box center [1077, 268] width 359 height 28
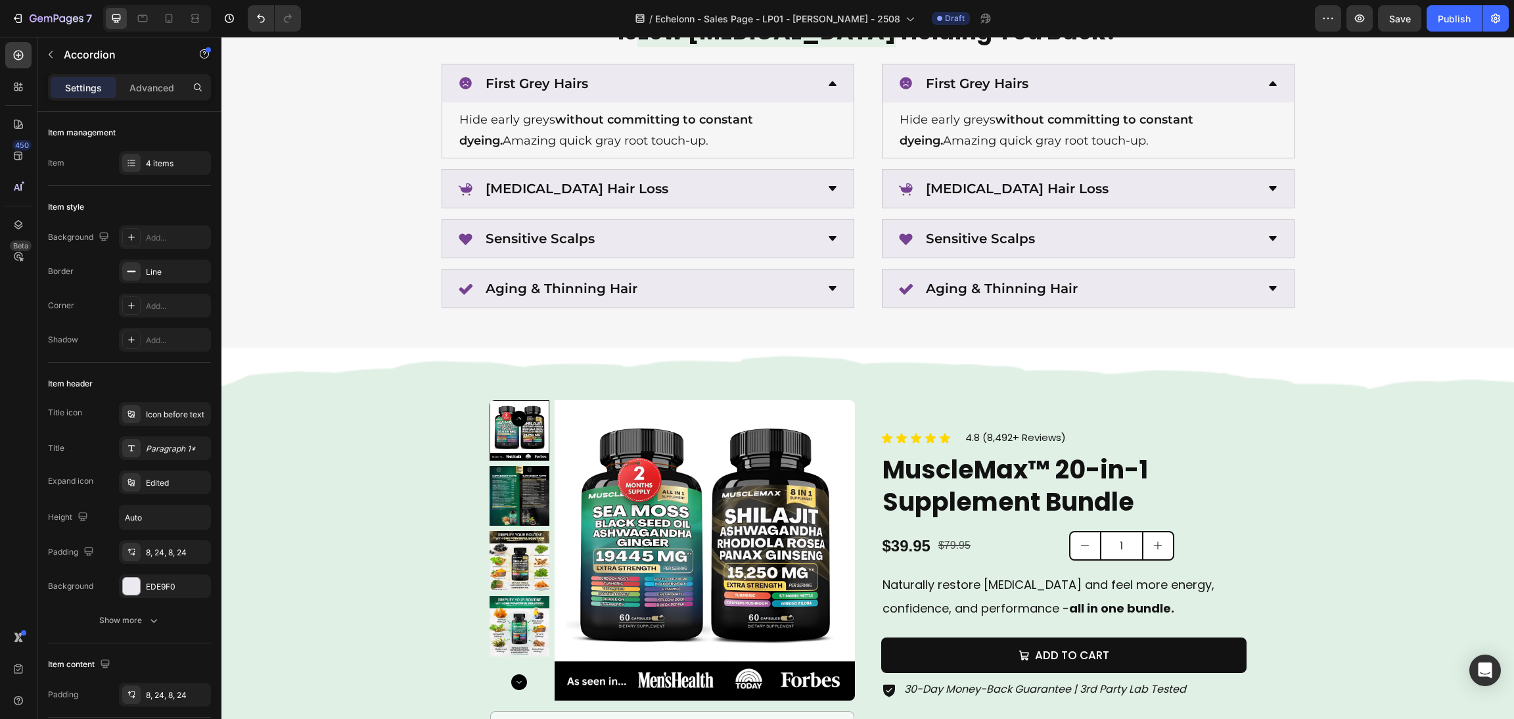
scroll to position [1872, 0]
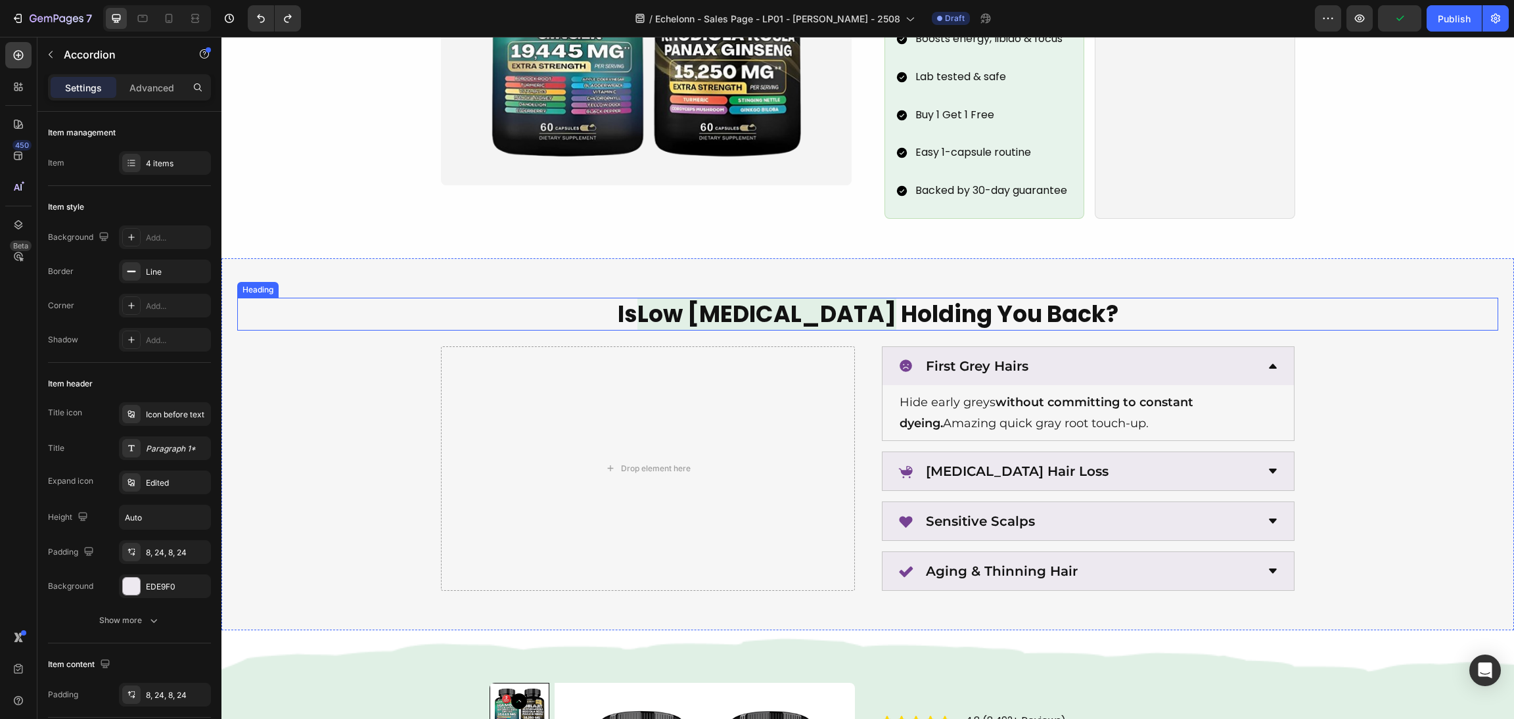
click at [1079, 298] on h2 "Is Low [MEDICAL_DATA] Holding You Back?" at bounding box center [867, 314] width 1261 height 33
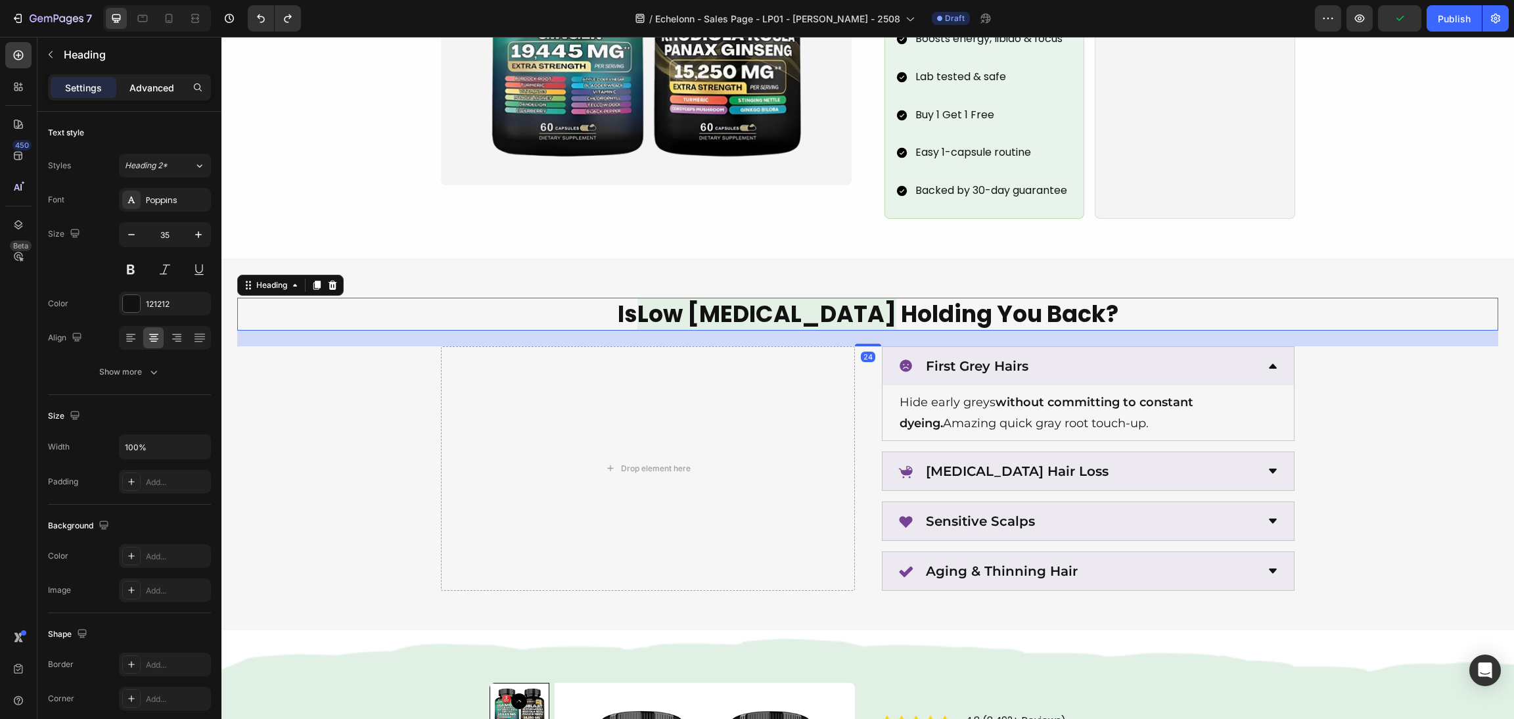
click at [169, 77] on div "Advanced" at bounding box center [152, 87] width 66 height 21
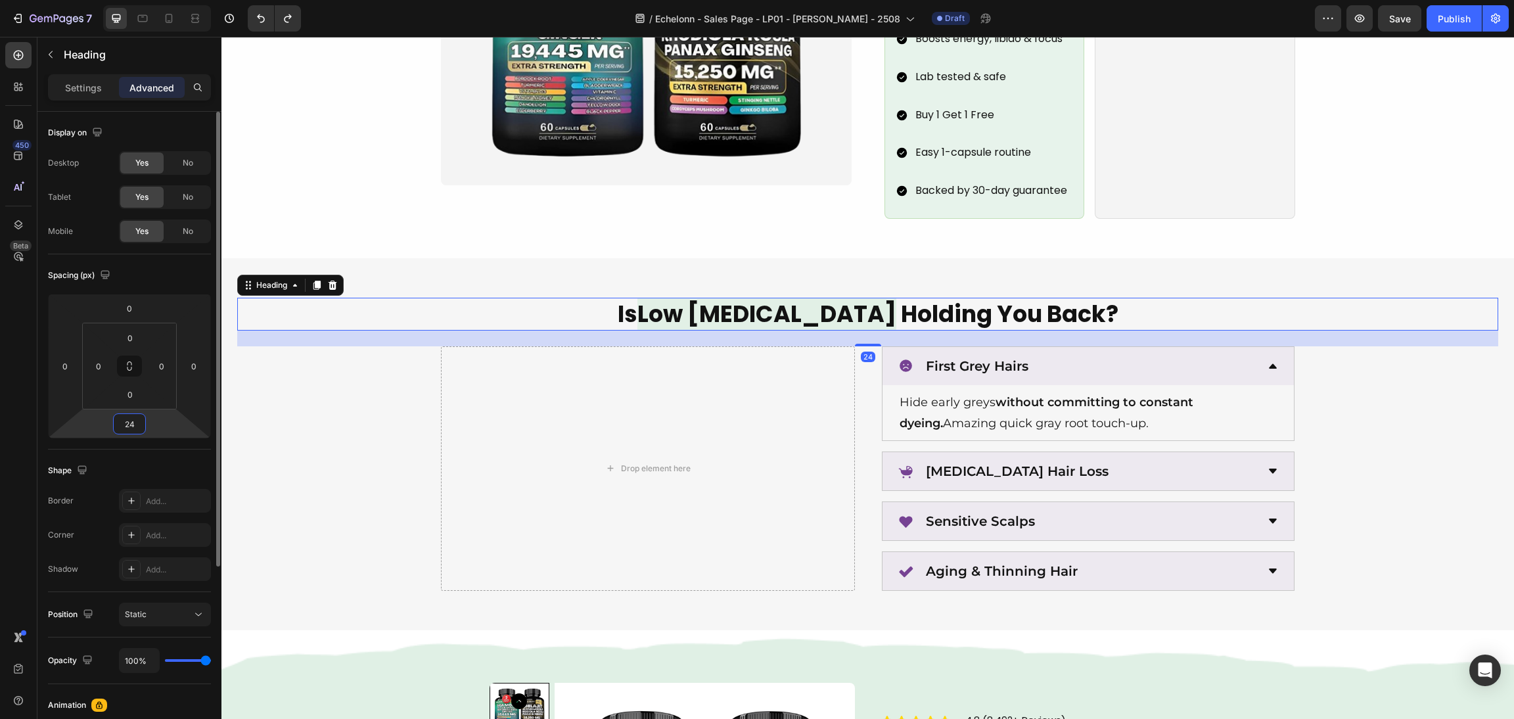
click at [131, 431] on input "24" at bounding box center [129, 424] width 26 height 20
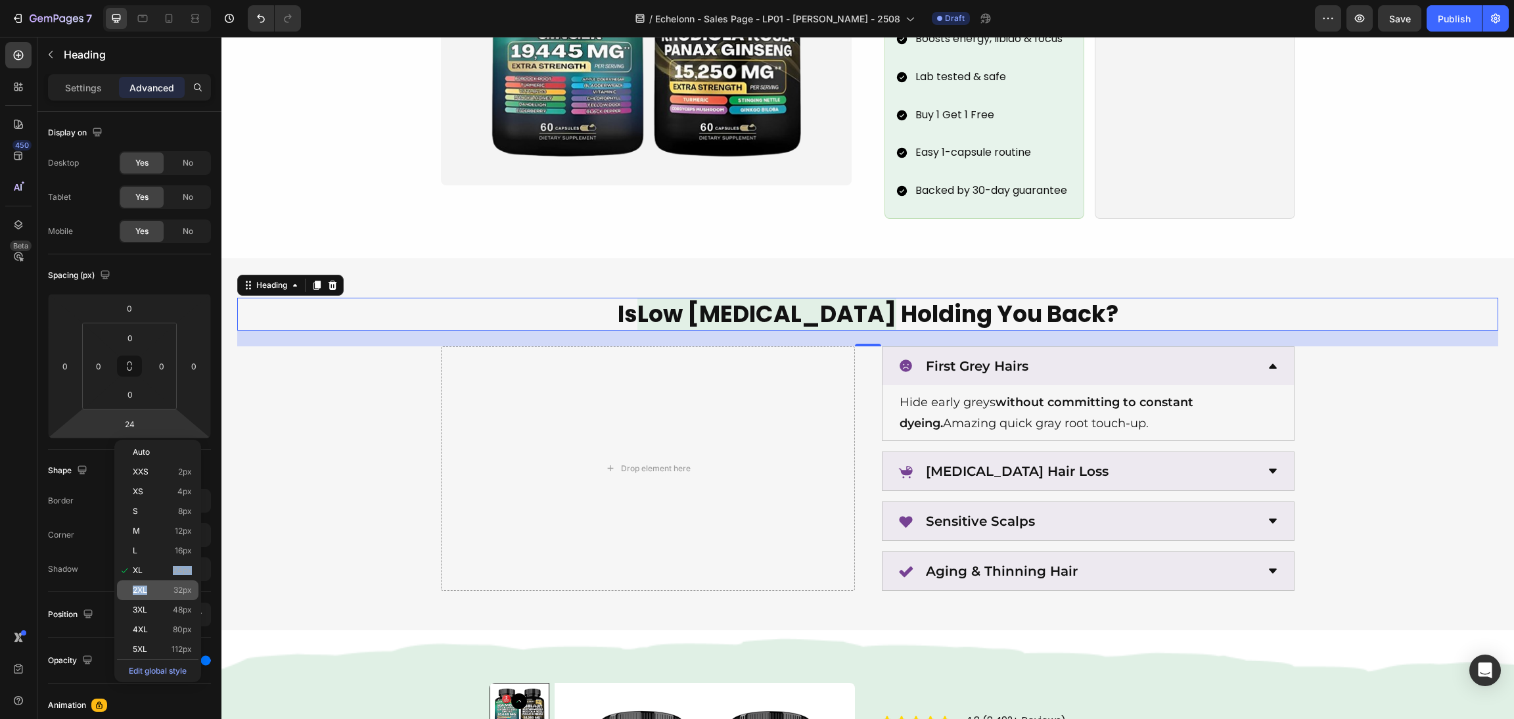
drag, startPoint x: 168, startPoint y: 573, endPoint x: 168, endPoint y: 589, distance: 15.8
click at [168, 589] on div "Auto XXS 2px XS 4px S 8px M 12px L 16px XL 24px 2XL 32px 3XL 48px 4XL 80px 5XL …" at bounding box center [157, 560] width 81 height 237
click at [168, 589] on p "2XL 32px" at bounding box center [162, 589] width 59 height 9
type input "32"
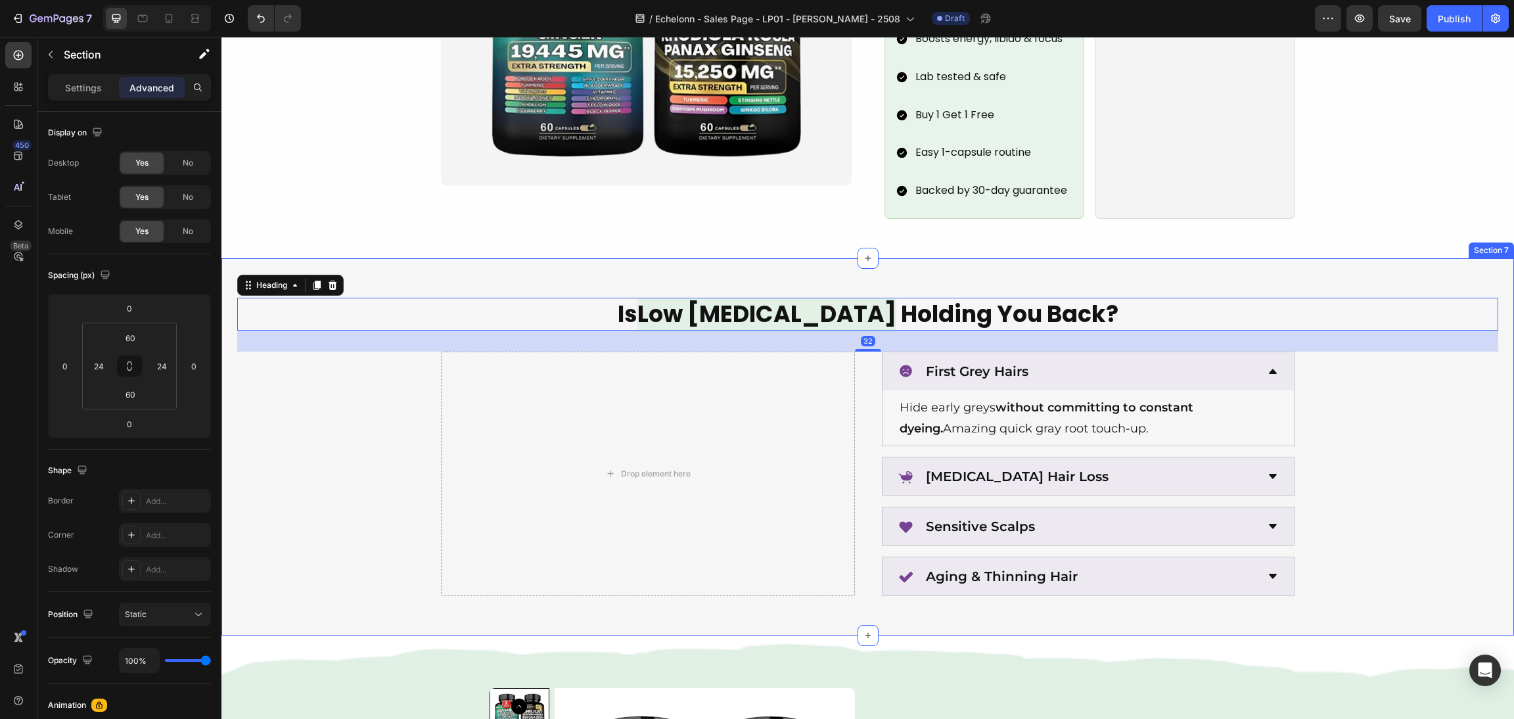
click at [1463, 490] on div "Is Low [MEDICAL_DATA] Holding You Back? Heading 32 Drop element here First Grey…" at bounding box center [867, 447] width 1261 height 298
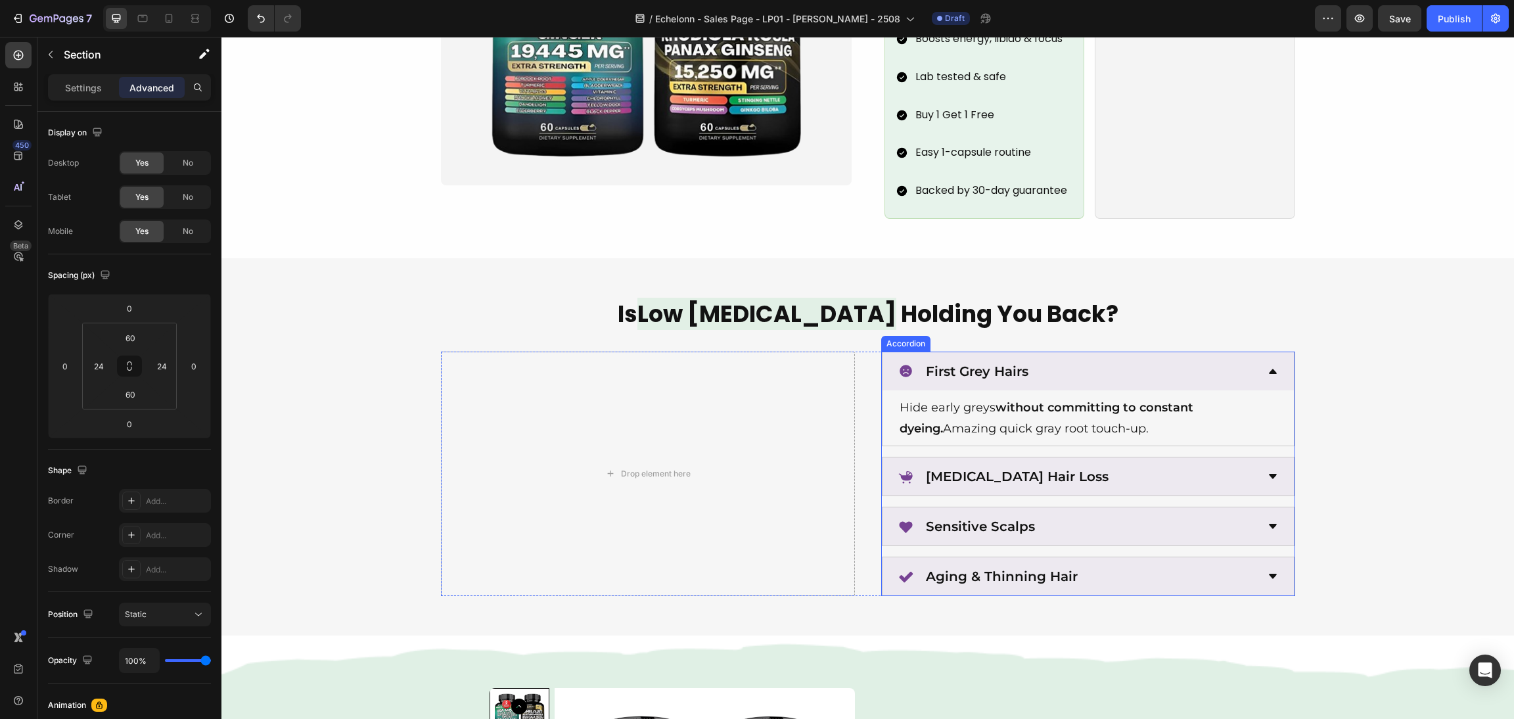
click at [964, 479] on div "First Grey Hairs Hide early greys without committing to constant dyeing. Amazin…" at bounding box center [1088, 473] width 414 height 245
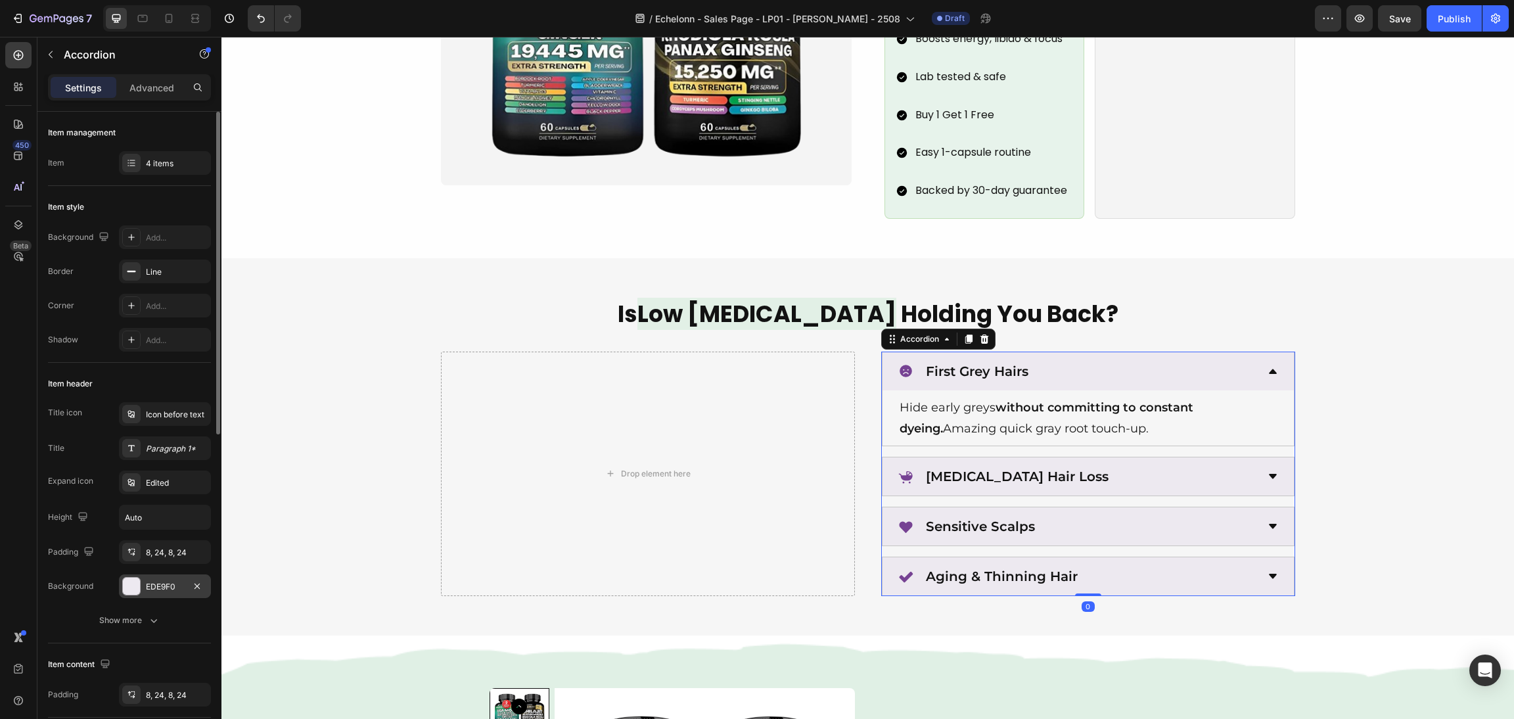
click at [132, 580] on div at bounding box center [131, 585] width 17 height 17
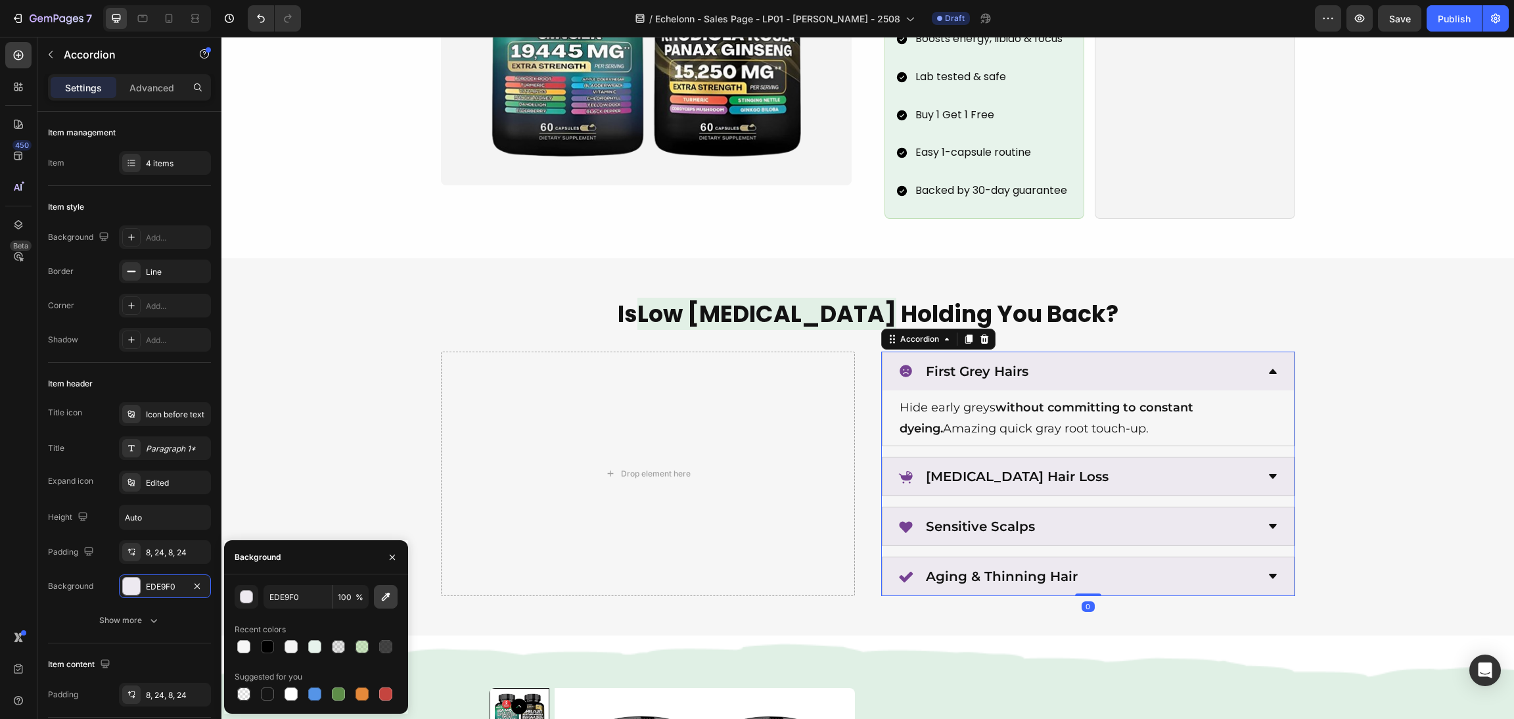
click at [379, 589] on button "button" at bounding box center [386, 597] width 24 height 24
type input "F4F4F4"
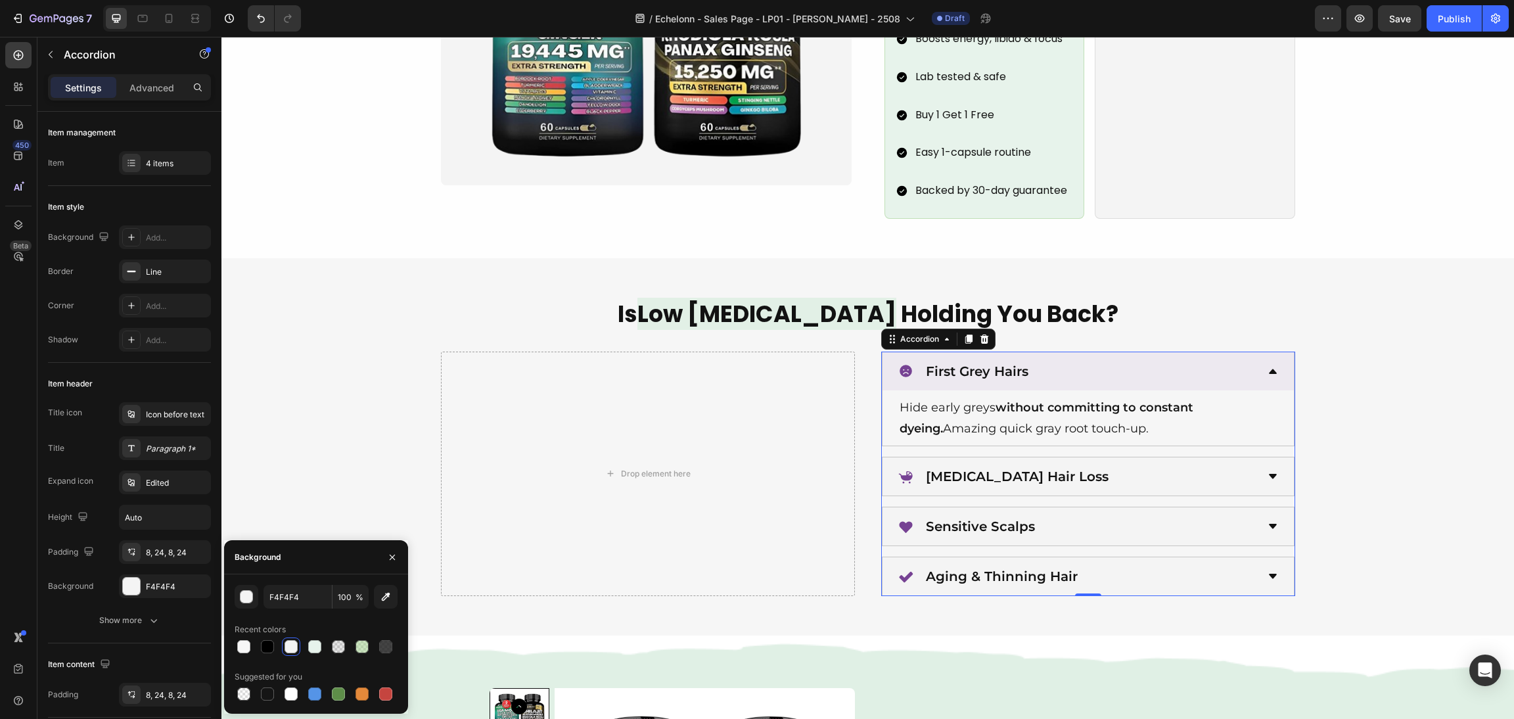
click at [1203, 357] on div "First Grey Hairs" at bounding box center [1077, 371] width 359 height 28
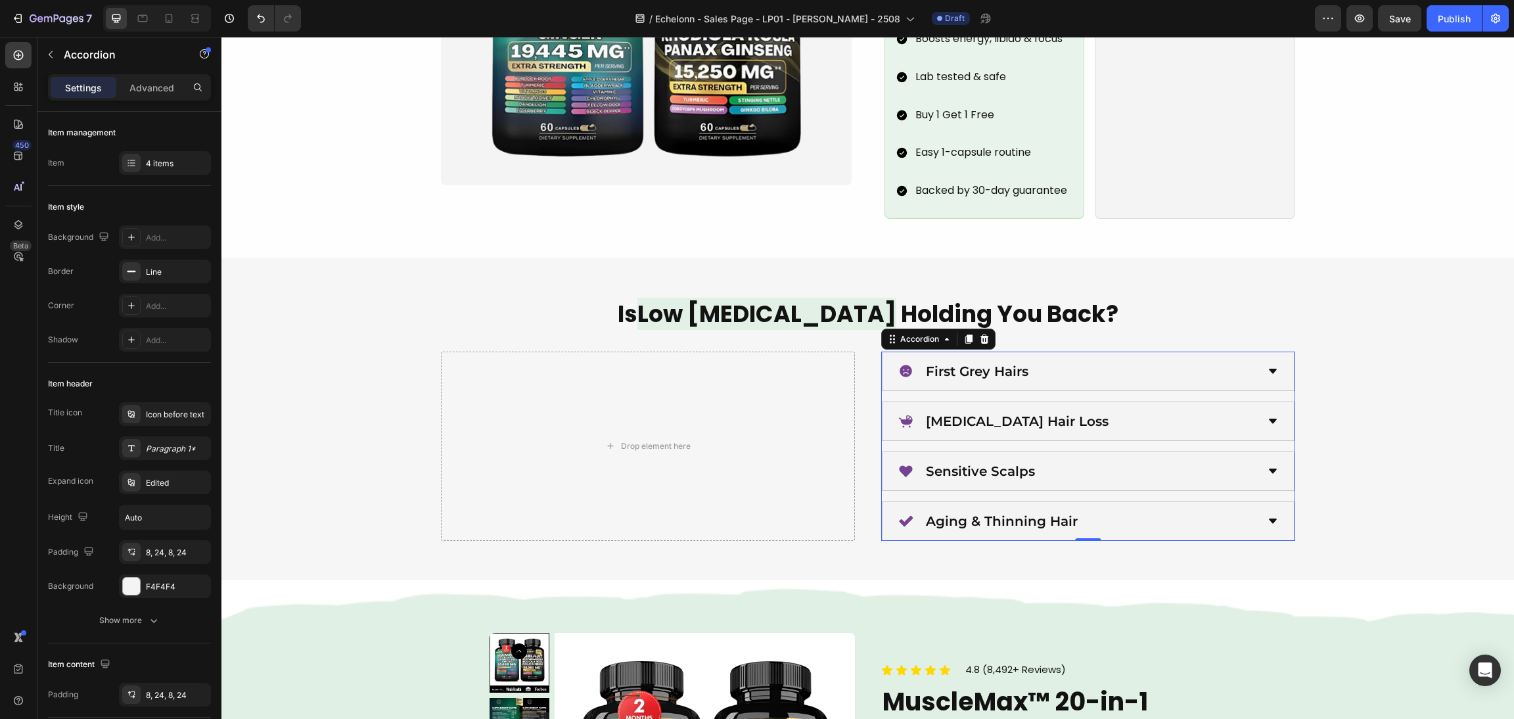
click at [1365, 333] on div "Is Low [MEDICAL_DATA] Holding You Back? Heading Drop element here First Grey Ha…" at bounding box center [867, 419] width 1261 height 243
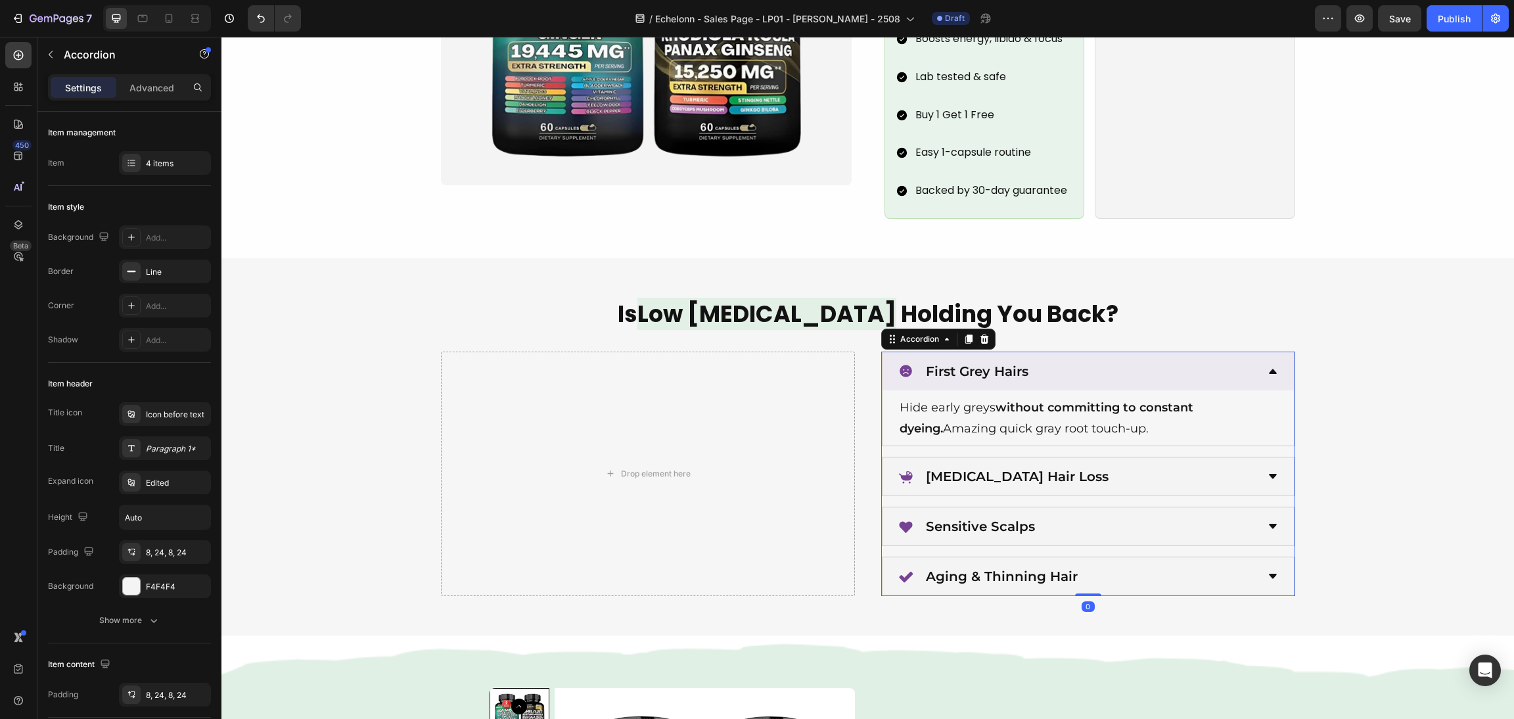
click at [1066, 429] on div "First Grey Hairs Hide early greys without committing to constant dyeing. Amazin…" at bounding box center [1088, 473] width 414 height 245
click at [1096, 357] on div "First Grey Hairs" at bounding box center [1077, 371] width 359 height 28
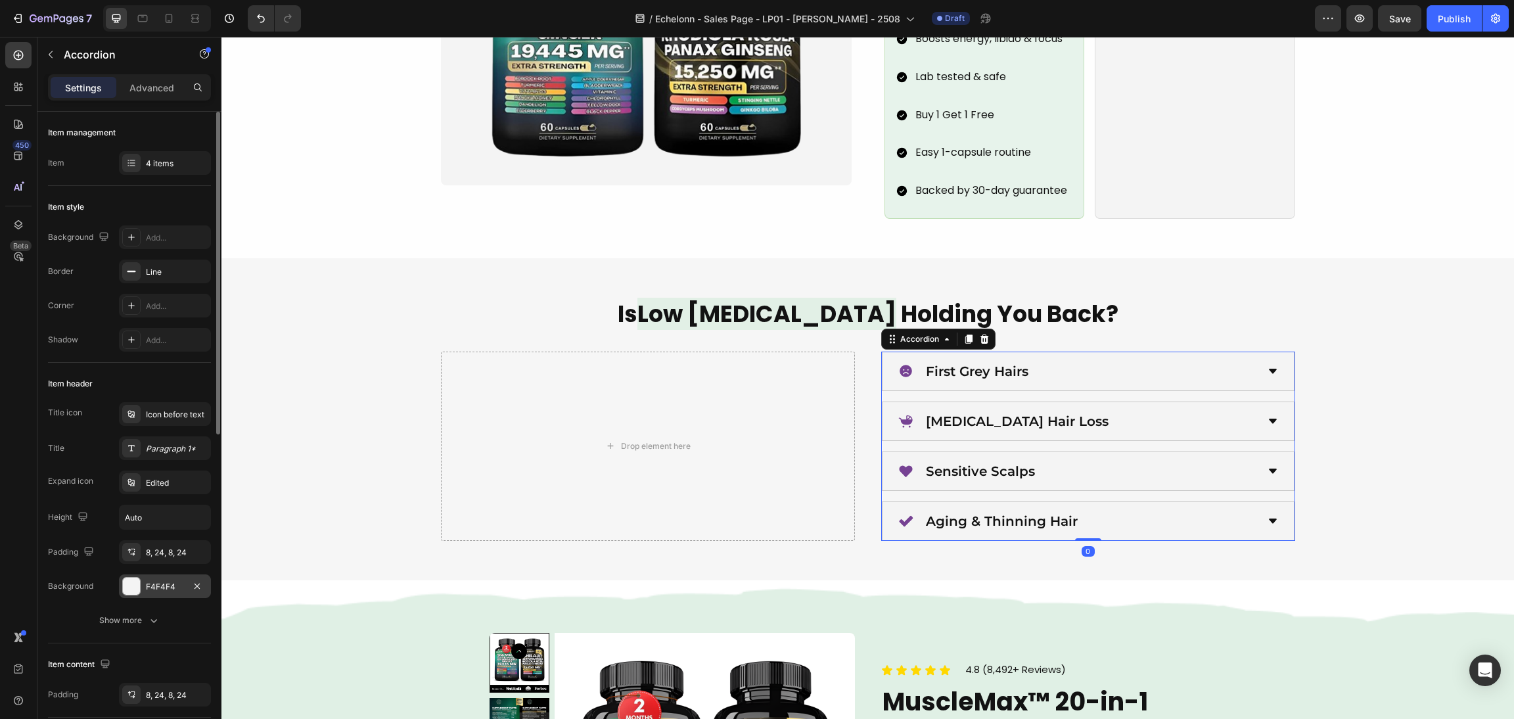
click at [131, 580] on div "F4F4F4" at bounding box center [165, 586] width 92 height 24
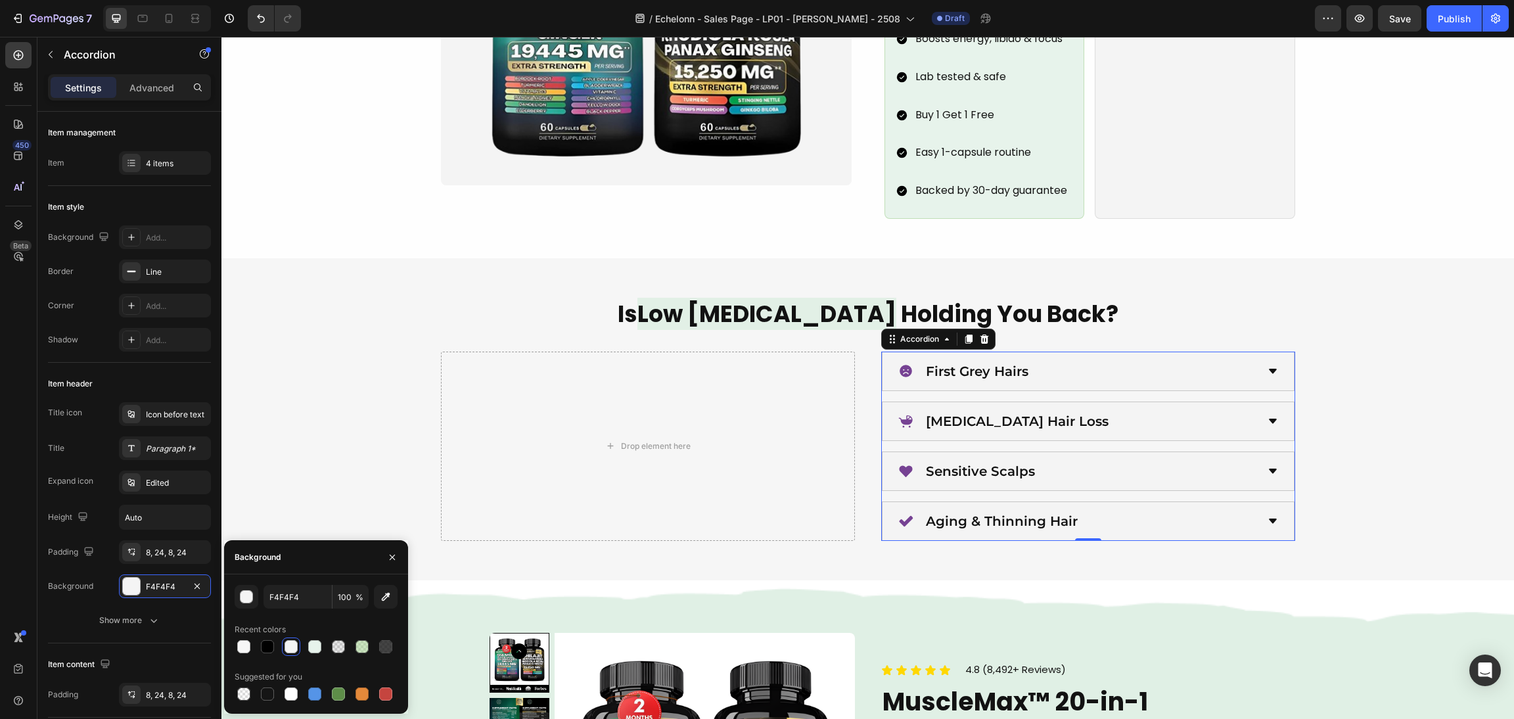
click at [273, 683] on div "Suggested for you" at bounding box center [316, 676] width 163 height 21
click at [267, 691] on div at bounding box center [267, 693] width 13 height 13
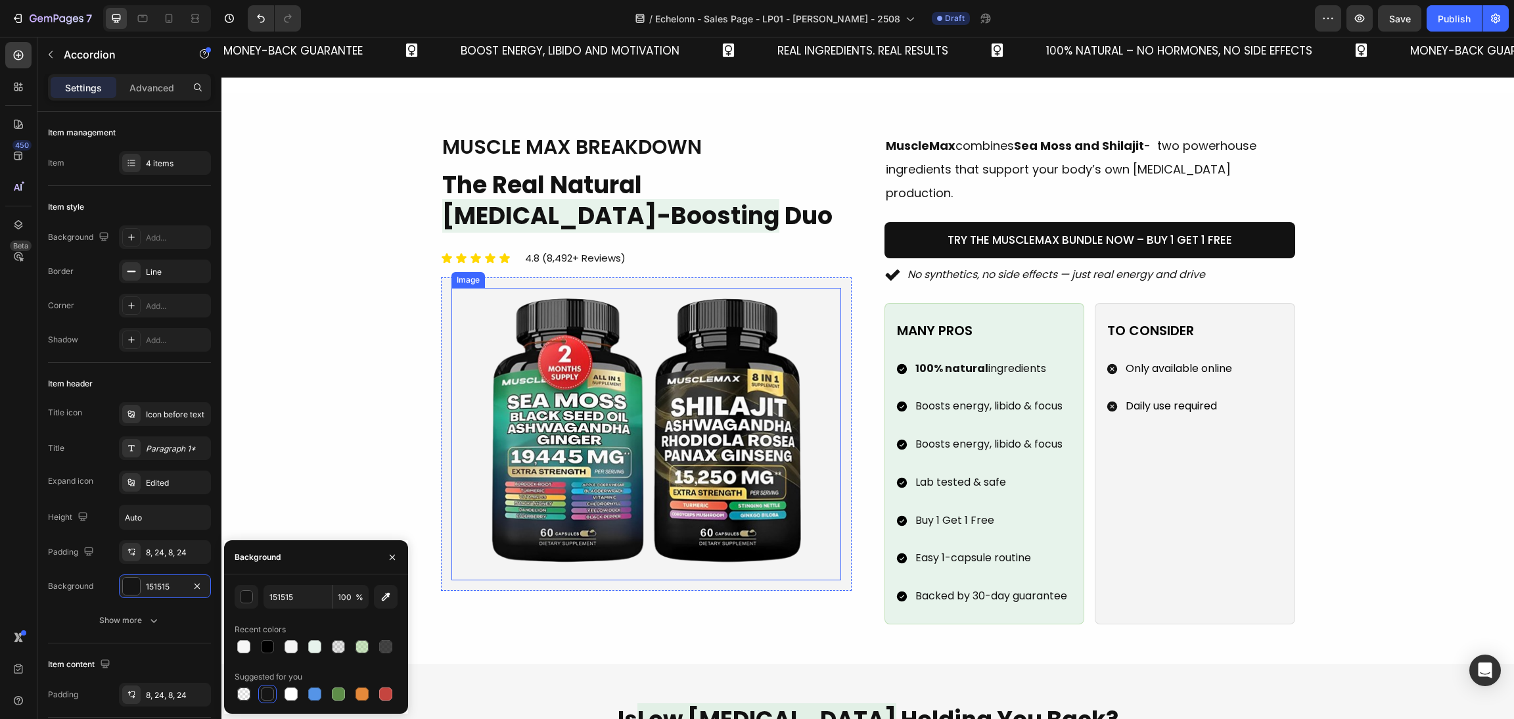
scroll to position [1478, 0]
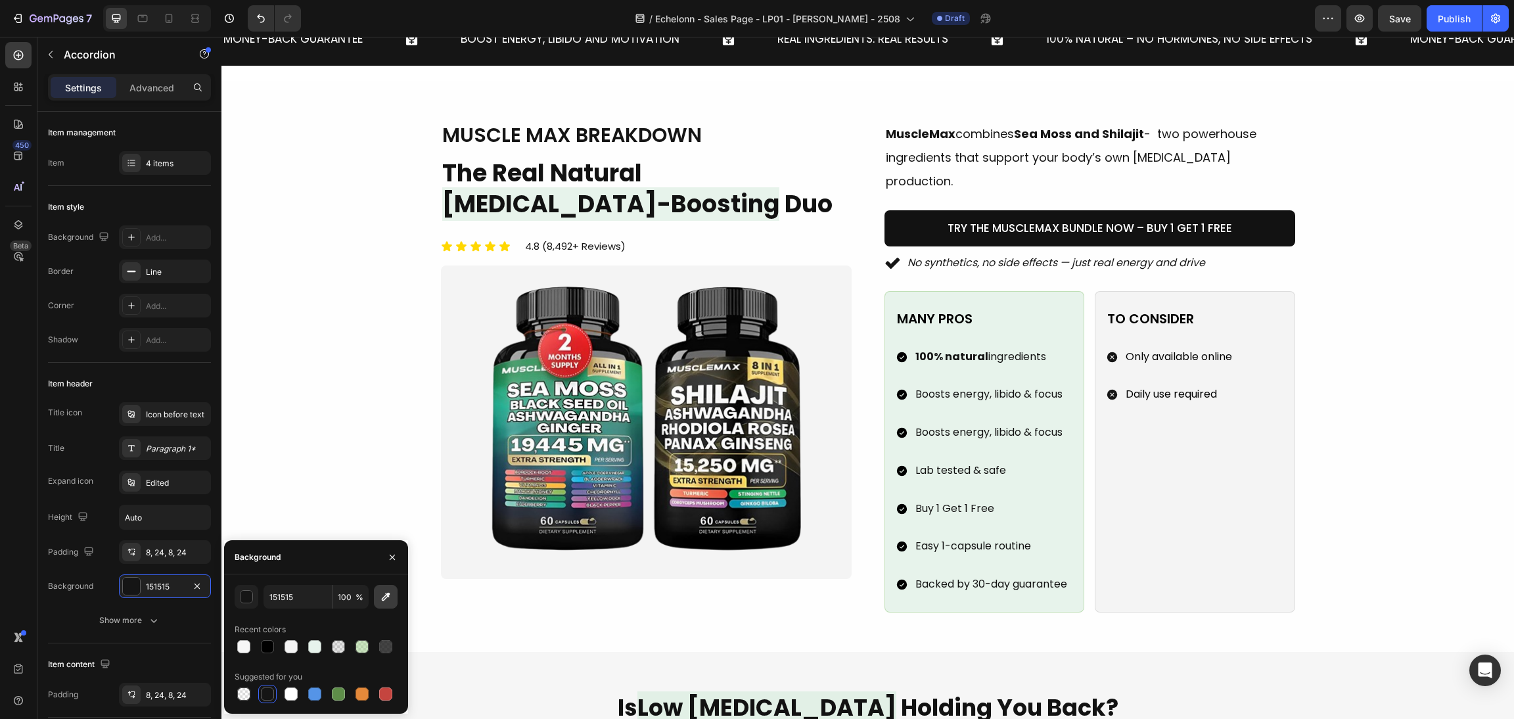
click at [391, 593] on icon "button" at bounding box center [385, 596] width 13 height 13
type input "E7F3EC"
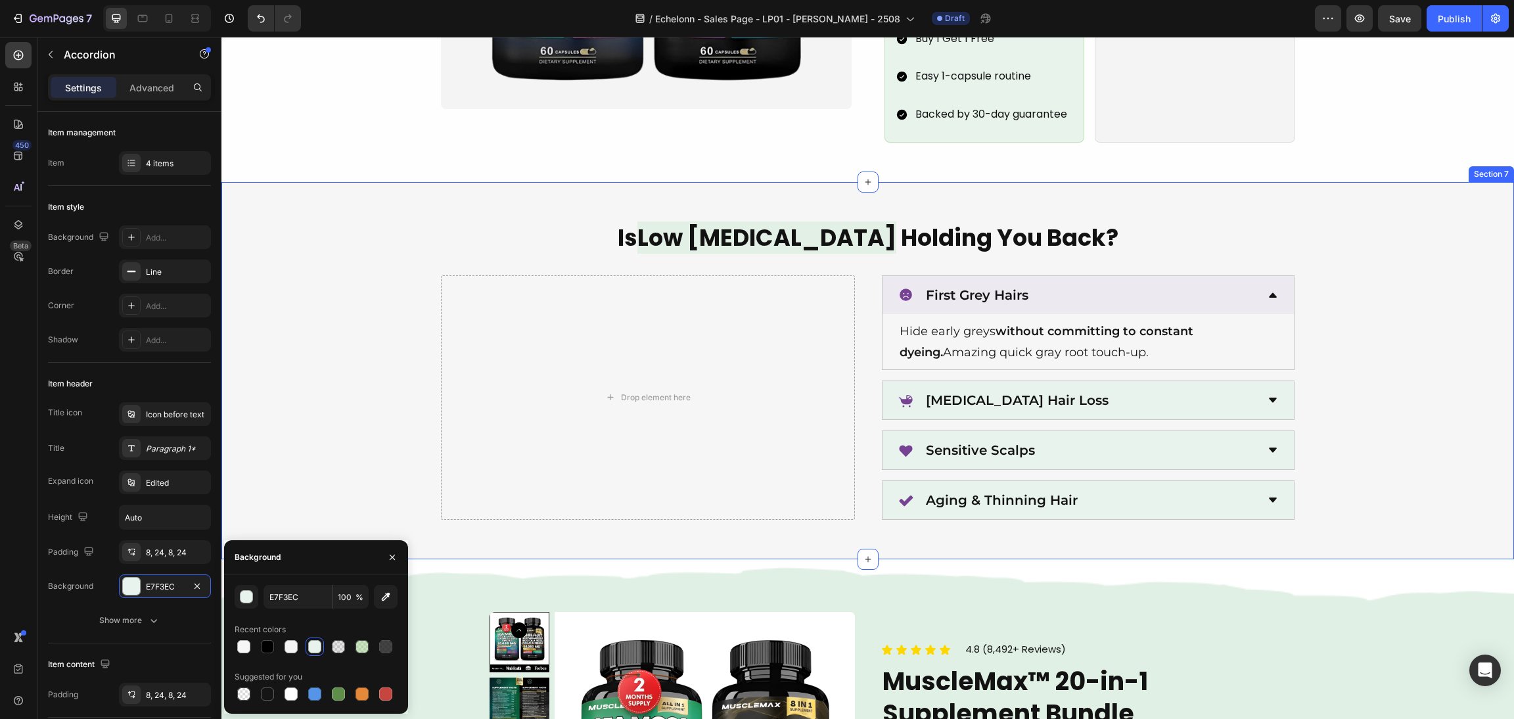
scroll to position [1970, 0]
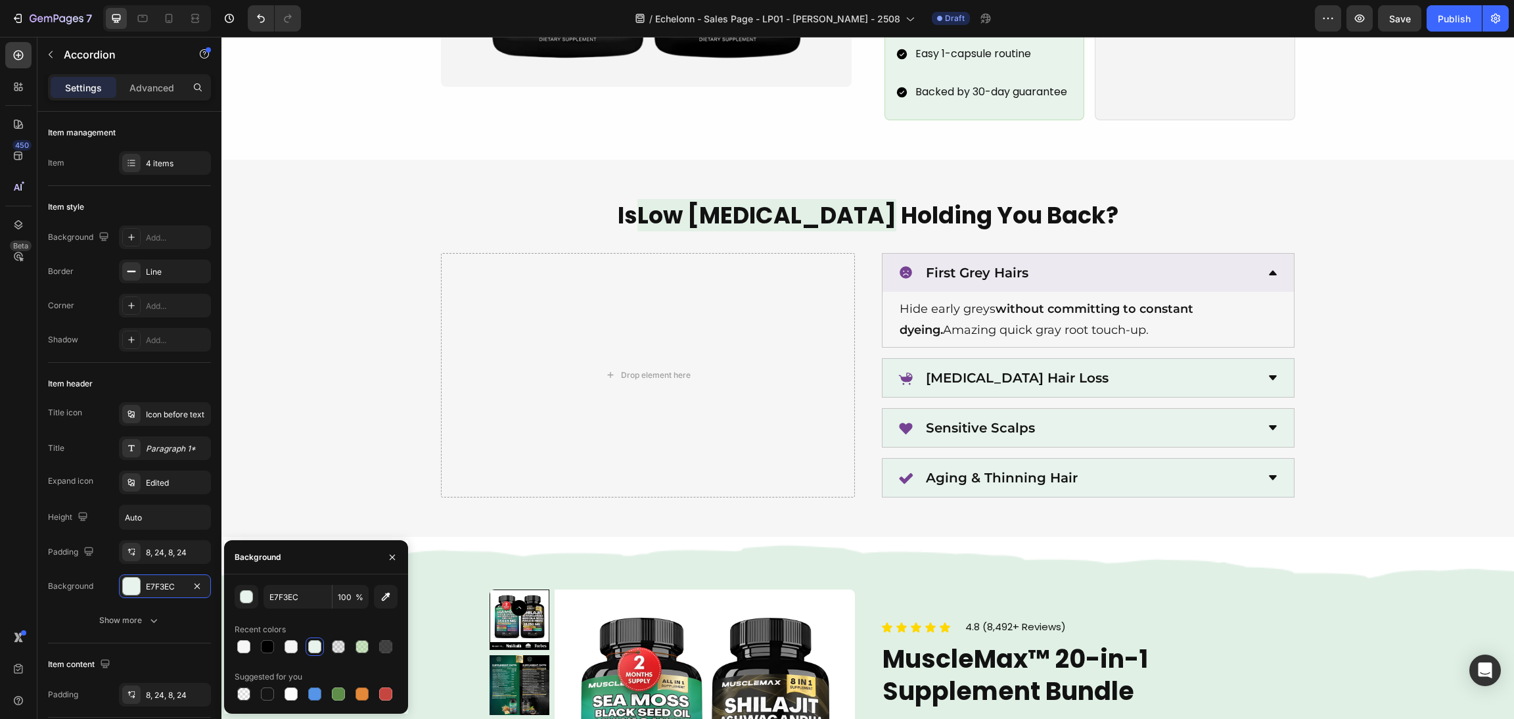
click at [1104, 259] on div "First Grey Hairs" at bounding box center [1077, 273] width 359 height 28
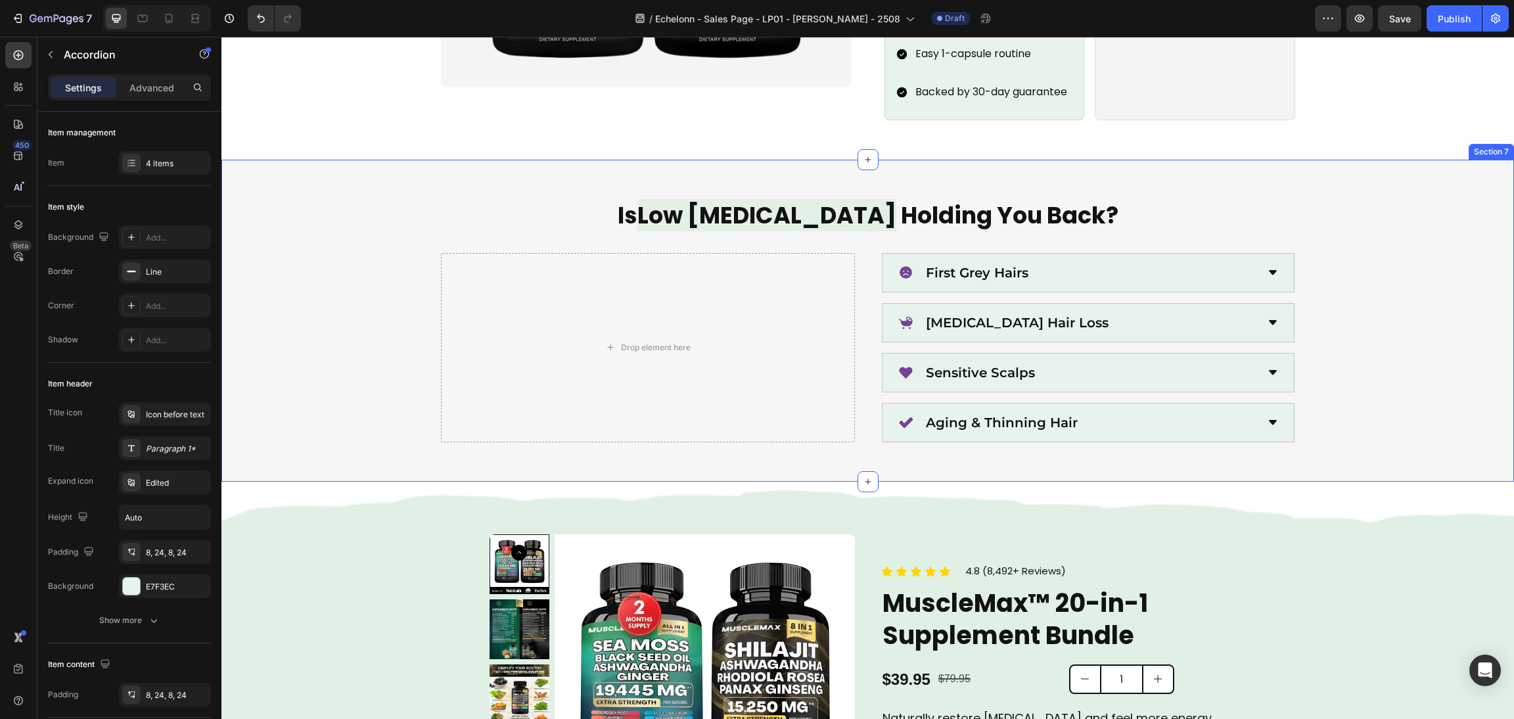
click at [1373, 253] on div "Is Low [MEDICAL_DATA] Holding You Back? Heading Drop element here First Grey Ha…" at bounding box center [867, 320] width 1261 height 243
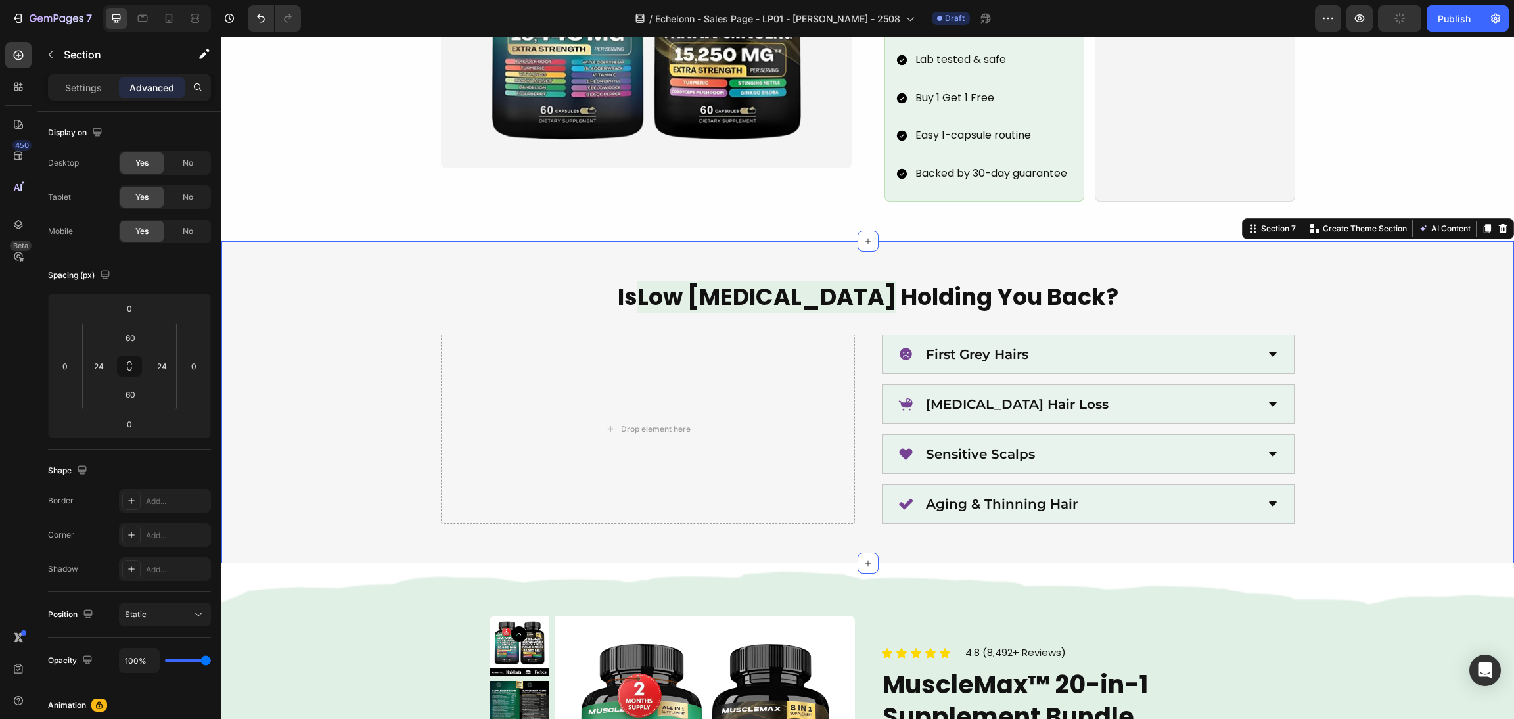
scroll to position [1872, 0]
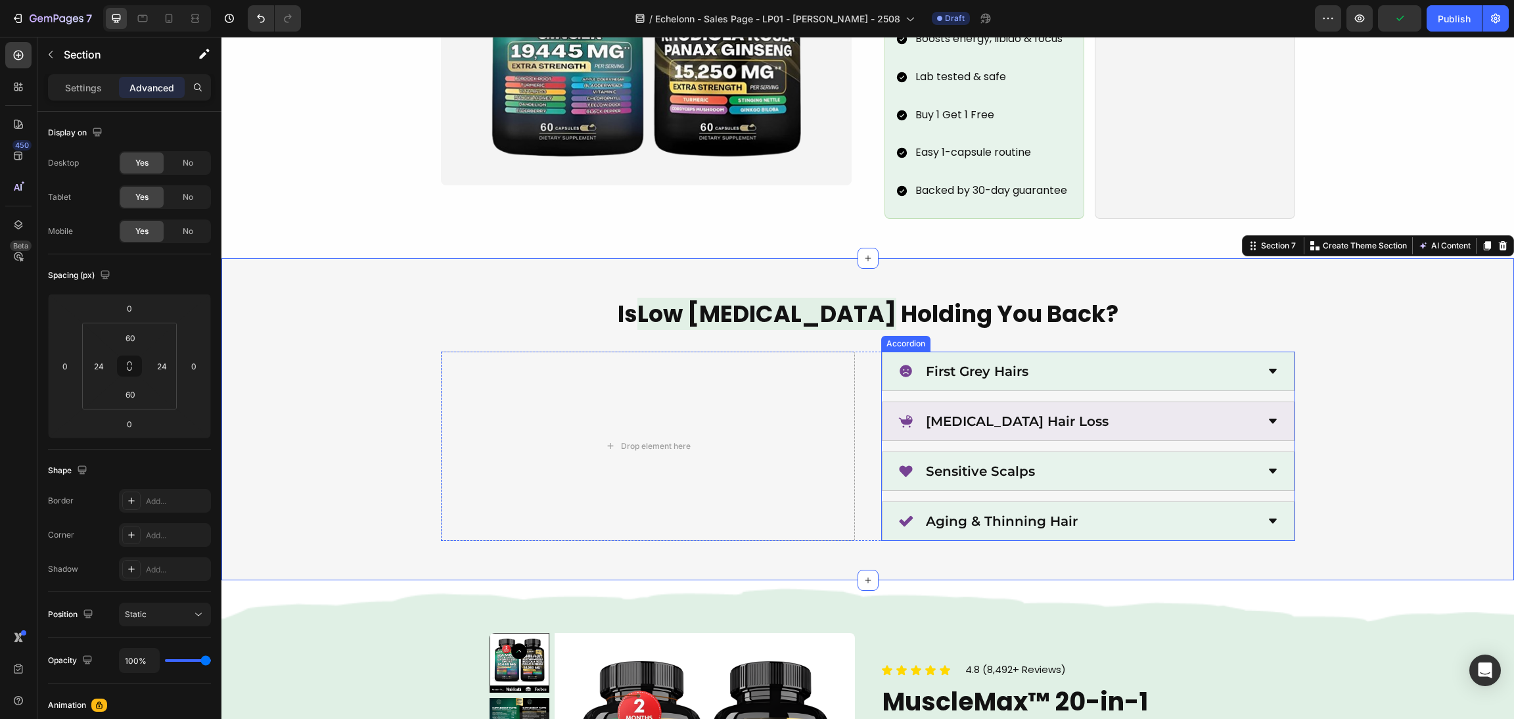
click at [1160, 407] on div "[MEDICAL_DATA] Hair Loss" at bounding box center [1077, 421] width 359 height 28
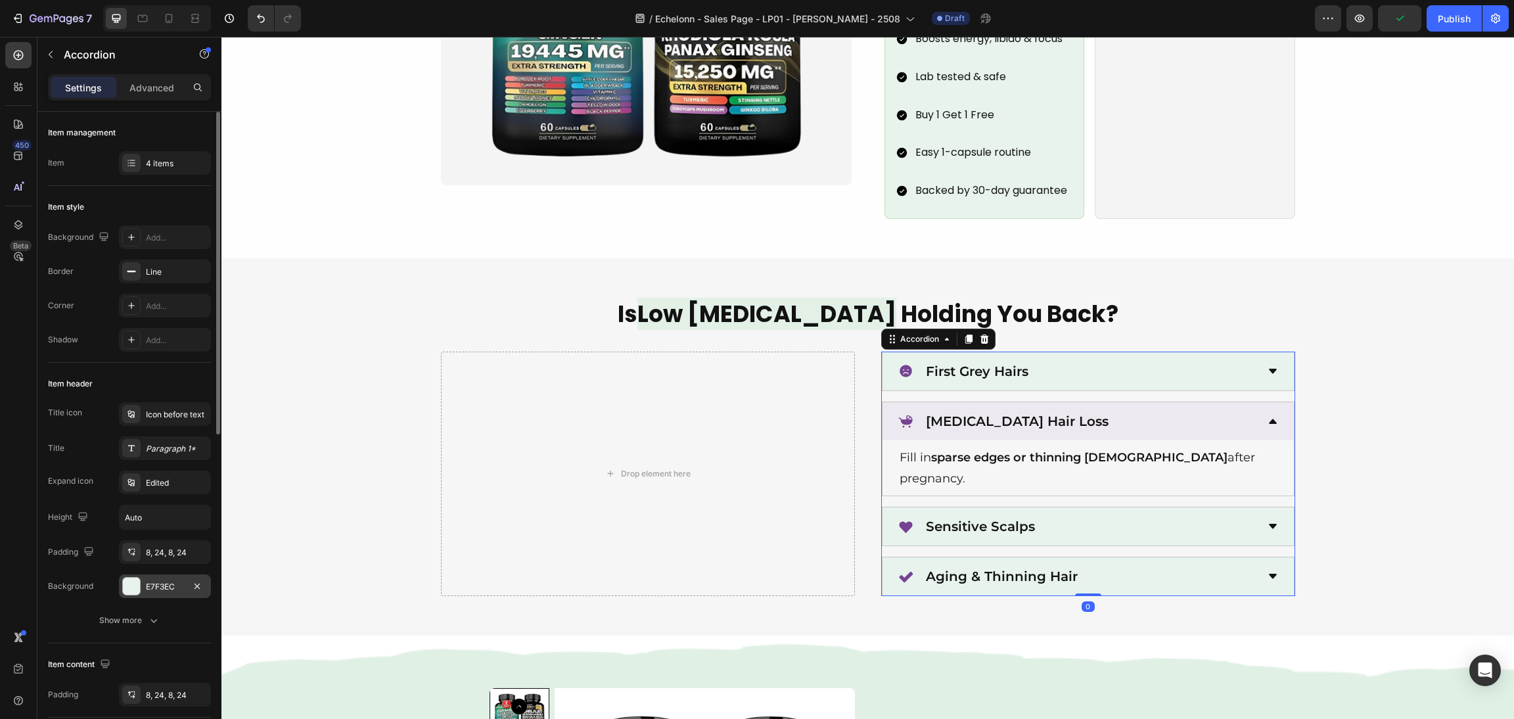
click at [135, 579] on div at bounding box center [131, 585] width 17 height 17
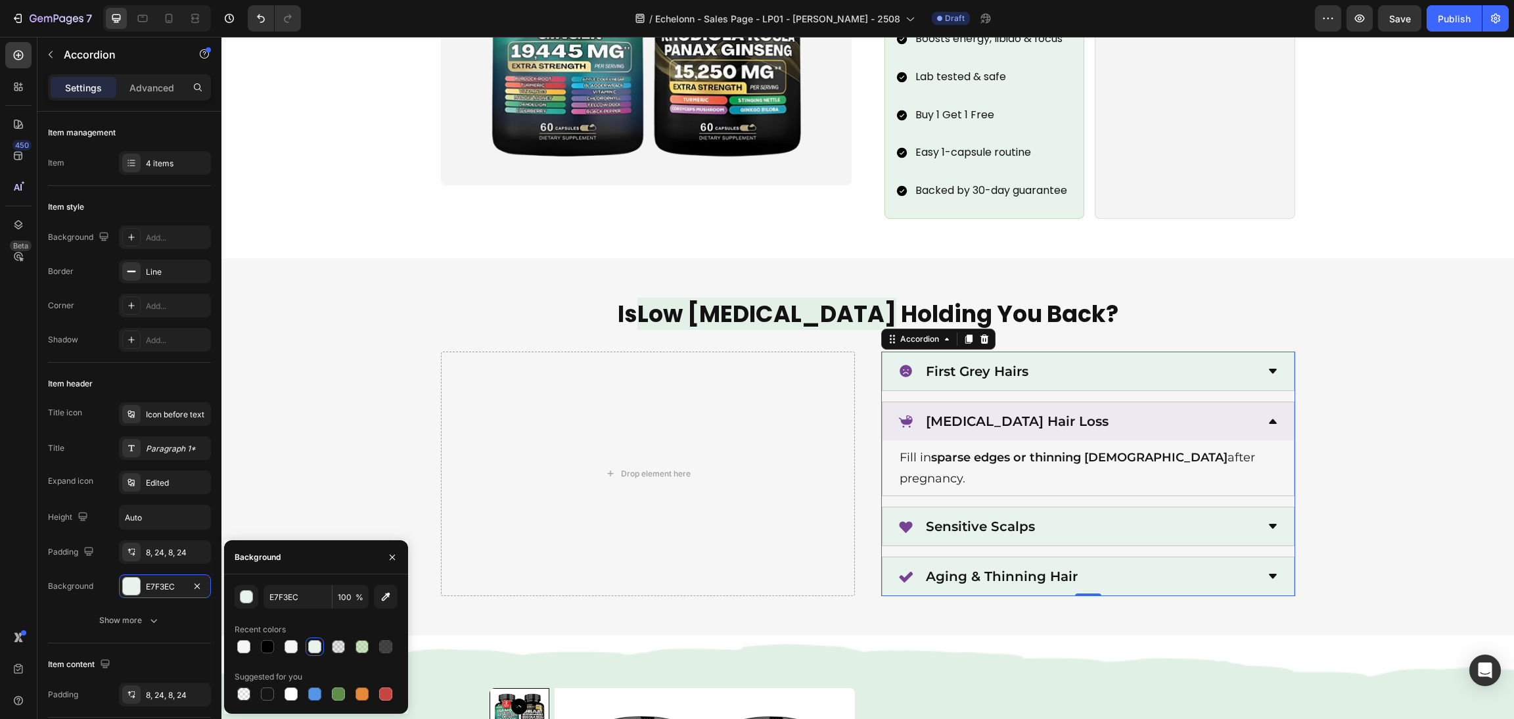
drag, startPoint x: 384, startPoint y: 588, endPoint x: 396, endPoint y: 576, distance: 16.7
click at [396, 576] on div "E7F3EC 100 % Recent colors Suggested for you" at bounding box center [316, 643] width 184 height 139
click at [275, 576] on div "E7F3EC 100 % Recent colors Suggested for you" at bounding box center [316, 643] width 184 height 139
click at [283, 591] on input "E7F3EC" at bounding box center [297, 597] width 68 height 24
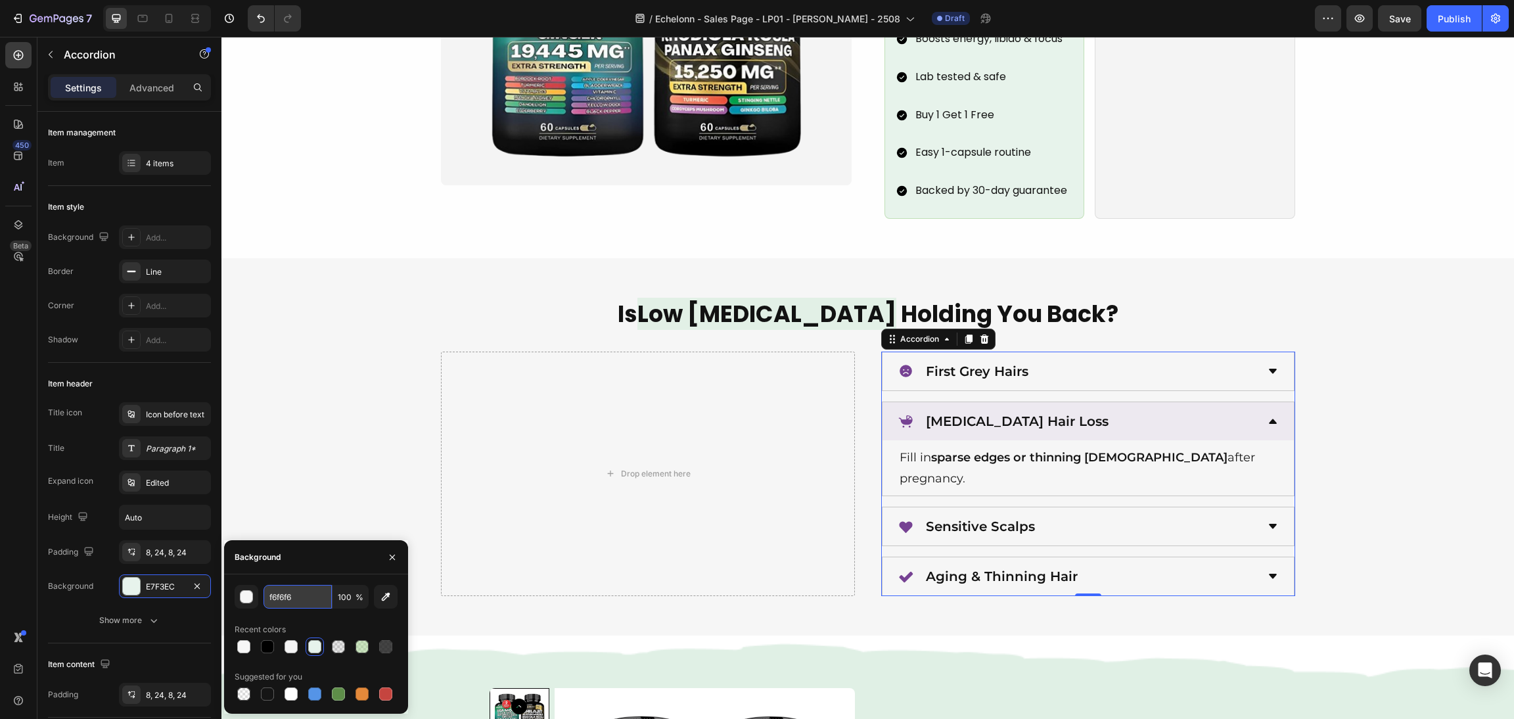
type input "F6F6F6"
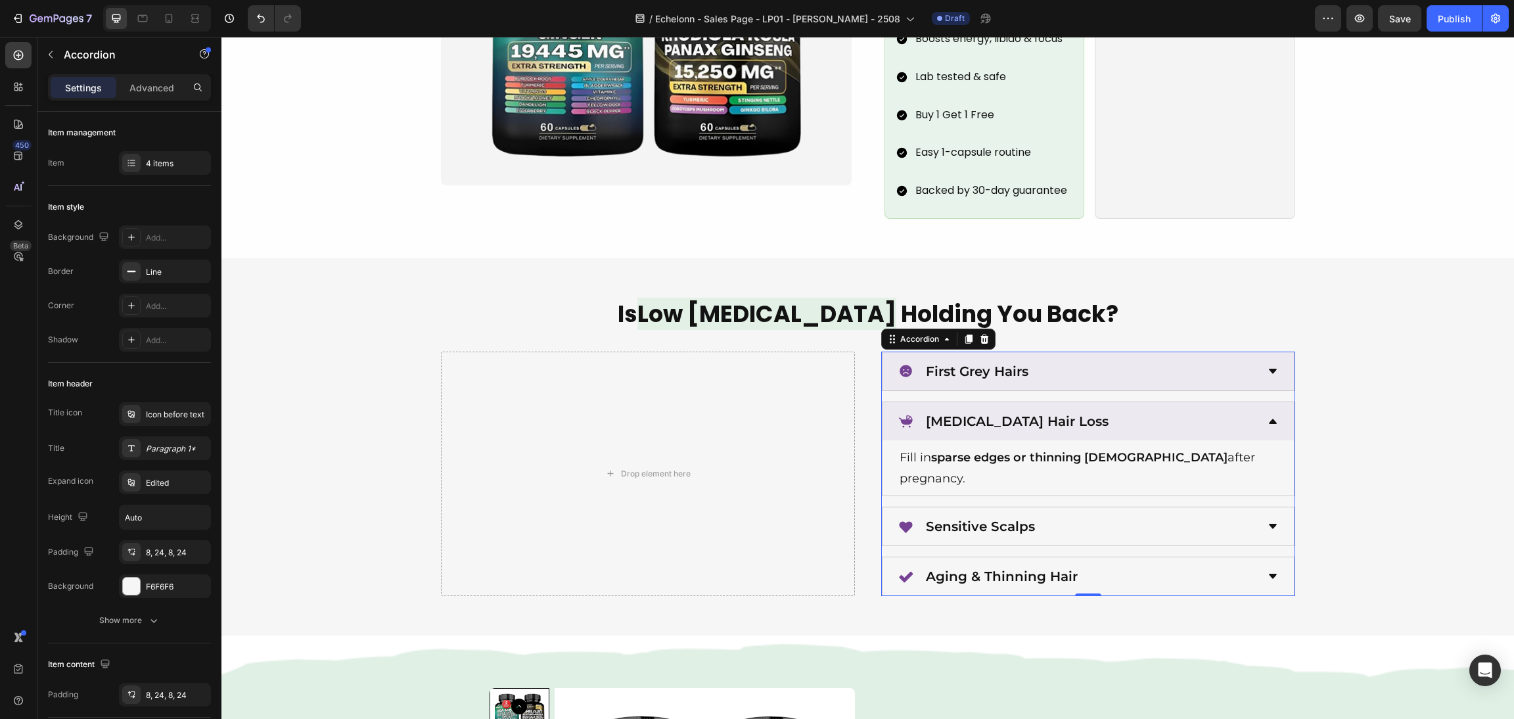
click at [1197, 357] on div "First Grey Hairs" at bounding box center [1077, 371] width 359 height 28
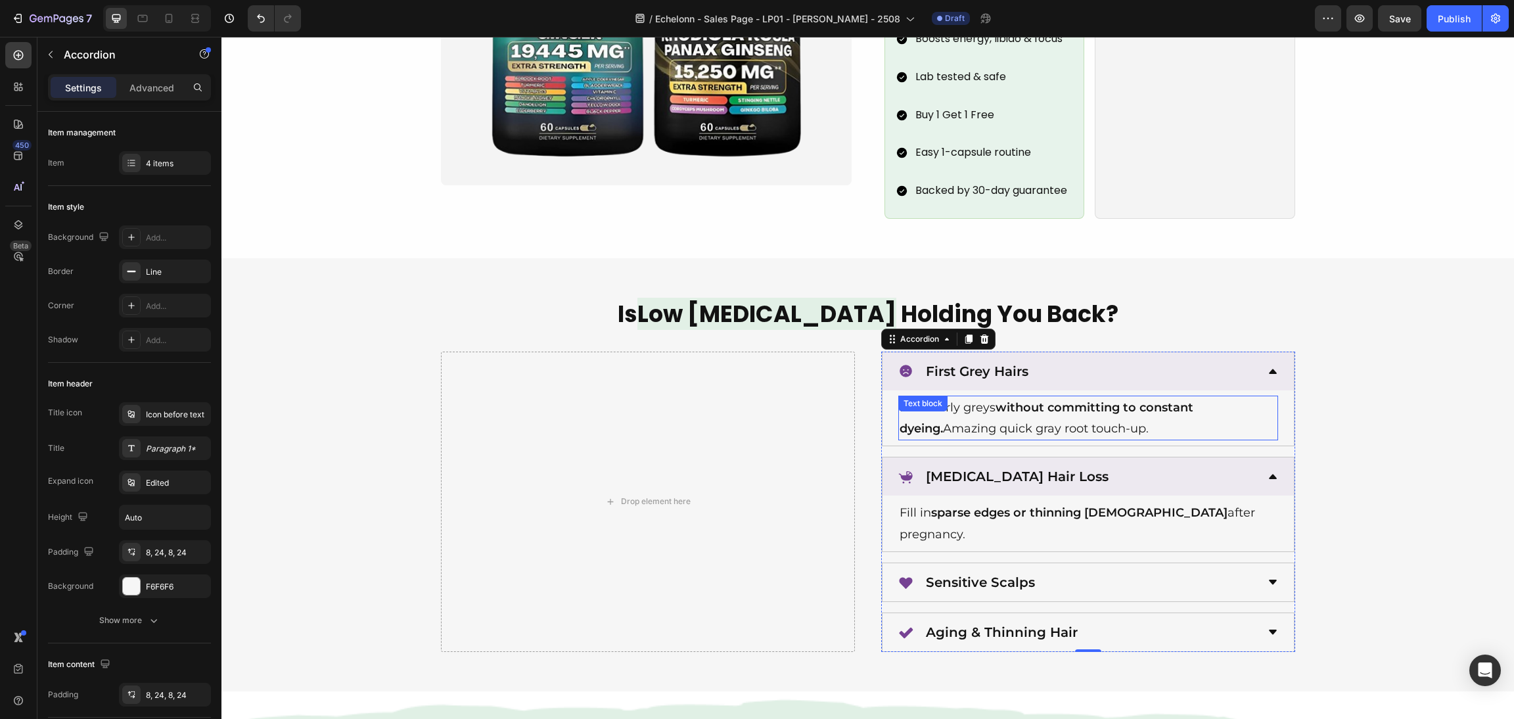
click at [1230, 390] on div "Hide early greys without committing to constant dyeing. Amazing quick gray root…" at bounding box center [1087, 418] width 411 height 56
click at [1234, 362] on div "First Grey Hairs" at bounding box center [1077, 371] width 359 height 28
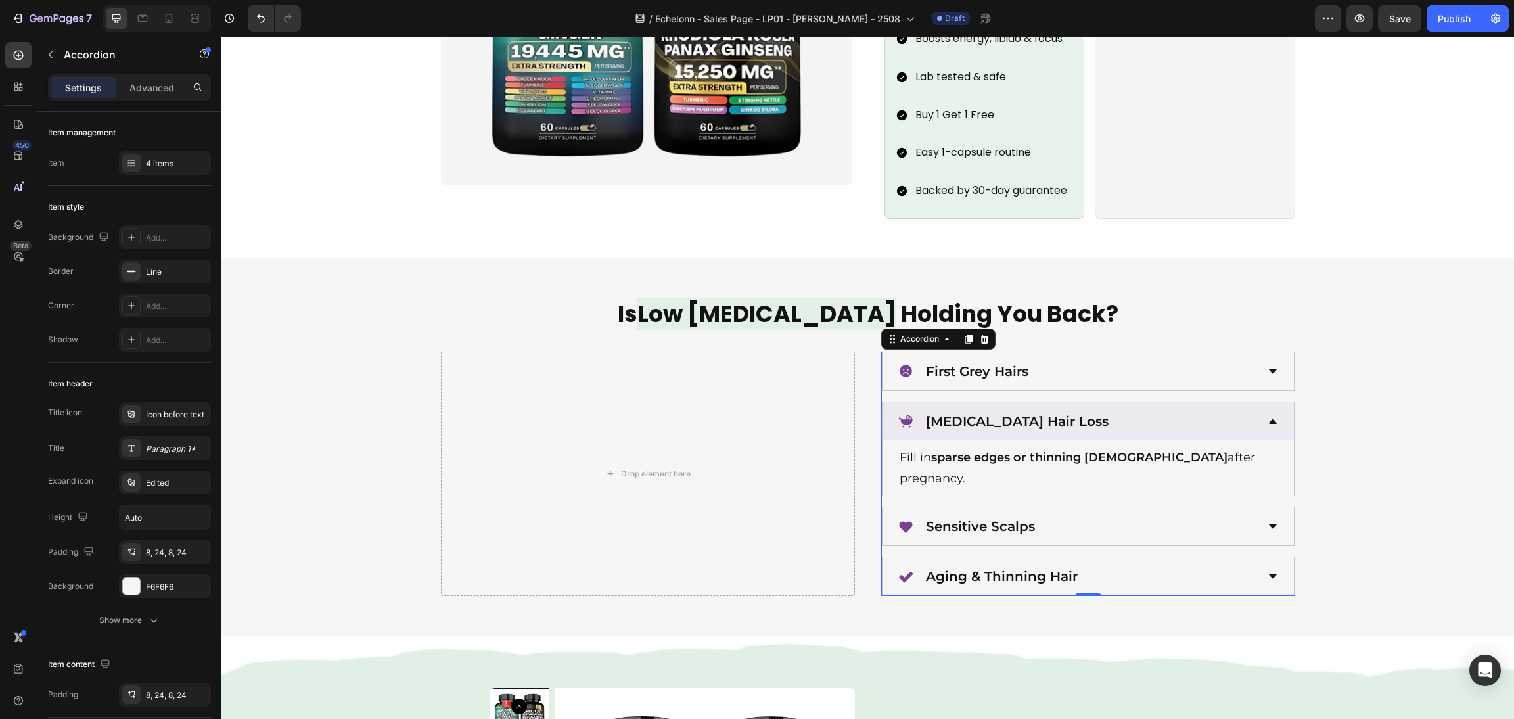
click at [1220, 415] on div "[MEDICAL_DATA] Hair Loss" at bounding box center [1087, 421] width 411 height 38
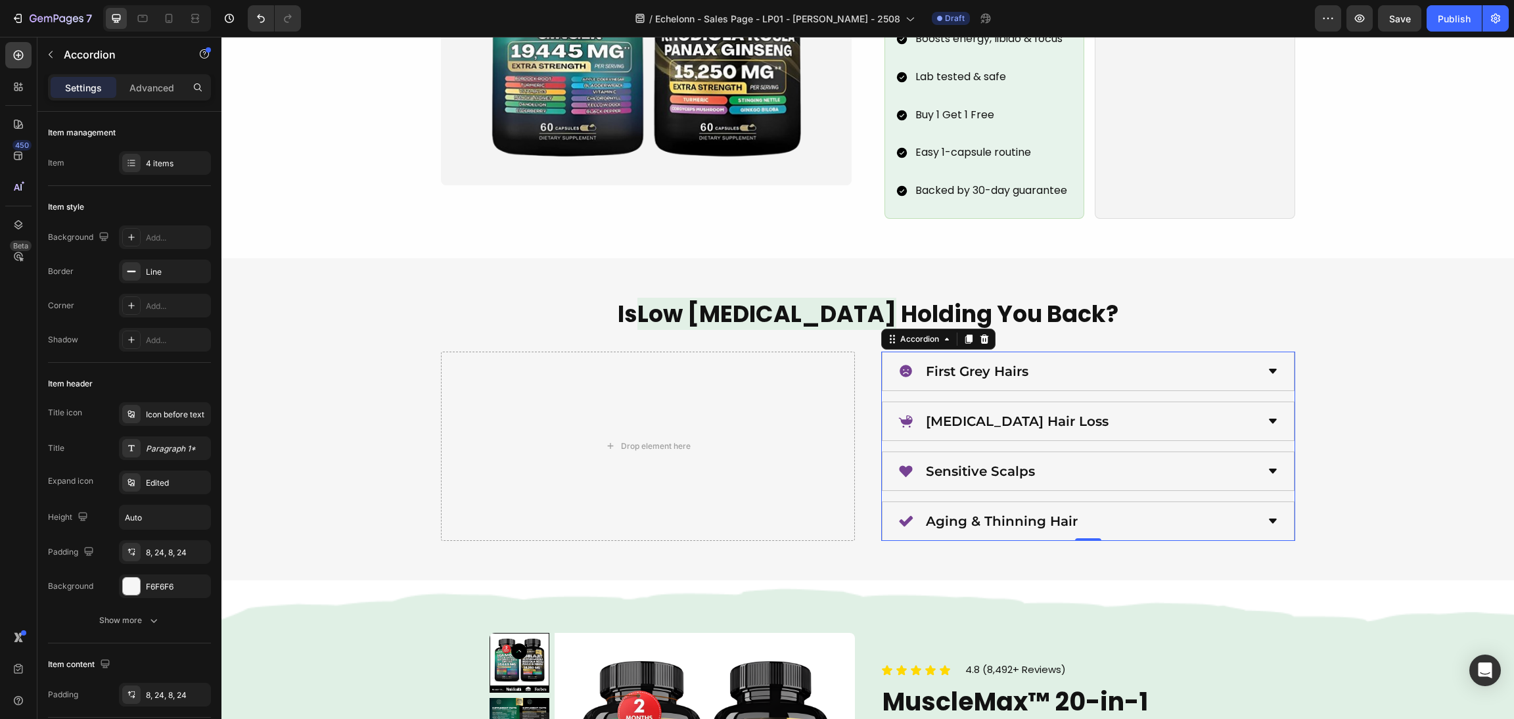
click at [1378, 405] on div "Is Low [MEDICAL_DATA] Holding You Back? Heading Drop element here First Grey Ha…" at bounding box center [867, 419] width 1261 height 243
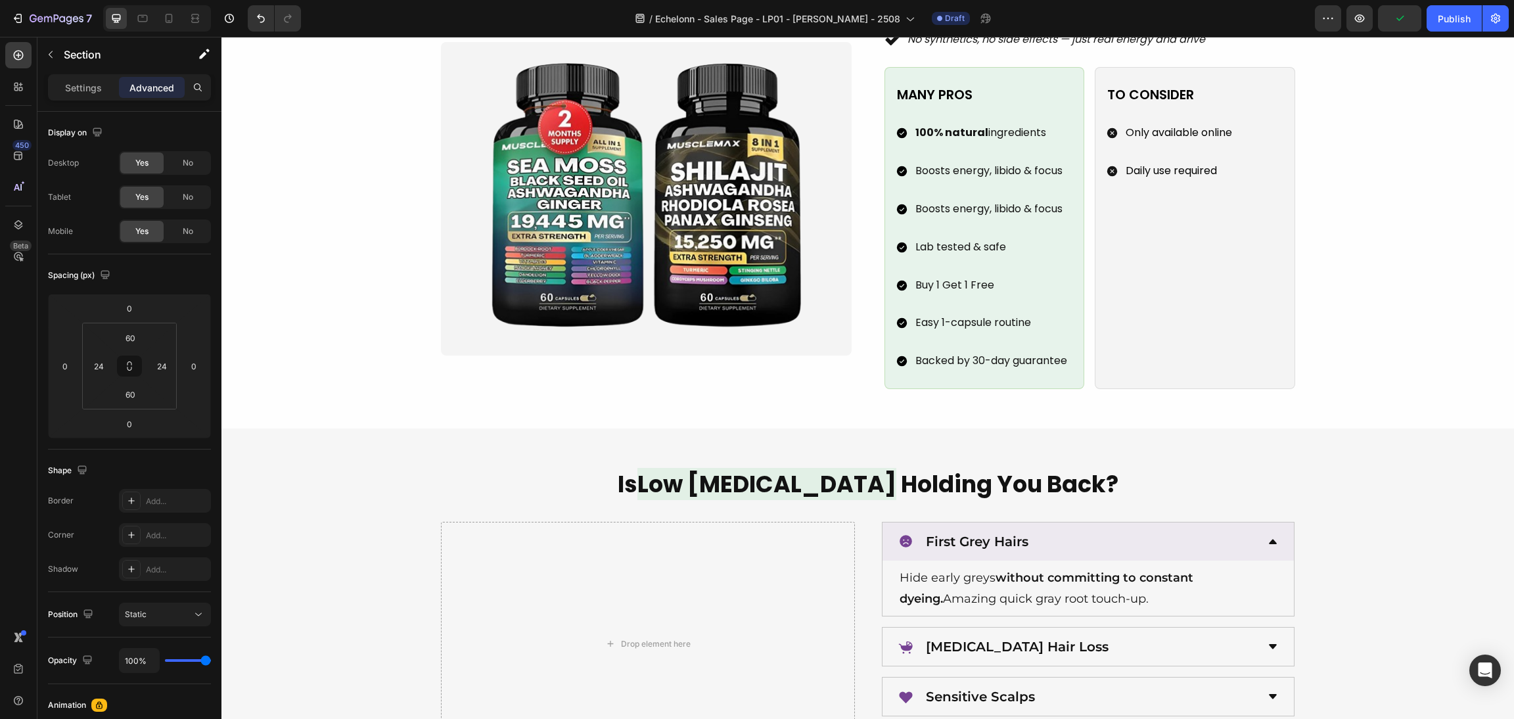
scroll to position [1970, 0]
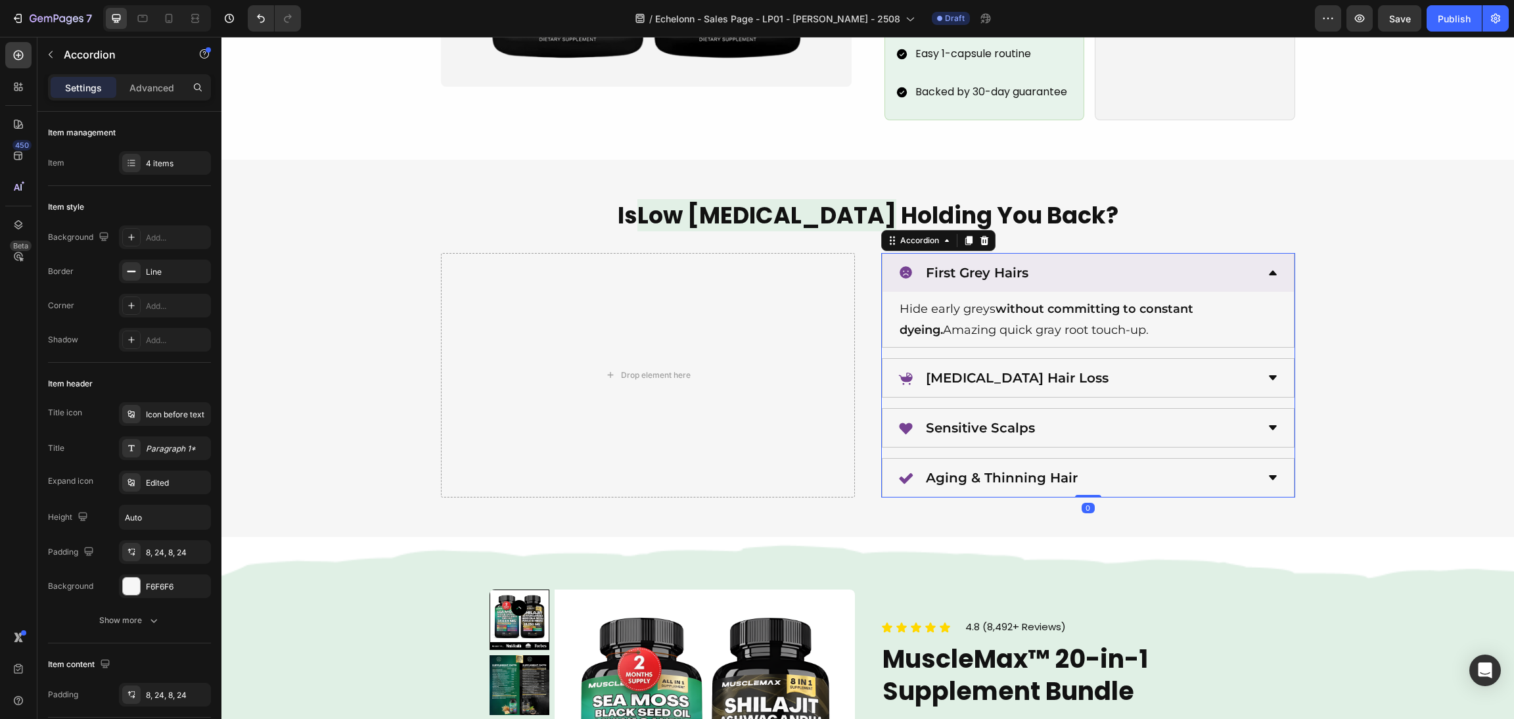
click at [1118, 408] on div "Sensitive Scalps" at bounding box center [1088, 427] width 413 height 39
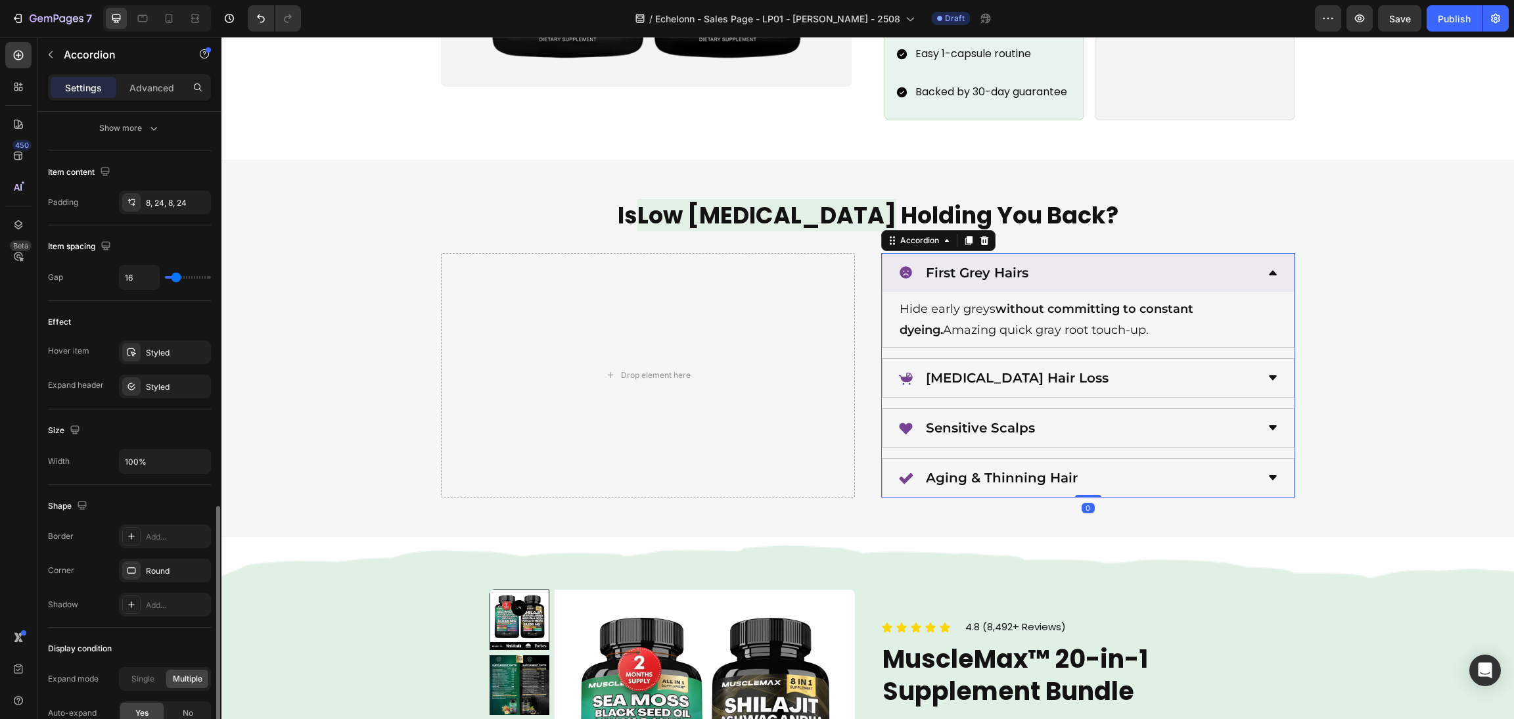
scroll to position [641, 0]
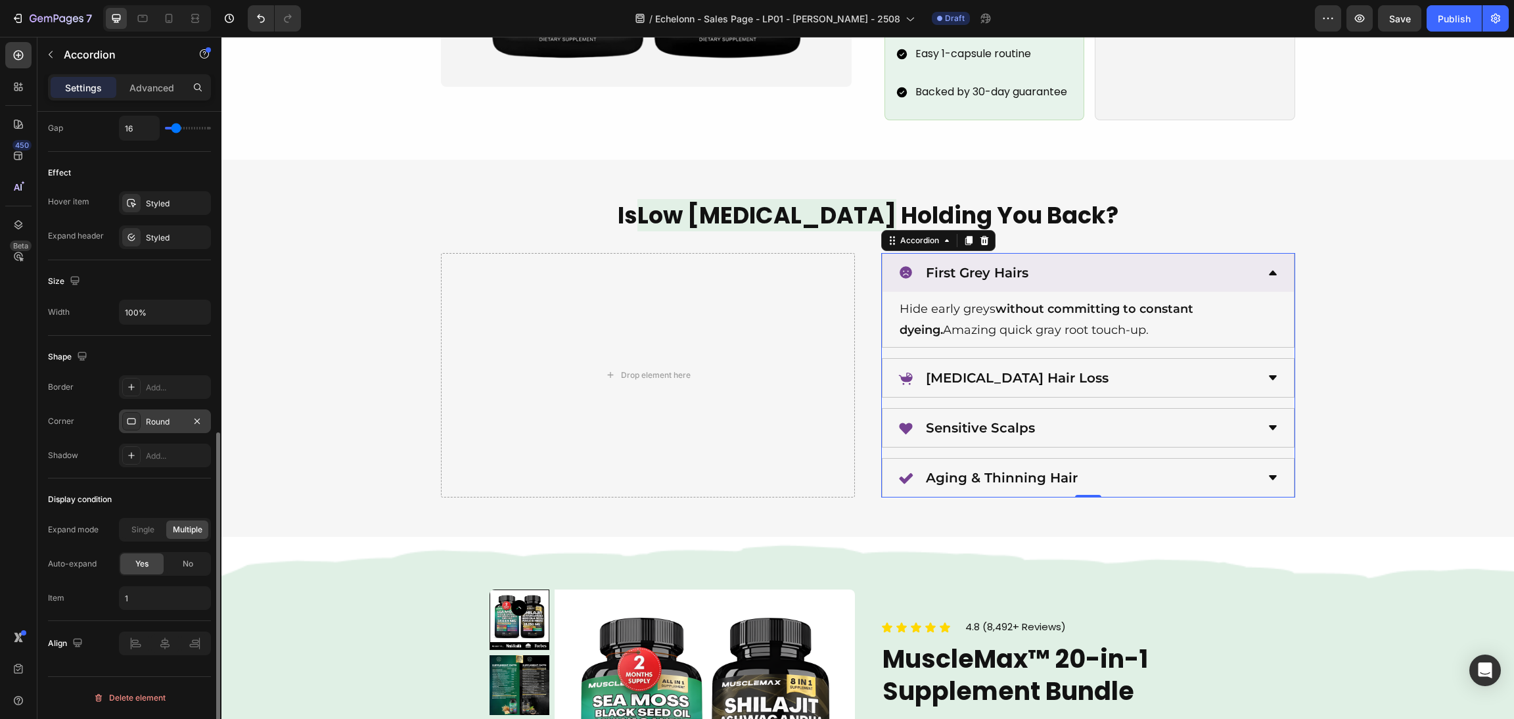
click at [133, 422] on icon at bounding box center [131, 421] width 11 height 11
click at [162, 83] on p "Advanced" at bounding box center [151, 88] width 45 height 14
type input "100%"
type input "100"
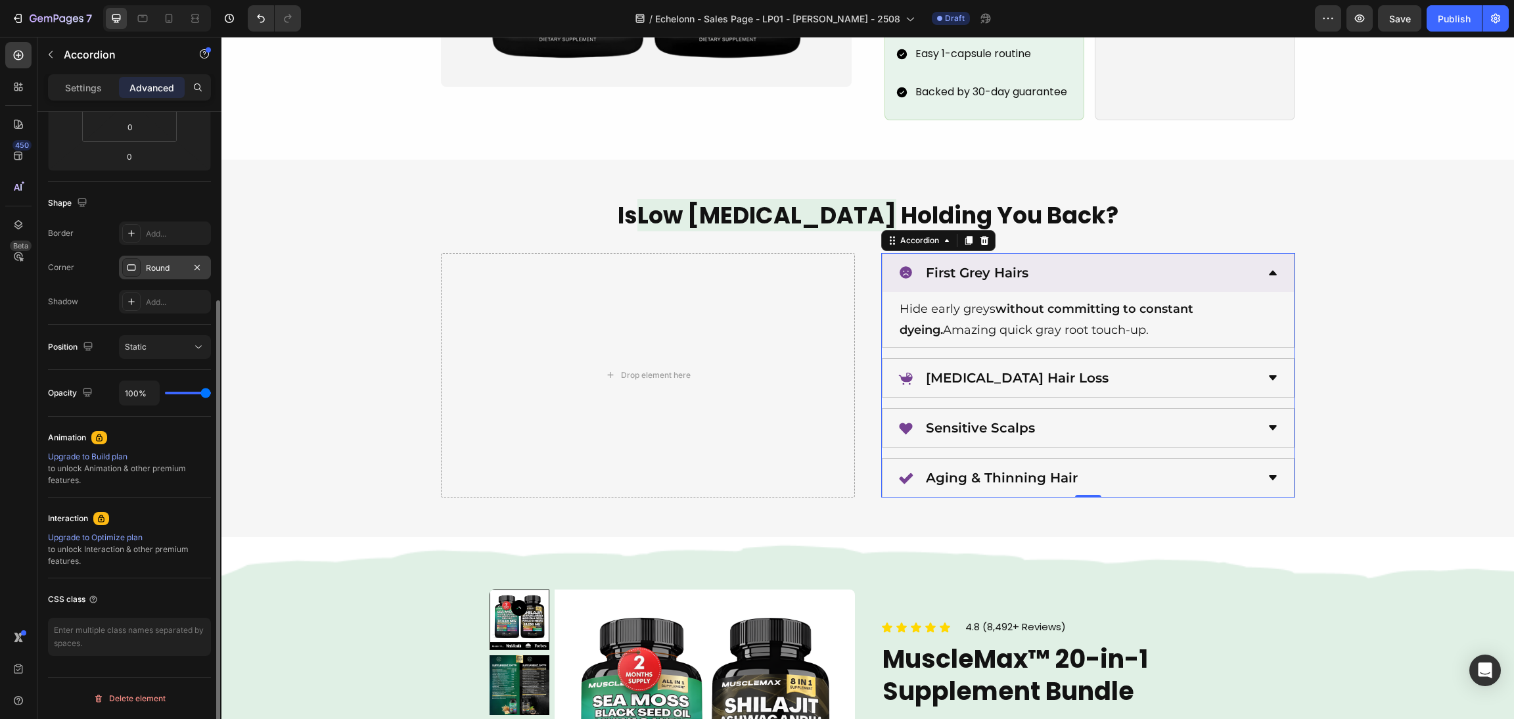
click at [151, 269] on div "Round" at bounding box center [165, 268] width 38 height 12
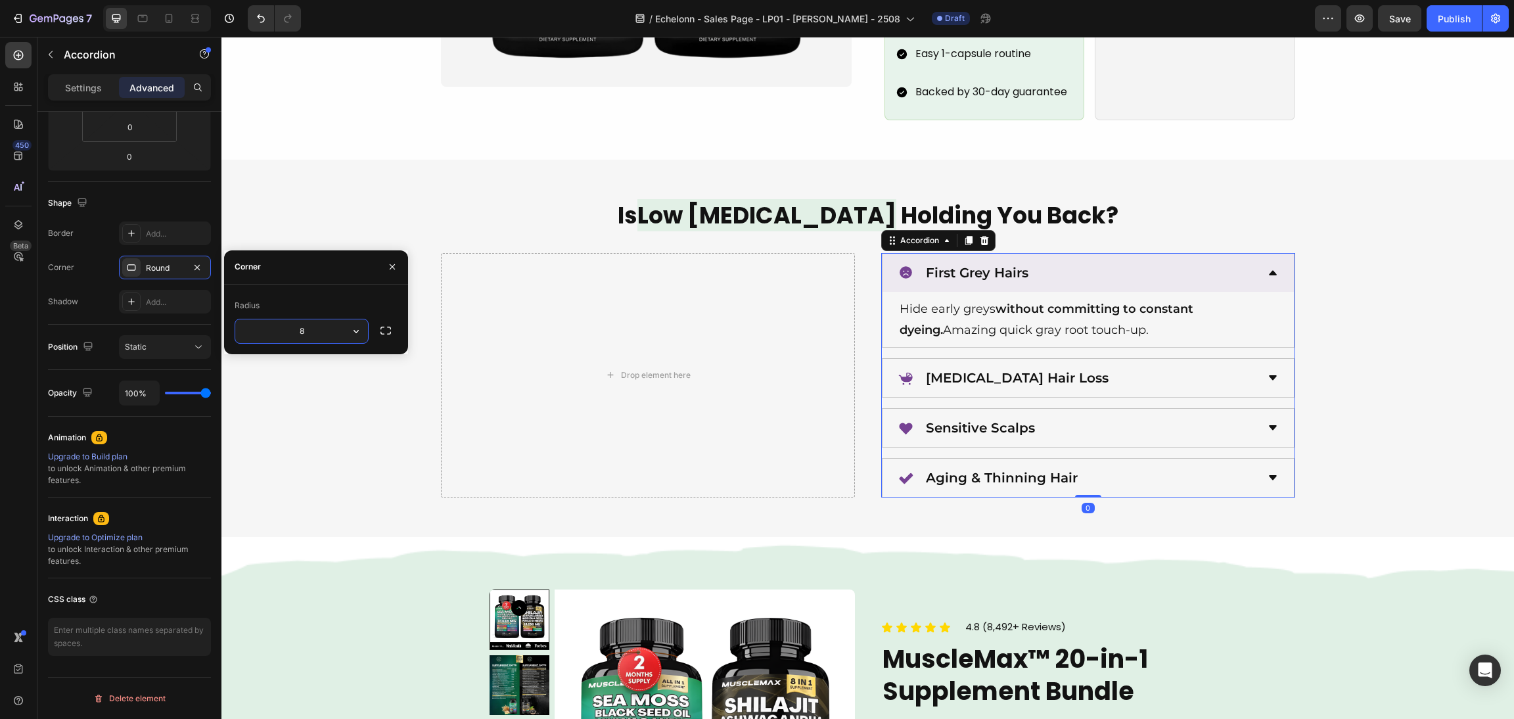
click at [292, 333] on input "8" at bounding box center [301, 331] width 133 height 24
type input "20"
click at [1403, 281] on div "Is Low [MEDICAL_DATA] Holding You Back? Heading Drop element here First Grey Ha…" at bounding box center [867, 348] width 1261 height 298
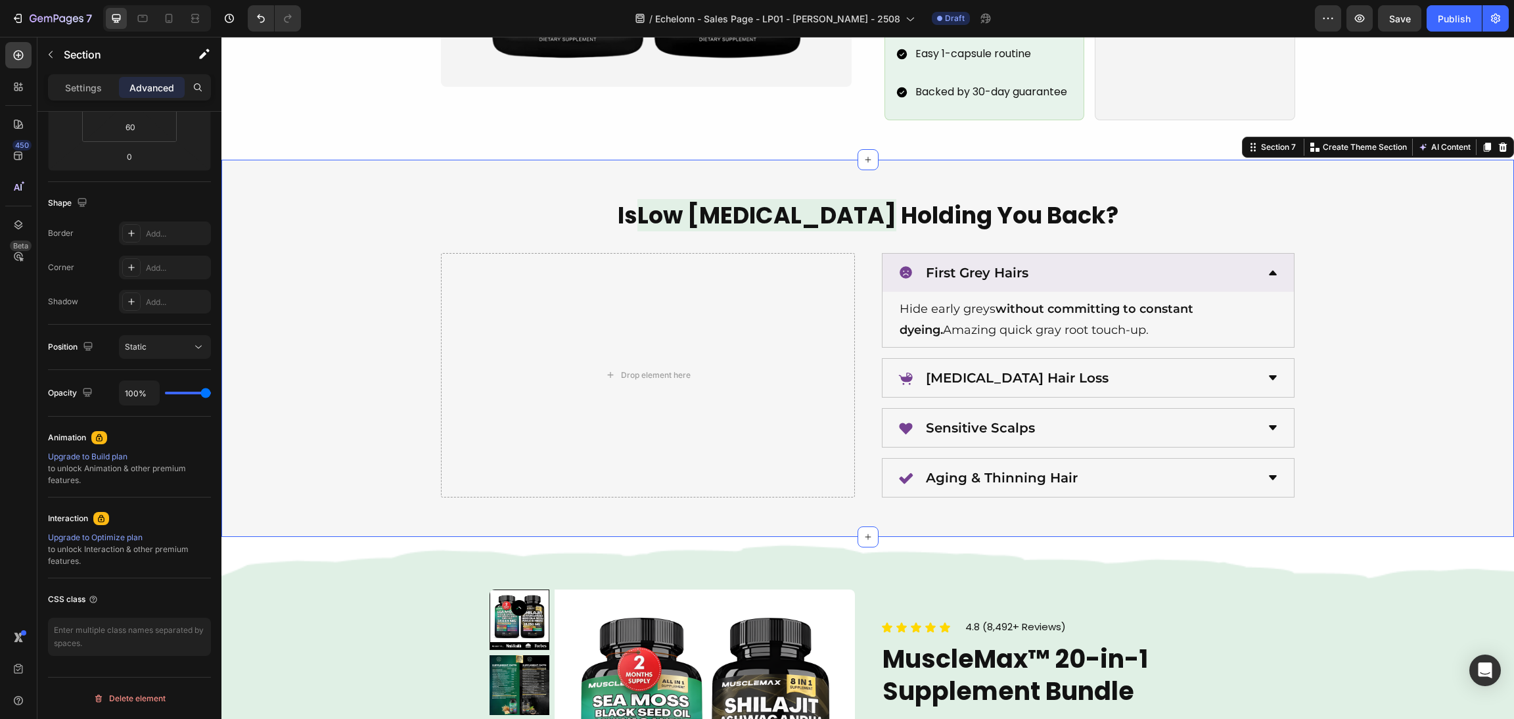
scroll to position [0, 0]
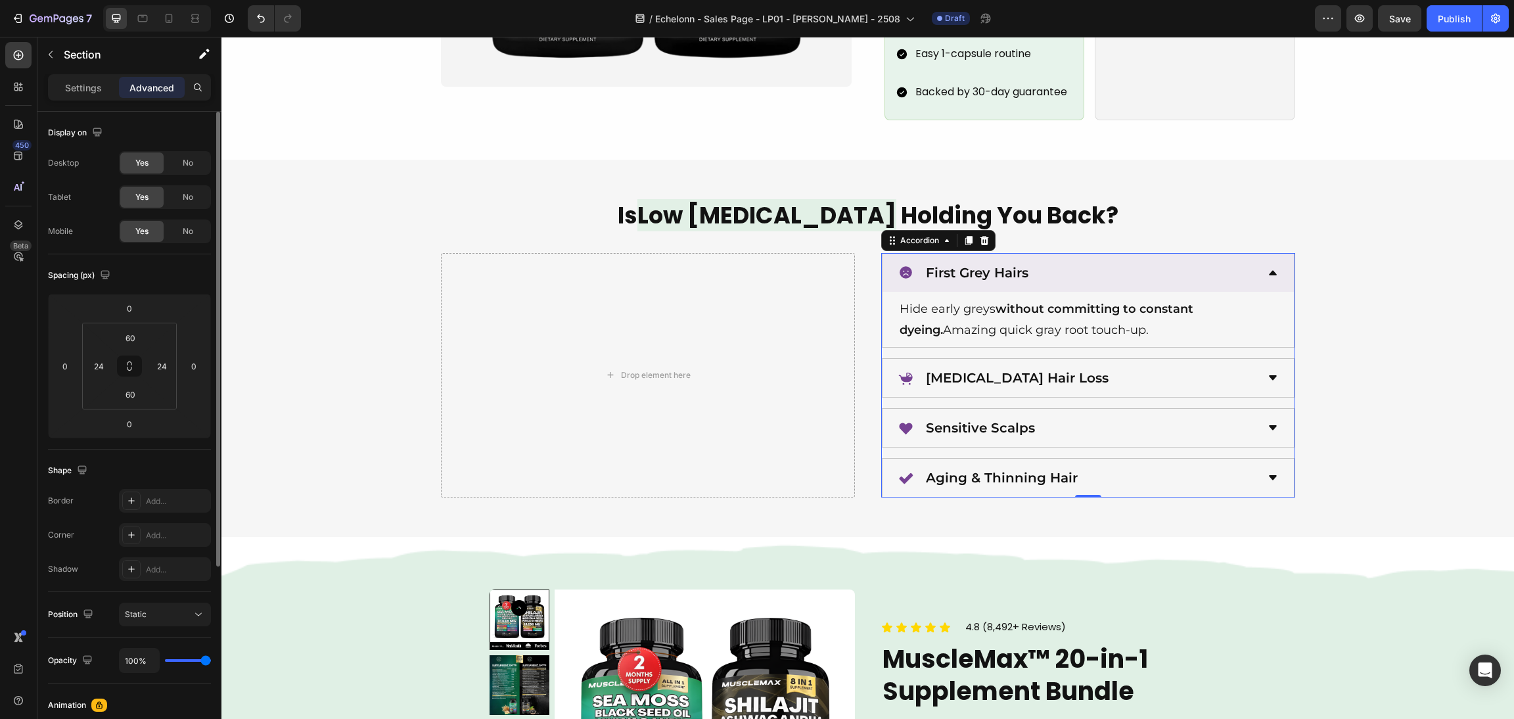
click at [1217, 259] on div "First Grey Hairs" at bounding box center [1077, 273] width 359 height 28
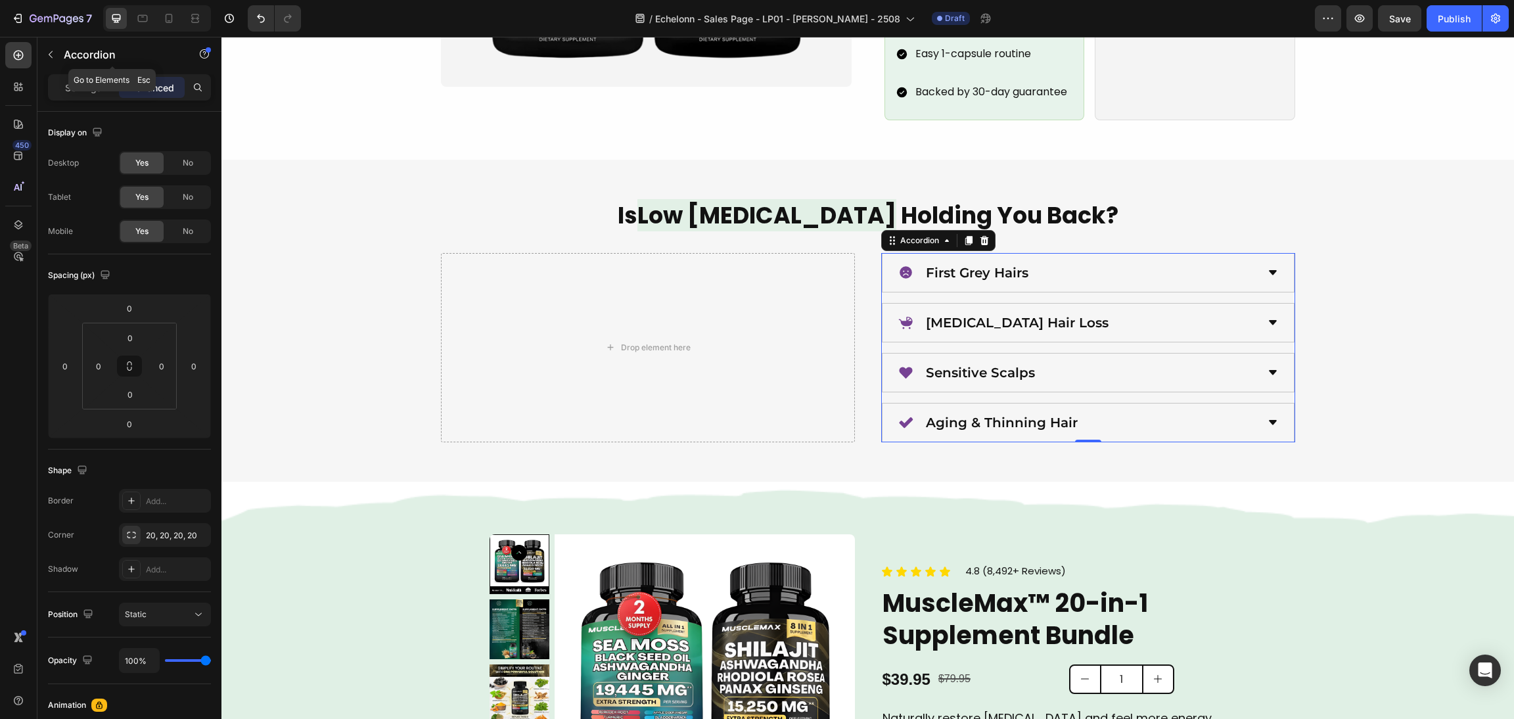
click at [83, 73] on div "Accordion" at bounding box center [112, 55] width 150 height 37
click at [87, 83] on p "Settings" at bounding box center [83, 88] width 37 height 14
type input "16"
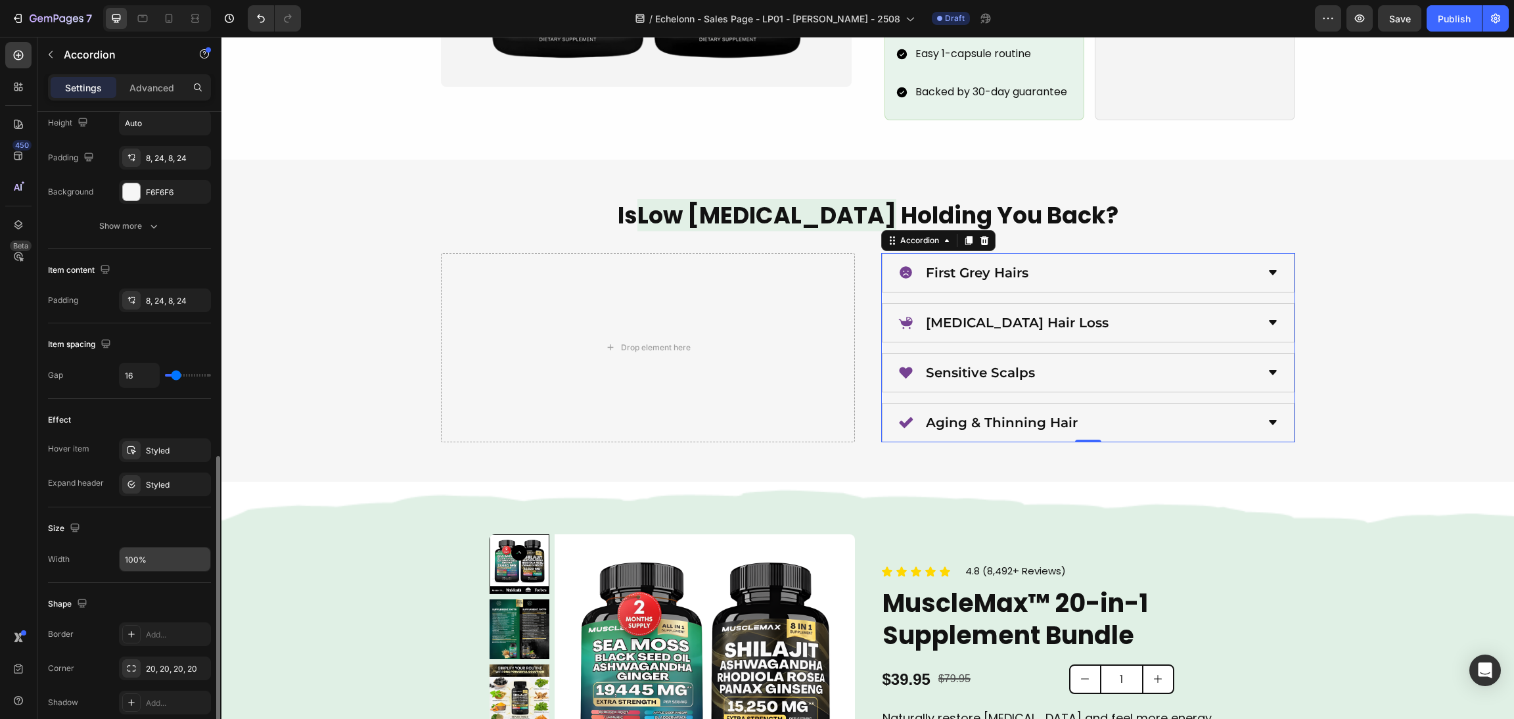
scroll to position [641, 0]
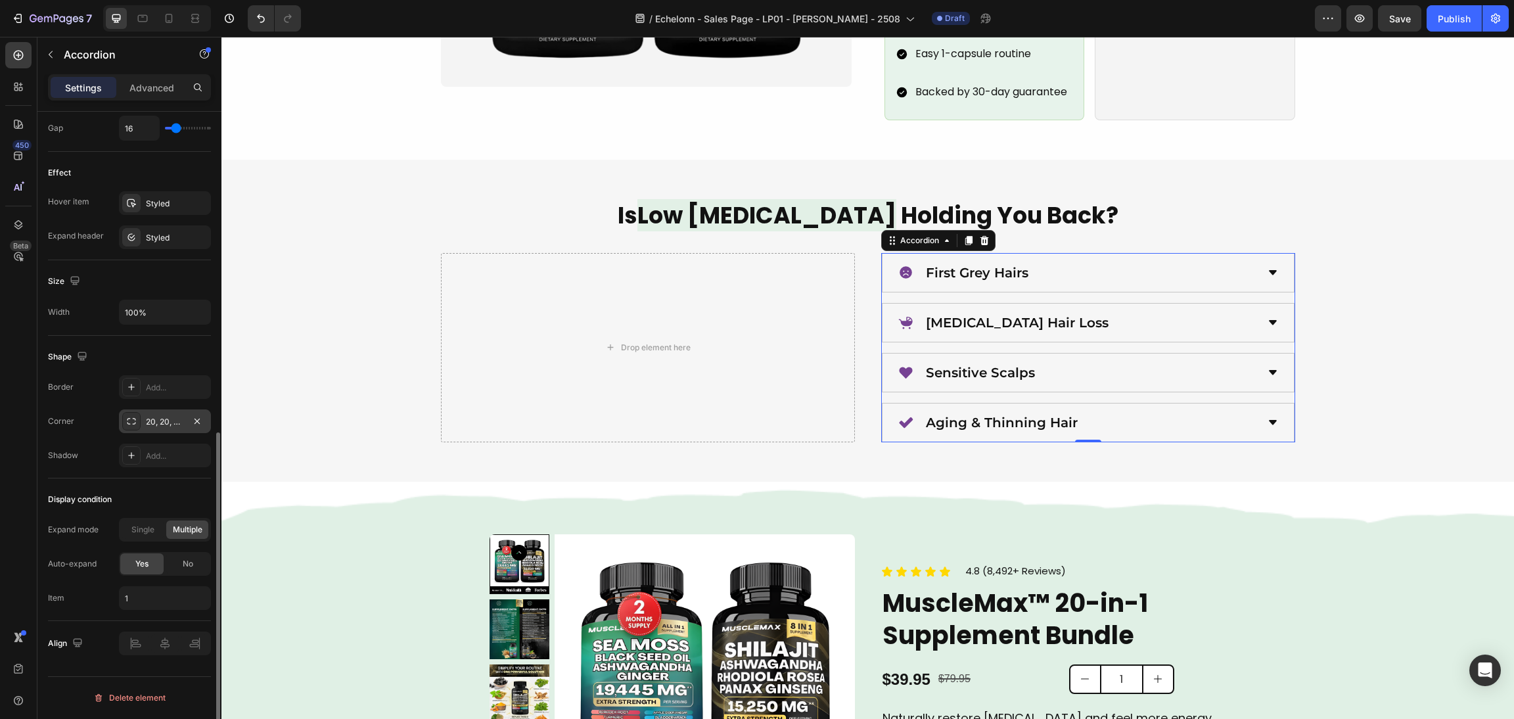
click at [140, 415] on div at bounding box center [131, 421] width 18 height 18
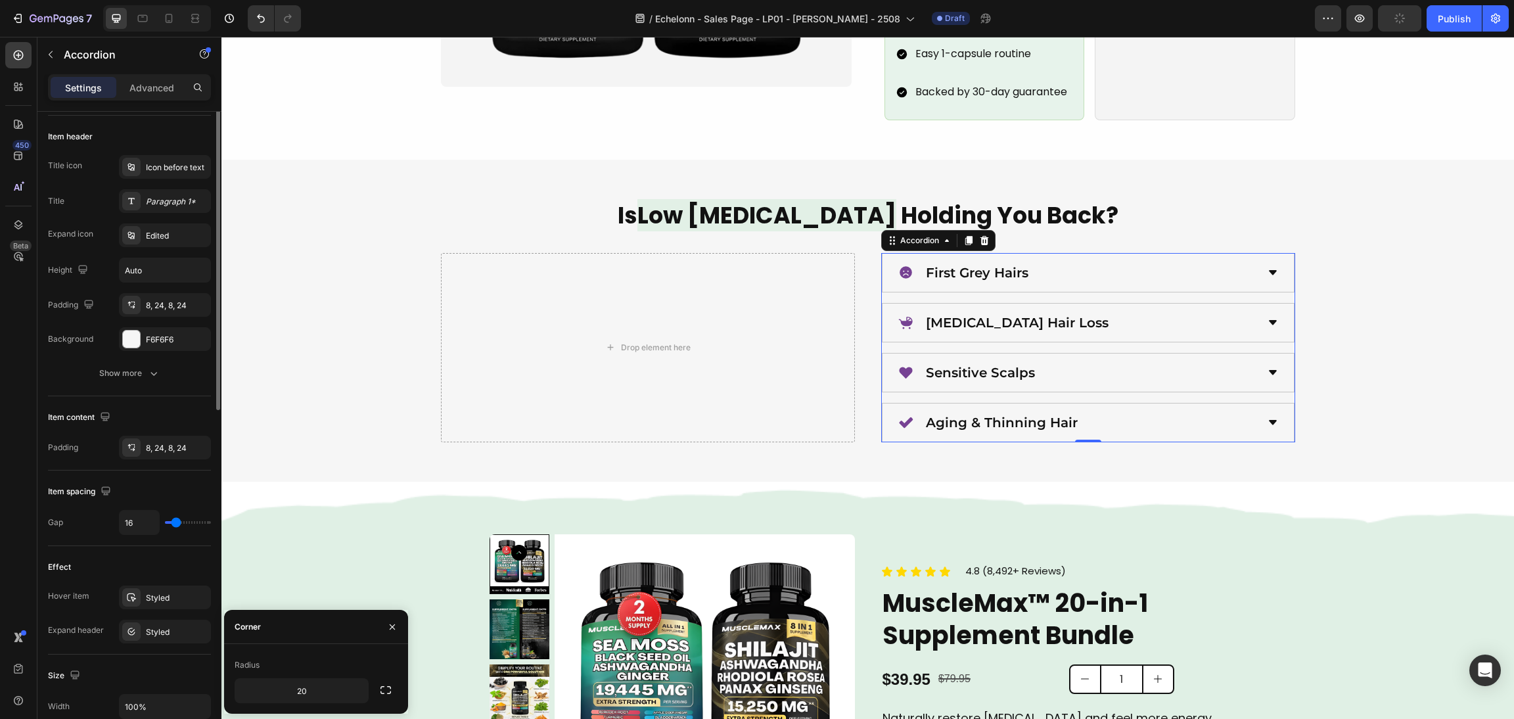
scroll to position [148, 0]
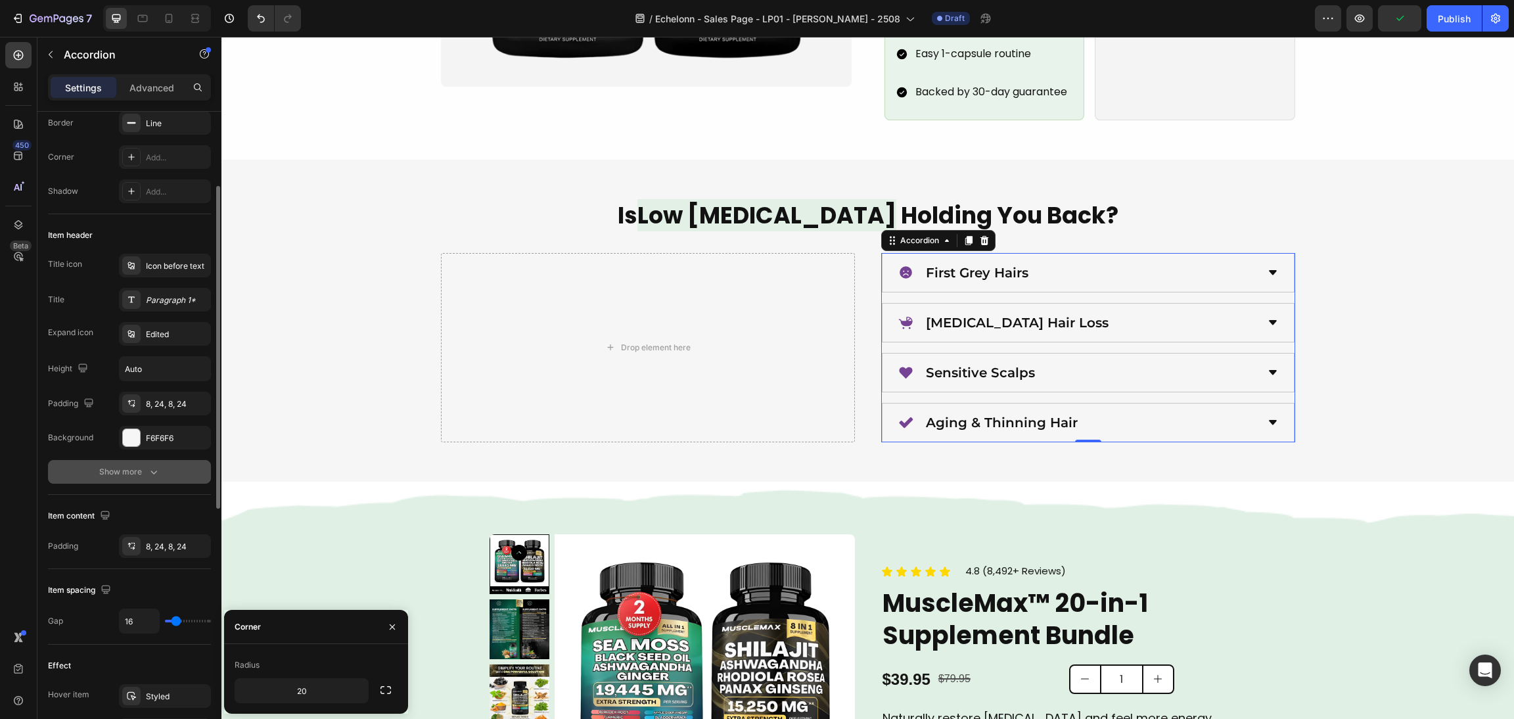
click at [144, 476] on div "Show more" at bounding box center [129, 471] width 61 height 13
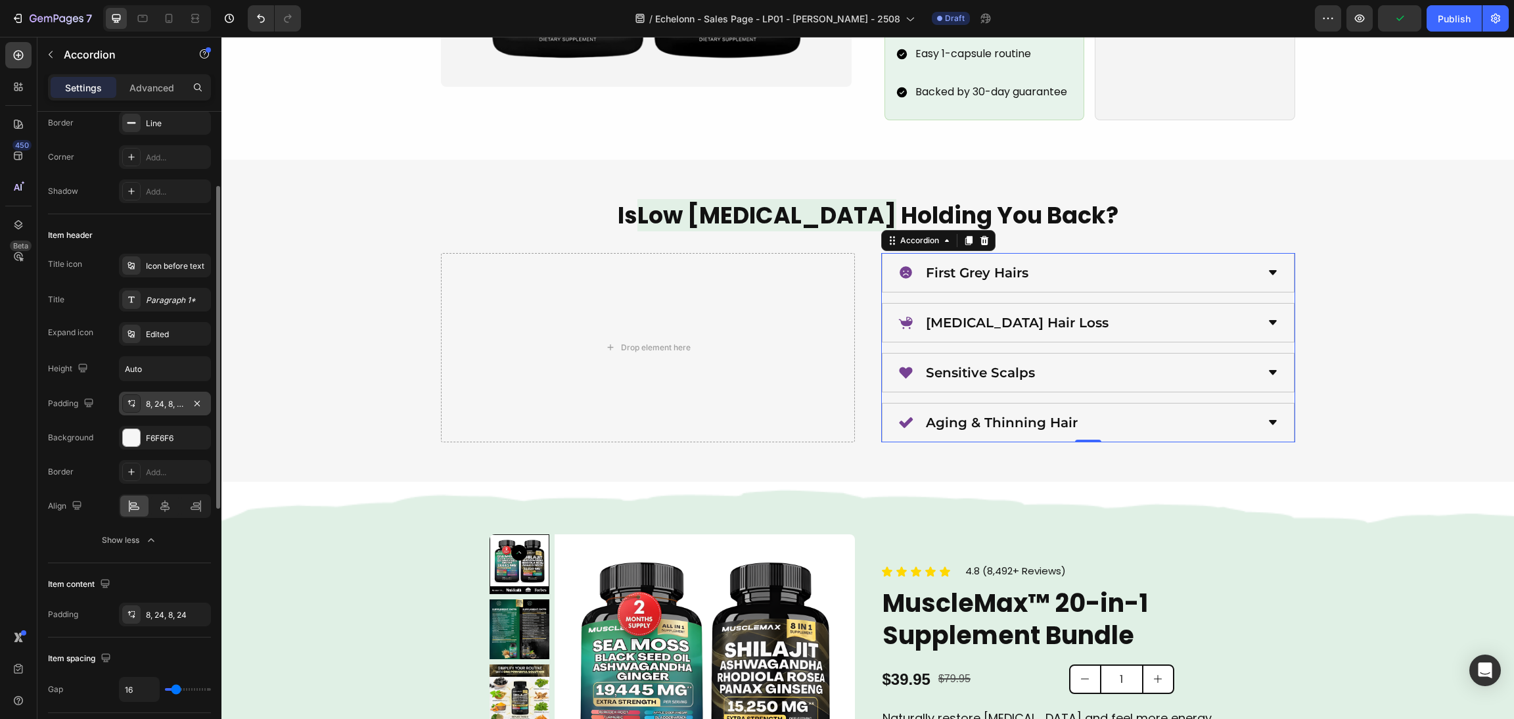
click at [149, 408] on div "8, 24, 8, 24" at bounding box center [165, 404] width 38 height 12
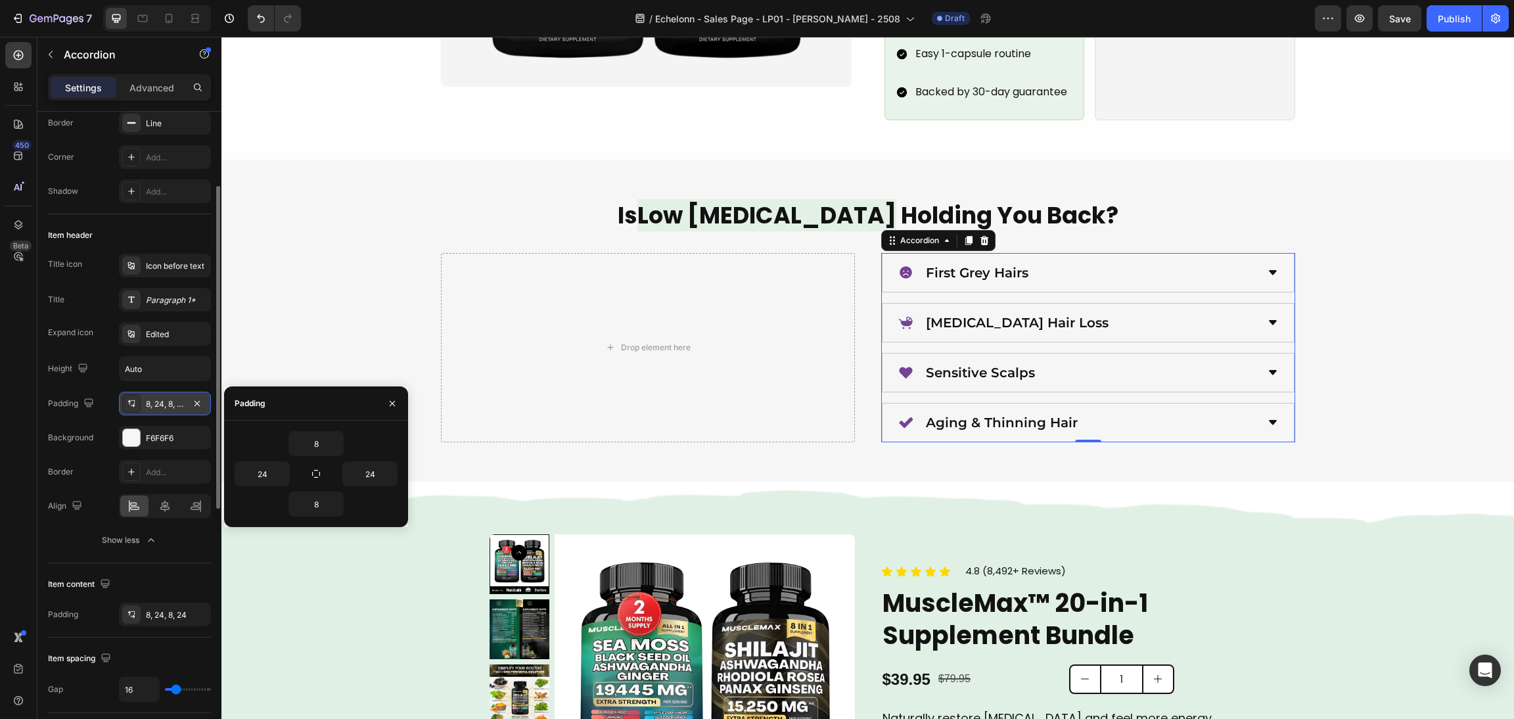
scroll to position [0, 0]
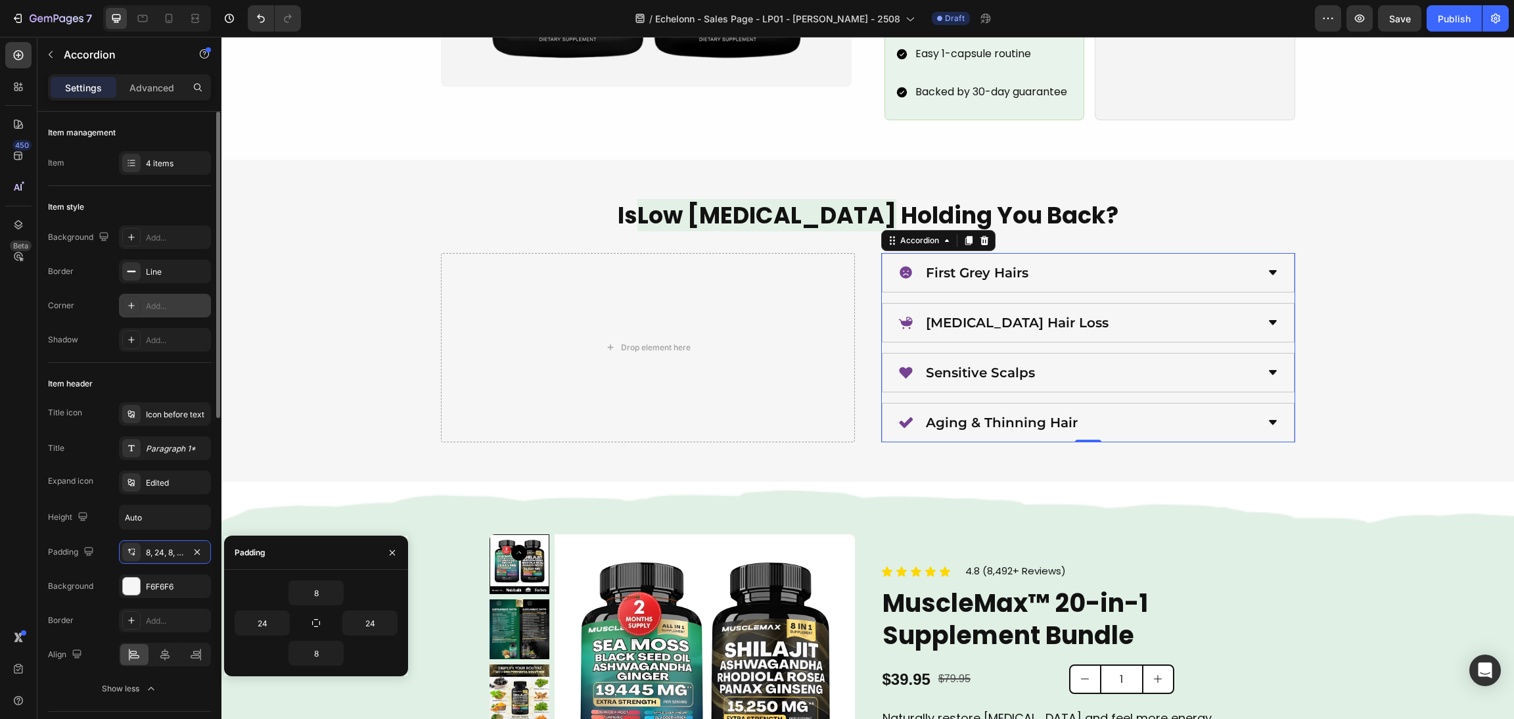
click at [129, 303] on icon at bounding box center [131, 305] width 11 height 11
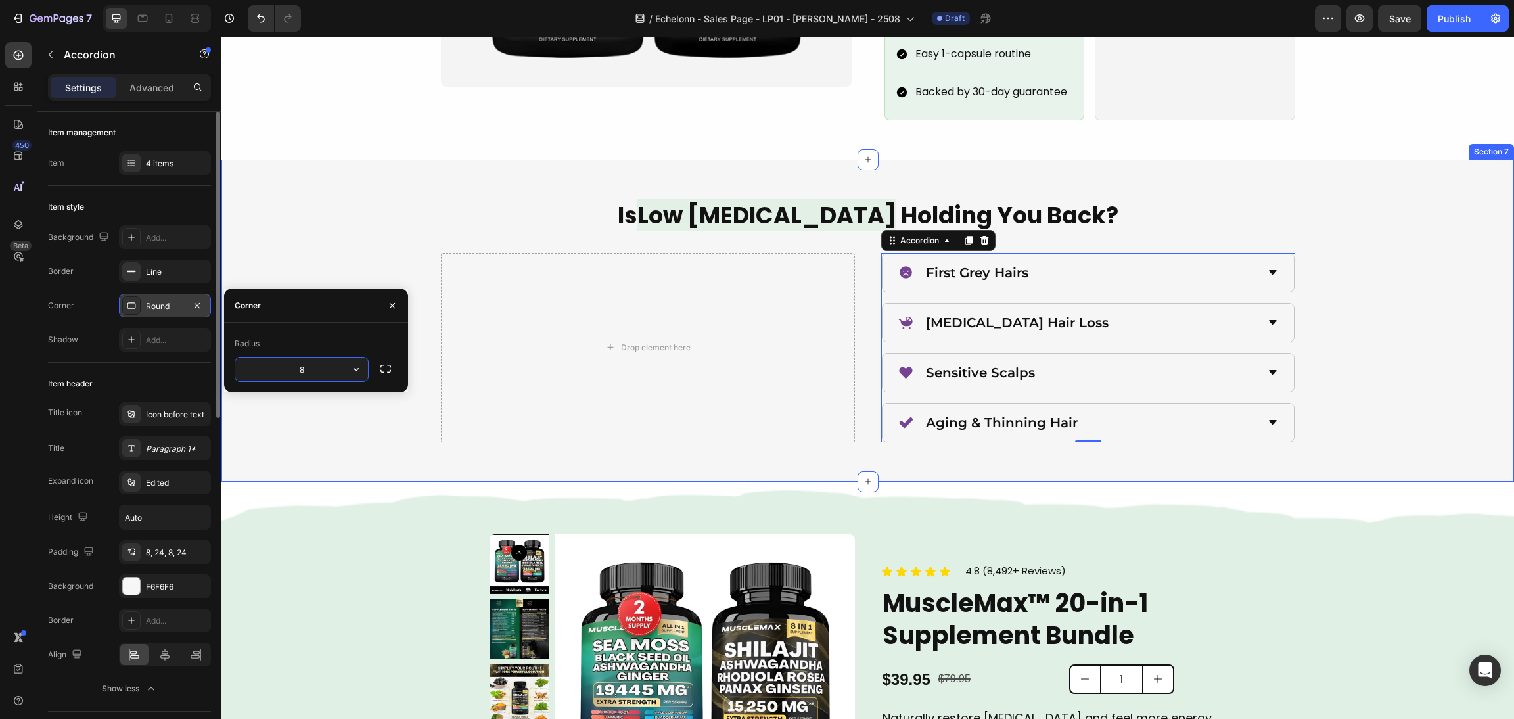
click at [1415, 227] on div "Is Low [MEDICAL_DATA] Holding You Back? Heading Drop element here First Grey Ha…" at bounding box center [867, 320] width 1261 height 243
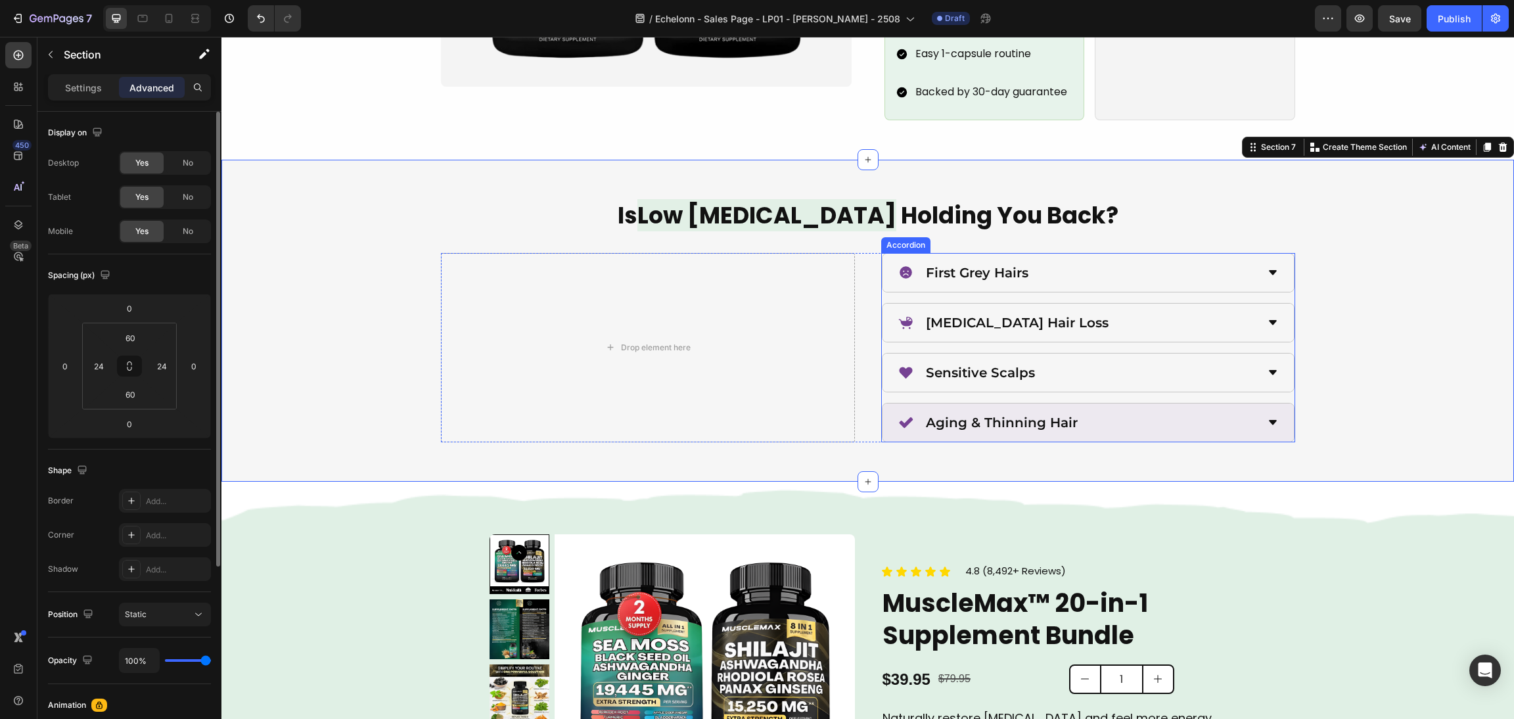
click at [1172, 403] on div "Aging & Thinning Hair" at bounding box center [1087, 422] width 411 height 38
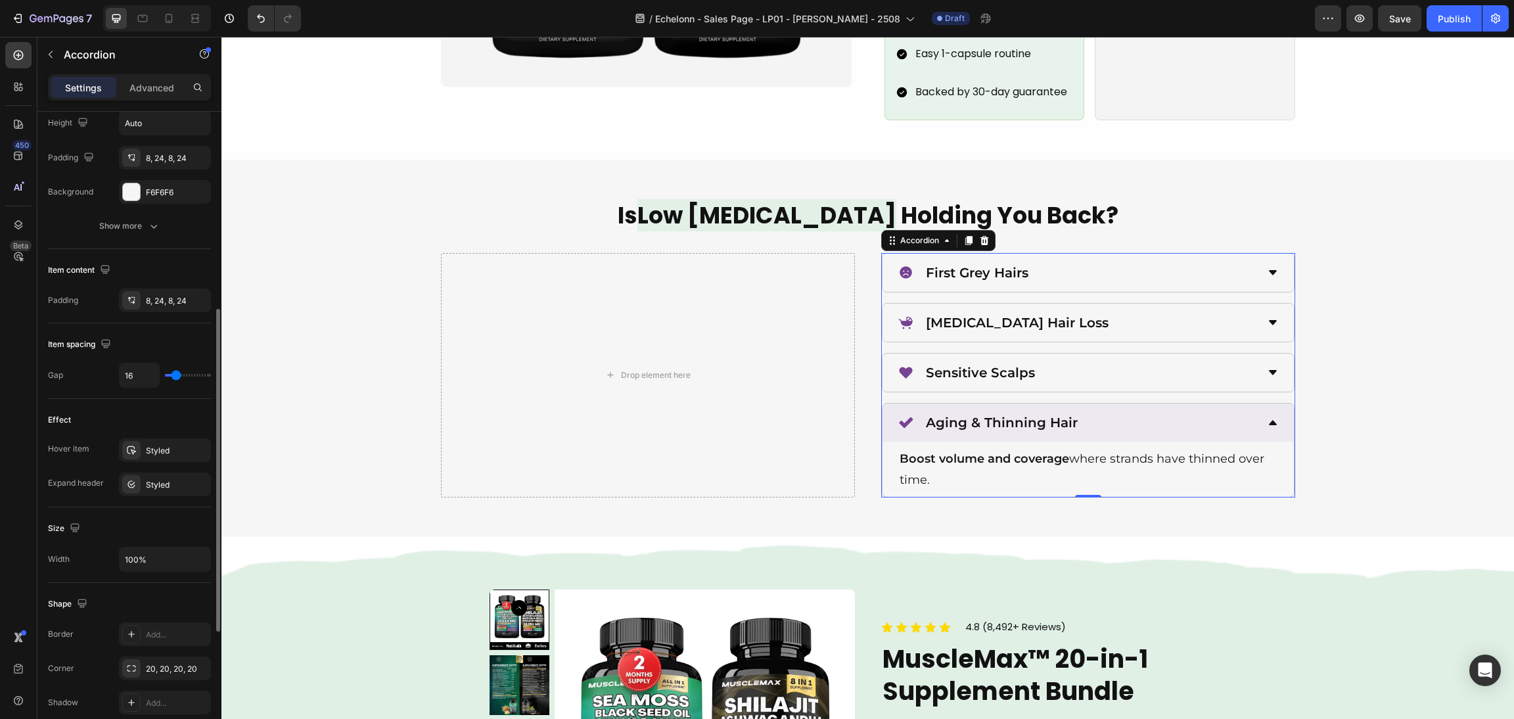
scroll to position [492, 0]
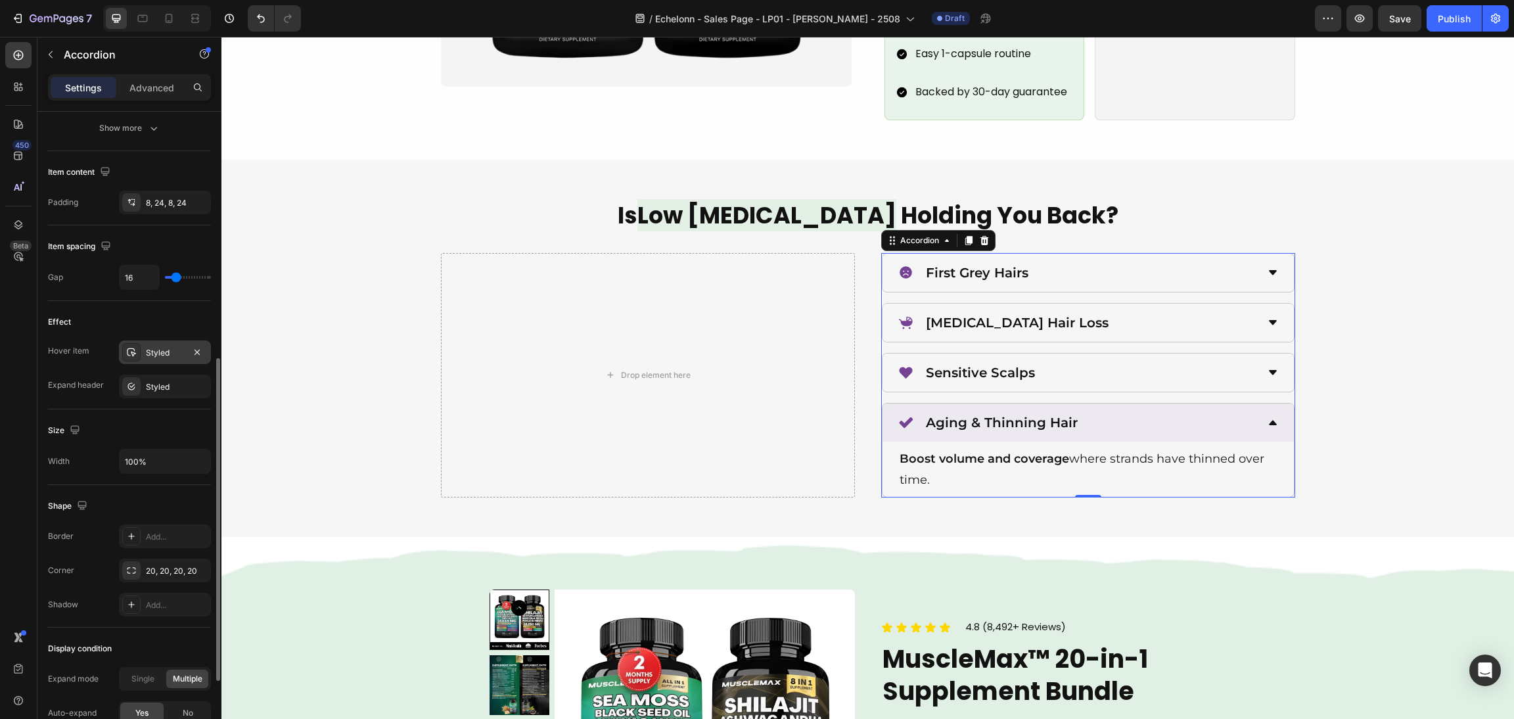
click at [129, 354] on icon at bounding box center [131, 352] width 11 height 11
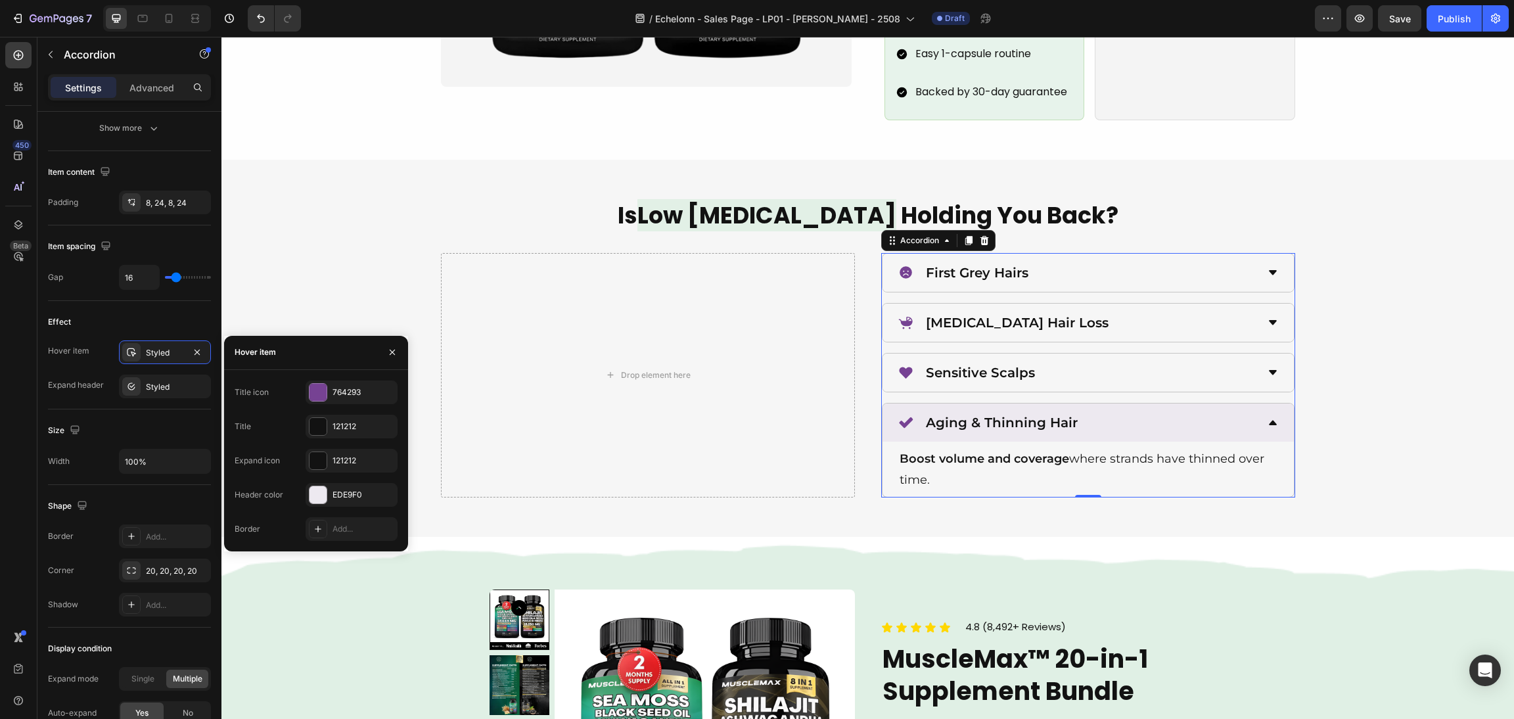
click at [302, 502] on div "Header color EDE9F0" at bounding box center [316, 495] width 163 height 24
click at [312, 493] on div at bounding box center [317, 494] width 17 height 17
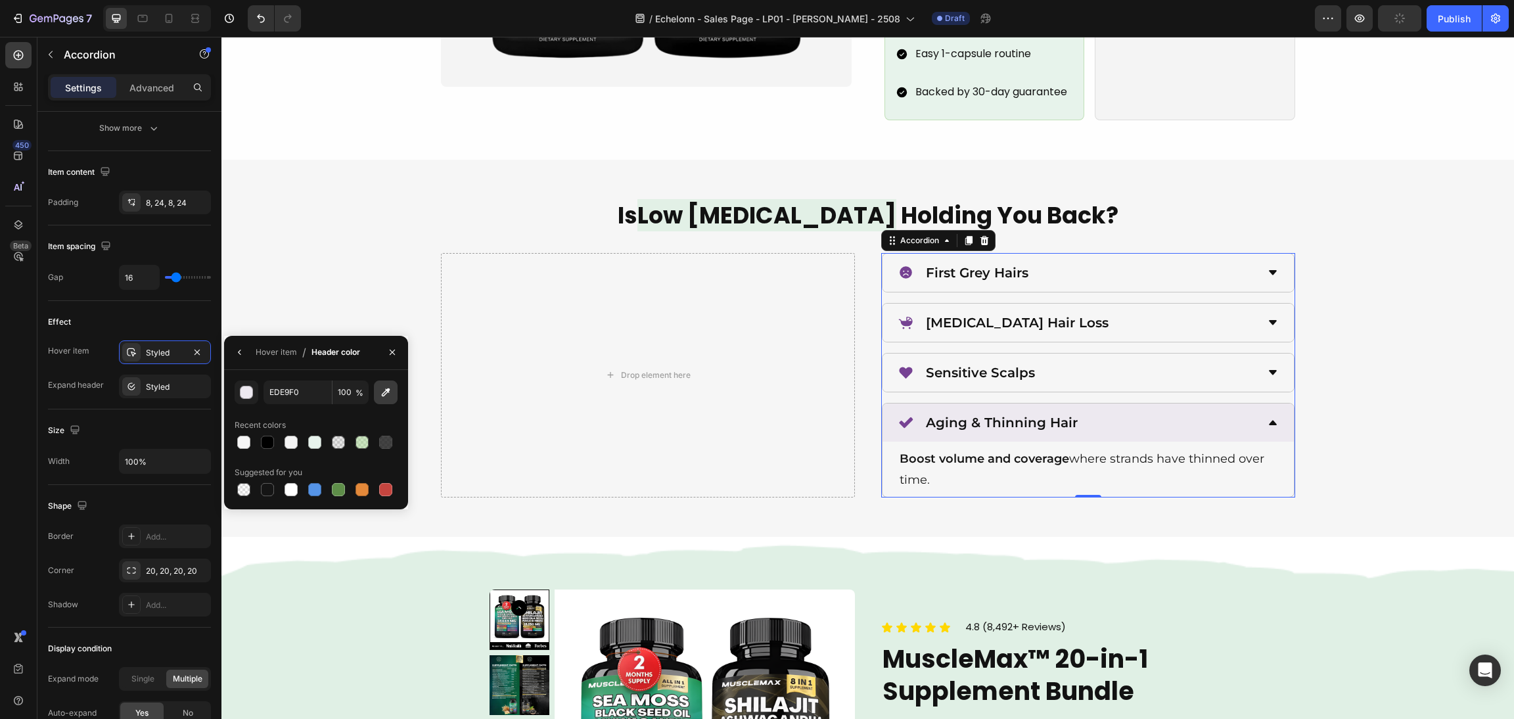
click at [380, 390] on icon "button" at bounding box center [385, 392] width 13 height 13
type input "F6F6F6"
click at [129, 392] on icon at bounding box center [131, 386] width 11 height 11
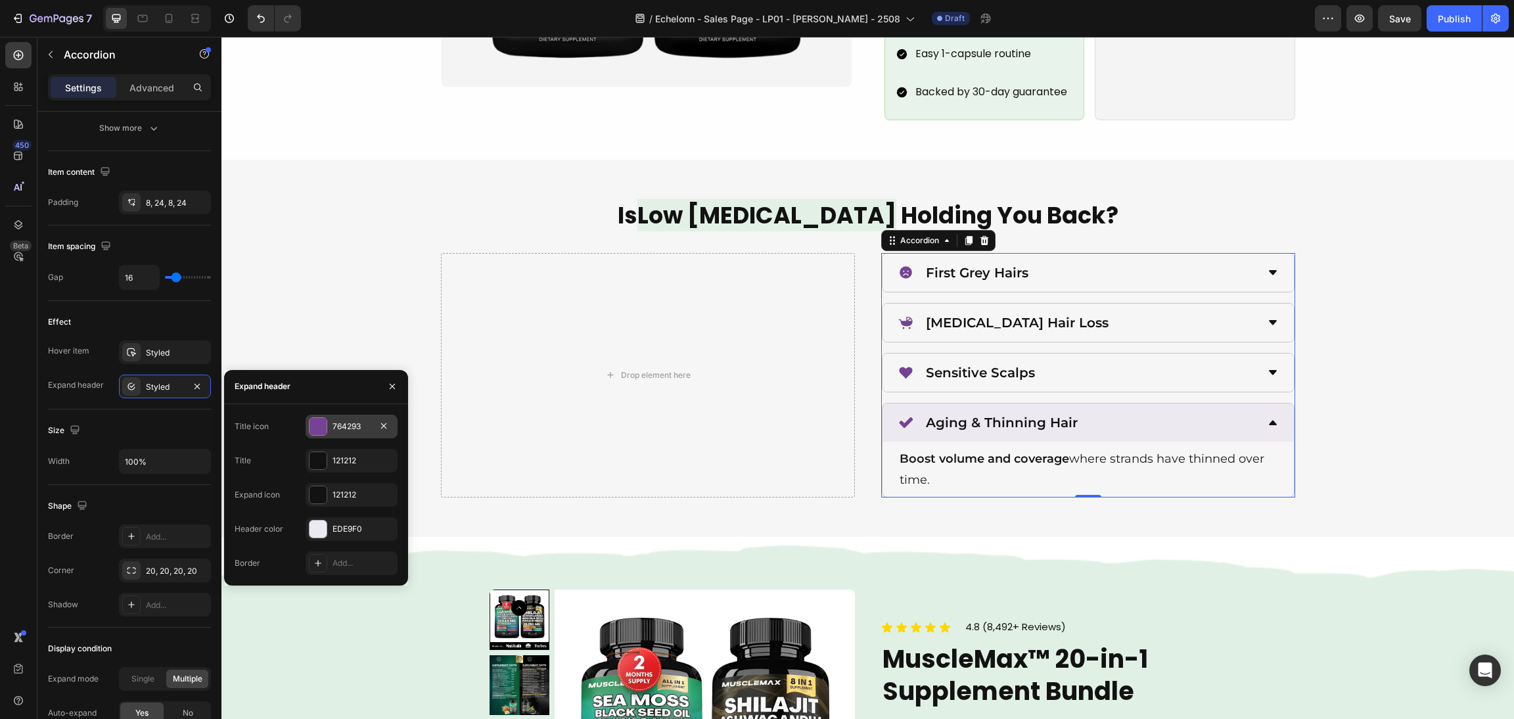
click at [315, 434] on div at bounding box center [317, 426] width 17 height 17
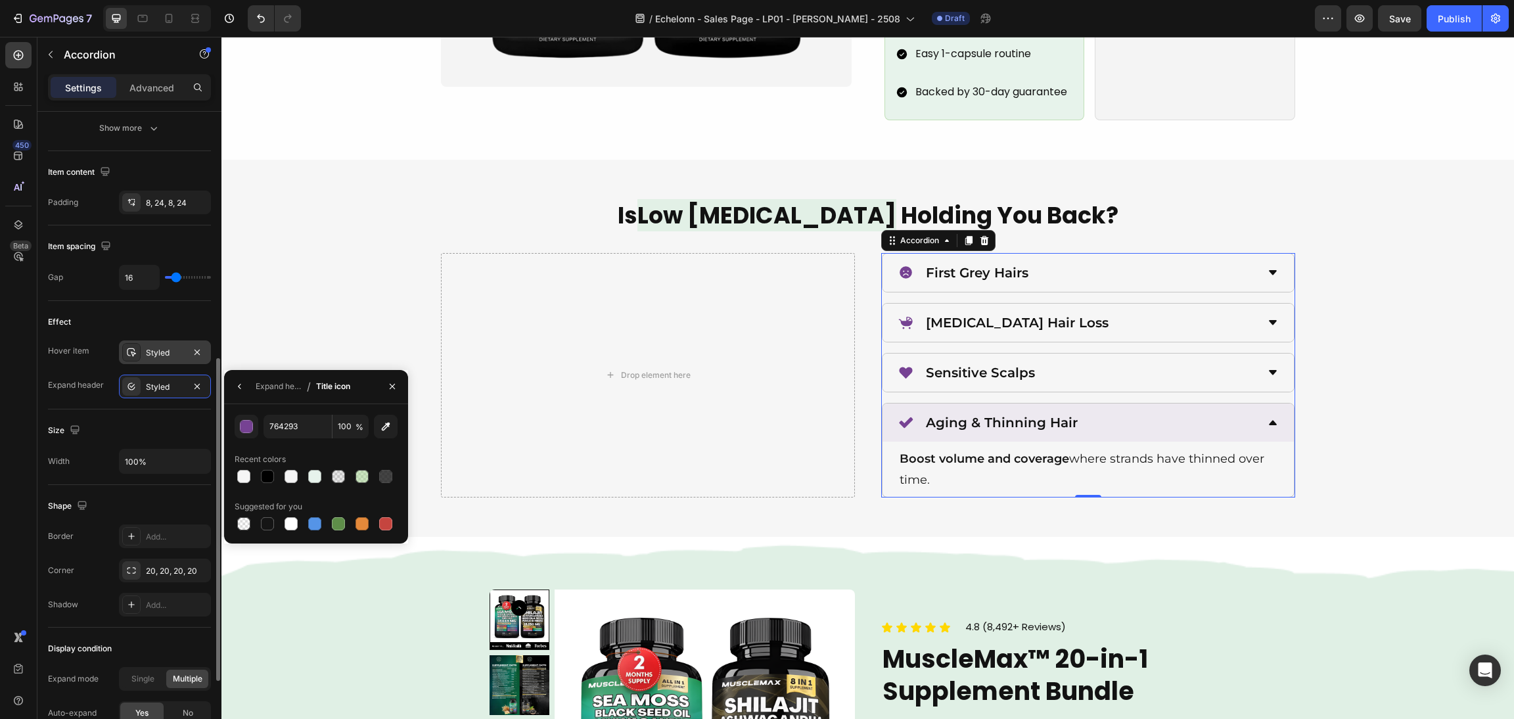
click at [133, 355] on icon at bounding box center [131, 352] width 11 height 11
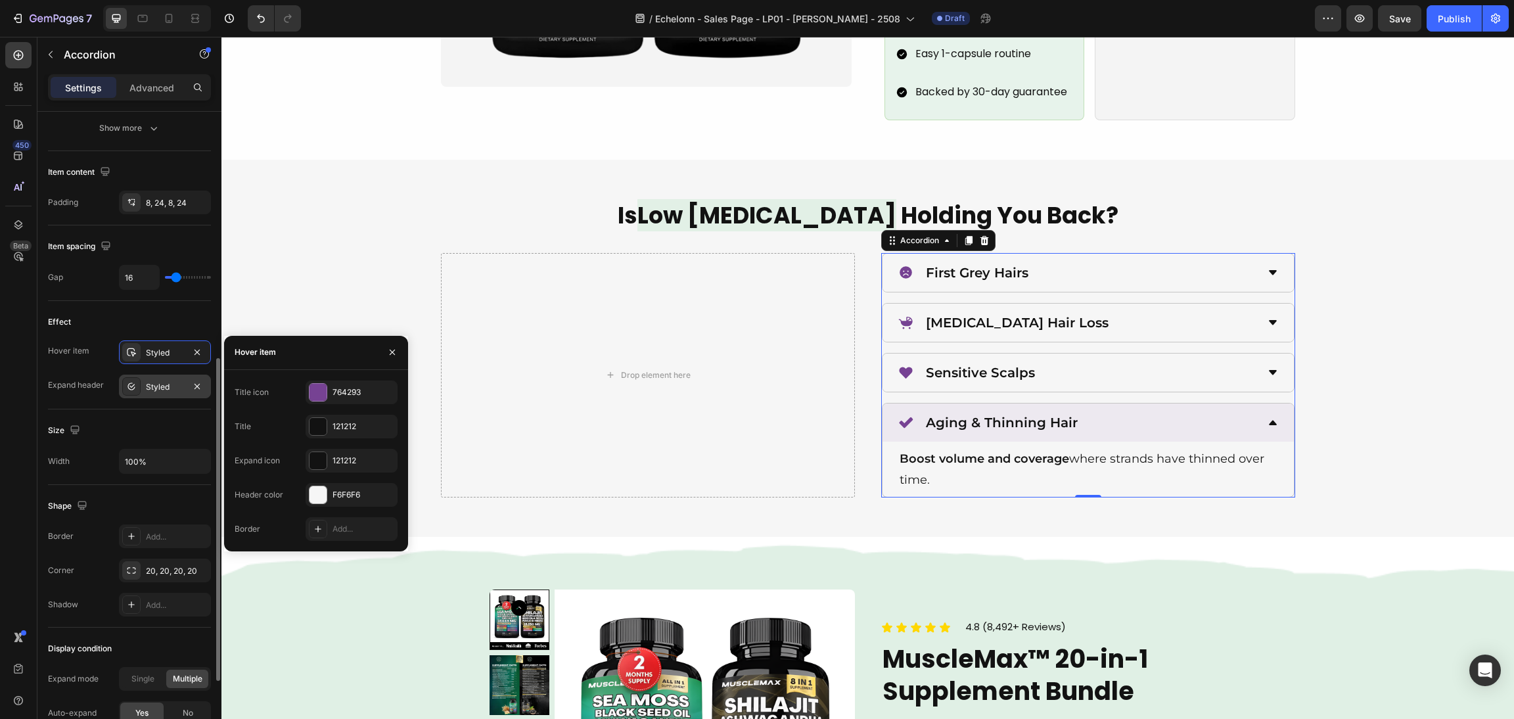
click at [133, 396] on div "Styled" at bounding box center [165, 386] width 92 height 24
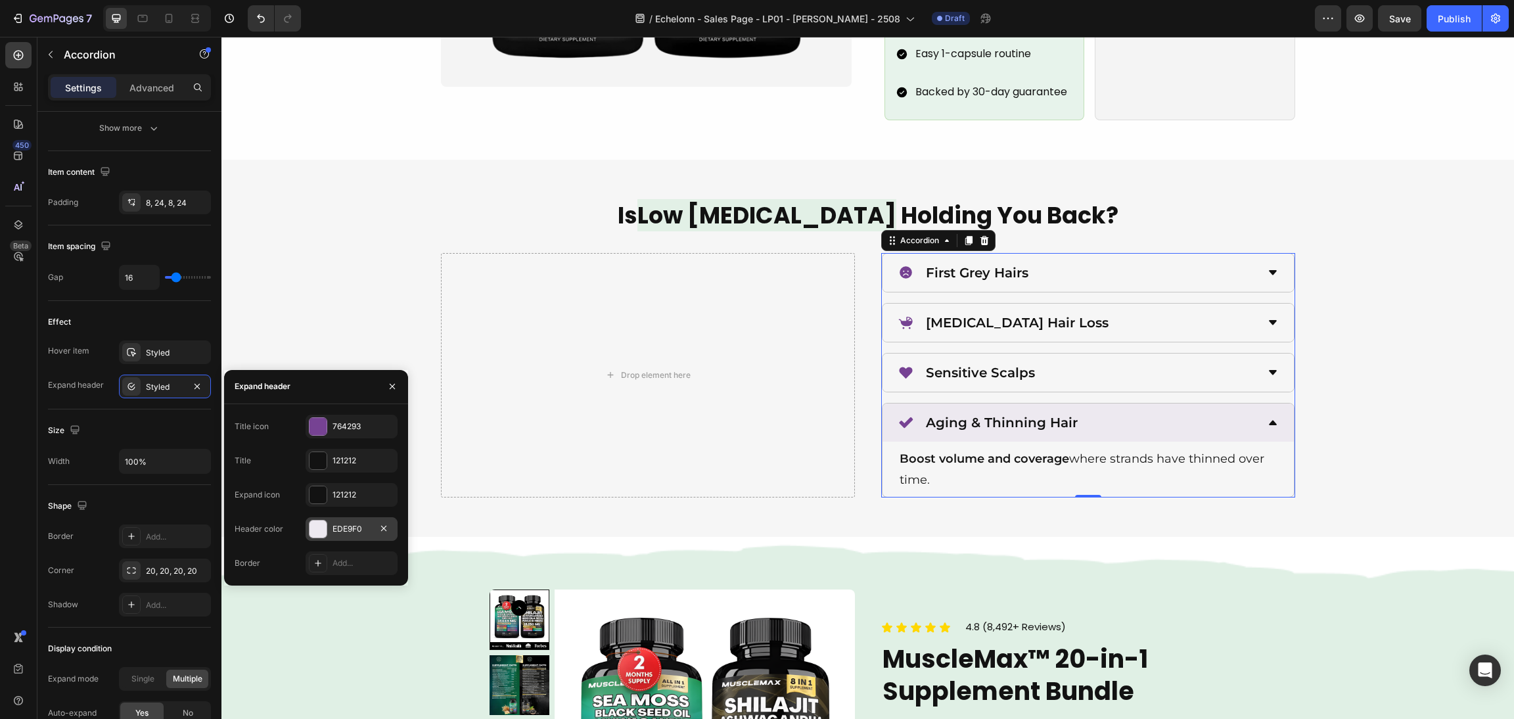
click at [317, 526] on div at bounding box center [317, 528] width 17 height 17
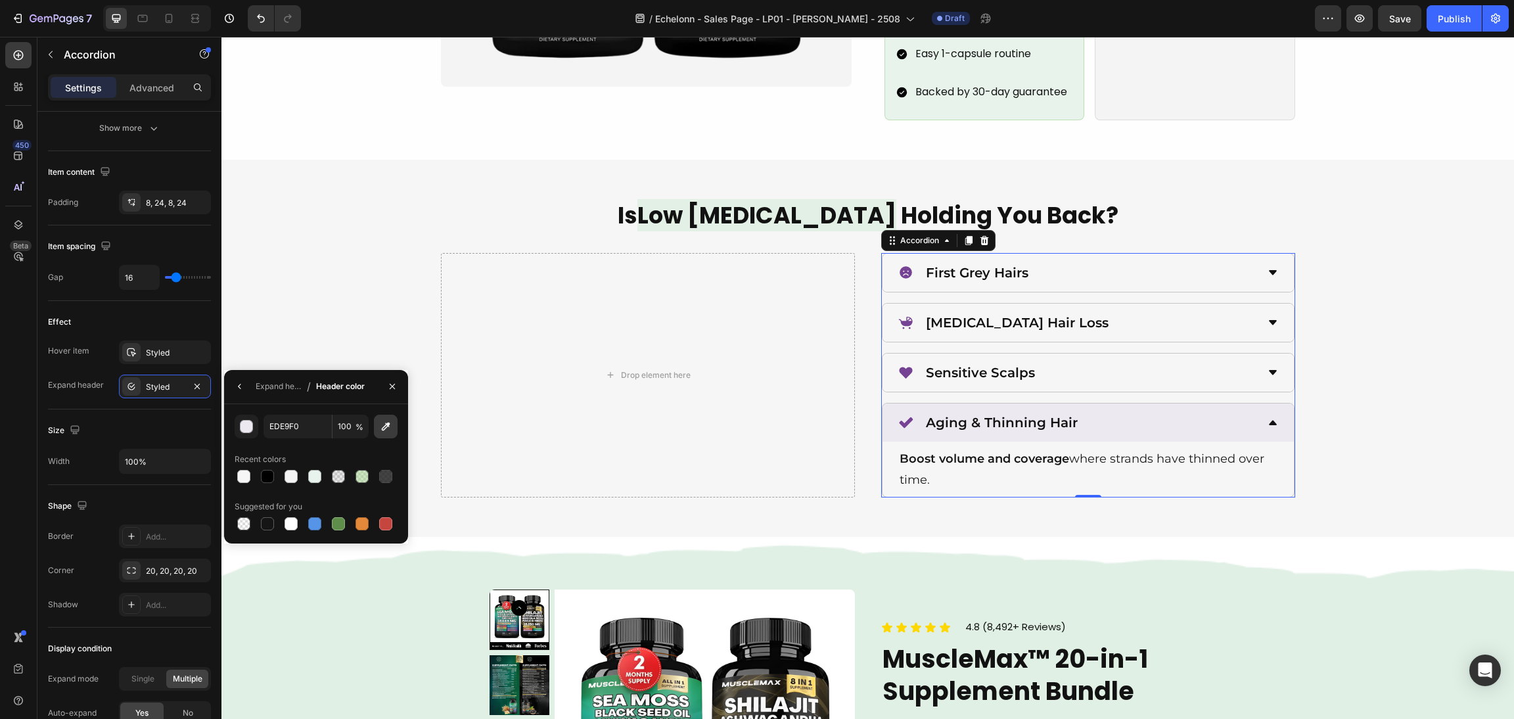
click at [377, 429] on button "button" at bounding box center [386, 427] width 24 height 24
type input "F6F6F6"
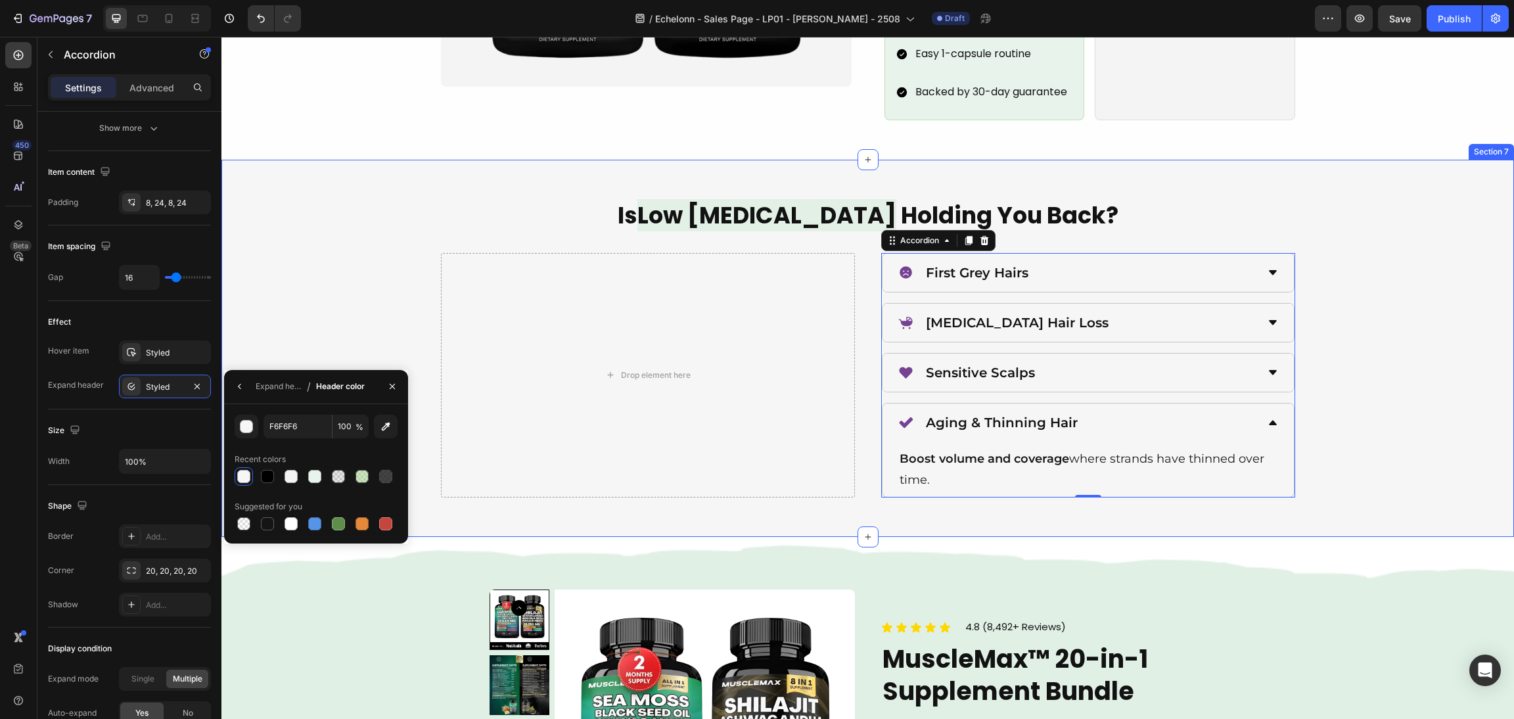
click at [1376, 395] on div "Is Low [MEDICAL_DATA] Holding You Back? Heading Drop element here First Grey Ha…" at bounding box center [867, 348] width 1261 height 298
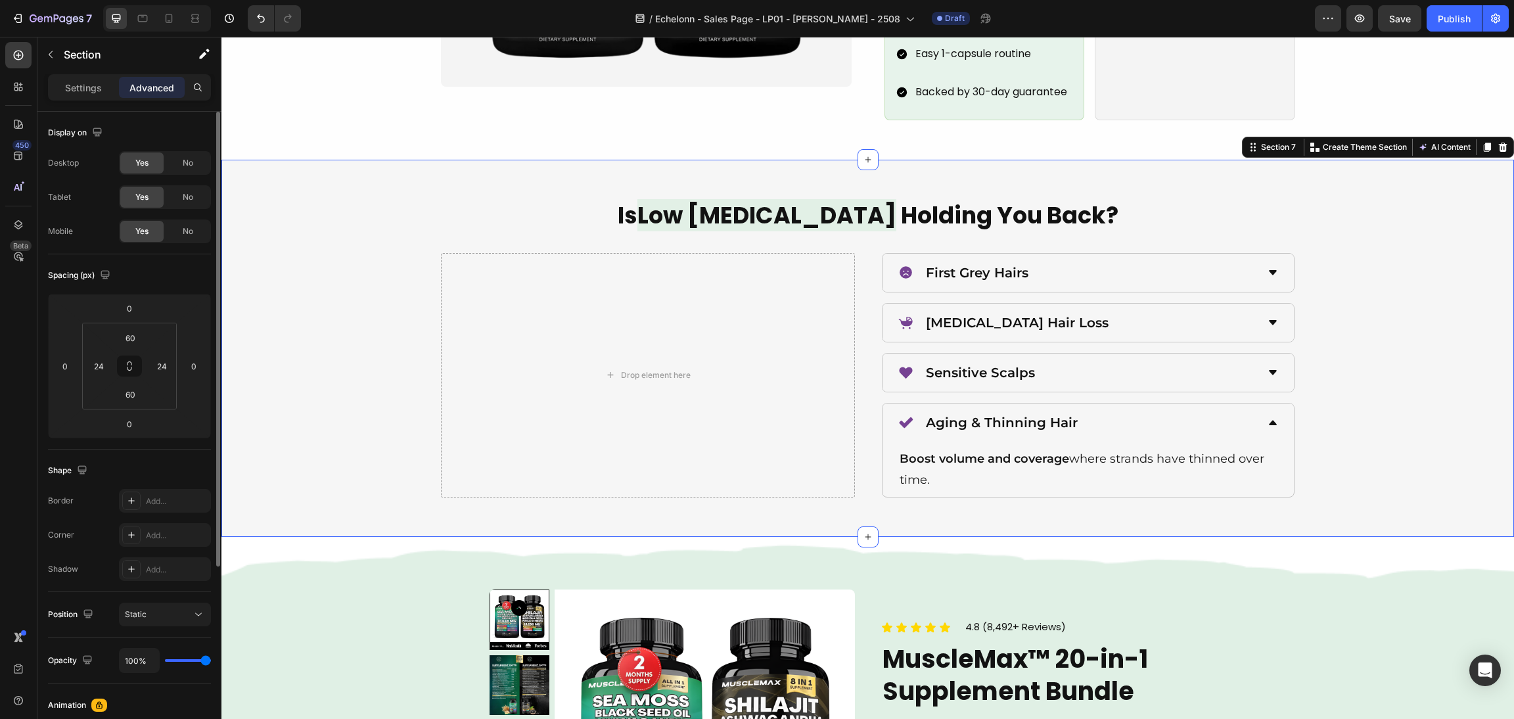
click at [1138, 441] on div "Boost volume and coverage where strands have thinned over time. Text block" at bounding box center [1087, 469] width 411 height 56
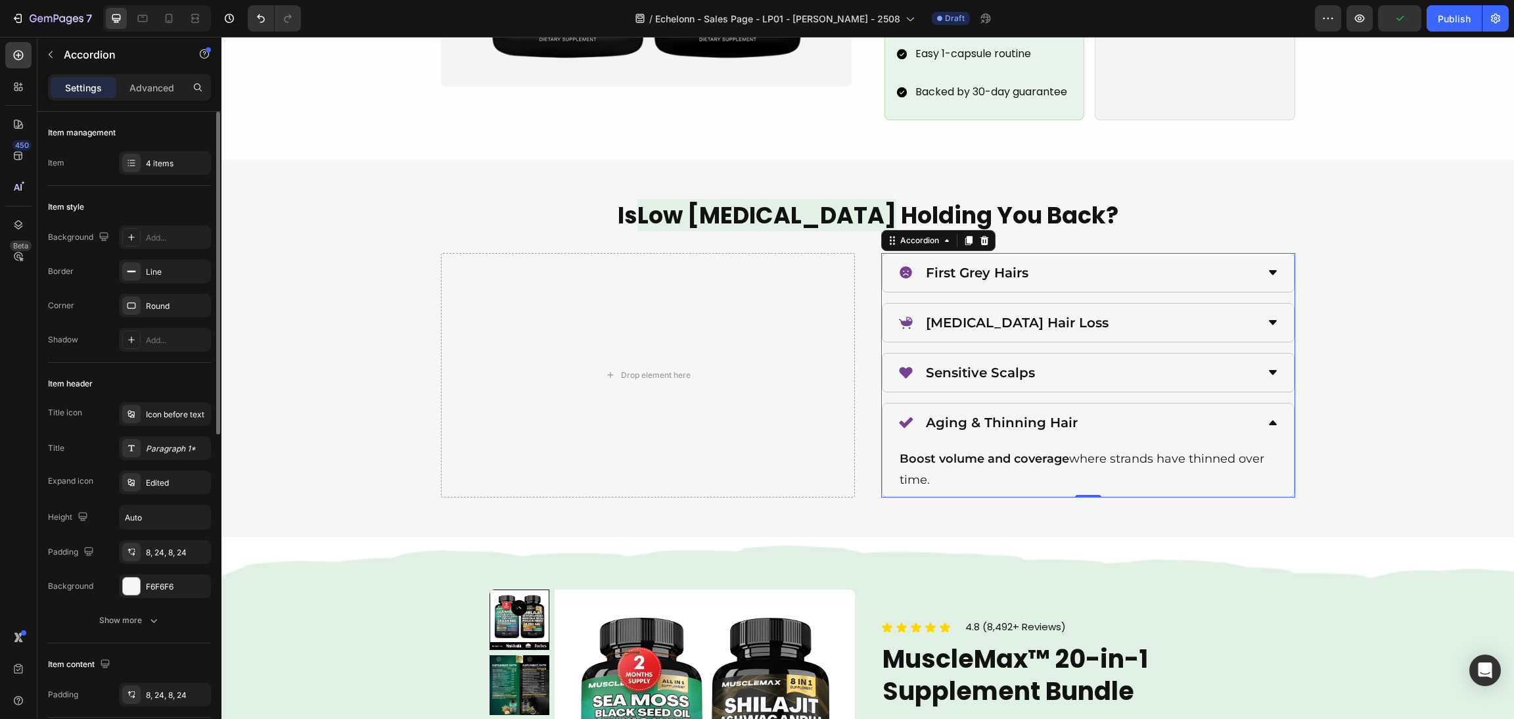
click at [1135, 409] on div "Aging & Thinning Hair" at bounding box center [1077, 423] width 359 height 28
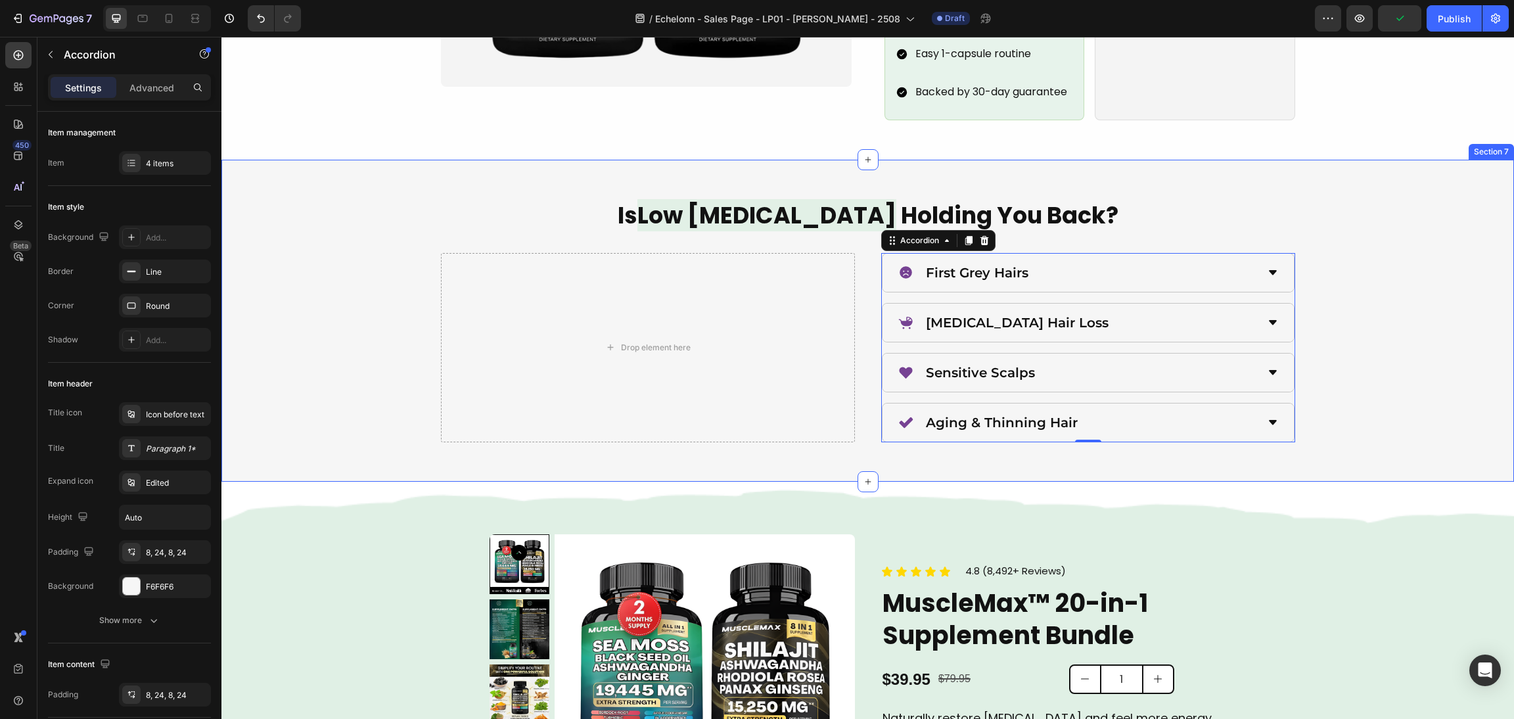
click at [1366, 382] on div "Is Low [MEDICAL_DATA] Holding You Back? Heading Drop element here First Grey Ha…" at bounding box center [867, 320] width 1261 height 243
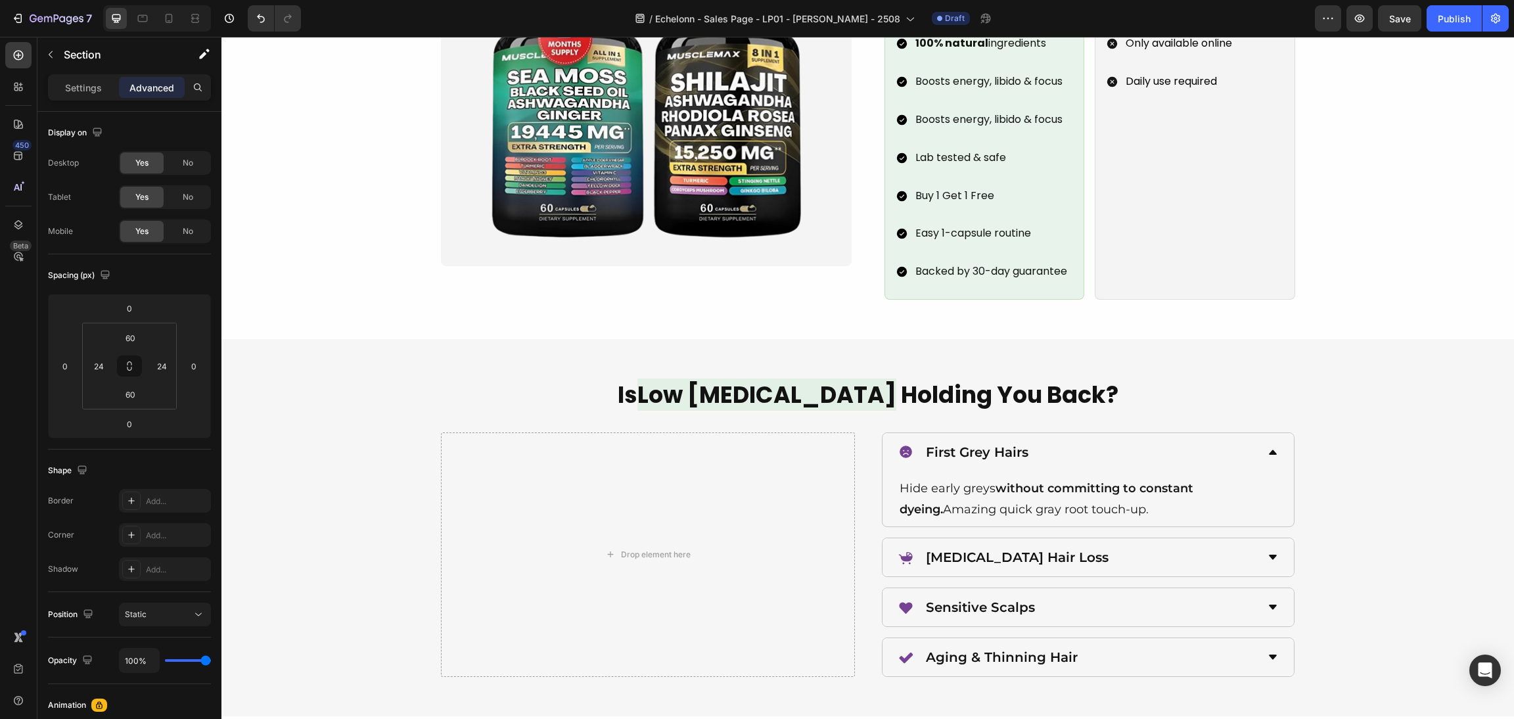
scroll to position [1890, 0]
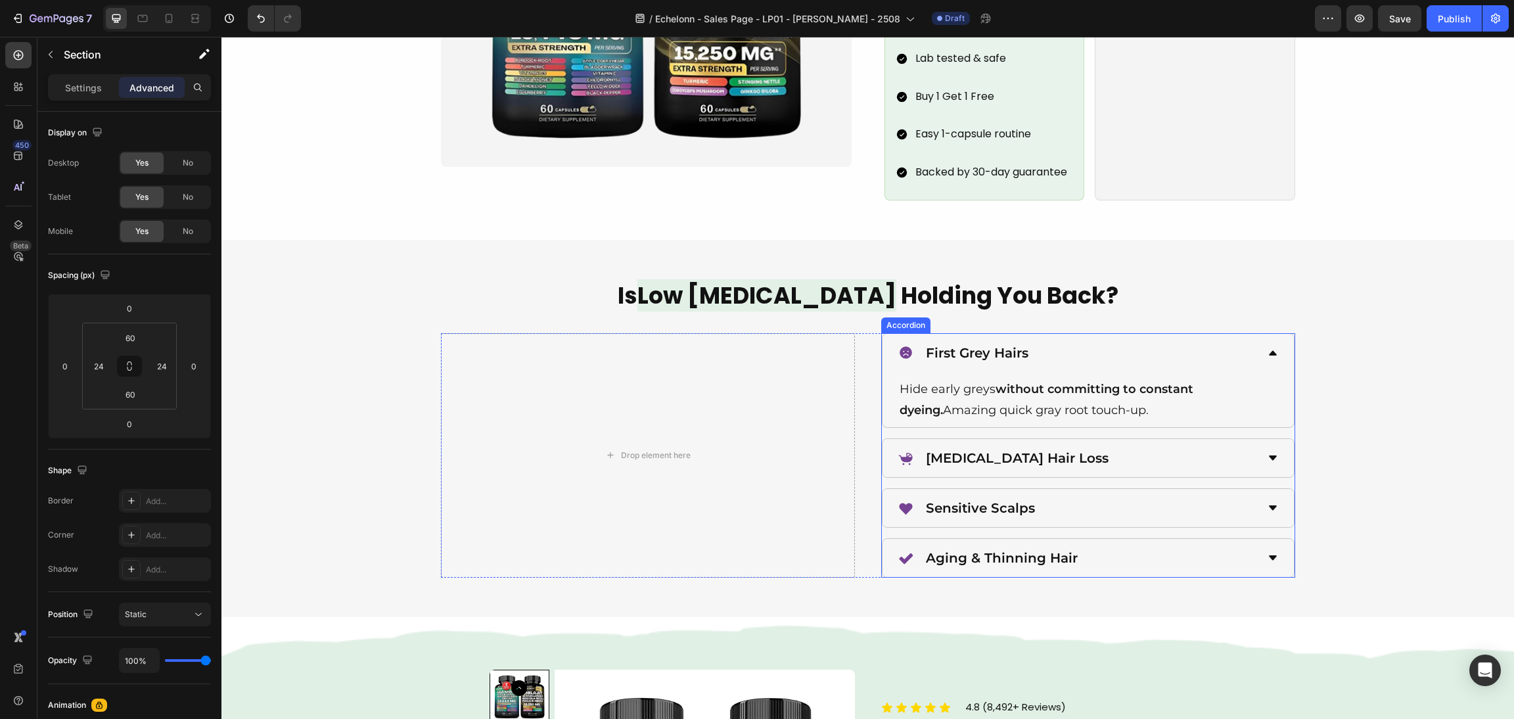
click at [1037, 415] on div "First Grey Hairs Hide early greys without committing to constant dyeing. Amazin…" at bounding box center [1088, 455] width 414 height 245
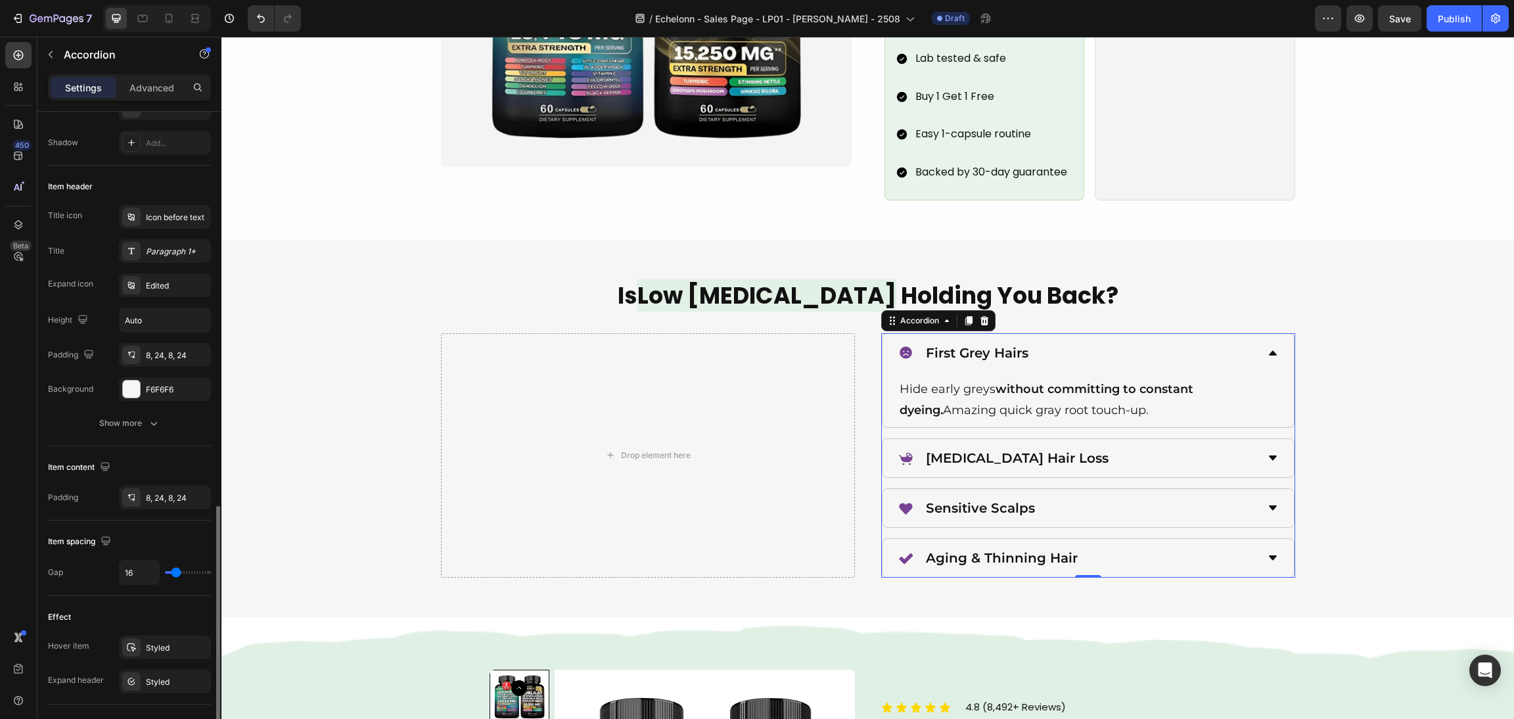
scroll to position [492, 0]
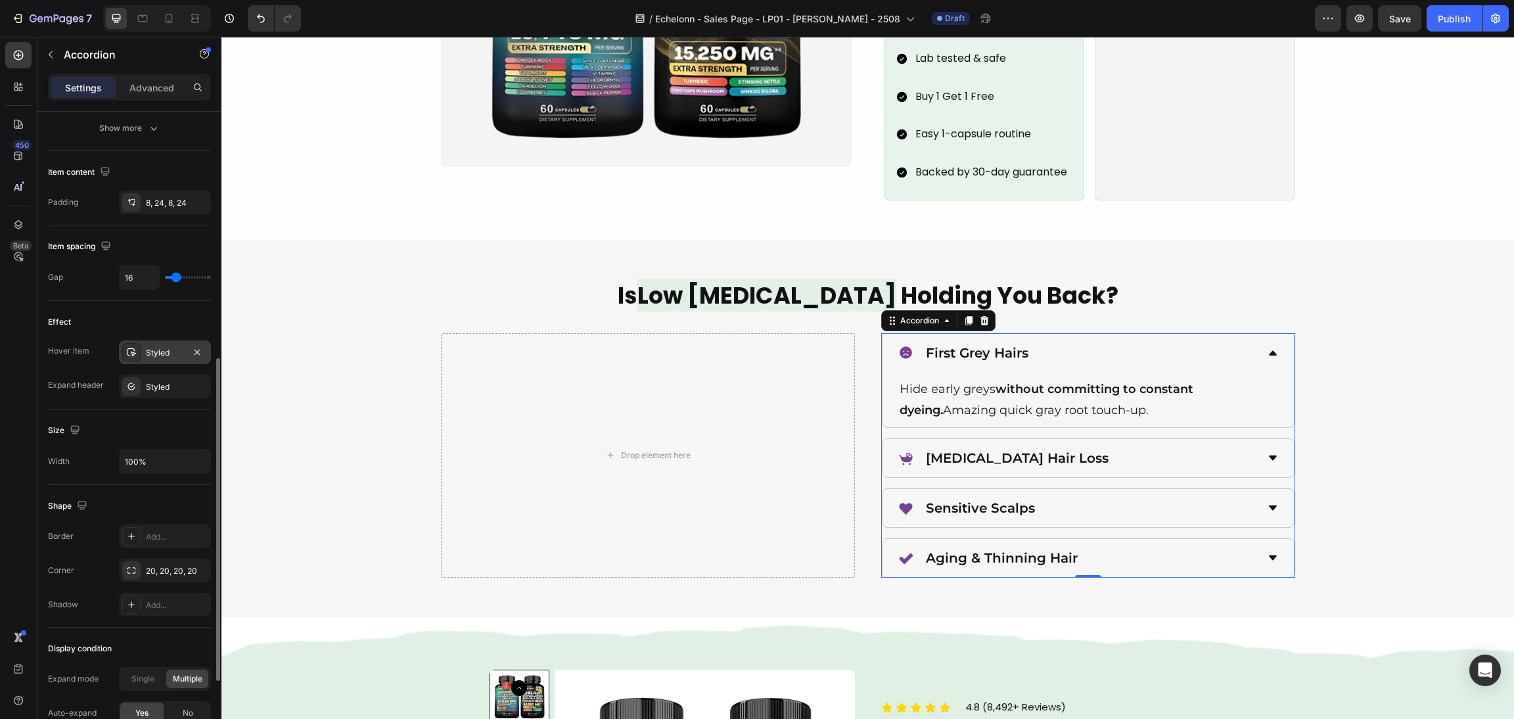
click at [152, 352] on div "Styled" at bounding box center [165, 353] width 38 height 12
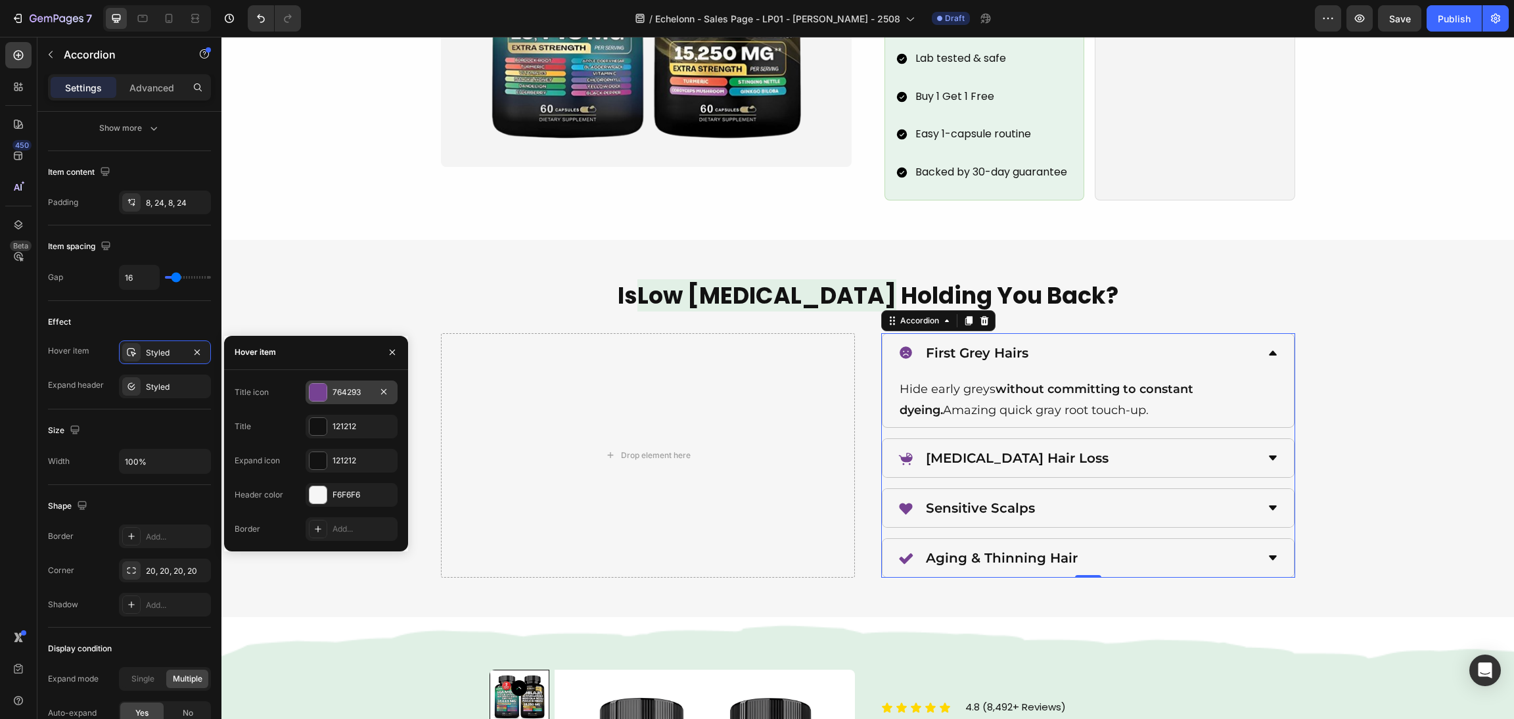
click at [318, 384] on div at bounding box center [317, 392] width 17 height 17
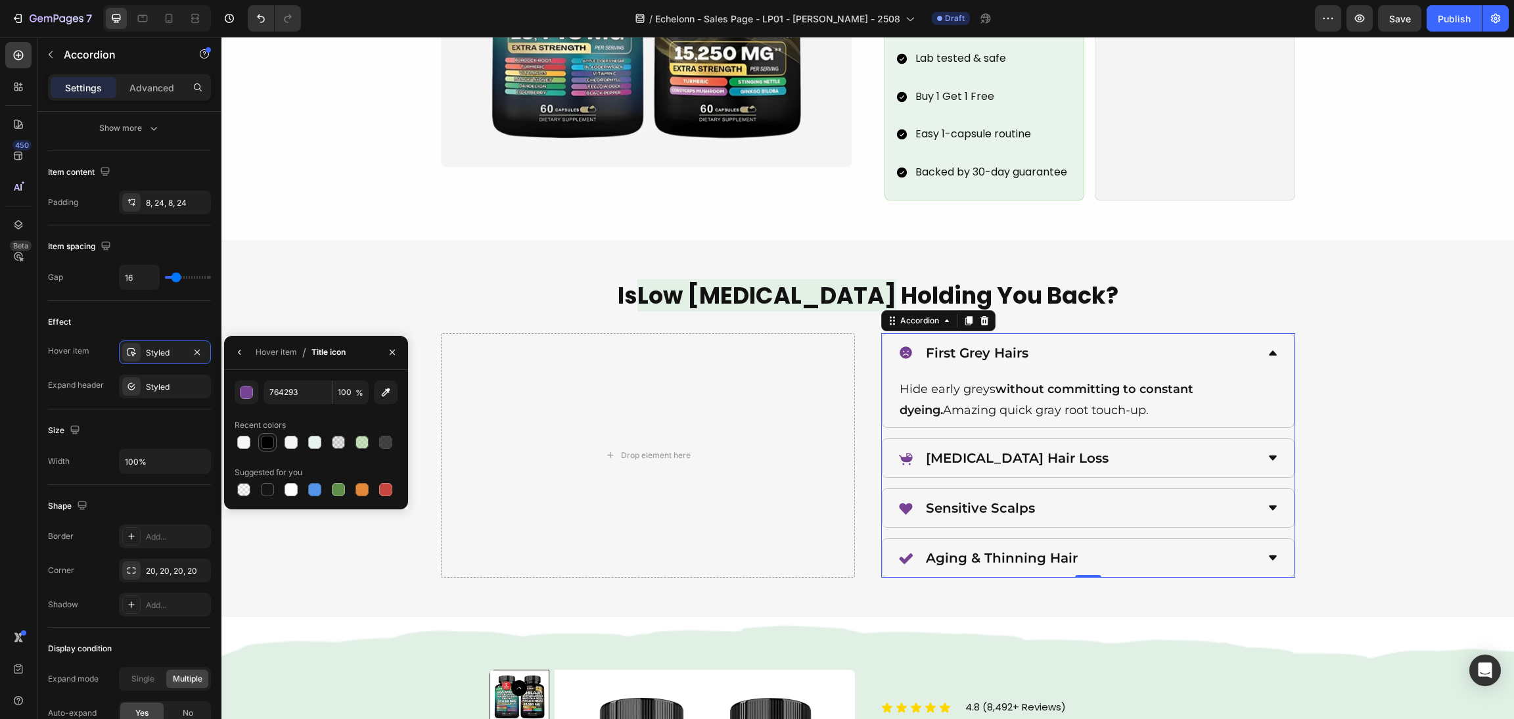
click at [267, 438] on div at bounding box center [267, 442] width 13 height 13
type input "000000"
click at [164, 380] on div "Styled" at bounding box center [165, 386] width 92 height 24
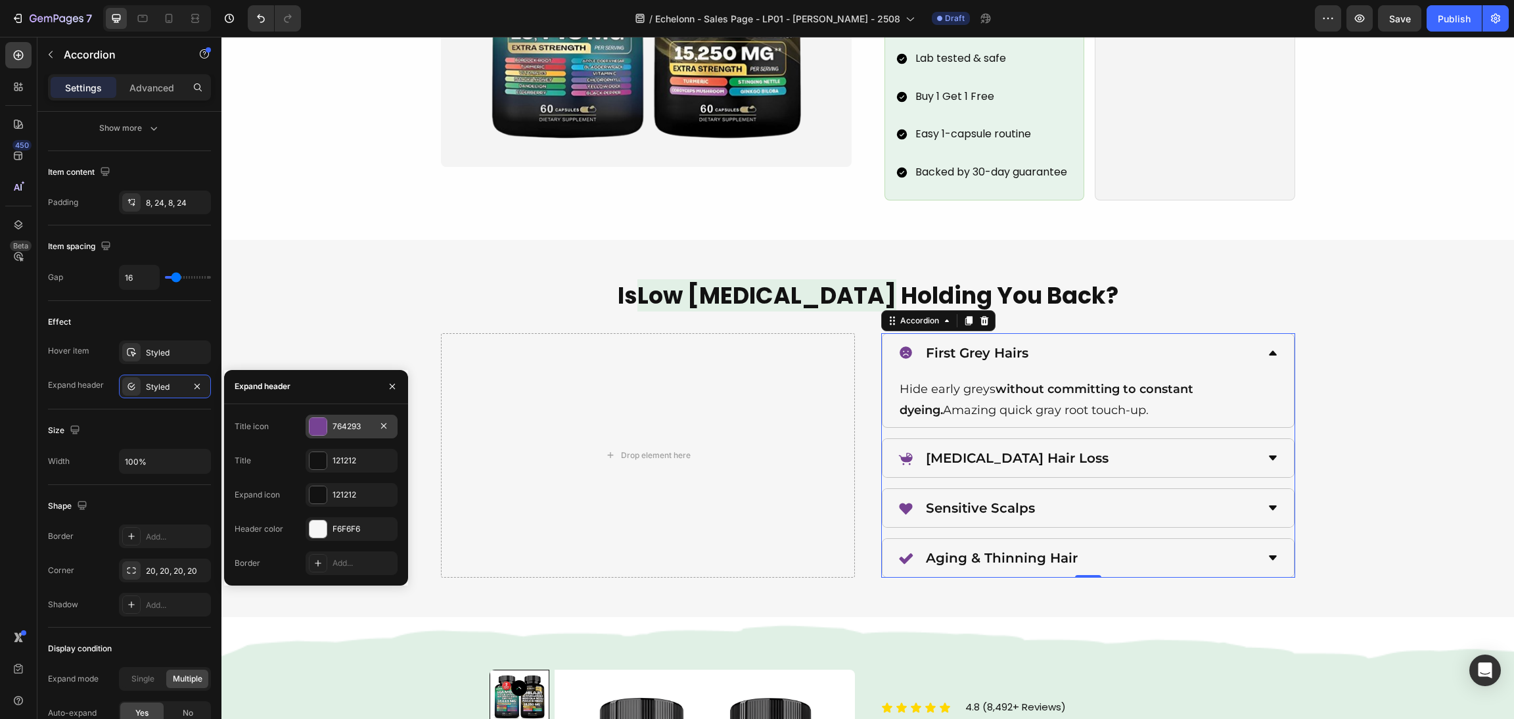
click at [320, 435] on div "764293" at bounding box center [351, 427] width 92 height 24
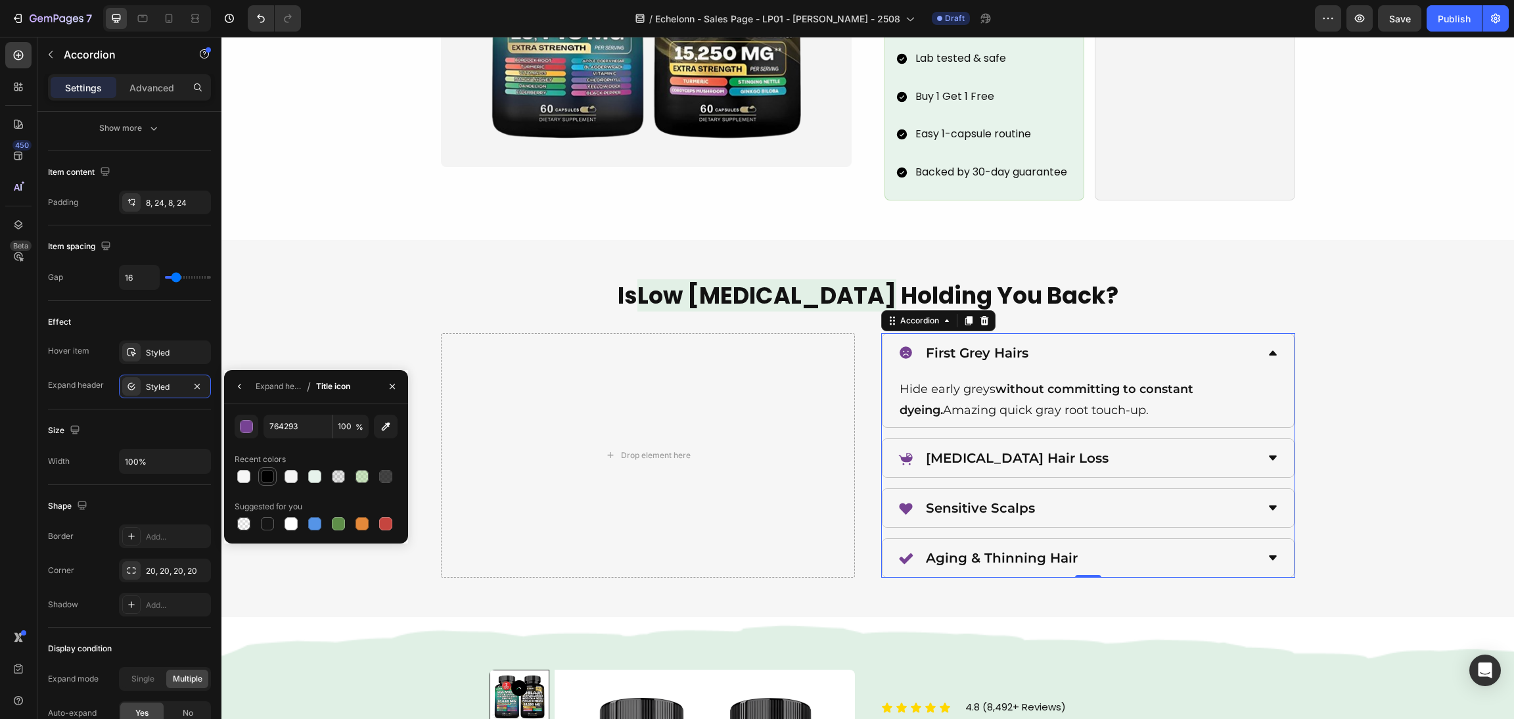
click at [263, 470] on div at bounding box center [267, 476] width 13 height 13
type input "000000"
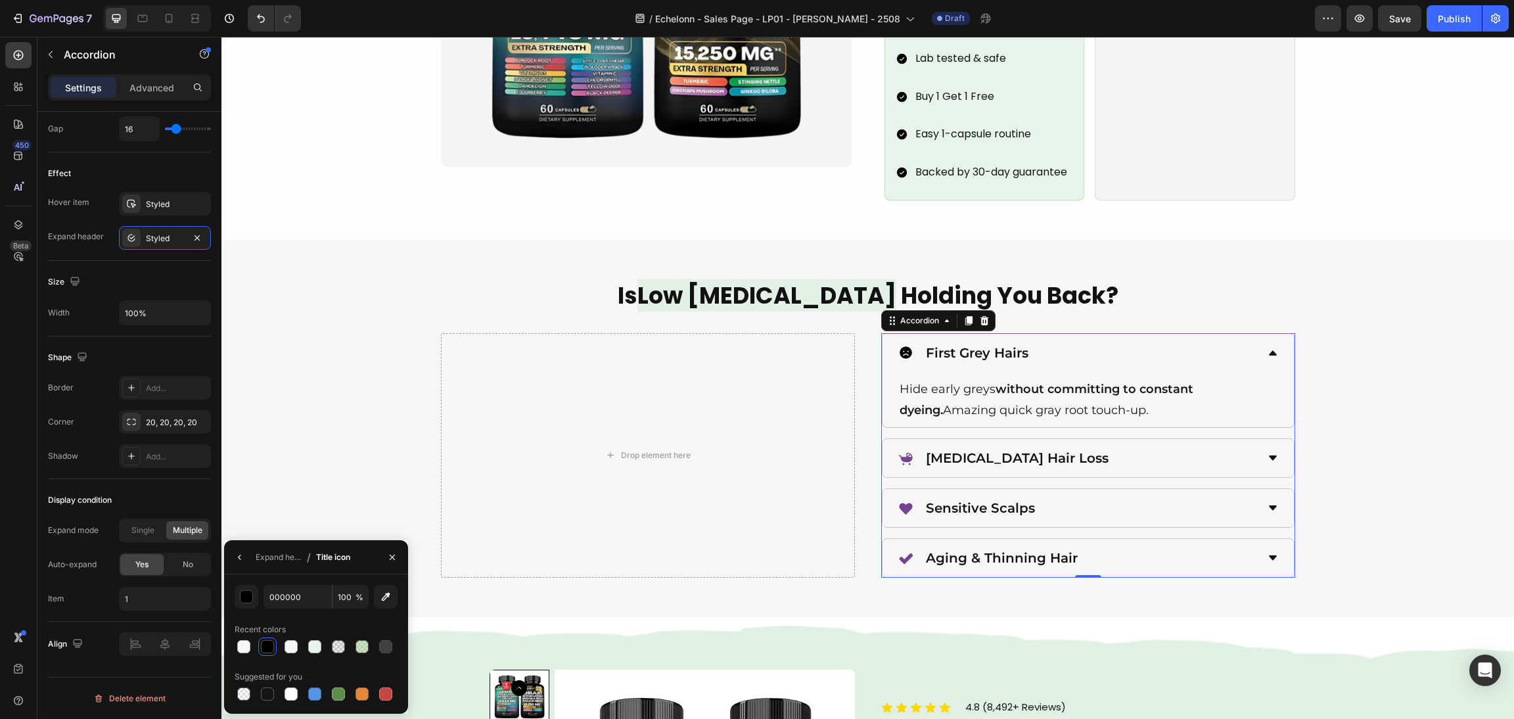
scroll to position [0, 0]
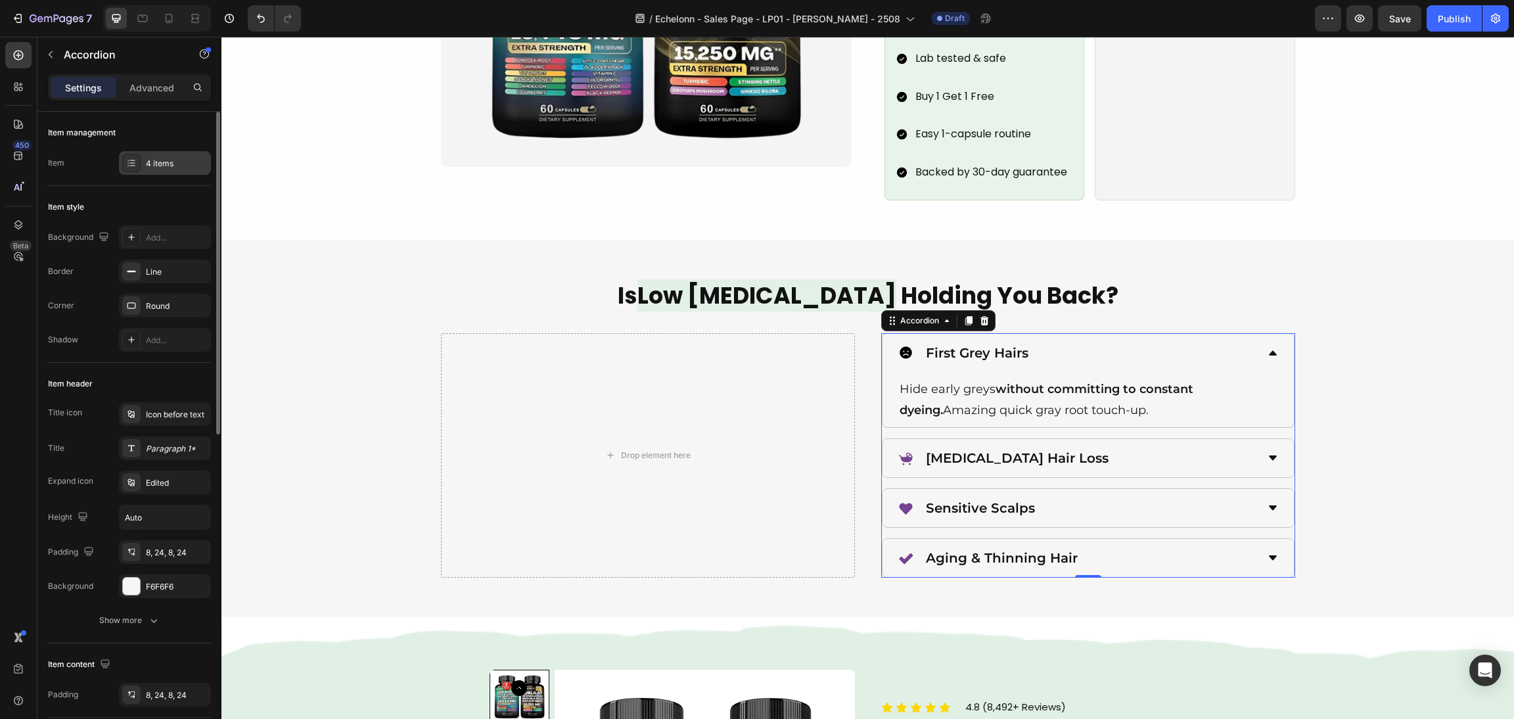
click at [156, 168] on div "4 items" at bounding box center [177, 164] width 62 height 12
click at [1050, 339] on div "First Grey Hairs" at bounding box center [1077, 353] width 359 height 28
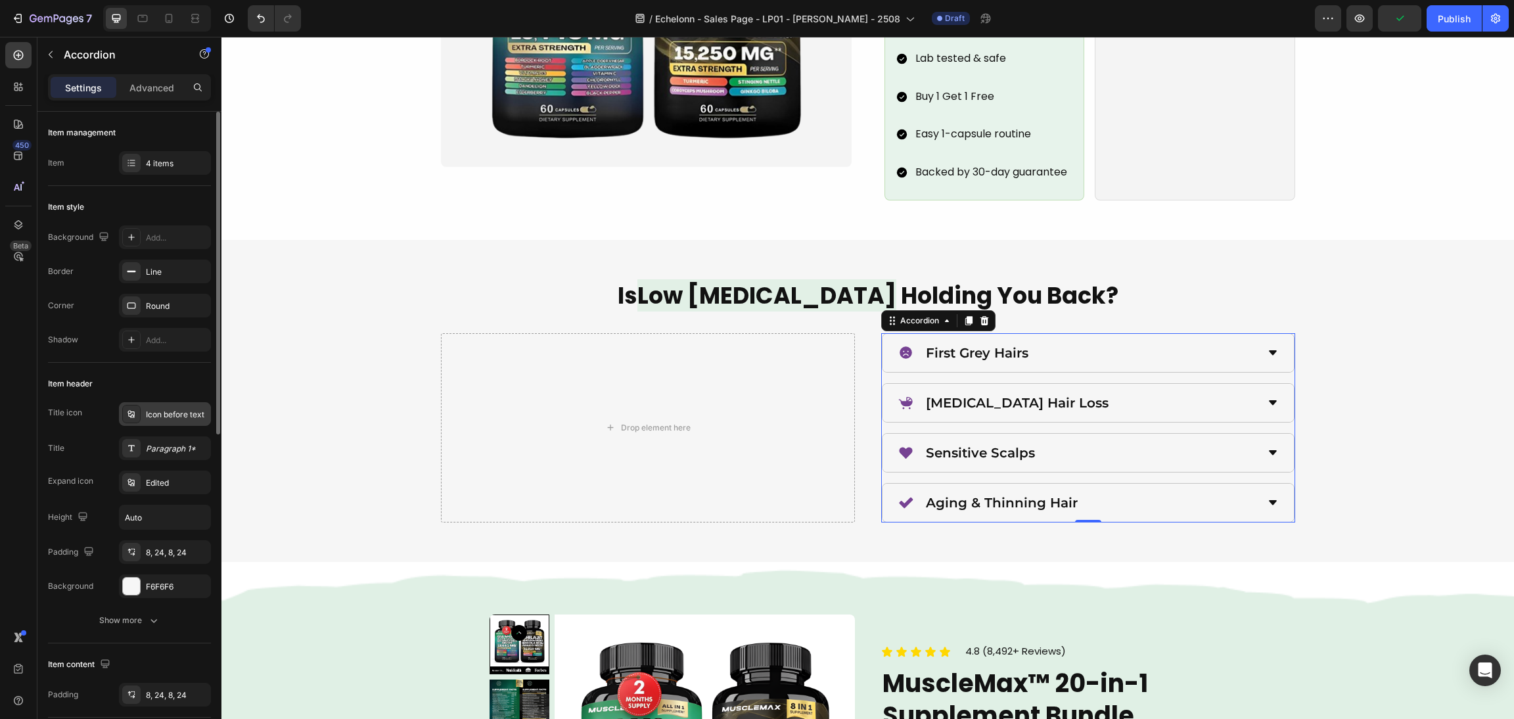
click at [135, 409] on icon at bounding box center [131, 414] width 11 height 11
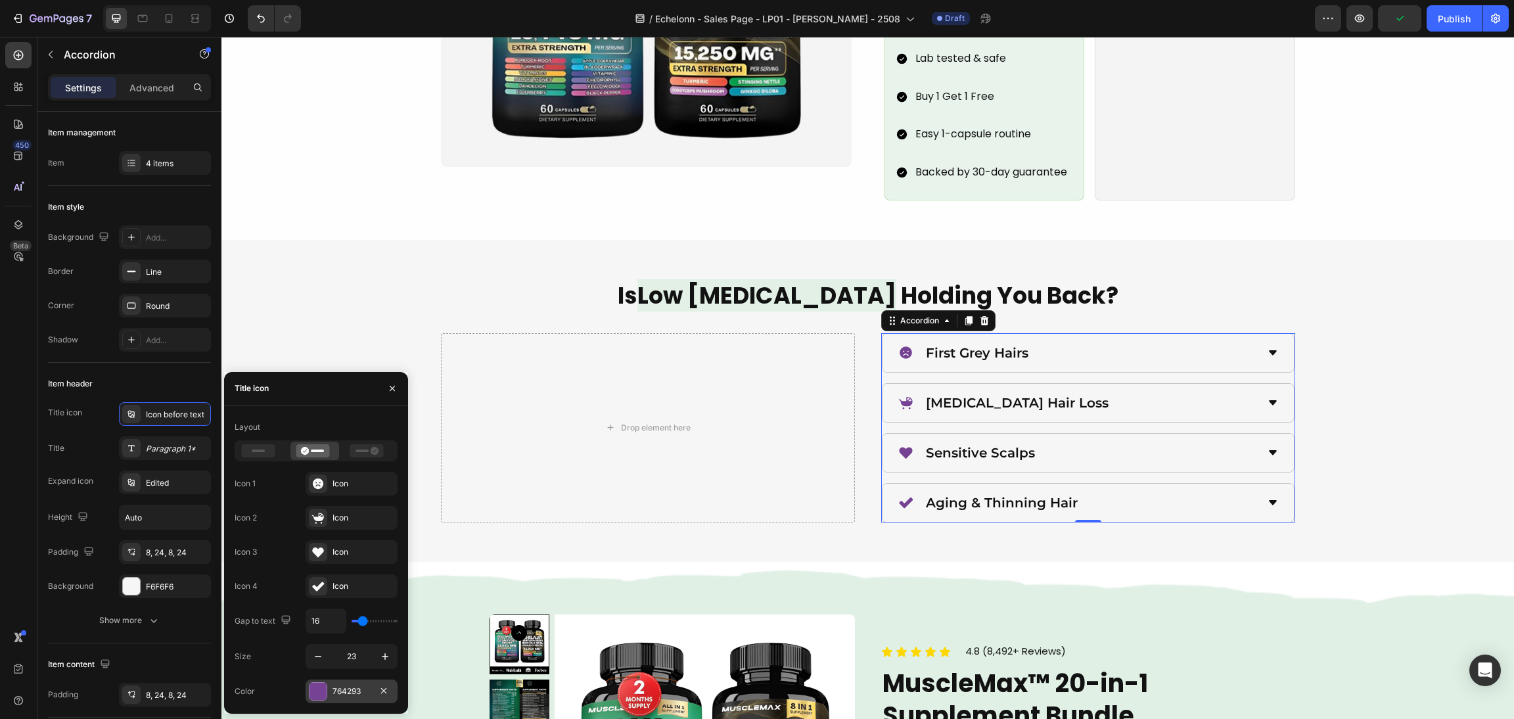
click at [323, 687] on div at bounding box center [317, 691] width 17 height 17
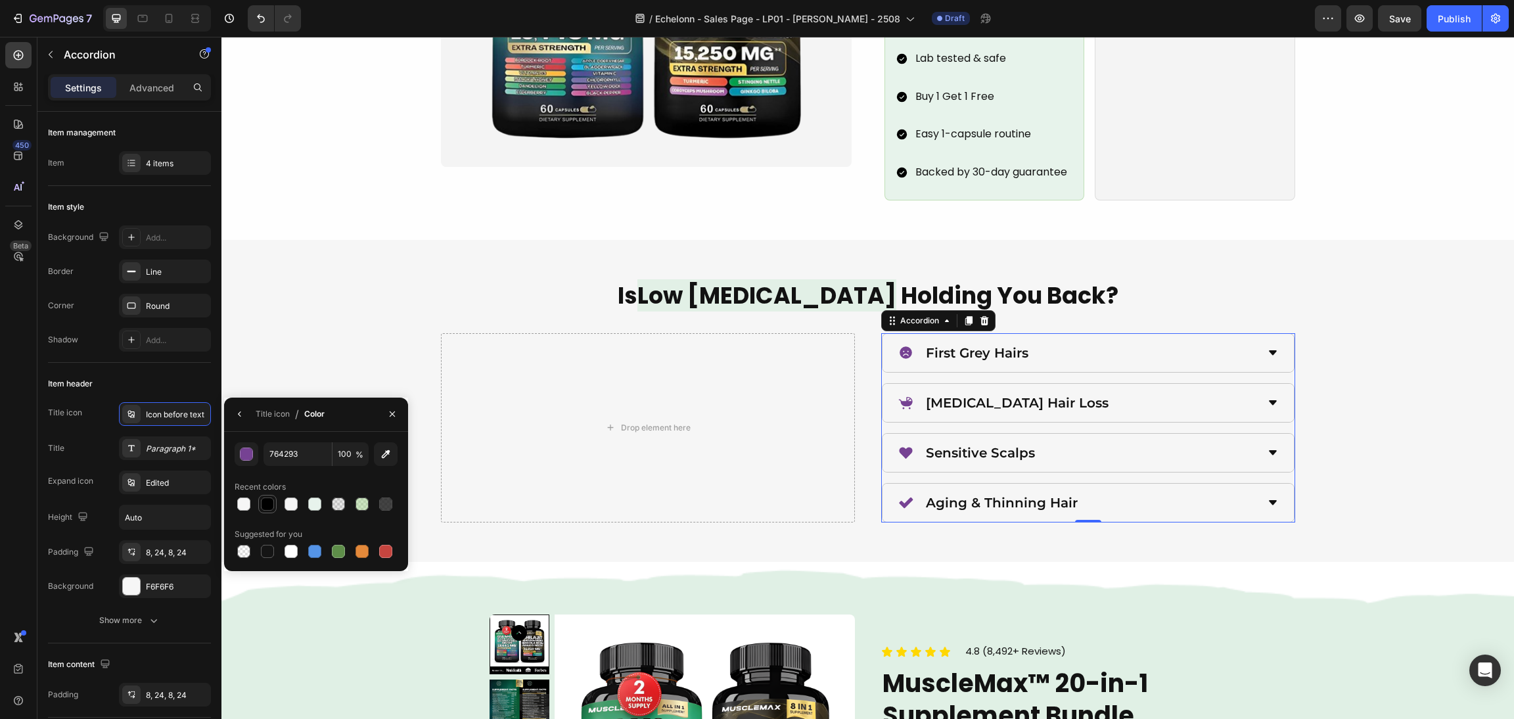
drag, startPoint x: 267, startPoint y: 501, endPoint x: 765, endPoint y: 390, distance: 509.4
click at [267, 501] on div at bounding box center [267, 503] width 13 height 13
type input "000000"
click at [1366, 358] on div "Is Low [MEDICAL_DATA] Holding You Back? Heading Drop element here First Grey Ha…" at bounding box center [867, 400] width 1261 height 243
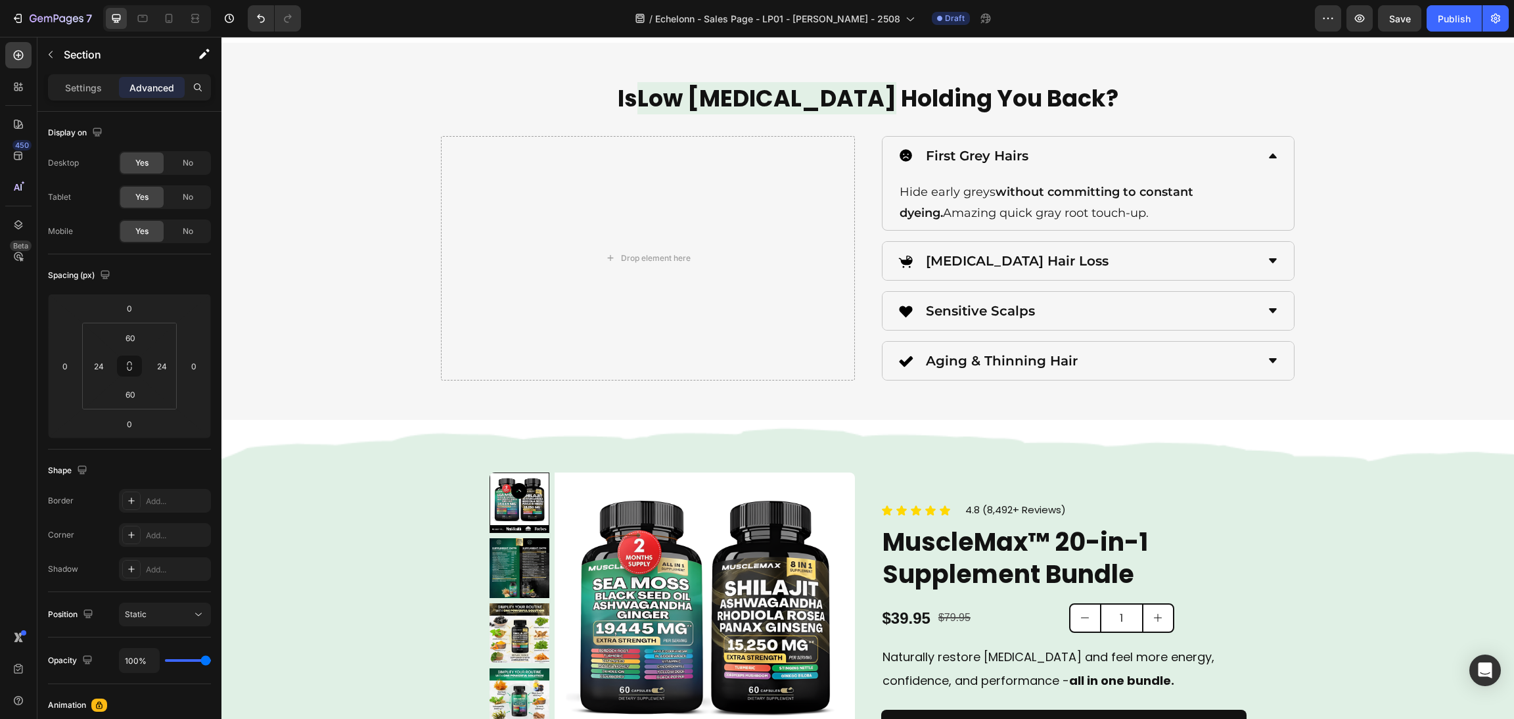
scroll to position [1989, 0]
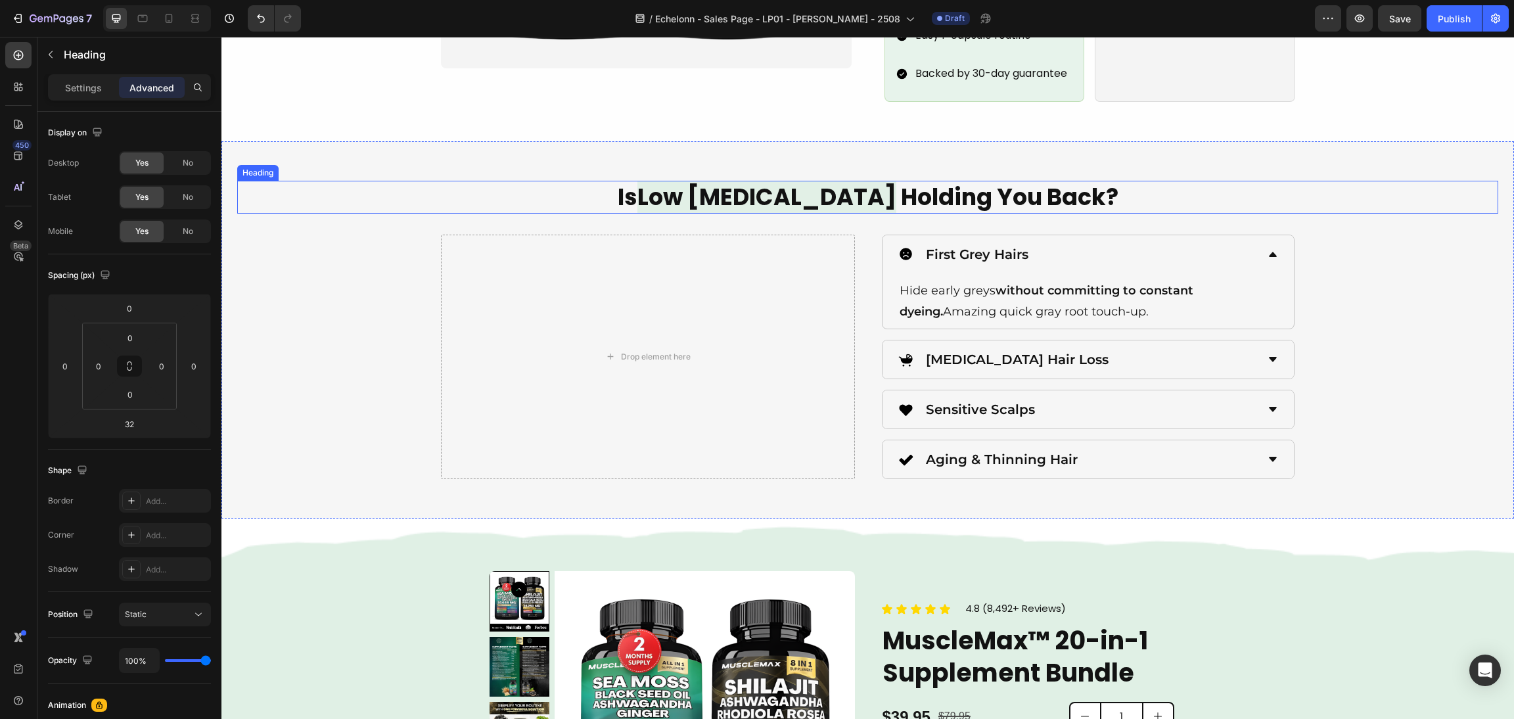
click at [868, 181] on h2 "Is Low [MEDICAL_DATA] Holding You Back?" at bounding box center [867, 197] width 1261 height 33
click at [1419, 361] on div "Is Low [MEDICAL_DATA] Holding You Back? Heading Drop element here First Grey Ha…" at bounding box center [867, 330] width 1261 height 298
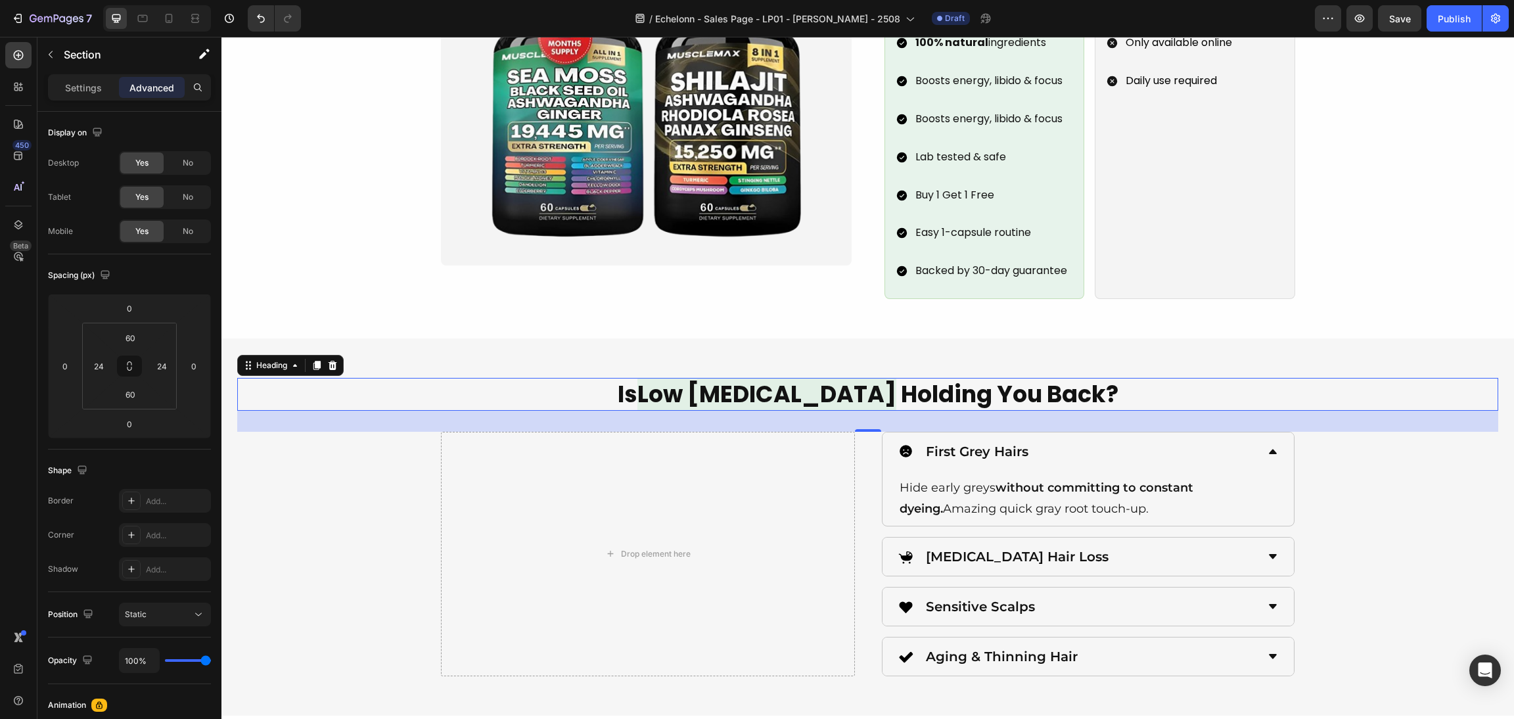
click at [851, 378] on span "Low [MEDICAL_DATA]" at bounding box center [766, 394] width 259 height 32
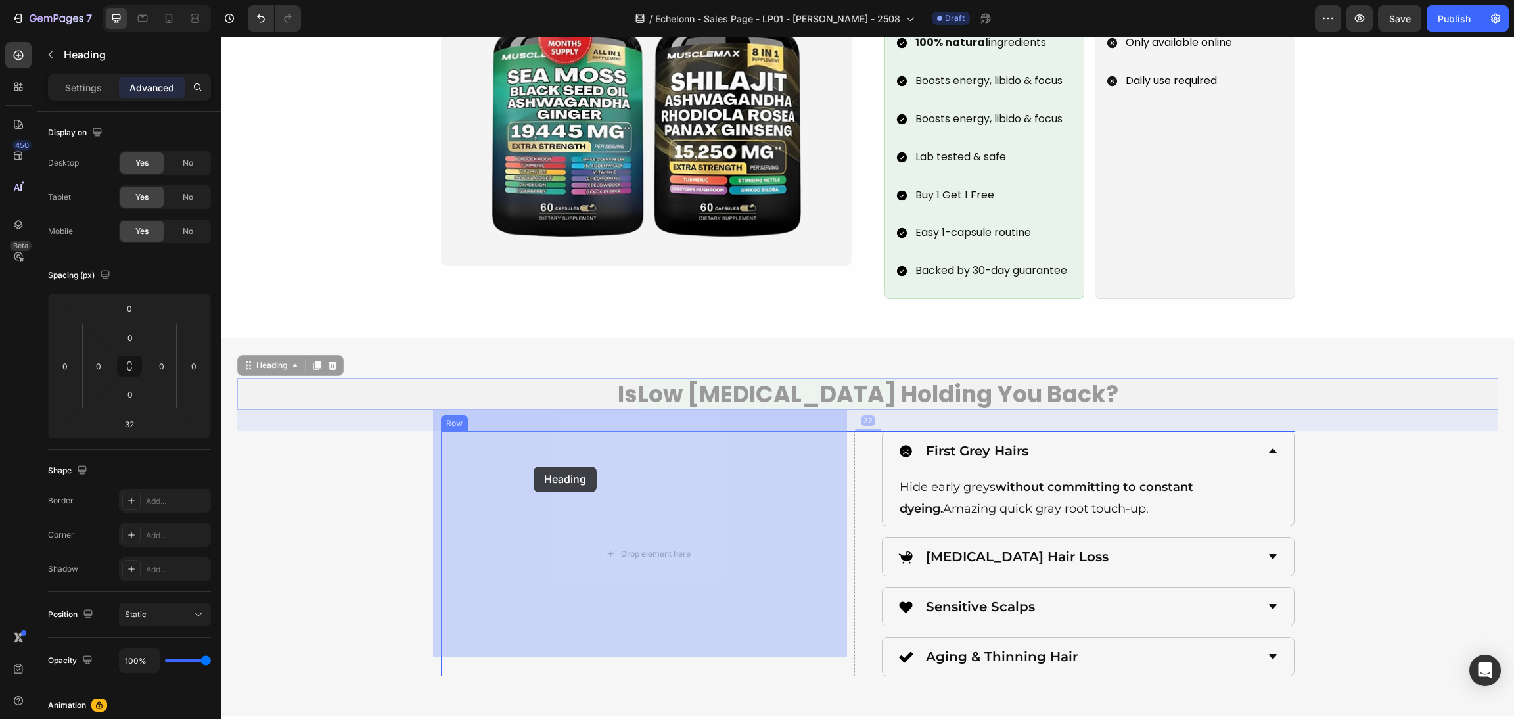
drag, startPoint x: 250, startPoint y: 344, endPoint x: 533, endPoint y: 466, distance: 309.0
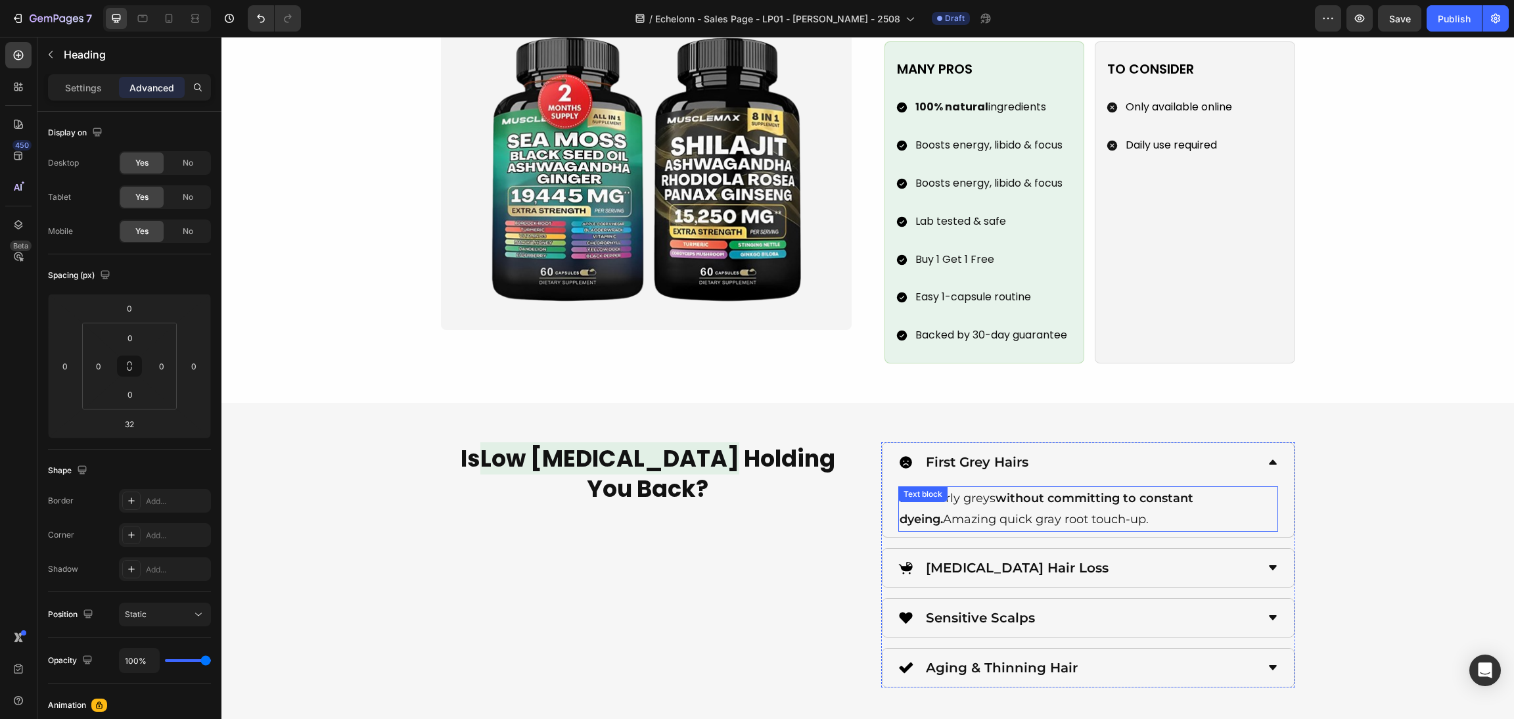
scroll to position [1890, 0]
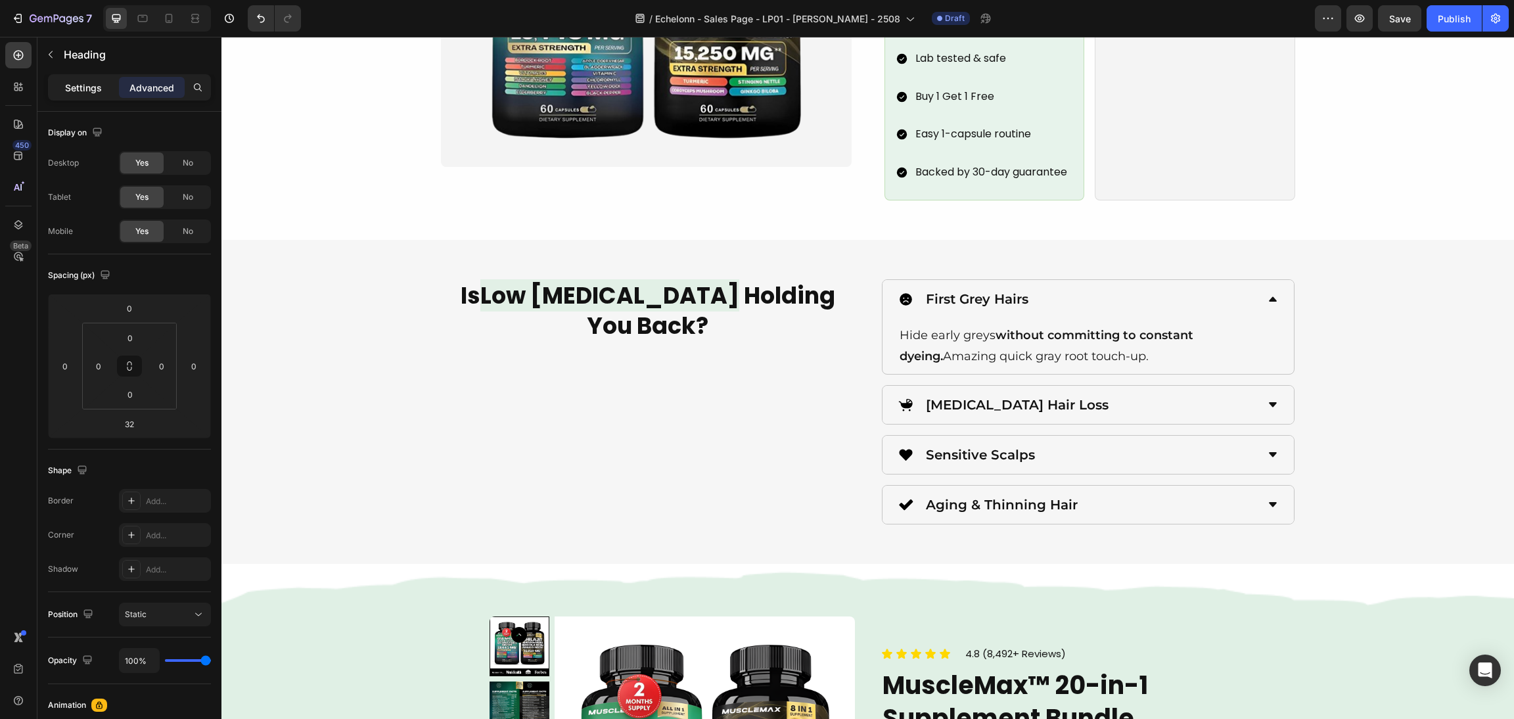
click at [82, 83] on p "Settings" at bounding box center [83, 88] width 37 height 14
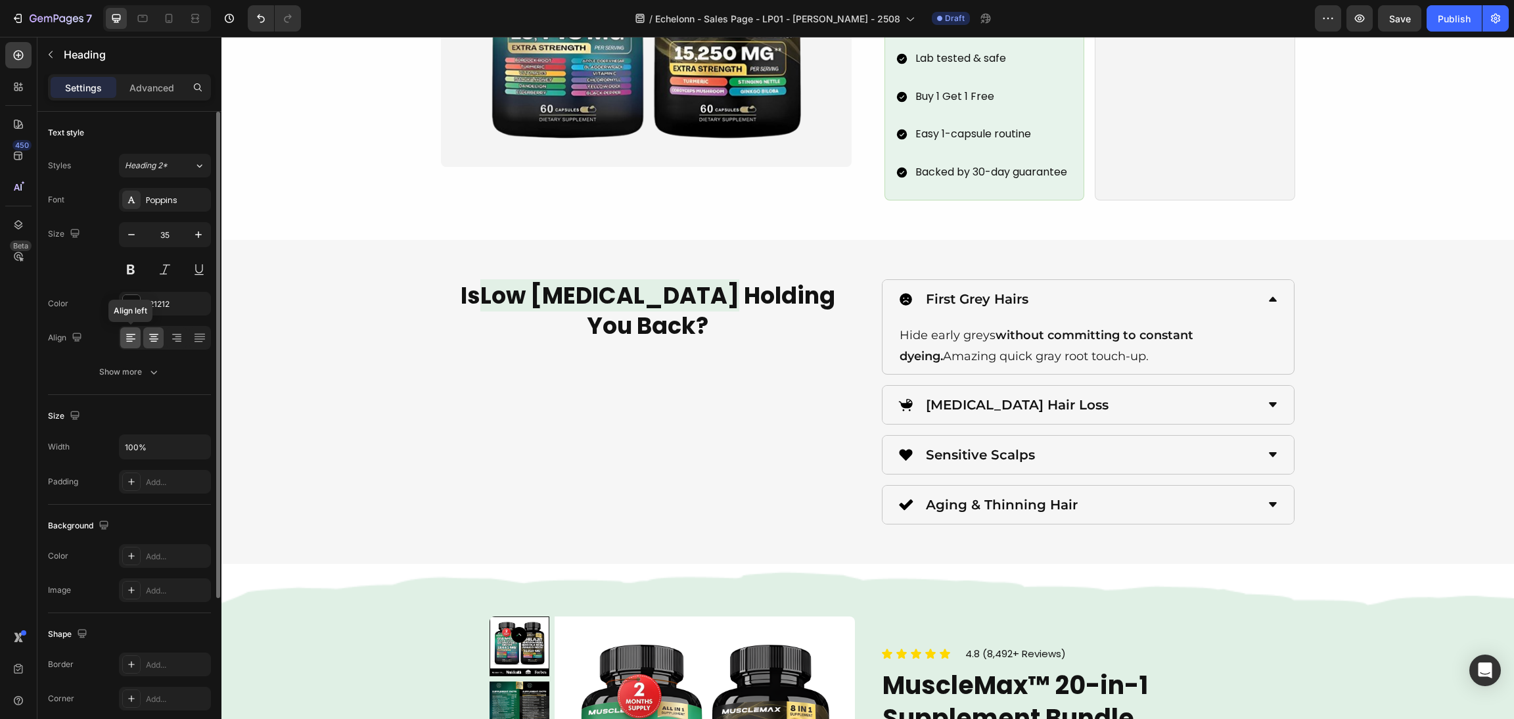
click at [133, 341] on icon at bounding box center [130, 337] width 13 height 13
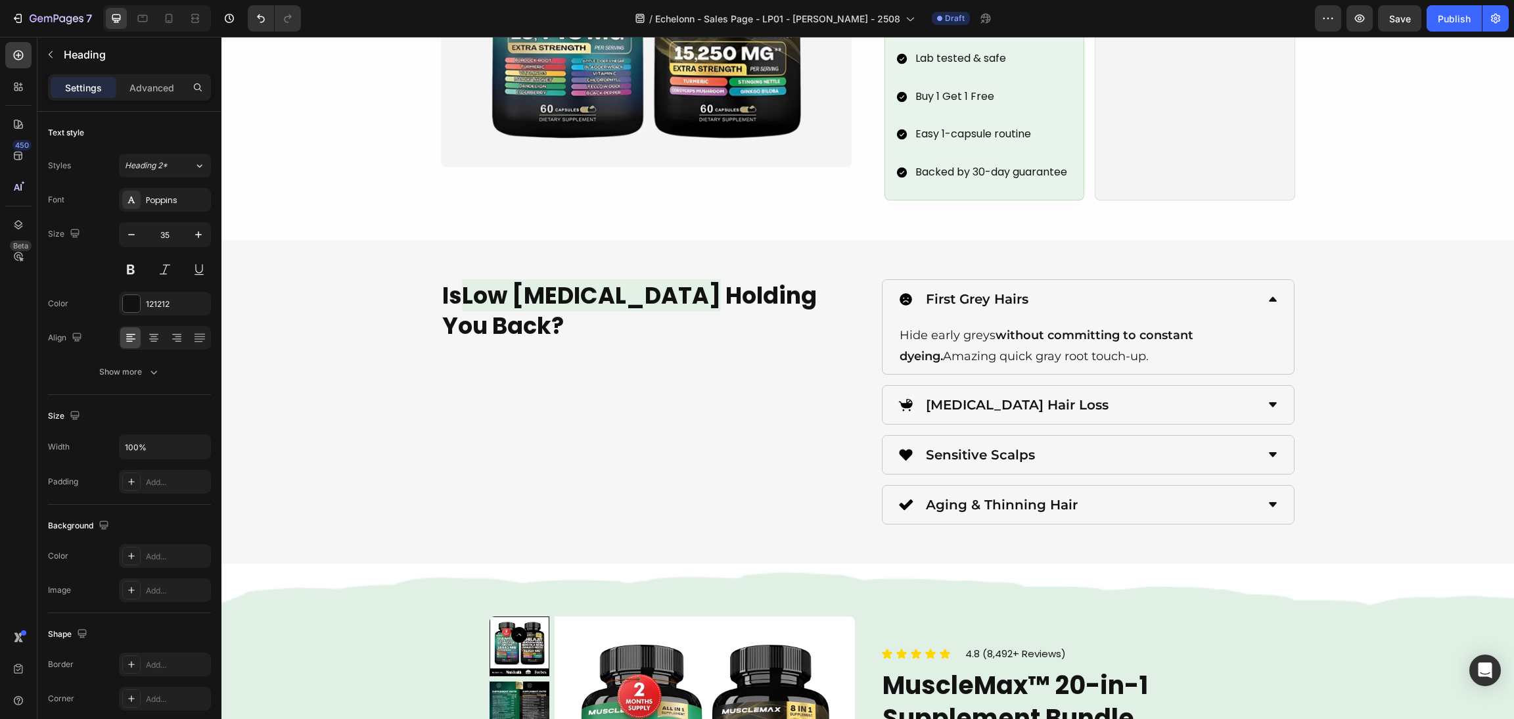
click at [592, 315] on h2 "Is Low [MEDICAL_DATA] Holding You Back?" at bounding box center [648, 310] width 414 height 62
click at [483, 392] on div "Is Low Testosterone Holding You Back? Heading" at bounding box center [648, 401] width 414 height 245
click at [593, 283] on span "Low [MEDICAL_DATA]" at bounding box center [591, 295] width 259 height 32
click at [506, 315] on p "Is Low Testosterone Holding You Back?" at bounding box center [647, 311] width 411 height 60
click at [508, 315] on p "Is Low Testosterone Holding You Back?" at bounding box center [647, 311] width 411 height 60
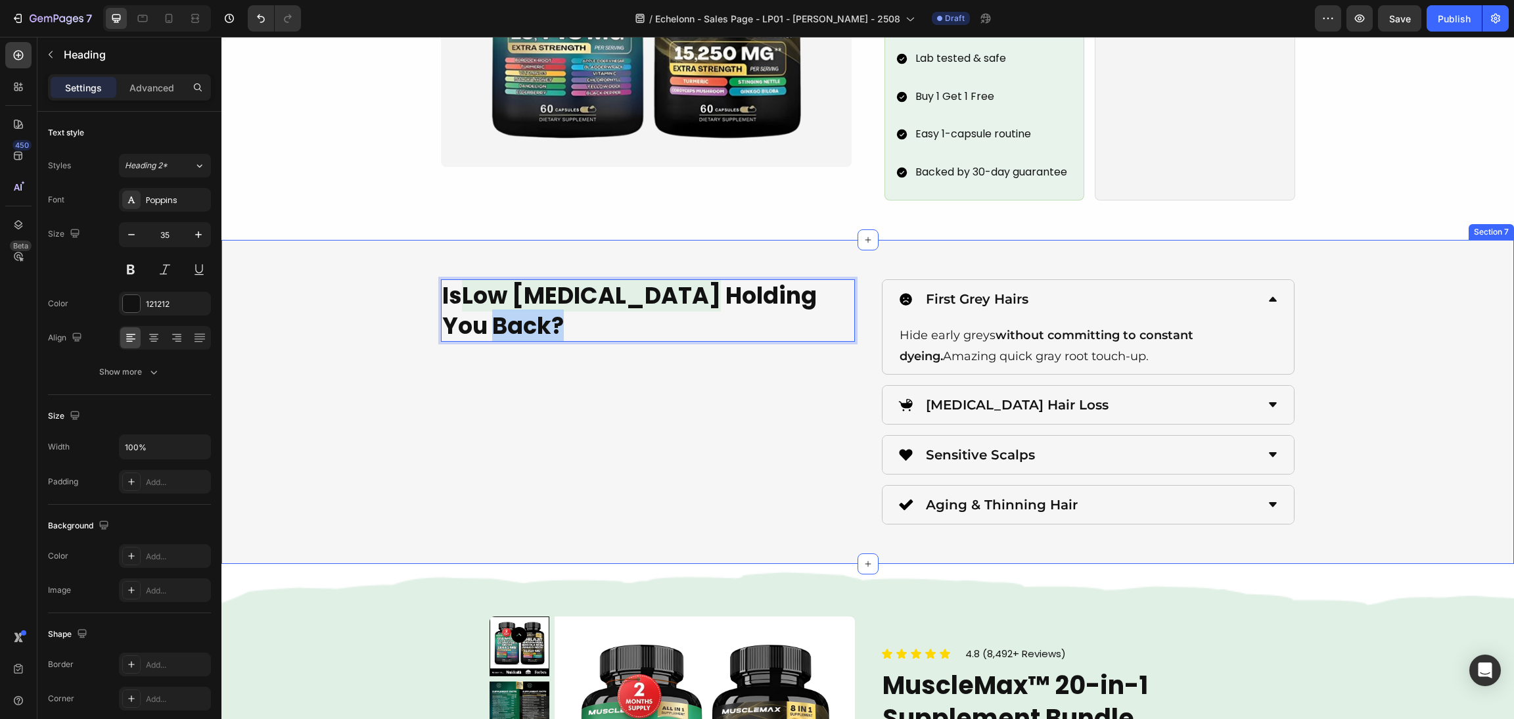
drag, startPoint x: 549, startPoint y: 302, endPoint x: 384, endPoint y: 299, distance: 164.9
click at [384, 299] on div "Is Low Testosterone Holding You Back? Heading 32 First Grey Hairs Hide early gr…" at bounding box center [867, 401] width 1261 height 245
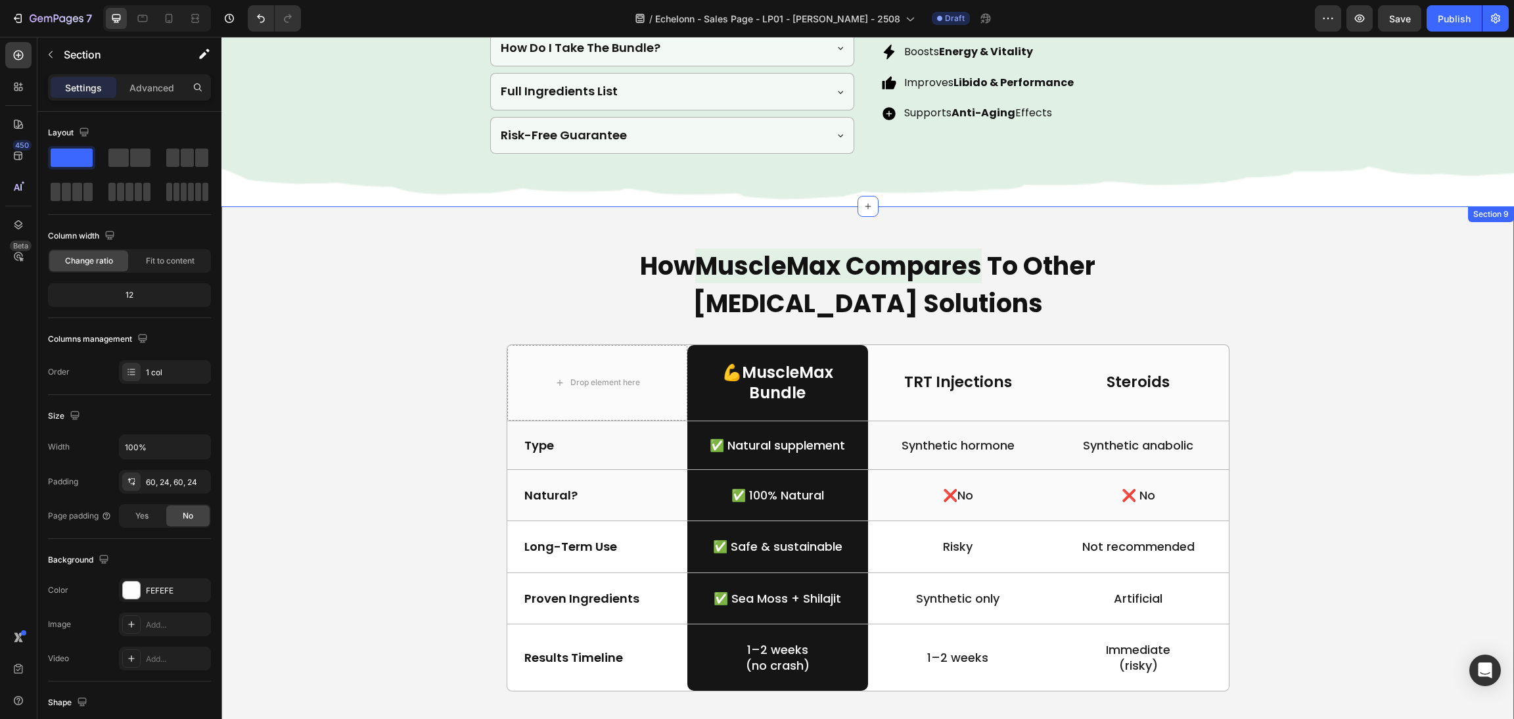
scroll to position [2601, 0]
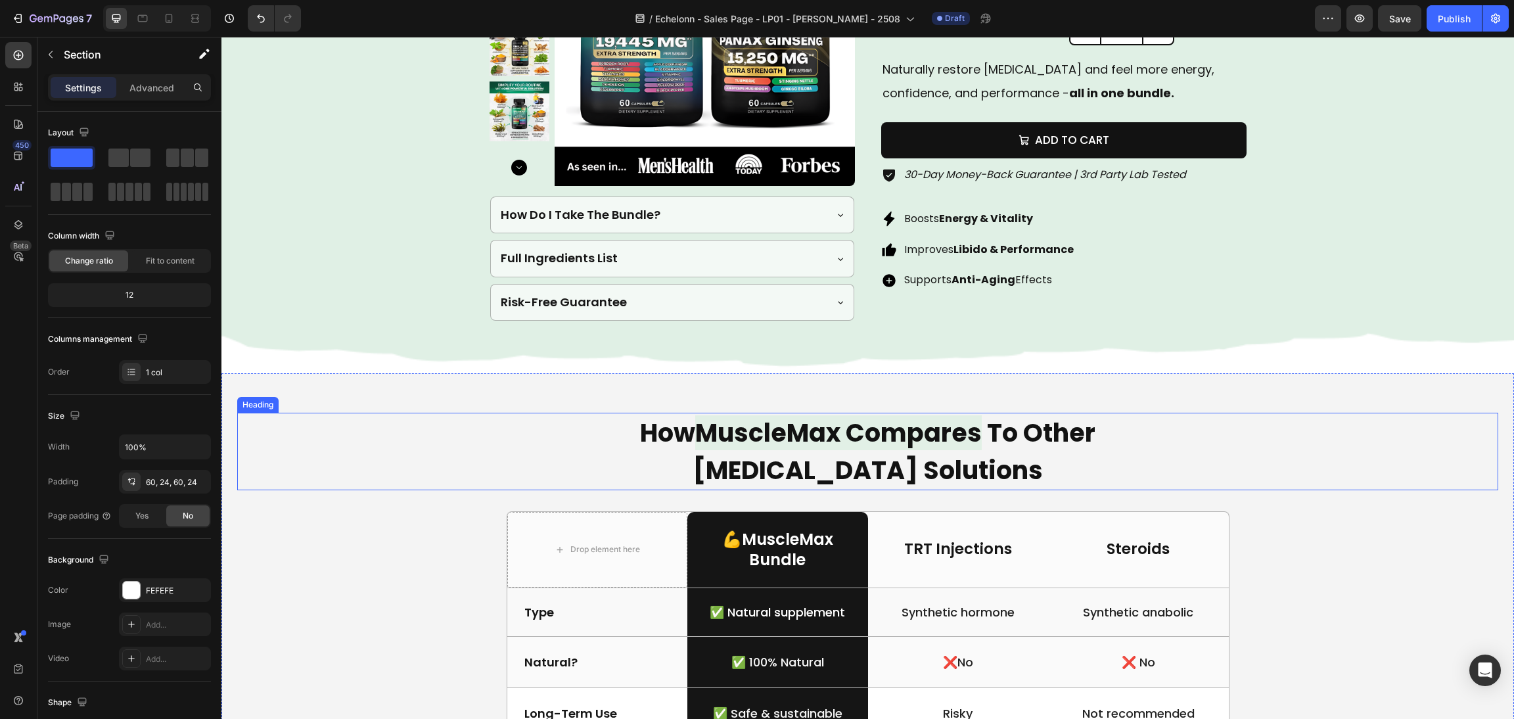
click at [911, 441] on span "MuscleMax Compares" at bounding box center [838, 432] width 286 height 35
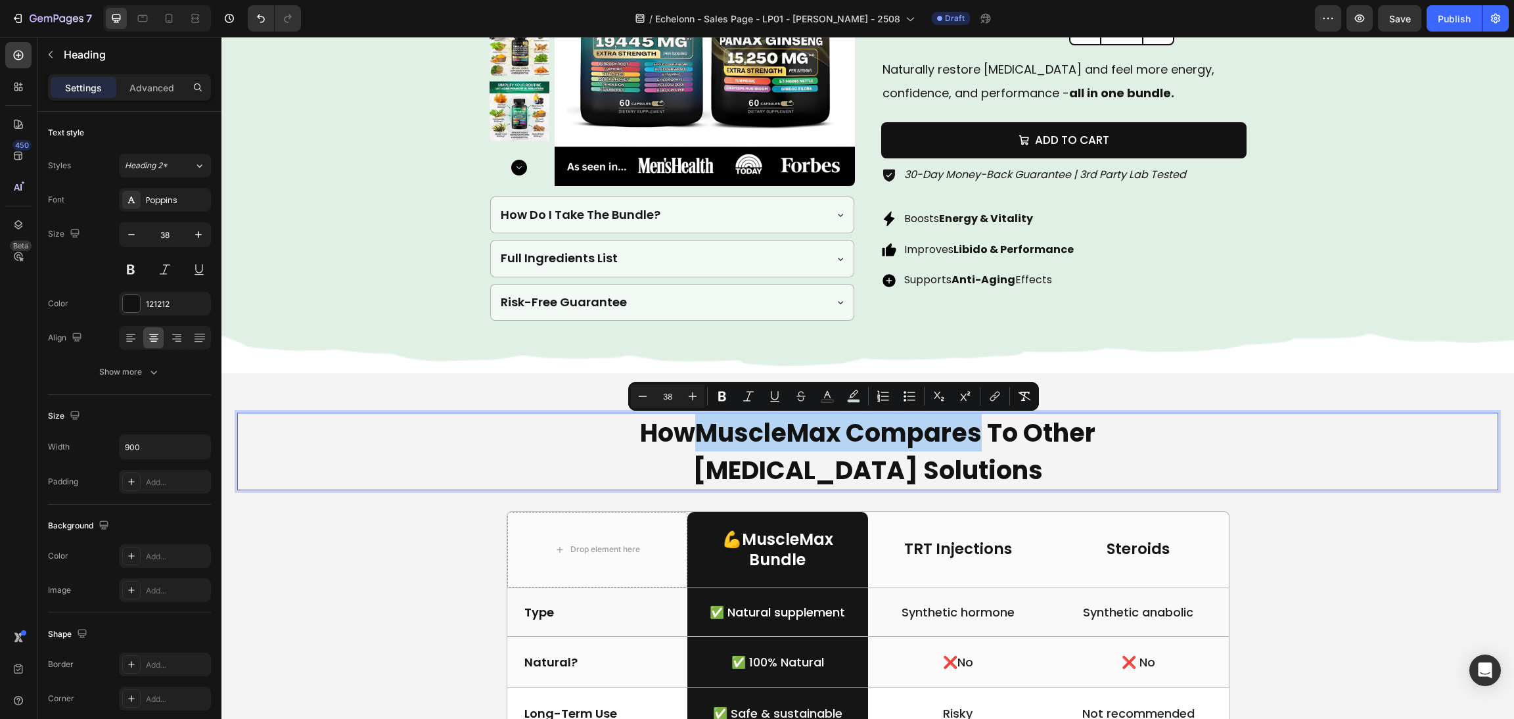
drag, startPoint x: 978, startPoint y: 431, endPoint x: 696, endPoint y: 420, distance: 282.1
click at [696, 420] on p "How MuscleMax Compares To Other Testosterone Solutions" at bounding box center [868, 451] width 589 height 75
drag, startPoint x: 870, startPoint y: 399, endPoint x: 852, endPoint y: 397, distance: 17.8
click at [868, 399] on div "Minus 38 Plus Bold Italic Underline Strikethrough Text Color color Numbered Lis…" at bounding box center [833, 396] width 405 height 24
click at [852, 397] on icon "Editor contextual toolbar" at bounding box center [853, 396] width 13 height 13
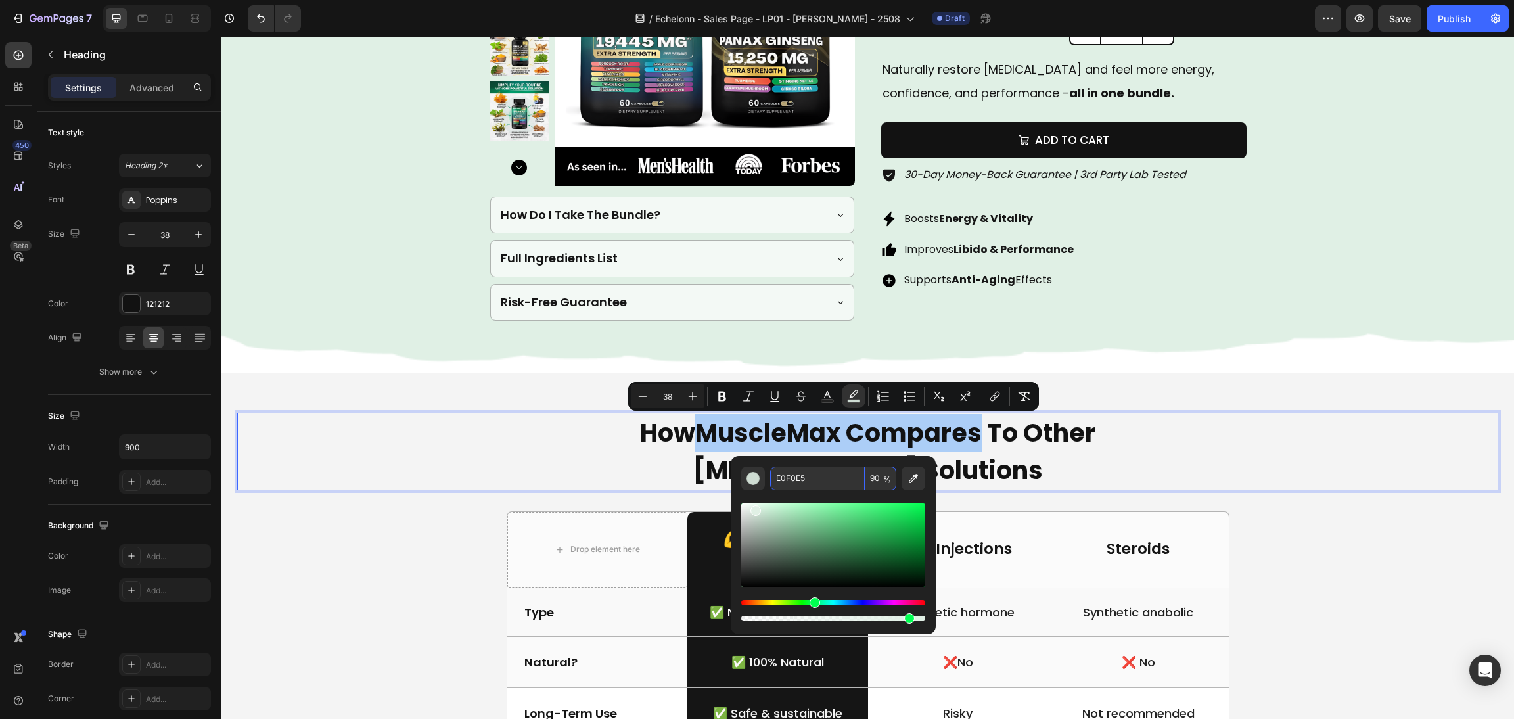
click at [874, 474] on input "90" at bounding box center [881, 478] width 32 height 24
type input "100"
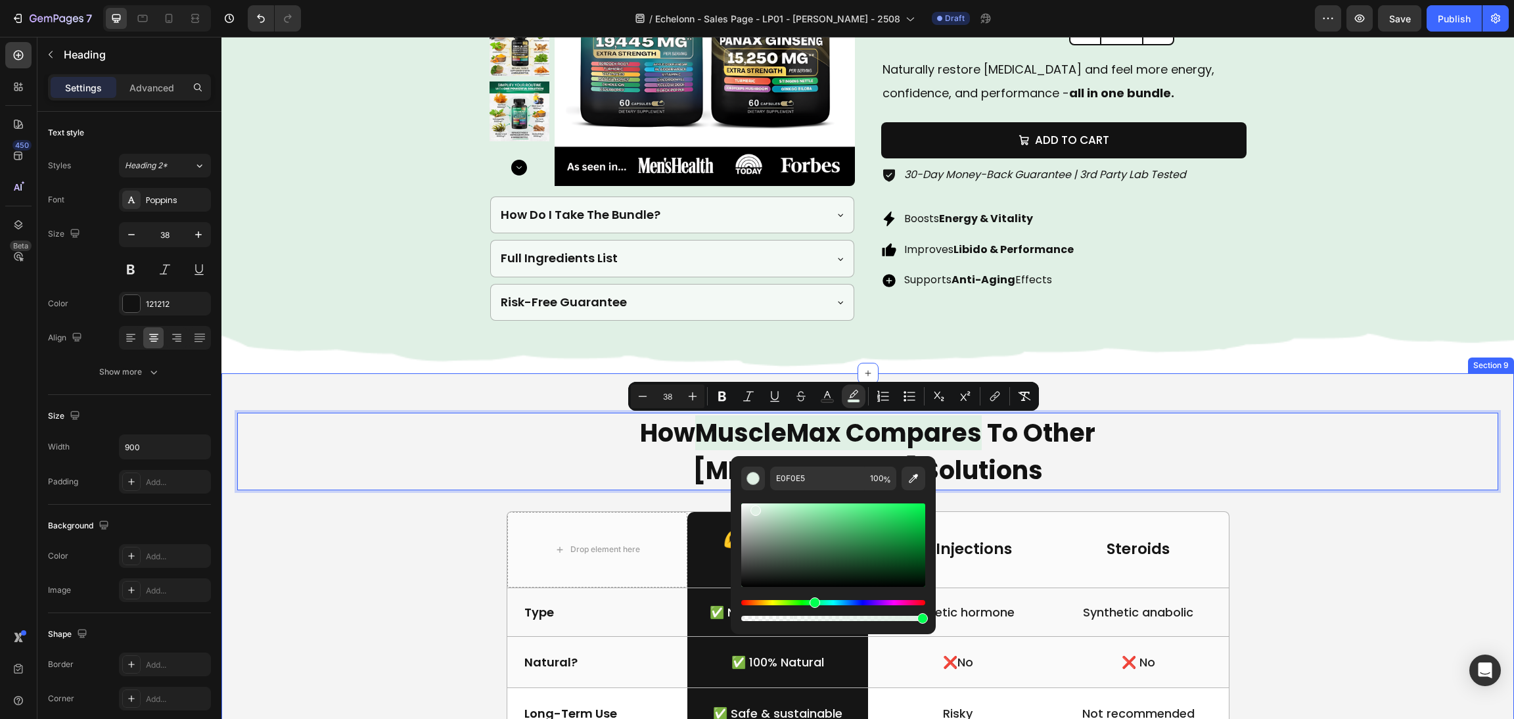
click at [1318, 549] on div "How MuscleMax Compares To Other Testosterone Solutions Heading 32 Drop element …" at bounding box center [867, 683] width 1261 height 541
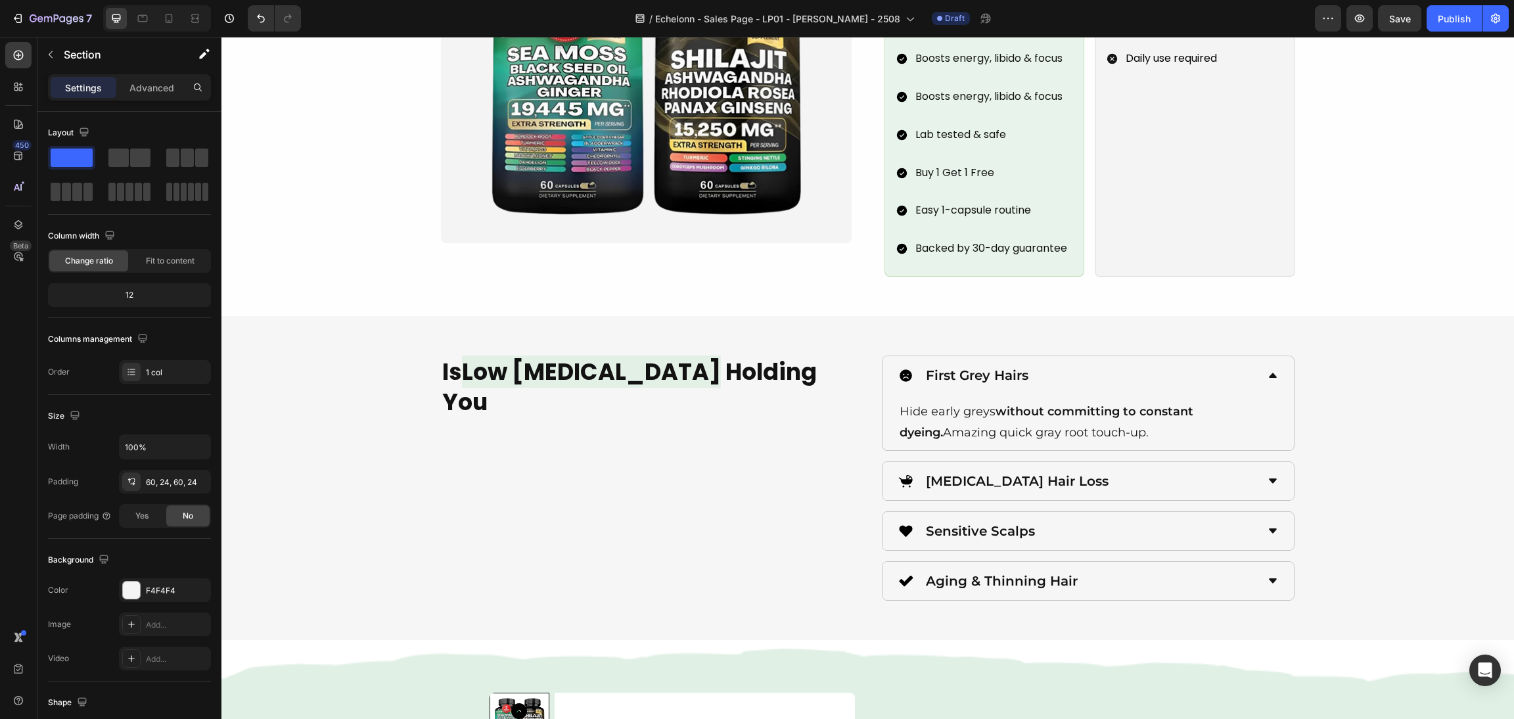
scroll to position [1616, 0]
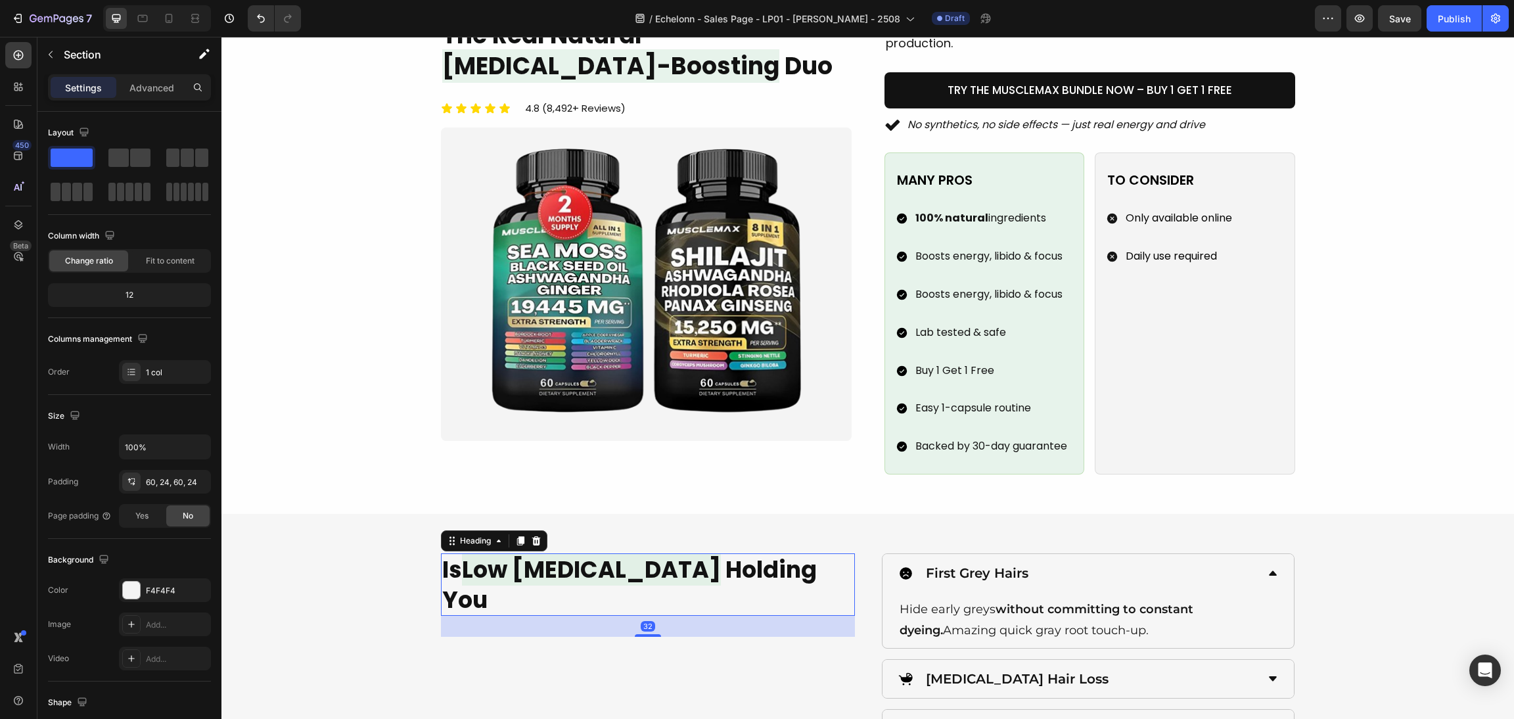
click at [636, 560] on span "Low [MEDICAL_DATA]" at bounding box center [591, 569] width 259 height 32
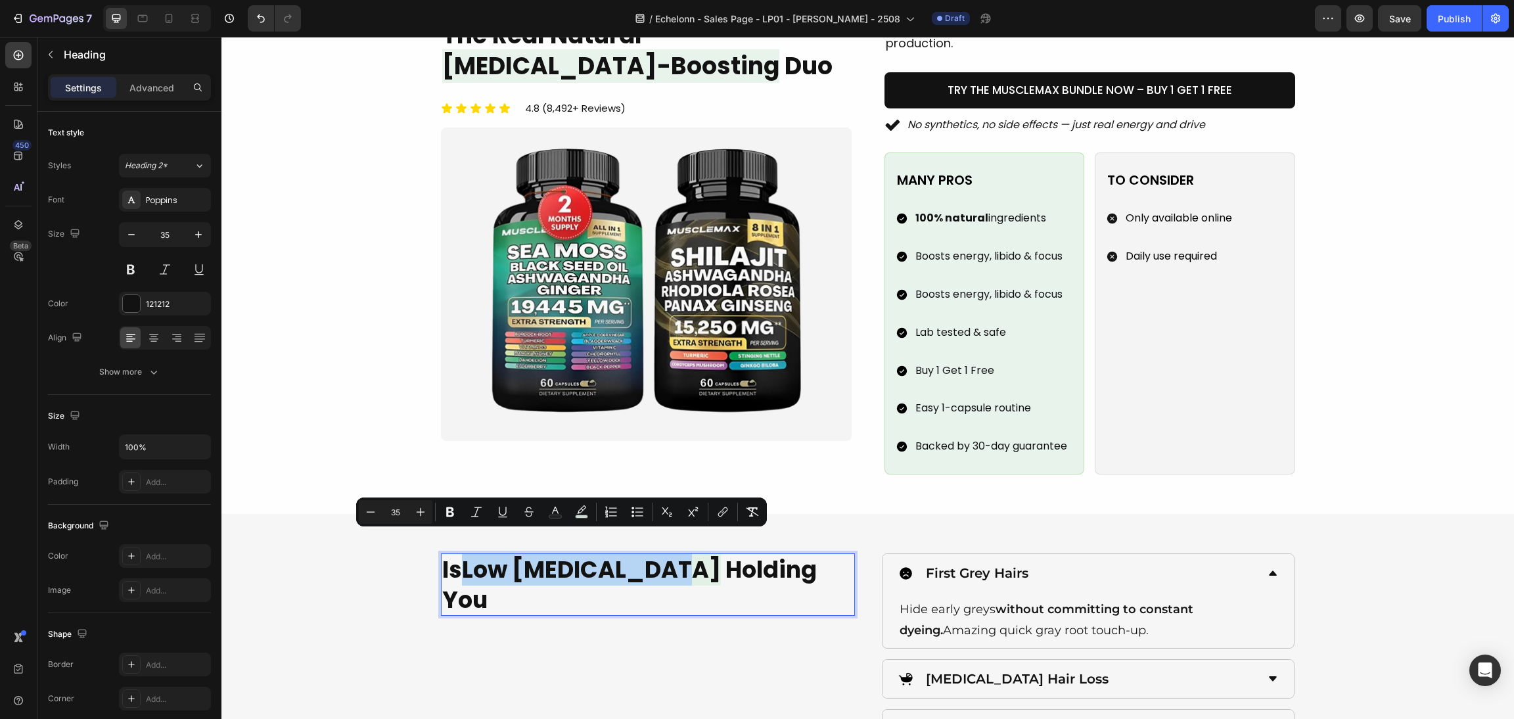
drag, startPoint x: 665, startPoint y: 552, endPoint x: 783, endPoint y: 558, distance: 118.4
click at [463, 554] on p "Is Low Testosterone Holding You" at bounding box center [647, 584] width 411 height 60
click at [591, 509] on button "color" at bounding box center [582, 512] width 24 height 24
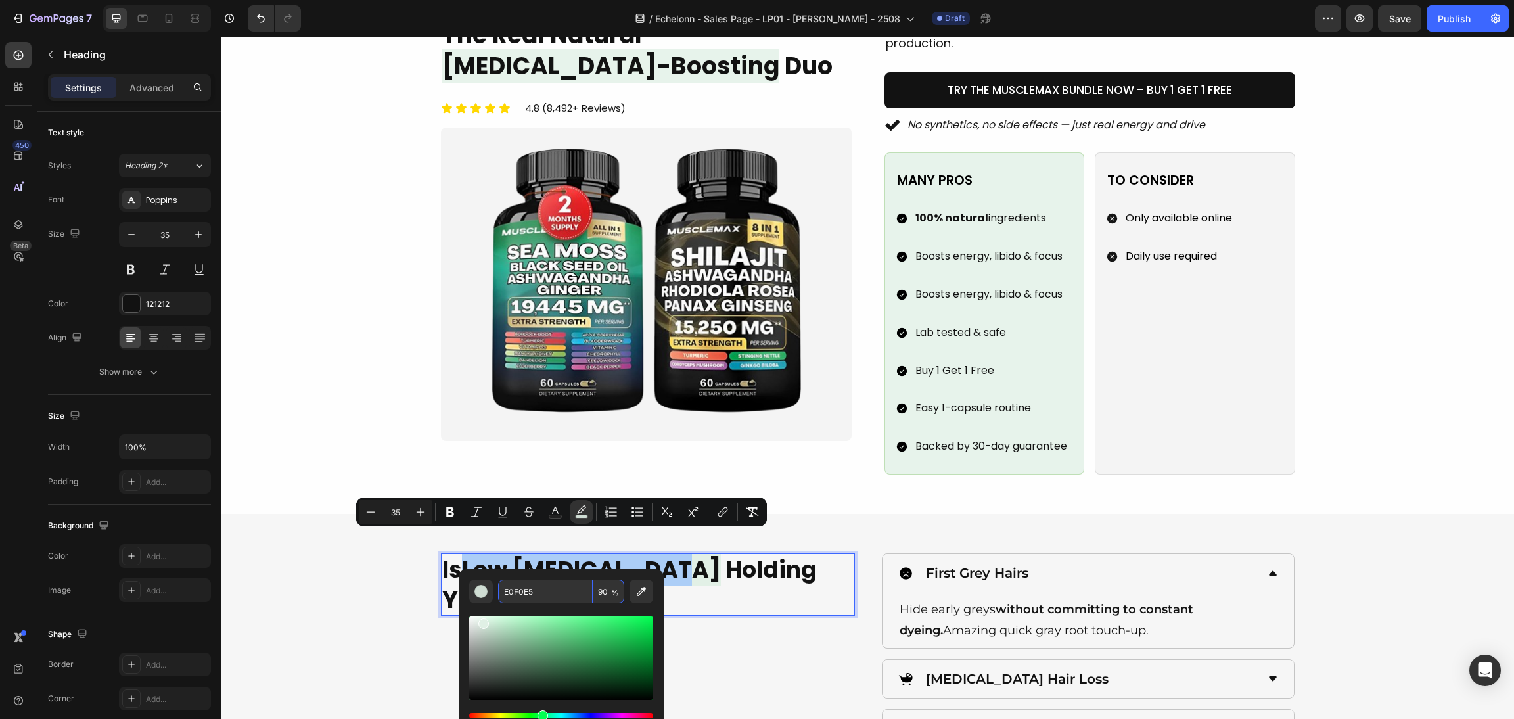
click at [605, 584] on input "90" at bounding box center [609, 591] width 32 height 24
type input "100"
click at [348, 257] on div "Image muscle max breakdown Heading The Real Natural Testosterone-Boosting Duo H…" at bounding box center [867, 228] width 1261 height 491
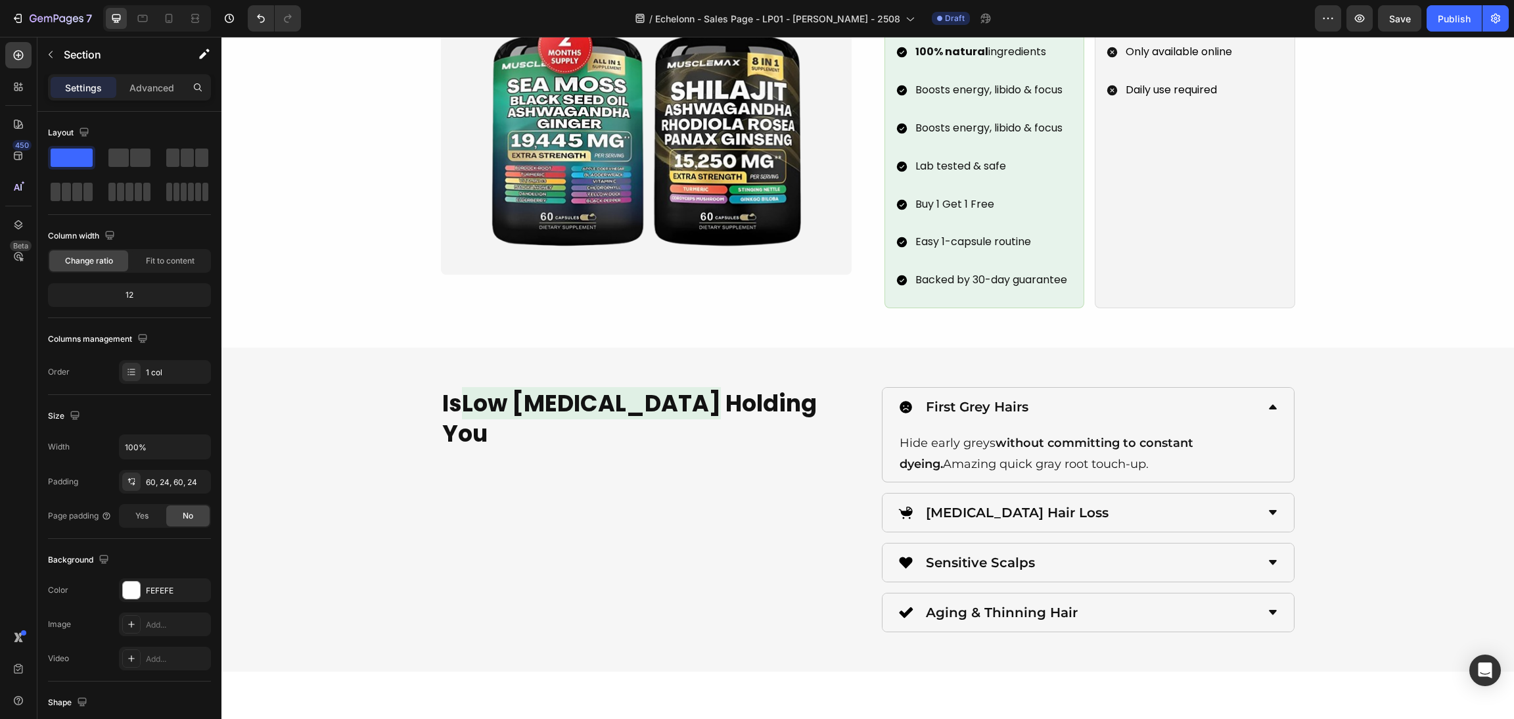
scroll to position [1714, 0]
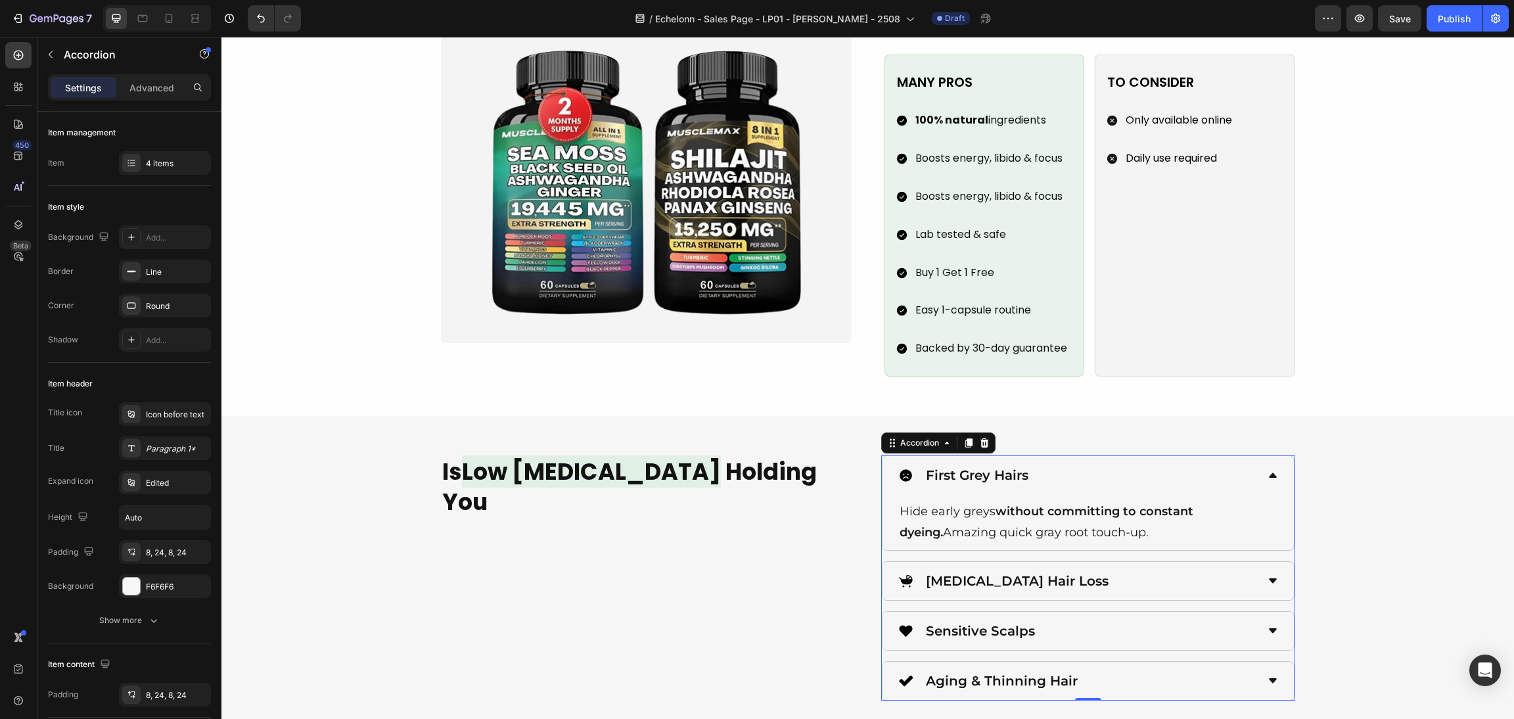
click at [1114, 461] on div "First Grey Hairs" at bounding box center [1077, 475] width 359 height 28
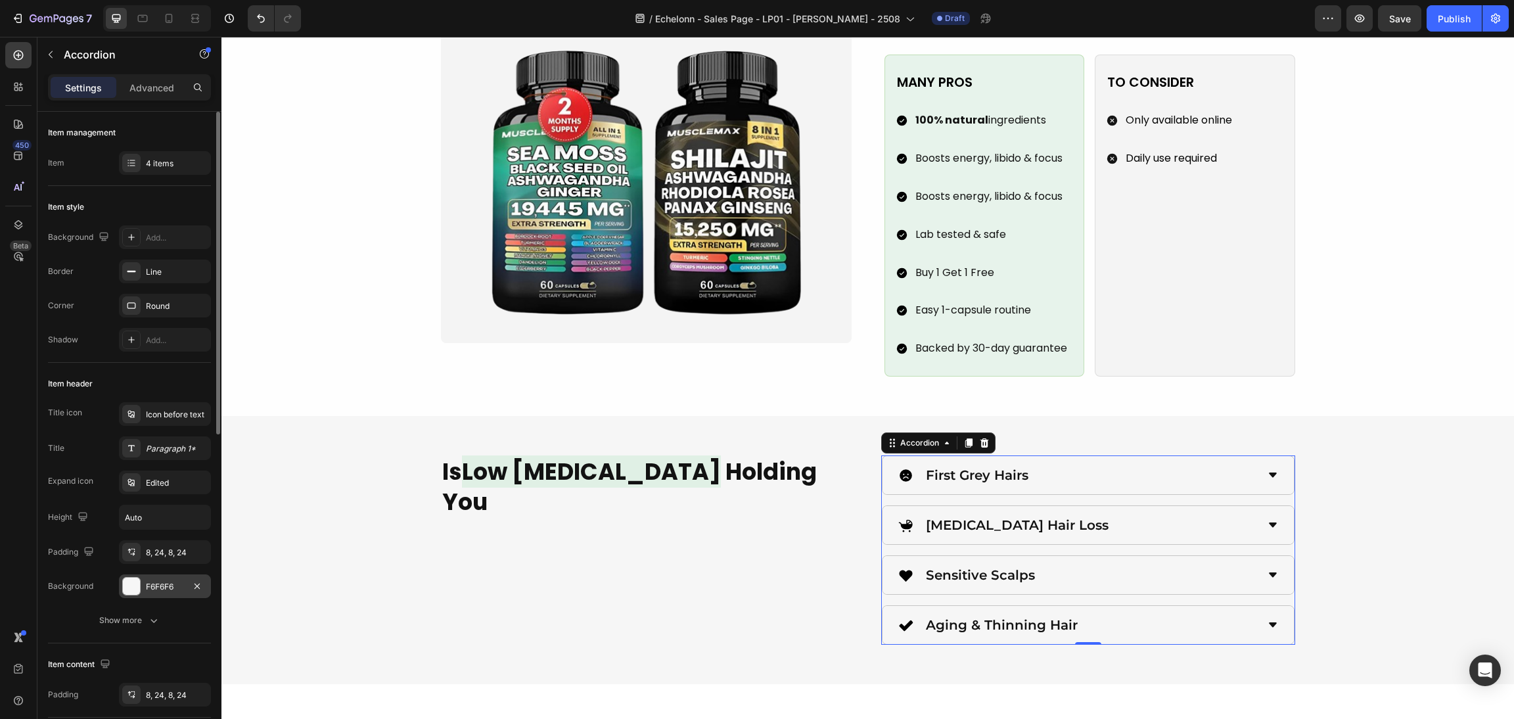
click at [135, 583] on div at bounding box center [131, 585] width 17 height 17
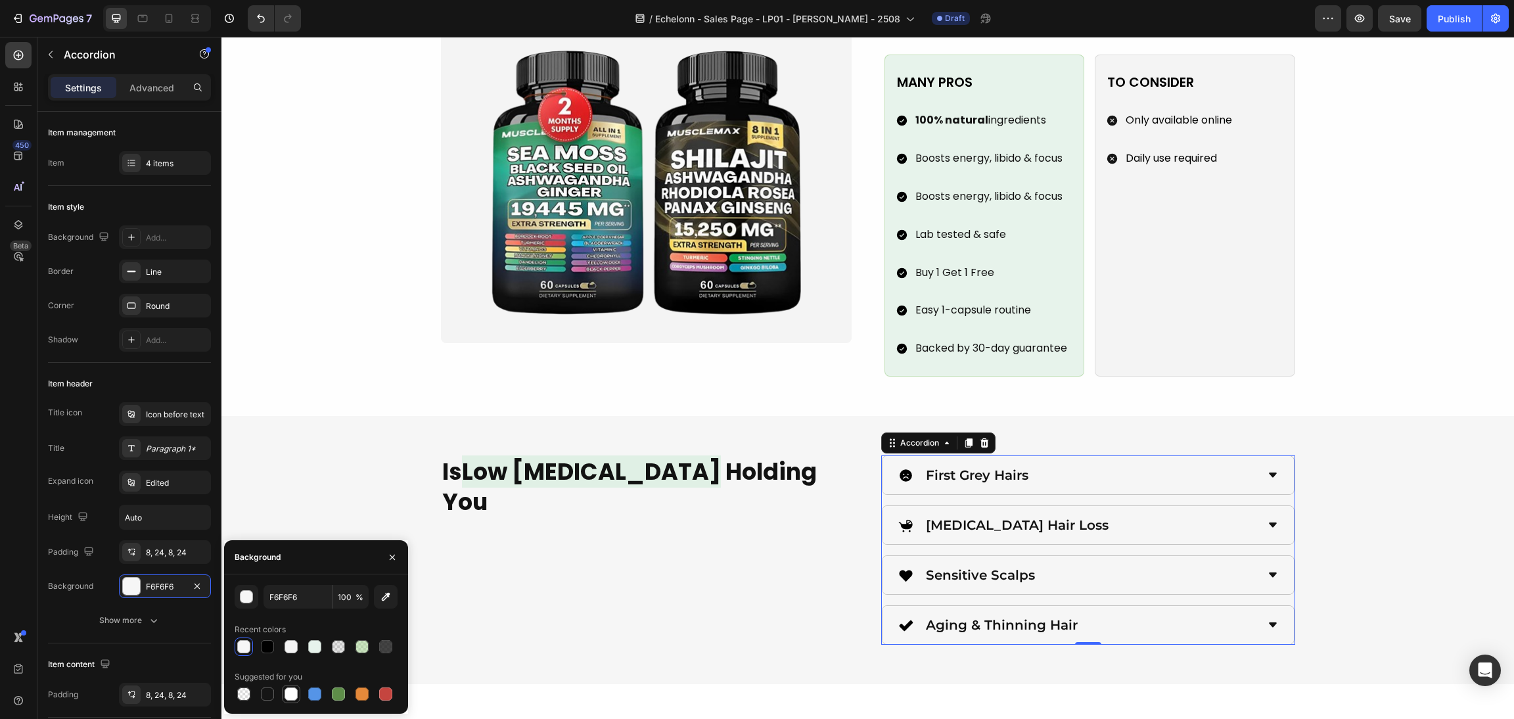
click at [291, 694] on div at bounding box center [290, 693] width 13 height 13
type input "FFFFFF"
click at [1345, 383] on div "Image muscle max breakdown Heading The Real Natural Testosterone-Boosting Duo H…" at bounding box center [867, 131] width 1292 height 570
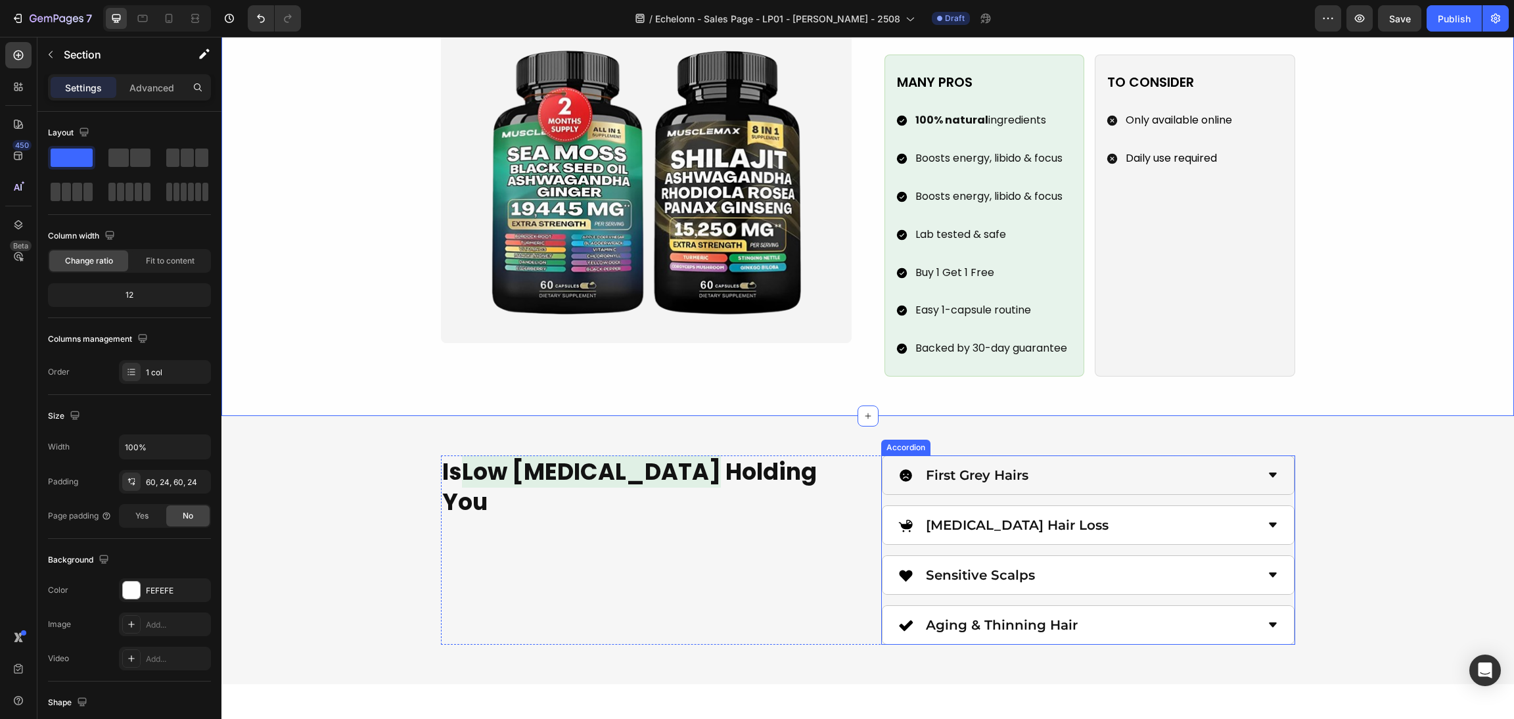
click at [1210, 461] on div "First Grey Hairs" at bounding box center [1077, 475] width 359 height 28
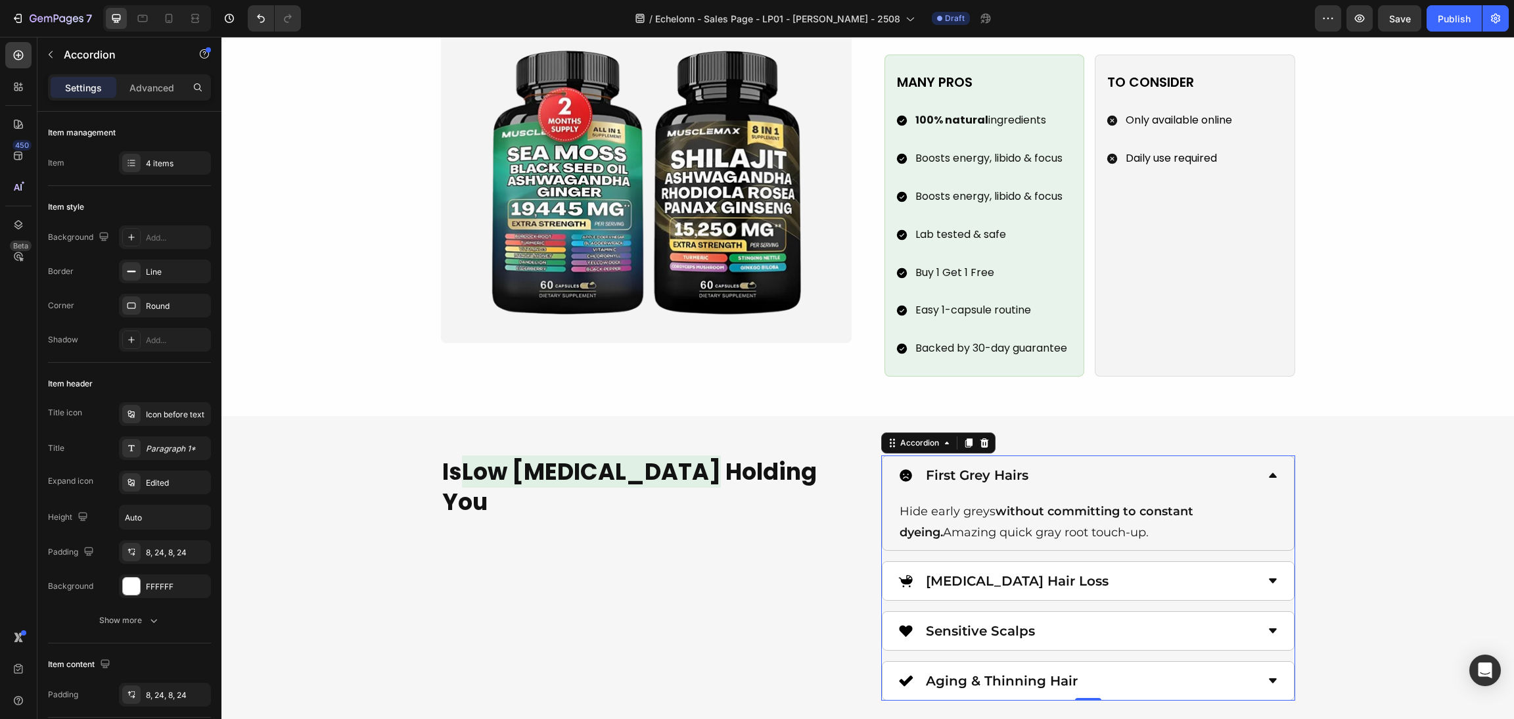
click at [1210, 461] on div "First Grey Hairs" at bounding box center [1077, 475] width 359 height 28
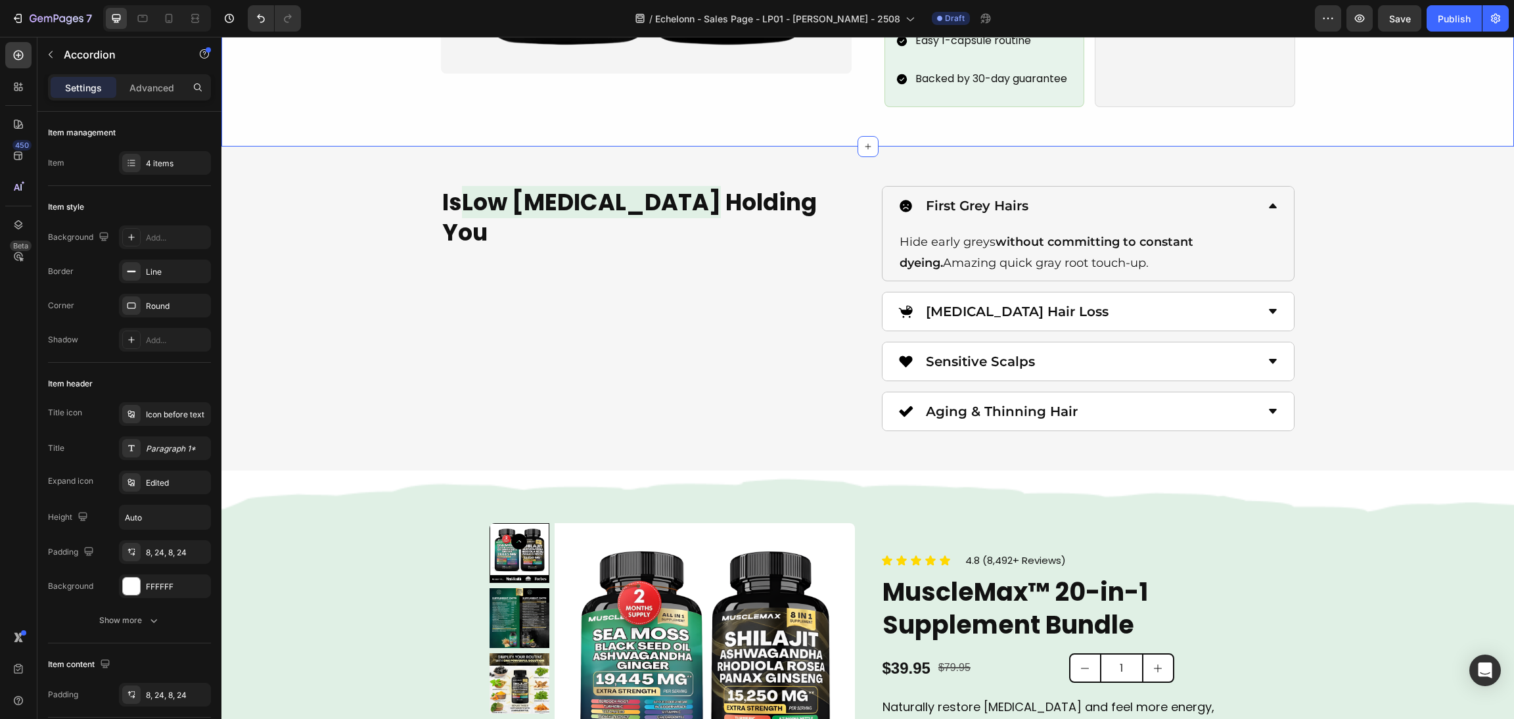
scroll to position [2069, 0]
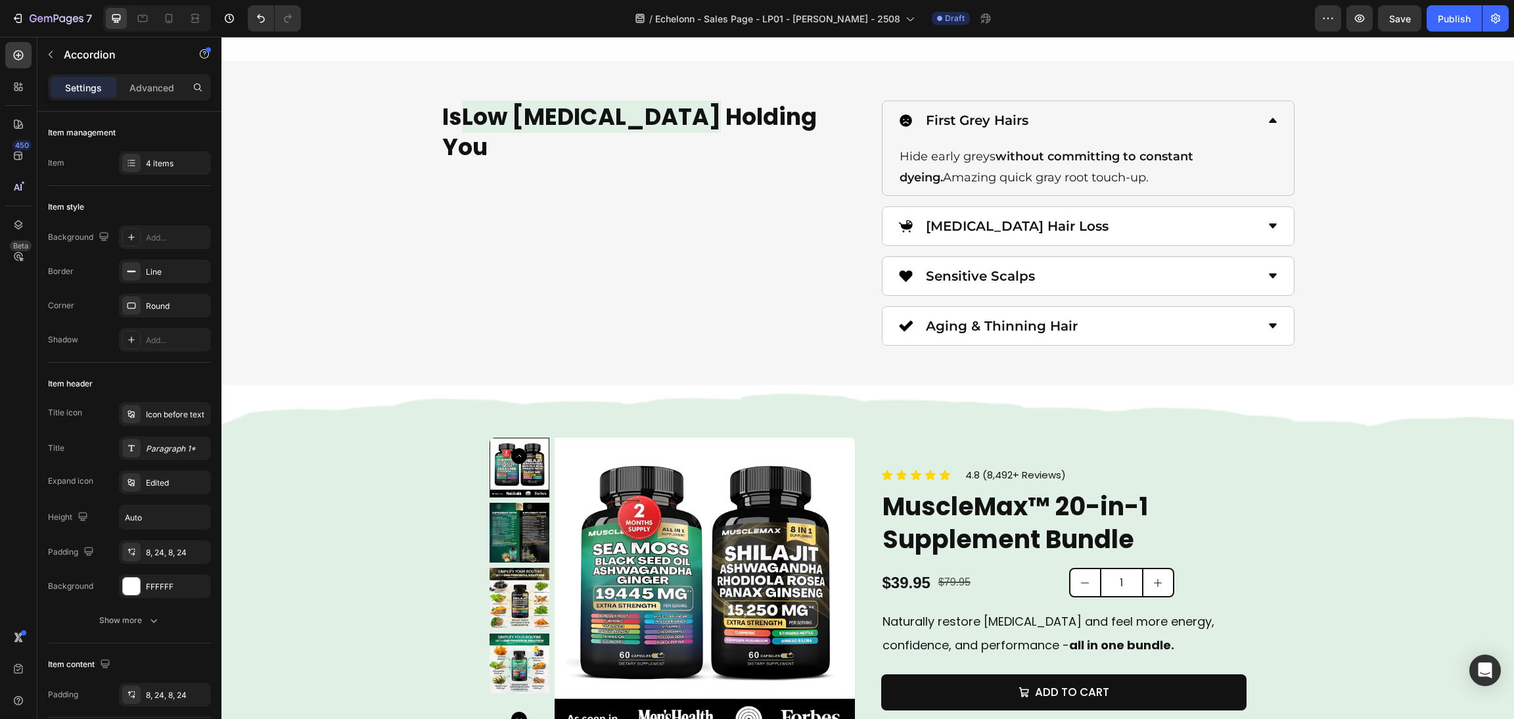
click at [1059, 106] on div "First Grey Hairs" at bounding box center [1077, 120] width 359 height 28
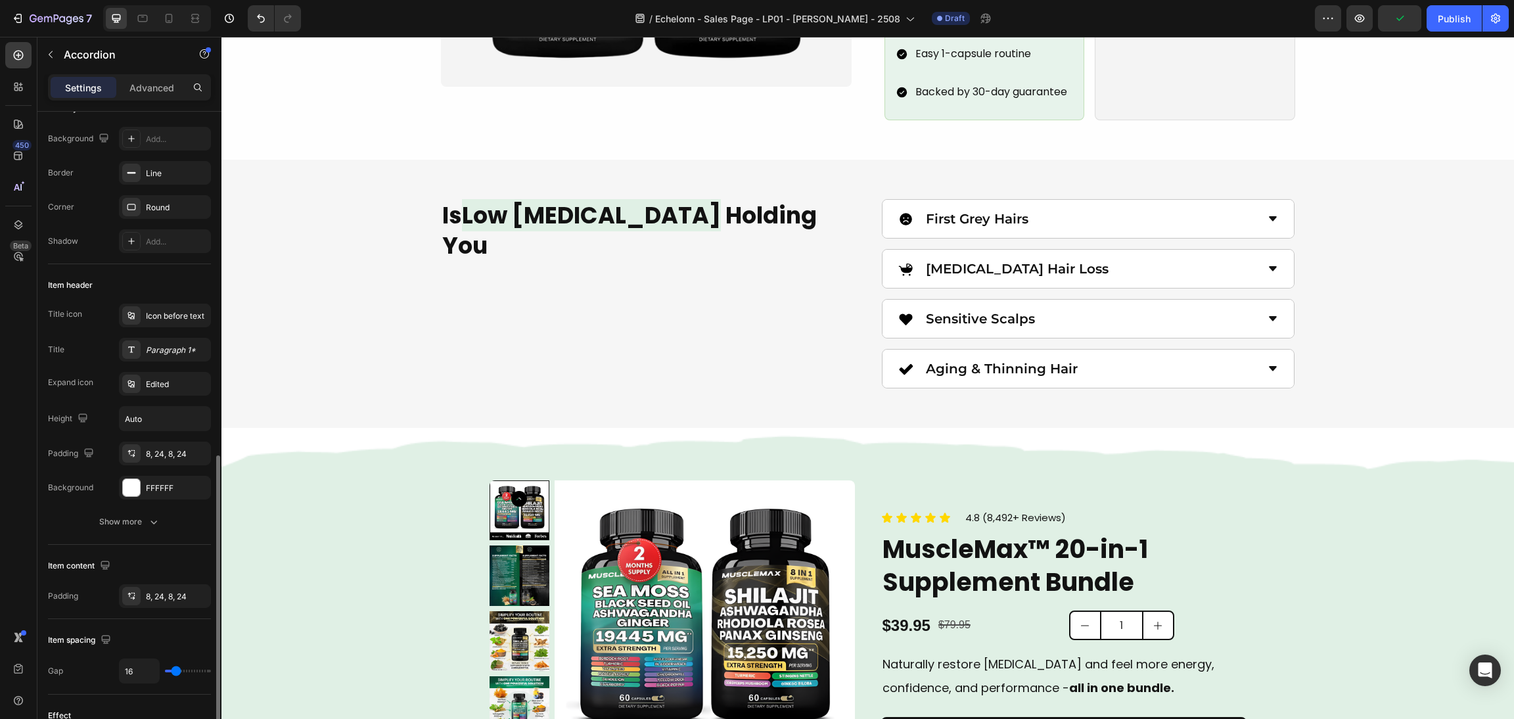
scroll to position [394, 0]
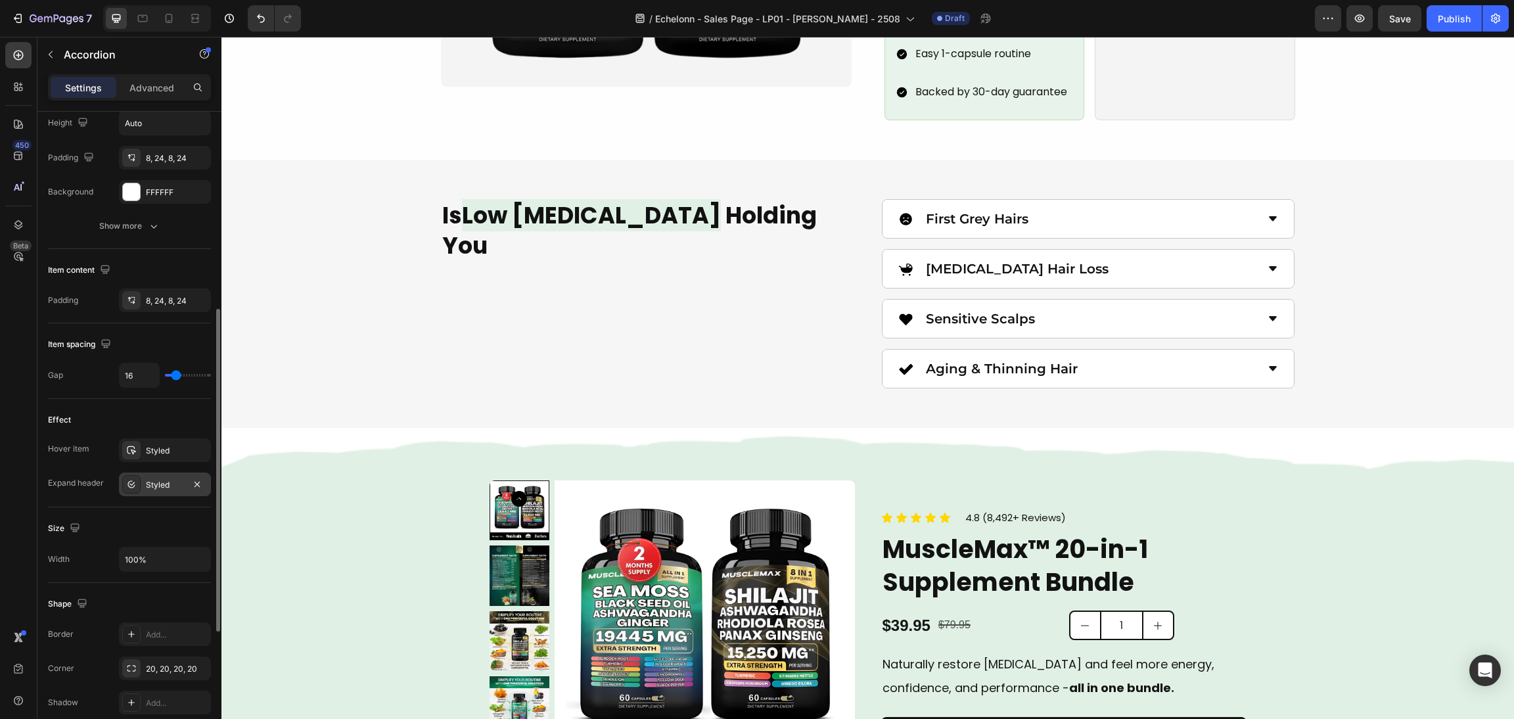
click at [146, 480] on div "Styled" at bounding box center [165, 485] width 38 height 12
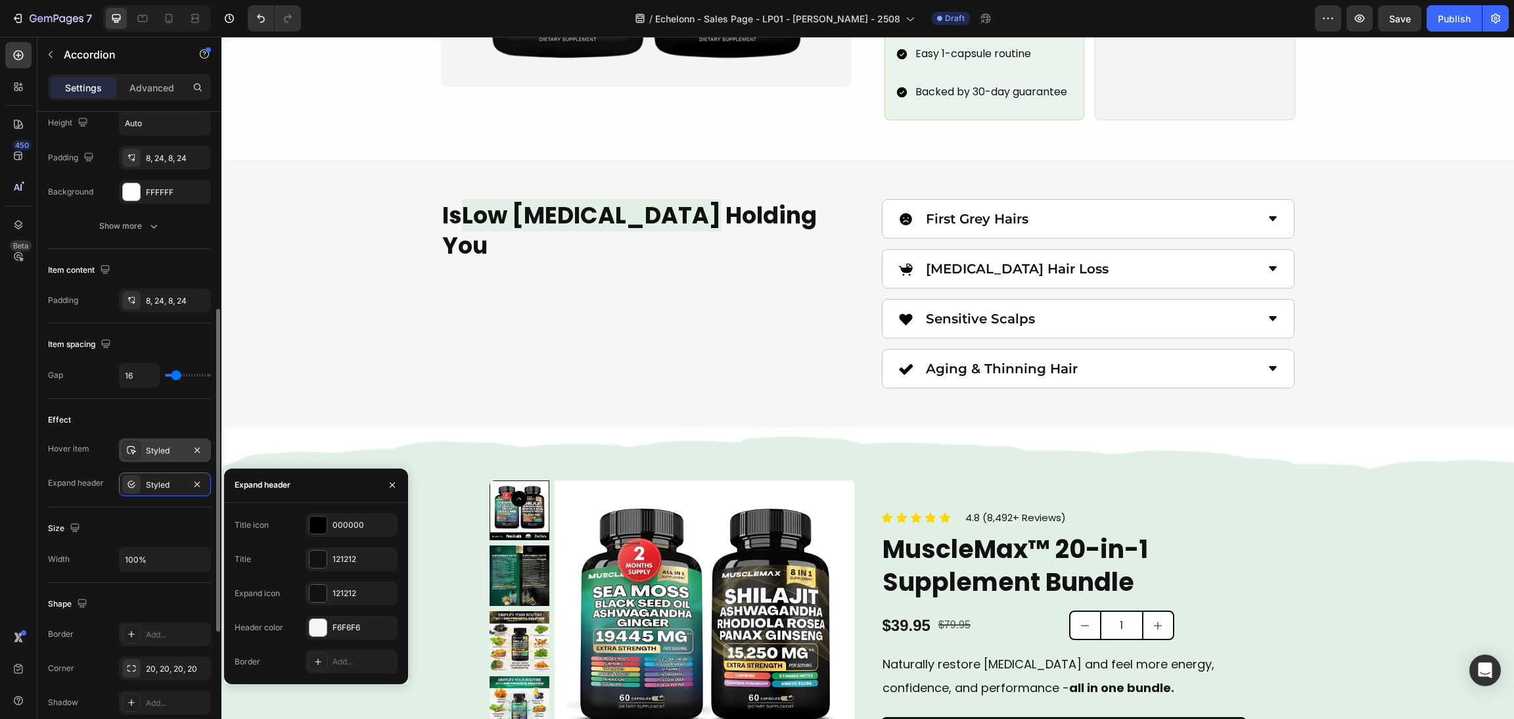
click at [148, 447] on div "Styled" at bounding box center [165, 451] width 38 height 12
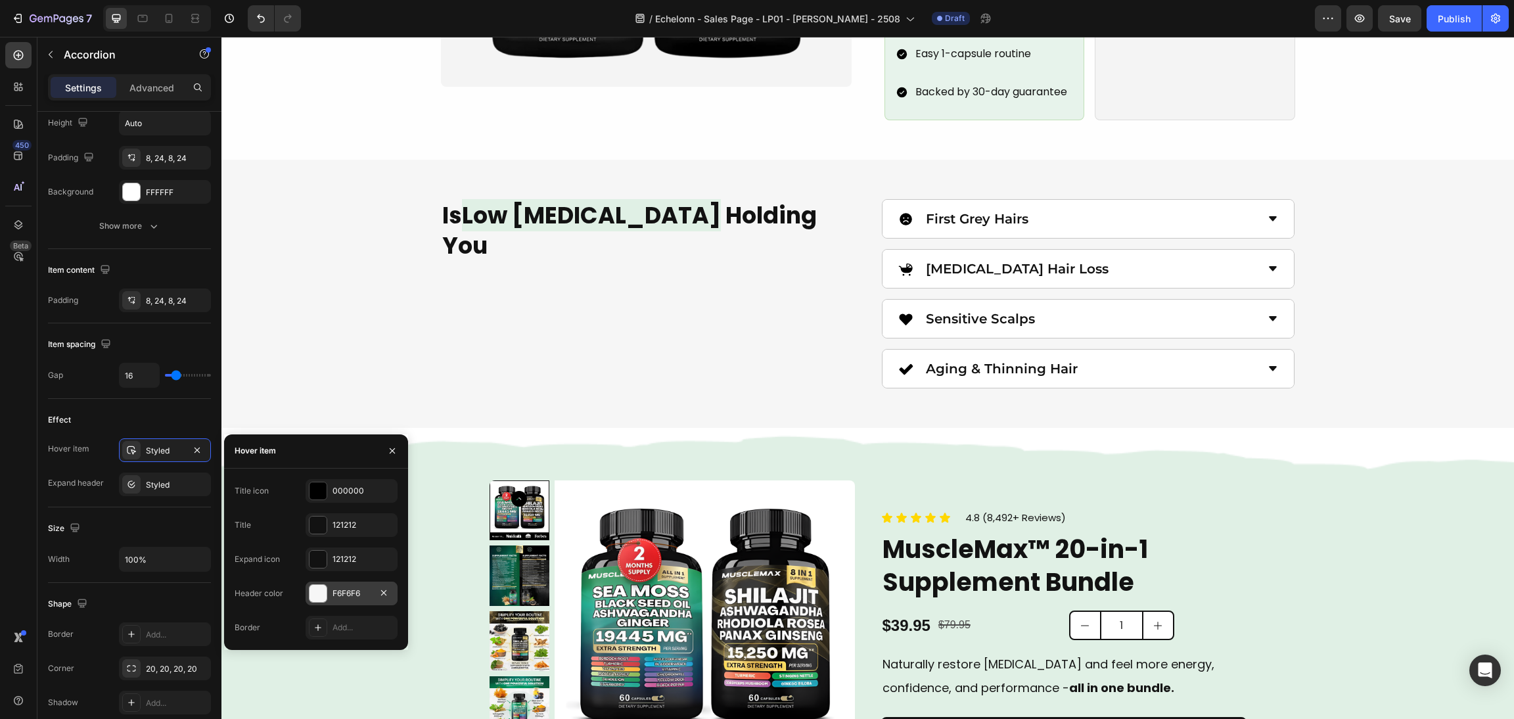
click at [311, 593] on div at bounding box center [317, 593] width 17 height 17
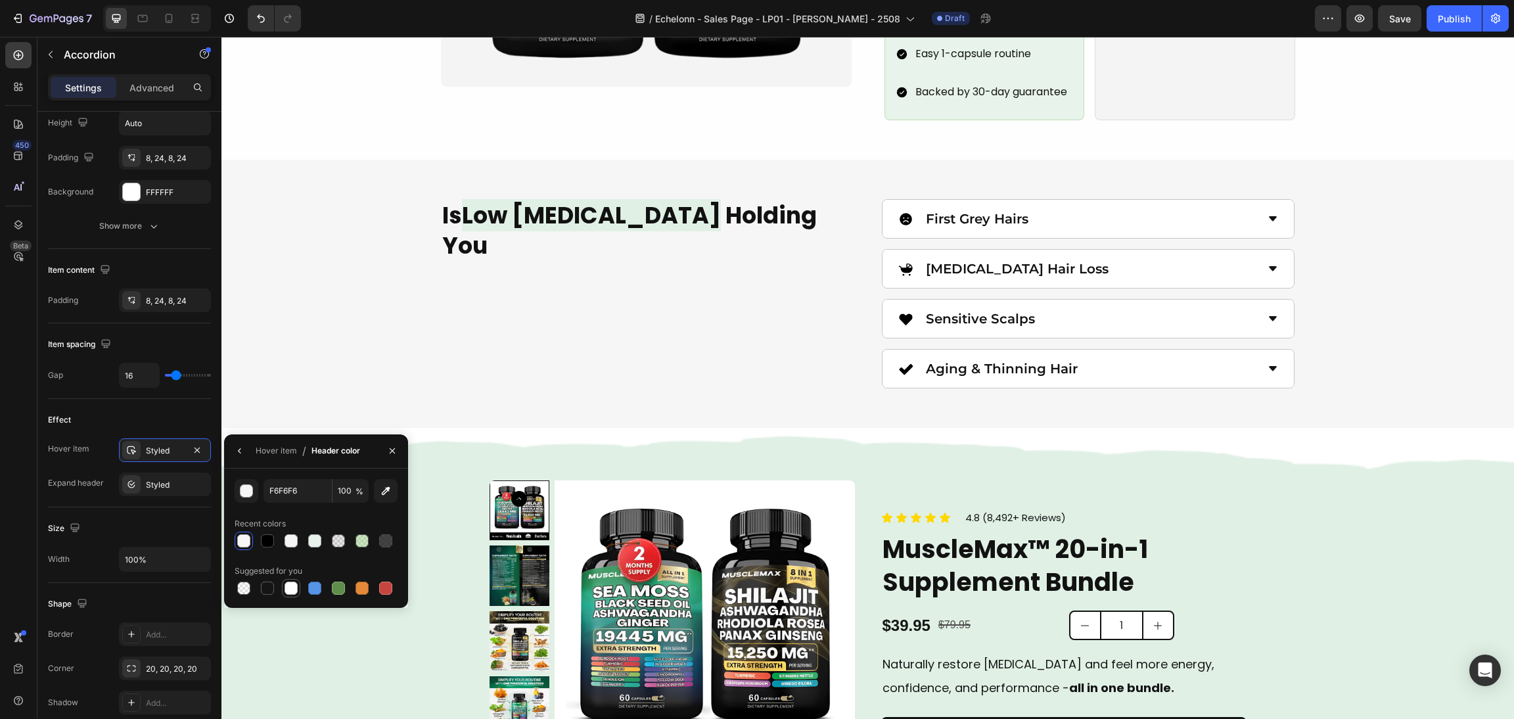
click at [286, 584] on div at bounding box center [290, 587] width 13 height 13
type input "FFFFFF"
click at [290, 583] on div at bounding box center [290, 587] width 13 height 13
click at [1049, 205] on div "First Grey Hairs" at bounding box center [1077, 219] width 359 height 28
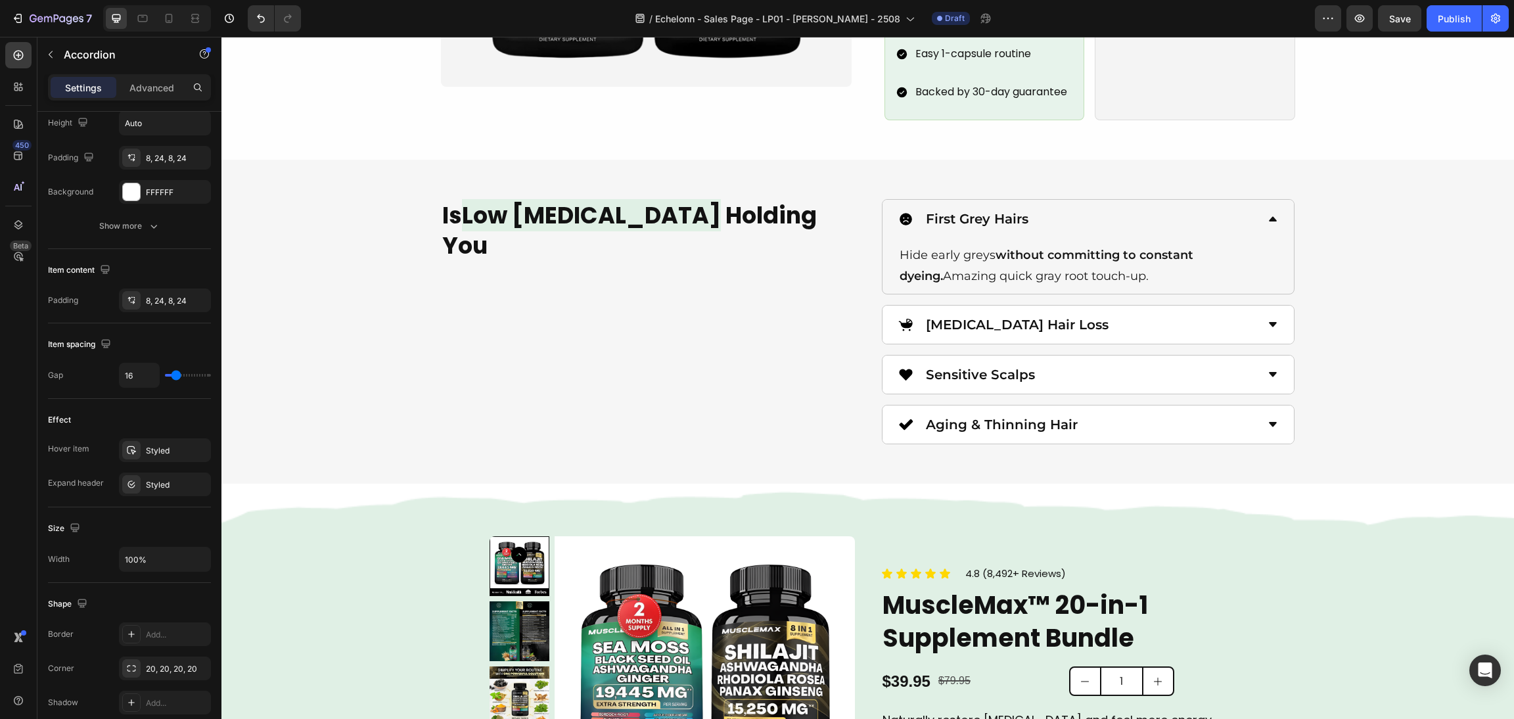
click at [1049, 205] on div "First Grey Hairs" at bounding box center [1077, 219] width 359 height 28
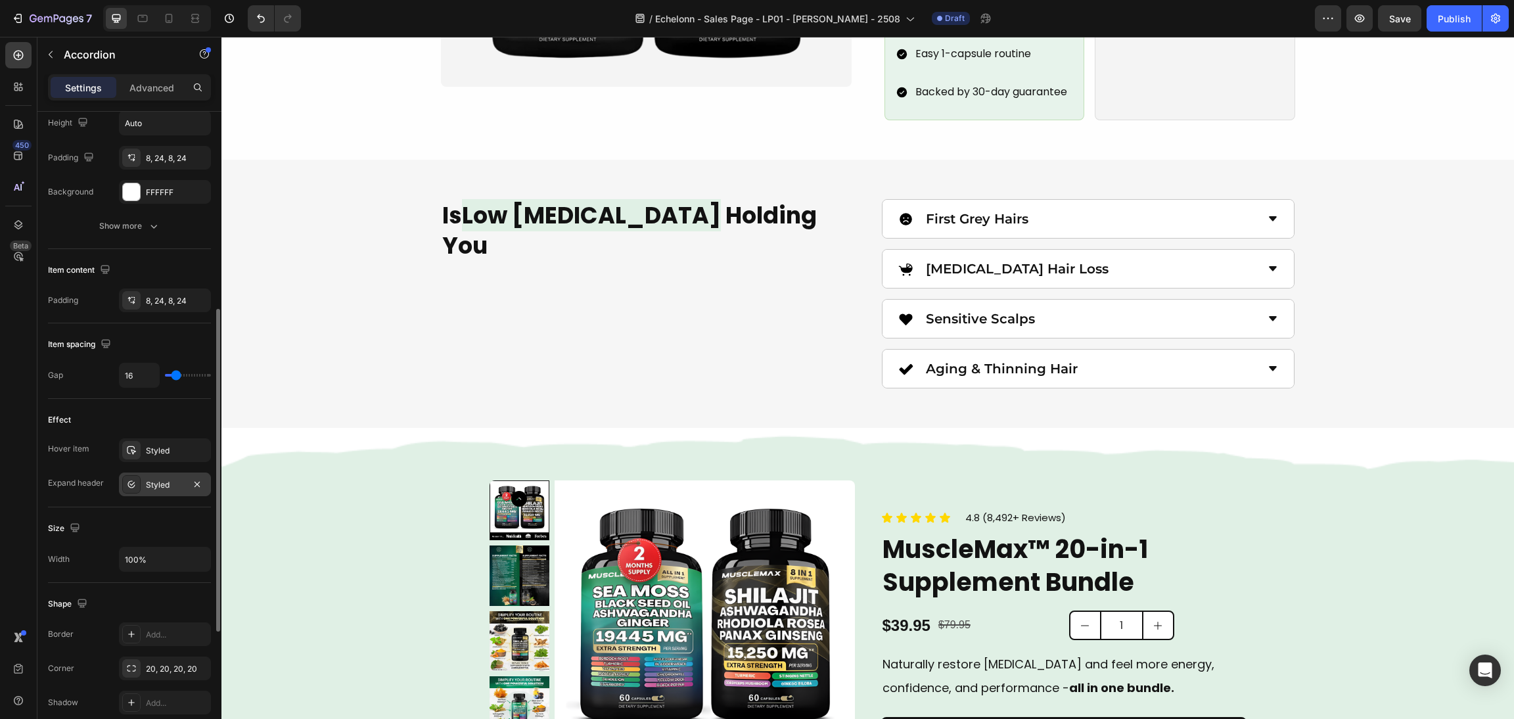
click at [137, 489] on div at bounding box center [131, 484] width 18 height 18
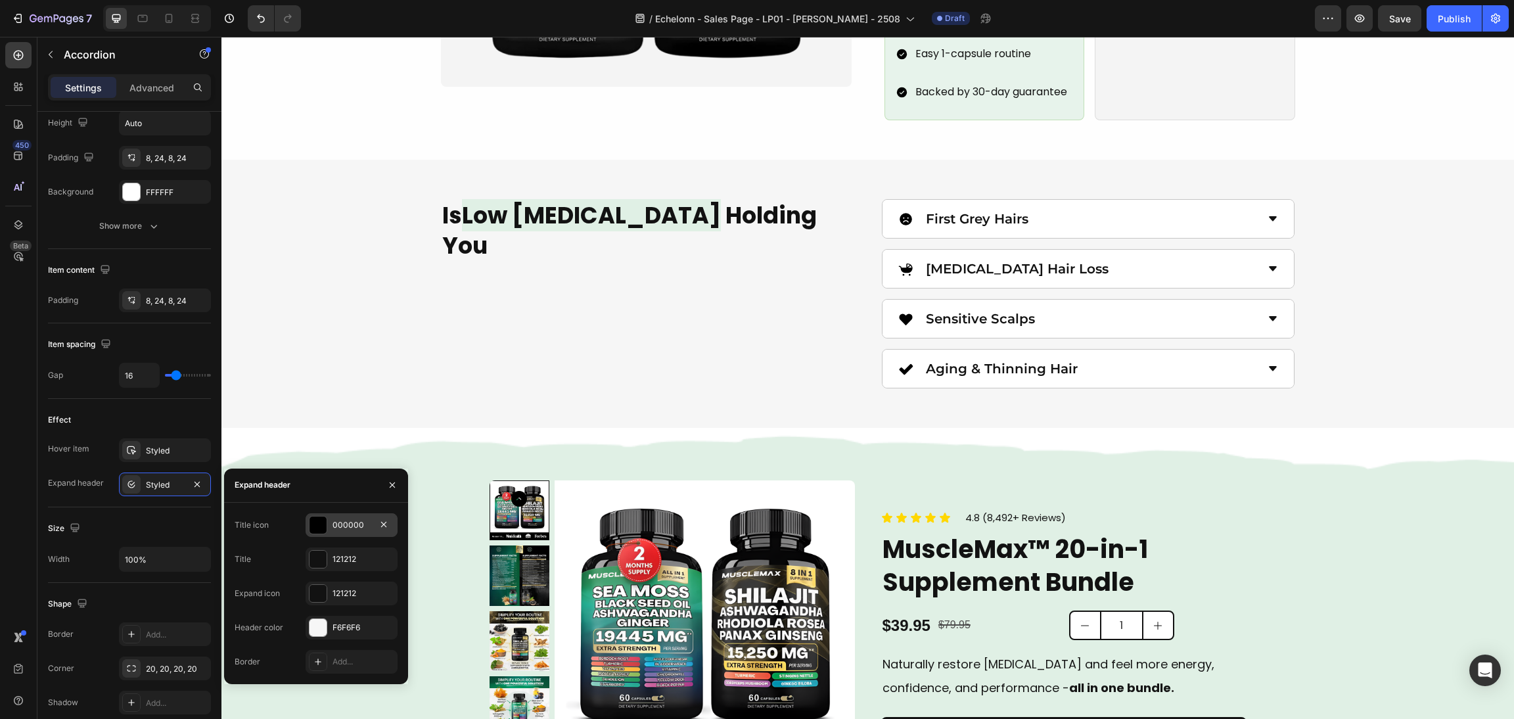
click at [317, 528] on div at bounding box center [317, 524] width 17 height 17
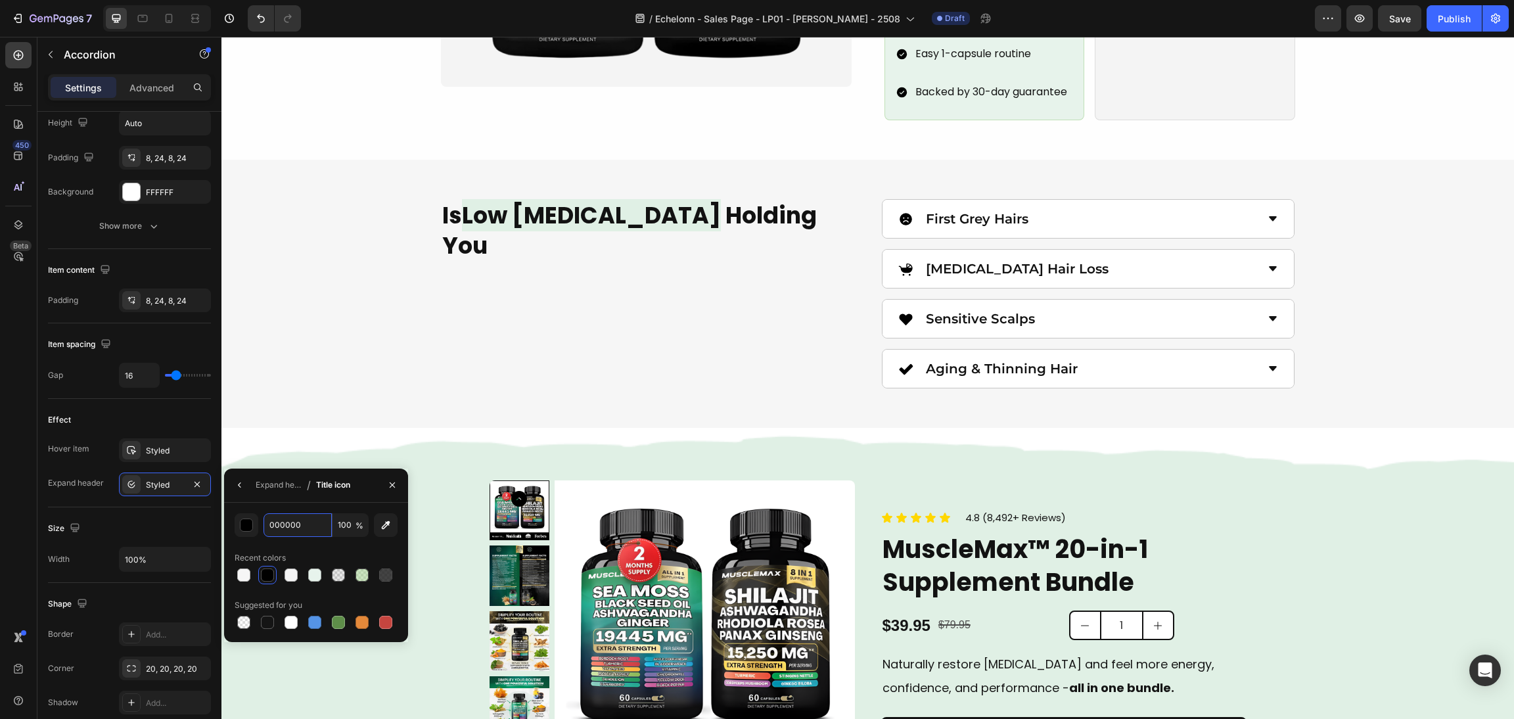
click at [317, 528] on input "000000" at bounding box center [297, 525] width 68 height 24
click at [129, 484] on icon at bounding box center [131, 484] width 11 height 11
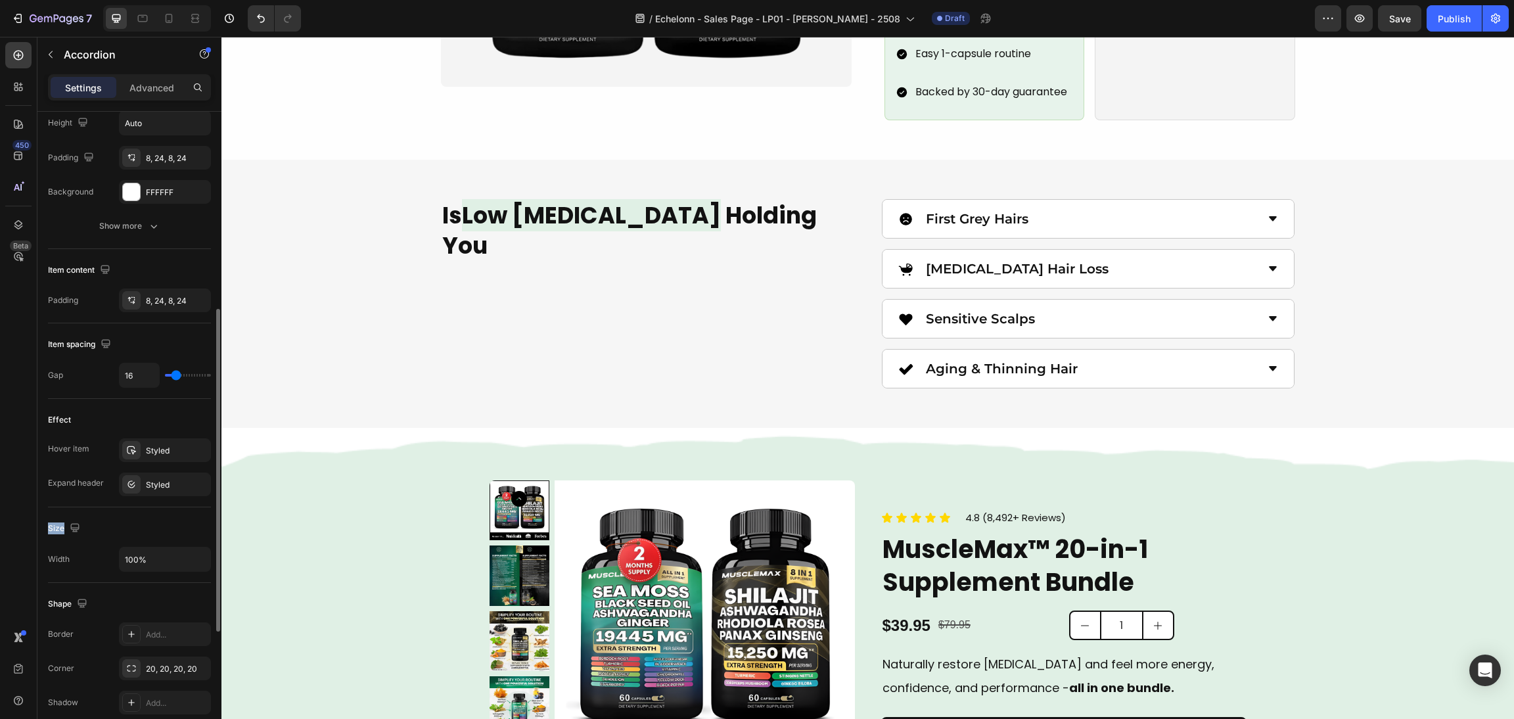
drag, startPoint x: 129, startPoint y: 484, endPoint x: 174, endPoint y: 513, distance: 53.2
click at [133, 485] on icon at bounding box center [131, 484] width 11 height 11
click at [133, 447] on icon at bounding box center [131, 450] width 9 height 9
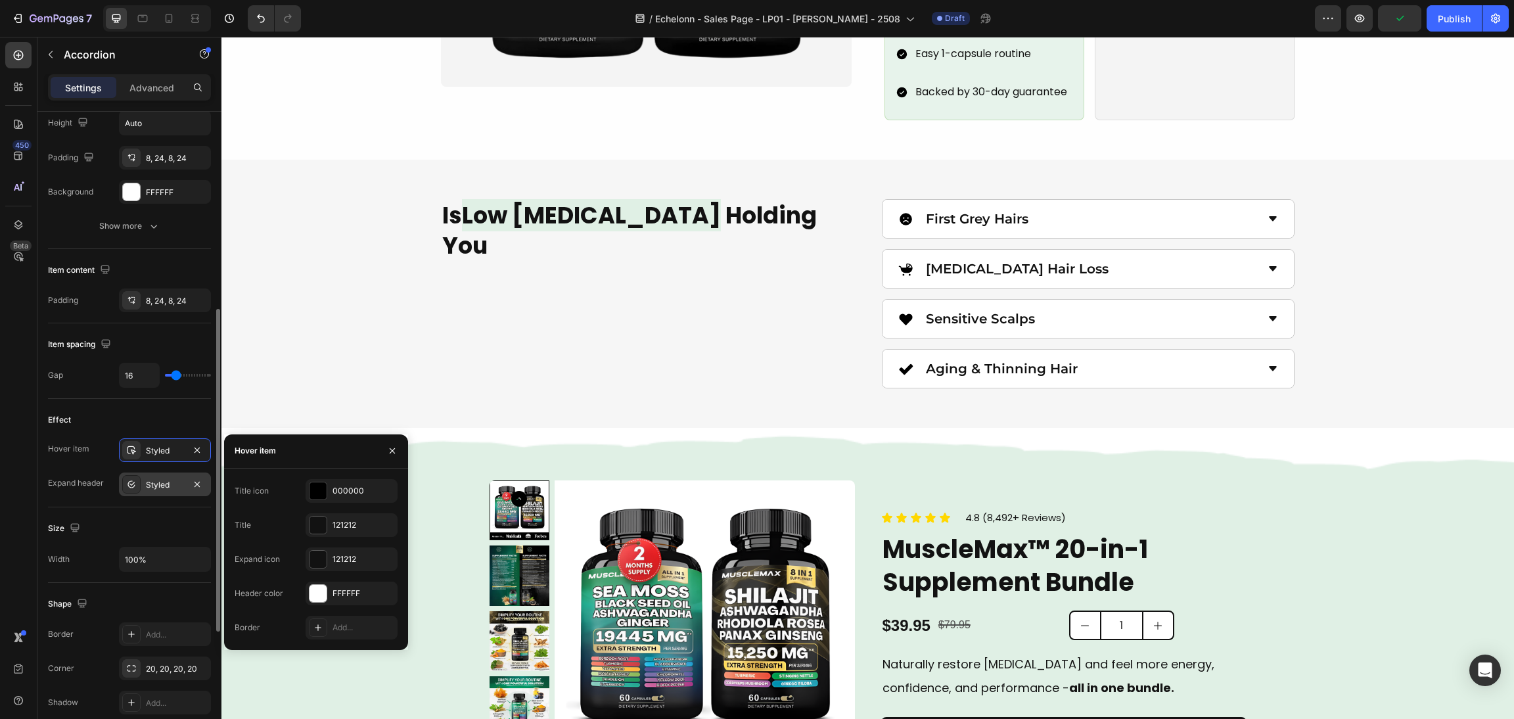
click at [129, 479] on icon at bounding box center [131, 484] width 11 height 11
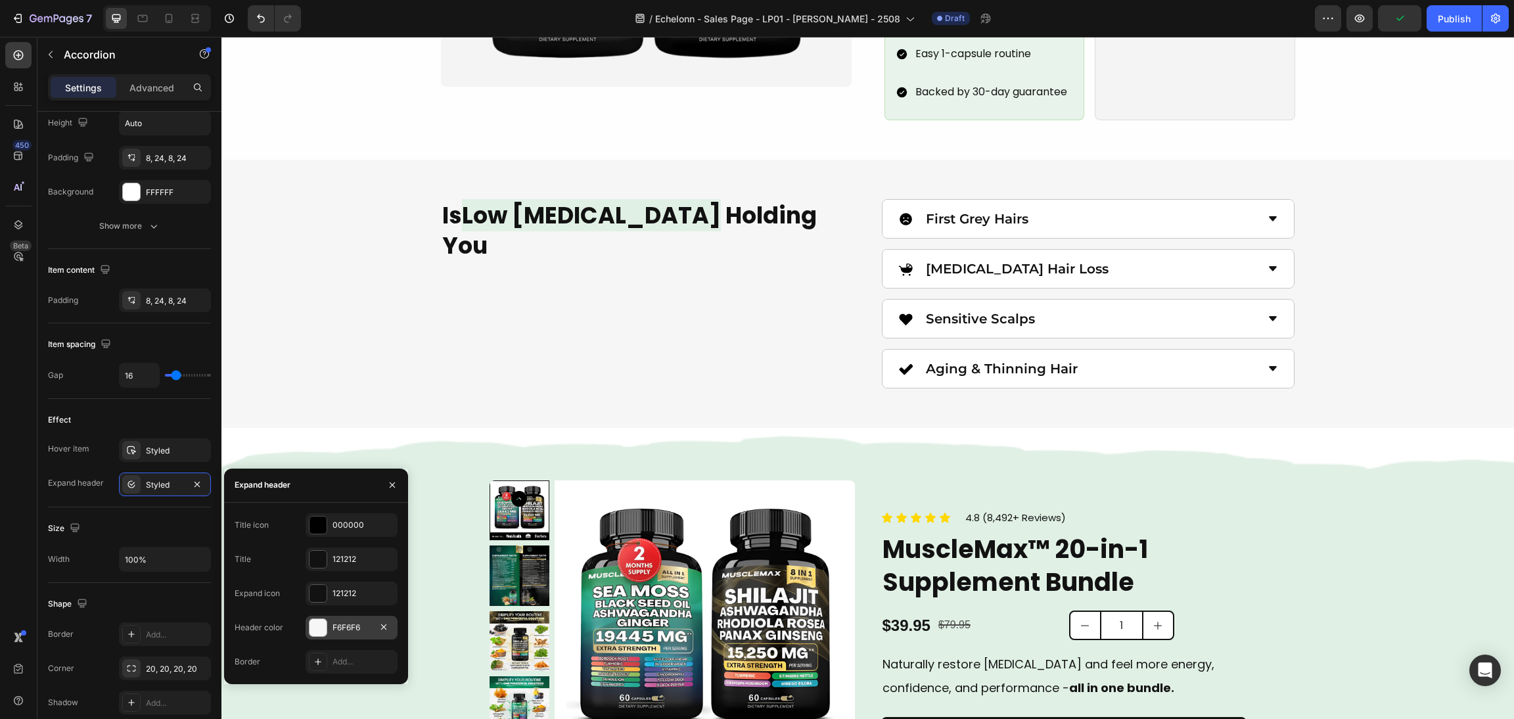
click at [317, 626] on div at bounding box center [317, 627] width 17 height 17
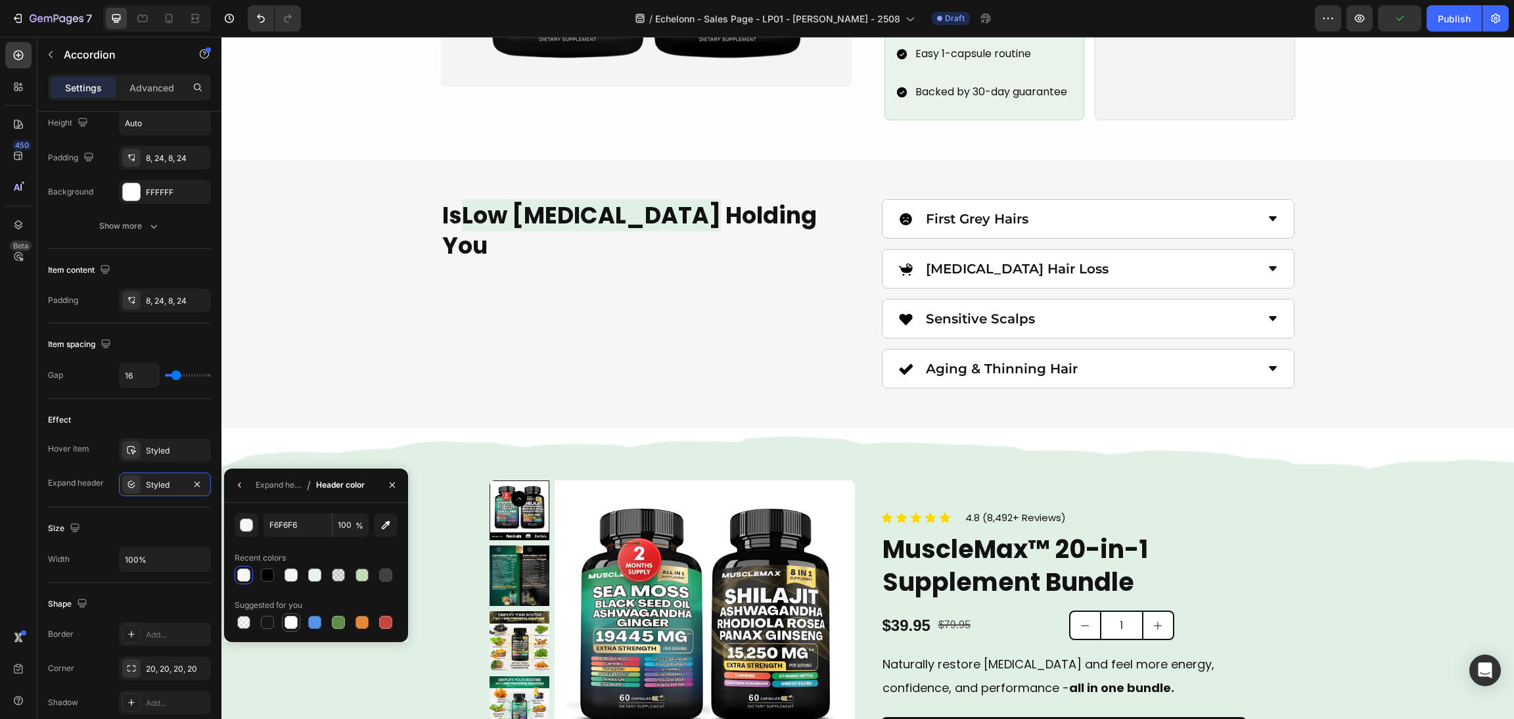
click at [287, 620] on div at bounding box center [290, 622] width 13 height 13
type input "FFFFFF"
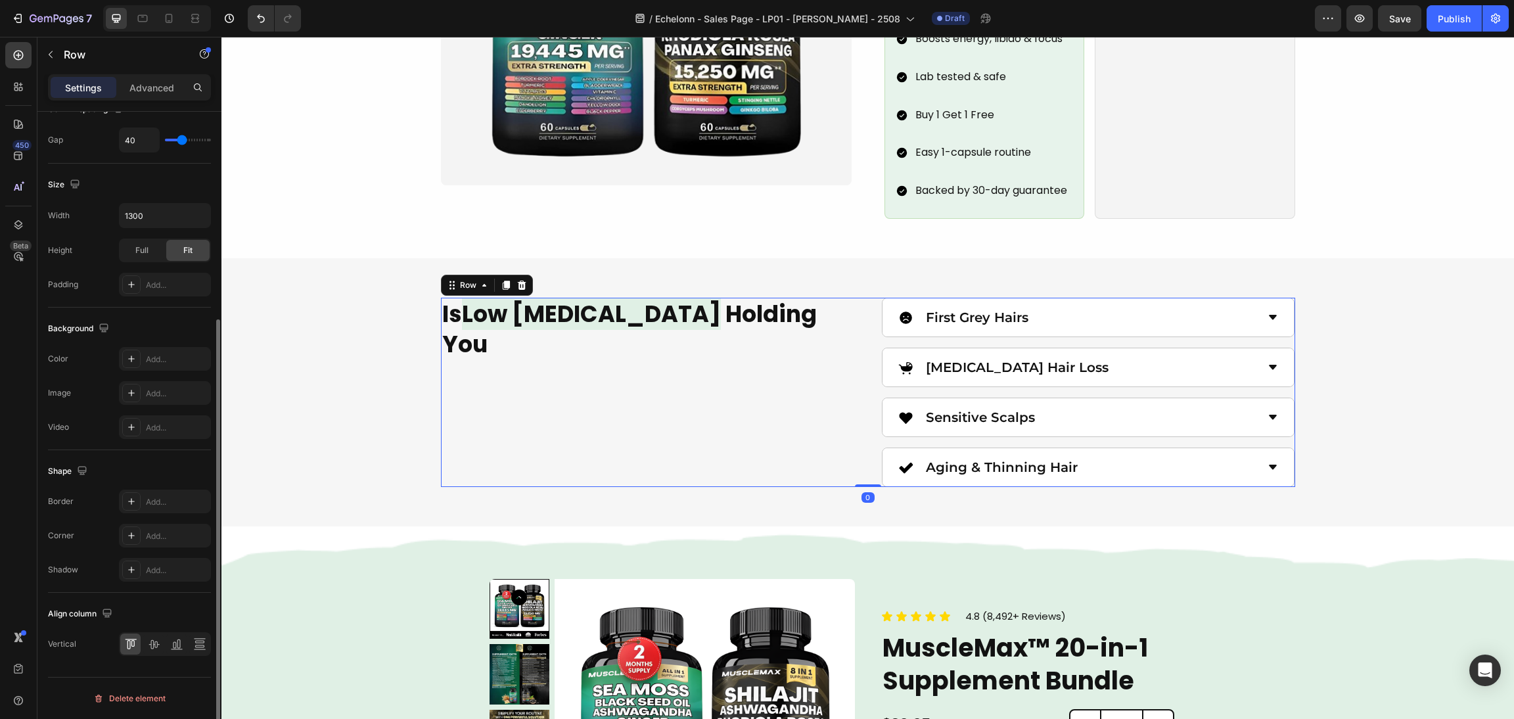
scroll to position [0, 0]
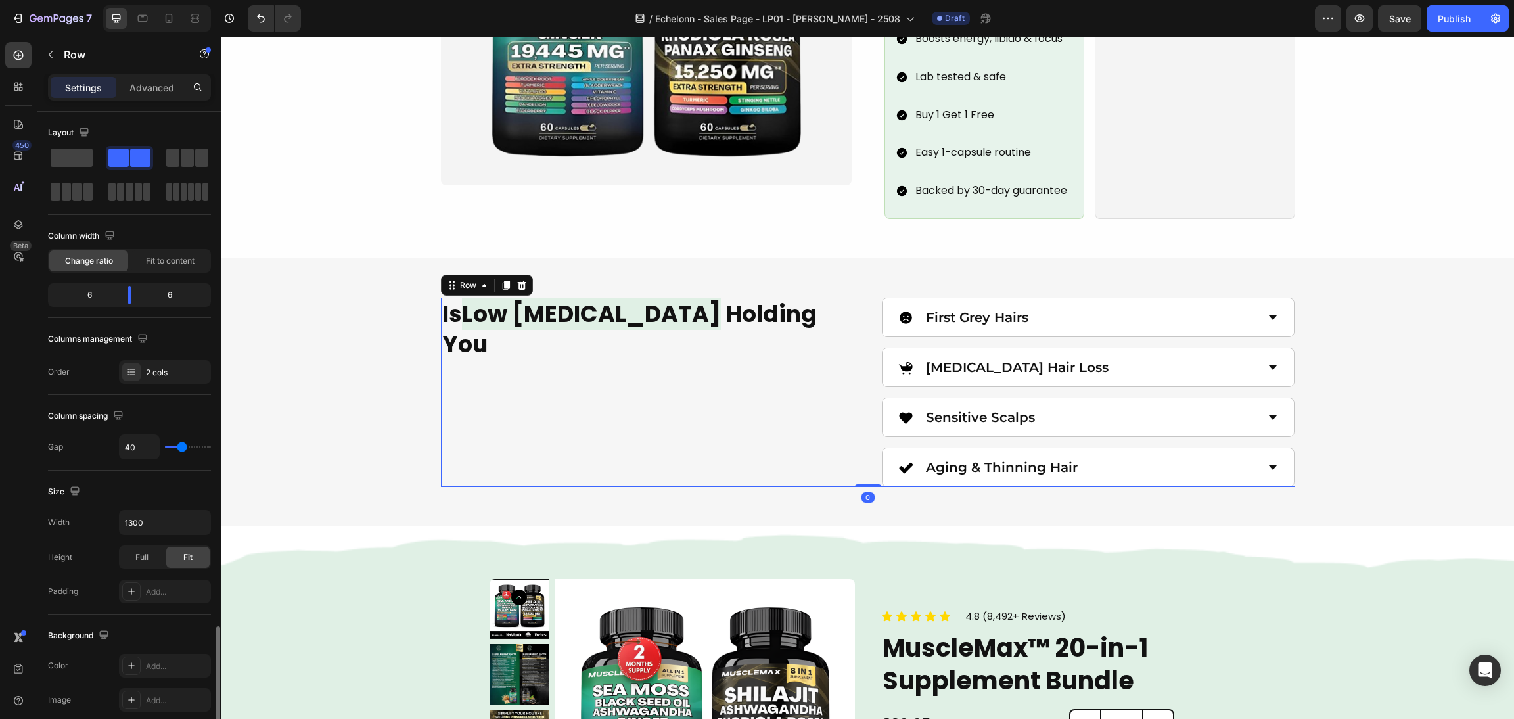
click at [815, 407] on div "Is Low Testosterone Holding You Heading" at bounding box center [648, 392] width 414 height 189
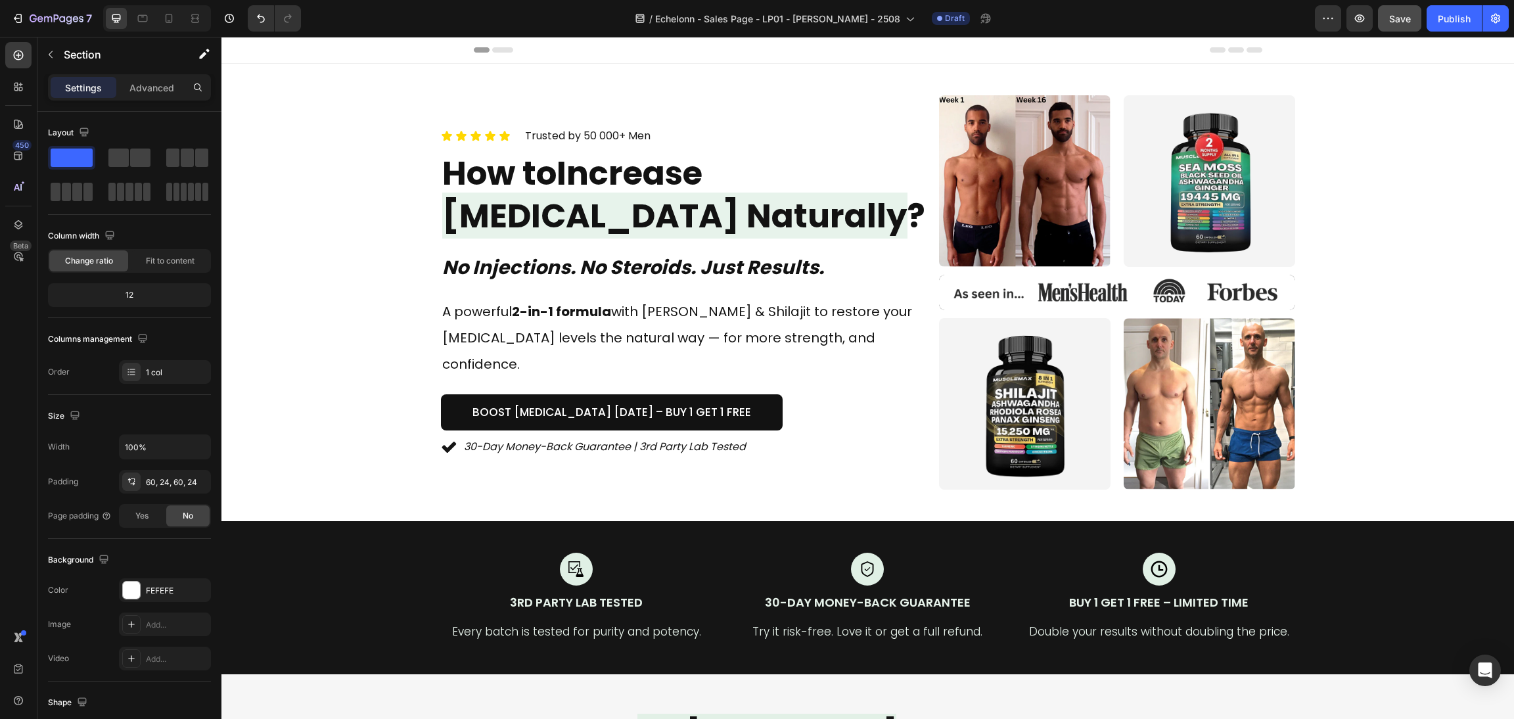
click at [1393, 26] on button "Save" at bounding box center [1399, 18] width 43 height 26
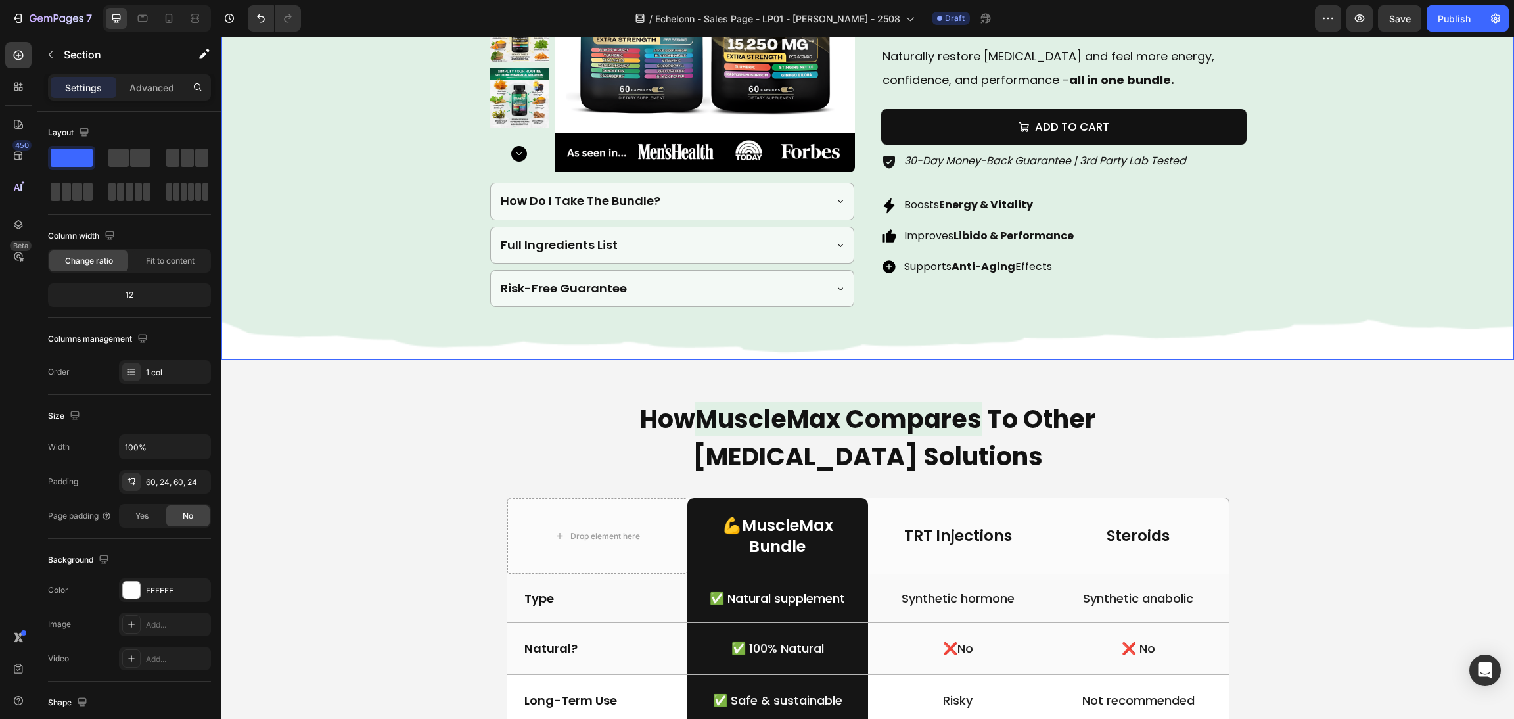
scroll to position [2562, 0]
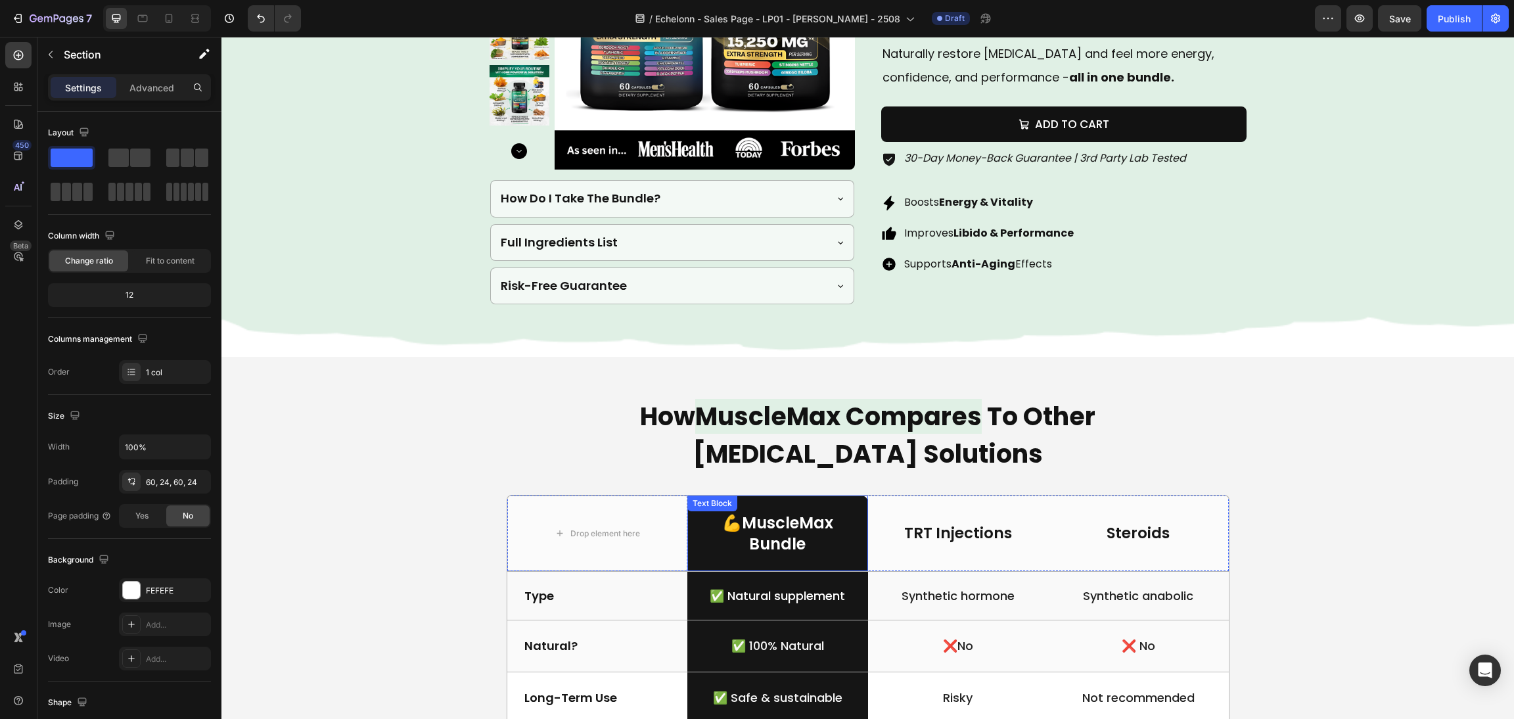
click at [840, 454] on h2 "How MuscleMax Compares To Other Testosterone Solutions" at bounding box center [867, 435] width 591 height 78
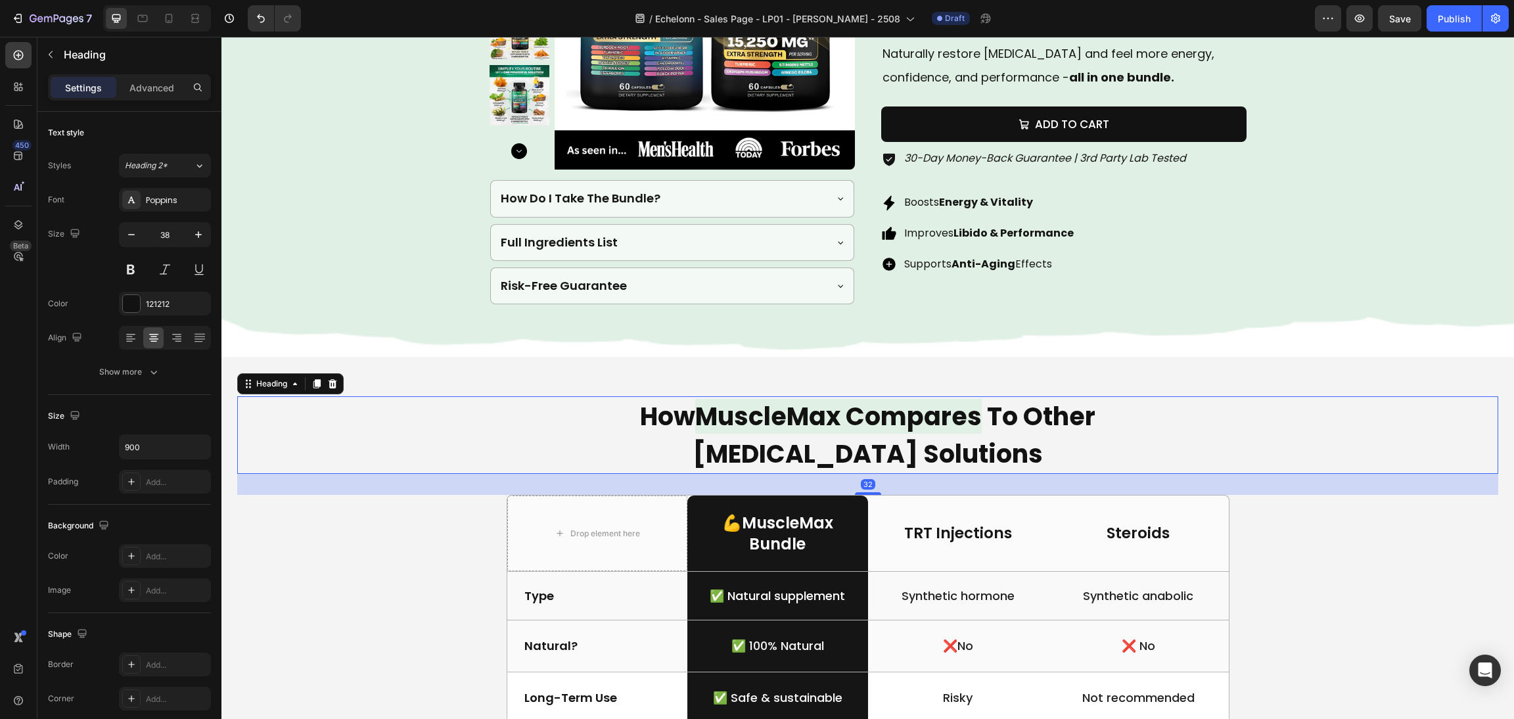
click at [746, 449] on h2 "How MuscleMax Compares To Other Testosterone Solutions" at bounding box center [867, 435] width 591 height 78
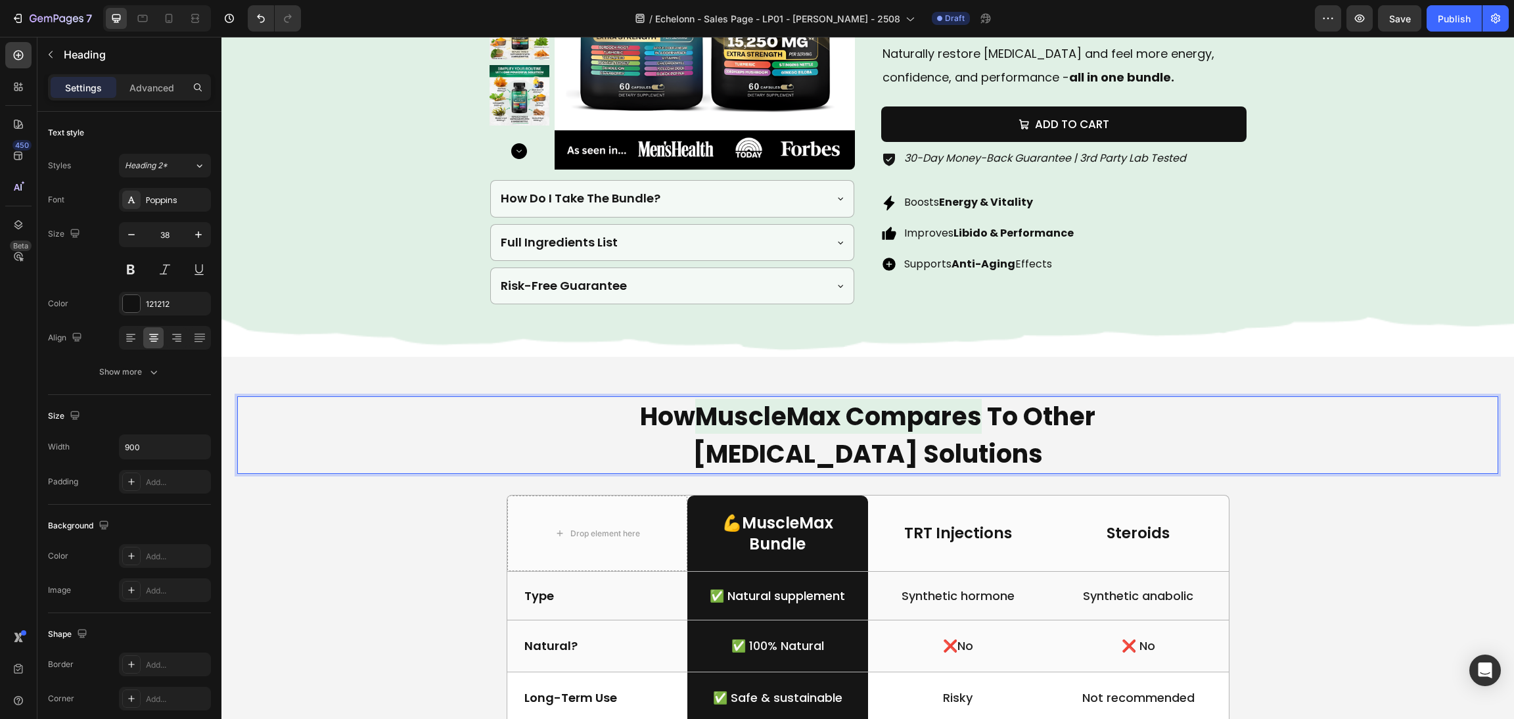
click at [708, 450] on p "How MuscleMax Compares To Other Testosterone Solutions" at bounding box center [868, 434] width 589 height 75
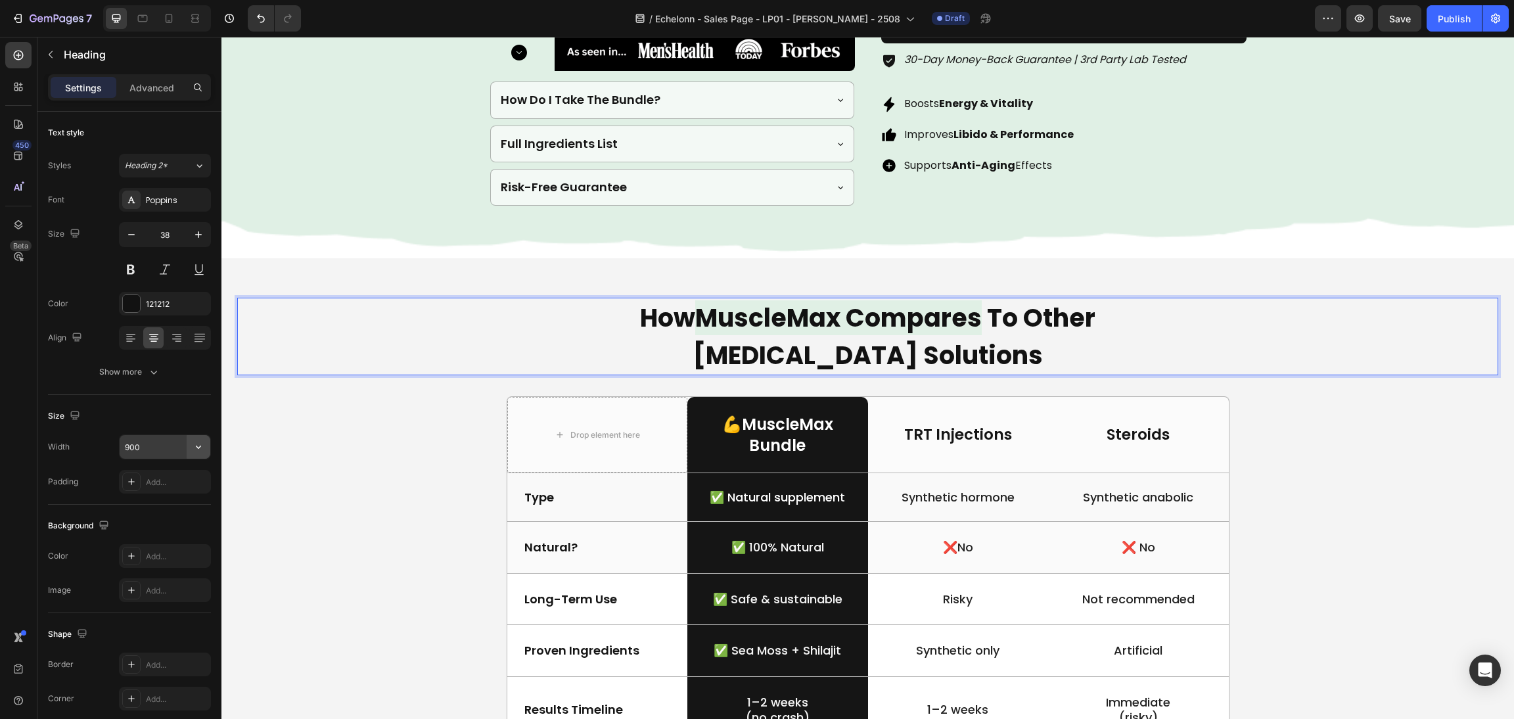
click at [194, 453] on icon "button" at bounding box center [198, 446] width 13 height 13
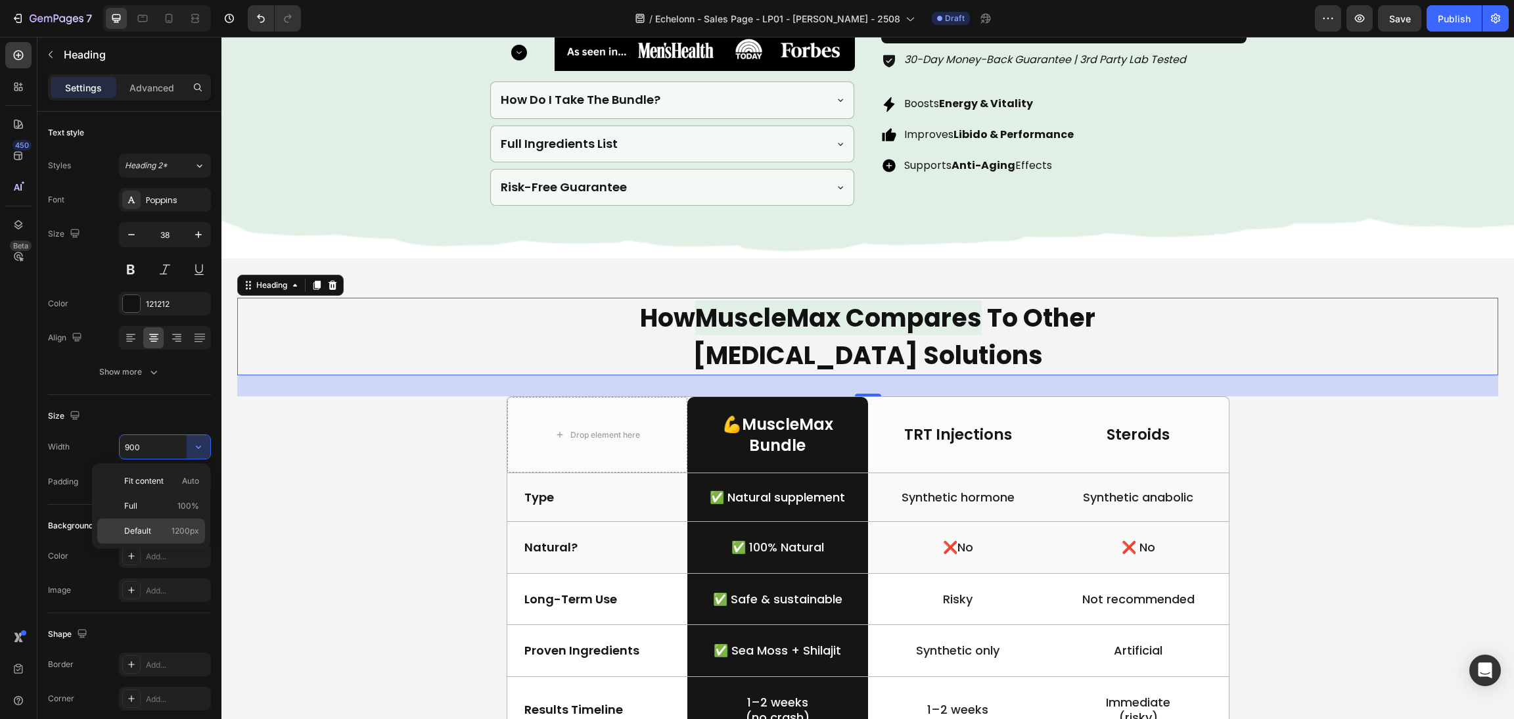
click at [172, 524] on div "Default 1200px" at bounding box center [151, 530] width 108 height 25
type input "1200"
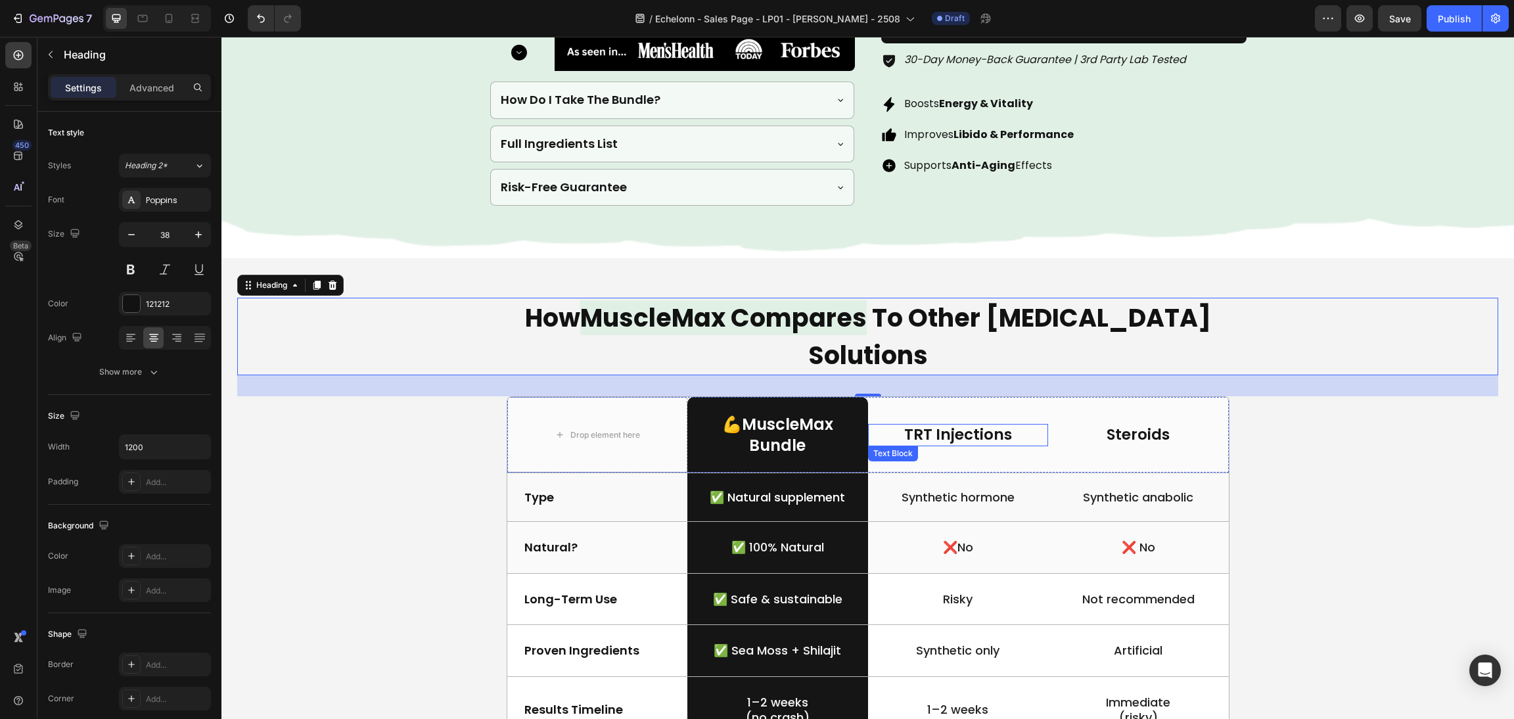
scroll to position [2759, 0]
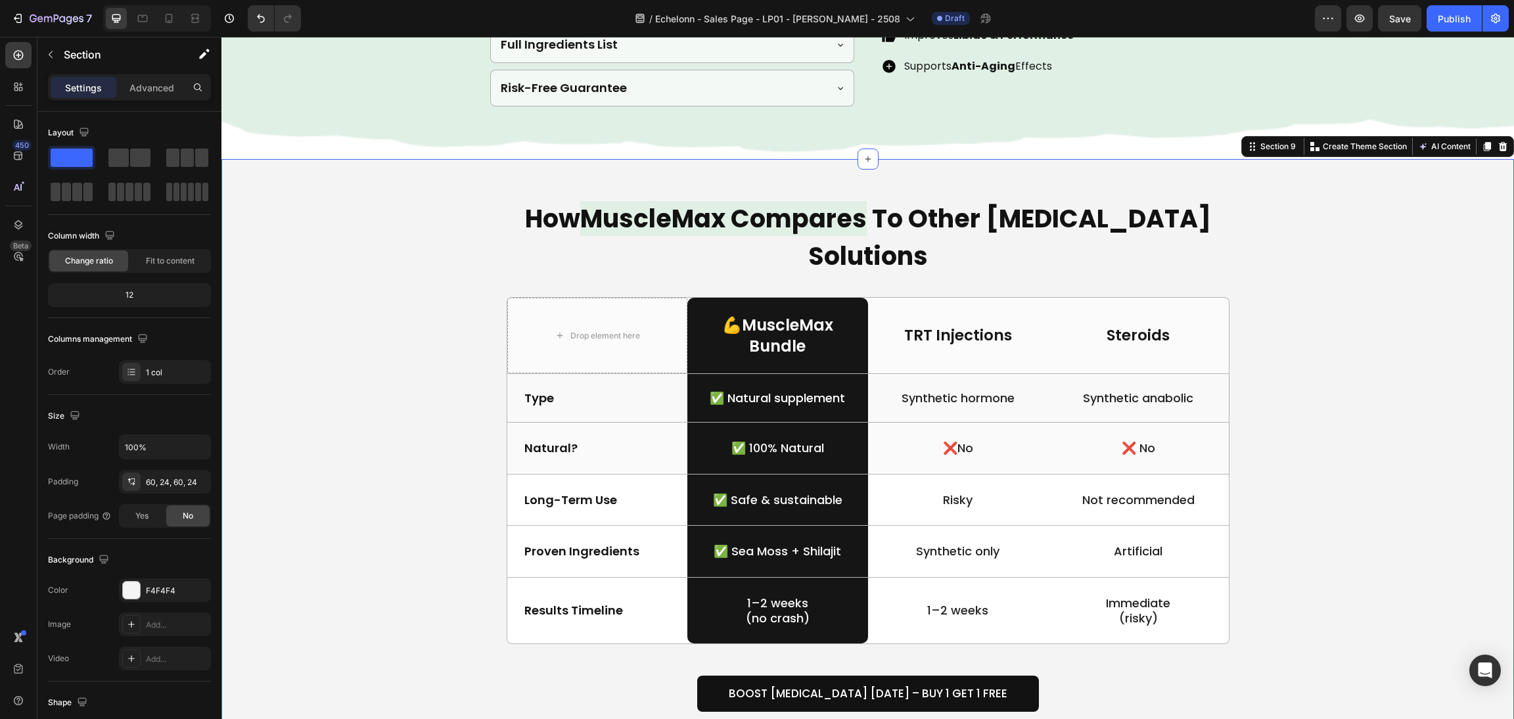
click at [329, 441] on div "How MuscleMax Compares To Other Testosterone Solutions Heading Drop element her…" at bounding box center [867, 468] width 1261 height 541
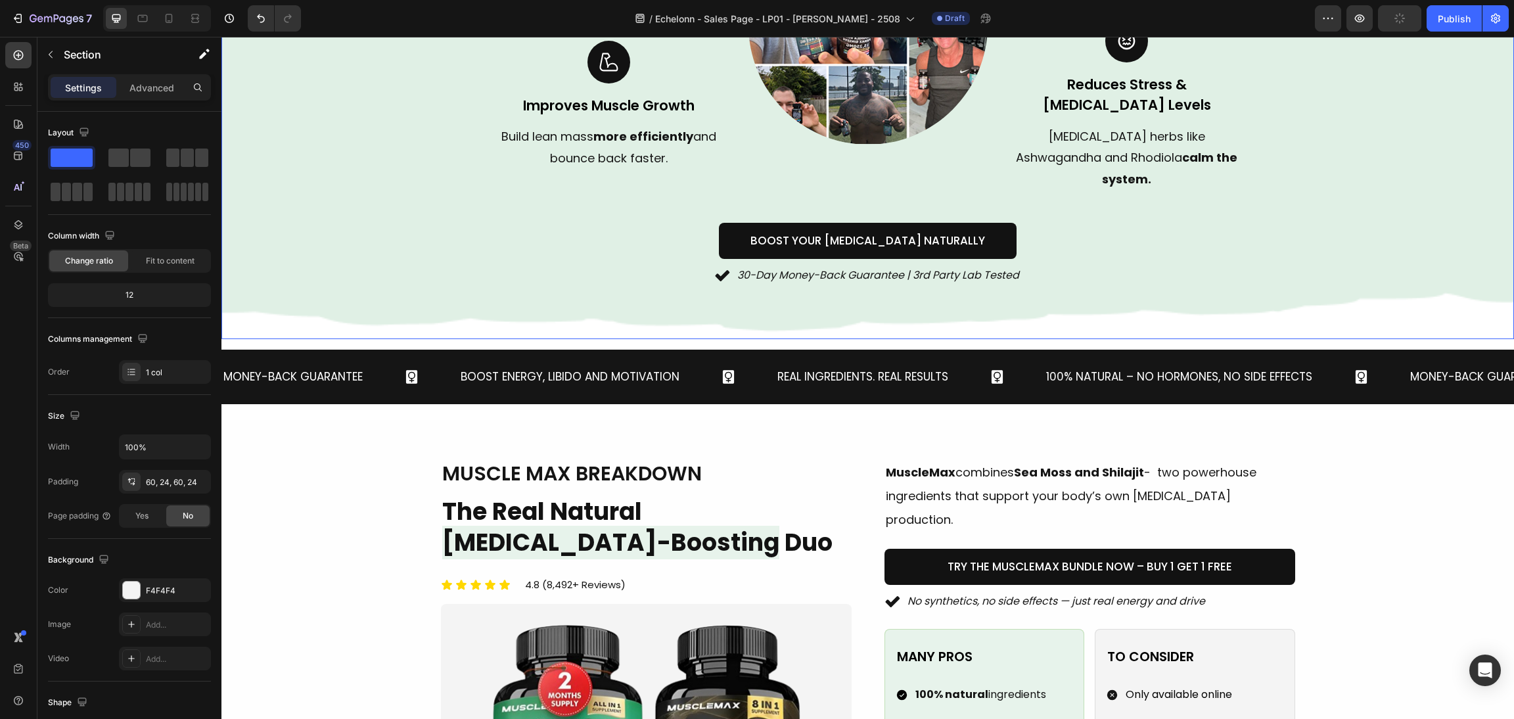
scroll to position [886, 0]
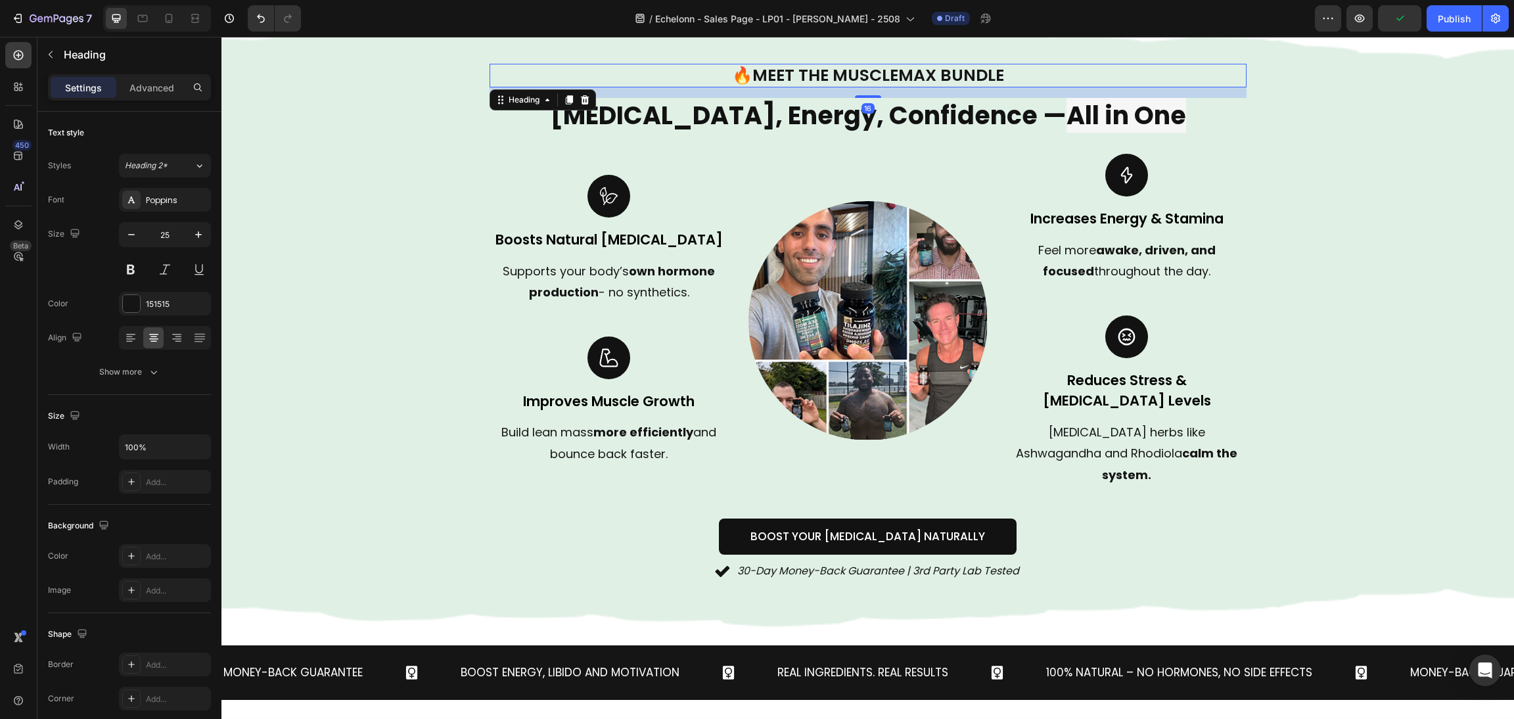
click at [860, 79] on span "Meet the MuscleMax Bundle" at bounding box center [878, 75] width 252 height 23
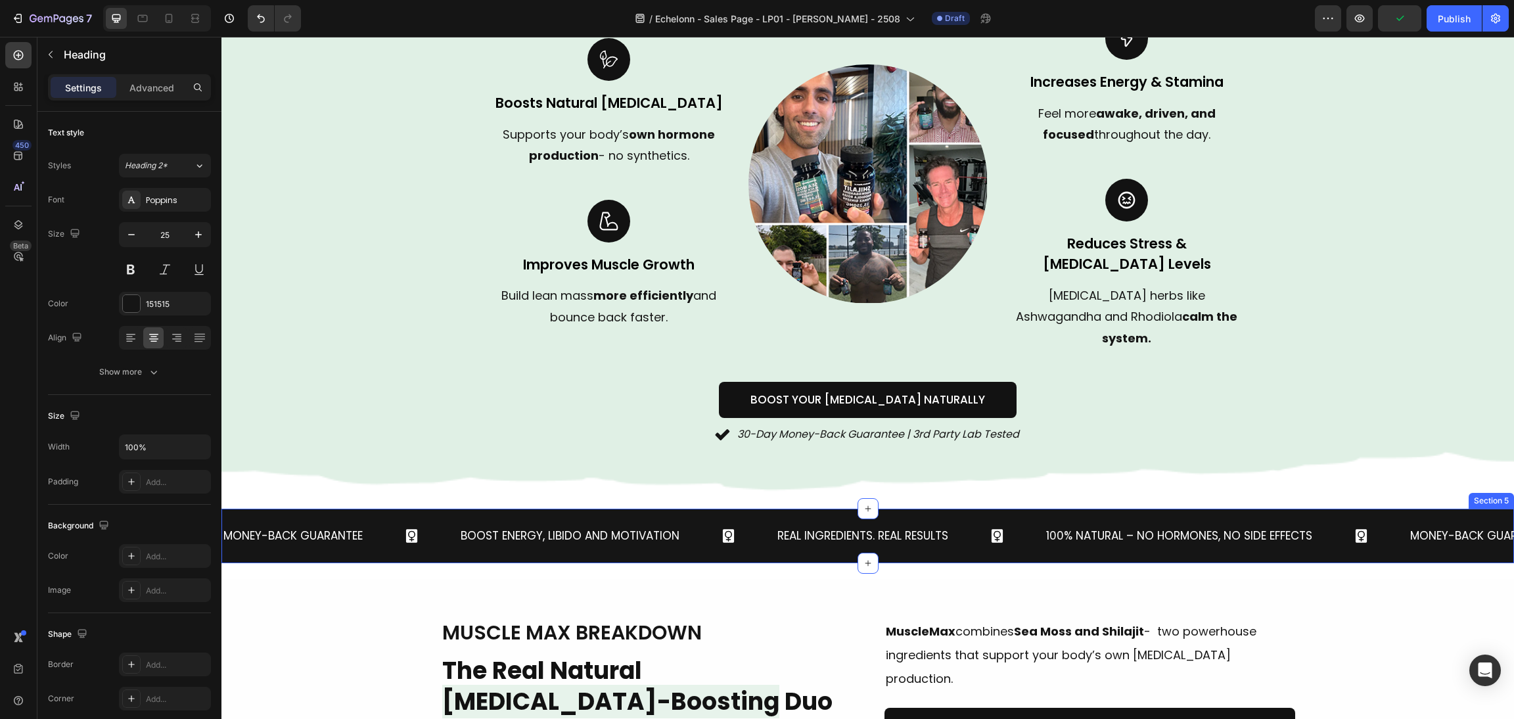
scroll to position [1083, 0]
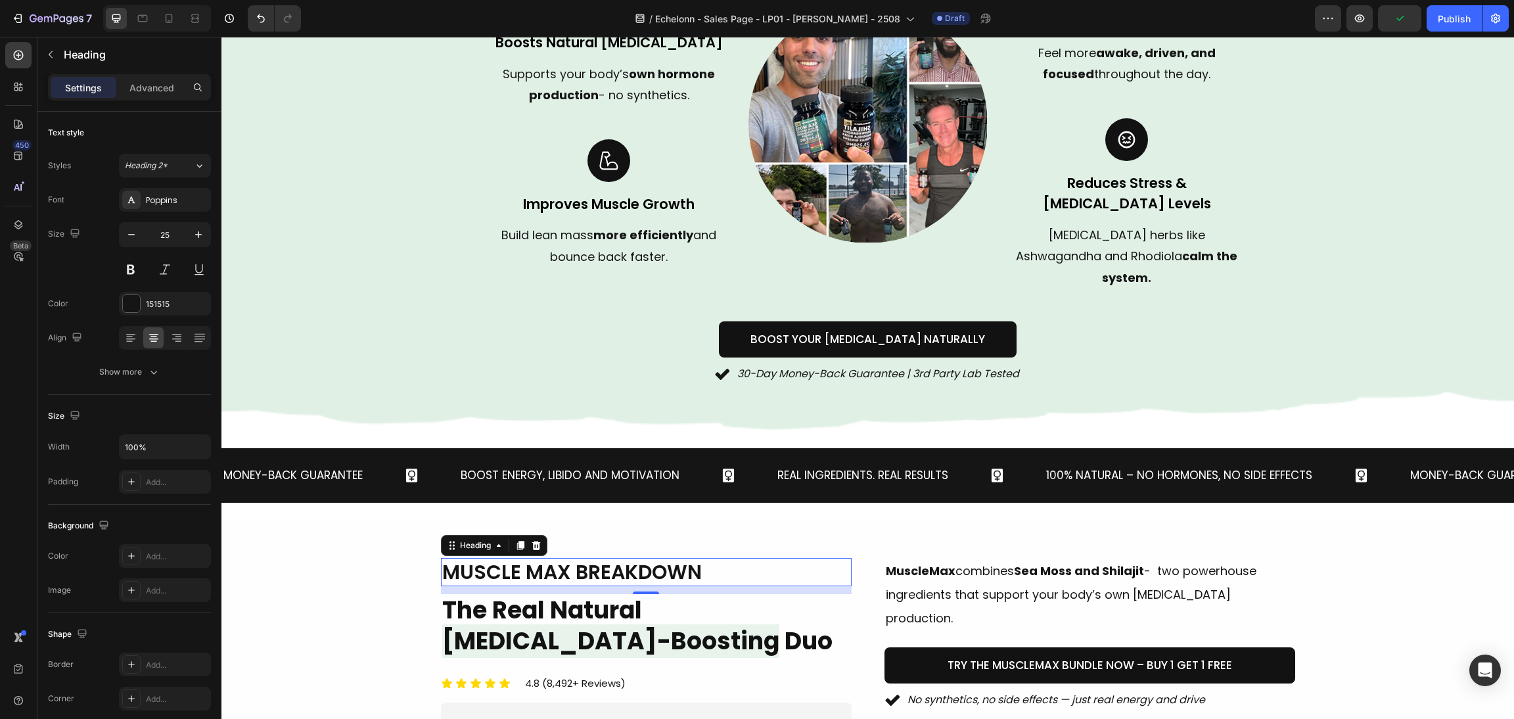
click at [553, 558] on span "muscle max breakdown" at bounding box center [572, 572] width 260 height 28
click at [135, 233] on button "button" at bounding box center [132, 235] width 24 height 24
click at [135, 233] on icon "button" at bounding box center [131, 234] width 13 height 13
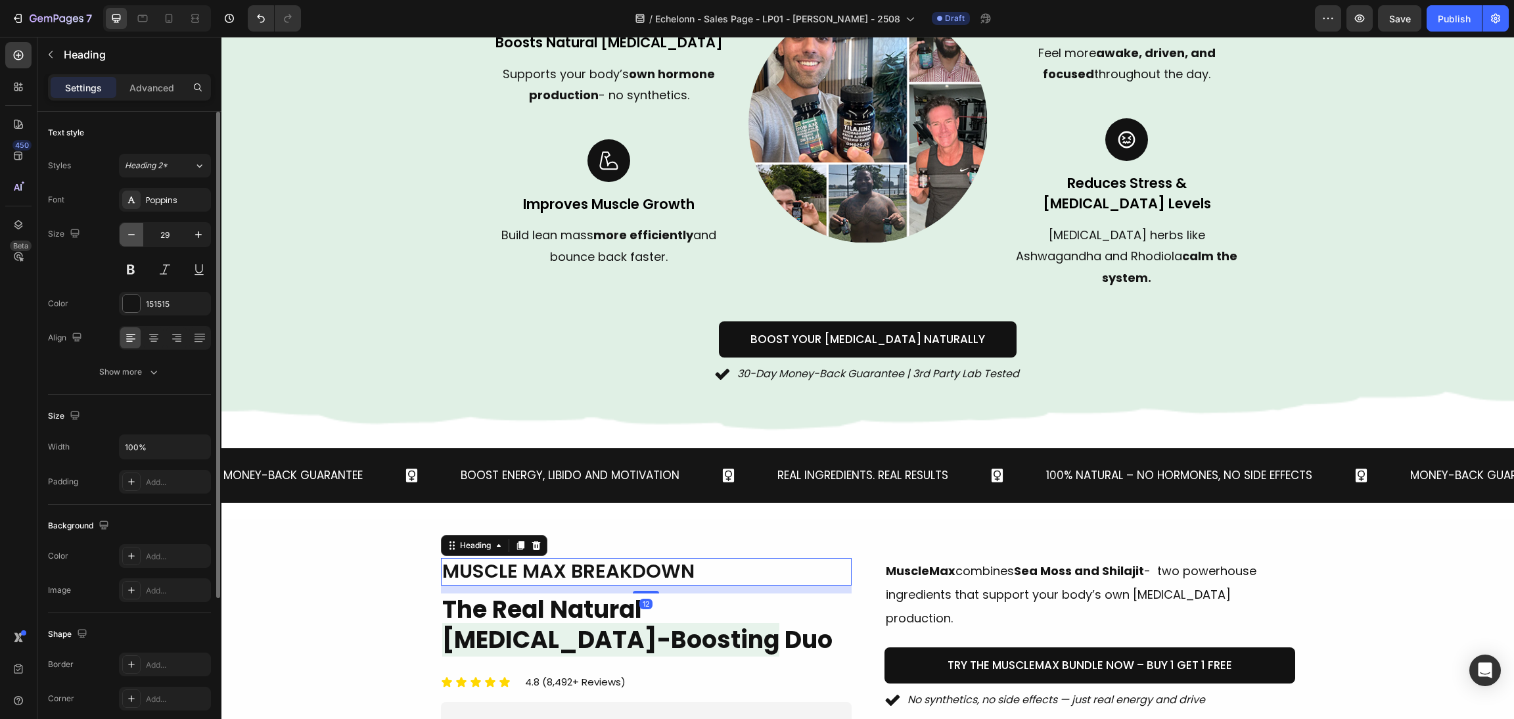
click at [135, 233] on icon "button" at bounding box center [131, 234] width 13 height 13
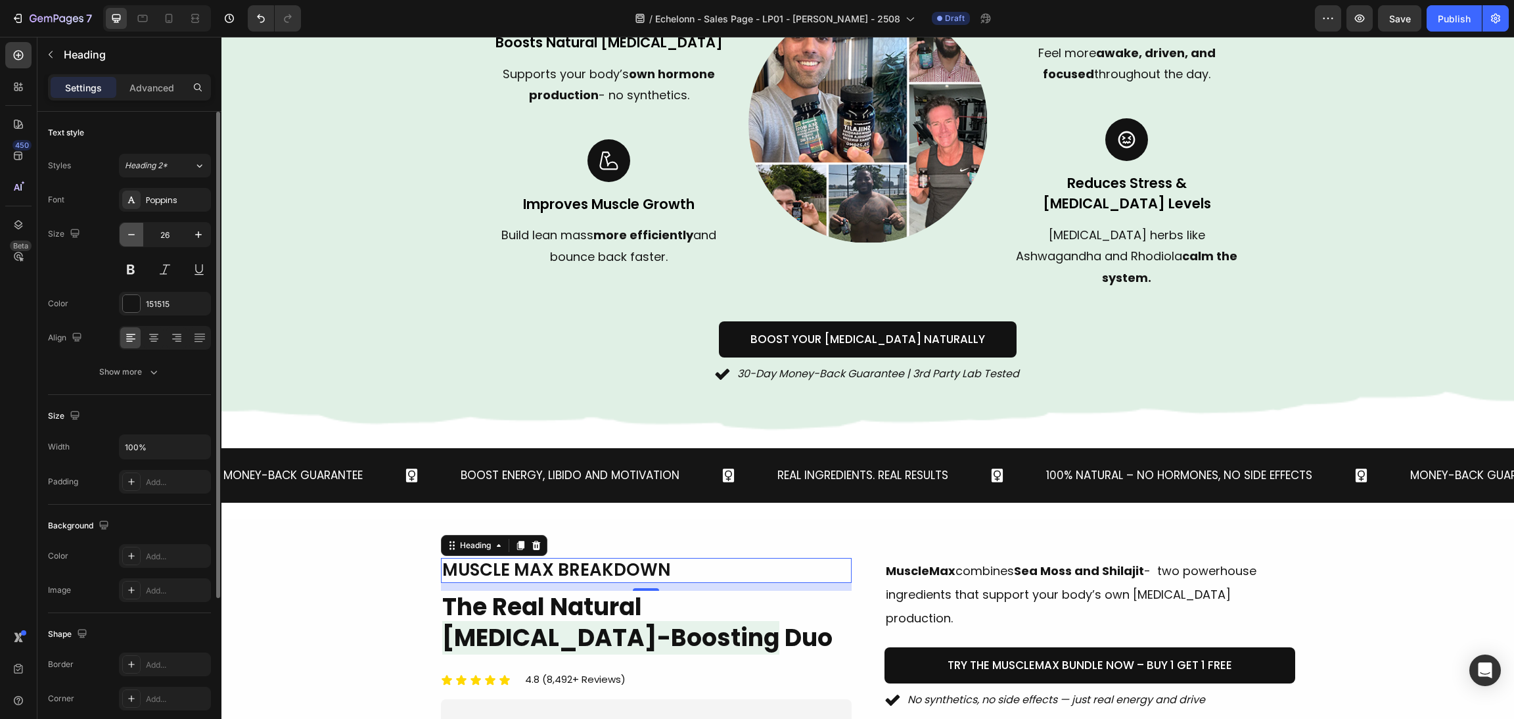
type input "25"
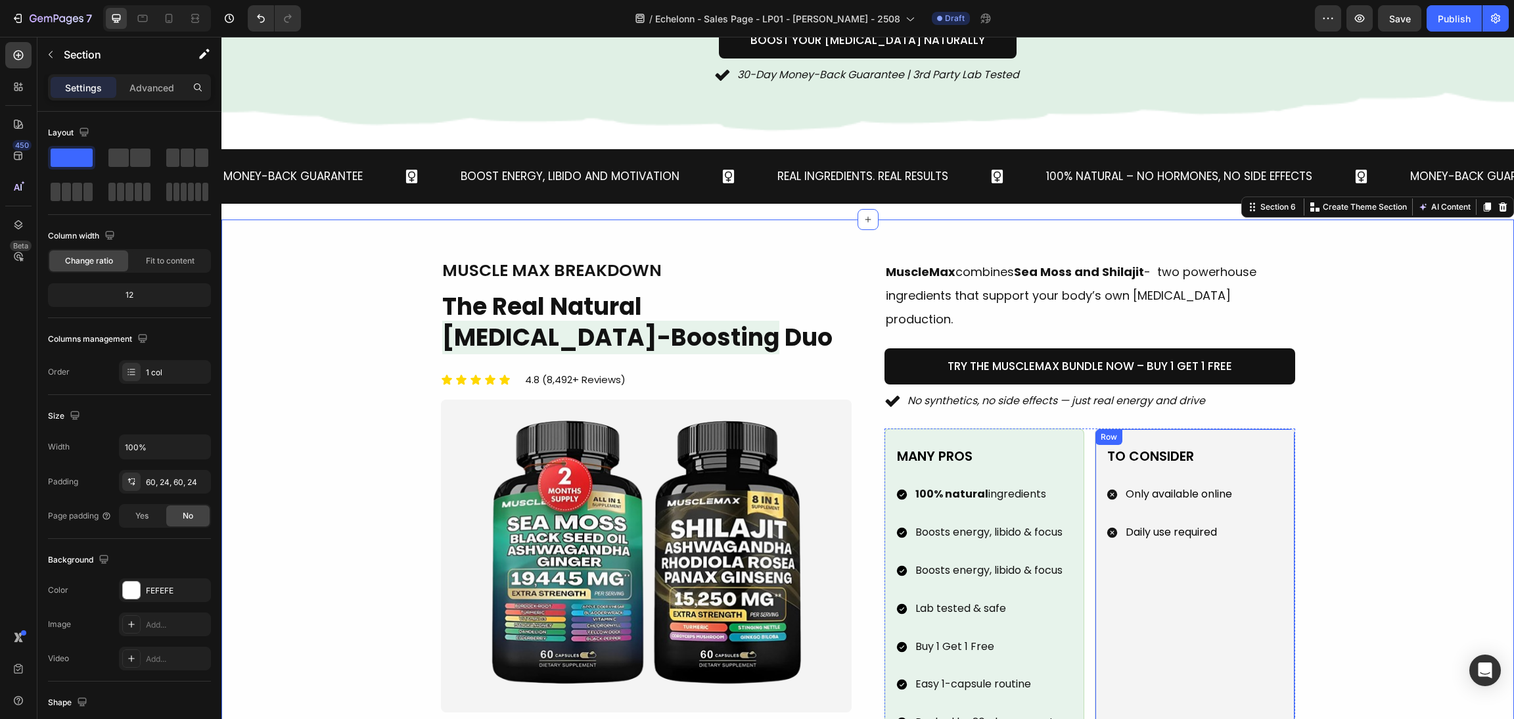
scroll to position [1478, 0]
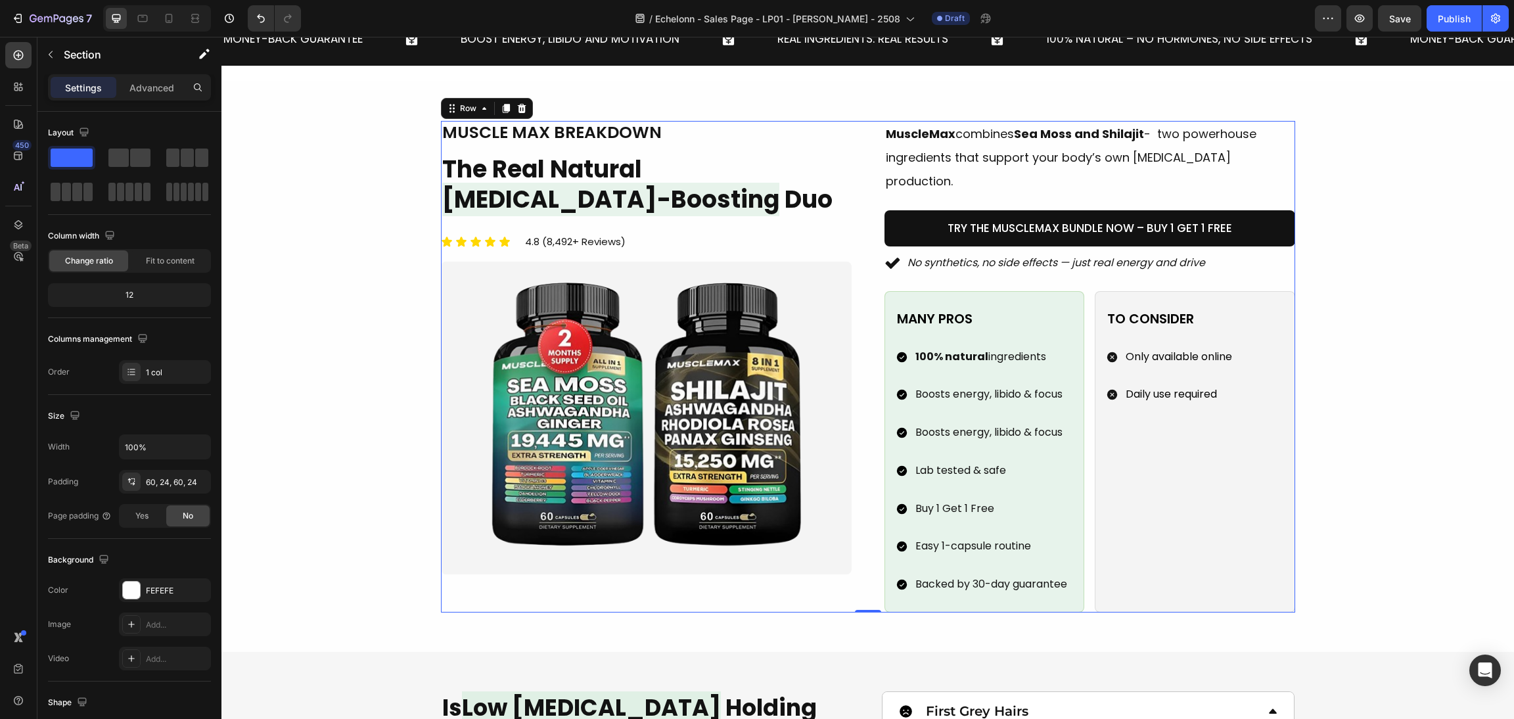
click at [865, 490] on div "Image muscle max breakdown Heading The Real Natural Testosterone-Boosting Duo H…" at bounding box center [868, 366] width 854 height 491
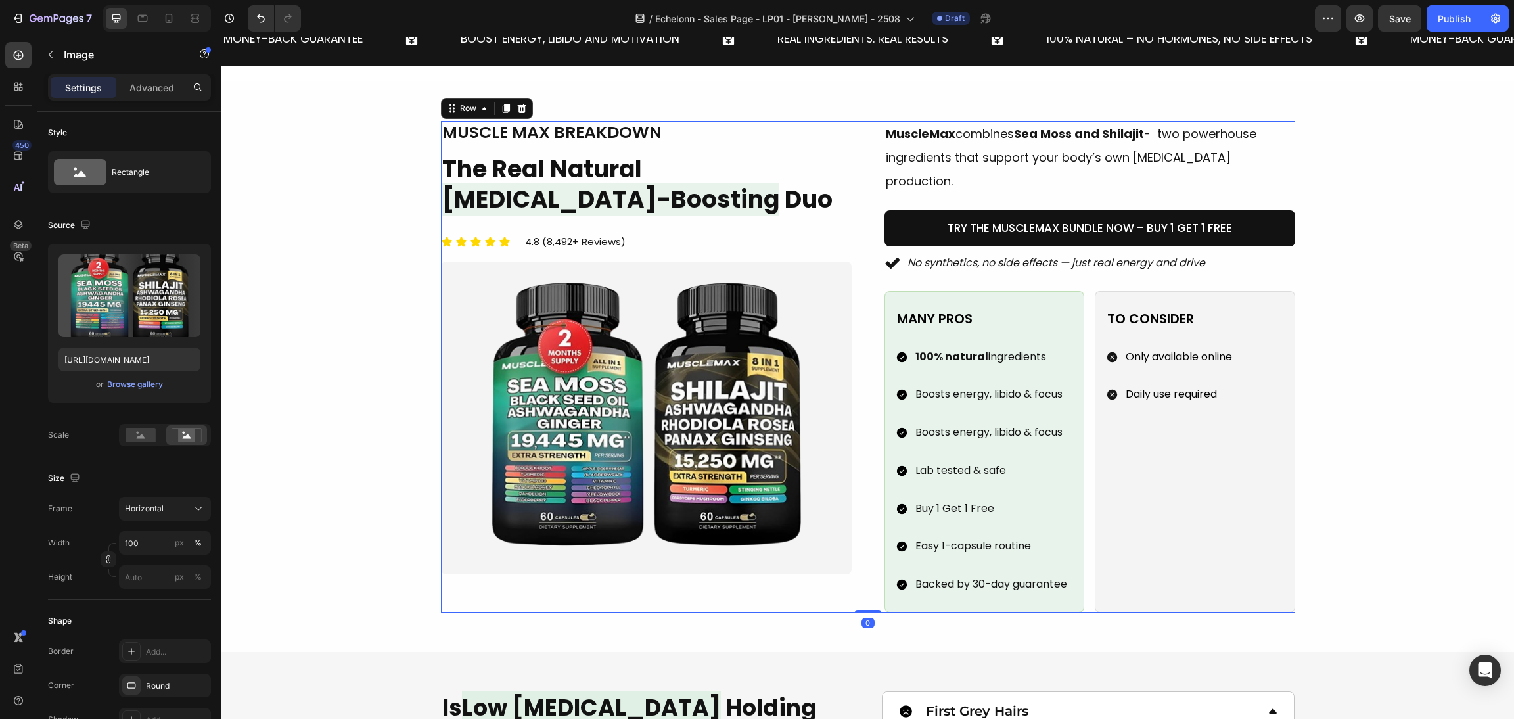
click at [703, 410] on img at bounding box center [646, 418] width 390 height 292
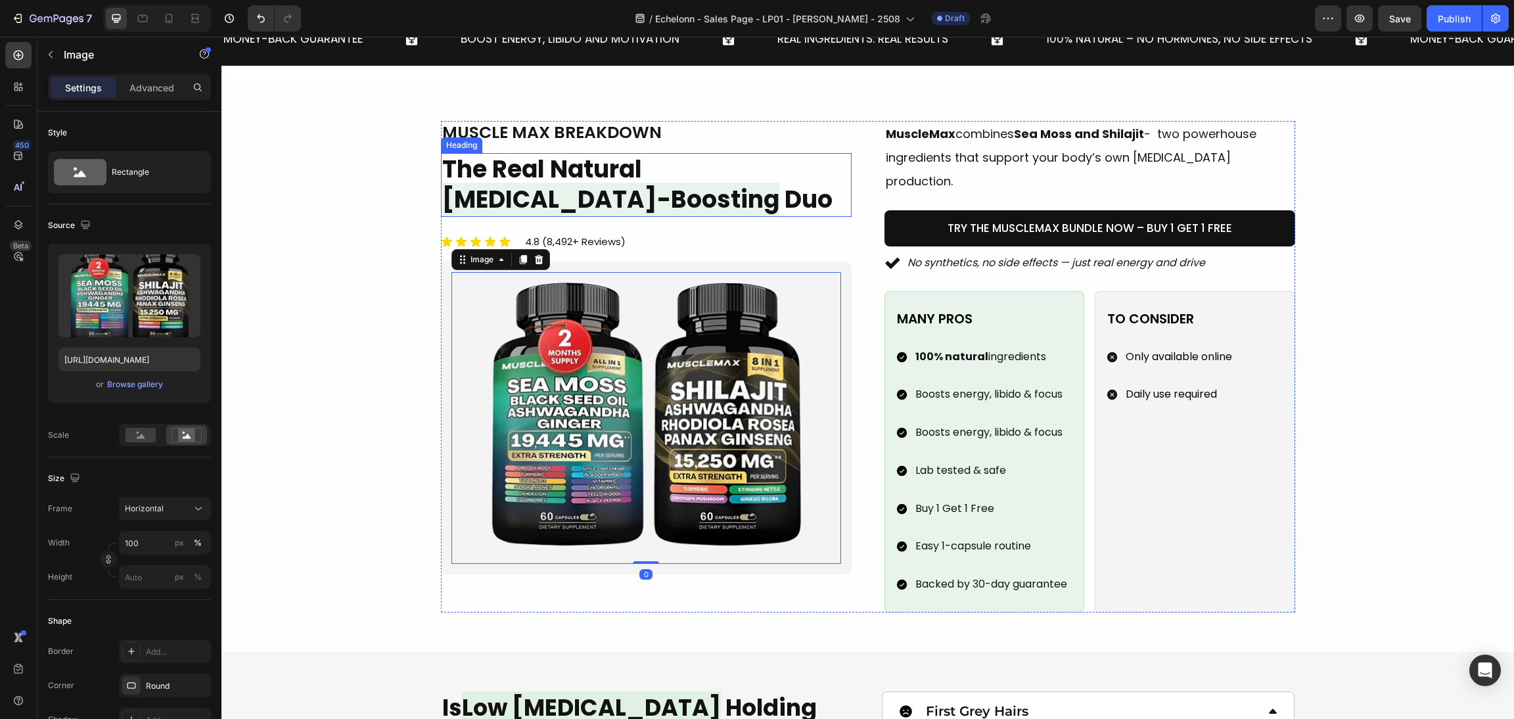
click at [792, 192] on h2 "The Real Natural Testosterone-Boosting Duo" at bounding box center [646, 185] width 411 height 64
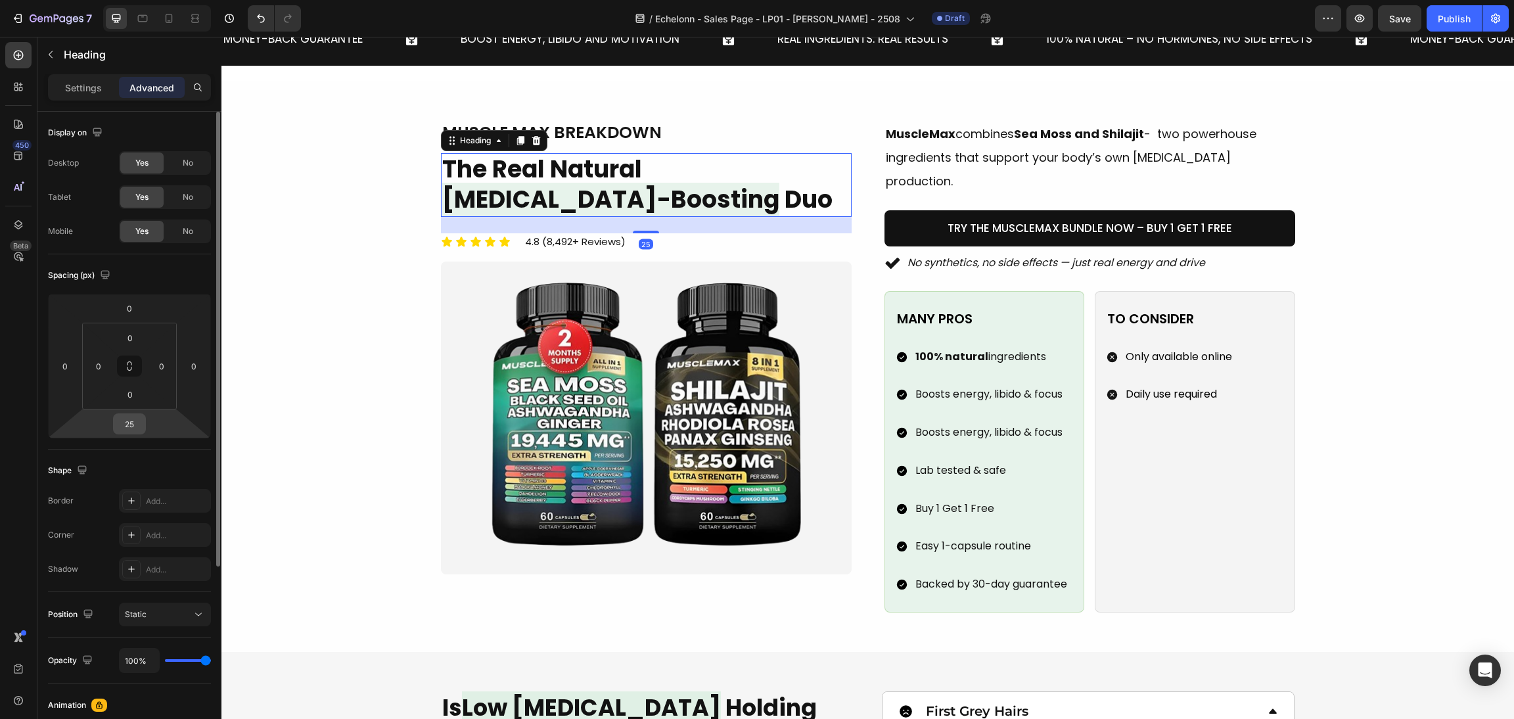
click at [137, 419] on input "25" at bounding box center [129, 424] width 26 height 20
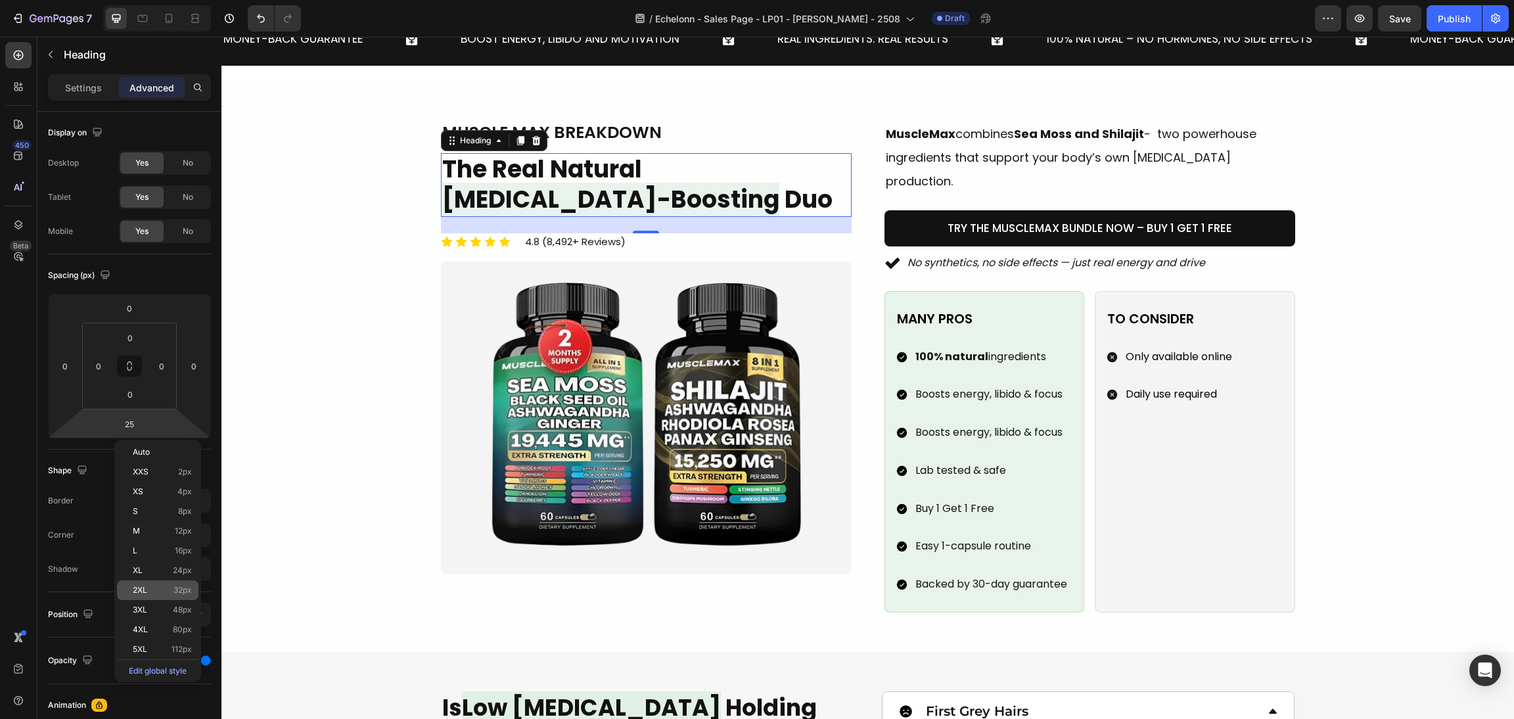
click at [164, 597] on div "2XL 32px" at bounding box center [157, 590] width 81 height 20
type input "32"
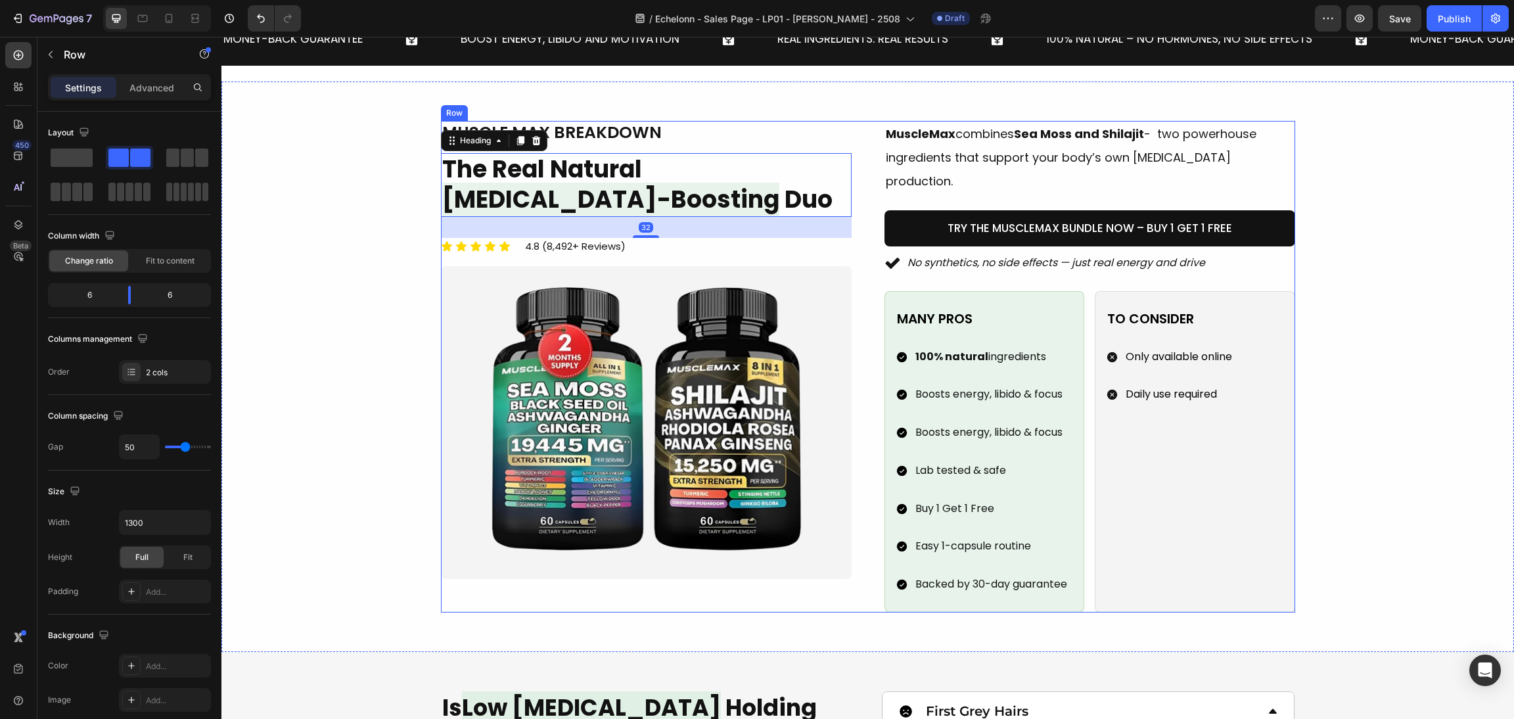
click at [865, 507] on div "Image muscle max breakdown Heading The Real Natural Testosterone-Boosting Duo H…" at bounding box center [868, 366] width 854 height 491
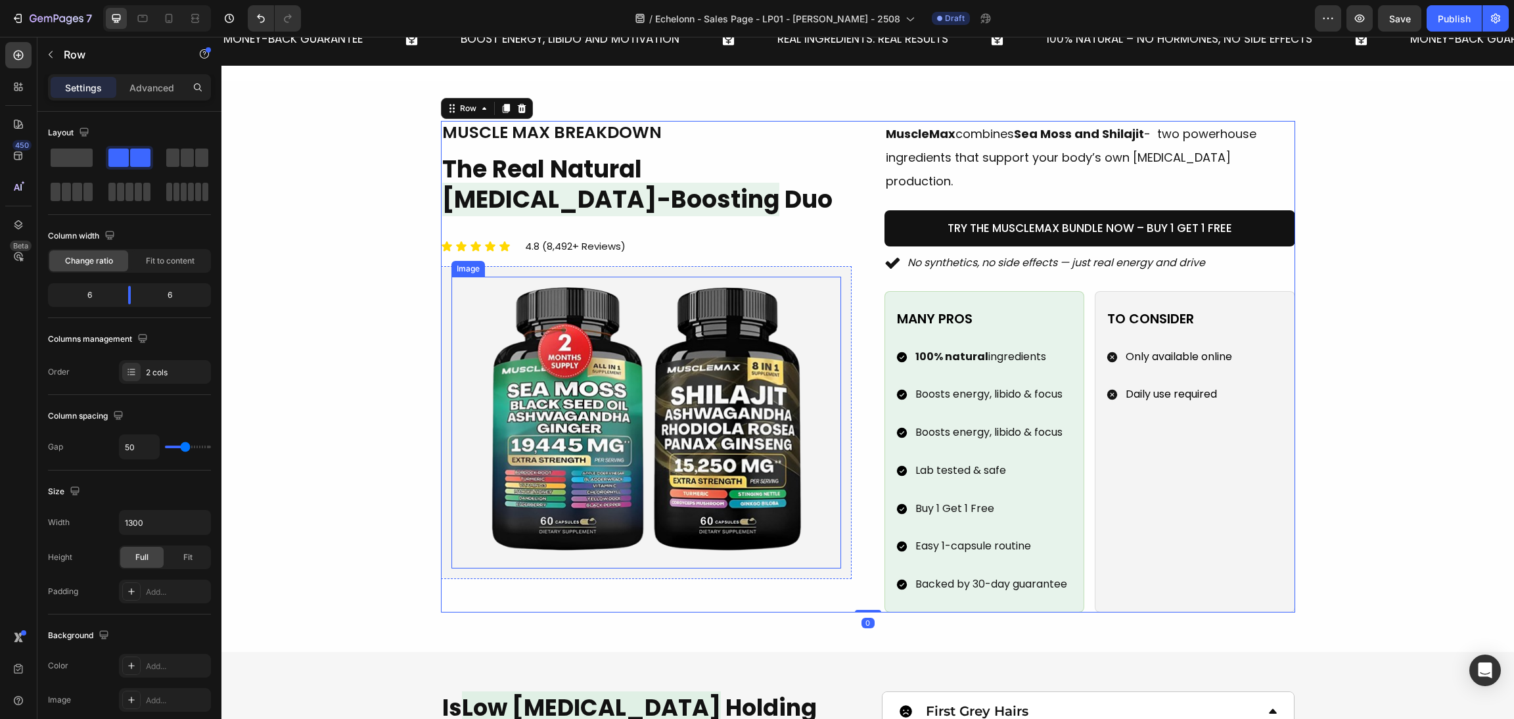
click at [675, 458] on img at bounding box center [646, 423] width 390 height 292
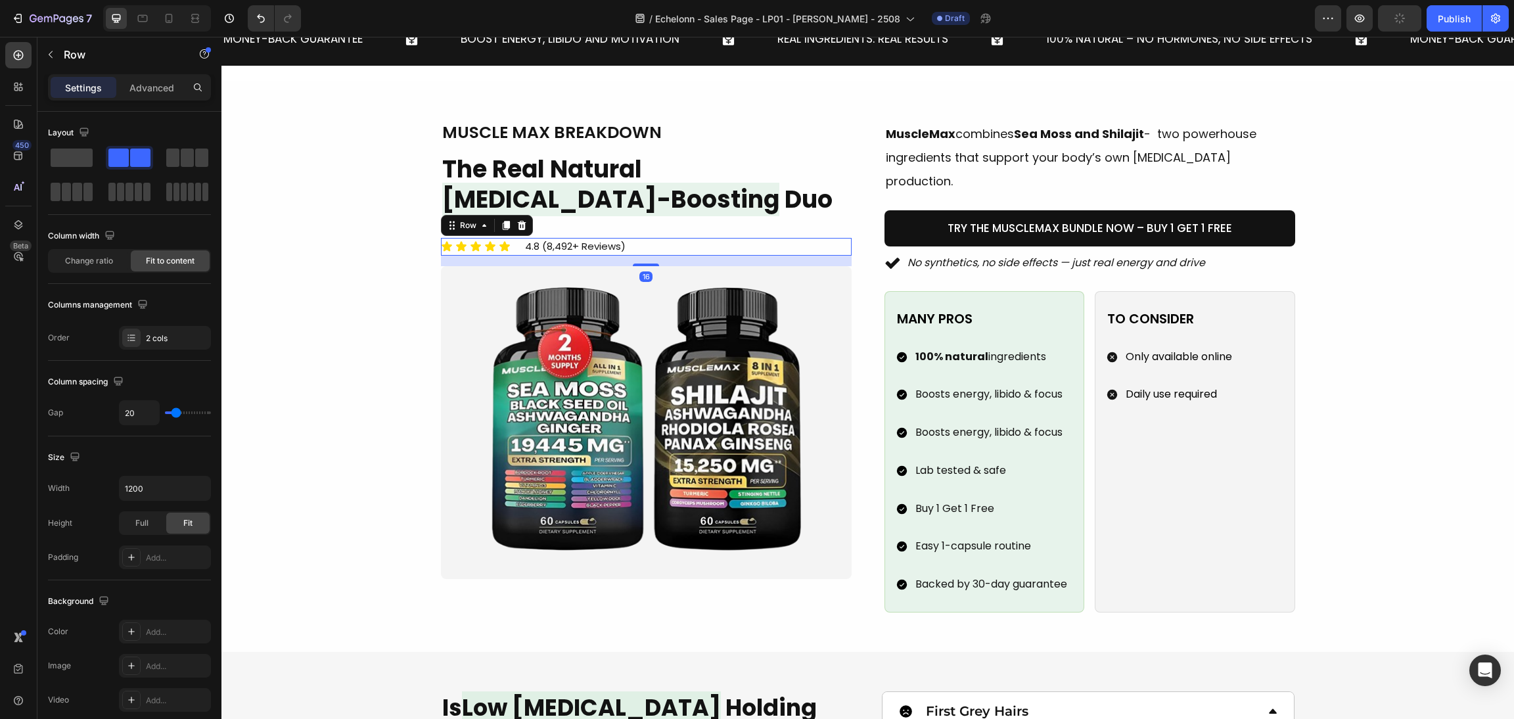
click at [690, 240] on div "Icon Icon Icon Icon Icon Icon List 4.8 (8,492+ Reviews) Text block Row 16" at bounding box center [646, 247] width 411 height 18
click at [549, 360] on img at bounding box center [646, 423] width 390 height 292
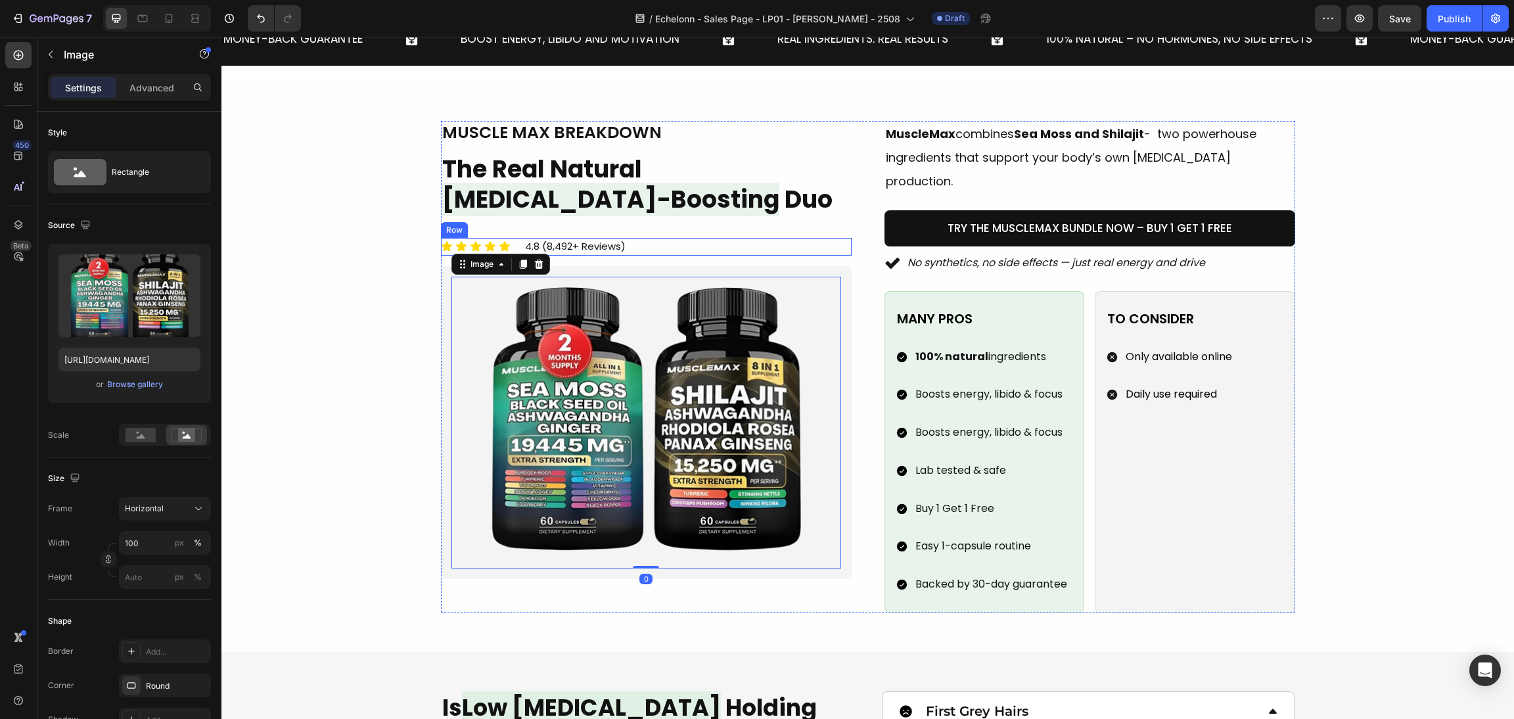
click at [755, 250] on div "Icon Icon Icon Icon Icon Icon List 4.8 (8,492+ Reviews) Text block Row" at bounding box center [646, 247] width 411 height 18
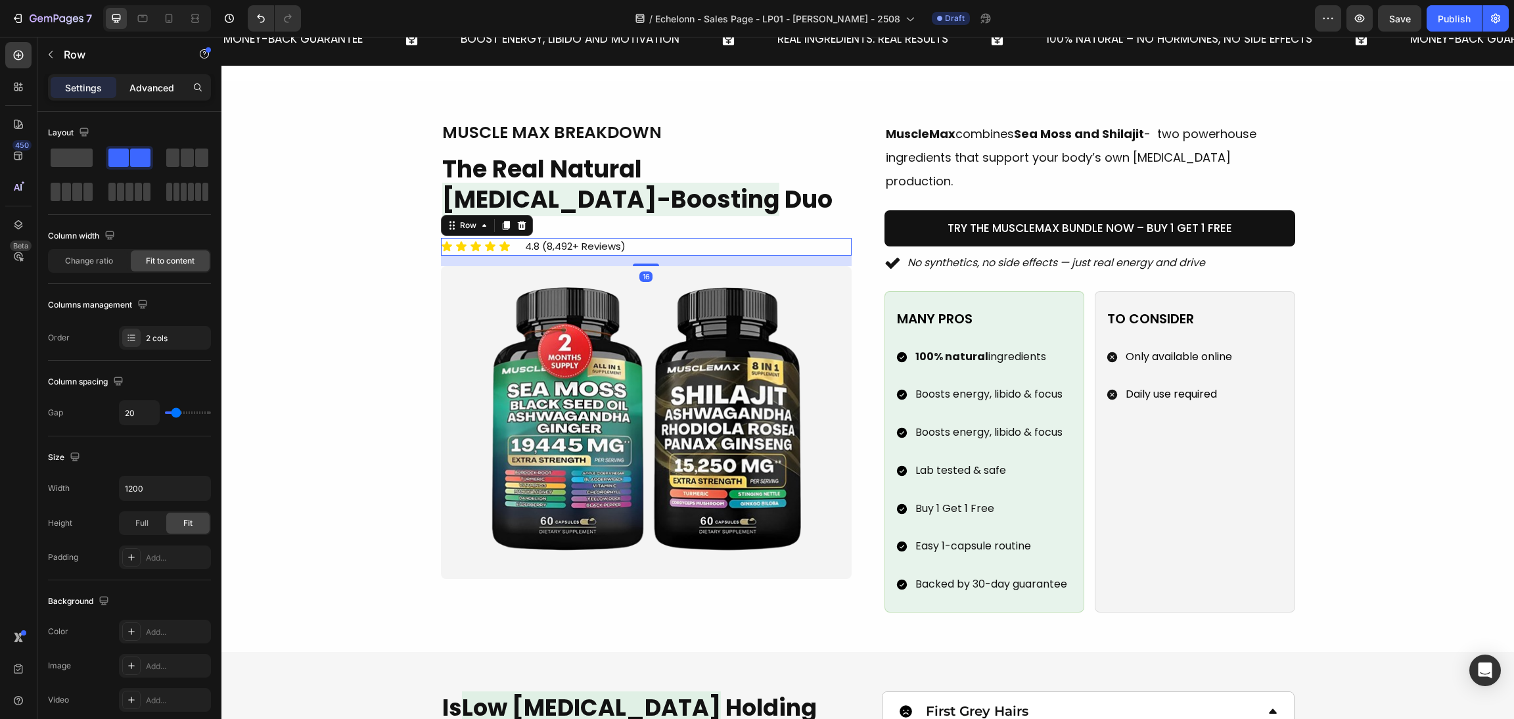
click at [159, 92] on p "Advanced" at bounding box center [151, 88] width 45 height 14
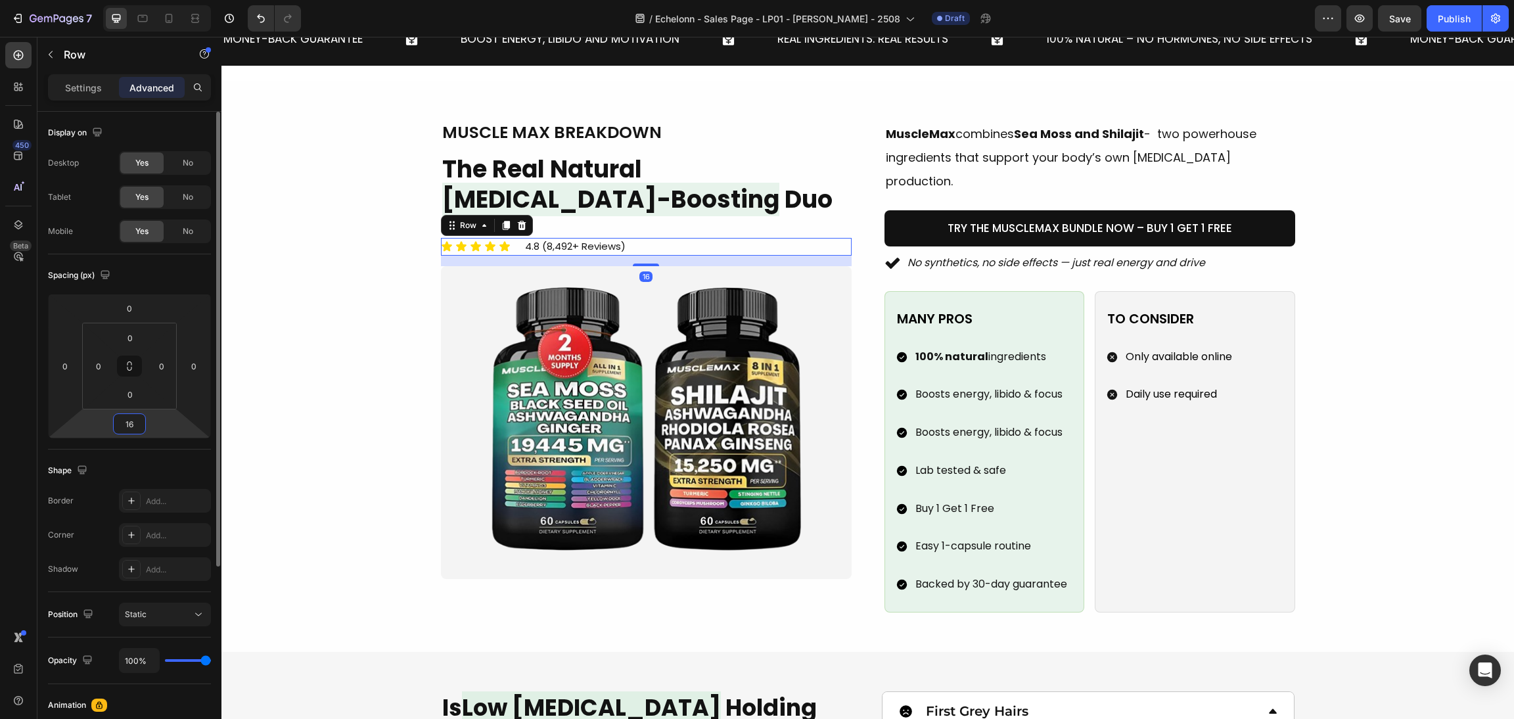
click at [132, 424] on input "16" at bounding box center [129, 424] width 26 height 20
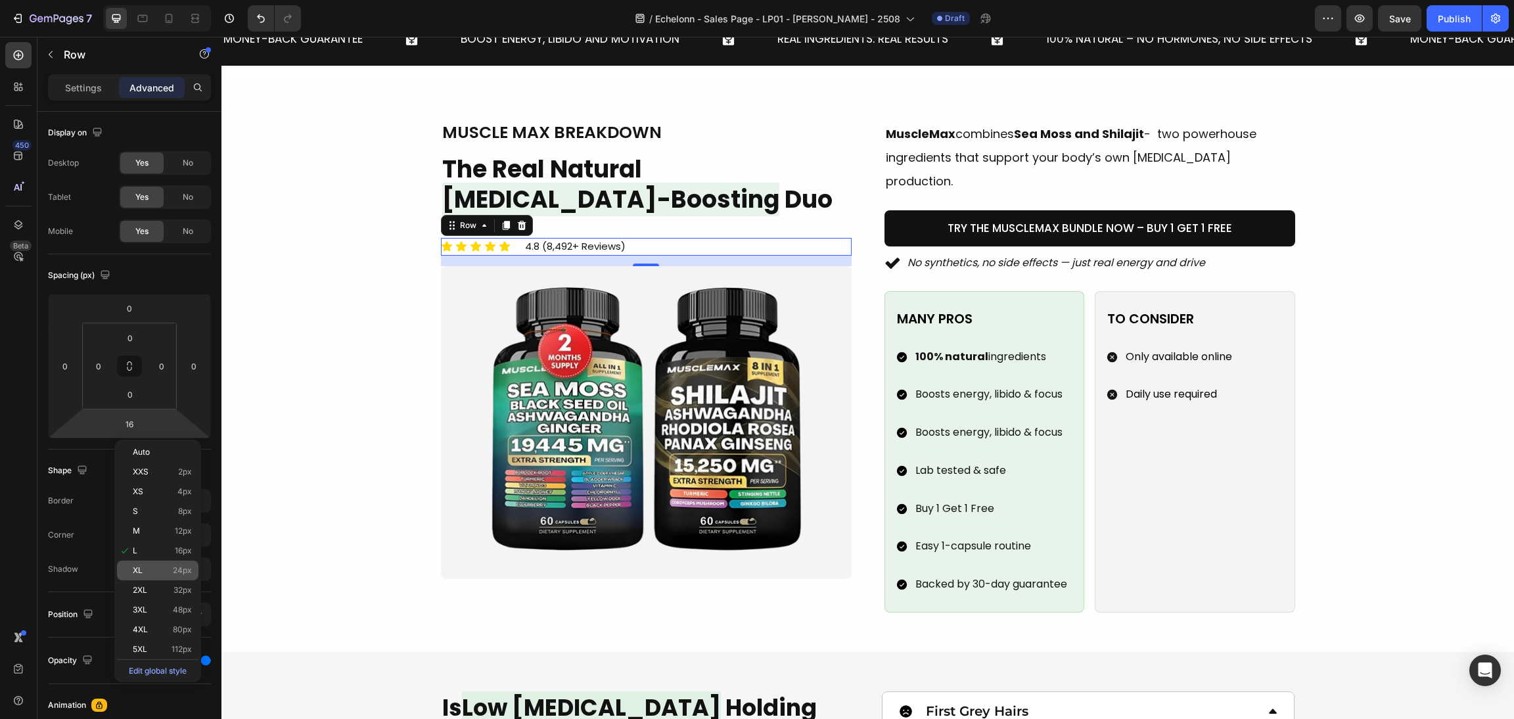
click at [150, 561] on div "XL 24px" at bounding box center [157, 570] width 81 height 20
type input "24"
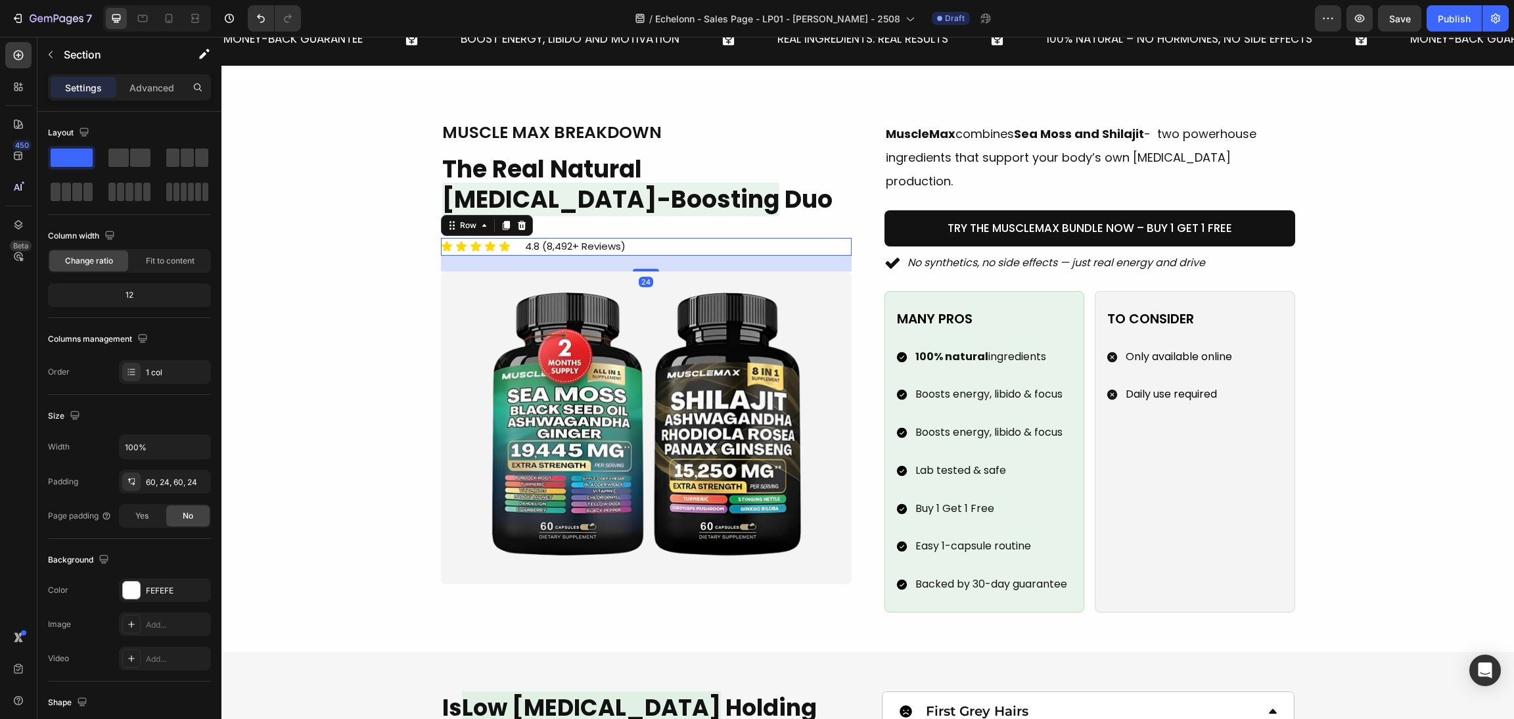
click at [332, 531] on div "Image muscle max breakdown Heading The Real Natural Testosterone-Boosting Duo H…" at bounding box center [867, 366] width 1261 height 491
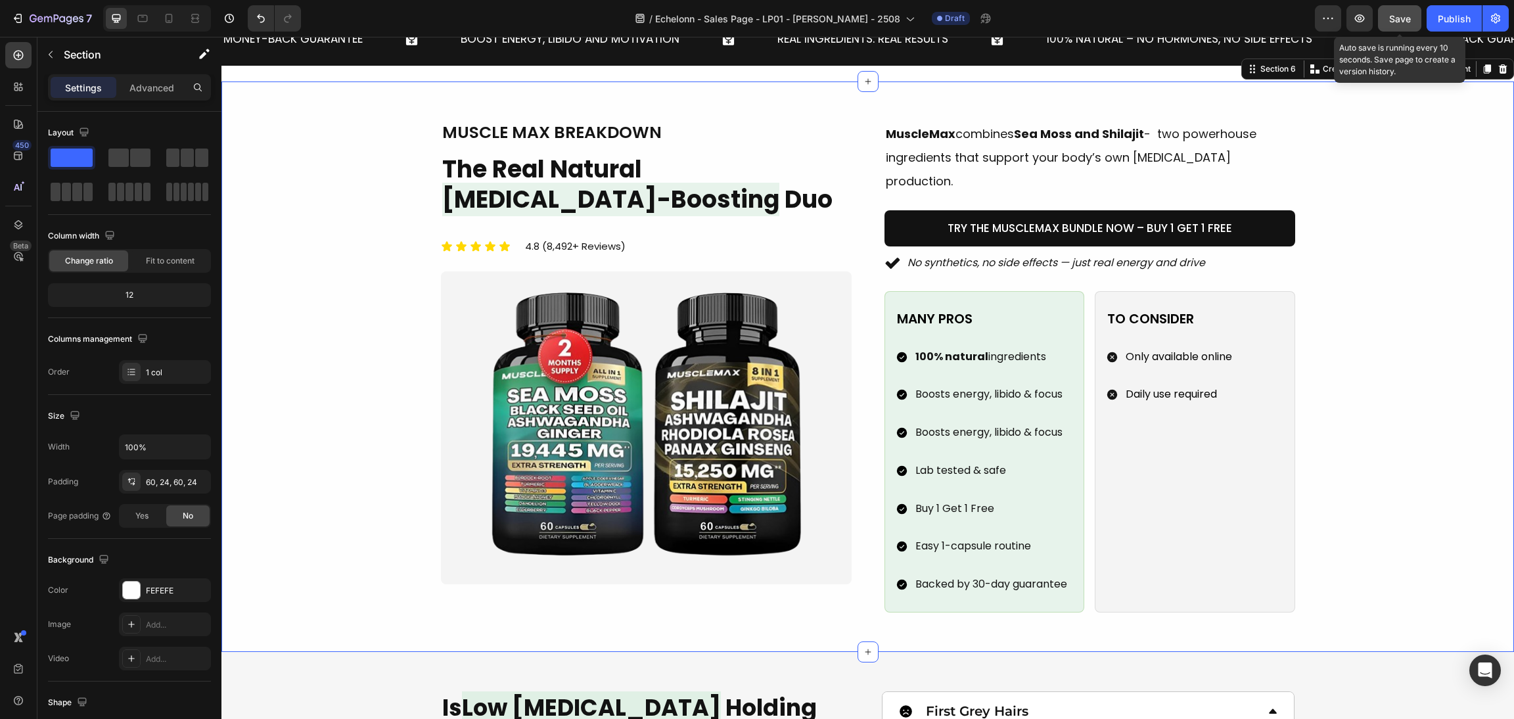
click at [1393, 28] on button "Save" at bounding box center [1399, 18] width 43 height 26
click at [1365, 14] on icon "button" at bounding box center [1359, 18] width 13 height 13
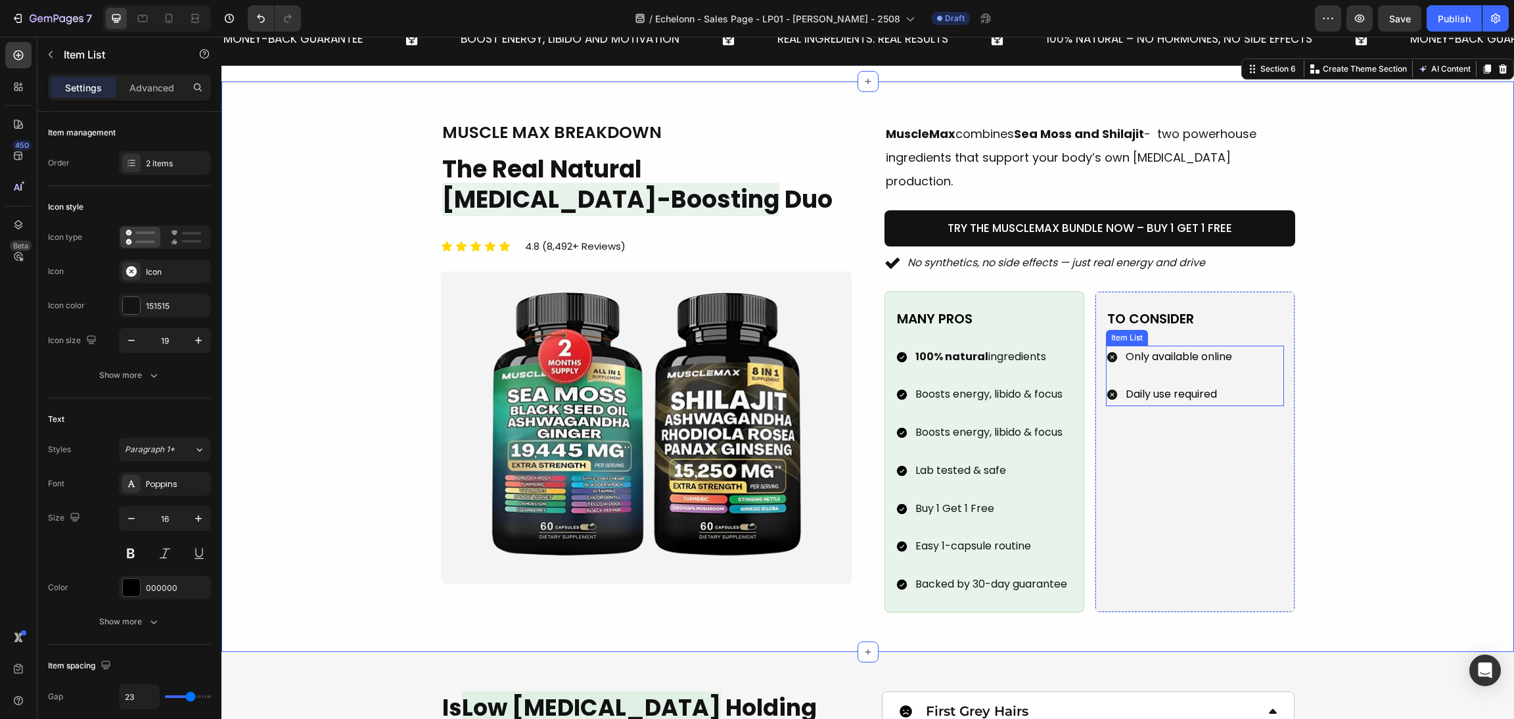
click at [1107, 351] on icon at bounding box center [1112, 356] width 10 height 10
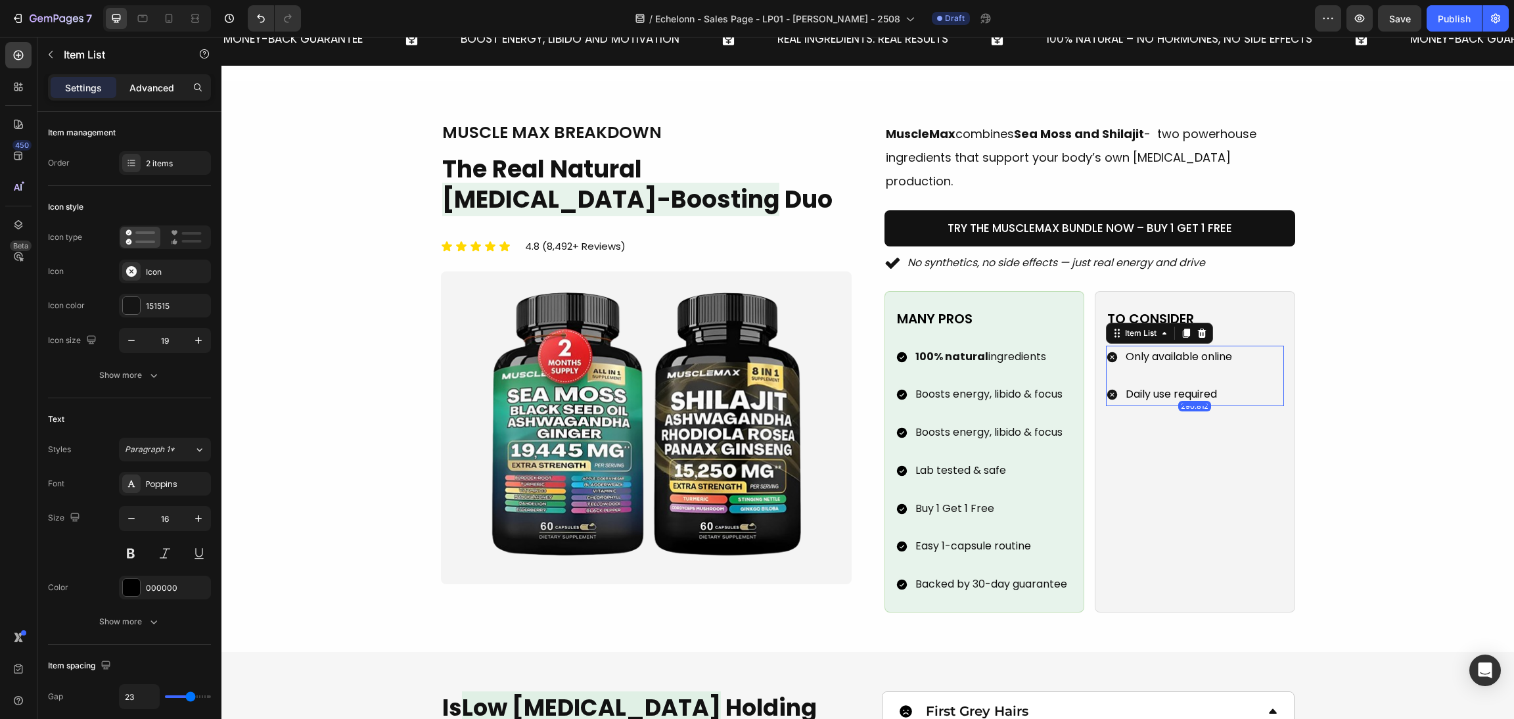
click at [161, 86] on p "Advanced" at bounding box center [151, 88] width 45 height 14
type input "100%"
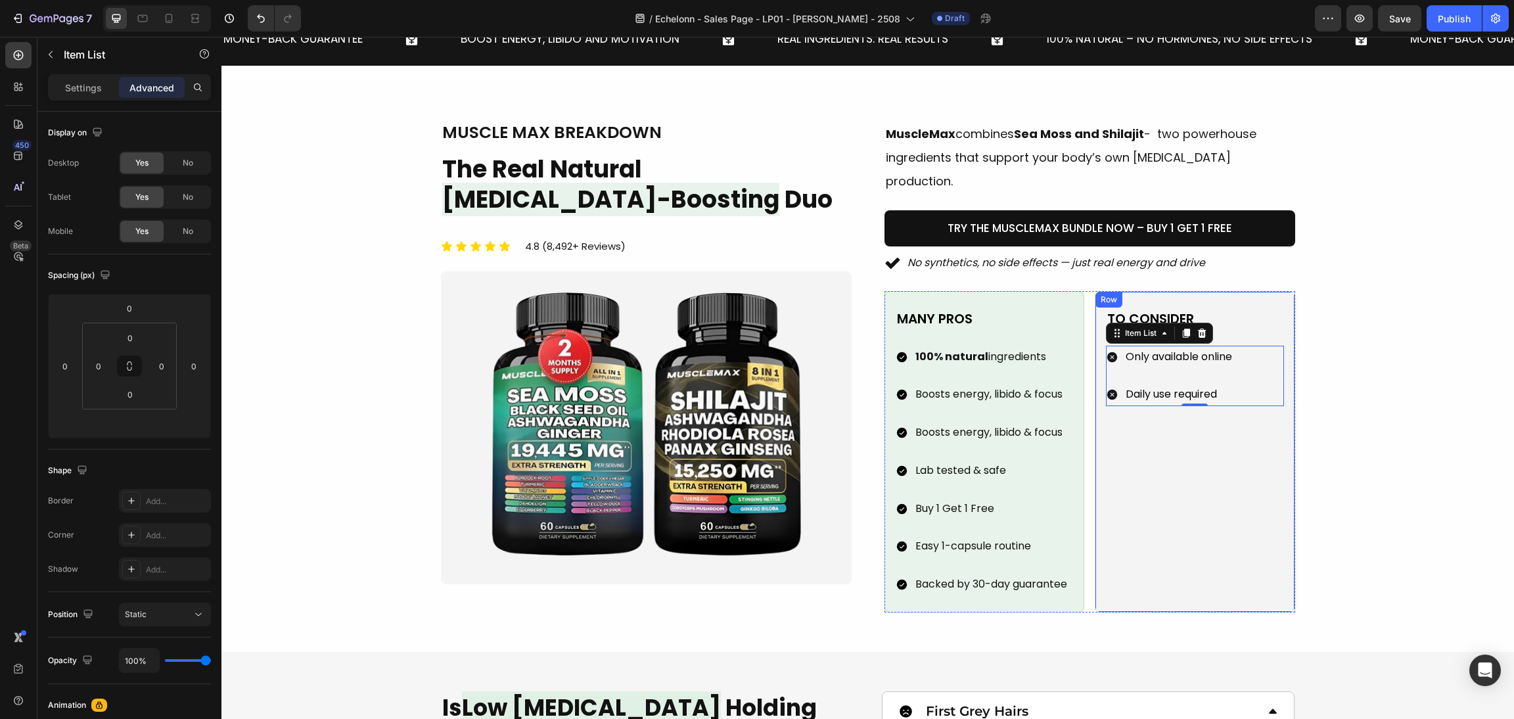
click at [1107, 351] on icon at bounding box center [1112, 356] width 10 height 10
click at [1095, 321] on div "to consider Text Block Only available online Daily use required Item List 0 Row" at bounding box center [1195, 452] width 200 height 322
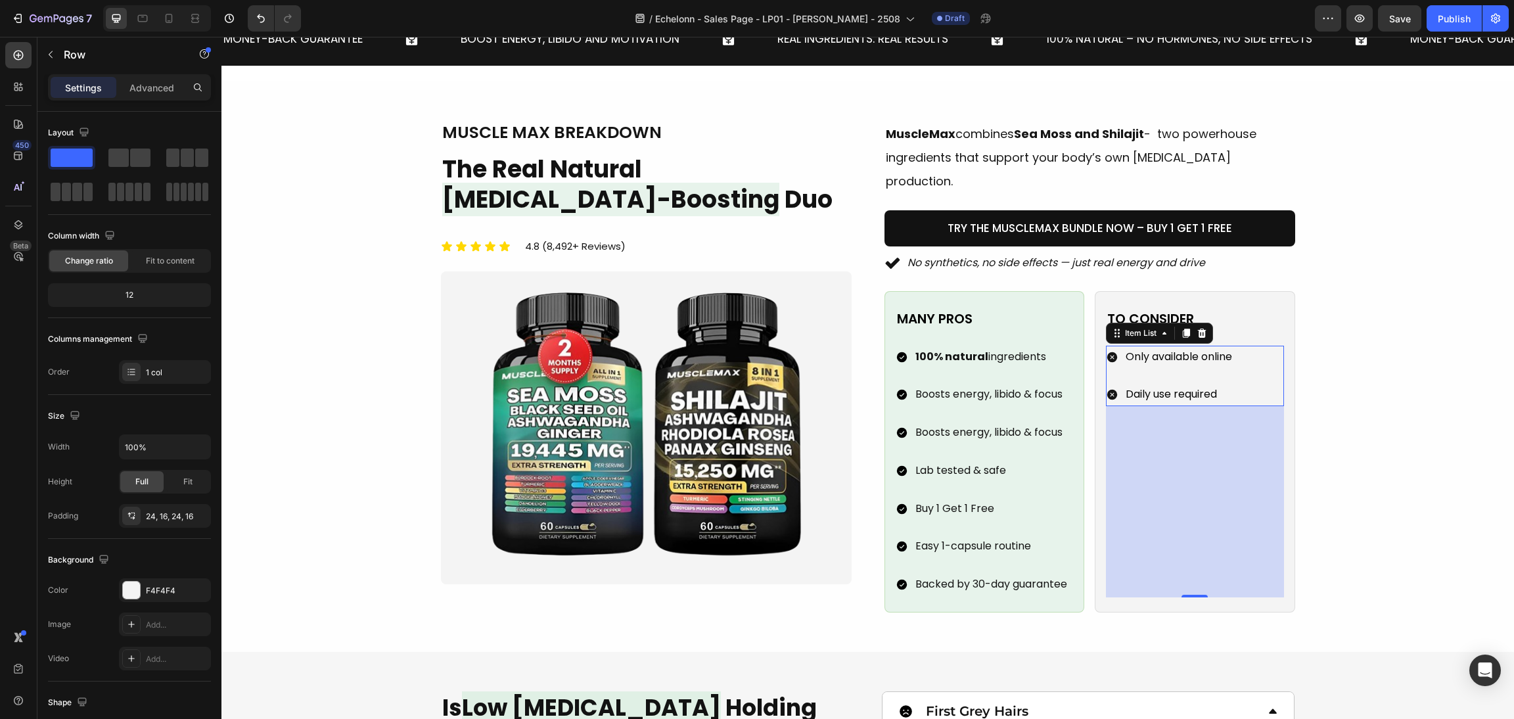
click at [1106, 388] on icon at bounding box center [1112, 394] width 12 height 12
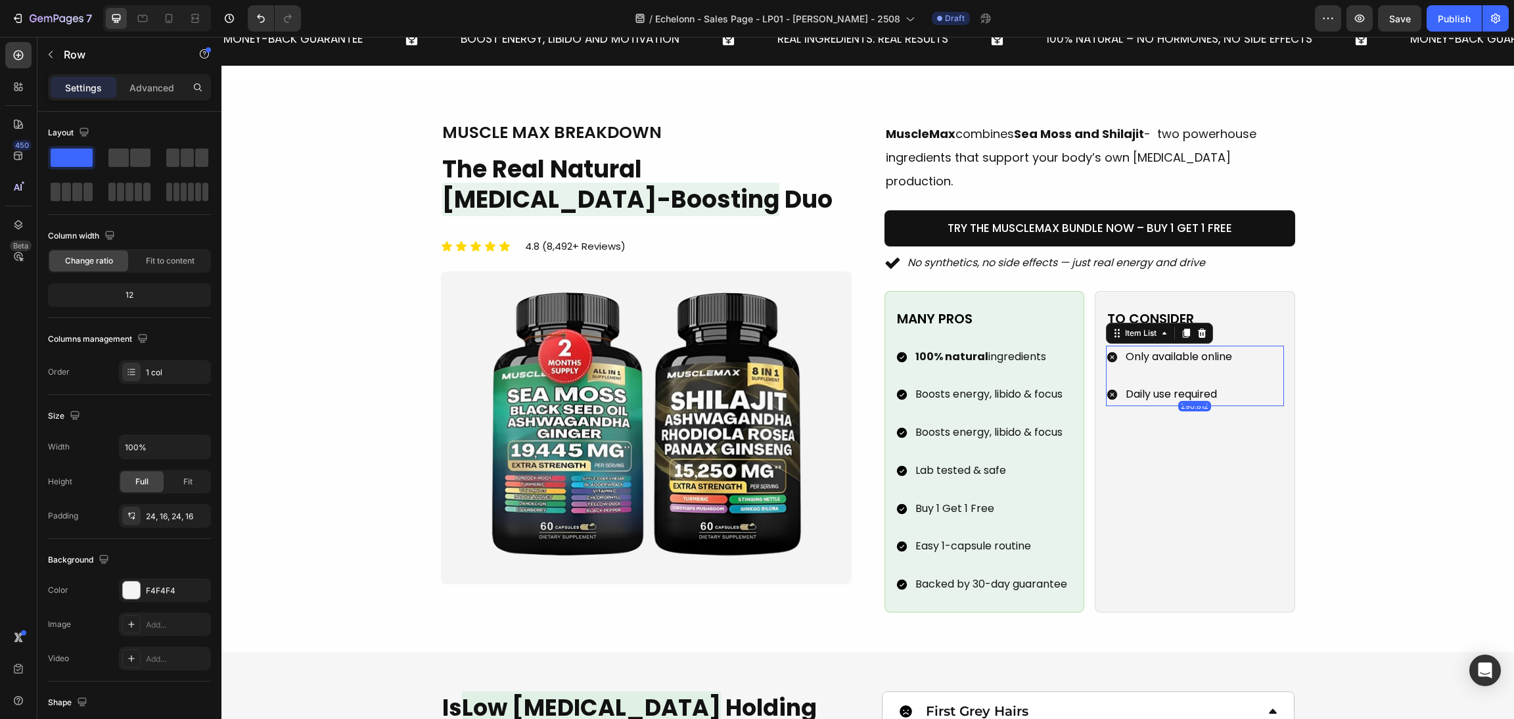
click at [1096, 376] on div "to consider Text Block Only available online Daily use required Item List 290.8…" at bounding box center [1195, 452] width 200 height 322
click at [139, 95] on div "Advanced" at bounding box center [152, 87] width 66 height 21
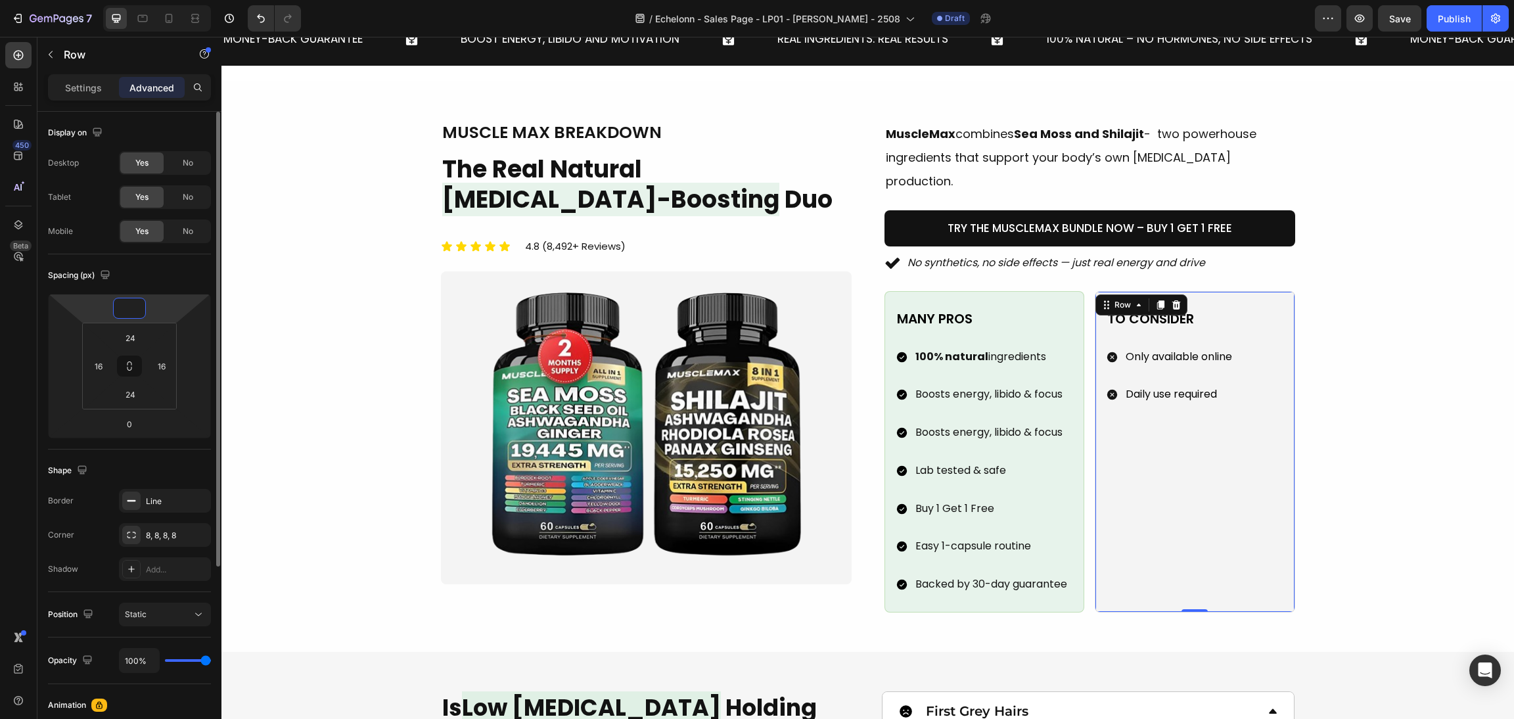
click at [125, 309] on input "number" at bounding box center [129, 308] width 26 height 20
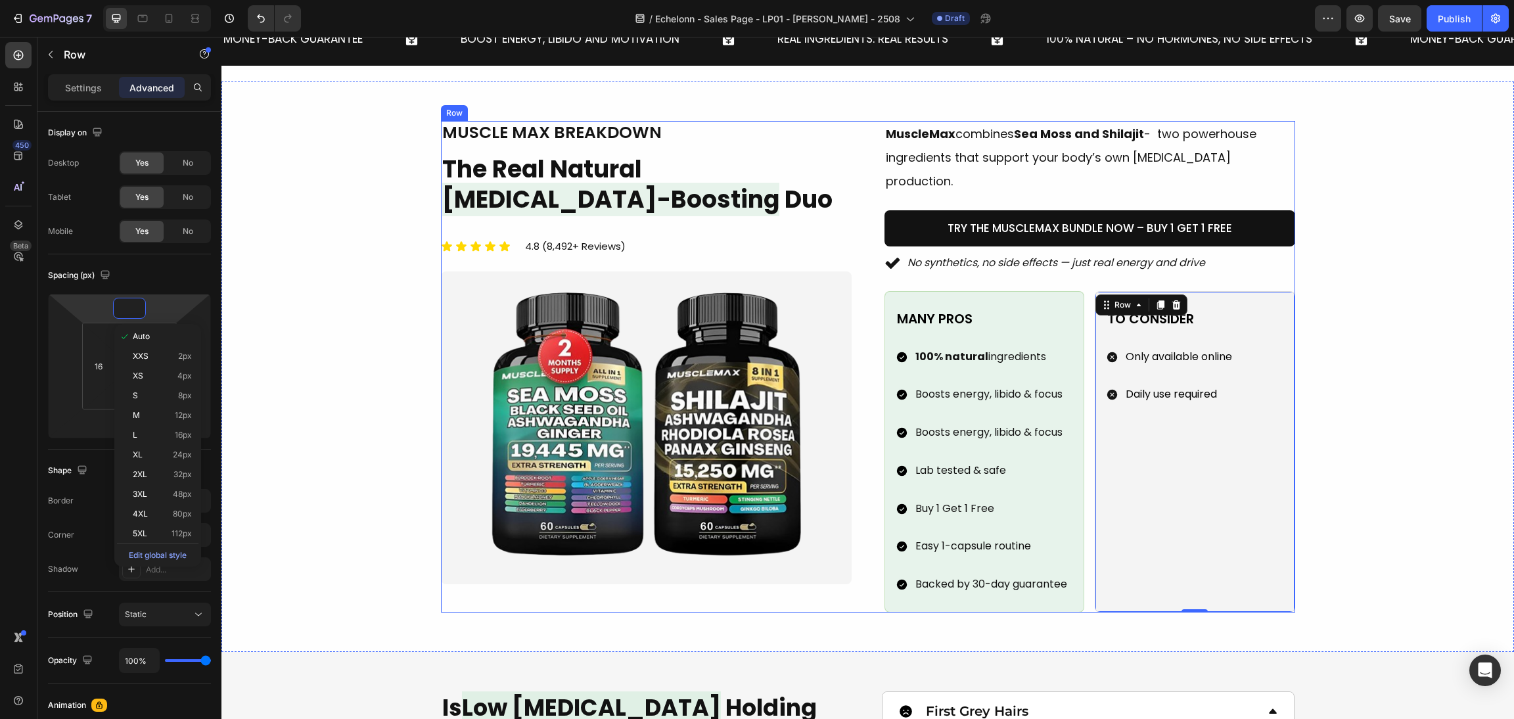
click at [869, 482] on div "Image muscle max breakdown Heading The Real Natural Testosterone-Boosting Duo H…" at bounding box center [868, 366] width 854 height 491
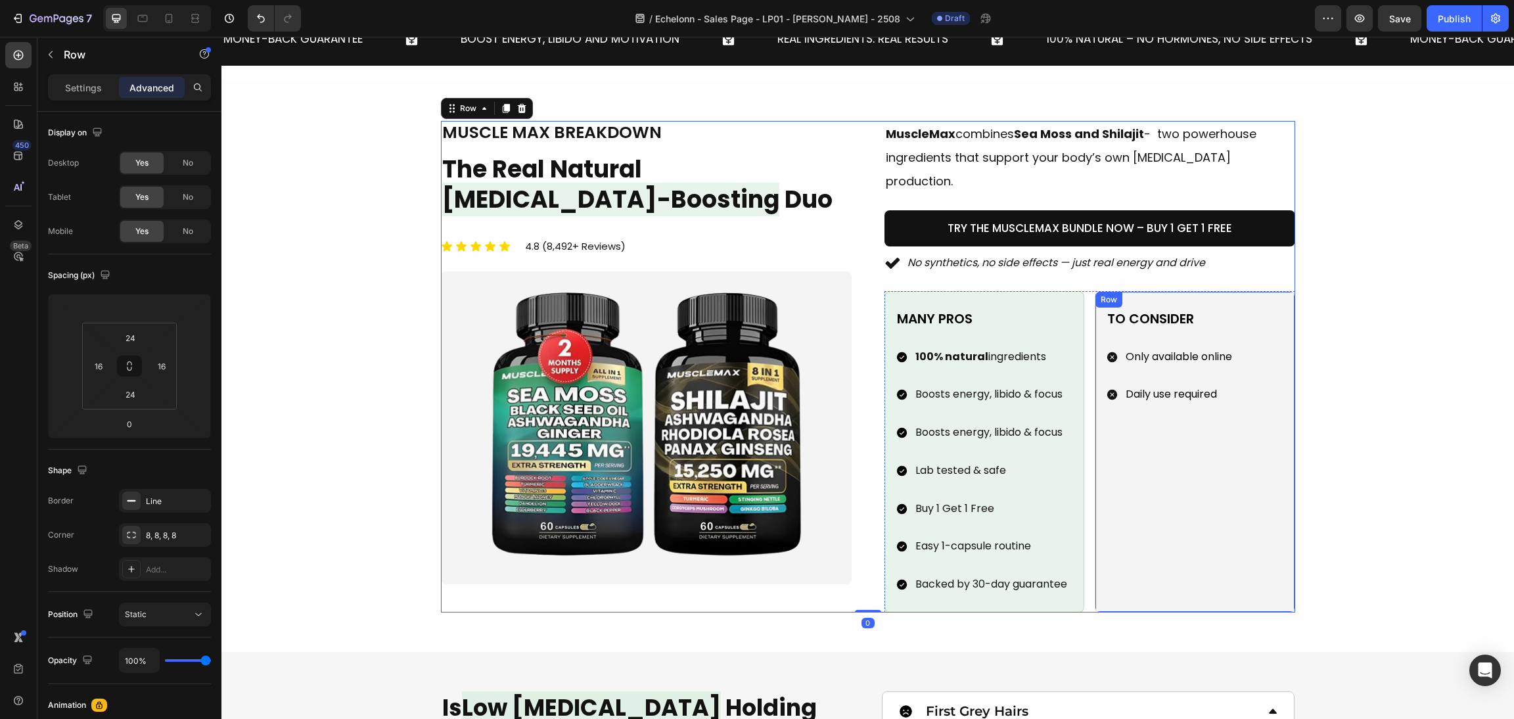
click at [1095, 533] on div "to consider Text Block Only available online Daily use required Item List Row" at bounding box center [1195, 452] width 200 height 322
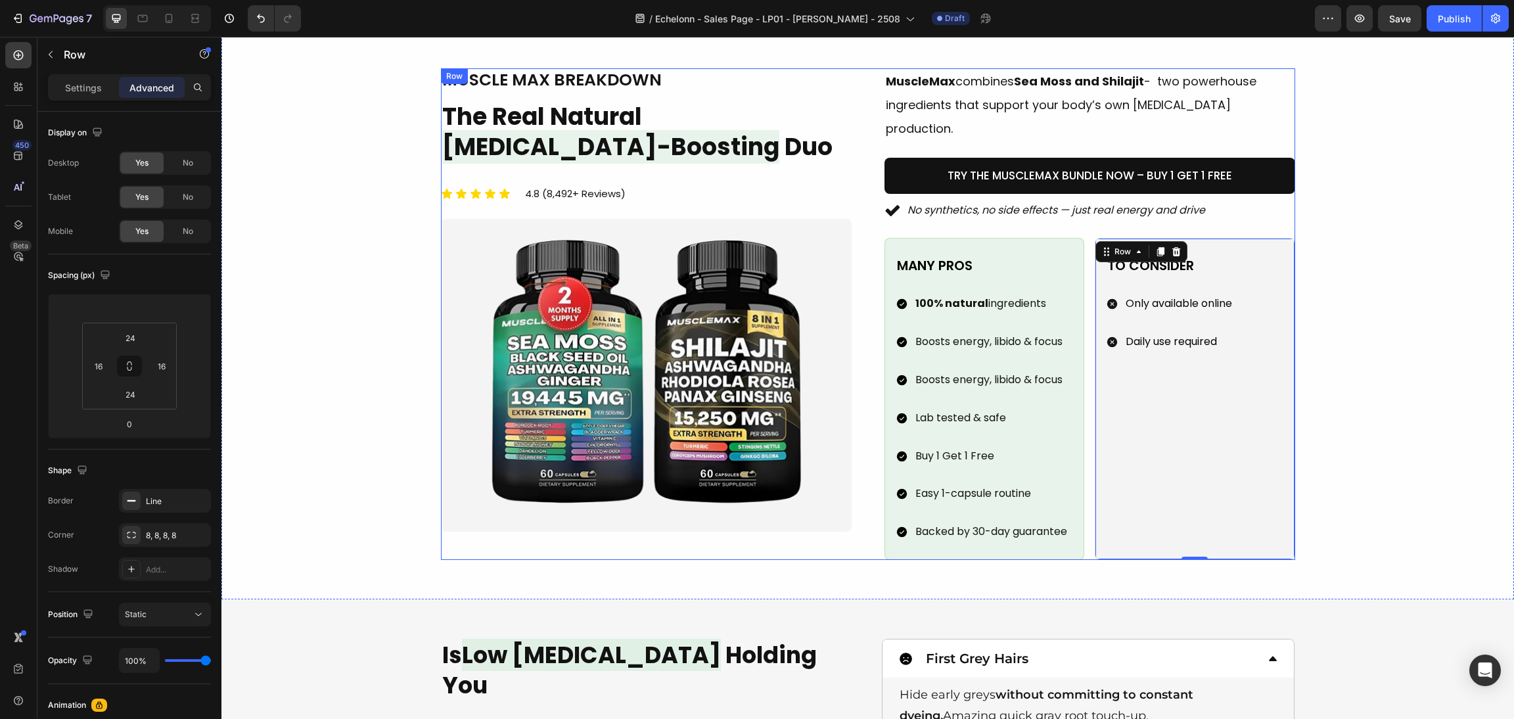
scroll to position [1577, 0]
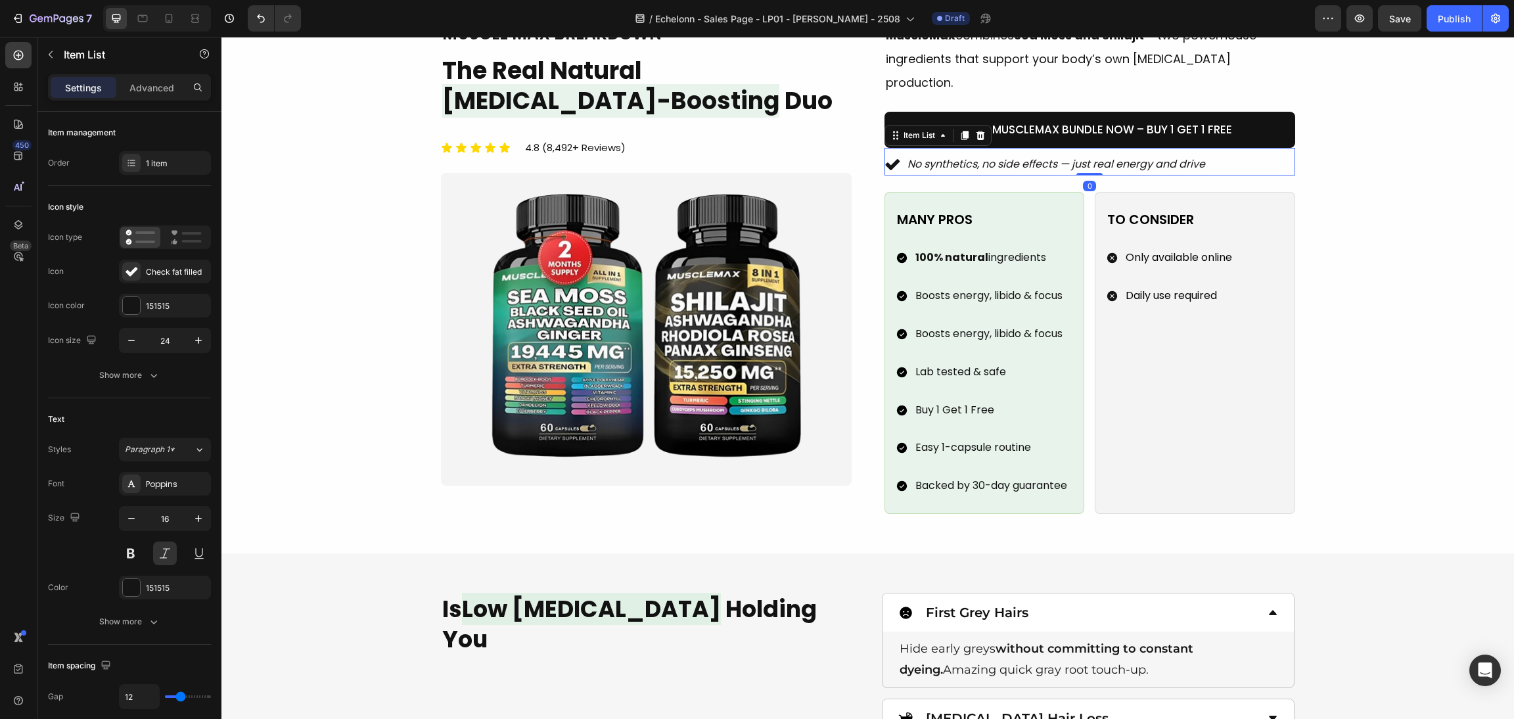
click at [1250, 153] on div "No synthetics, no side effects — just real energy and drive" at bounding box center [1089, 164] width 411 height 23
click at [148, 77] on div "Advanced" at bounding box center [152, 87] width 66 height 21
type input "100%"
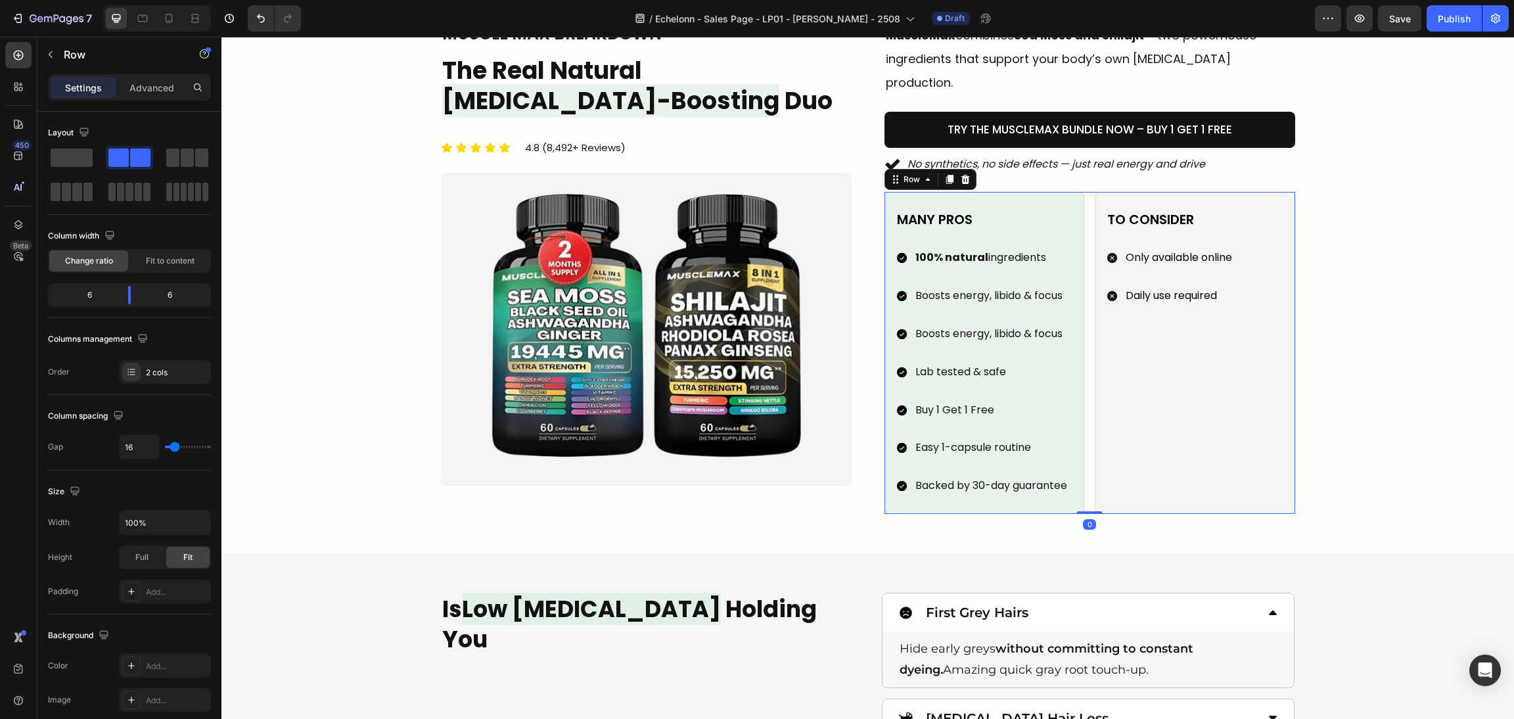
click at [150, 75] on div "Settings Advanced" at bounding box center [129, 87] width 163 height 26
click at [154, 91] on p "Advanced" at bounding box center [151, 88] width 45 height 14
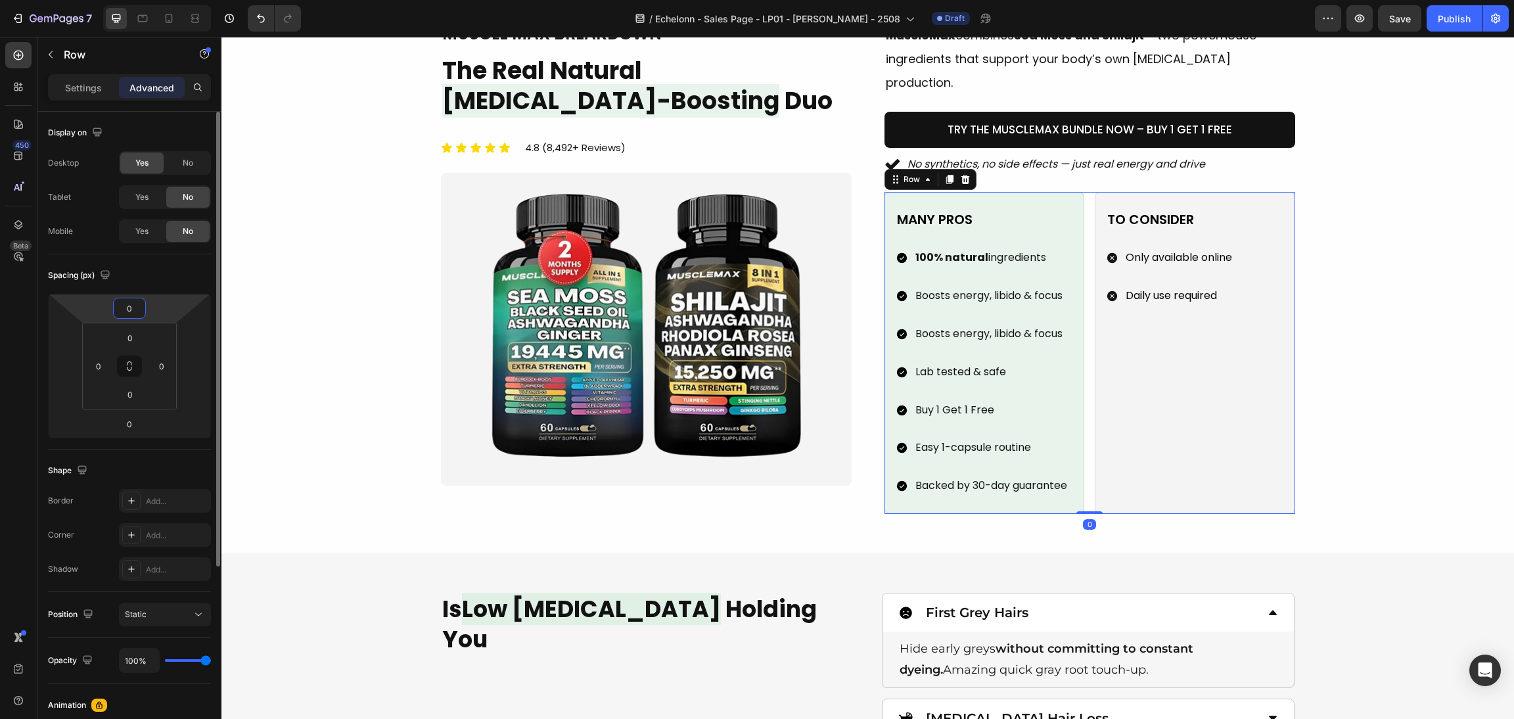
click at [124, 303] on input "0" at bounding box center [129, 308] width 26 height 20
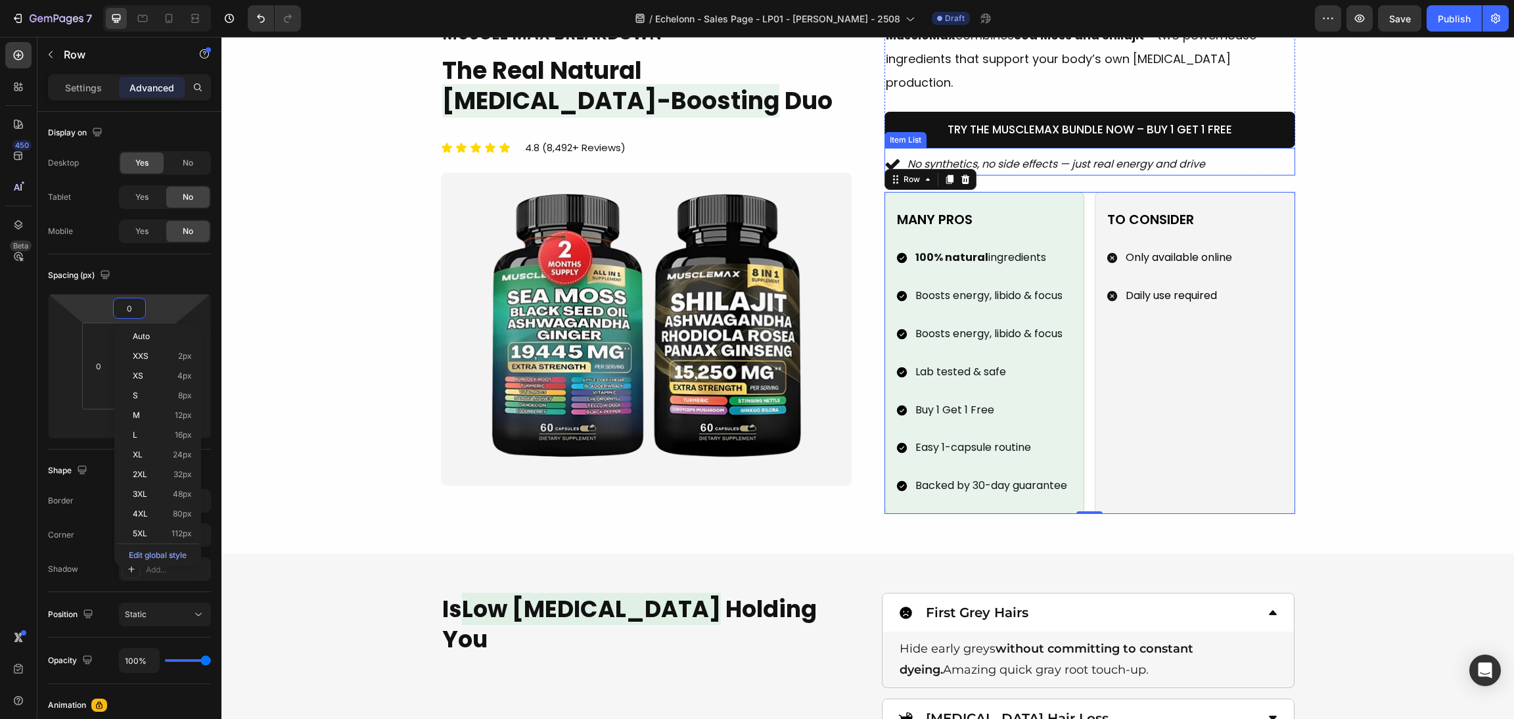
click at [1218, 153] on div "No synthetics, no side effects — just real energy and drive" at bounding box center [1089, 164] width 411 height 23
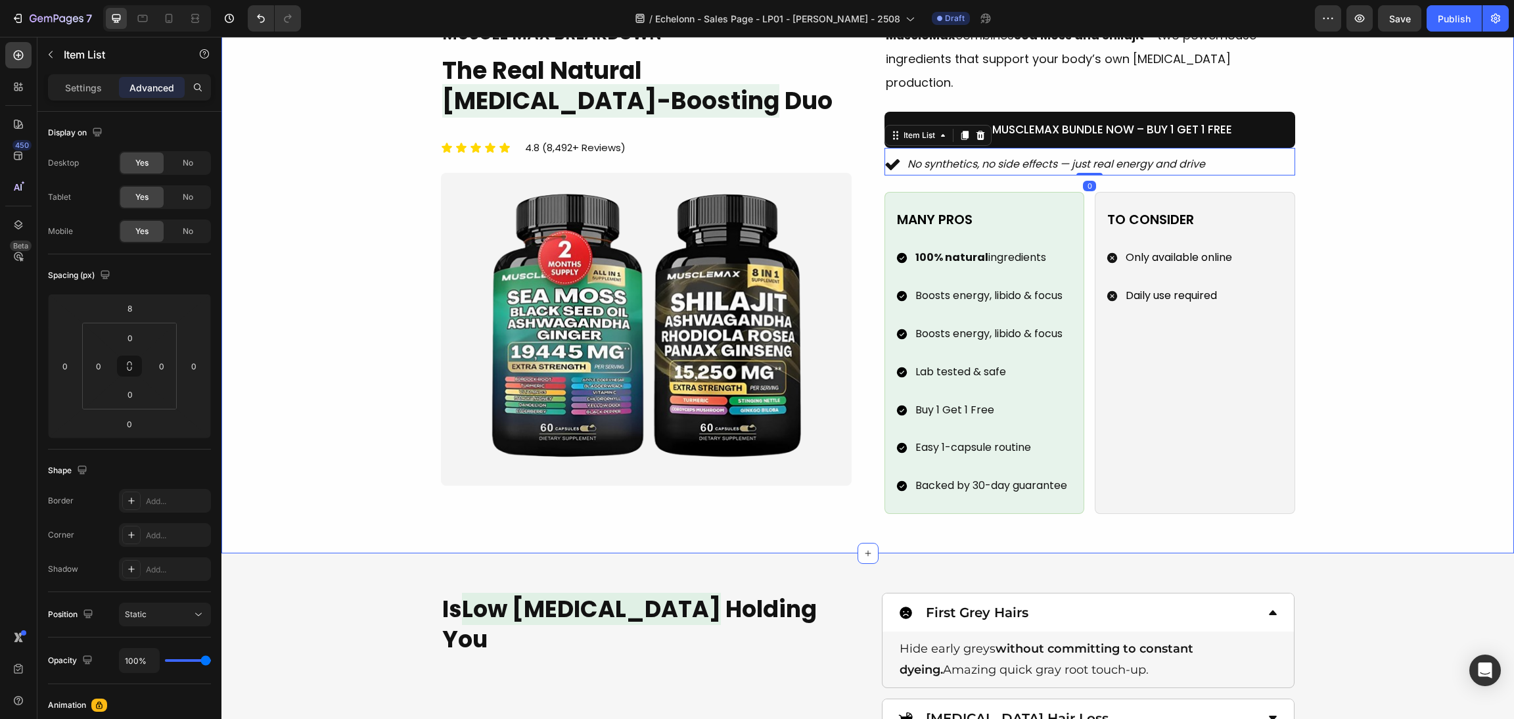
click at [1328, 168] on div "Image muscle max breakdown Heading The Real Natural Testosterone-Boosting Duo H…" at bounding box center [867, 267] width 1261 height 491
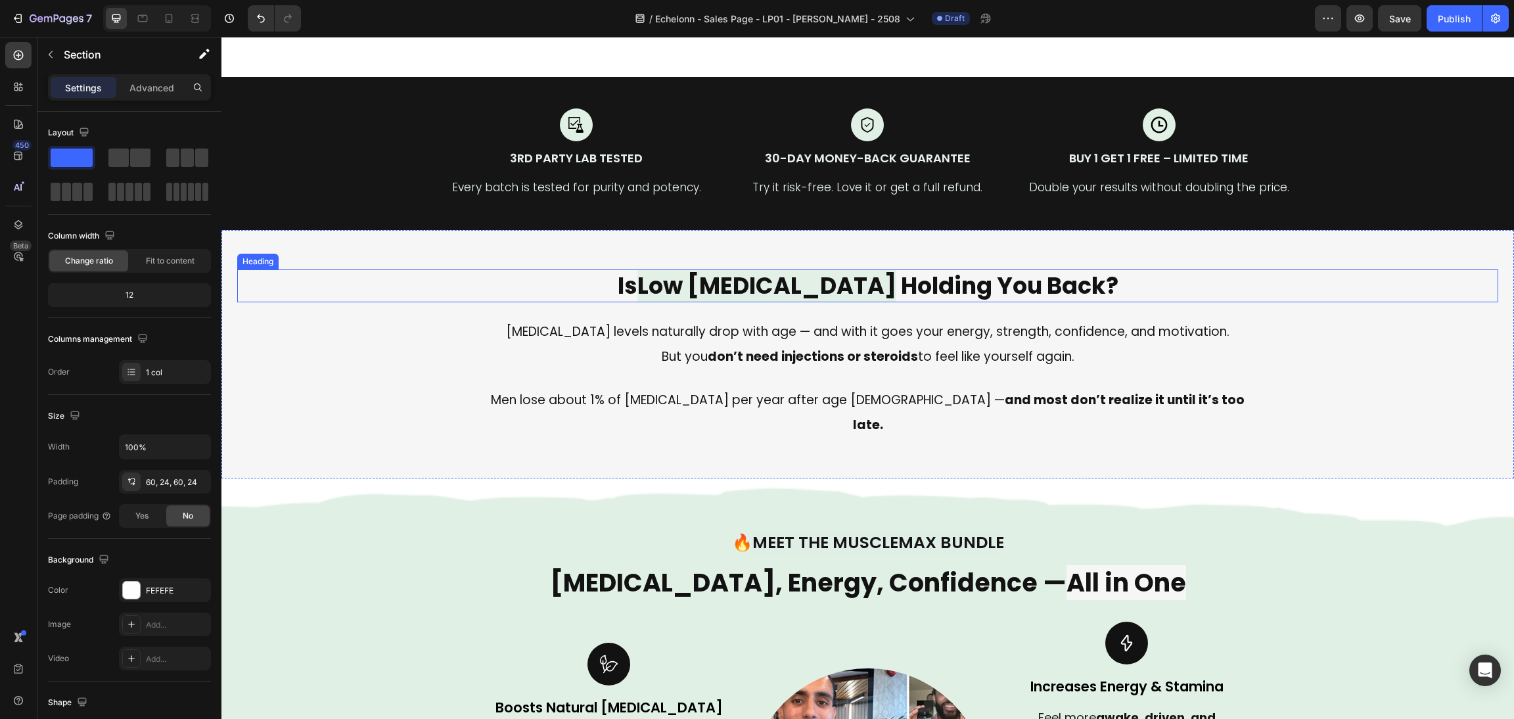
scroll to position [0, 0]
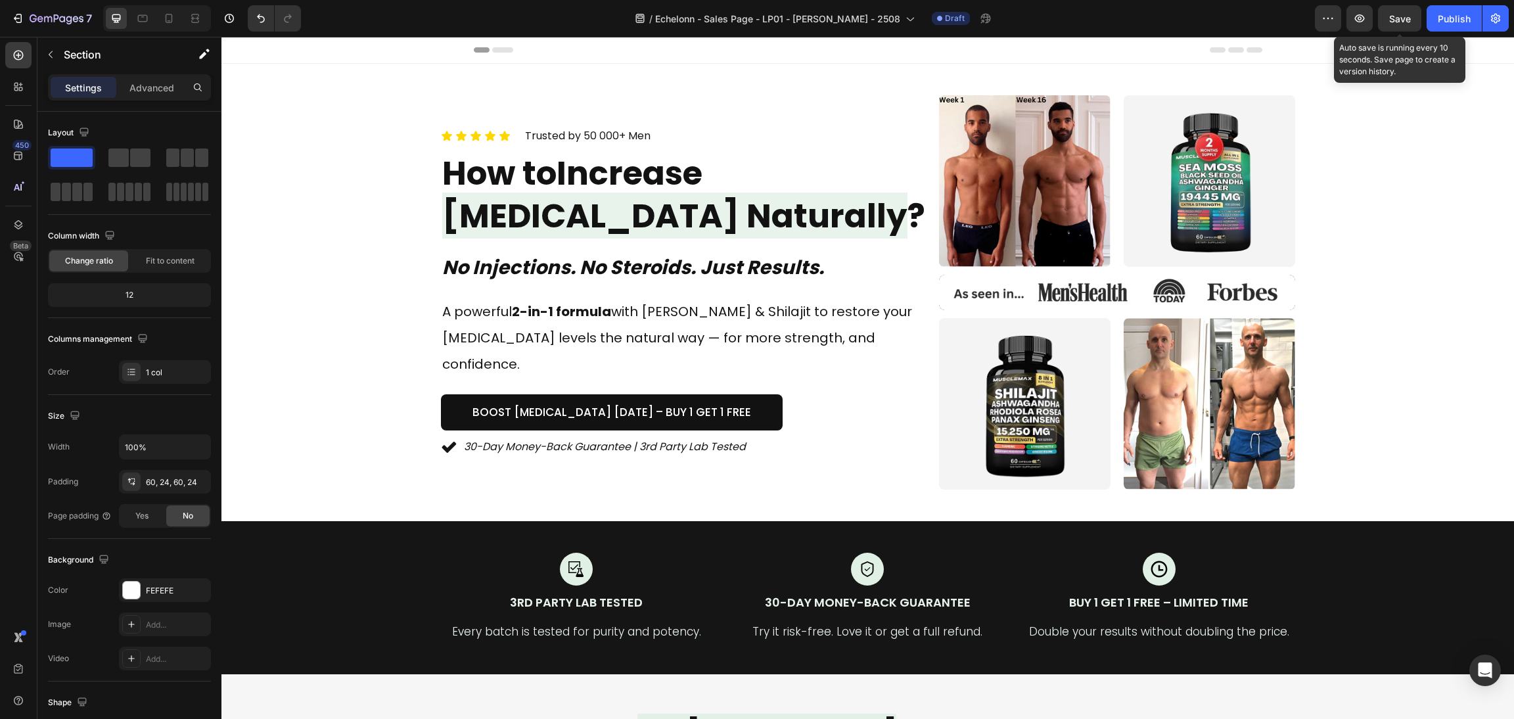
drag, startPoint x: 1393, startPoint y: 27, endPoint x: 941, endPoint y: 10, distance: 451.7
click at [1394, 27] on button "Save" at bounding box center [1399, 18] width 43 height 26
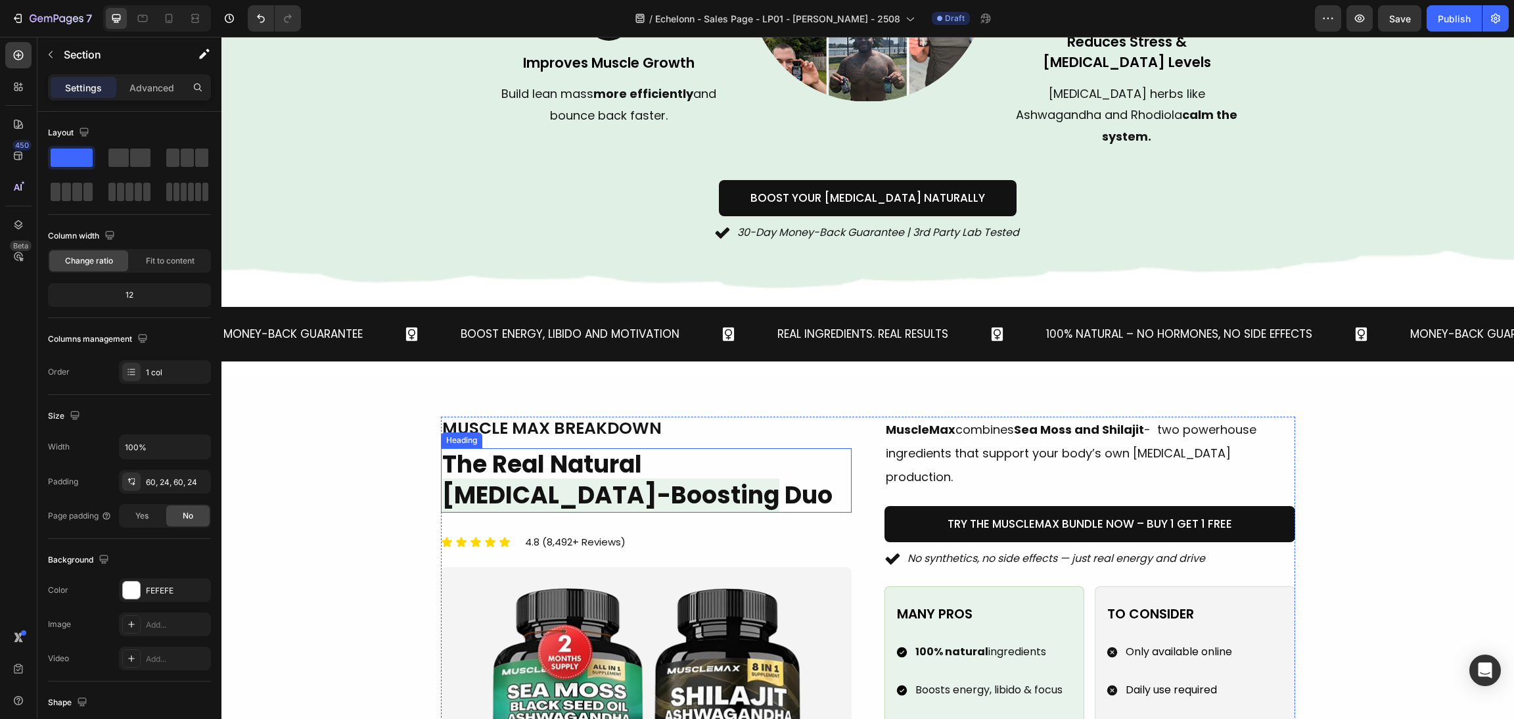
scroll to position [1280, 0]
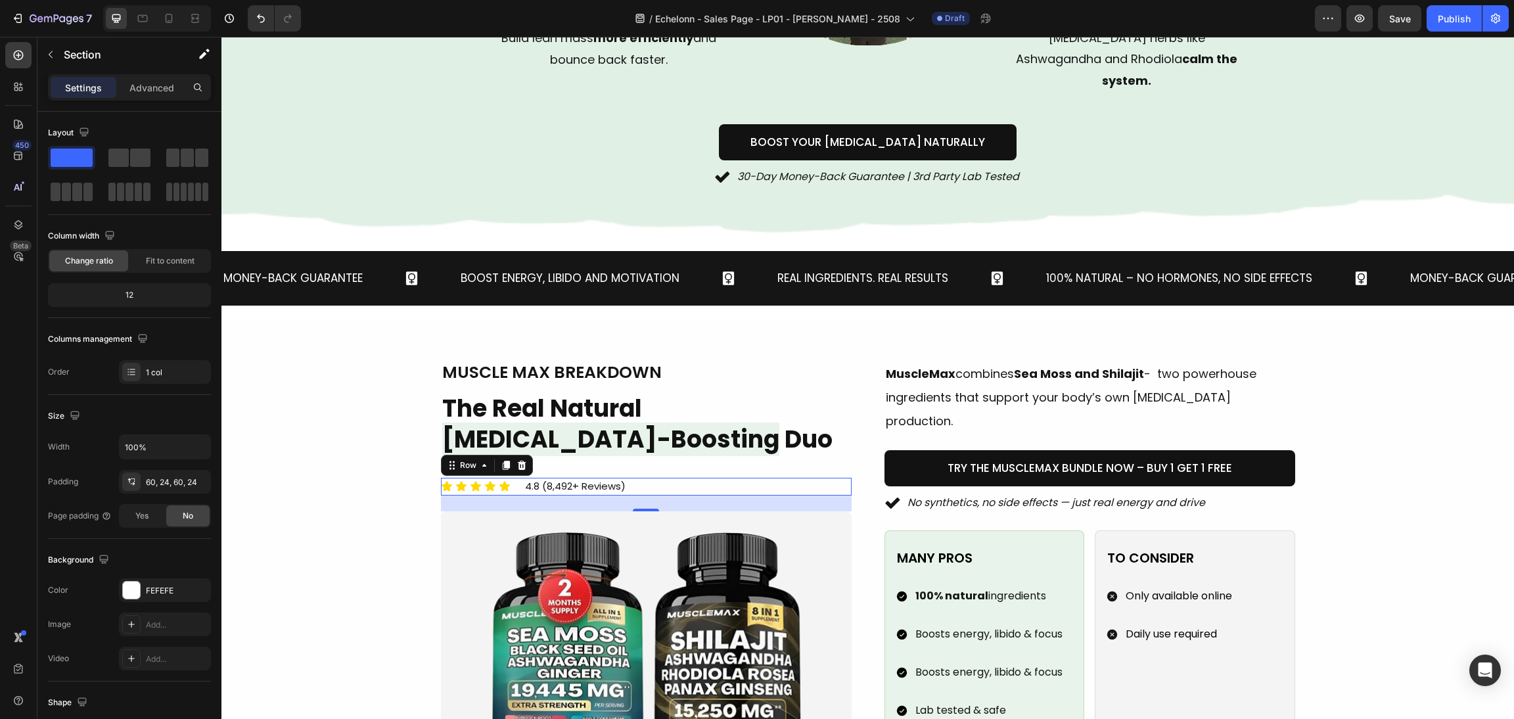
click at [729, 478] on div "Icon Icon Icon Icon Icon Icon List 4.8 (8,492+ Reviews) Text block Row 0" at bounding box center [646, 487] width 411 height 18
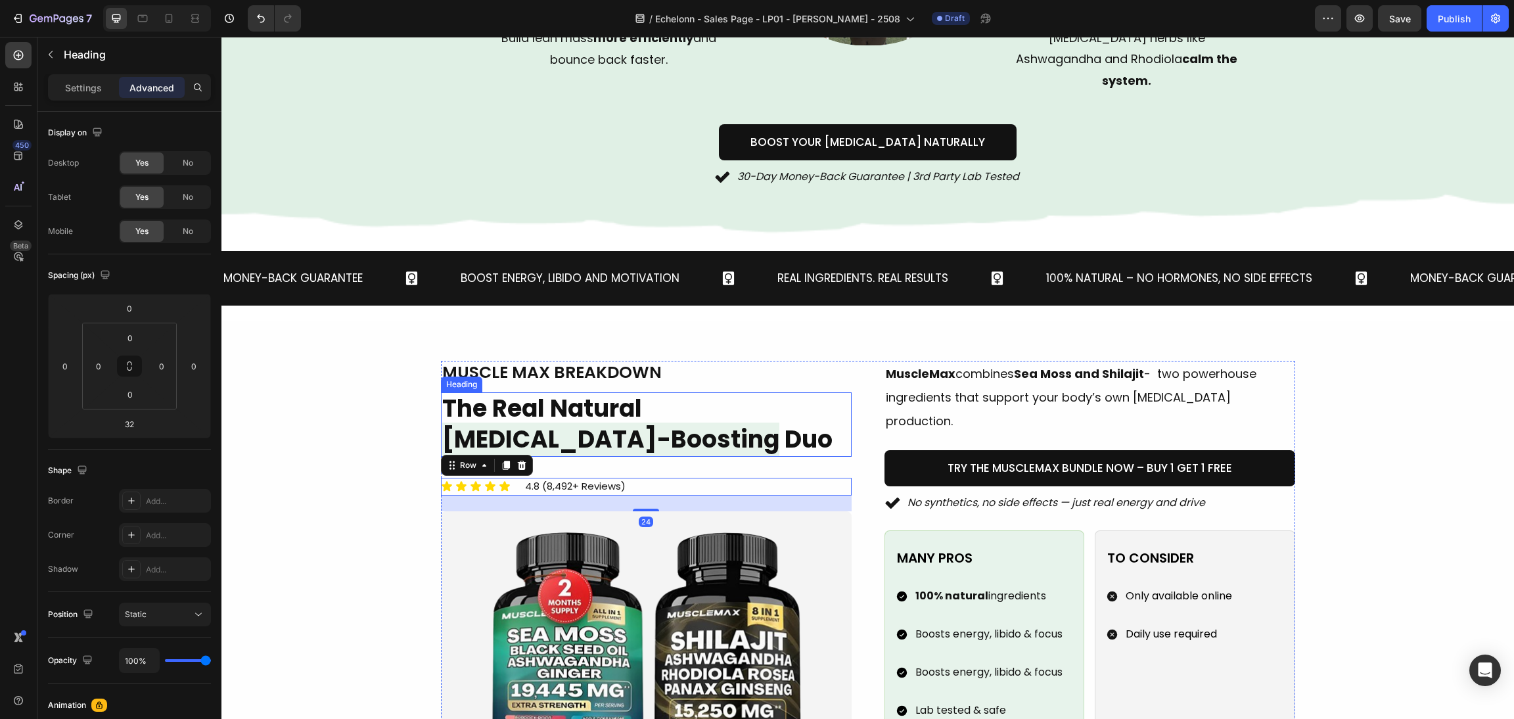
click at [750, 406] on h2 "The Real Natural Testosterone-Boosting Duo" at bounding box center [646, 424] width 411 height 64
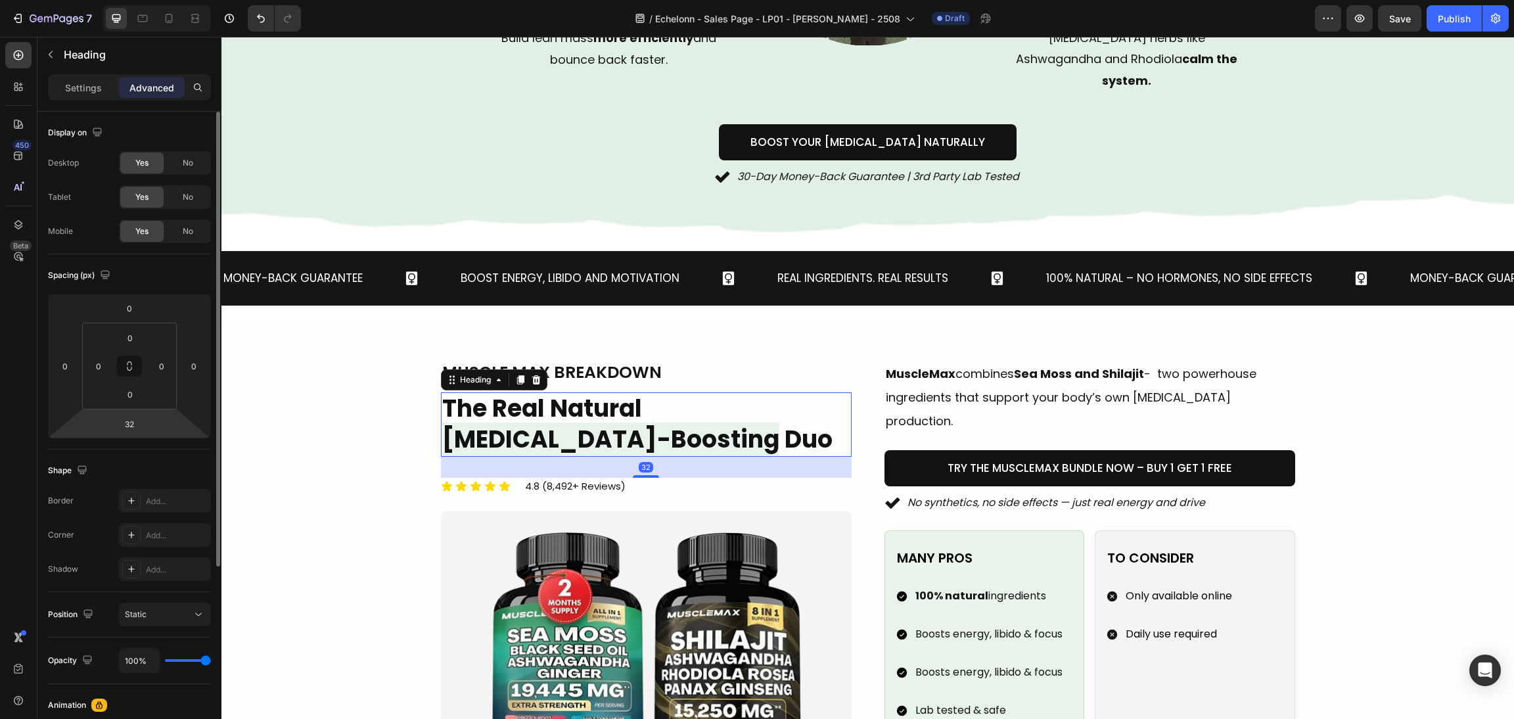
click at [132, 0] on html "7 / Echelonn - Sales Page - LP01 - Sasha - 2508 Draft Preview Save Publish 450 …" at bounding box center [757, 0] width 1514 height 0
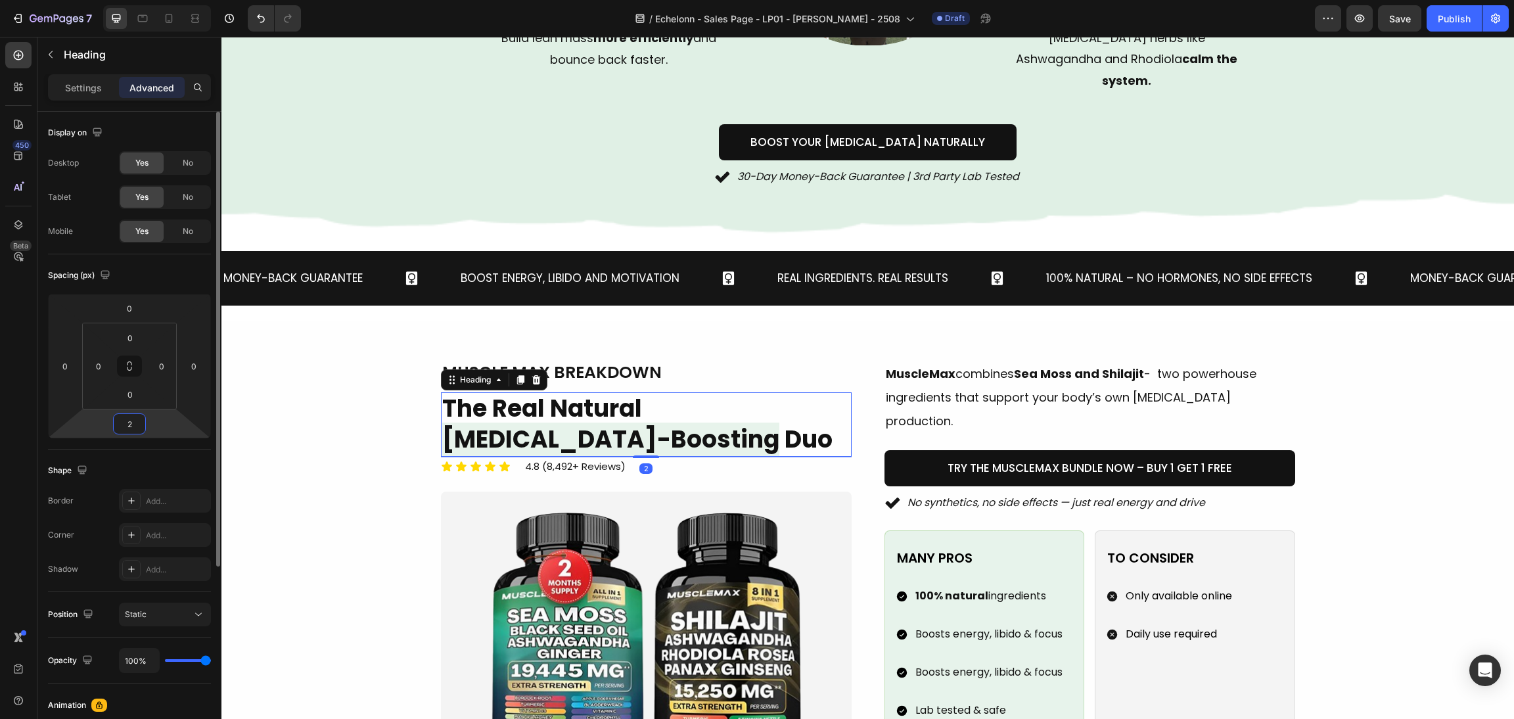
click at [125, 422] on input "2" at bounding box center [129, 424] width 26 height 20
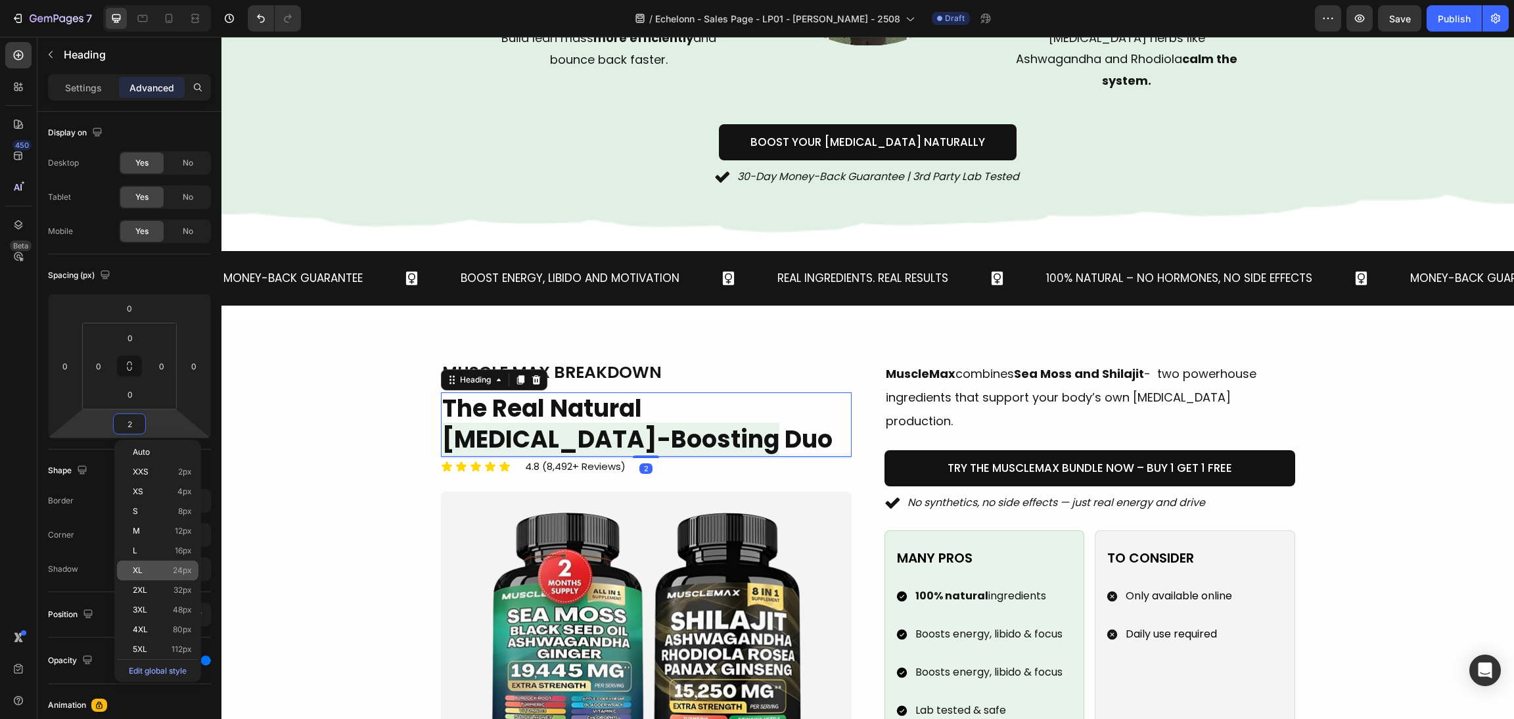
click at [149, 577] on div "XL 24px" at bounding box center [157, 570] width 81 height 20
type input "24"
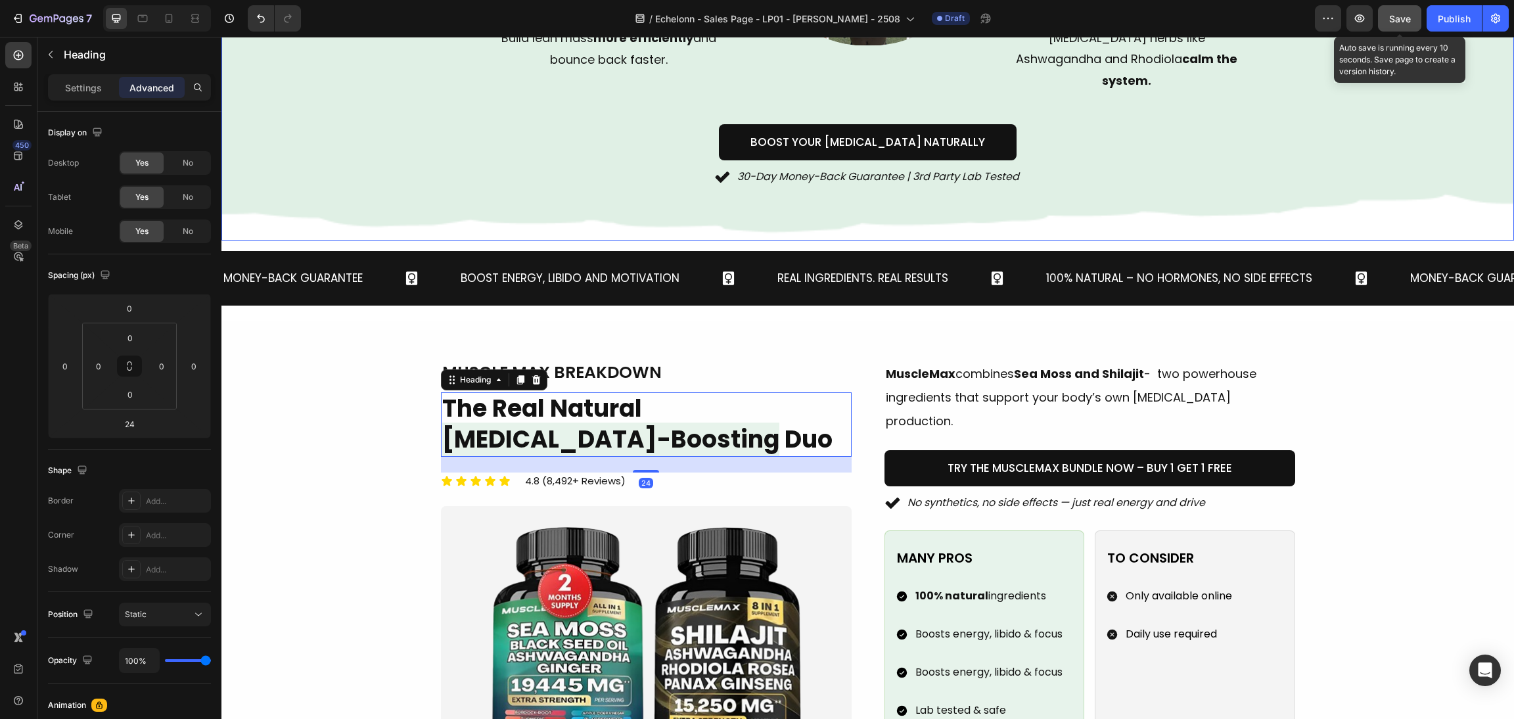
drag, startPoint x: 1385, startPoint y: 21, endPoint x: 1119, endPoint y: 223, distance: 333.7
click at [1385, 21] on button "Save" at bounding box center [1399, 18] width 43 height 26
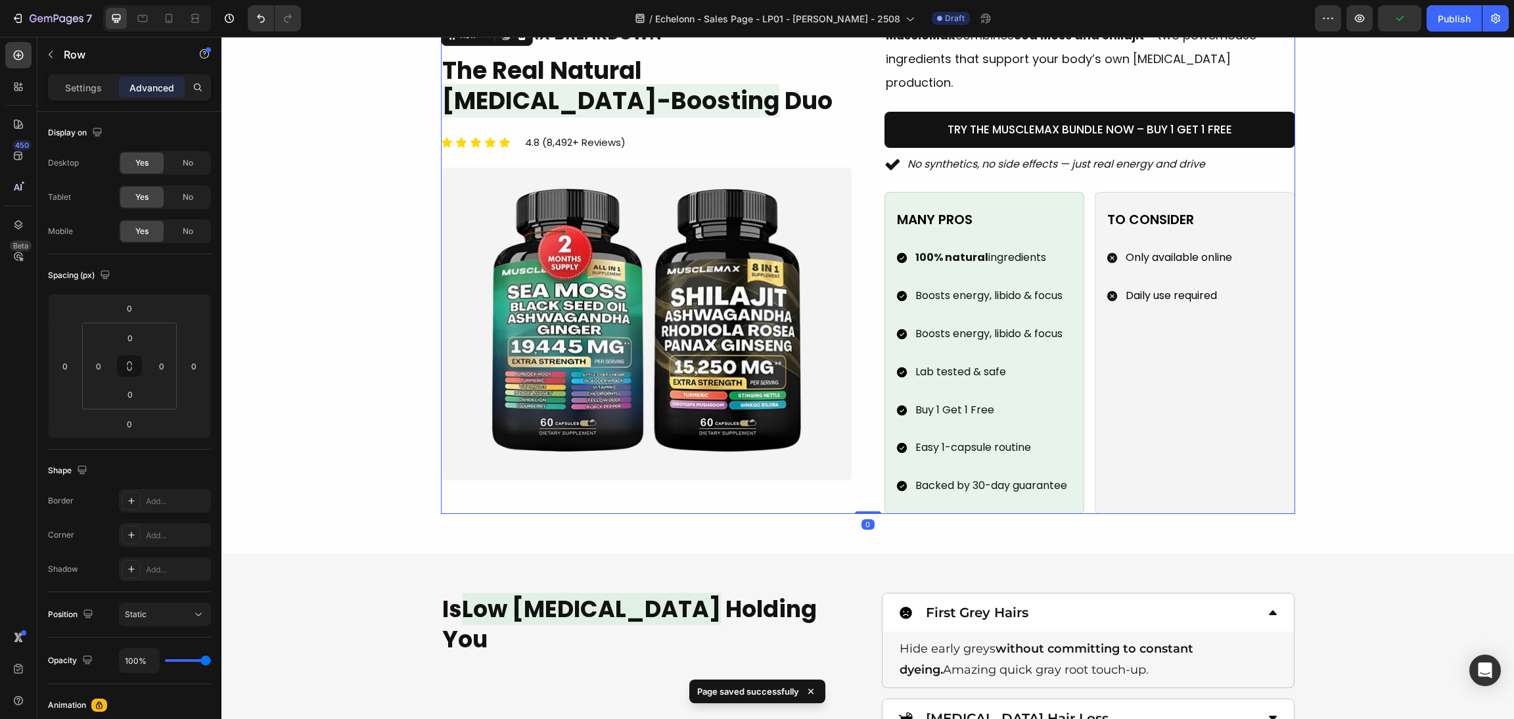
click at [858, 405] on div "Image muscle max breakdown Heading The Real Natural Testosterone-Boosting Duo H…" at bounding box center [868, 267] width 854 height 491
click at [1363, 21] on icon "button" at bounding box center [1359, 18] width 13 height 13
click at [1268, 153] on div "No synthetics, no side effects — just real energy and drive" at bounding box center [1089, 164] width 411 height 23
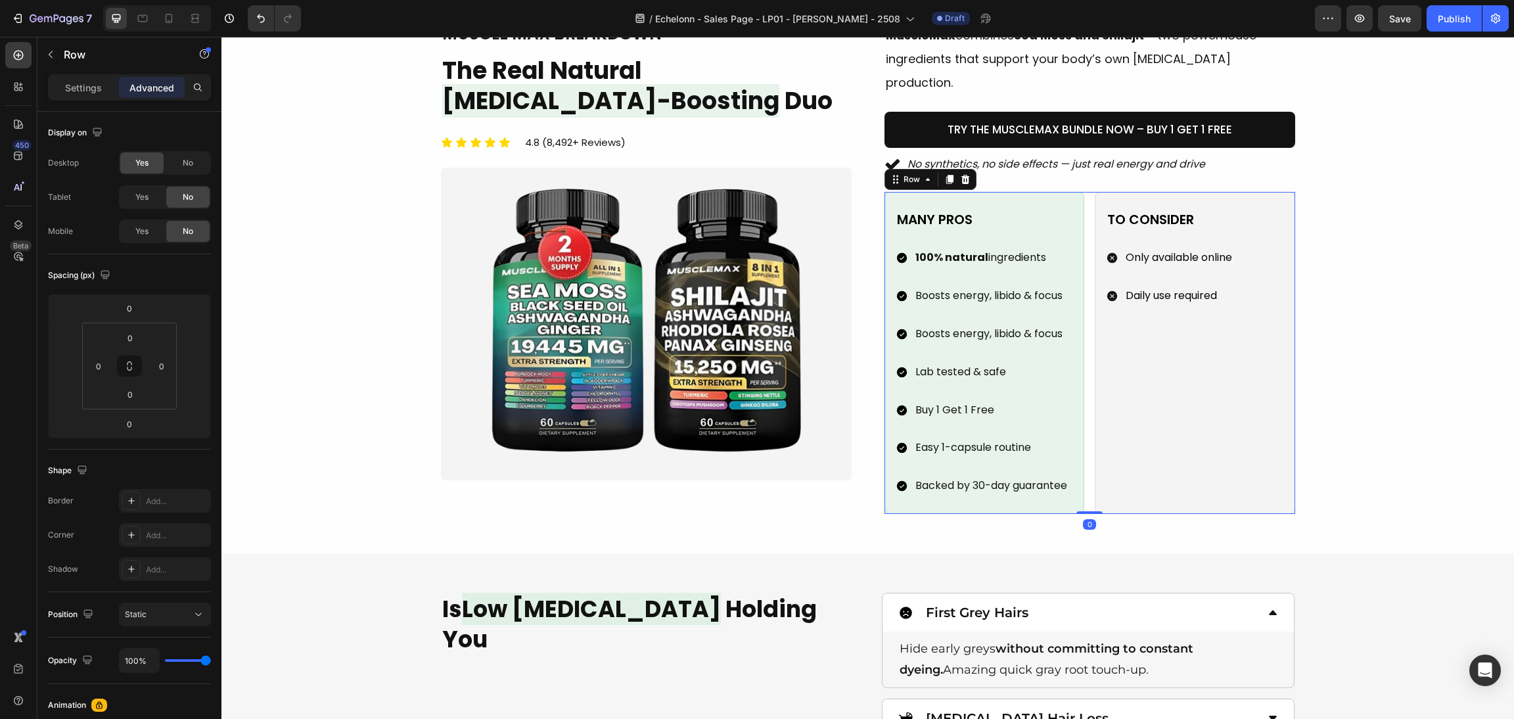
click at [1081, 192] on div "many Pros Text Block 100% natural ingredients Boosts energy, libido & focus Boo…" at bounding box center [1089, 353] width 411 height 322
click at [127, 313] on input "0" at bounding box center [129, 308] width 26 height 20
click at [160, 415] on p "M 12px" at bounding box center [162, 415] width 59 height 9
type input "12"
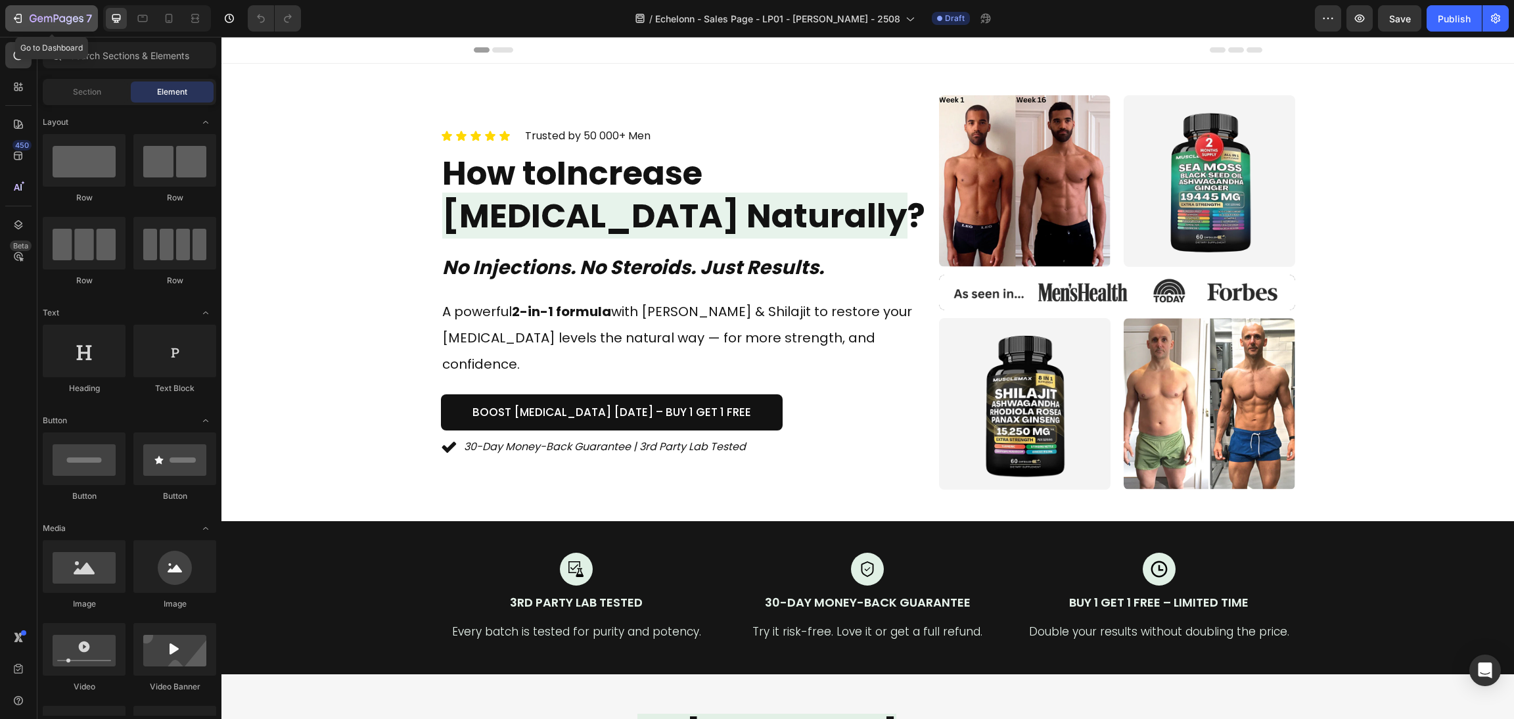
click at [49, 24] on icon "button" at bounding box center [57, 19] width 54 height 11
